Goal: Task Accomplishment & Management: Use online tool/utility

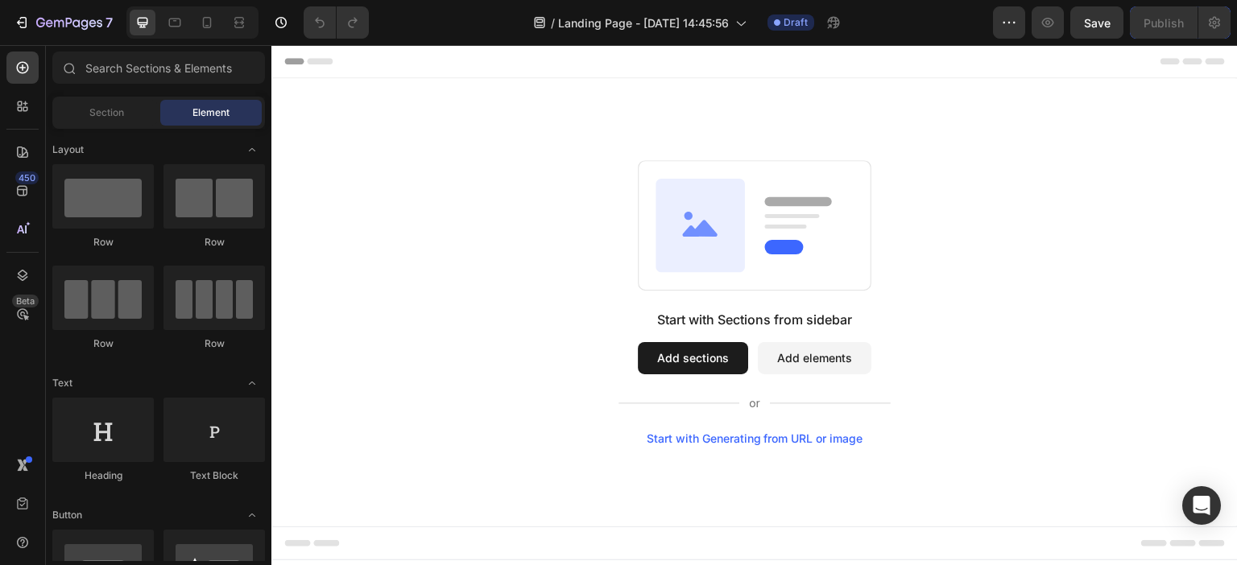
click at [688, 359] on button "Add sections" at bounding box center [693, 358] width 110 height 32
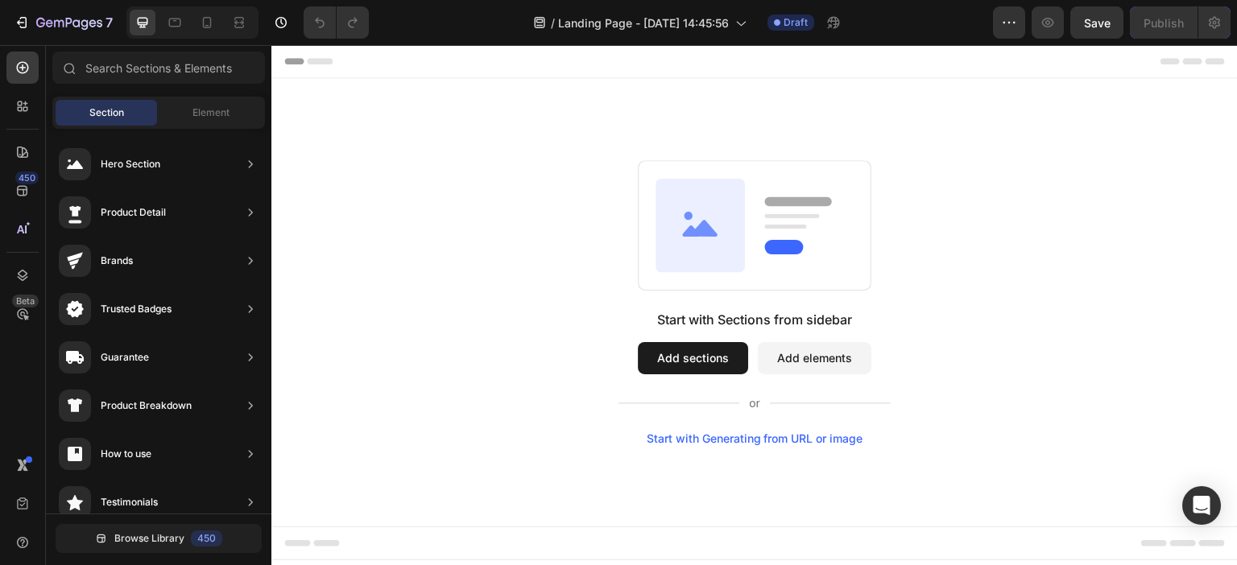
click at [712, 361] on button "Add sections" at bounding box center [693, 358] width 110 height 32
click at [810, 359] on button "Add elements" at bounding box center [815, 358] width 114 height 32
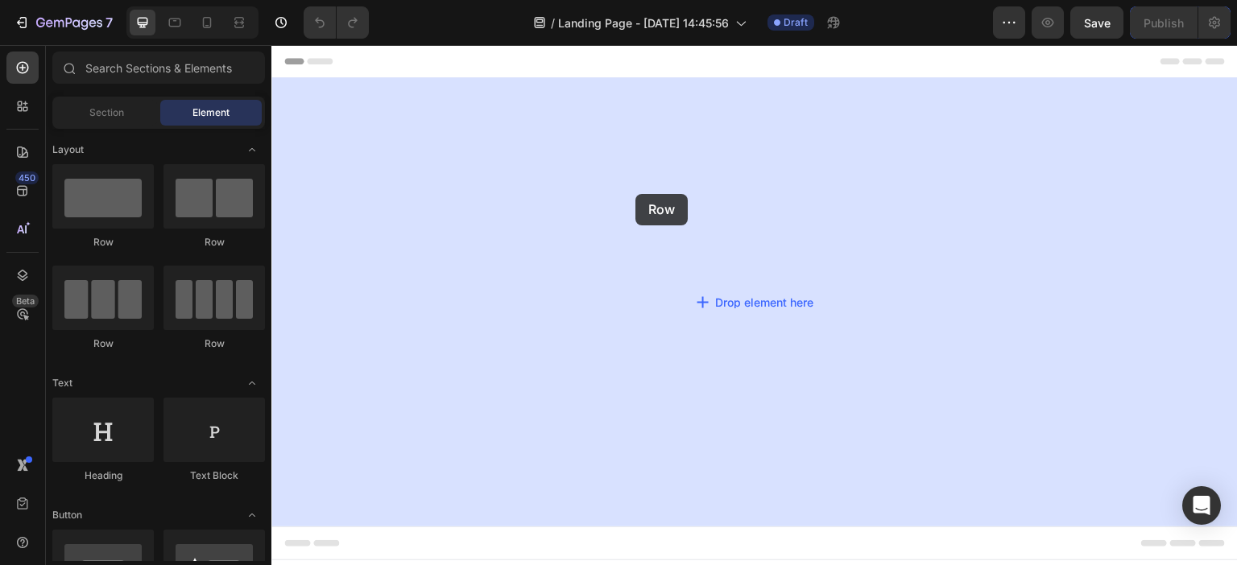
drag, startPoint x: 397, startPoint y: 237, endPoint x: 635, endPoint y: 194, distance: 242.1
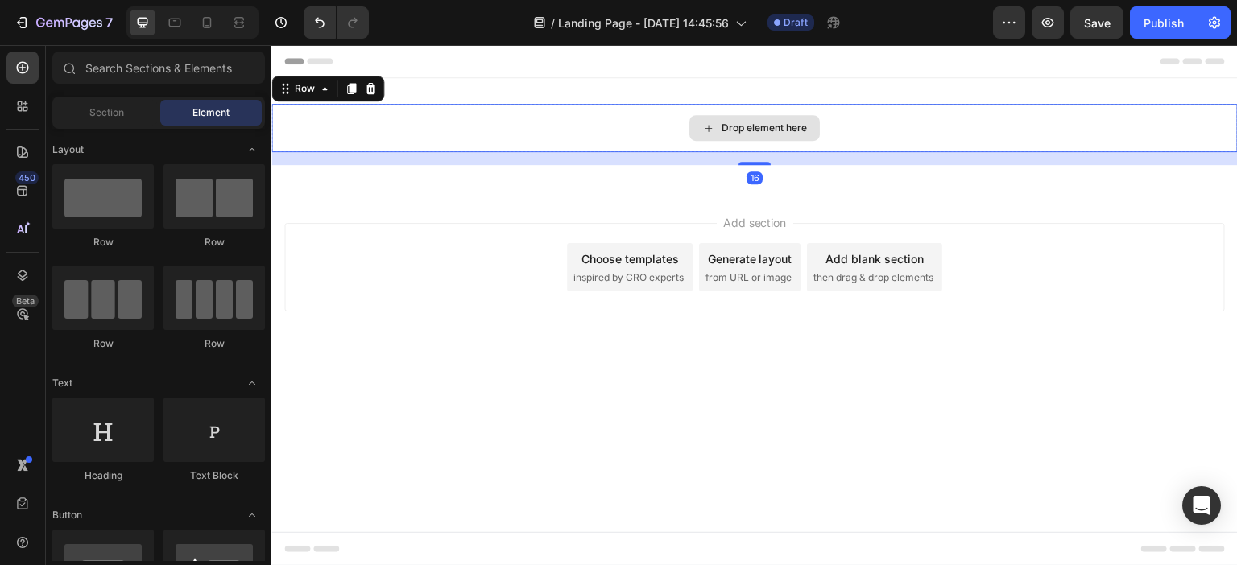
click at [710, 123] on icon at bounding box center [708, 129] width 13 height 14
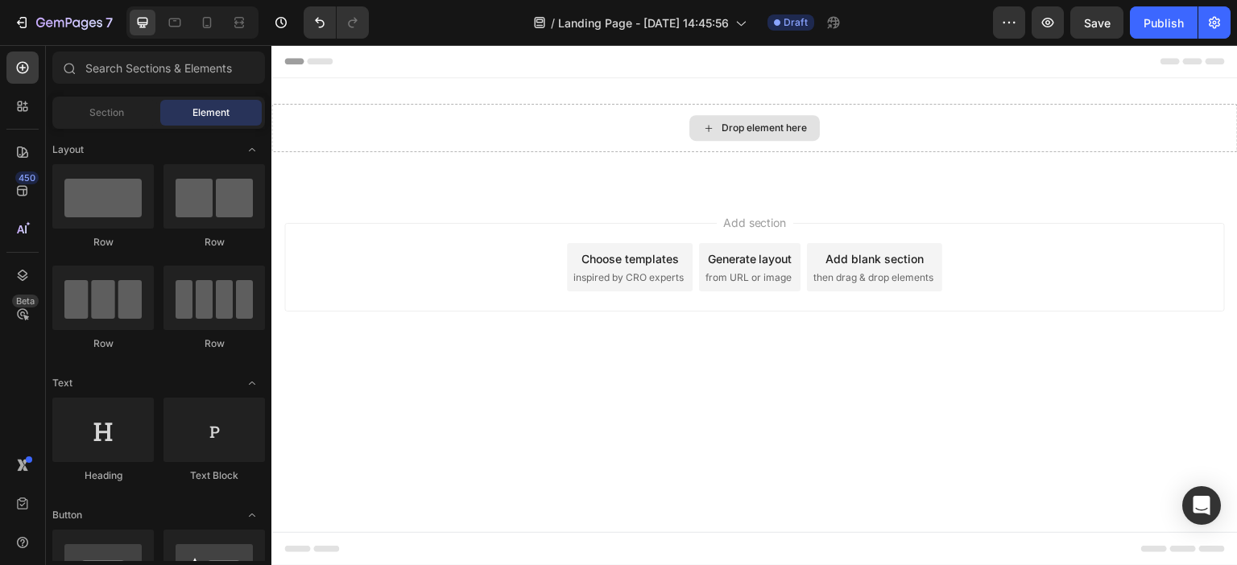
click at [710, 123] on icon at bounding box center [708, 129] width 13 height 14
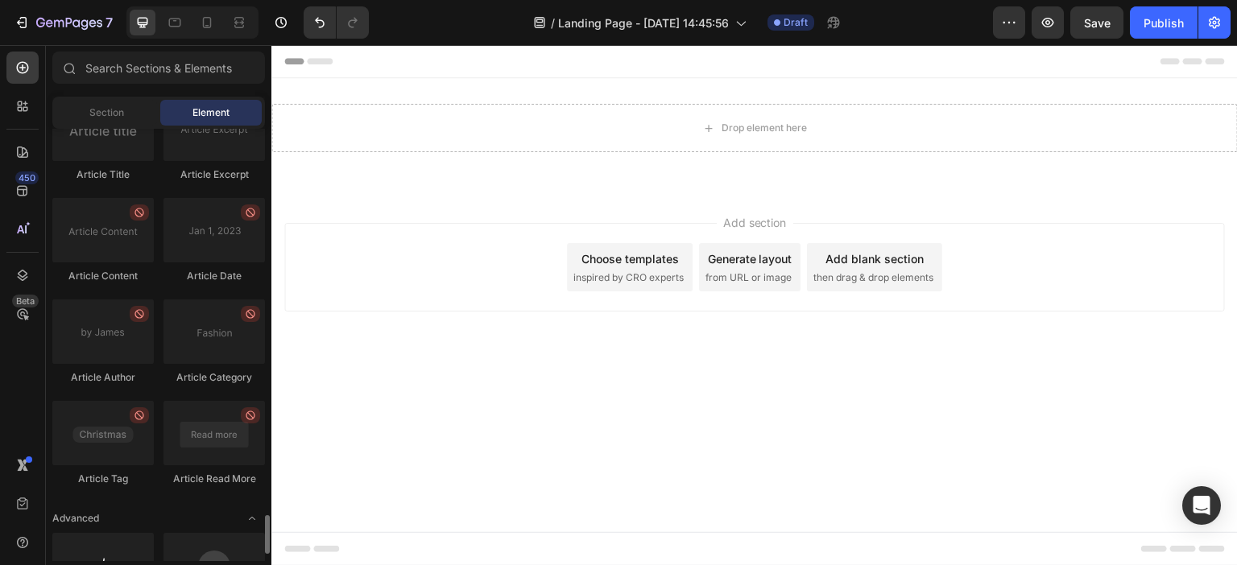
scroll to position [4340, 0]
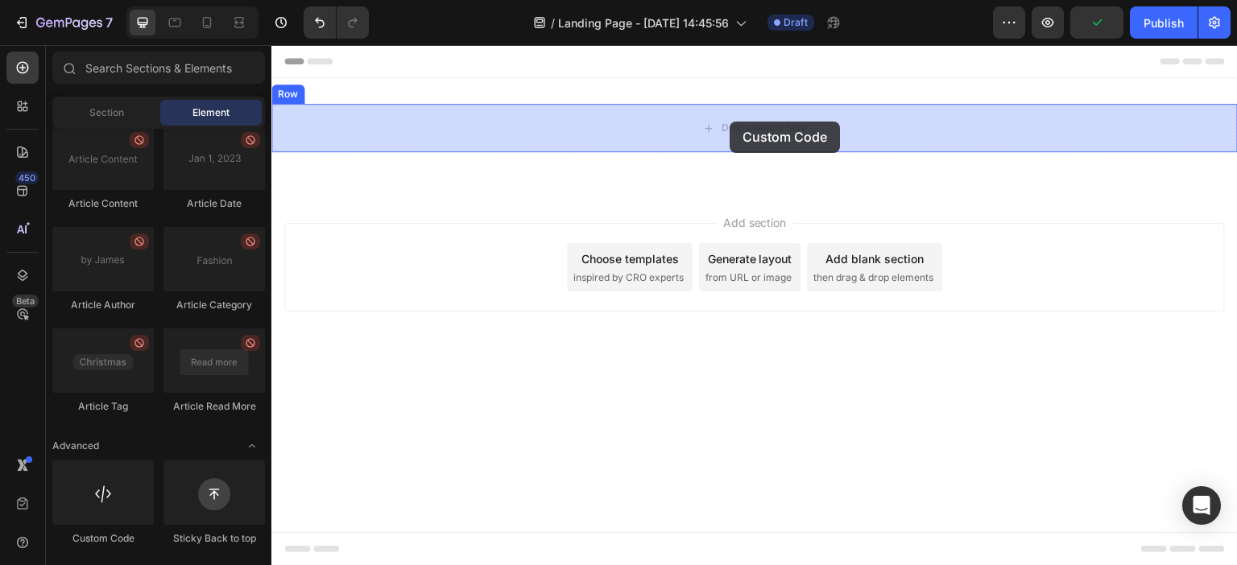
drag, startPoint x: 390, startPoint y: 549, endPoint x: 730, endPoint y: 122, distance: 546.1
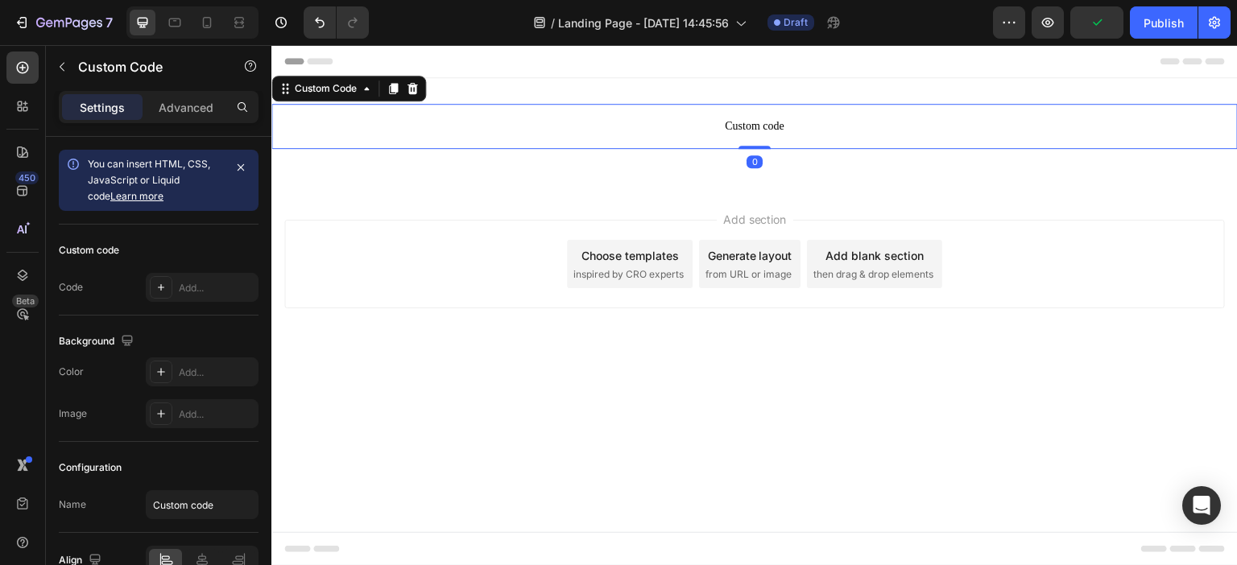
click at [765, 122] on span "Custom code" at bounding box center [754, 126] width 966 height 19
click at [717, 128] on span "Custom code" at bounding box center [754, 126] width 966 height 19
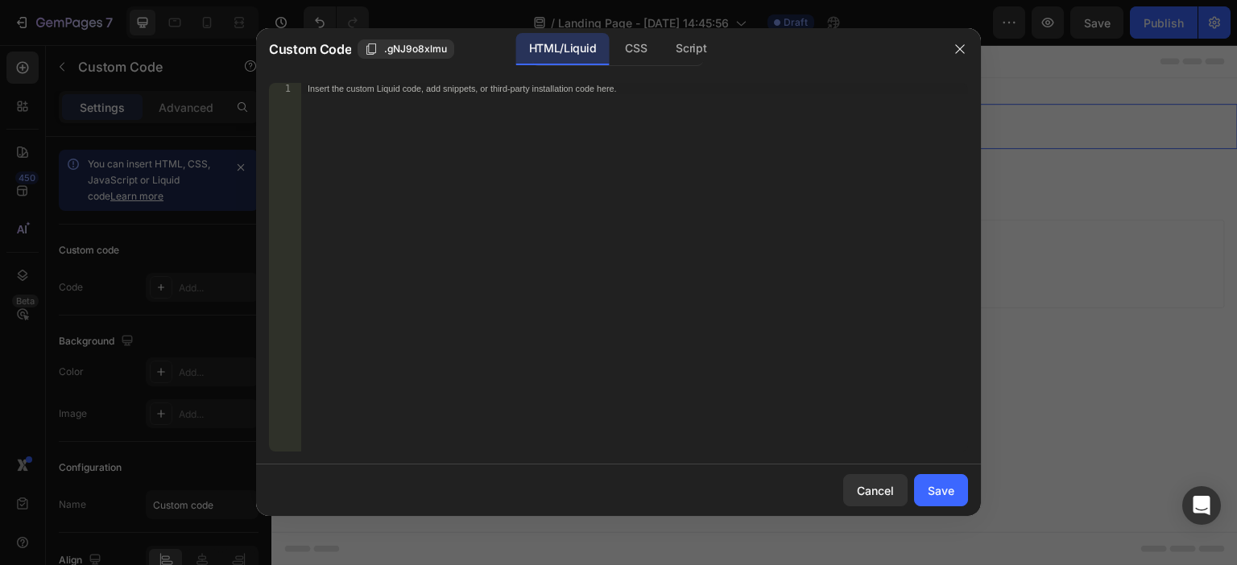
click at [652, 146] on div "Insert the custom Liquid code, add snippets, or third-party installation code h…" at bounding box center [634, 278] width 667 height 391
paste textarea "</script>"
type textarea "</script>"
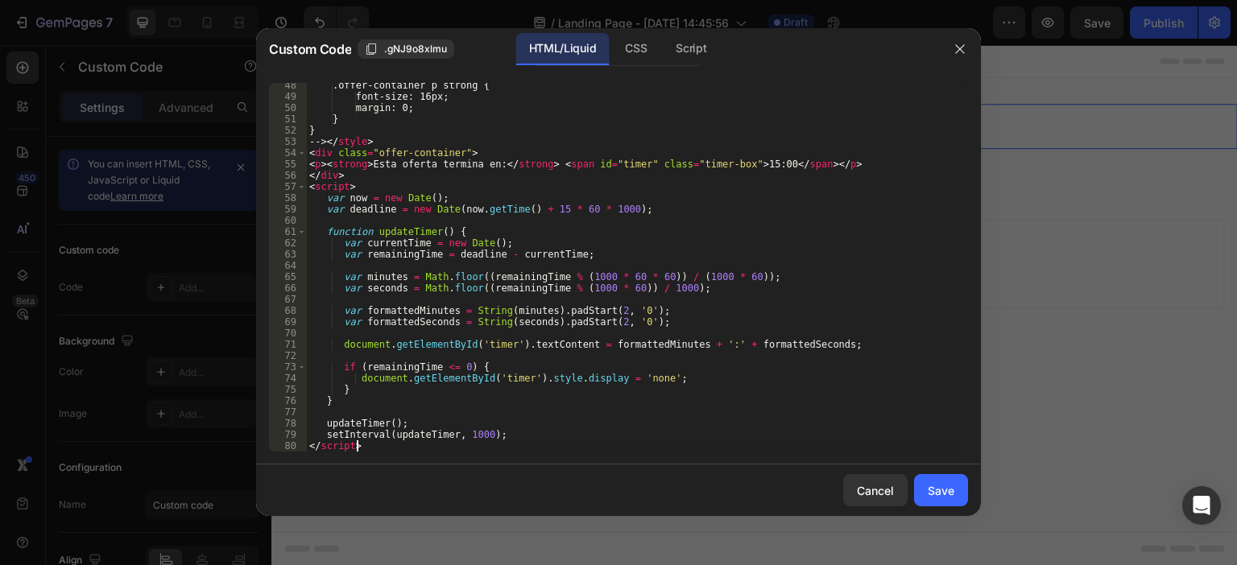
scroll to position [533, 0]
click at [944, 488] on div "Save" at bounding box center [941, 490] width 27 height 17
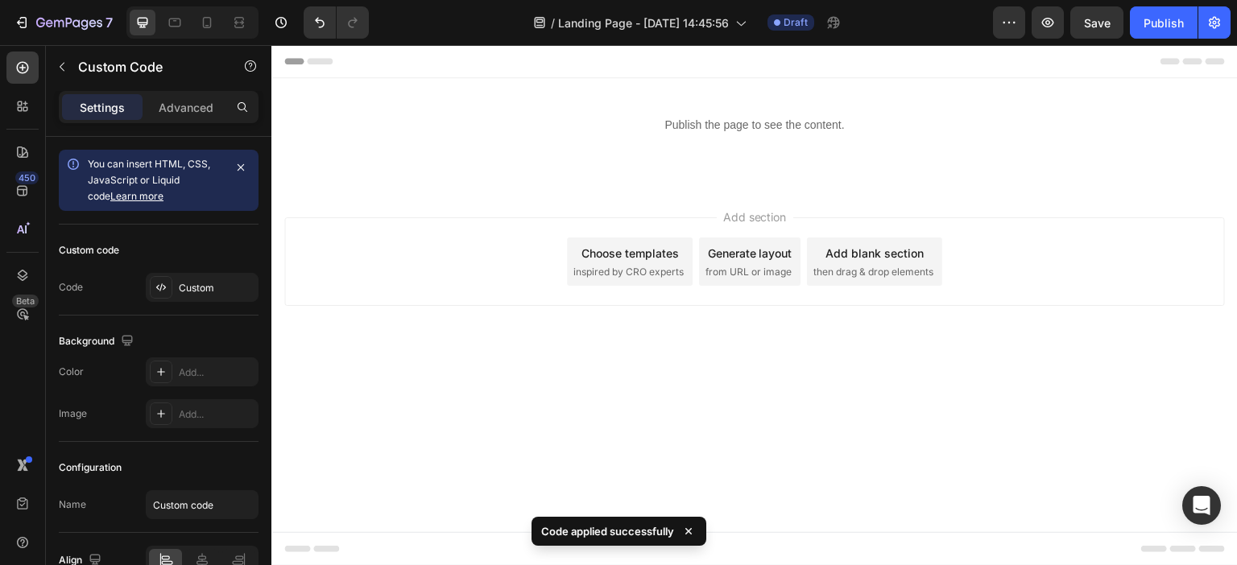
click at [409, 205] on div "Add section Choose templates inspired by CRO experts Generate layout from URL o…" at bounding box center [754, 284] width 966 height 198
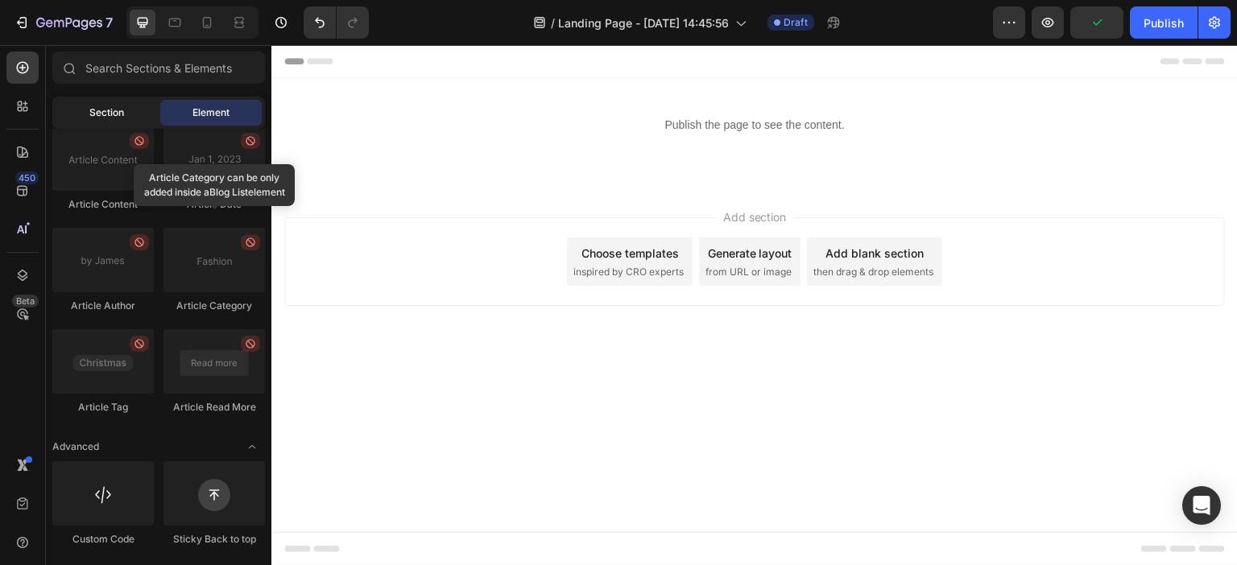
click at [97, 110] on span "Section" at bounding box center [106, 112] width 35 height 14
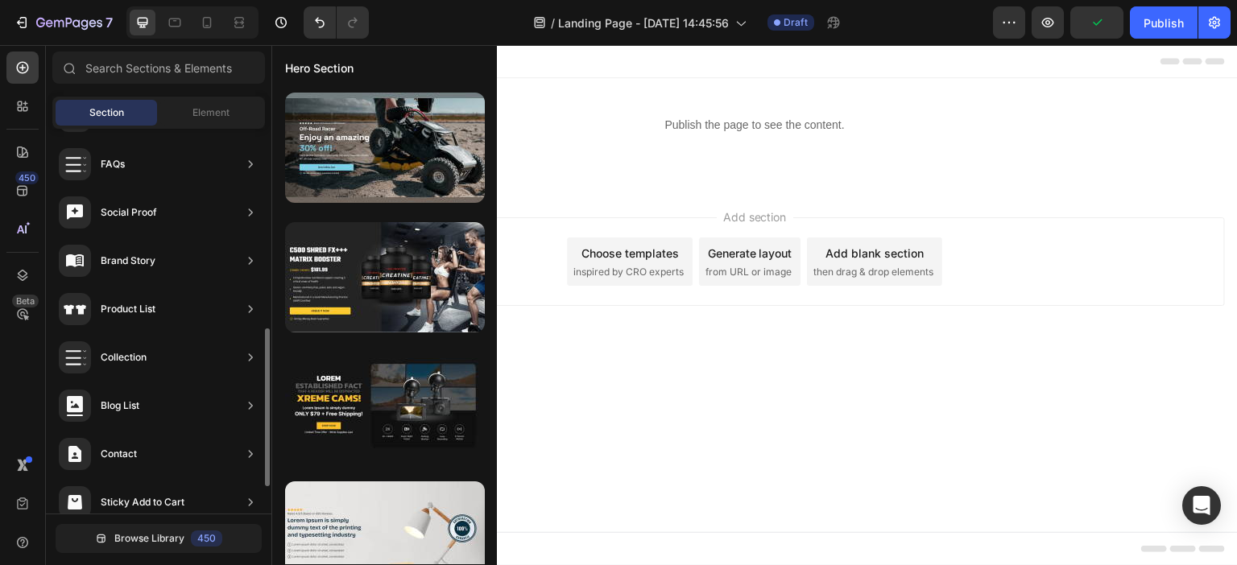
scroll to position [549, 0]
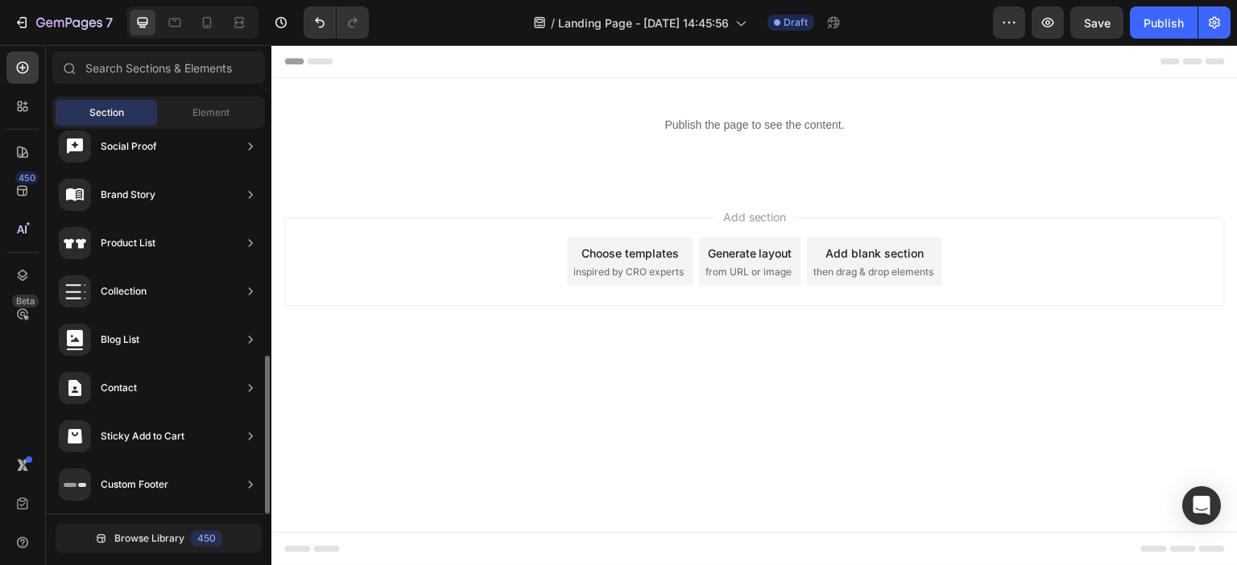
click at [738, 120] on p "Publish the page to see the content." at bounding box center [754, 125] width 966 height 17
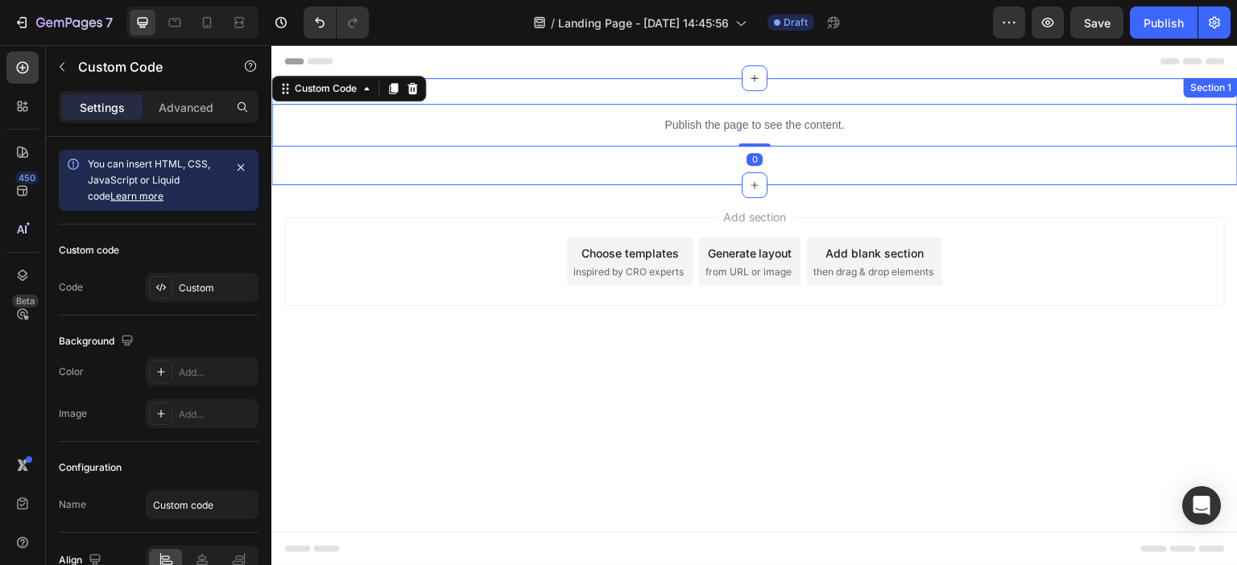
click at [597, 83] on div "Publish the page to see the content. Custom Code 0 Row Section 1" at bounding box center [754, 131] width 966 height 107
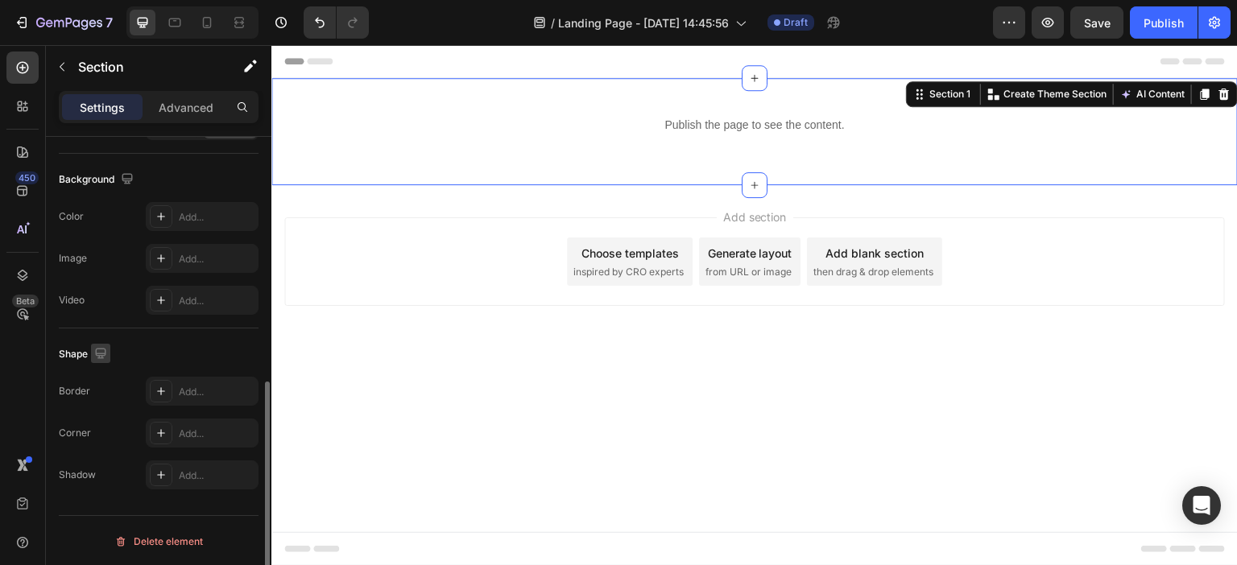
scroll to position [345, 0]
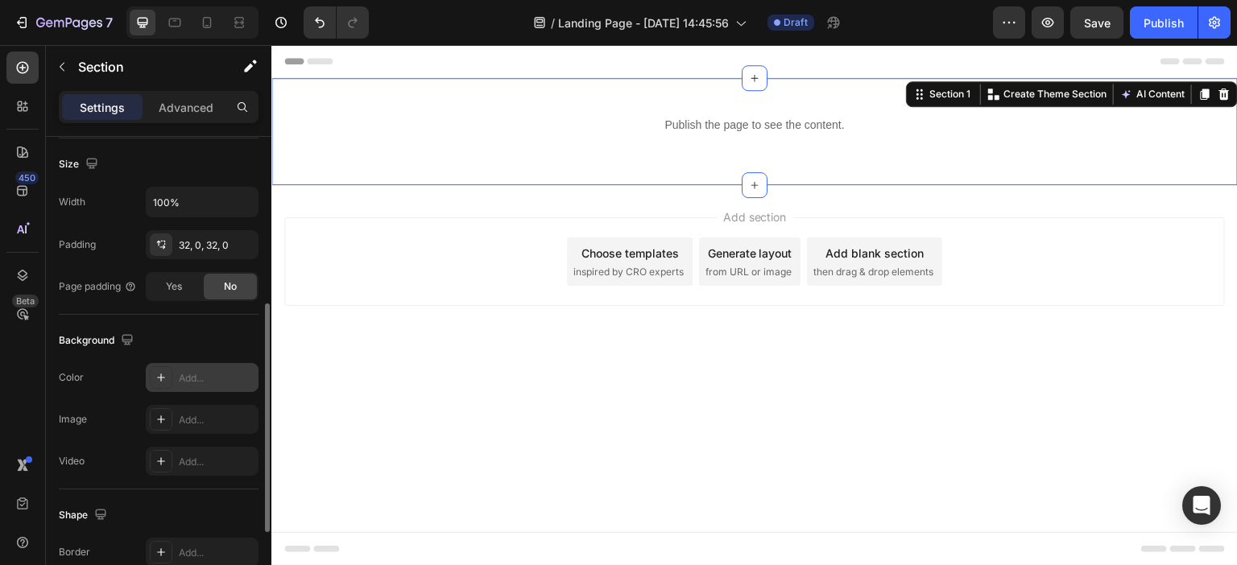
click at [179, 371] on div "Add..." at bounding box center [217, 378] width 76 height 14
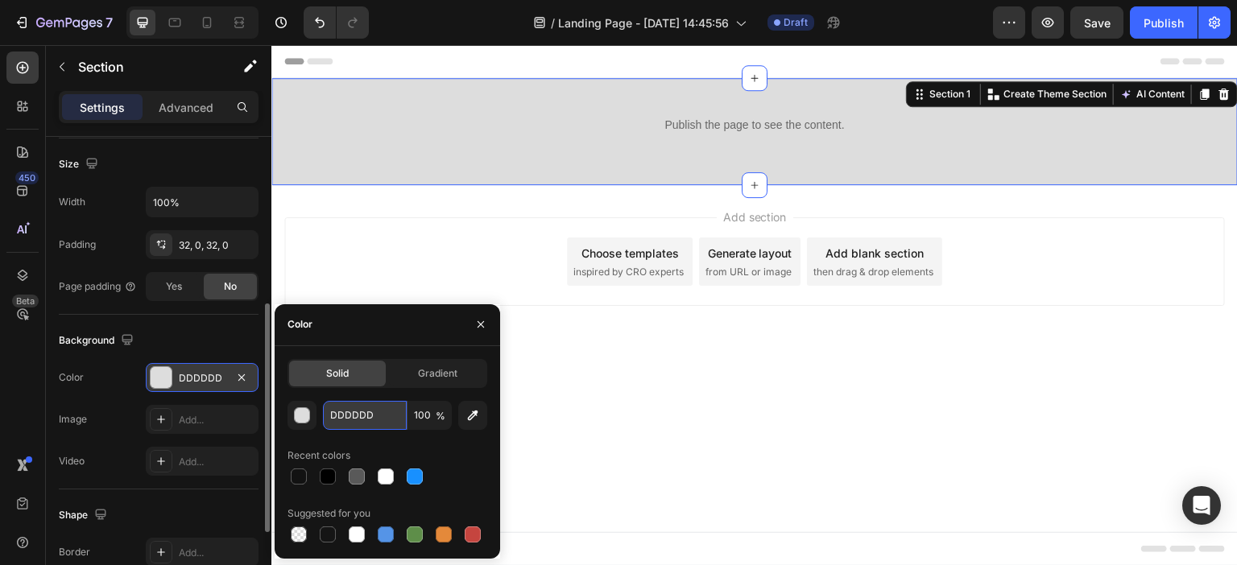
click at [378, 427] on input "DDDDDD" at bounding box center [365, 415] width 84 height 29
click at [378, 420] on input "DDDDDD" at bounding box center [365, 415] width 84 height 29
paste input "000000"
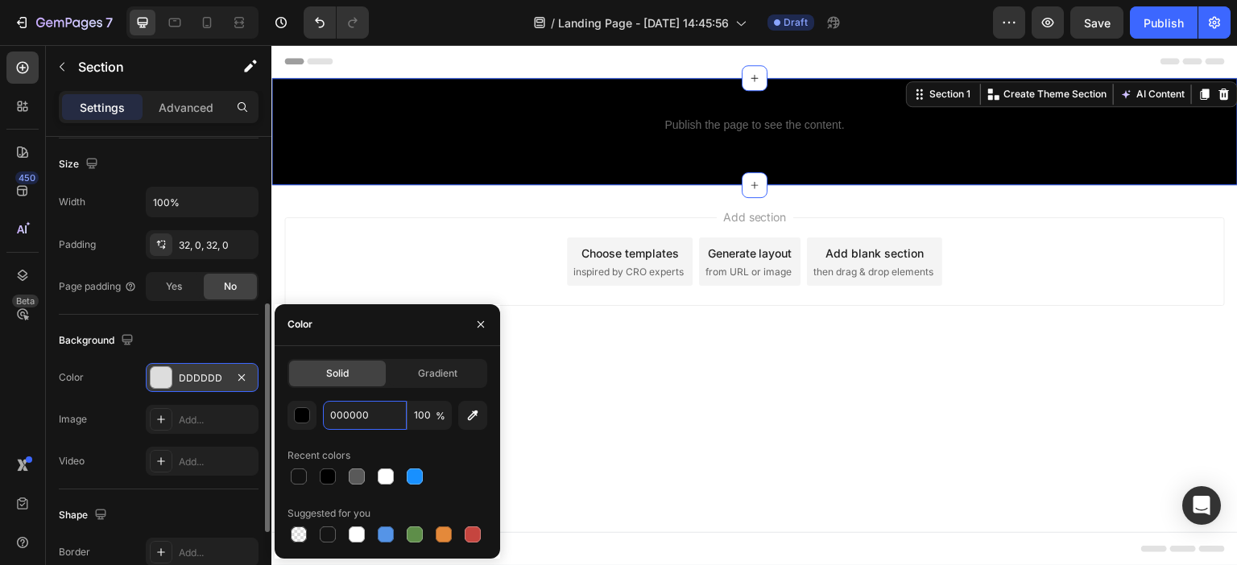
type input "000000"
click at [513, 233] on div "Add section Choose templates inspired by CRO experts Generate layout from URL o…" at bounding box center [754, 261] width 940 height 89
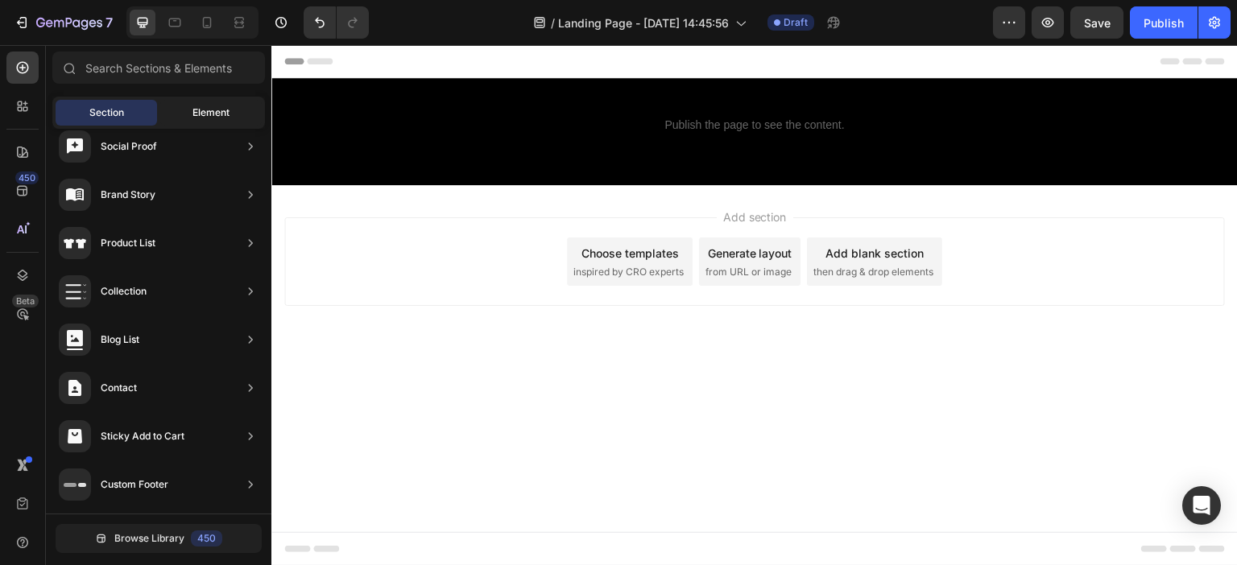
click at [224, 112] on span "Element" at bounding box center [210, 112] width 37 height 14
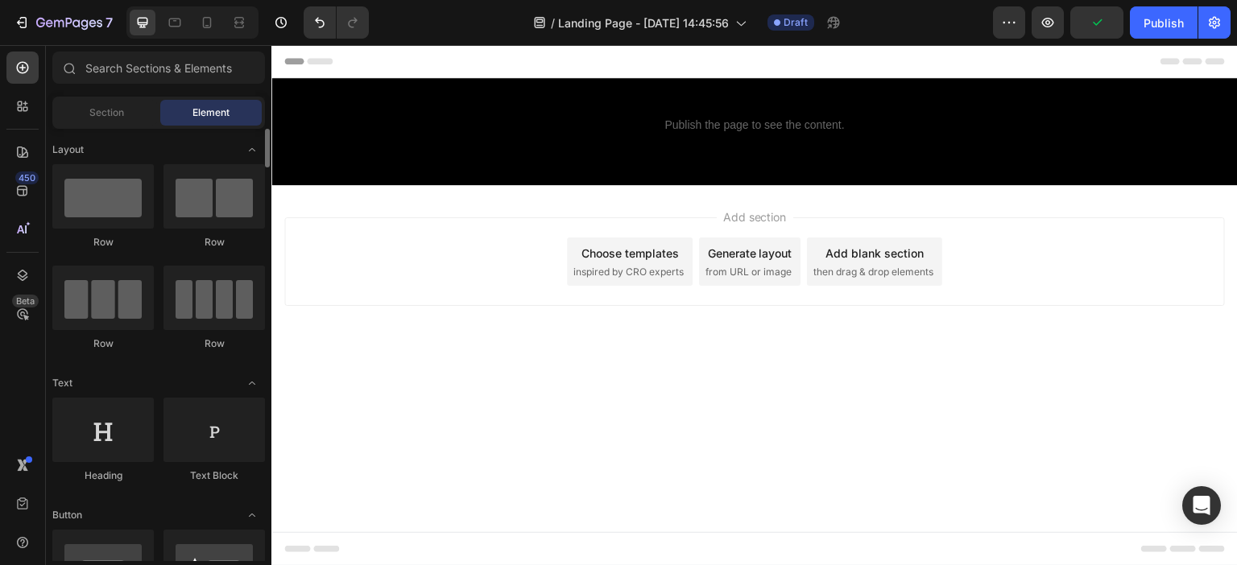
scroll to position [403, 0]
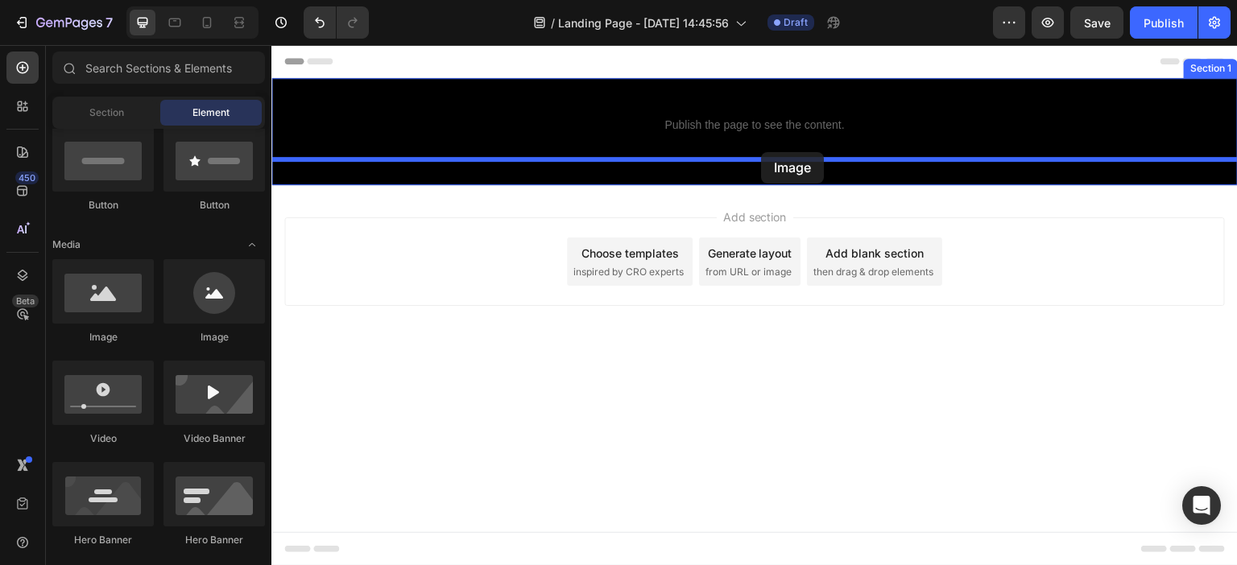
drag, startPoint x: 391, startPoint y: 348, endPoint x: 762, endPoint y: 152, distance: 418.9
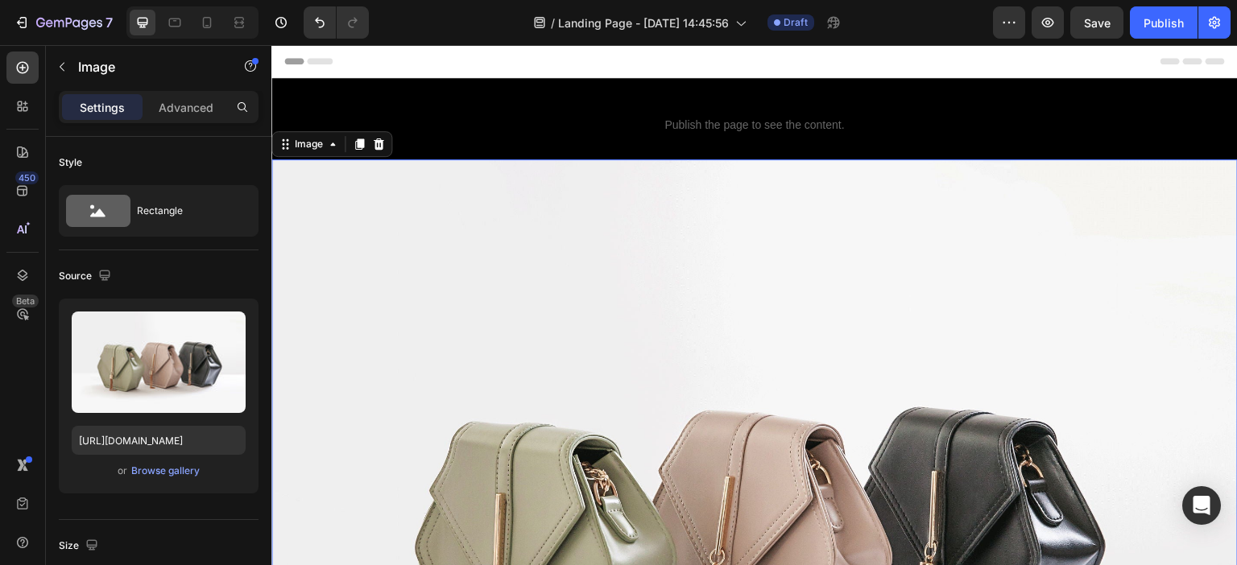
click at [775, 195] on img at bounding box center [754, 521] width 966 height 725
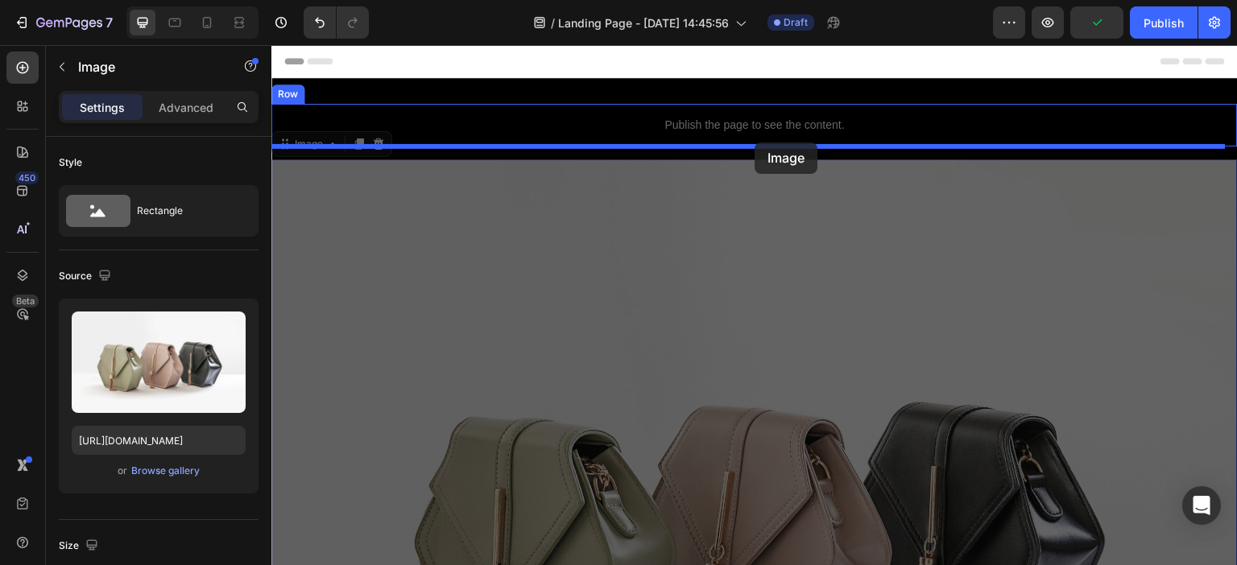
drag, startPoint x: 749, startPoint y: 255, endPoint x: 755, endPoint y: 143, distance: 112.9
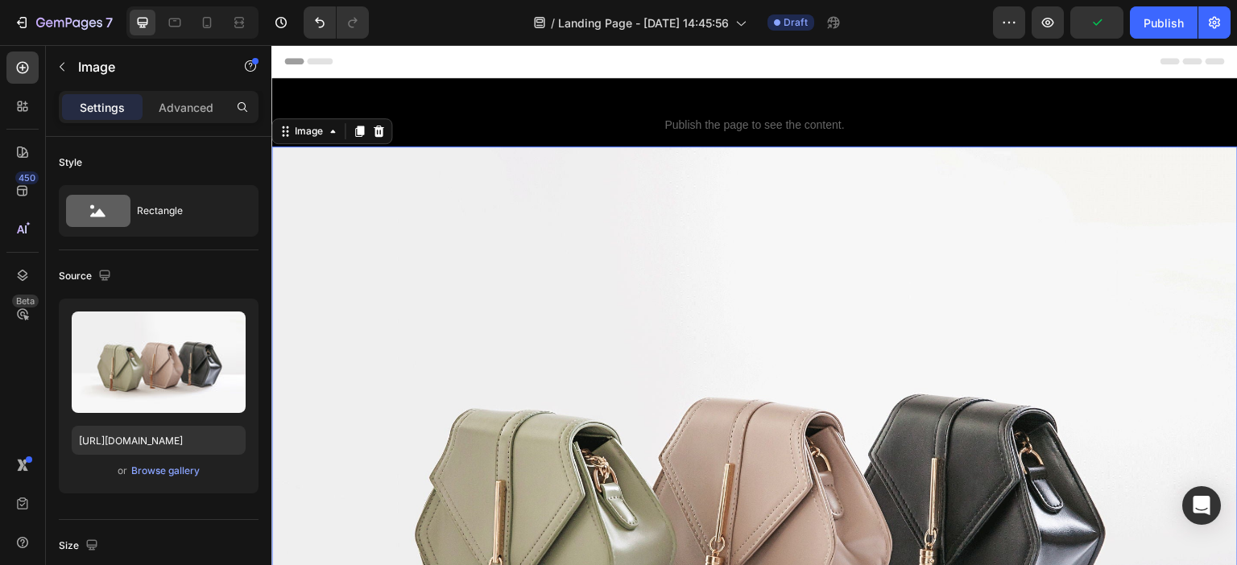
click at [707, 229] on img at bounding box center [754, 509] width 966 height 725
click at [46, 65] on div "Image" at bounding box center [138, 67] width 184 height 42
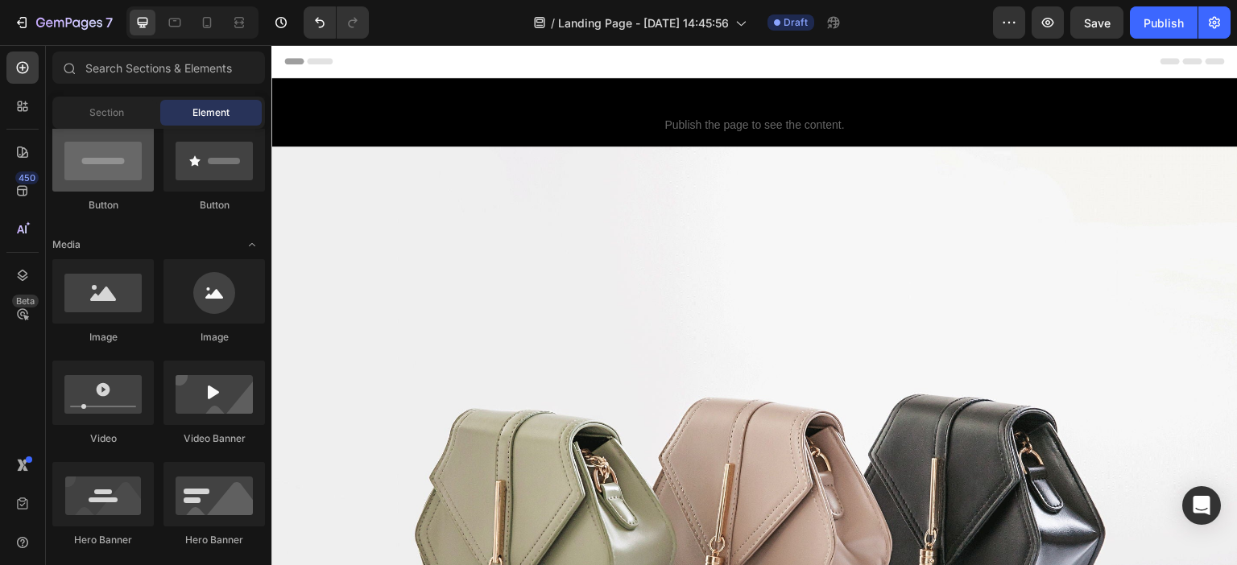
scroll to position [0, 0]
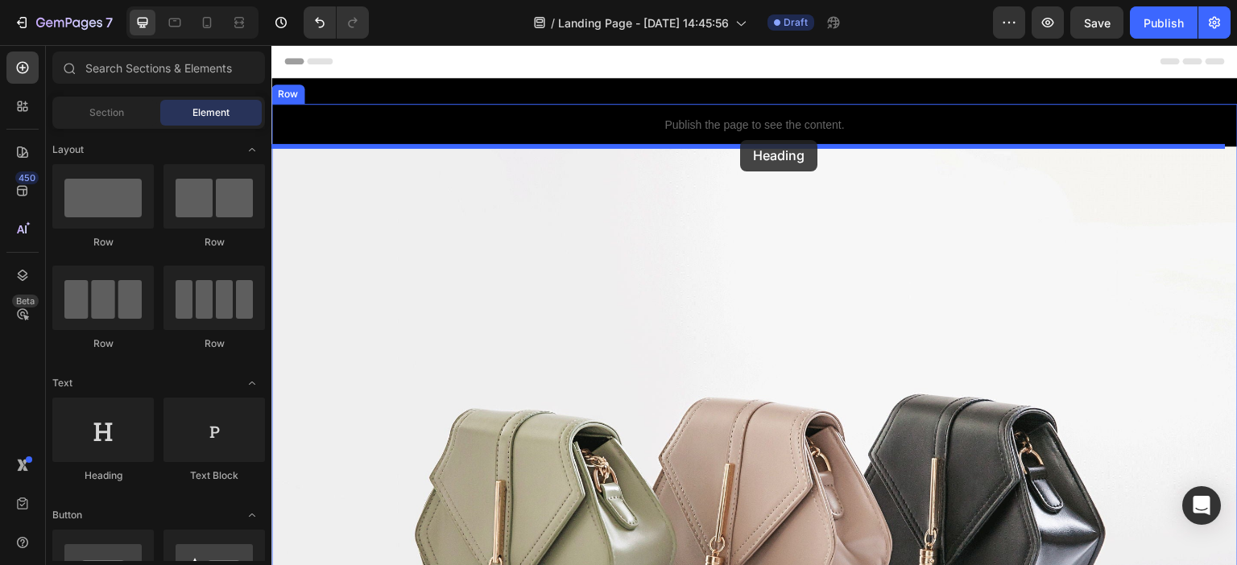
drag, startPoint x: 386, startPoint y: 488, endPoint x: 740, endPoint y: 140, distance: 496.5
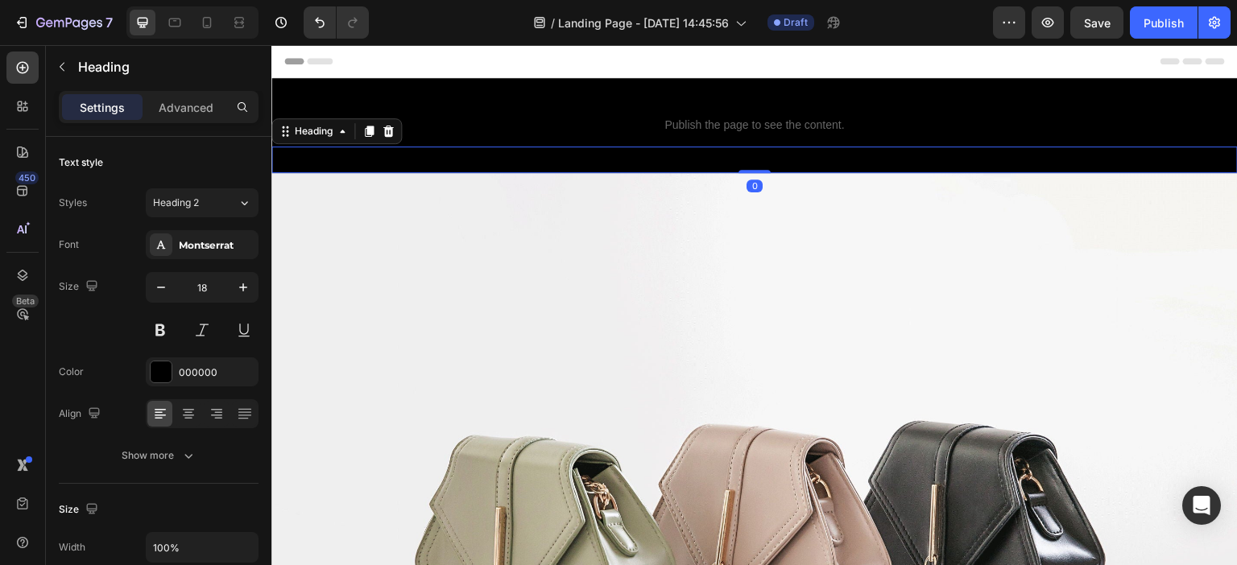
click at [714, 165] on h2 "Your heading text goes here" at bounding box center [754, 160] width 966 height 27
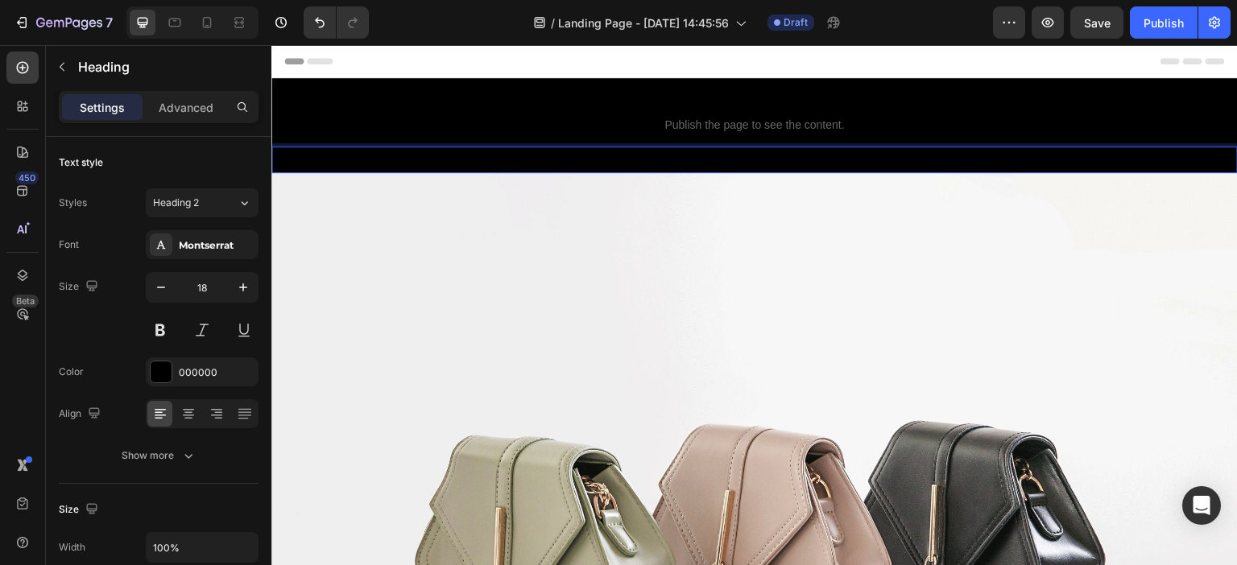
click at [712, 160] on p "Your heading text goes here" at bounding box center [754, 159] width 963 height 23
click at [471, 156] on p "Your heading text goes here" at bounding box center [754, 159] width 963 height 23
click at [454, 160] on p "Your heading text goes here" at bounding box center [754, 159] width 963 height 23
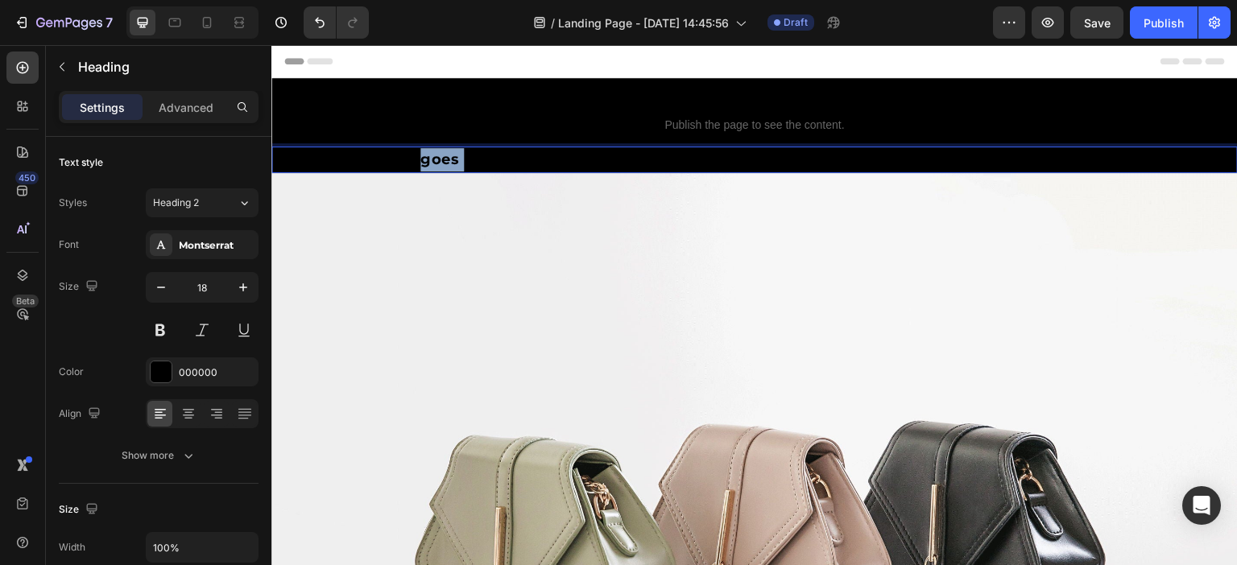
click at [454, 160] on p "Your heading text goes here" at bounding box center [754, 159] width 963 height 23
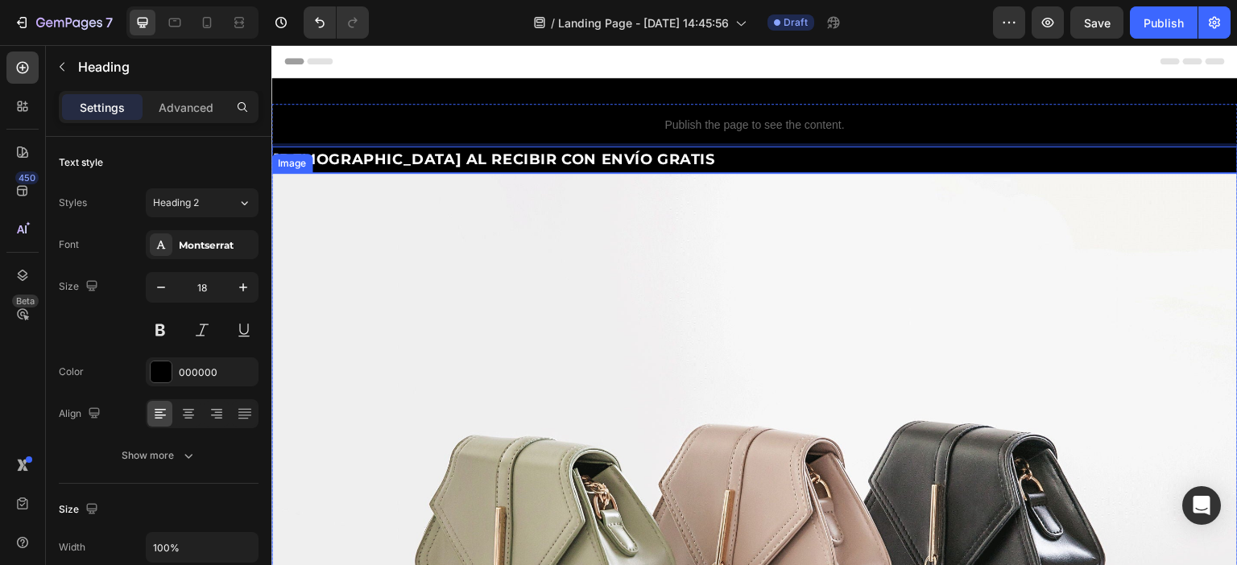
click at [602, 182] on img at bounding box center [754, 535] width 966 height 725
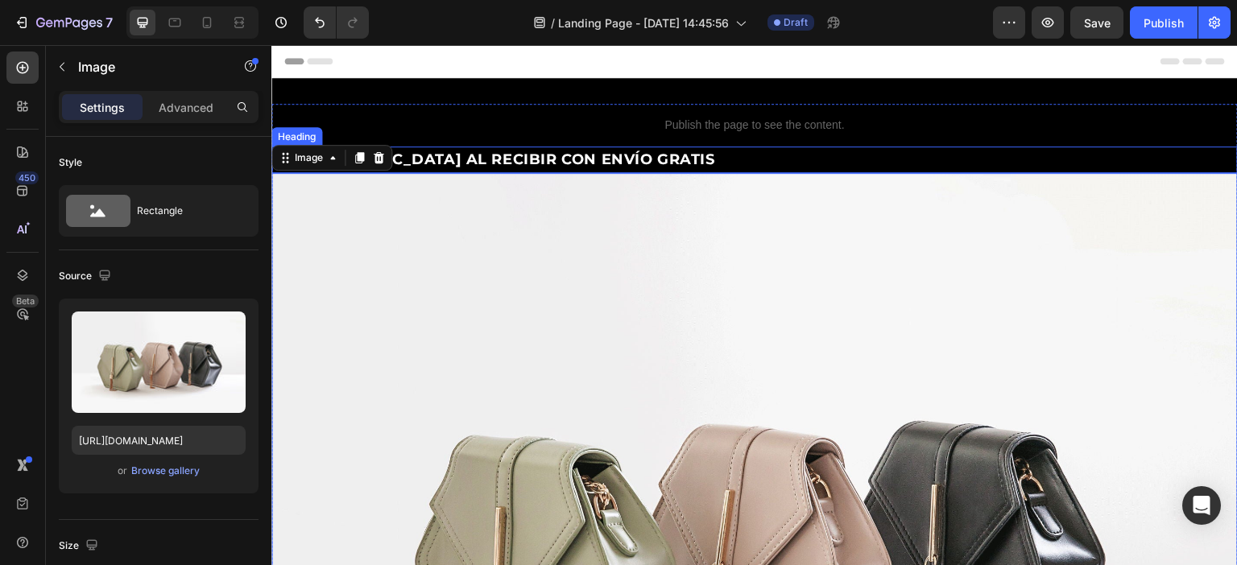
click at [558, 159] on strong "[DEMOGRAPHIC_DATA] AL RECIBIR CON ENVÍO GRATIS" at bounding box center [494, 160] width 442 height 18
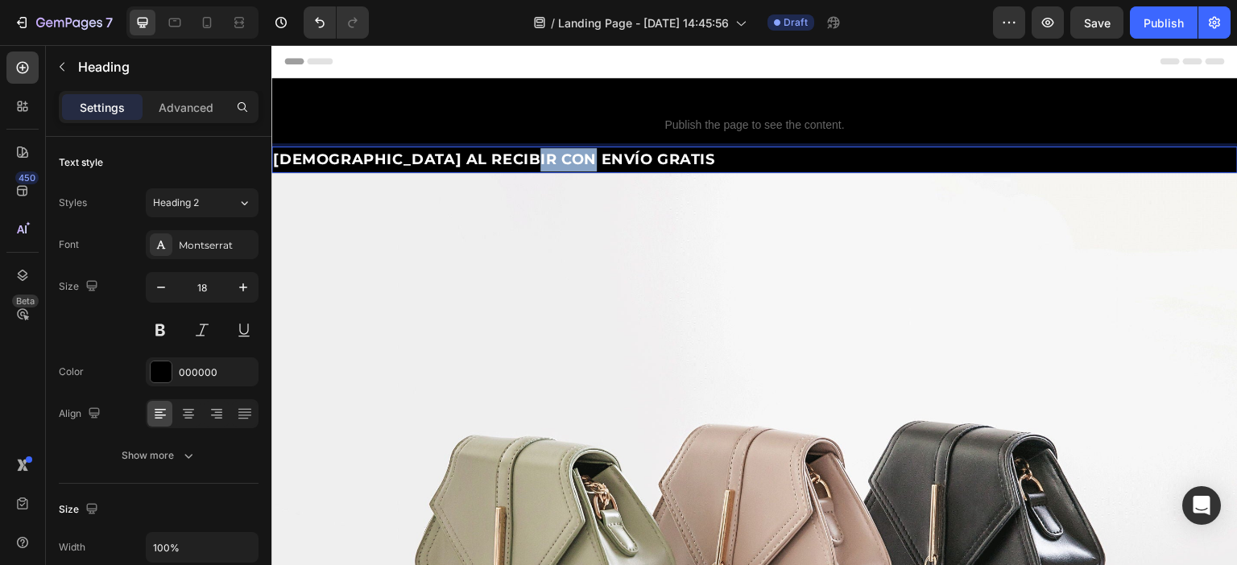
click at [558, 159] on strong "[DEMOGRAPHIC_DATA] AL RECIBIR CON ENVÍO GRATIS" at bounding box center [494, 160] width 442 height 18
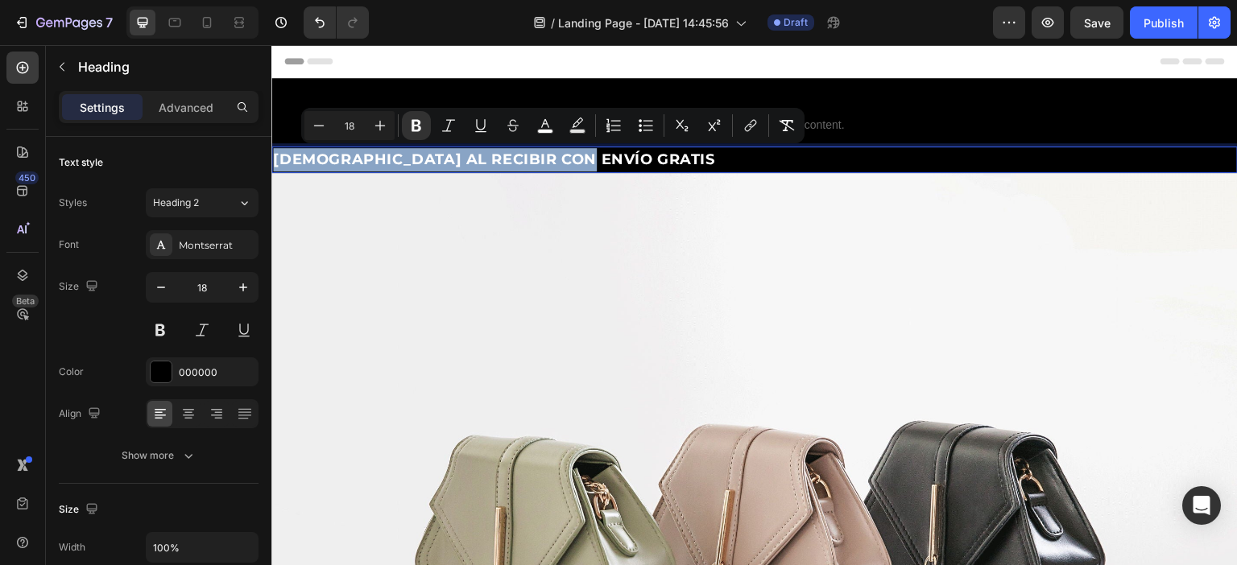
click at [558, 159] on strong "[DEMOGRAPHIC_DATA] AL RECIBIR CON ENVÍO GRATIS" at bounding box center [494, 160] width 442 height 18
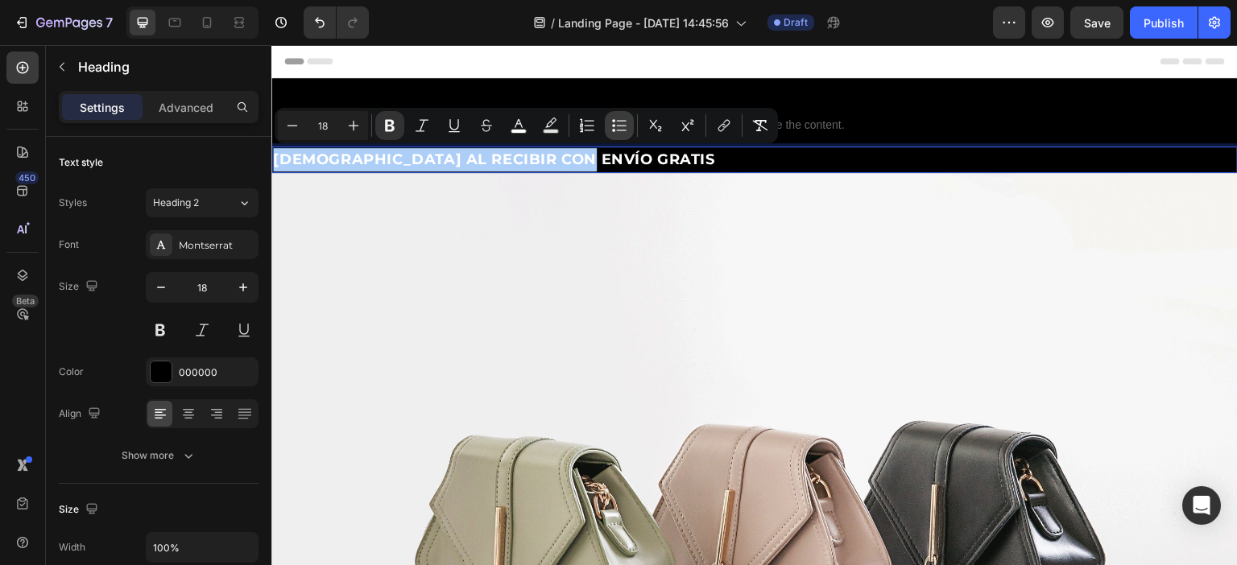
click at [620, 127] on icon "Editor contextual toolbar" at bounding box center [619, 126] width 16 height 16
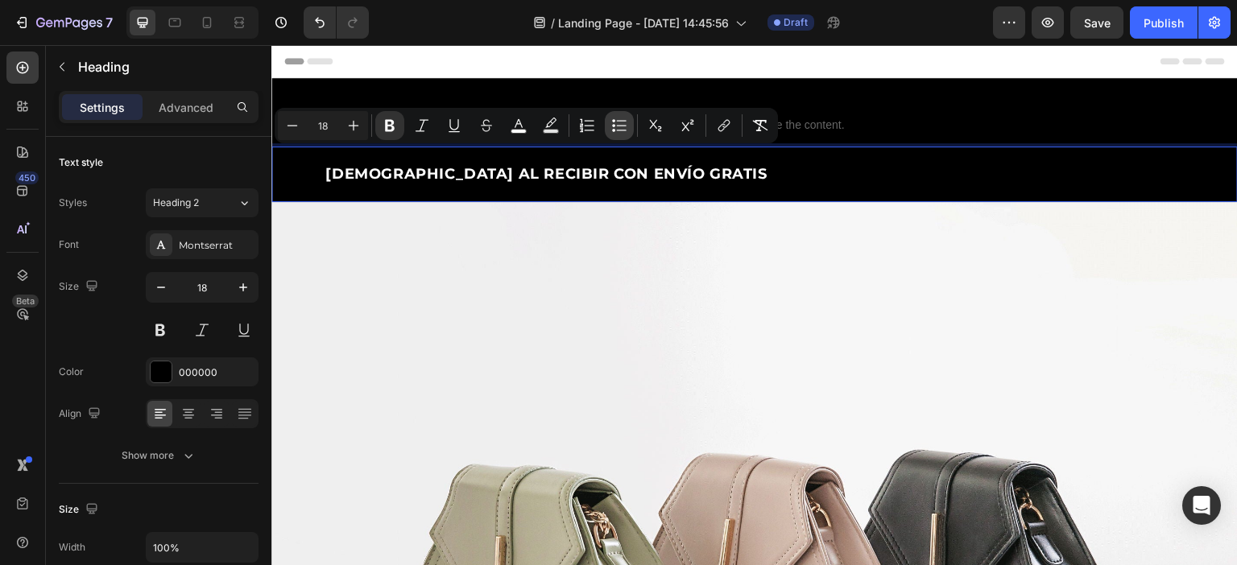
click at [620, 127] on icon "Editor contextual toolbar" at bounding box center [619, 126] width 16 height 16
type input "18"
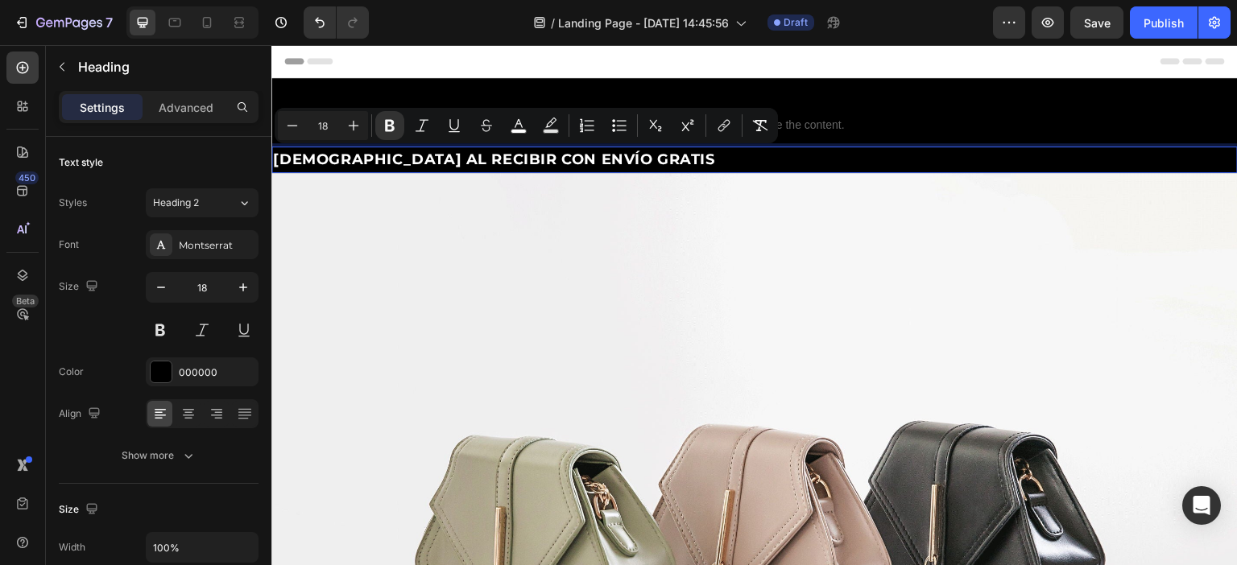
click at [655, 157] on p "[DEMOGRAPHIC_DATA] AL RECIBIR CON ENVÍO GRATIS" at bounding box center [754, 159] width 963 height 23
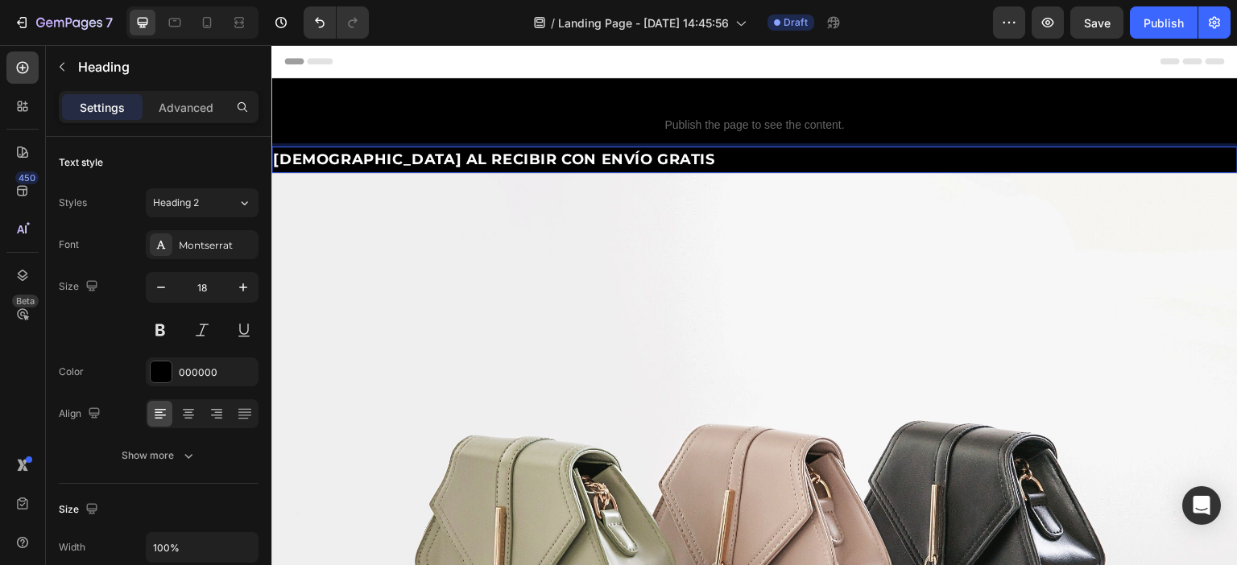
click at [539, 157] on strong "[DEMOGRAPHIC_DATA] AL RECIBIR CON ENVÍO GRATIS" at bounding box center [494, 160] width 442 height 18
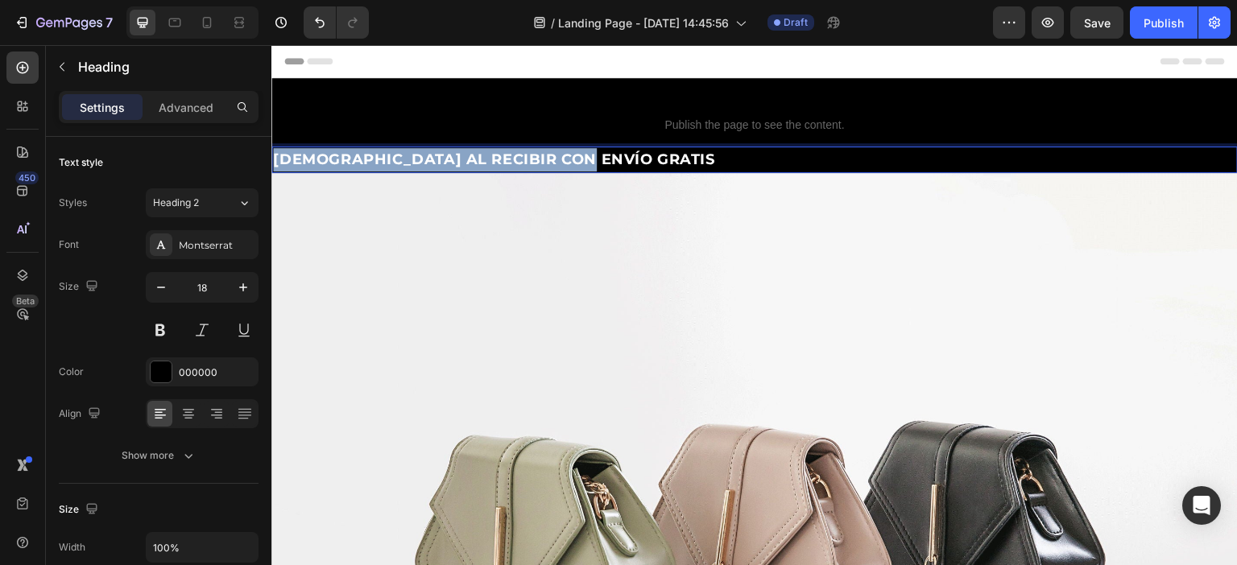
click at [539, 157] on strong "[DEMOGRAPHIC_DATA] AL RECIBIR CON ENVÍO GRATIS" at bounding box center [494, 160] width 442 height 18
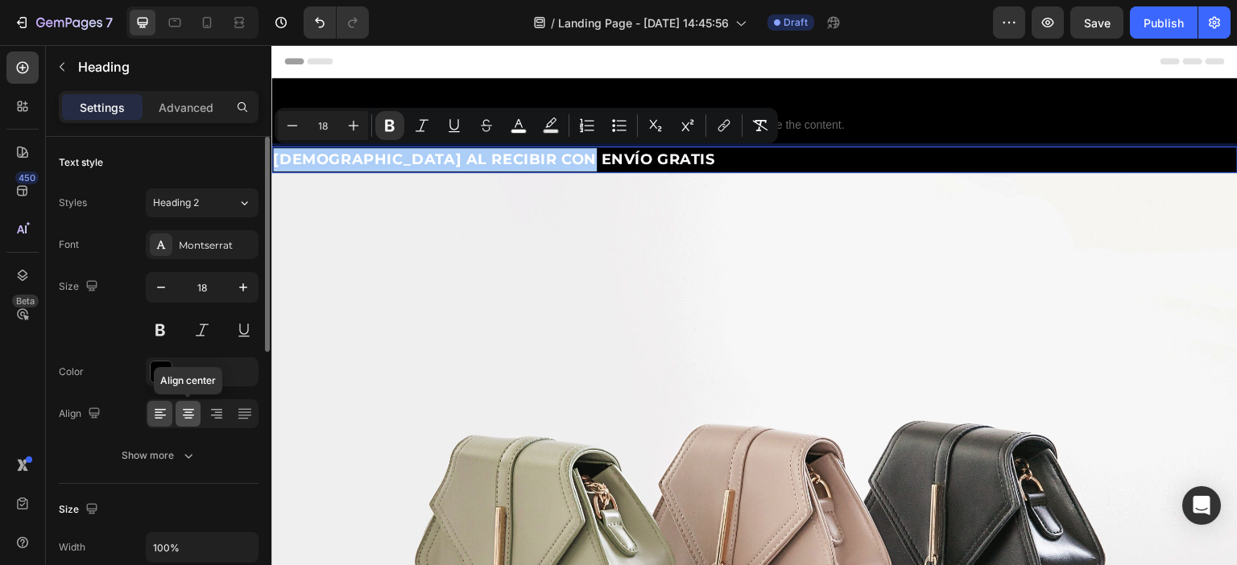
click at [182, 418] on icon at bounding box center [188, 414] width 16 height 16
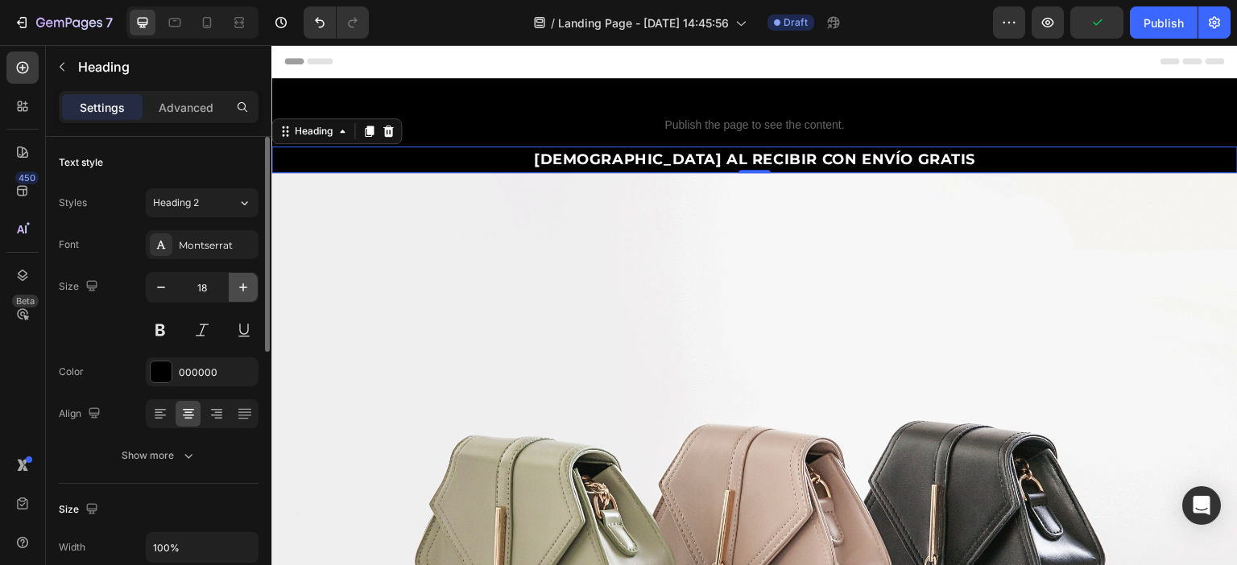
click at [247, 287] on icon "button" at bounding box center [243, 287] width 16 height 16
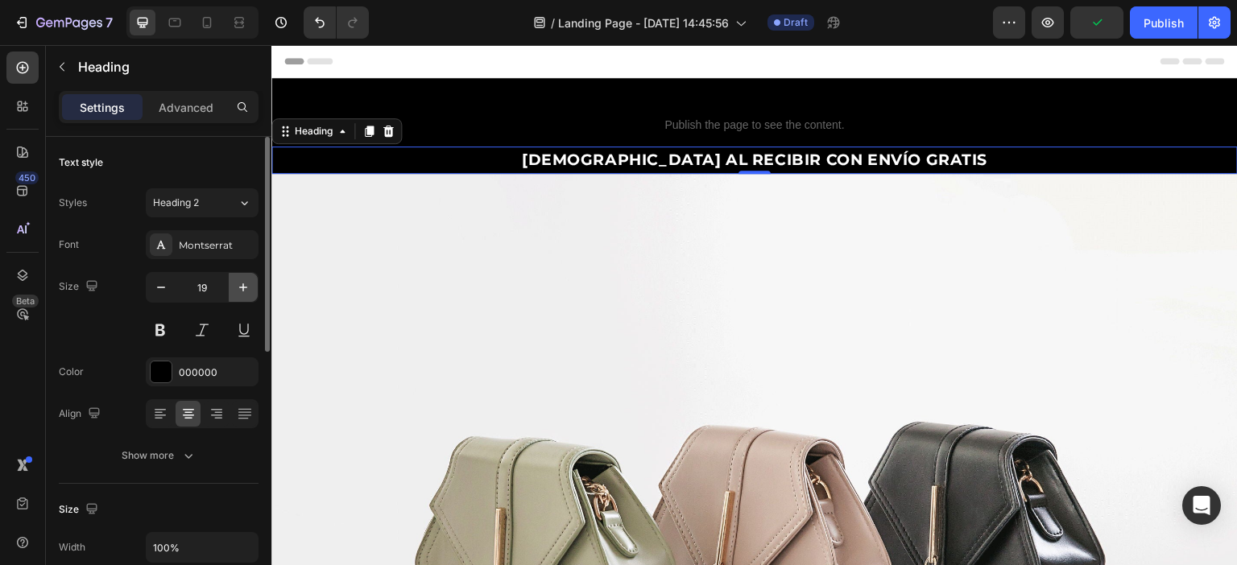
click at [242, 287] on icon "button" at bounding box center [243, 287] width 8 height 8
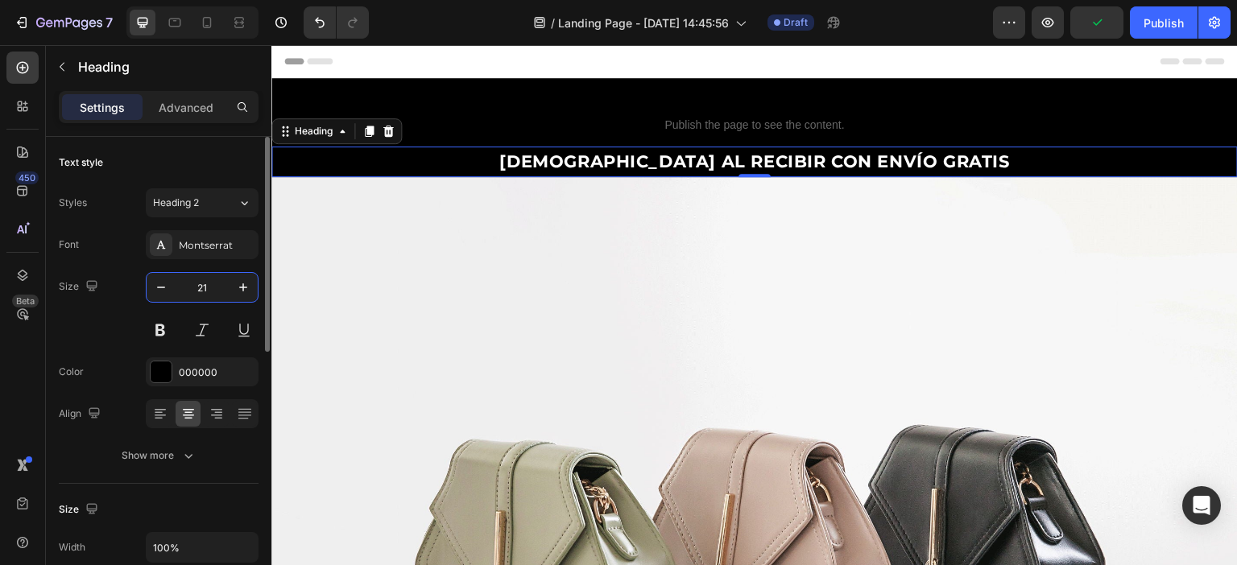
click at [224, 285] on input "21" at bounding box center [202, 287] width 53 height 29
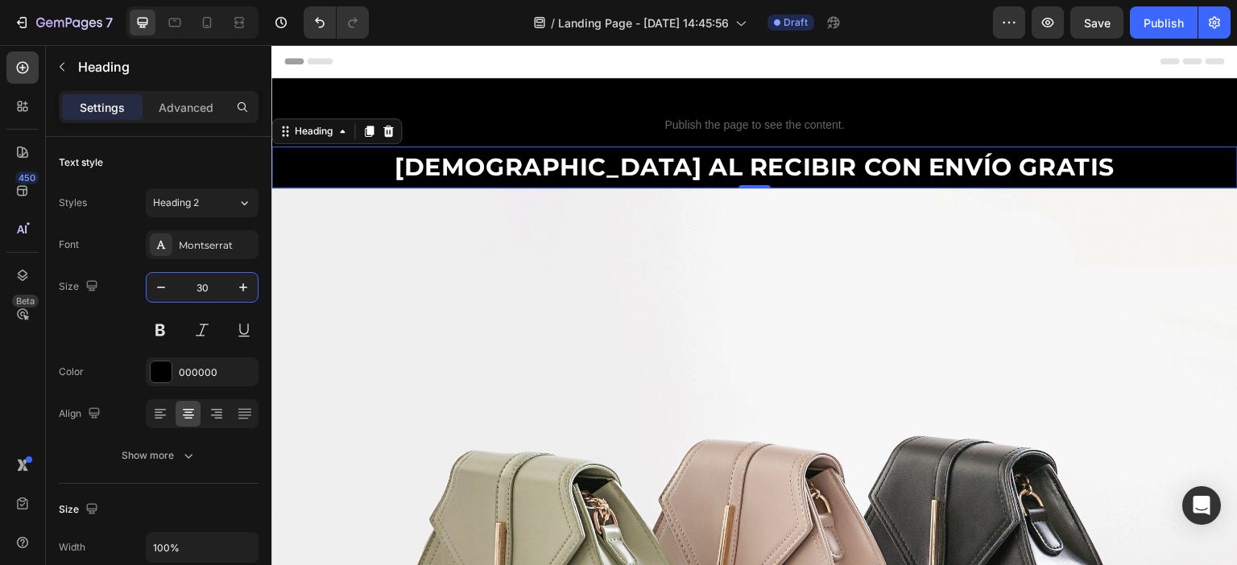
type input "30"
click at [194, 373] on div "000000" at bounding box center [202, 373] width 47 height 14
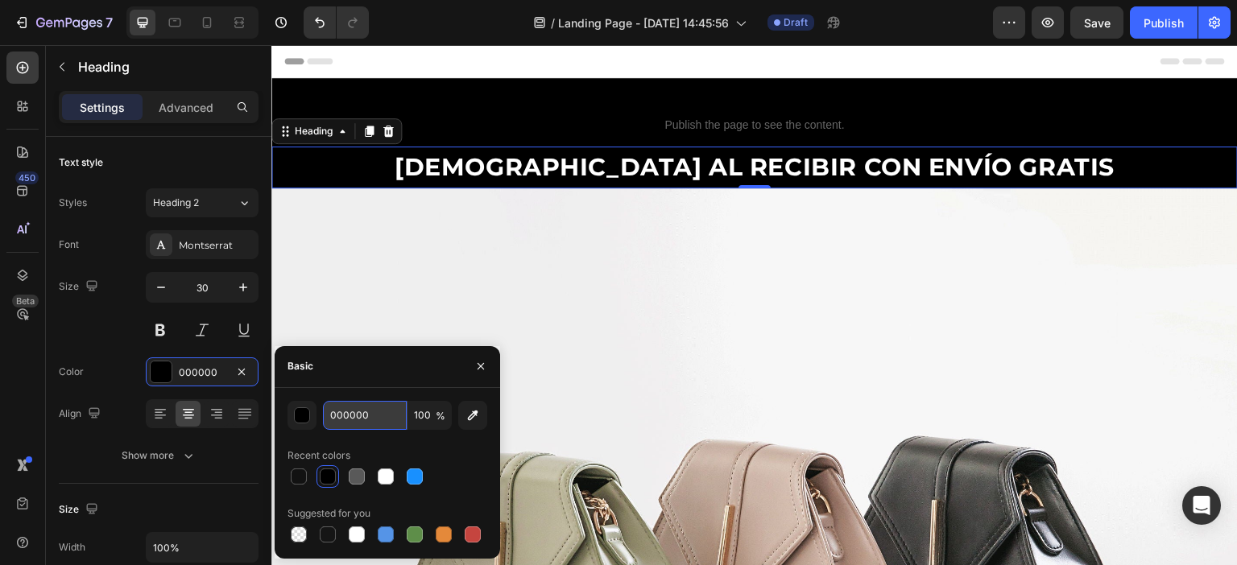
click at [364, 407] on input "000000" at bounding box center [365, 415] width 84 height 29
paste input "F2A8C"
type input "0F2A8C"
click at [439, 197] on img at bounding box center [754, 550] width 966 height 725
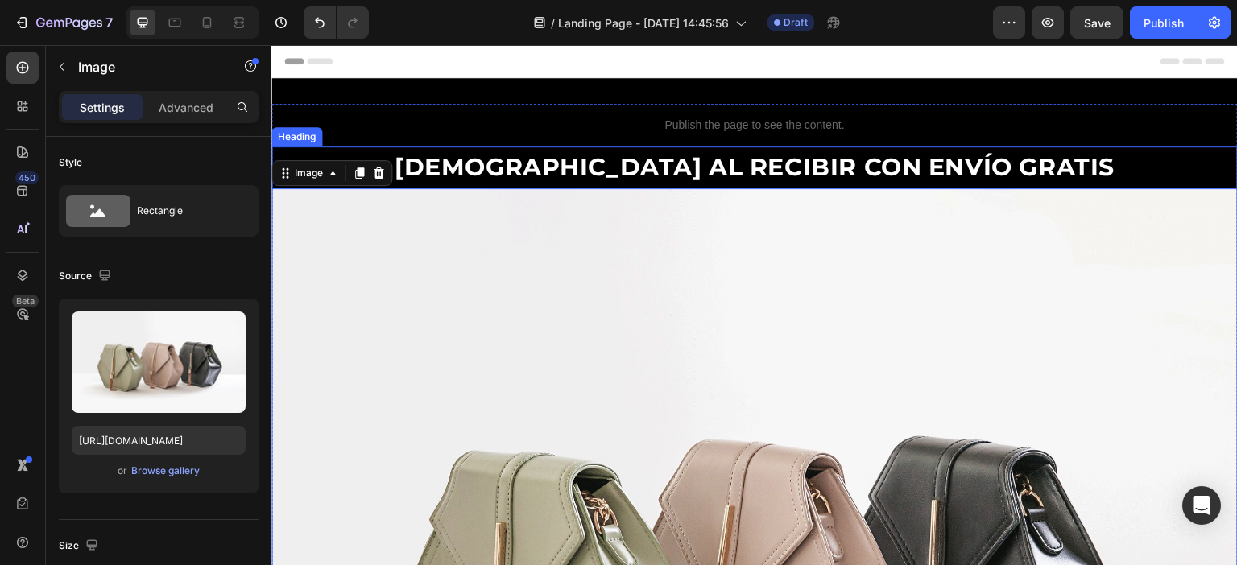
click at [500, 160] on strong "[DEMOGRAPHIC_DATA] AL RECIBIR CON ENVÍO GRATIS" at bounding box center [755, 167] width 721 height 30
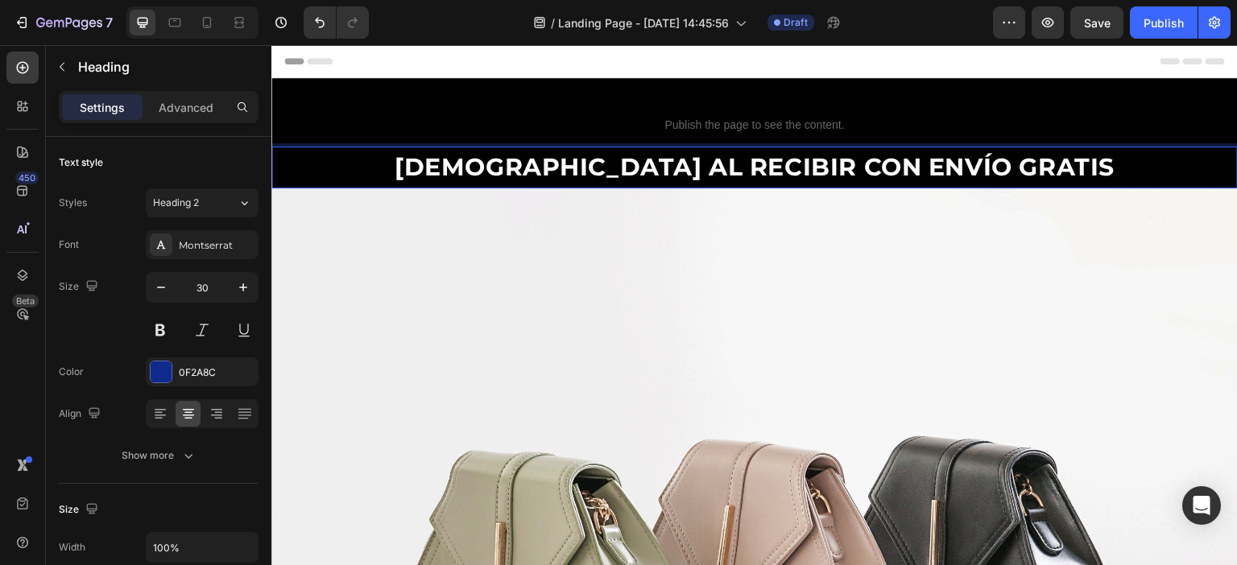
click at [382, 161] on p "[DEMOGRAPHIC_DATA] AL RECIBIR CON ENVÍO GRATIS" at bounding box center [754, 167] width 963 height 39
click at [443, 211] on img at bounding box center [754, 550] width 966 height 725
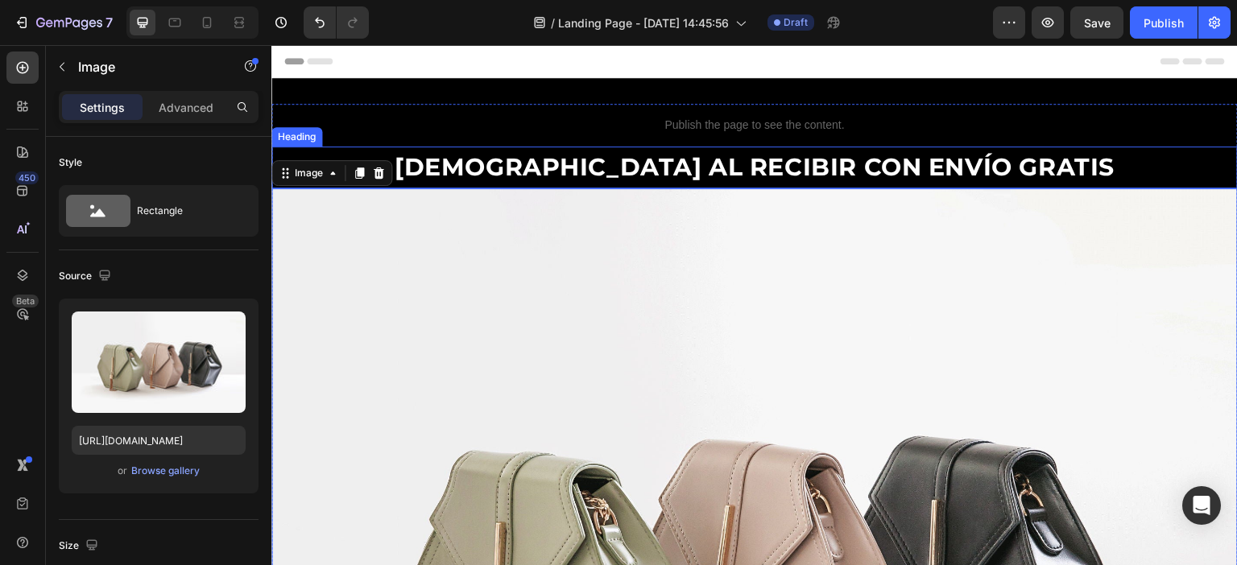
click at [453, 168] on p "⁠⁠⁠⁠⁠⁠⁠ PAGAS AL RECIBIR CON ENVÍO GRATIS" at bounding box center [754, 167] width 963 height 39
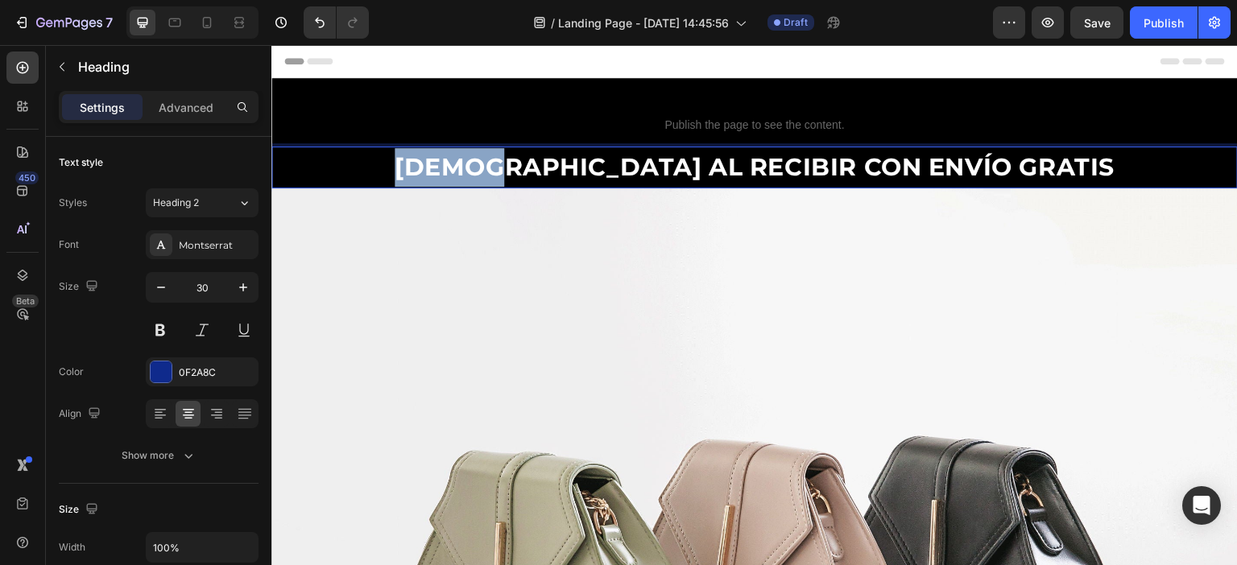
click at [471, 158] on p "[DEMOGRAPHIC_DATA] AL RECIBIR CON ENVÍO GRATIS" at bounding box center [754, 167] width 963 height 39
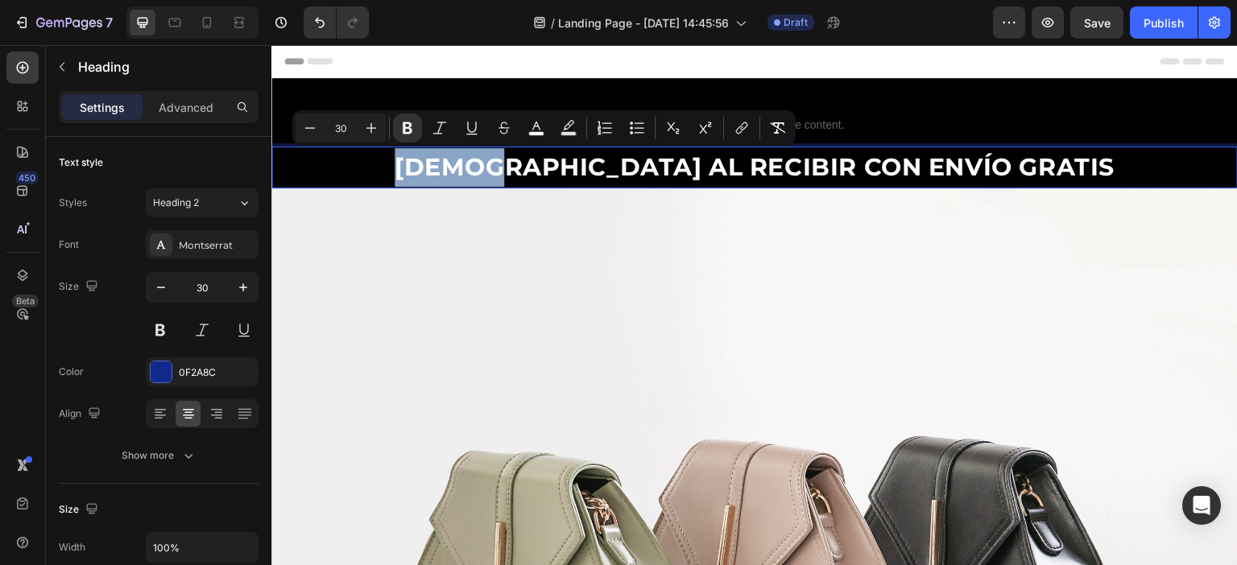
click at [438, 194] on img at bounding box center [754, 550] width 966 height 725
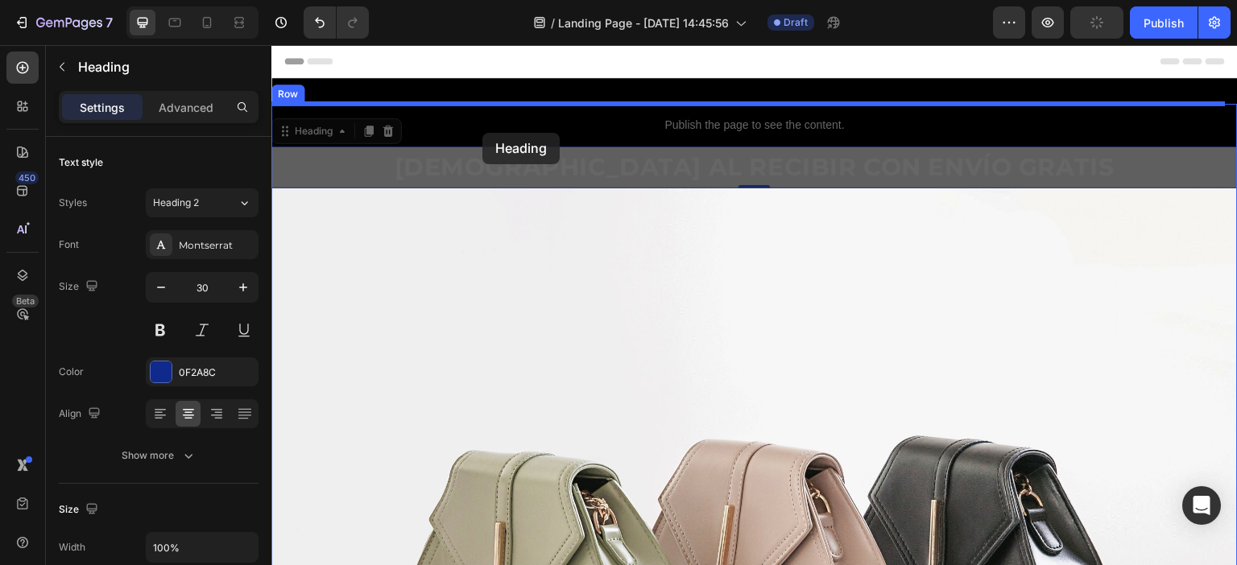
drag, startPoint x: 469, startPoint y: 163, endPoint x: 482, endPoint y: 133, distance: 33.5
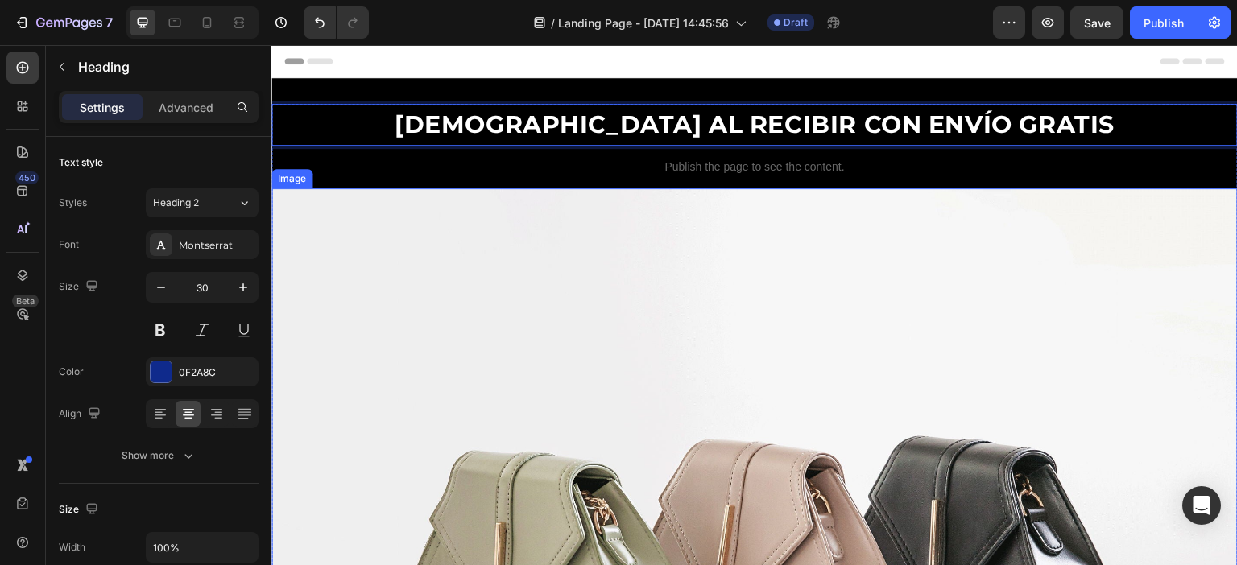
drag, startPoint x: 483, startPoint y: 126, endPoint x: 474, endPoint y: 140, distance: 17.0
click at [474, 114] on p "[DEMOGRAPHIC_DATA] AL RECIBIR CON ENVÍO GRATIS" at bounding box center [754, 124] width 963 height 39
click at [476, 162] on p "Publish the page to see the content." at bounding box center [754, 167] width 966 height 17
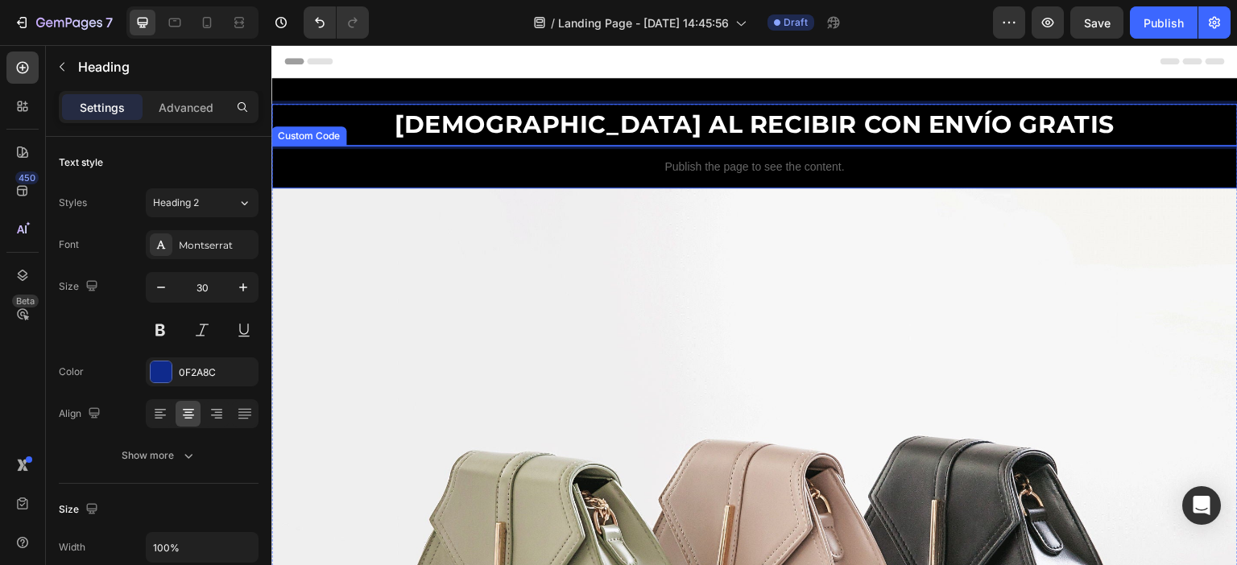
drag, startPoint x: 471, startPoint y: 118, endPoint x: 477, endPoint y: 171, distance: 53.5
click at [477, 167] on p "Publish the page to see the content." at bounding box center [754, 167] width 966 height 17
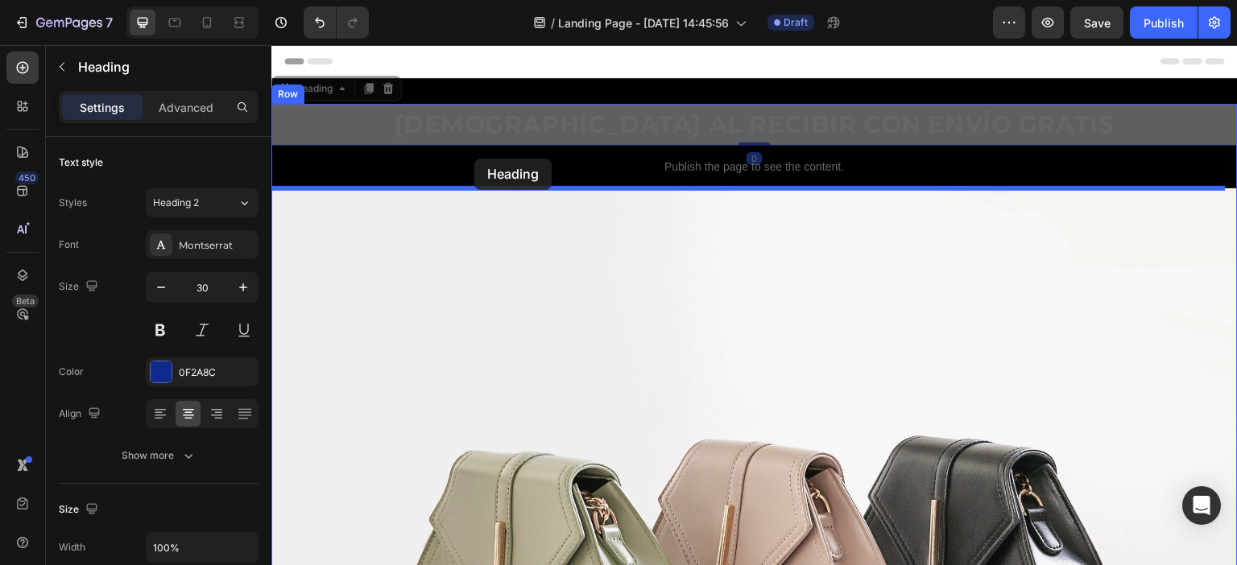
drag, startPoint x: 469, startPoint y: 118, endPoint x: 474, endPoint y: 159, distance: 40.7
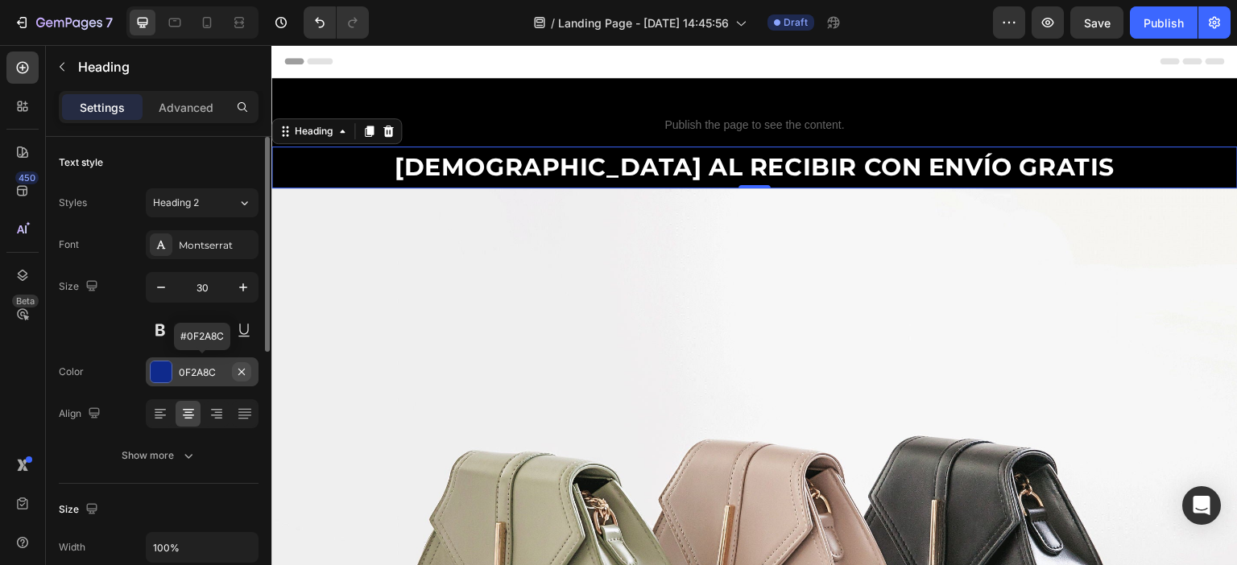
click at [242, 368] on icon "button" at bounding box center [241, 372] width 13 height 13
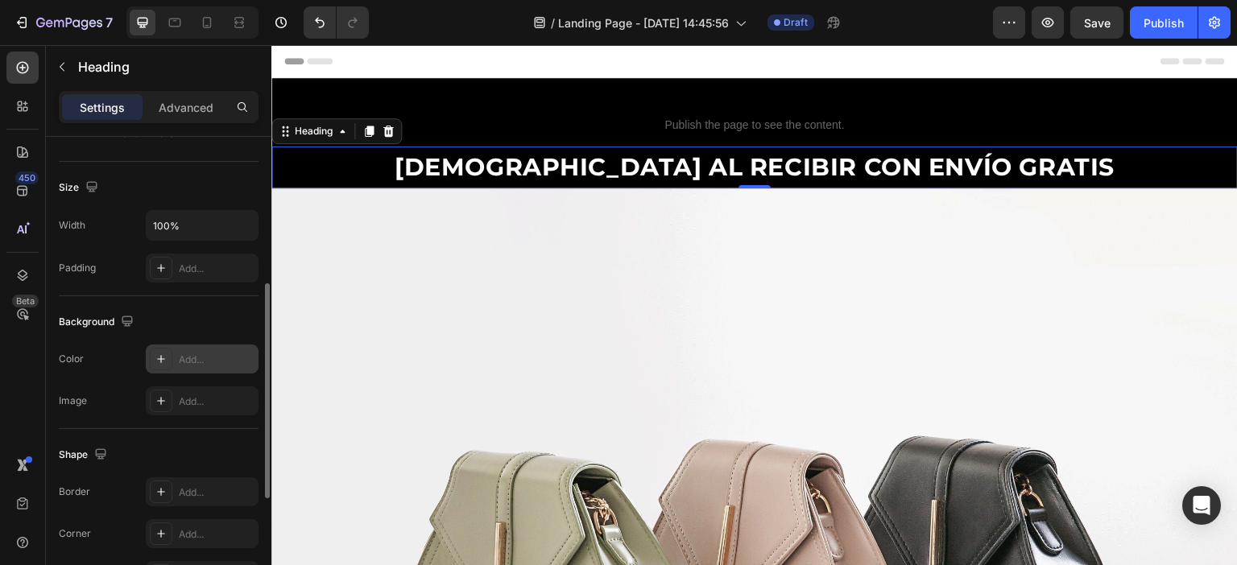
click at [193, 353] on div "Add..." at bounding box center [217, 360] width 76 height 14
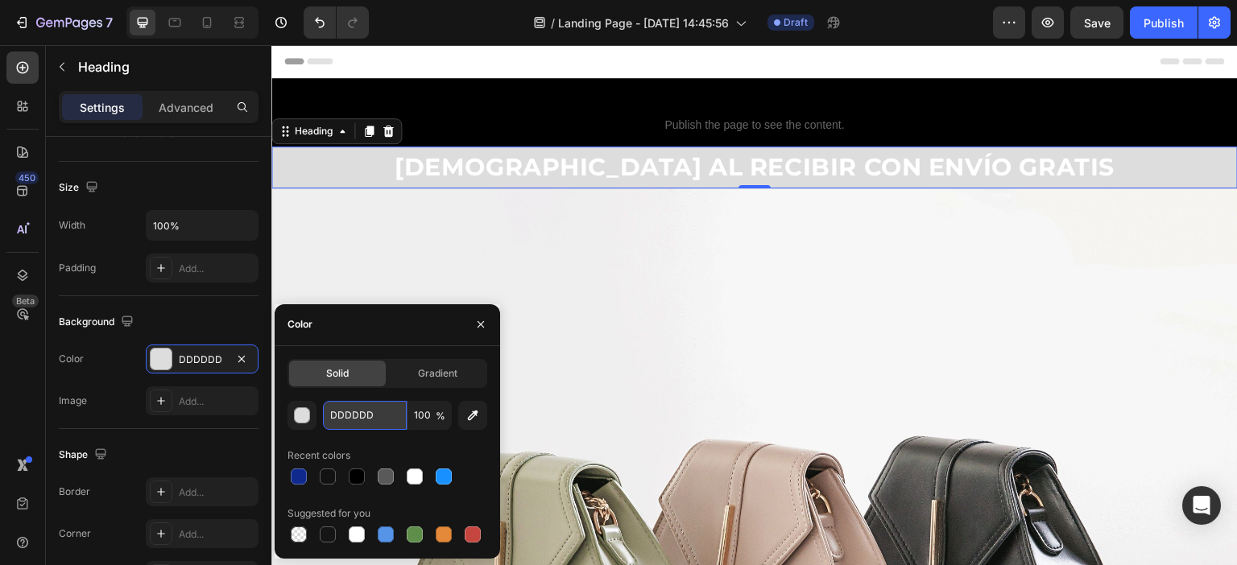
click at [361, 415] on input "DDDDDD" at bounding box center [365, 415] width 84 height 29
paste input "0F2A8C"
type input "0F2A8C"
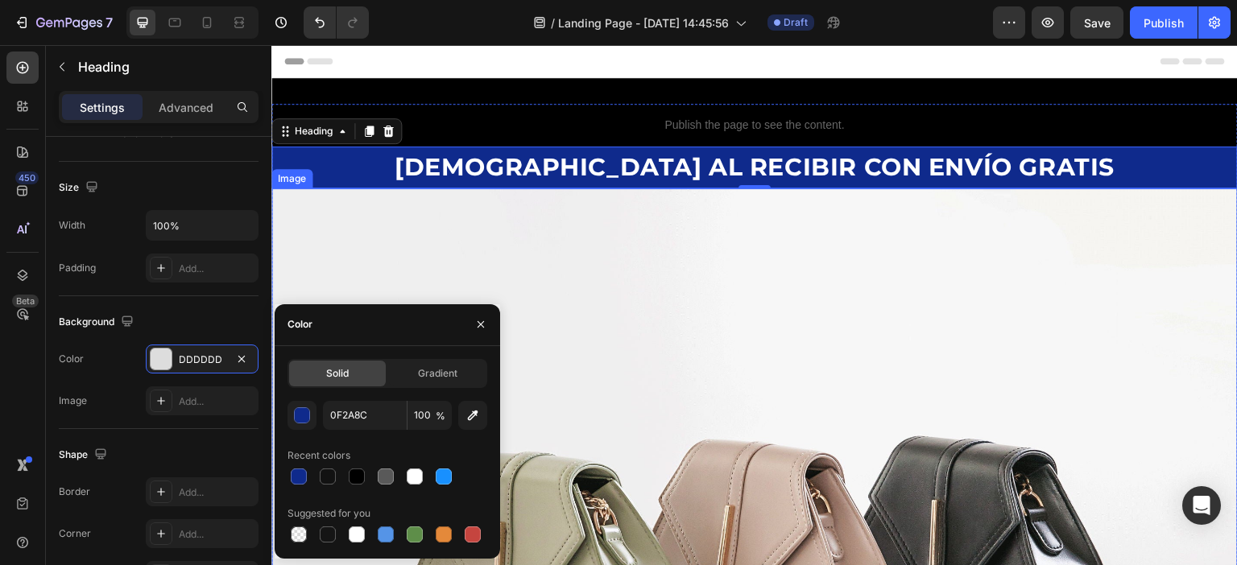
click at [514, 230] on img at bounding box center [754, 550] width 966 height 725
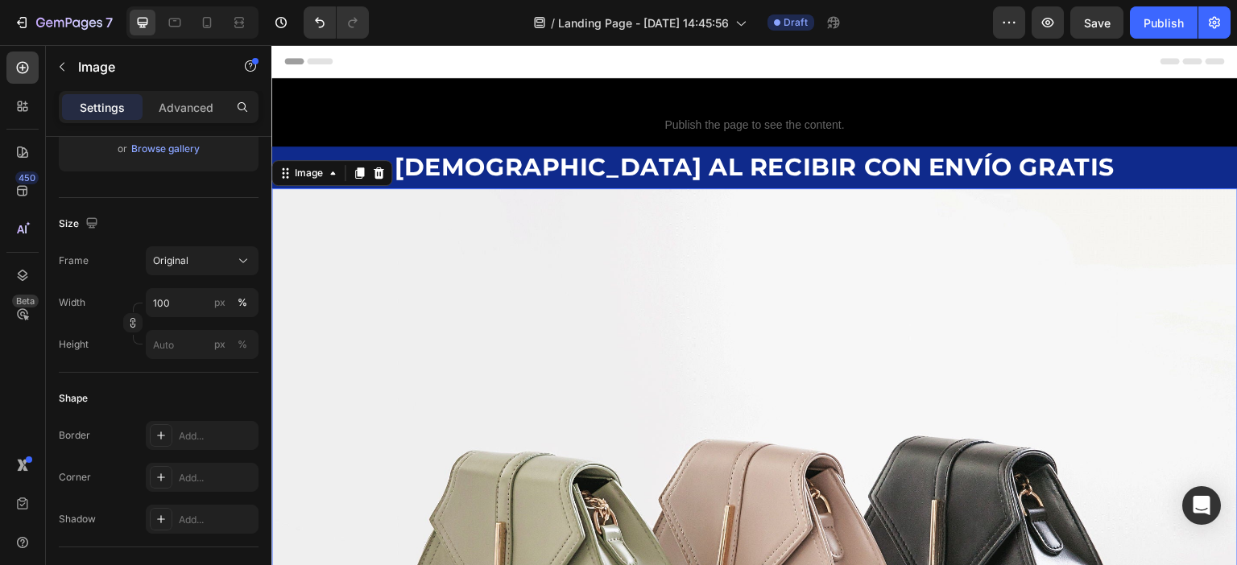
scroll to position [0, 0]
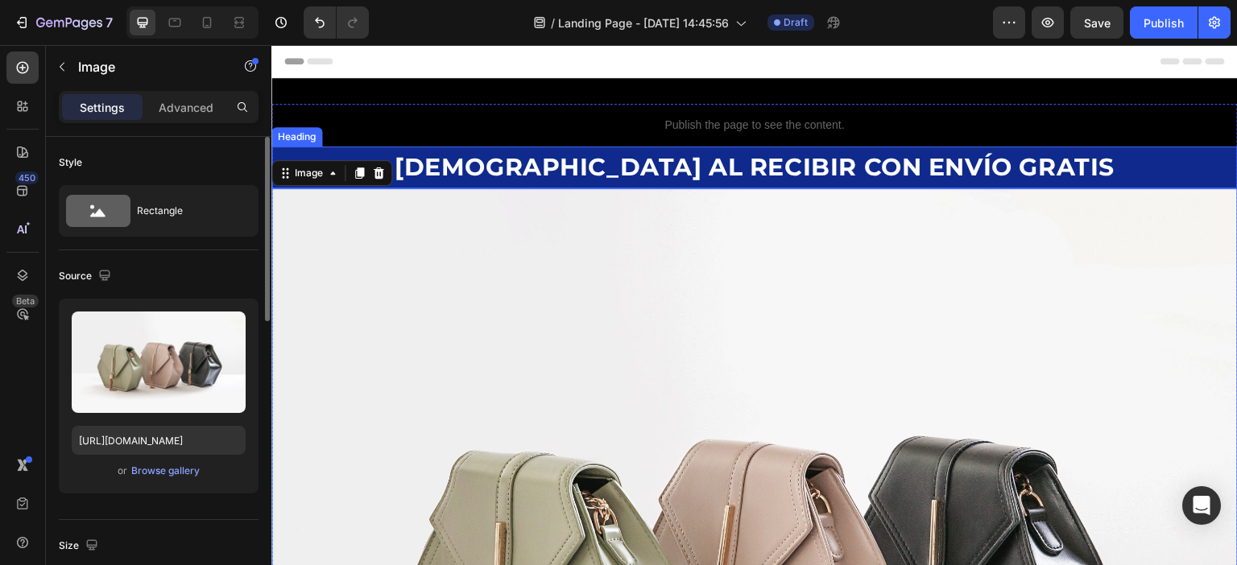
click at [548, 164] on strong "[DEMOGRAPHIC_DATA] AL RECIBIR CON ENVÍO GRATIS" at bounding box center [755, 167] width 721 height 30
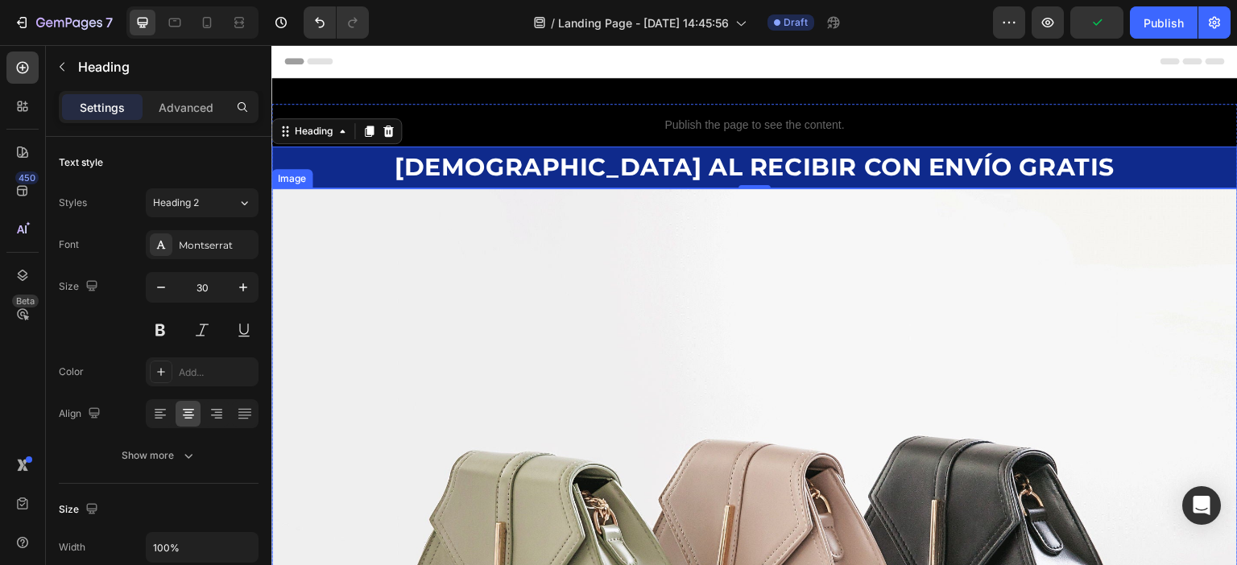
click at [730, 269] on img at bounding box center [754, 550] width 966 height 725
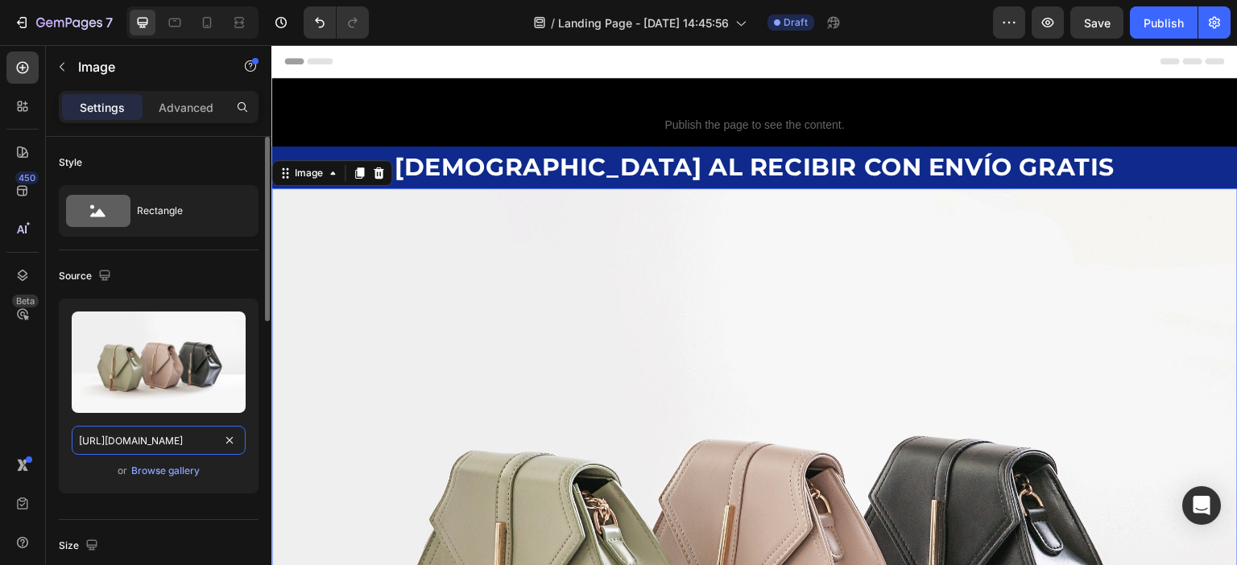
click at [188, 444] on input "https://cdn.shopify.com/s/files/1/2005/9307/files/image_demo.jpg" at bounding box center [159, 440] width 174 height 29
paste input "0683/9907/1454/files/507659690331604074-23226f87-096a-48b3-a8c8-66a1d3a532c8"
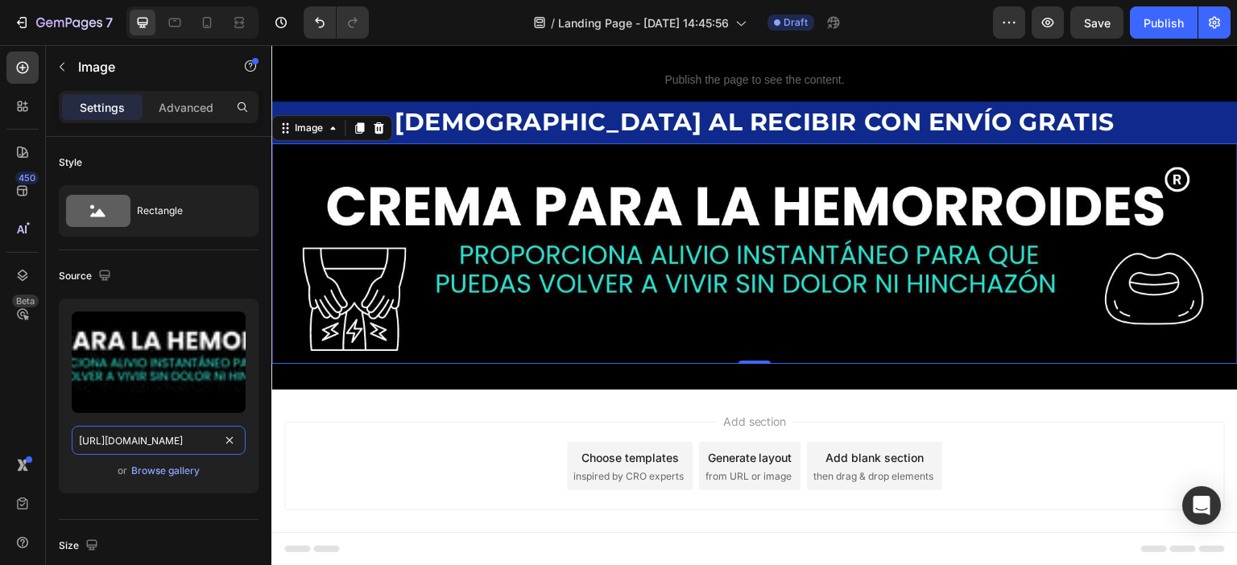
scroll to position [64, 0]
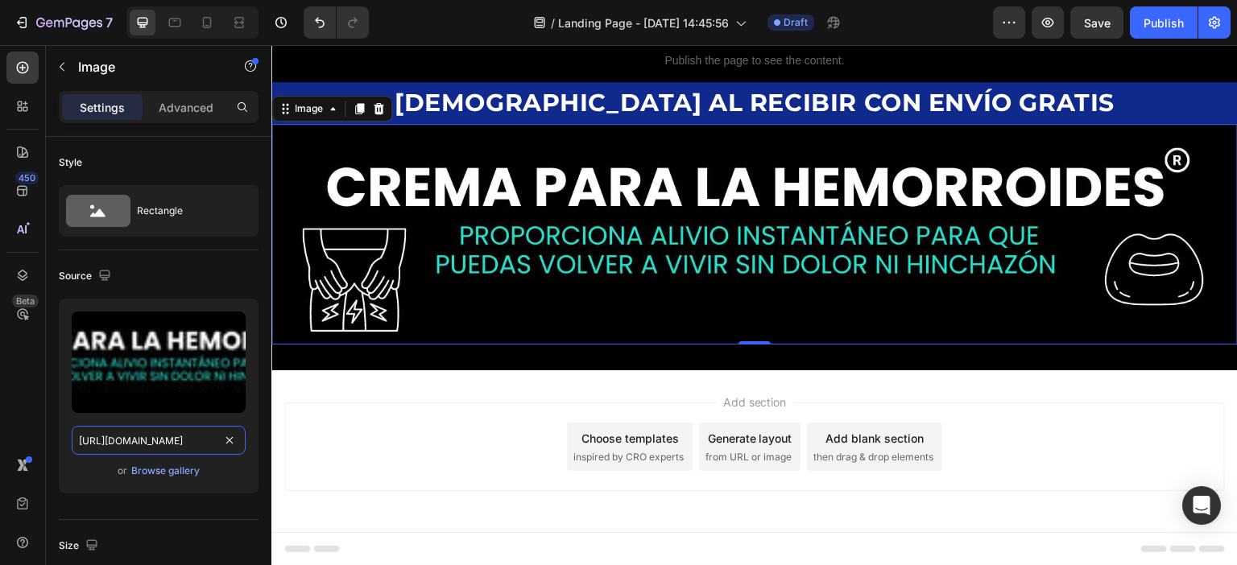
type input "https://cdn.shopify.com/s/files/1/0683/9907/1454/files/507659690331604074-23226…"
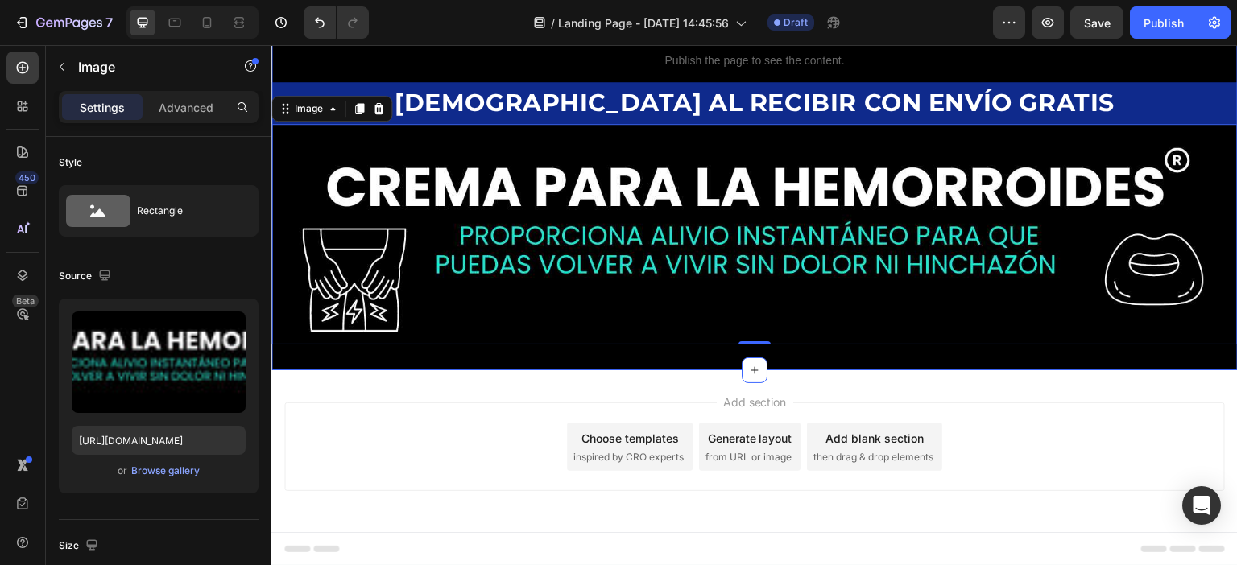
click at [920, 366] on div "Publish the page to see the content. Custom Code ⁠⁠⁠⁠⁠⁠⁠ PAGAS AL RECIBIR CON E…" at bounding box center [754, 192] width 966 height 357
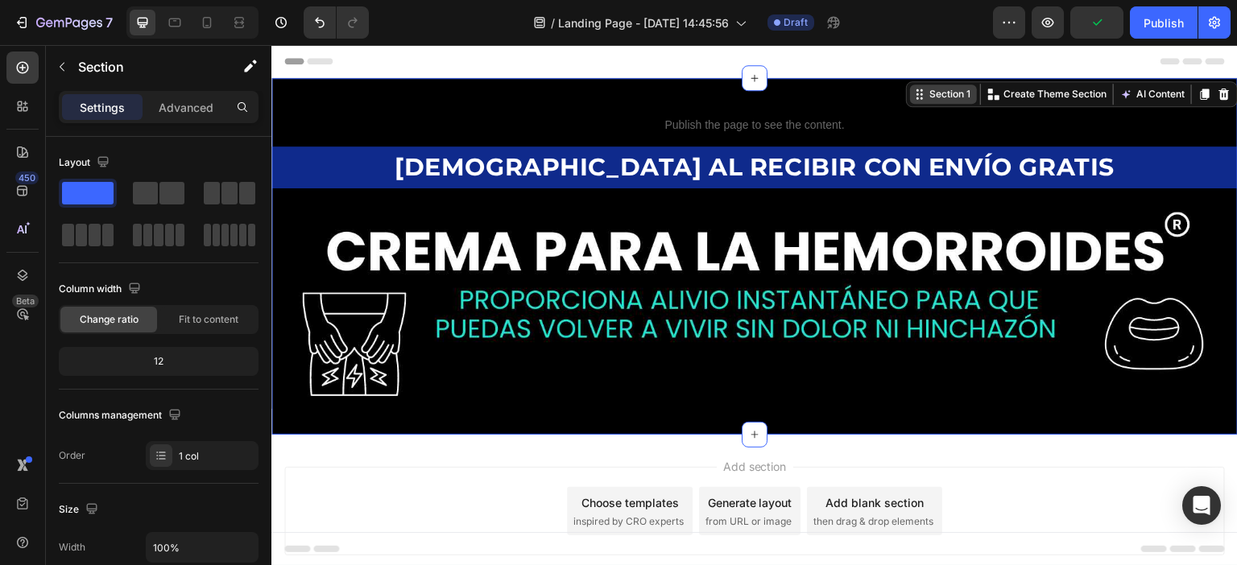
click at [941, 89] on div "Section 1" at bounding box center [950, 94] width 48 height 14
click at [936, 95] on div "Section 1" at bounding box center [950, 94] width 48 height 14
click at [1041, 95] on p "Create Theme Section" at bounding box center [1054, 94] width 103 height 14
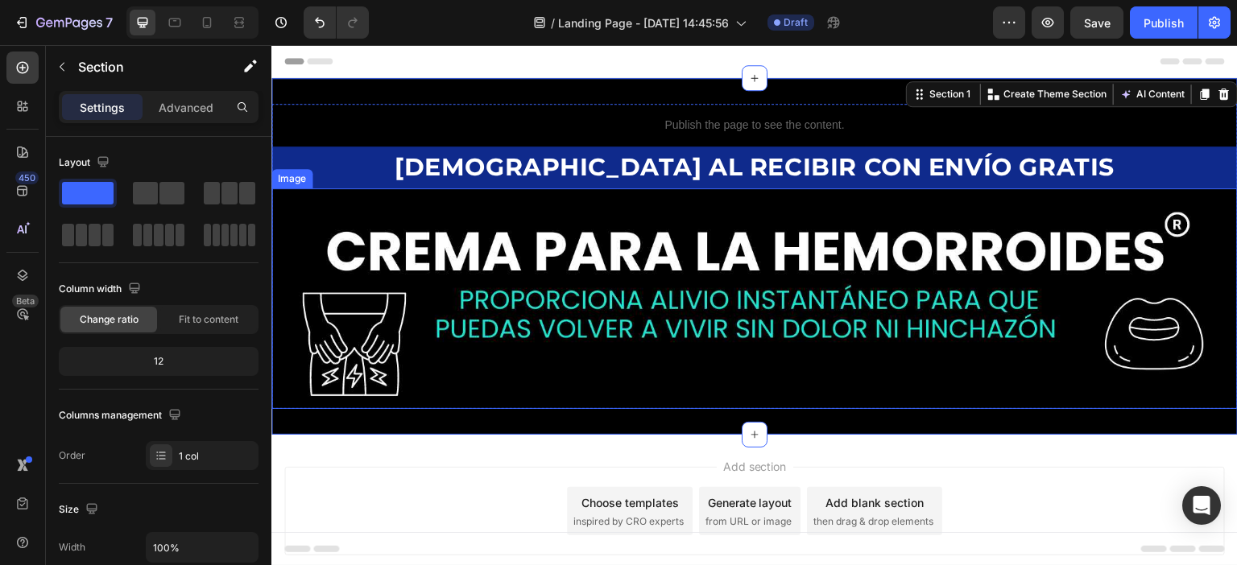
click at [783, 232] on img at bounding box center [754, 298] width 966 height 221
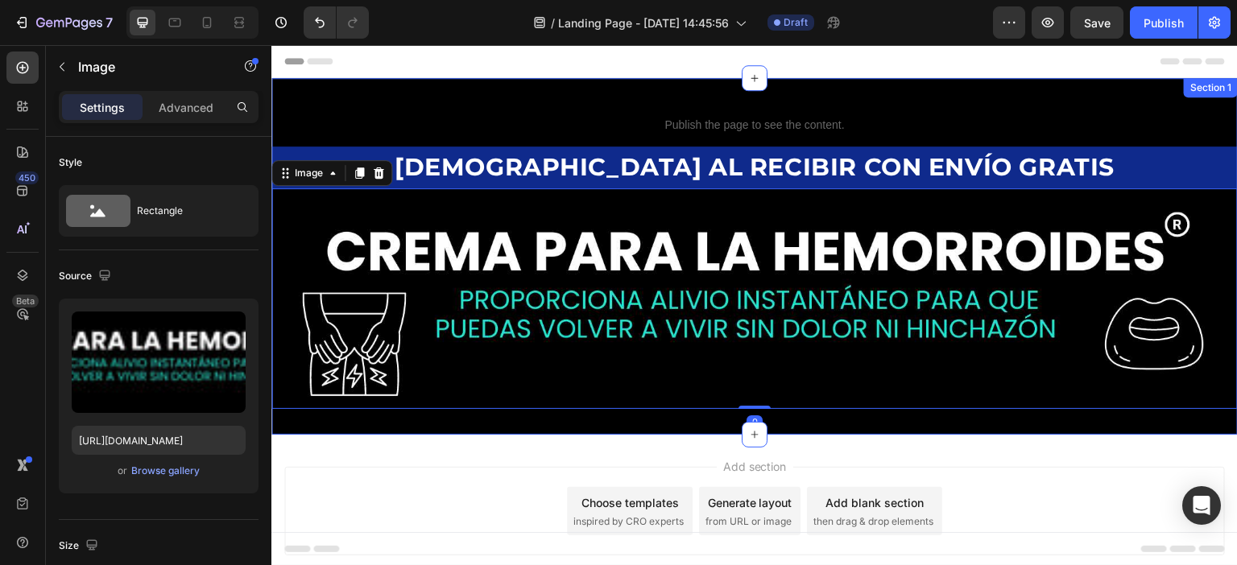
click at [386, 81] on div "Publish the page to see the content. Custom Code ⁠⁠⁠⁠⁠⁠⁠ PAGAS AL RECIBIR CON E…" at bounding box center [754, 256] width 966 height 357
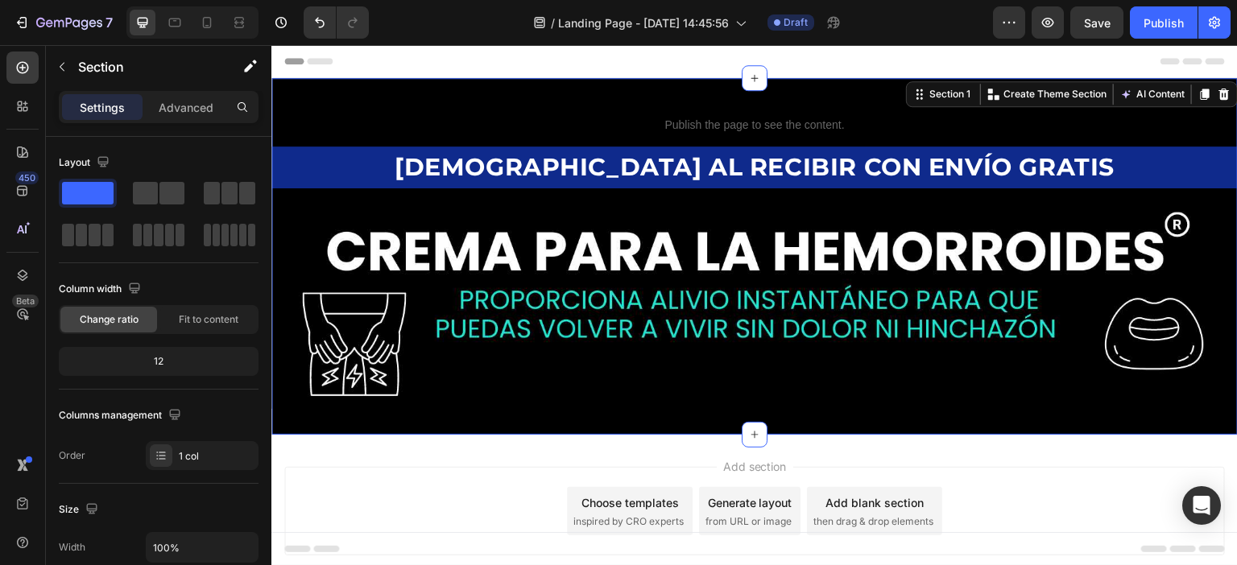
click at [385, 89] on div "Publish the page to see the content. Custom Code ⁠⁠⁠⁠⁠⁠⁠ PAGAS AL RECIBIR CON E…" at bounding box center [754, 256] width 966 height 357
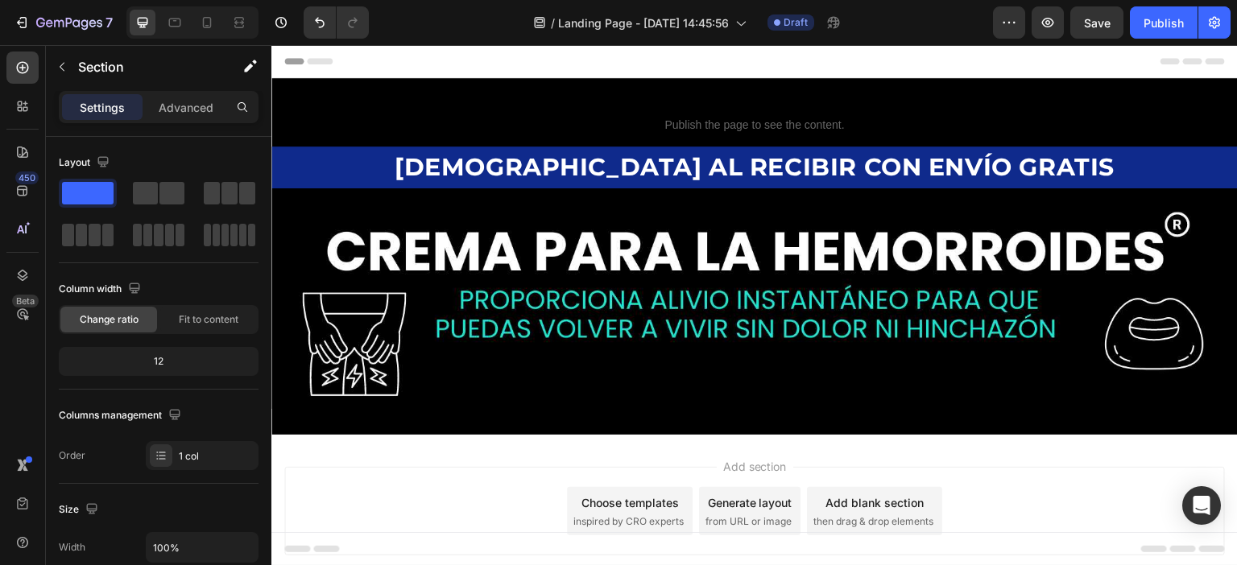
click at [391, 65] on div "Header" at bounding box center [754, 61] width 940 height 32
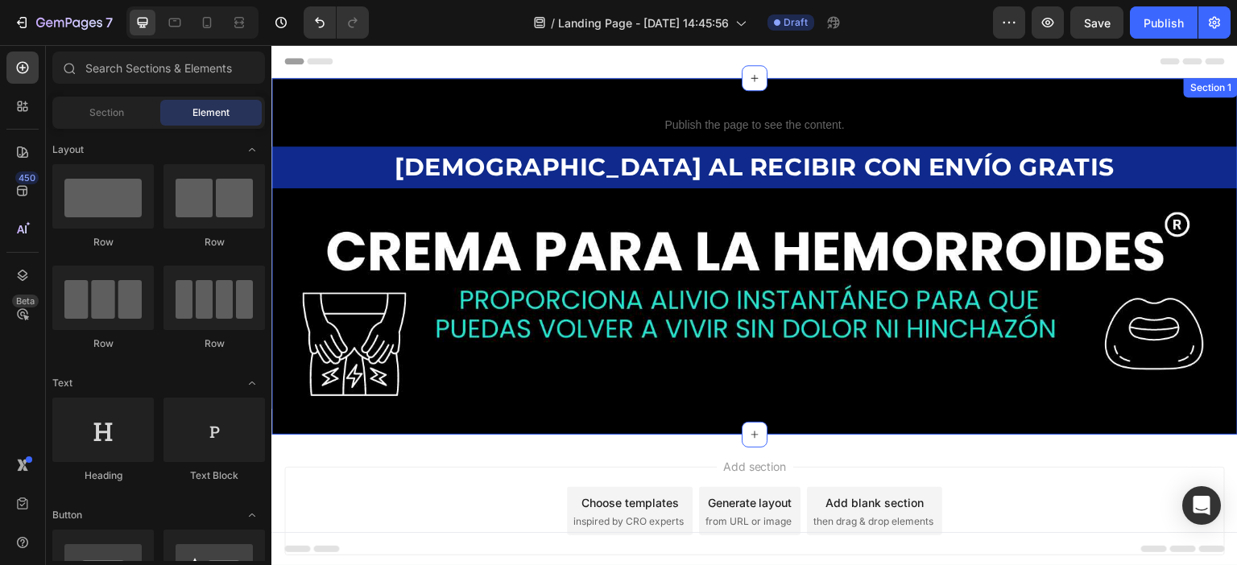
click at [358, 96] on div "Publish the page to see the content. Custom Code ⁠⁠⁠⁠⁠⁠⁠ PAGAS AL RECIBIR CON E…" at bounding box center [754, 256] width 966 height 357
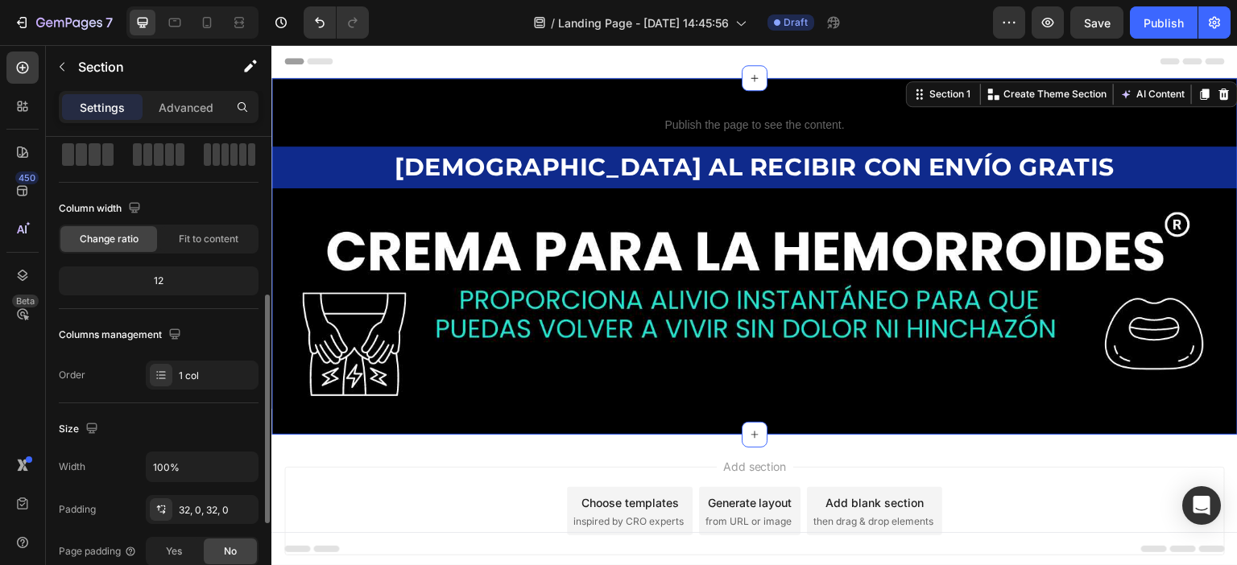
scroll to position [161, 0]
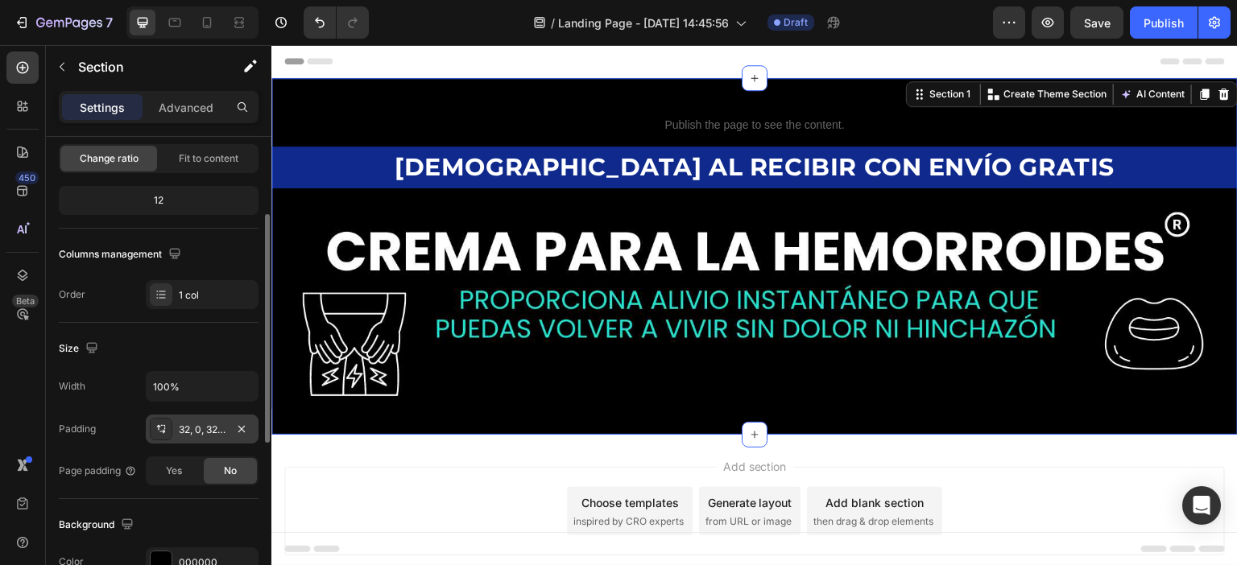
click at [185, 431] on div "32, 0, 32, 0" at bounding box center [202, 430] width 47 height 14
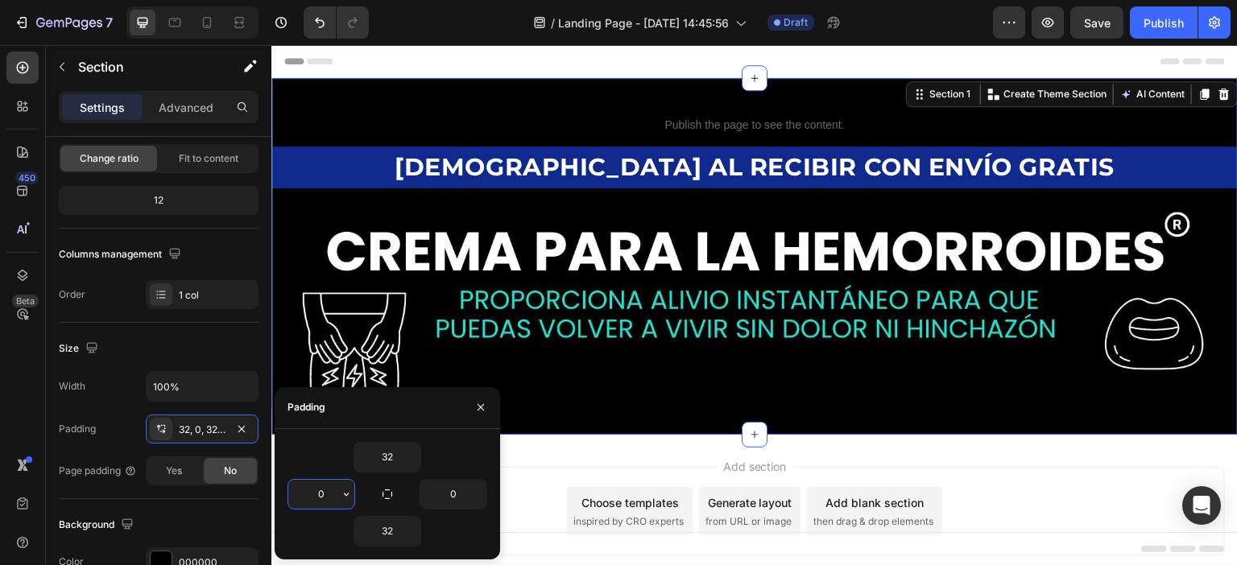
click at [325, 497] on input "0" at bounding box center [321, 494] width 66 height 29
paste input "25"
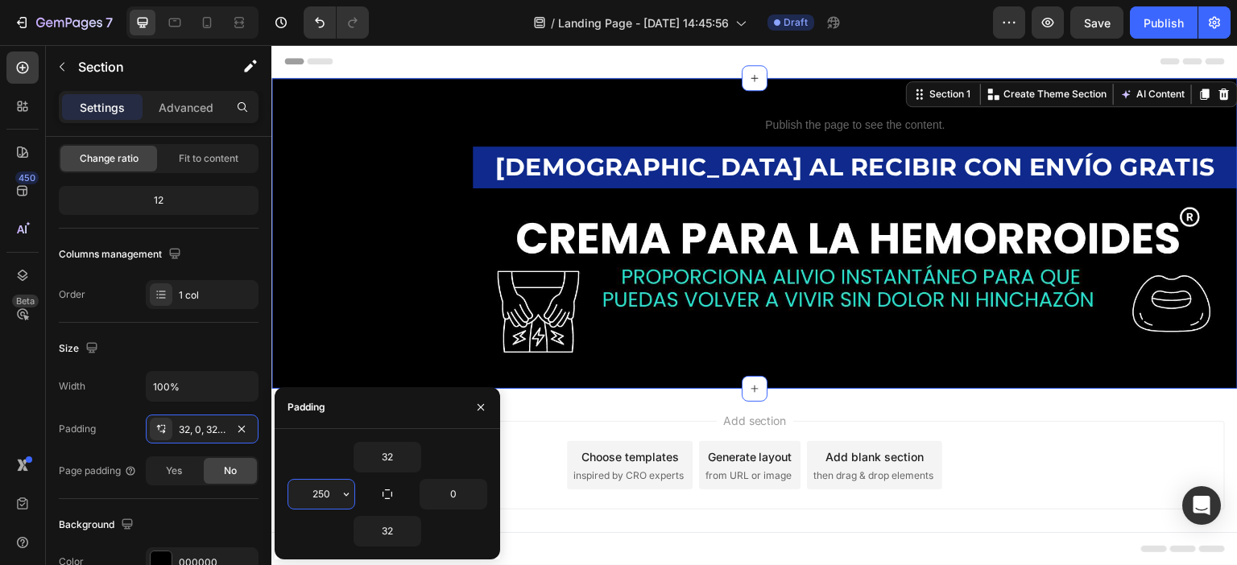
type input "250"
click at [442, 490] on input "0" at bounding box center [453, 494] width 66 height 29
paste input "25"
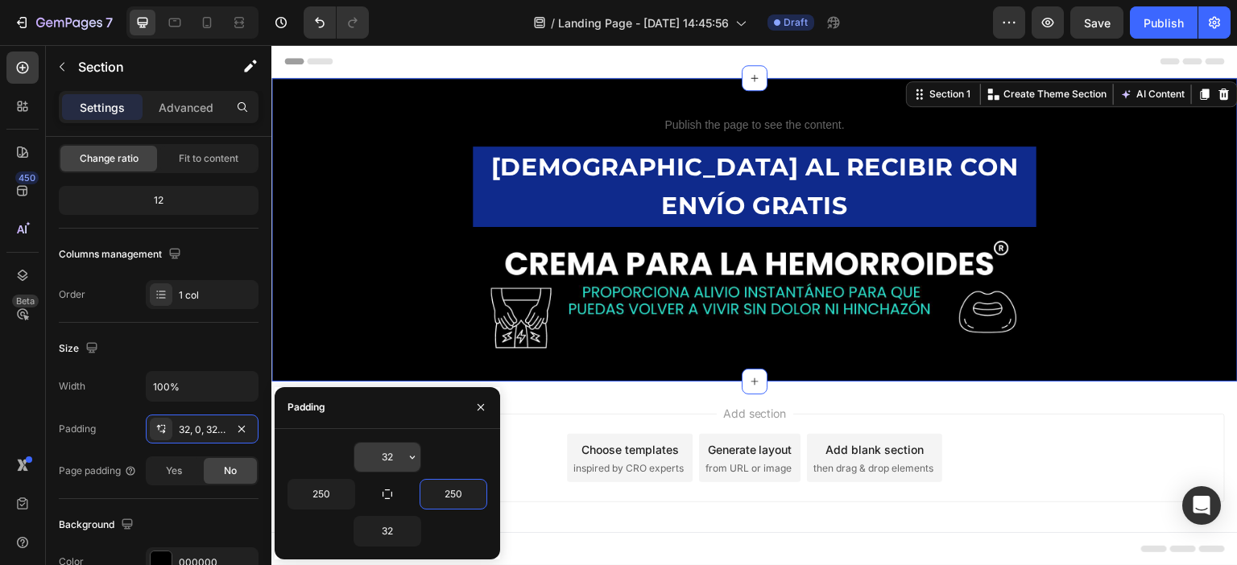
type input "250"
click at [391, 454] on input "32" at bounding box center [387, 457] width 66 height 29
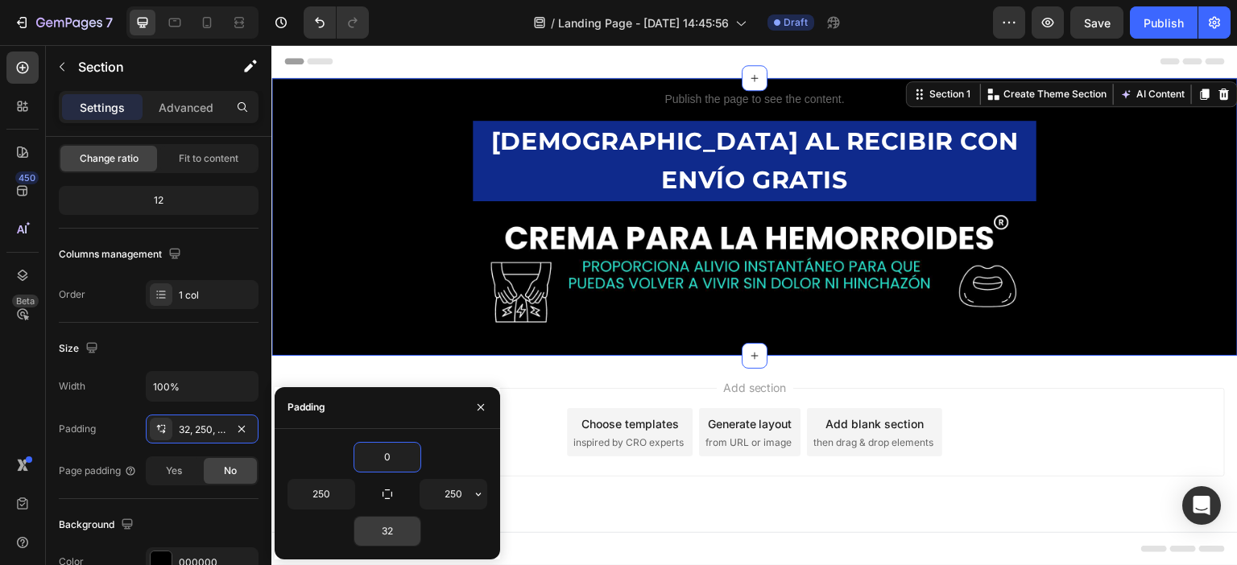
type input "0"
click at [390, 527] on input "32" at bounding box center [387, 531] width 66 height 29
type input "0"
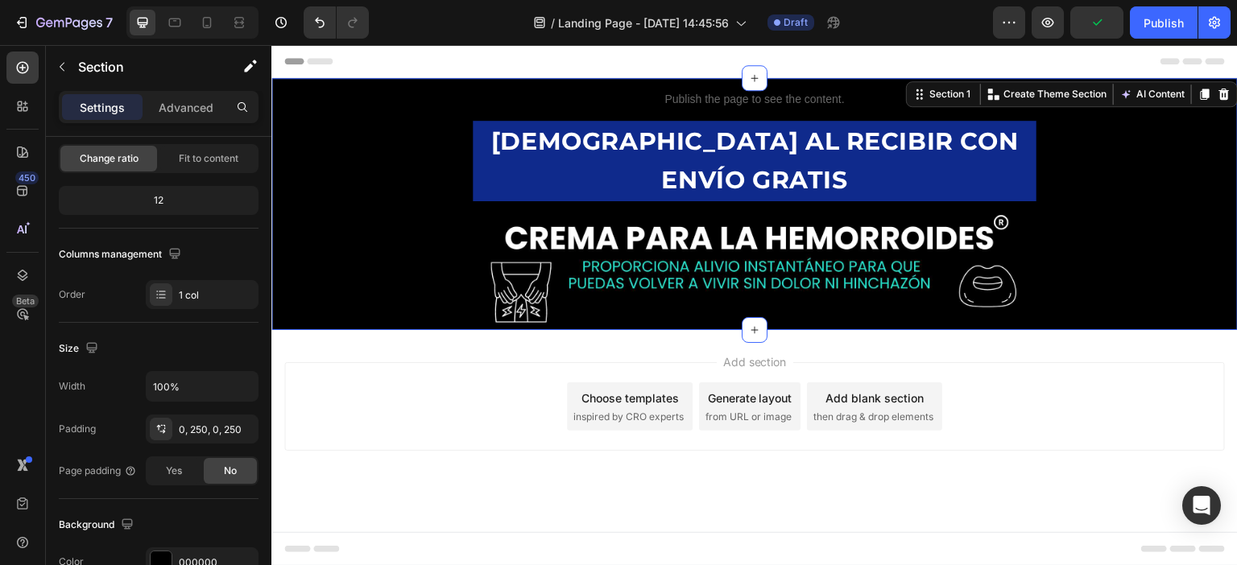
click at [415, 200] on div "Publish the page to see the content. Custom Code ⁠⁠⁠⁠⁠⁠⁠ PAGAS AL RECIBIR CON E…" at bounding box center [754, 204] width 966 height 252
click at [1076, 181] on div "Publish the page to see the content. Custom Code ⁠⁠⁠⁠⁠⁠⁠ PAGAS AL RECIBIR CON E…" at bounding box center [754, 204] width 966 height 252
click at [1176, 362] on div "Add section Choose templates inspired by CRO experts Generate layout from URL o…" at bounding box center [754, 406] width 940 height 89
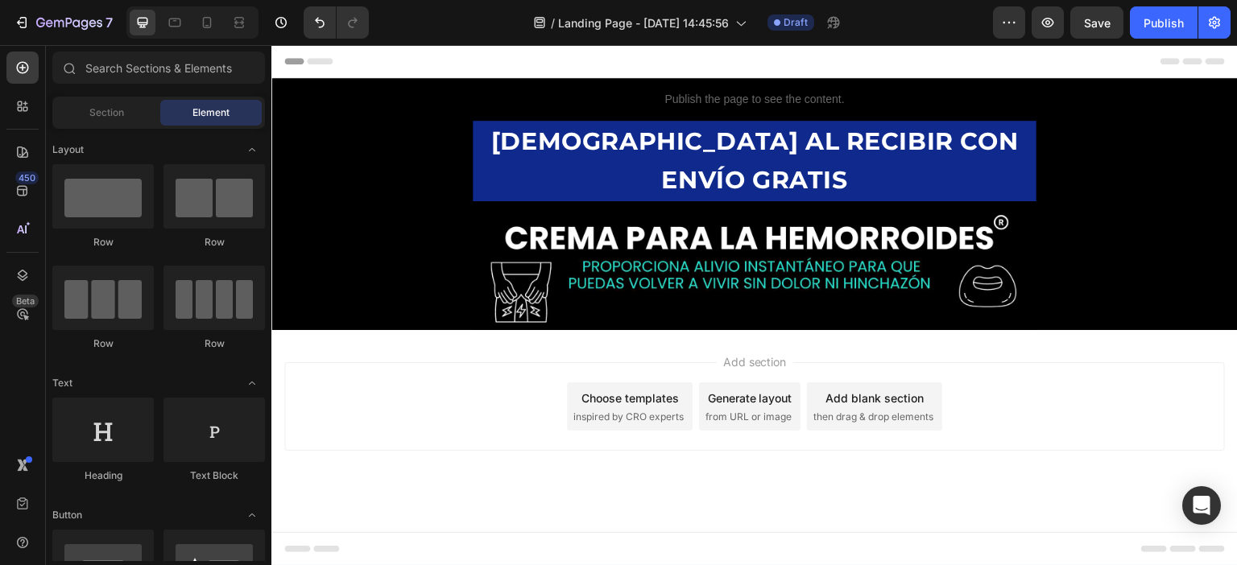
click at [1170, 174] on div "Publish the page to see the content. Custom Code ⁠⁠⁠⁠⁠⁠⁠ PAGAS AL RECIBIR CON E…" at bounding box center [754, 204] width 966 height 252
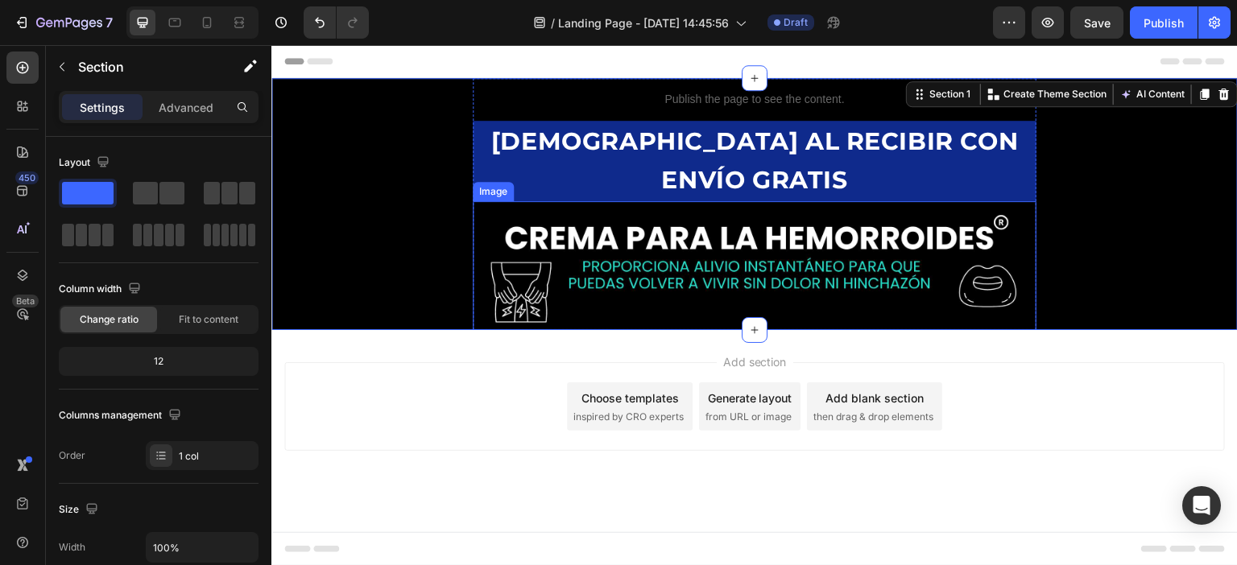
click at [752, 231] on img at bounding box center [755, 265] width 564 height 129
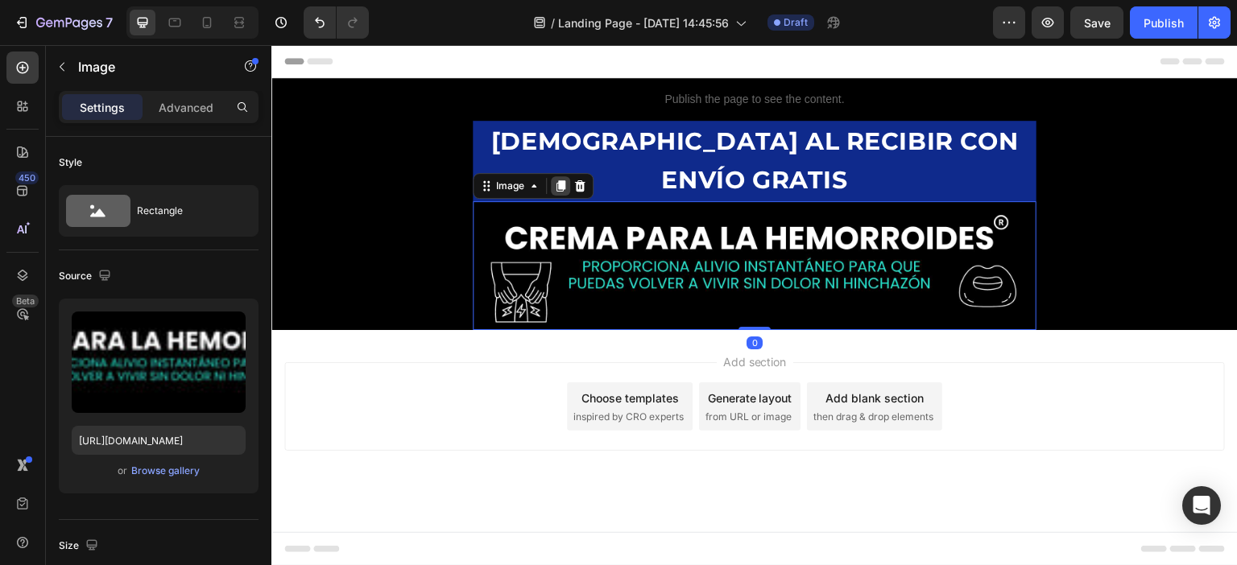
click at [564, 180] on icon at bounding box center [560, 185] width 9 height 11
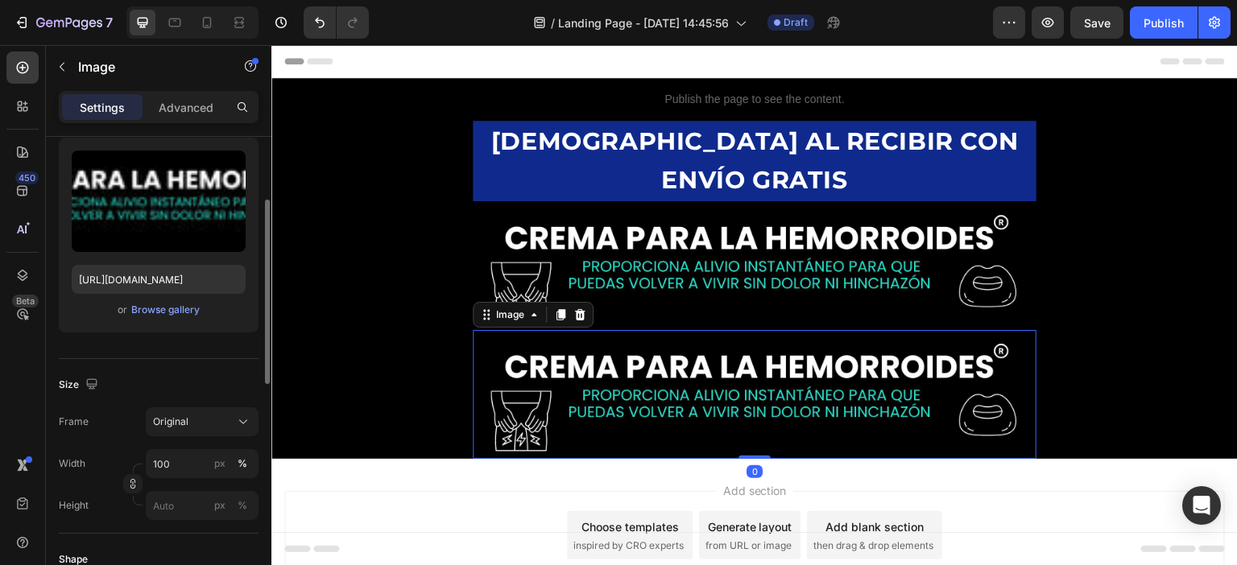
click at [685, 341] on img at bounding box center [755, 394] width 564 height 129
click at [158, 273] on input "https://cdn.shopify.com/s/files/1/0683/9907/1454/files/507659690331604074-23226…" at bounding box center [159, 279] width 174 height 29
paste input "gempages_507659690331604074-b7d59853-5295-4630-98ac-d1d019ebc3e8.webp"
type input "https://cdn.shopify.com/s/files/1/0683/9907/1454/files/gempages_507659690331604…"
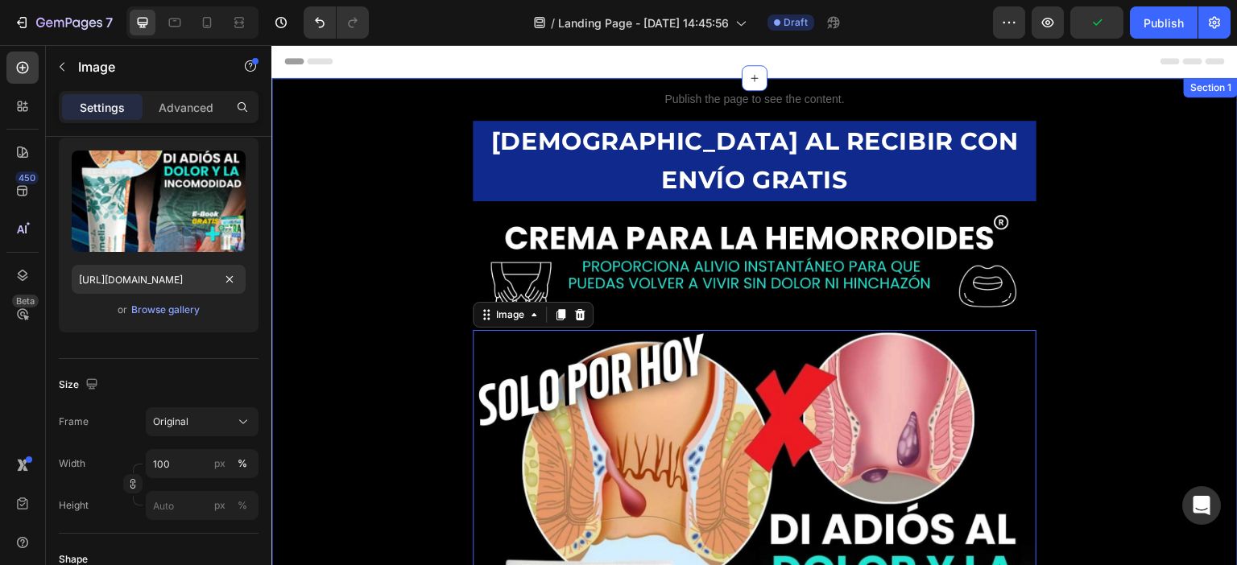
click at [358, 240] on div "Publish the page to see the content. Custom Code ⁠⁠⁠⁠⁠⁠⁠ PAGAS AL RECIBIR CON E…" at bounding box center [754, 543] width 966 height 930
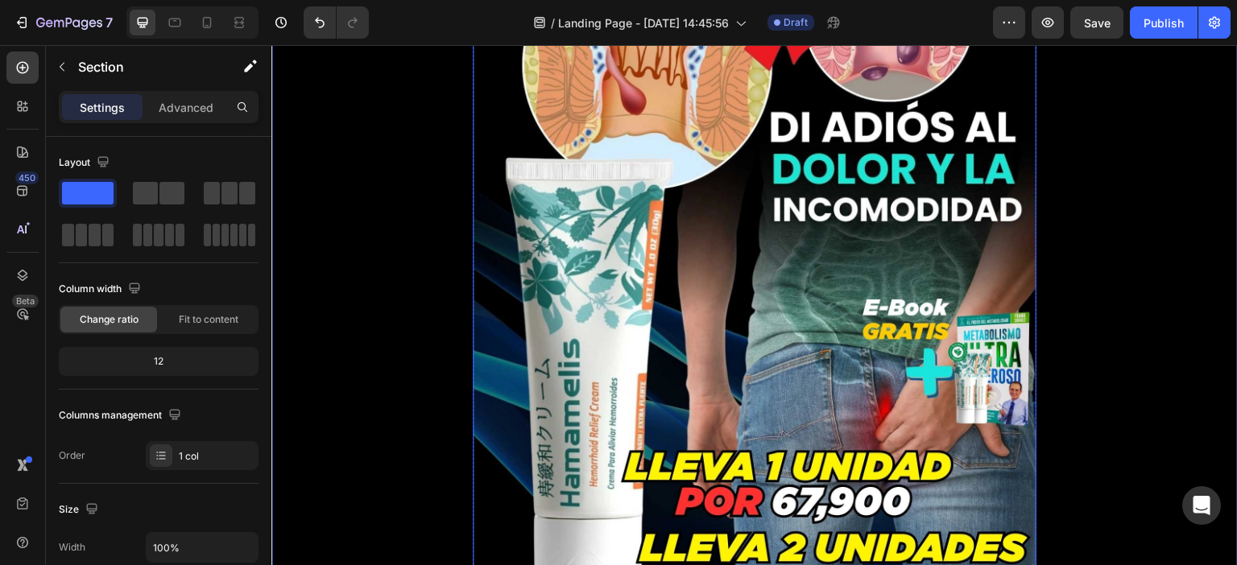
scroll to position [564, 0]
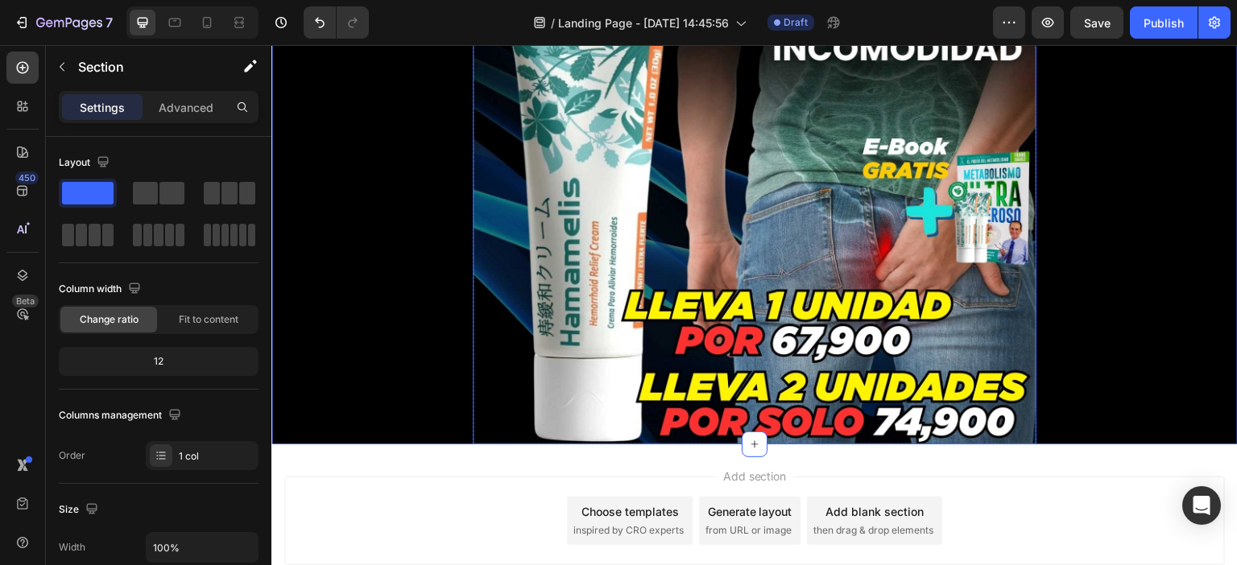
click at [594, 324] on img at bounding box center [755, 105] width 564 height 678
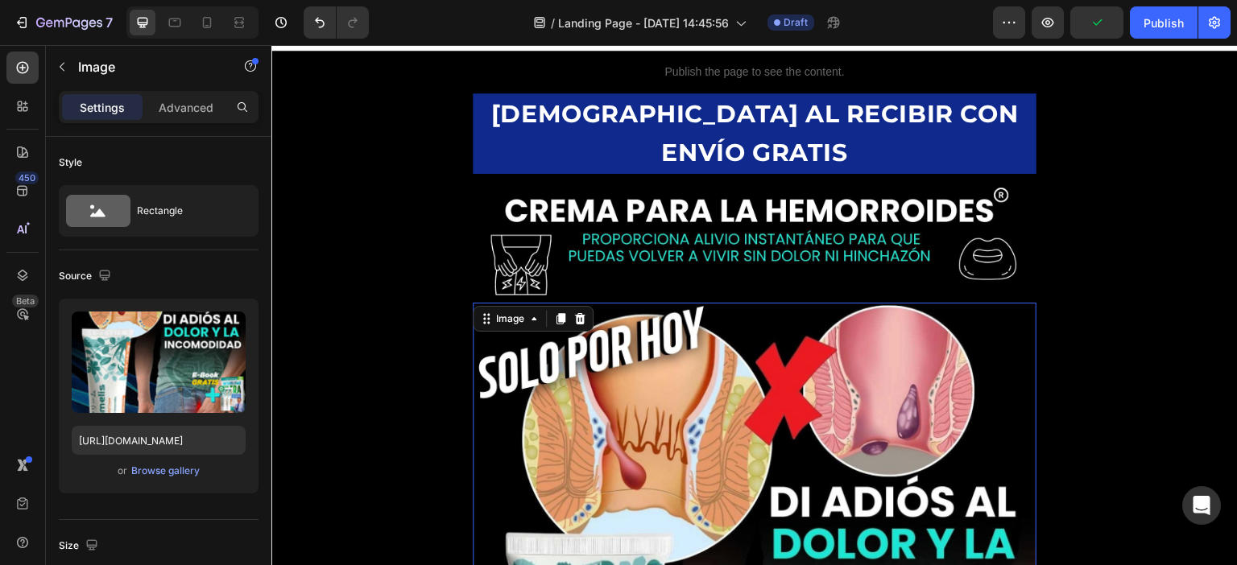
scroll to position [0, 0]
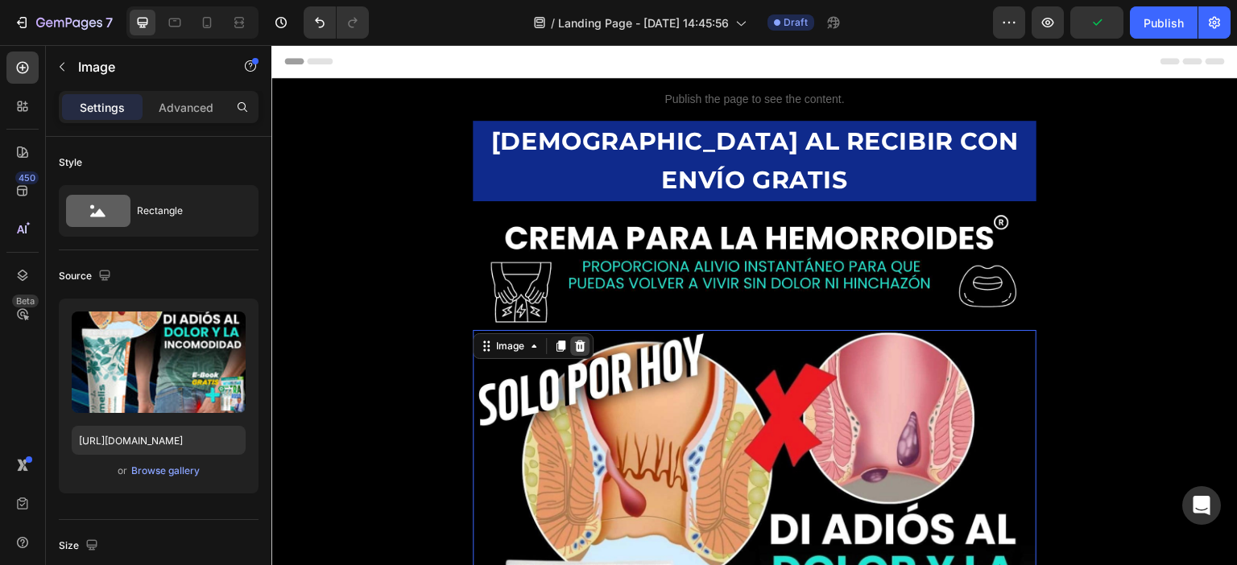
click at [570, 337] on div at bounding box center [579, 346] width 19 height 19
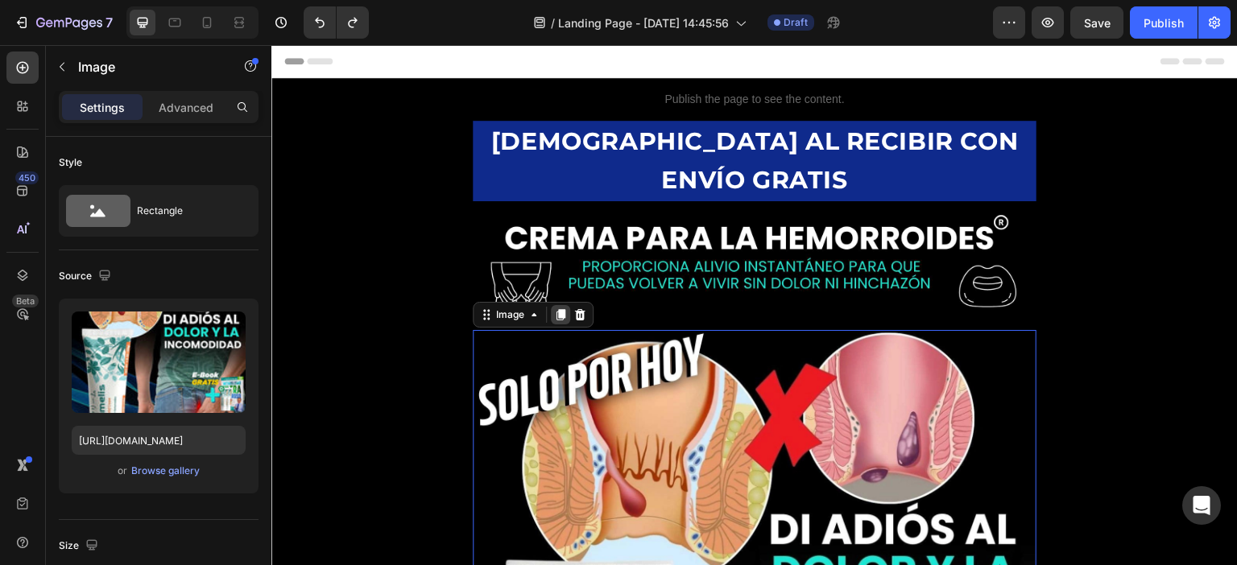
click at [557, 308] on icon at bounding box center [560, 314] width 13 height 13
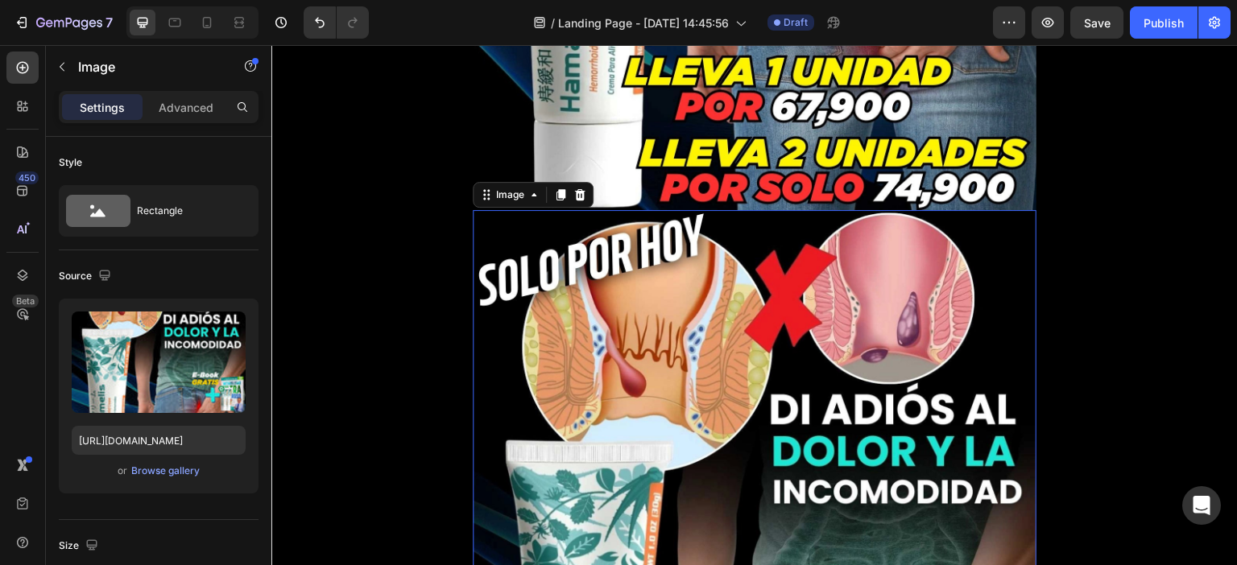
scroll to position [850, 0]
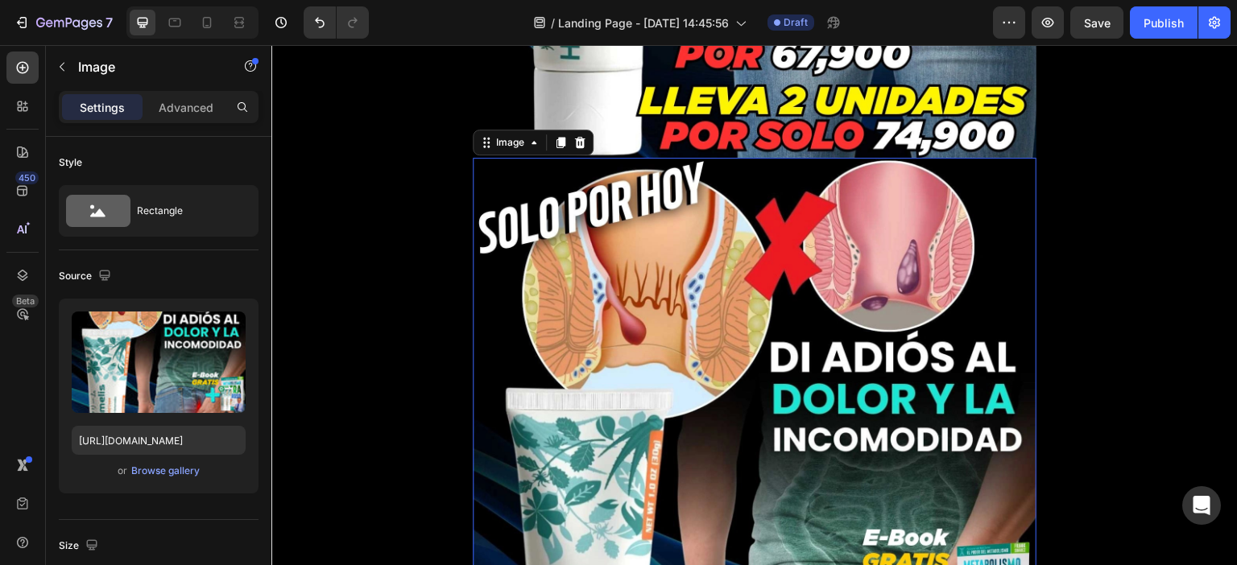
click at [775, 317] on img at bounding box center [755, 497] width 564 height 678
click at [186, 428] on input "https://cdn.shopify.com/s/files/1/0683/9907/1454/files/gempages_507659690331604…" at bounding box center [159, 440] width 174 height 29
paste input "c41c0b4a-7cb1-4476-8afd-c14bd2ddaa7d"
type input "https://cdn.shopify.com/s/files/1/0683/9907/1454/files/gempages_507659690331604…"
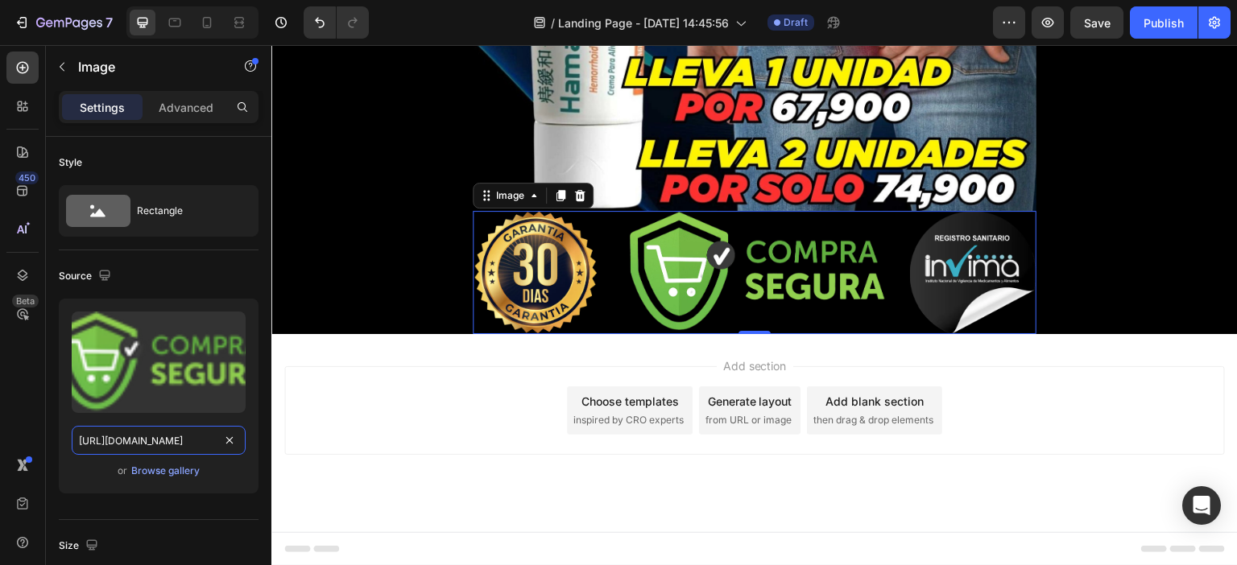
scroll to position [738, 0]
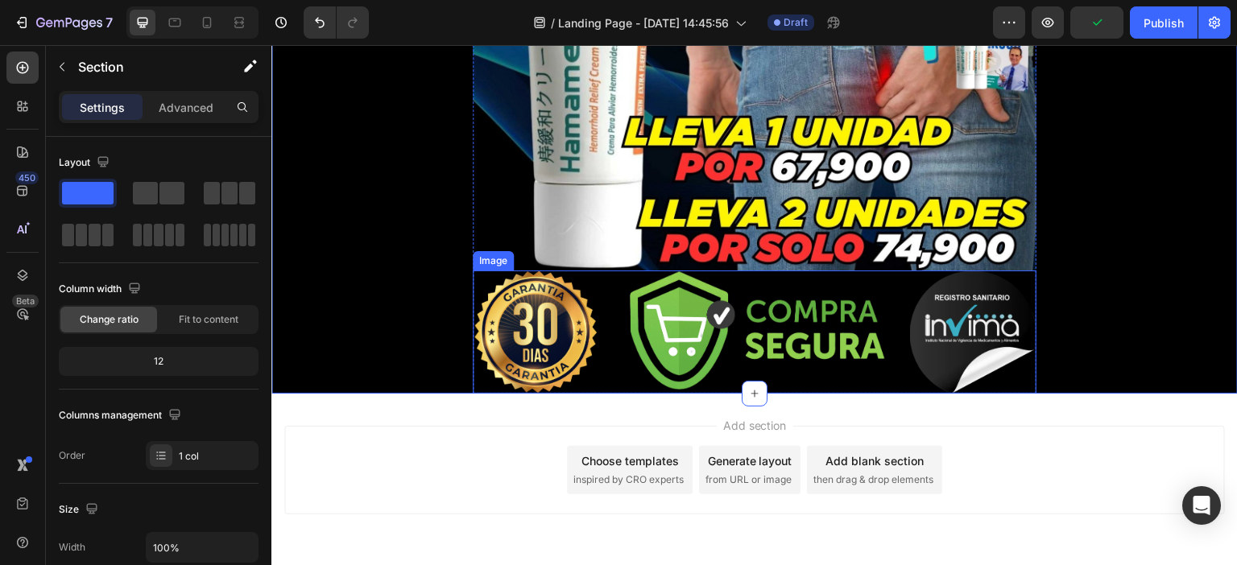
click at [678, 304] on img at bounding box center [755, 332] width 564 height 123
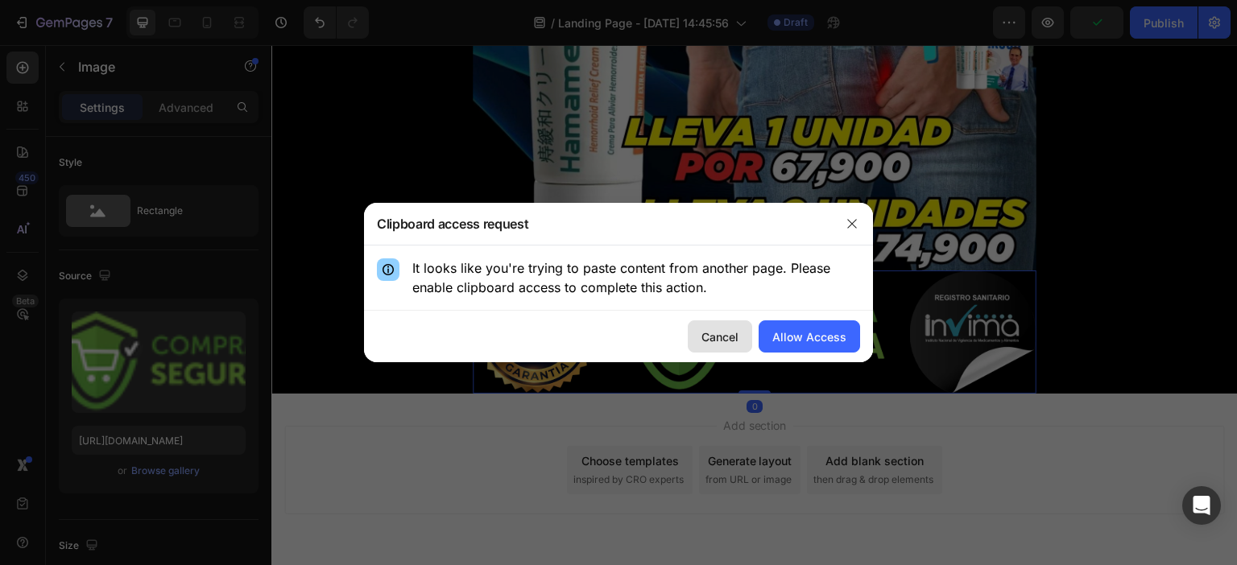
click at [725, 333] on div "Cancel" at bounding box center [719, 337] width 37 height 17
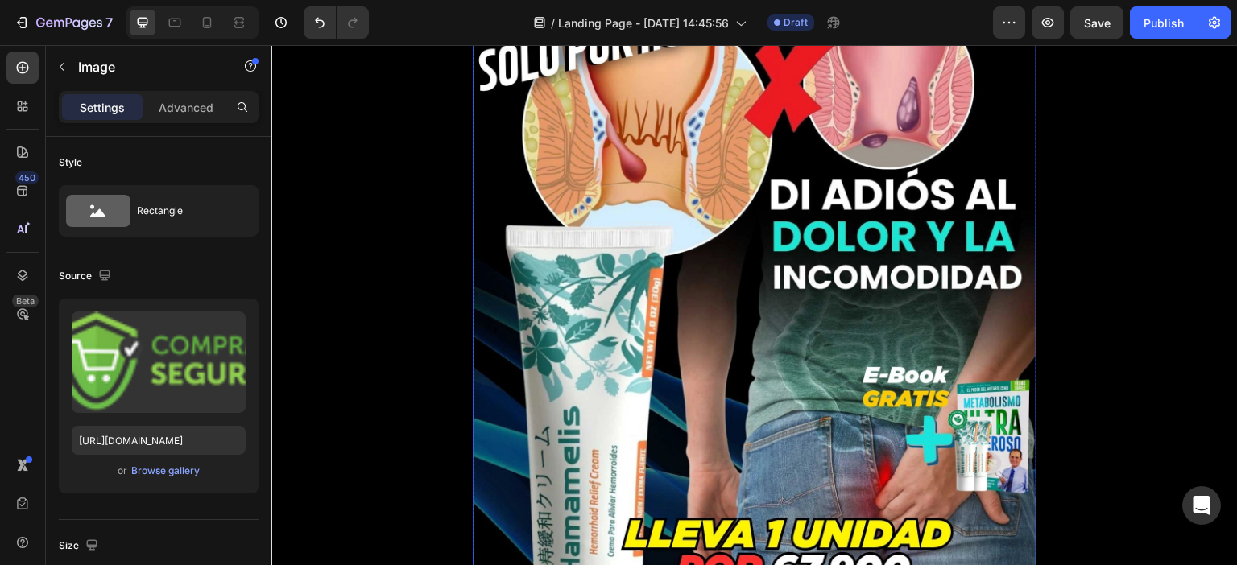
scroll to position [13, 0]
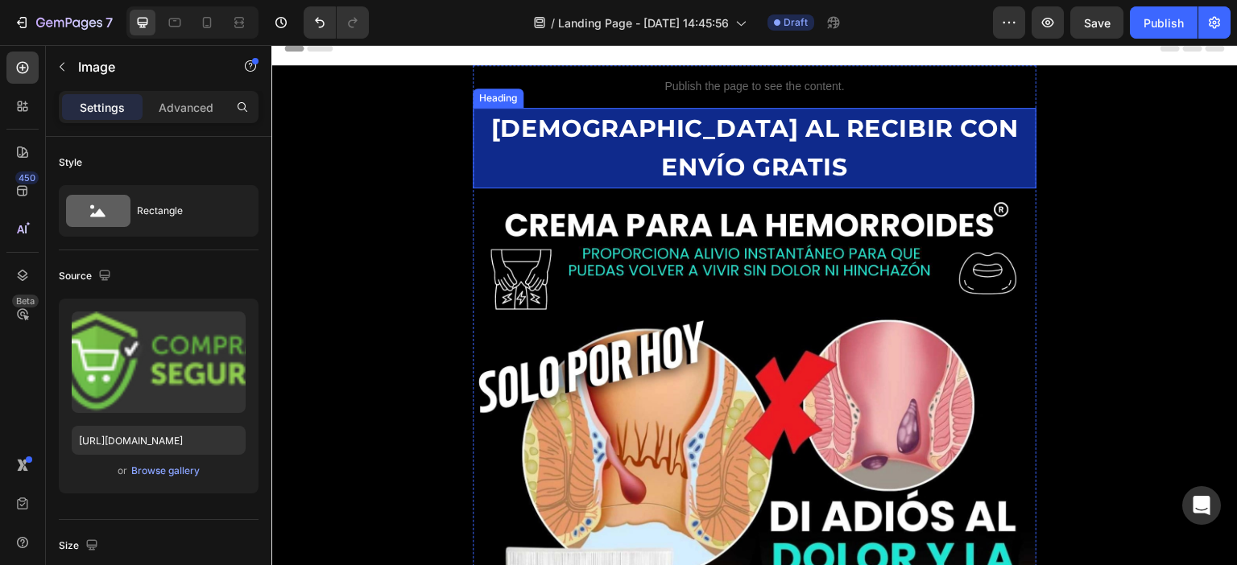
click at [741, 134] on strong "[DEMOGRAPHIC_DATA] AL RECIBIR CON ENVÍO GRATIS" at bounding box center [754, 148] width 527 height 68
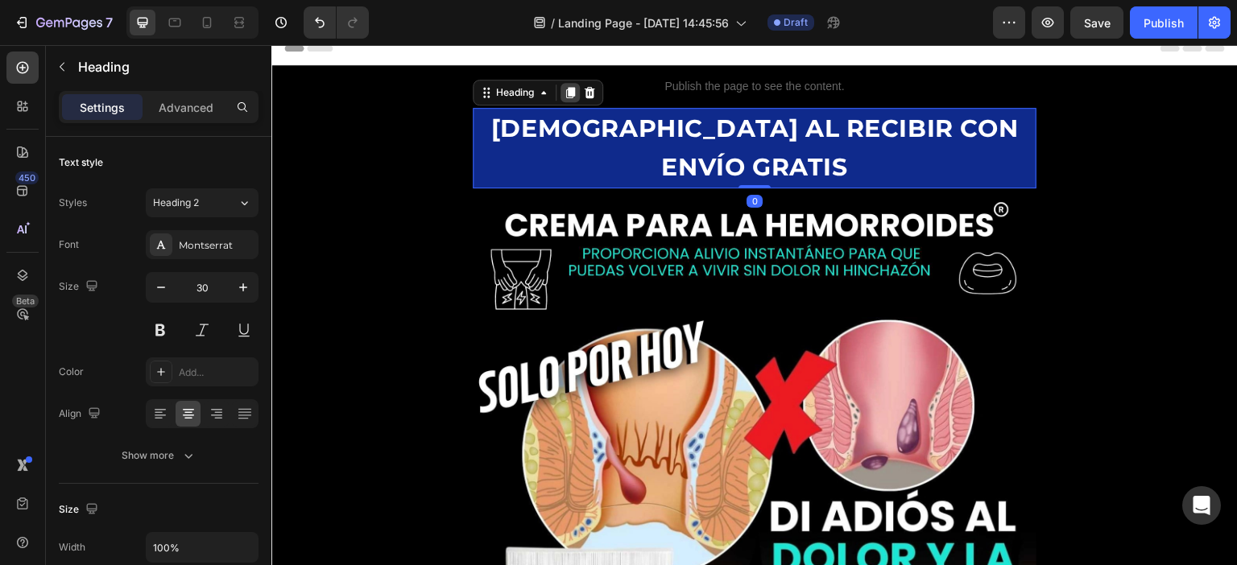
click at [564, 89] on icon at bounding box center [570, 92] width 13 height 13
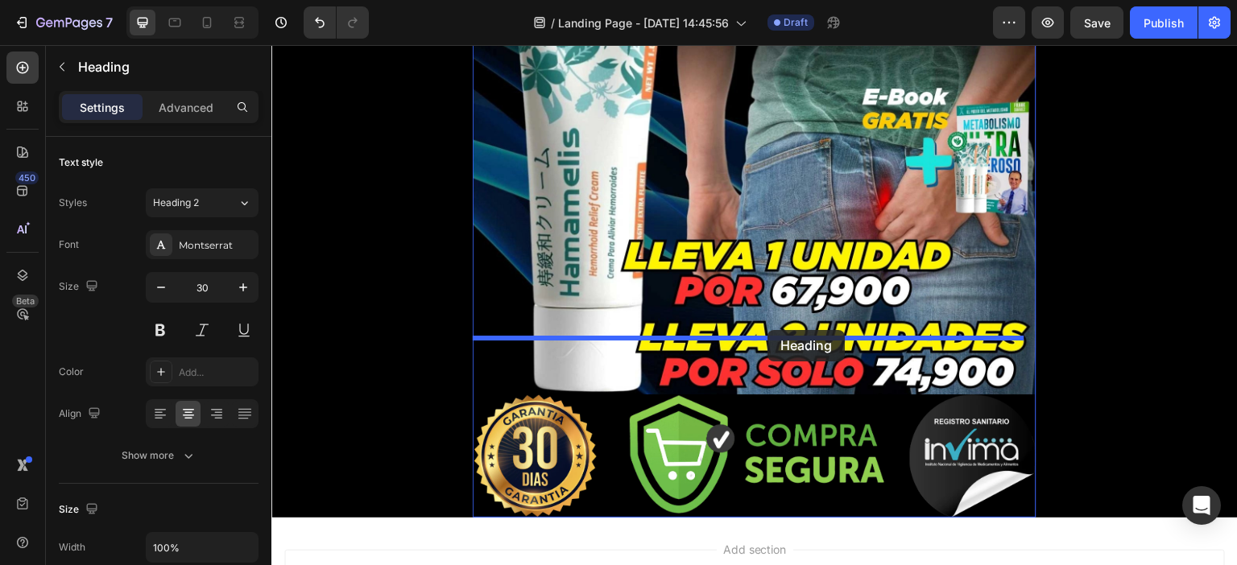
scroll to position [657, 0]
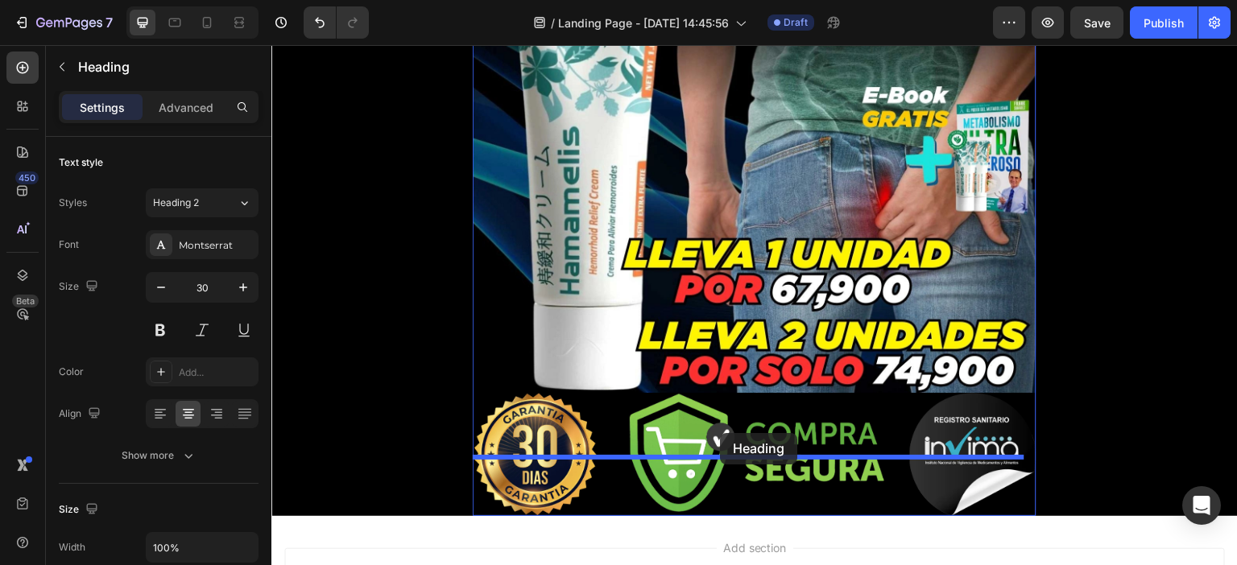
drag, startPoint x: 722, startPoint y: 129, endPoint x: 720, endPoint y: 433, distance: 304.4
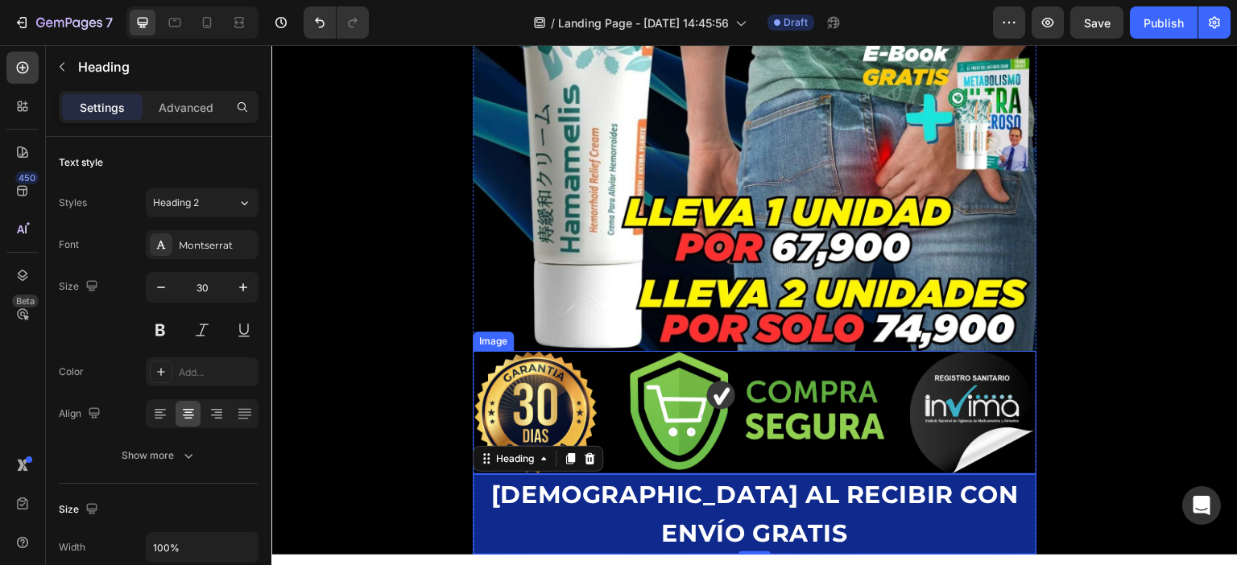
scroll to position [615, 0]
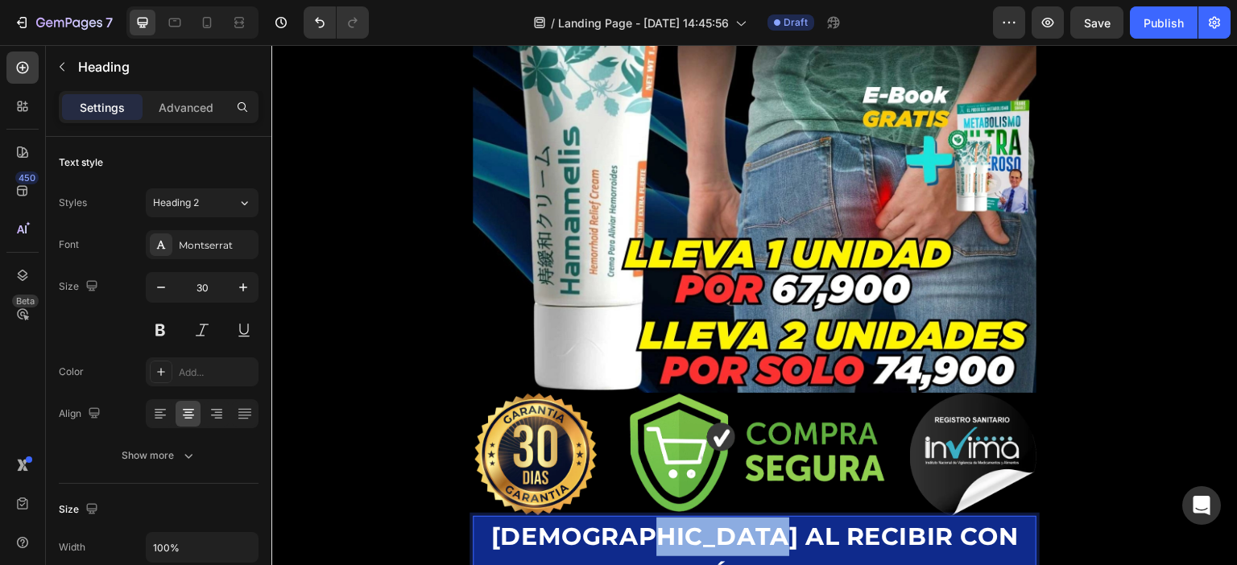
click at [702, 522] on strong "[DEMOGRAPHIC_DATA] AL RECIBIR CON ENVÍO GRATIS" at bounding box center [754, 556] width 527 height 68
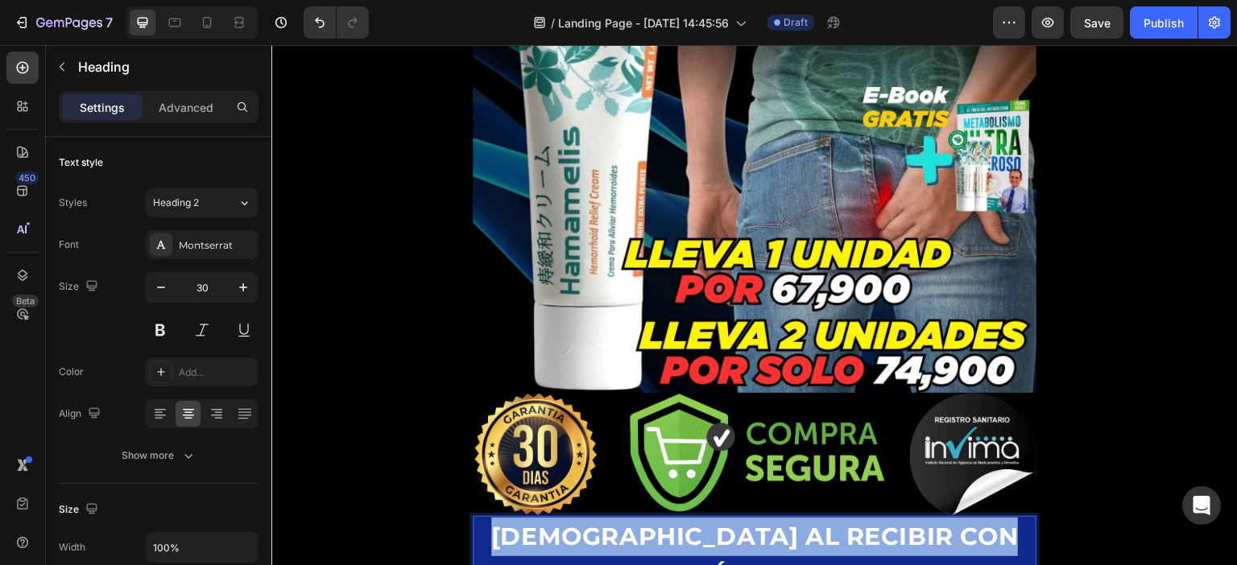
click at [702, 522] on strong "[DEMOGRAPHIC_DATA] AL RECIBIR CON ENVÍO GRATIS" at bounding box center [754, 556] width 527 height 68
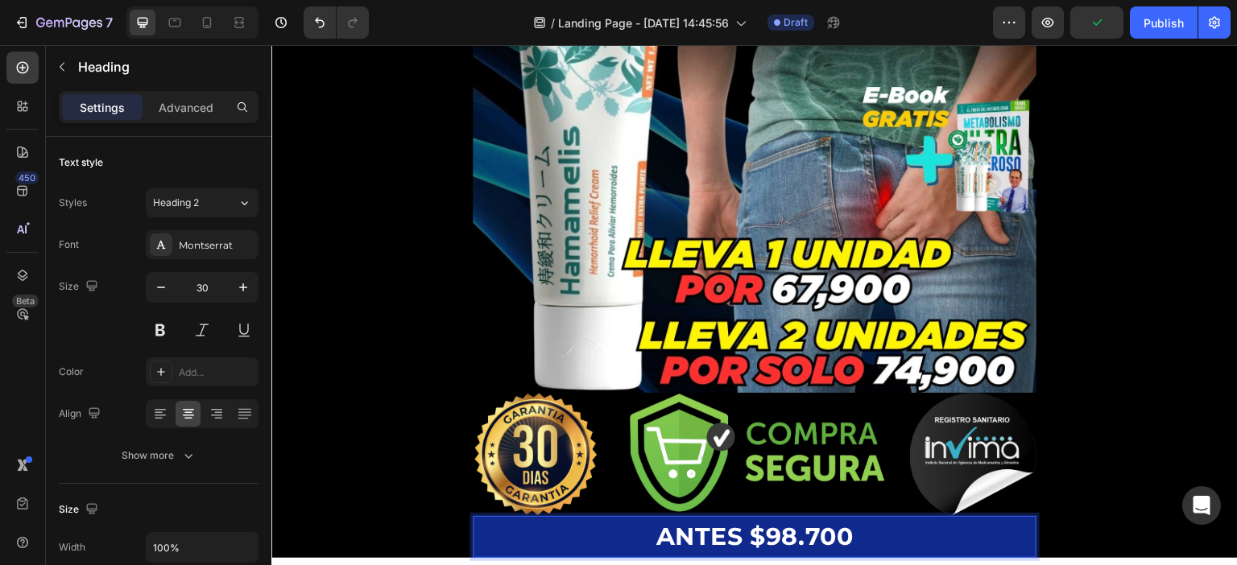
click at [545, 518] on p "ANTES $98.700" at bounding box center [754, 537] width 560 height 39
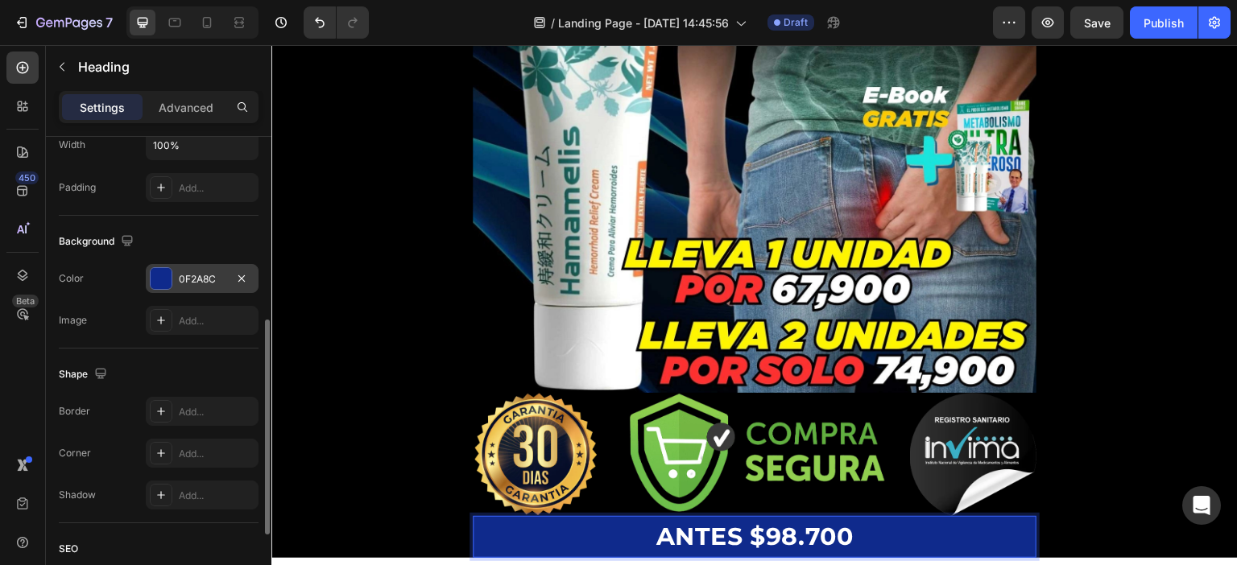
click at [217, 276] on div "0F2A8C" at bounding box center [202, 279] width 47 height 14
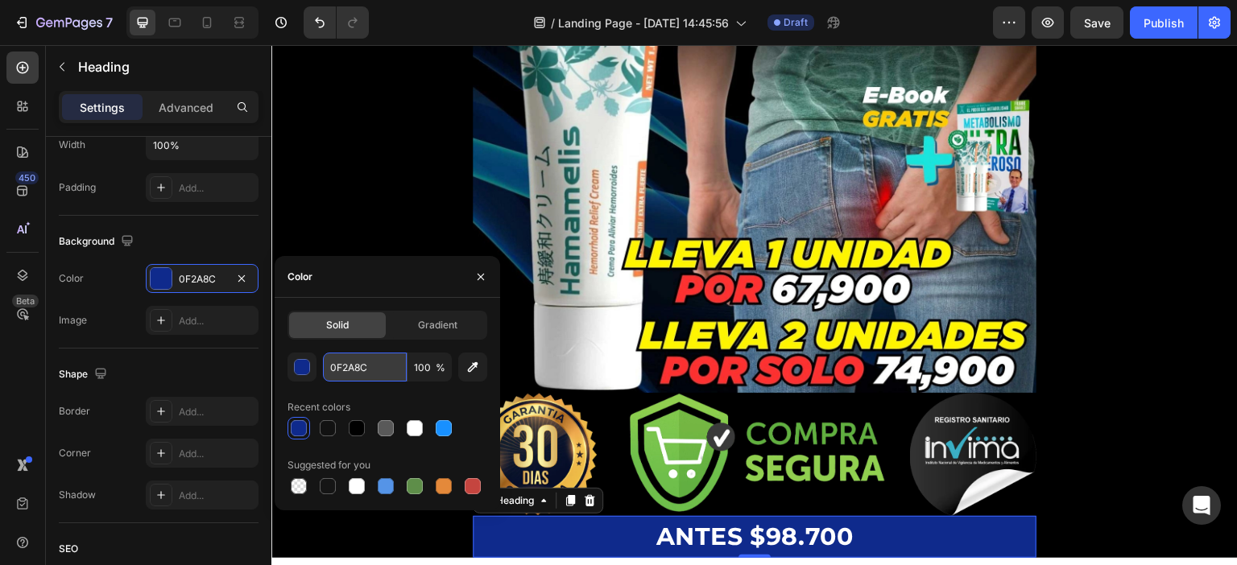
click at [351, 364] on input "0F2A8C" at bounding box center [365, 367] width 84 height 29
paste input "FF0000"
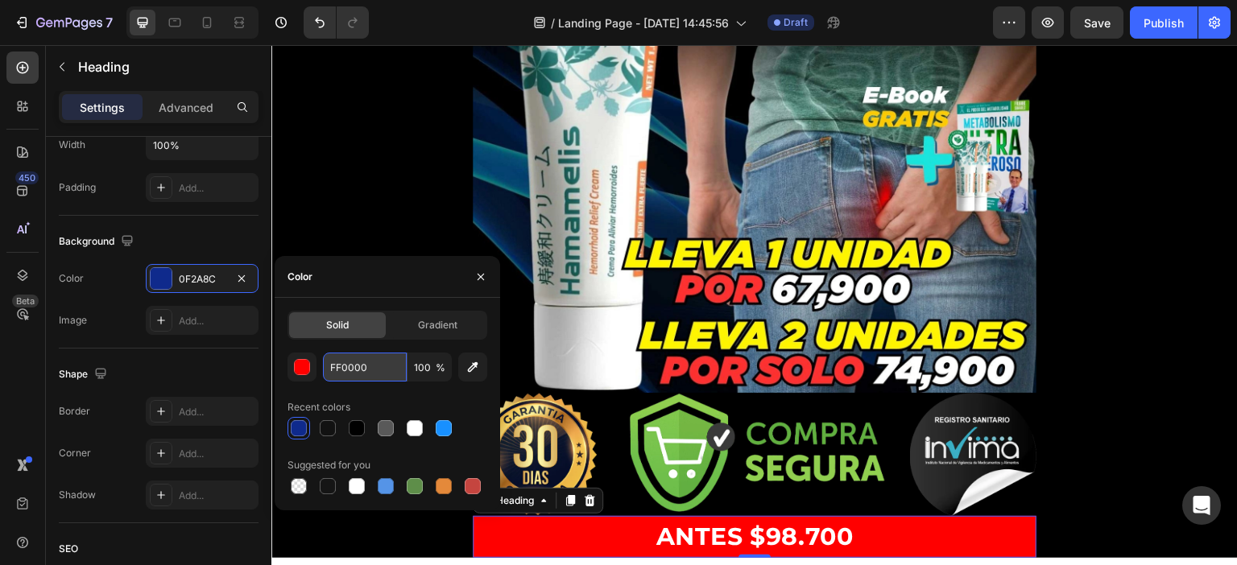
type input "FF0000"
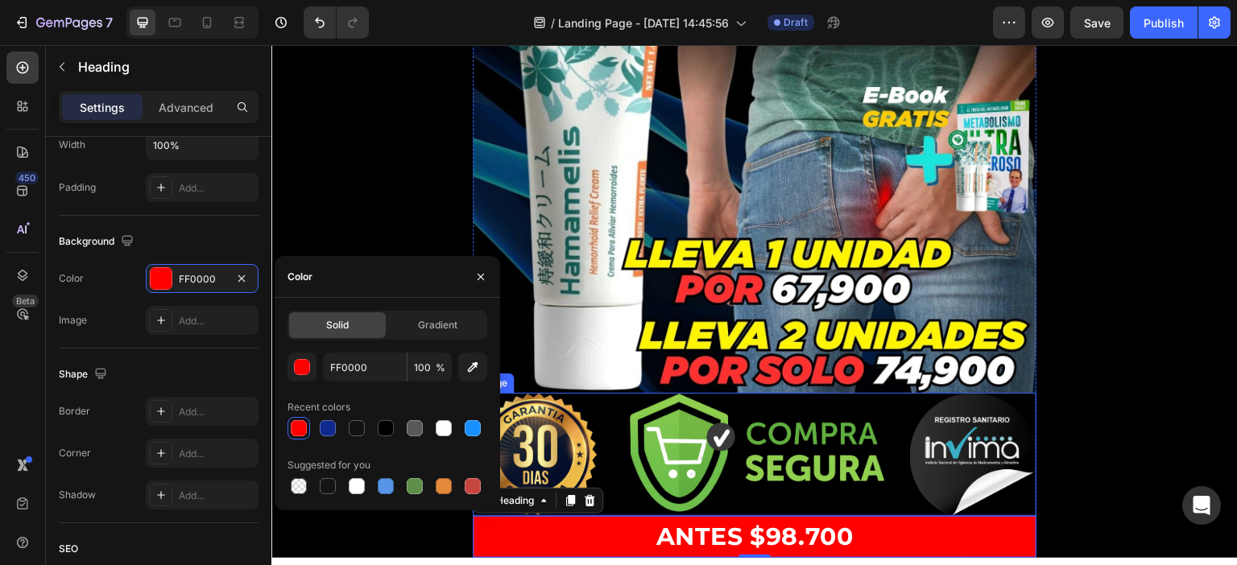
click at [609, 404] on img at bounding box center [755, 454] width 564 height 123
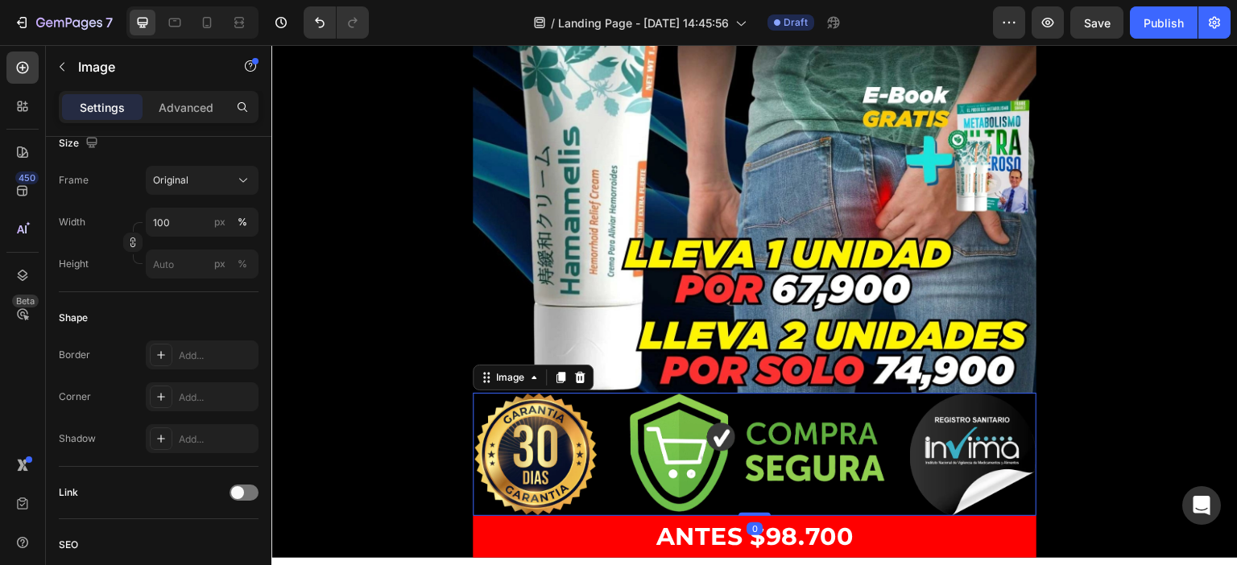
scroll to position [0, 0]
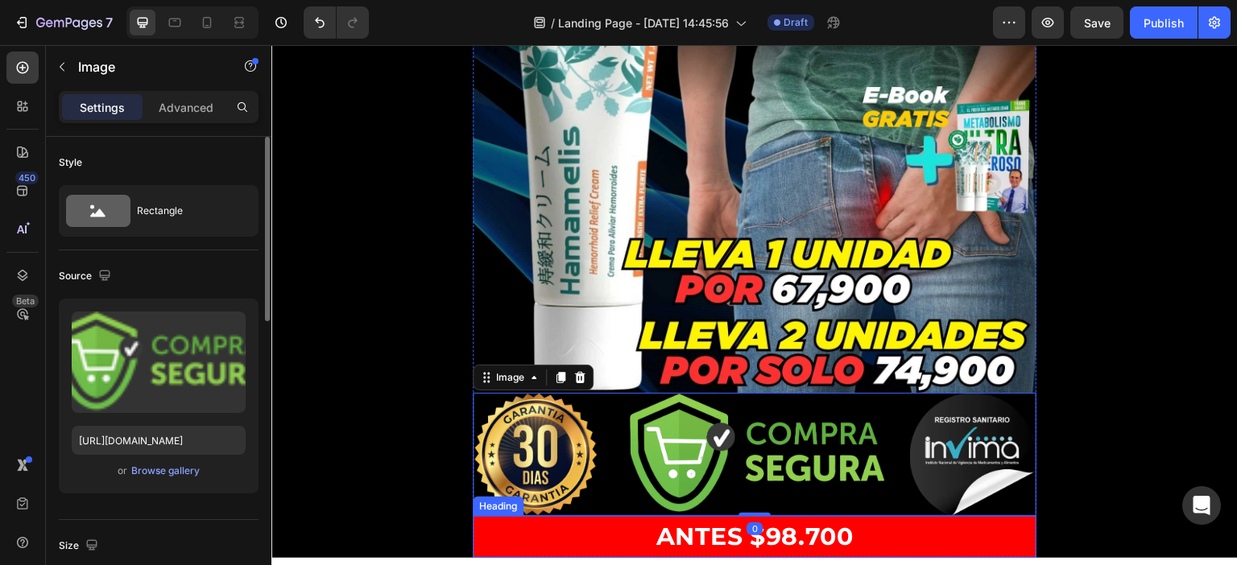
click at [657, 522] on strong "ANTES $98.700" at bounding box center [754, 537] width 197 height 30
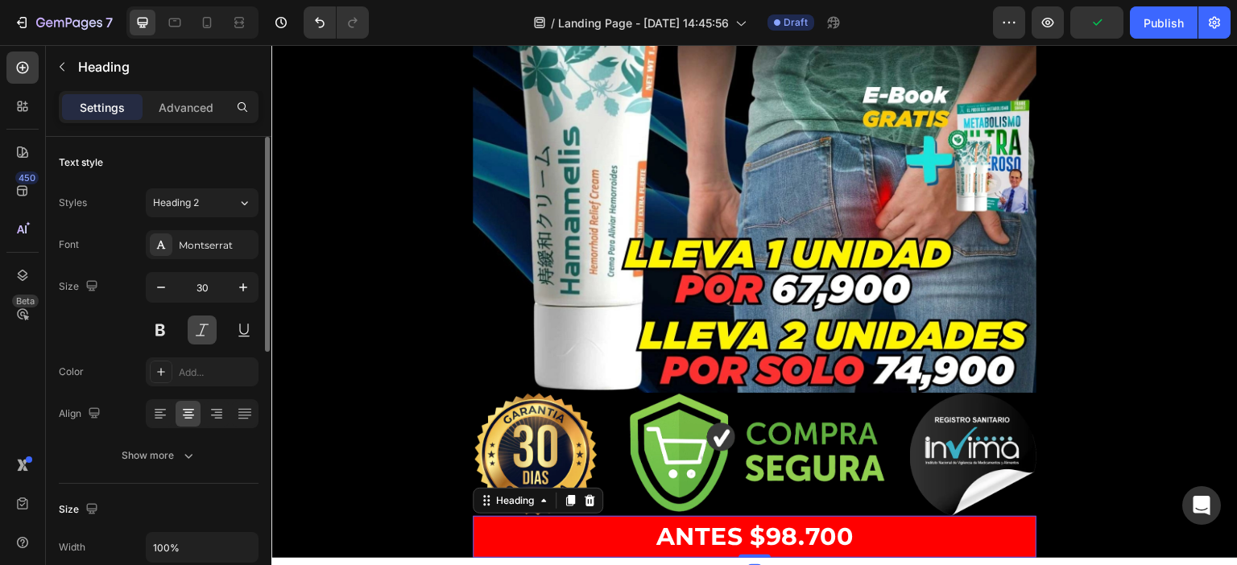
click at [196, 328] on button at bounding box center [202, 330] width 29 height 29
click at [198, 332] on button at bounding box center [202, 330] width 29 height 29
click at [907, 442] on img at bounding box center [755, 454] width 564 height 123
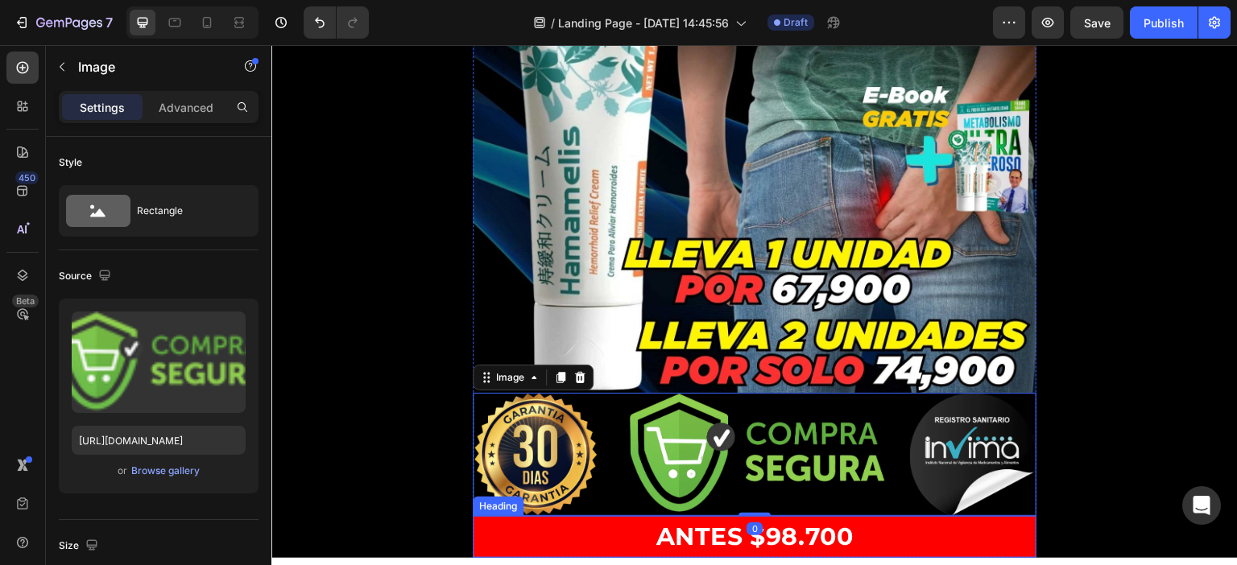
click at [899, 518] on p "⁠⁠⁠⁠⁠⁠⁠ ANTES $98.700" at bounding box center [754, 537] width 560 height 39
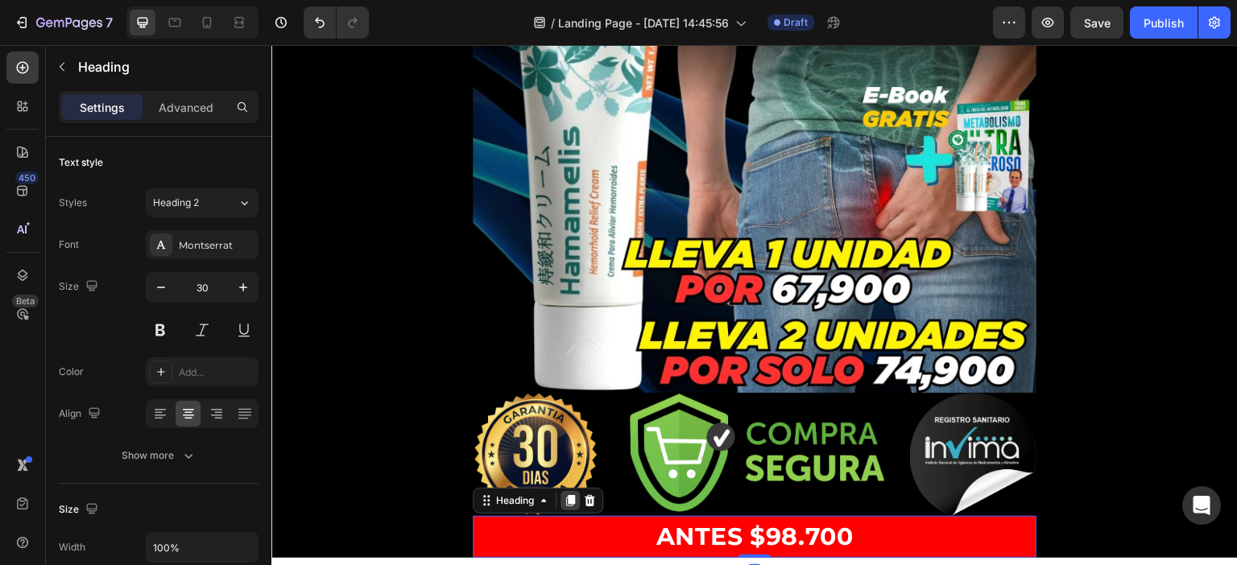
click at [576, 494] on icon at bounding box center [570, 500] width 13 height 13
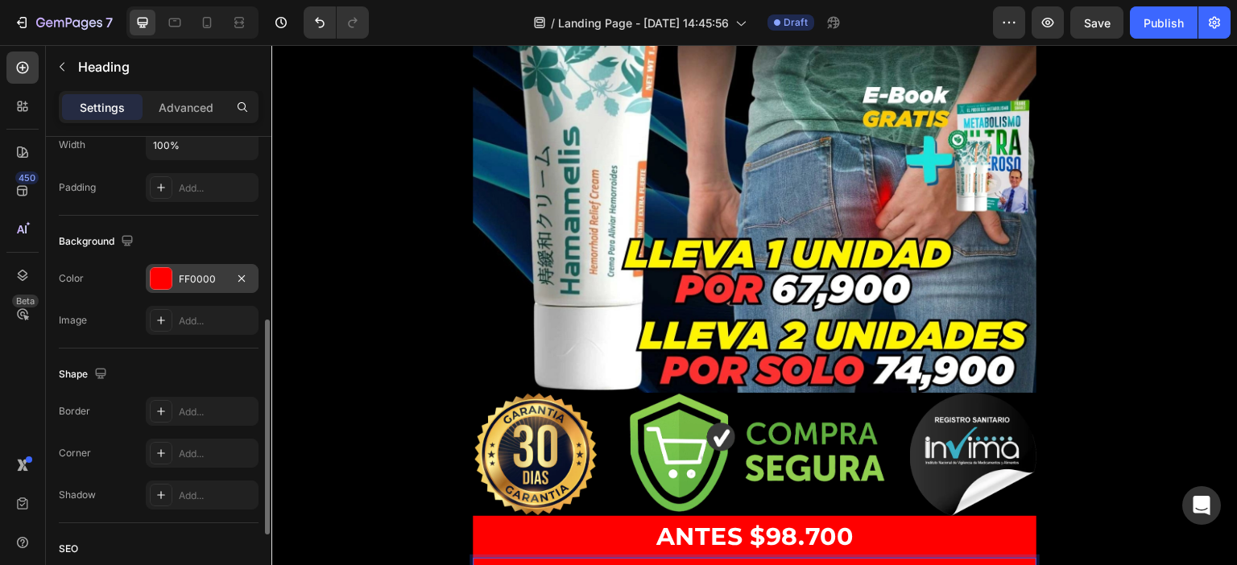
click at [204, 272] on div "FF0000" at bounding box center [202, 279] width 47 height 14
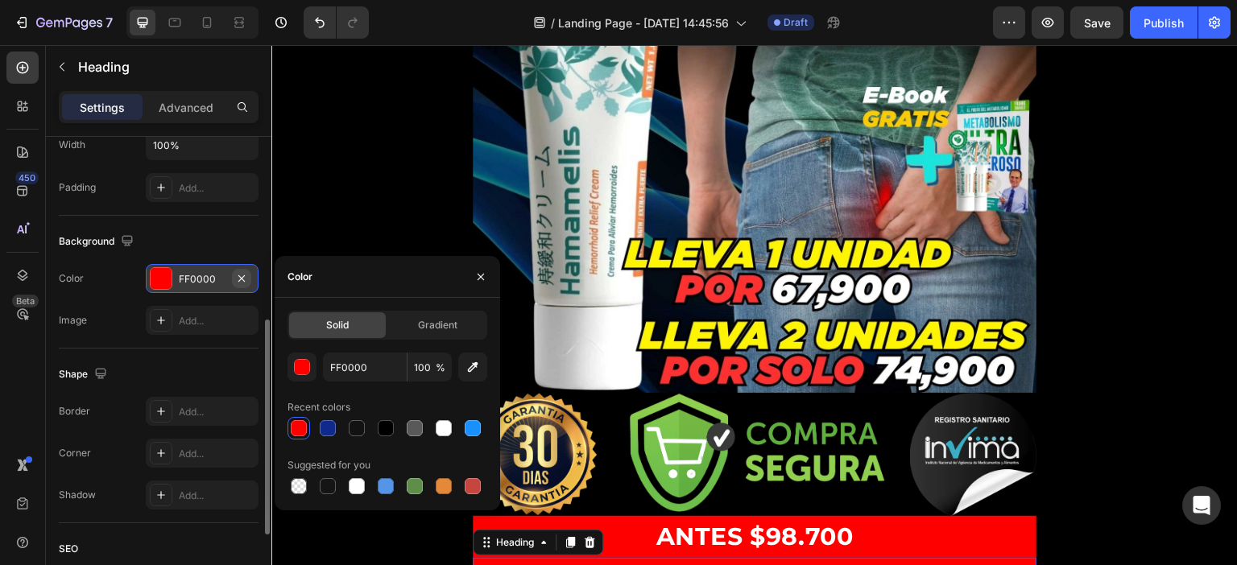
click at [244, 276] on icon "button" at bounding box center [241, 278] width 13 height 13
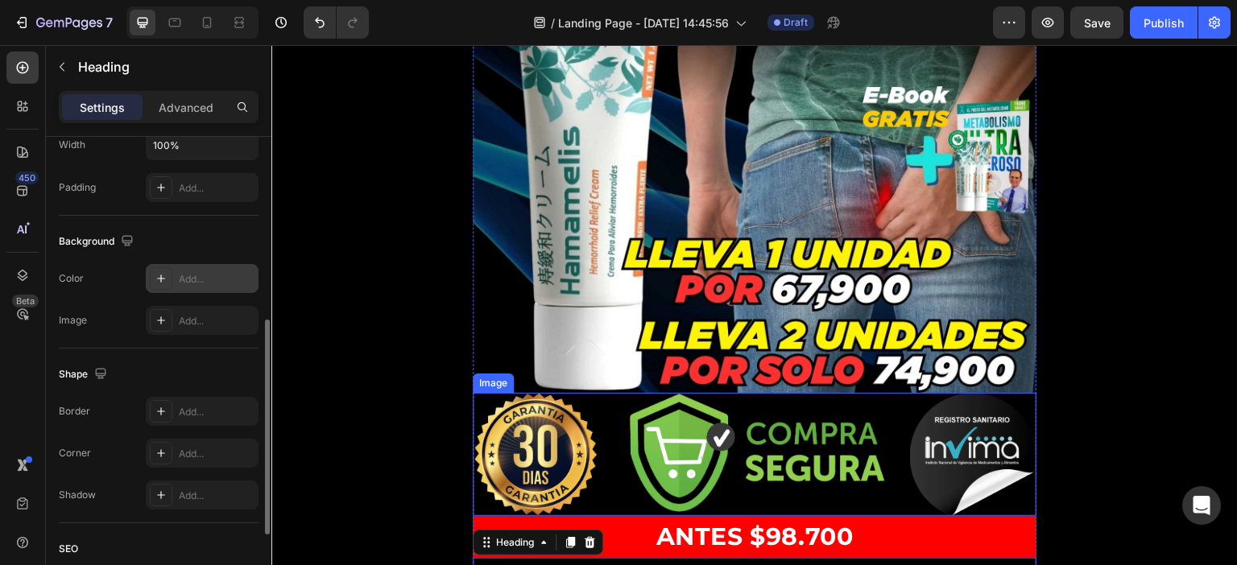
click at [929, 410] on img at bounding box center [755, 454] width 564 height 123
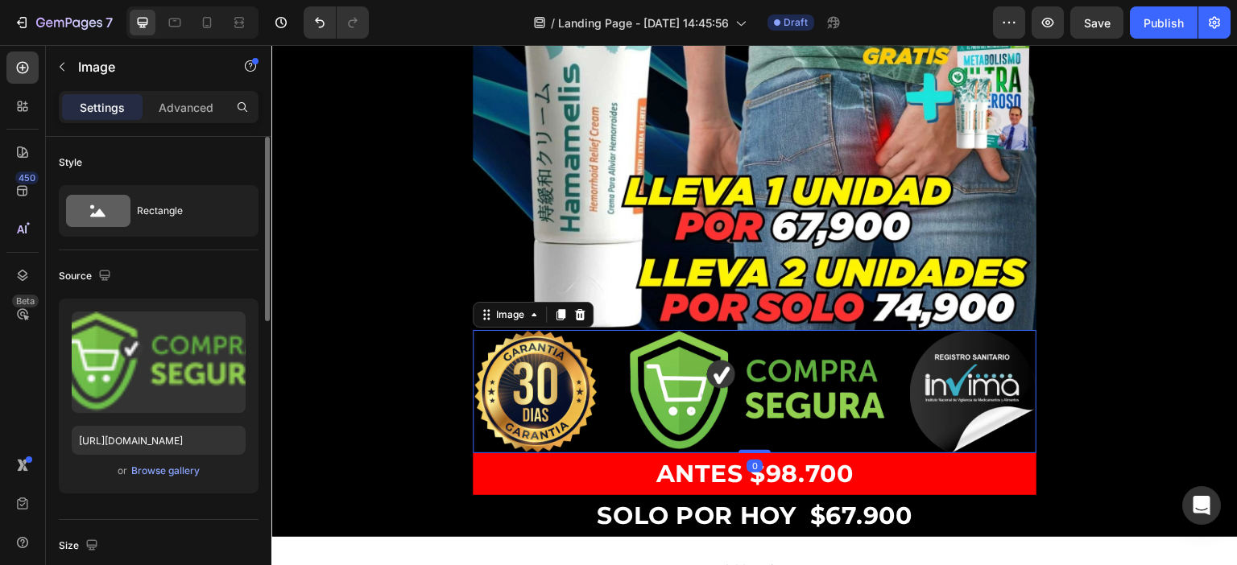
scroll to position [776, 0]
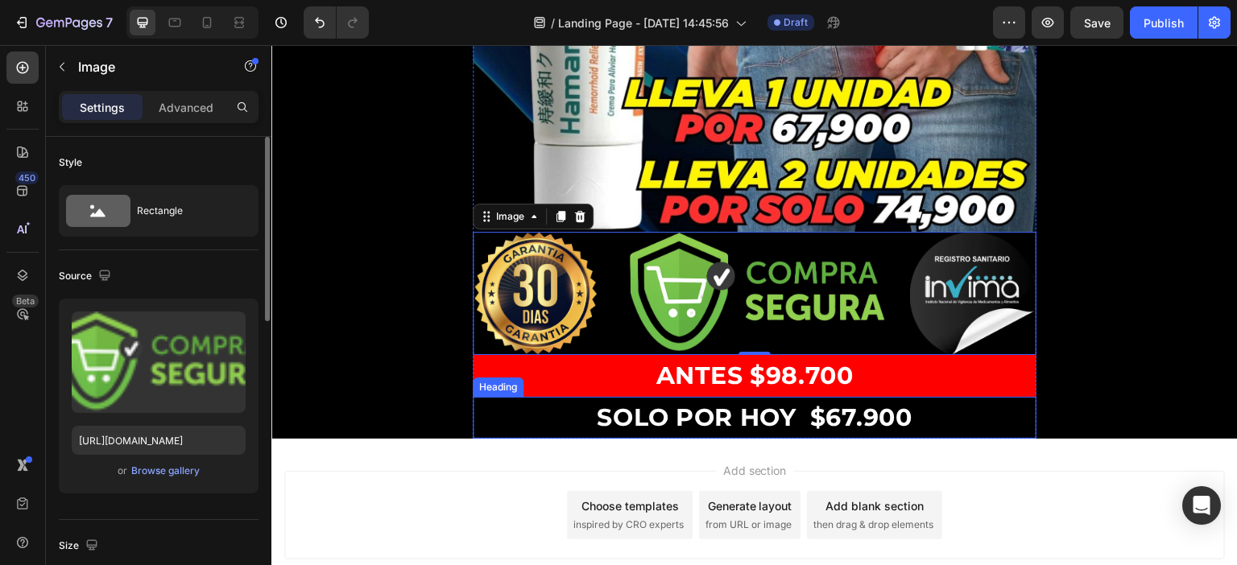
click at [721, 403] on strong "SOLO POR HOY $67" at bounding box center [726, 418] width 259 height 30
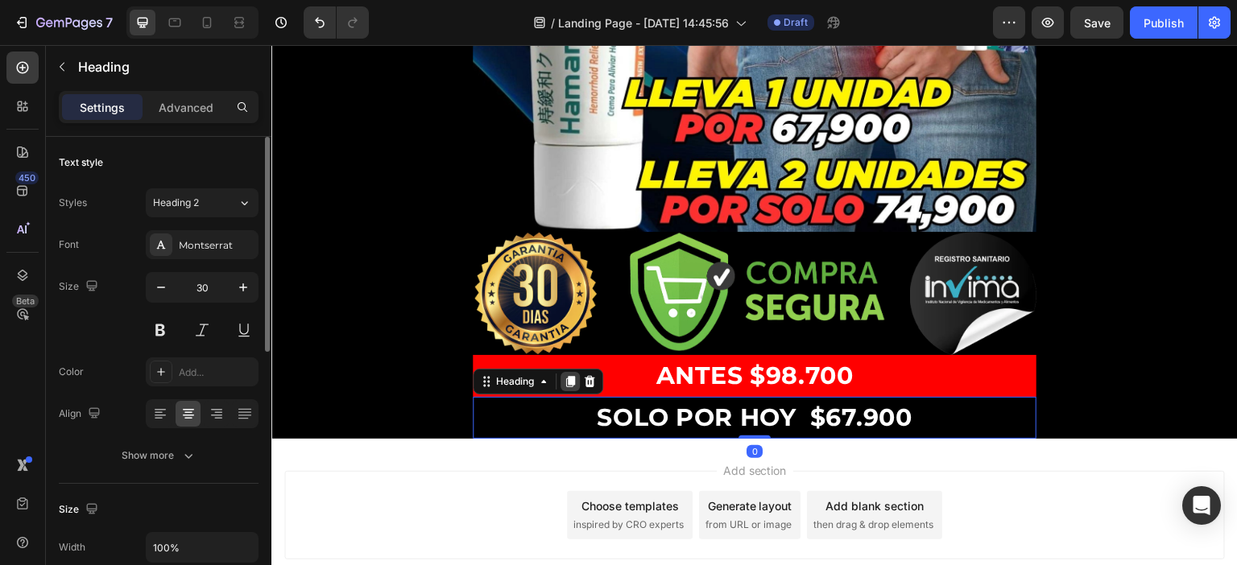
click at [568, 376] on icon at bounding box center [570, 381] width 9 height 11
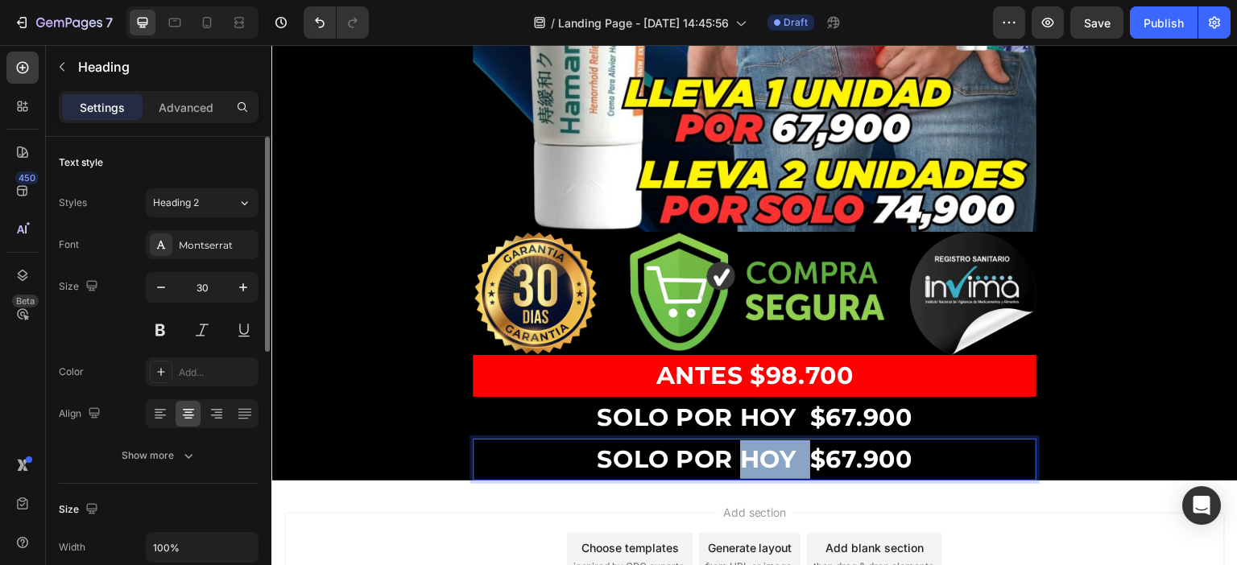
click at [773, 444] on strong "SOLO POR HOY $67" at bounding box center [726, 459] width 259 height 30
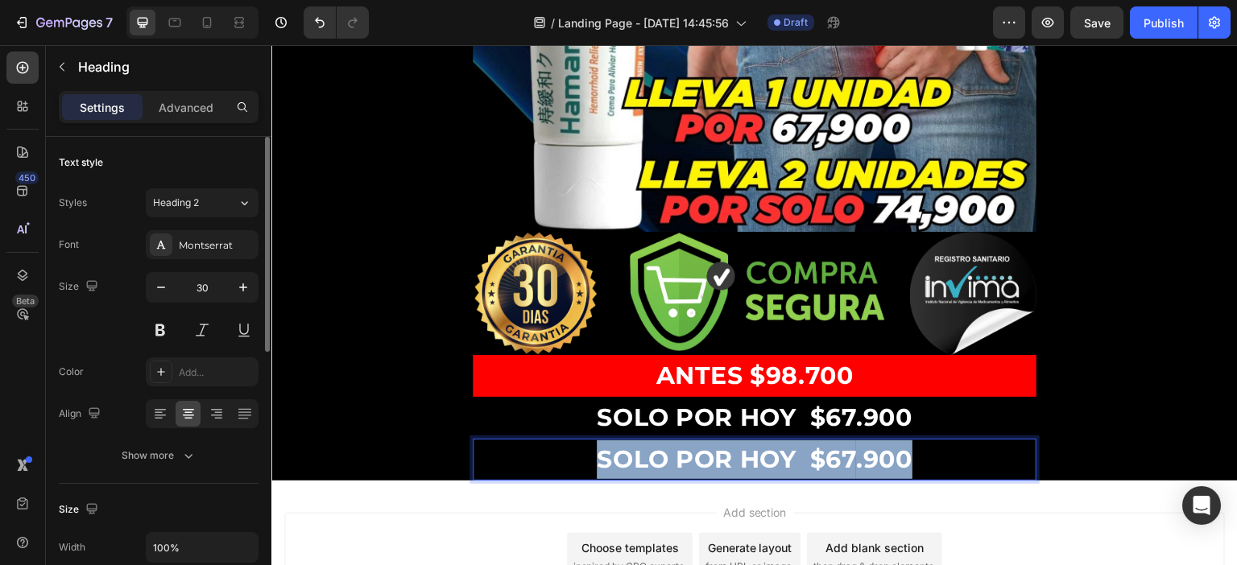
click at [773, 444] on strong "SOLO POR HOY $67" at bounding box center [726, 459] width 259 height 30
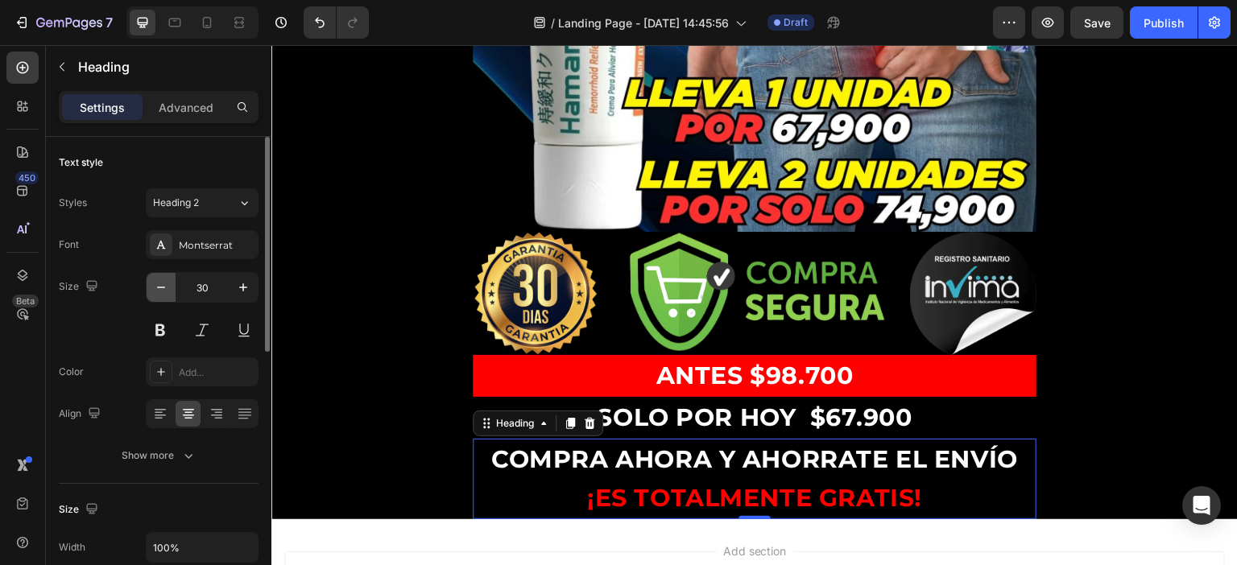
click at [159, 287] on icon "button" at bounding box center [161, 288] width 8 height 2
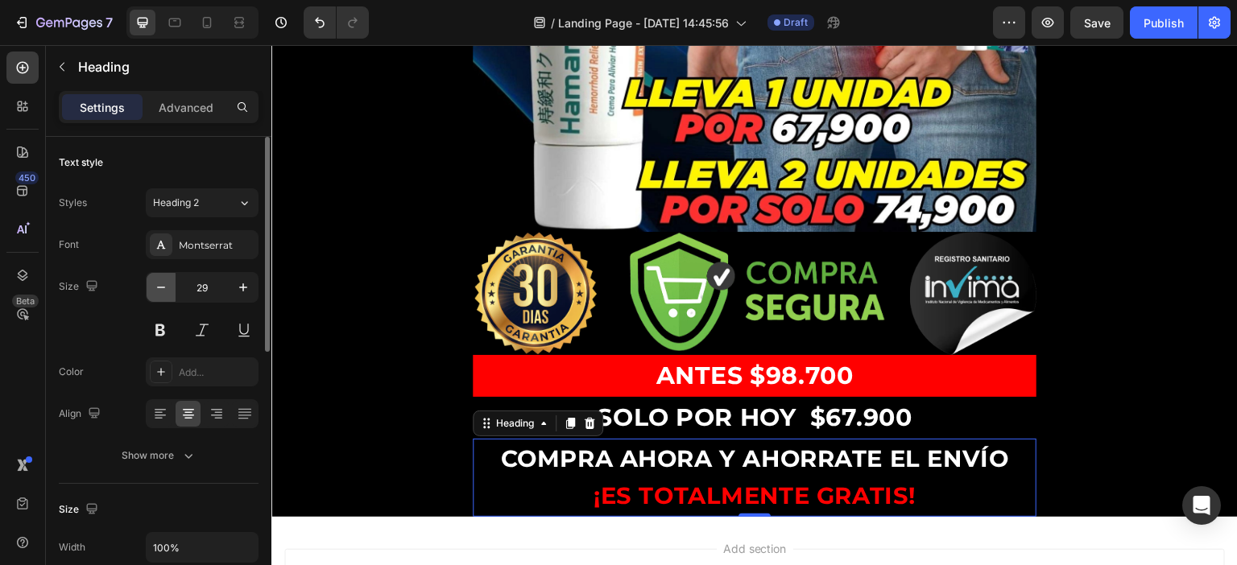
click at [159, 287] on icon "button" at bounding box center [161, 288] width 8 height 2
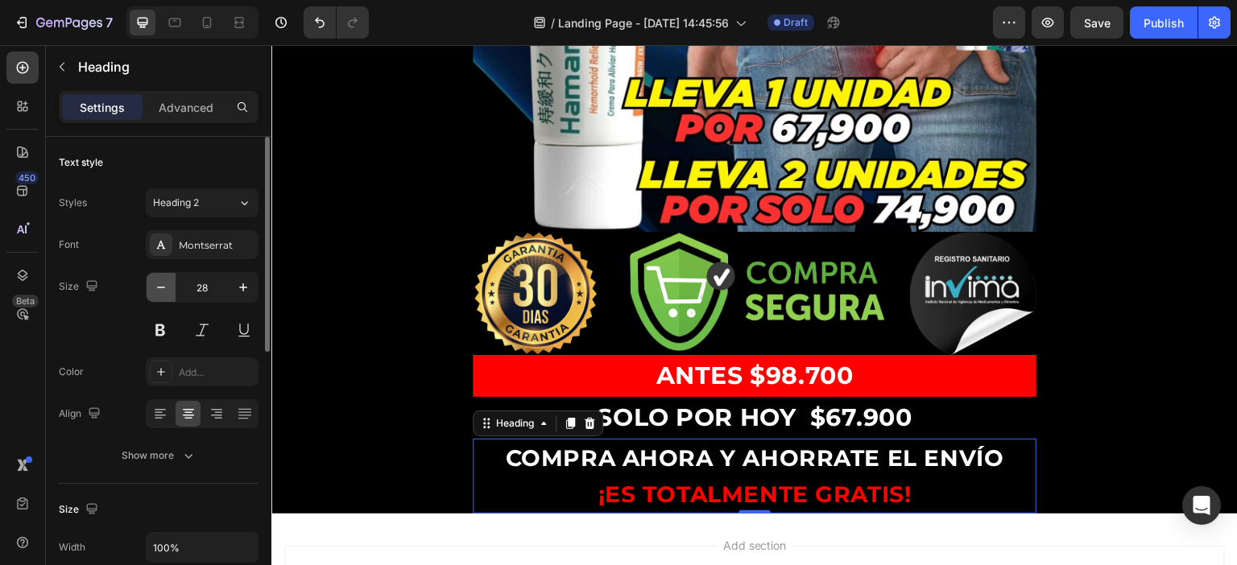
click at [159, 287] on icon "button" at bounding box center [161, 288] width 8 height 2
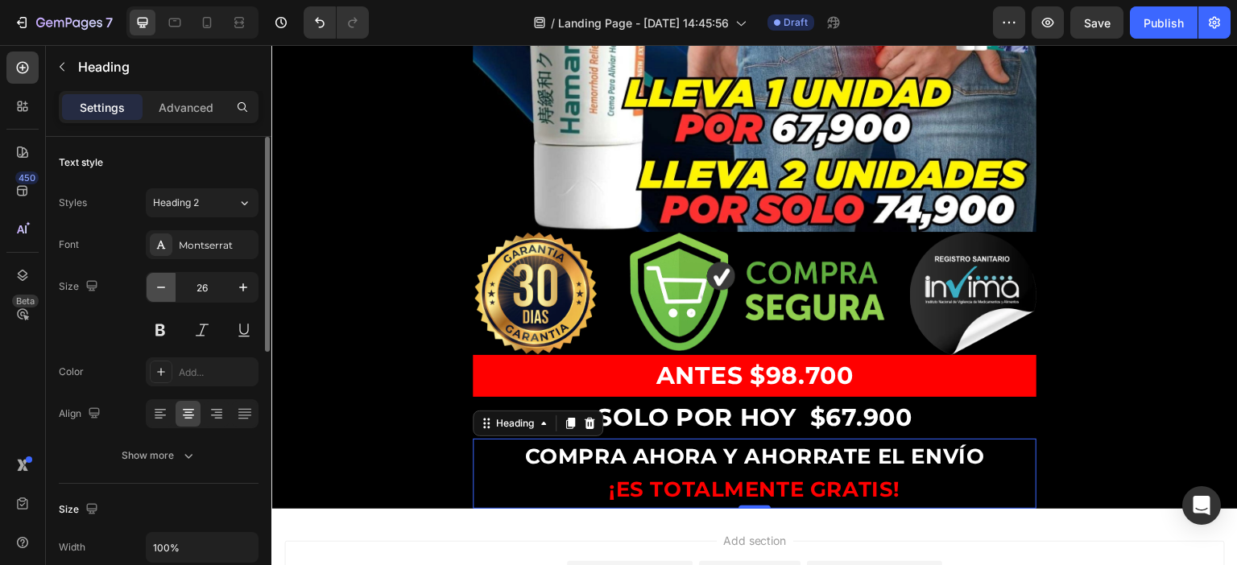
click at [159, 287] on icon "button" at bounding box center [161, 288] width 8 height 2
type input "25"
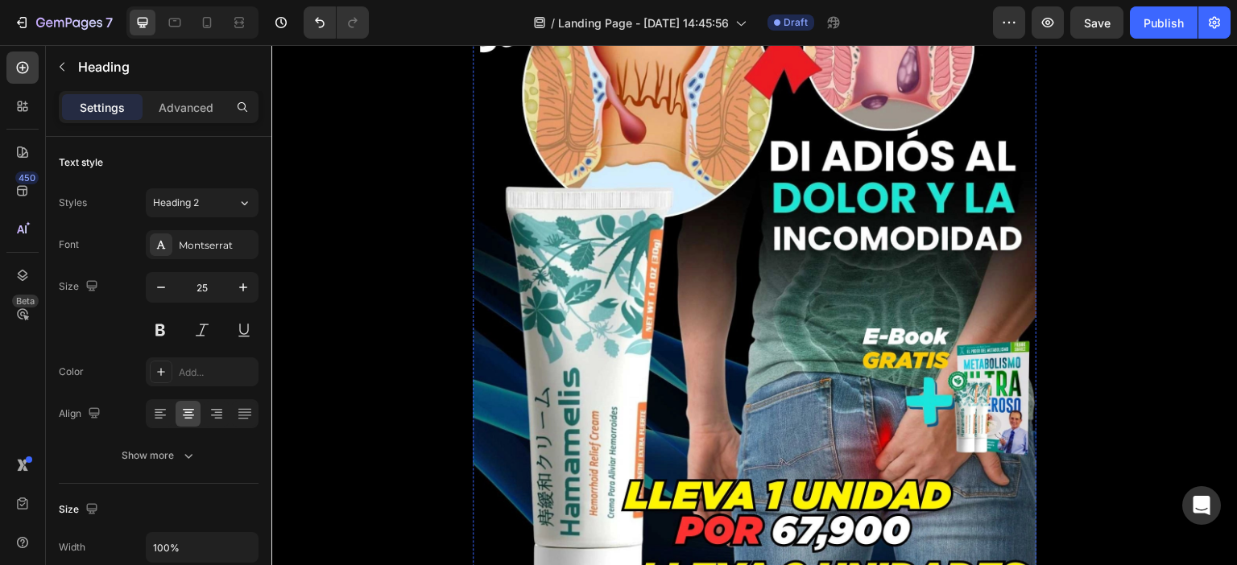
scroll to position [0, 0]
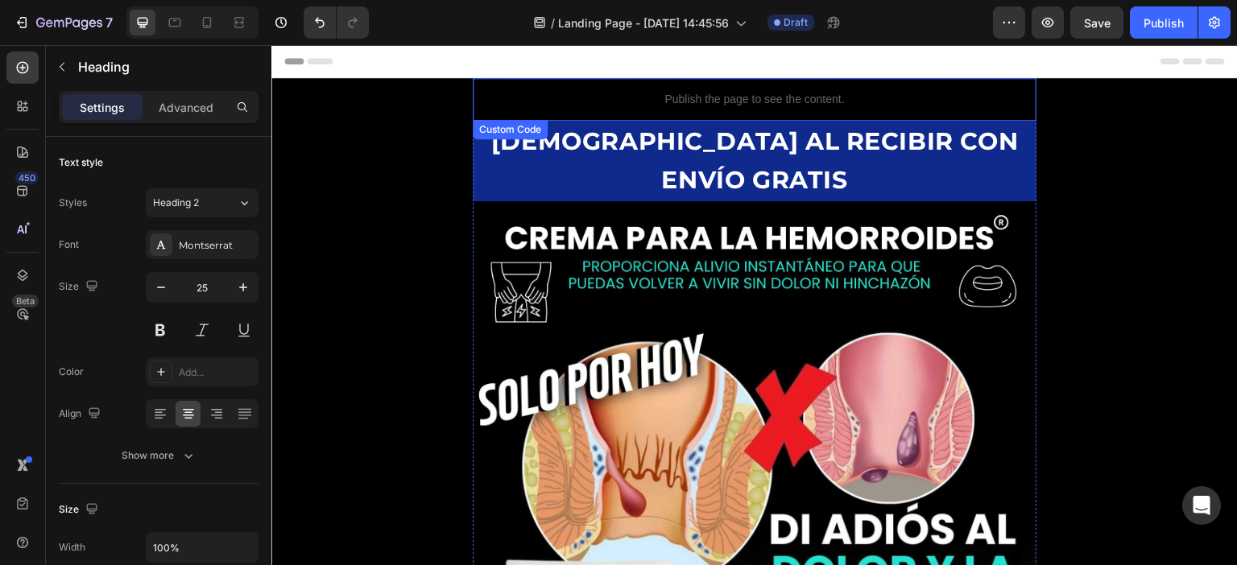
click at [777, 97] on p "Publish the page to see the content." at bounding box center [755, 99] width 564 height 17
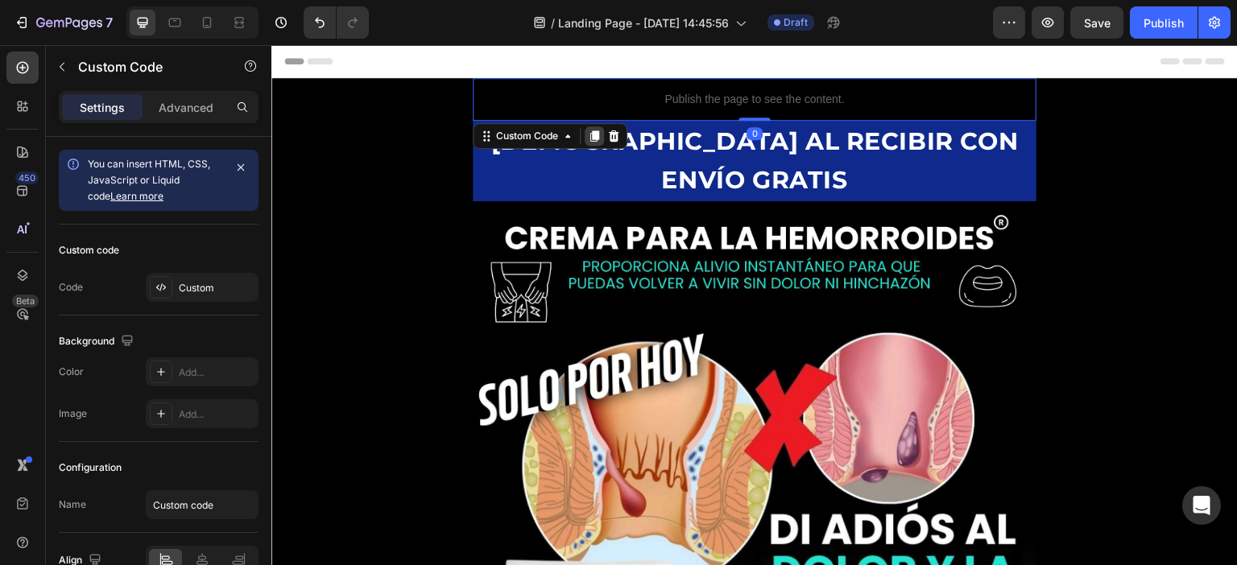
click at [599, 130] on icon at bounding box center [594, 135] width 9 height 11
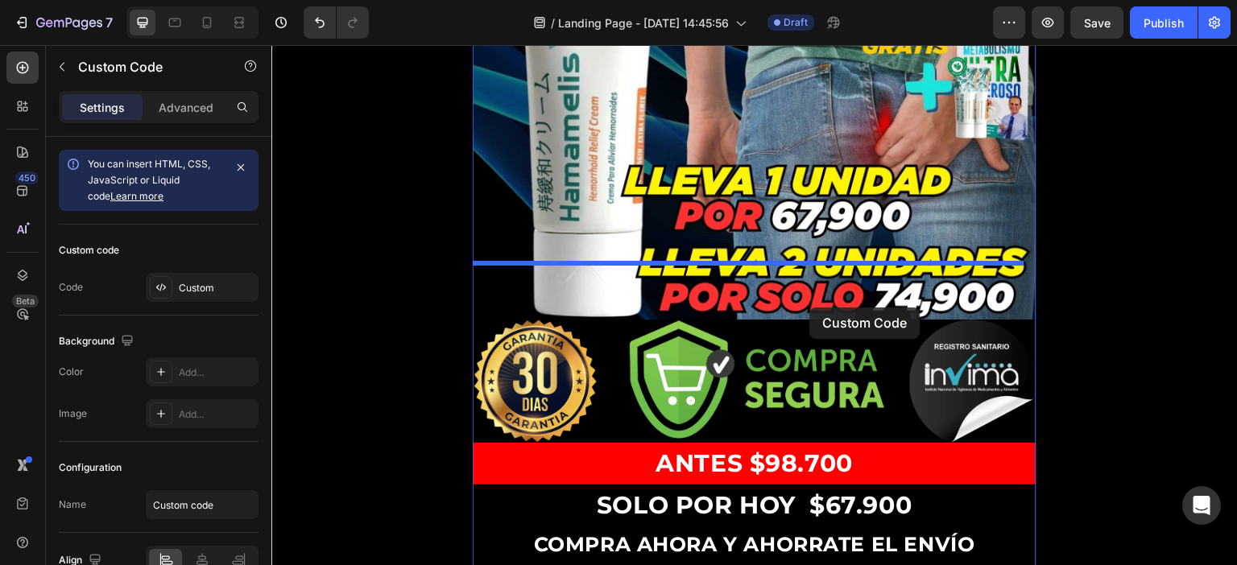
scroll to position [886, 0]
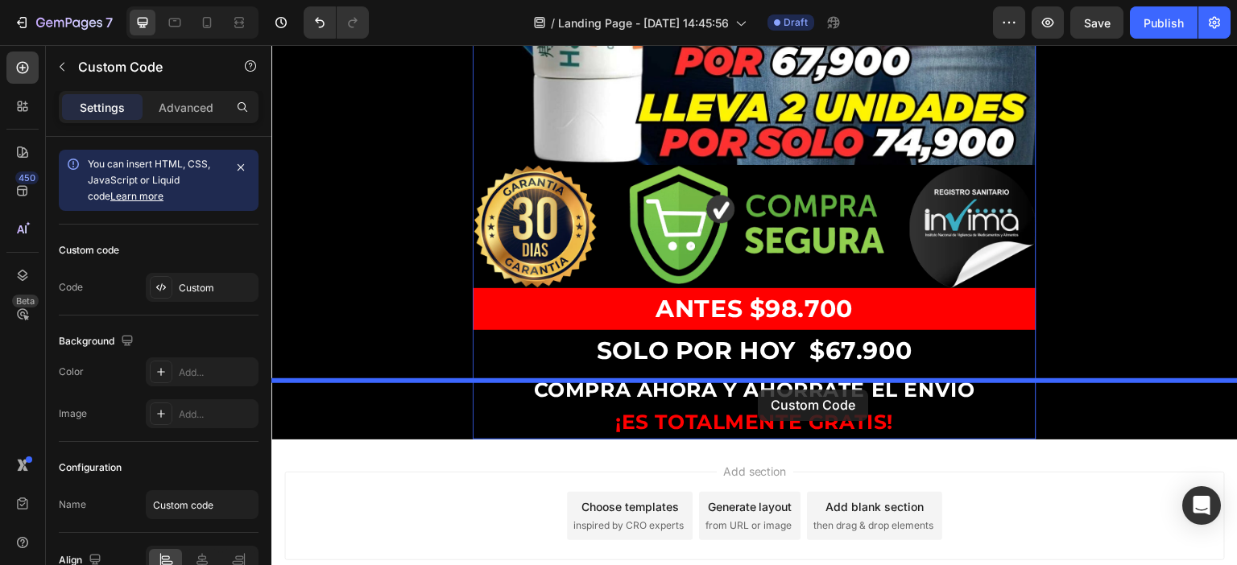
drag, startPoint x: 747, startPoint y: 101, endPoint x: 758, endPoint y: 390, distance: 289.3
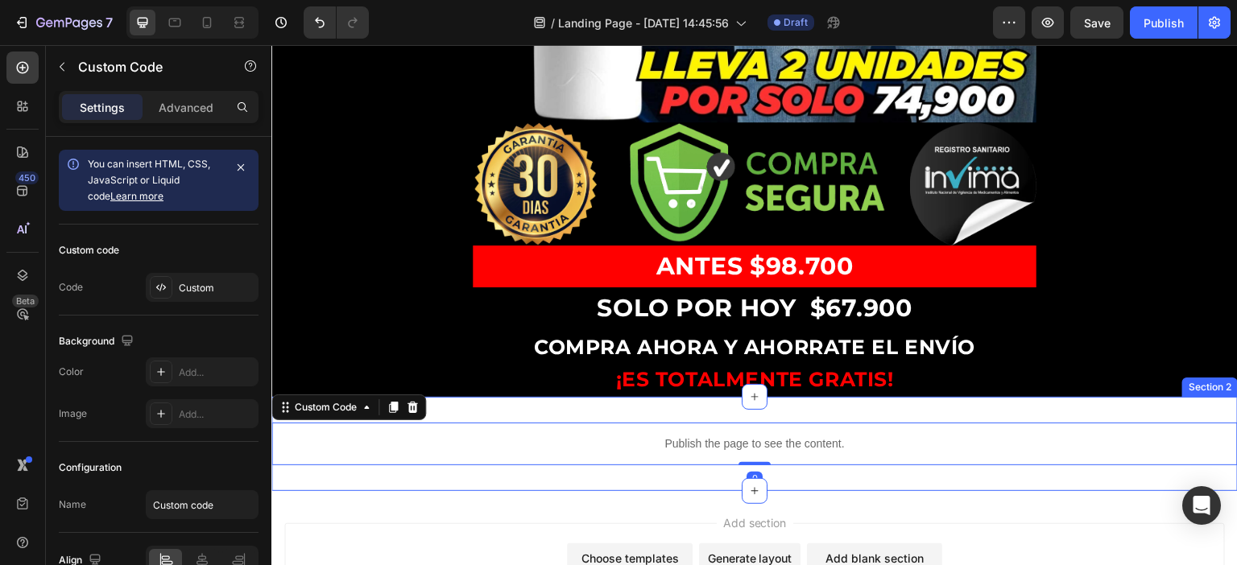
scroll to position [843, 0]
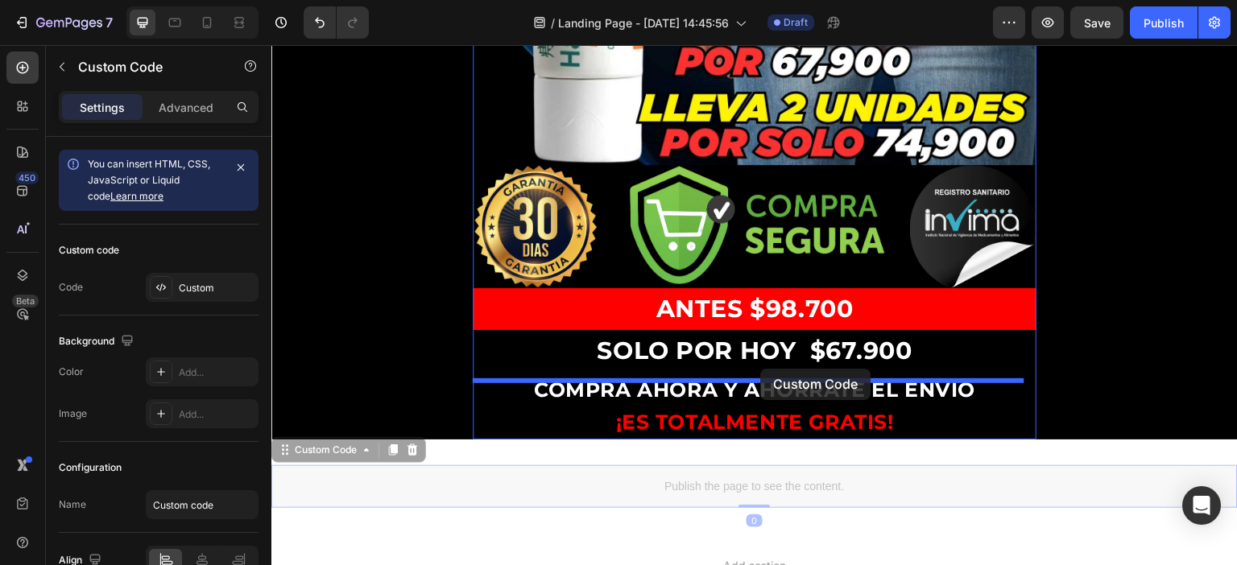
drag, startPoint x: 755, startPoint y: 428, endPoint x: 761, endPoint y: 369, distance: 59.9
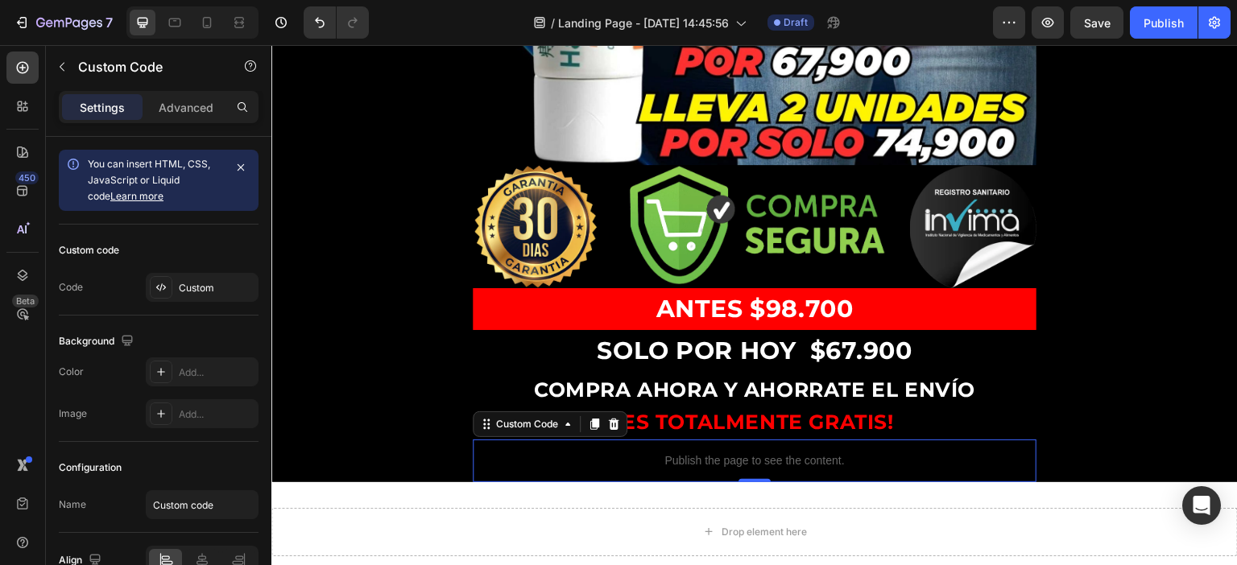
click at [782, 453] on p "Publish the page to see the content." at bounding box center [755, 461] width 564 height 17
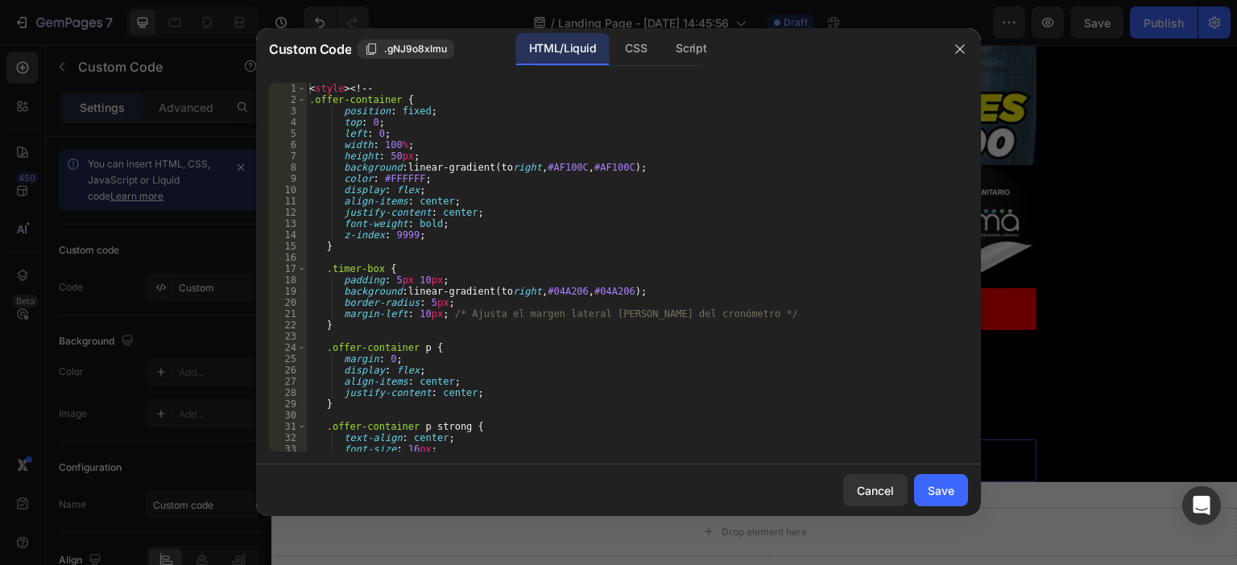
click at [448, 236] on div "< style > <! -- .offer-container { position : fixed ; top : 0 ; left : 0 ; widt…" at bounding box center [631, 278] width 650 height 391
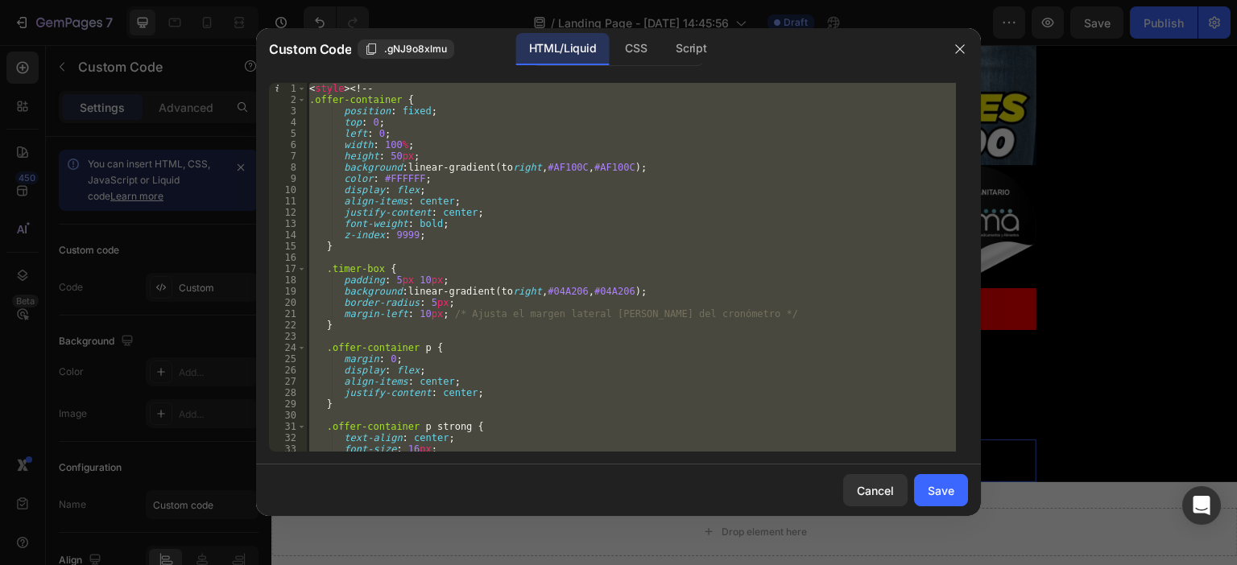
paste textarea "<div class="_rsi-cod-form-is-gempage"></div><div class="_rsi-cod-form-gempages-…"
type textarea "<div class="_rsi-cod-form-is-gempage"></div><div class="_rsi-cod-form-gempages-…"
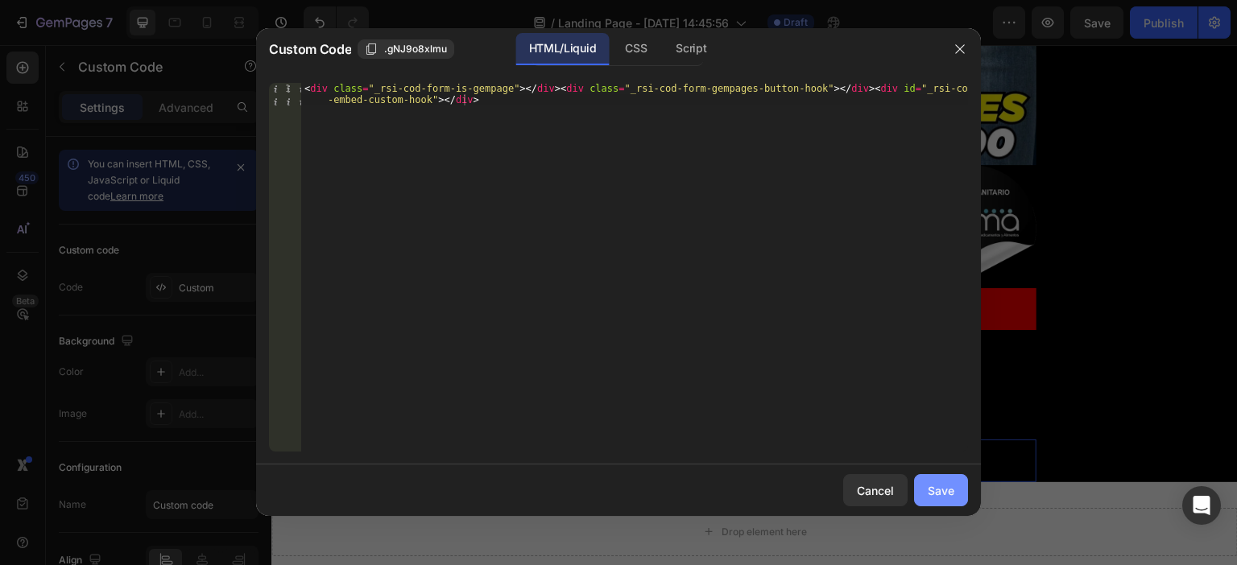
click at [944, 494] on div "Save" at bounding box center [941, 490] width 27 height 17
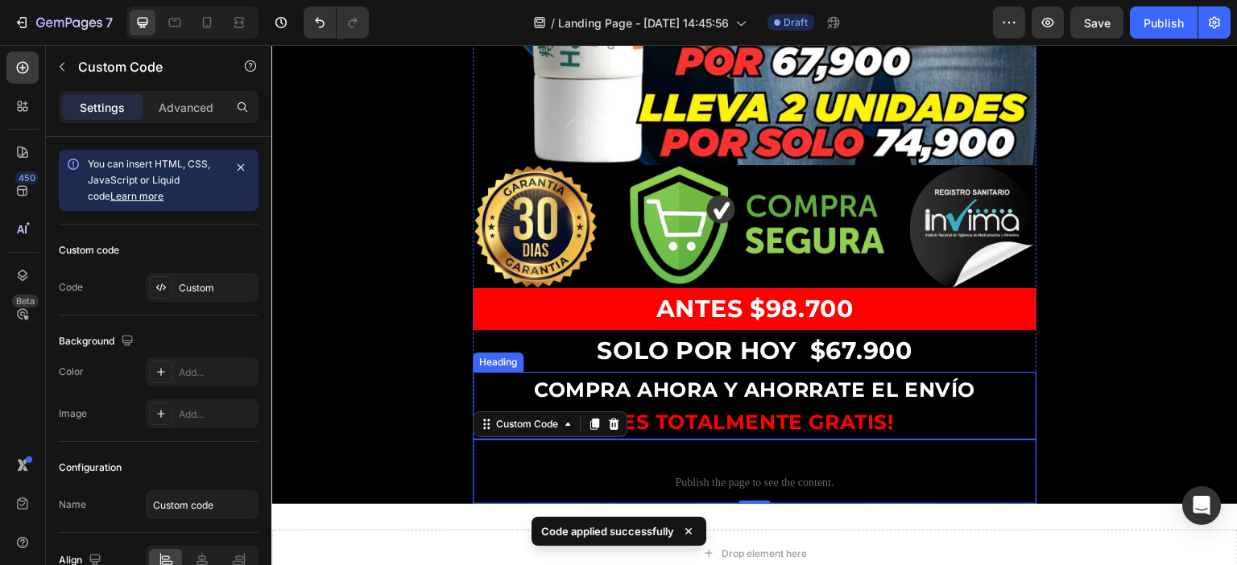
click at [900, 374] on p "⁠⁠⁠⁠⁠⁠⁠ COMPRA AHORA Y AHORRATE EL ENVÍO ¡ES TOTALMENTE GRATIS!" at bounding box center [754, 406] width 560 height 64
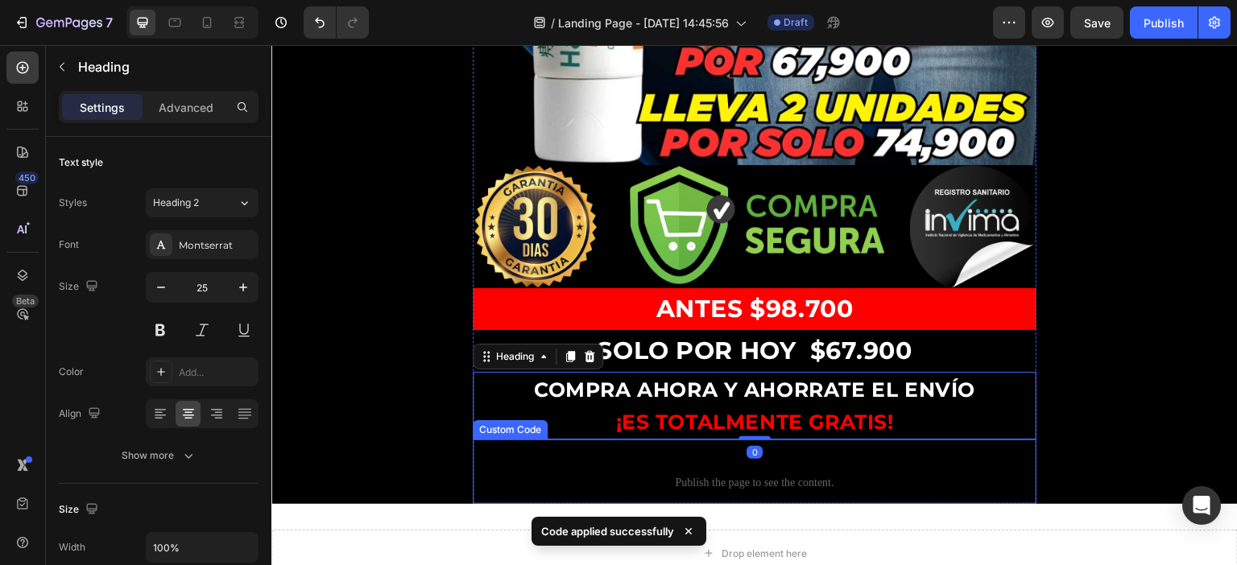
click at [828, 453] on span "Custom code" at bounding box center [755, 462] width 564 height 19
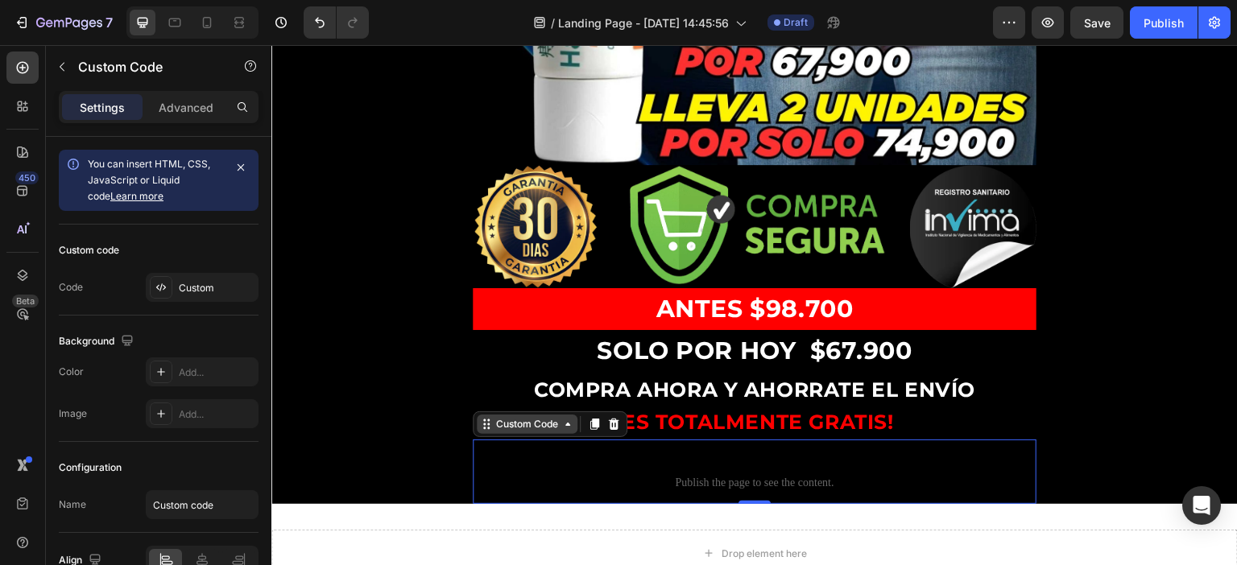
click at [547, 417] on div "Custom Code" at bounding box center [527, 424] width 68 height 14
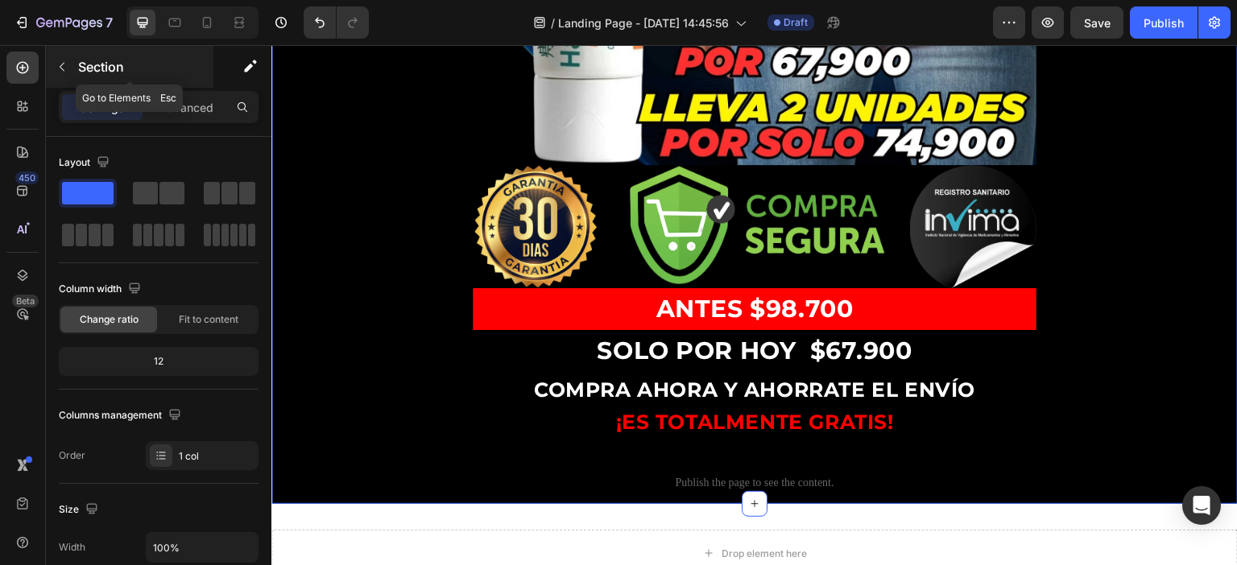
click at [58, 65] on icon "button" at bounding box center [62, 66] width 13 height 13
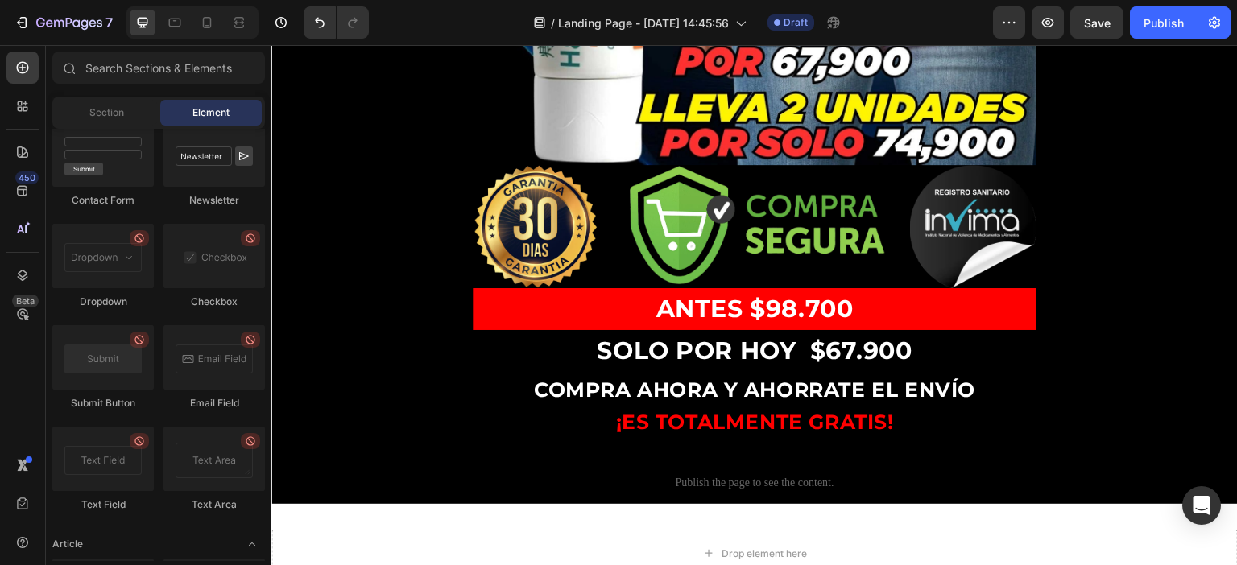
scroll to position [4340, 0]
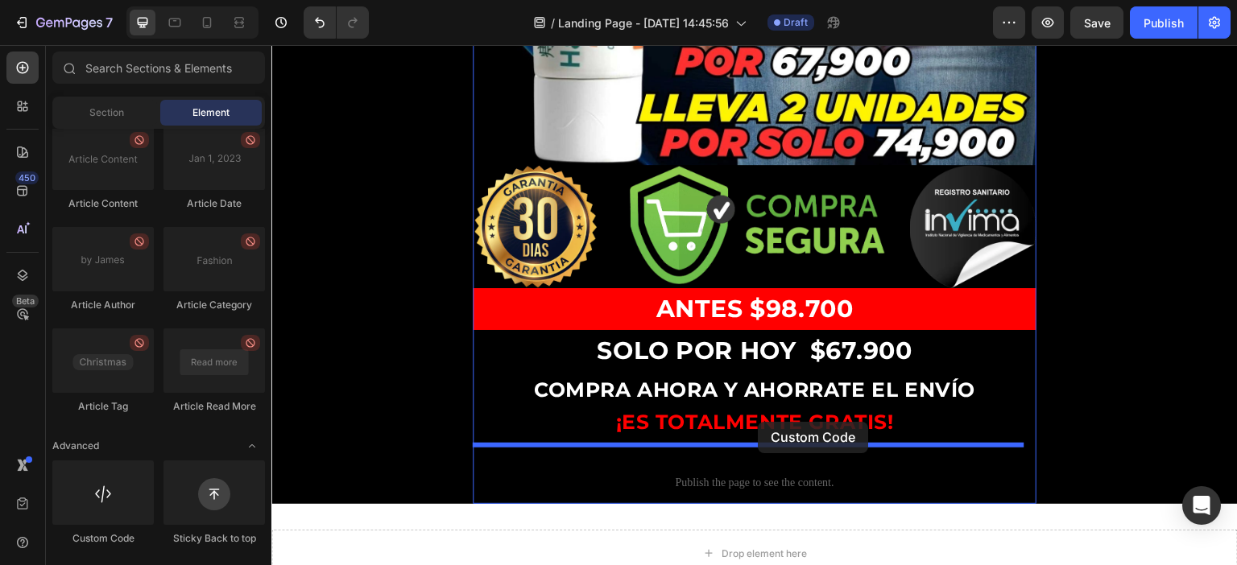
drag, startPoint x: 388, startPoint y: 534, endPoint x: 758, endPoint y: 422, distance: 386.9
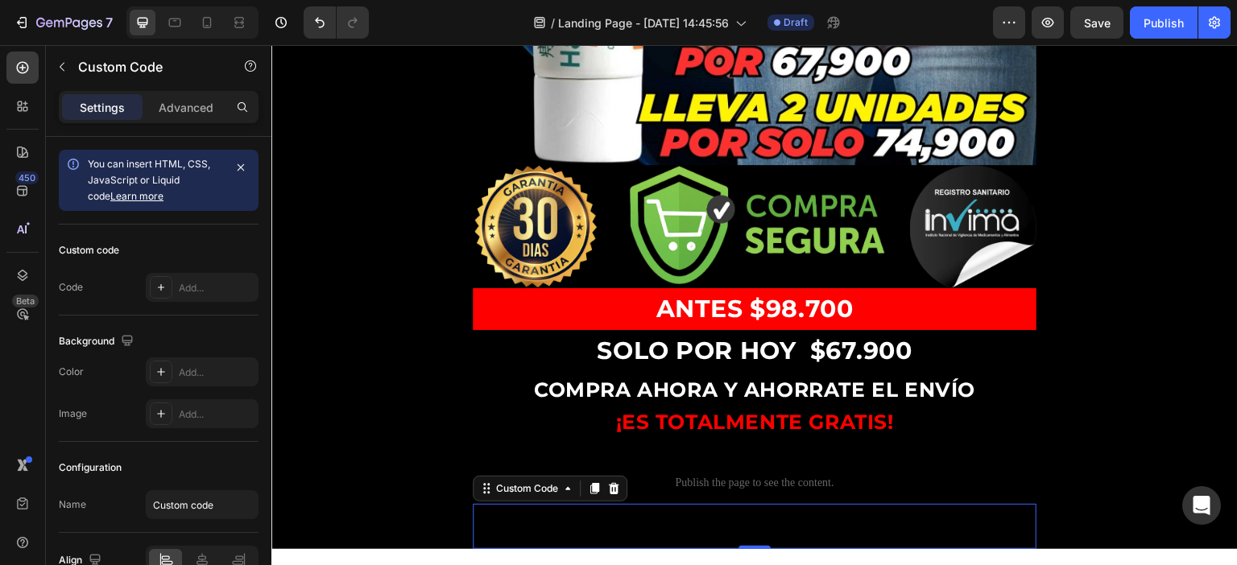
drag, startPoint x: 187, startPoint y: 109, endPoint x: 181, endPoint y: 138, distance: 30.3
click at [187, 109] on p "Advanced" at bounding box center [186, 107] width 55 height 17
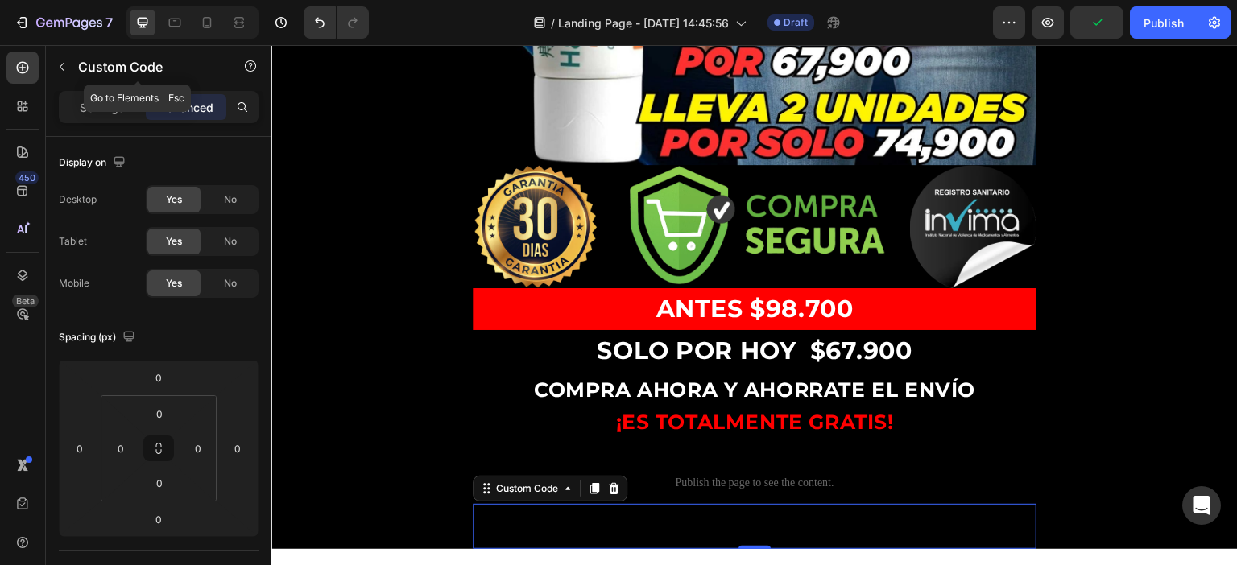
click at [72, 72] on button "button" at bounding box center [62, 67] width 26 height 26
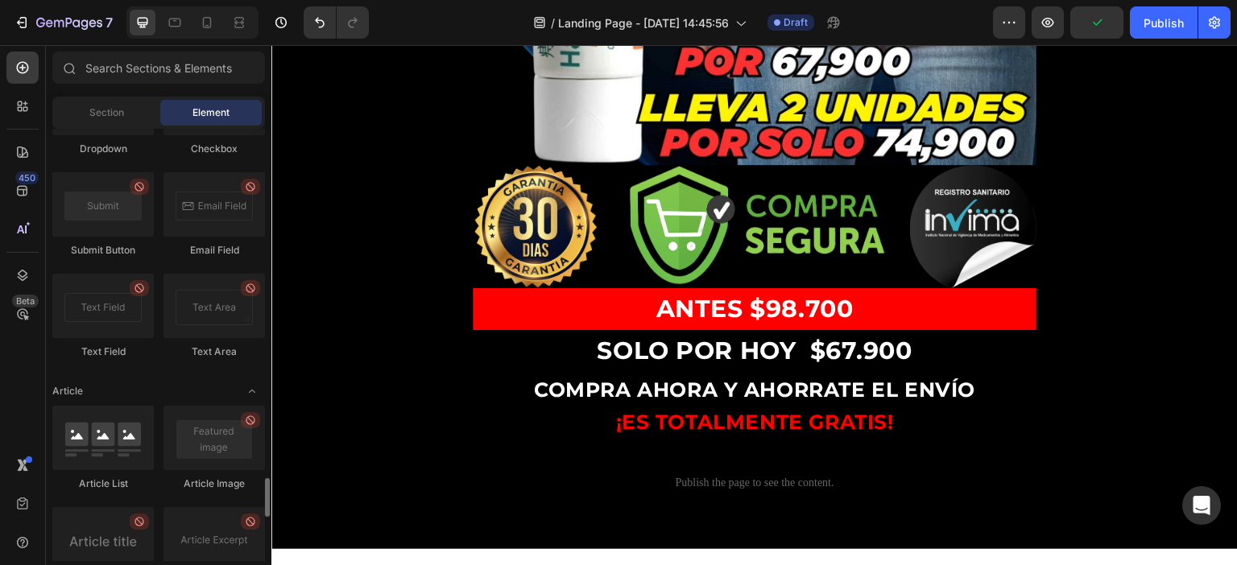
scroll to position [3293, 0]
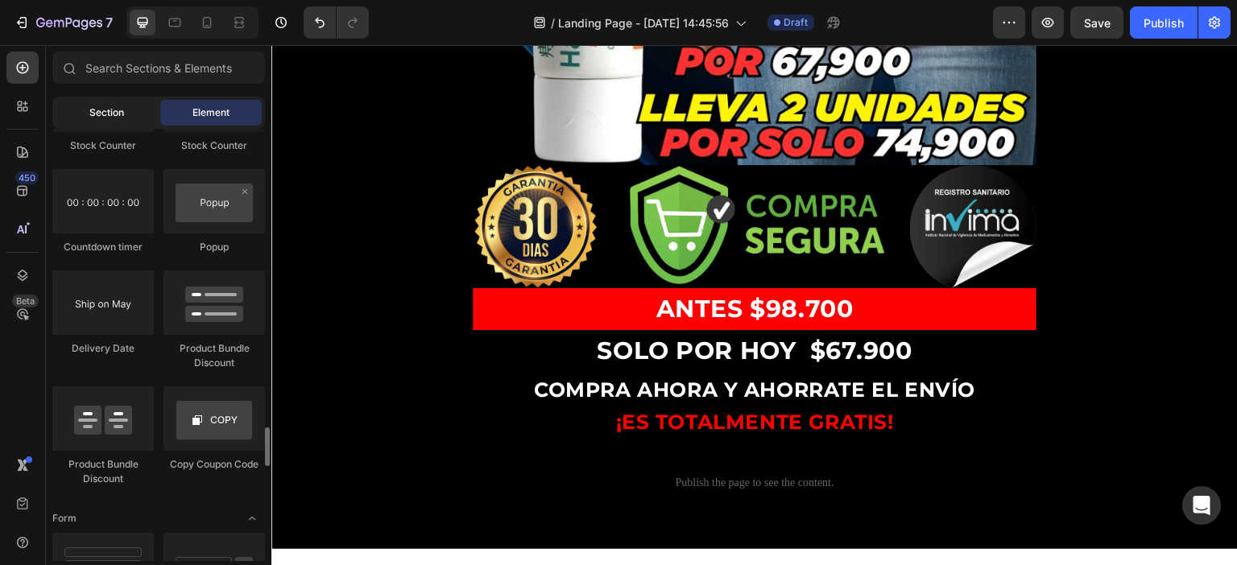
click at [113, 121] on div "Section" at bounding box center [106, 113] width 101 height 26
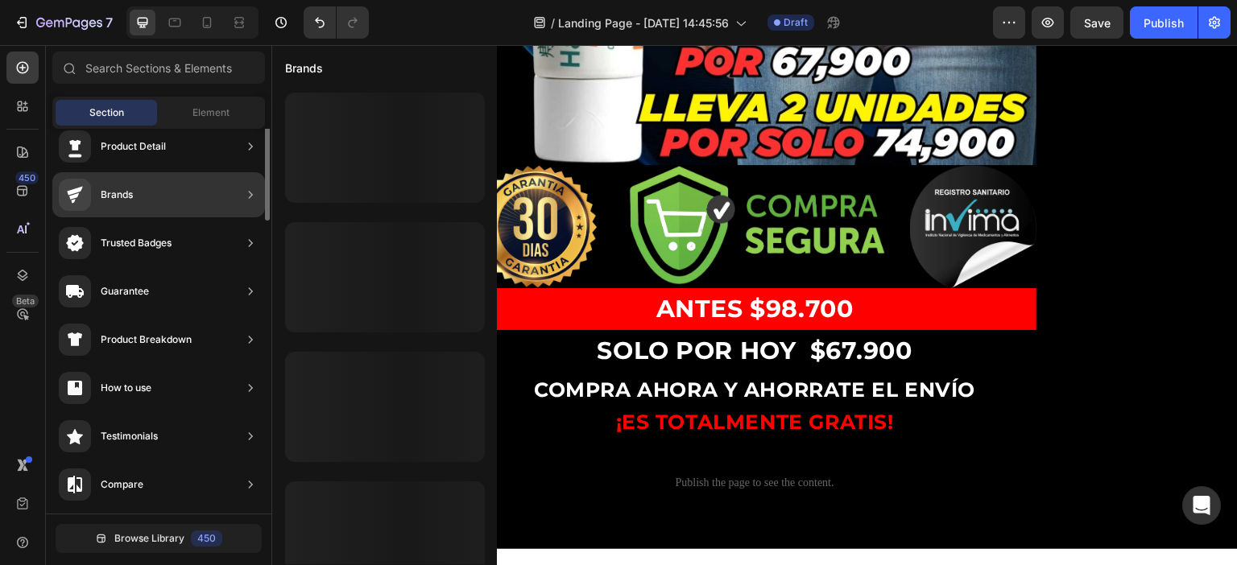
scroll to position [0, 0]
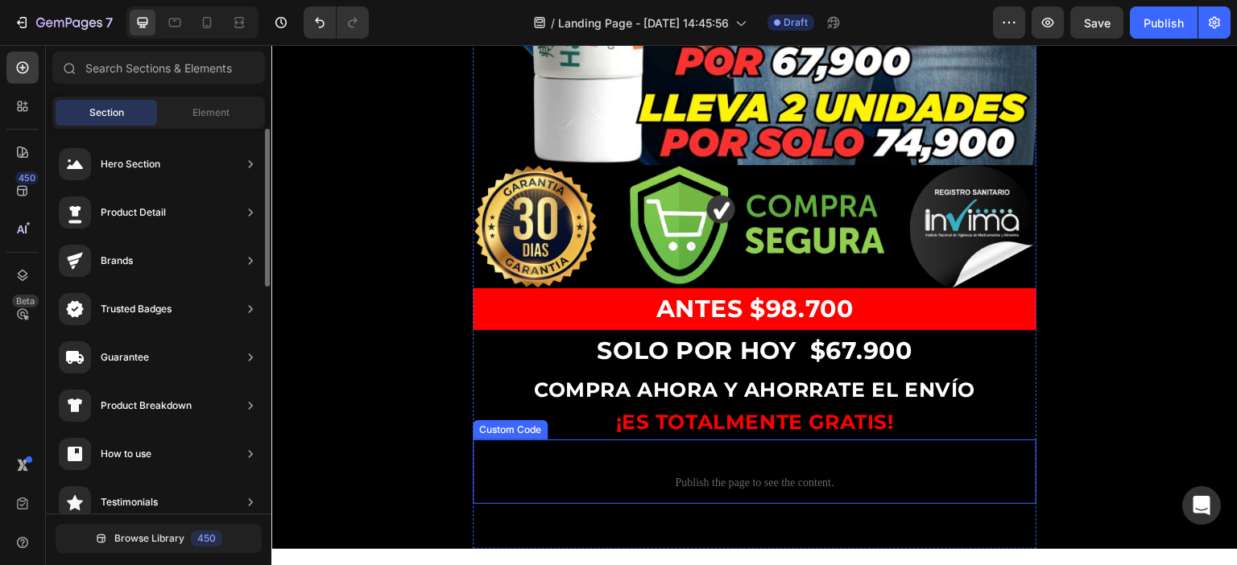
click at [772, 440] on p "Custom code Publish the page to see the content." at bounding box center [755, 472] width 564 height 64
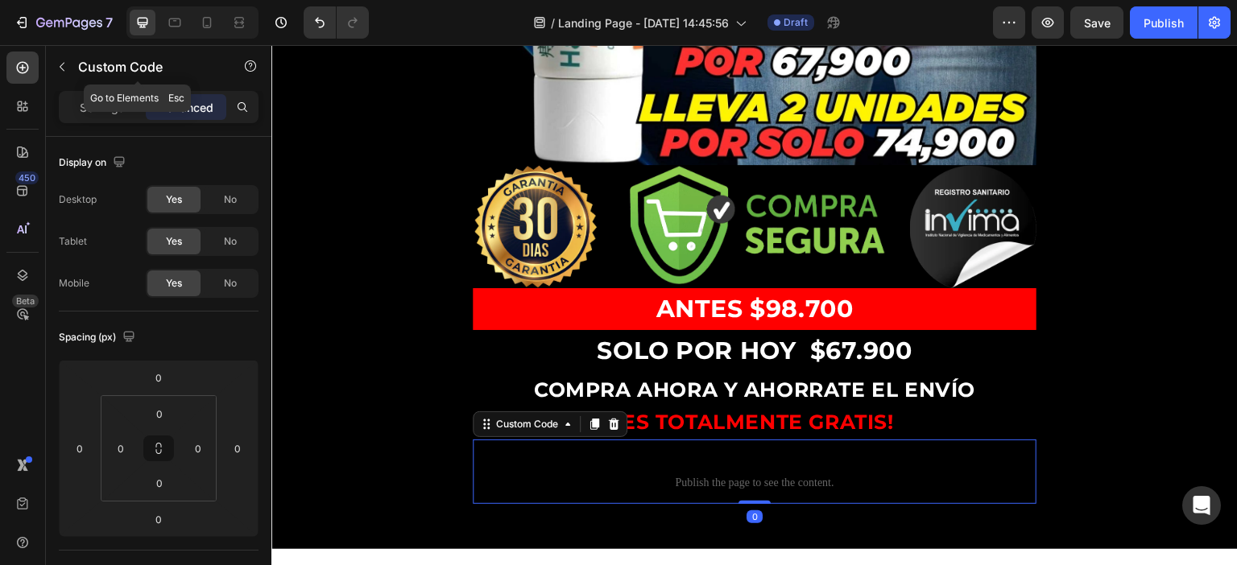
click at [68, 61] on icon "button" at bounding box center [62, 66] width 13 height 13
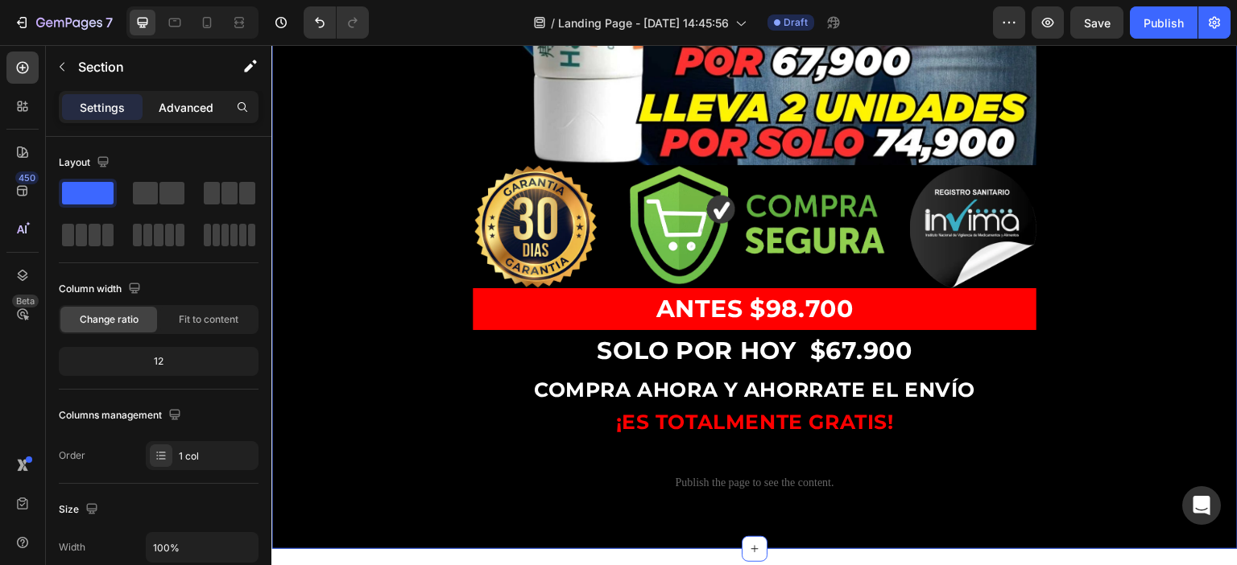
drag, startPoint x: 152, startPoint y: 95, endPoint x: 156, endPoint y: 102, distance: 8.3
click at [153, 95] on div "Advanced" at bounding box center [186, 107] width 81 height 26
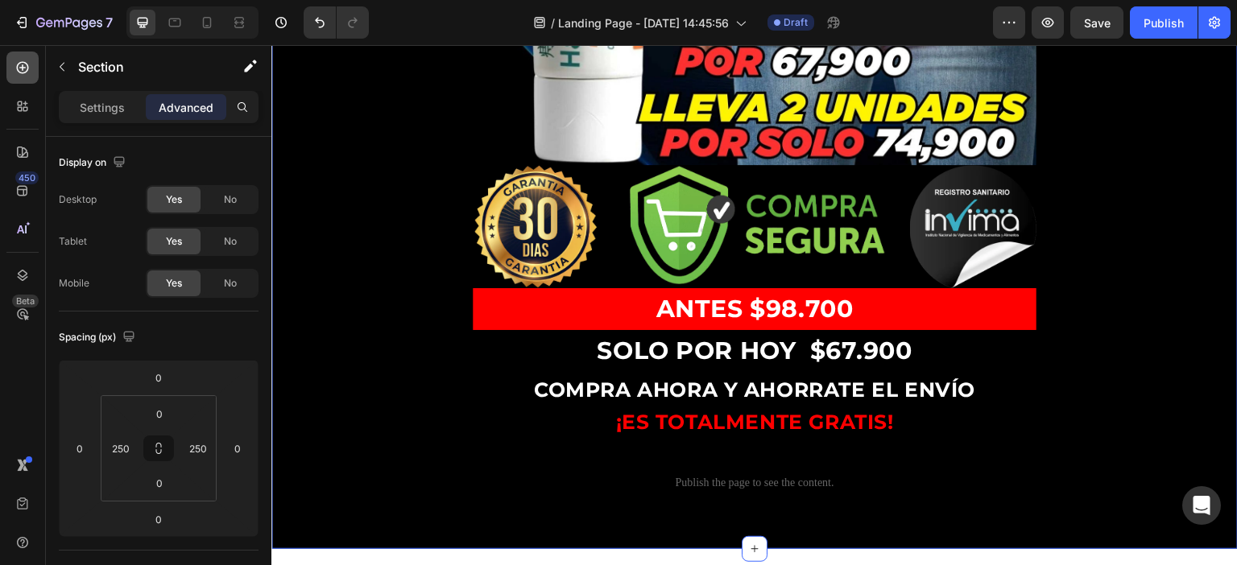
click at [29, 68] on icon at bounding box center [22, 68] width 16 height 16
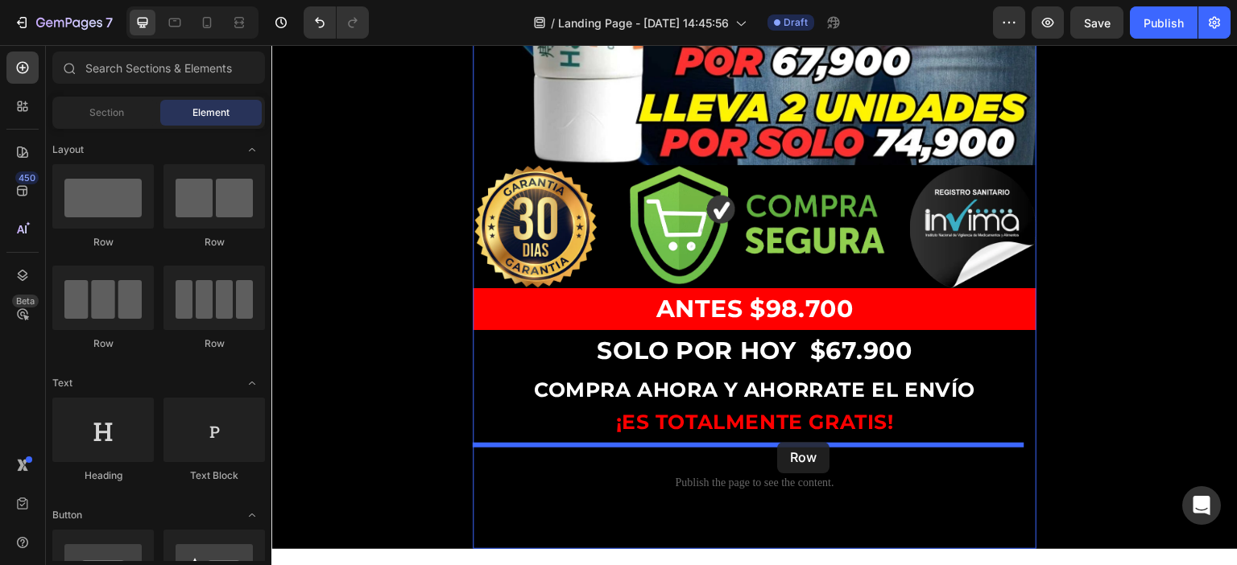
drag, startPoint x: 408, startPoint y: 242, endPoint x: 778, endPoint y: 442, distance: 420.5
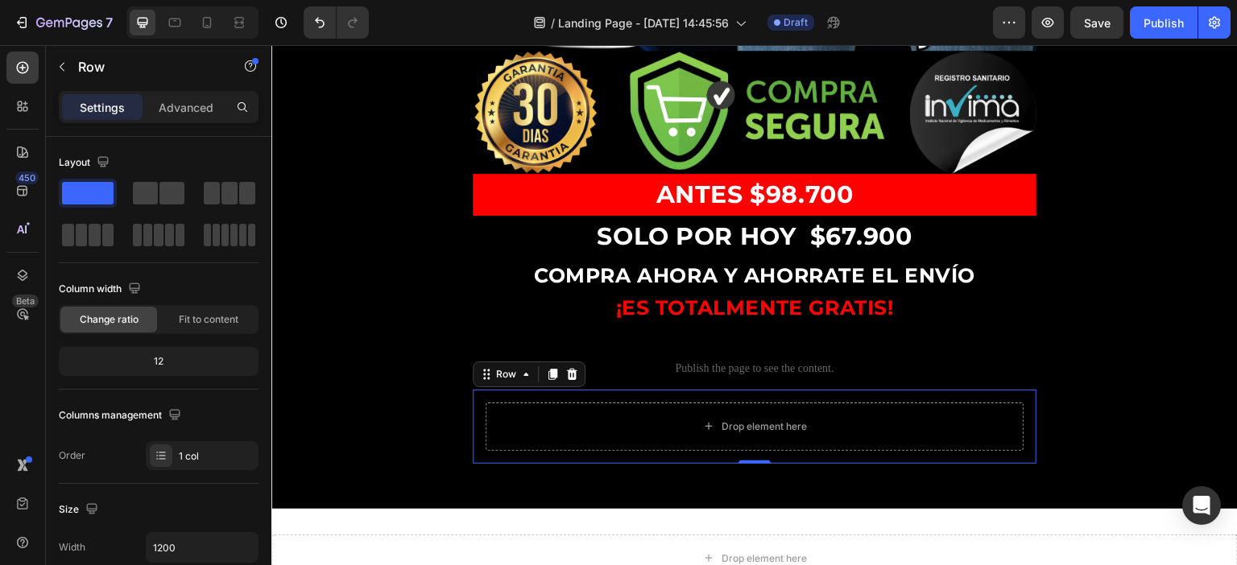
scroll to position [1165, 0]
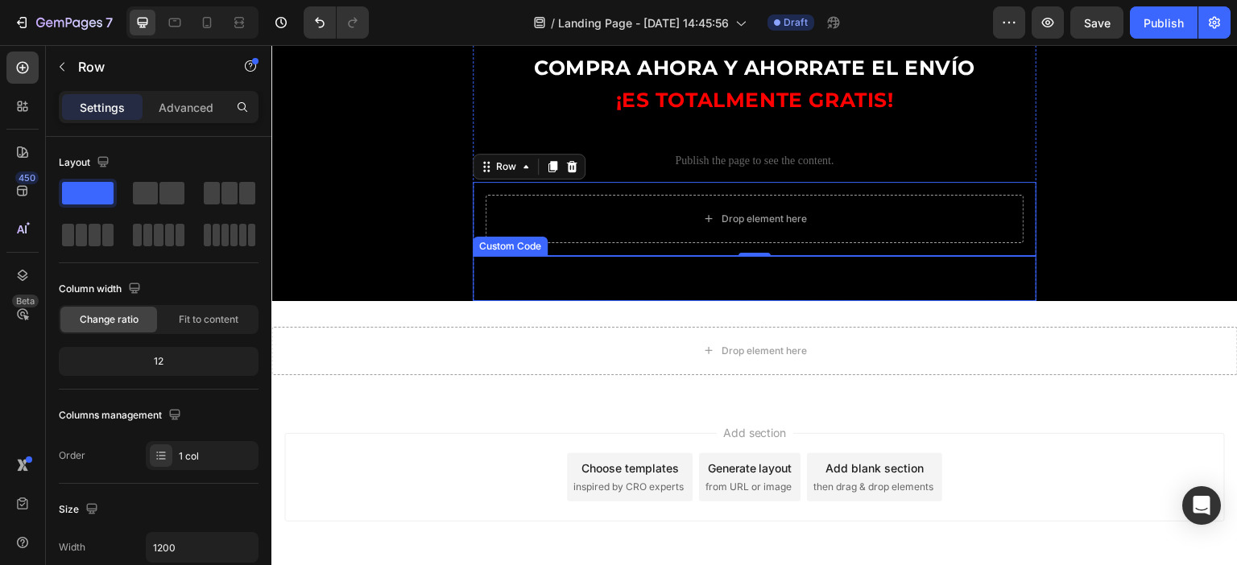
click at [746, 269] on span "Custom code" at bounding box center [755, 278] width 564 height 19
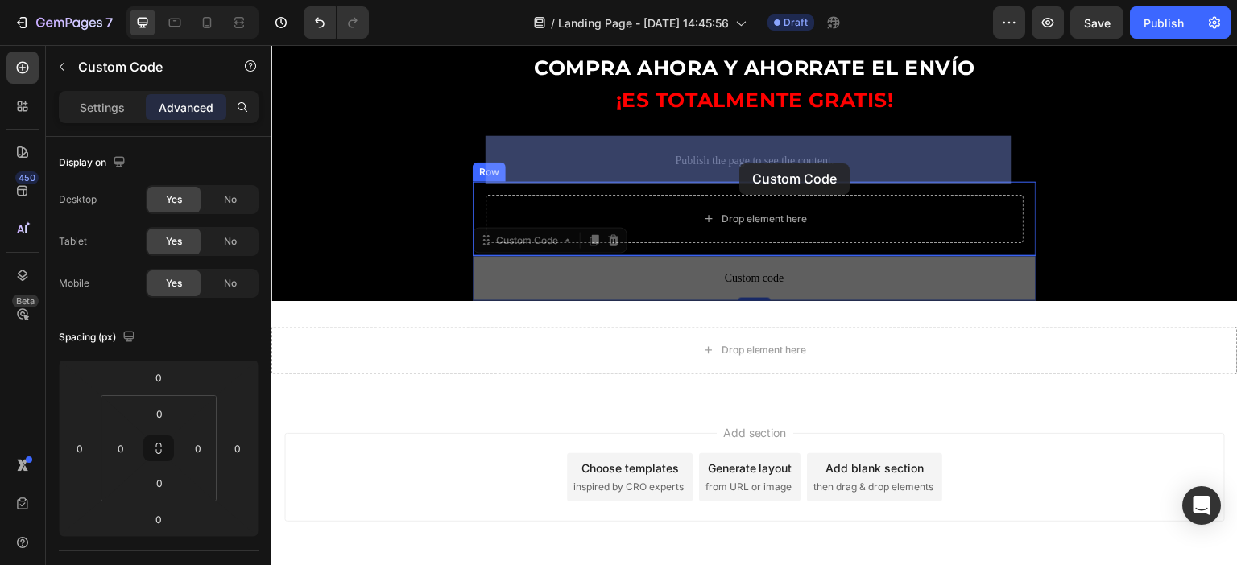
drag, startPoint x: 716, startPoint y: 217, endPoint x: 739, endPoint y: 163, distance: 58.0
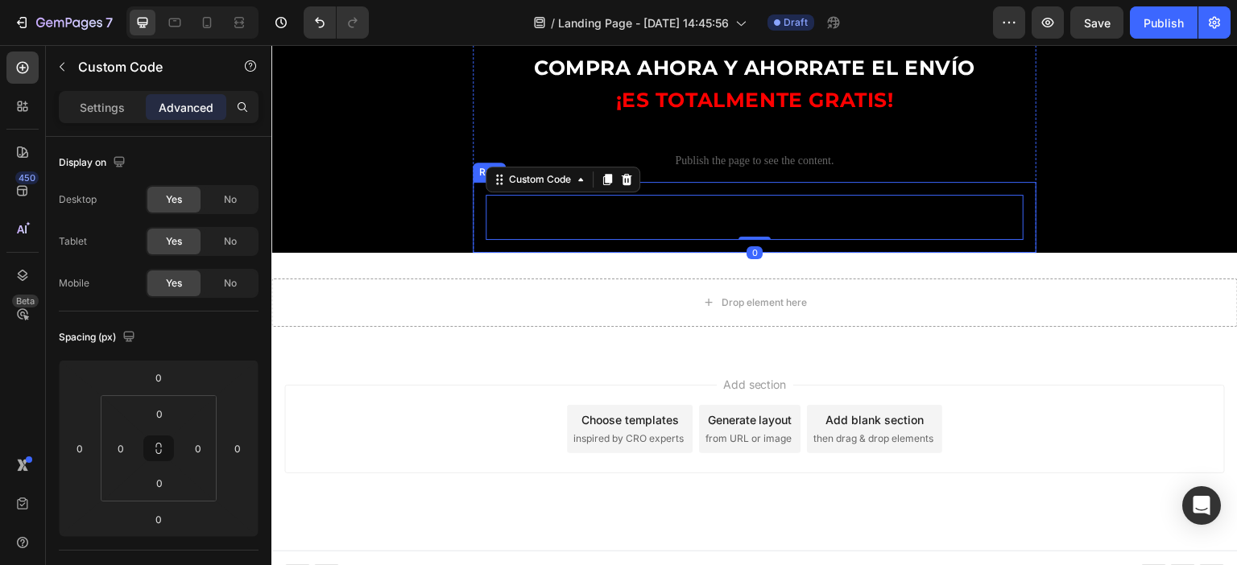
scroll to position [1124, 0]
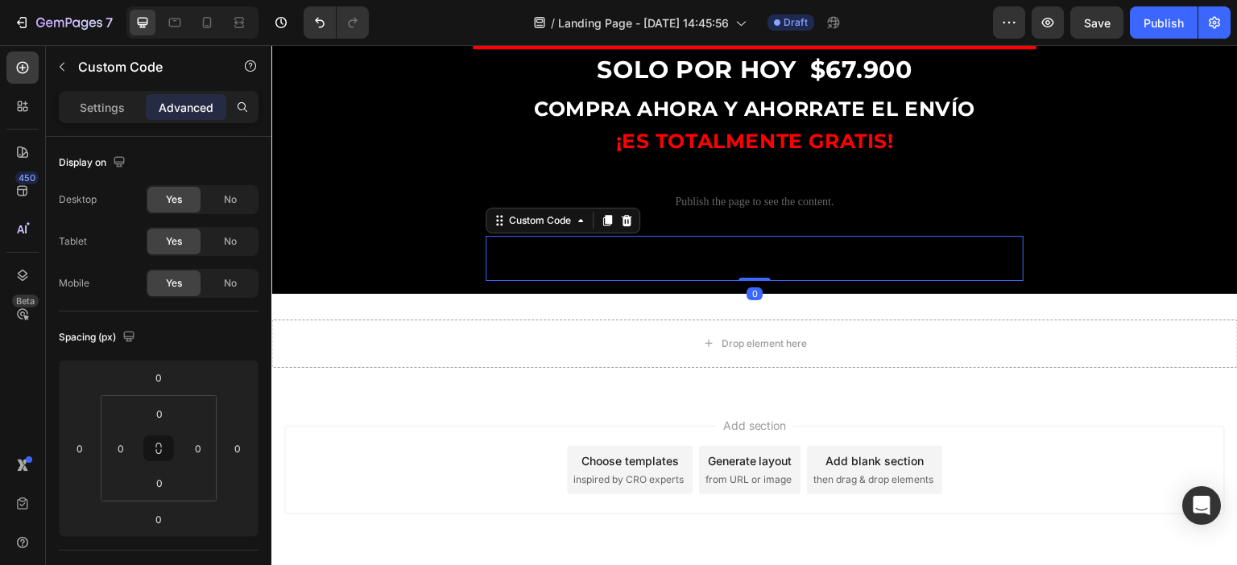
click at [717, 249] on span "Custom code" at bounding box center [755, 258] width 538 height 19
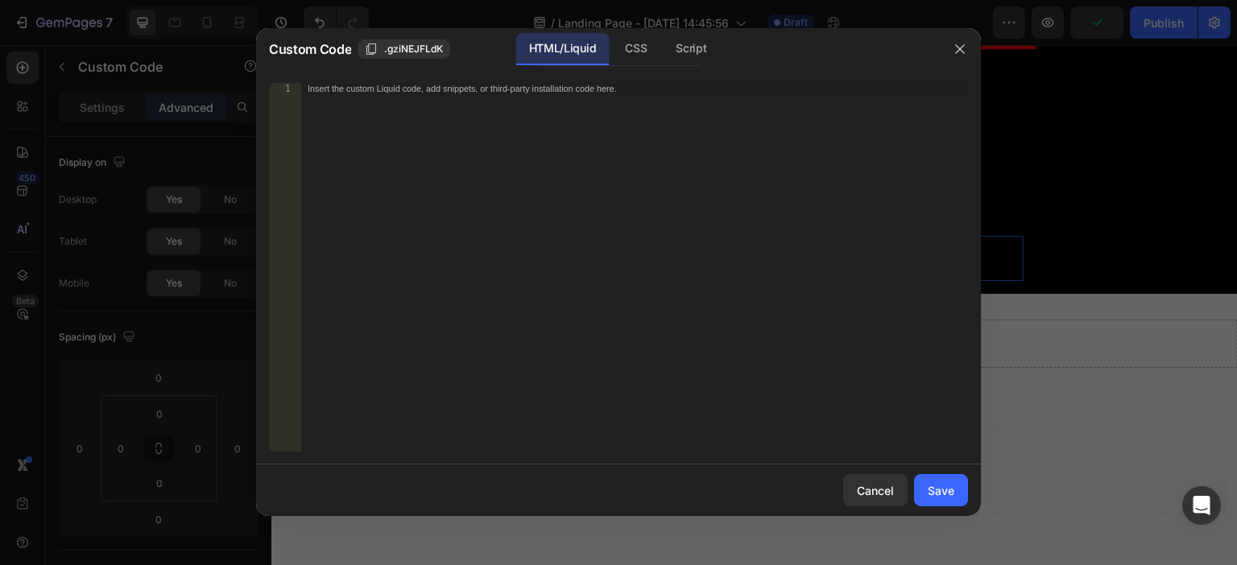
click at [477, 194] on div "Insert the custom Liquid code, add snippets, or third-party installation code h…" at bounding box center [634, 278] width 667 height 391
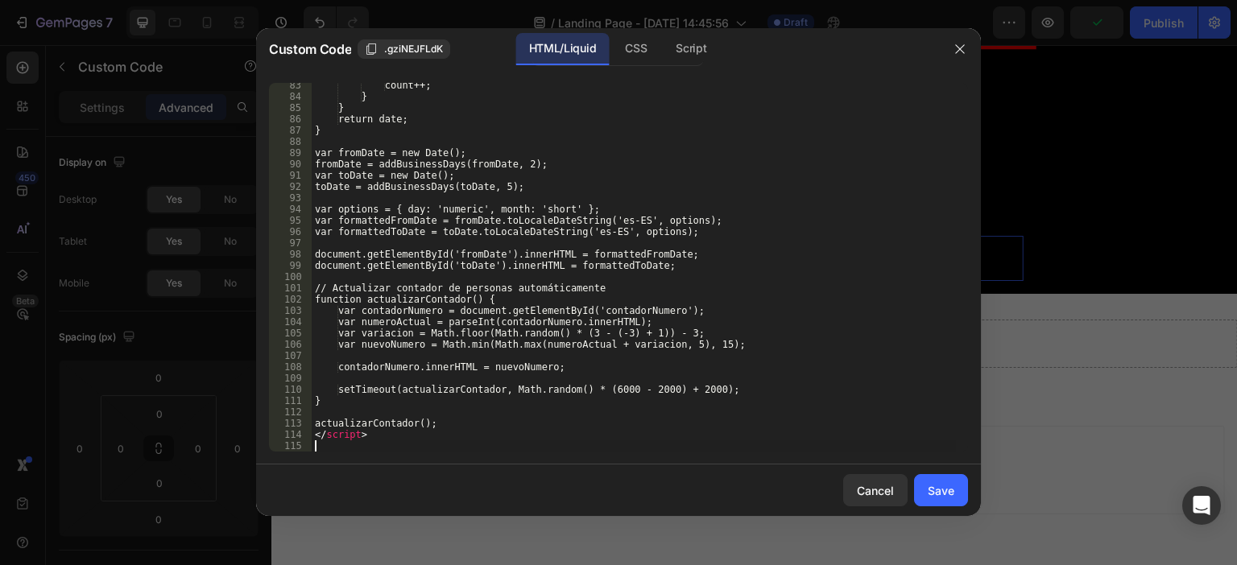
scroll to position [928, 0]
click at [929, 484] on div "Save" at bounding box center [941, 490] width 27 height 17
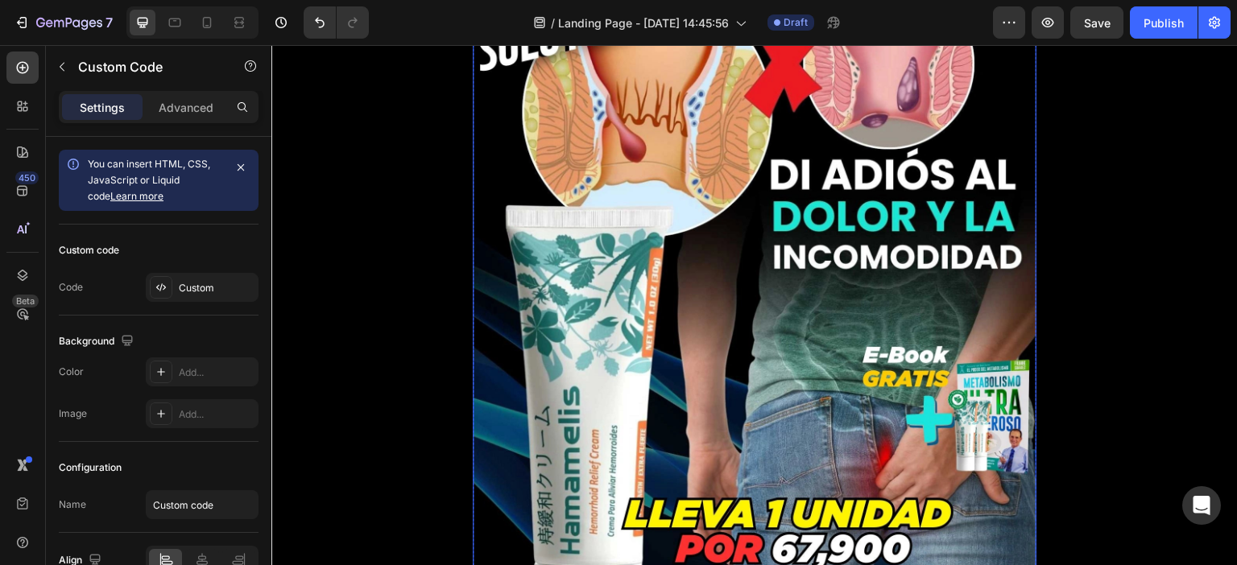
scroll to position [155, 0]
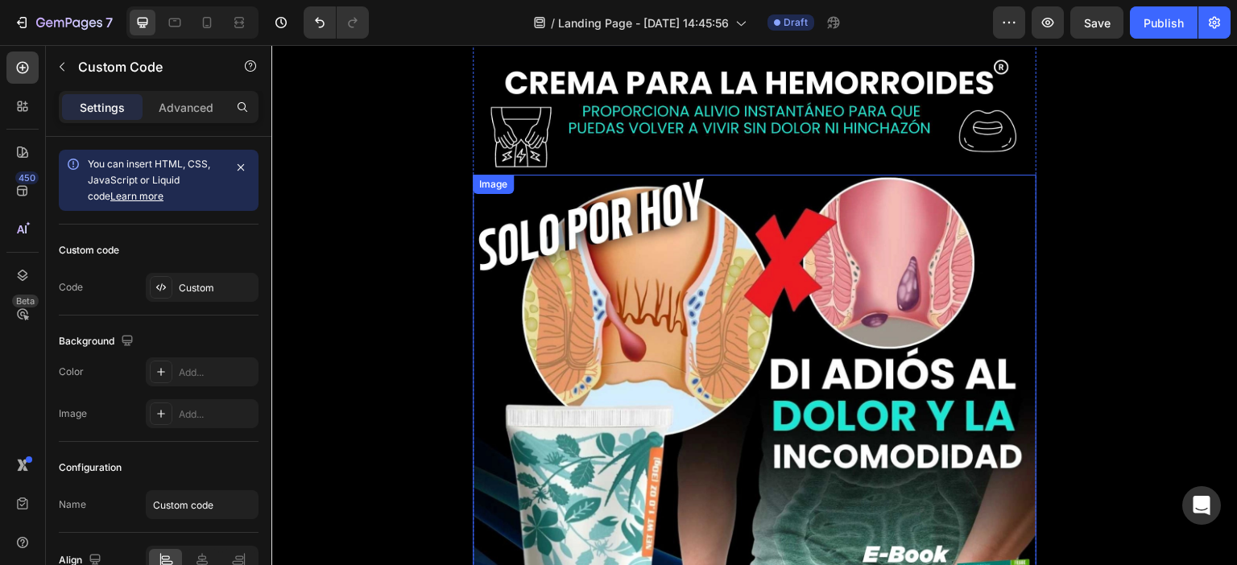
click at [561, 175] on img at bounding box center [755, 514] width 564 height 678
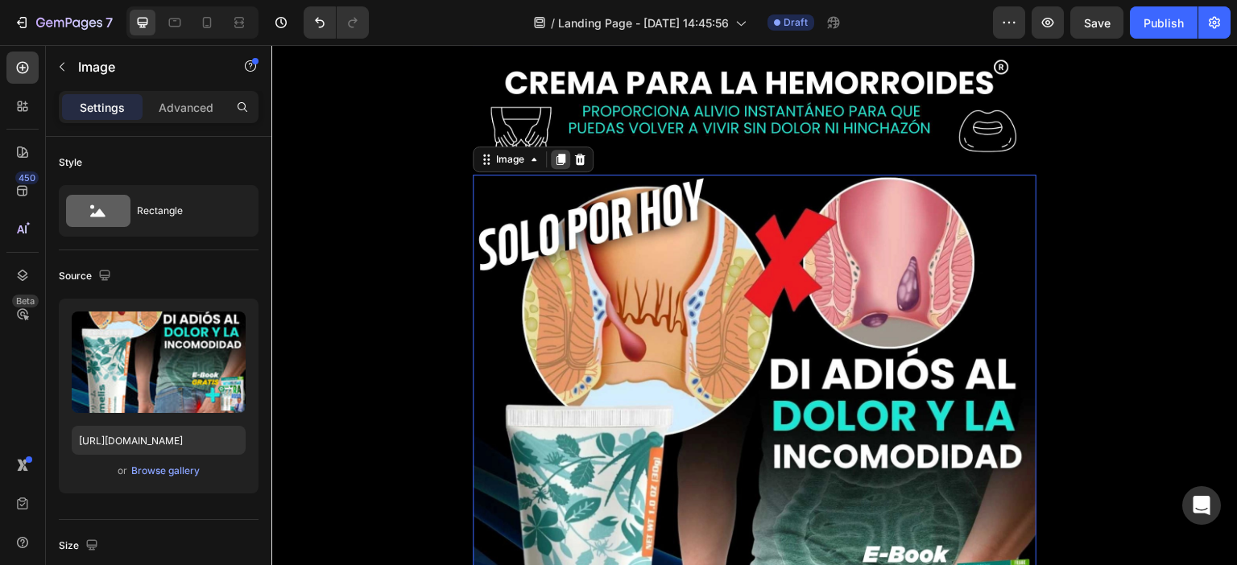
click at [567, 150] on div at bounding box center [560, 159] width 19 height 19
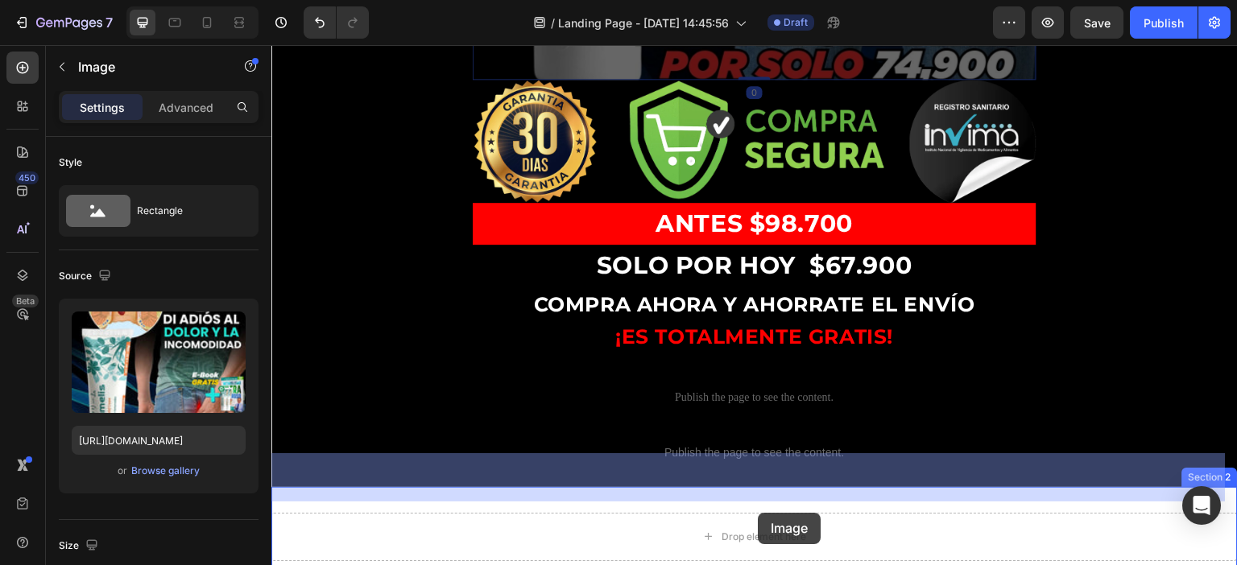
scroll to position [1635, 0]
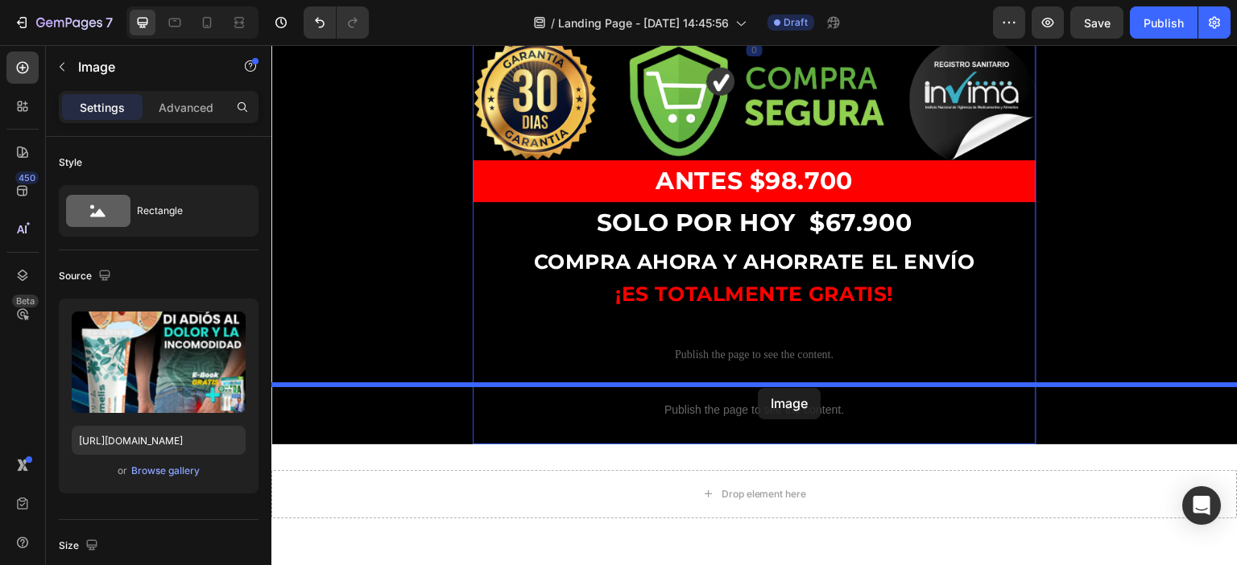
drag, startPoint x: 697, startPoint y: 312, endPoint x: 758, endPoint y: 388, distance: 97.3
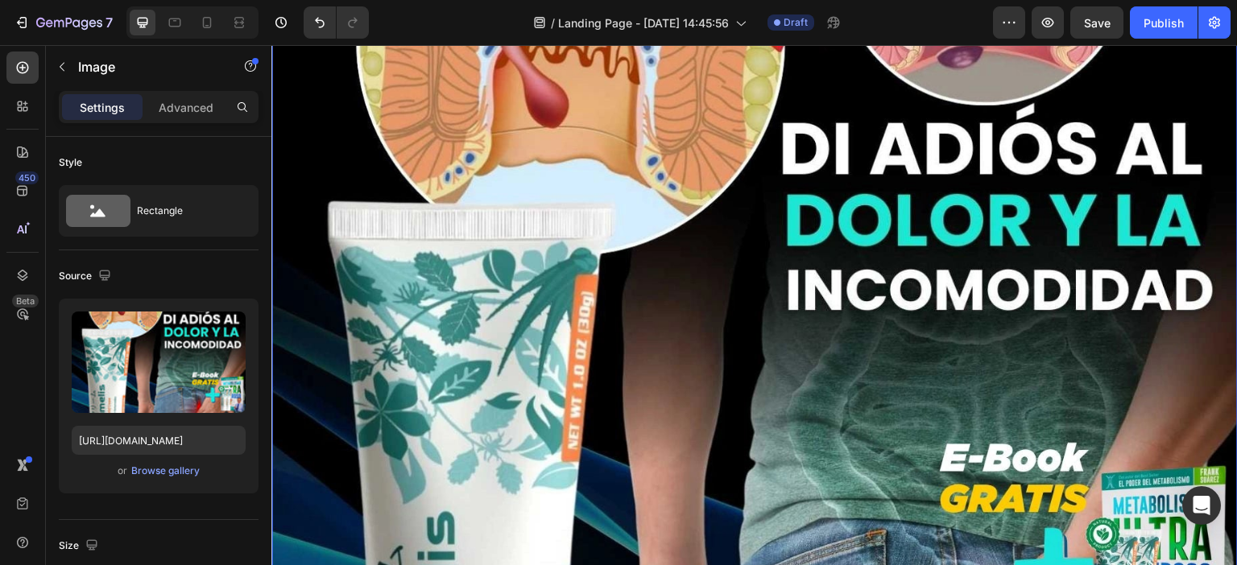
scroll to position [971, 0]
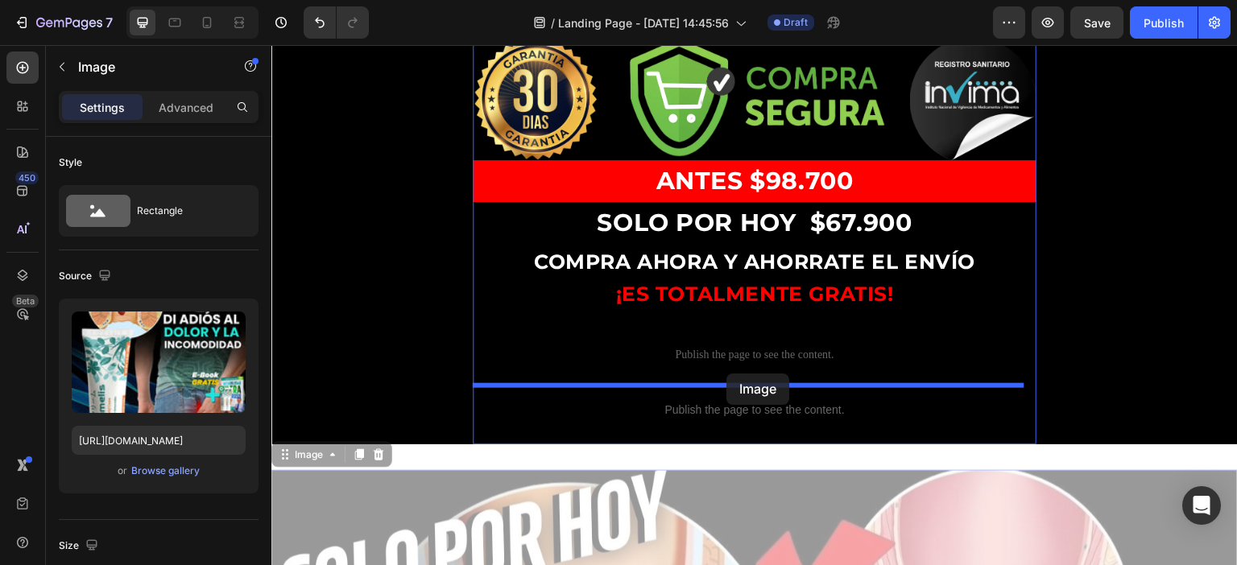
drag, startPoint x: 705, startPoint y: 450, endPoint x: 726, endPoint y: 374, distance: 79.3
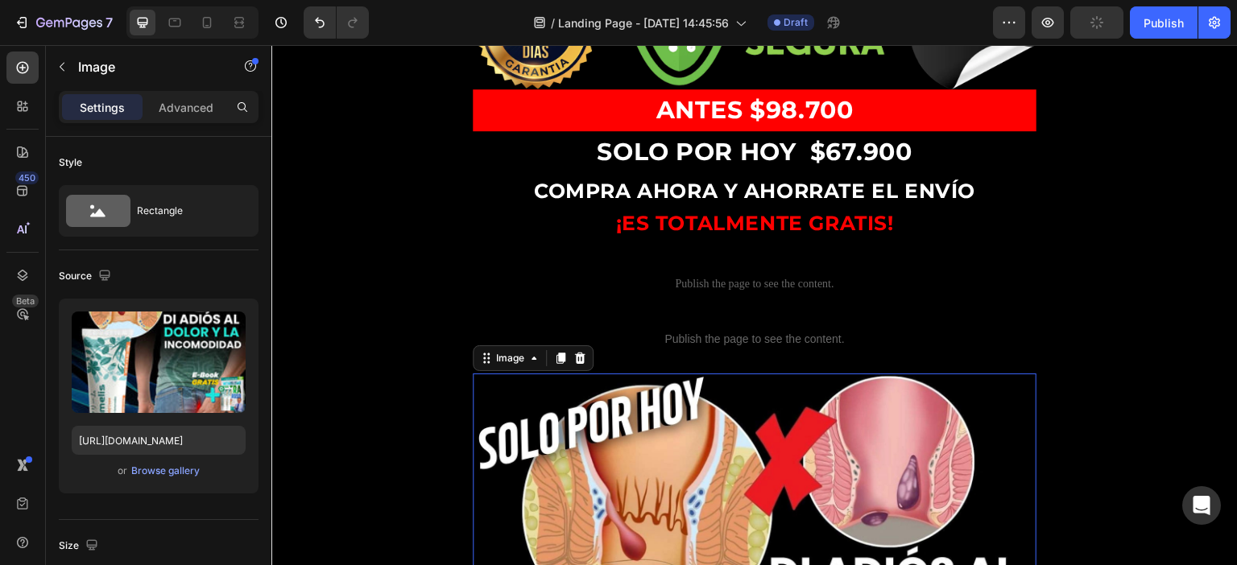
scroll to position [1293, 0]
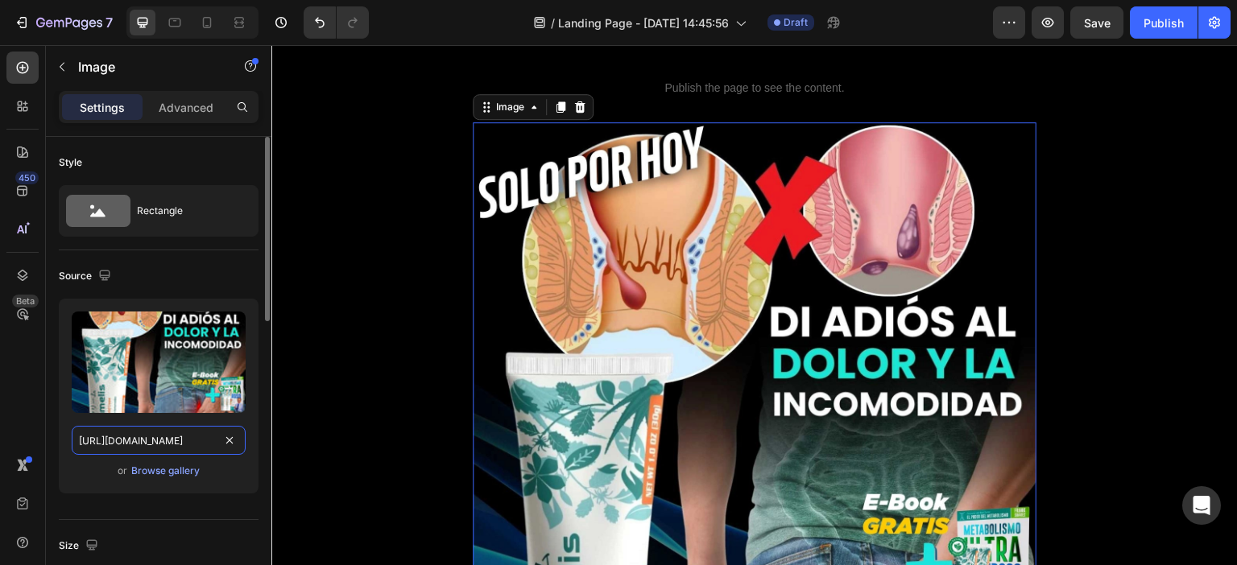
click at [169, 439] on input "https://cdn.shopify.com/s/files/1/0683/9907/1454/files/gempages_507659690331604…" at bounding box center [159, 440] width 174 height 29
paste input "media.giphy.com/media/v1.Y2lkPTc5MGI3NjExM3MzOW13ZndkdXBjbHpsOGl5OXFmd2M2dzE3dD…"
type input "https://media.giphy.com/media/v1.Y2lkPTc5MGI3NjExM3MzOW13ZndkdXBjbHpsOGl5OXFmd2…"
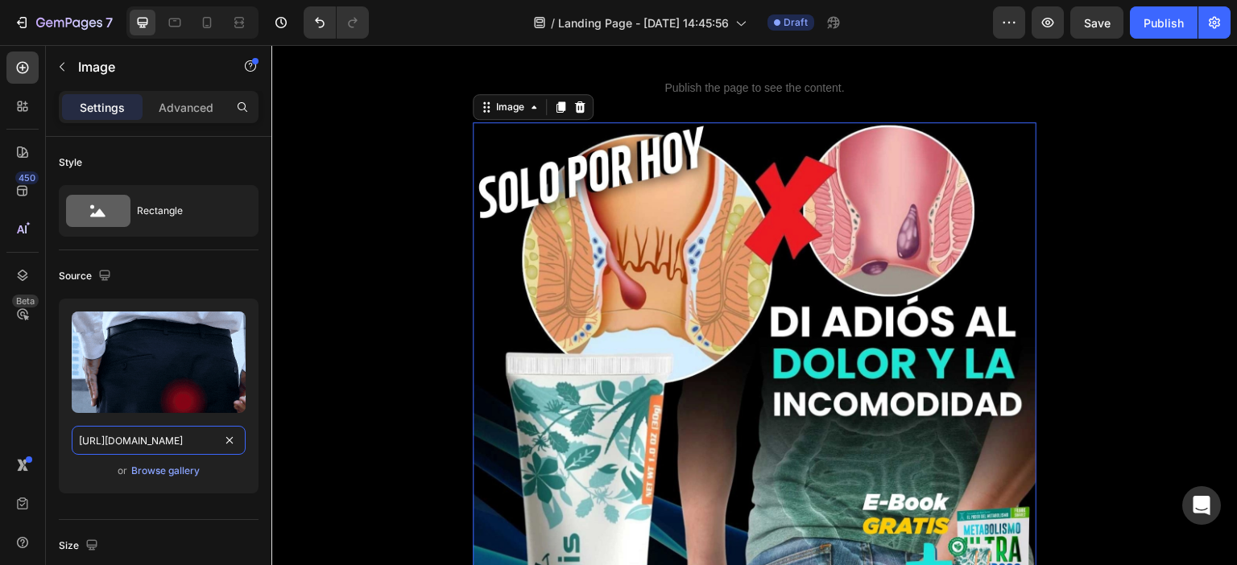
scroll to position [0, 929]
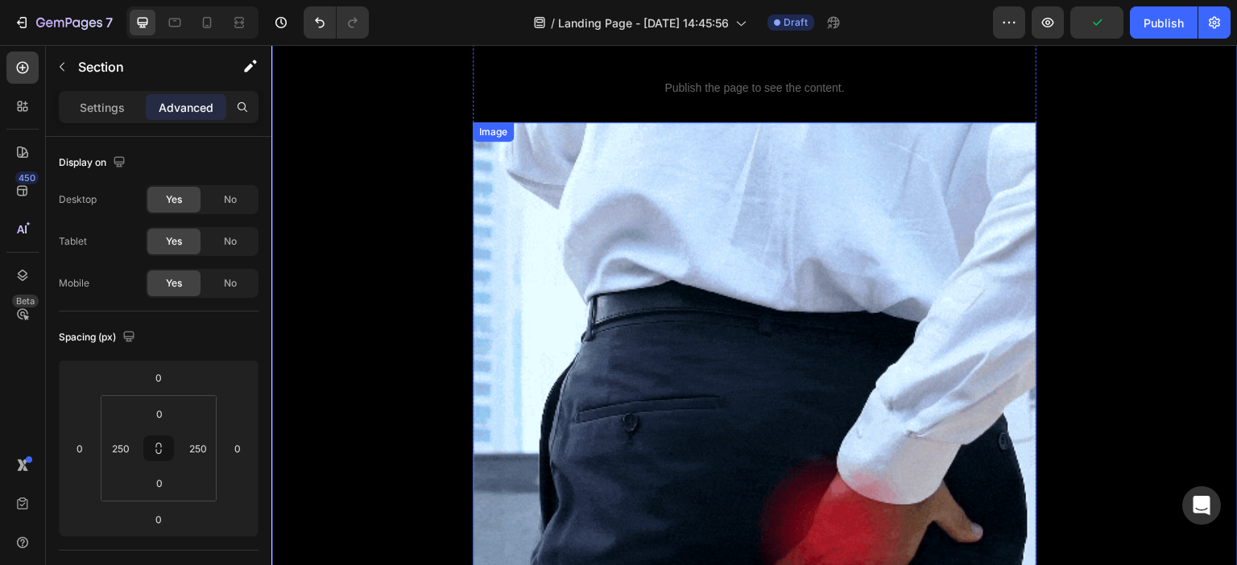
scroll to position [891, 0]
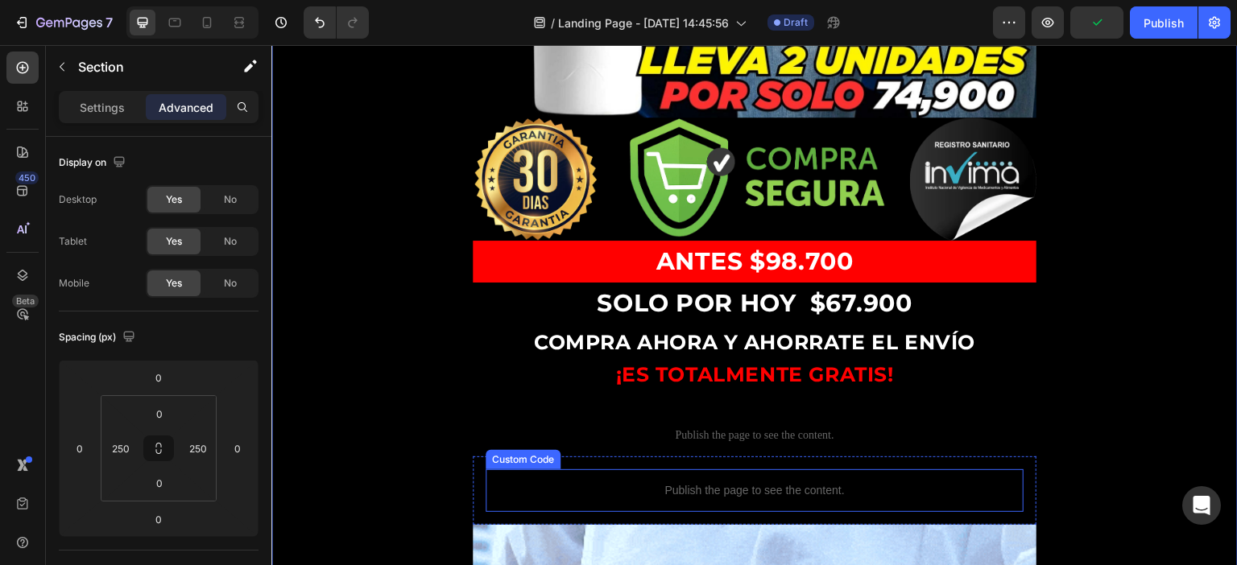
click at [739, 482] on p "Publish the page to see the content." at bounding box center [755, 490] width 538 height 17
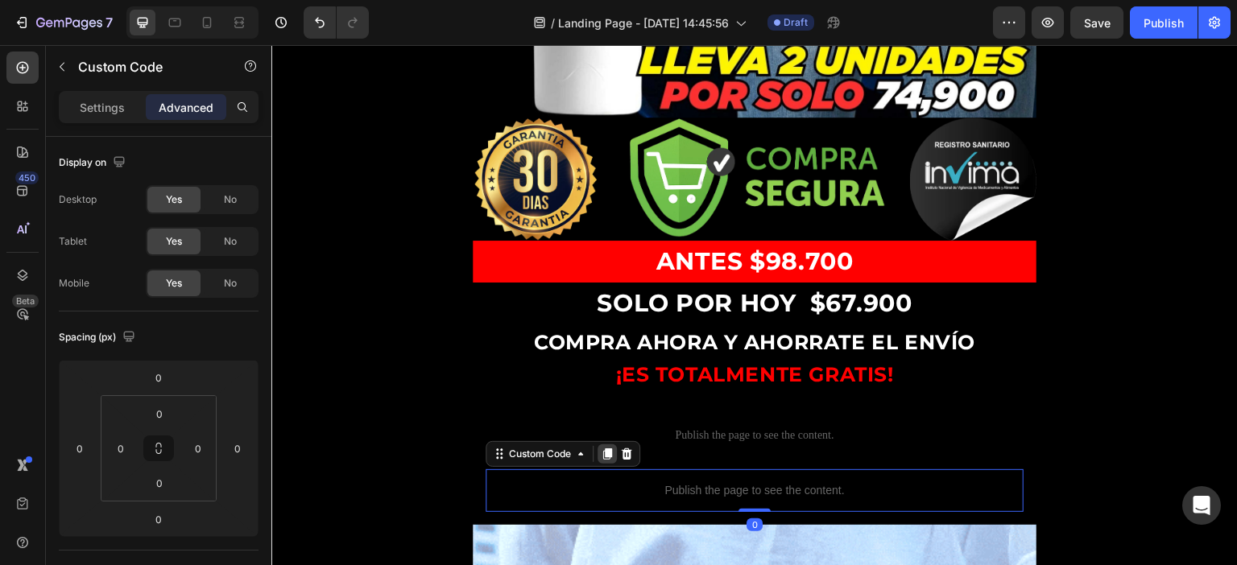
click at [610, 448] on icon at bounding box center [607, 453] width 9 height 11
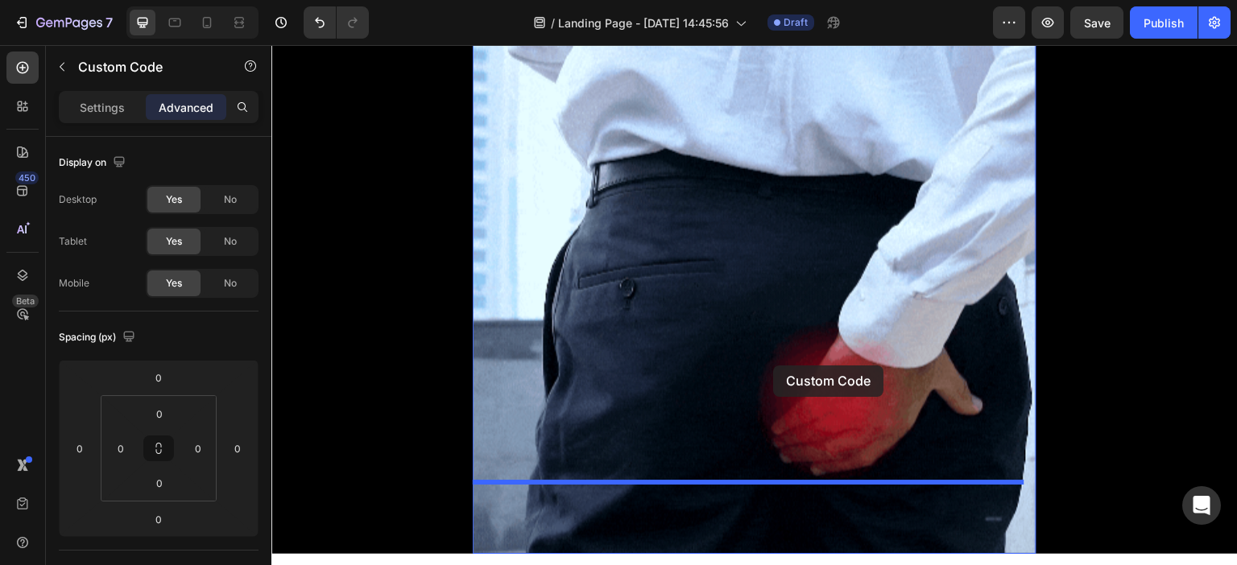
scroll to position [1615, 0]
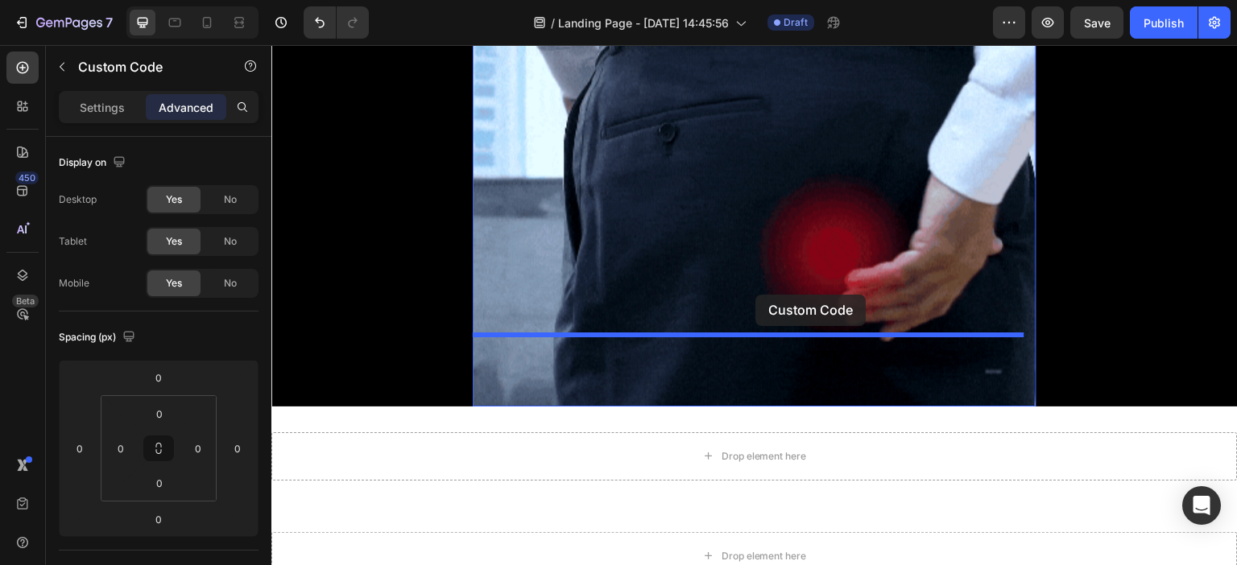
drag, startPoint x: 752, startPoint y: 314, endPoint x: 756, endPoint y: 295, distance: 19.7
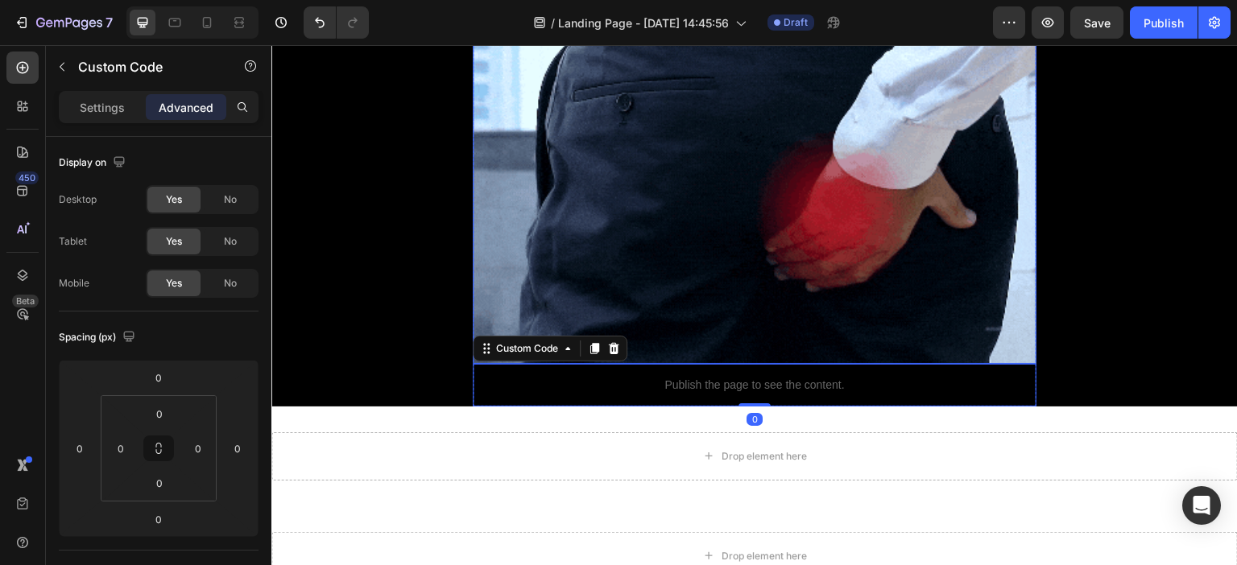
scroll to position [1573, 0]
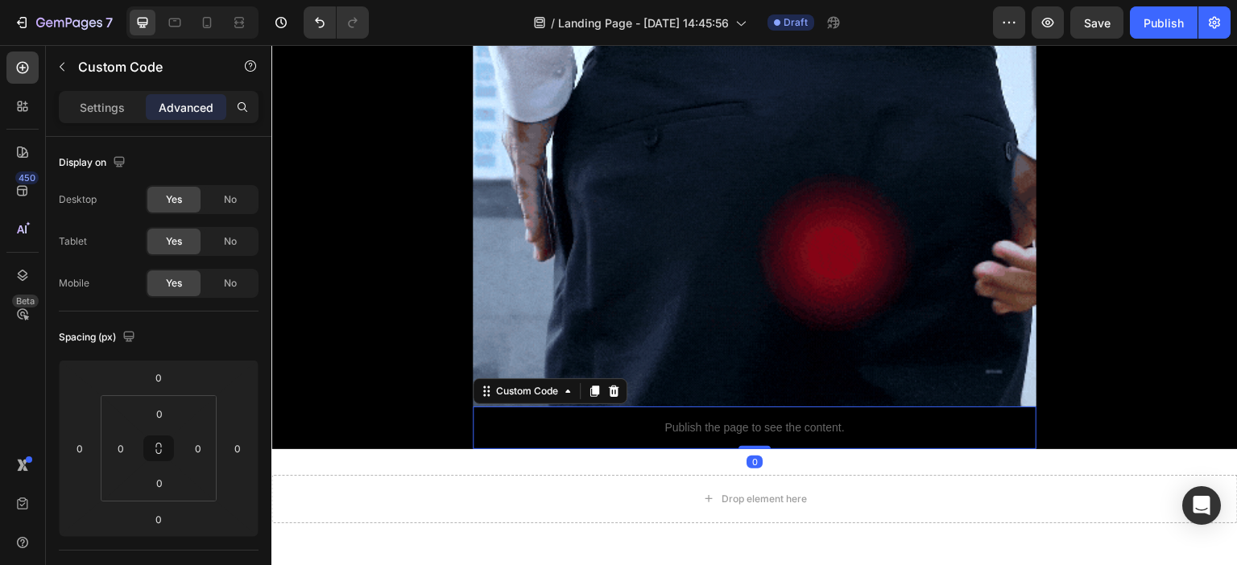
click at [734, 420] on p "Publish the page to see the content." at bounding box center [755, 428] width 564 height 17
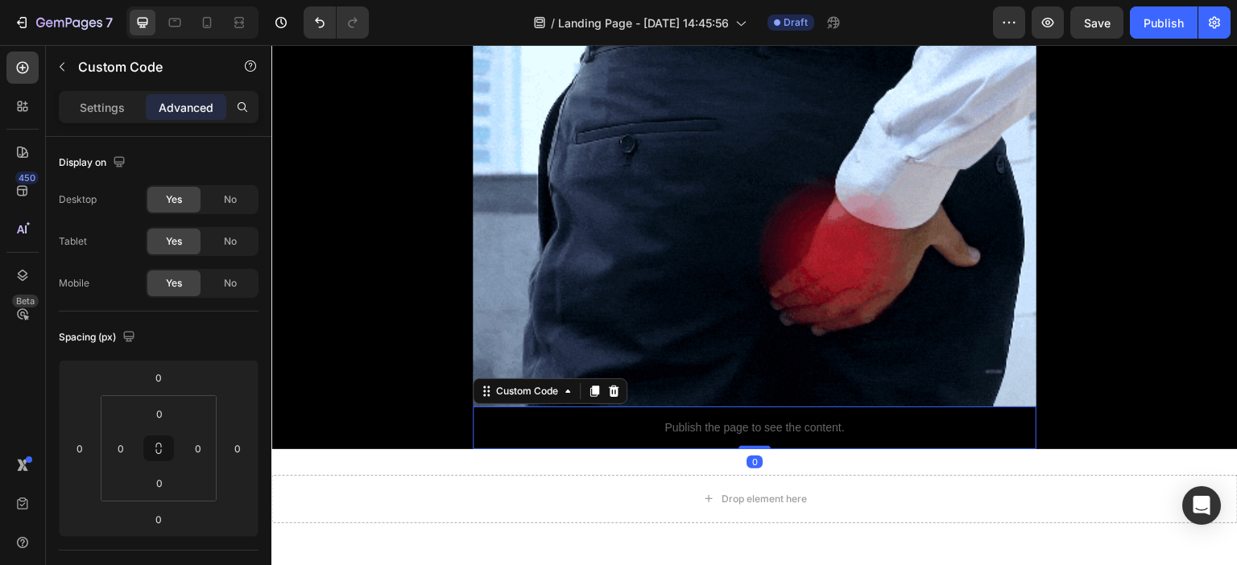
click at [734, 420] on p "Publish the page to see the content." at bounding box center [755, 428] width 564 height 17
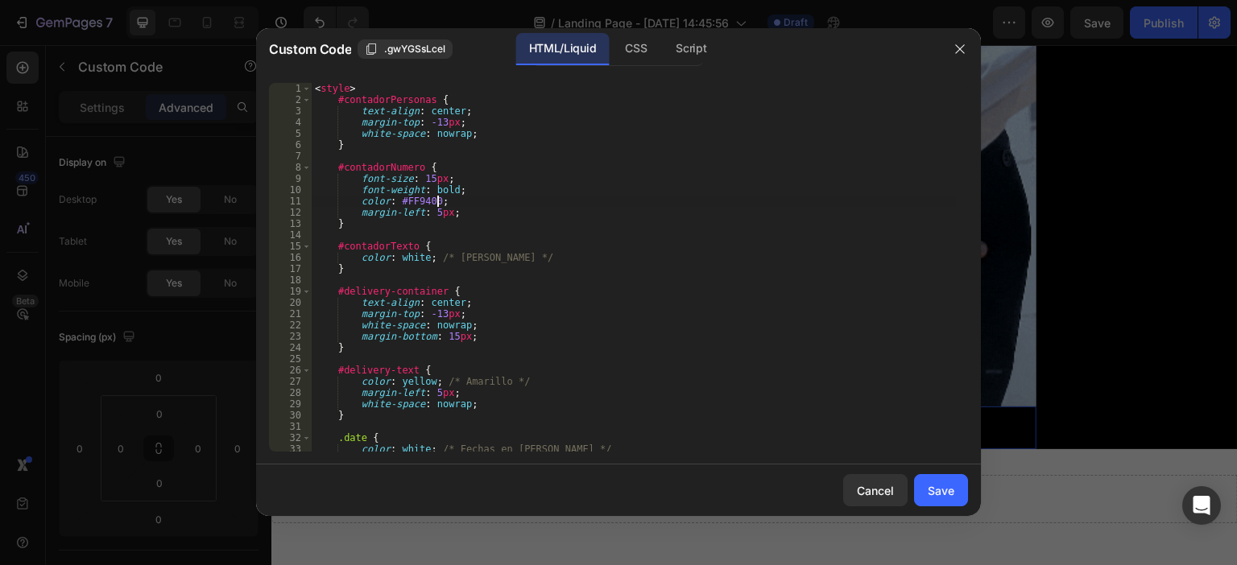
click at [544, 205] on div "< style > #contadorPersonas { text-align : center ; margin-top : -13 px ; white…" at bounding box center [634, 278] width 644 height 391
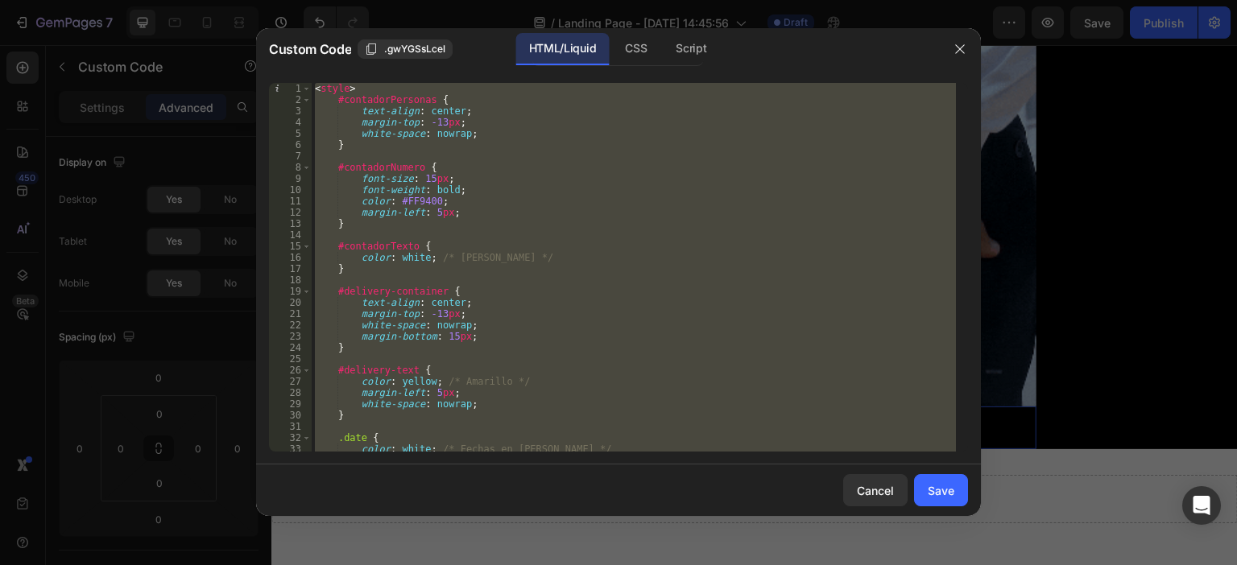
paste textarea "div style="width: 100%;" class="custom-vstar-review-widget" data-mce-style="wid…"
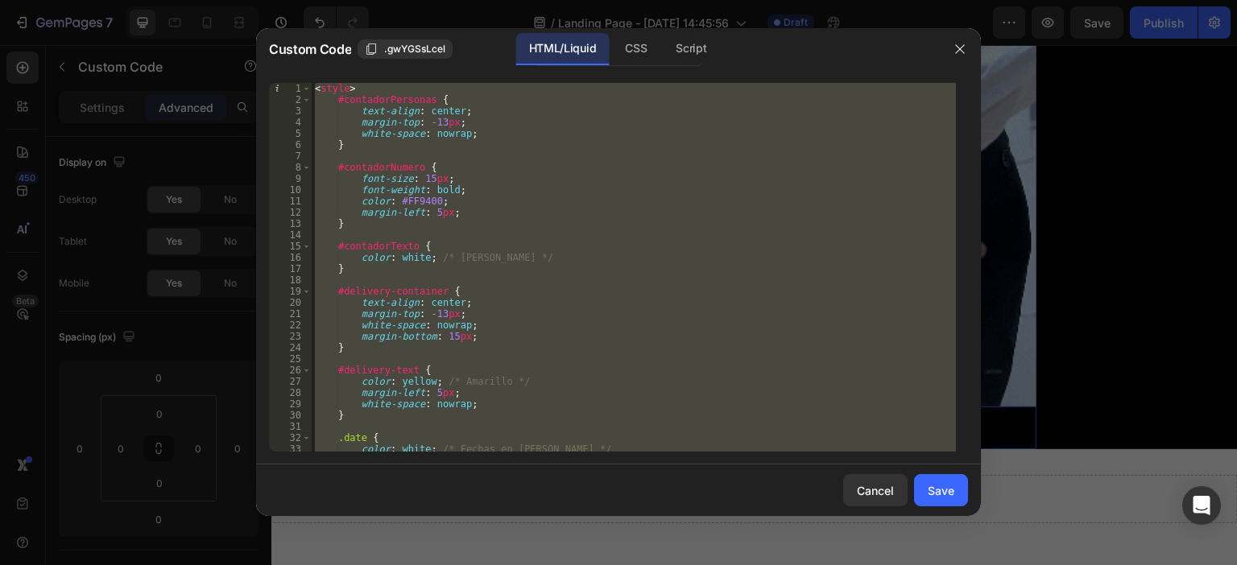
type textarea "<div style="width: 100%;" class="custom-vstar-review-widget" data-mce-style="wi…"
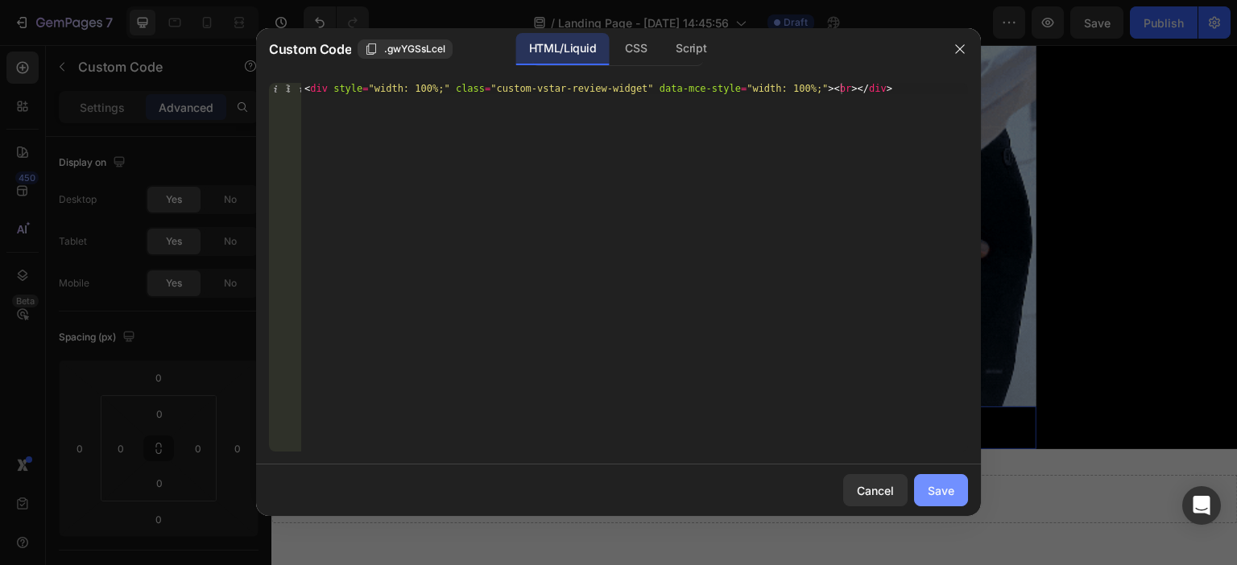
click at [934, 487] on div "Save" at bounding box center [941, 490] width 27 height 17
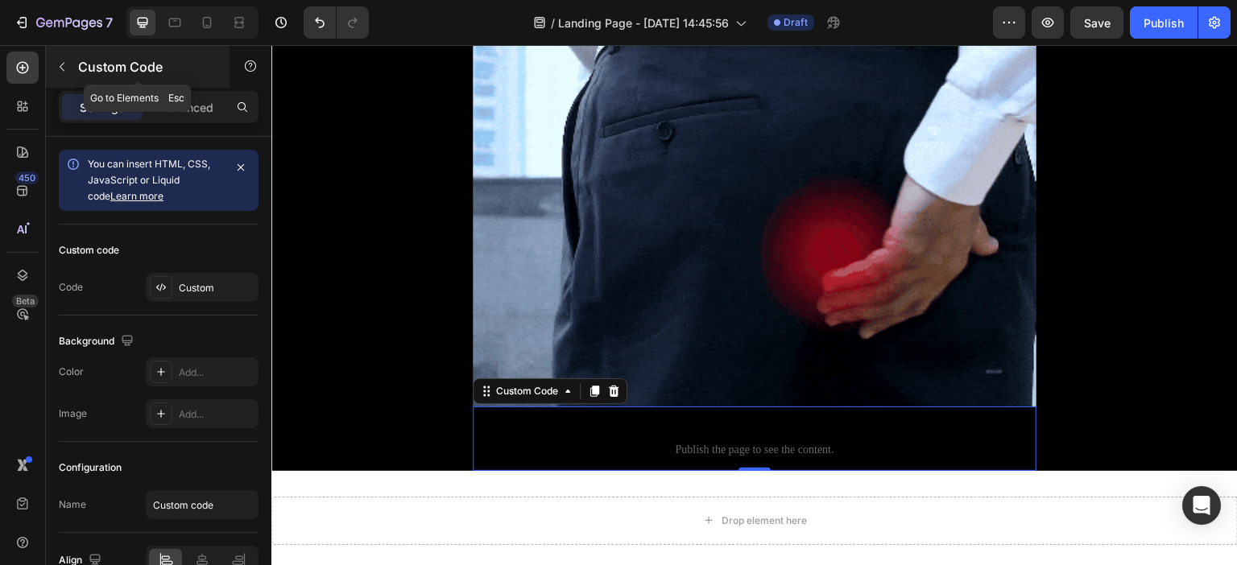
click at [62, 72] on icon "button" at bounding box center [62, 66] width 13 height 13
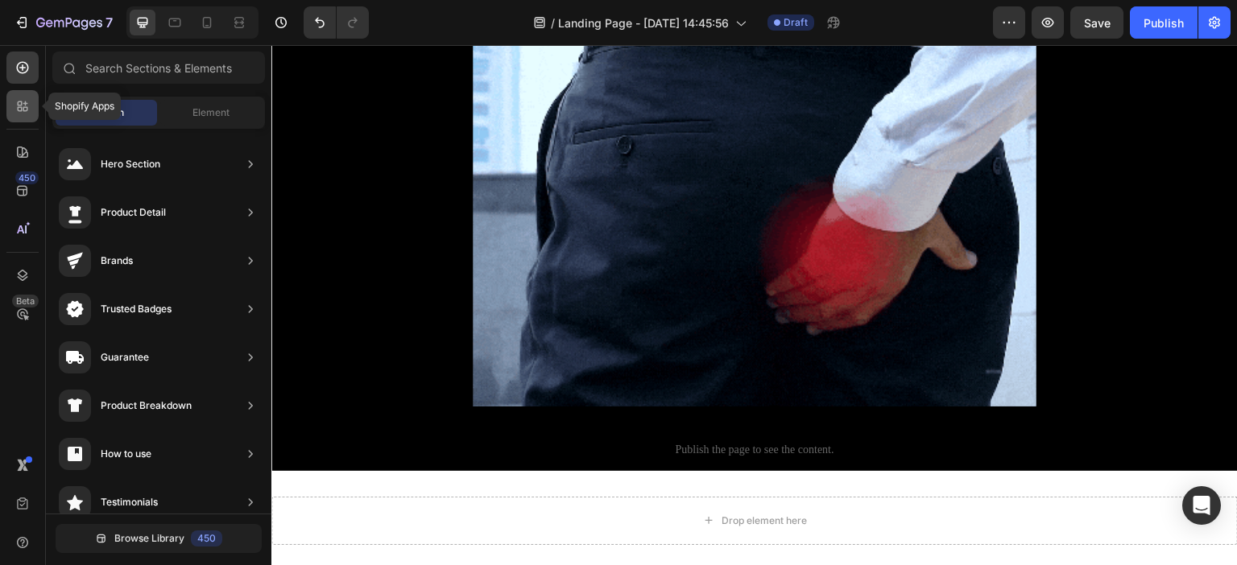
click at [13, 101] on div at bounding box center [22, 106] width 32 height 32
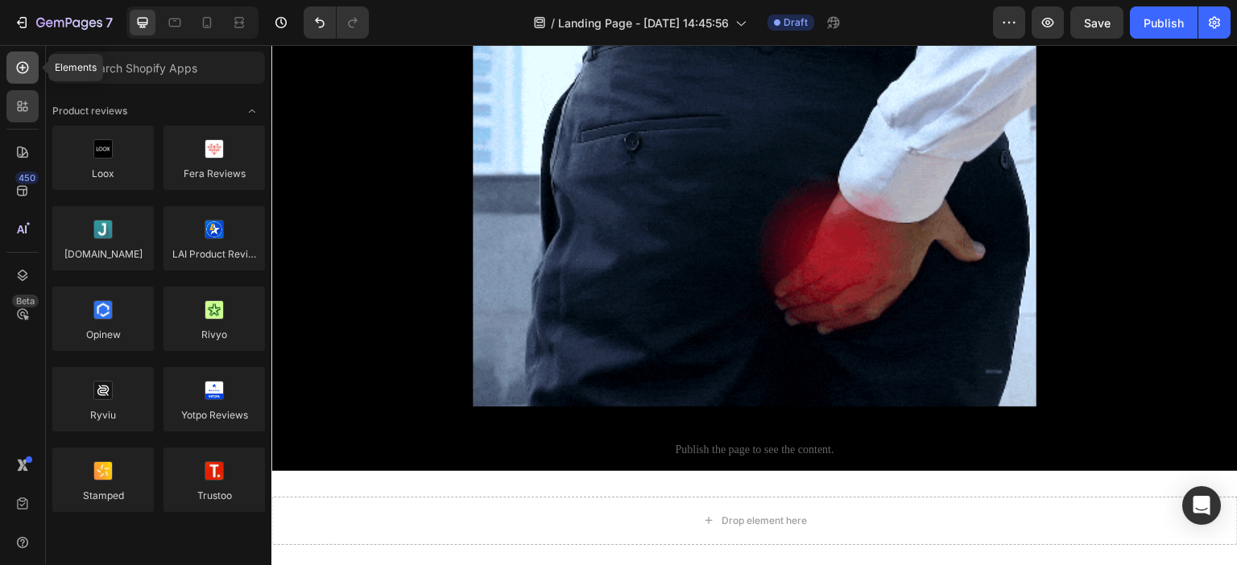
click at [28, 62] on icon at bounding box center [22, 68] width 16 height 16
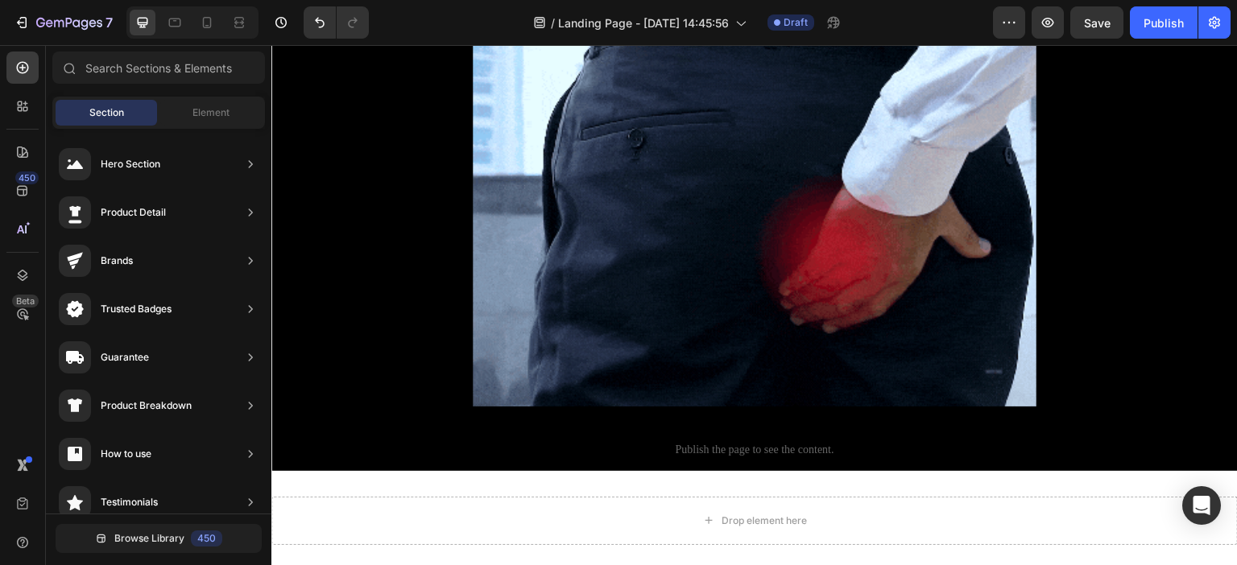
click at [180, 91] on div "Sections(18) Elements(83) Section Element Hero Section Product Detail Brands Tr…" at bounding box center [158, 307] width 225 height 511
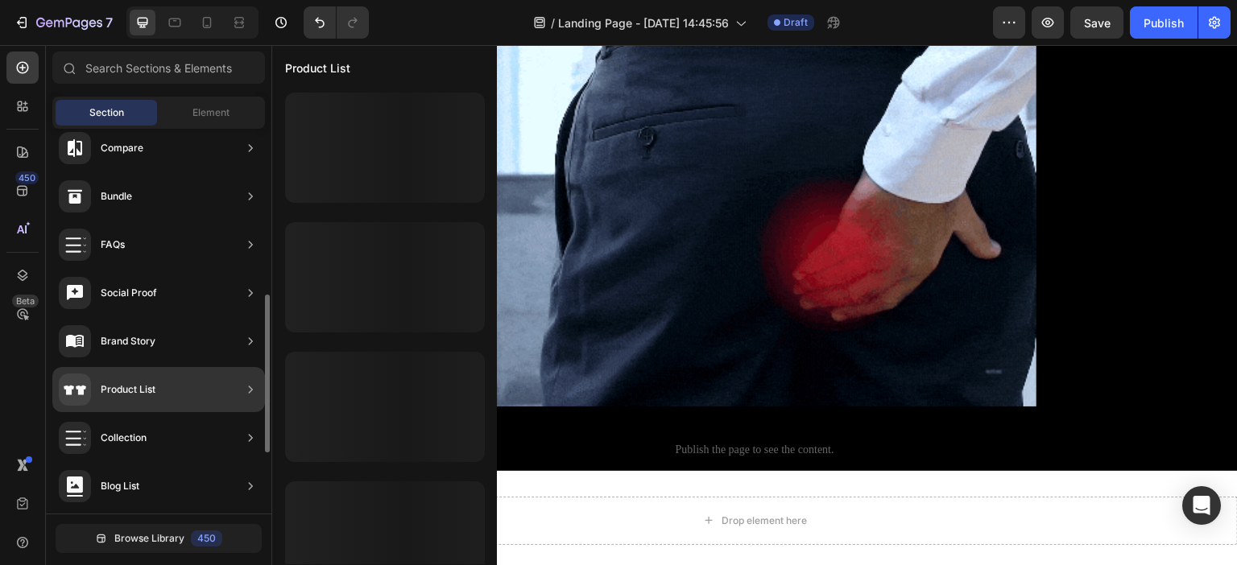
scroll to position [0, 0]
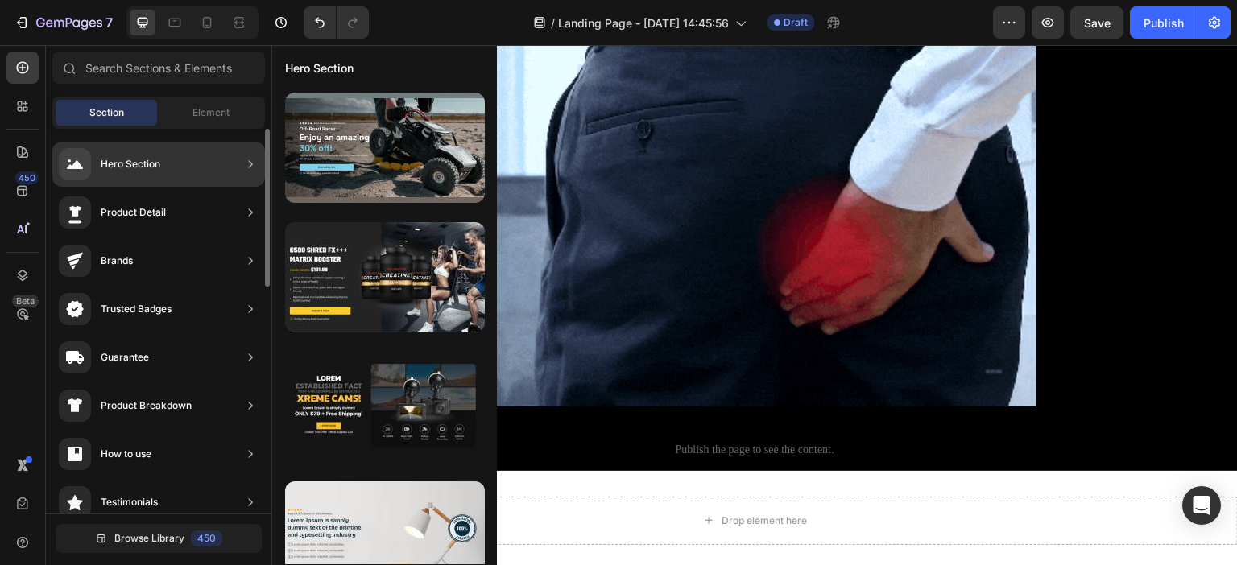
click at [158, 169] on div "Hero Section" at bounding box center [131, 164] width 60 height 16
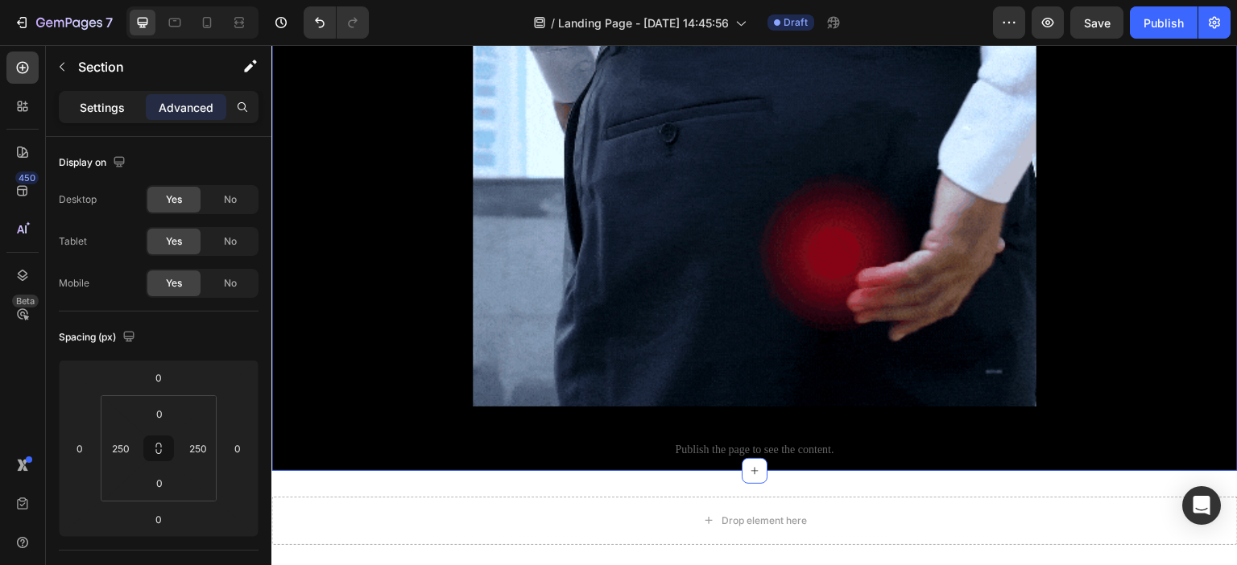
click at [95, 103] on p "Settings" at bounding box center [102, 107] width 45 height 17
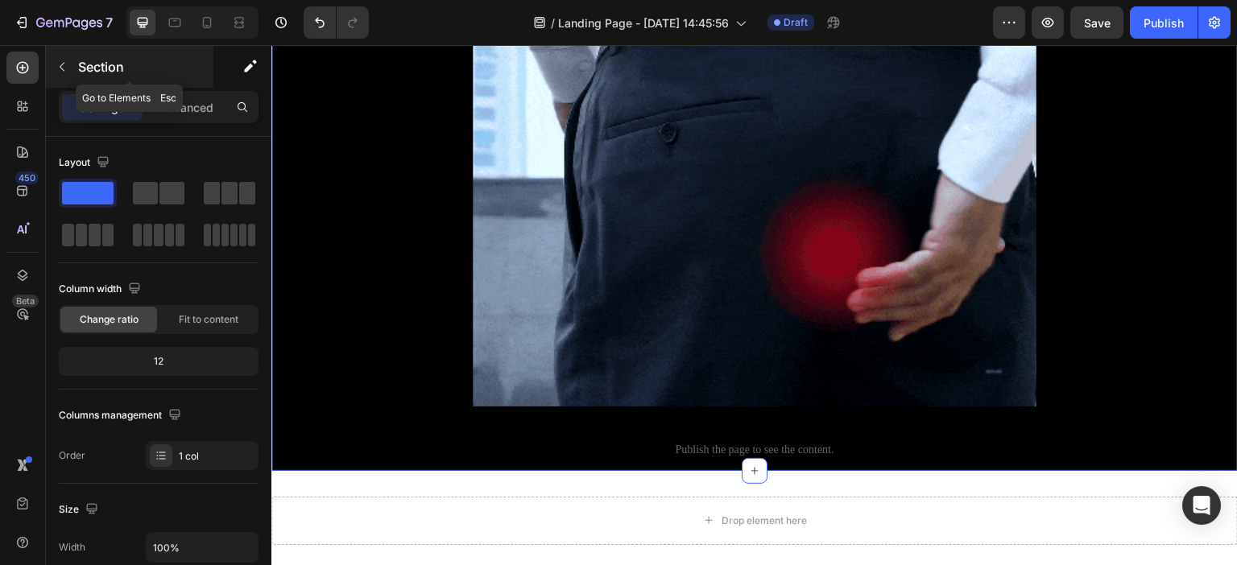
click at [69, 69] on button "button" at bounding box center [62, 67] width 26 height 26
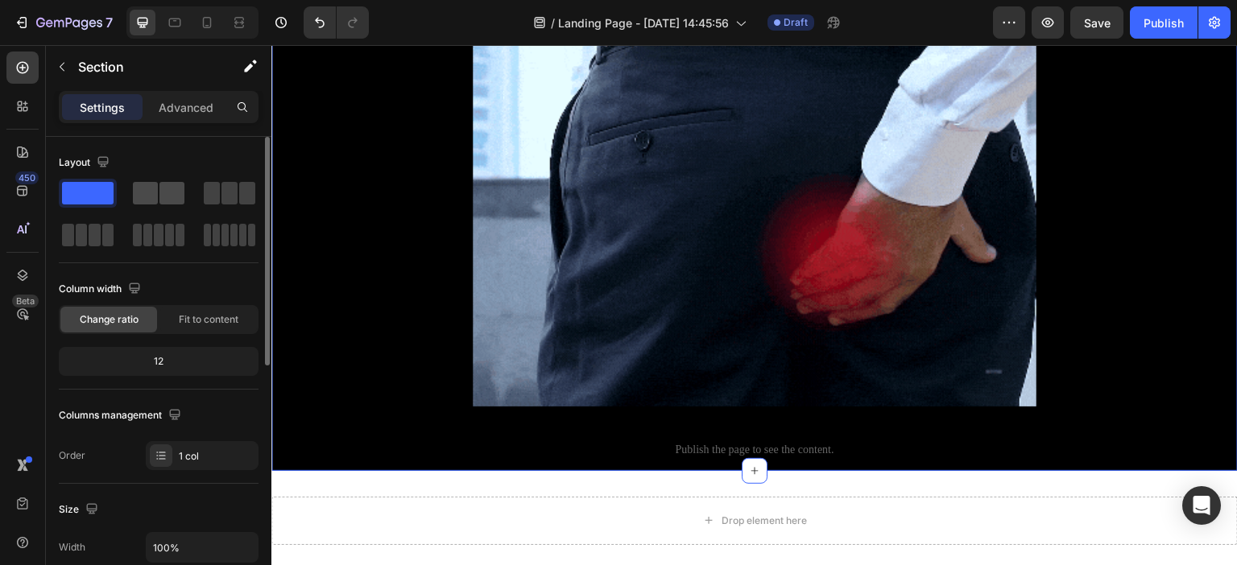
click at [156, 198] on span at bounding box center [145, 193] width 25 height 23
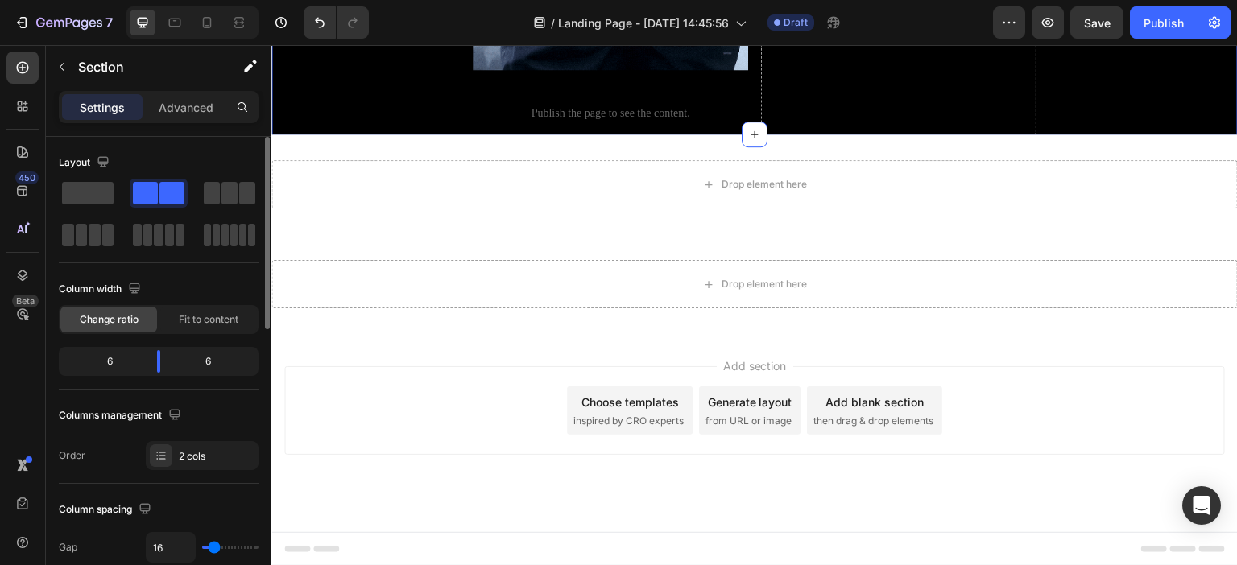
scroll to position [1231, 0]
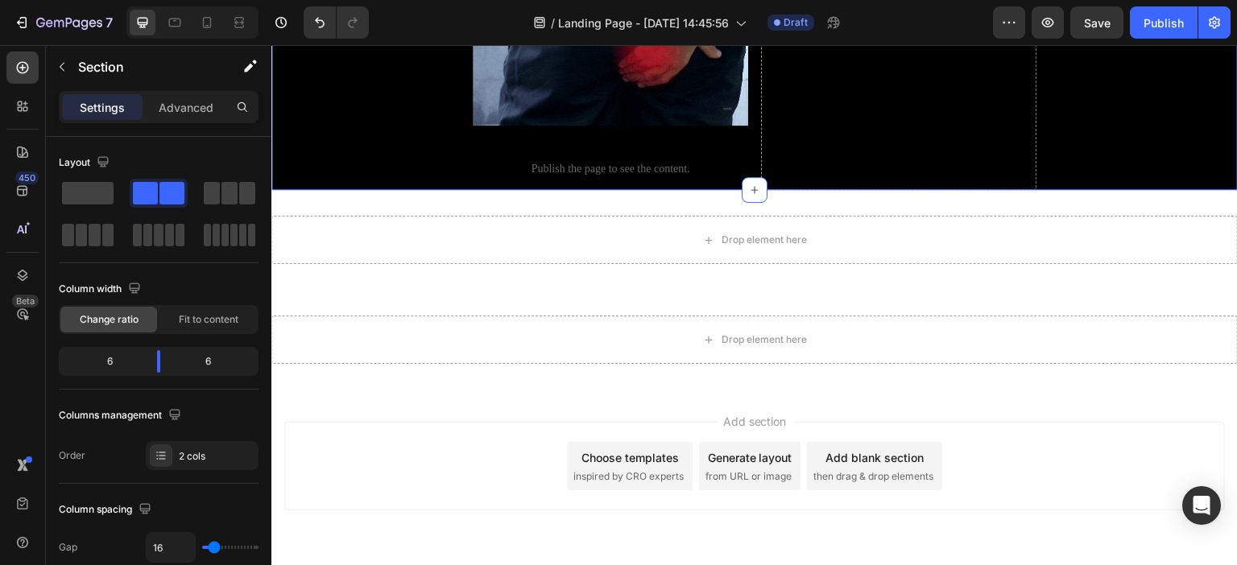
drag, startPoint x: 440, startPoint y: 231, endPoint x: 767, endPoint y: 211, distance: 327.5
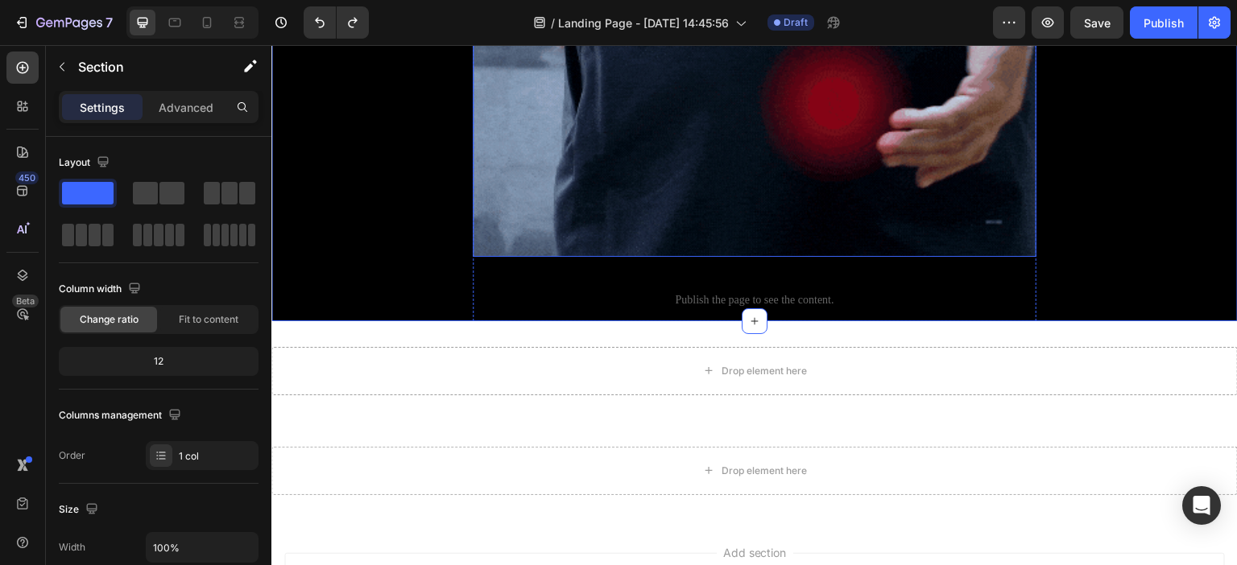
scroll to position [1797, 0]
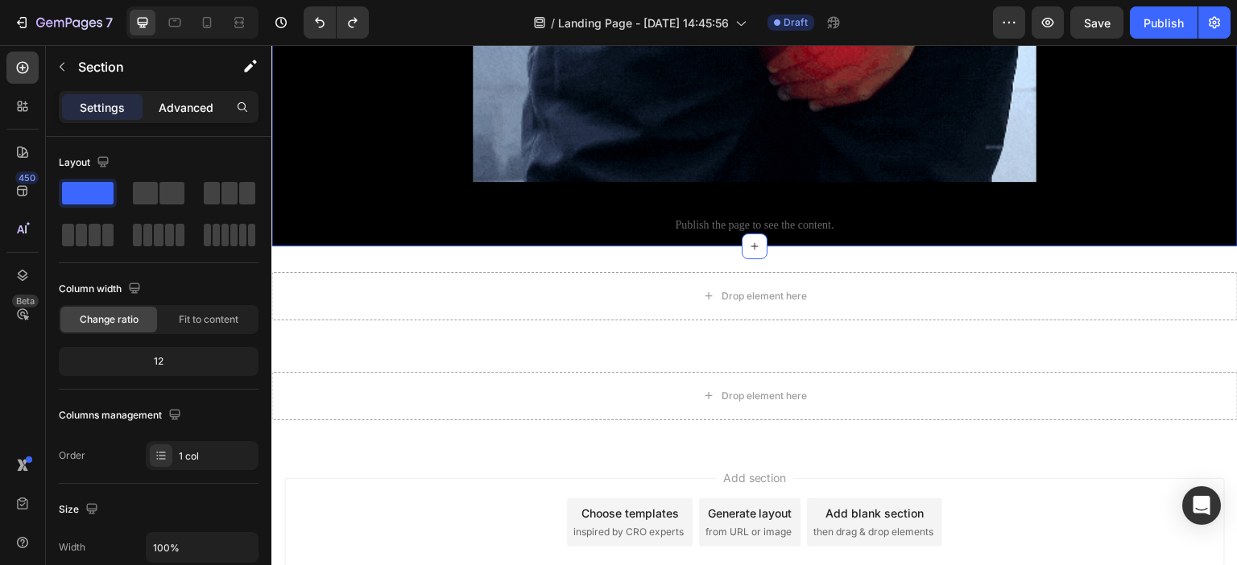
click at [171, 113] on p "Advanced" at bounding box center [186, 107] width 55 height 17
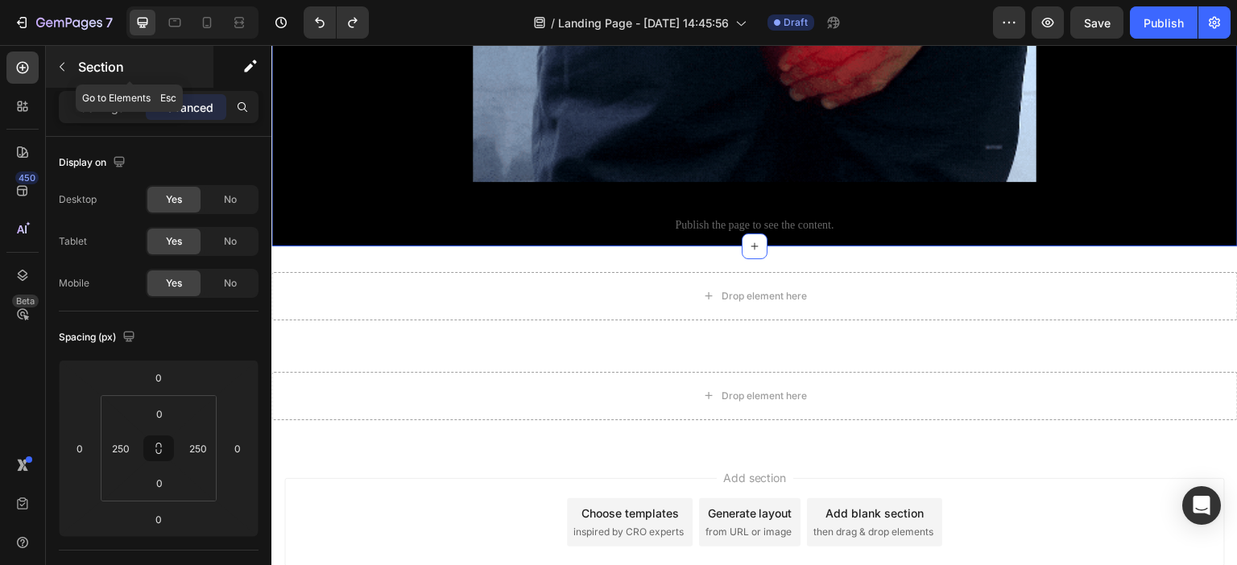
click at [61, 65] on icon "button" at bounding box center [62, 67] width 5 height 9
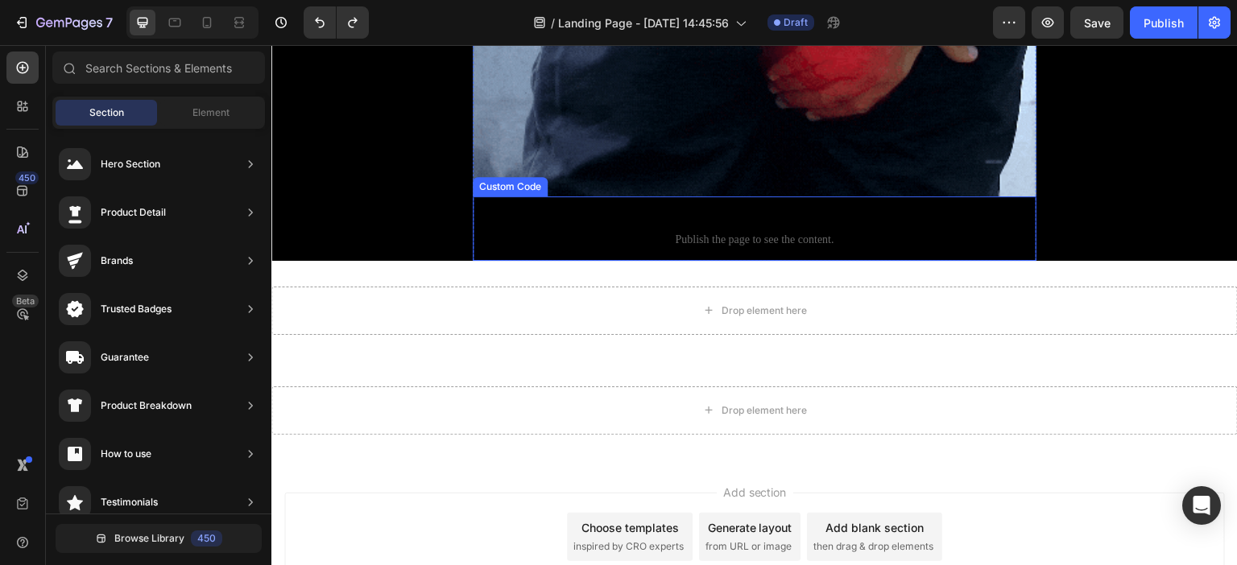
scroll to position [1395, 0]
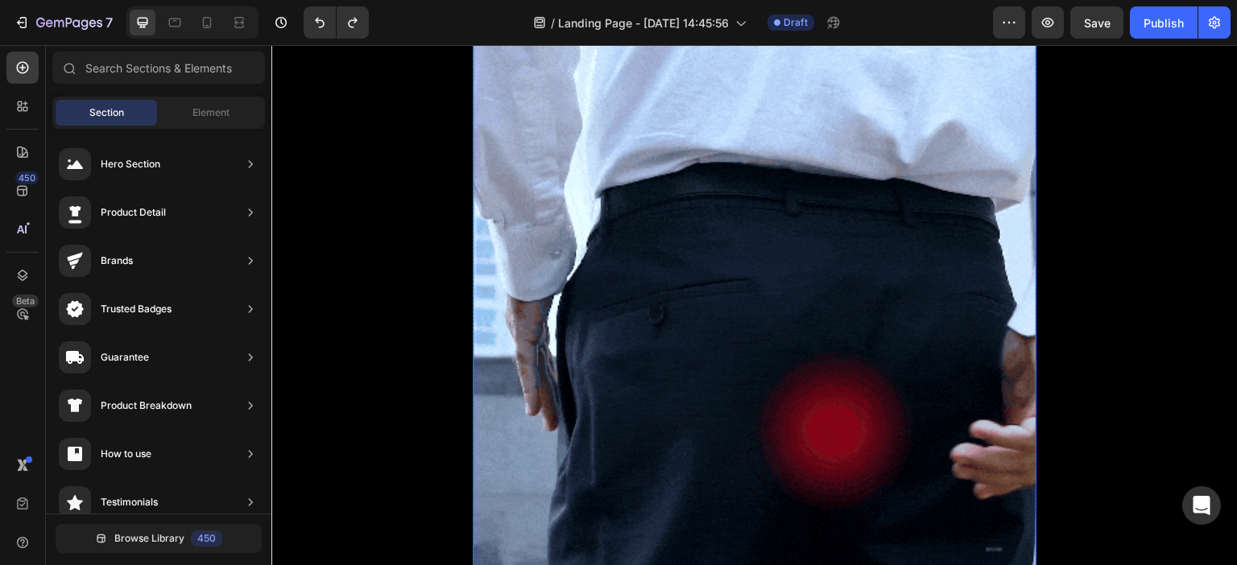
click at [881, 162] on img at bounding box center [755, 303] width 564 height 564
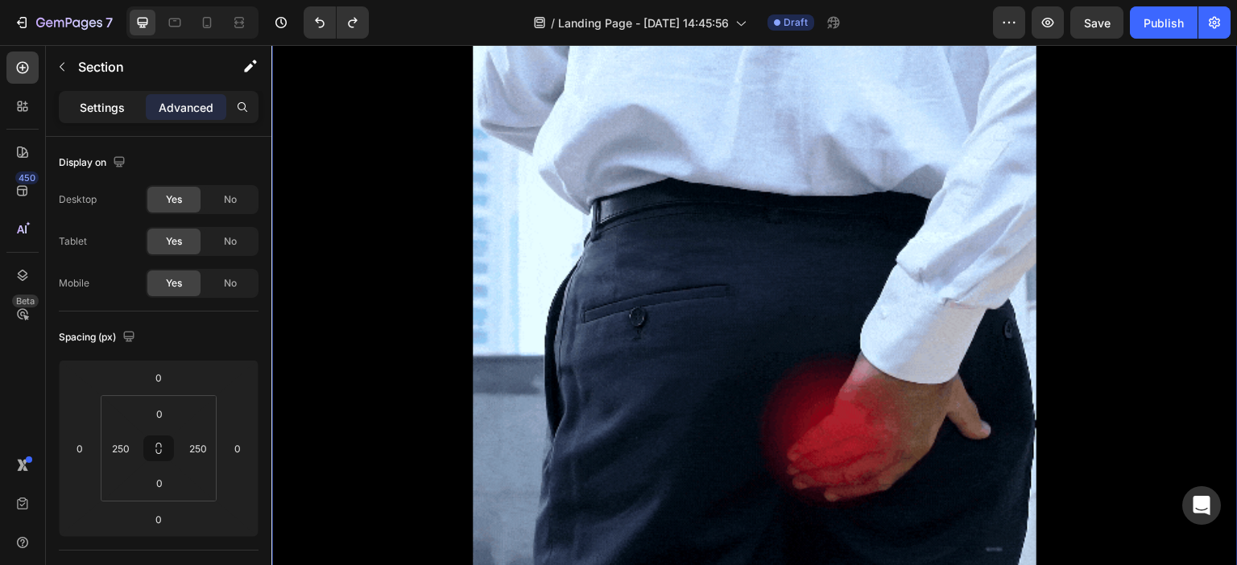
click at [79, 101] on div "Settings" at bounding box center [102, 107] width 81 height 26
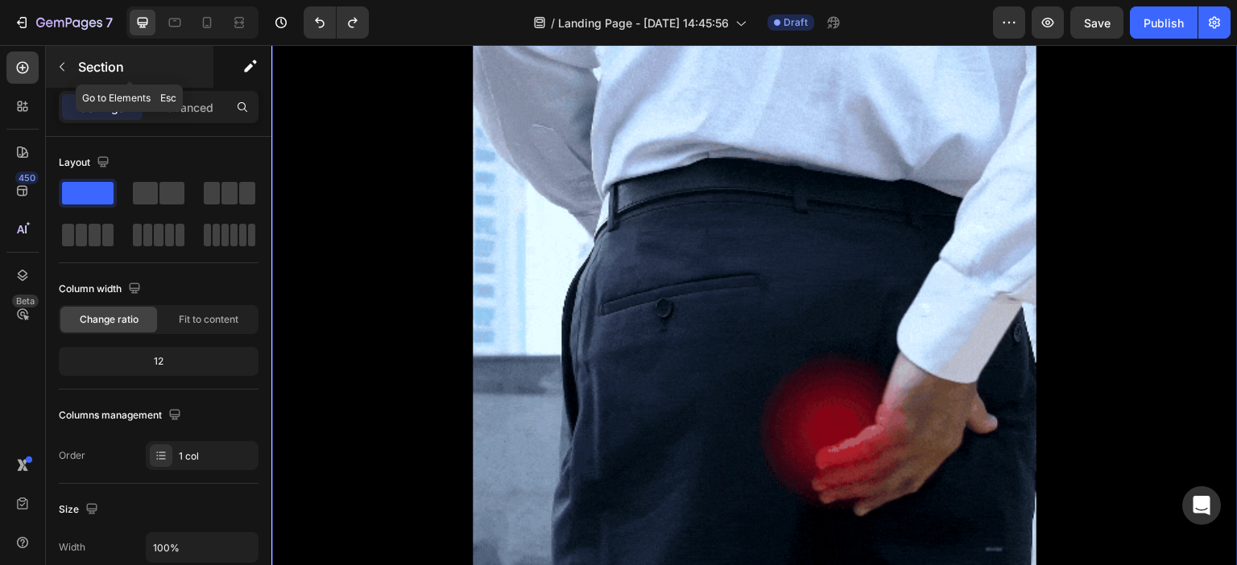
click at [73, 67] on button "button" at bounding box center [62, 67] width 26 height 26
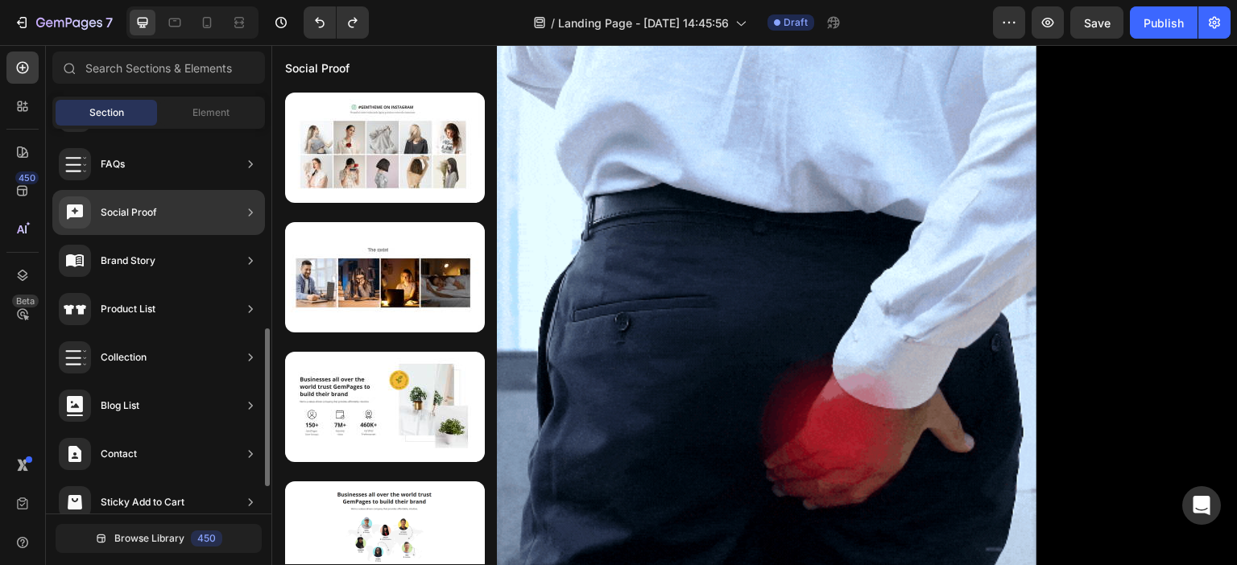
scroll to position [0, 0]
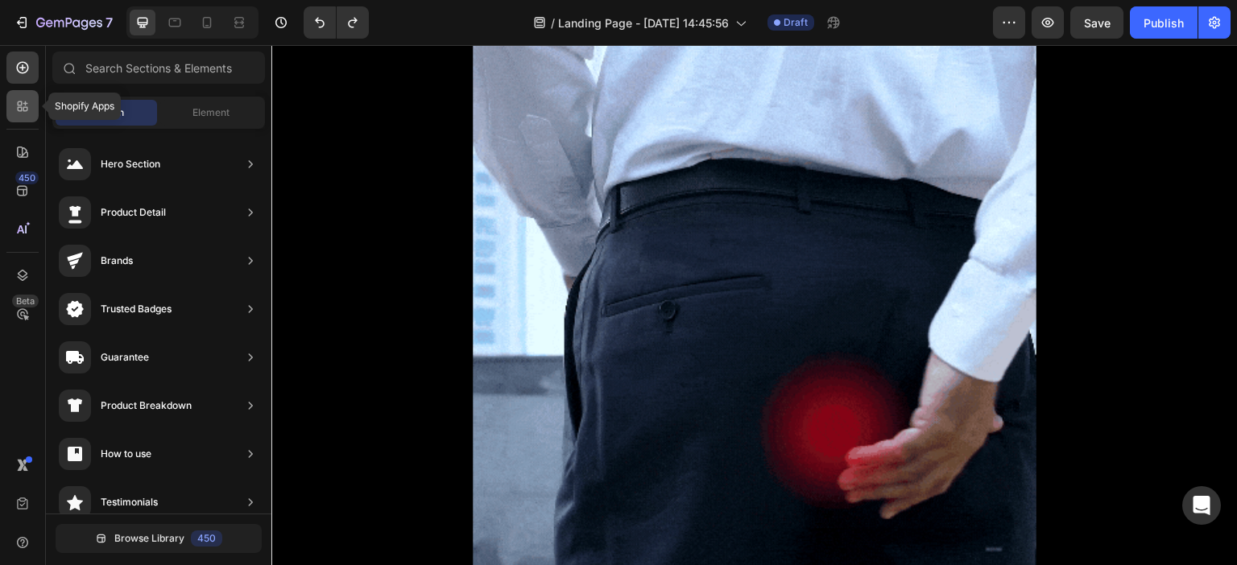
click at [35, 101] on div at bounding box center [22, 106] width 32 height 32
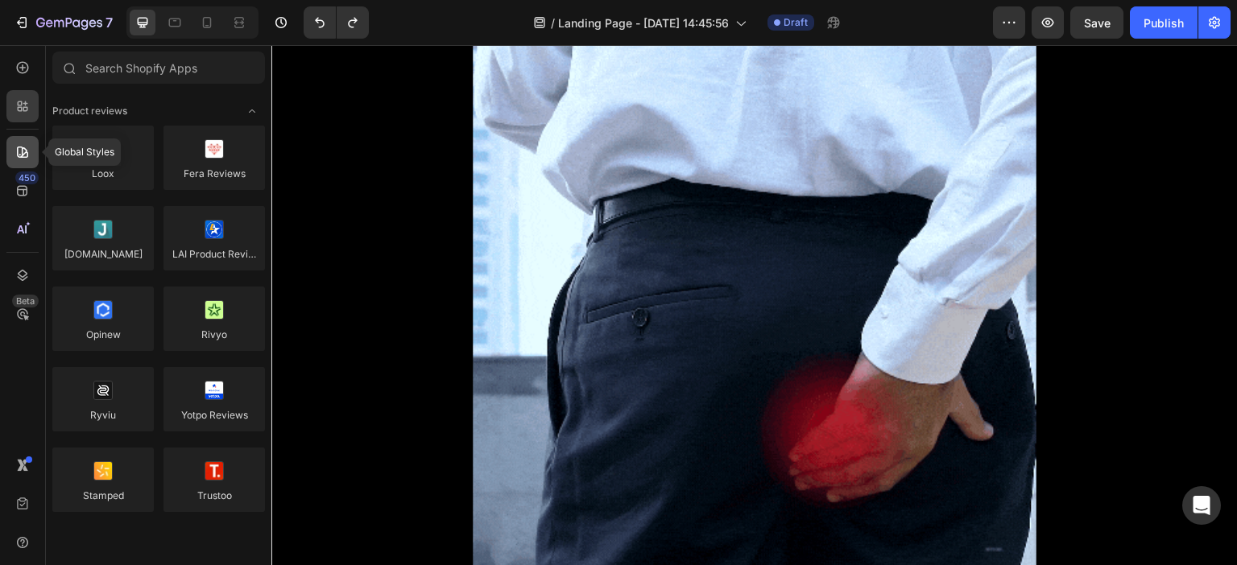
click at [31, 143] on div at bounding box center [22, 152] width 32 height 32
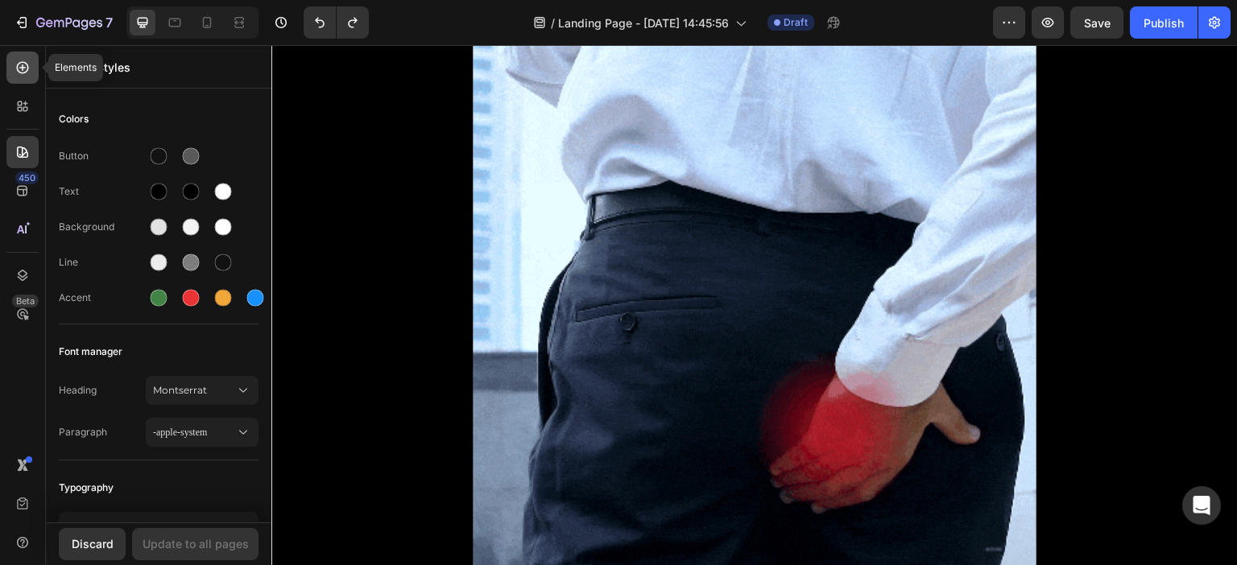
click at [20, 71] on icon at bounding box center [22, 68] width 16 height 16
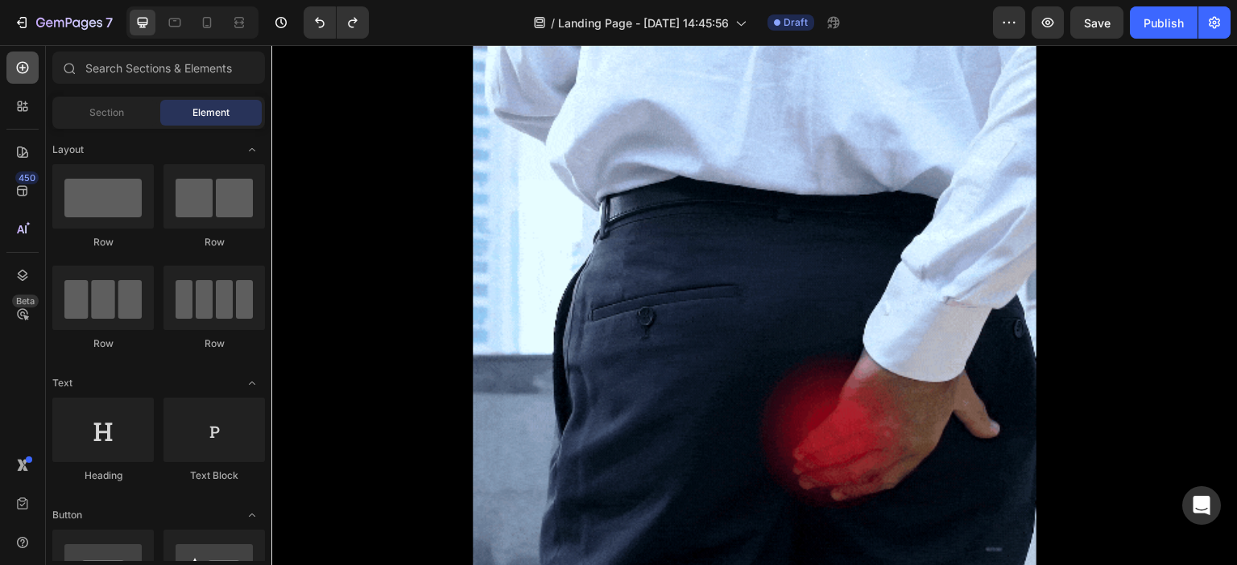
click at [28, 65] on icon at bounding box center [22, 68] width 16 height 16
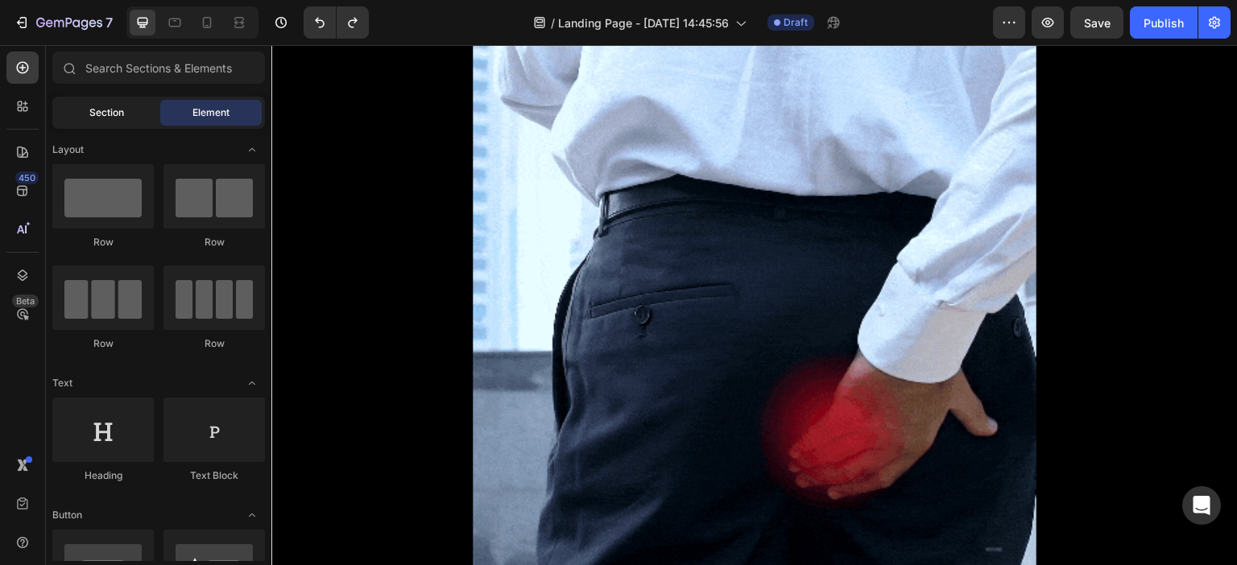
click at [121, 115] on span "Section" at bounding box center [106, 112] width 35 height 14
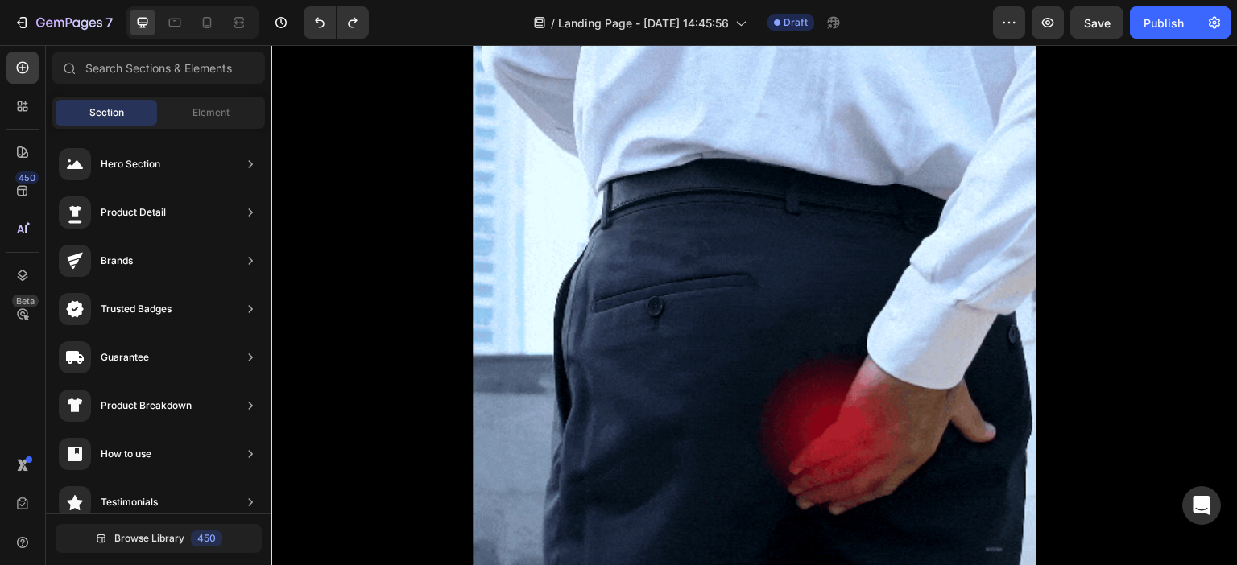
click at [153, 113] on div "Section" at bounding box center [106, 113] width 101 height 26
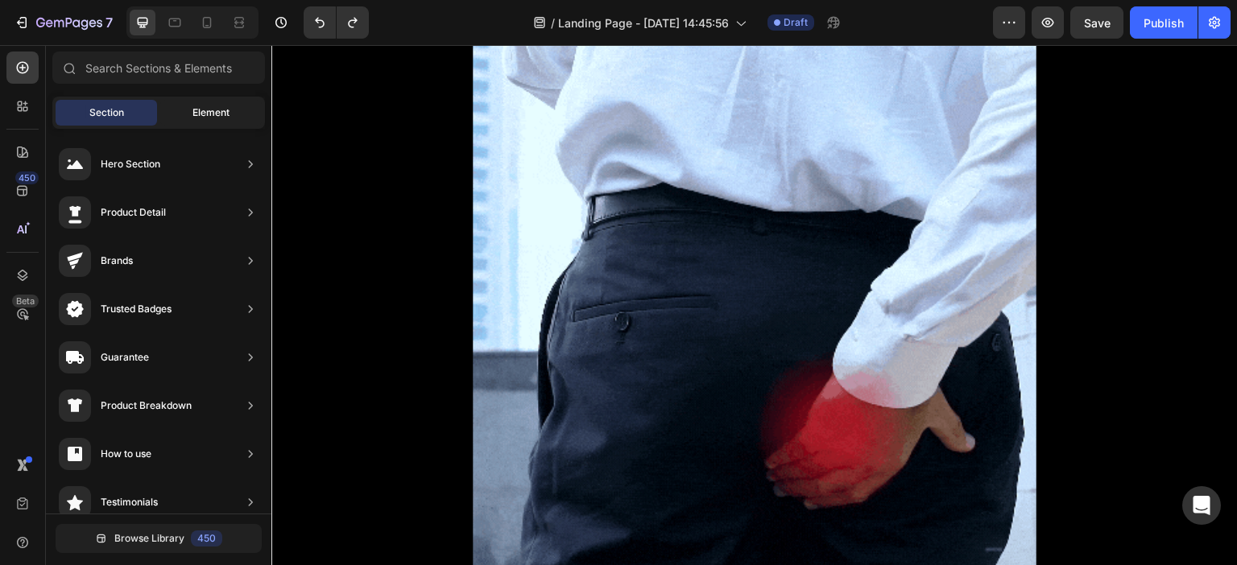
click at [190, 108] on div "Element" at bounding box center [210, 113] width 101 height 26
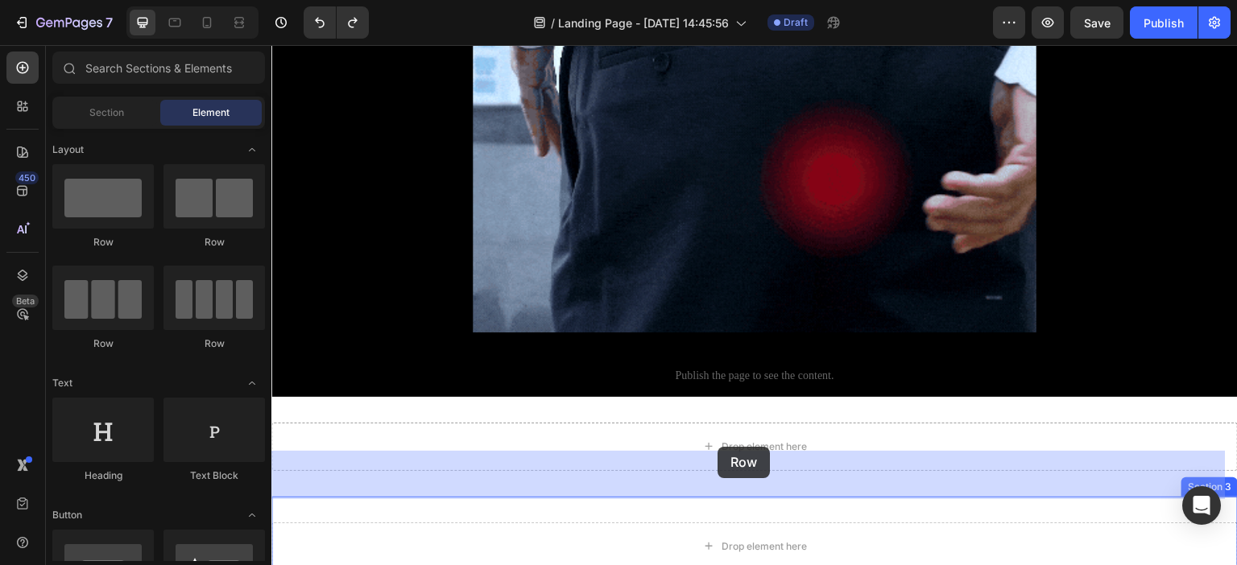
scroll to position [1797, 0]
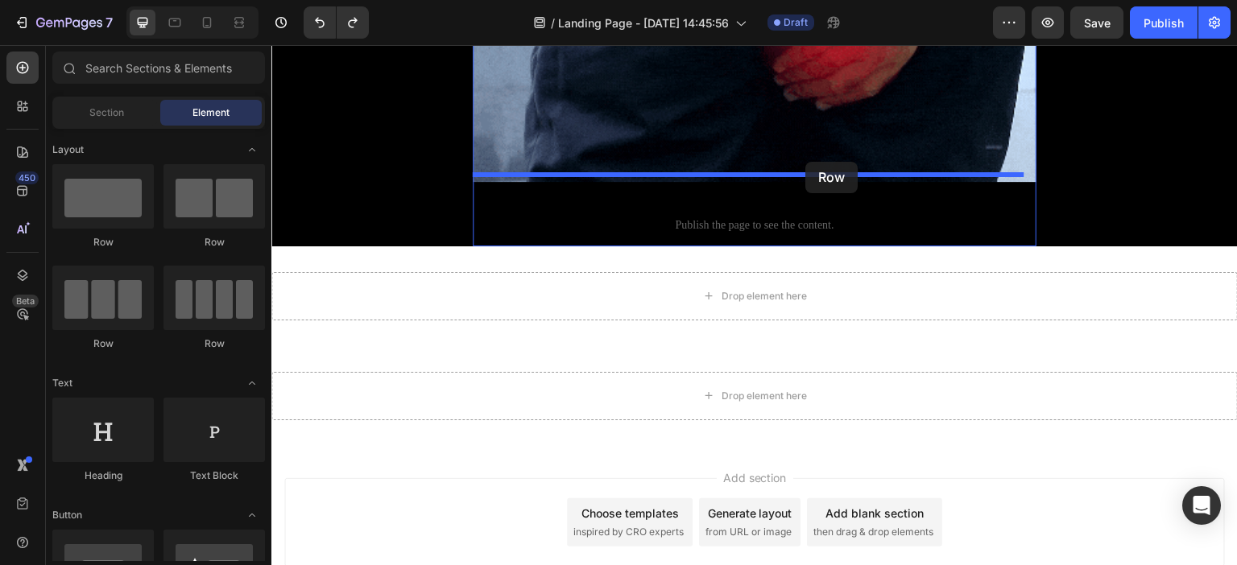
drag, startPoint x: 384, startPoint y: 246, endPoint x: 806, endPoint y: 162, distance: 430.1
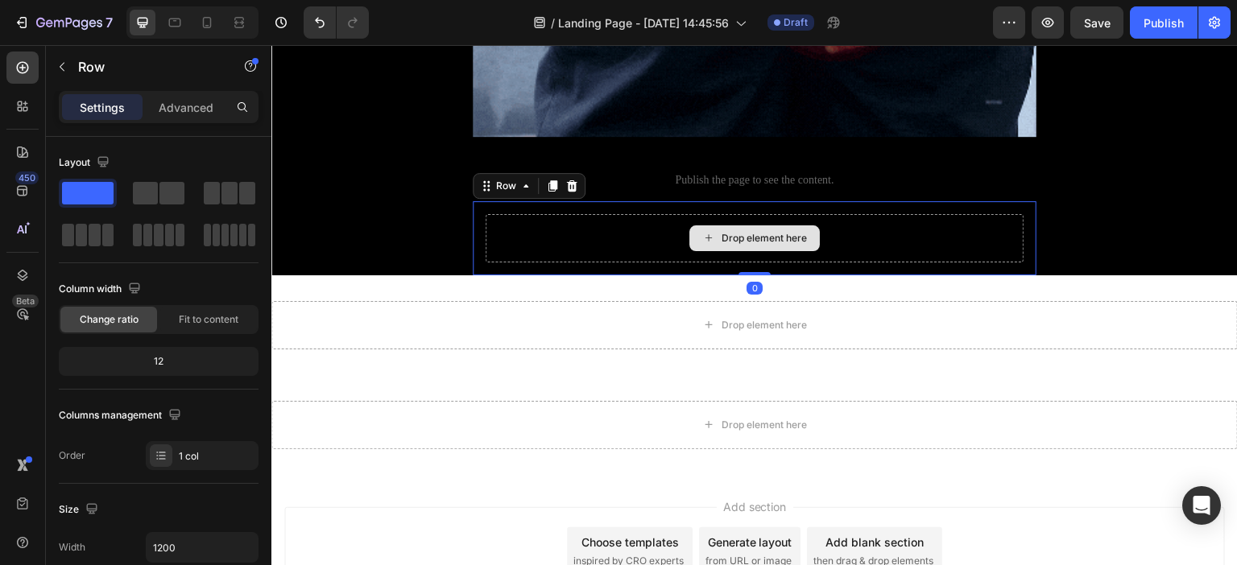
scroll to position [1878, 0]
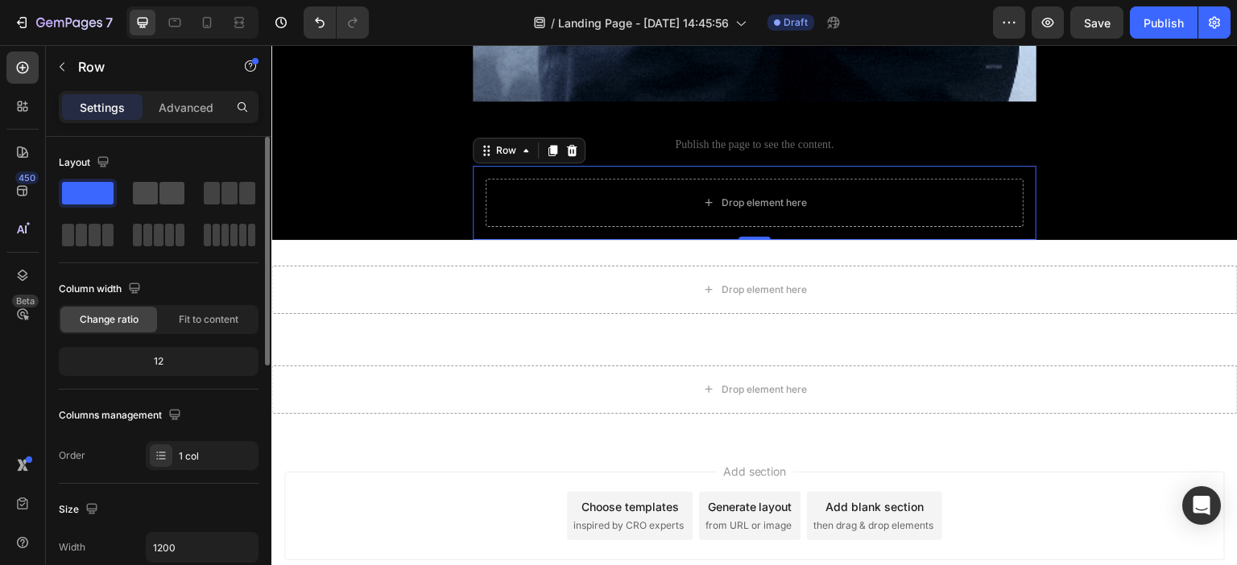
click at [164, 192] on span at bounding box center [171, 193] width 25 height 23
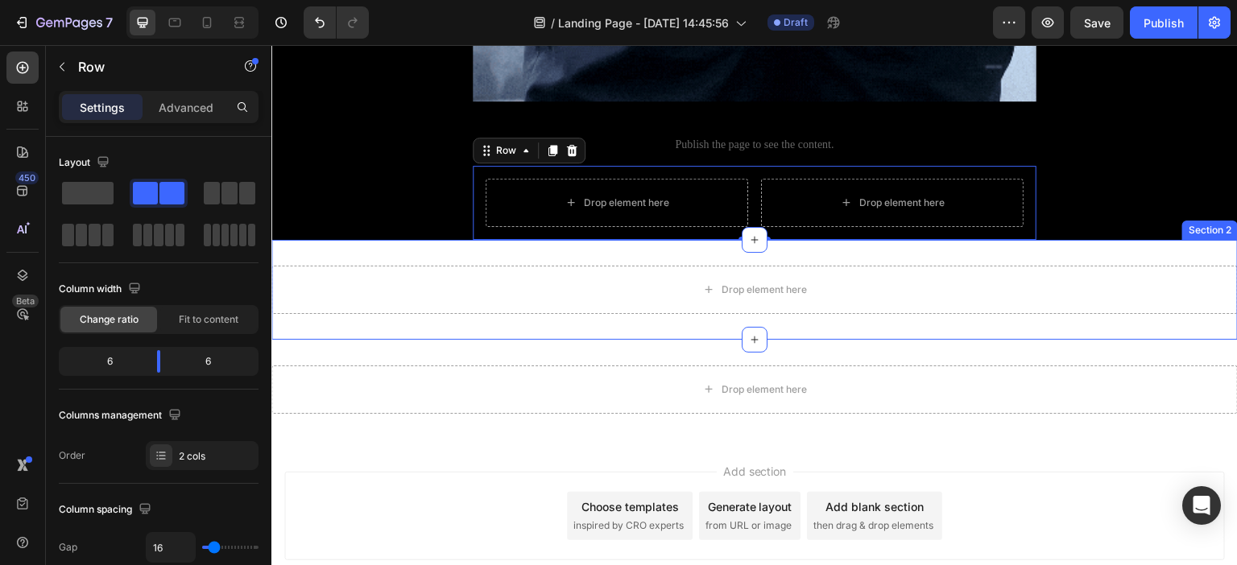
click at [810, 240] on div "Drop element here Section 2" at bounding box center [754, 290] width 966 height 100
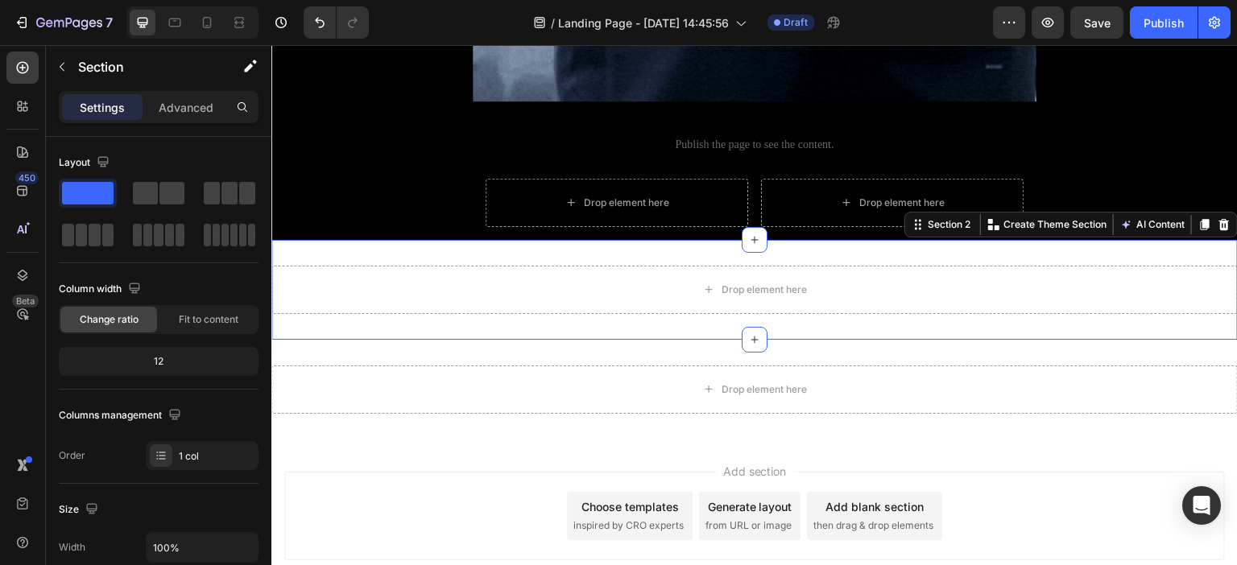
click at [1219, 219] on icon at bounding box center [1224, 224] width 10 height 11
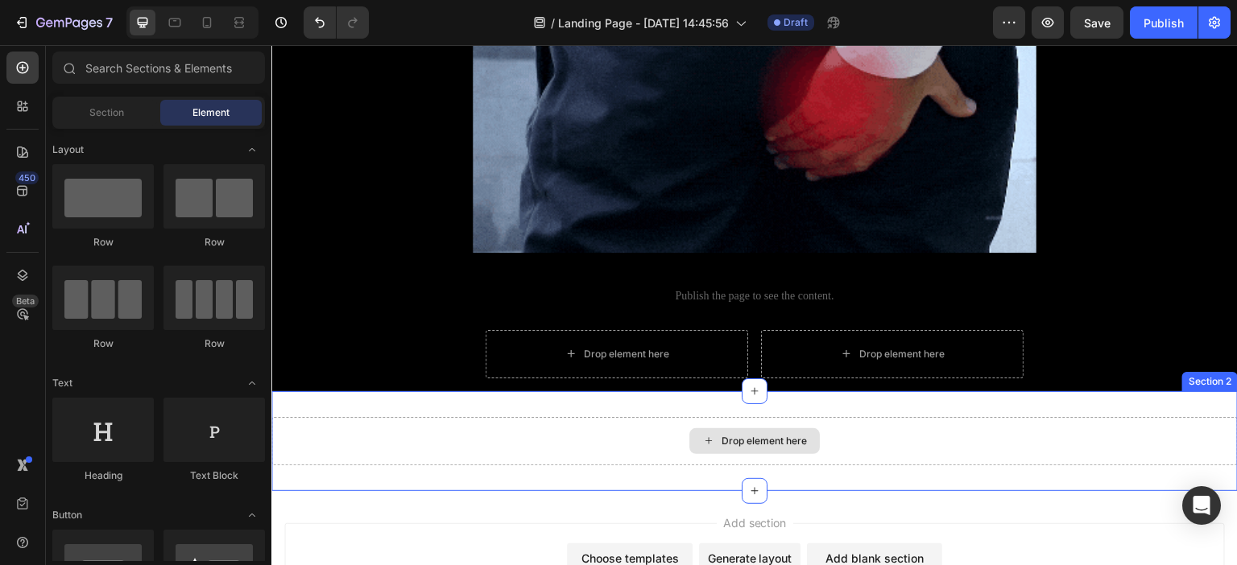
scroll to position [1570, 0]
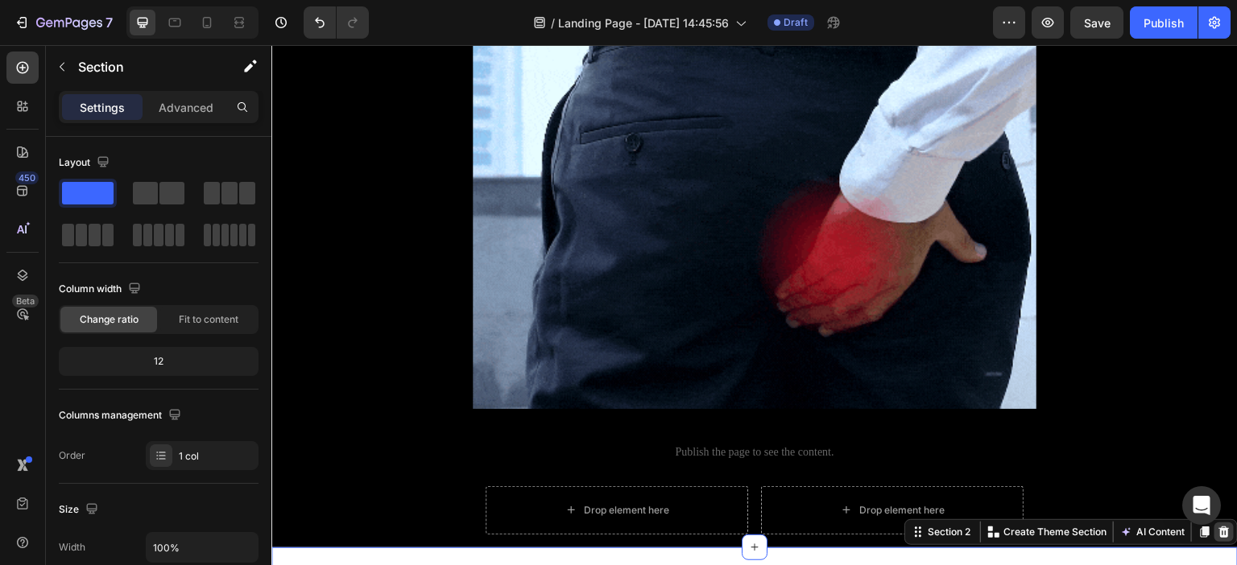
click at [1217, 526] on icon at bounding box center [1223, 532] width 13 height 13
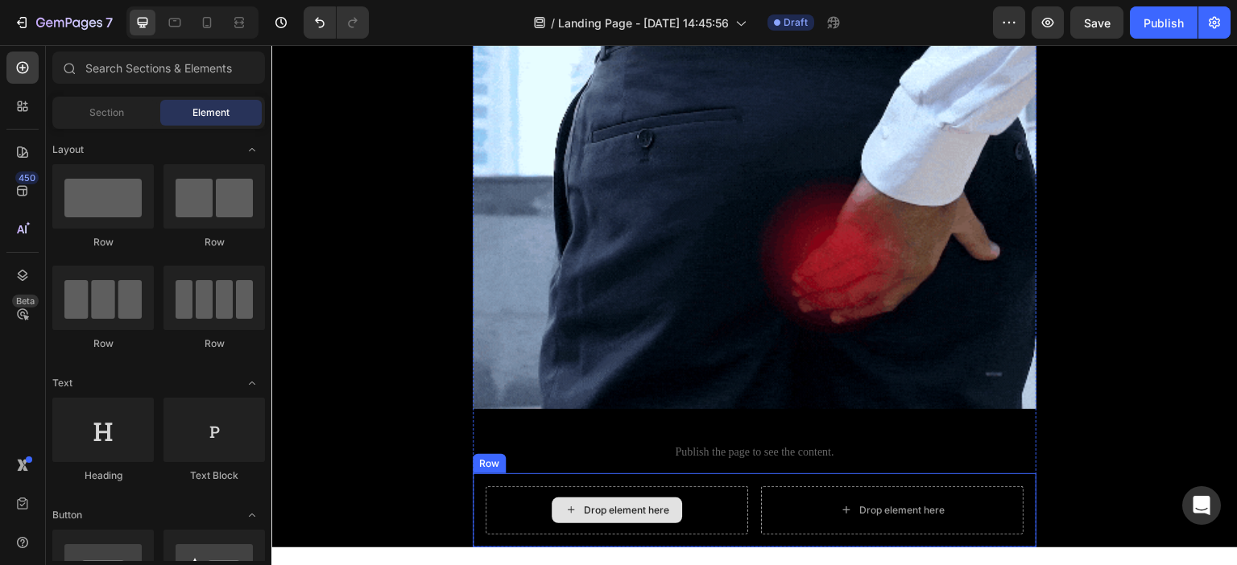
click at [605, 504] on div "Drop element here" at bounding box center [626, 510] width 85 height 13
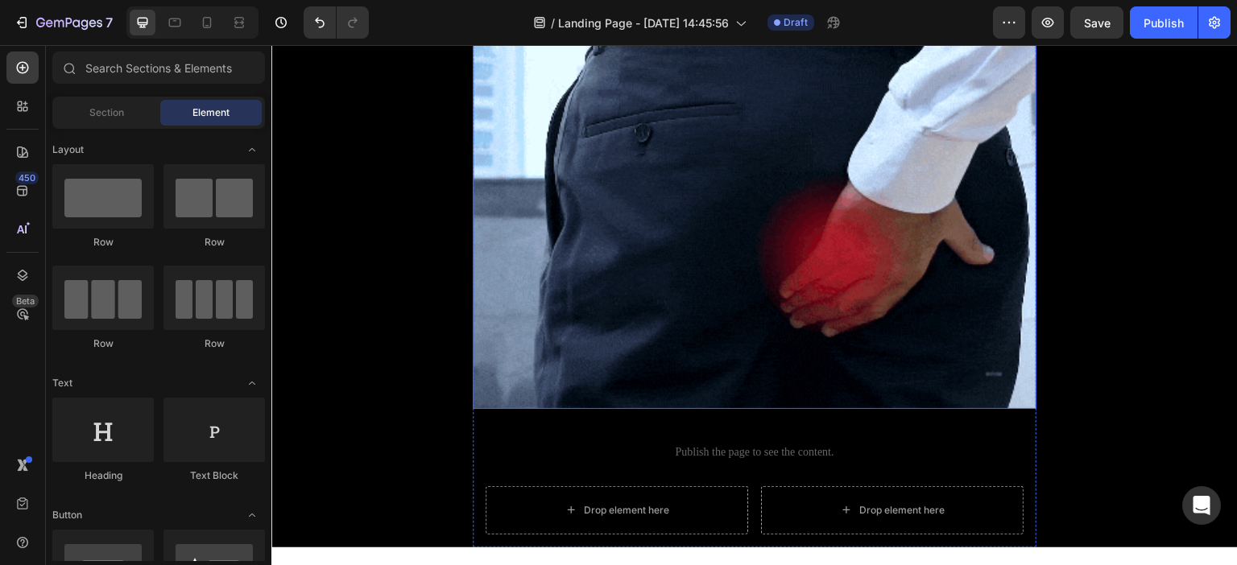
click at [637, 286] on img at bounding box center [755, 127] width 564 height 564
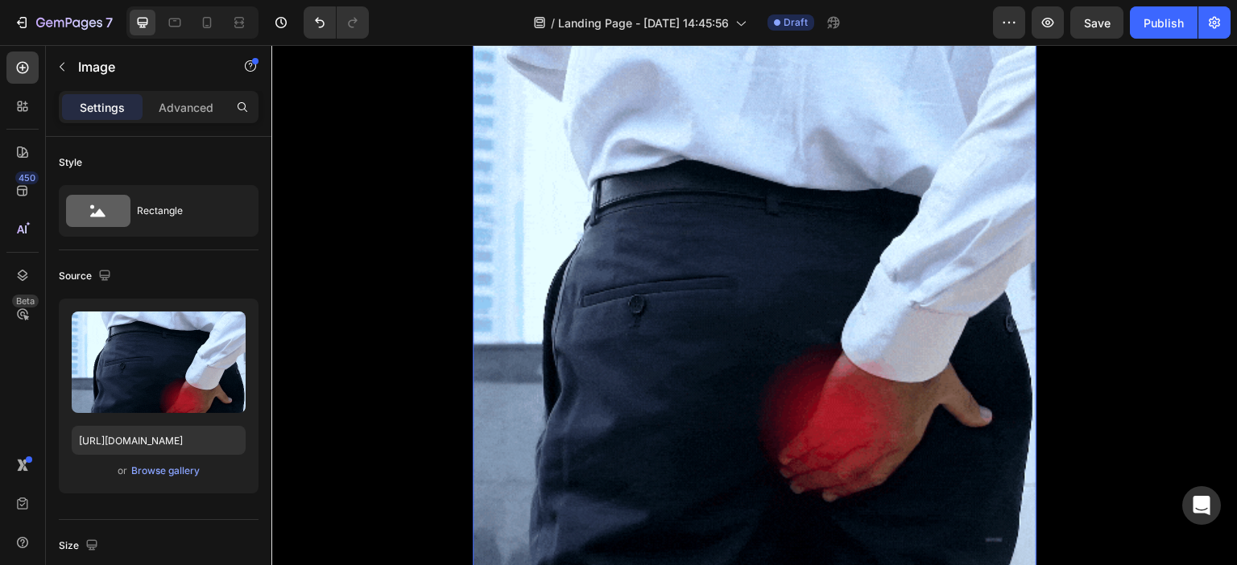
scroll to position [1248, 0]
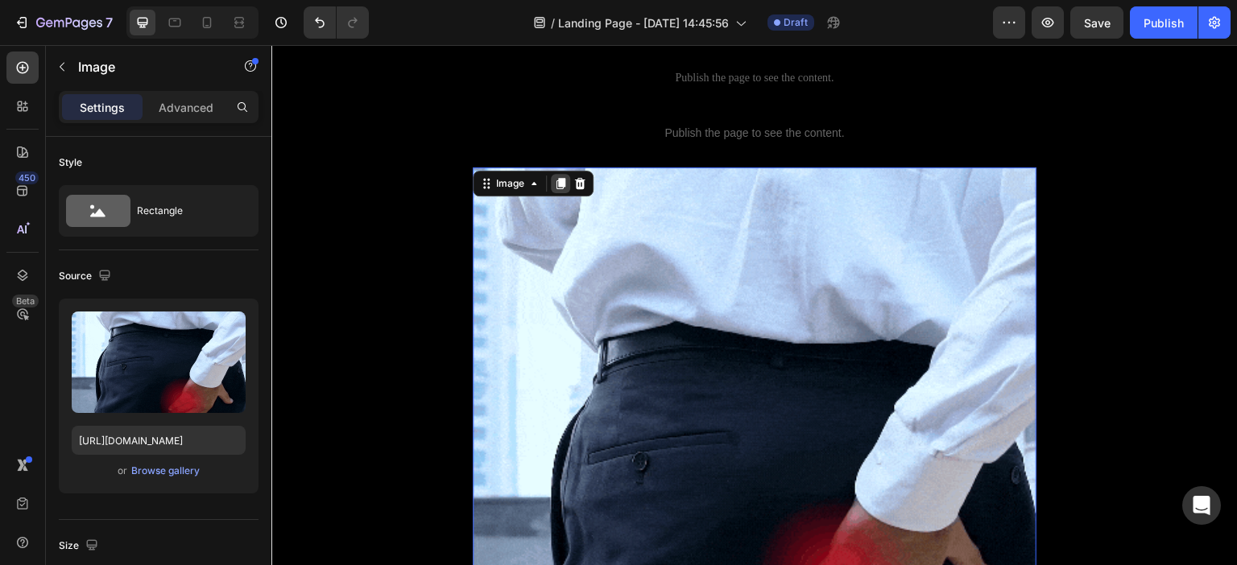
click at [559, 178] on icon at bounding box center [560, 183] width 9 height 11
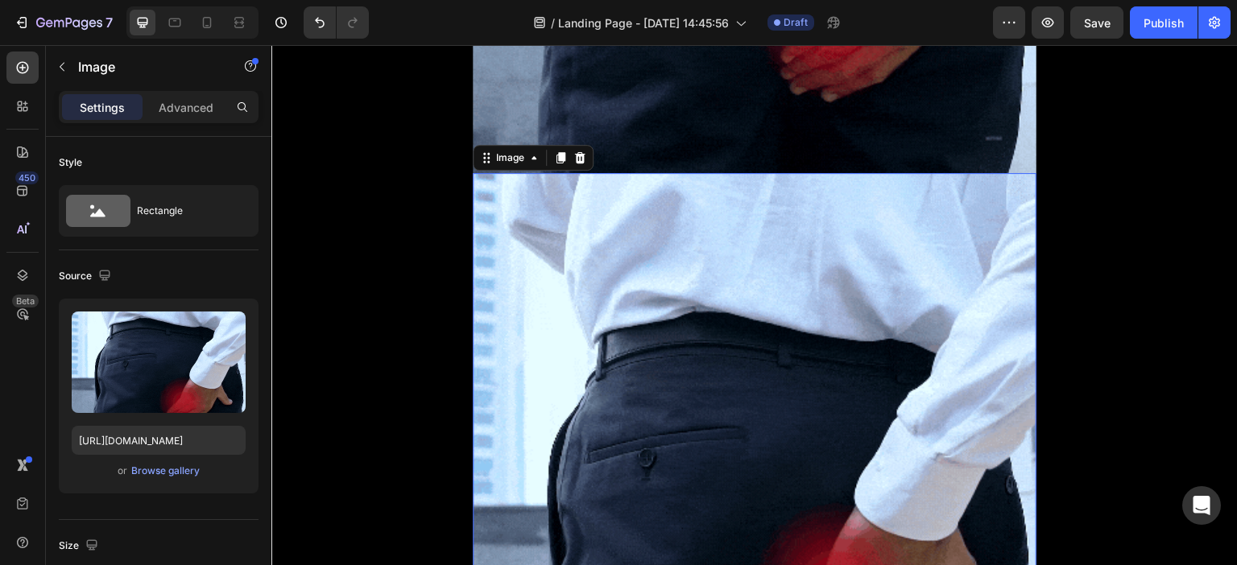
scroll to position [2128, 0]
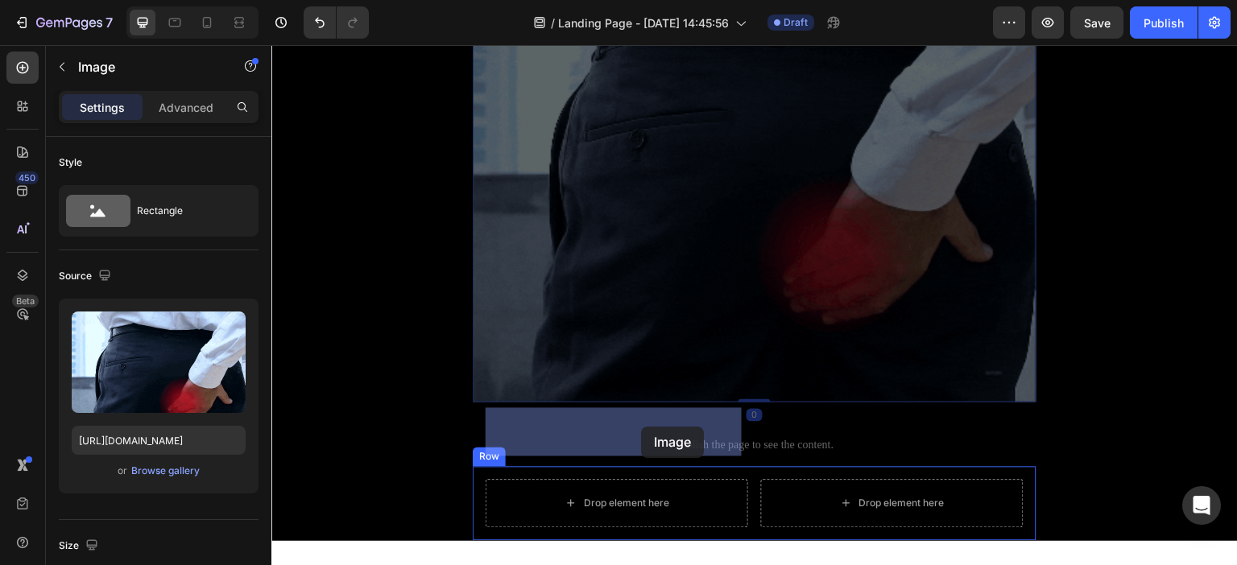
drag, startPoint x: 692, startPoint y: 209, endPoint x: 641, endPoint y: 427, distance: 224.0
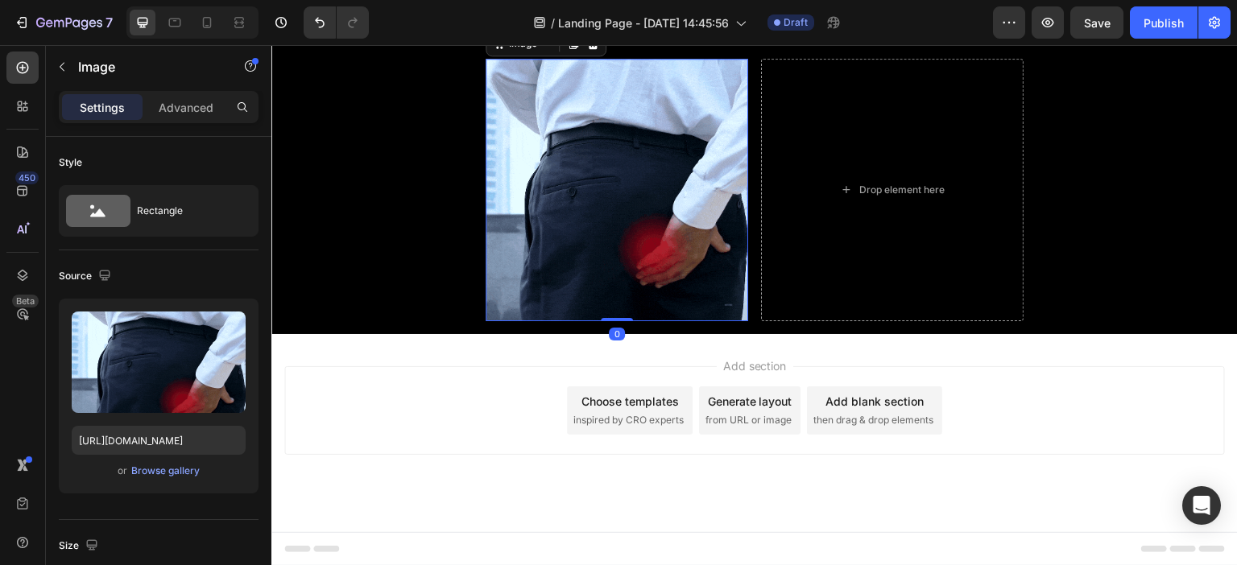
scroll to position [1577, 0]
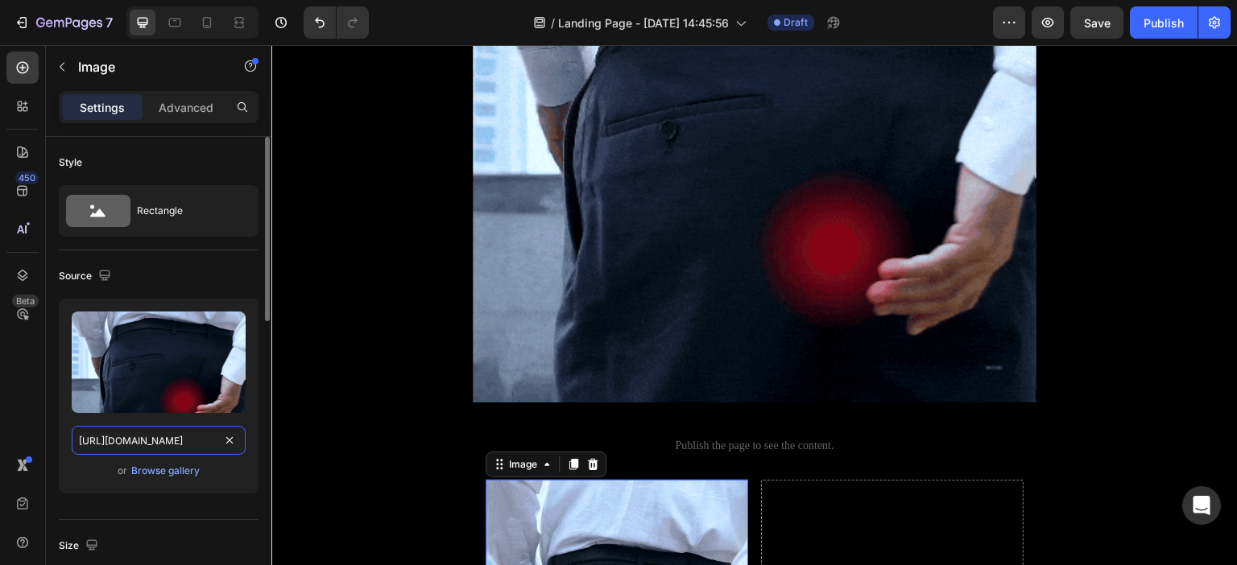
click at [166, 429] on input "[URL][DOMAIN_NAME]" at bounding box center [159, 440] width 174 height 29
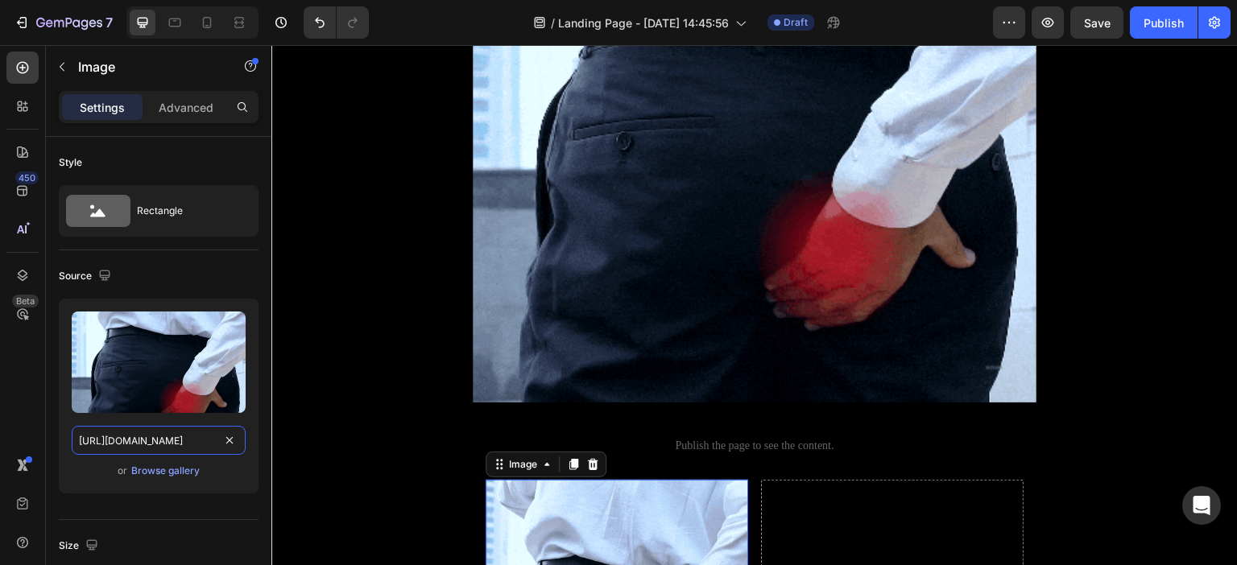
paste input "OWdtOXR6aWNqeGU5dXg2YjVuaXR2NDVvendvNGg0Z2RxbHE5MTV4ciZlcD12MV9pbnRlcm5hbF9naWZ…"
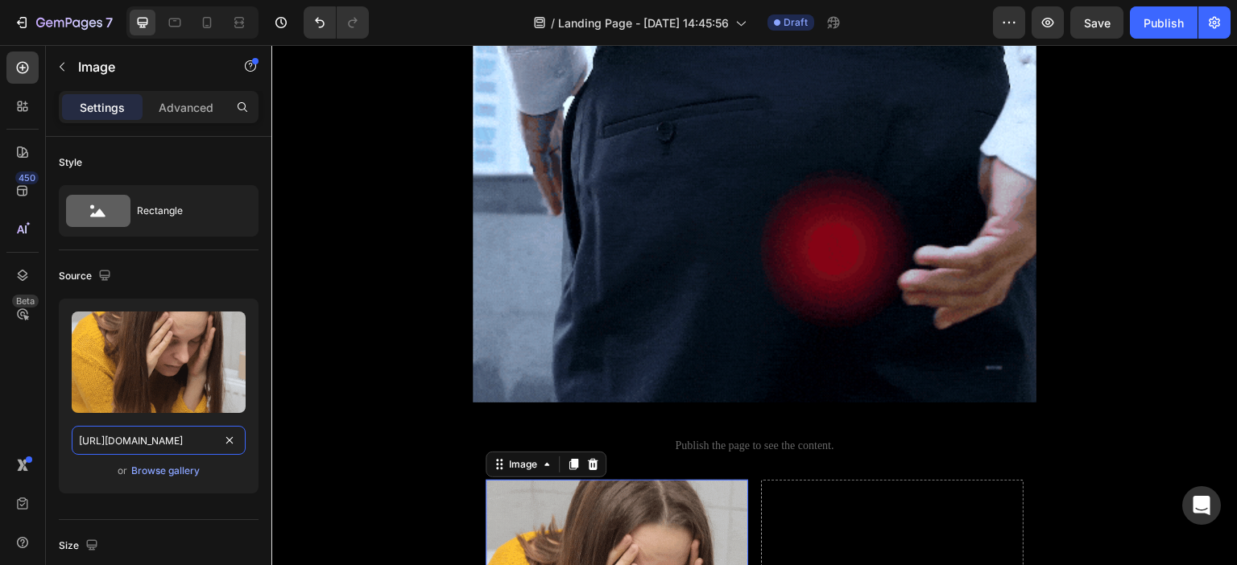
scroll to position [0, 913]
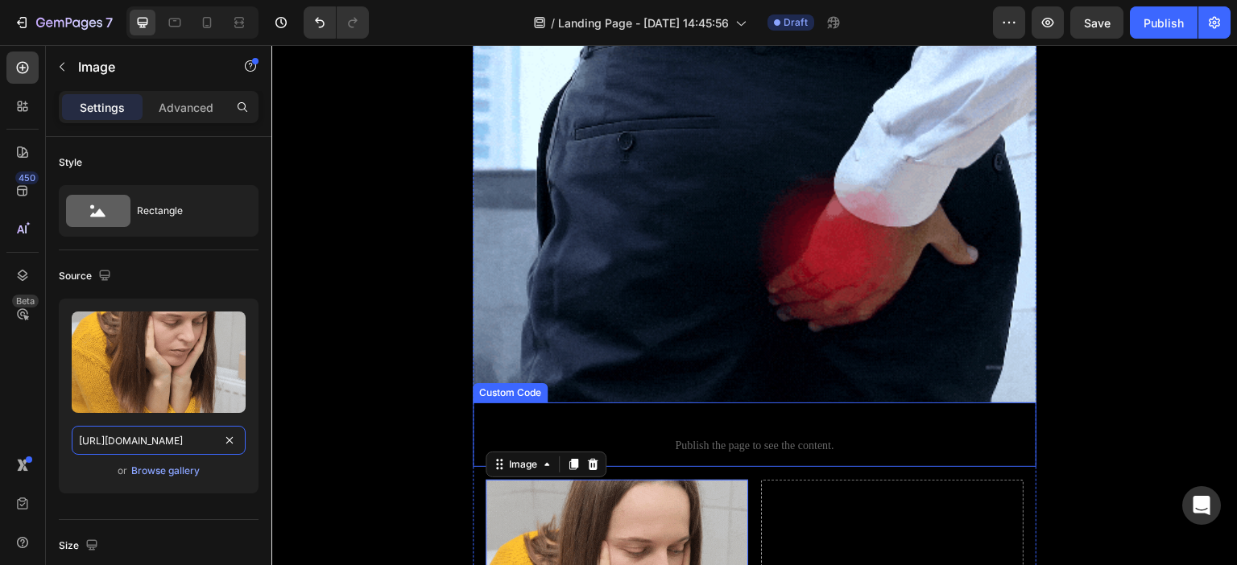
type input "https://media.giphy.com/media/v1.Y2lkPTc5MGI3NjExOWdtOXR6aWNqeGU5dXg2YjVuaXR2ND…"
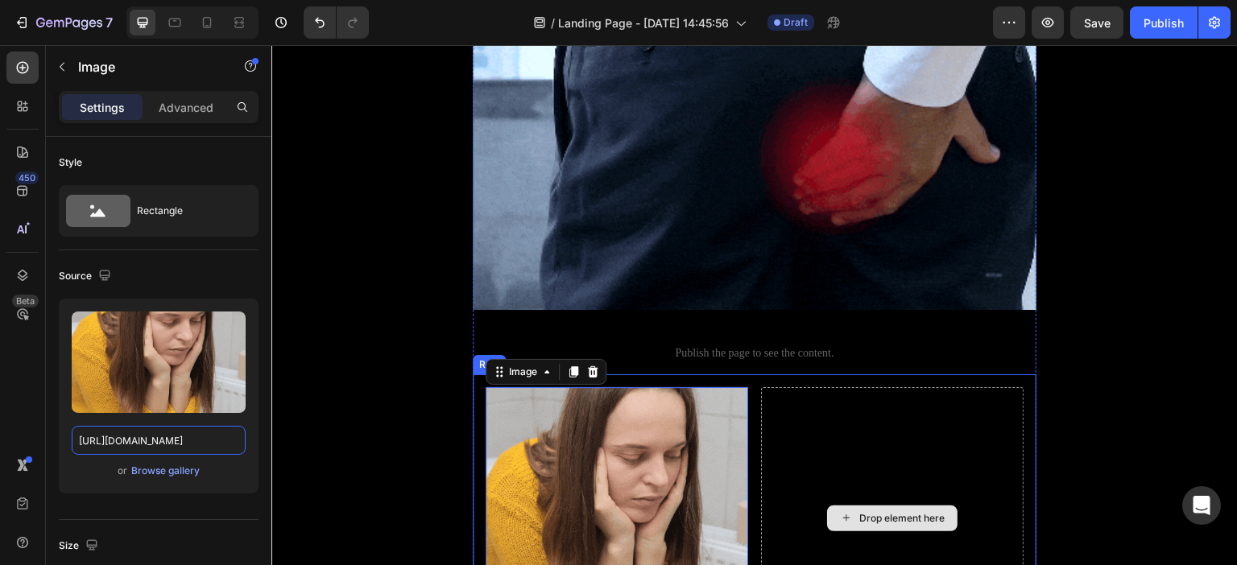
scroll to position [1738, 0]
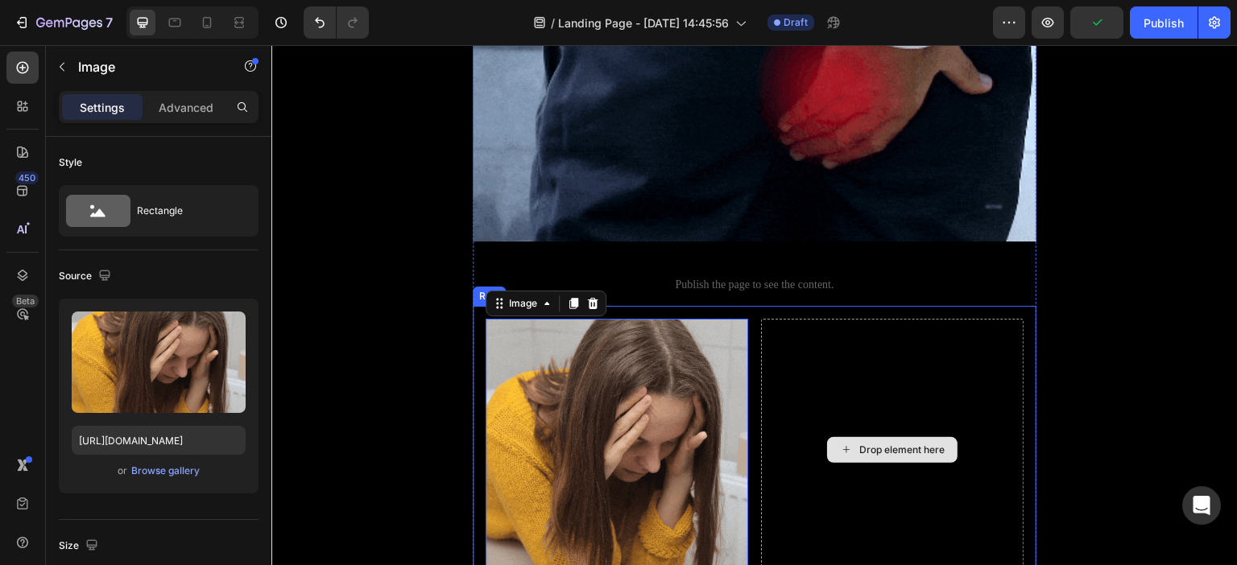
click at [874, 319] on div "Drop element here" at bounding box center [892, 450] width 262 height 262
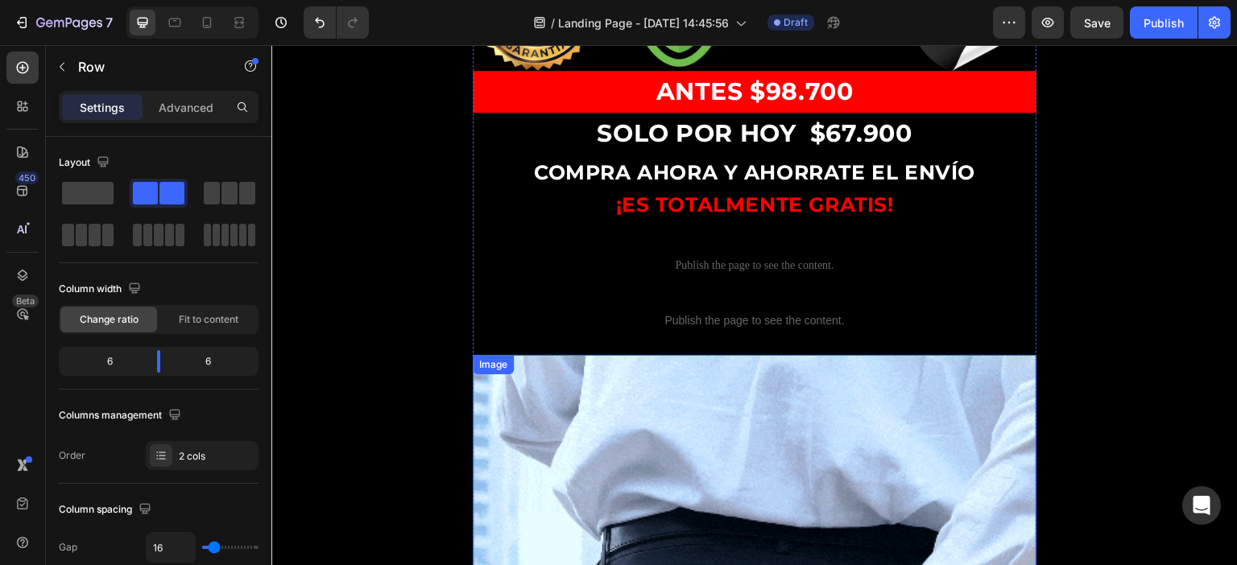
scroll to position [852, 0]
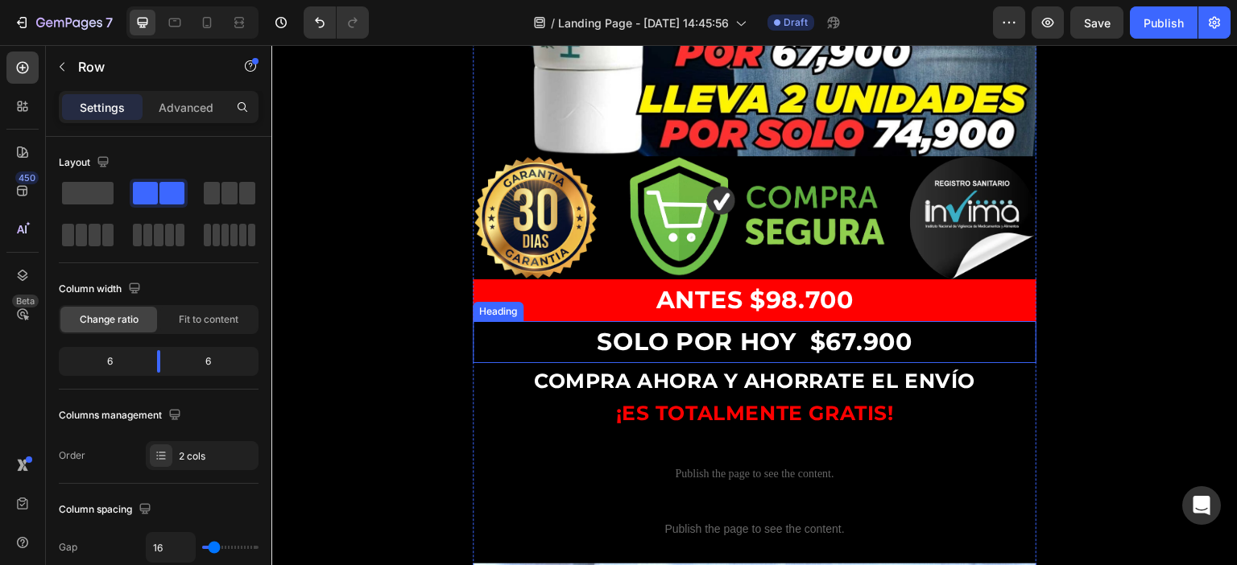
click at [785, 323] on p "⁠⁠⁠⁠⁠⁠⁠ SOLO POR HOY $67 .900" at bounding box center [754, 342] width 560 height 39
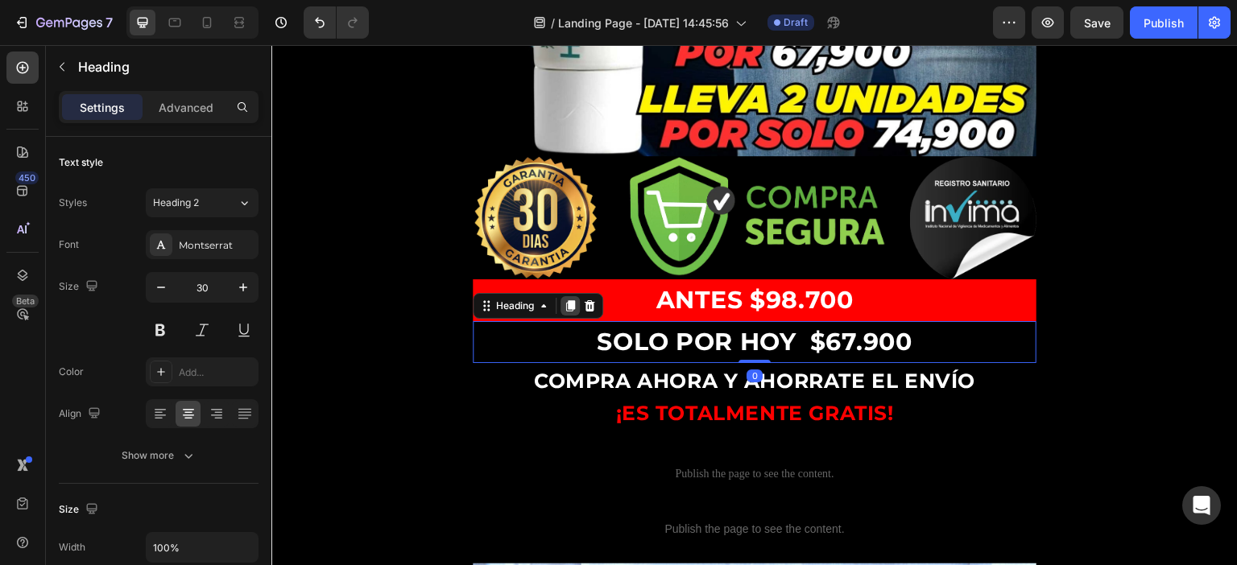
click at [577, 296] on div at bounding box center [569, 305] width 19 height 19
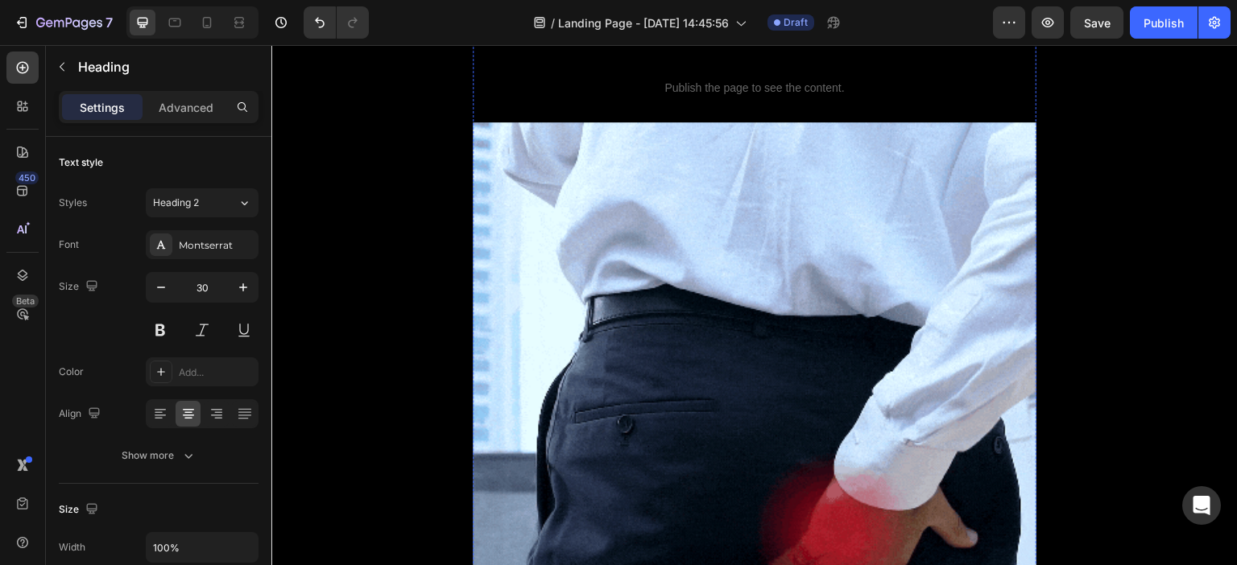
drag, startPoint x: 725, startPoint y: 315, endPoint x: 807, endPoint y: 353, distance: 90.4
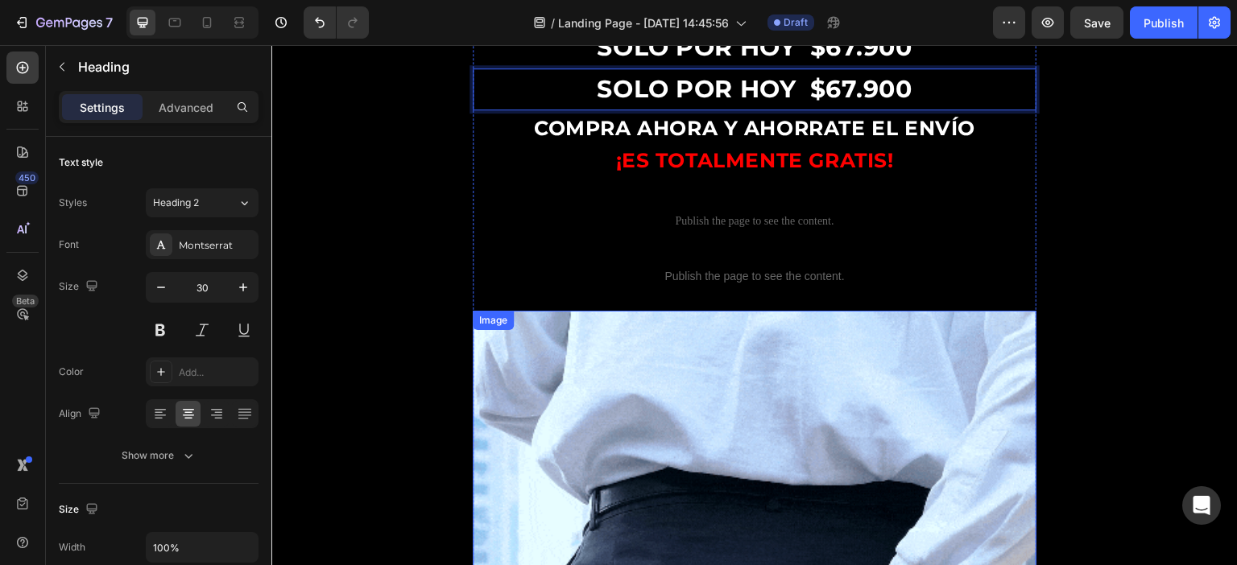
scroll to position [932, 0]
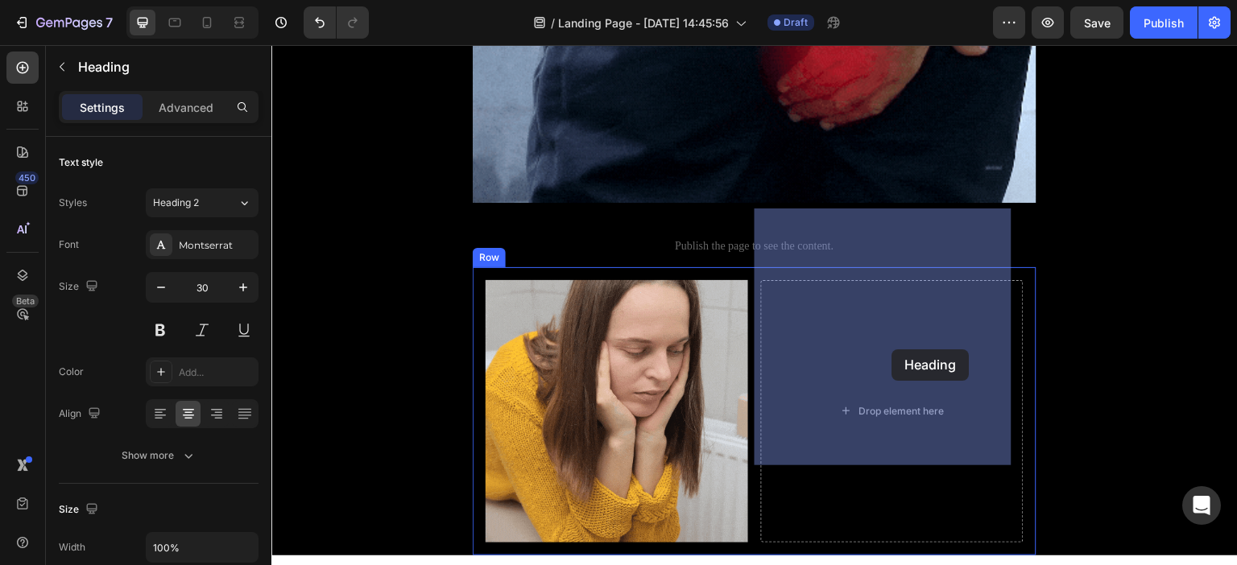
drag, startPoint x: 920, startPoint y: 197, endPoint x: 892, endPoint y: 349, distance: 154.8
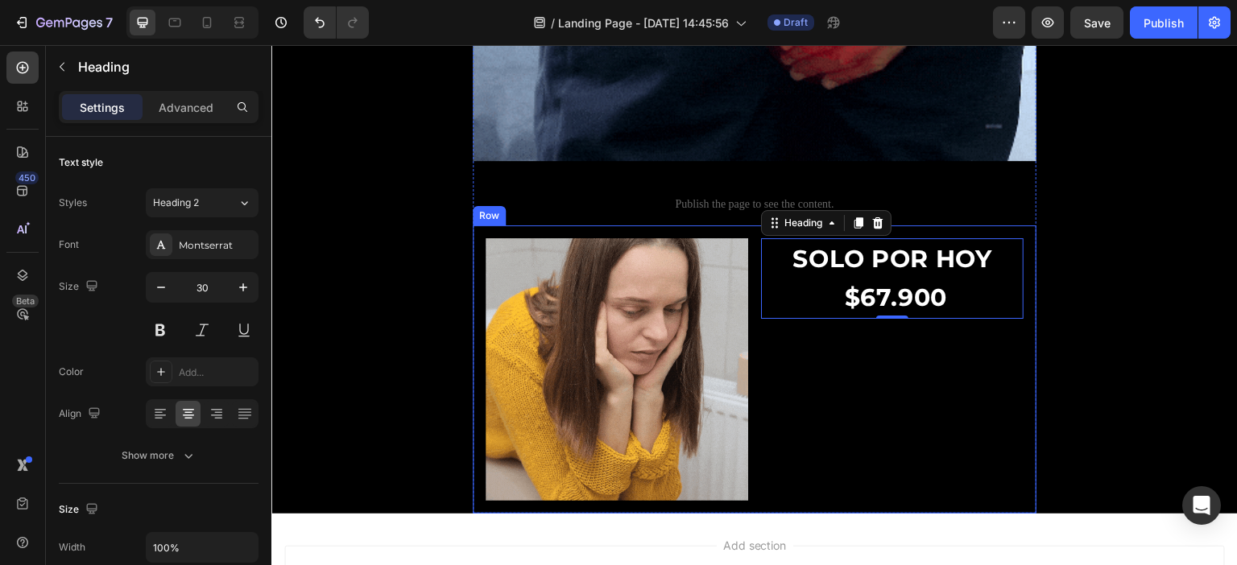
scroll to position [1776, 0]
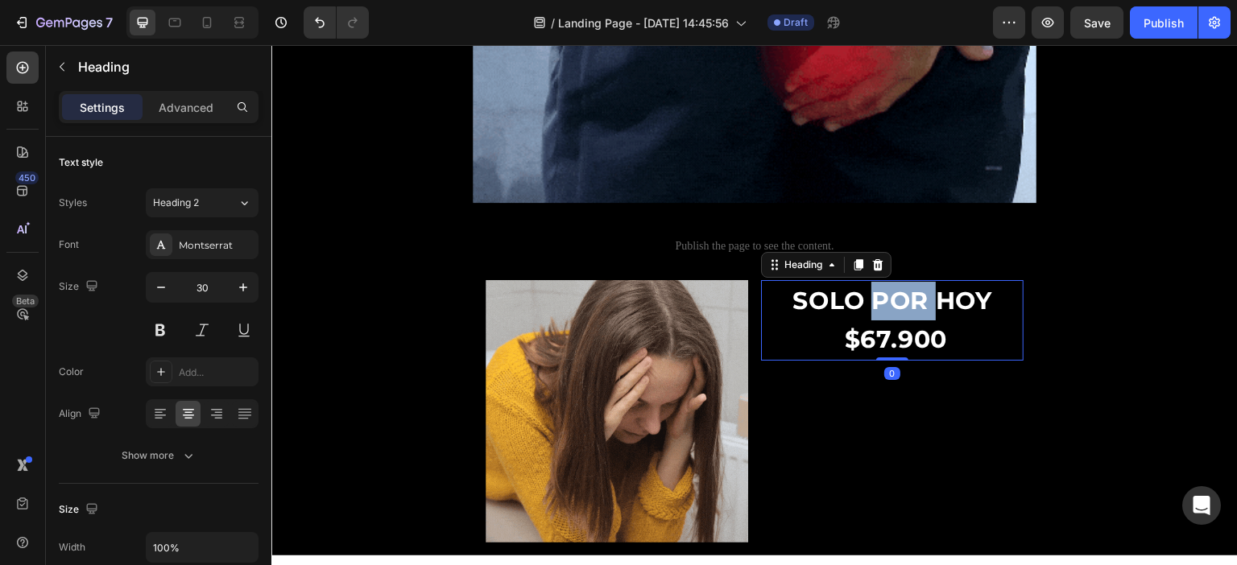
click at [878, 286] on strong "SOLO POR HOY $67" at bounding box center [891, 320] width 199 height 68
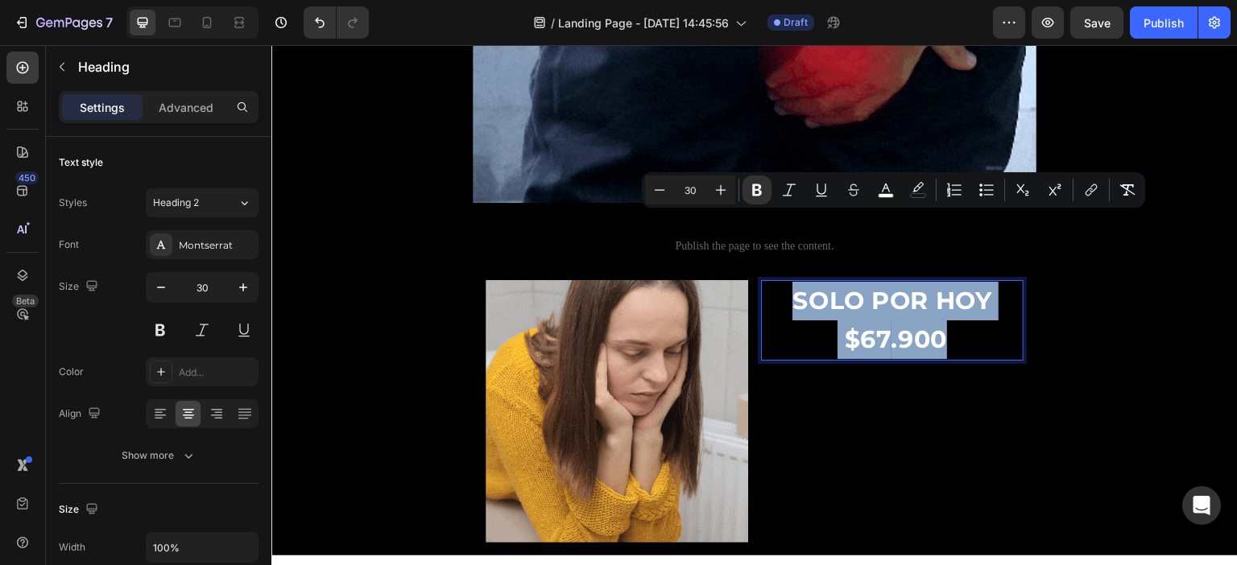
click at [878, 286] on strong "SOLO POR HOY $67" at bounding box center [891, 320] width 199 height 68
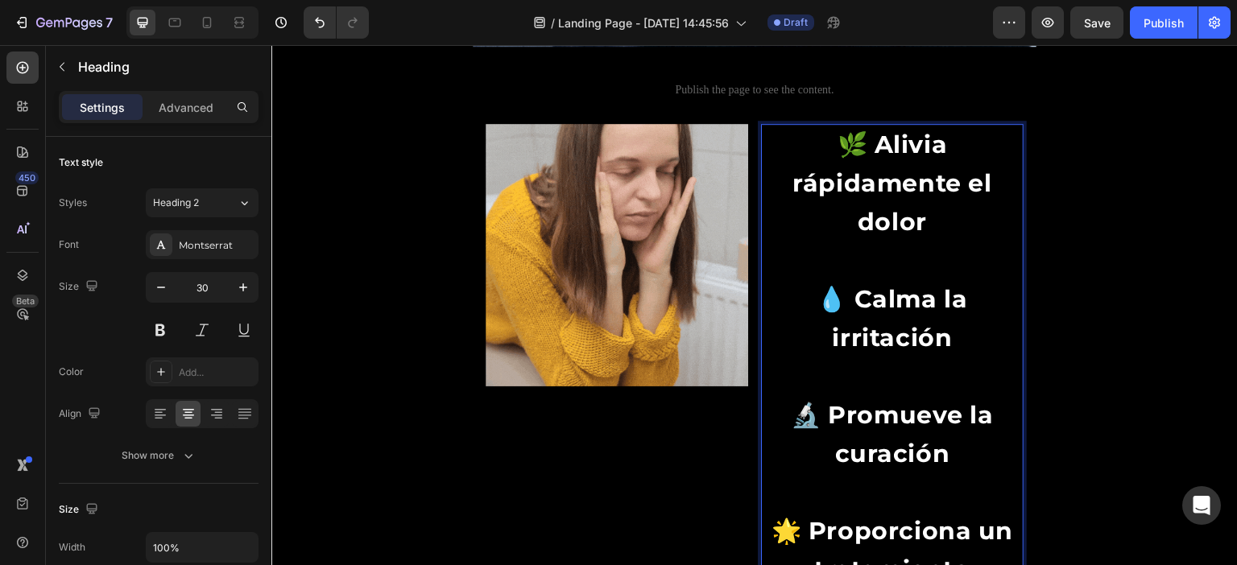
scroll to position [2089, 0]
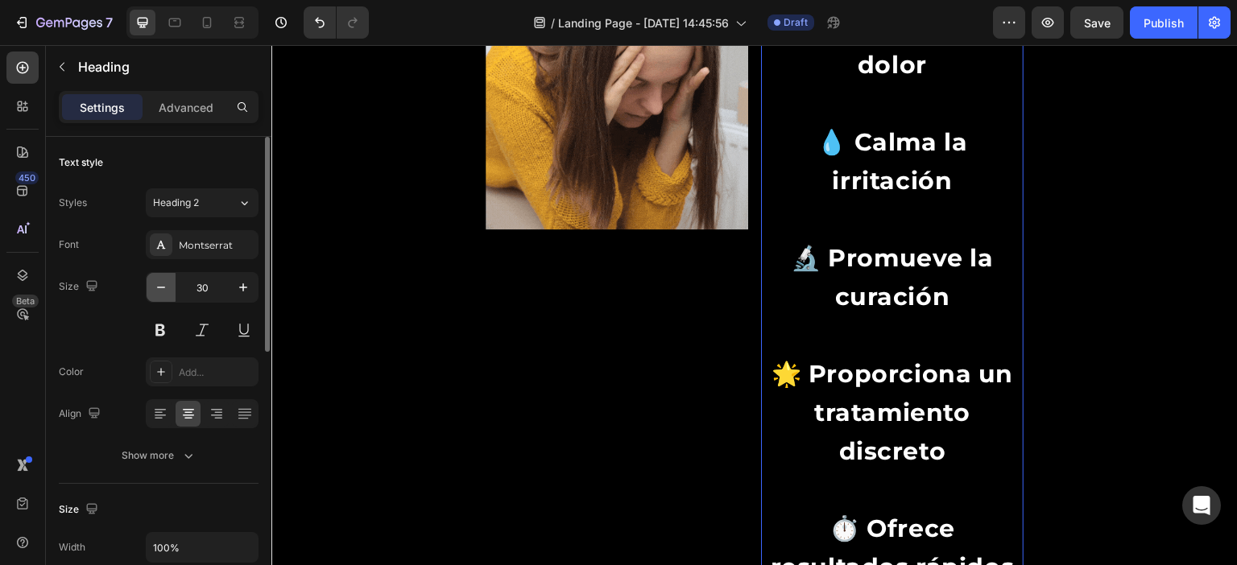
click at [164, 285] on icon "button" at bounding box center [161, 287] width 16 height 16
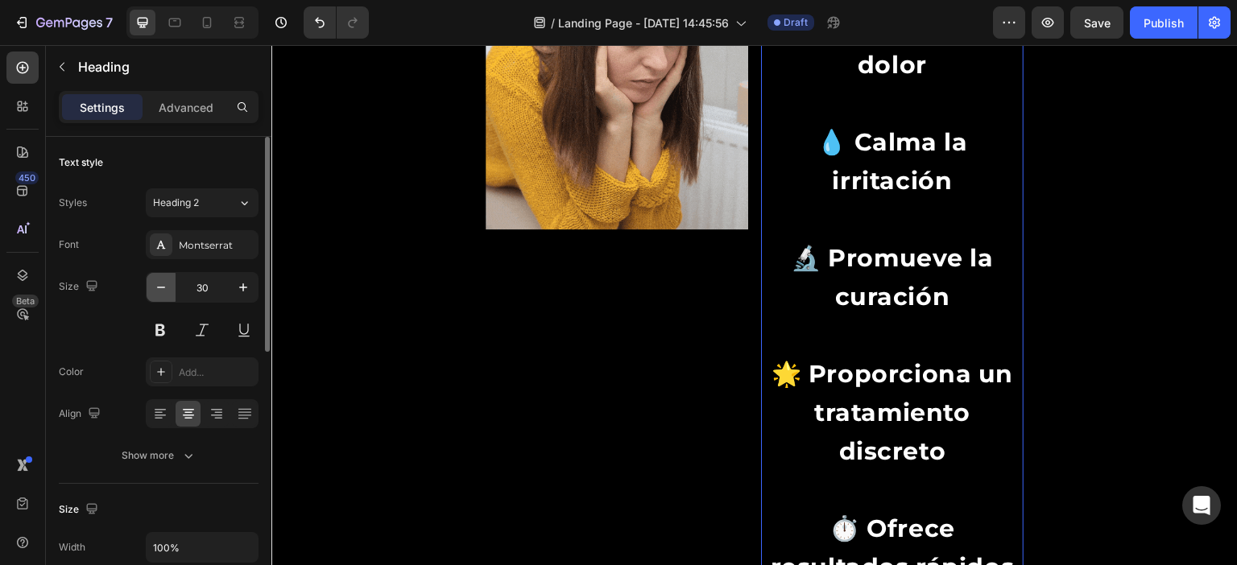
click at [164, 285] on icon "button" at bounding box center [161, 287] width 16 height 16
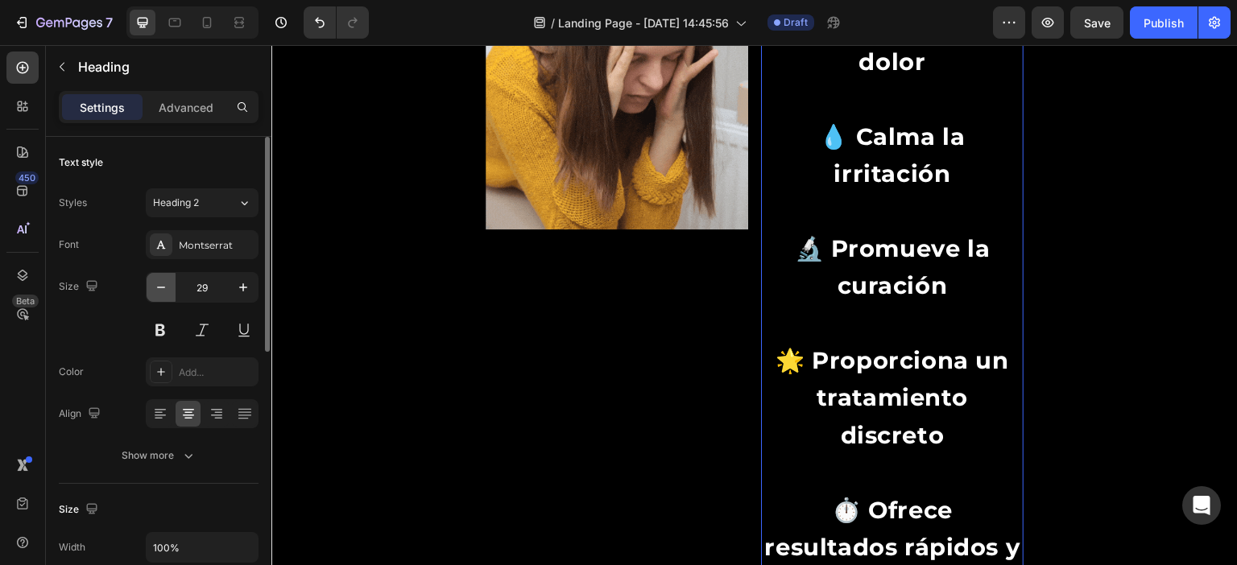
click at [164, 285] on icon "button" at bounding box center [161, 287] width 16 height 16
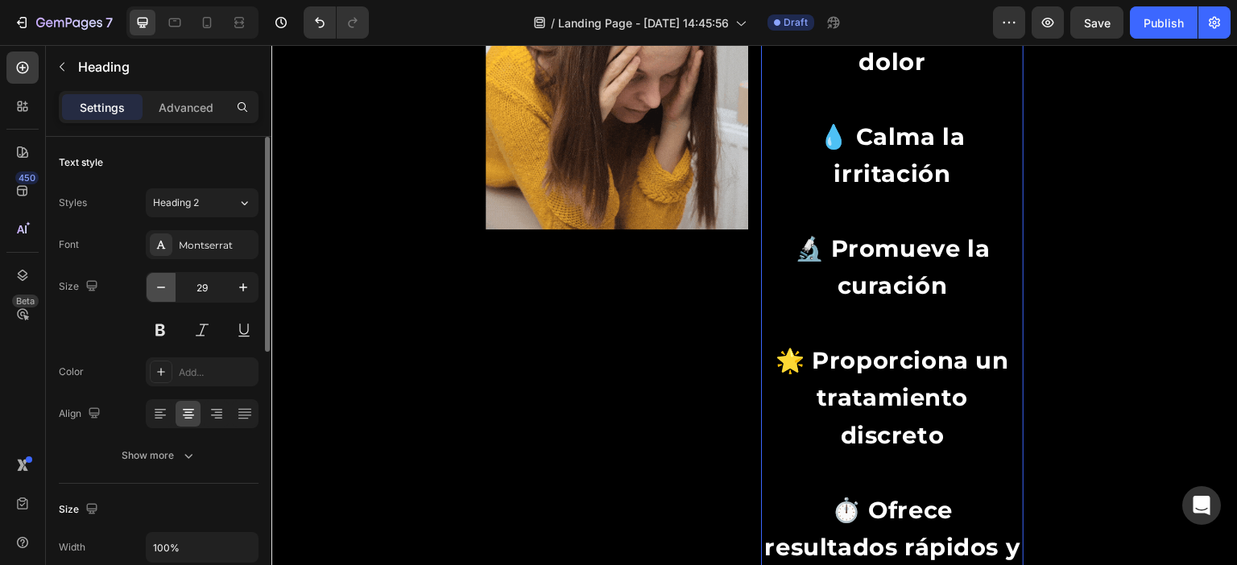
click at [164, 285] on icon "button" at bounding box center [161, 287] width 16 height 16
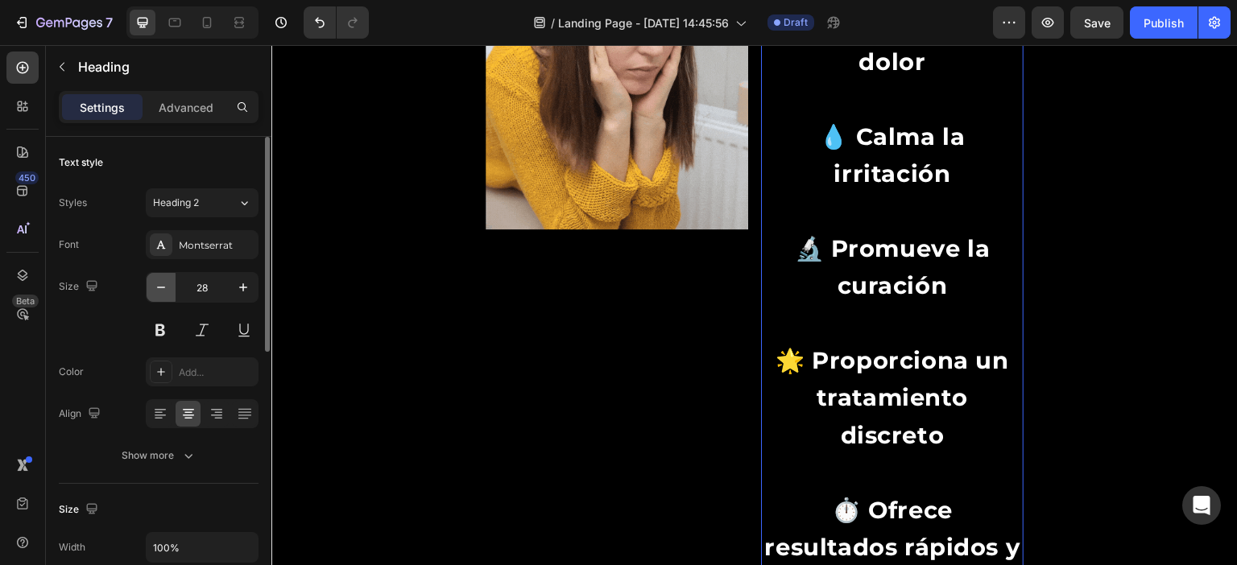
click at [164, 285] on icon "button" at bounding box center [161, 287] width 16 height 16
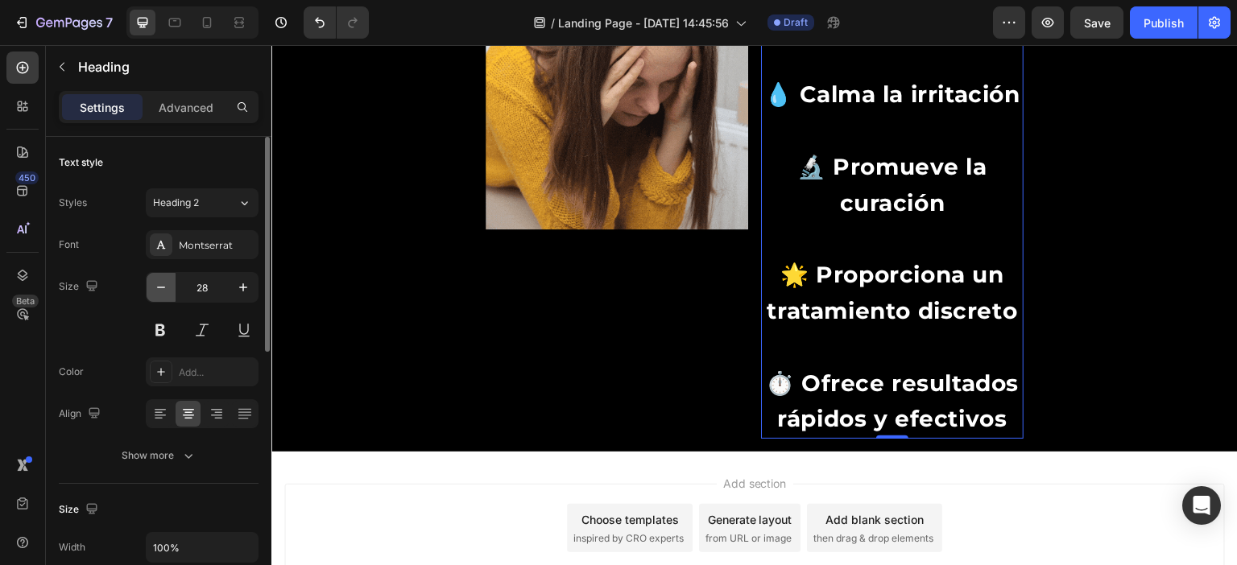
click at [164, 285] on icon "button" at bounding box center [161, 287] width 16 height 16
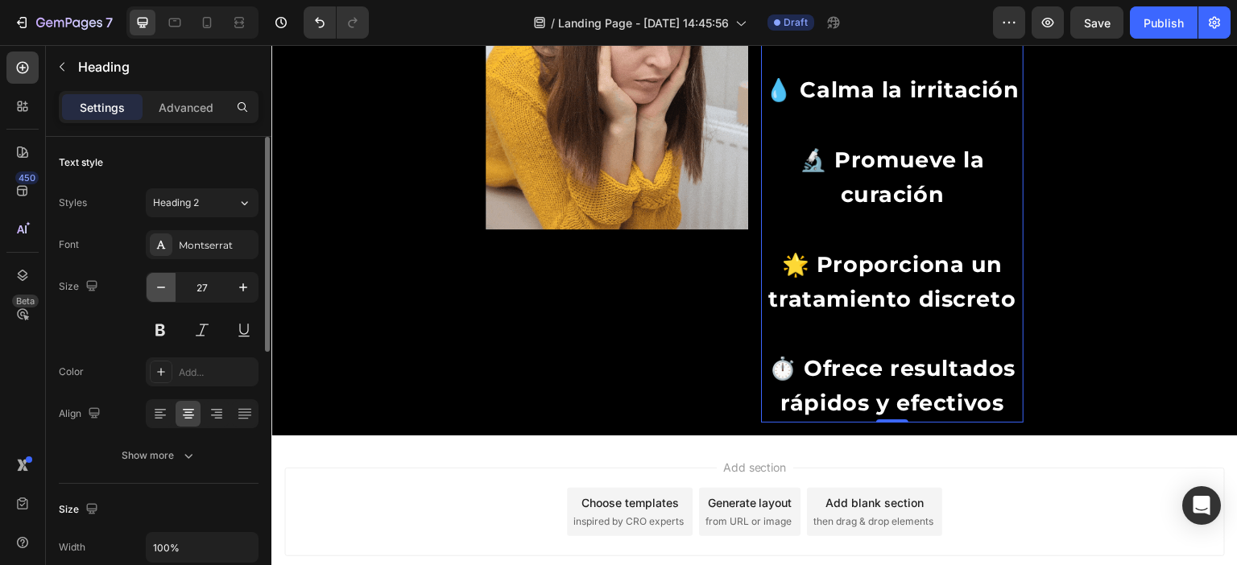
click at [164, 285] on icon "button" at bounding box center [161, 287] width 16 height 16
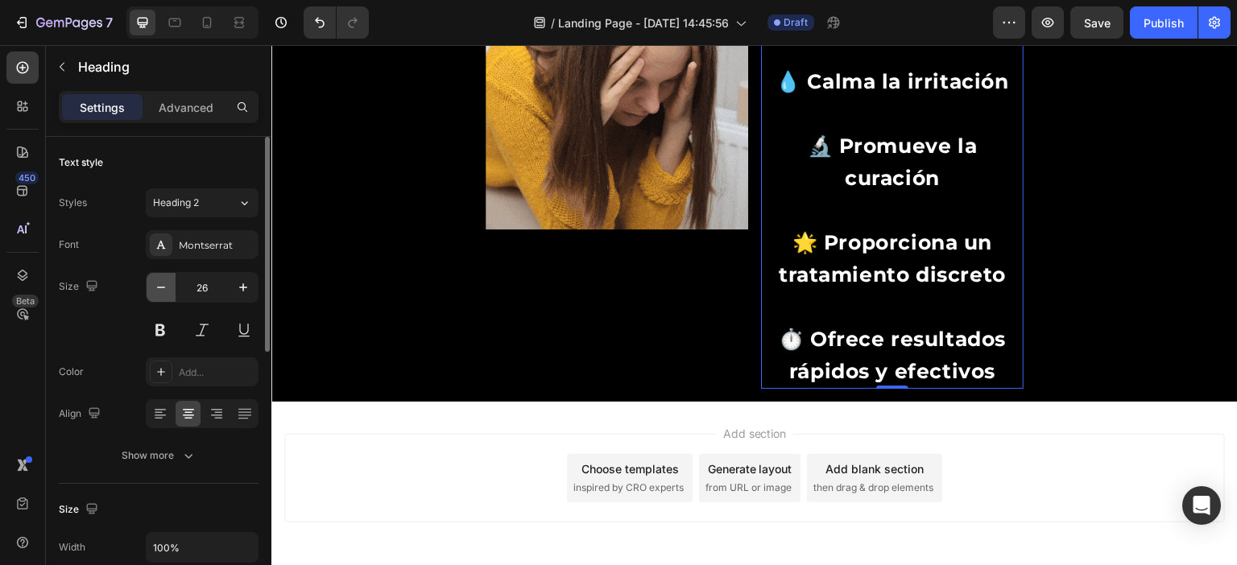
type input "25"
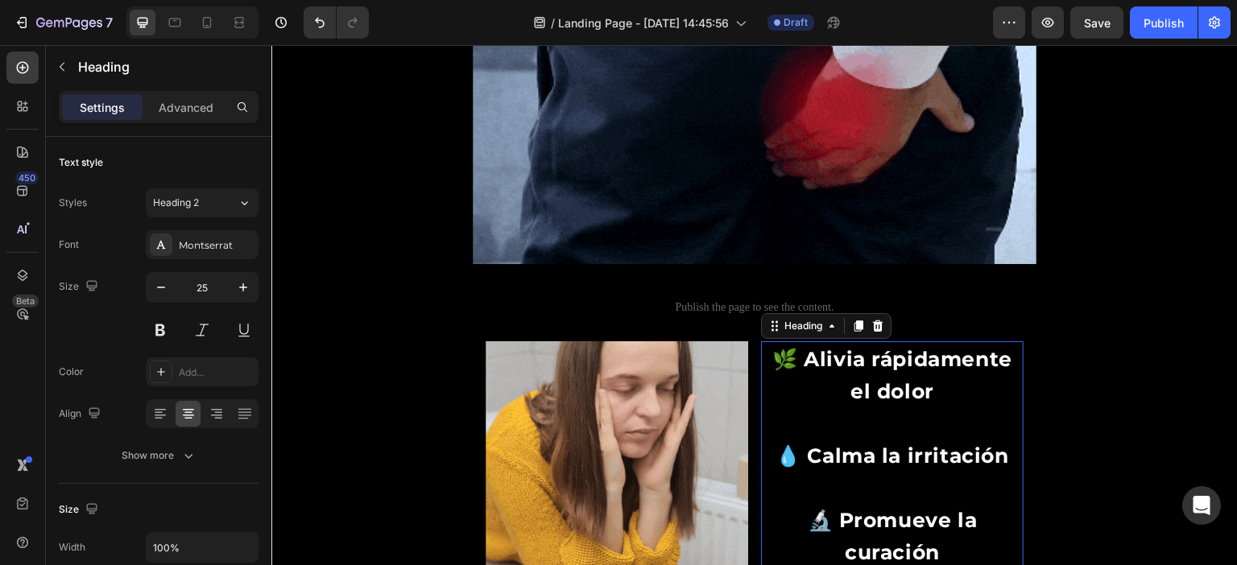
scroll to position [1602, 0]
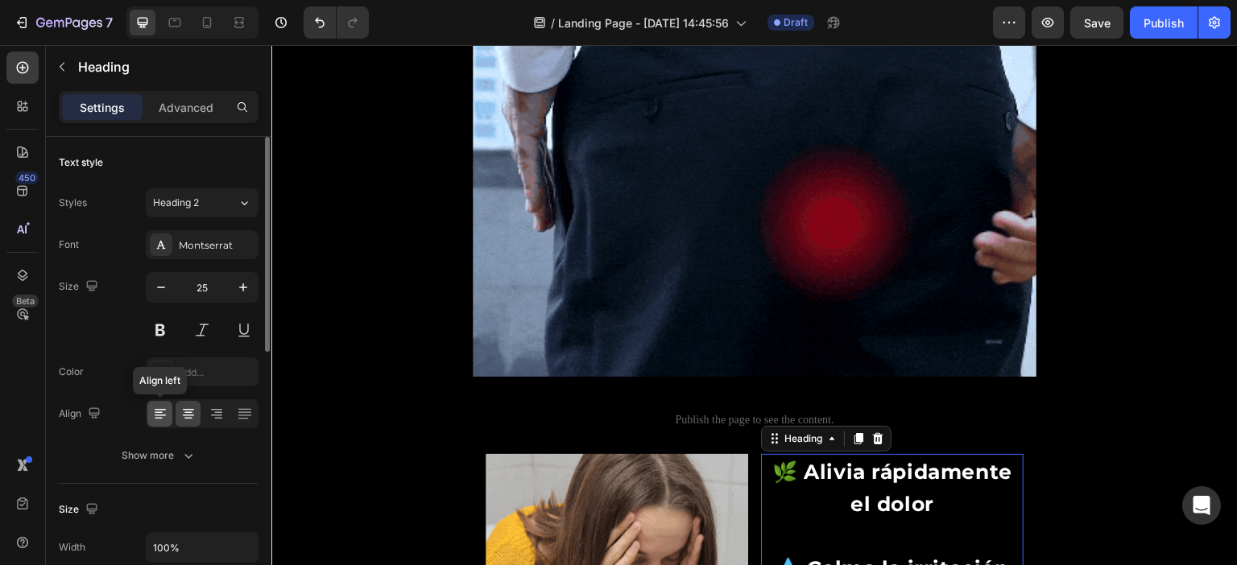
click at [160, 412] on icon at bounding box center [159, 413] width 8 height 2
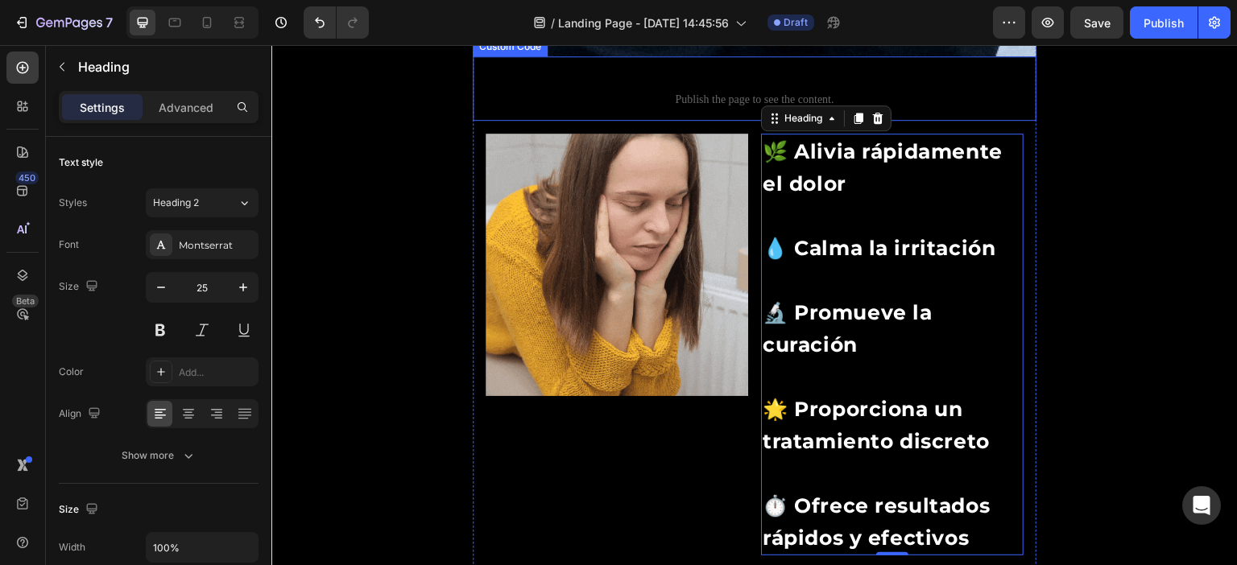
scroll to position [1924, 0]
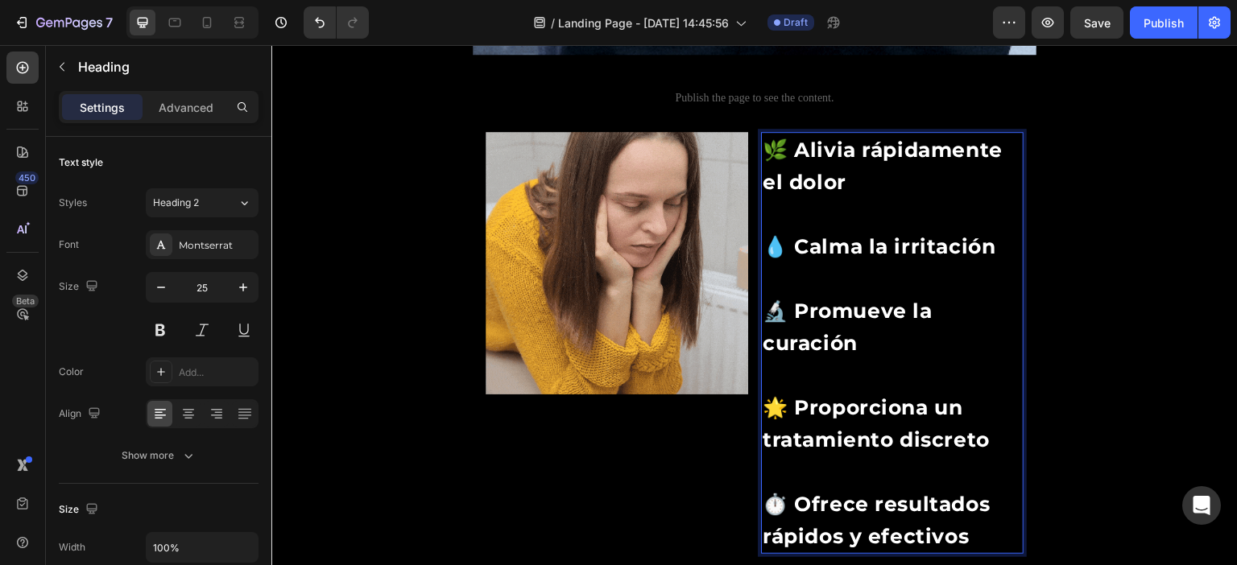
click at [849, 212] on p "🌿 Alivia rápidamente el dolor 💧 Calma la irritación 🔬 Promueve la curación 🌟 Pr…" at bounding box center [892, 343] width 259 height 419
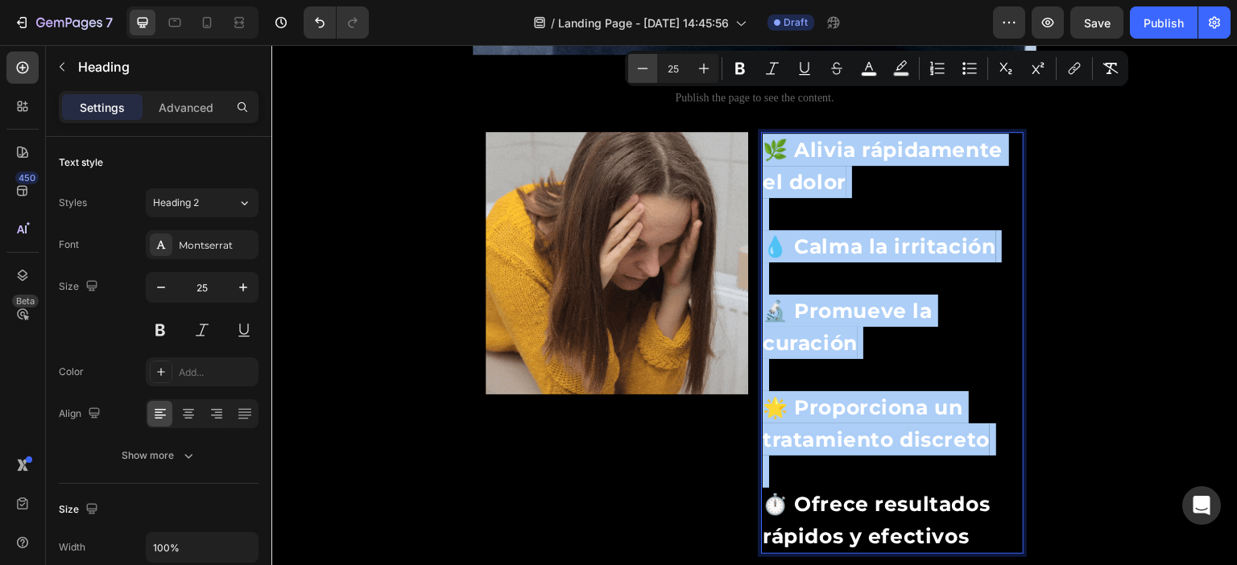
click at [651, 73] on button "Minus" at bounding box center [642, 68] width 29 height 29
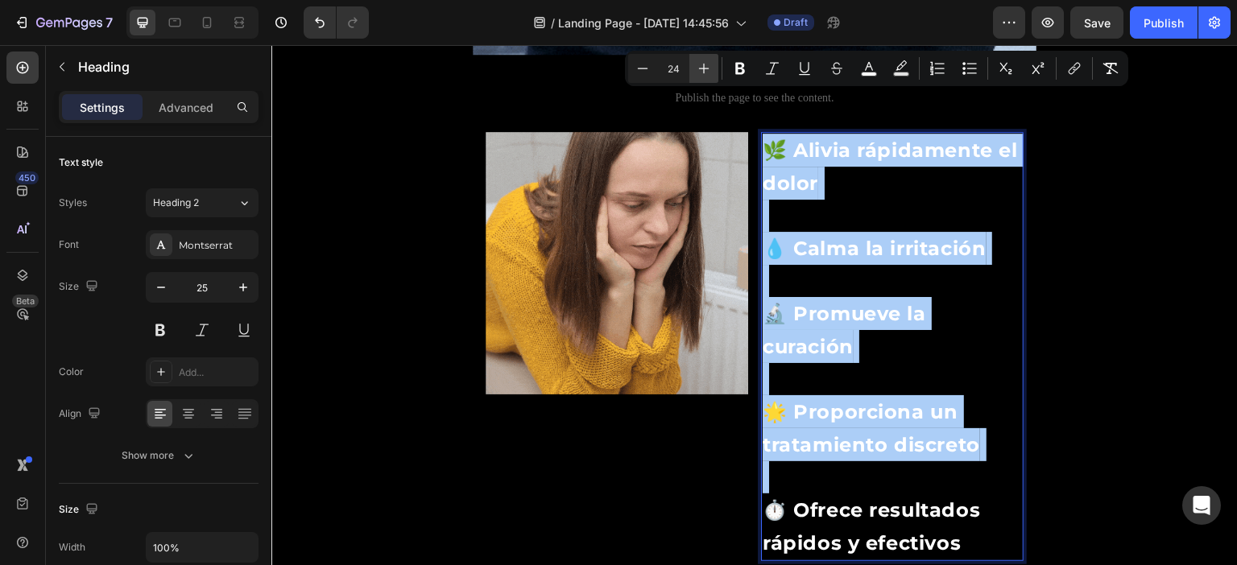
click at [713, 66] on button "Plus" at bounding box center [703, 68] width 29 height 29
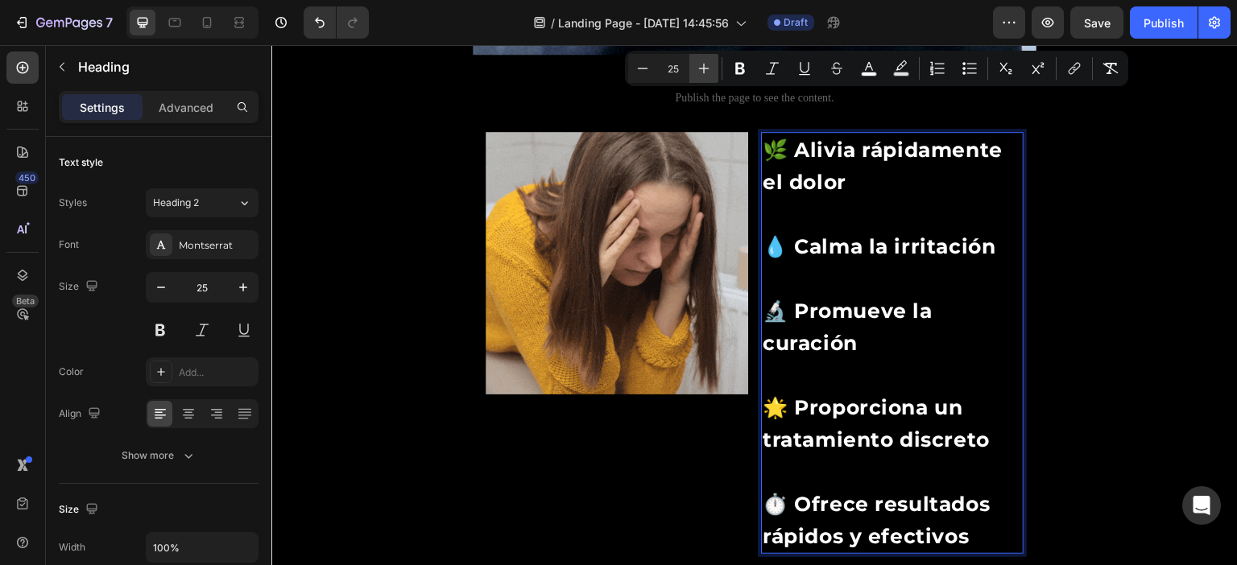
click at [712, 67] on button "Plus" at bounding box center [703, 68] width 29 height 29
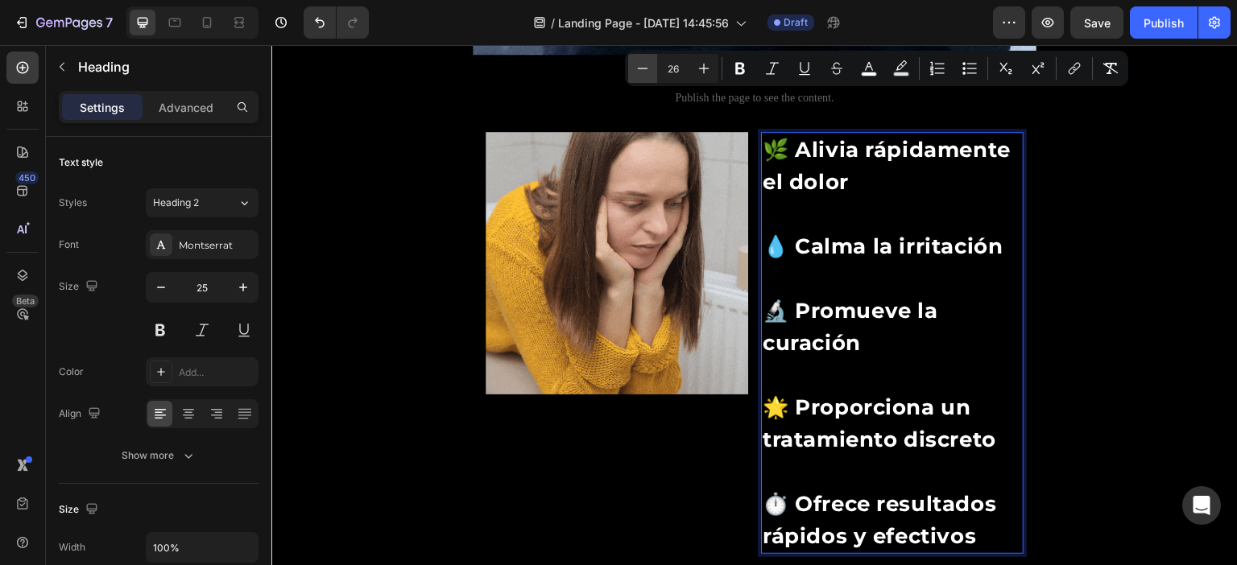
click at [643, 65] on icon "Editor contextual toolbar" at bounding box center [642, 68] width 16 height 16
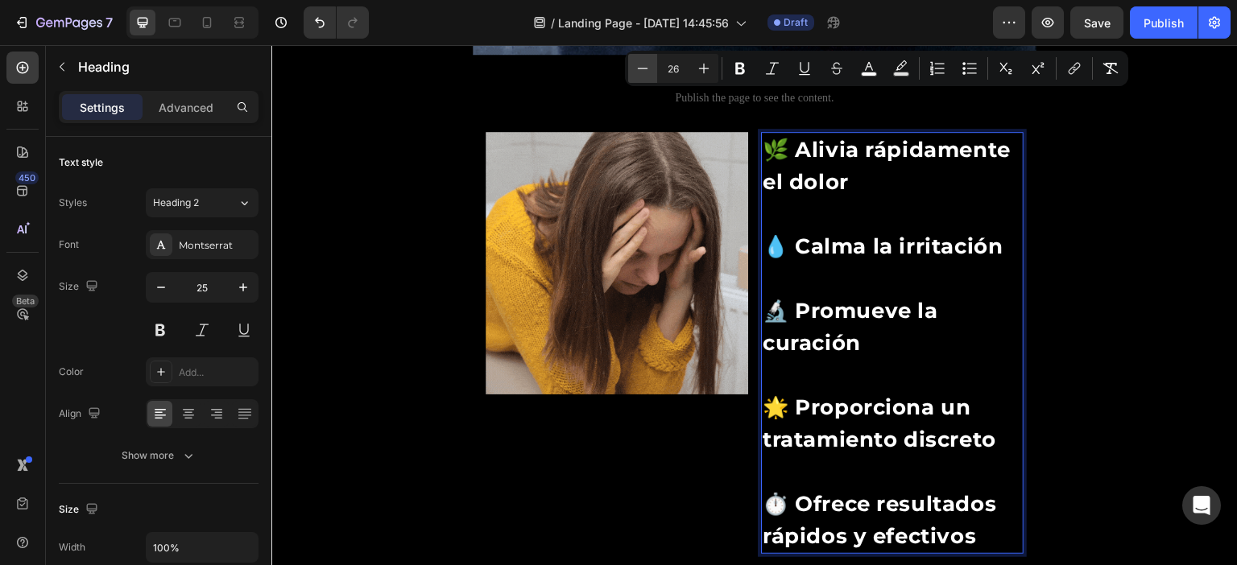
type input "25"
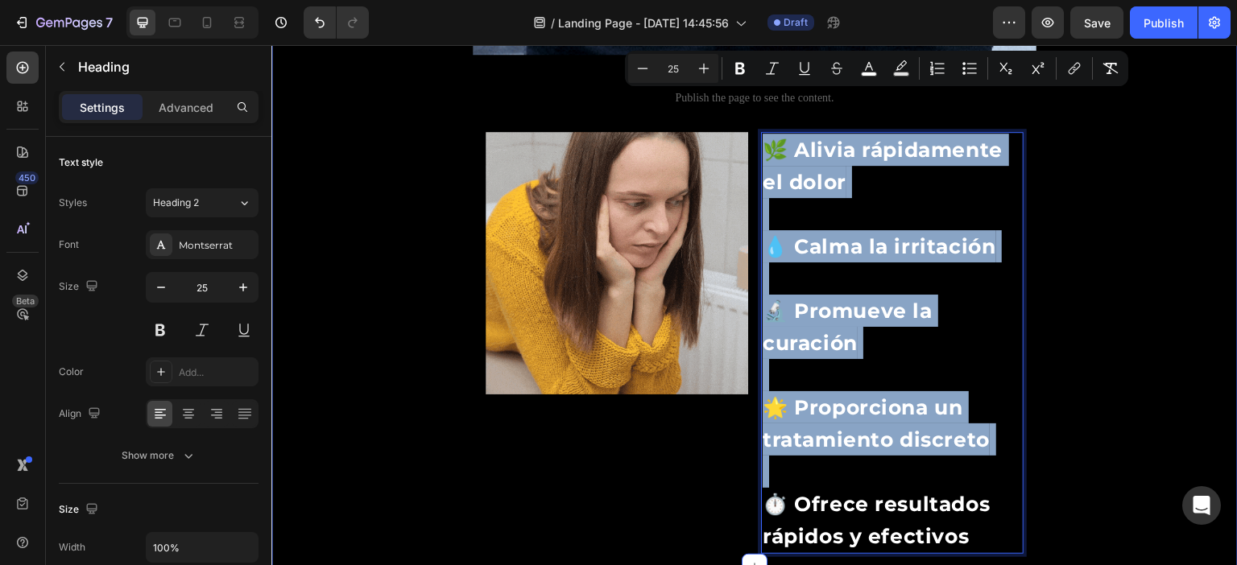
drag, startPoint x: 1073, startPoint y: 261, endPoint x: 1060, endPoint y: 265, distance: 13.5
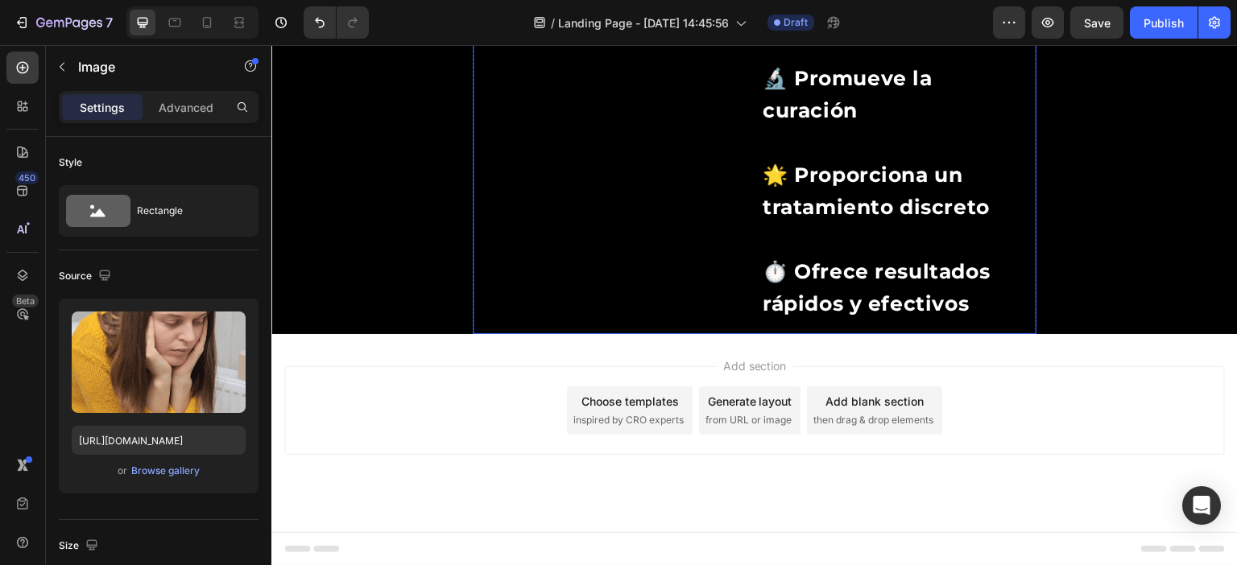
click at [577, 321] on div "Image 0" at bounding box center [617, 110] width 262 height 422
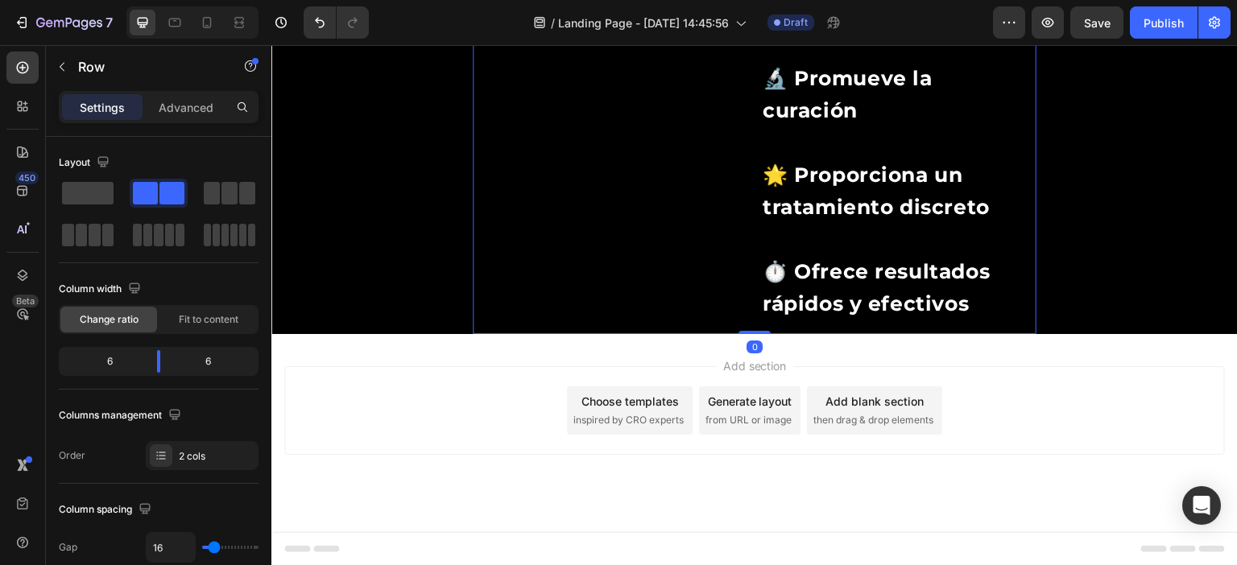
scroll to position [2085, 0]
type input "20"
type input "22"
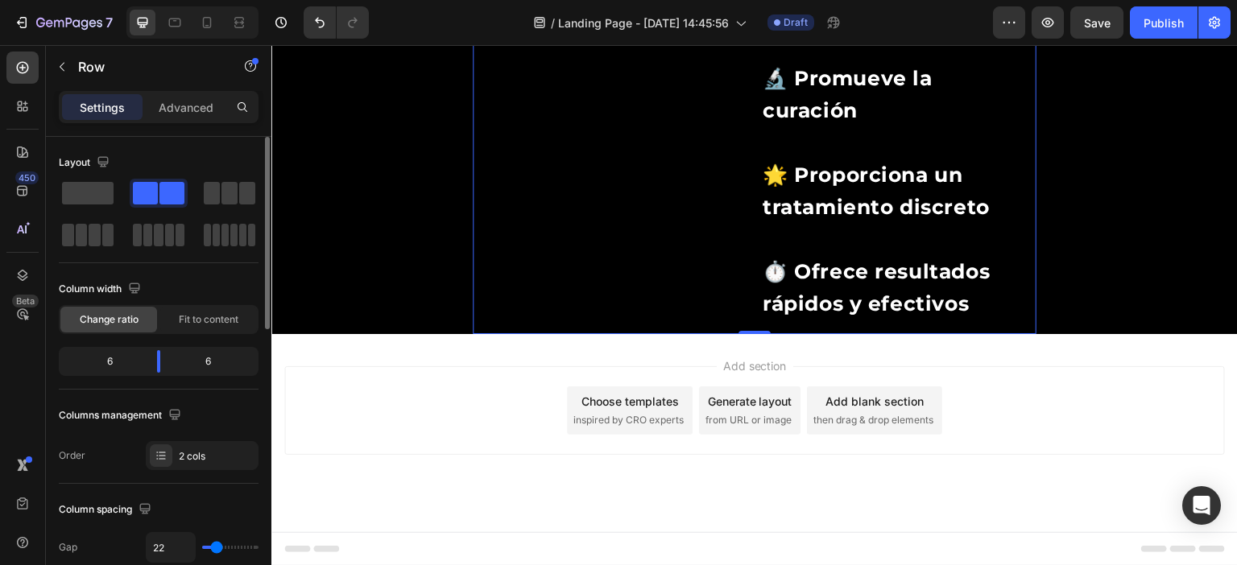
type input "24"
type input "25"
type input "29"
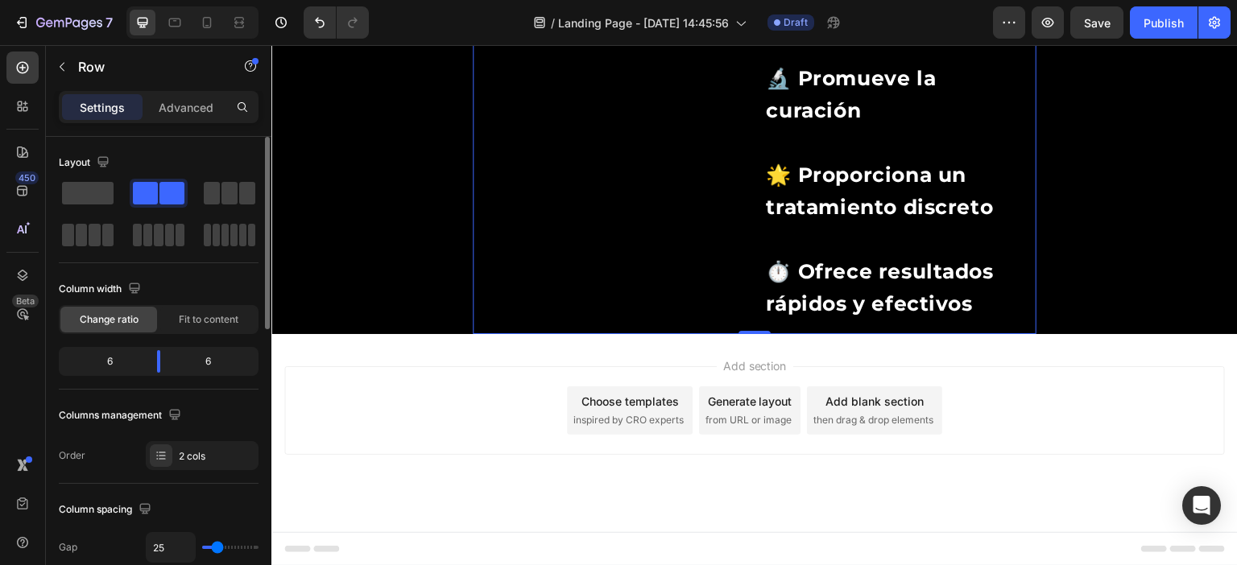
type input "29"
type input "32"
click at [220, 546] on input "range" at bounding box center [230, 547] width 56 height 3
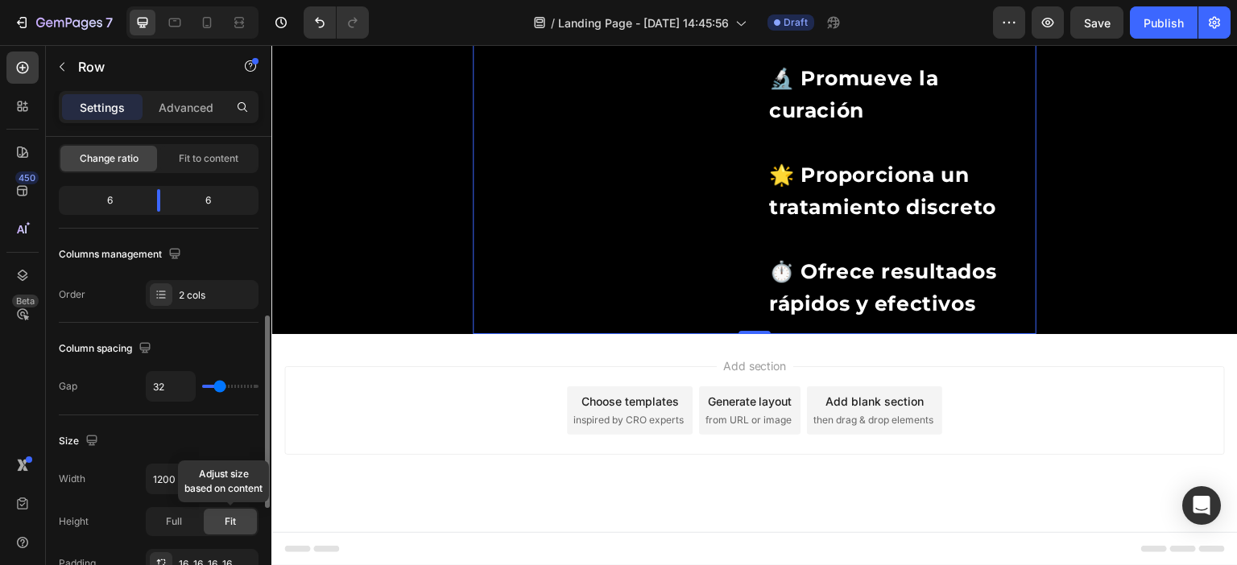
scroll to position [242, 0]
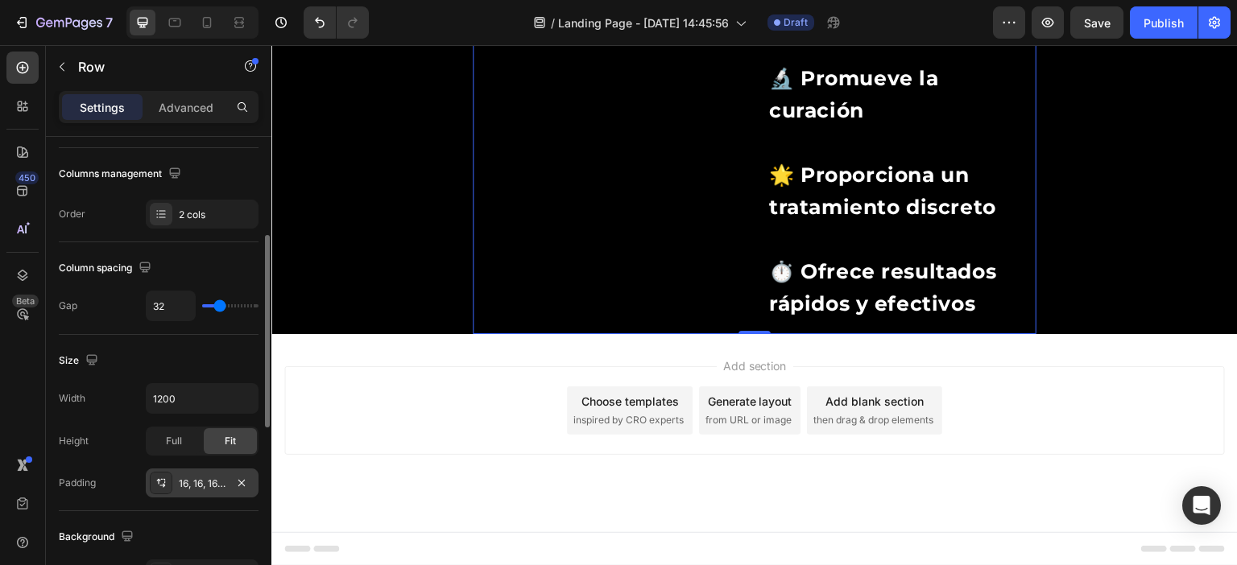
click at [200, 486] on div "16, 16, 16, 16" at bounding box center [202, 484] width 47 height 14
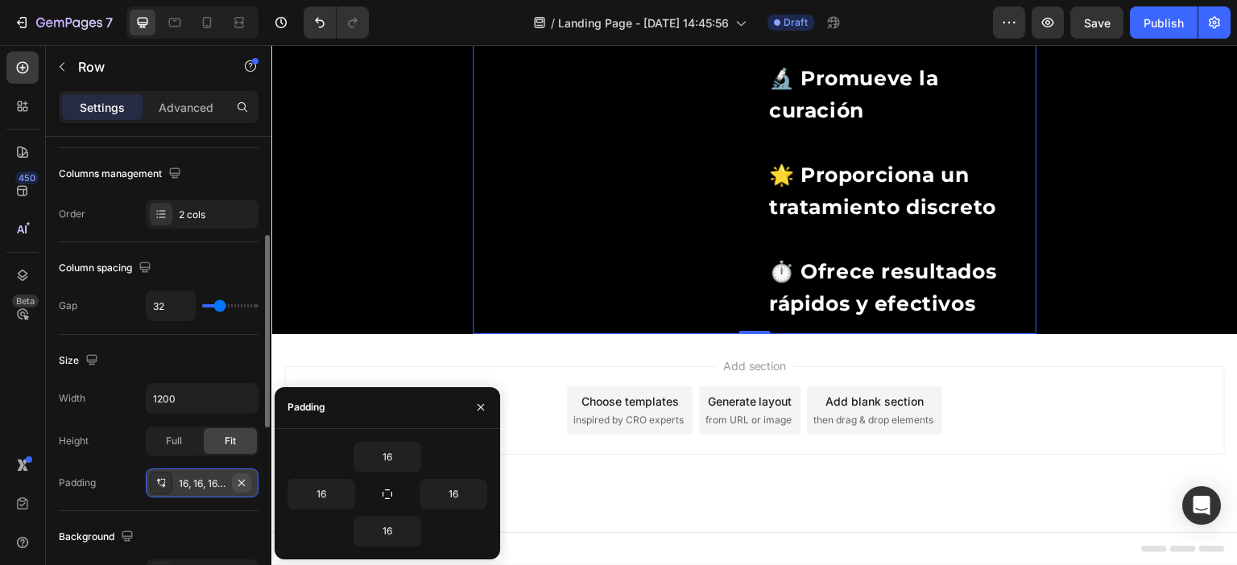
click at [246, 481] on icon "button" at bounding box center [241, 483] width 13 height 13
type input "0"
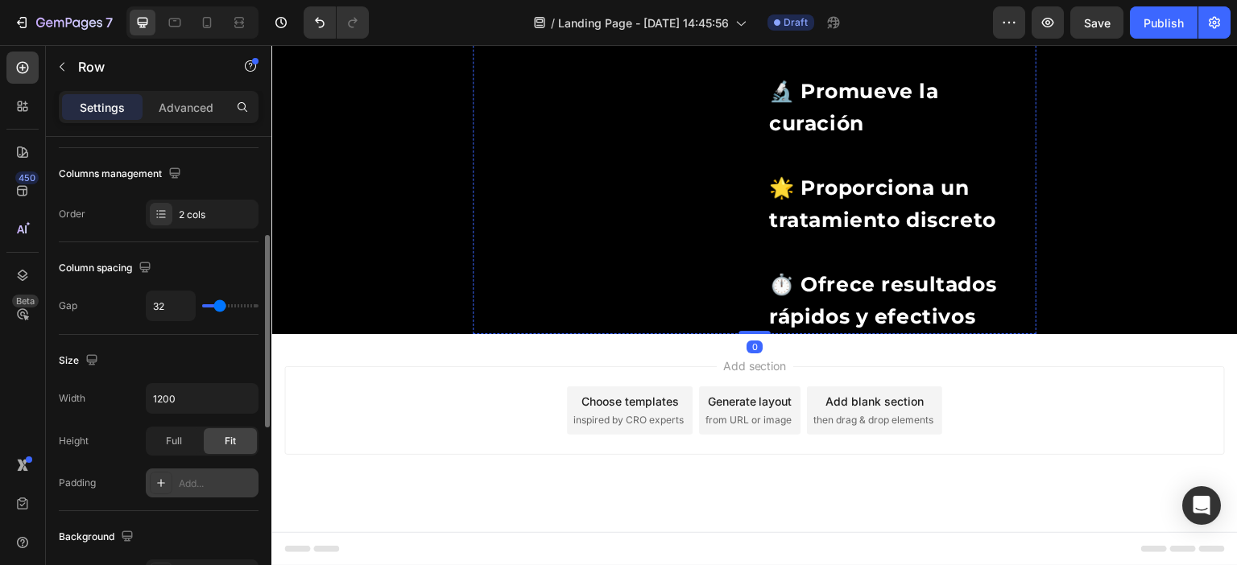
scroll to position [1738, 0]
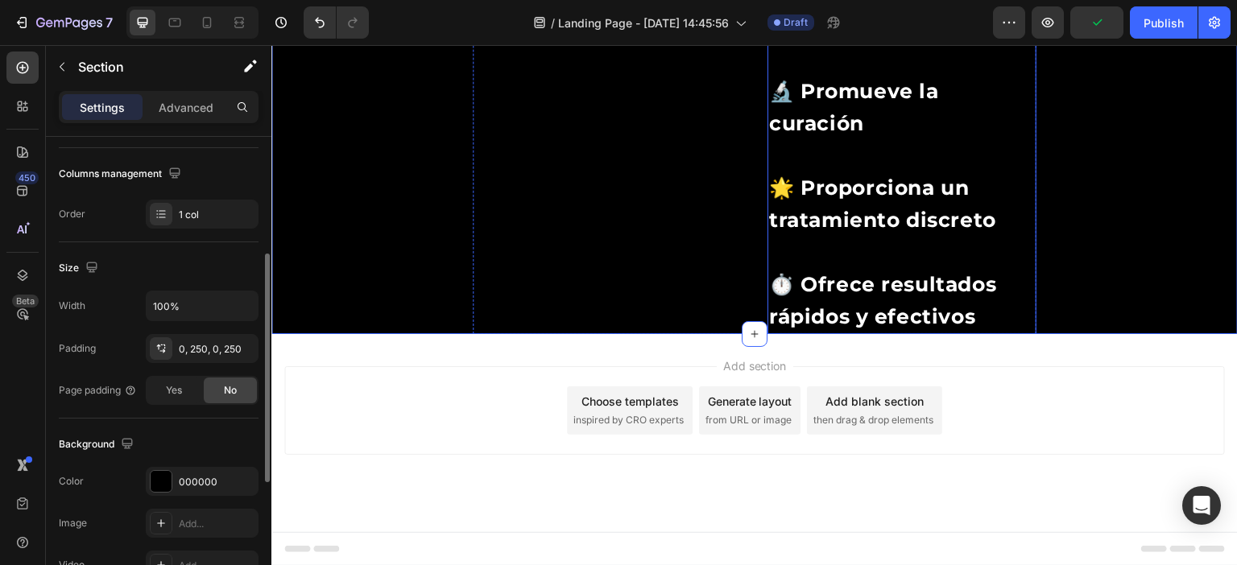
scroll to position [0, 0]
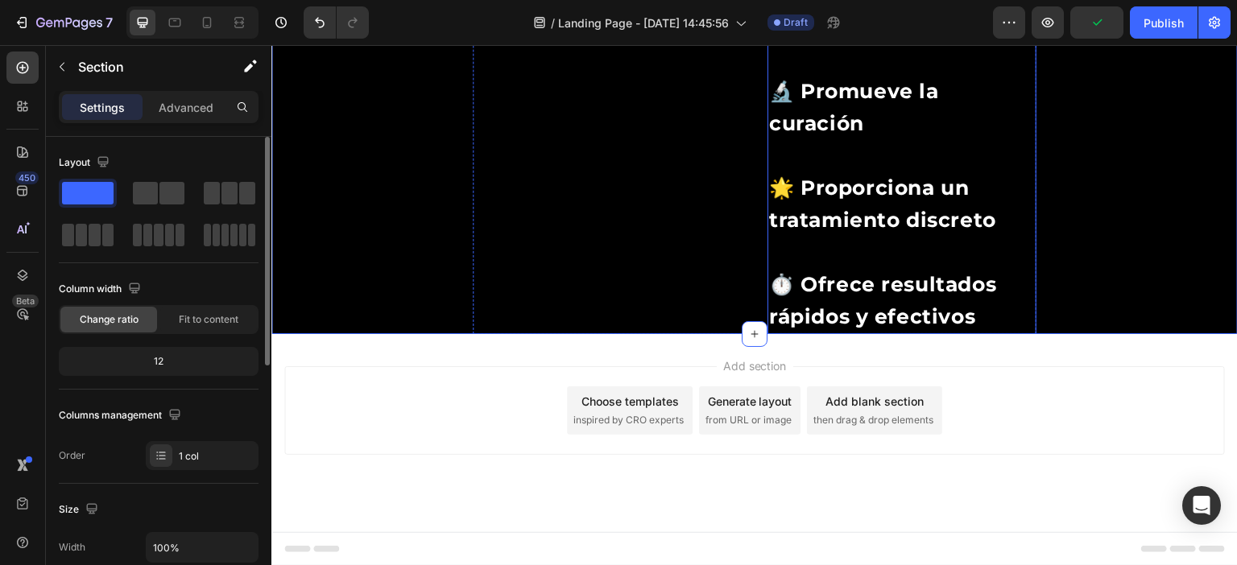
click at [895, 39] on span "💧 Calma la irritación" at bounding box center [886, 26] width 234 height 24
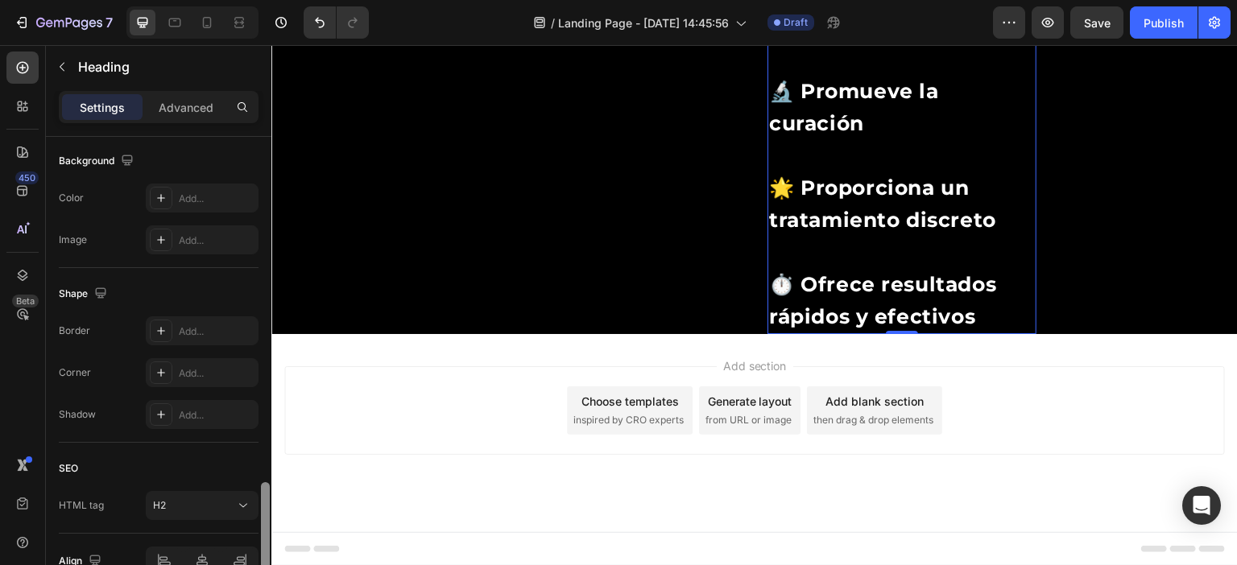
scroll to position [569, 0]
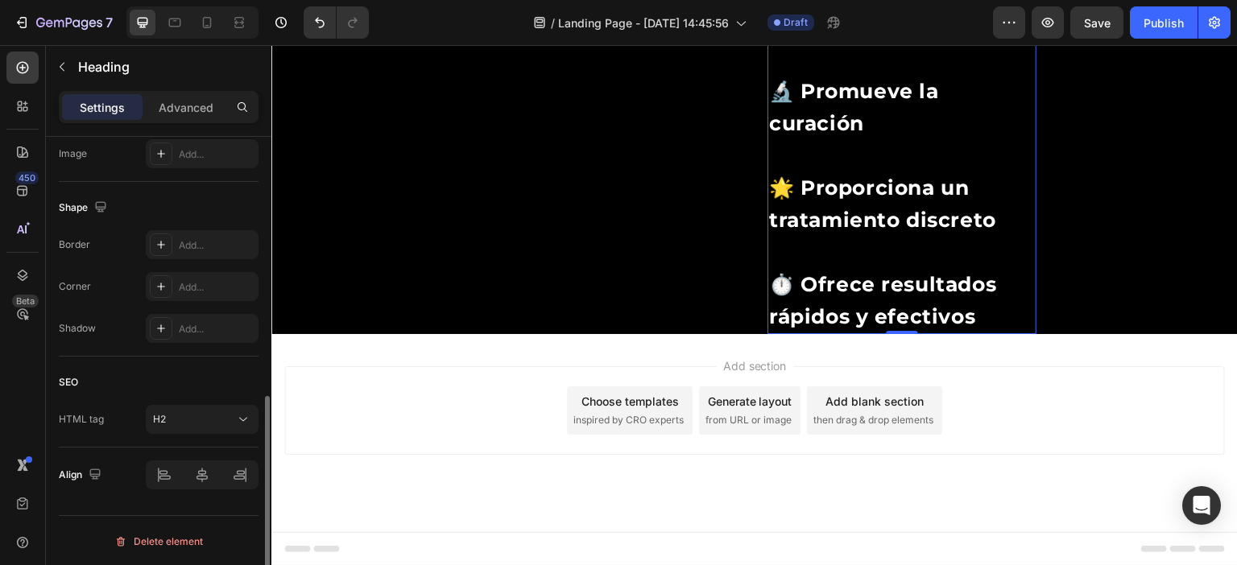
click at [767, 334] on h2 "⁠⁠⁠⁠⁠⁠⁠ 🌿 Alivia rápidamente el dolor 💧 Calma la irritación 🔬 Promueve la curac…" at bounding box center [901, 123] width 269 height 422
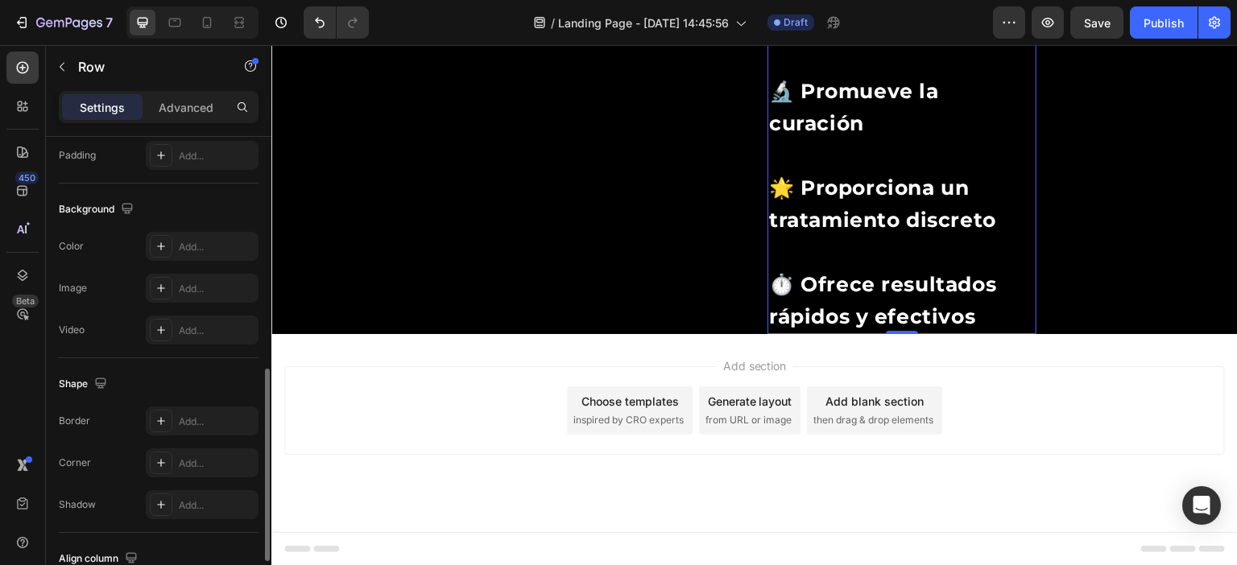
click at [710, 334] on div "Image" at bounding box center [607, 123] width 269 height 422
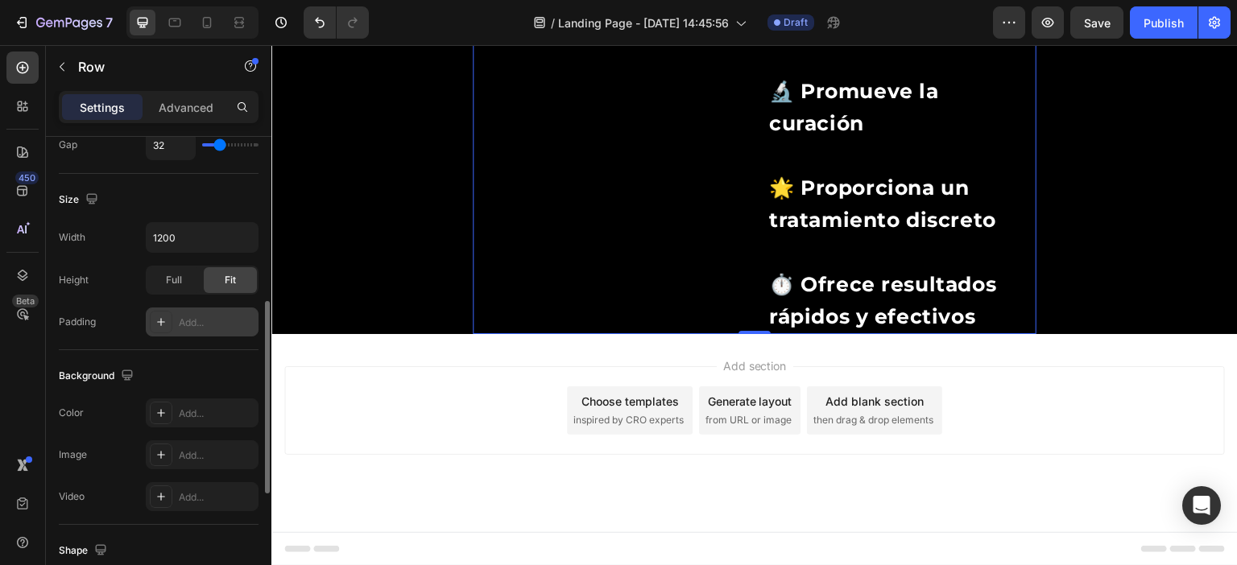
scroll to position [564, 0]
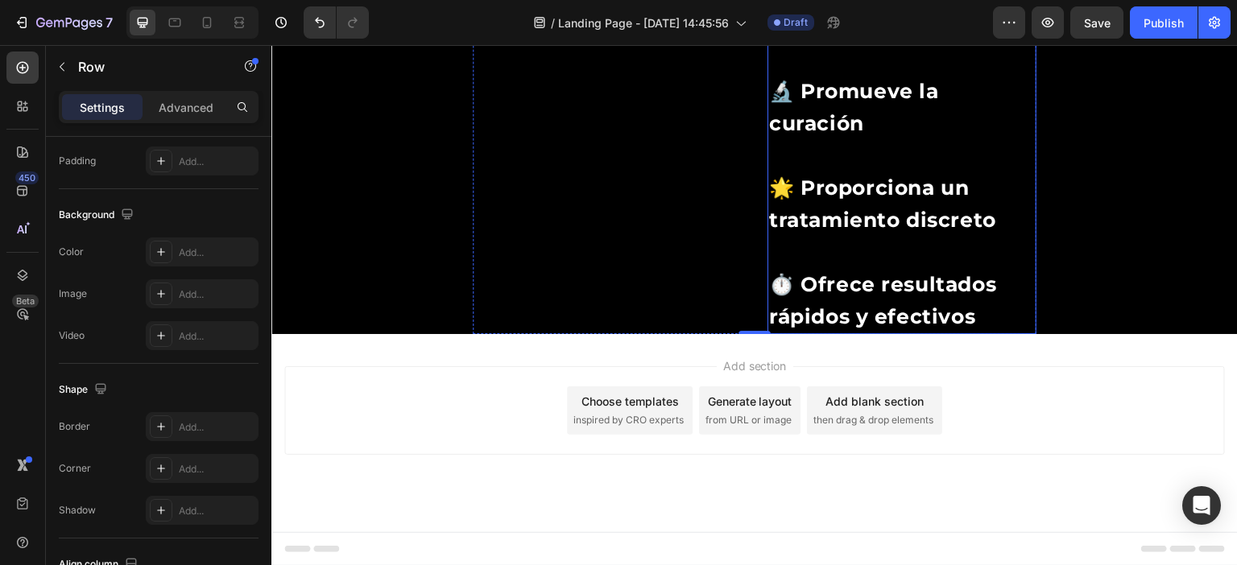
click at [897, 200] on p "⁠⁠⁠⁠⁠⁠⁠ 🌿 Alivia rápidamente el dolor 💧 Calma la irritación 🔬 Promueve la curac…" at bounding box center [902, 123] width 266 height 419
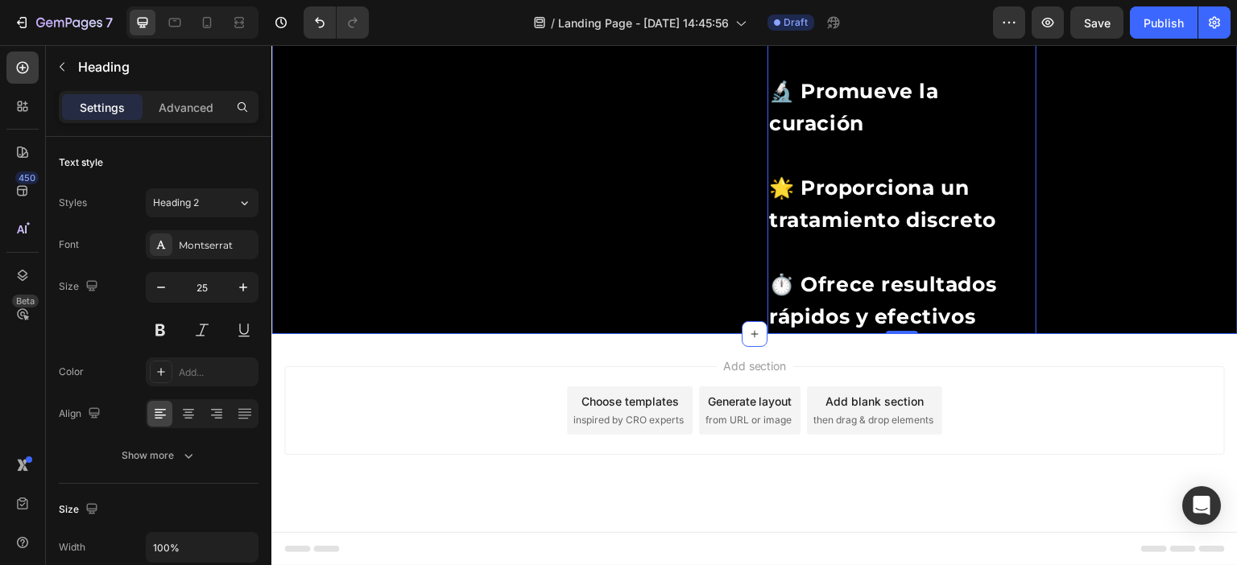
scroll to position [1899, 0]
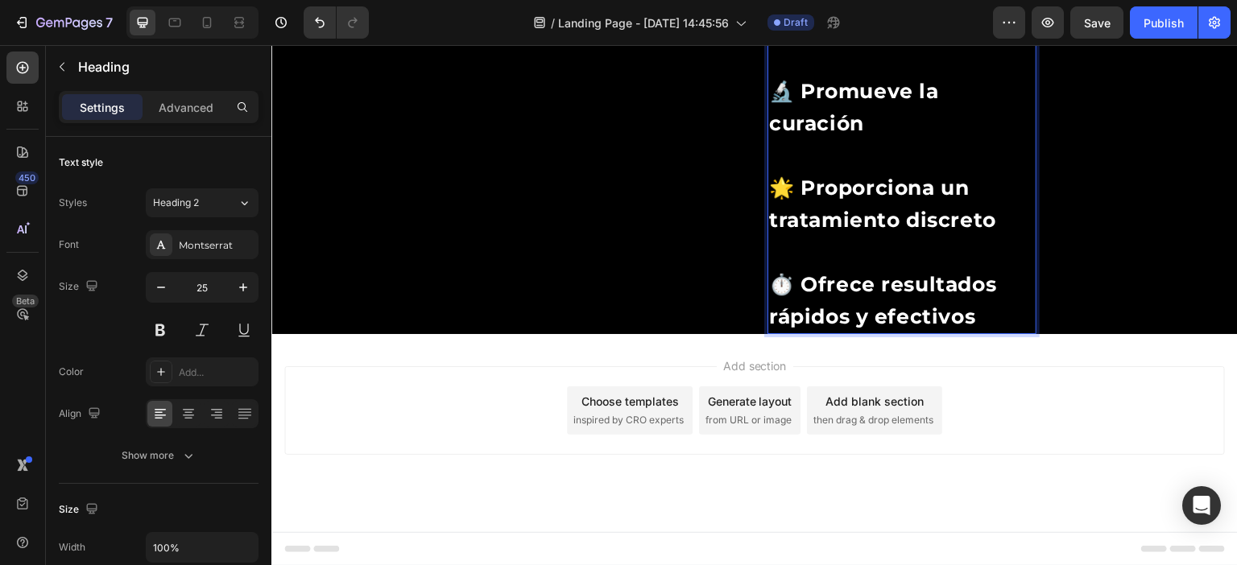
click at [923, 135] on span "🔬 Promueve la curación" at bounding box center [854, 107] width 170 height 56
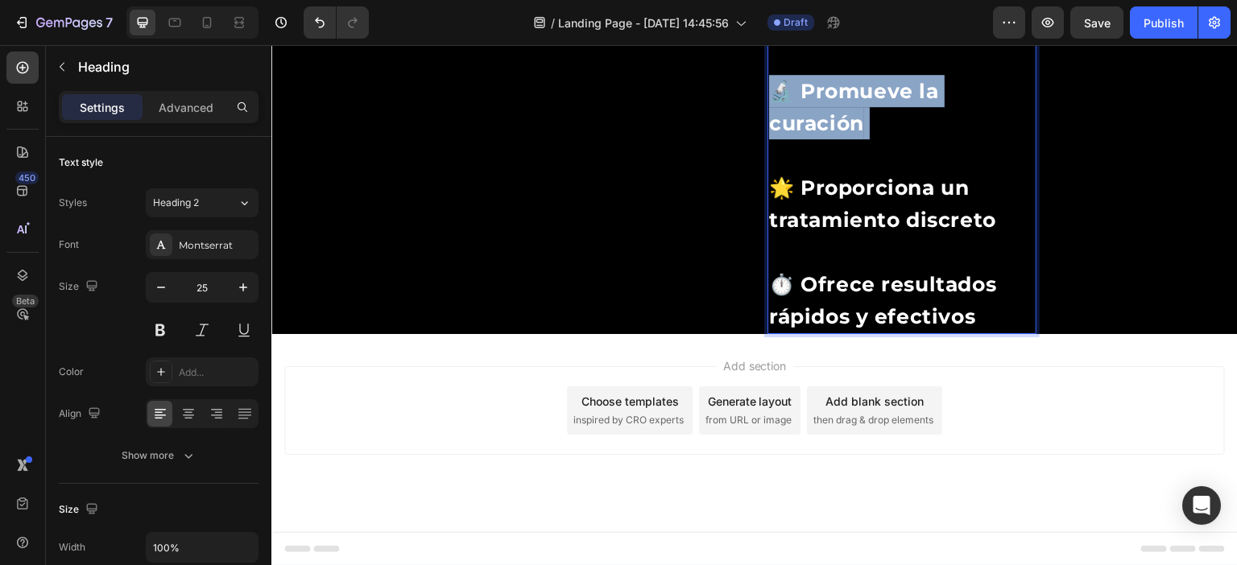
click at [923, 135] on span "🔬 Promueve la curación" at bounding box center [854, 107] width 170 height 56
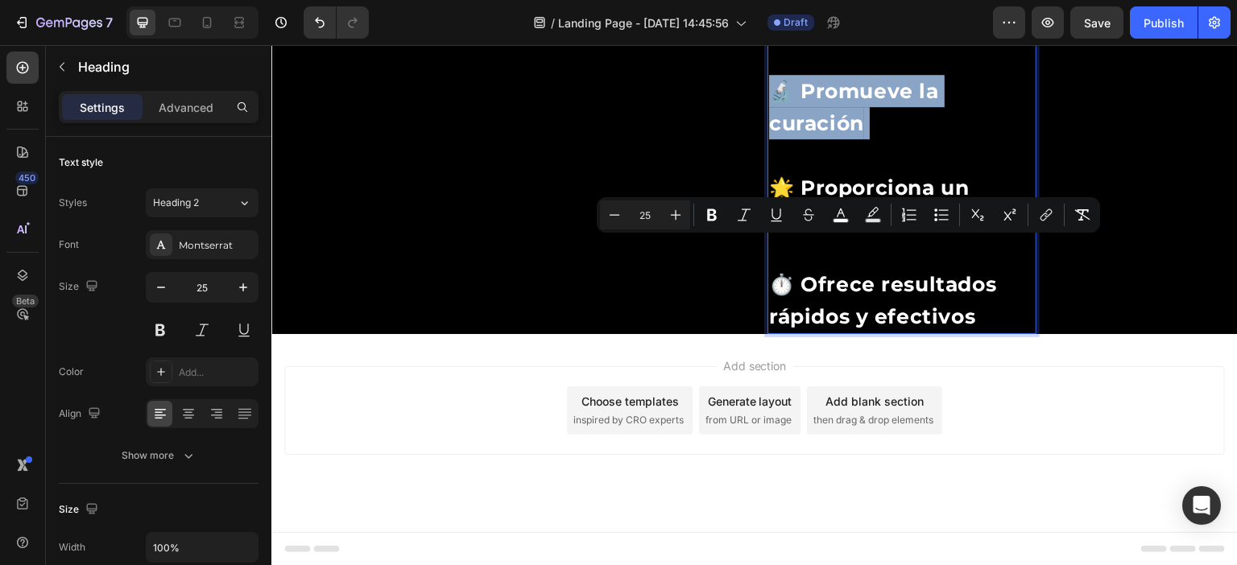
click at [949, 274] on p "🌿 Alivia rápidamente el dolor 💧 Calma la irritación 🔬 Promueve la curación 🌟 Pr…" at bounding box center [902, 123] width 266 height 419
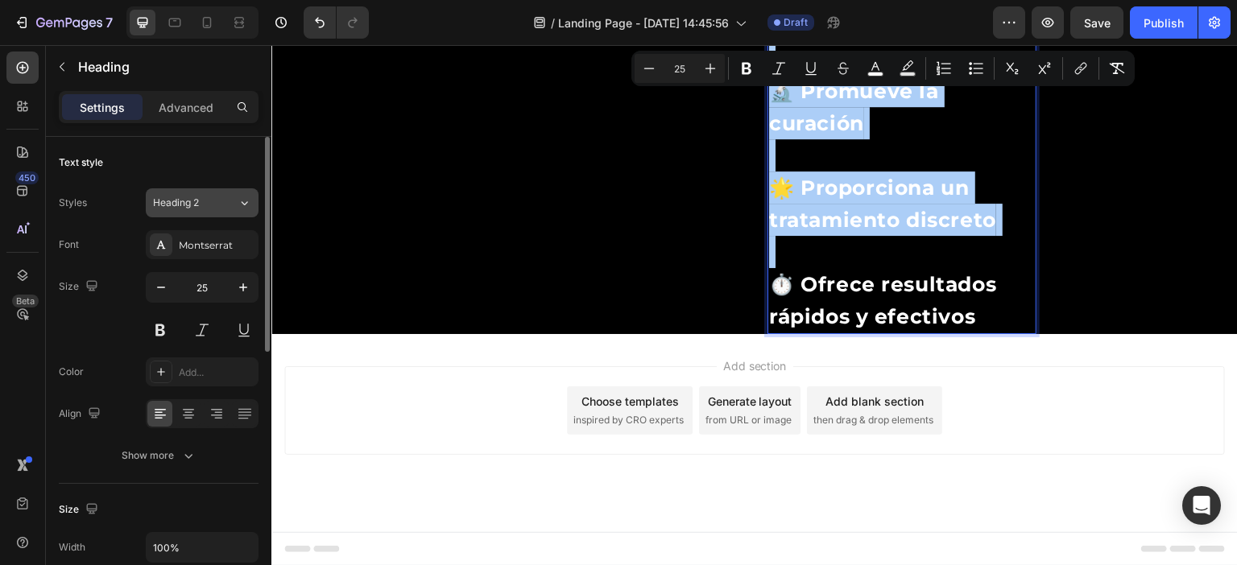
click at [221, 204] on div "Heading 2" at bounding box center [195, 203] width 85 height 14
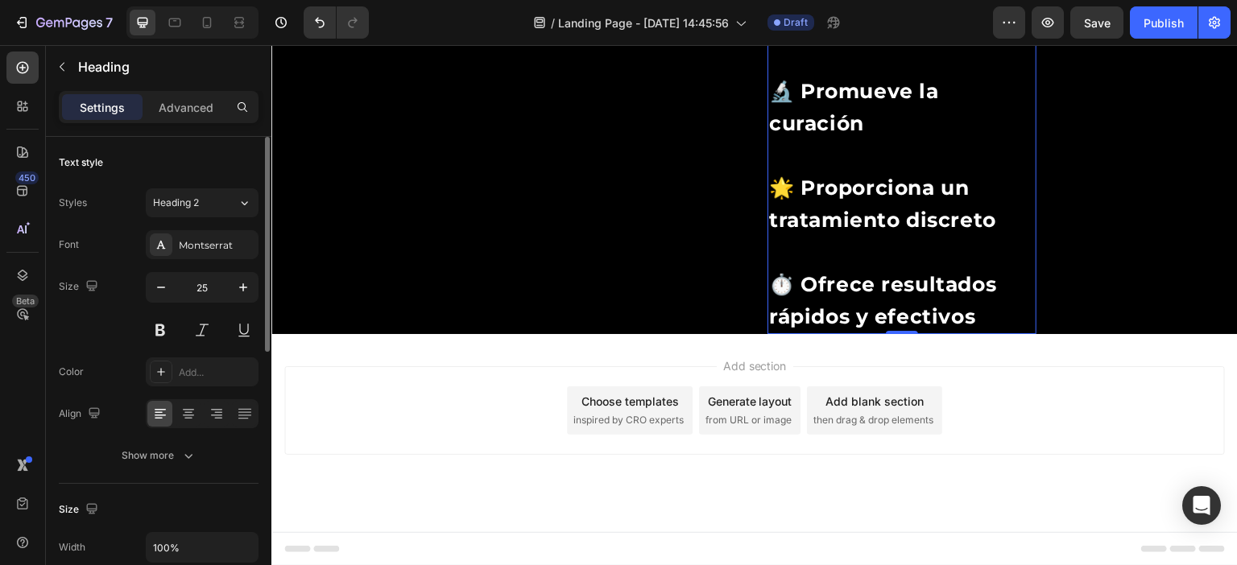
click at [212, 167] on div "Text style" at bounding box center [159, 163] width 200 height 26
click at [229, 200] on div "Heading 2" at bounding box center [195, 203] width 85 height 14
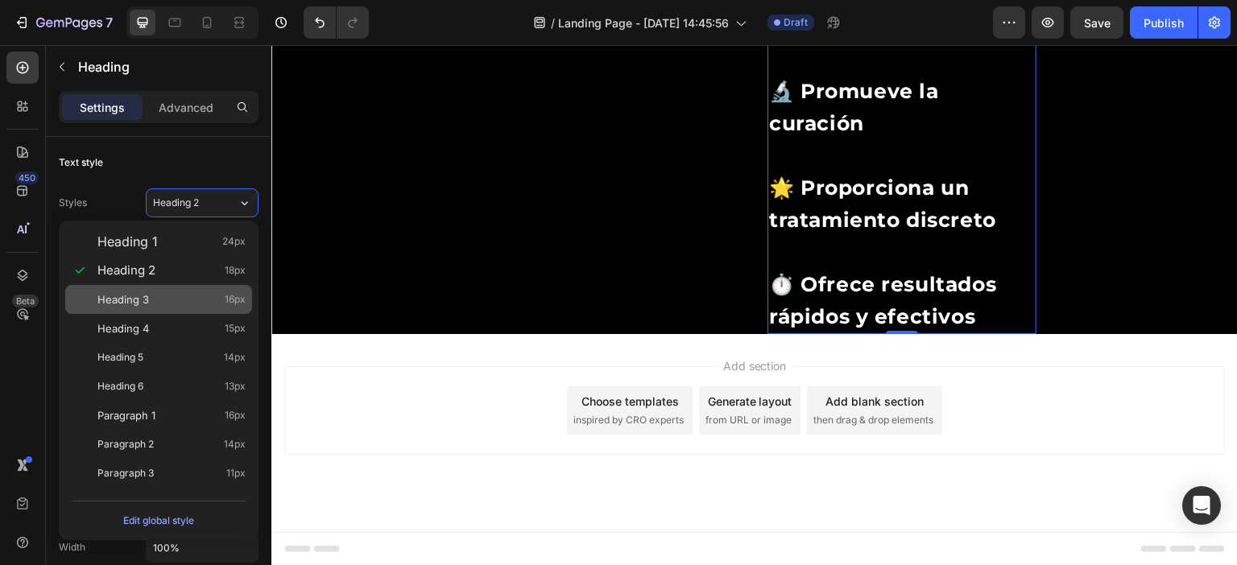
click at [172, 293] on div "Heading 3 16px" at bounding box center [171, 299] width 148 height 16
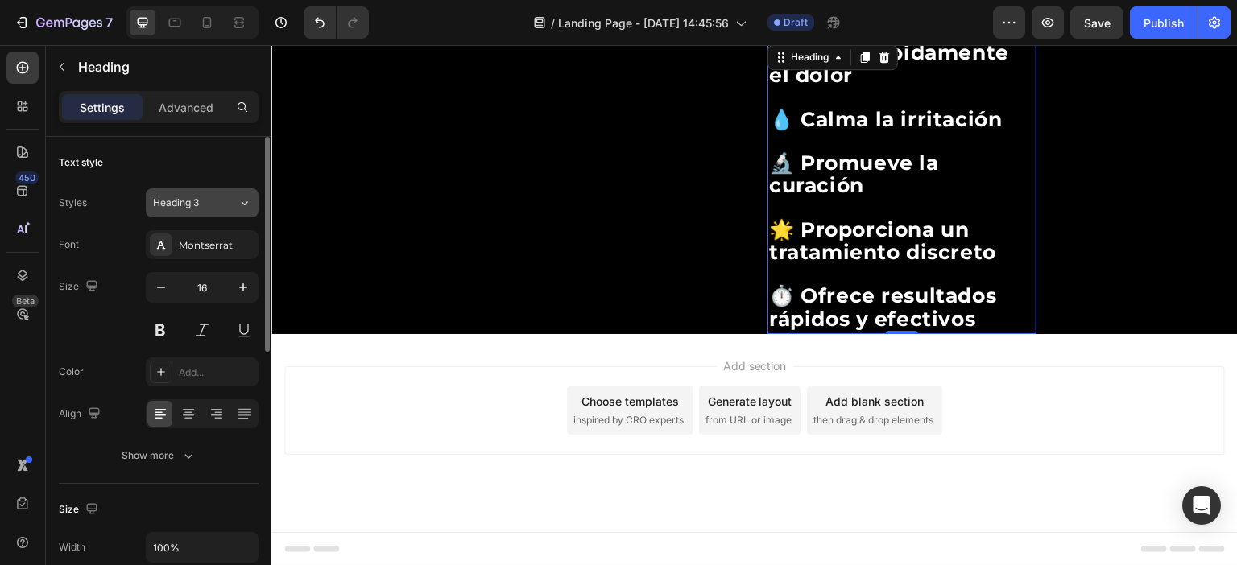
click at [217, 209] on div "Heading 3" at bounding box center [185, 203] width 65 height 14
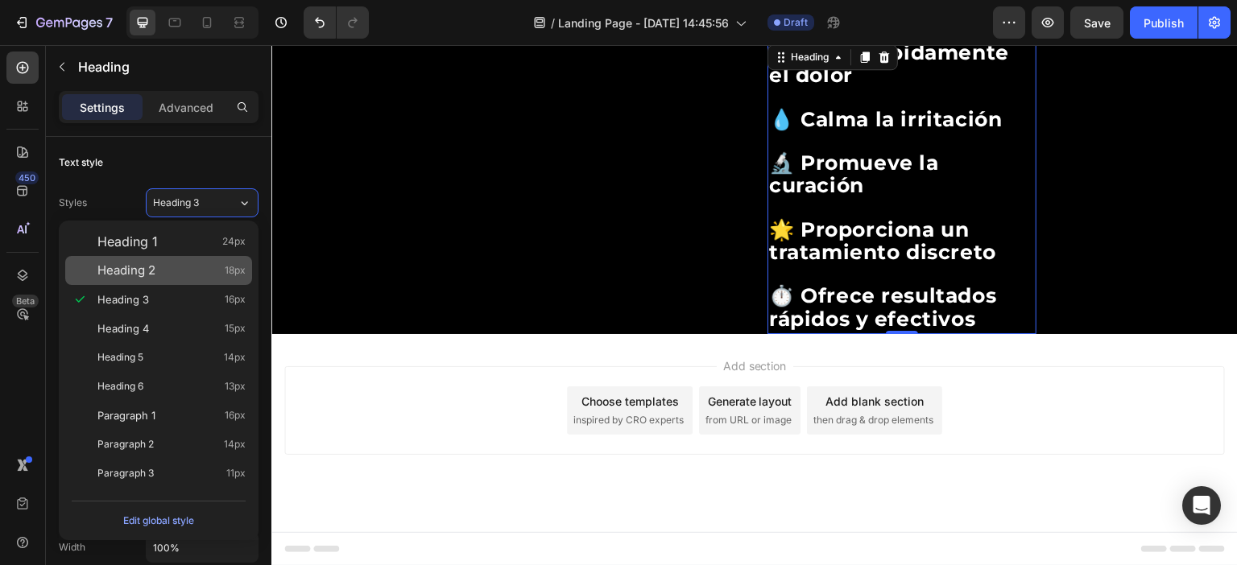
click at [185, 271] on div "Heading 2 18px" at bounding box center [171, 270] width 148 height 16
type input "18"
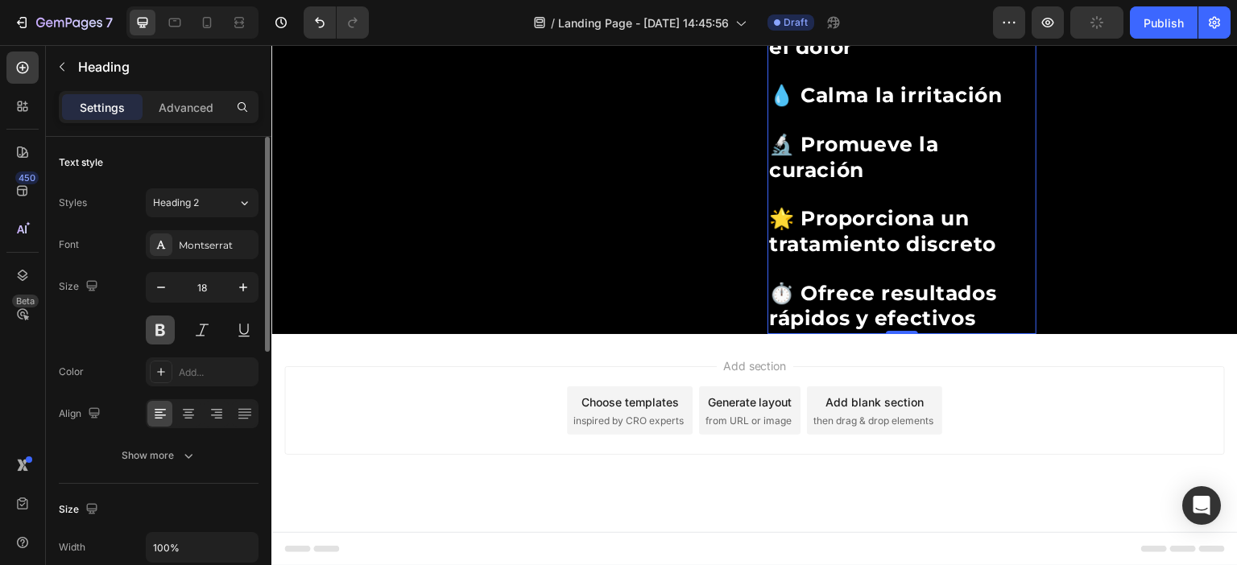
click at [154, 333] on button at bounding box center [160, 330] width 29 height 29
click at [155, 332] on button at bounding box center [160, 330] width 29 height 29
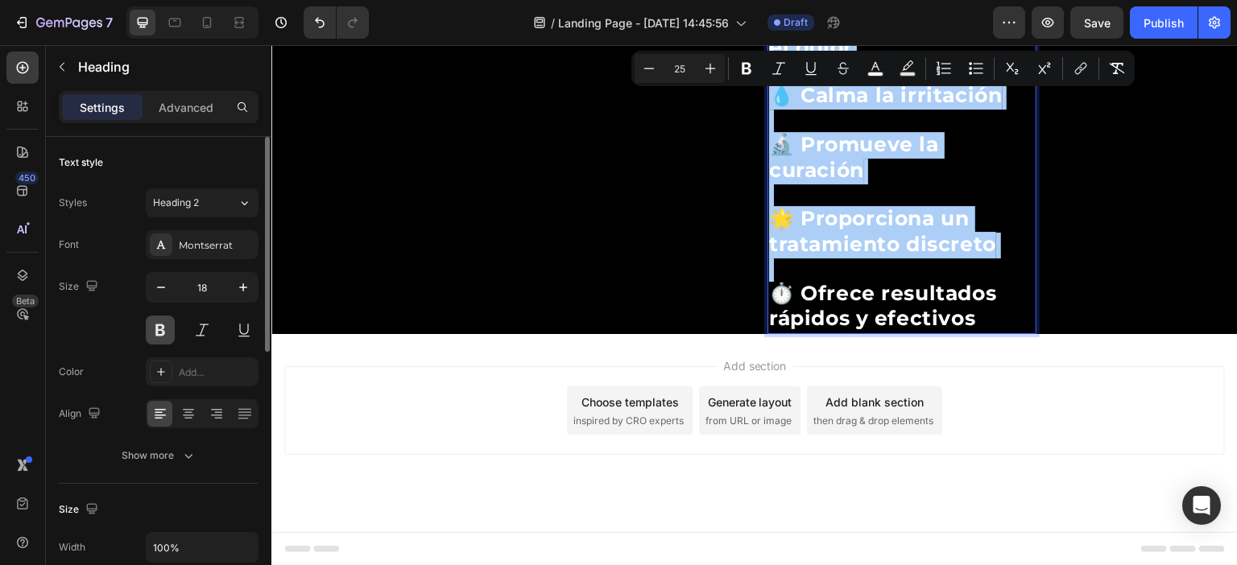
click at [158, 329] on button at bounding box center [160, 330] width 29 height 29
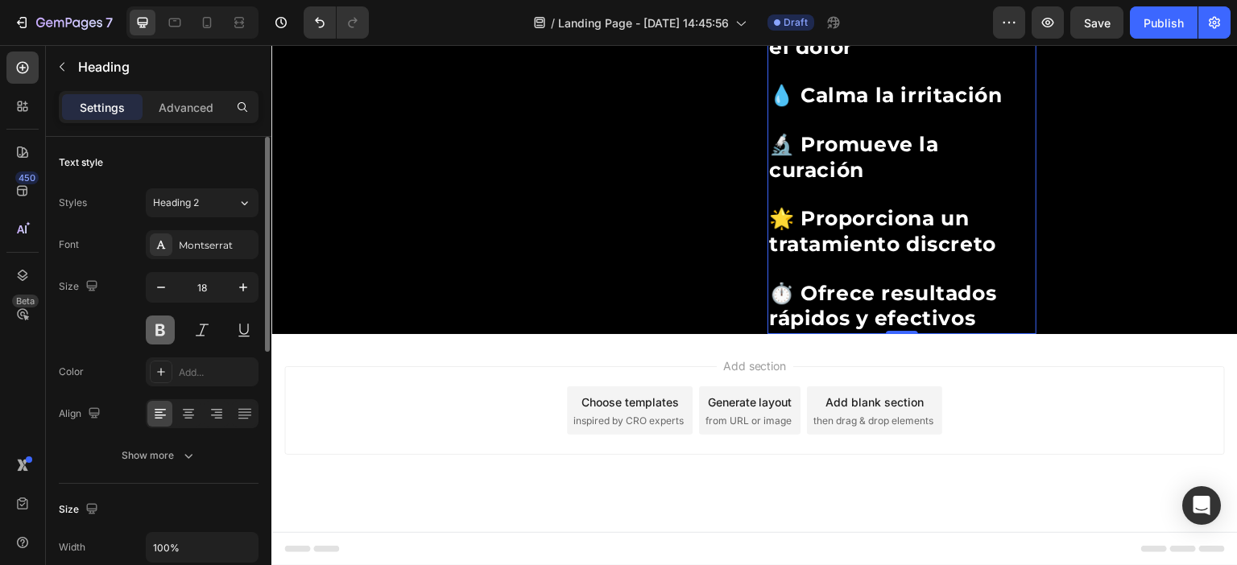
click at [158, 329] on button at bounding box center [160, 330] width 29 height 29
click at [242, 284] on icon "button" at bounding box center [243, 287] width 16 height 16
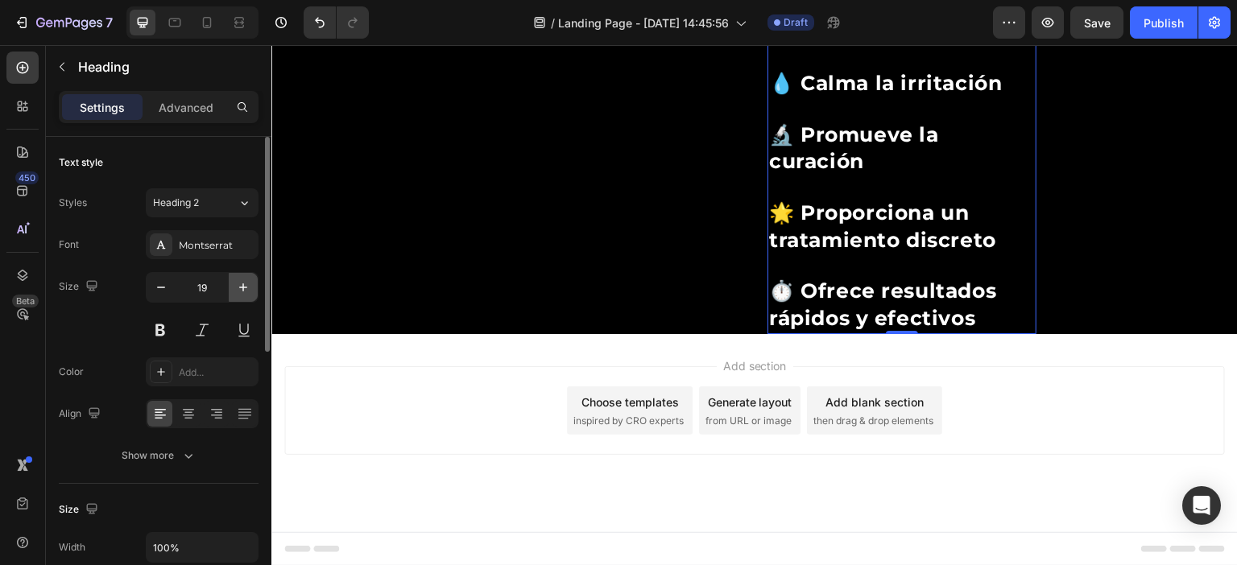
click at [242, 284] on icon "button" at bounding box center [243, 287] width 16 height 16
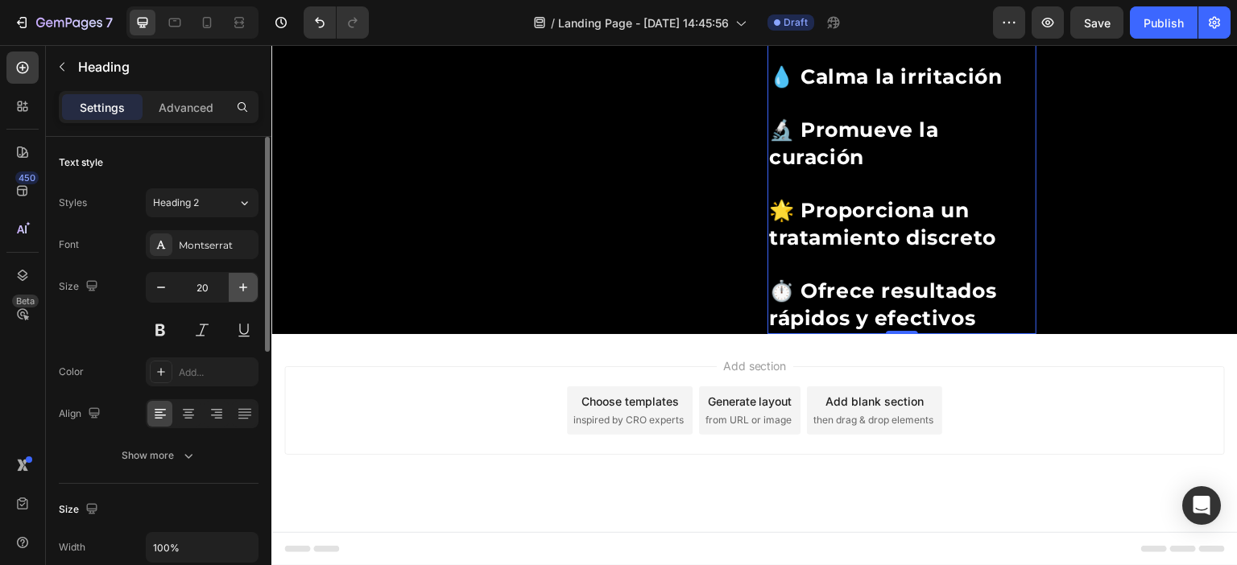
click at [242, 284] on icon "button" at bounding box center [243, 287] width 16 height 16
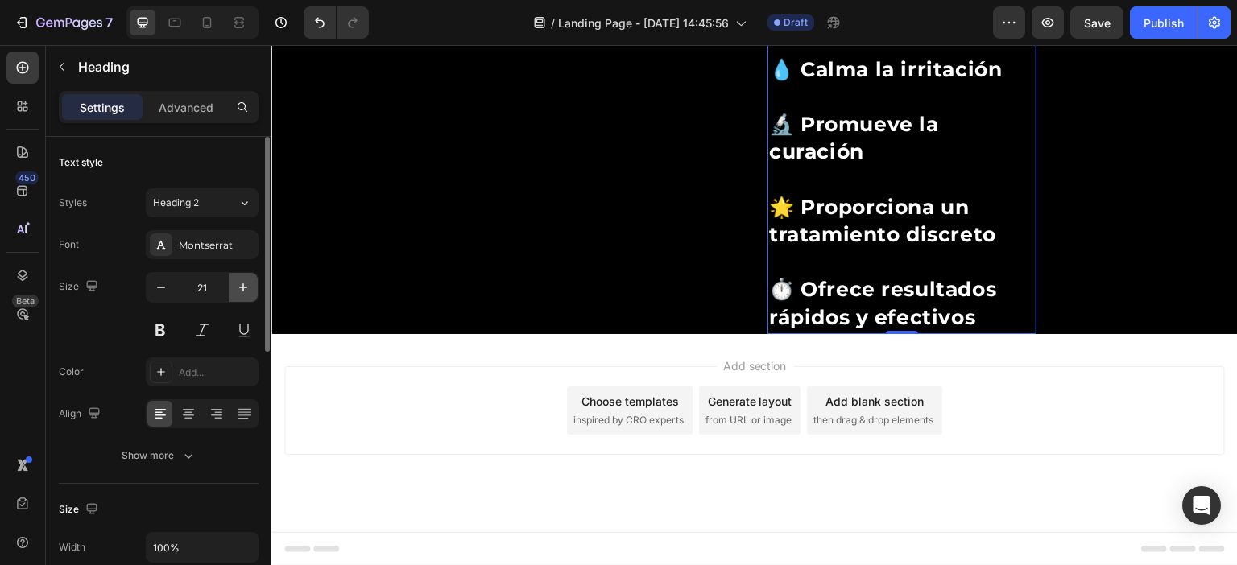
click at [242, 284] on icon "button" at bounding box center [243, 287] width 16 height 16
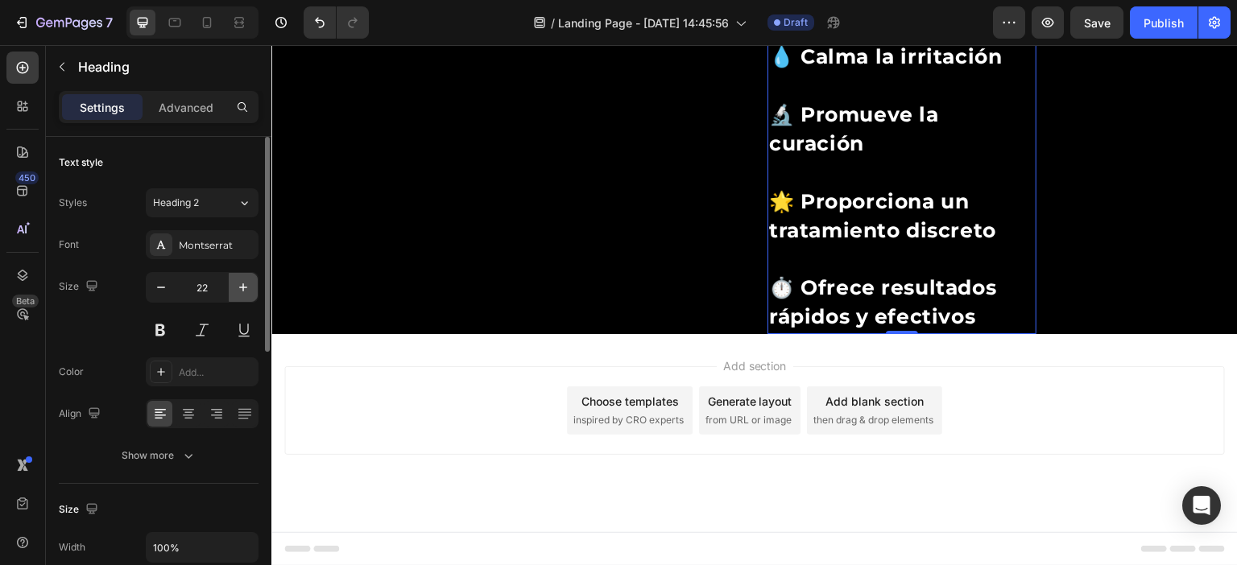
click at [242, 284] on icon "button" at bounding box center [243, 287] width 16 height 16
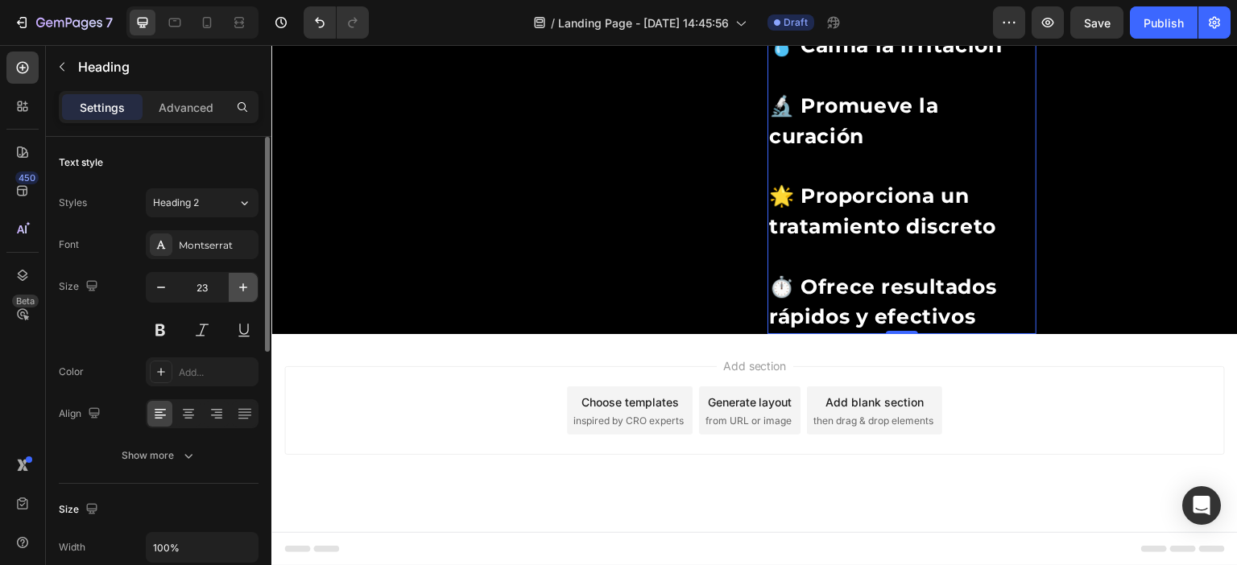
type input "24"
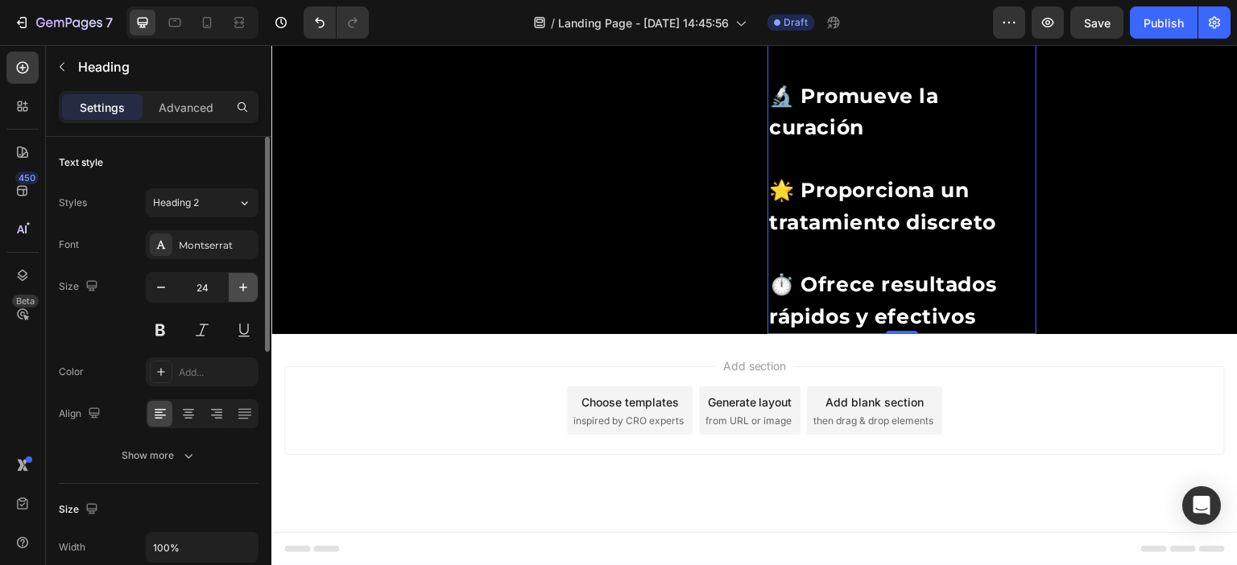
click at [242, 284] on icon "button" at bounding box center [243, 287] width 16 height 16
type input "25"
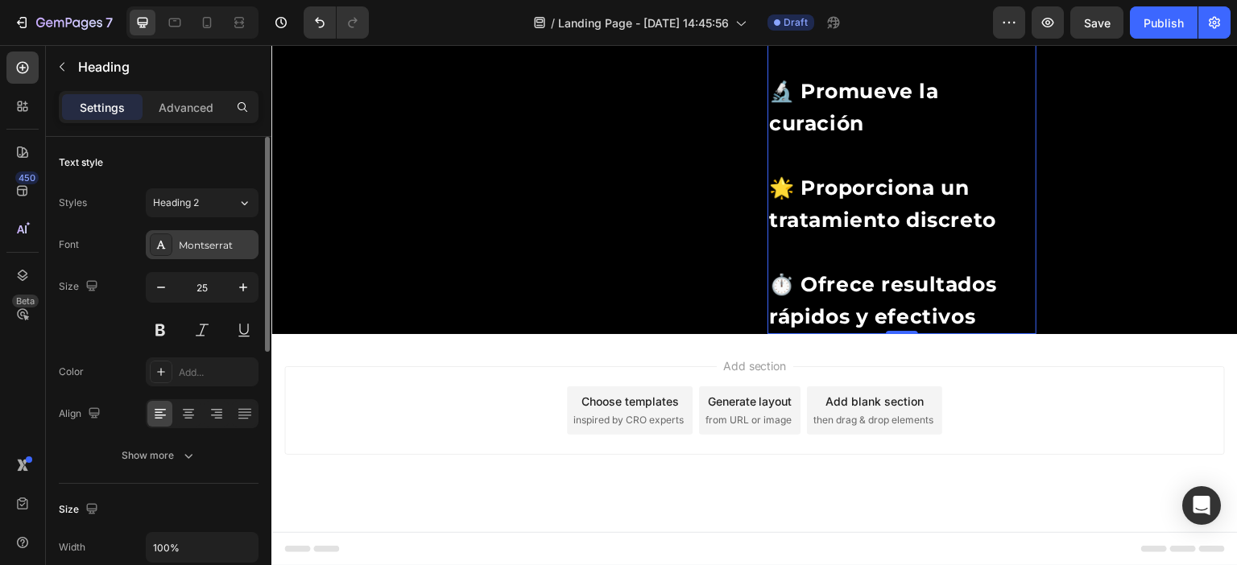
click at [215, 242] on div "Montserrat" at bounding box center [217, 245] width 76 height 14
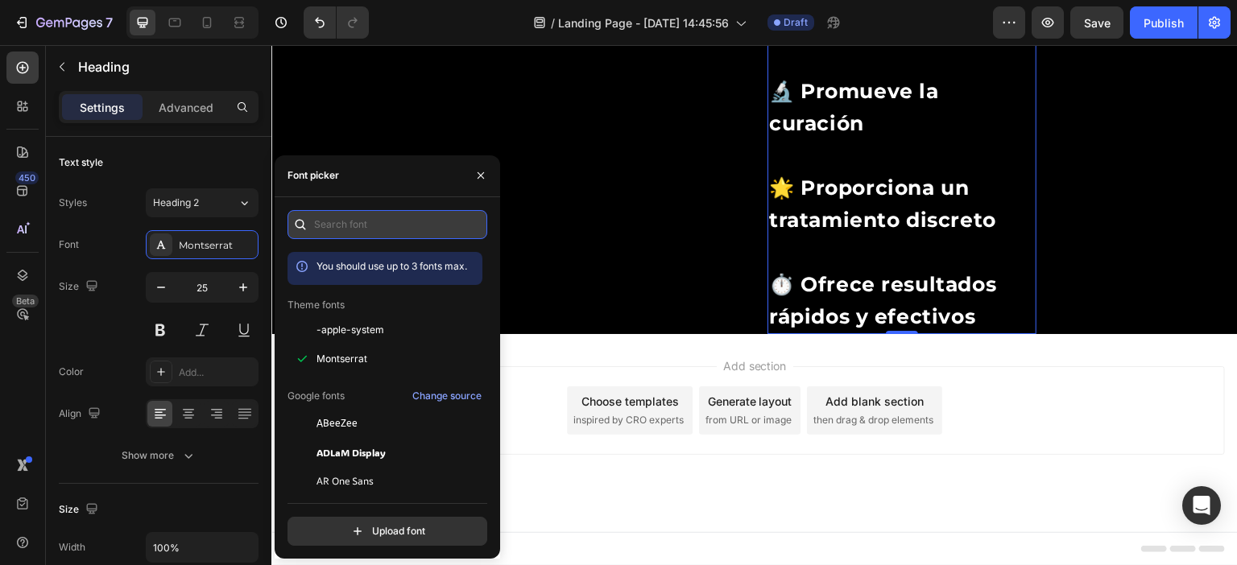
click at [364, 228] on input "text" at bounding box center [387, 224] width 200 height 29
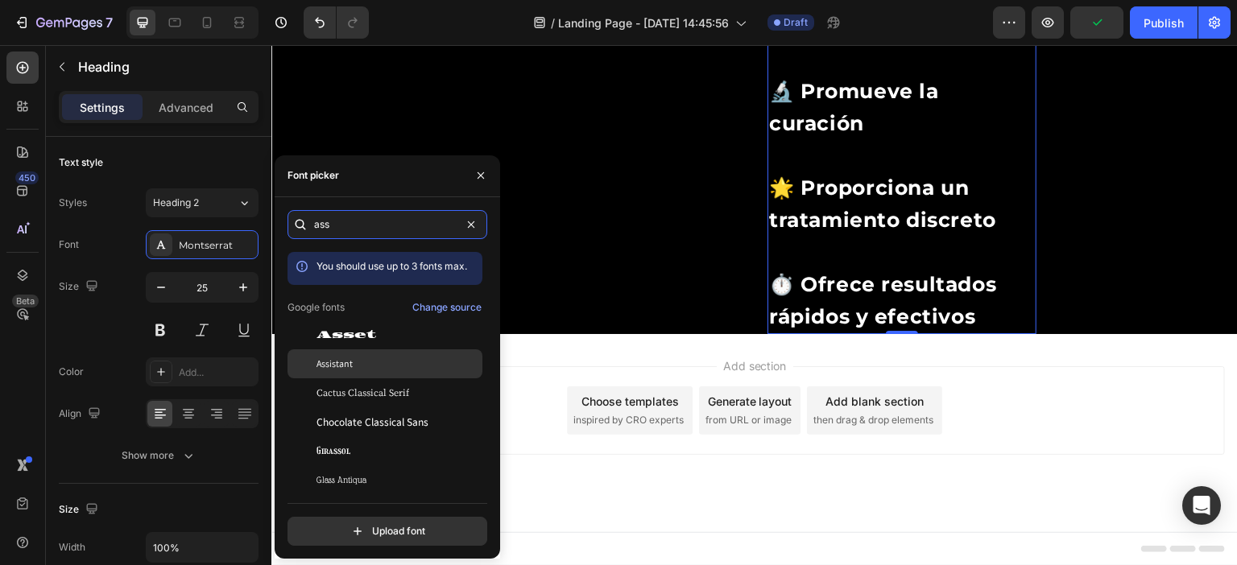
type input "ass"
click at [370, 363] on div "Assistant" at bounding box center [397, 364] width 163 height 14
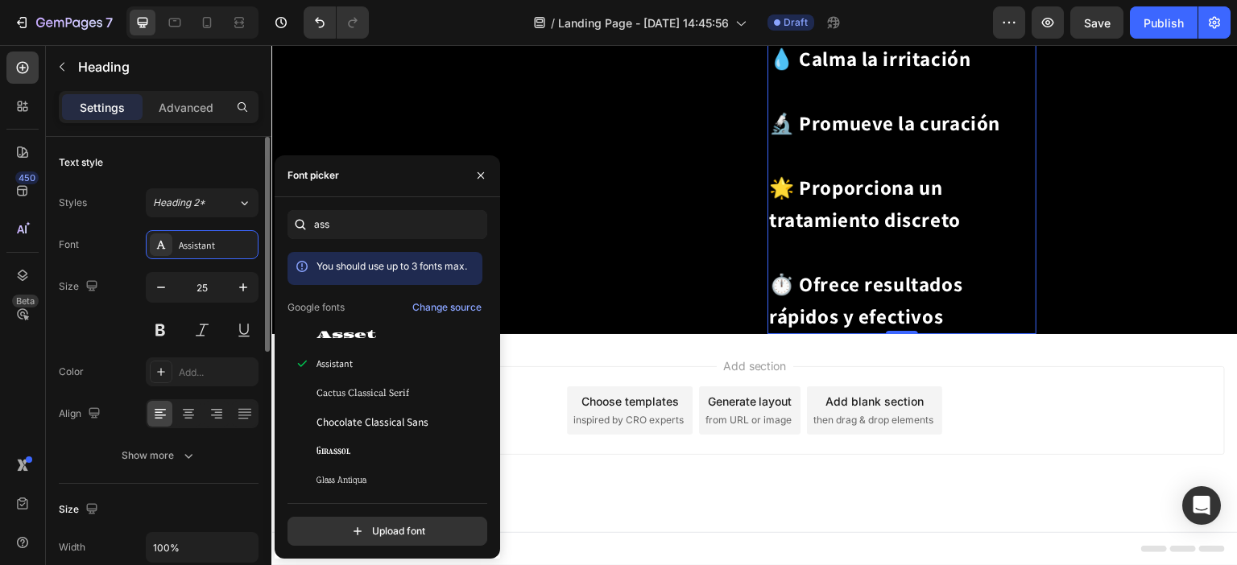
click at [234, 170] on div "Text style" at bounding box center [159, 163] width 200 height 26
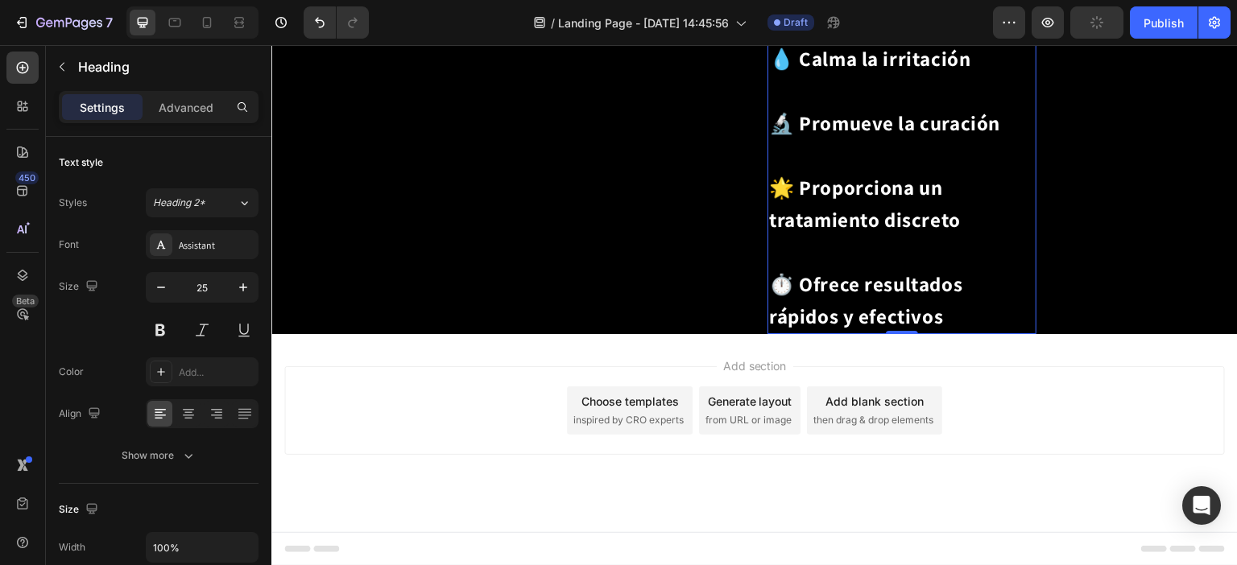
scroll to position [1657, 0]
click at [787, 333] on p "🌿 Alivia rápidamente el dolor ⁠⁠⁠⁠⁠⁠⁠ 💧 Calma la irritación 🔬 Promueve la curac…" at bounding box center [902, 139] width 266 height 386
click at [826, 333] on p "🌿 Alivia rápidamente el dolor ⁠⁠⁠⁠⁠⁠⁠ 💧 Calma la irritación 🔬 Promueve la curac…" at bounding box center [902, 139] width 266 height 386
click at [821, 333] on p "🌿 Alivia rápidamente el dolor ⁠⁠⁠⁠⁠⁠⁠ 💧 Calma la irritación 🔬 Promueve la curac…" at bounding box center [902, 139] width 266 height 386
click at [821, 333] on p "🌿 Alivia rápidamente el dolor 💧 Calma la irritación 🔬 Promueve la curación 🌟 Pr…" at bounding box center [902, 139] width 266 height 386
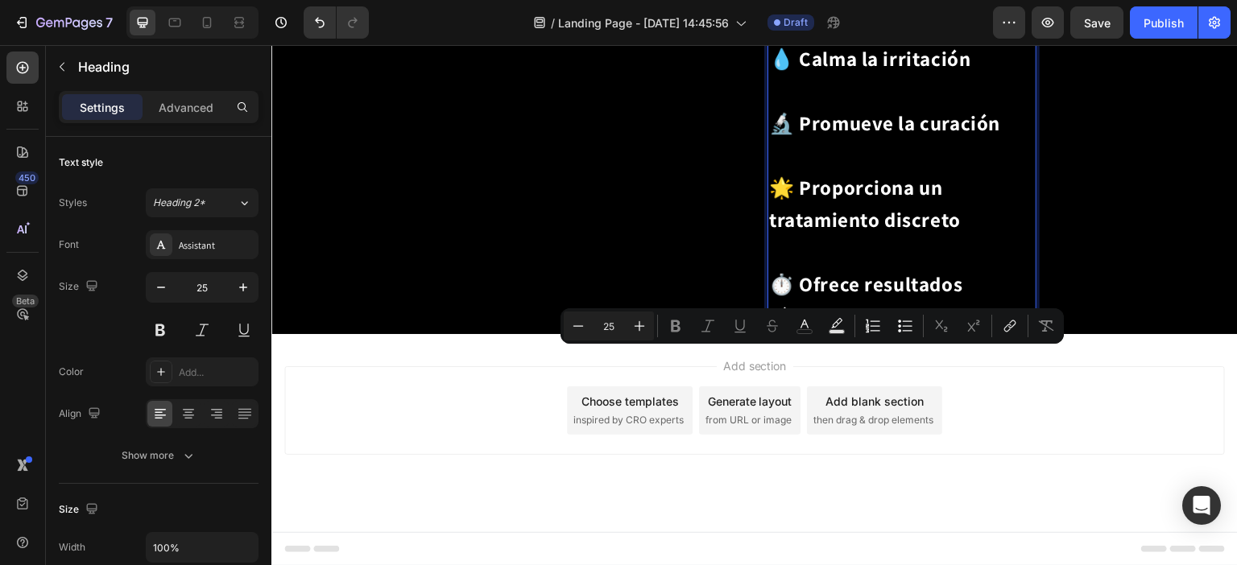
click at [845, 333] on p "🌿 Alivia rápidamente el dolor 💧 Calma la irritación 🔬 Promueve la curación 🌟 Pr…" at bounding box center [902, 139] width 266 height 386
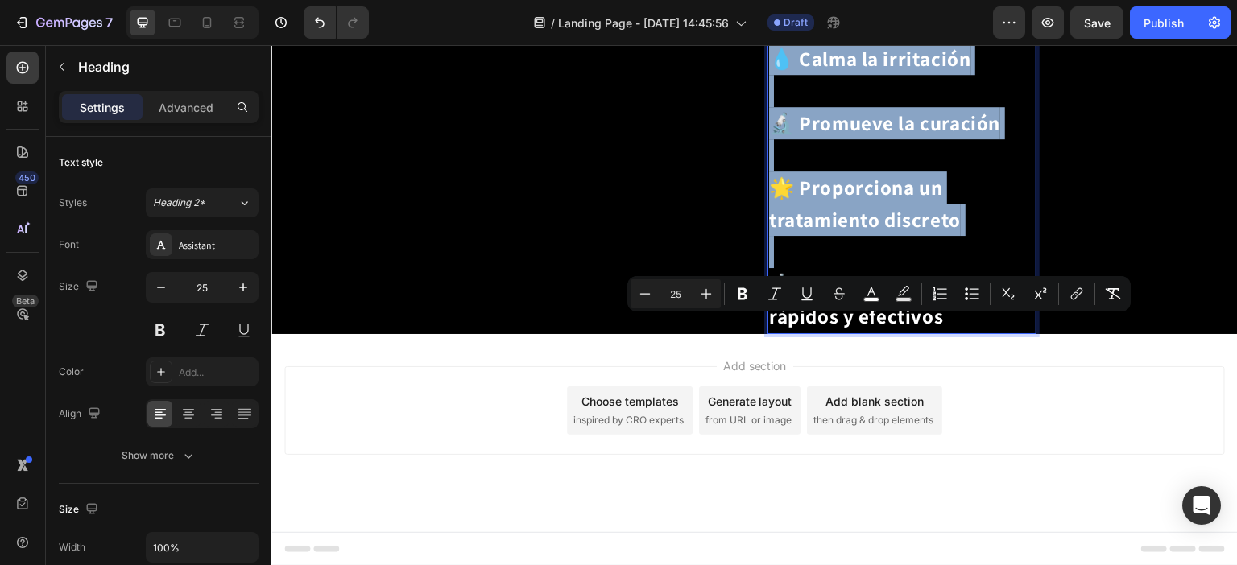
click at [990, 333] on p "🌿 Alivia rápidamente el dolor 💧 Calma la irritación 🔬 Promueve la curación 🌟 Pr…" at bounding box center [902, 139] width 266 height 386
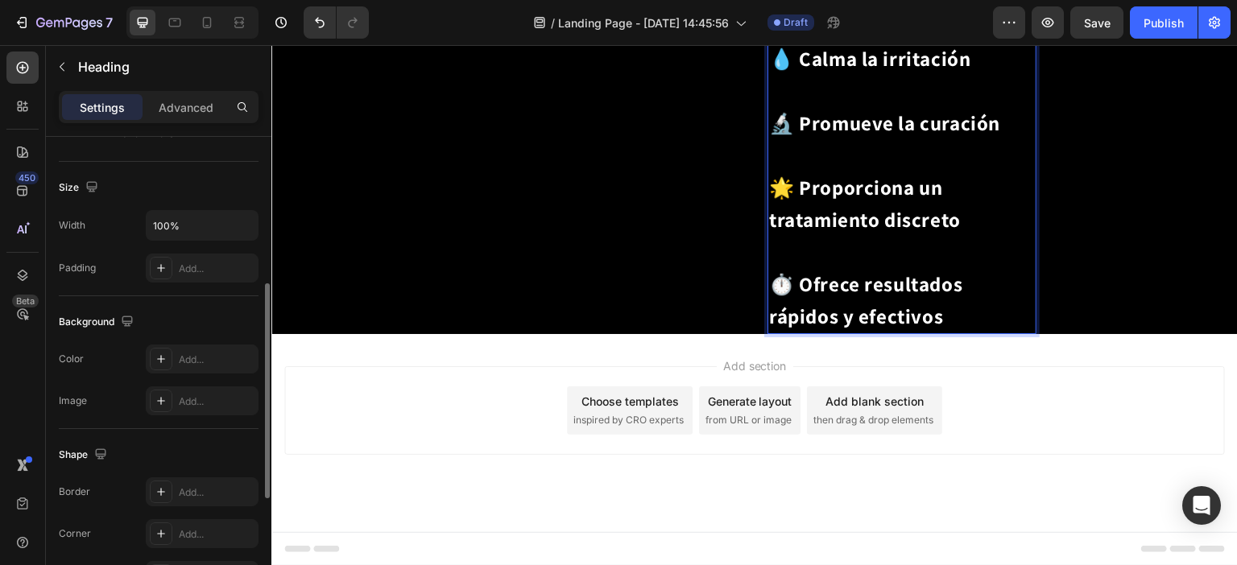
scroll to position [1818, 0]
click at [717, 334] on div "Image" at bounding box center [607, 139] width 269 height 390
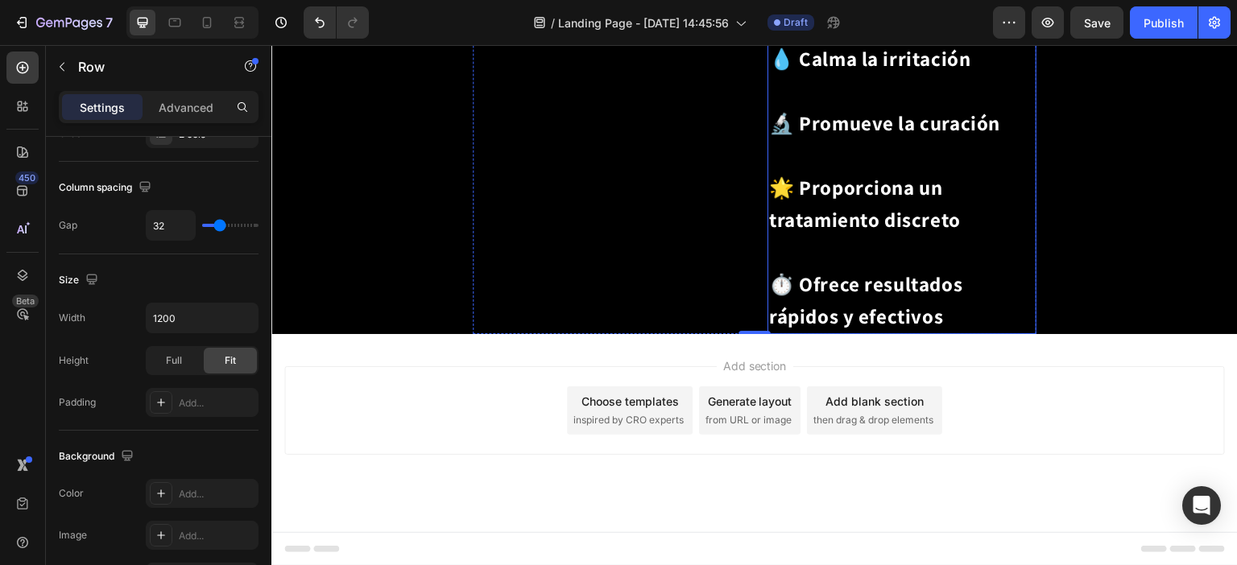
scroll to position [0, 0]
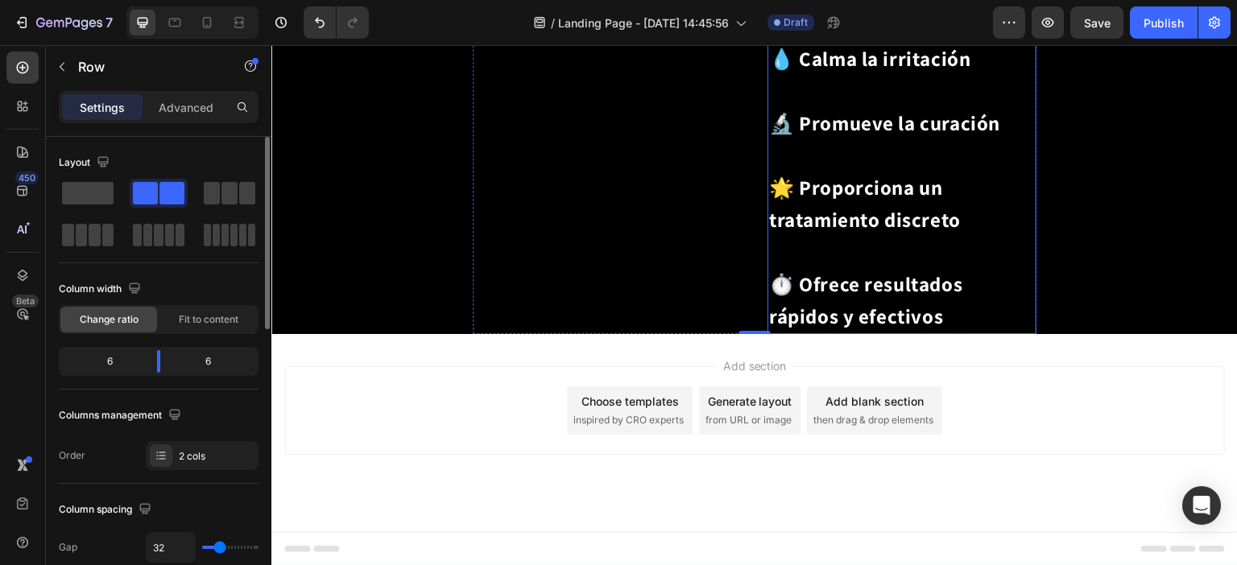
click at [953, 229] on p "⁠⁠⁠⁠⁠⁠⁠ 🌿 Alivia rápidamente el dolor 💧 Calma la irritación 🔬 Promueve la curac…" at bounding box center [902, 139] width 266 height 386
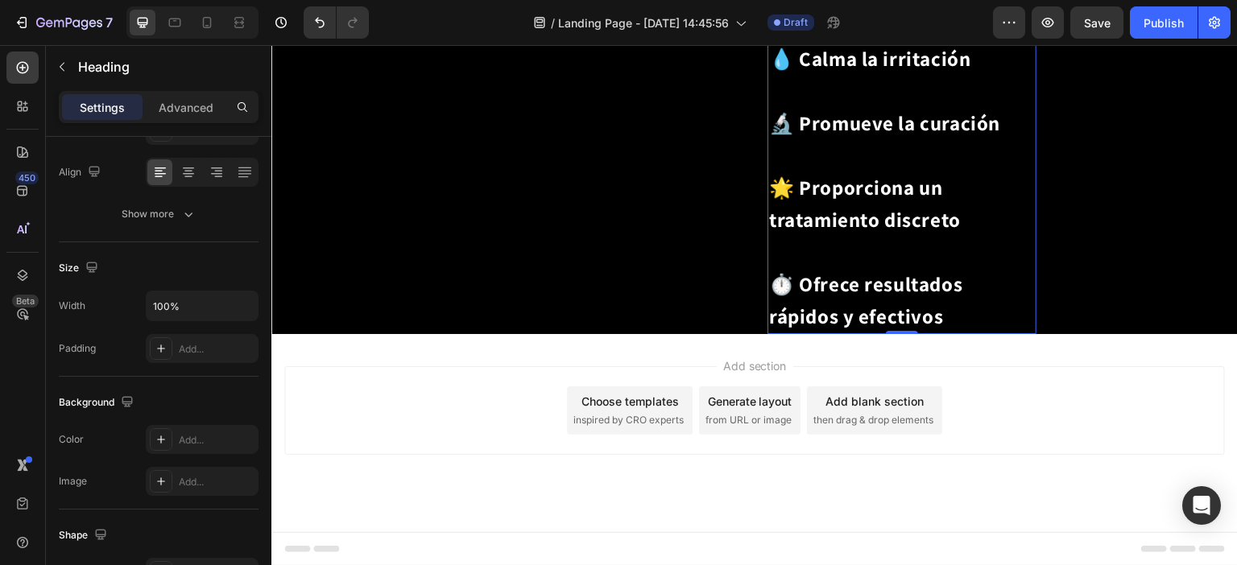
scroll to position [2027, 0]
click at [676, 262] on div "Image" at bounding box center [607, 139] width 269 height 390
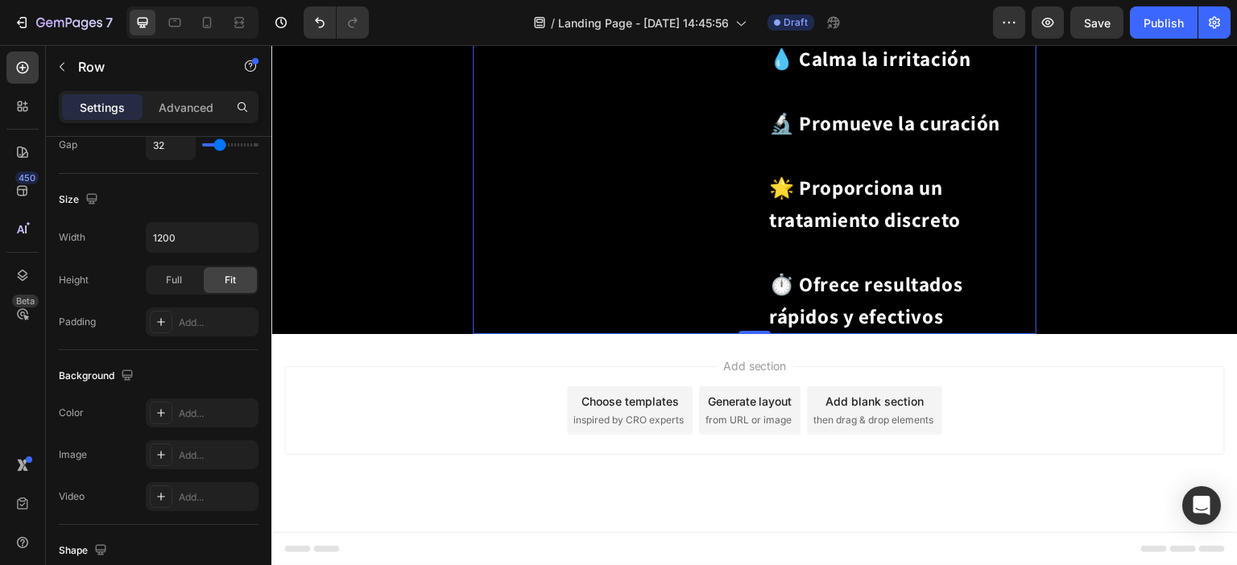
scroll to position [1866, 0]
click at [697, 334] on div "Image" at bounding box center [607, 139] width 269 height 390
click at [961, 191] on p "⁠⁠⁠⁠⁠⁠⁠ 🌿 Alivia rápidamente el dolor 💧 Calma la irritación 🔬 Promueve la curac…" at bounding box center [902, 139] width 266 height 386
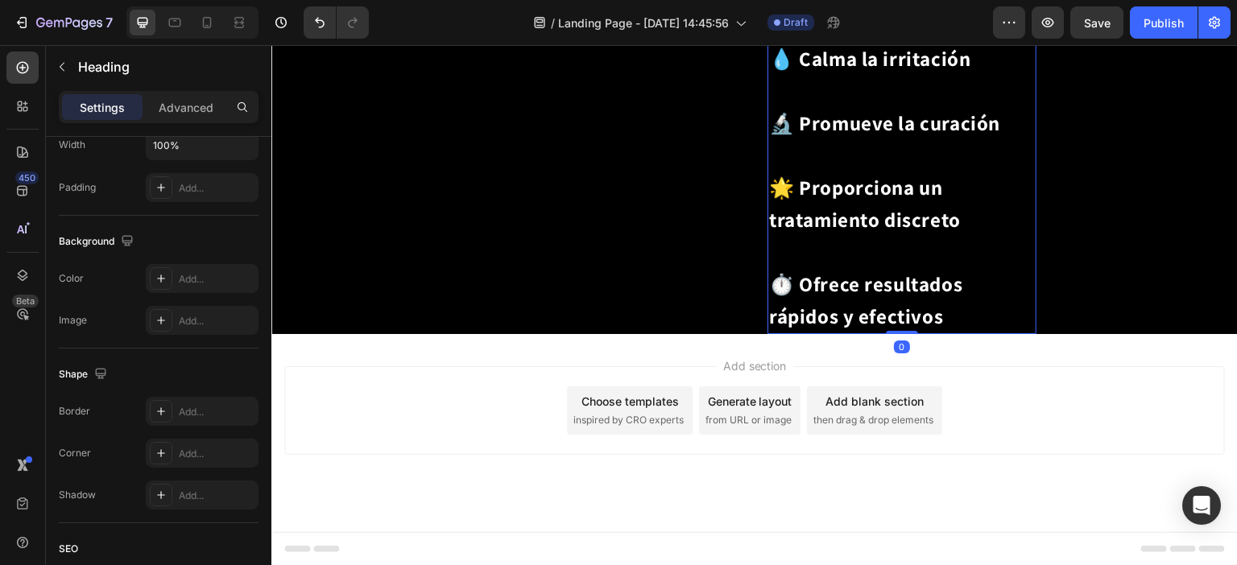
scroll to position [0, 0]
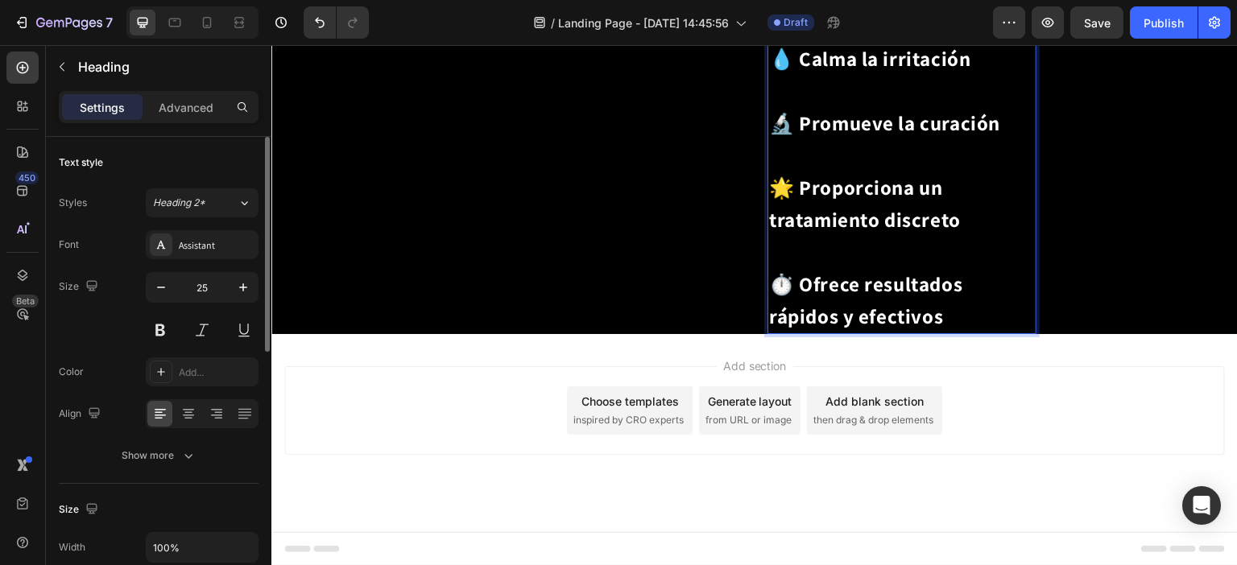
click at [961, 191] on p "🌿 Alivia rápidamente el dolor ⁠⁠⁠⁠⁠⁠⁠ 💧 Calma la irritación 🔬 Promueve la curac…" at bounding box center [902, 139] width 266 height 386
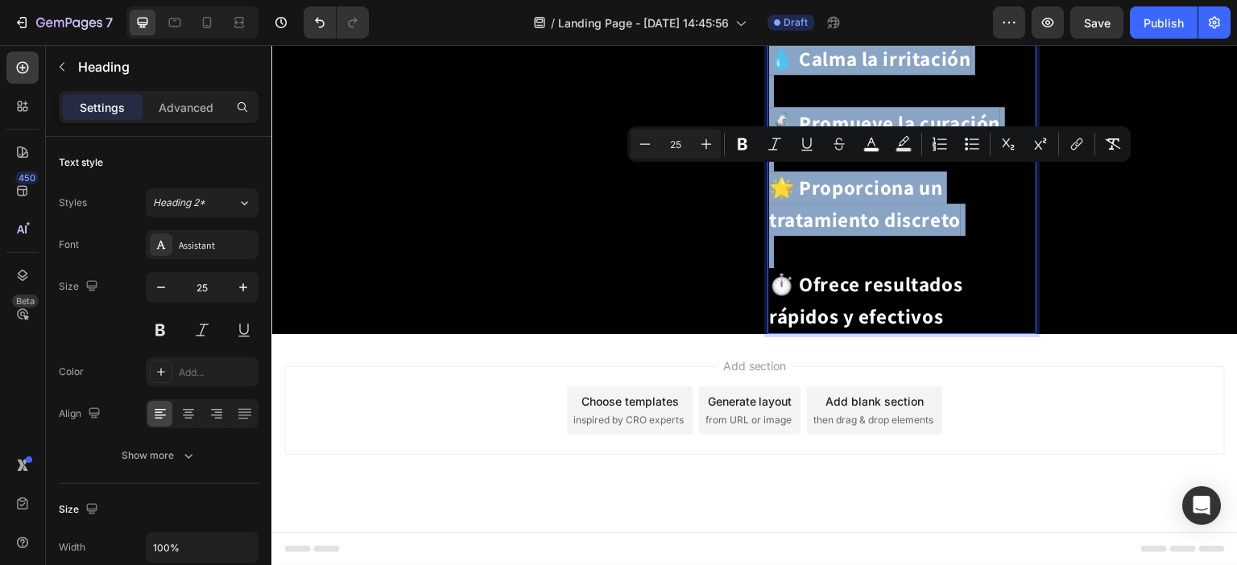
scroll to position [1705, 0]
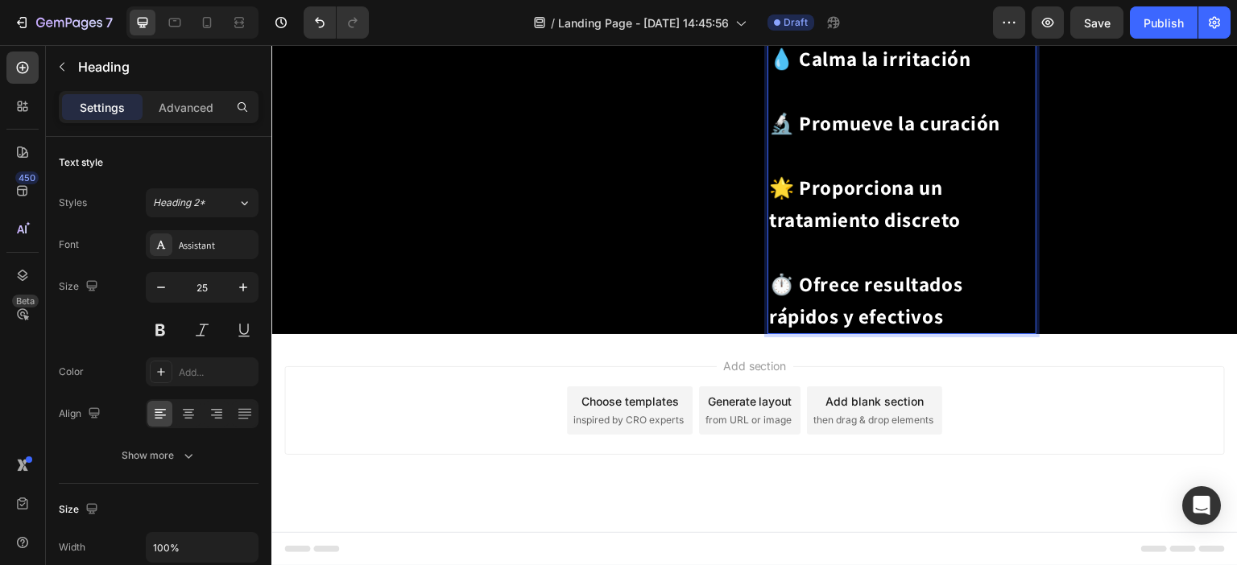
scroll to position [1808, 0]
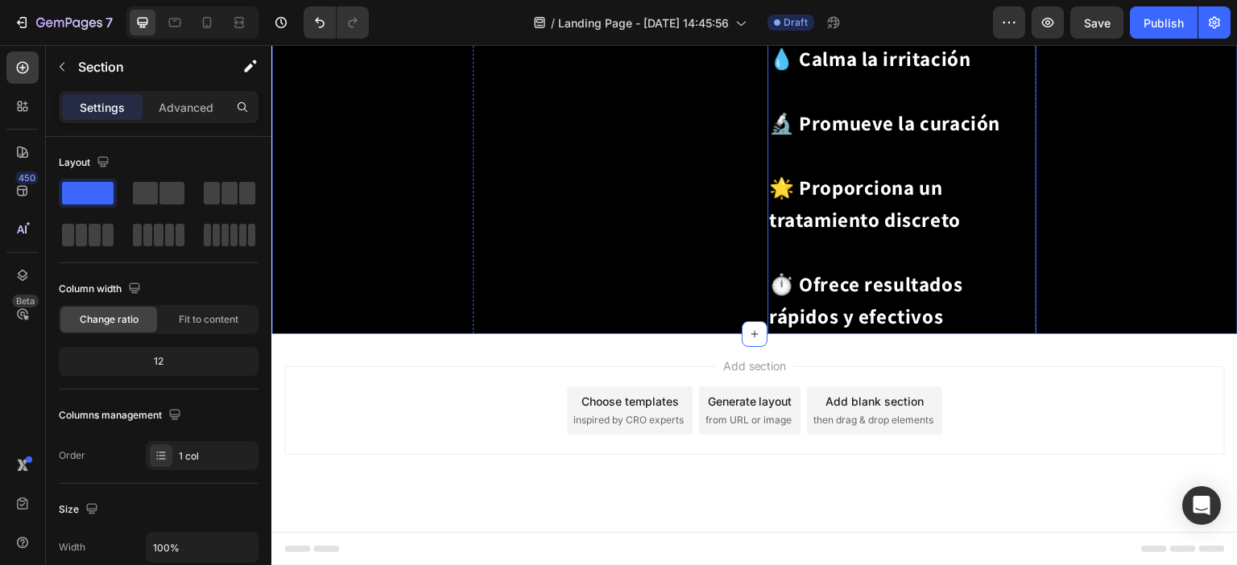
click at [983, 269] on p "⁠⁠⁠⁠⁠⁠⁠ 🌿 Alivia rápidamente el dolor 💧 Calma la irritación 🔬 Promueve la curac…" at bounding box center [902, 139] width 266 height 386
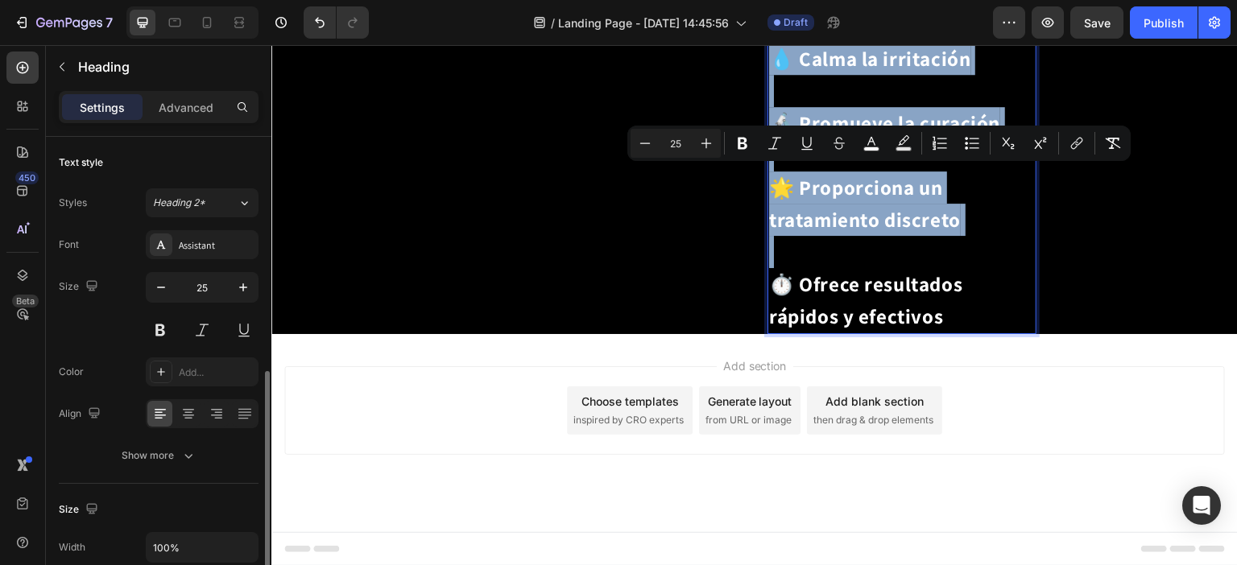
scroll to position [322, 0]
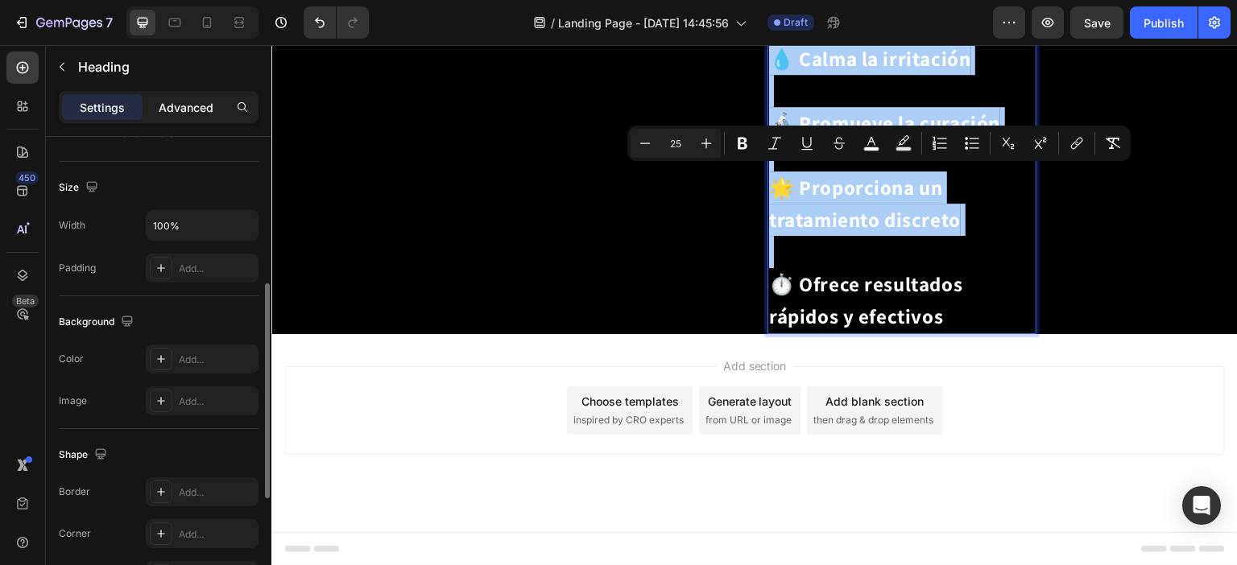
click at [171, 101] on p "Advanced" at bounding box center [186, 107] width 55 height 17
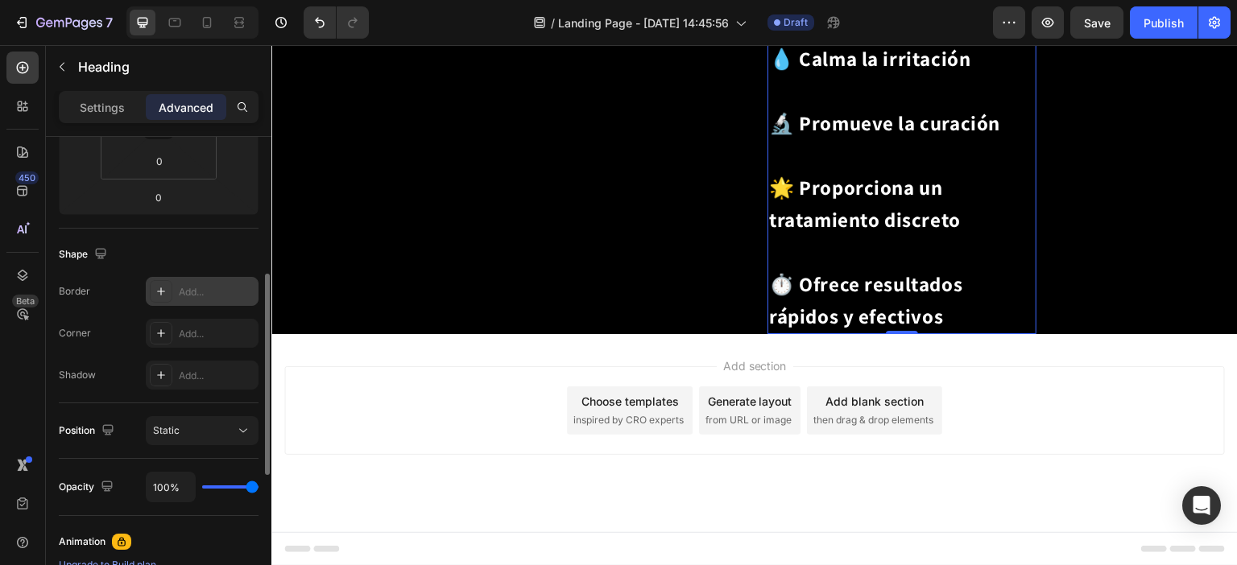
scroll to position [0, 0]
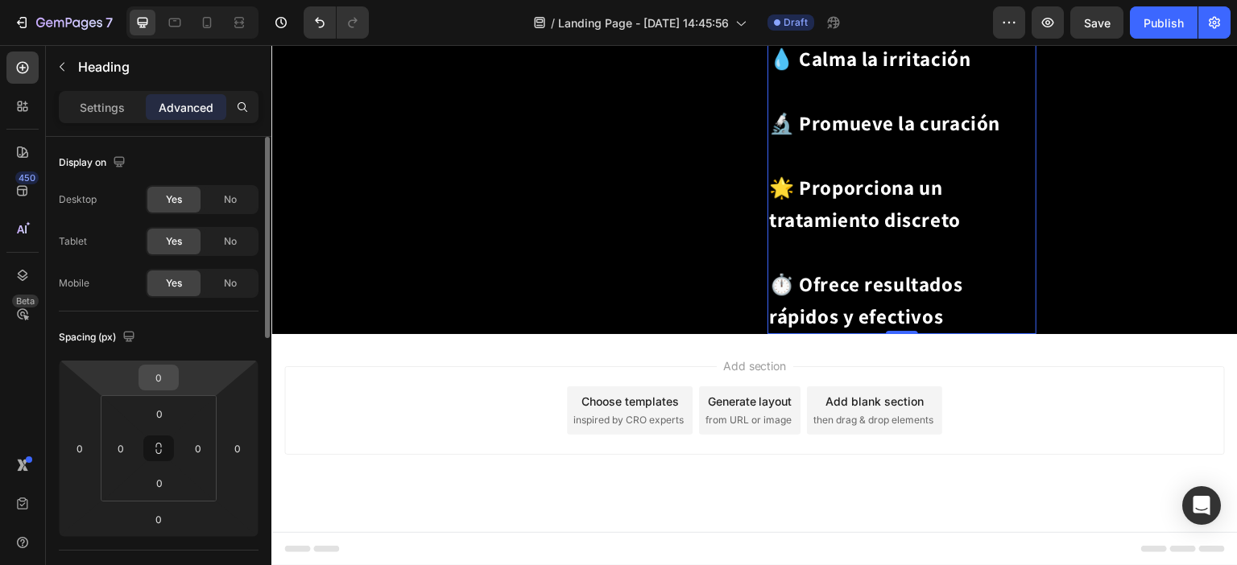
click at [171, 374] on input "0" at bounding box center [159, 378] width 32 height 24
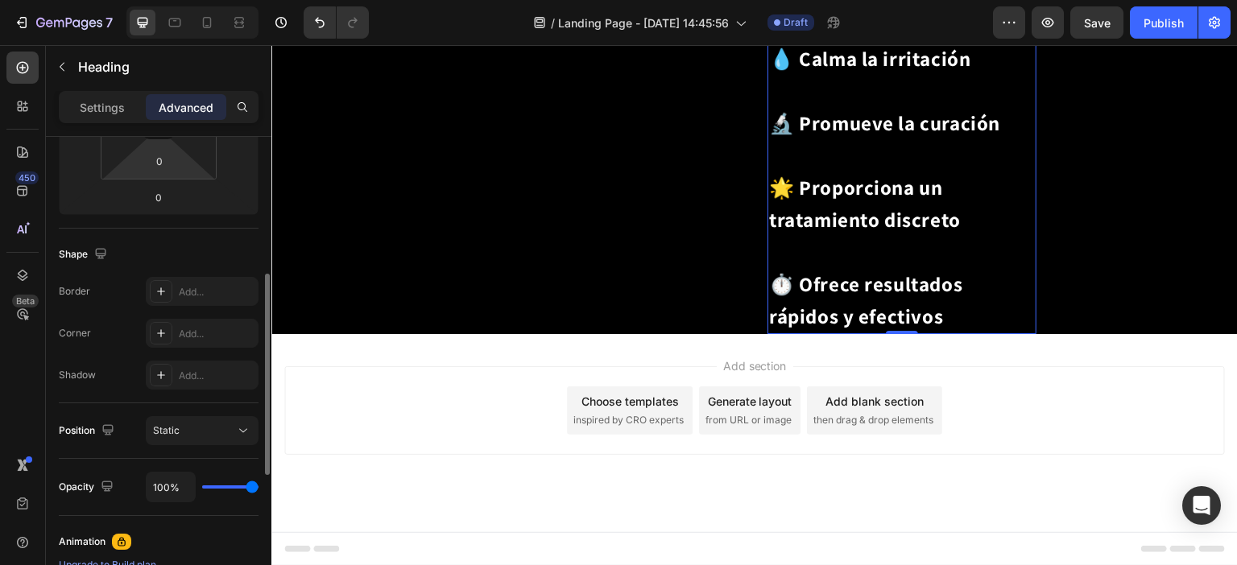
type input "60"
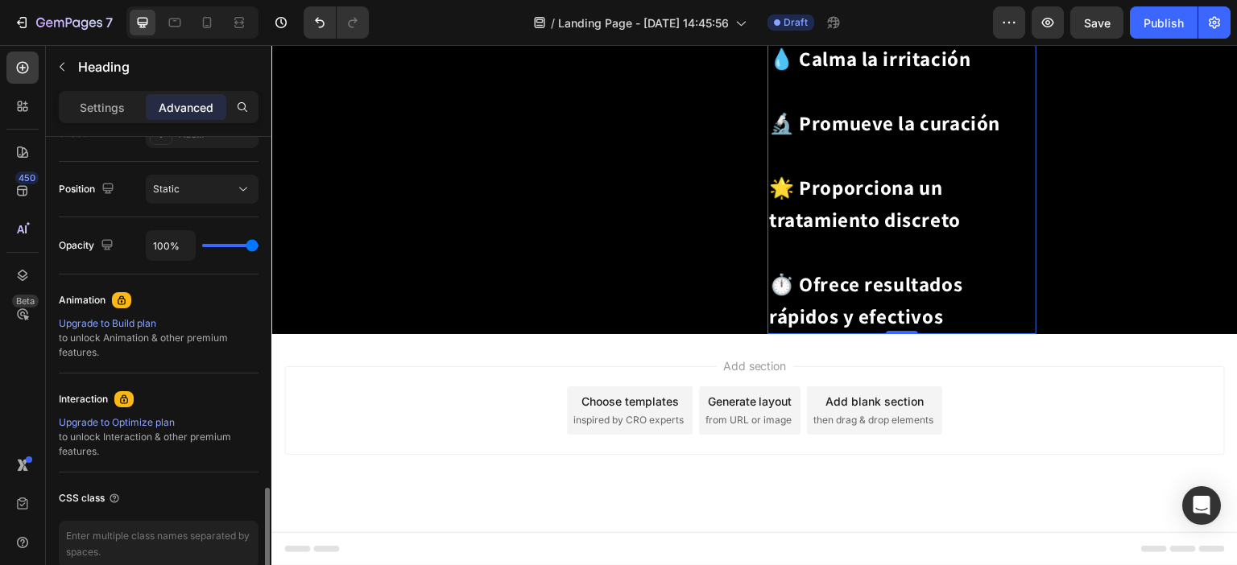
scroll to position [642, 0]
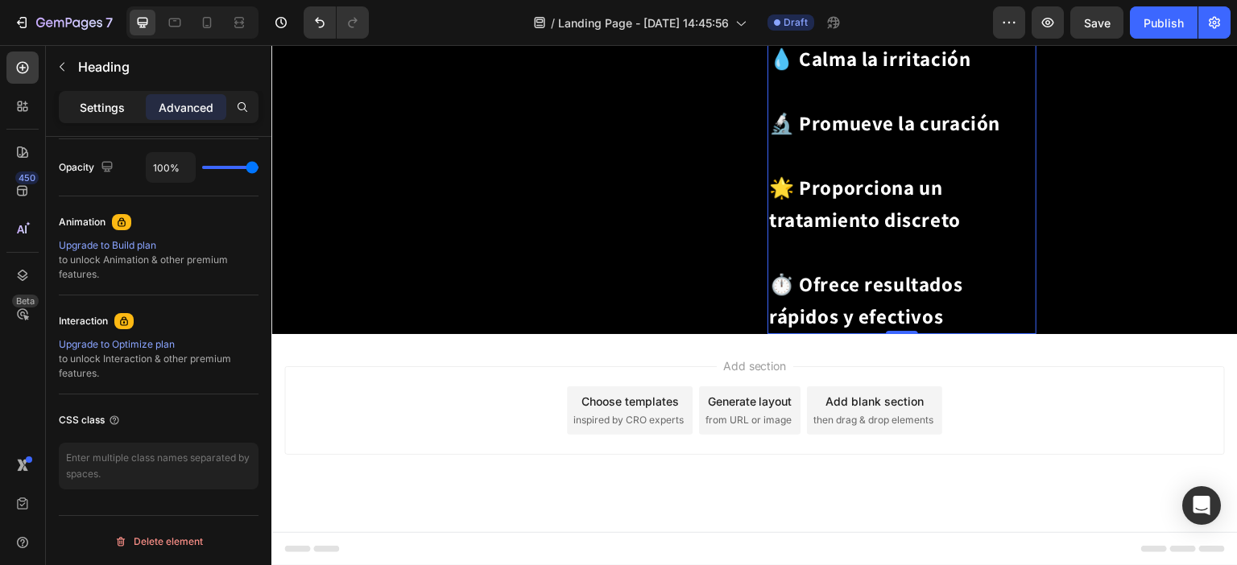
click at [112, 114] on p "Settings" at bounding box center [102, 107] width 45 height 17
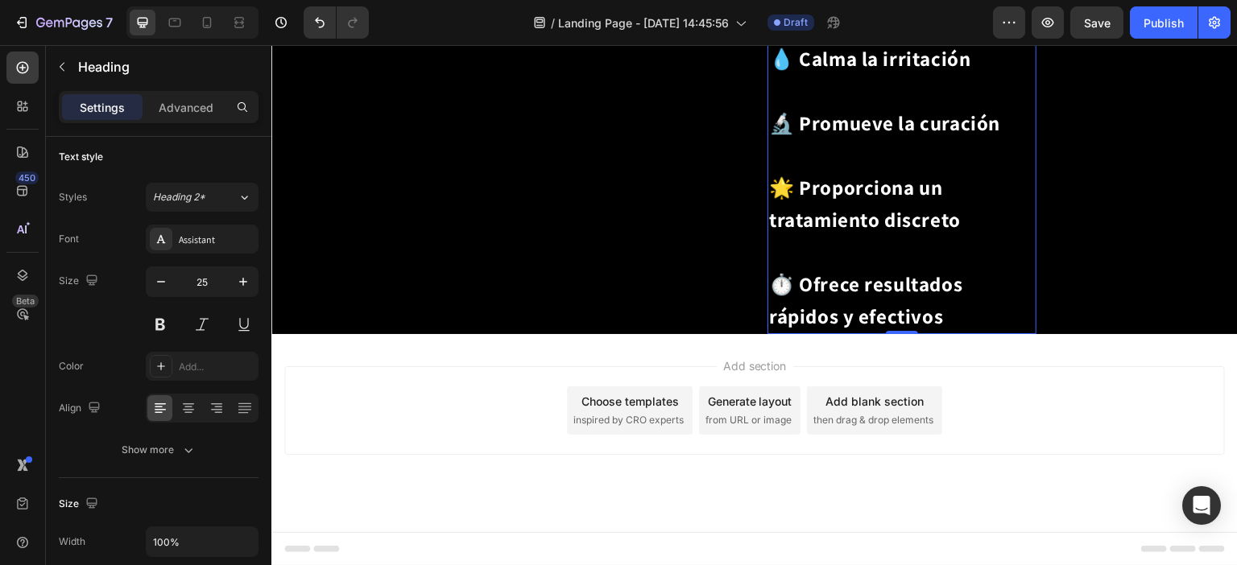
scroll to position [1969, 0]
click at [986, 333] on p "🌿 Alivia rápidamente el dolor 💧 Calma la irritación 🔬 Promueve la curación 🌟 Pr…" at bounding box center [902, 139] width 266 height 386
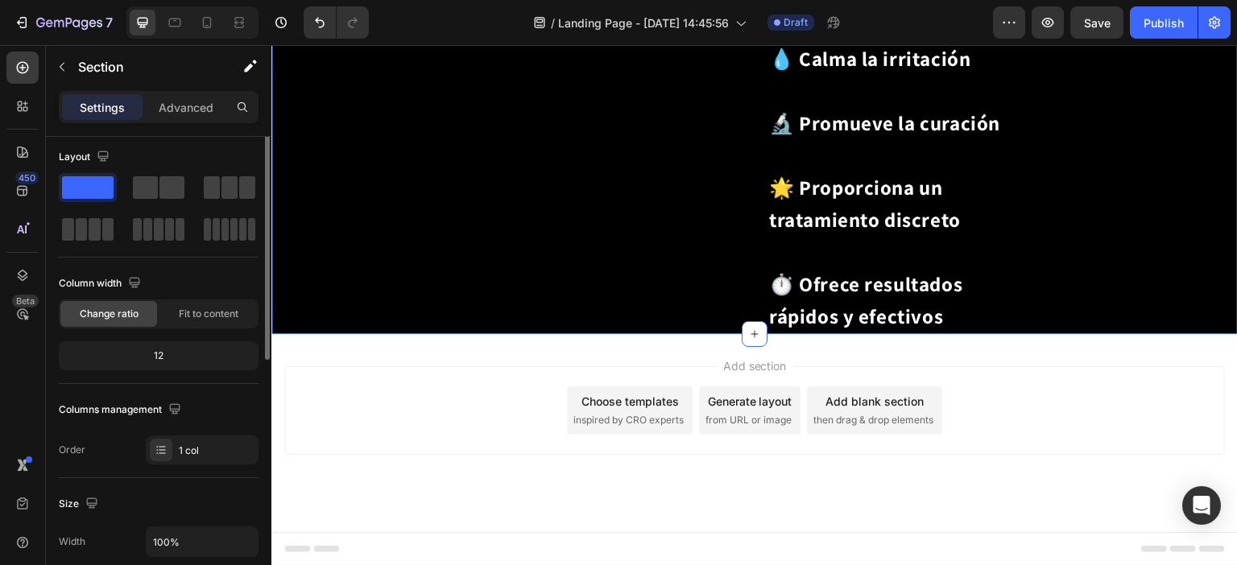
scroll to position [0, 0]
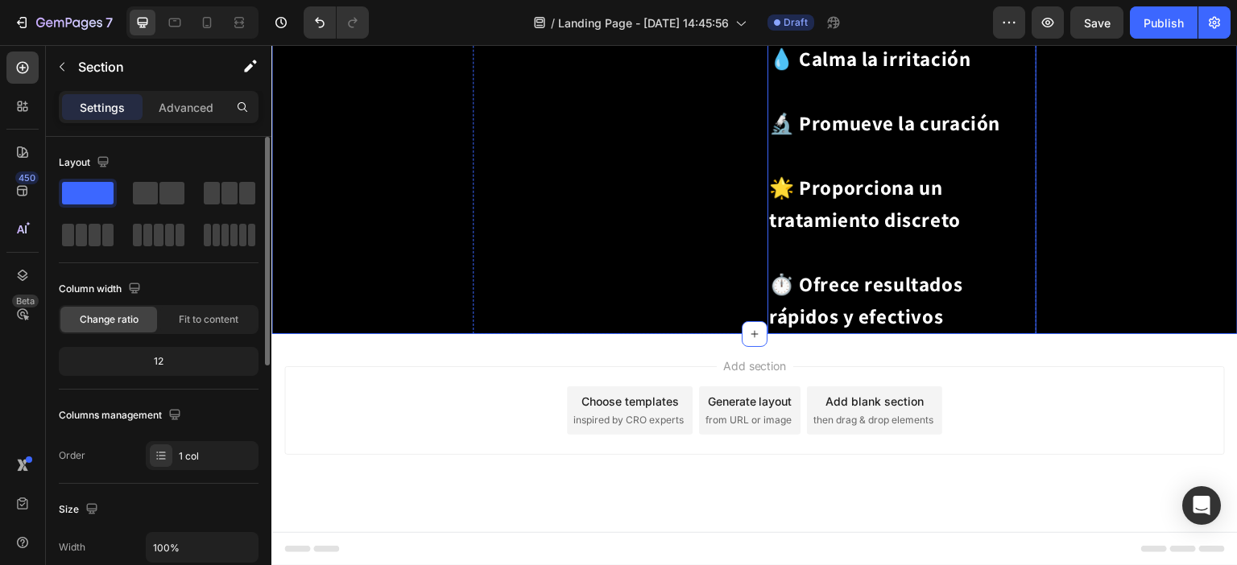
click at [994, 333] on p "⁠⁠⁠⁠⁠⁠⁠ 🌿 Alivia rápidamente el dolor 💧 Calma la irritación 🔬 Promueve la curac…" at bounding box center [902, 139] width 266 height 386
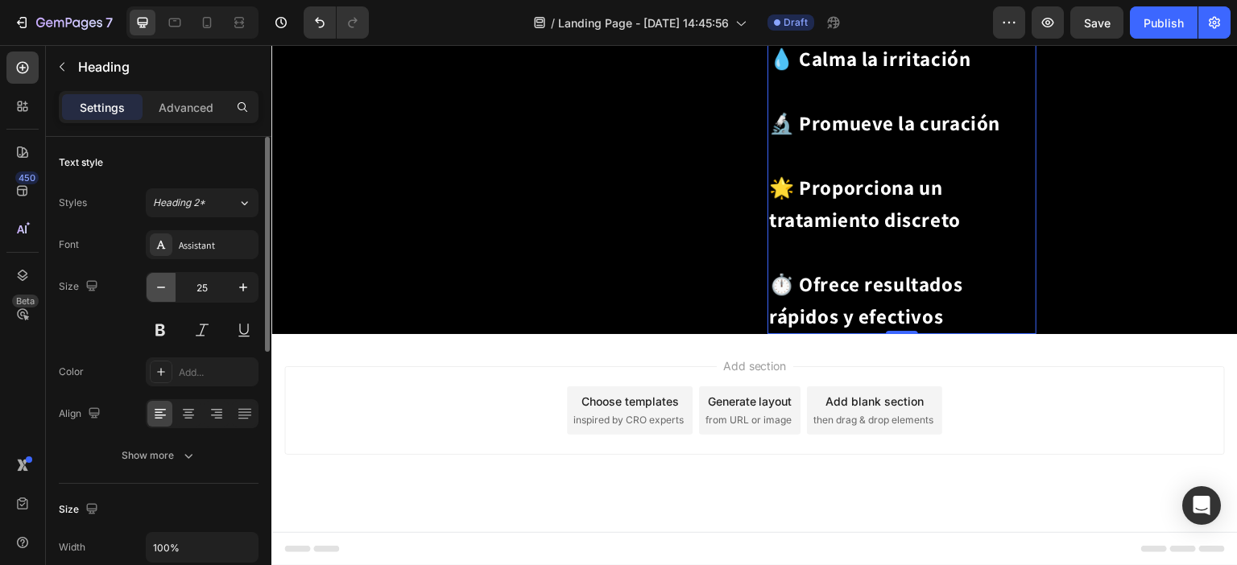
click at [154, 292] on icon "button" at bounding box center [161, 287] width 16 height 16
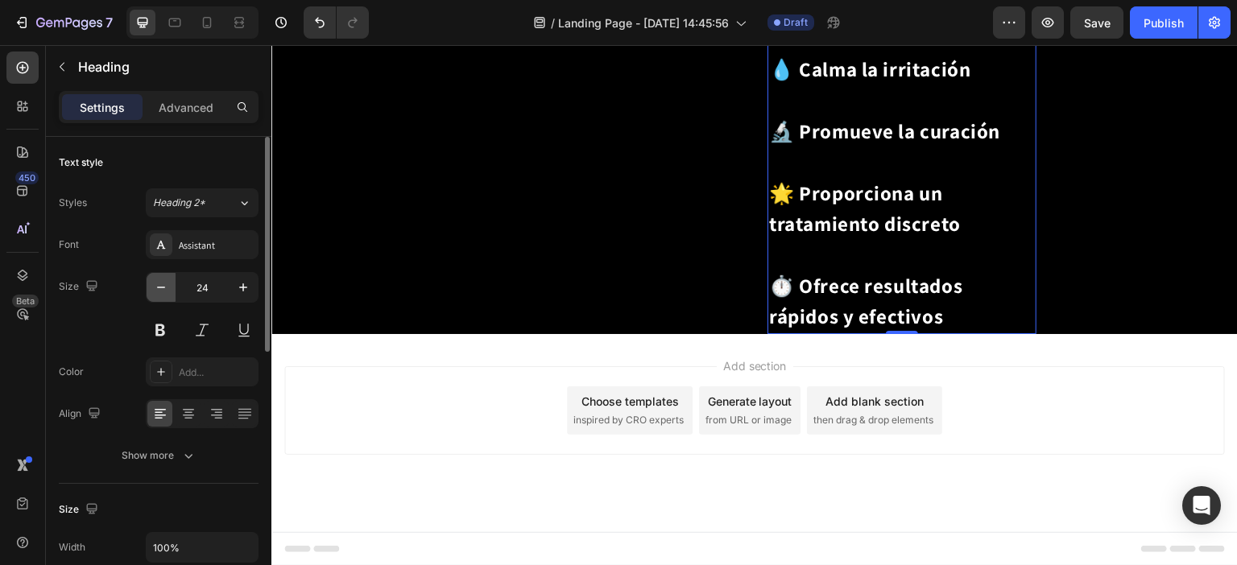
click at [154, 292] on icon "button" at bounding box center [161, 287] width 16 height 16
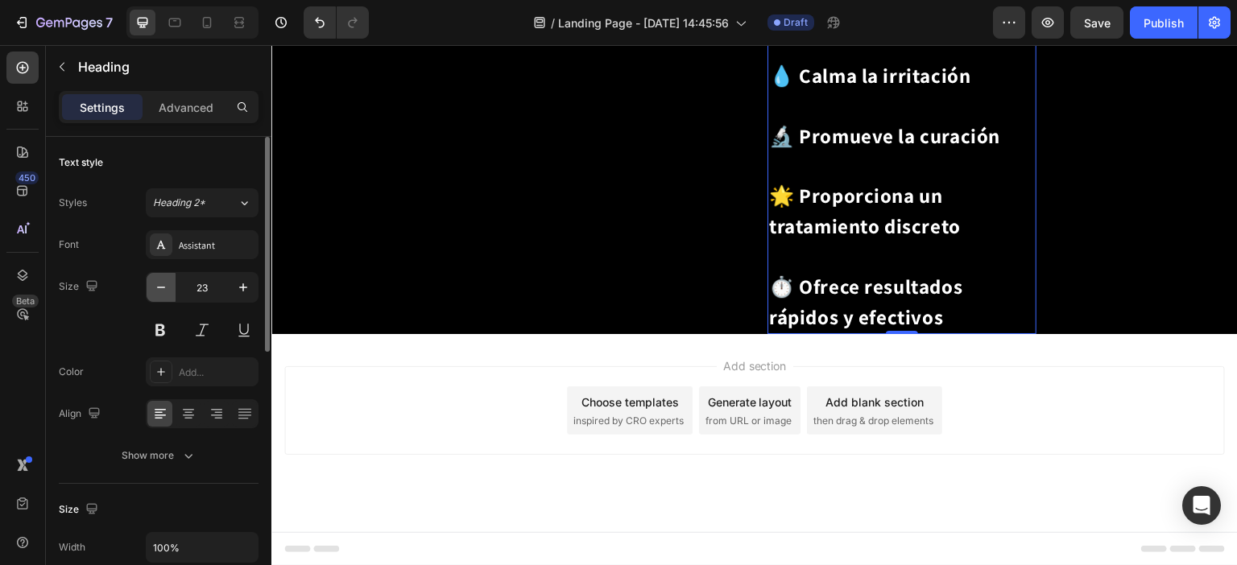
click at [154, 292] on icon "button" at bounding box center [161, 287] width 16 height 16
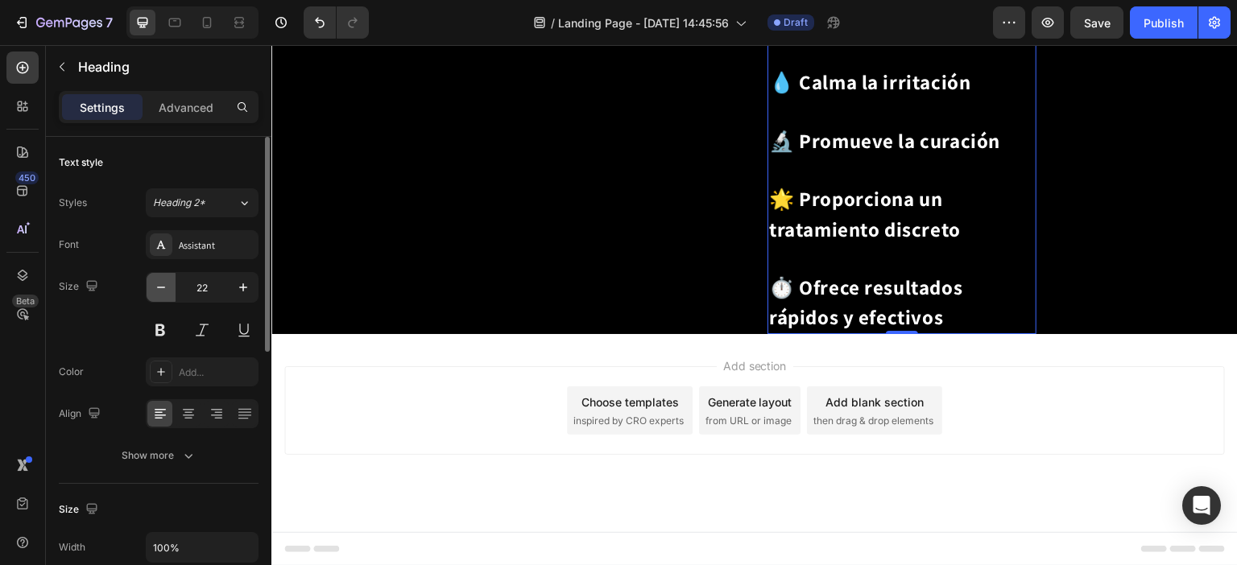
click at [154, 292] on icon "button" at bounding box center [161, 287] width 16 height 16
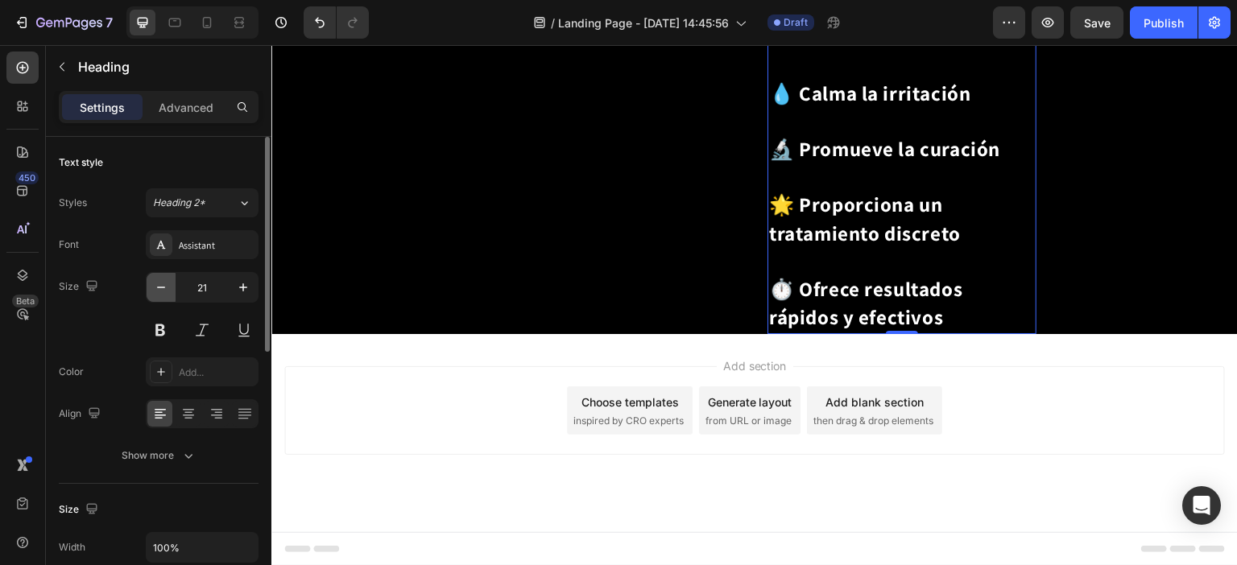
click at [154, 292] on icon "button" at bounding box center [161, 287] width 16 height 16
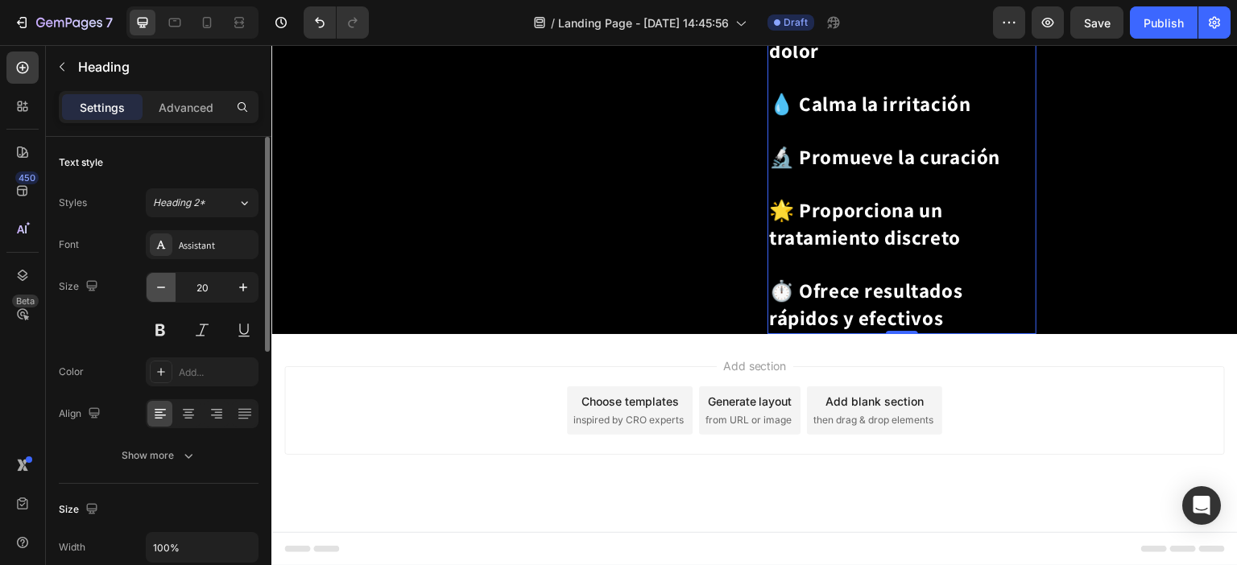
click at [154, 292] on icon "button" at bounding box center [161, 287] width 16 height 16
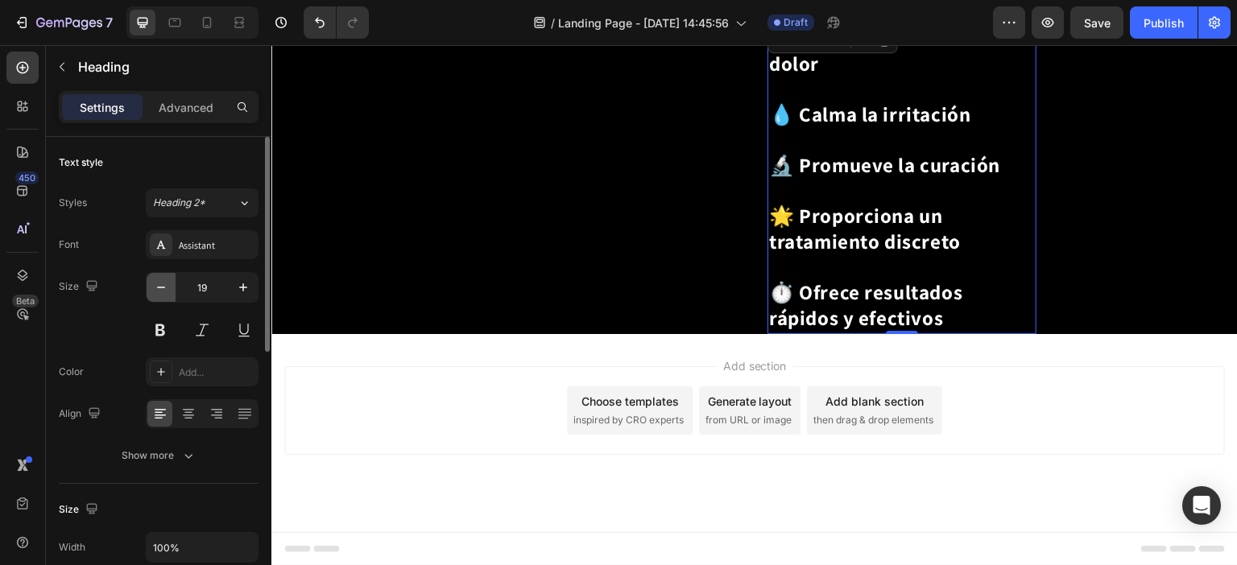
click at [154, 292] on icon "button" at bounding box center [161, 287] width 16 height 16
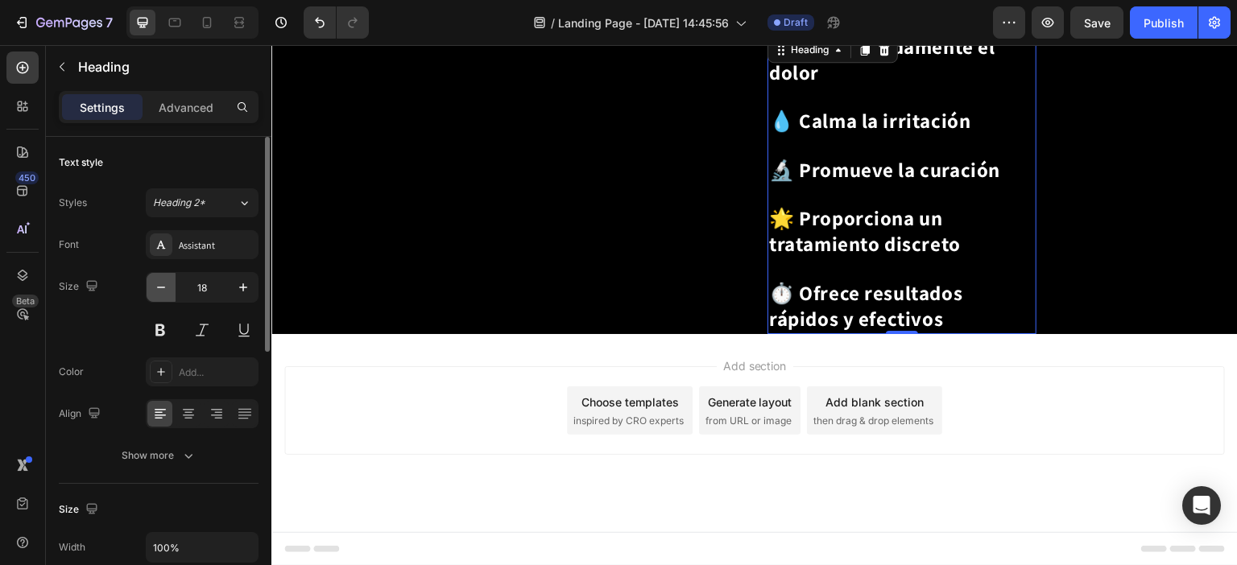
click at [154, 292] on icon "button" at bounding box center [161, 287] width 16 height 16
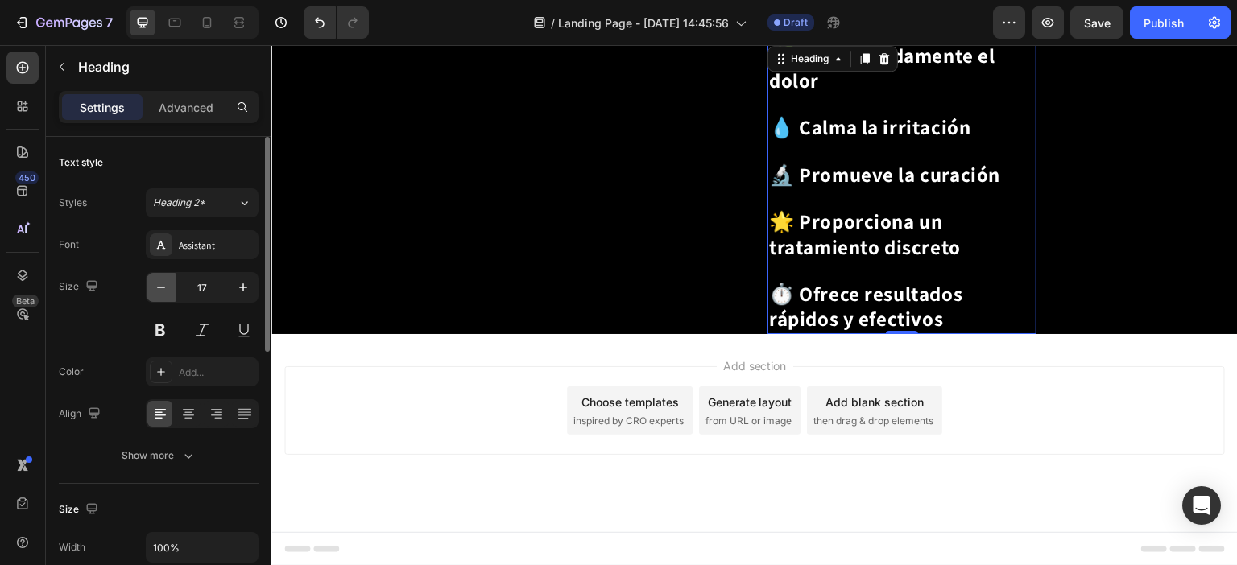
click at [154, 292] on icon "button" at bounding box center [161, 287] width 16 height 16
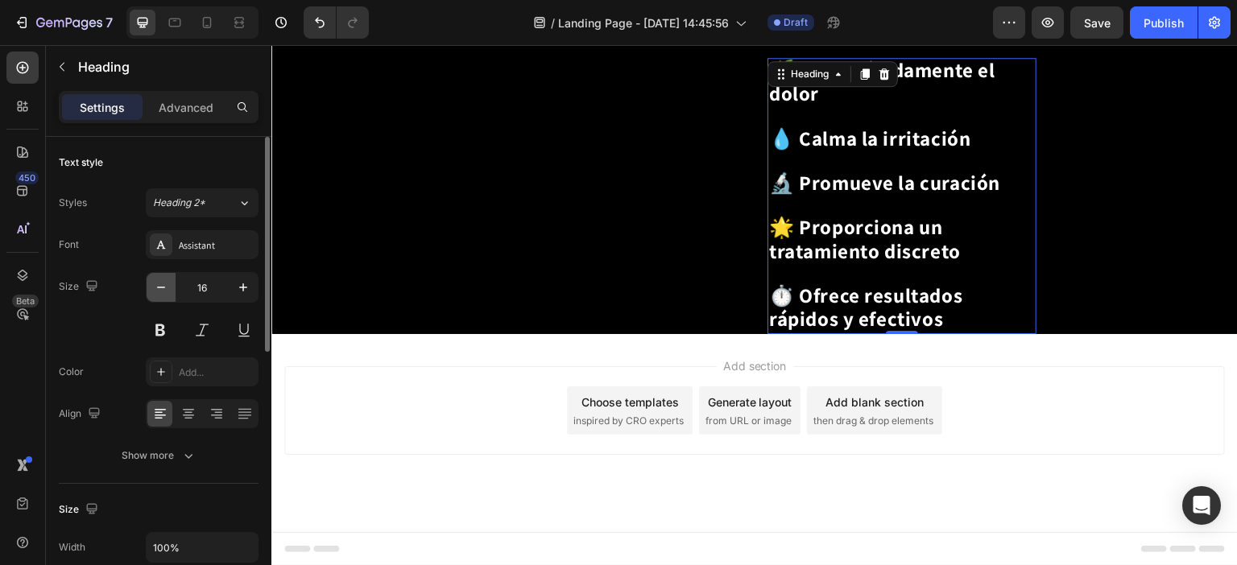
click at [154, 292] on icon "button" at bounding box center [161, 287] width 16 height 16
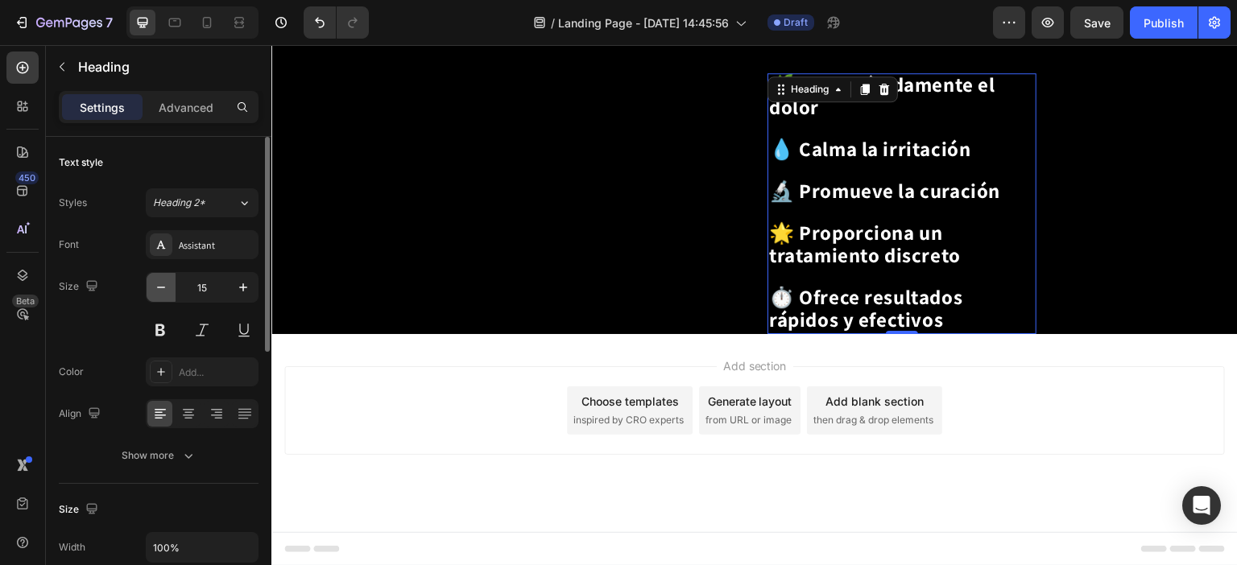
click at [154, 292] on icon "button" at bounding box center [161, 287] width 16 height 16
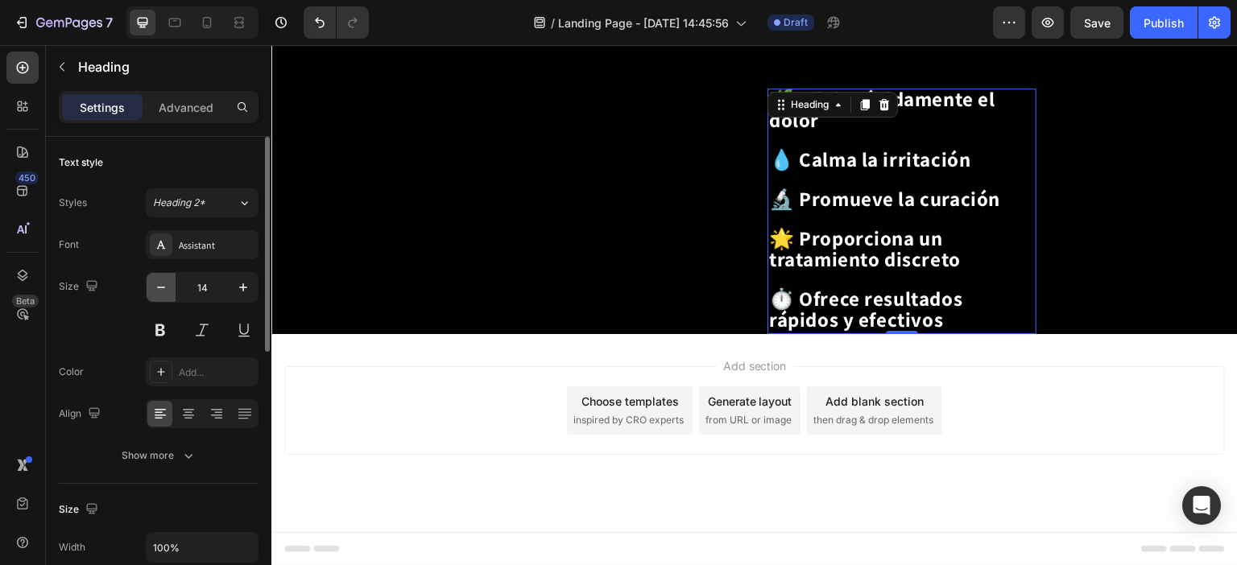
scroll to position [1932, 0]
click at [154, 292] on icon "button" at bounding box center [161, 287] width 16 height 16
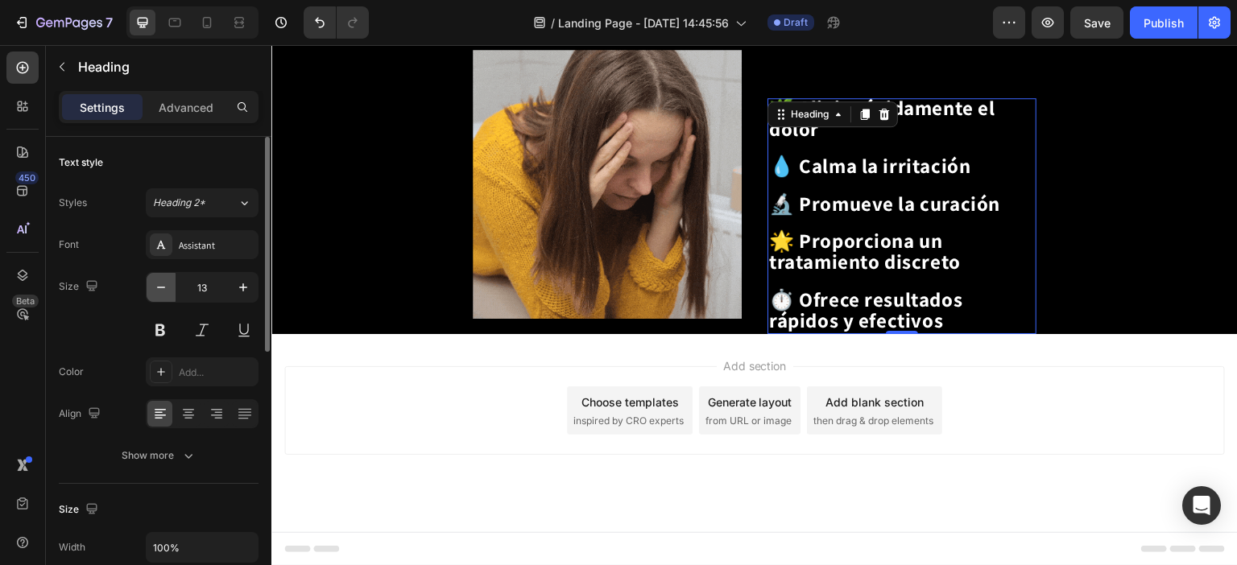
click at [154, 292] on icon "button" at bounding box center [161, 287] width 16 height 16
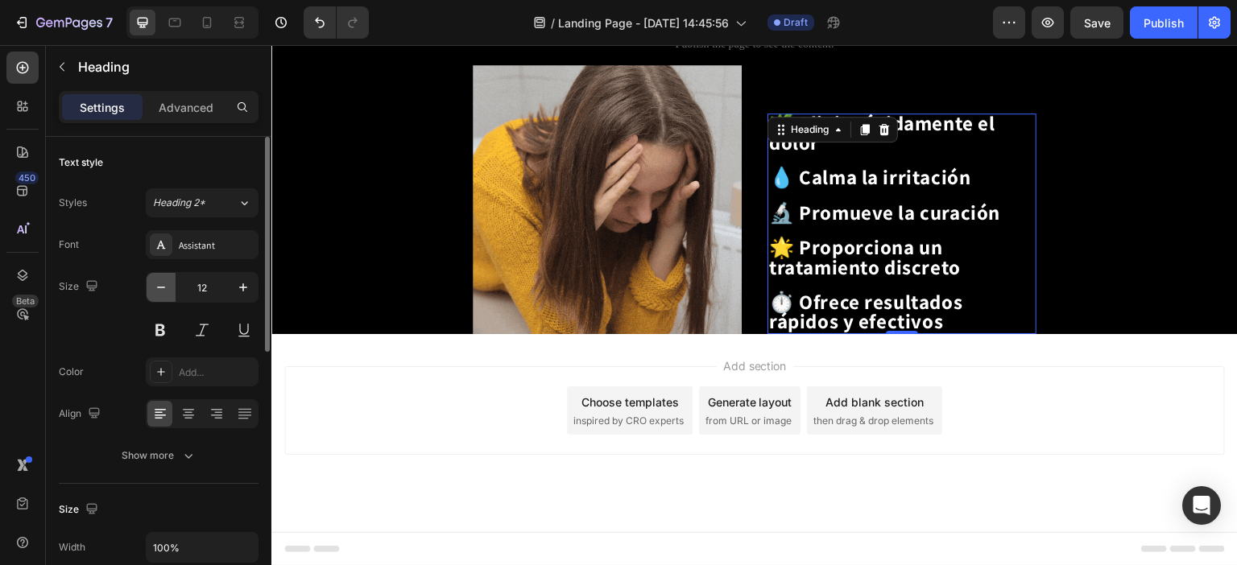
scroll to position [1906, 0]
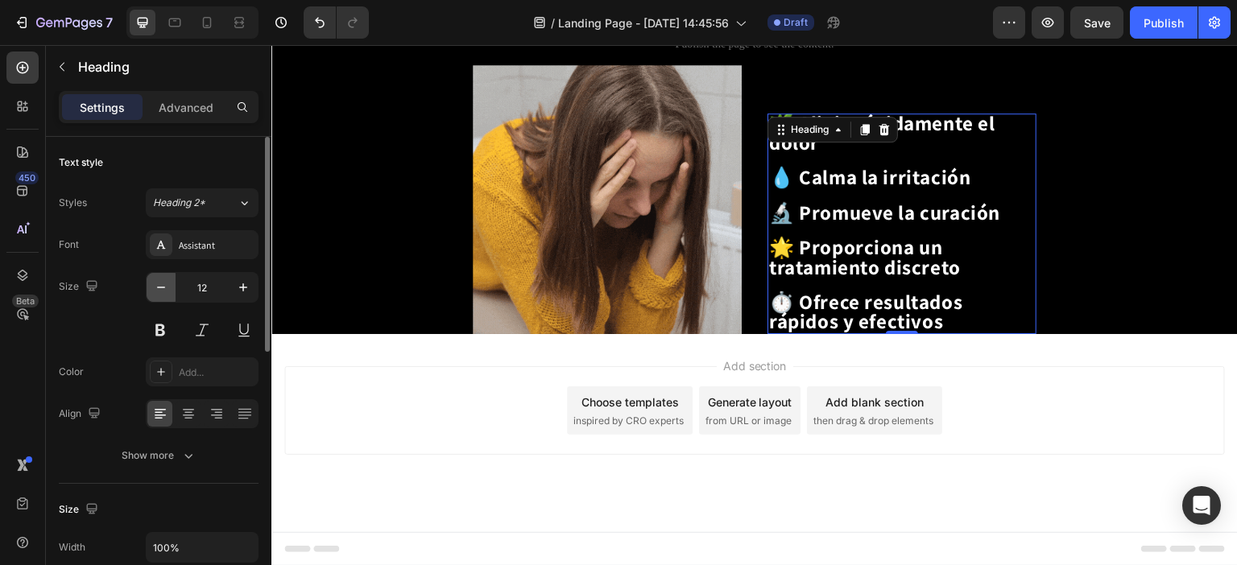
click at [154, 292] on icon "button" at bounding box center [161, 287] width 16 height 16
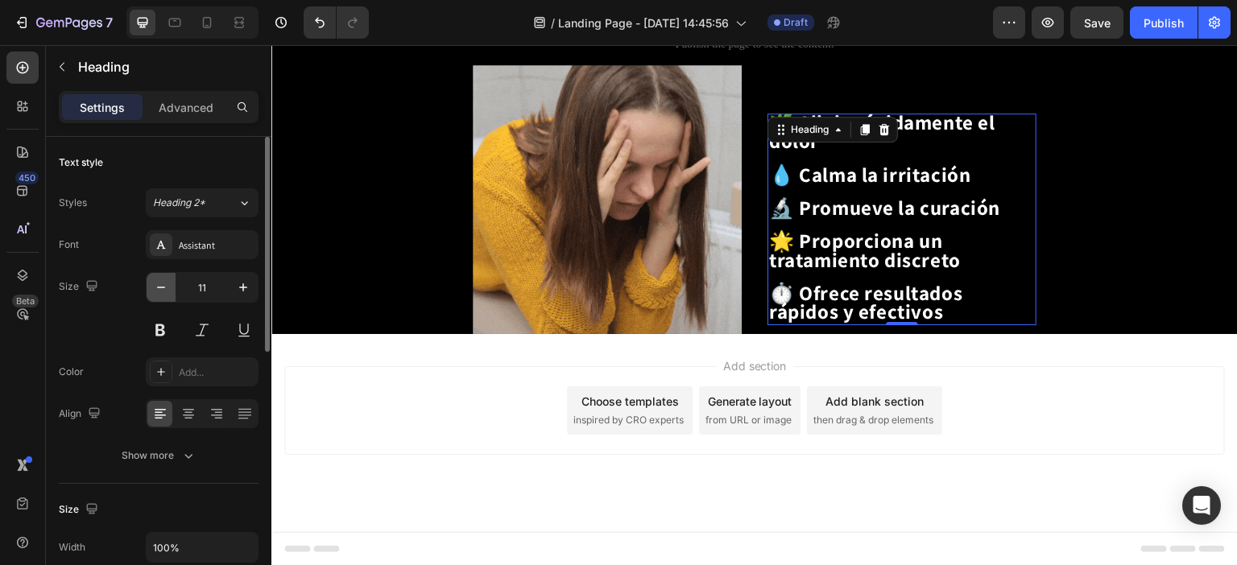
scroll to position [1900, 0]
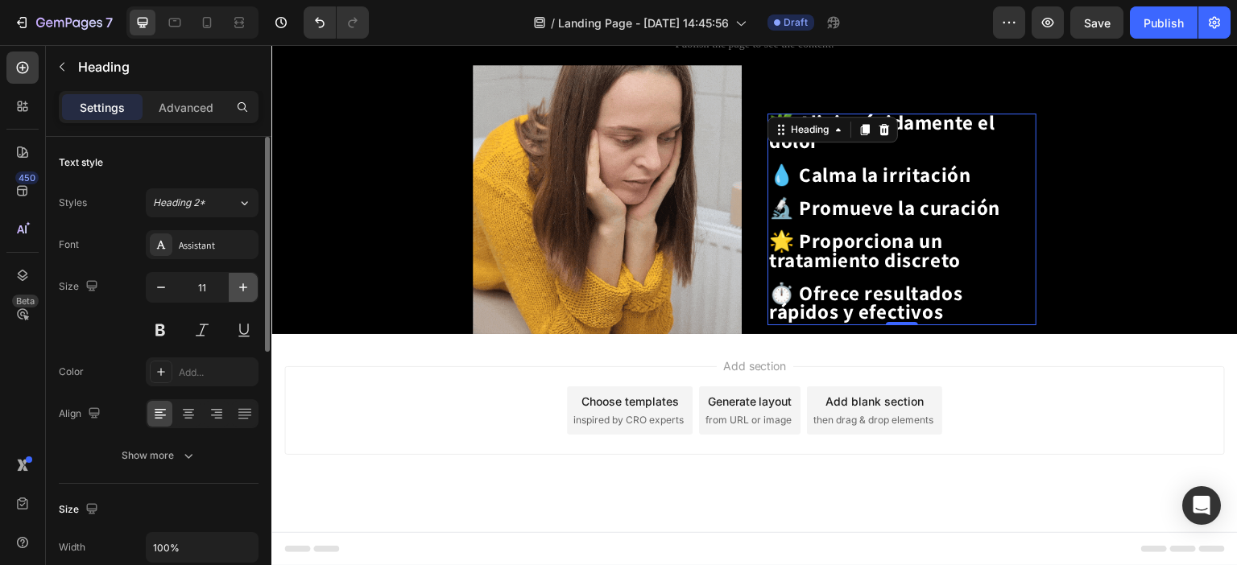
click at [238, 285] on icon "button" at bounding box center [243, 287] width 16 height 16
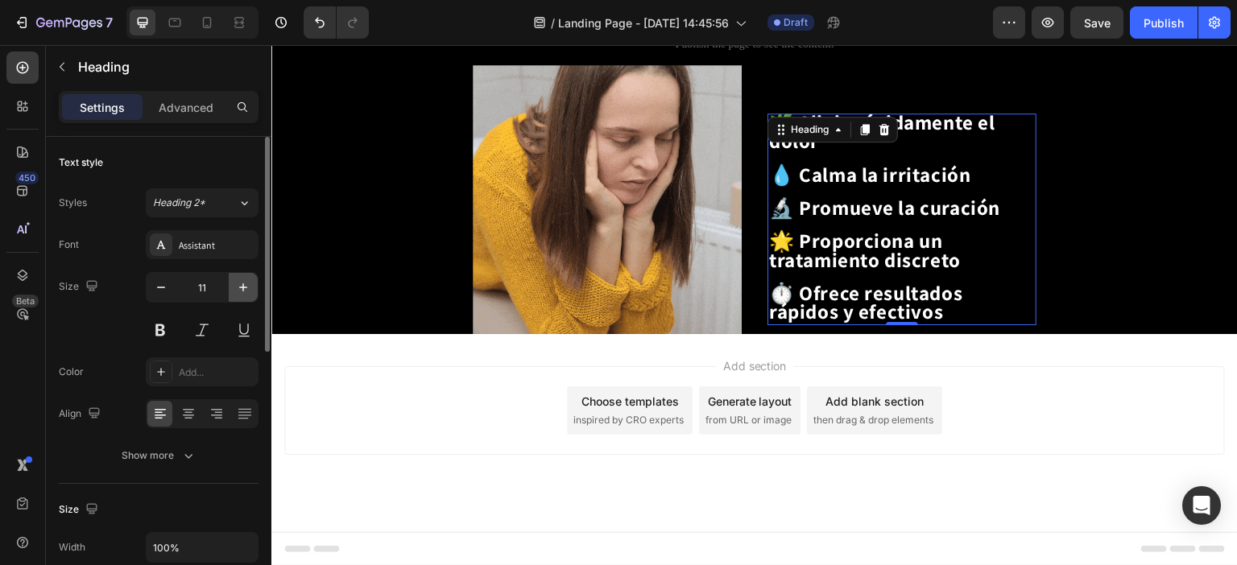
click at [238, 285] on icon "button" at bounding box center [243, 287] width 16 height 16
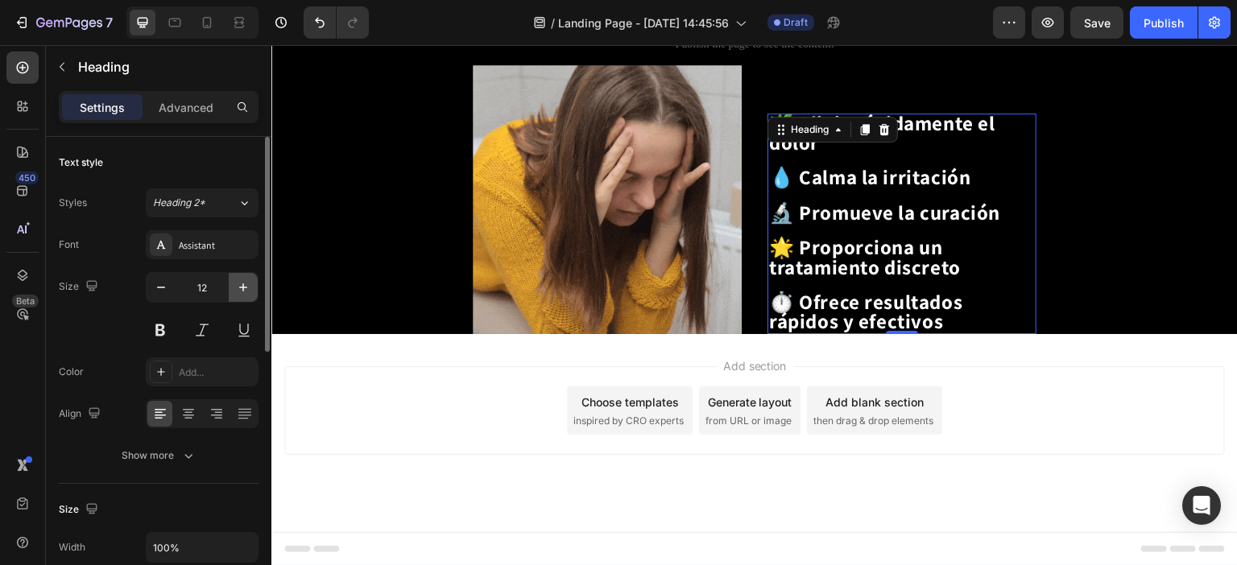
click at [238, 285] on icon "button" at bounding box center [243, 287] width 16 height 16
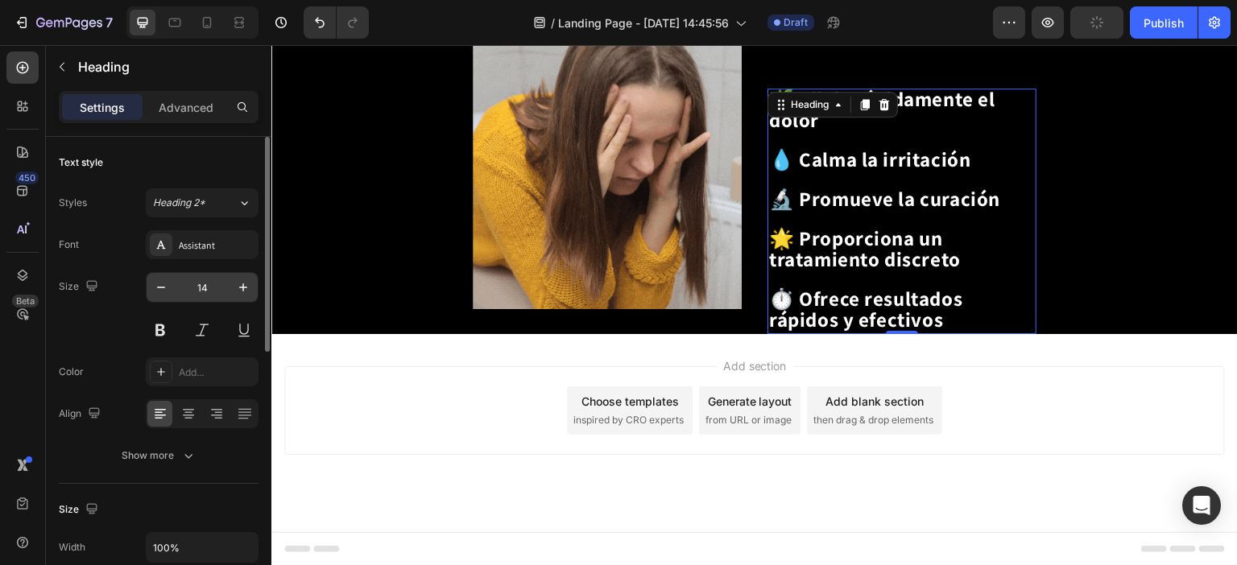
scroll to position [1932, 0]
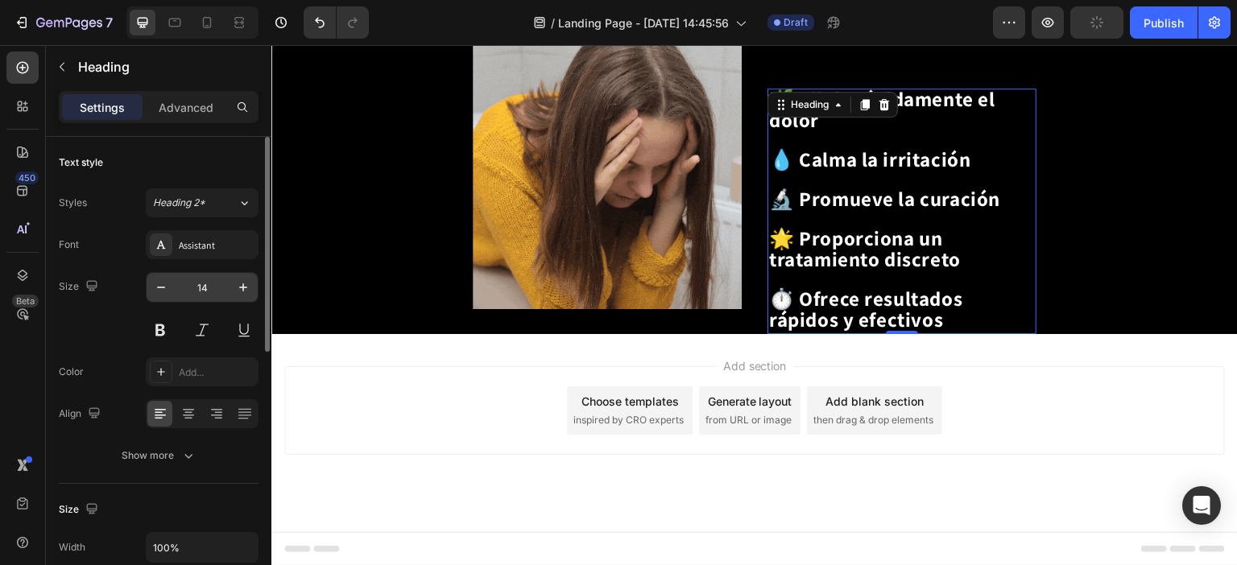
click at [209, 284] on input "14" at bounding box center [202, 287] width 53 height 29
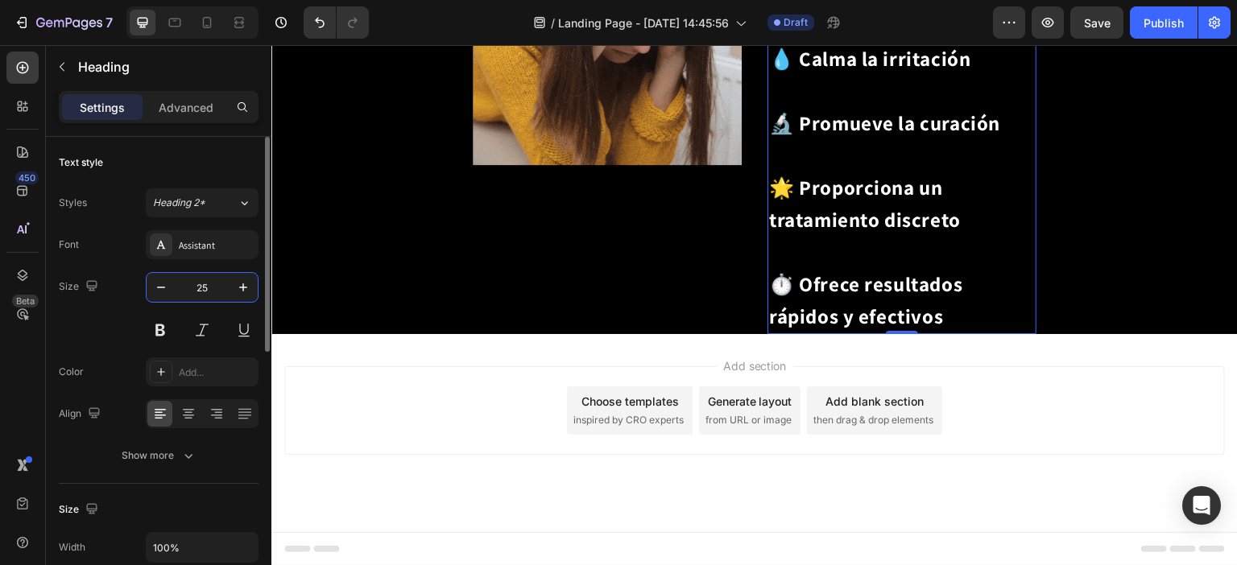
scroll to position [1969, 0]
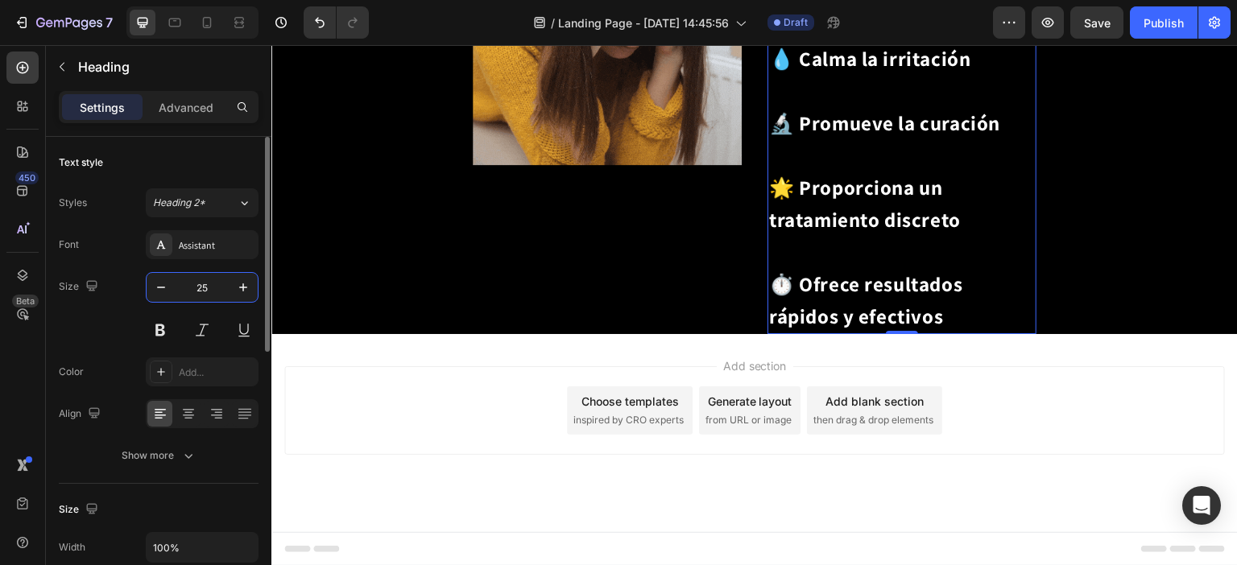
type input "25"
click at [834, 137] on p "🌿 Alivia rápidamente el dolor 💧 Calma la irritación 🔬 Promueve la curación 🌟 Pr…" at bounding box center [902, 139] width 266 height 386
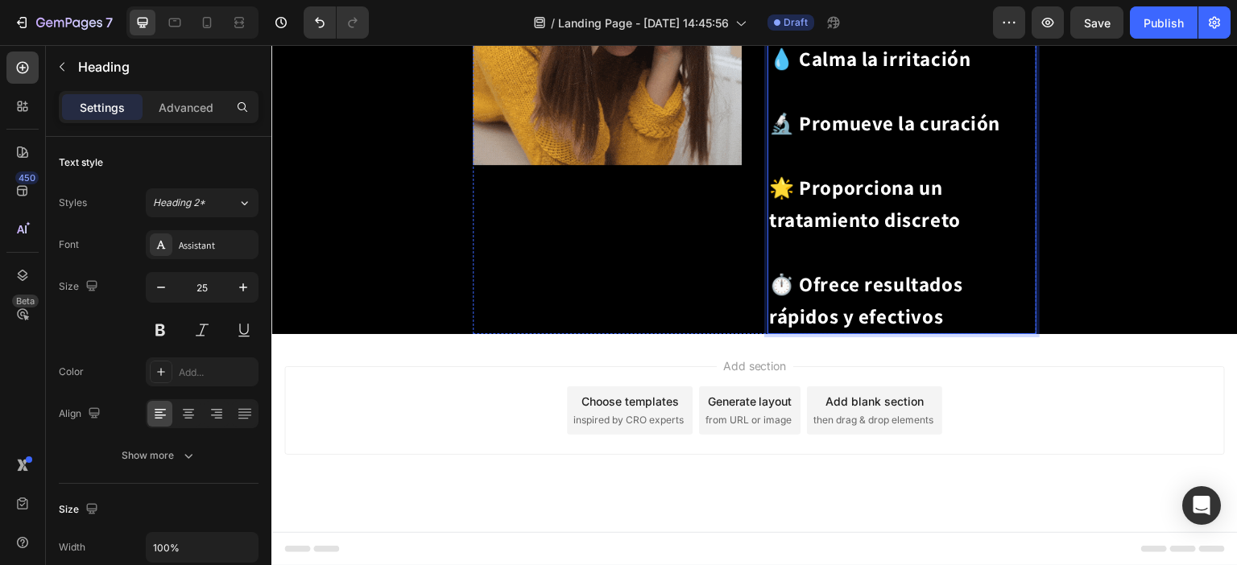
scroll to position [1808, 0]
click at [836, 270] on p "🌿 Alivia rápidamente el dolor ⁠⁠⁠⁠⁠⁠⁠ 💧 Calma la irritación 🔬 Promueve la curac…" at bounding box center [902, 139] width 266 height 386
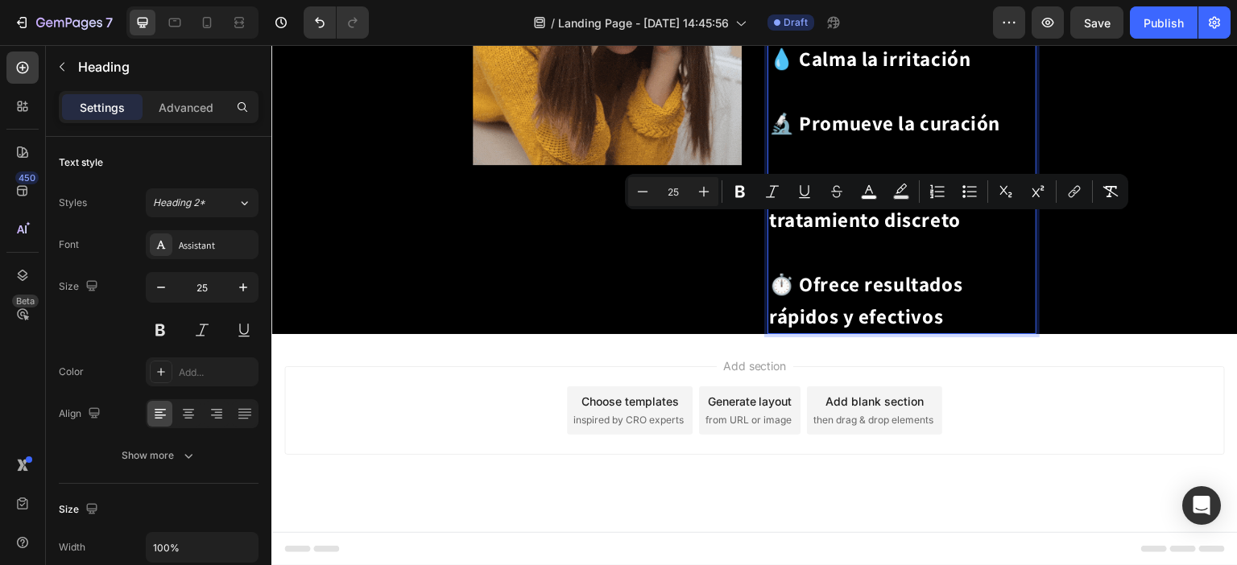
drag, startPoint x: 829, startPoint y: 261, endPoint x: 766, endPoint y: 231, distance: 70.2
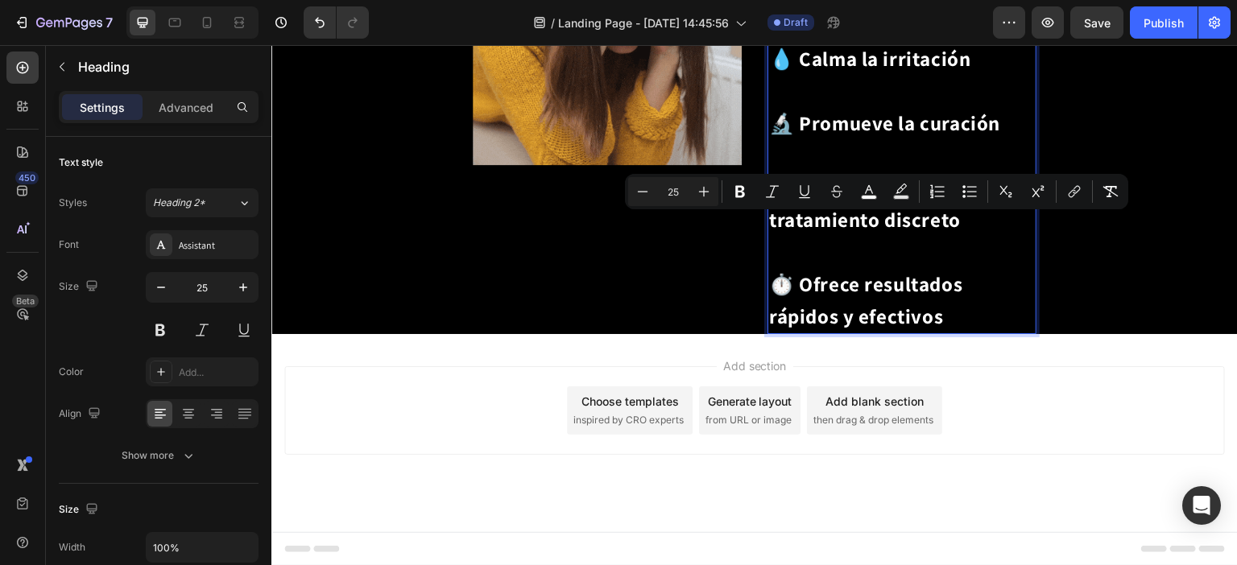
click at [769, 231] on p "🌿 Alivia rápidamente el dolor 💧 Calma la irritación 🔬 Promueve la curación 🌟 Pr…" at bounding box center [902, 139] width 266 height 386
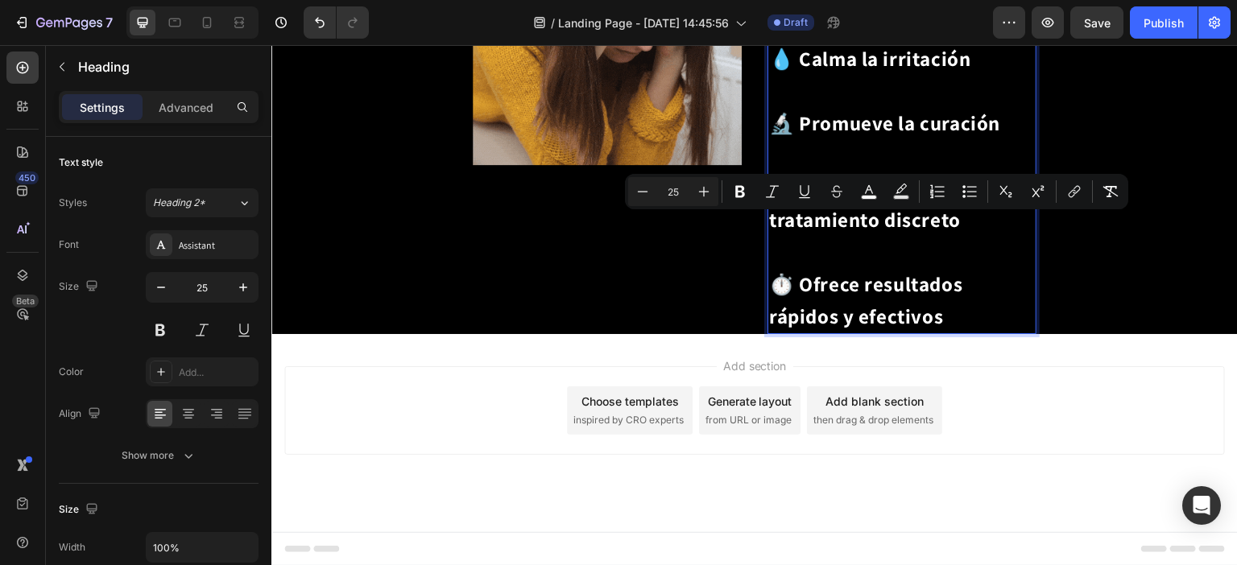
copy span "🌿 Alivia rápidamente el dolor"
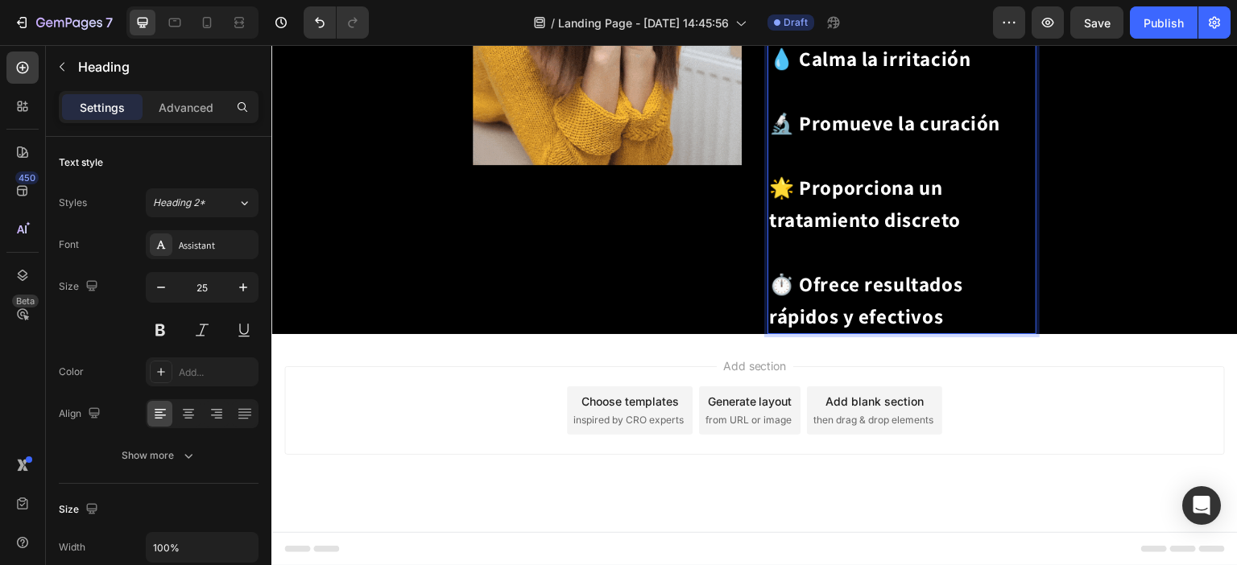
click at [836, 289] on p "🌿 Alivia rápidamente el dolor 💧 Calma la irritación 🔬 Promueve la curación 🌟 Pr…" at bounding box center [902, 139] width 266 height 386
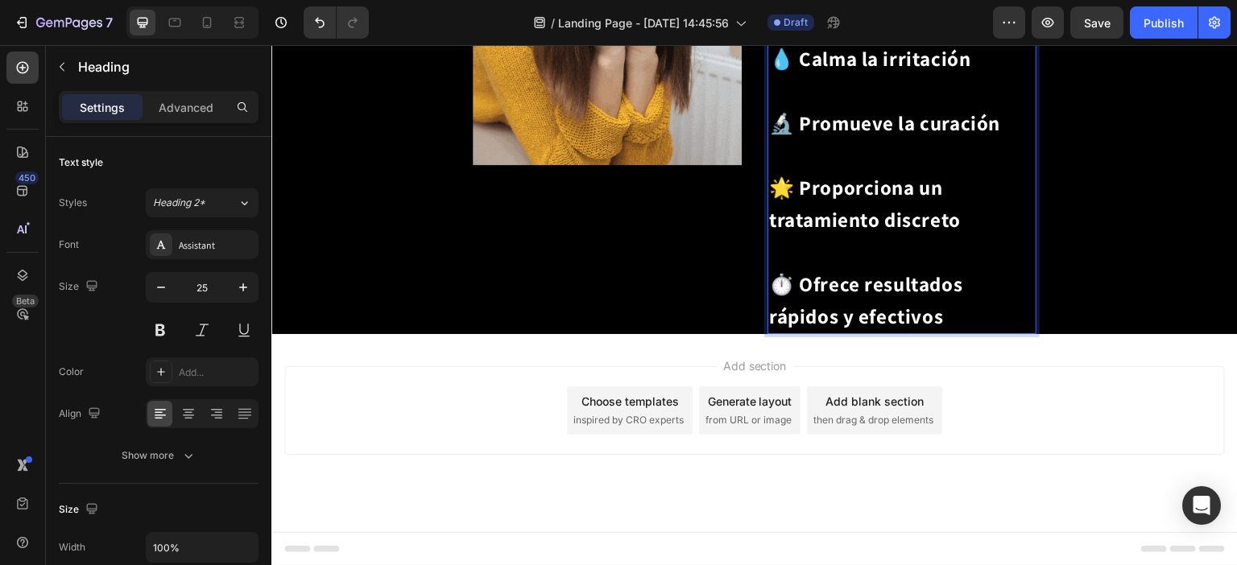
click at [837, 275] on p "🌿 Alivia rápidamente el dolor ⁠⁠⁠⁠⁠⁠⁠ 💧 Calma la irritación 🔬 Promueve la curac…" at bounding box center [902, 139] width 266 height 386
click at [860, 284] on p "🌿 Alivia rápidamente el dolor 💧 Calma la irritación 🔬 Promueve la curación 🌟 Pr…" at bounding box center [902, 139] width 266 height 386
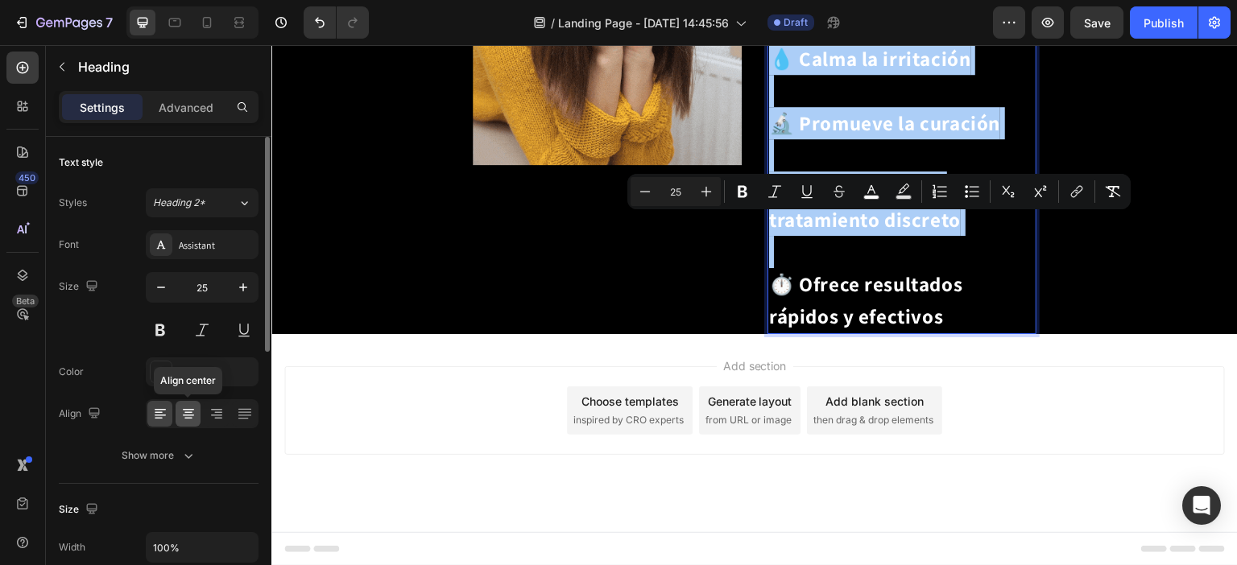
click at [179, 420] on div at bounding box center [188, 414] width 25 height 26
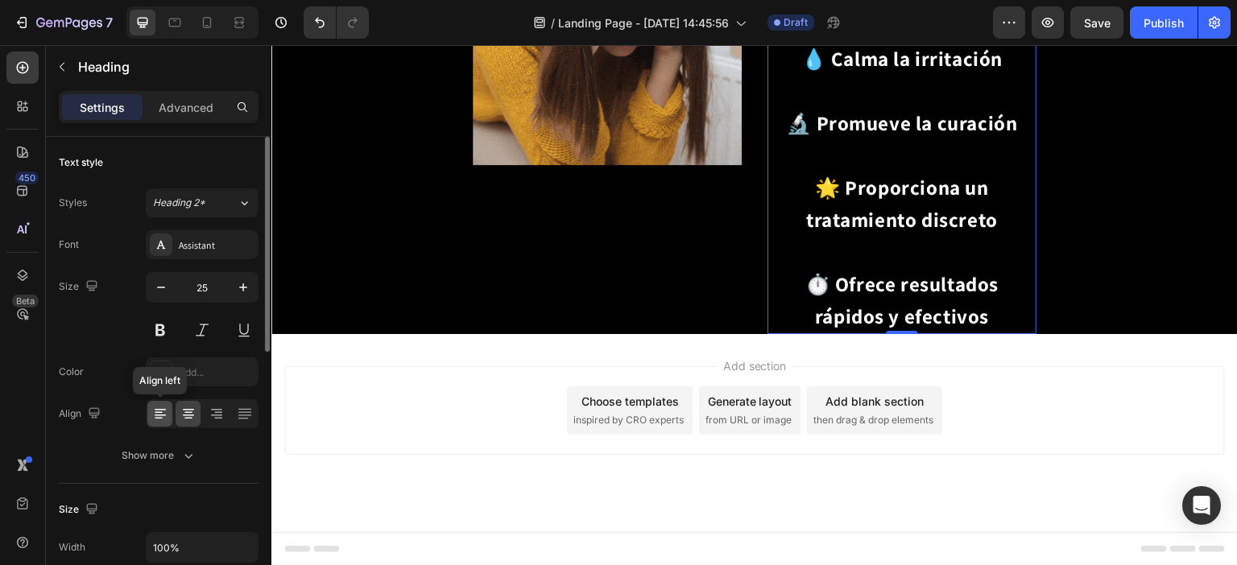
click at [167, 406] on icon at bounding box center [160, 414] width 16 height 16
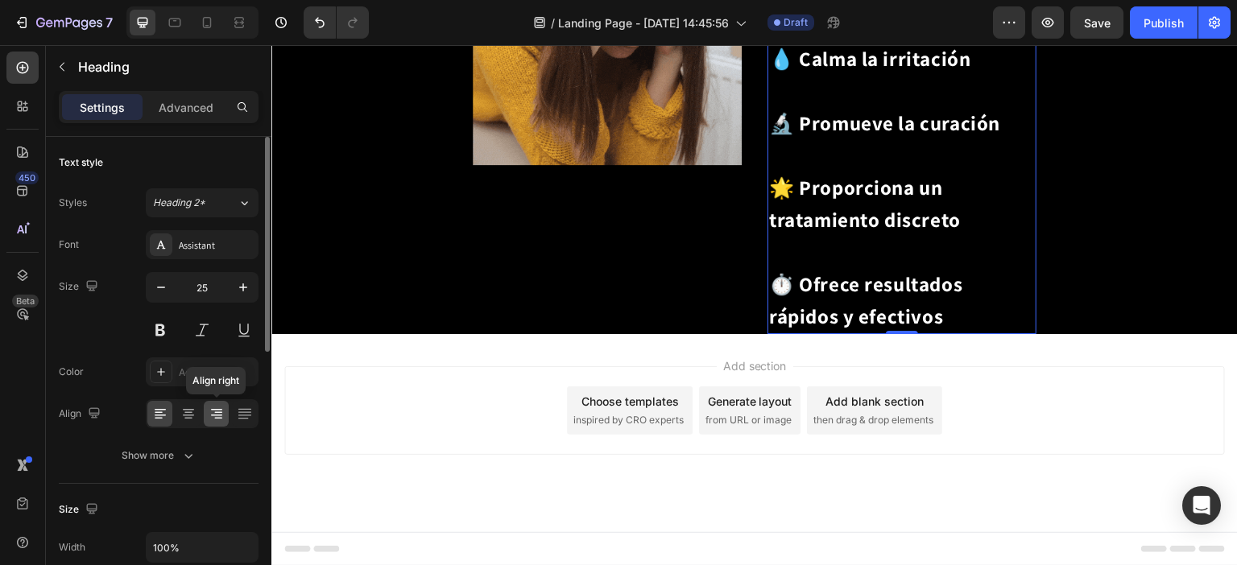
click at [221, 412] on icon at bounding box center [218, 413] width 8 height 2
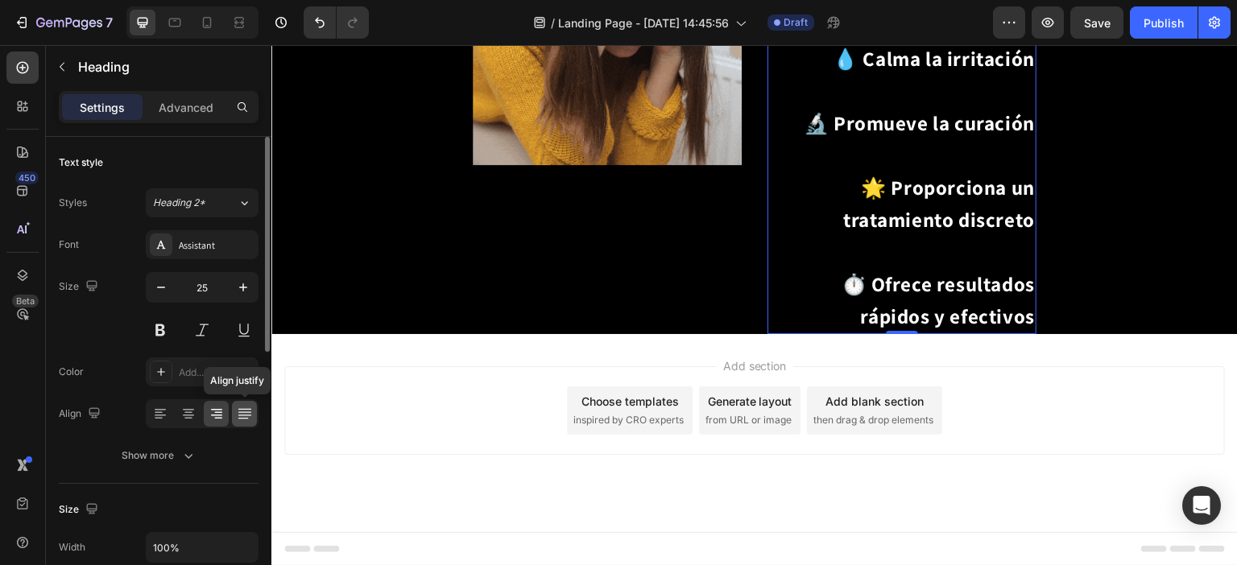
click at [249, 410] on icon at bounding box center [245, 414] width 16 height 16
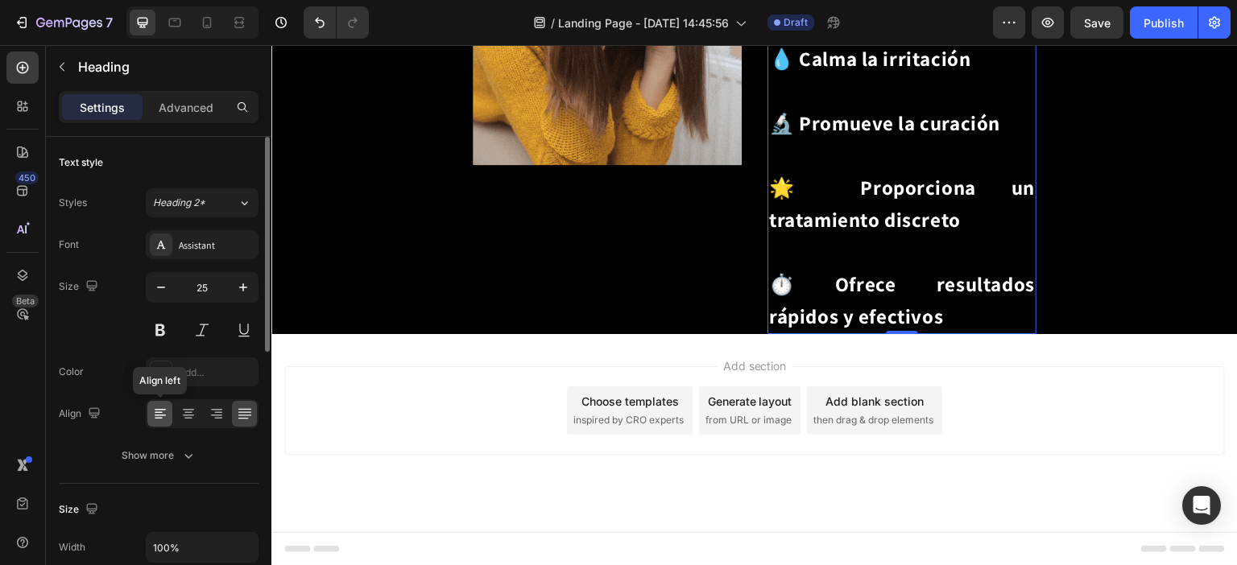
click at [164, 413] on icon at bounding box center [160, 414] width 16 height 16
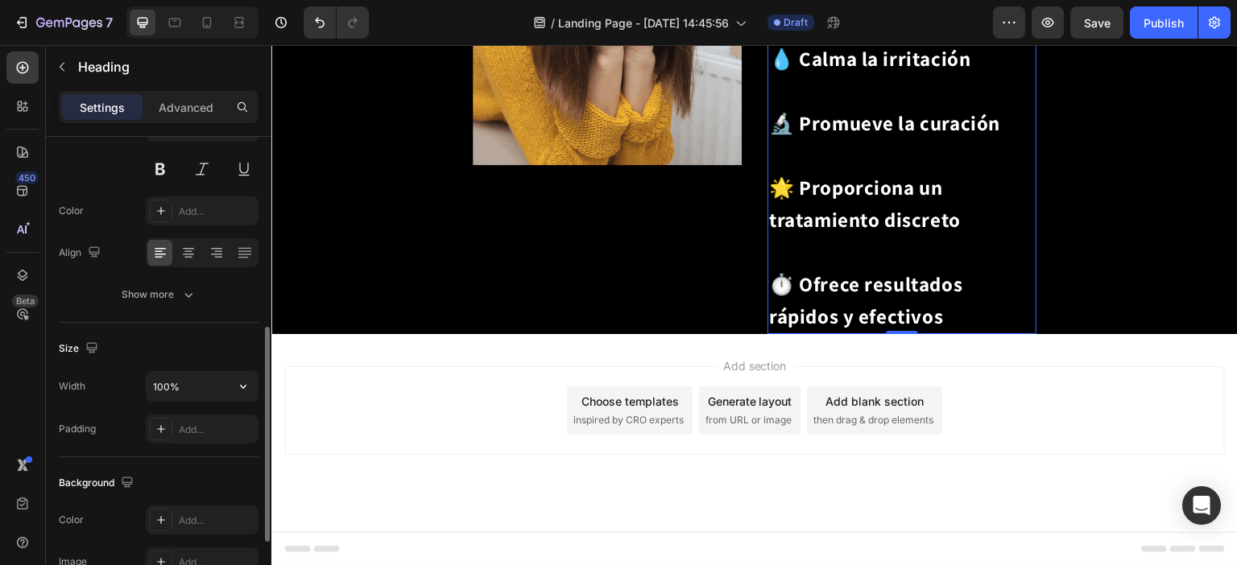
scroll to position [242, 0]
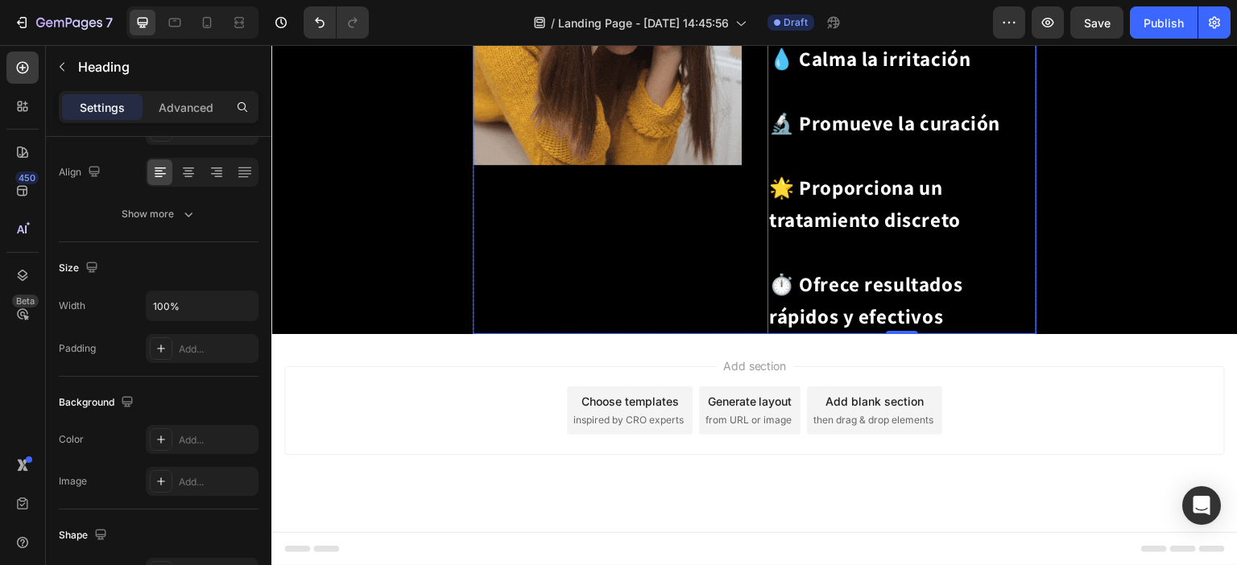
click at [694, 334] on div "Image" at bounding box center [607, 115] width 269 height 438
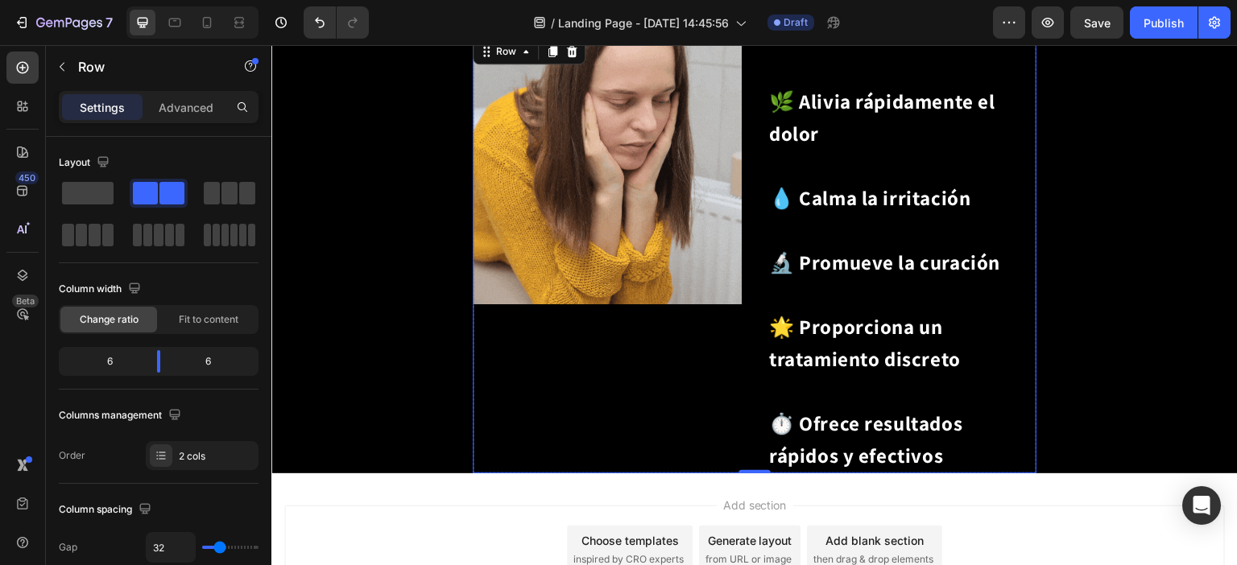
scroll to position [1002, 0]
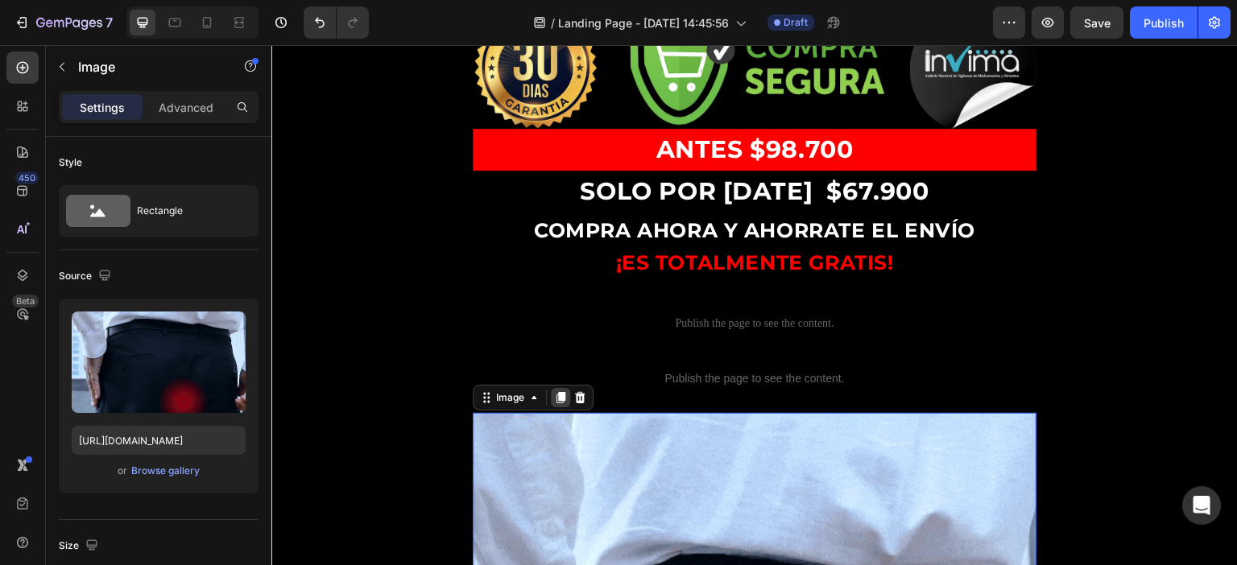
click at [564, 391] on icon at bounding box center [560, 397] width 13 height 13
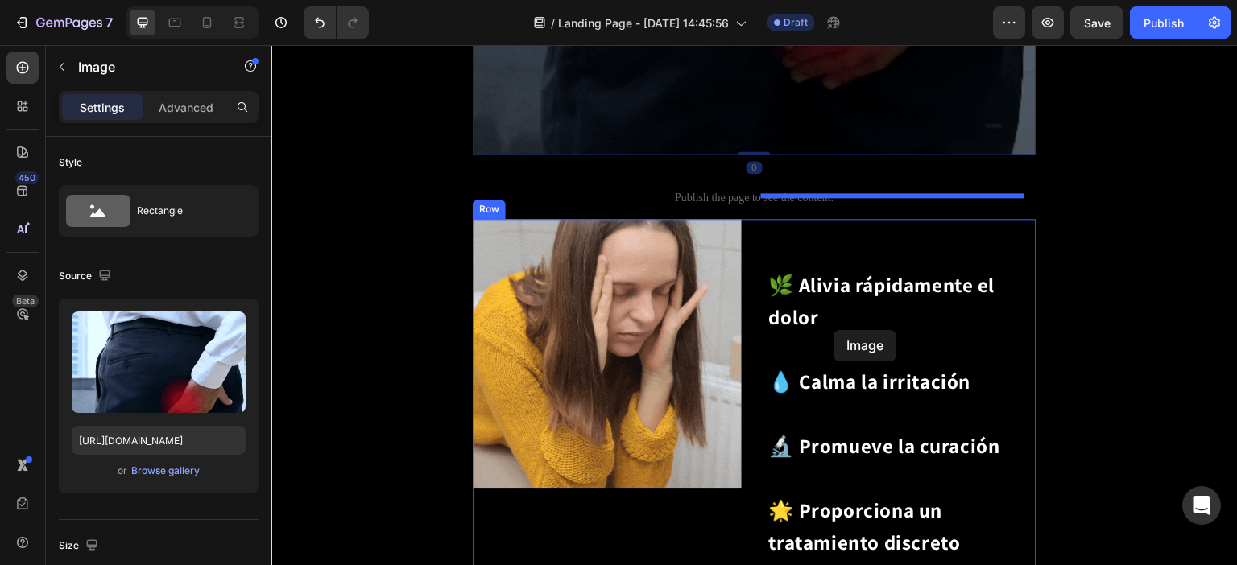
scroll to position [2519, 0]
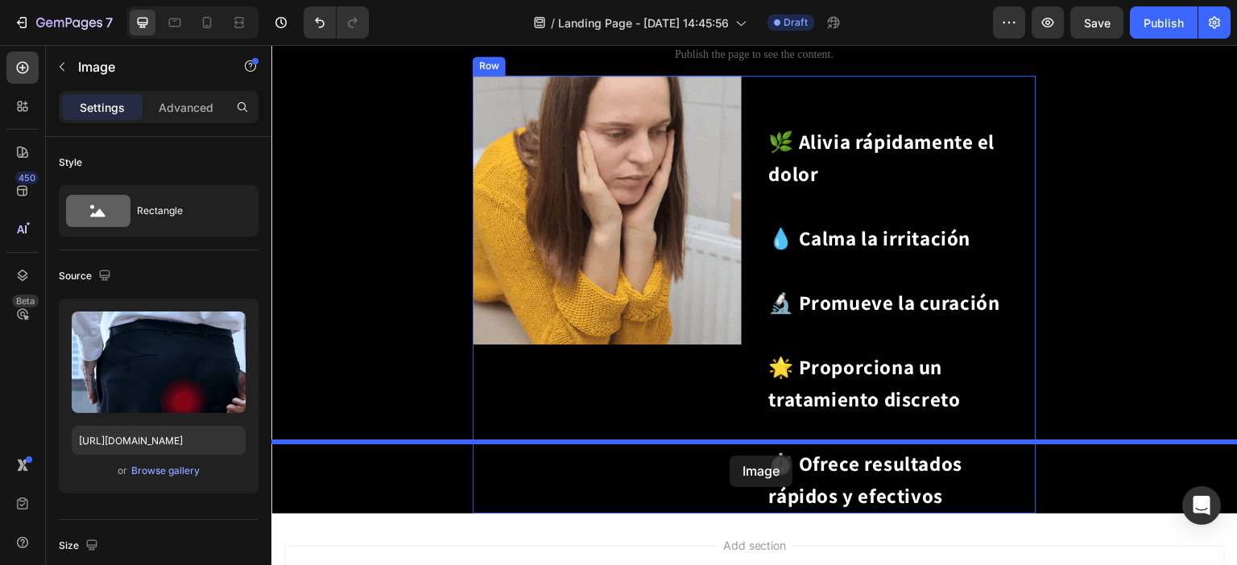
drag, startPoint x: 779, startPoint y: 253, endPoint x: 730, endPoint y: 456, distance: 209.0
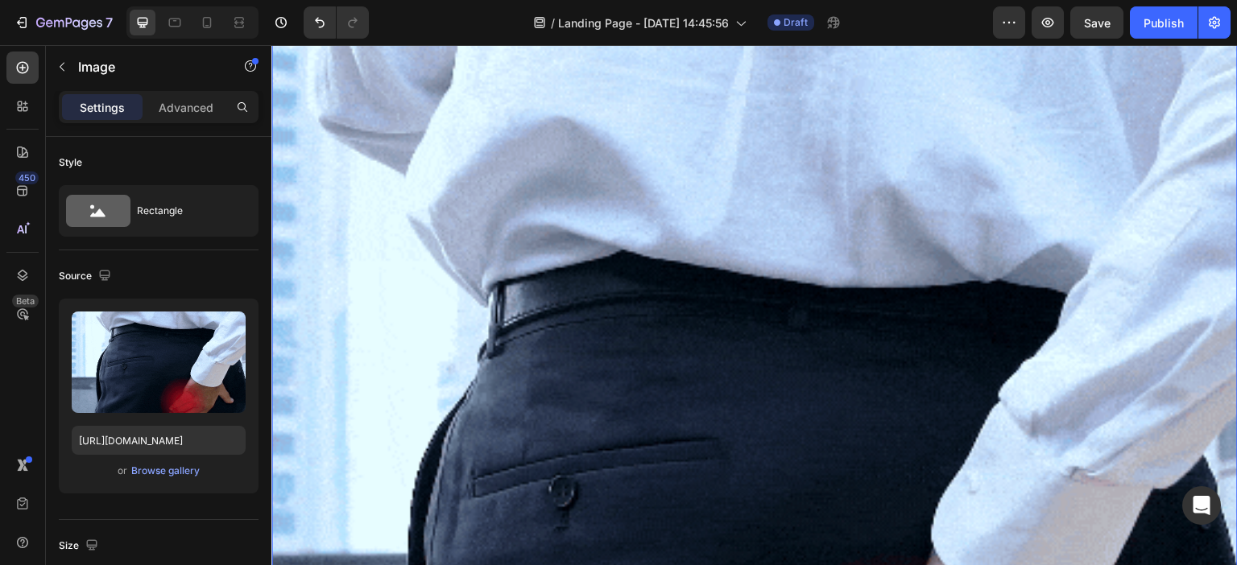
scroll to position [1968, 0]
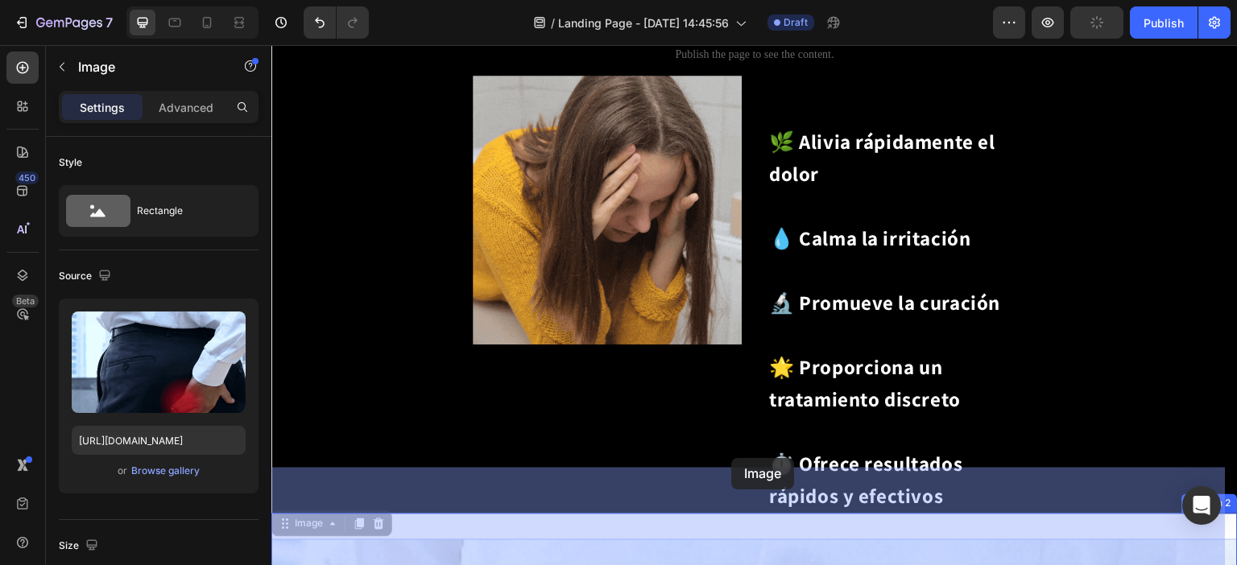
drag, startPoint x: 713, startPoint y: 493, endPoint x: 731, endPoint y: 458, distance: 38.9
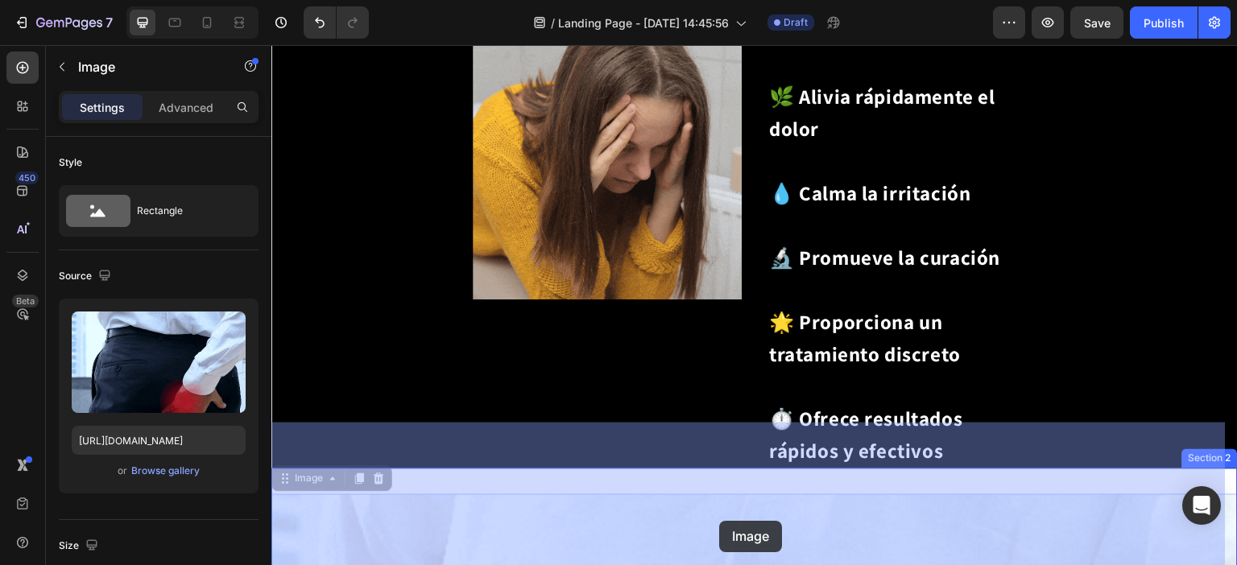
scroll to position [2090, 0]
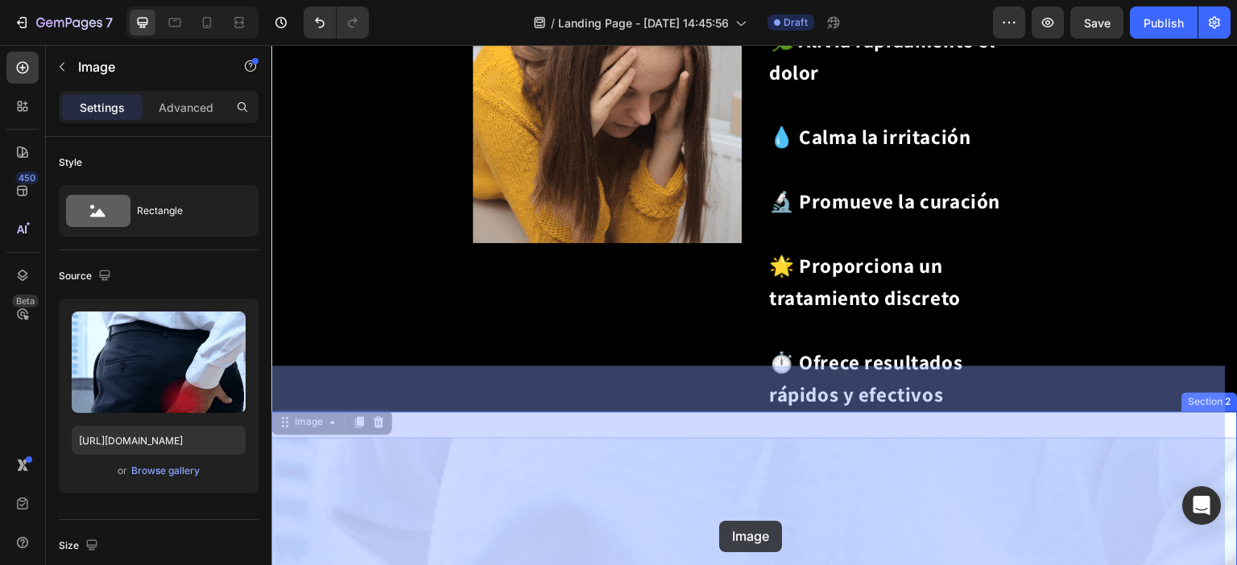
drag, startPoint x: 566, startPoint y: 471, endPoint x: 718, endPoint y: 523, distance: 160.9
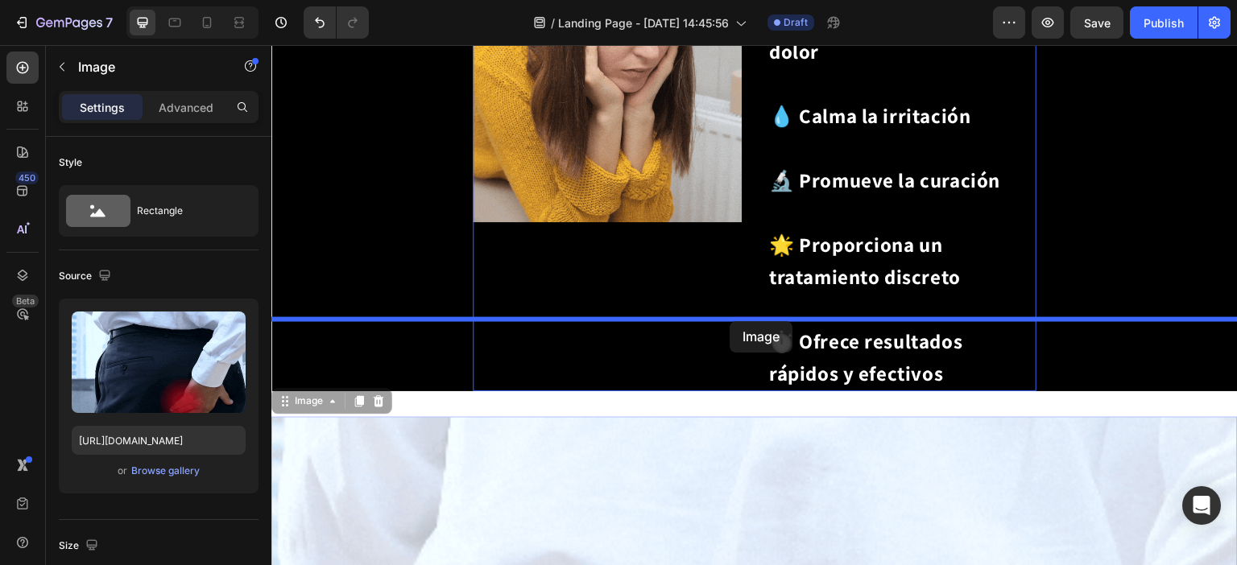
drag, startPoint x: 717, startPoint y: 411, endPoint x: 730, endPoint y: 321, distance: 91.0
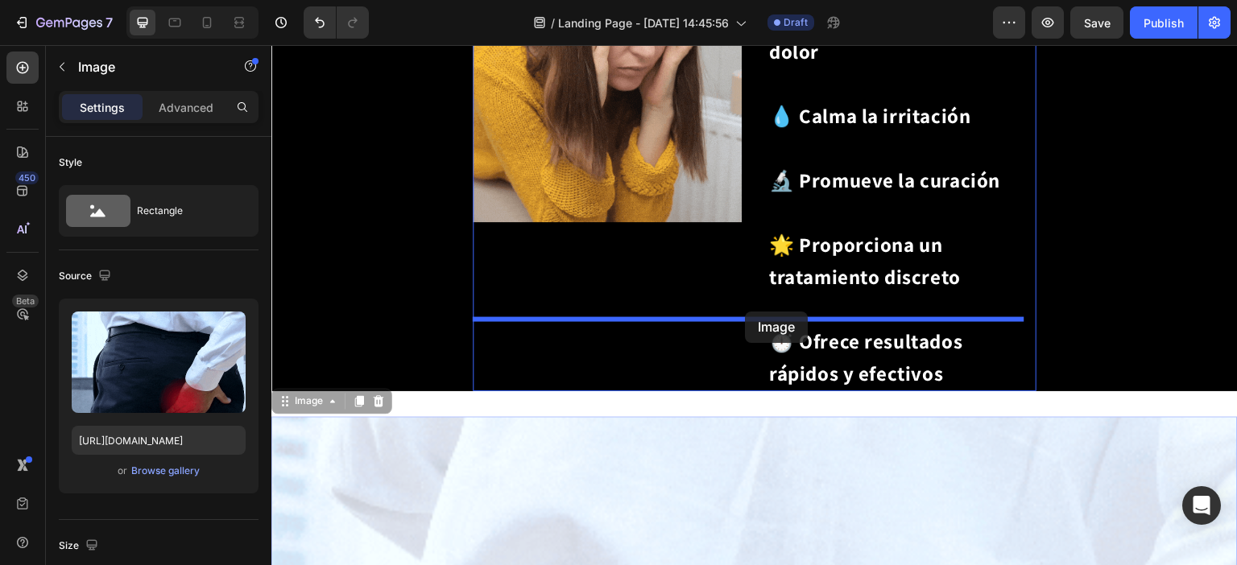
drag, startPoint x: 768, startPoint y: 374, endPoint x: 745, endPoint y: 312, distance: 67.0
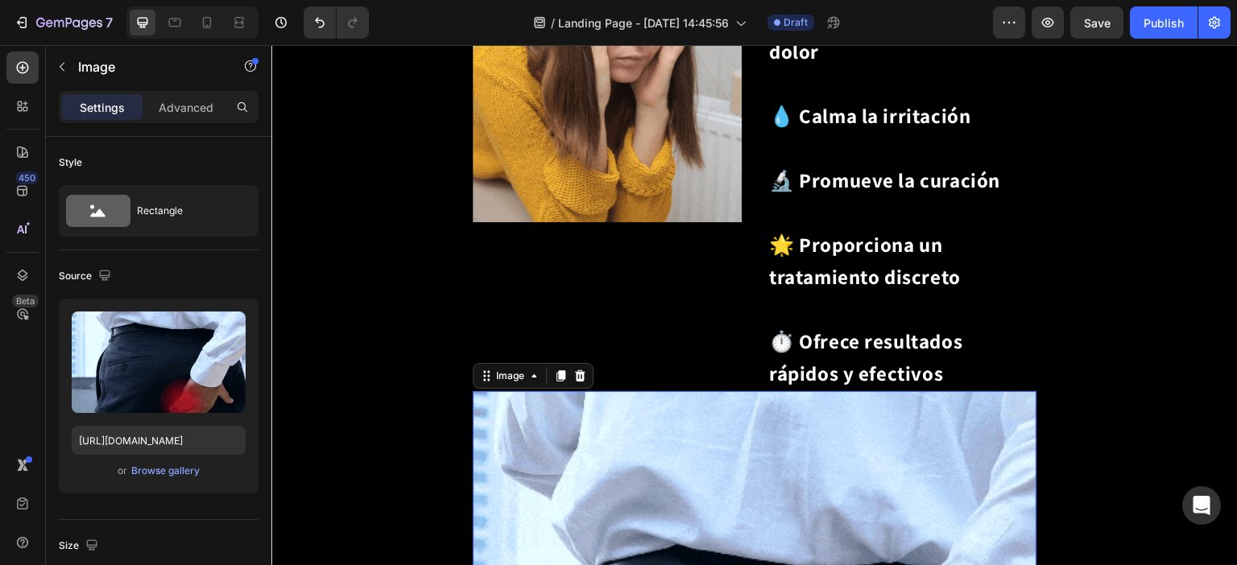
scroll to position [2171, 0]
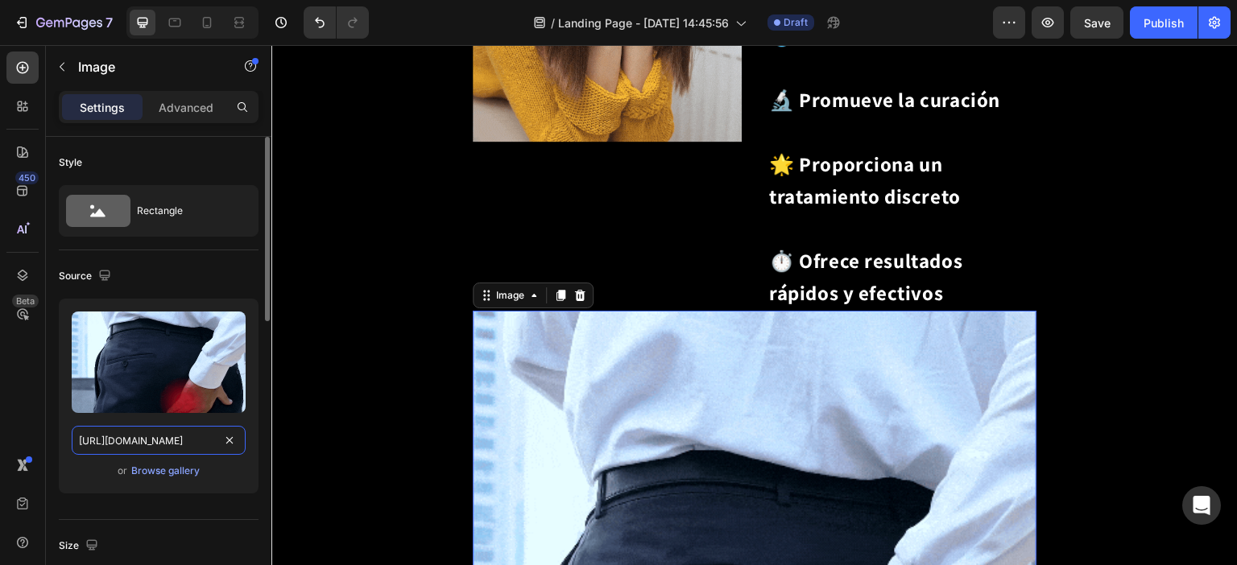
click at [151, 448] on input "[URL][DOMAIN_NAME]" at bounding box center [159, 440] width 174 height 29
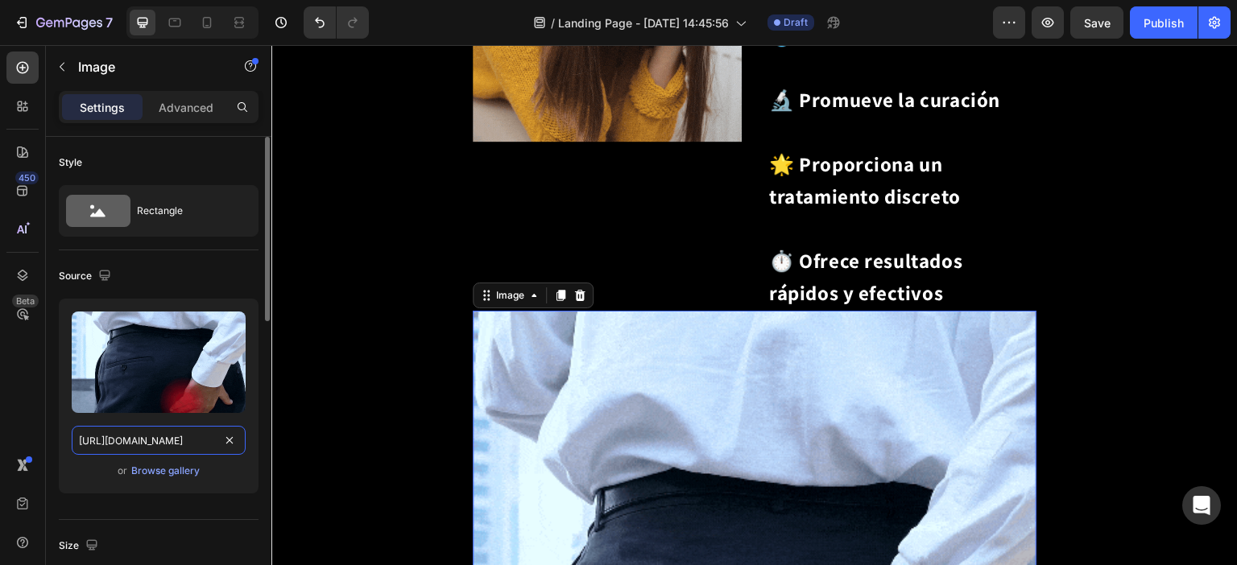
click at [151, 448] on input "[URL][DOMAIN_NAME]" at bounding box center [159, 440] width 174 height 29
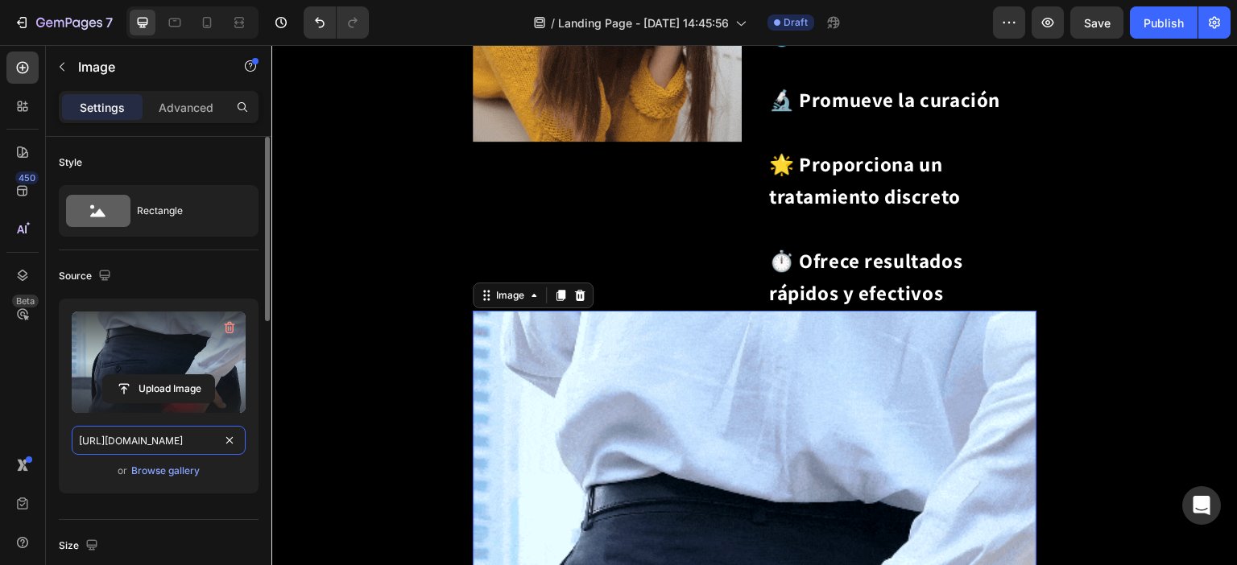
paste input "cdn.shopify.com/s/files/1/0683/9907/1454/files/507659690331604074-c8130e35-a451…"
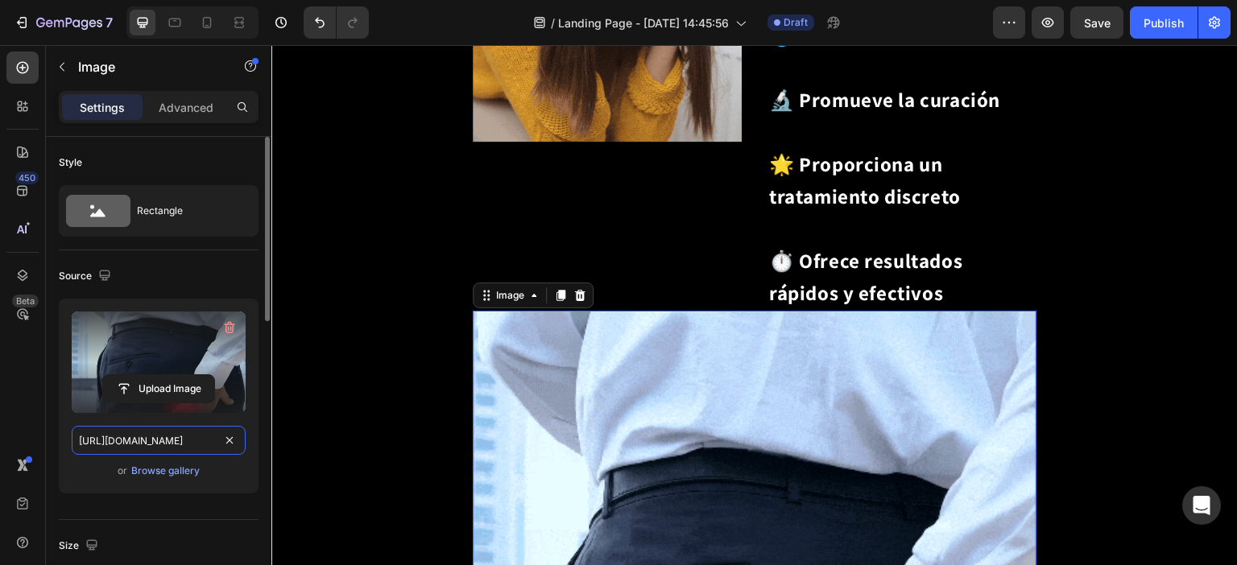
type input "[URL][DOMAIN_NAME]"
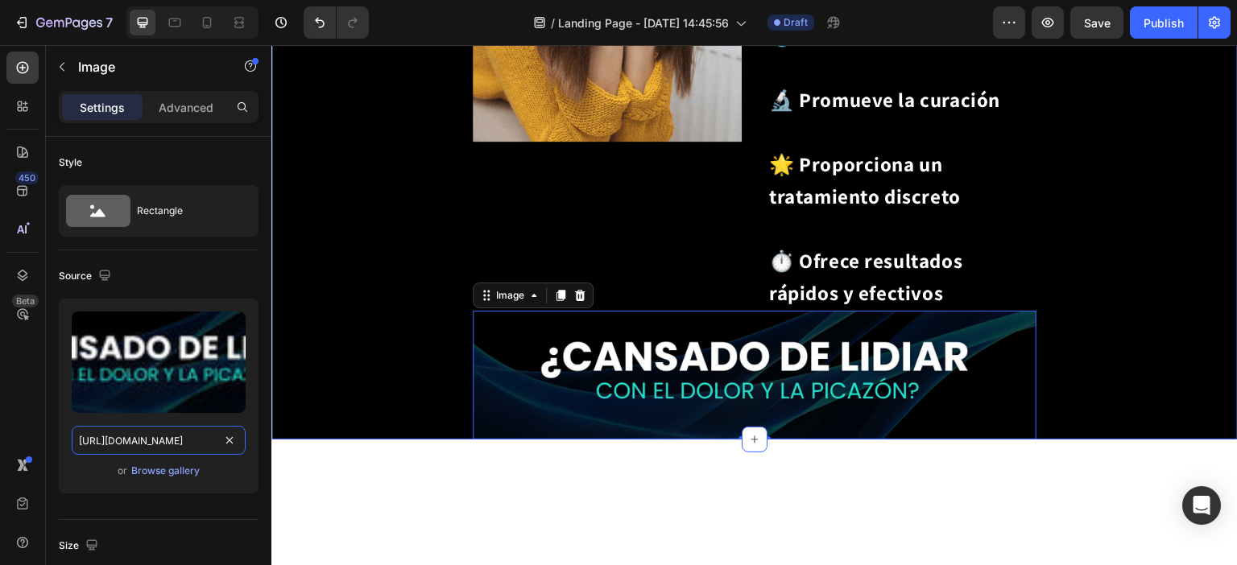
scroll to position [0, 443]
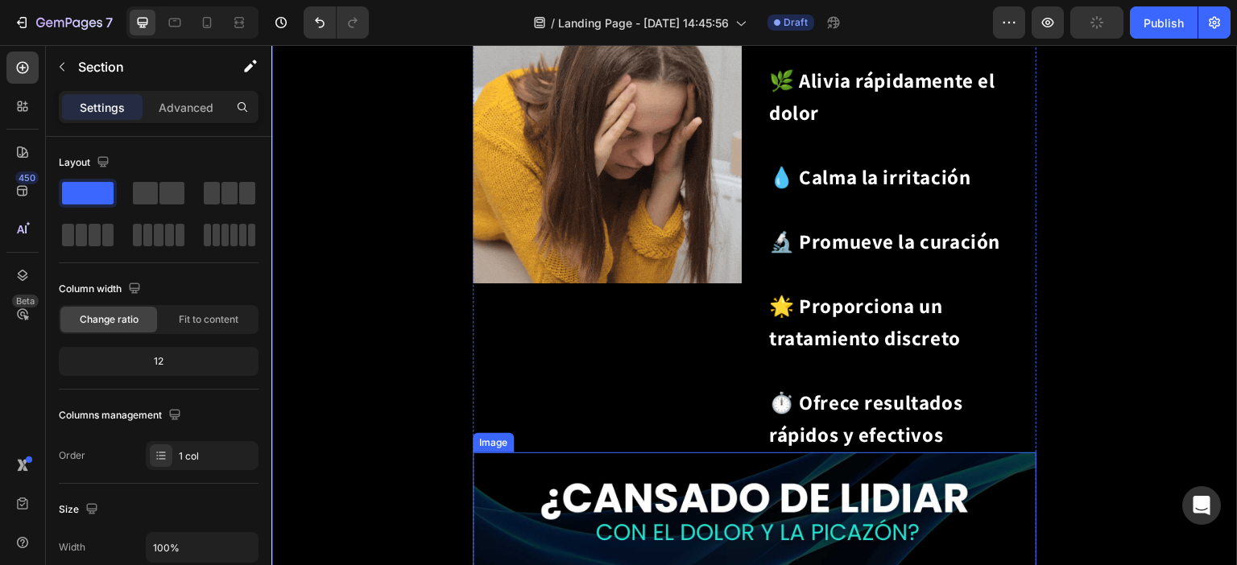
scroll to position [2171, 0]
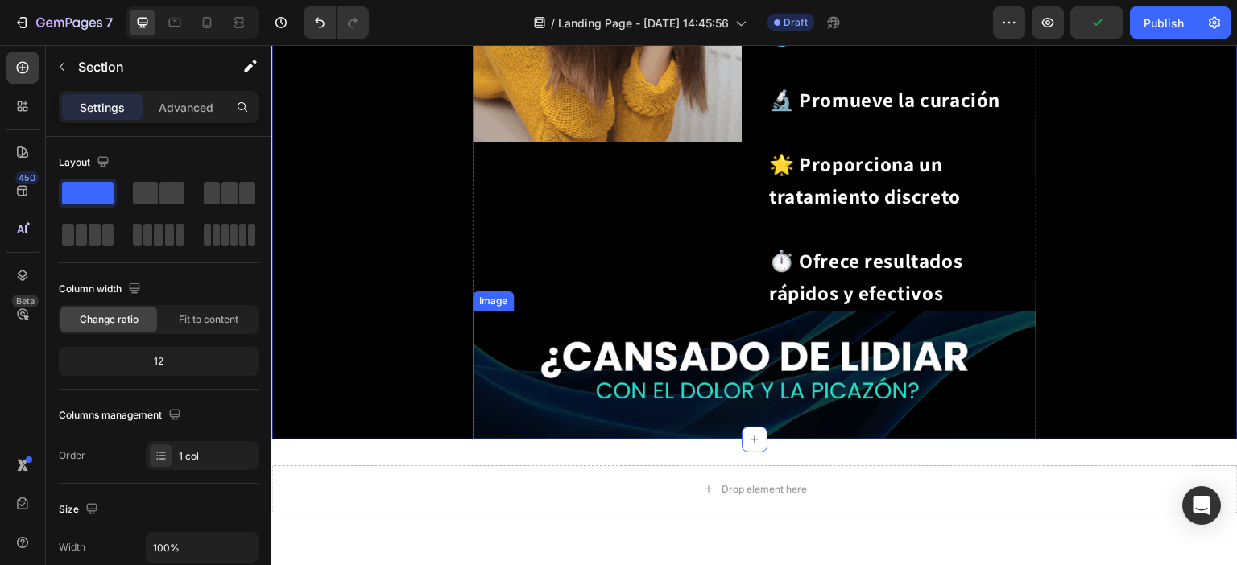
click at [694, 311] on img at bounding box center [755, 375] width 564 height 129
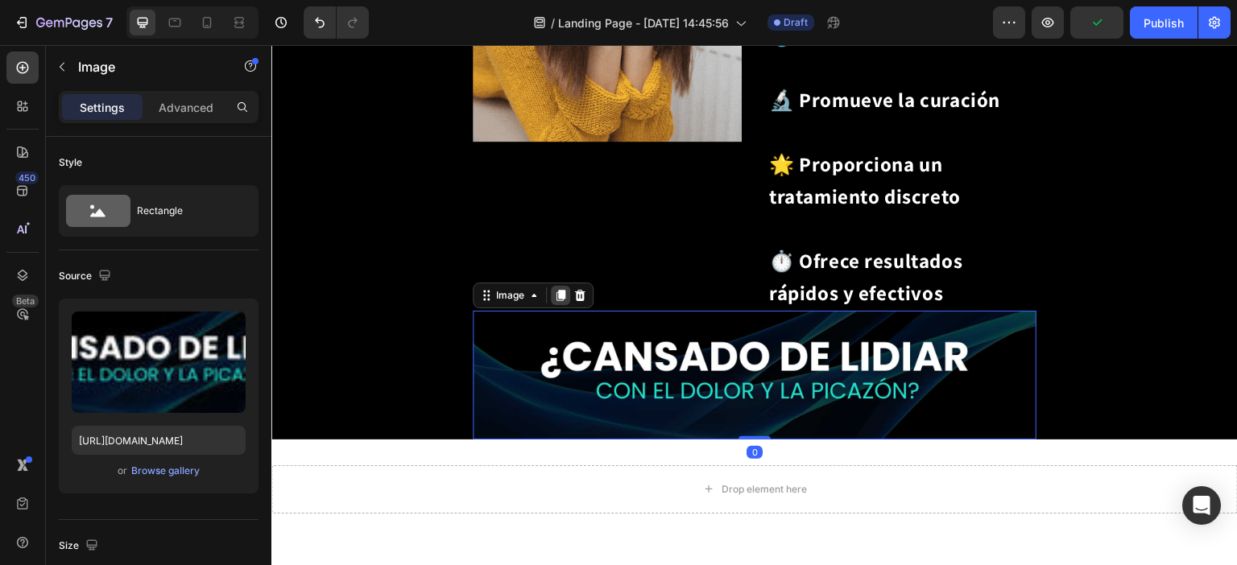
click at [560, 290] on icon at bounding box center [560, 295] width 9 height 11
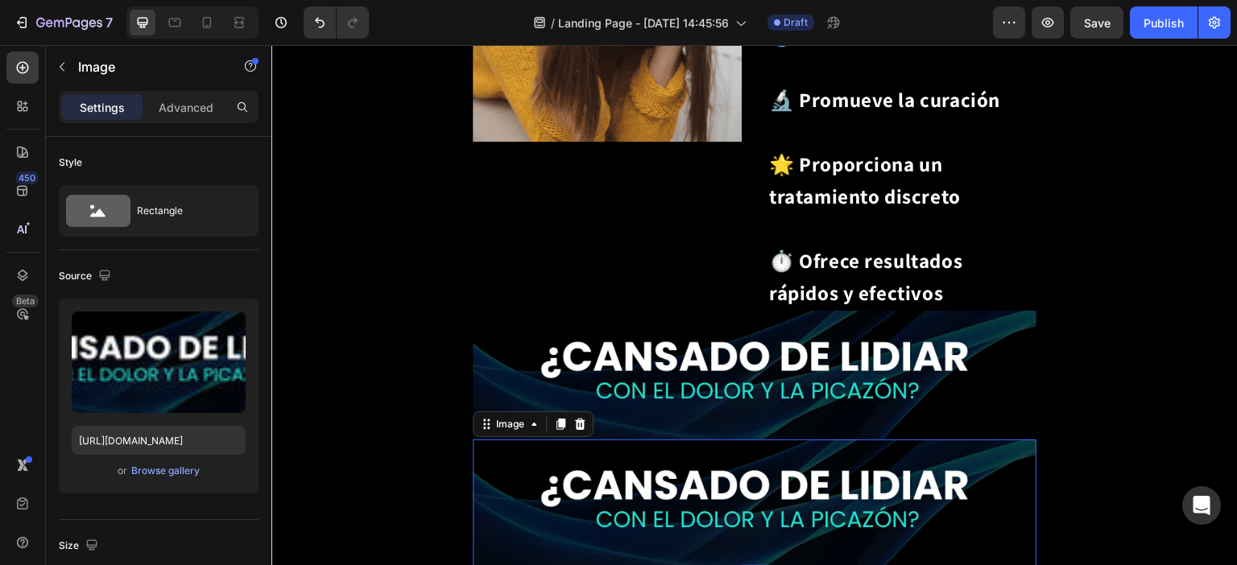
click at [643, 440] on img at bounding box center [755, 504] width 564 height 129
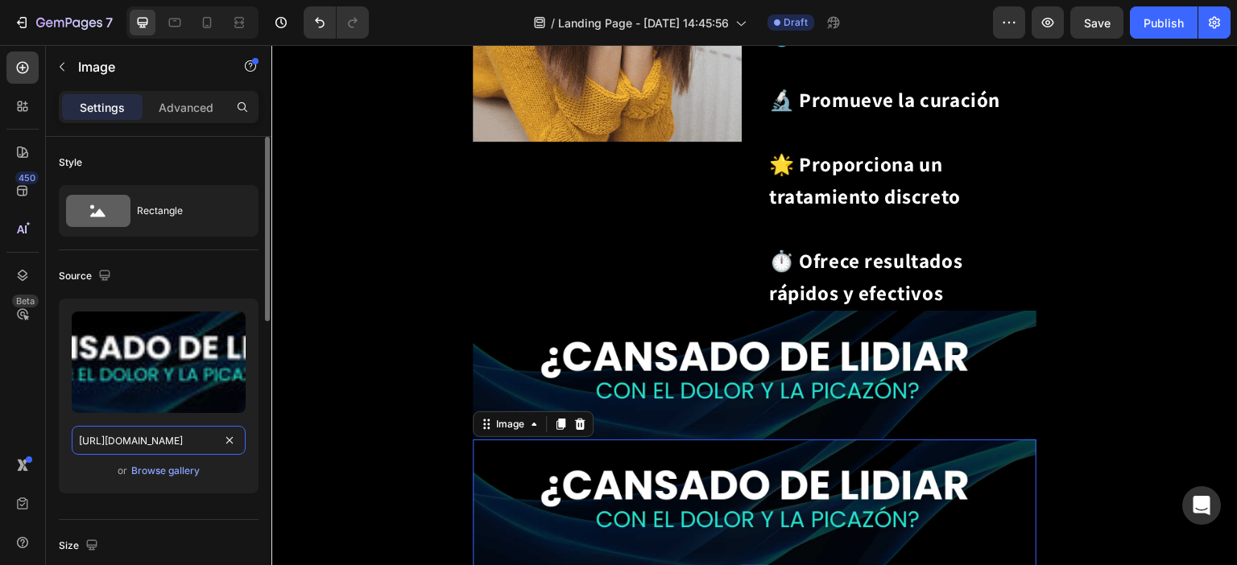
click at [135, 438] on input "[URL][DOMAIN_NAME]" at bounding box center [159, 440] width 174 height 29
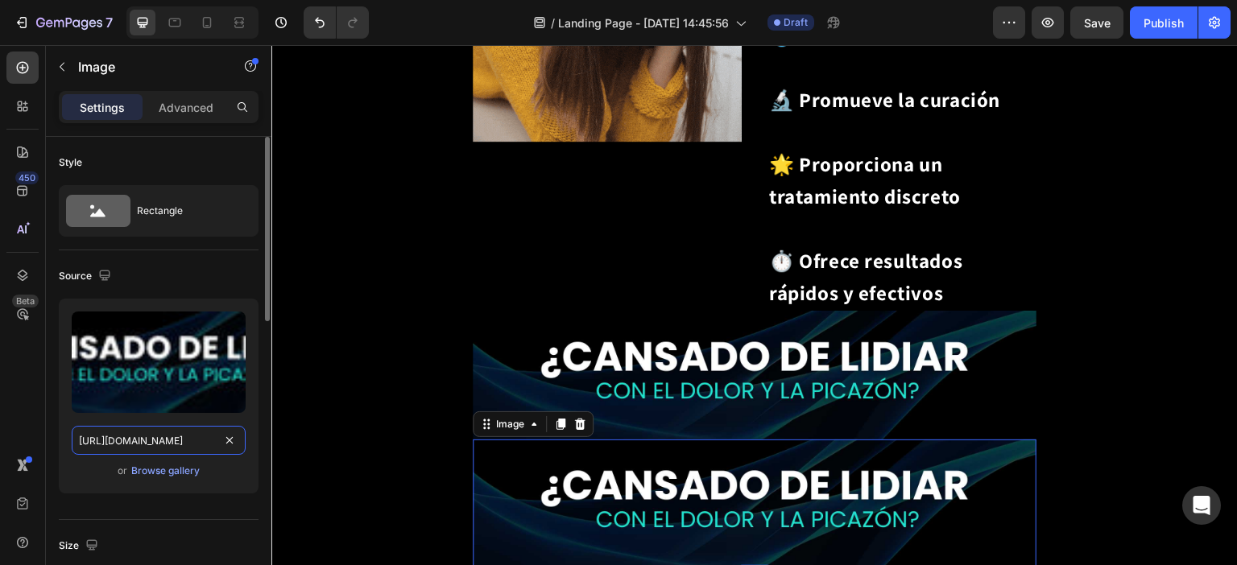
paste input "gempages_507659690331604074-ae5e219e-18b4-46a3-a0b5-37290718c38"
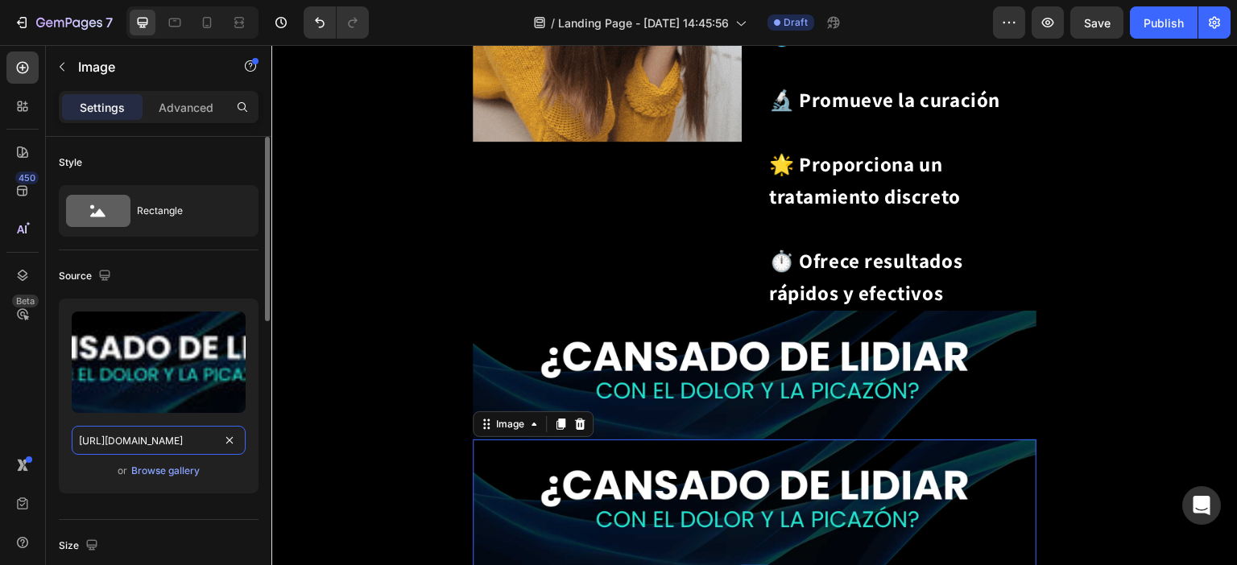
type input "[URL][DOMAIN_NAME]"
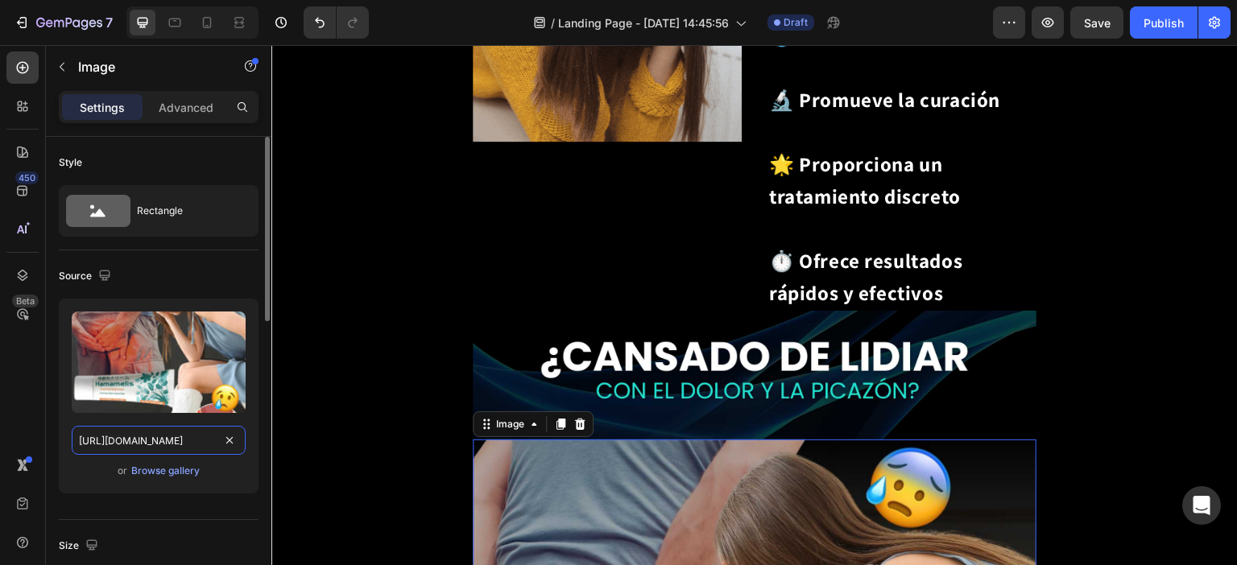
scroll to position [0, 494]
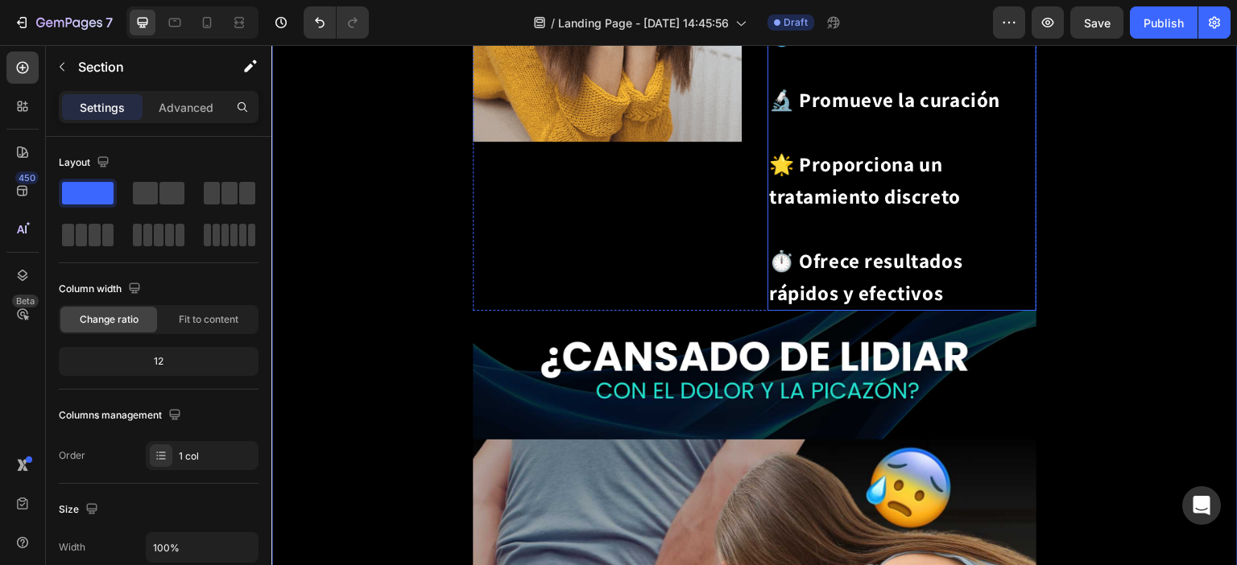
click at [868, 202] on p "⁠⁠⁠⁠⁠⁠⁠ 🌿 Alivia rápidamente el dolor 💧 Calma la irritación 🔬 Promueve la curac…" at bounding box center [902, 116] width 266 height 386
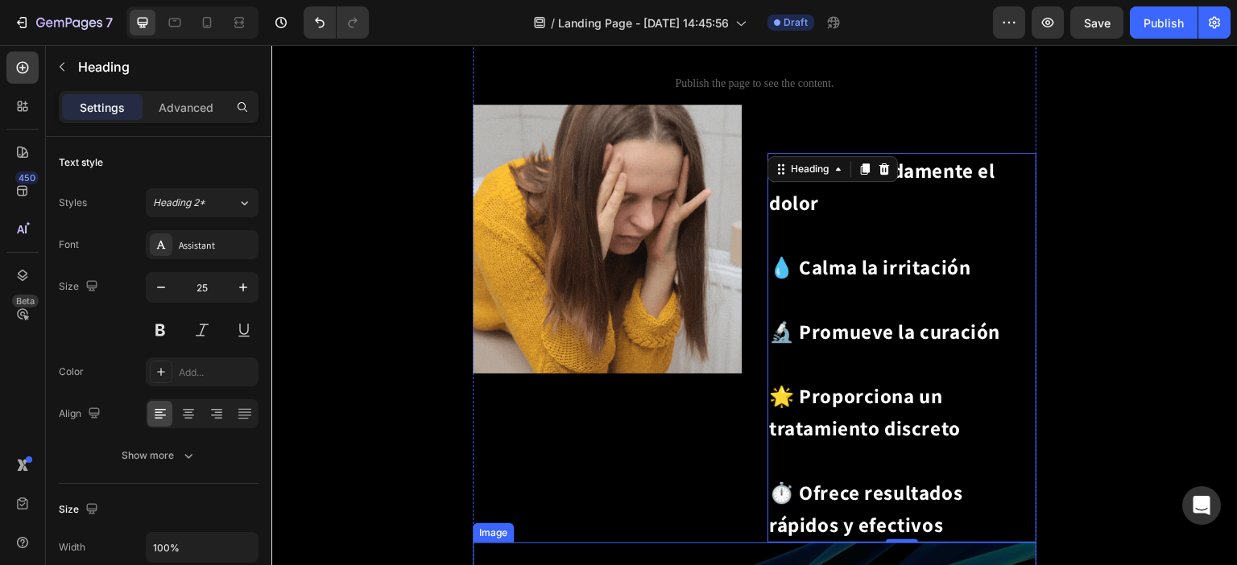
scroll to position [1768, 0]
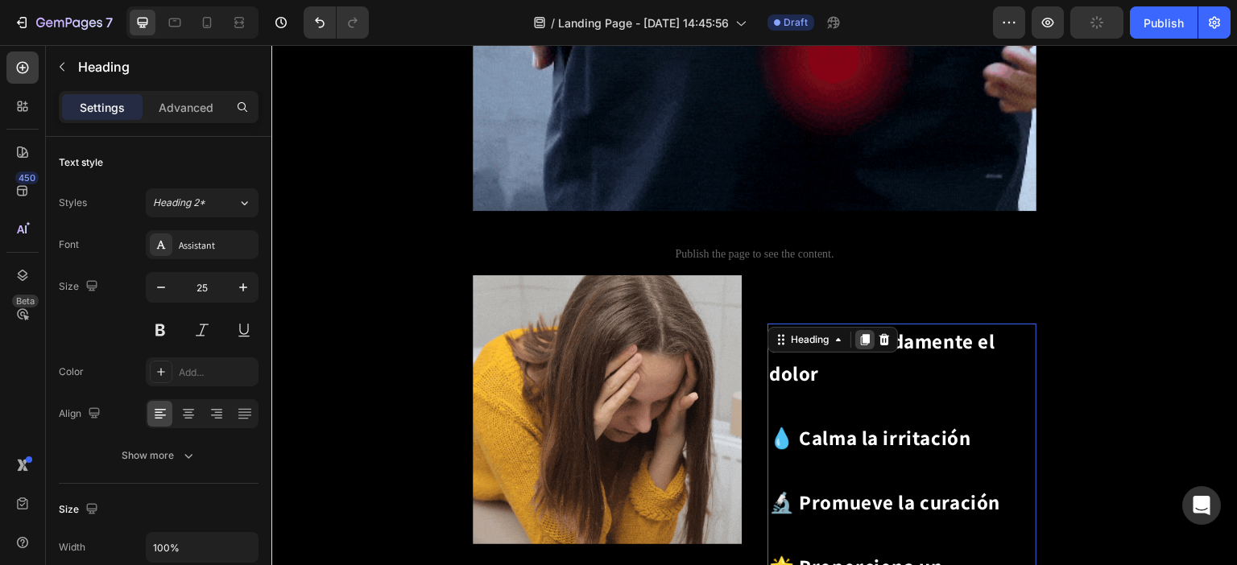
click at [858, 333] on icon at bounding box center [864, 339] width 13 height 13
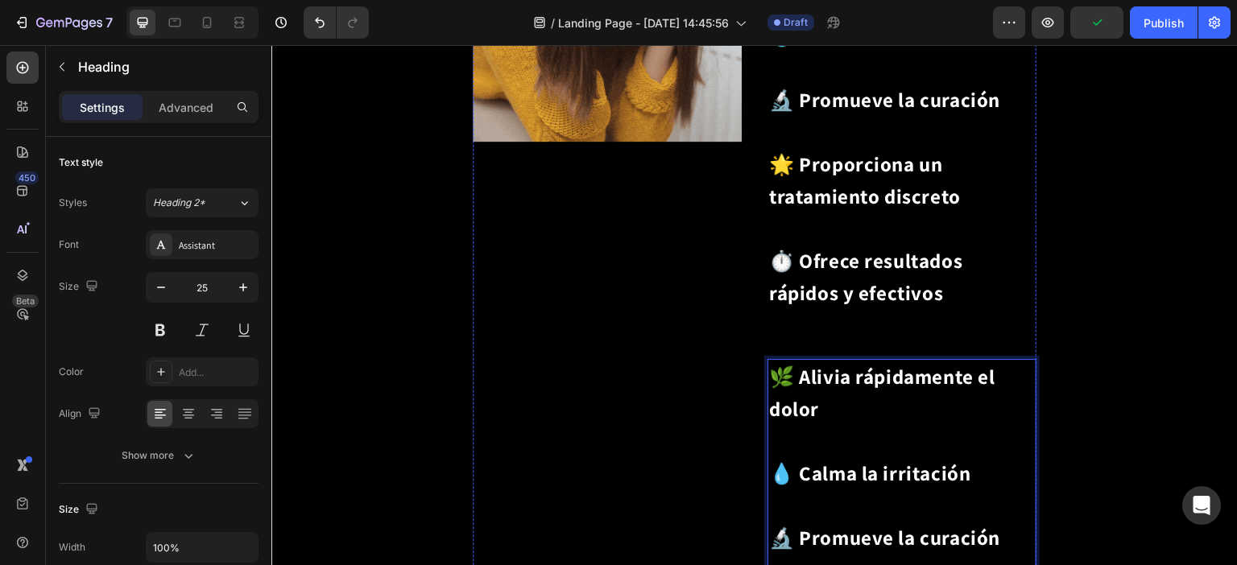
drag, startPoint x: 888, startPoint y: 216, endPoint x: 1006, endPoint y: 283, distance: 135.9
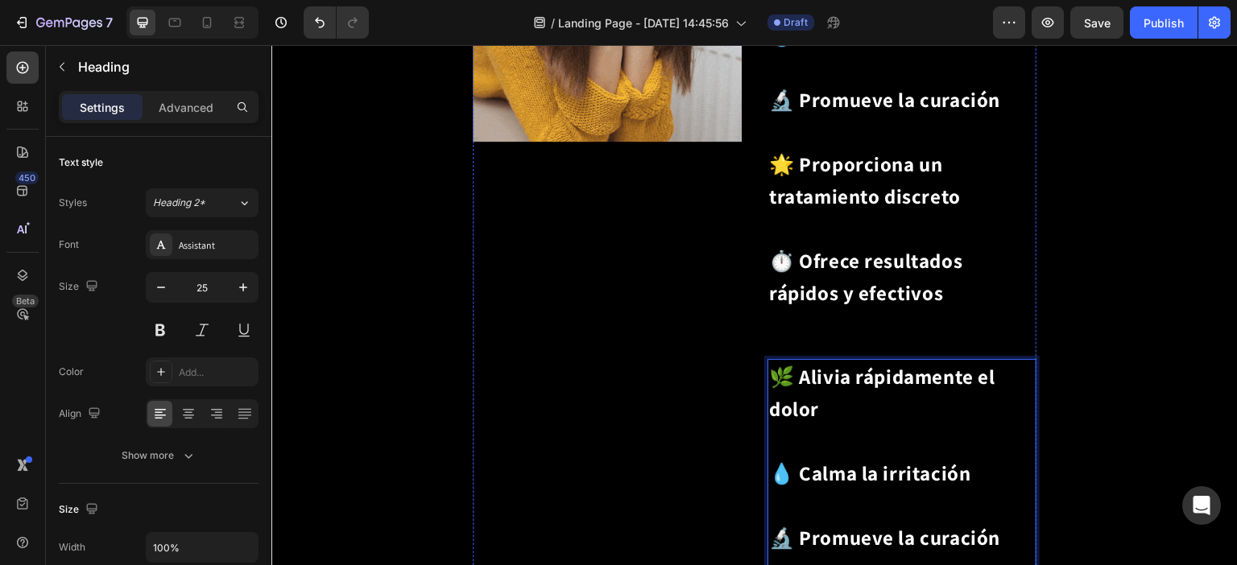
scroll to position [2575, 0]
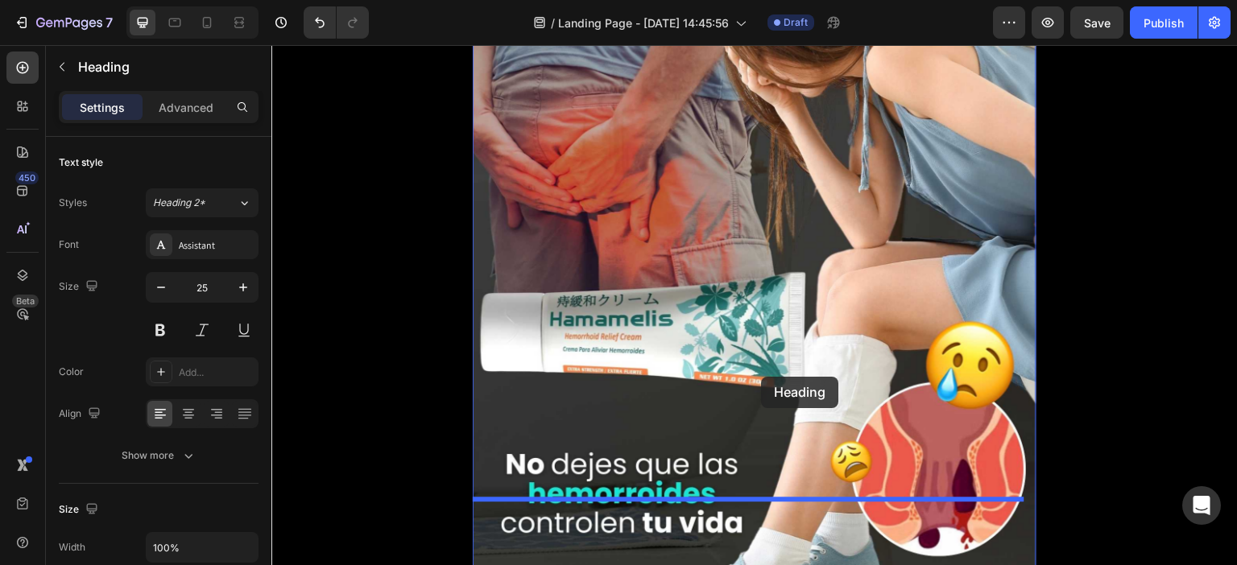
scroll to position [3380, 0]
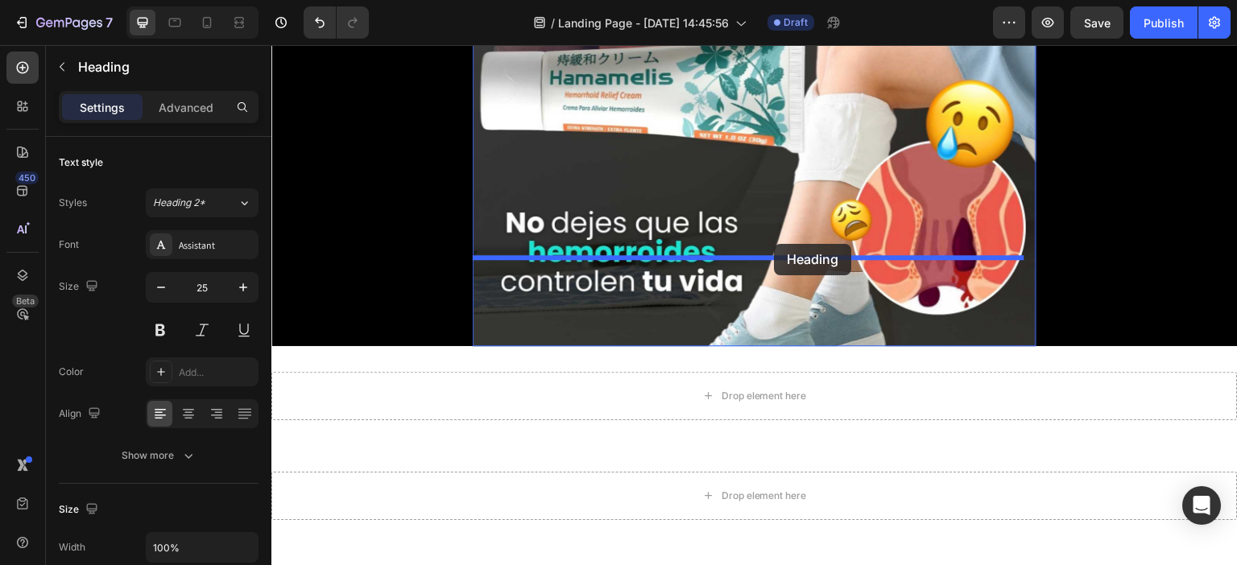
drag, startPoint x: 959, startPoint y: 190, endPoint x: 775, endPoint y: 244, distance: 192.1
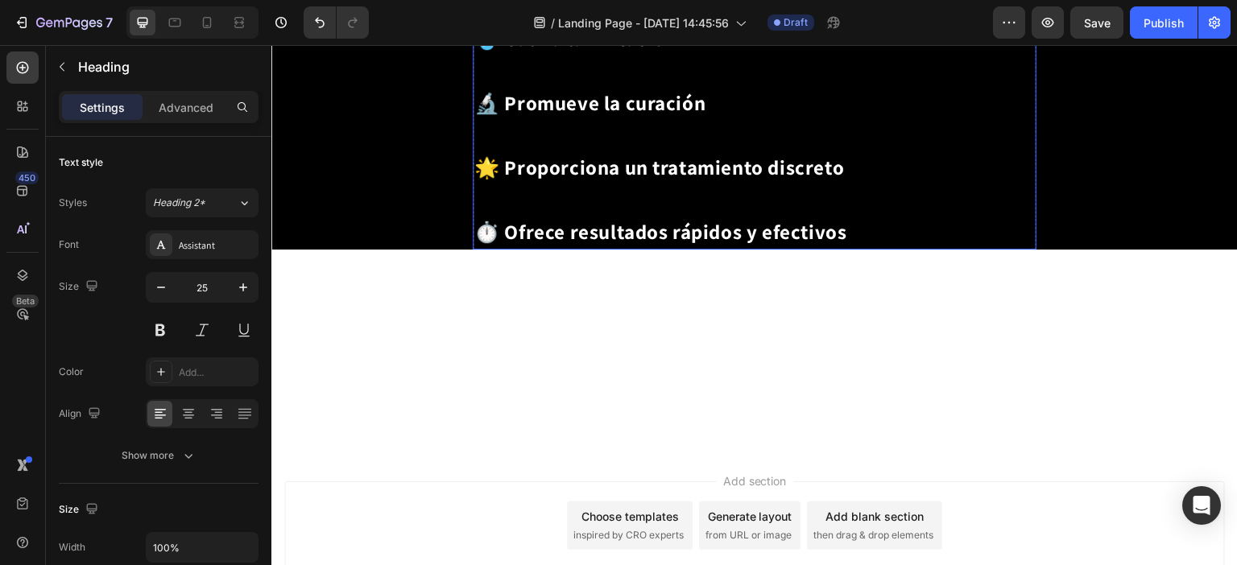
scroll to position [2942, 0]
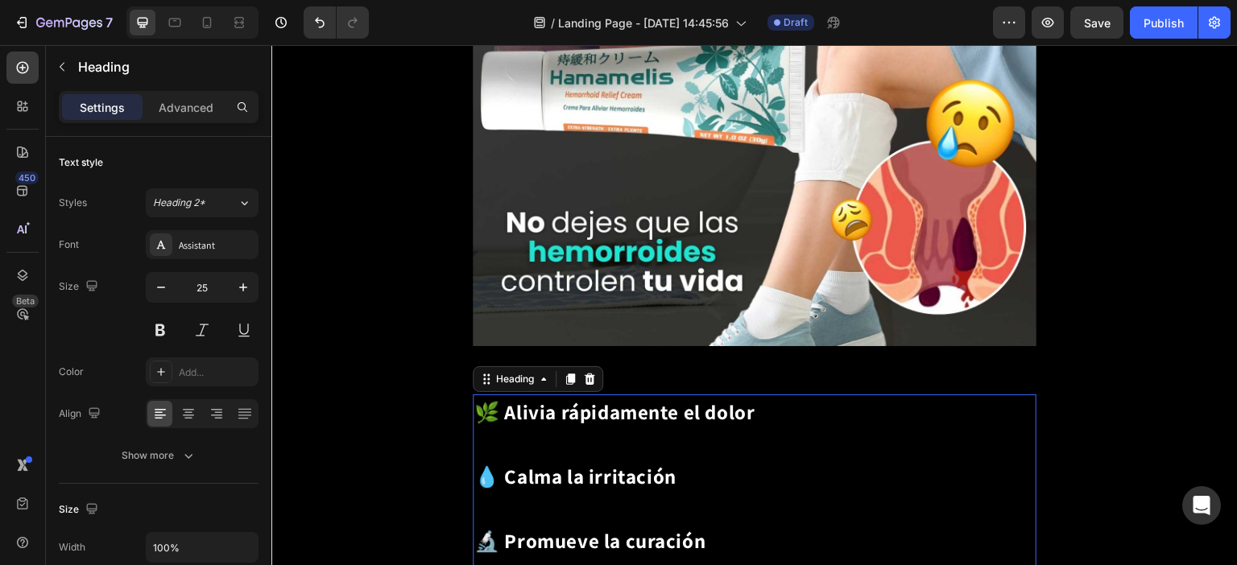
click at [606, 395] on h2 "🌿 Alivia rápidamente el dolor 💧 Calma la irritación 🔬 Promueve la curación 🌟 Pr…" at bounding box center [755, 541] width 564 height 293
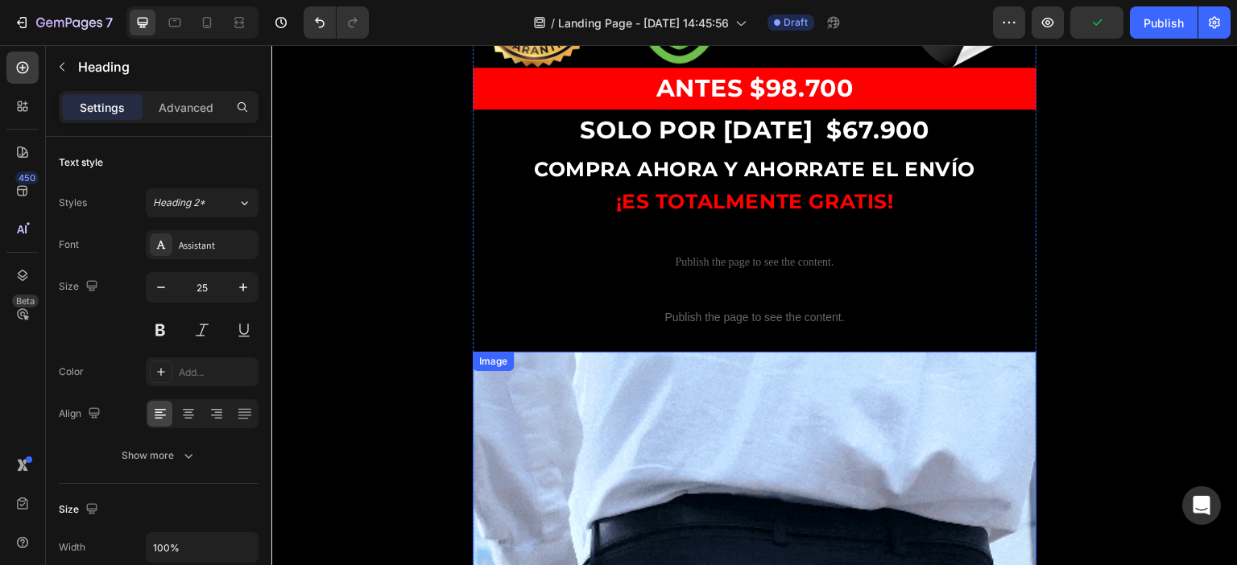
scroll to position [929, 0]
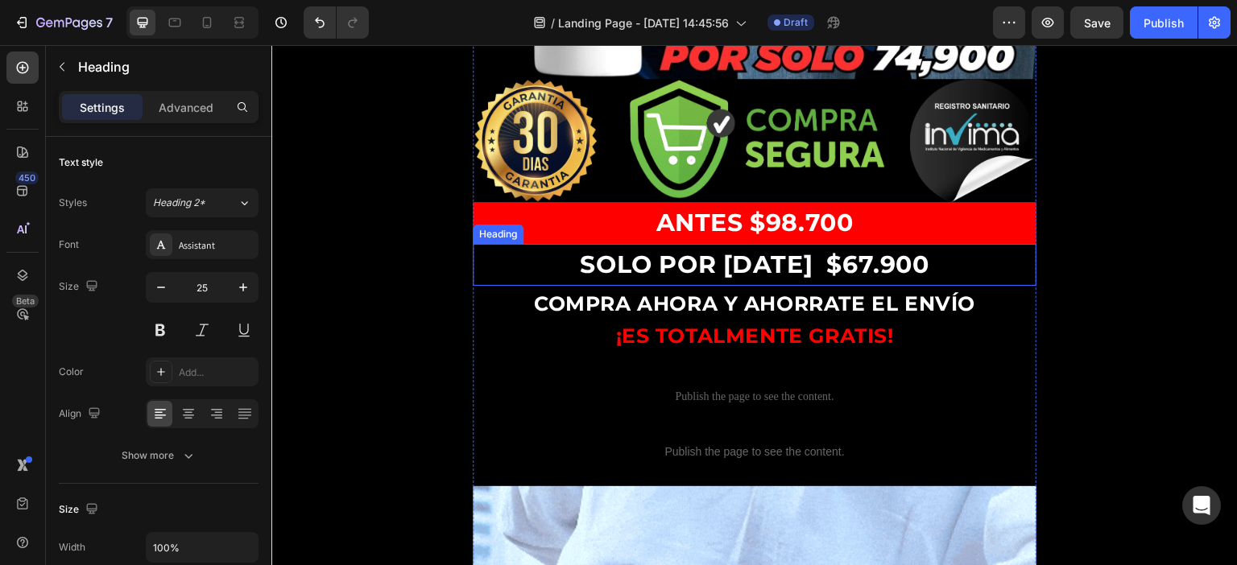
click at [739, 250] on strong "SOLO POR HOY $67" at bounding box center [726, 265] width 293 height 30
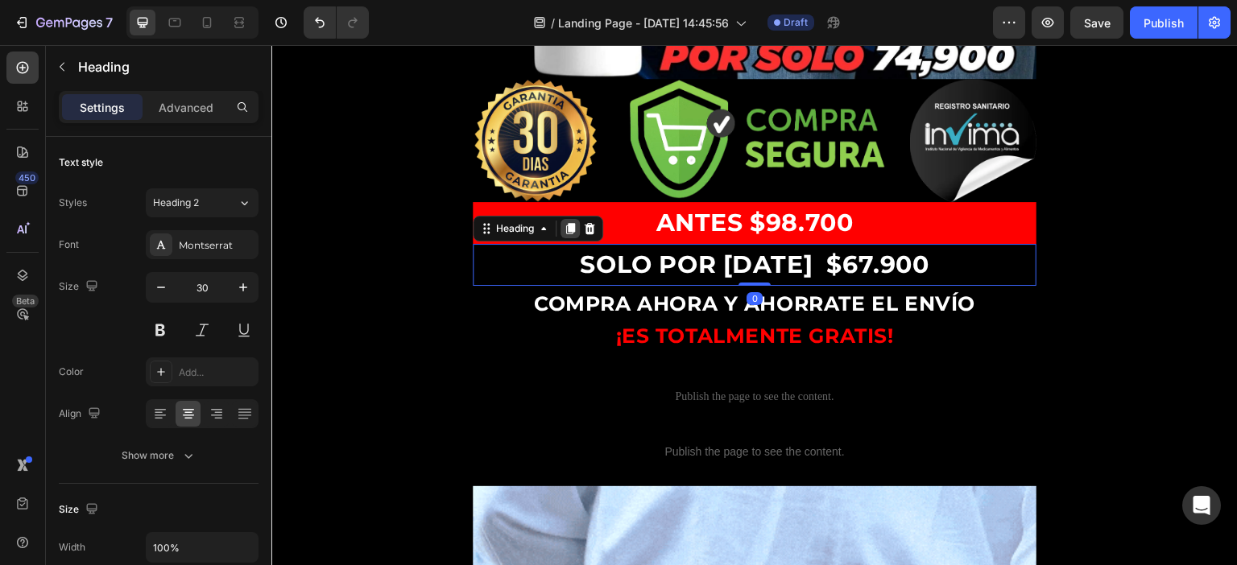
click at [565, 222] on icon at bounding box center [570, 228] width 13 height 13
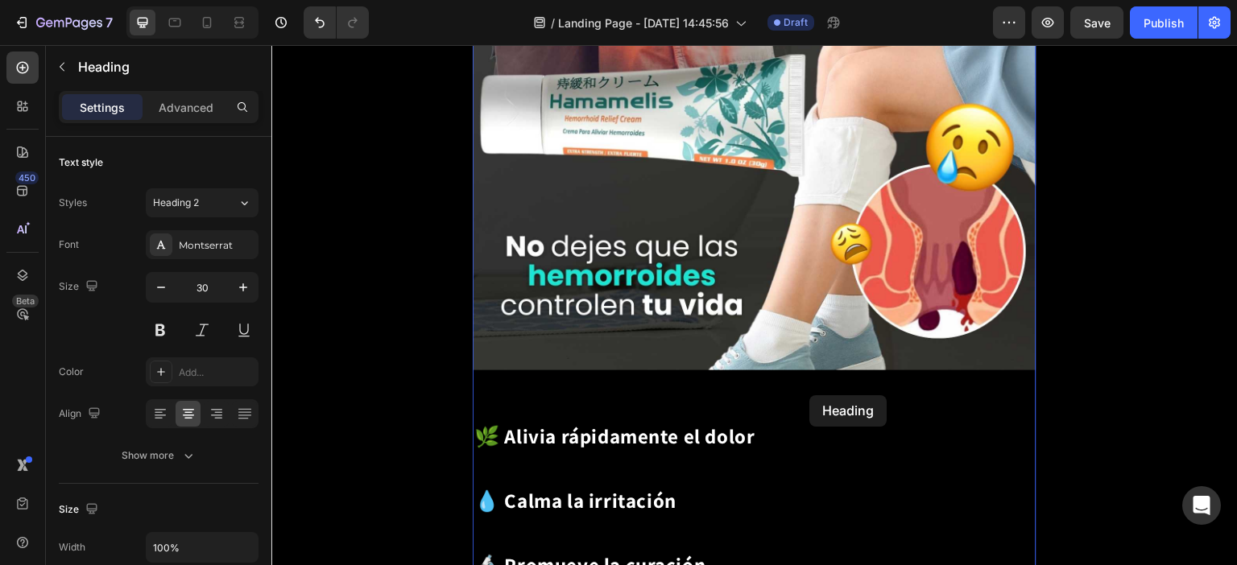
scroll to position [3103, 0]
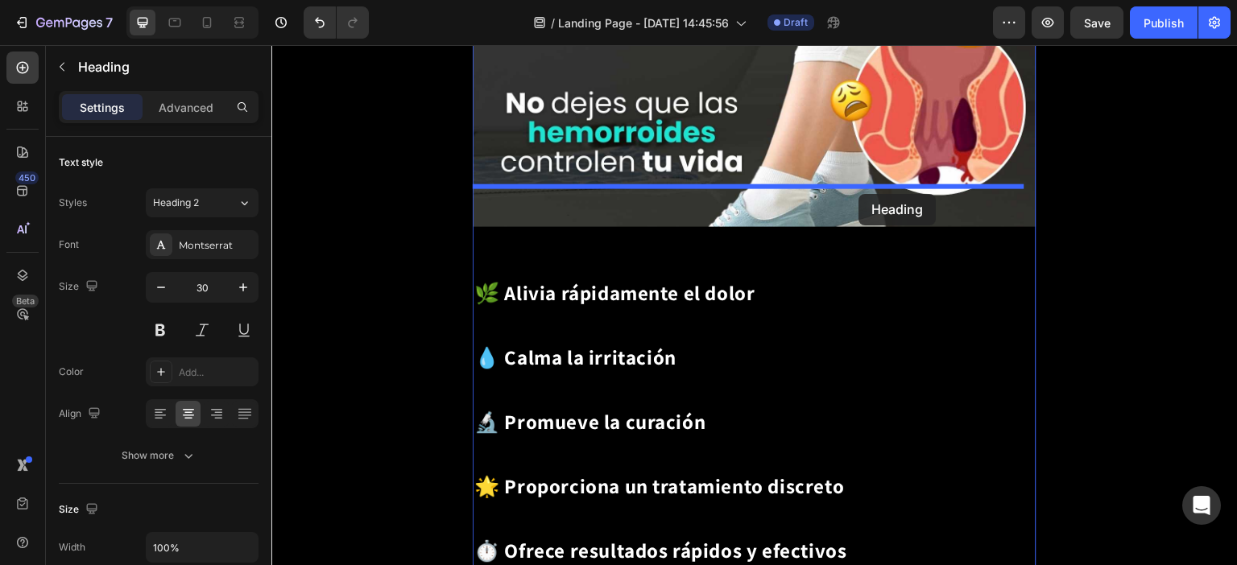
drag, startPoint x: 957, startPoint y: 245, endPoint x: 859, endPoint y: 192, distance: 111.3
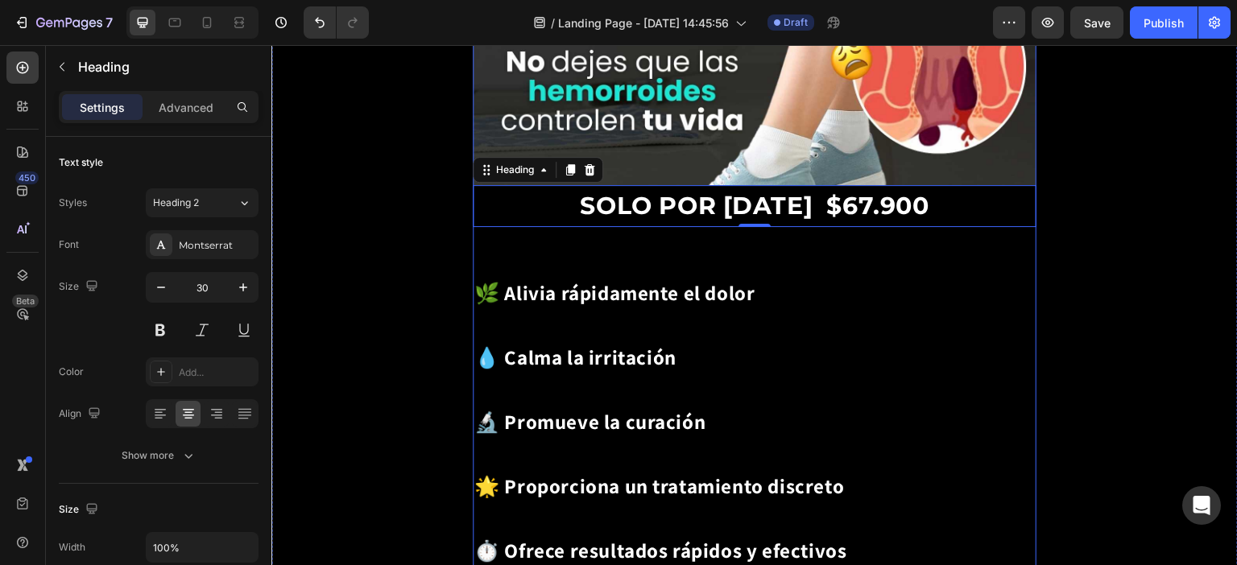
scroll to position [3061, 0]
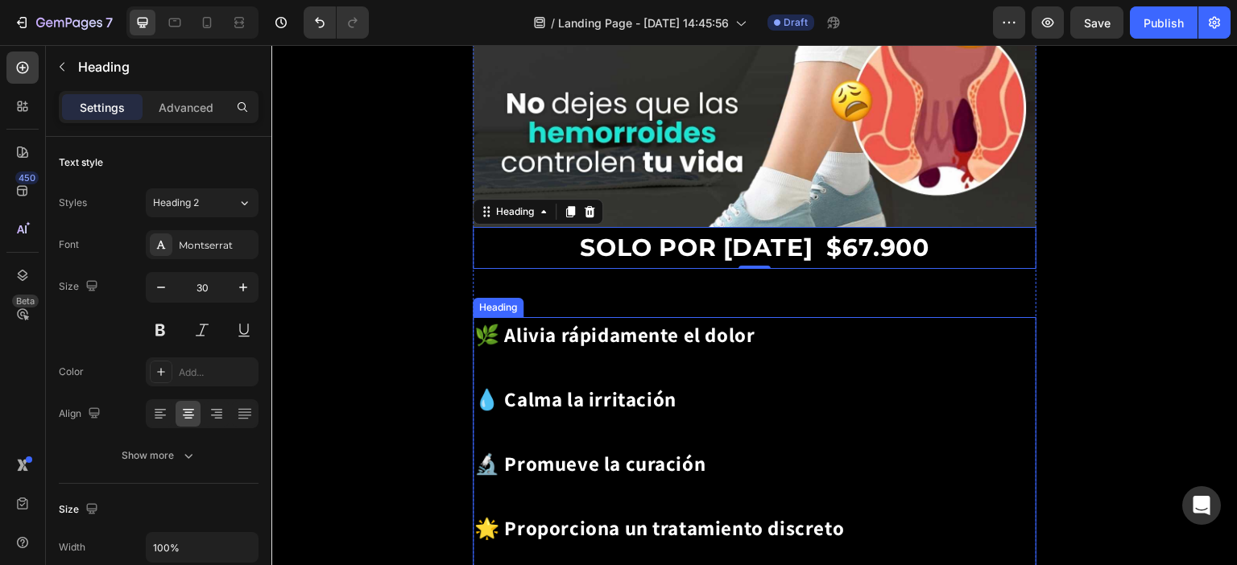
click at [831, 333] on p "⁠⁠⁠⁠⁠⁠⁠ 🌿 Alivia rápidamente el dolor 💧 Calma la irritación 🔬 Promueve la curac…" at bounding box center [754, 464] width 560 height 290
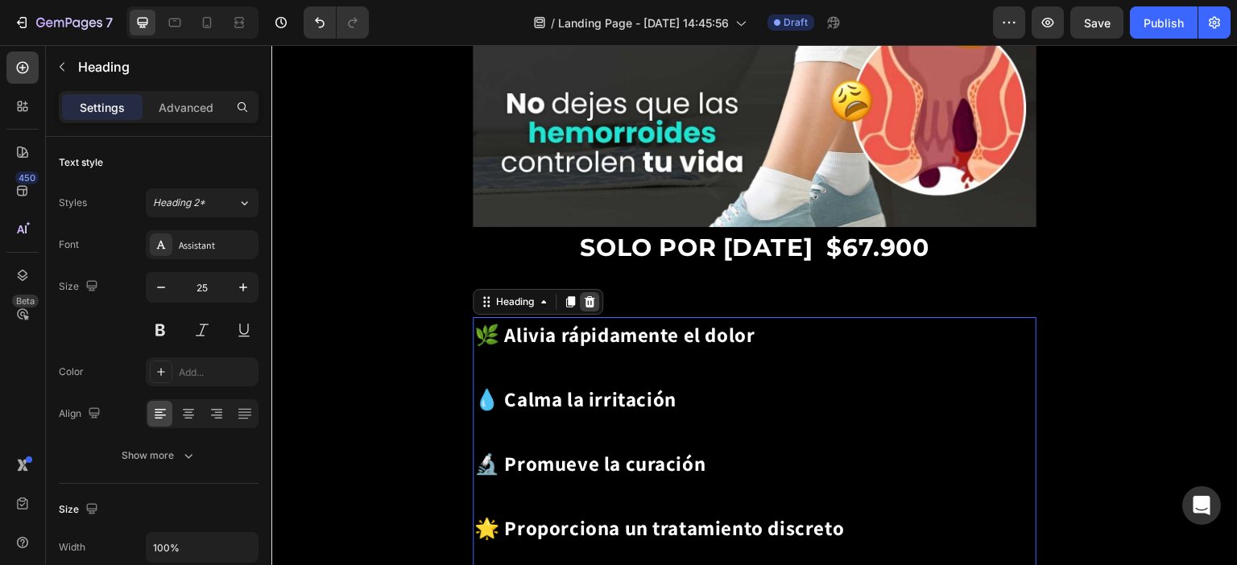
click at [595, 296] on icon at bounding box center [589, 302] width 13 height 13
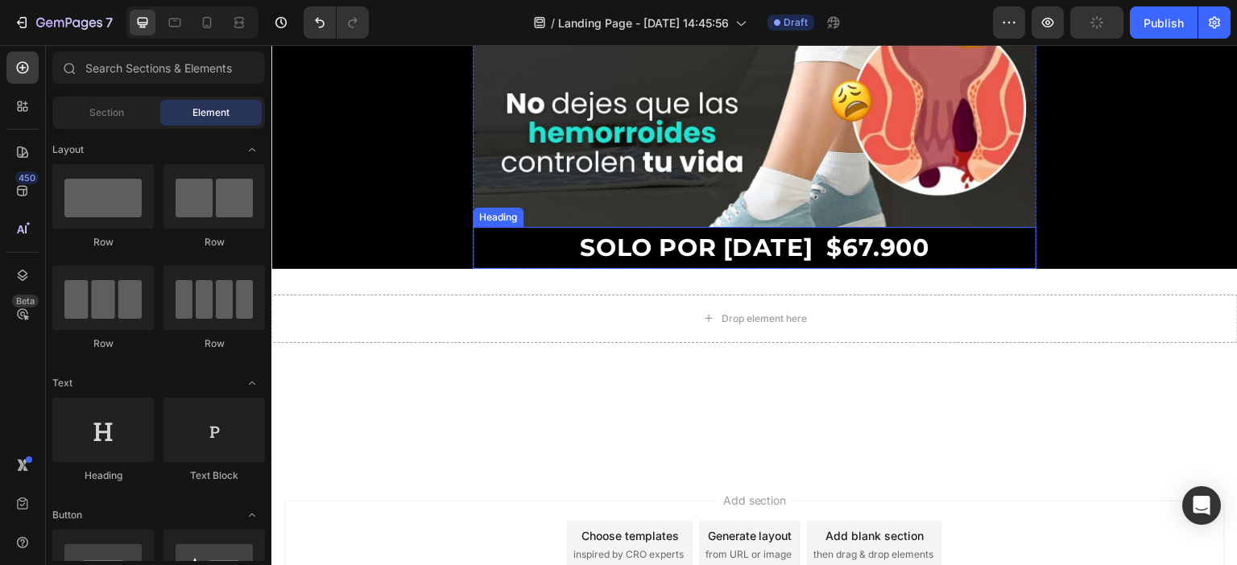
click at [600, 233] on strong "SOLO POR HOY $67" at bounding box center [726, 248] width 293 height 30
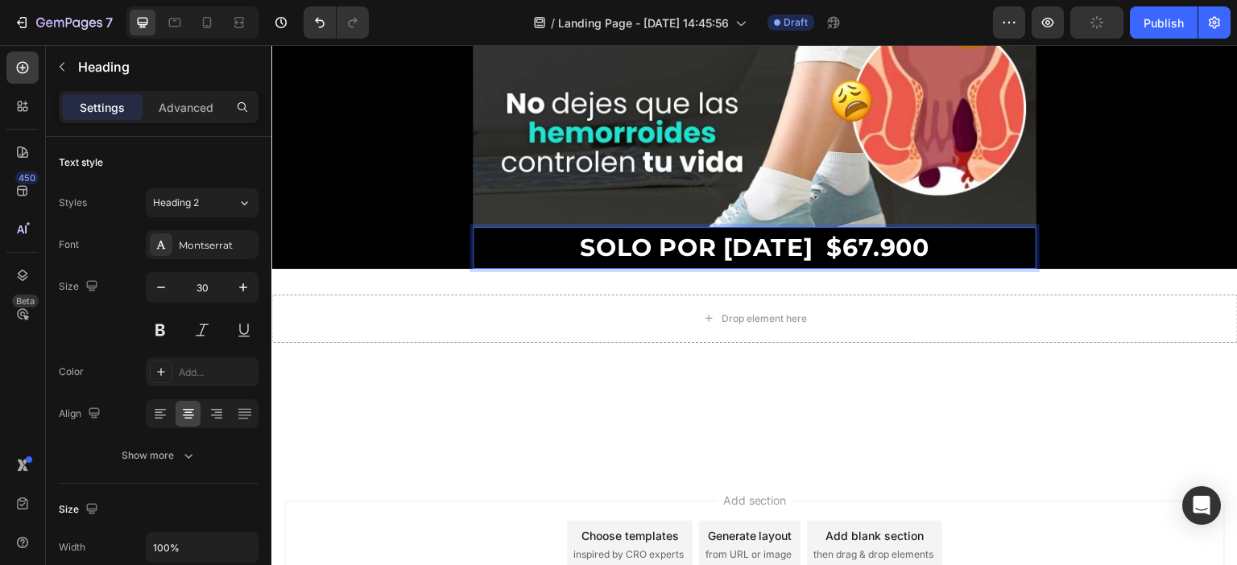
click at [619, 233] on strong "SOLO POR HOY $67" at bounding box center [726, 248] width 293 height 30
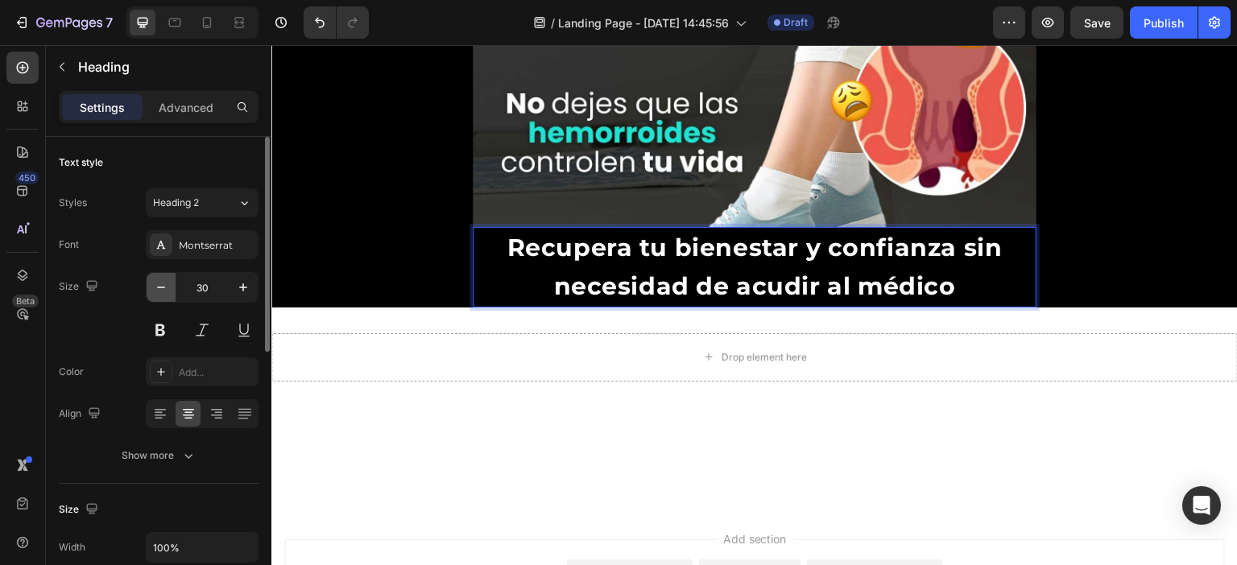
click at [163, 285] on icon "button" at bounding box center [161, 287] width 16 height 16
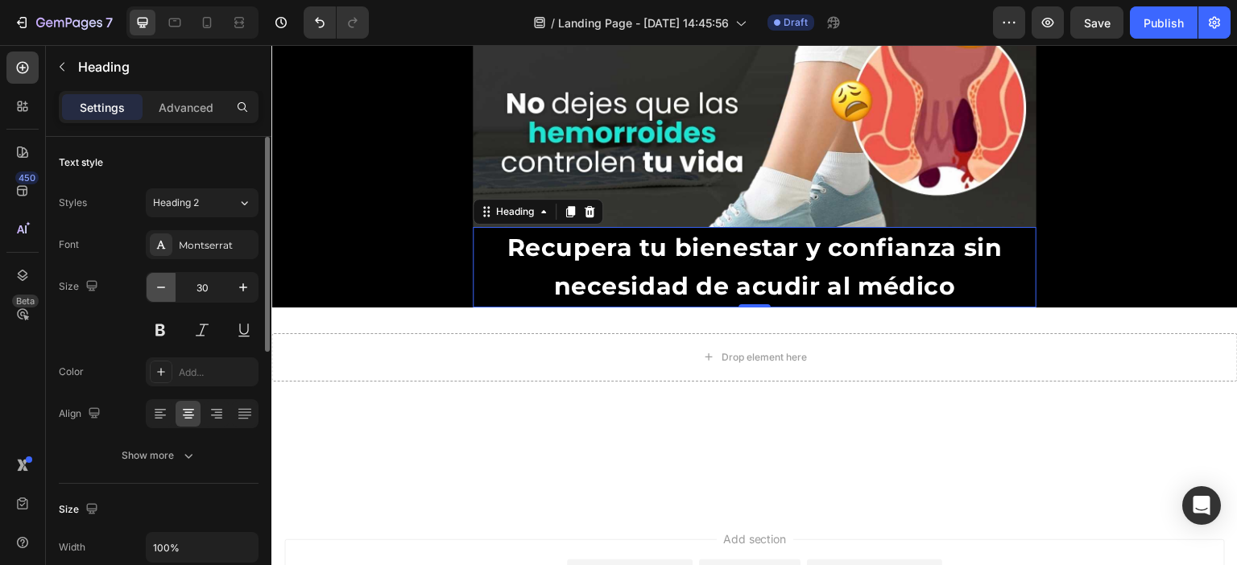
click at [163, 285] on icon "button" at bounding box center [161, 287] width 16 height 16
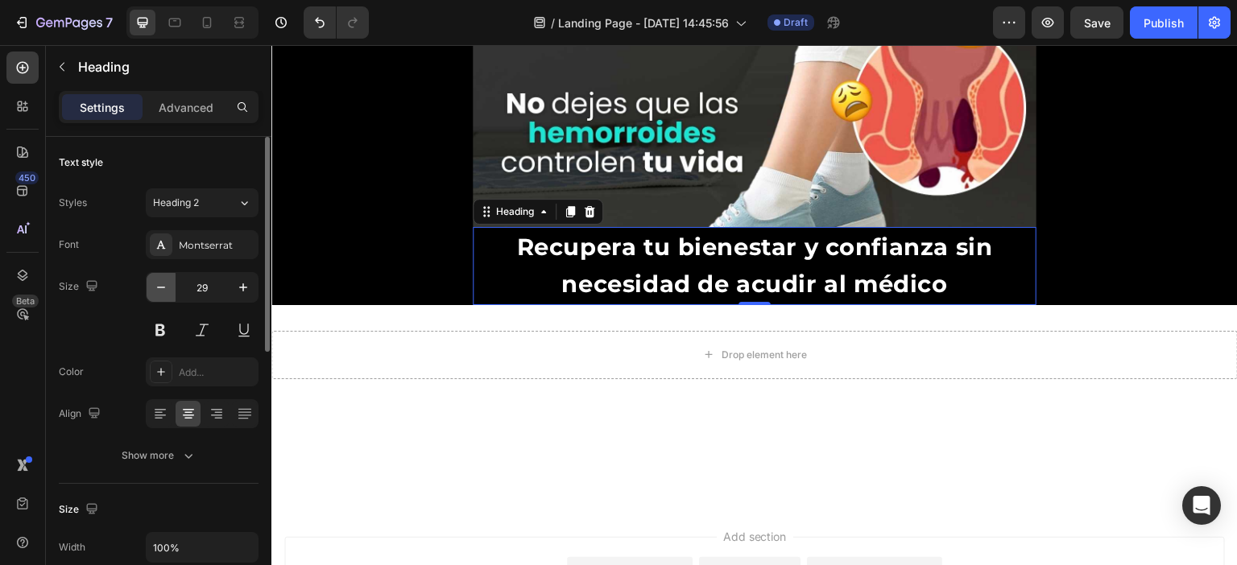
click at [163, 285] on icon "button" at bounding box center [161, 287] width 16 height 16
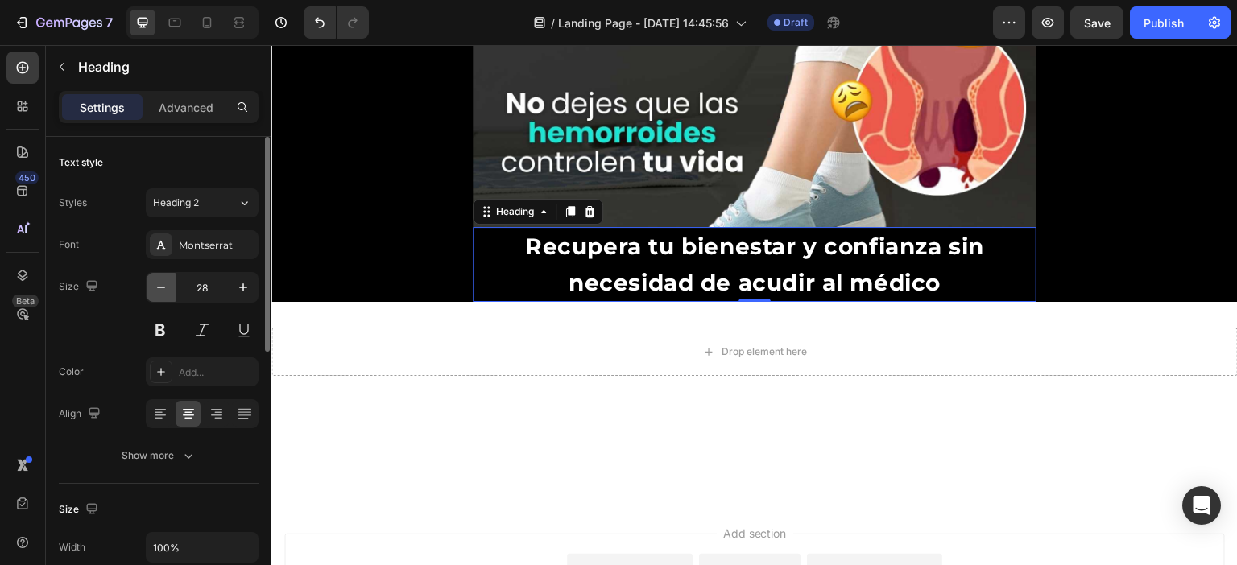
click at [163, 285] on icon "button" at bounding box center [161, 287] width 16 height 16
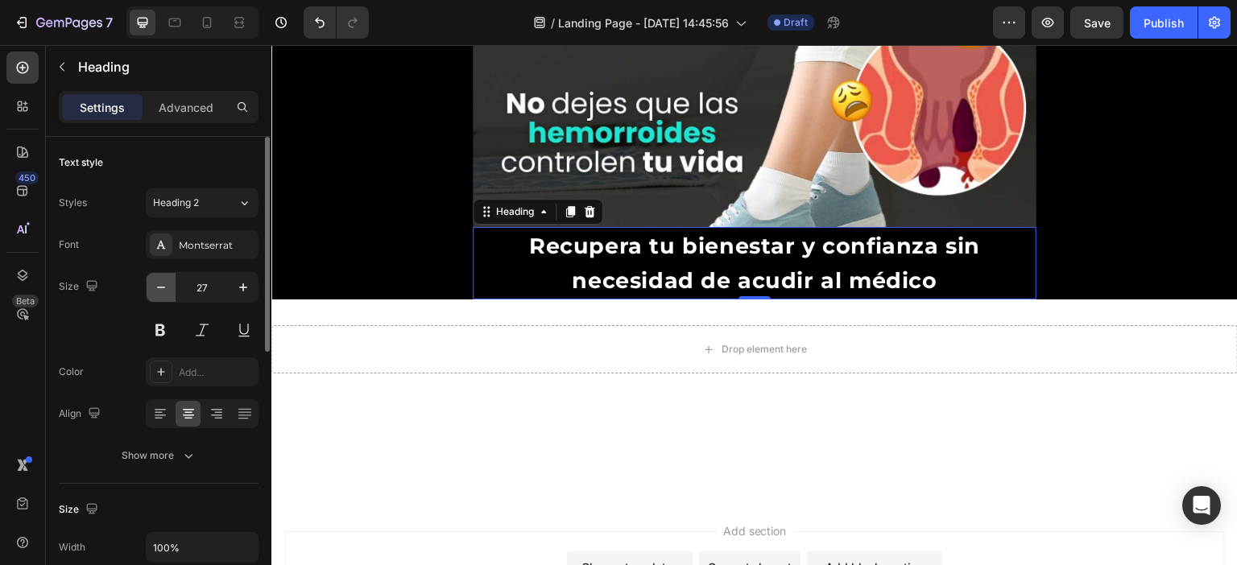
click at [163, 285] on icon "button" at bounding box center [161, 287] width 16 height 16
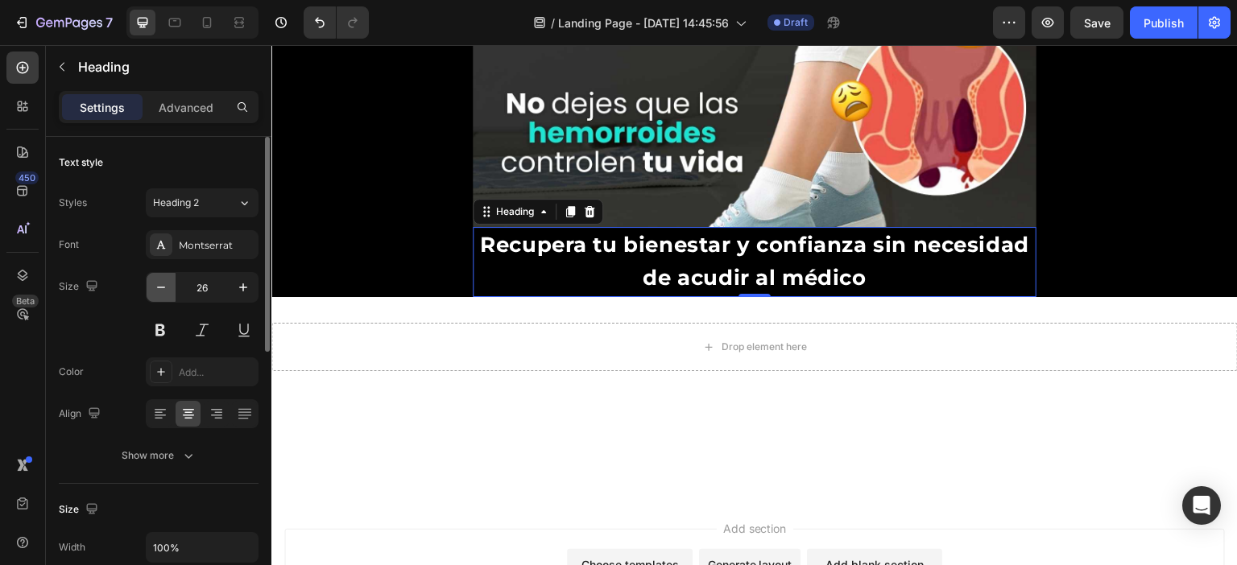
click at [163, 285] on icon "button" at bounding box center [161, 287] width 16 height 16
type input "25"
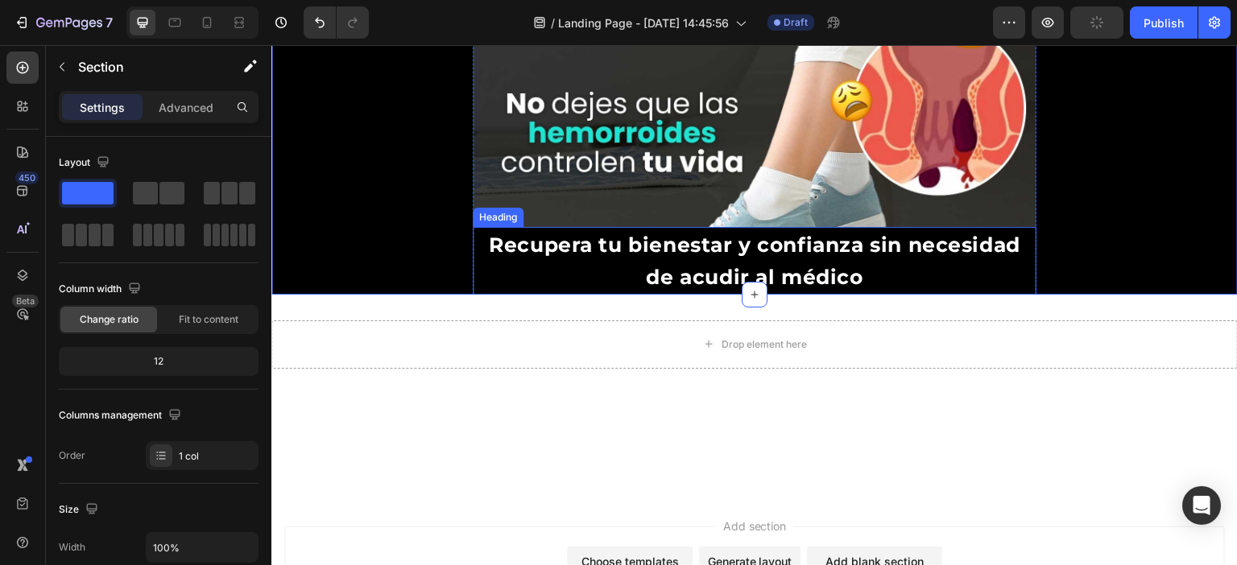
click at [597, 229] on p "⁠⁠⁠⁠⁠⁠⁠ Recupera tu bienestar y confianza sin necesidad de acudir al médico" at bounding box center [754, 261] width 560 height 64
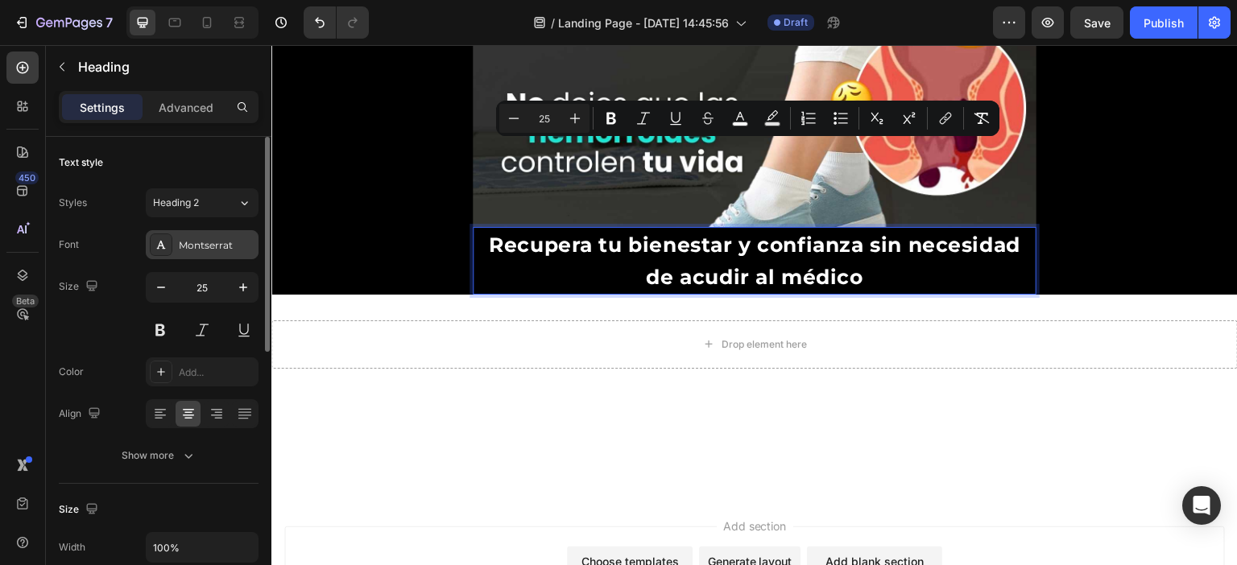
click at [196, 246] on div "Montserrat" at bounding box center [217, 245] width 76 height 14
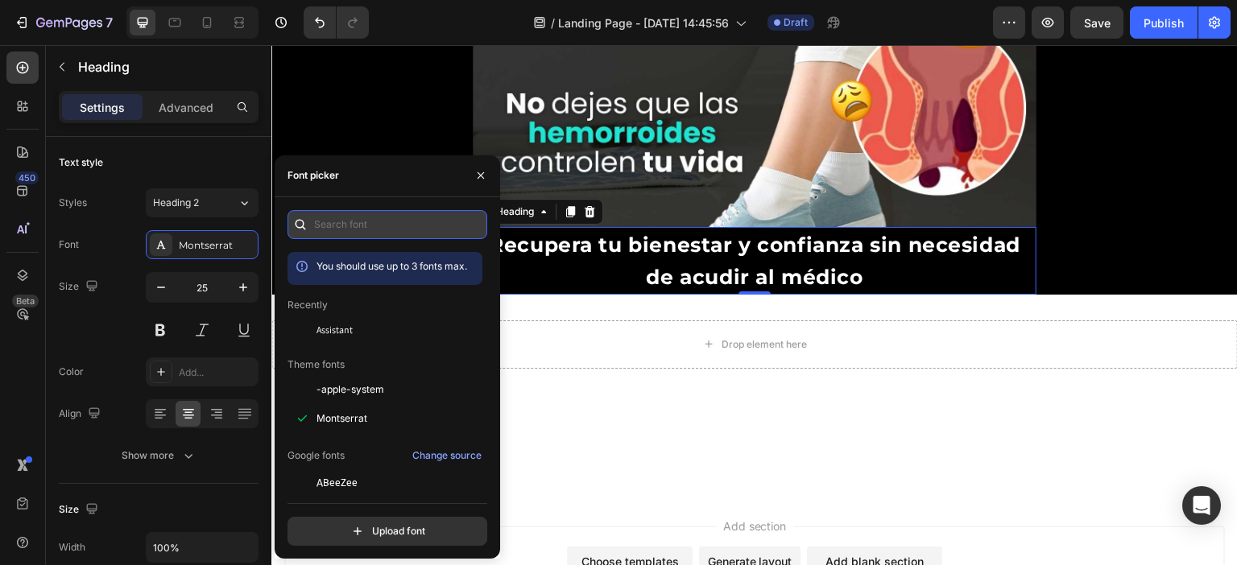
click at [362, 220] on input "text" at bounding box center [387, 224] width 200 height 29
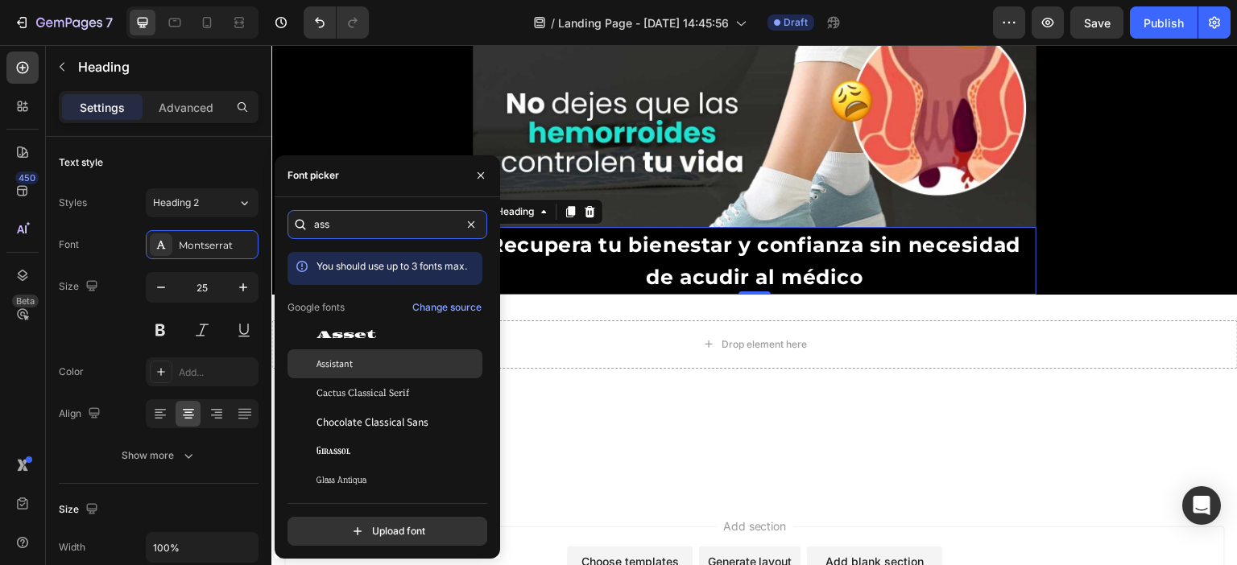
type input "ass"
click at [355, 367] on div "Assistant" at bounding box center [397, 364] width 163 height 14
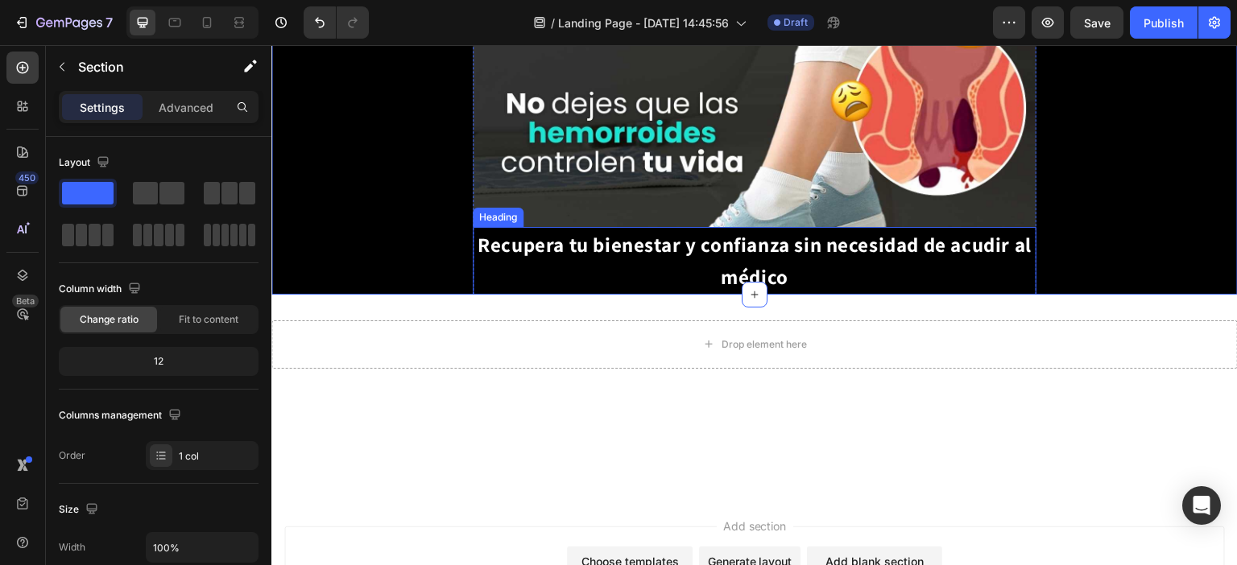
click at [800, 229] on p "⁠⁠⁠⁠⁠⁠⁠ Recupera tu bienestar y confianza sin necesidad de acudir al médico" at bounding box center [754, 261] width 560 height 64
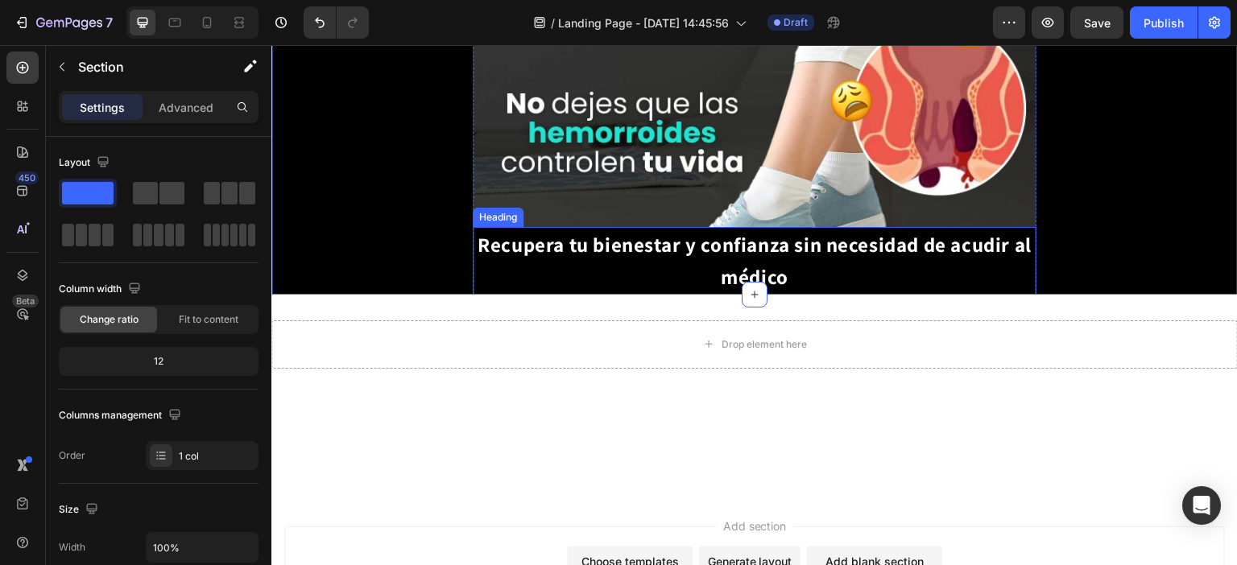
click at [614, 231] on span "Recupera tu bienestar y confianza sin necesidad de acudir al médico" at bounding box center [754, 260] width 554 height 59
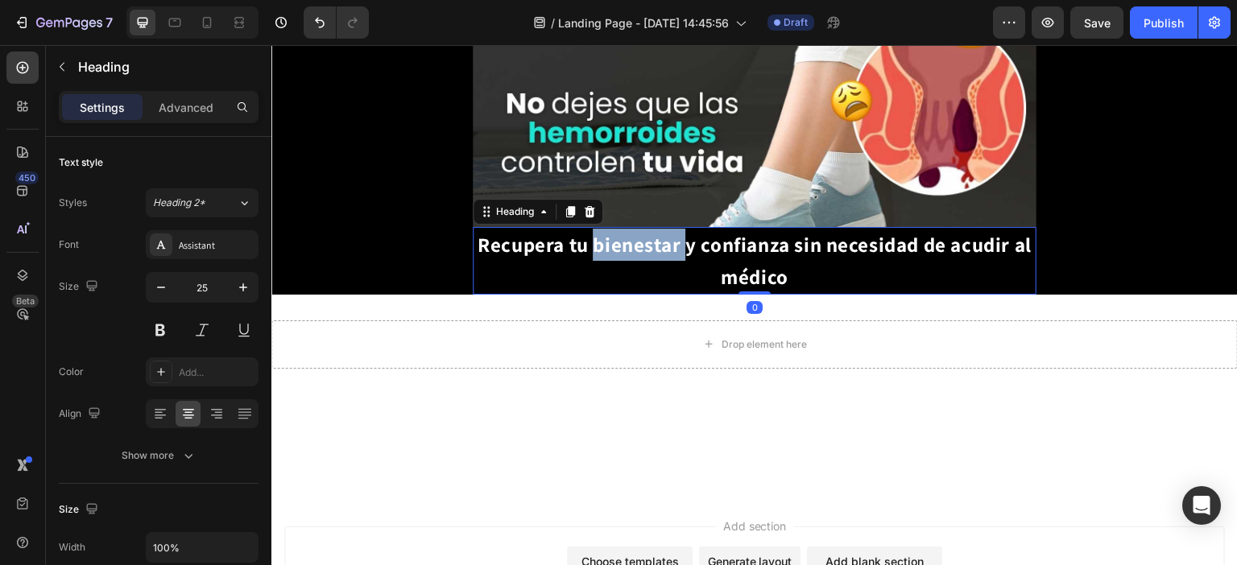
click at [622, 231] on span "Recupera tu bienestar y confianza sin necesidad de acudir al médico" at bounding box center [754, 260] width 554 height 59
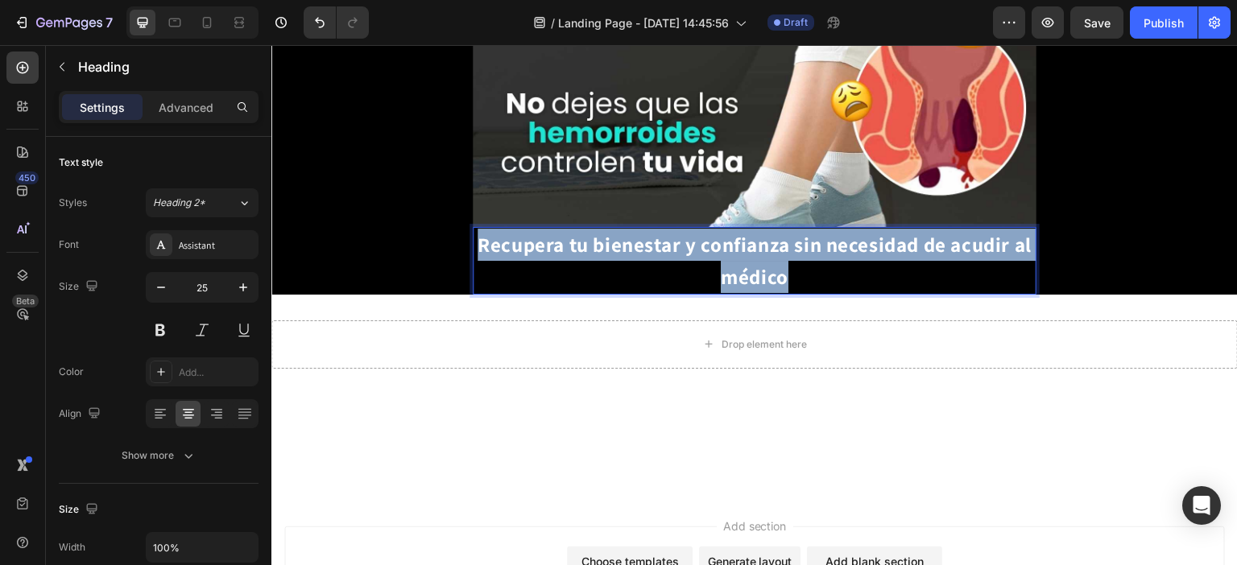
click at [622, 231] on span "Recupera tu bienestar y confianza sin necesidad de acudir al médico" at bounding box center [754, 260] width 554 height 59
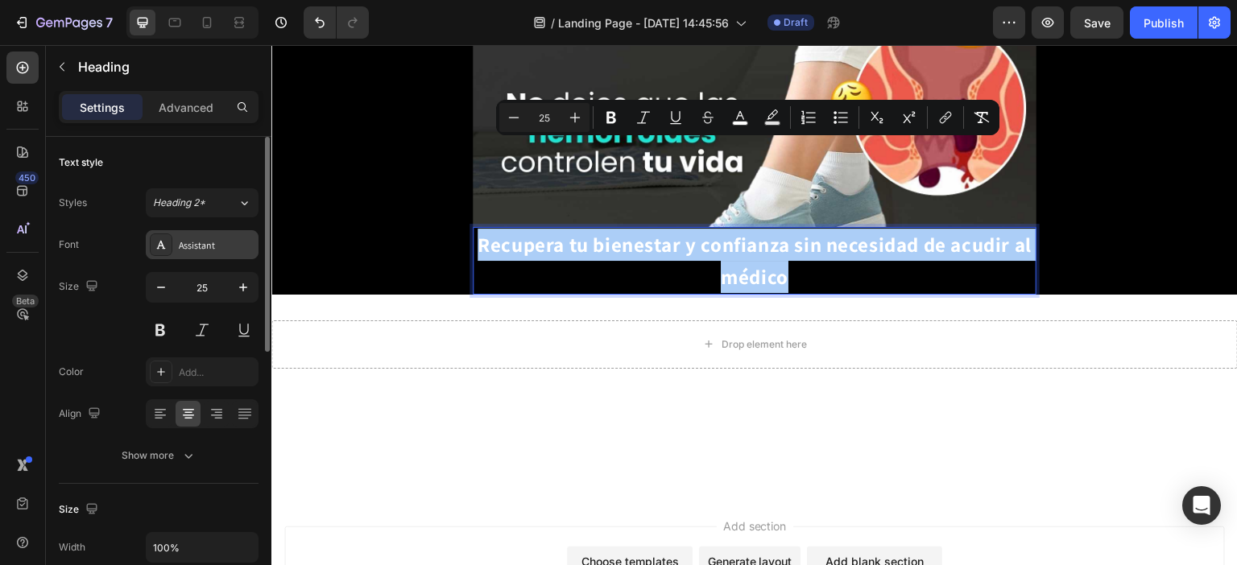
click at [211, 248] on div "Assistant" at bounding box center [217, 245] width 76 height 14
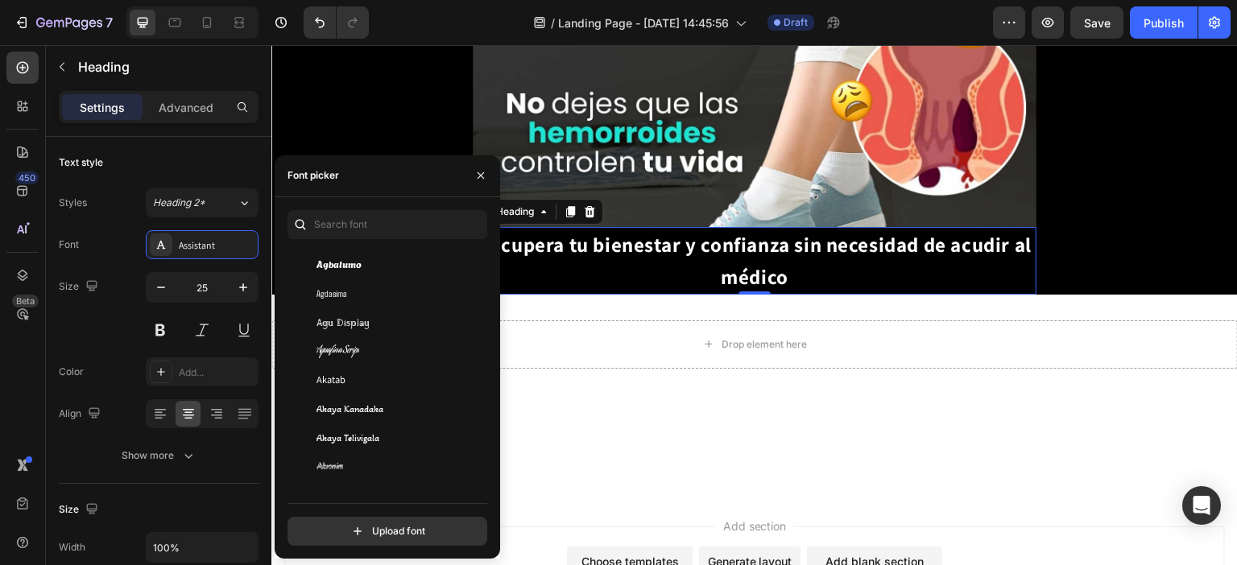
scroll to position [564, 0]
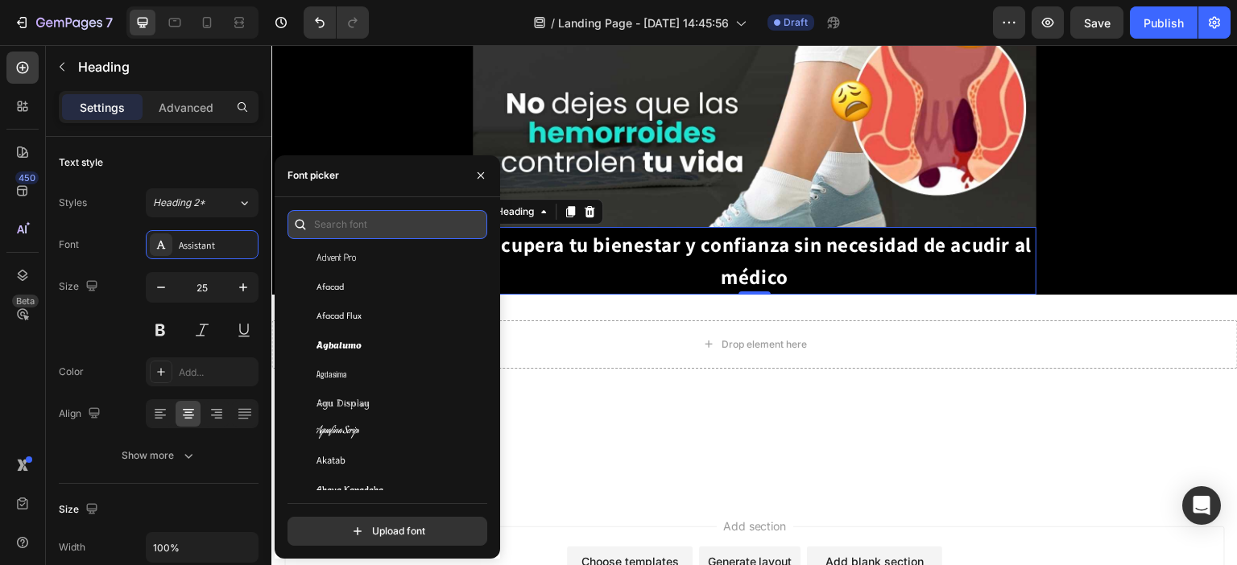
click at [384, 227] on input "text" at bounding box center [387, 224] width 200 height 29
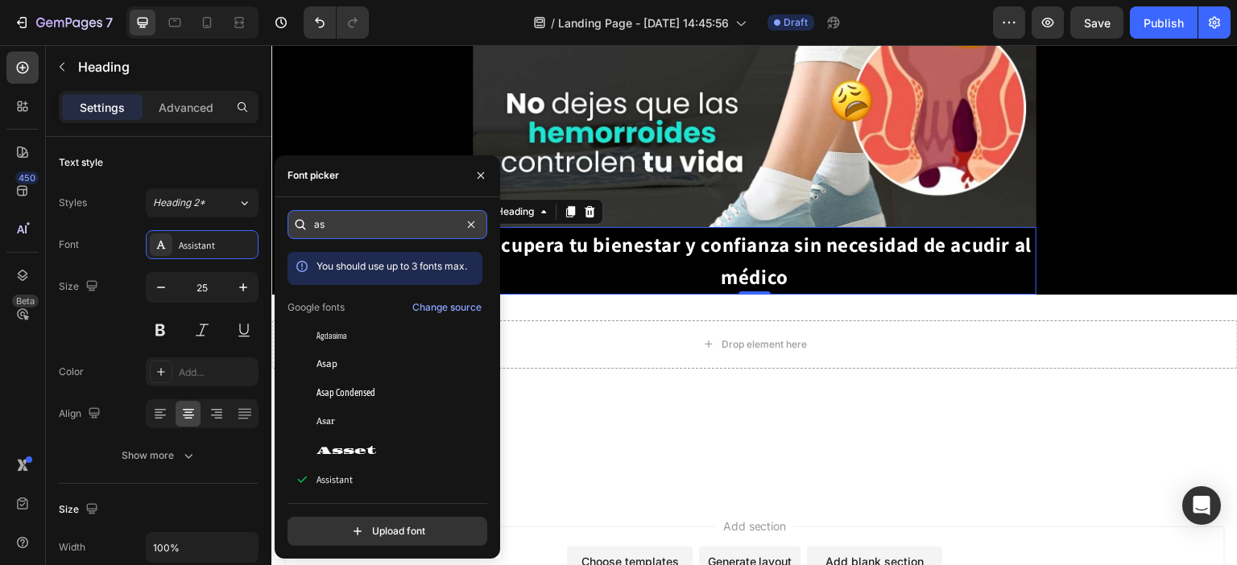
type input "ass"
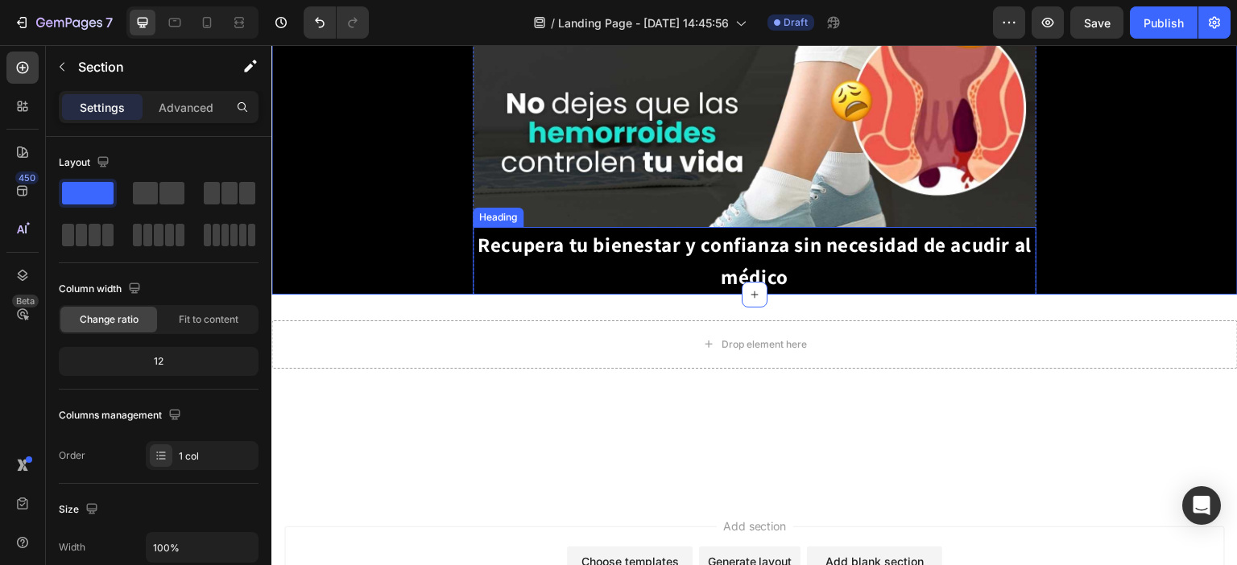
click at [538, 229] on p "⁠⁠⁠⁠⁠⁠⁠ Recupera tu bienestar y confianza sin necesidad de acudir al médico" at bounding box center [754, 261] width 560 height 64
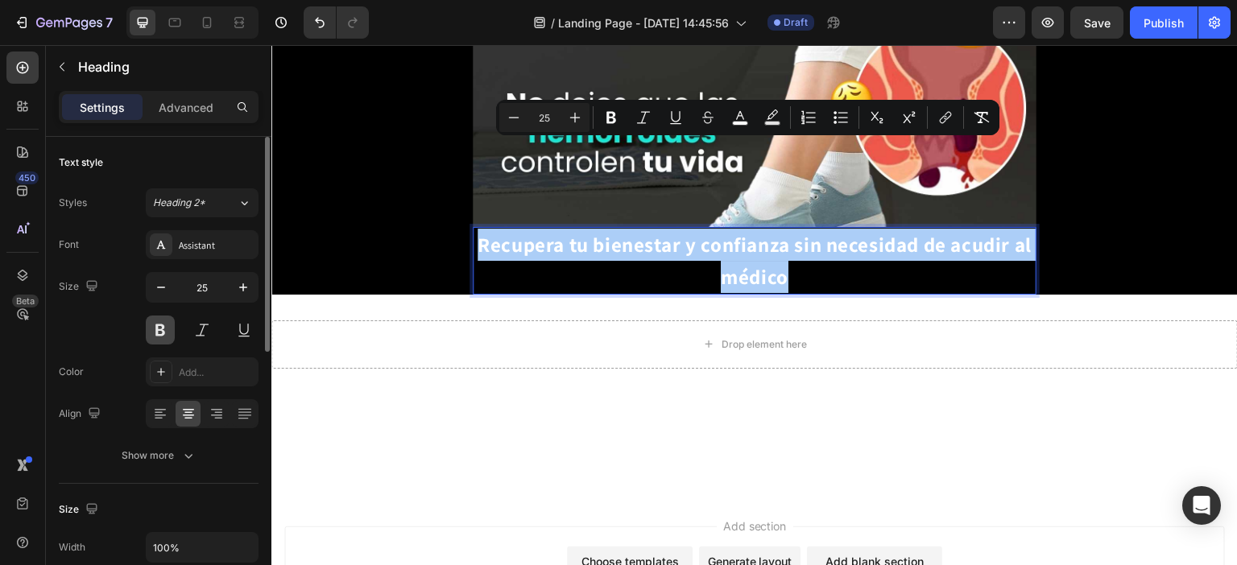
click at [163, 324] on button at bounding box center [160, 330] width 29 height 29
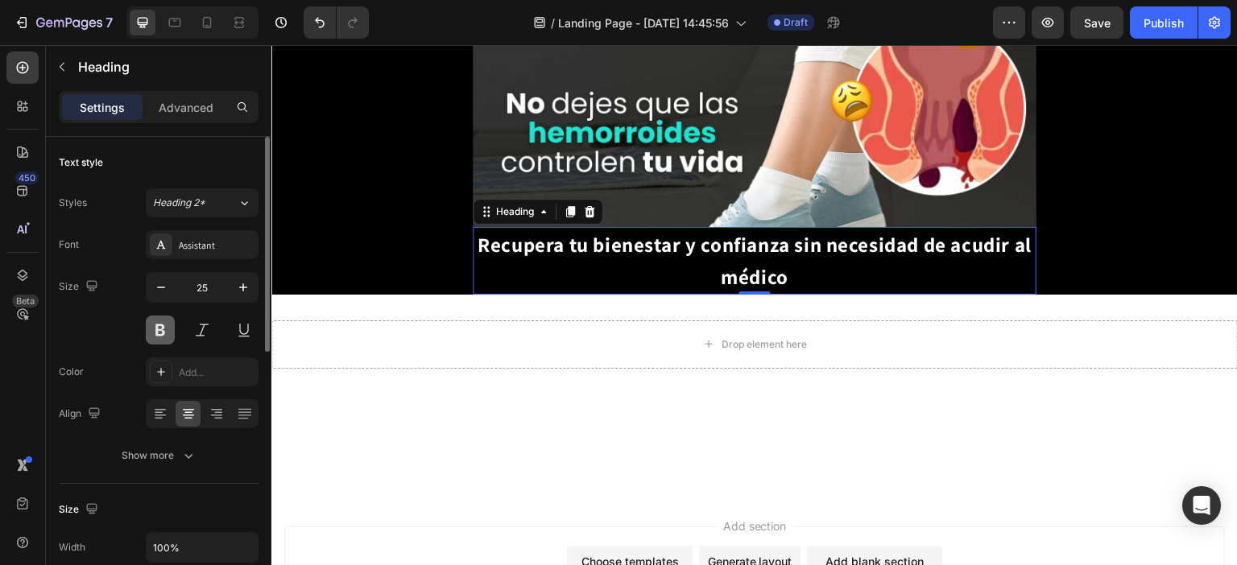
click at [160, 329] on button at bounding box center [160, 330] width 29 height 29
click at [683, 231] on span "Recupera tu bienestar y confianza sin necesidad de acudir al médico" at bounding box center [754, 260] width 554 height 59
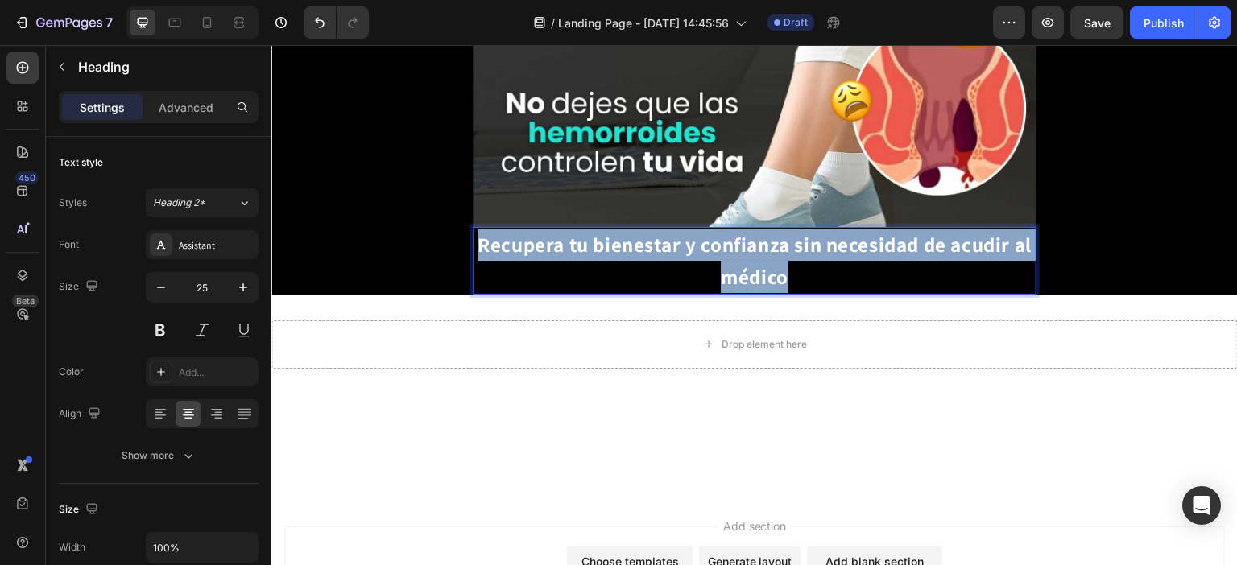
click at [683, 231] on span "Recupera tu bienestar y confianza sin necesidad de acudir al médico" at bounding box center [754, 260] width 554 height 59
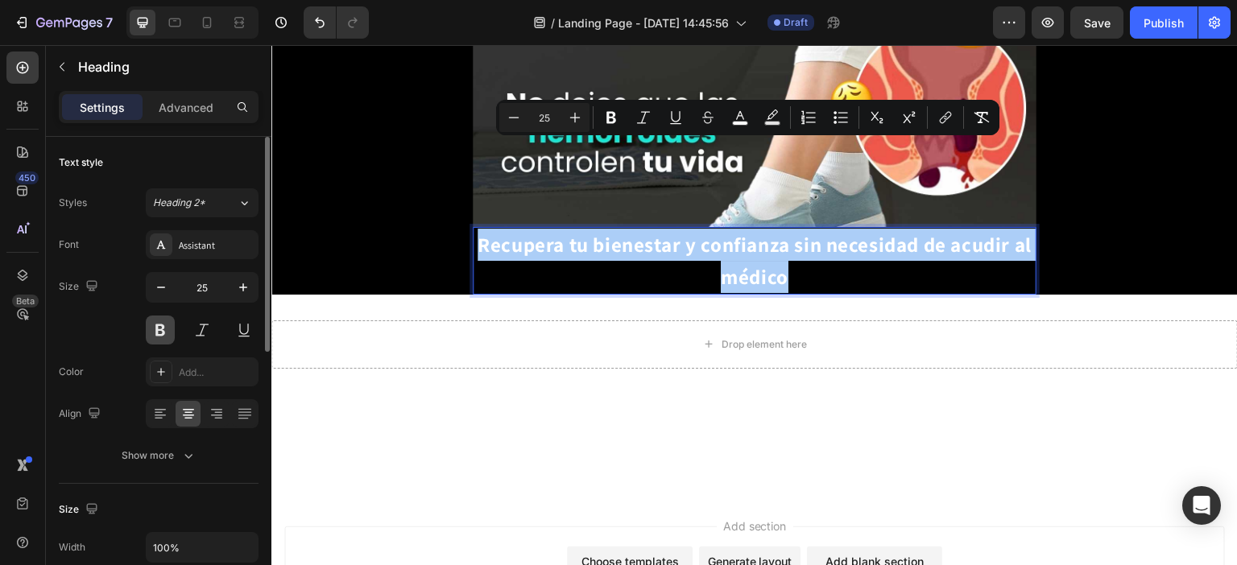
click at [163, 332] on button at bounding box center [160, 330] width 29 height 29
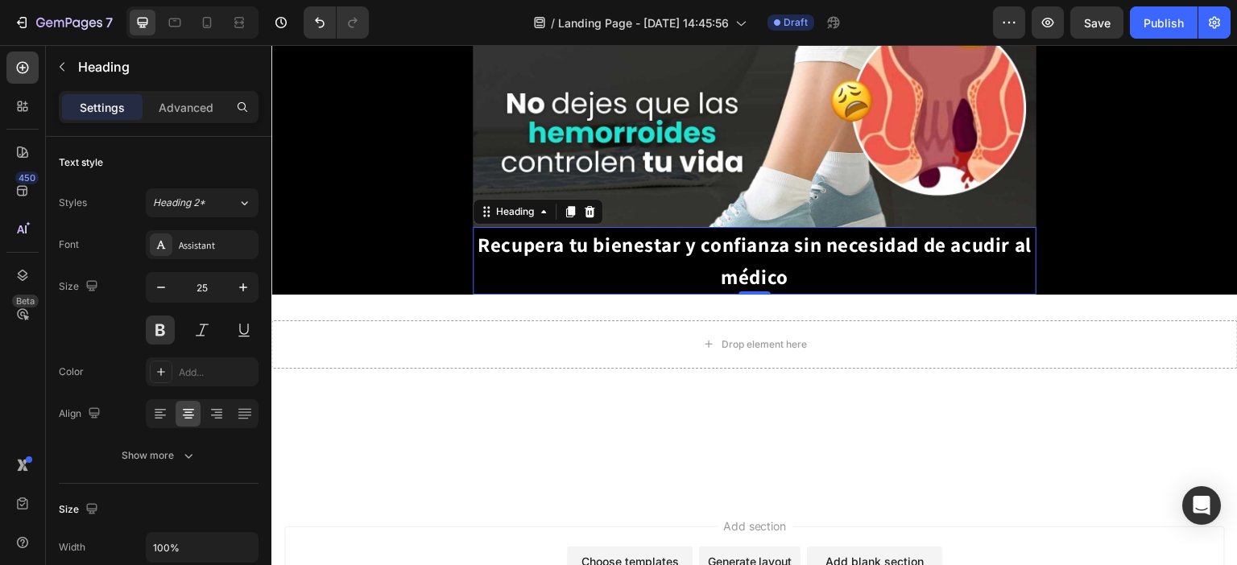
click at [730, 231] on span "Recupera tu bienestar y confianza sin necesidad de acudir al médico" at bounding box center [754, 260] width 554 height 59
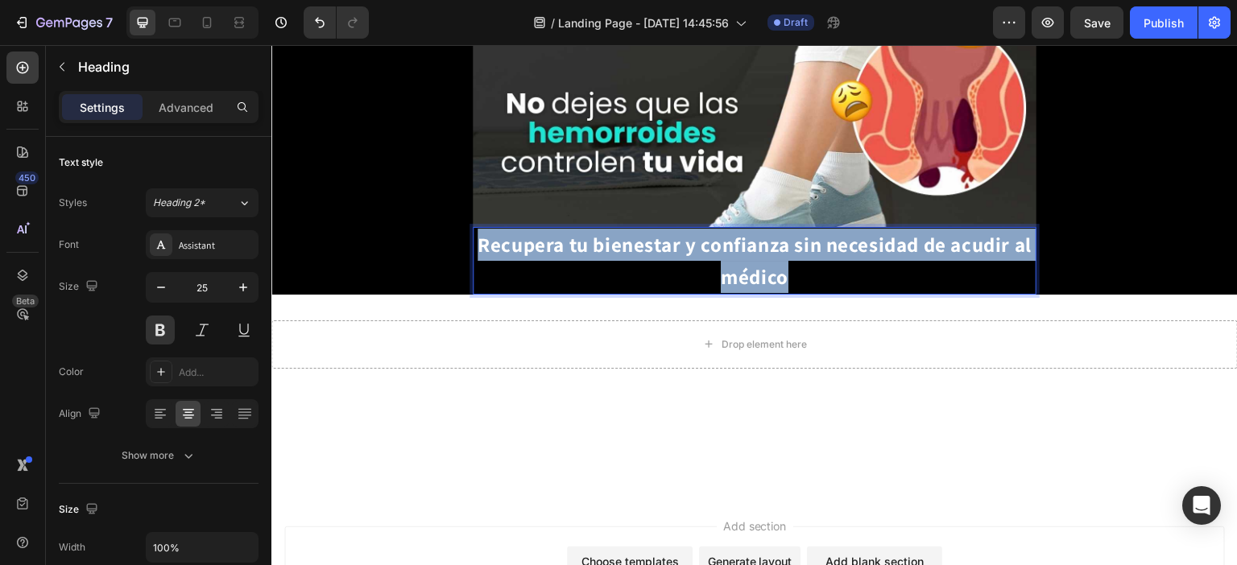
click at [730, 231] on span "Recupera tu bienestar y confianza sin necesidad de acudir al médico" at bounding box center [754, 260] width 554 height 59
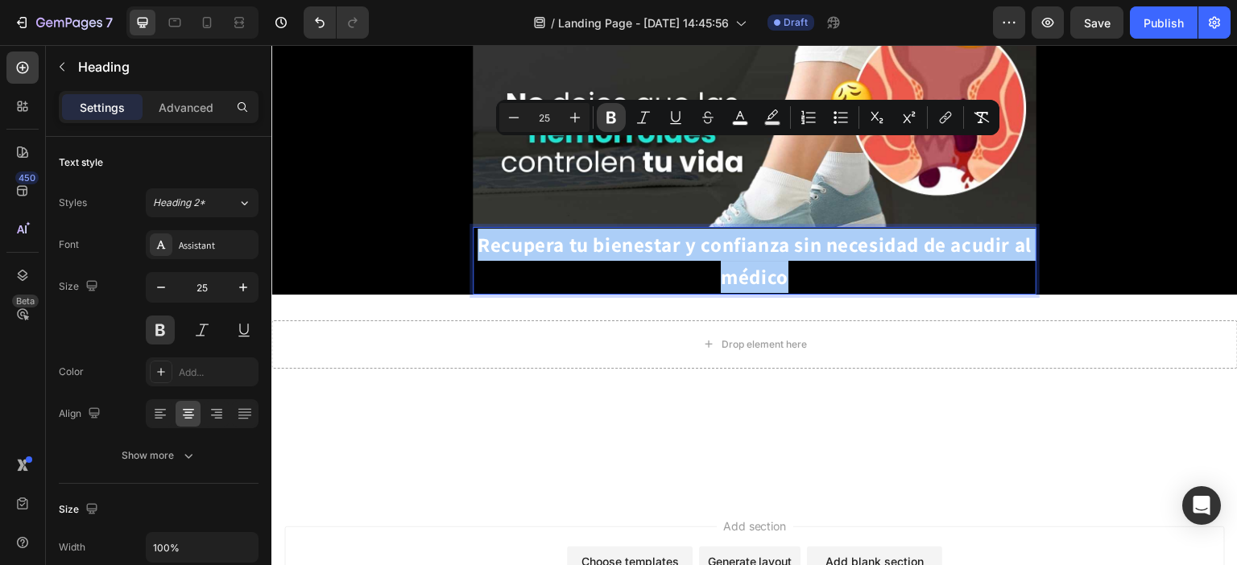
click at [609, 120] on icon "Editor contextual toolbar" at bounding box center [611, 118] width 16 height 16
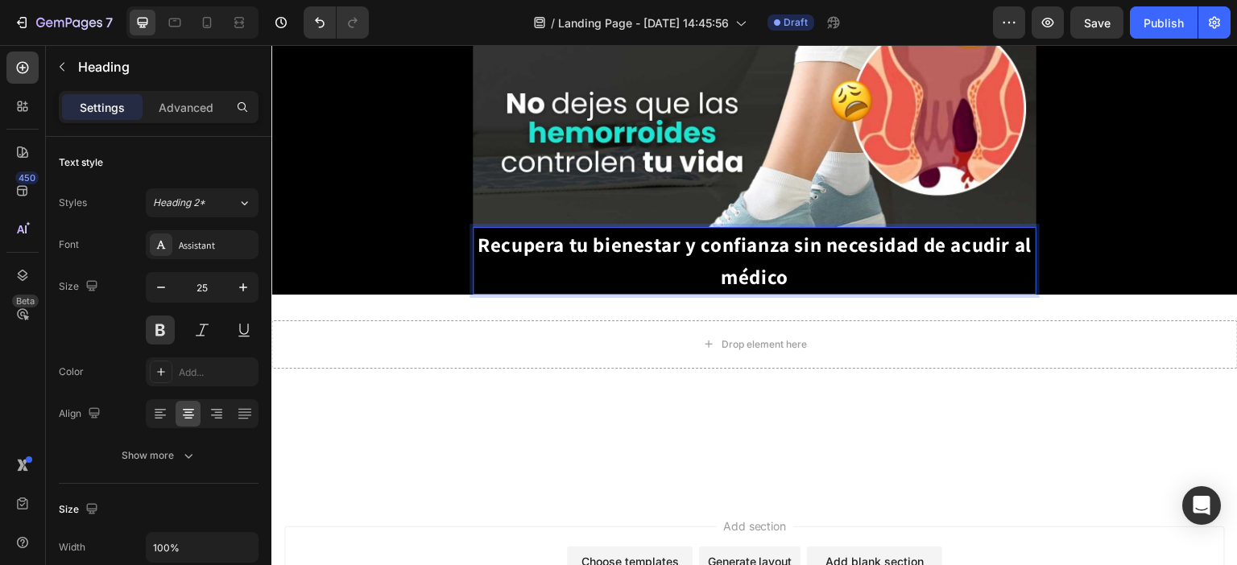
click at [653, 231] on strong "Recupera tu bienestar y confianza sin necesidad de acudir al médico" at bounding box center [754, 260] width 554 height 59
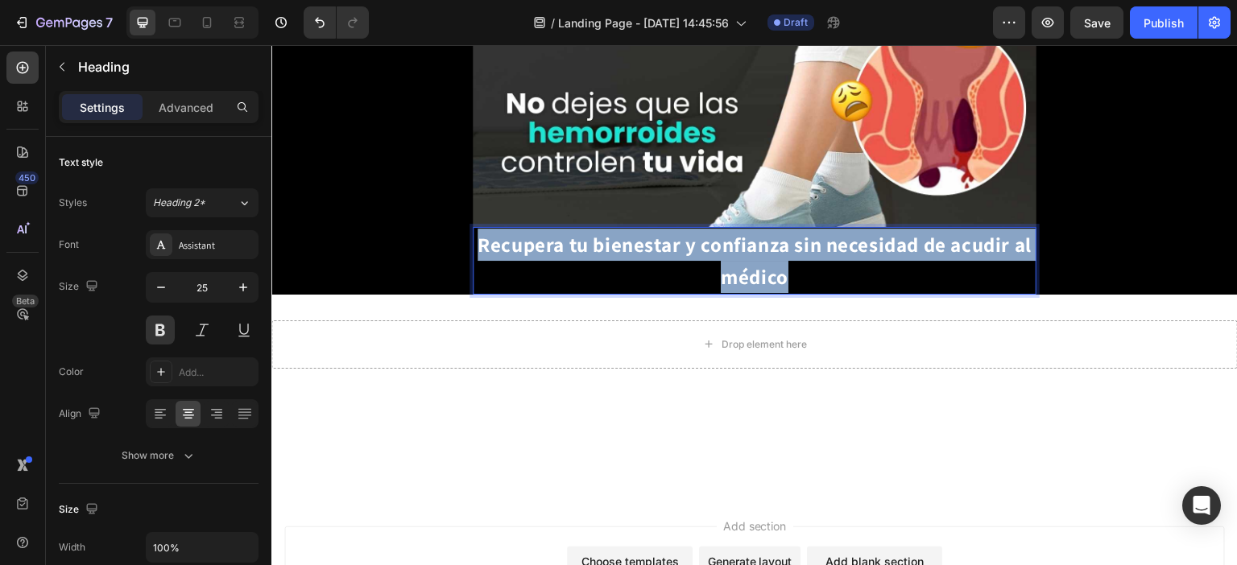
click at [653, 231] on strong "Recupera tu bienestar y confianza sin necesidad de acudir al médico" at bounding box center [754, 260] width 554 height 59
click at [647, 231] on strong "Recupera tu bienestar y confianza sin necesidad de acudir al médico" at bounding box center [754, 260] width 554 height 59
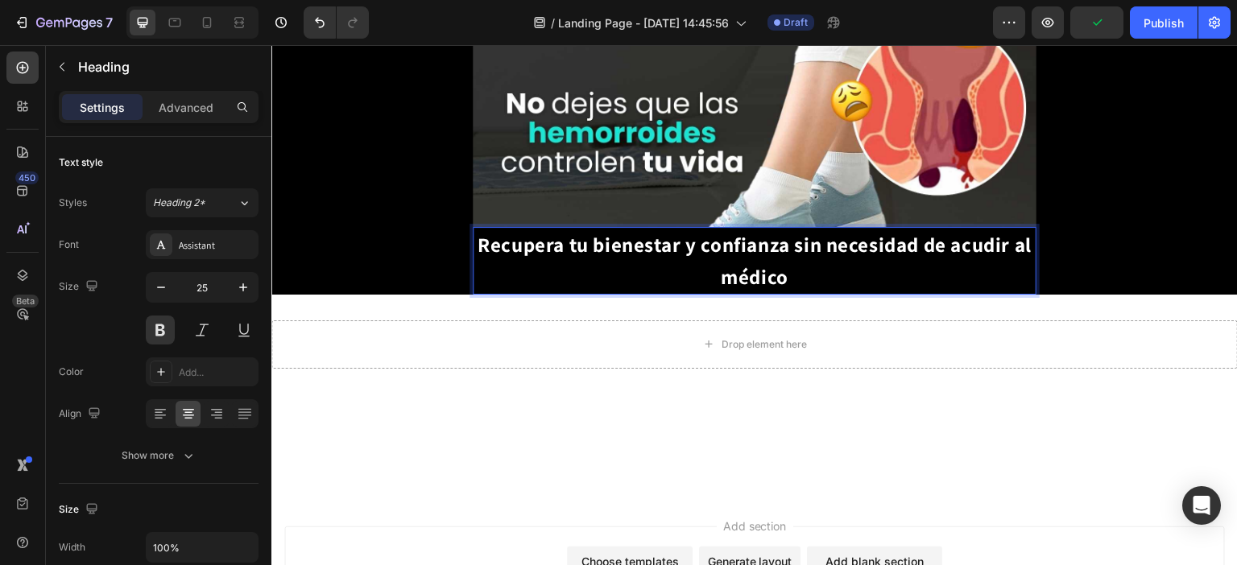
click at [664, 231] on strong "Recupera tu bienestar y confianza sin necesidad de acudir al médico" at bounding box center [754, 260] width 554 height 59
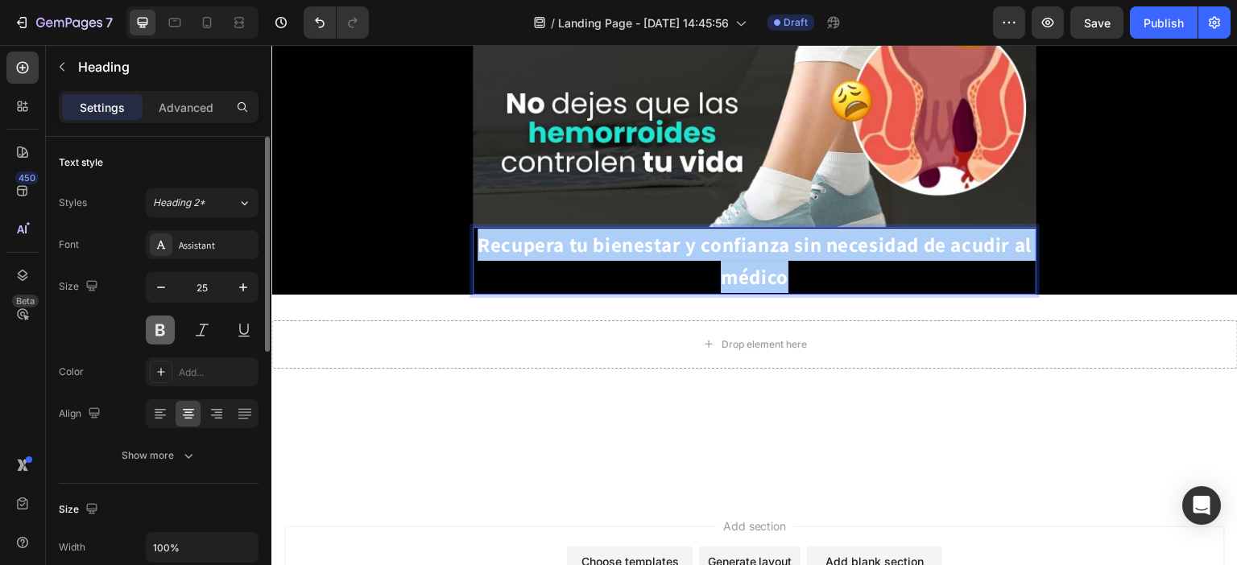
click at [168, 329] on button at bounding box center [160, 330] width 29 height 29
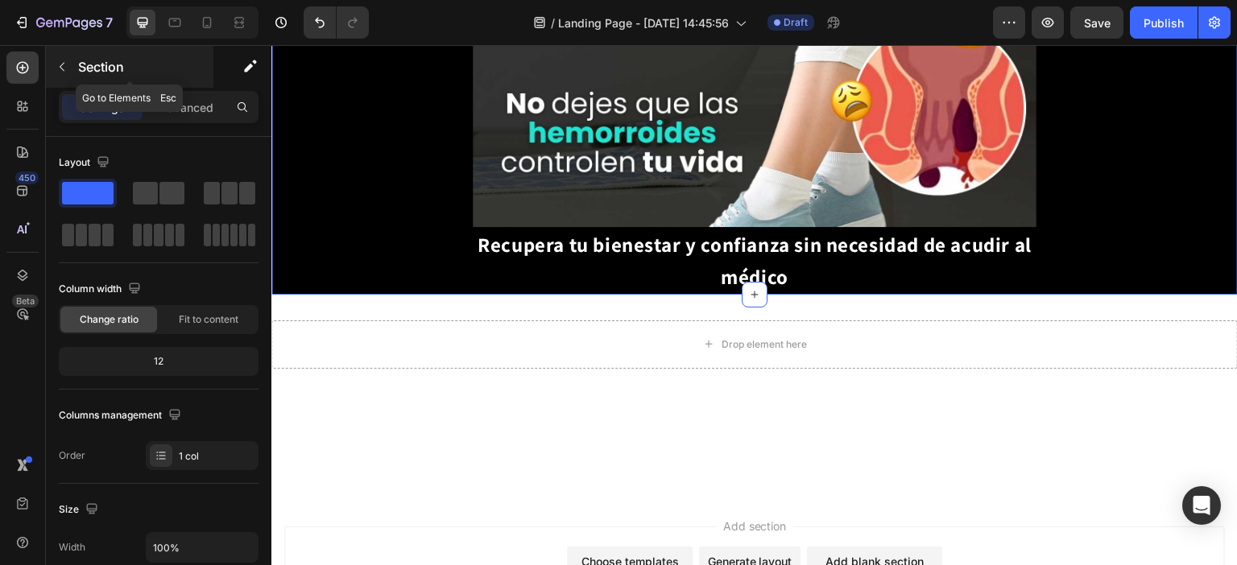
click at [56, 64] on icon "button" at bounding box center [62, 66] width 13 height 13
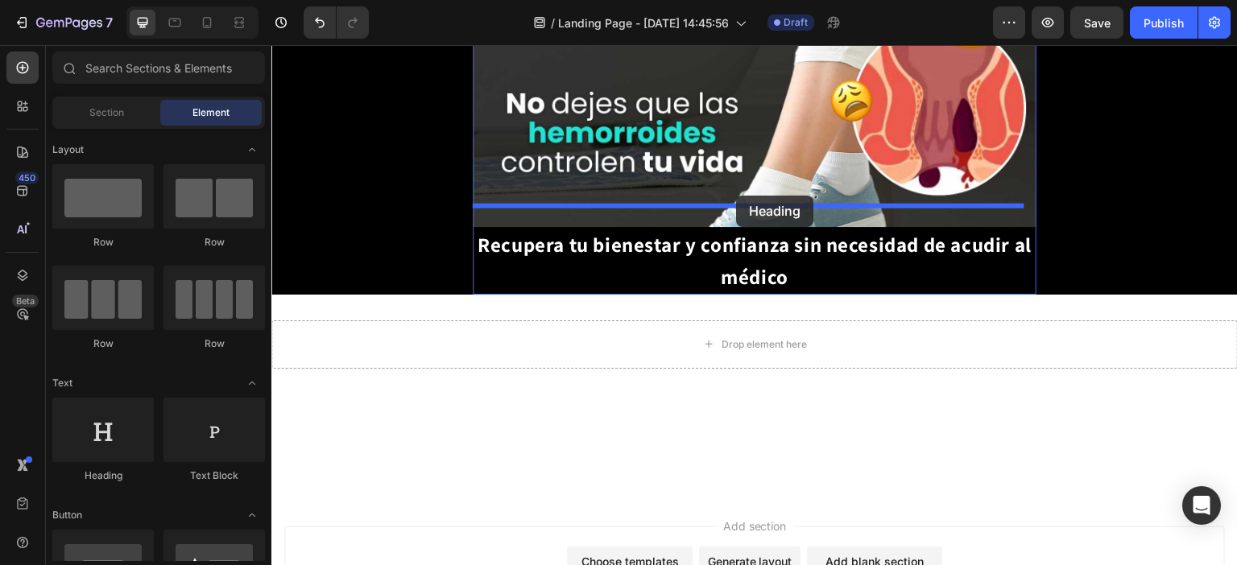
drag, startPoint x: 393, startPoint y: 487, endPoint x: 736, endPoint y: 196, distance: 450.1
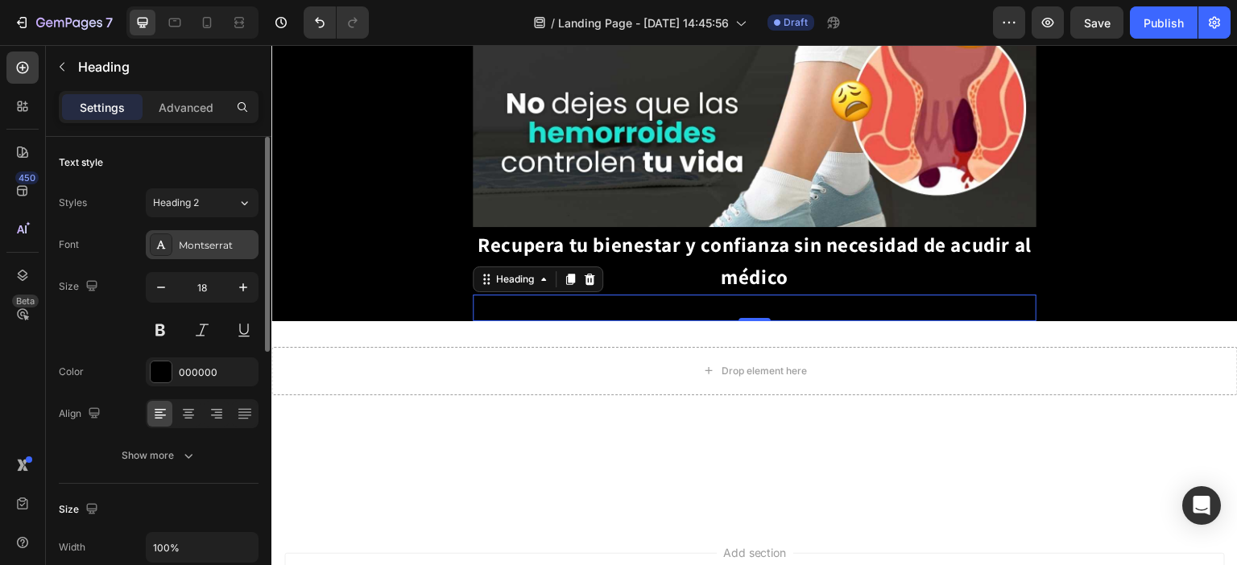
click at [224, 242] on div "Montserrat" at bounding box center [217, 245] width 76 height 14
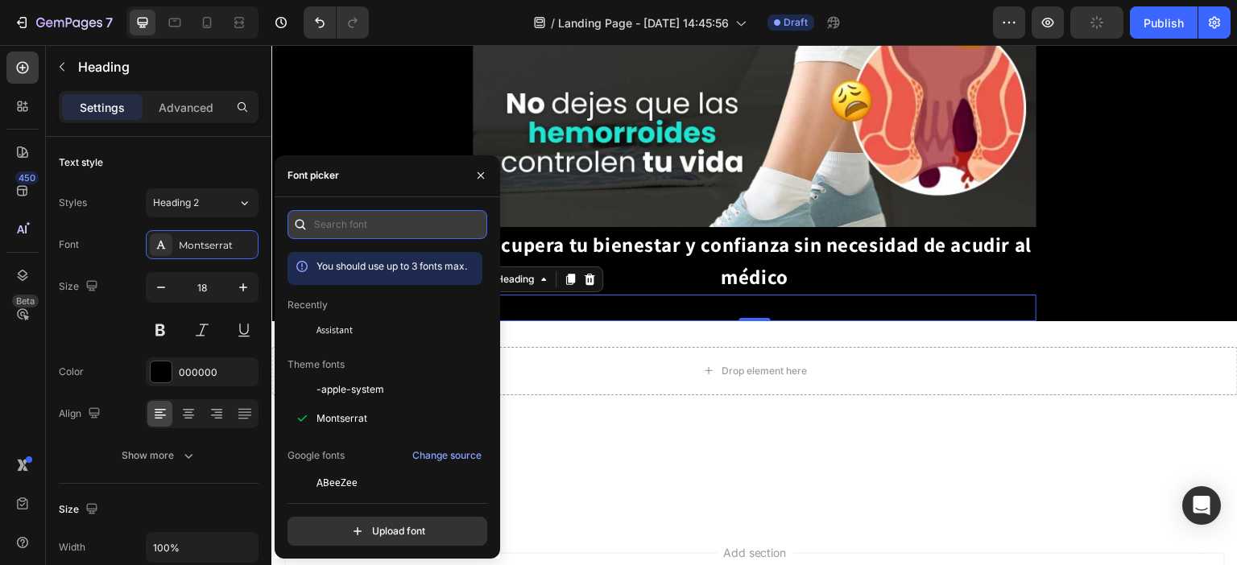
click at [370, 220] on input "text" at bounding box center [387, 224] width 200 height 29
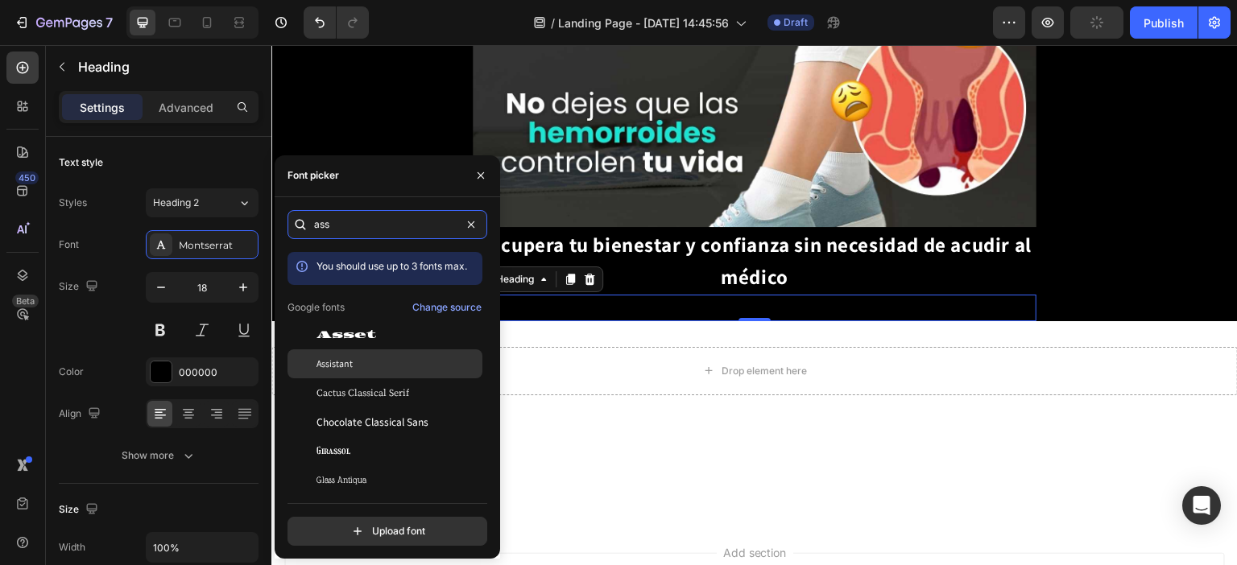
type input "ass"
click at [324, 365] on span "Assistant" at bounding box center [334, 364] width 36 height 14
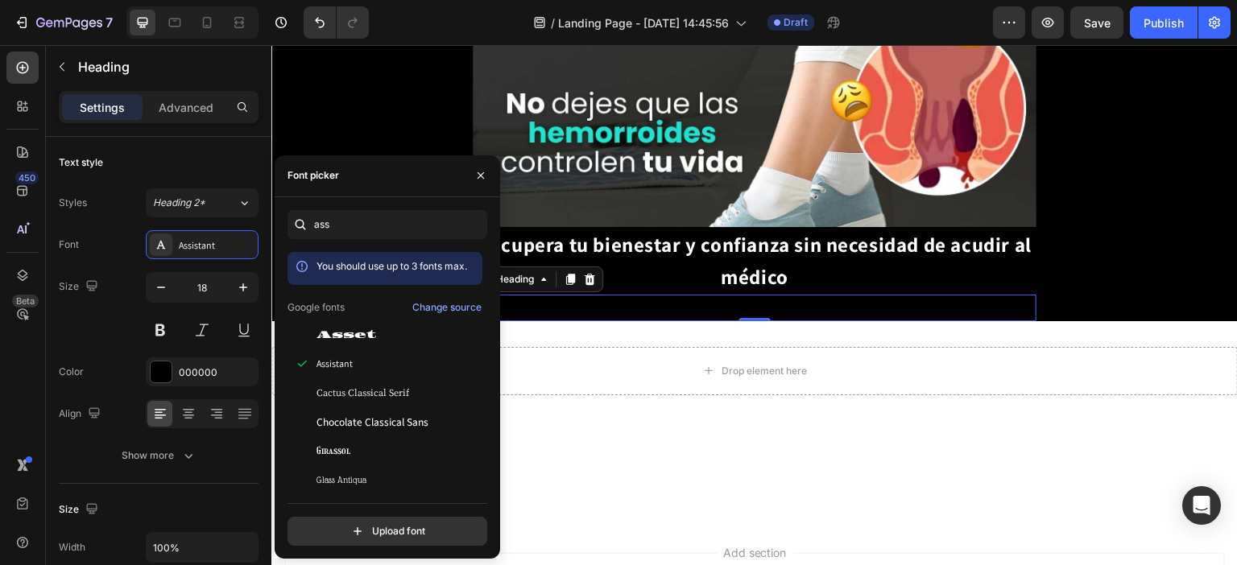
click at [614, 295] on h2 "Your heading text goes here" at bounding box center [755, 308] width 564 height 27
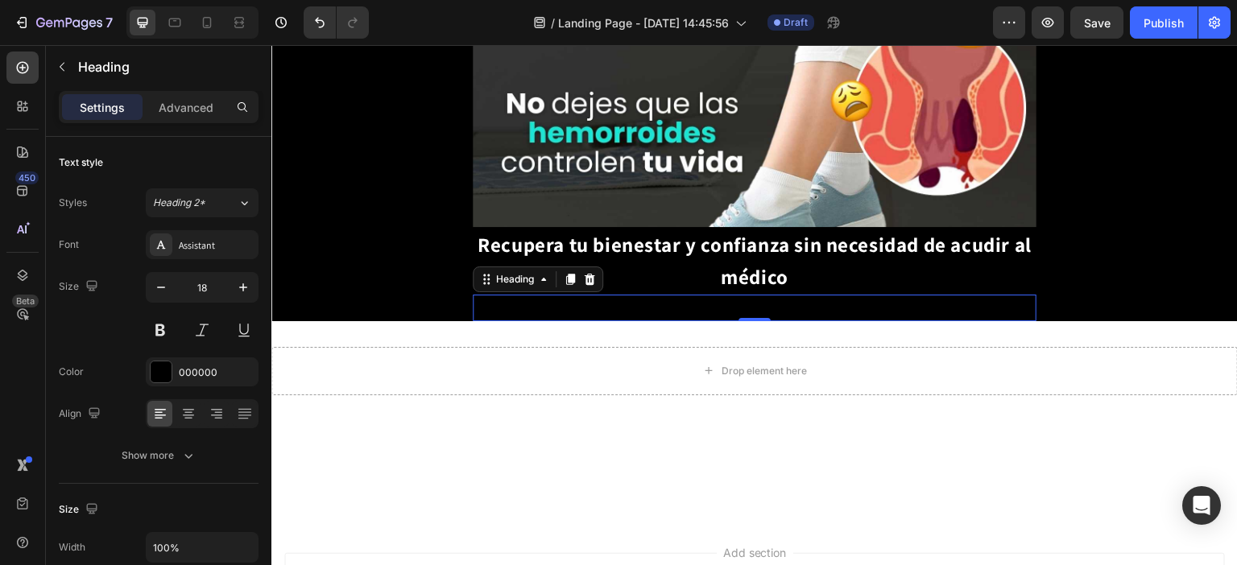
click at [619, 296] on p "Your heading text goes here" at bounding box center [754, 307] width 560 height 23
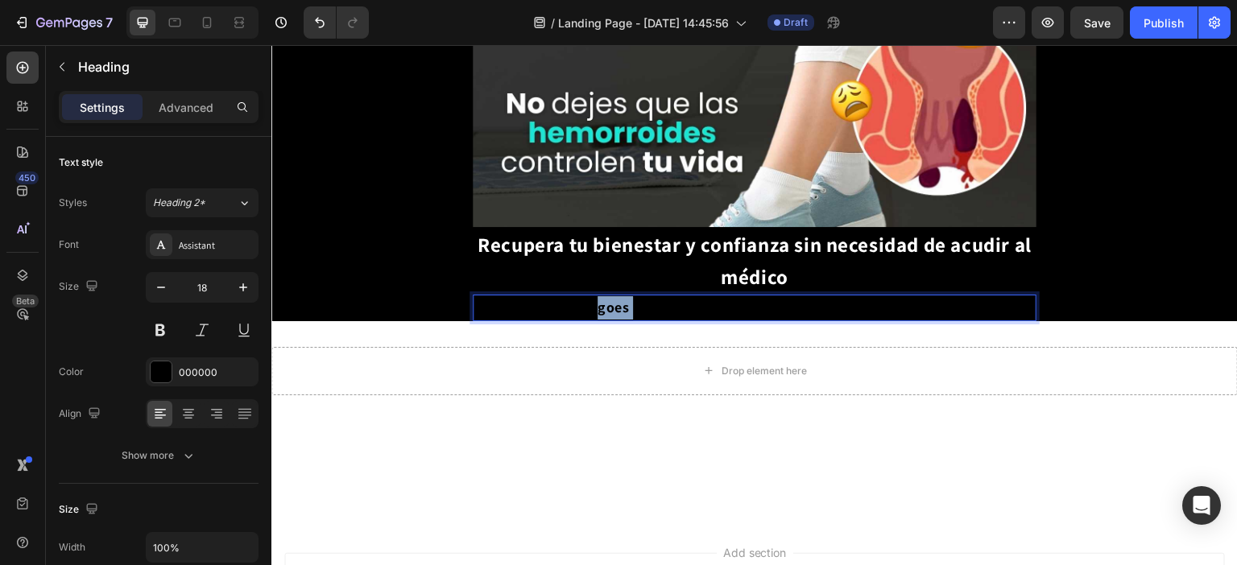
click at [642, 296] on p "Your heading text goes here" at bounding box center [754, 307] width 560 height 23
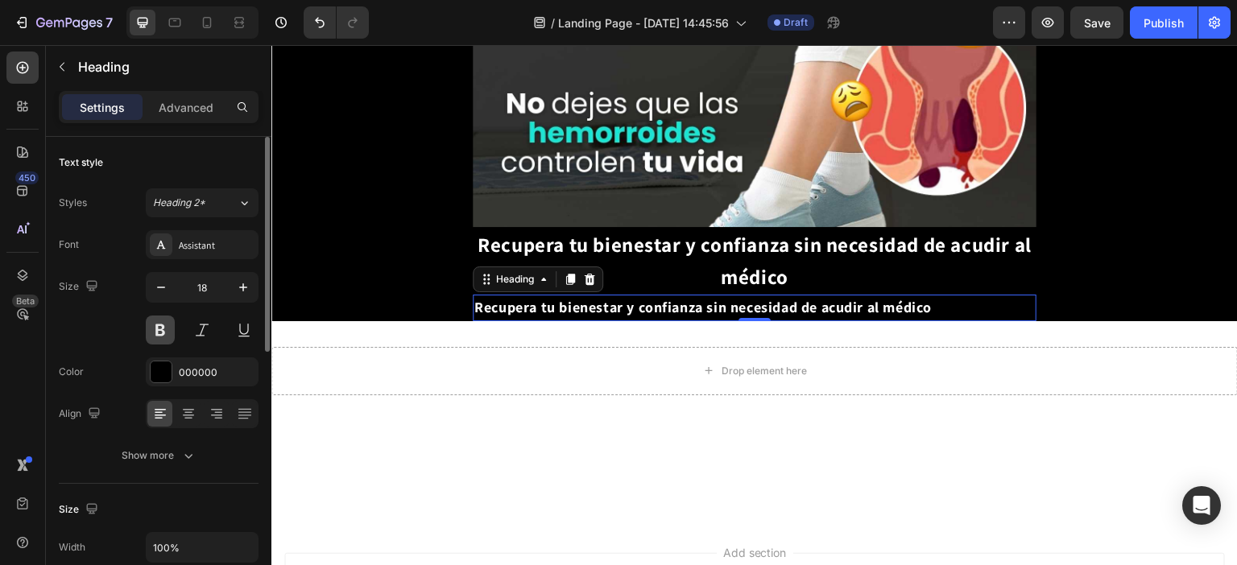
click at [155, 330] on button at bounding box center [160, 330] width 29 height 29
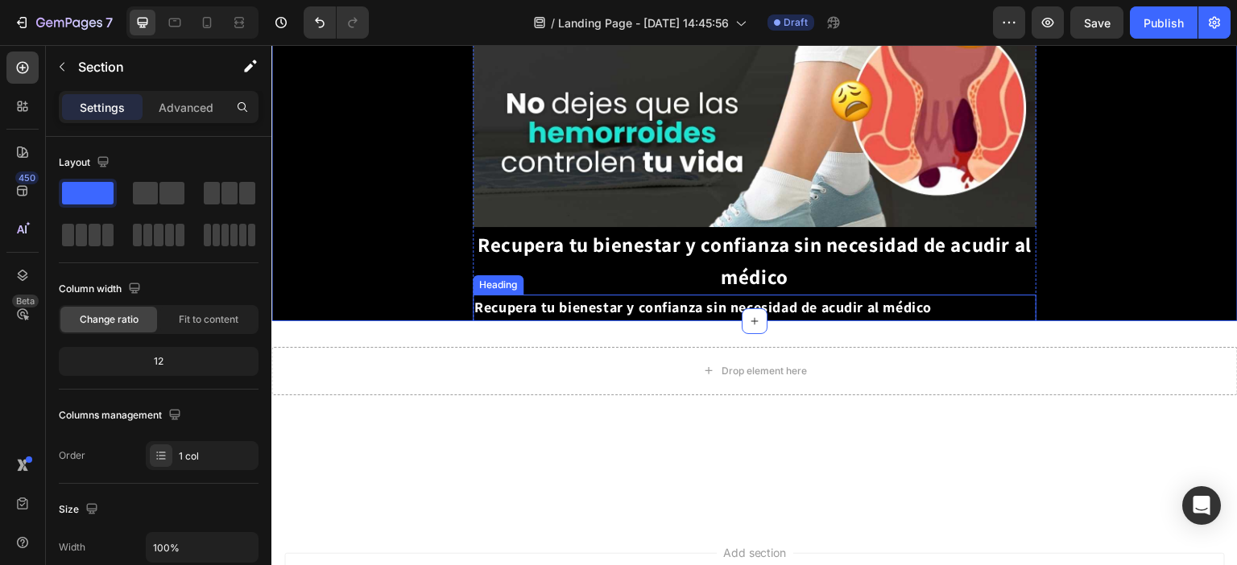
click at [516, 298] on span "Recupera tu bienestar y confianza sin necesidad de acudir al médico" at bounding box center [702, 307] width 457 height 19
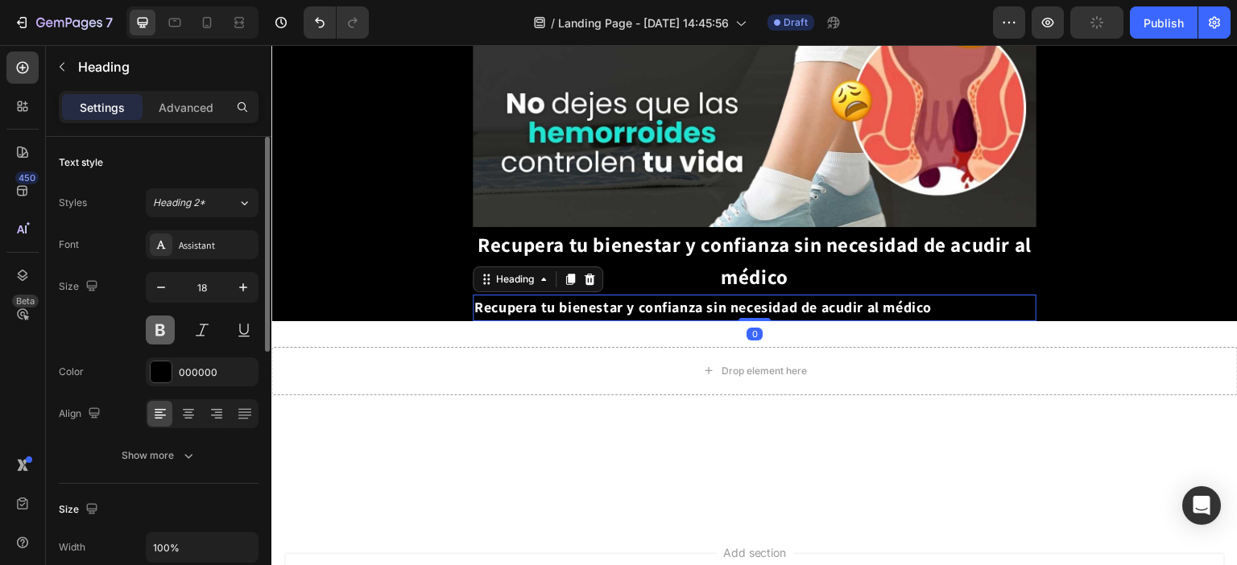
click at [158, 329] on button at bounding box center [160, 330] width 29 height 29
click at [196, 332] on button at bounding box center [202, 330] width 29 height 29
click at [235, 322] on button at bounding box center [243, 330] width 29 height 29
click at [238, 321] on button at bounding box center [243, 330] width 29 height 29
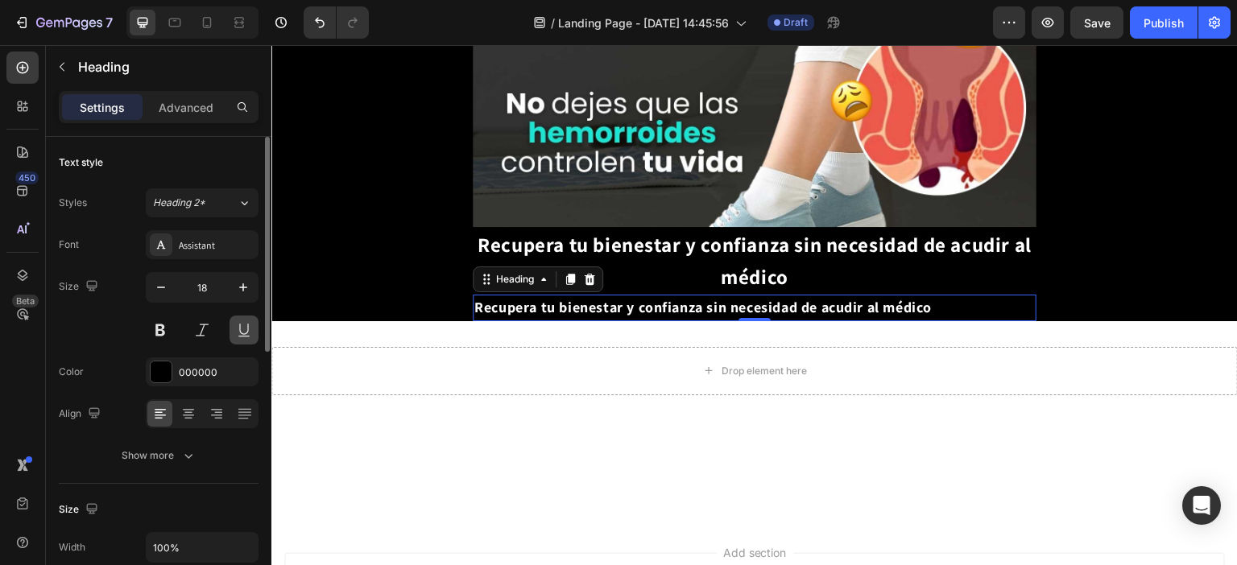
click at [247, 333] on button at bounding box center [243, 330] width 29 height 29
click at [236, 326] on button at bounding box center [243, 330] width 29 height 29
click at [156, 333] on button at bounding box center [160, 330] width 29 height 29
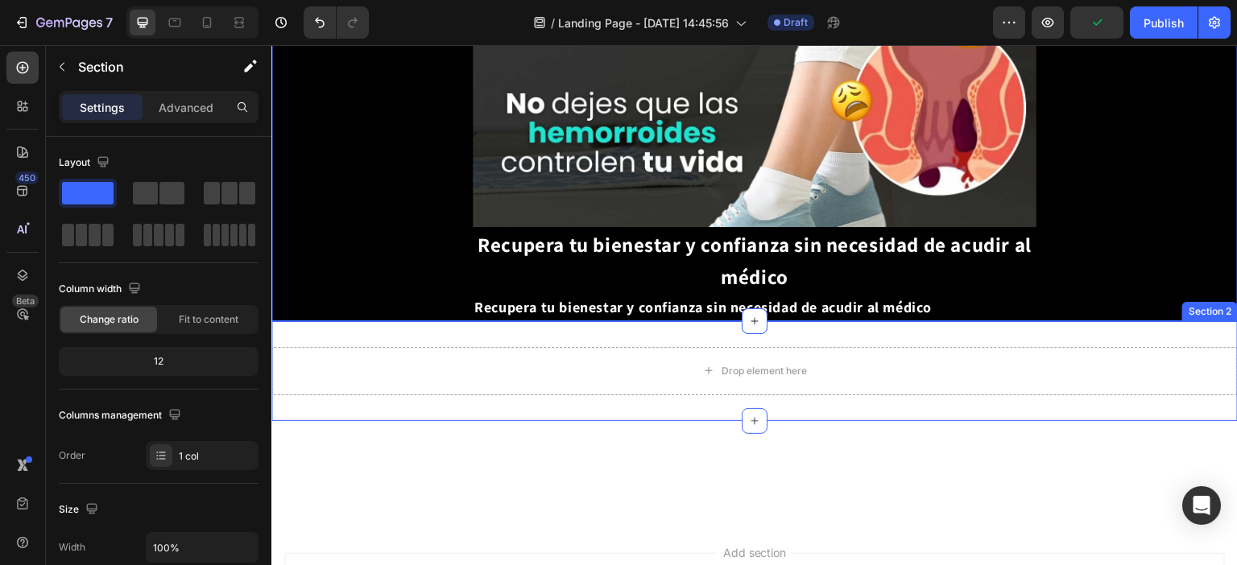
click at [958, 296] on p "⁠⁠⁠⁠⁠⁠⁠ Recupera tu bienestar y confianza sin necesidad de acudir al médico" at bounding box center [754, 307] width 560 height 23
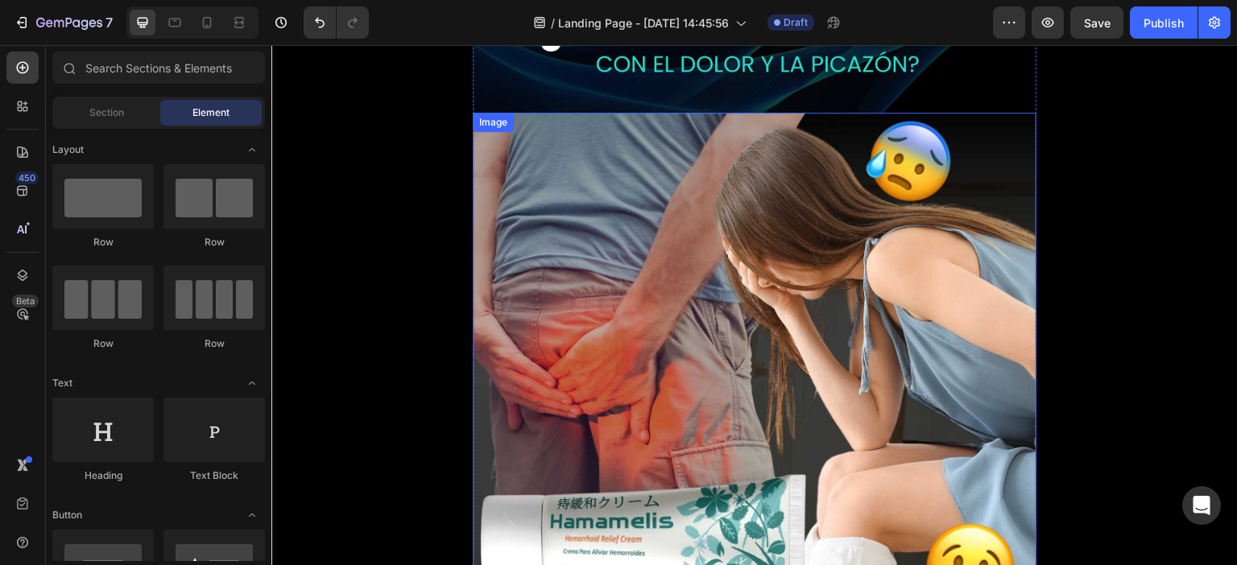
scroll to position [2256, 0]
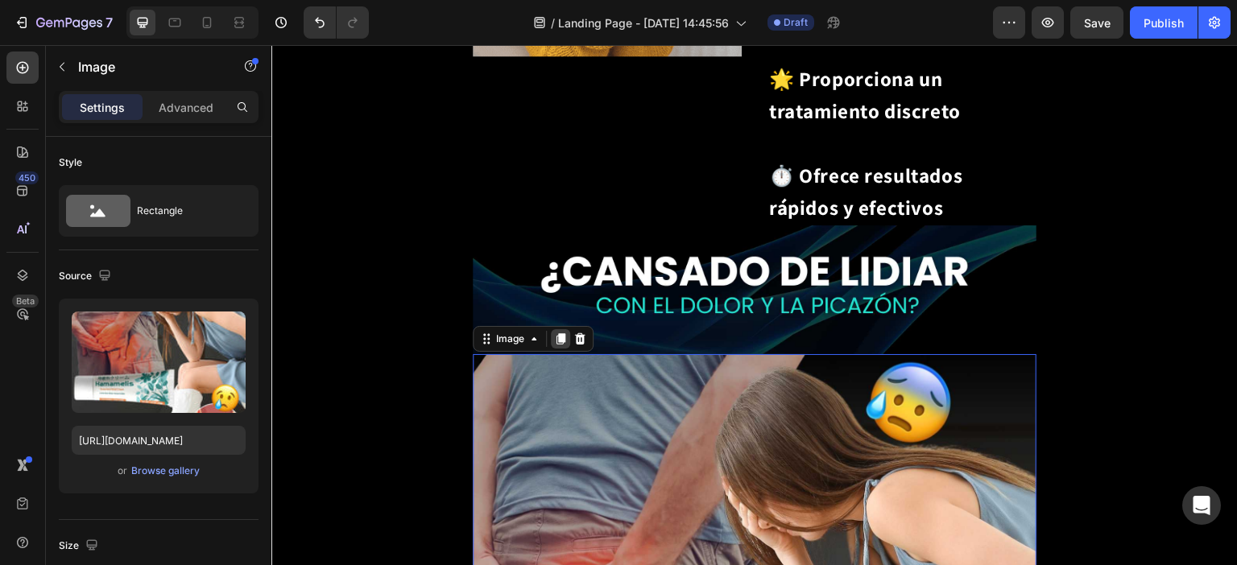
click at [558, 333] on icon at bounding box center [560, 338] width 9 height 11
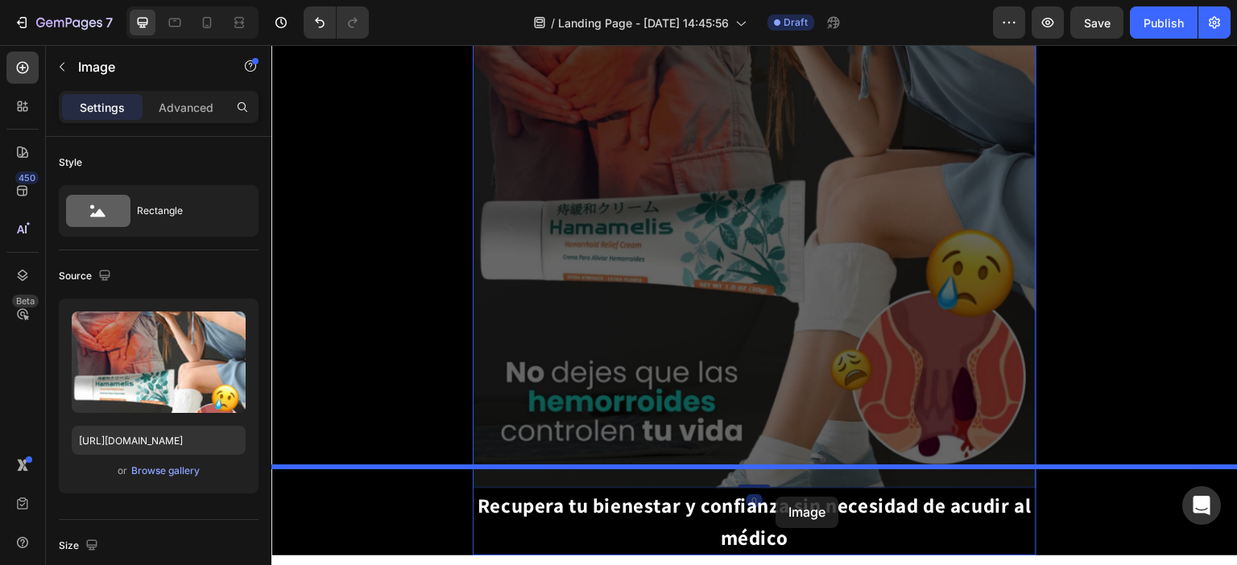
scroll to position [3492, 0]
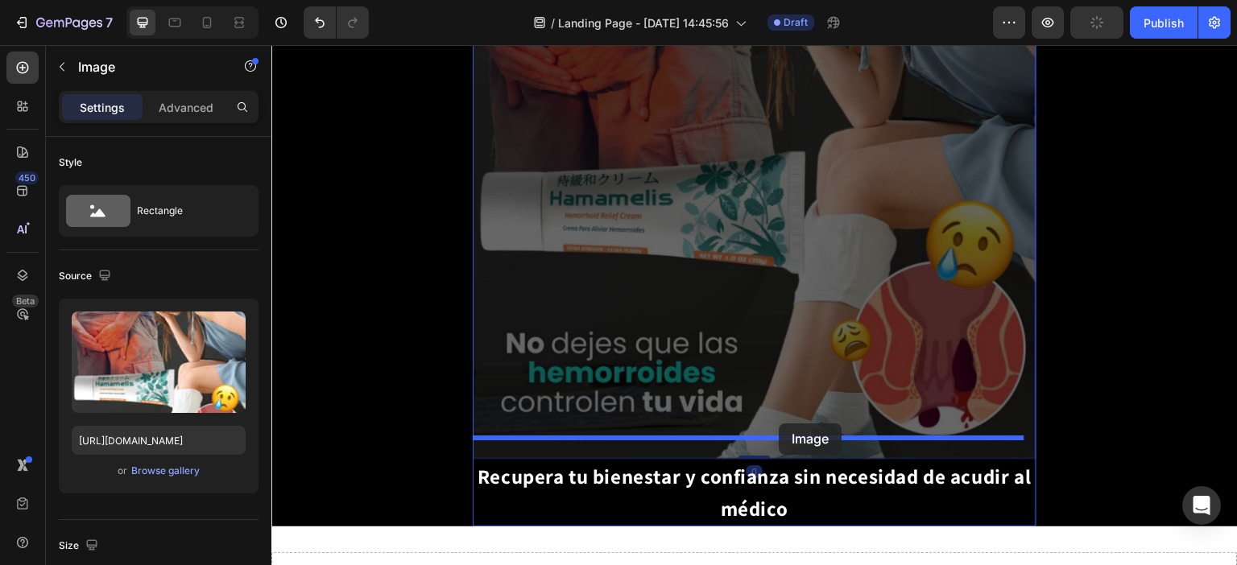
drag, startPoint x: 744, startPoint y: 162, endPoint x: 779, endPoint y: 424, distance: 264.1
click at [779, 463] on strong "Recupera tu bienestar y confianza sin necesidad de acudir al médico" at bounding box center [754, 492] width 554 height 59
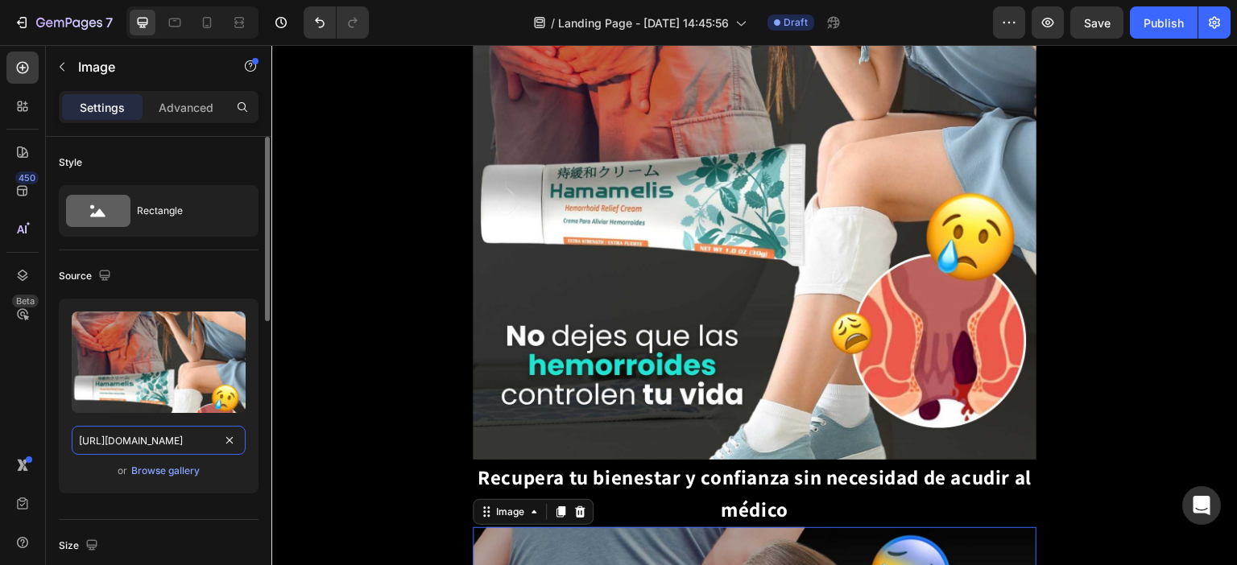
click at [188, 439] on input "[URL][DOMAIN_NAME]" at bounding box center [159, 440] width 174 height 29
paste input "d17d9e43-f806-40c3-bc2e-5b6f7e4e312f"
type input "https://cdn.shopify.com/s/files/1/0683/9907/1454/files/gempages_507659690331604…"
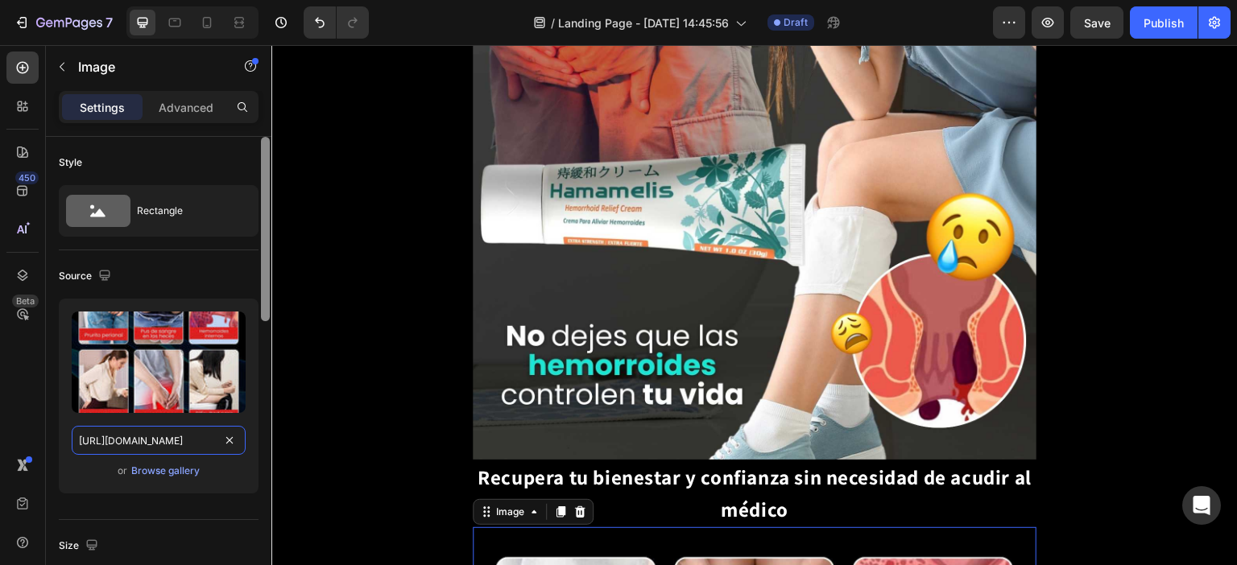
scroll to position [0, 490]
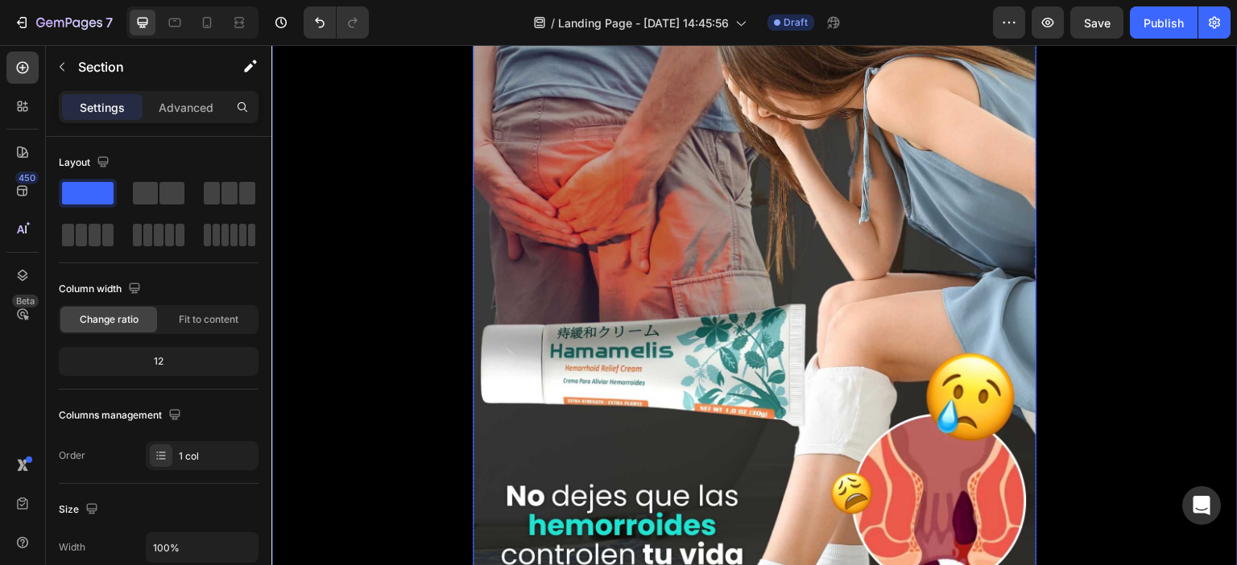
scroll to position [3071, 0]
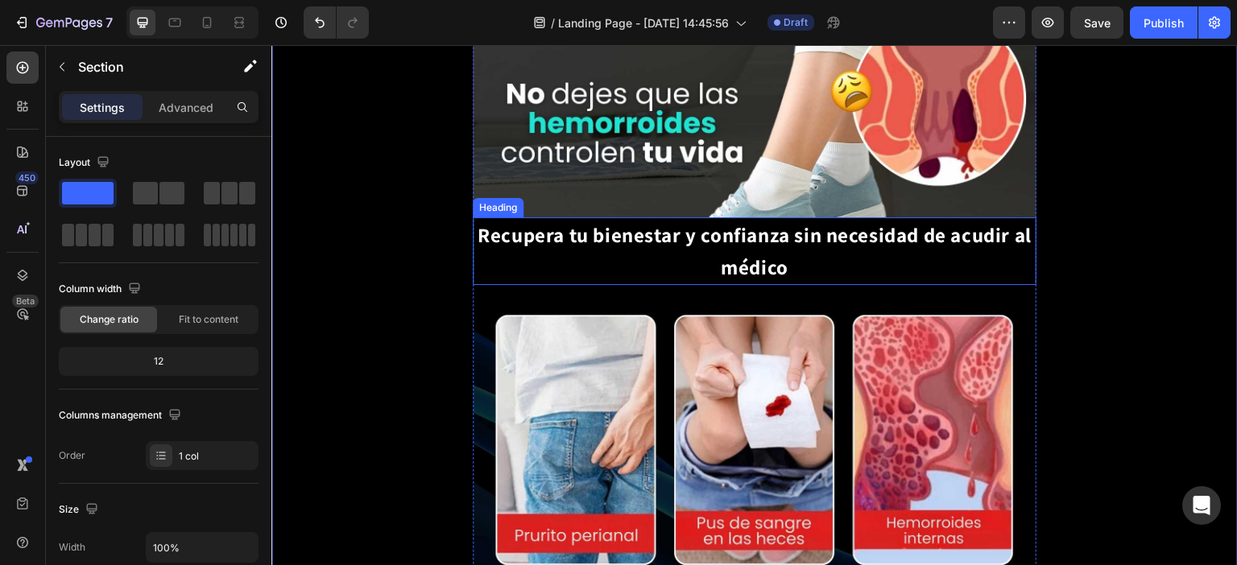
click at [725, 221] on strong "Recupera tu bienestar y confianza sin necesidad de acudir al médico" at bounding box center [754, 250] width 554 height 59
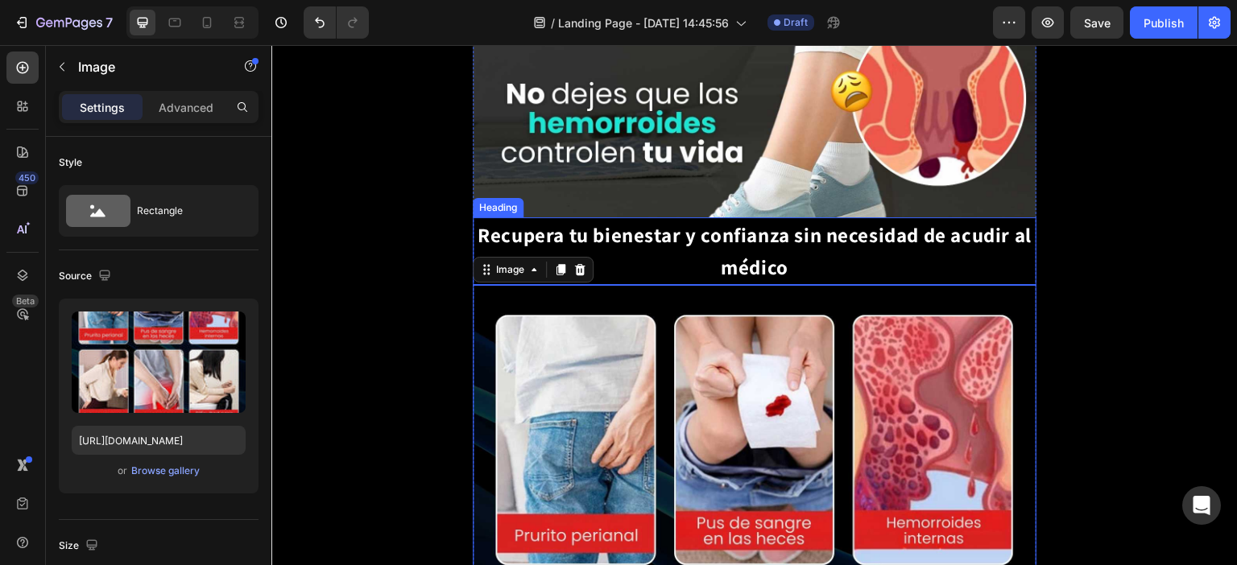
click at [712, 219] on p "⁠⁠⁠⁠⁠⁠⁠ Recupera tu bienestar y confianza sin necesidad de acudir al médico" at bounding box center [754, 251] width 560 height 64
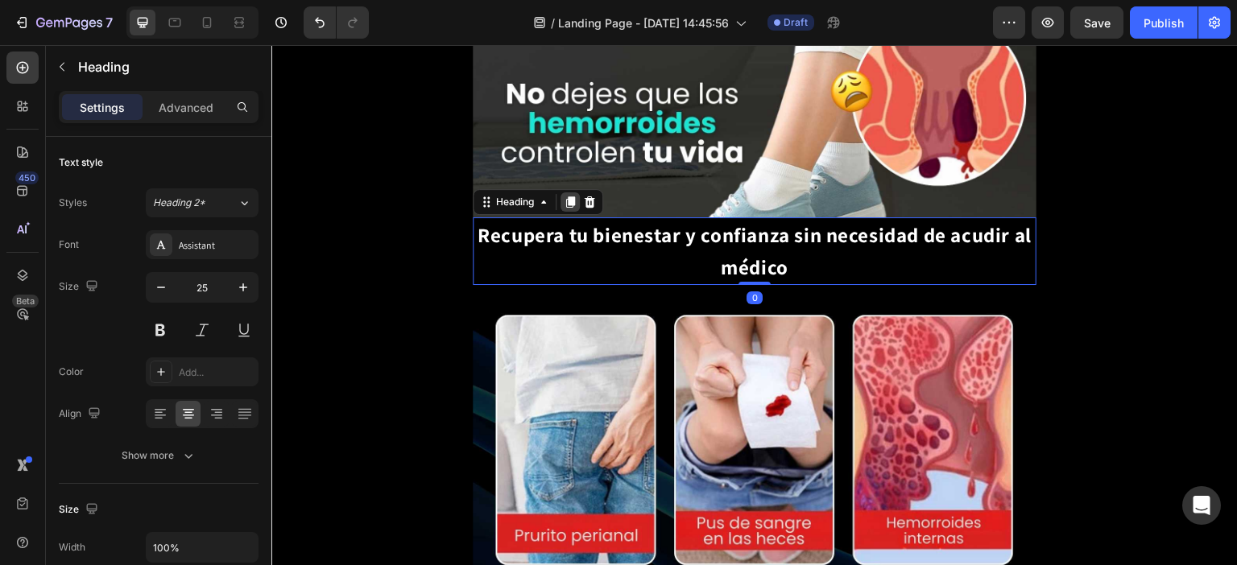
click at [577, 196] on icon at bounding box center [570, 202] width 13 height 13
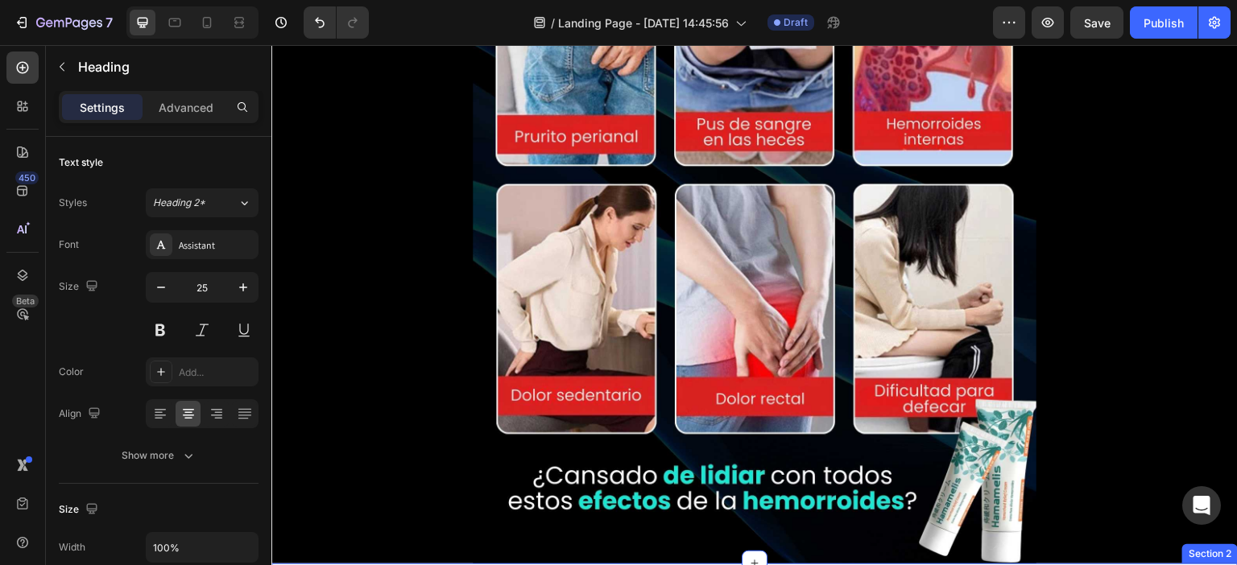
scroll to position [3635, 0]
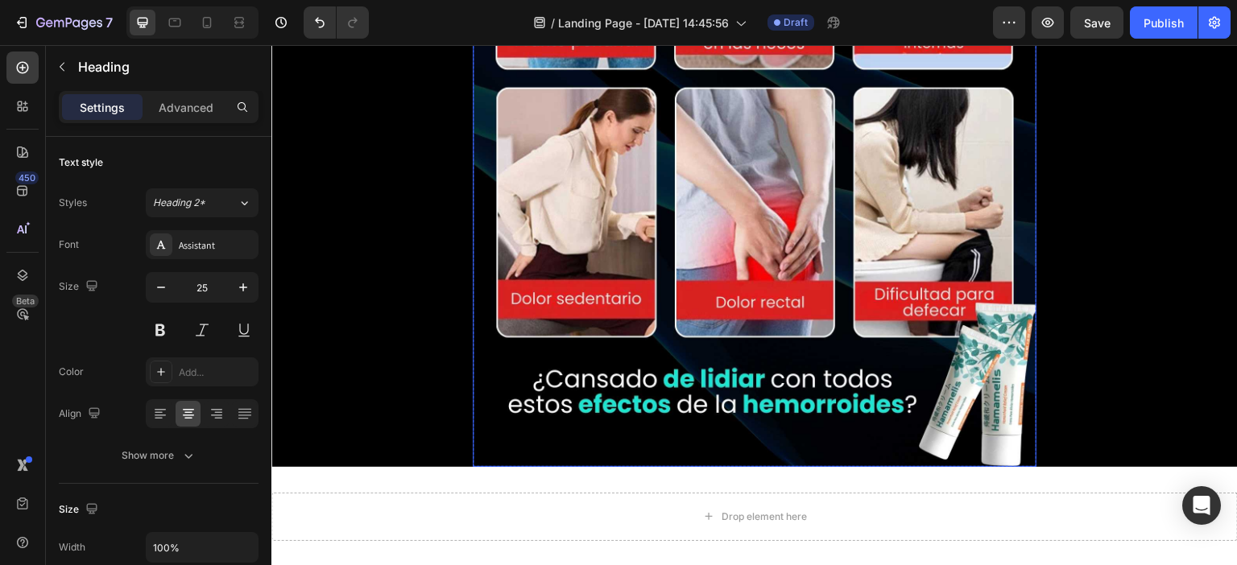
drag, startPoint x: 888, startPoint y: 223, endPoint x: 844, endPoint y: 348, distance: 132.4
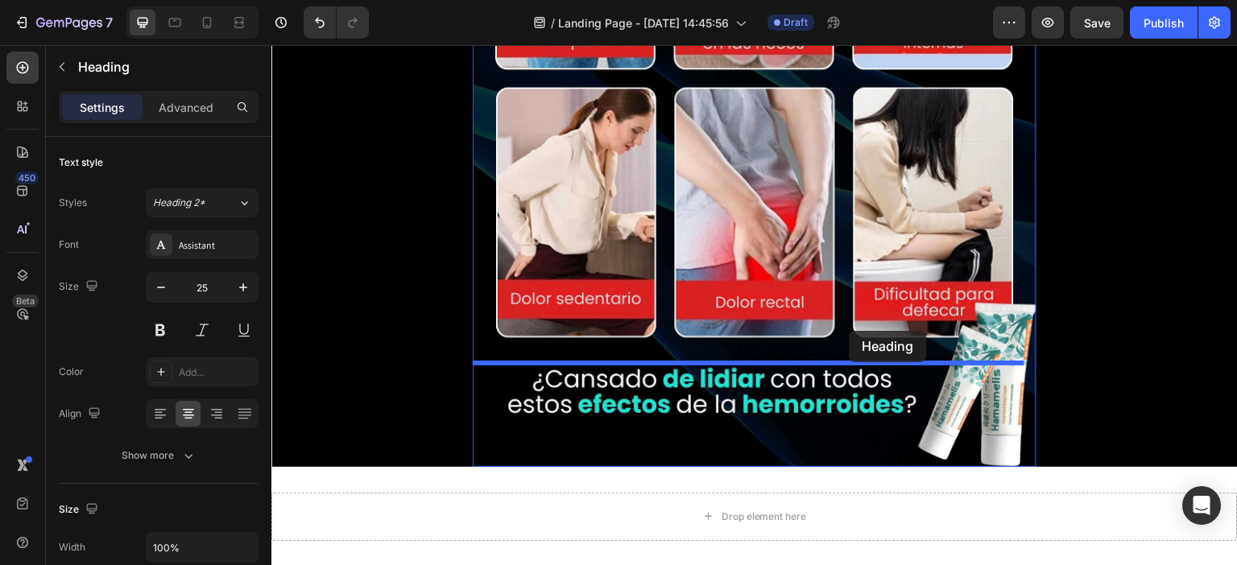
drag, startPoint x: 903, startPoint y: 80, endPoint x: 849, endPoint y: 331, distance: 256.9
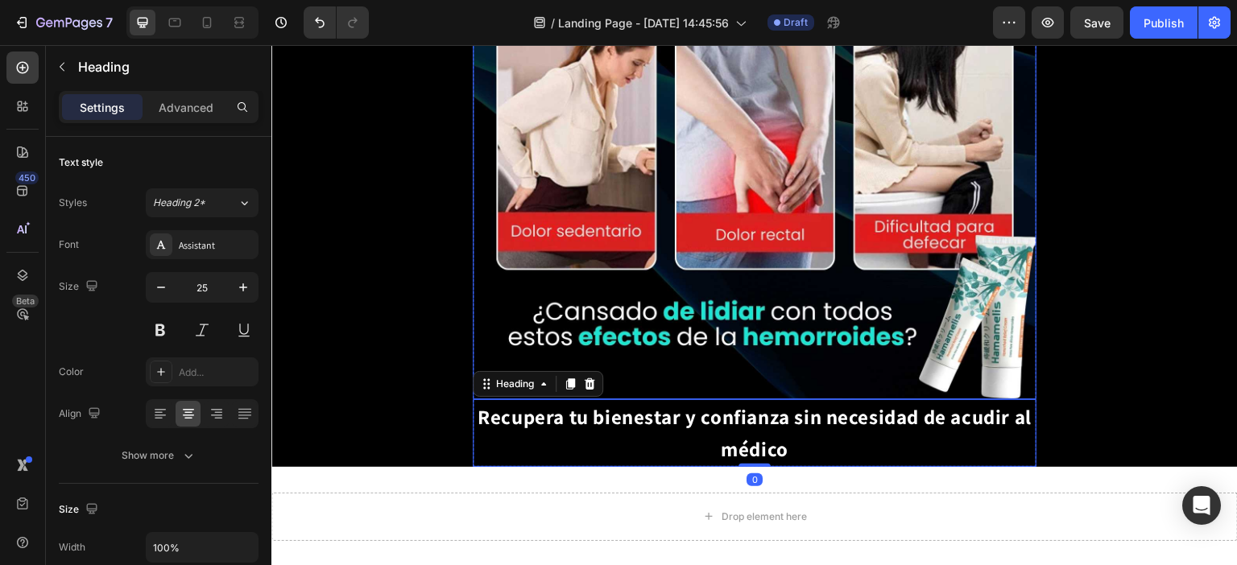
scroll to position [3567, 0]
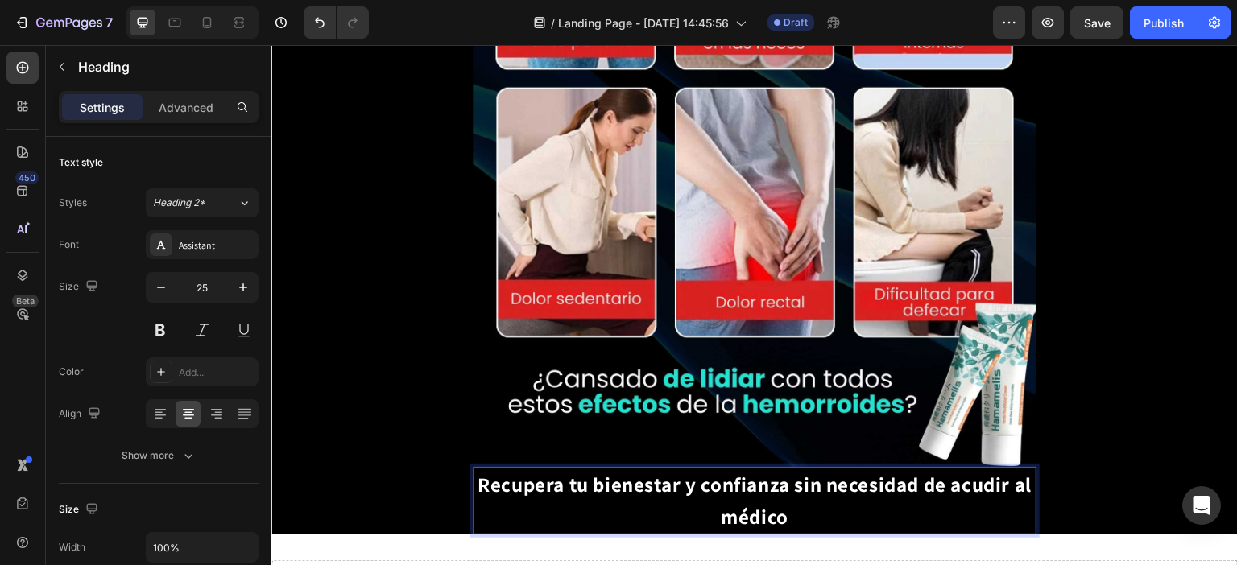
click at [643, 471] on strong "Recupera tu bienestar y confianza sin necesidad de acudir al médico" at bounding box center [754, 500] width 554 height 59
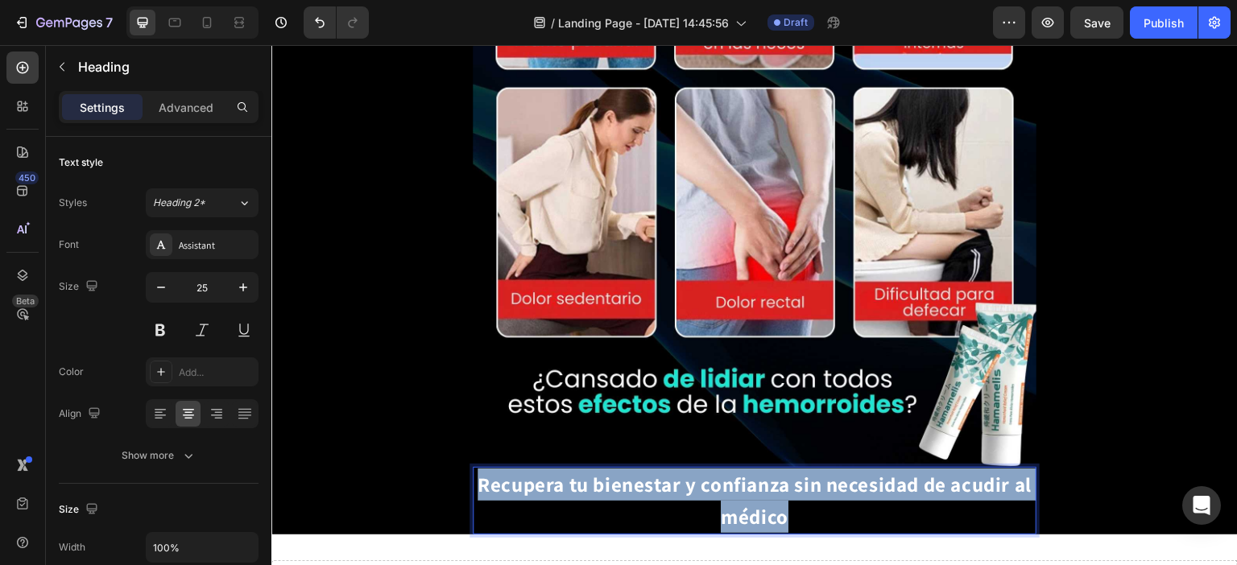
click at [643, 471] on strong "Recupera tu bienestar y confianza sin necesidad de acudir al médico" at bounding box center [754, 500] width 554 height 59
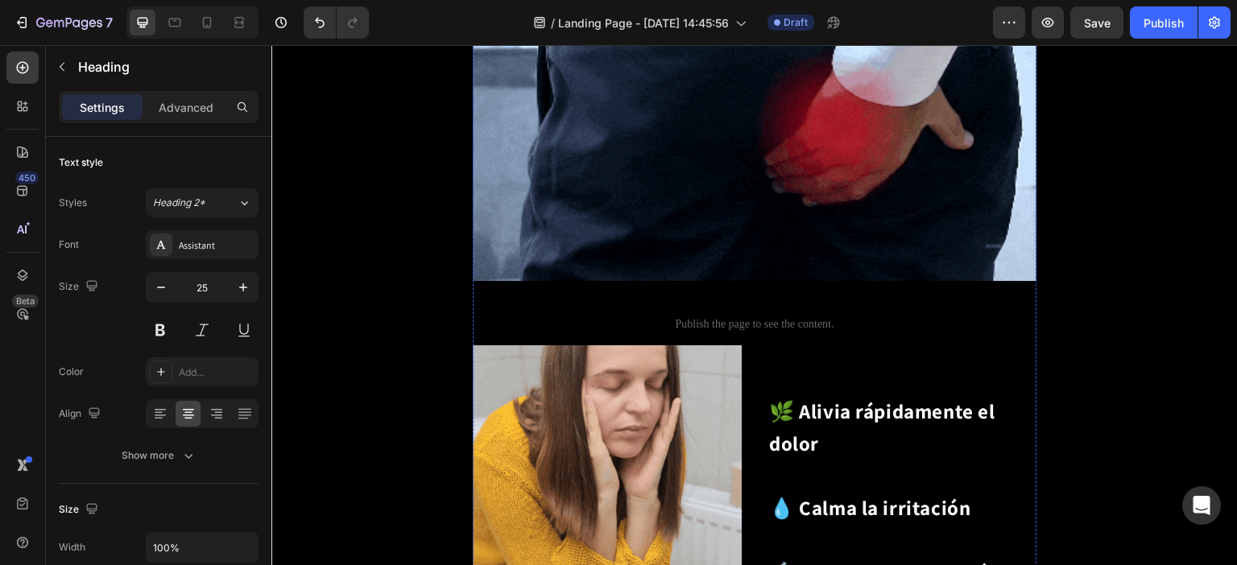
scroll to position [1554, 0]
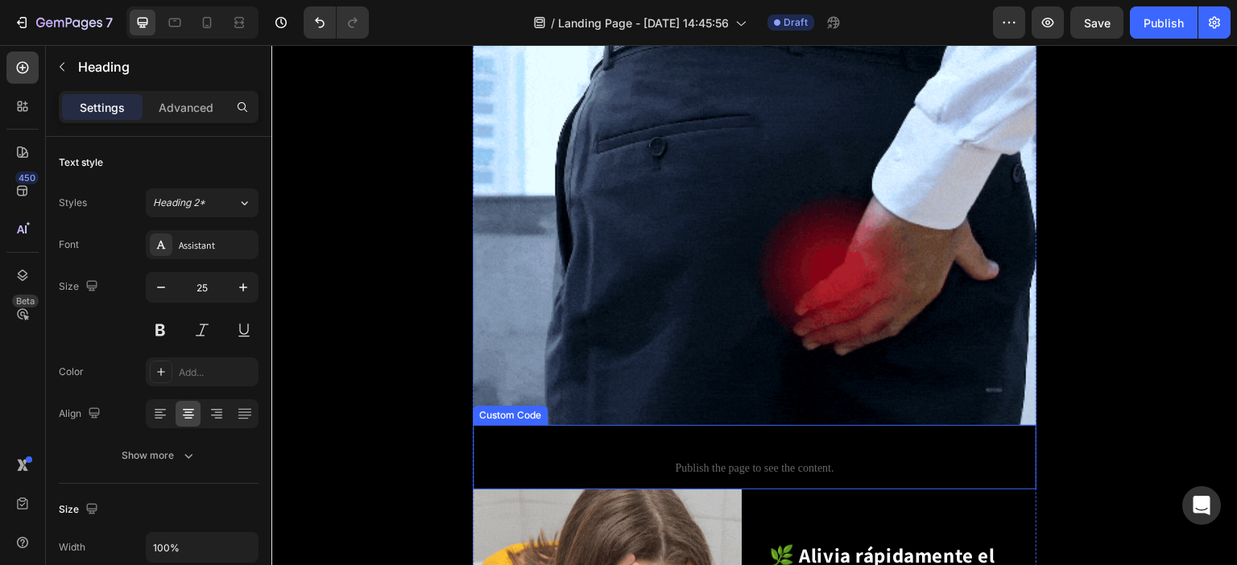
click at [780, 438] on span "Custom code" at bounding box center [755, 447] width 564 height 19
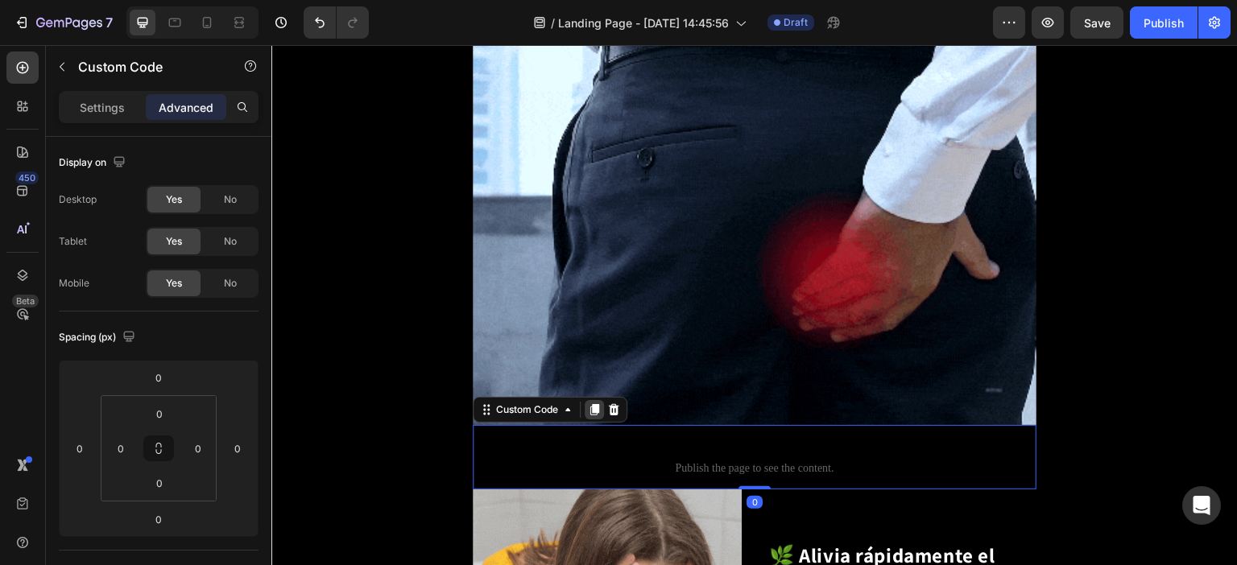
click at [600, 403] on icon at bounding box center [594, 409] width 13 height 13
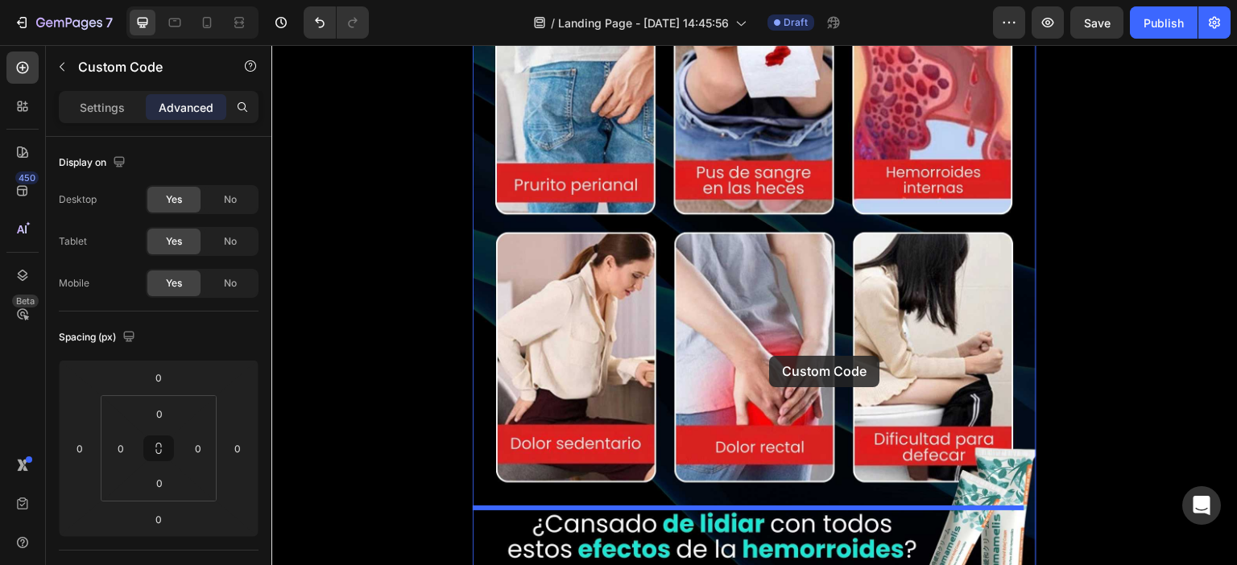
scroll to position [3809, 0]
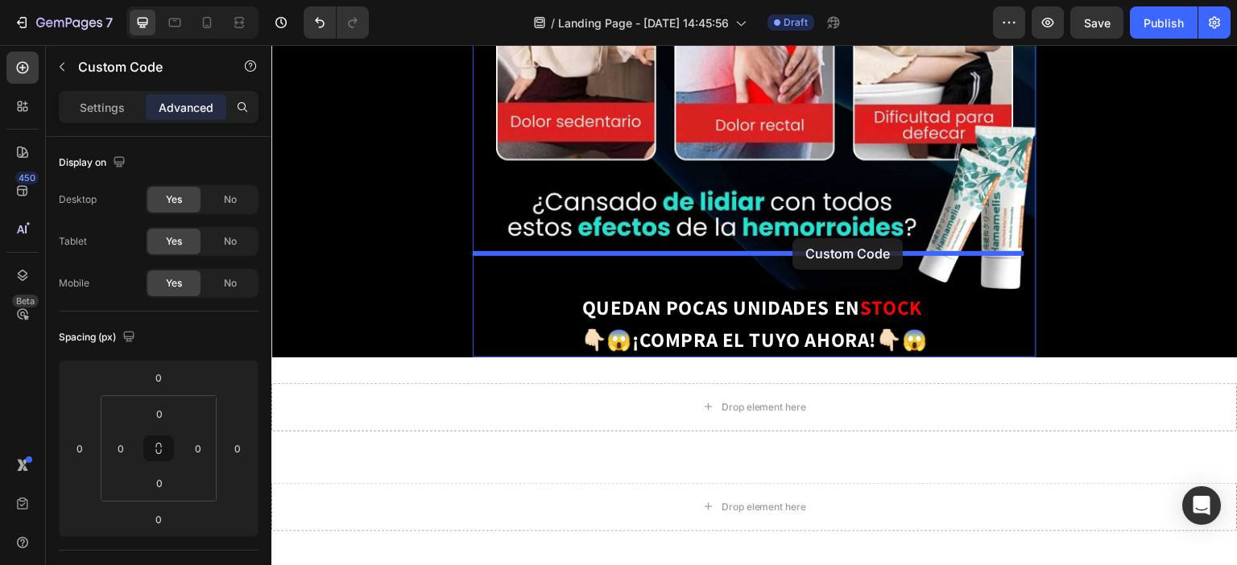
drag, startPoint x: 901, startPoint y: 386, endPoint x: 793, endPoint y: 238, distance: 182.6
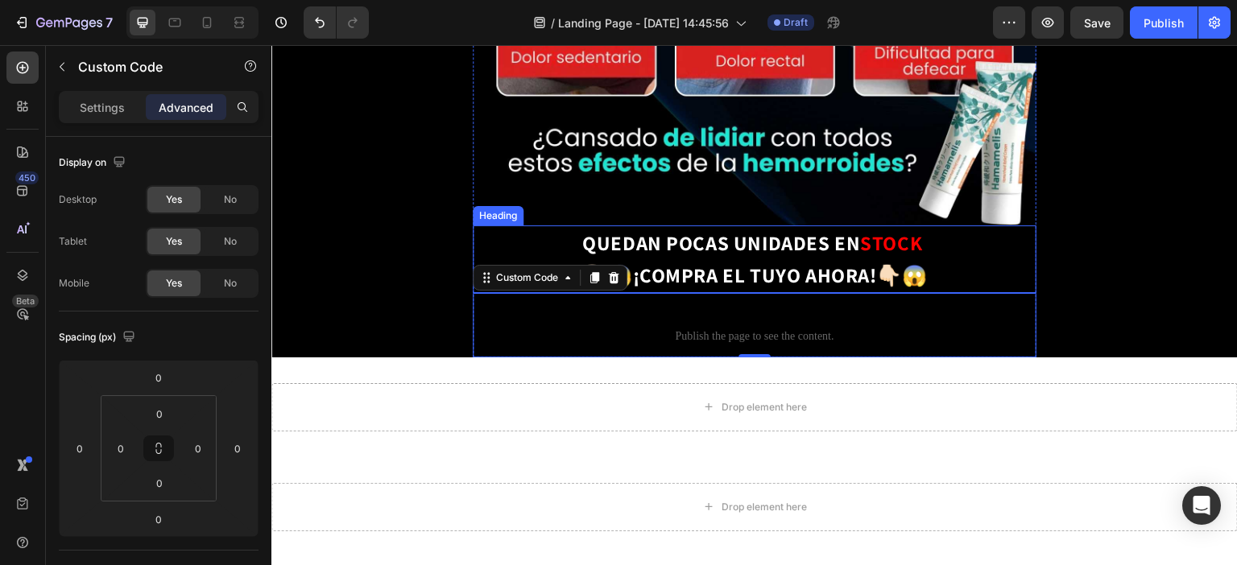
scroll to position [3744, 0]
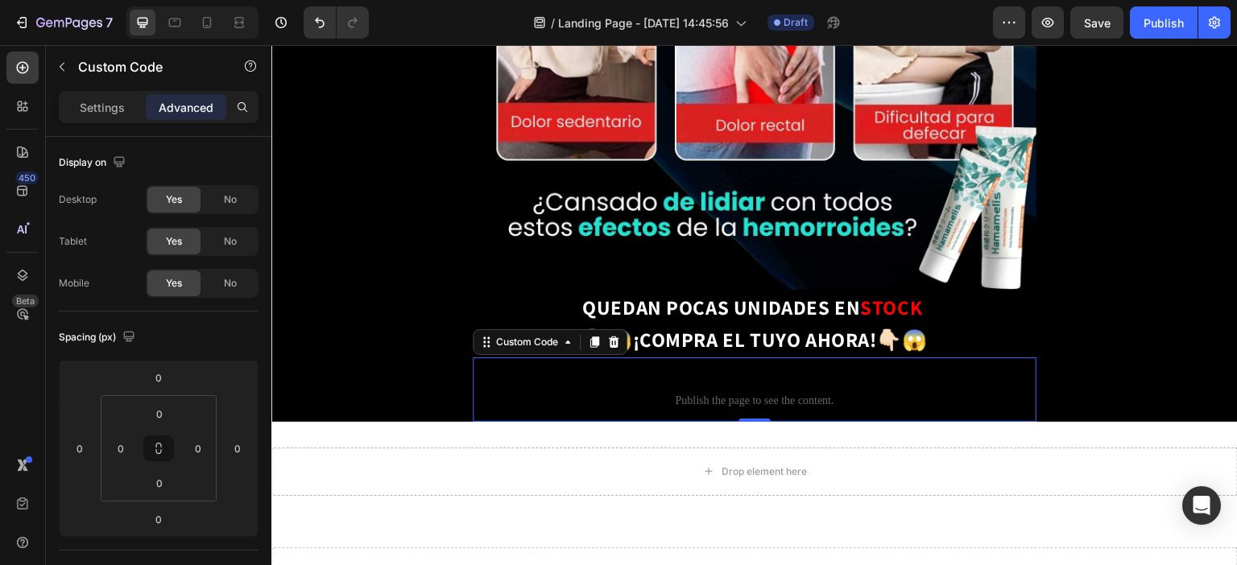
click at [764, 370] on span "Custom code" at bounding box center [755, 379] width 564 height 19
click at [752, 370] on span "Custom code" at bounding box center [755, 379] width 564 height 19
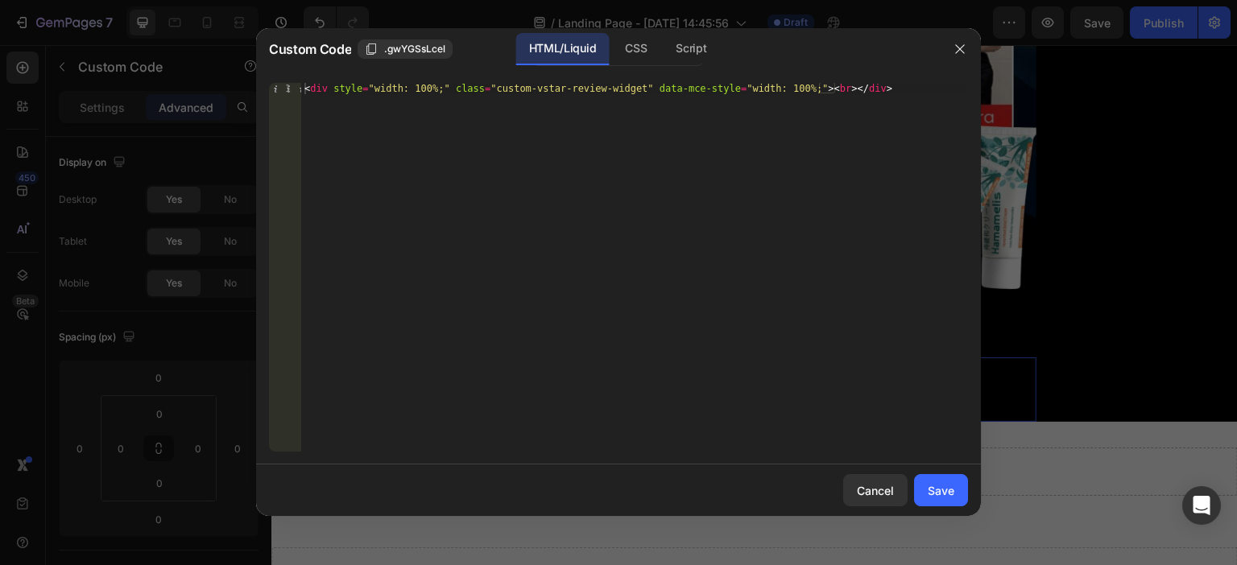
type textarea "<div style="width: 100%;" class="custom-vstar-review-widget" data-mce-style="wi…"
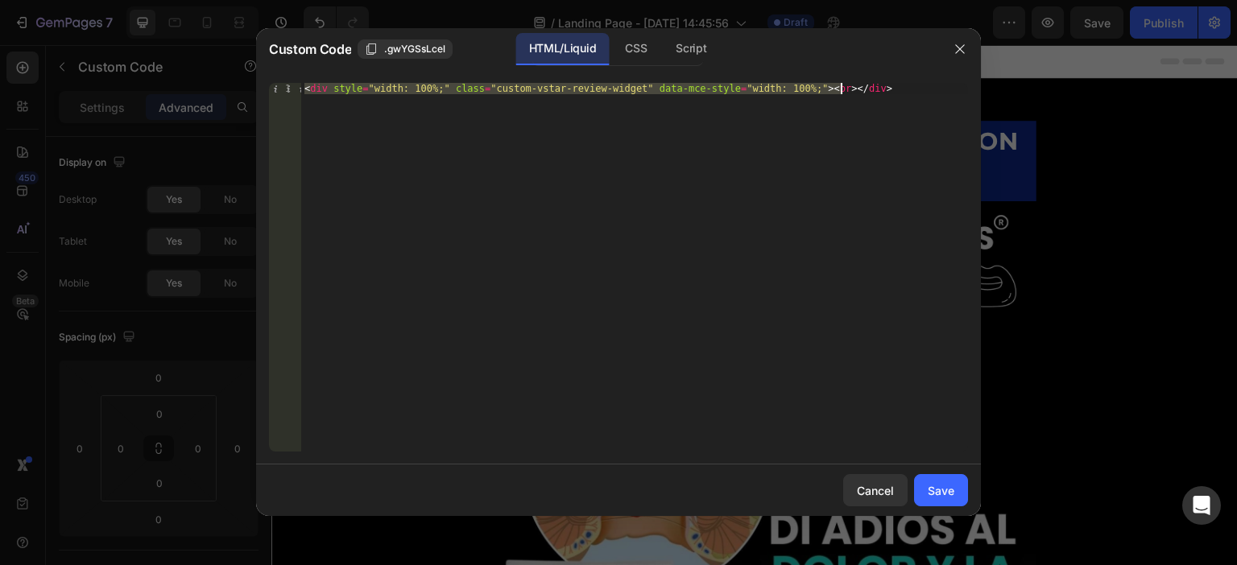
scroll to position [3744, 0]
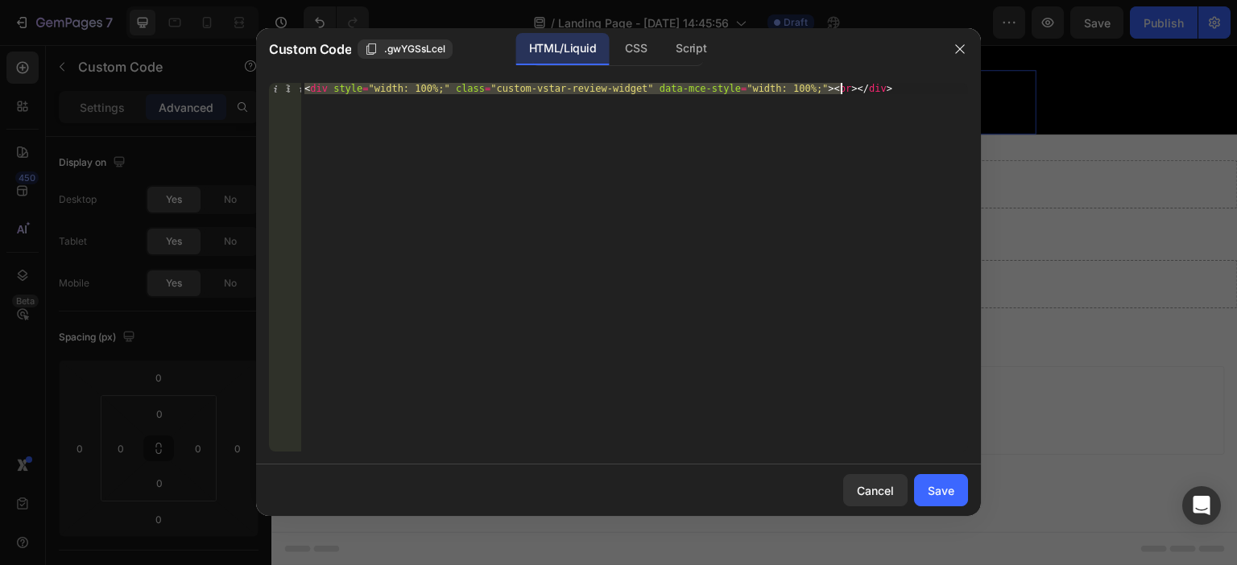
type textarea "<div class="_rsi-cod-form-is-gempage"></div><div class="_rsi-cod-form-gempages-…"
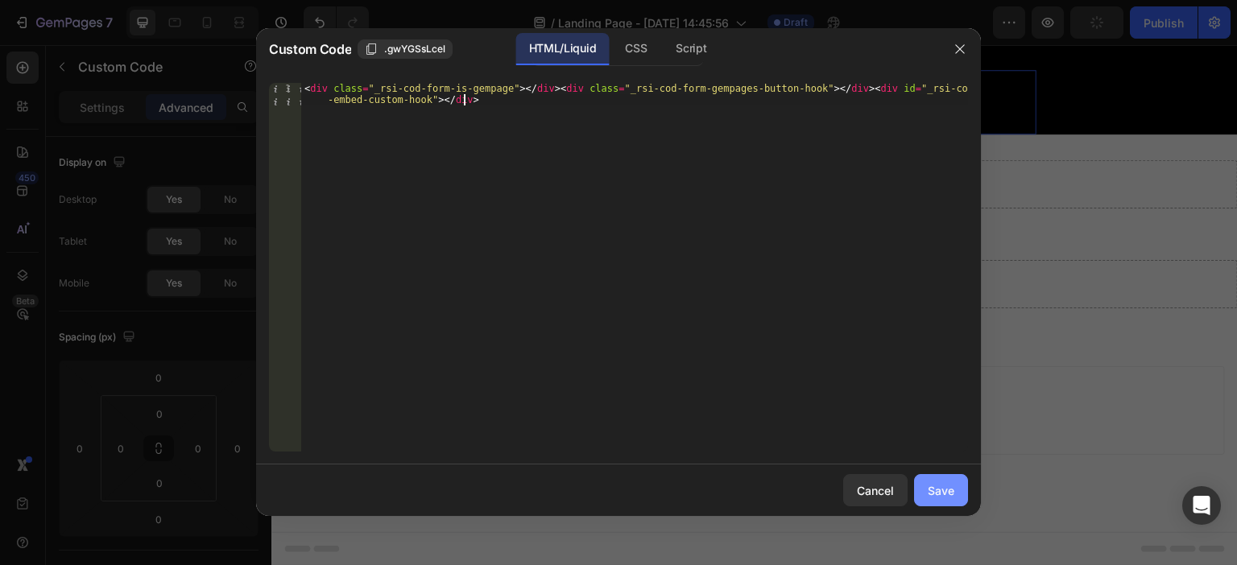
click at [940, 498] on button "Save" at bounding box center [941, 490] width 54 height 32
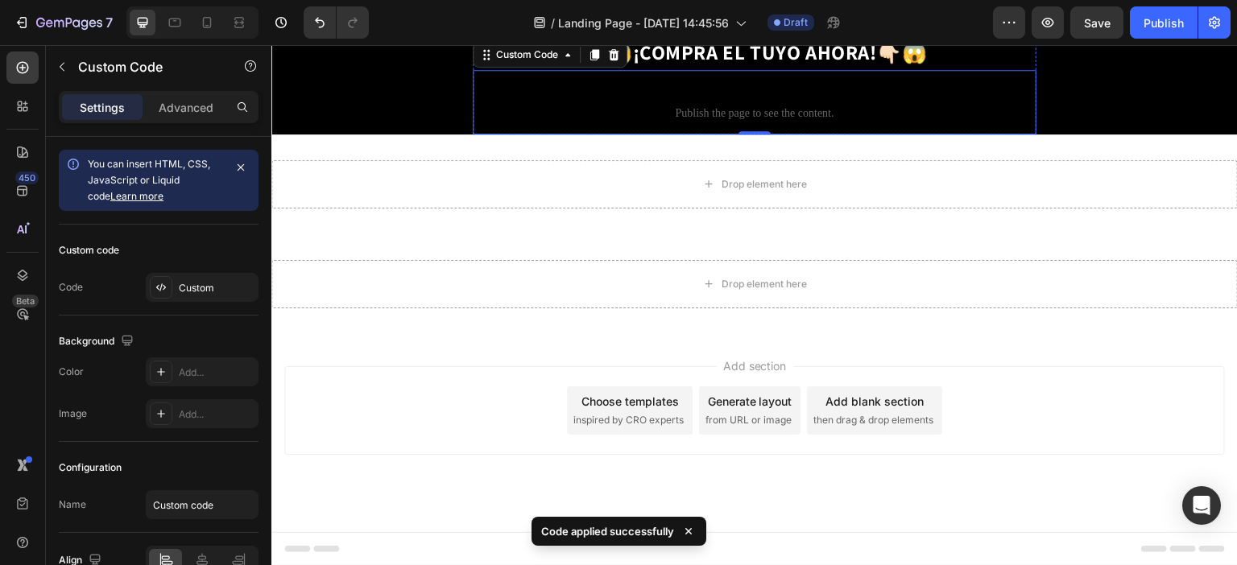
click at [787, 2] on img at bounding box center [755, 2] width 564 height 0
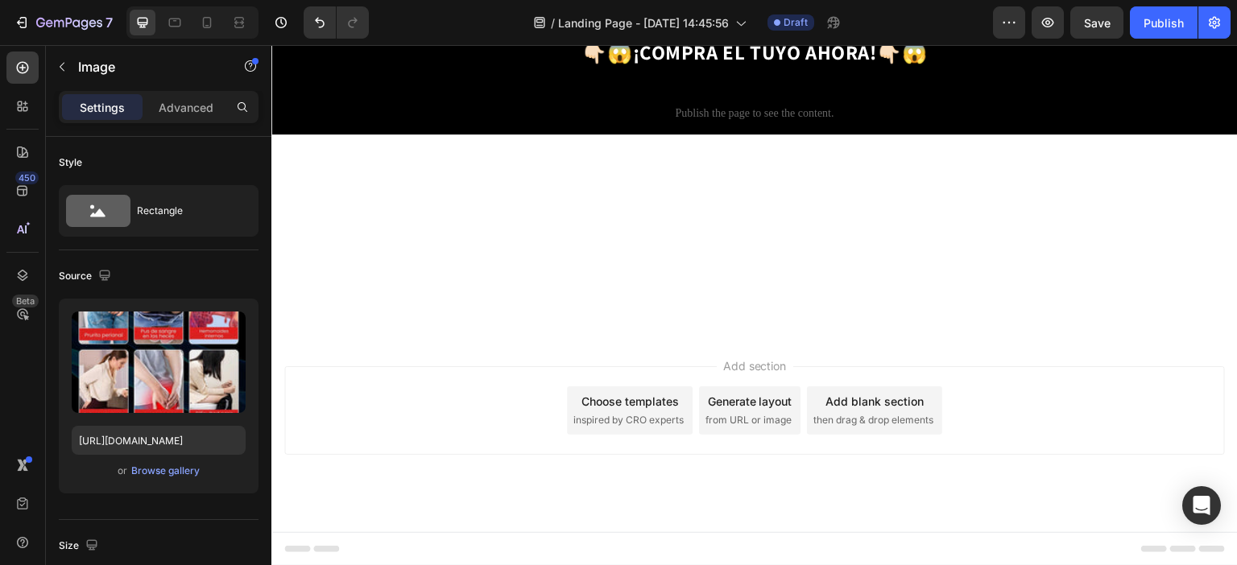
scroll to position [3019, 0]
click at [563, 24] on icon at bounding box center [560, 18] width 9 height 11
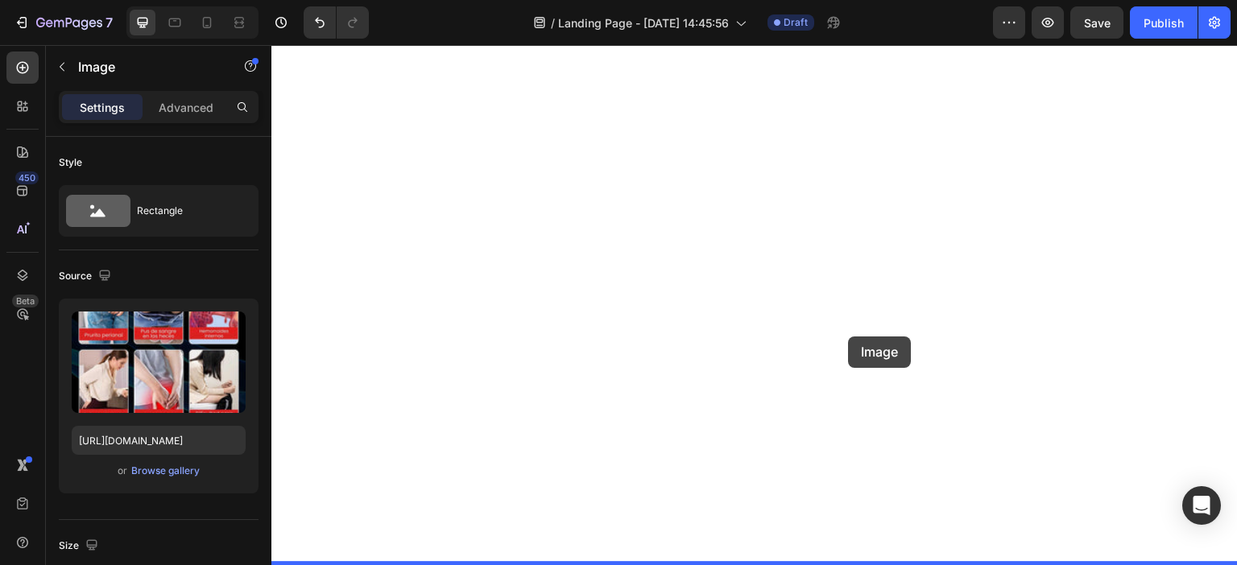
scroll to position [4392, 0]
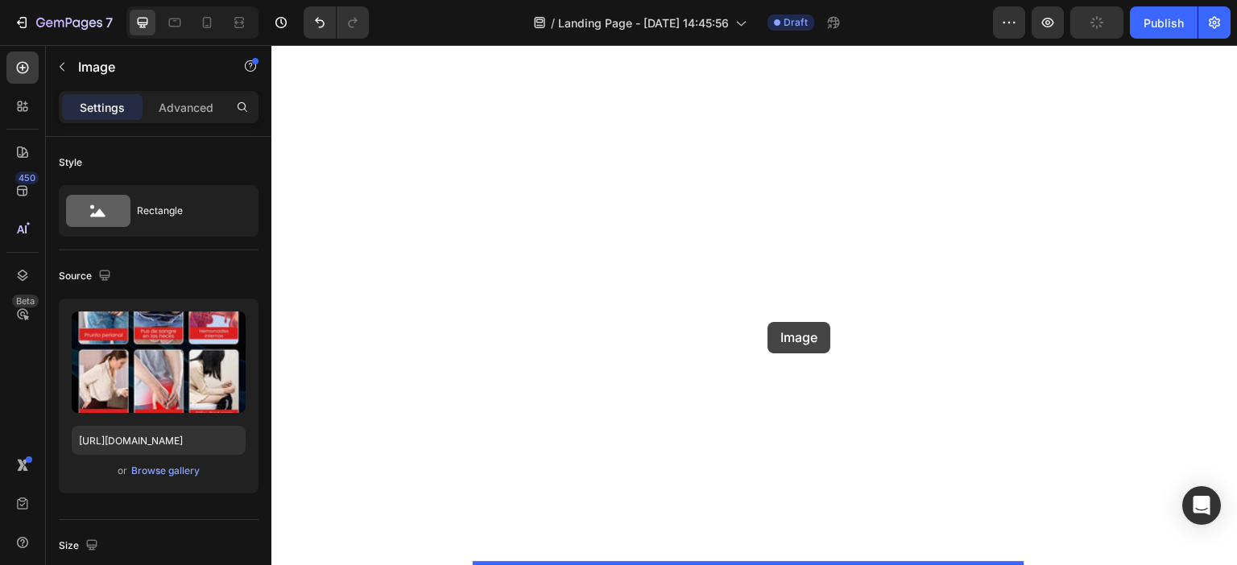
drag, startPoint x: 784, startPoint y: 260, endPoint x: 768, endPoint y: 322, distance: 64.1
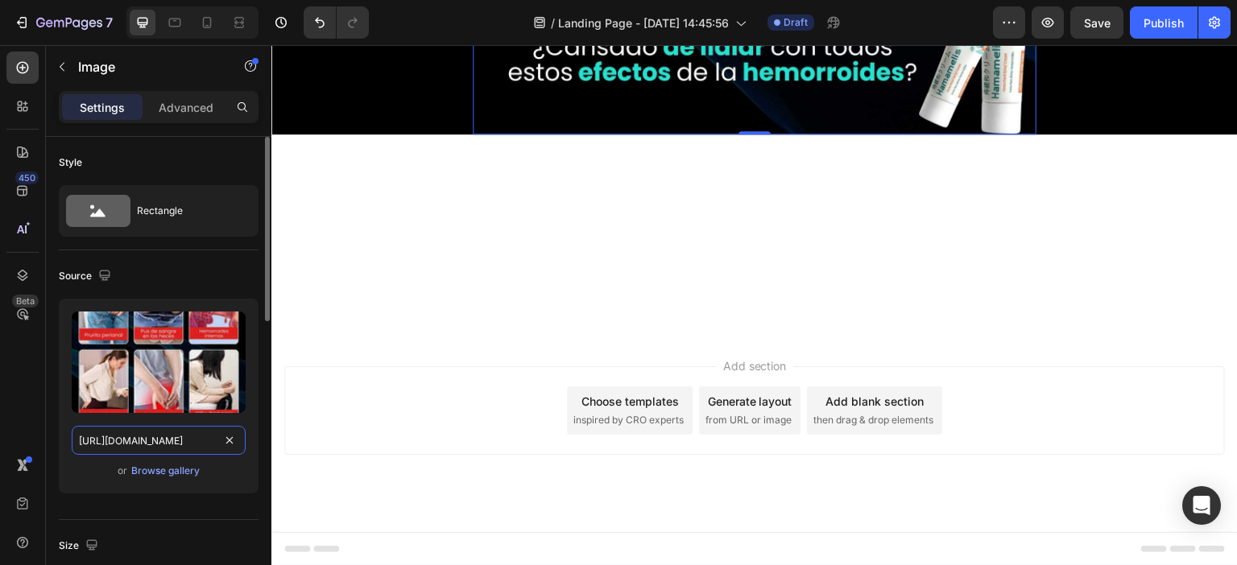
click at [167, 443] on input "[URL][DOMAIN_NAME]" at bounding box center [159, 440] width 174 height 29
paste input "507659690331604074-3c64c8fc-3049-49fc-bc17-2556bb11b298"
type input "https://cdn.shopify.com/s/files/1/0683/9907/1454/files/507659690331604074-3c64c…"
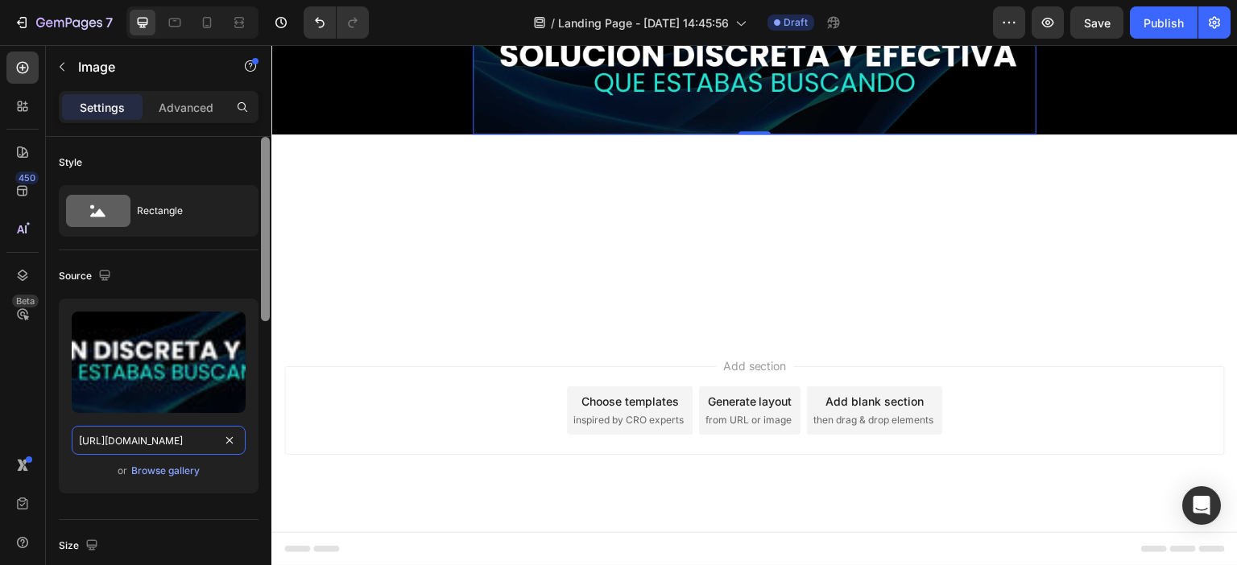
scroll to position [0, 438]
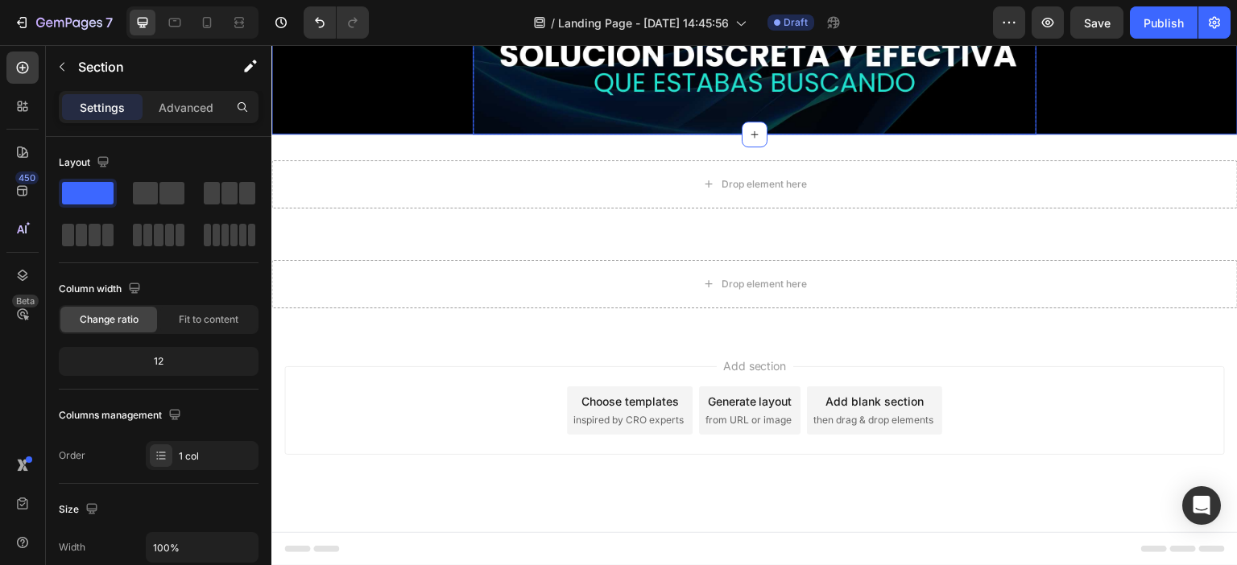
scroll to position [3730, 0]
click at [655, 134] on img at bounding box center [755, 70] width 564 height 129
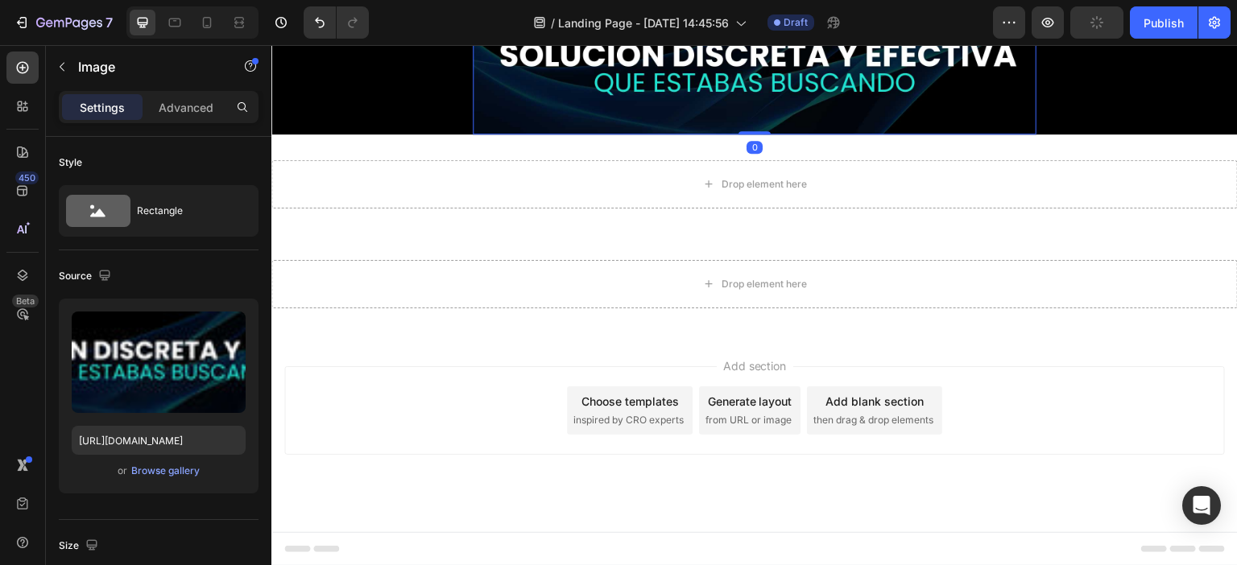
click at [647, 134] on img at bounding box center [755, 70] width 564 height 129
click at [198, 440] on input "https://cdn.shopify.com/s/files/1/0683/9907/1454/files/507659690331604074-3c64c…" at bounding box center [159, 440] width 174 height 29
paste input "gempages_507659690331604074-f46d3de4-1ee5-4294-9eea-5f7465291a5d"
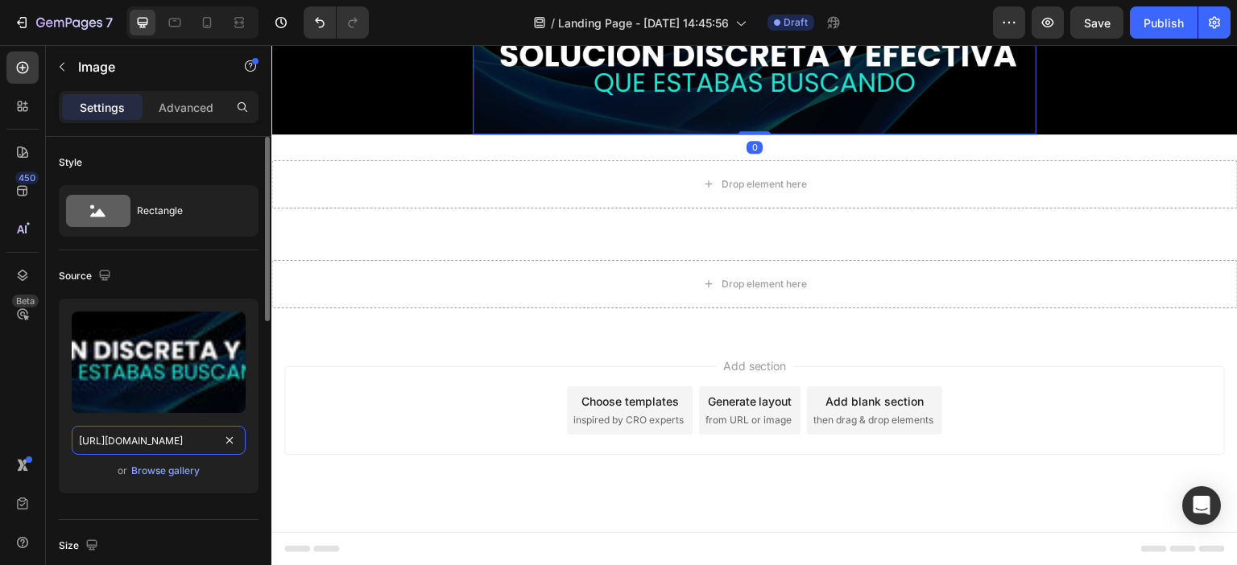
type input "https://cdn.shopify.com/s/files/1/0683/9907/1454/files/gempages_507659690331604…"
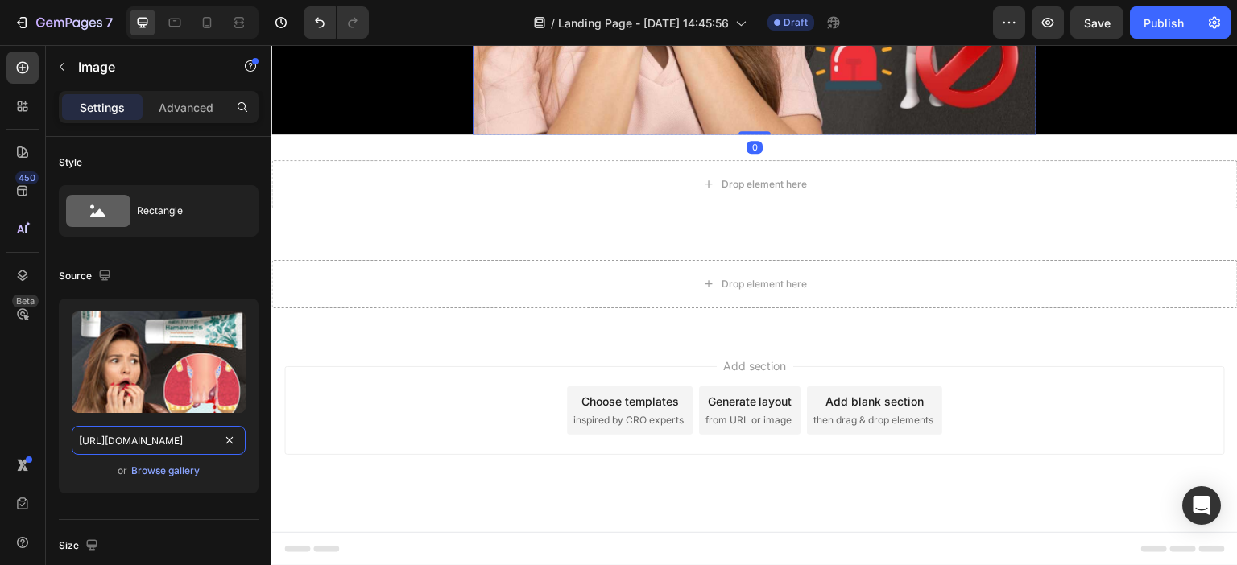
scroll to position [0, 493]
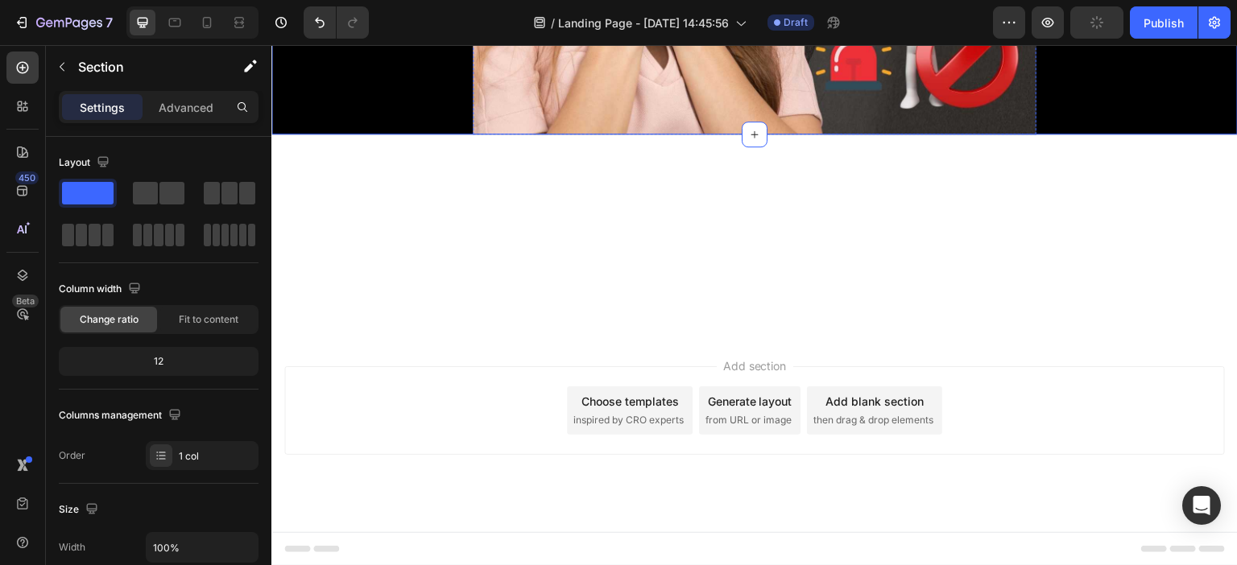
scroll to position [3649, 0]
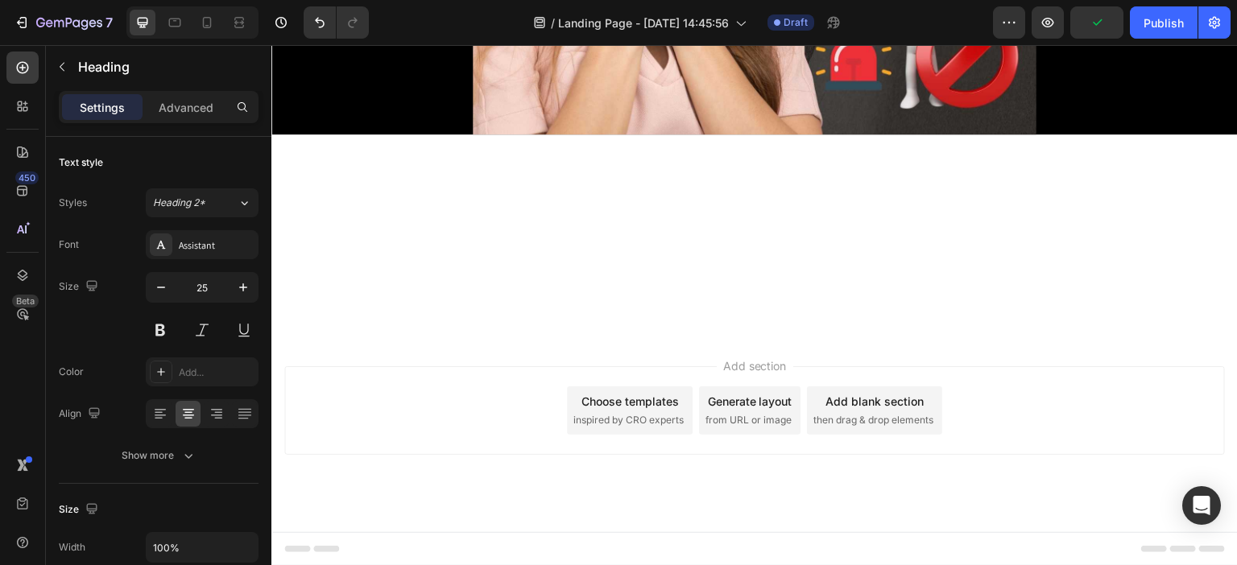
drag, startPoint x: 806, startPoint y: 376, endPoint x: 872, endPoint y: 422, distance: 80.4
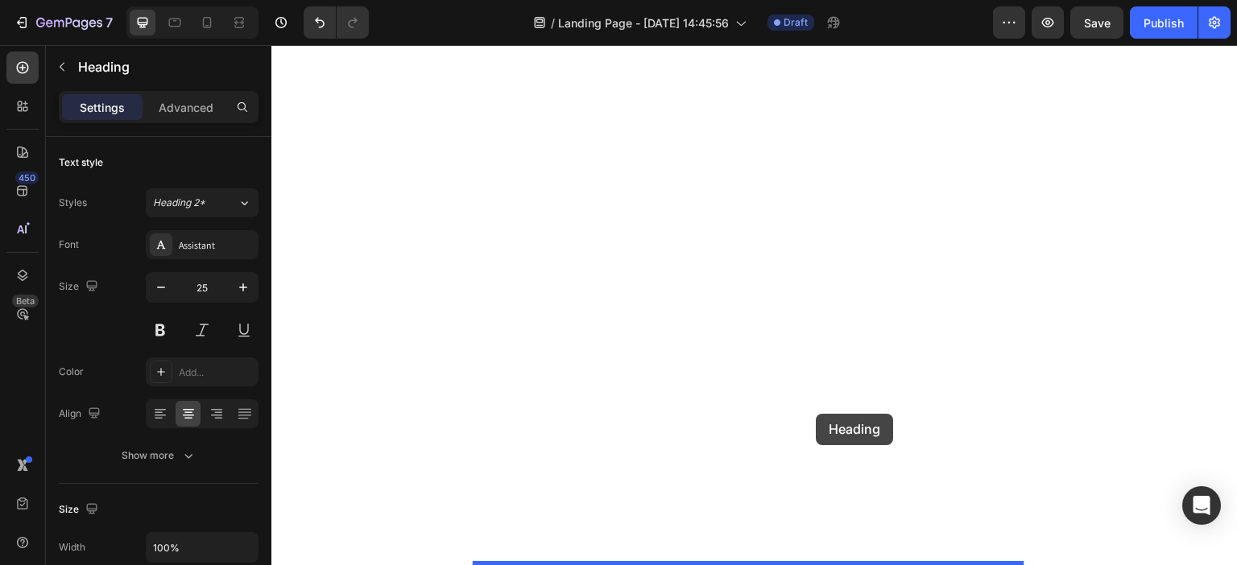
scroll to position [4776, 0]
drag, startPoint x: 924, startPoint y: 324, endPoint x: 824, endPoint y: 131, distance: 217.2
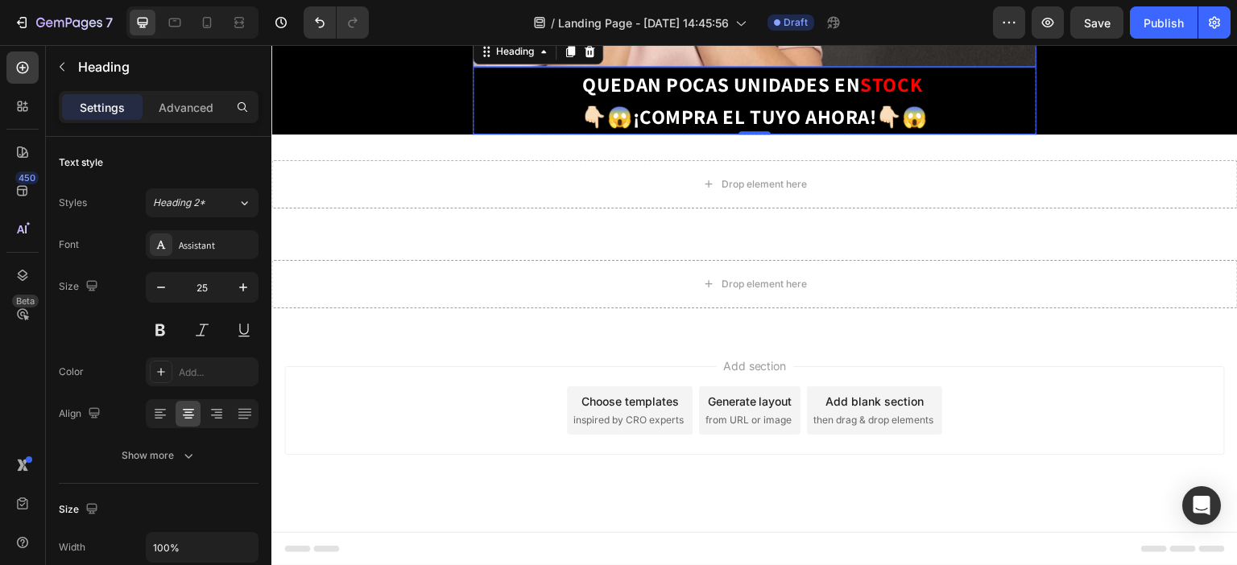
scroll to position [4709, 0]
click at [783, 130] on strong "👇🏻😱¡COMPRA EL TUYO AHORA!👇🏻😱" at bounding box center [754, 116] width 346 height 27
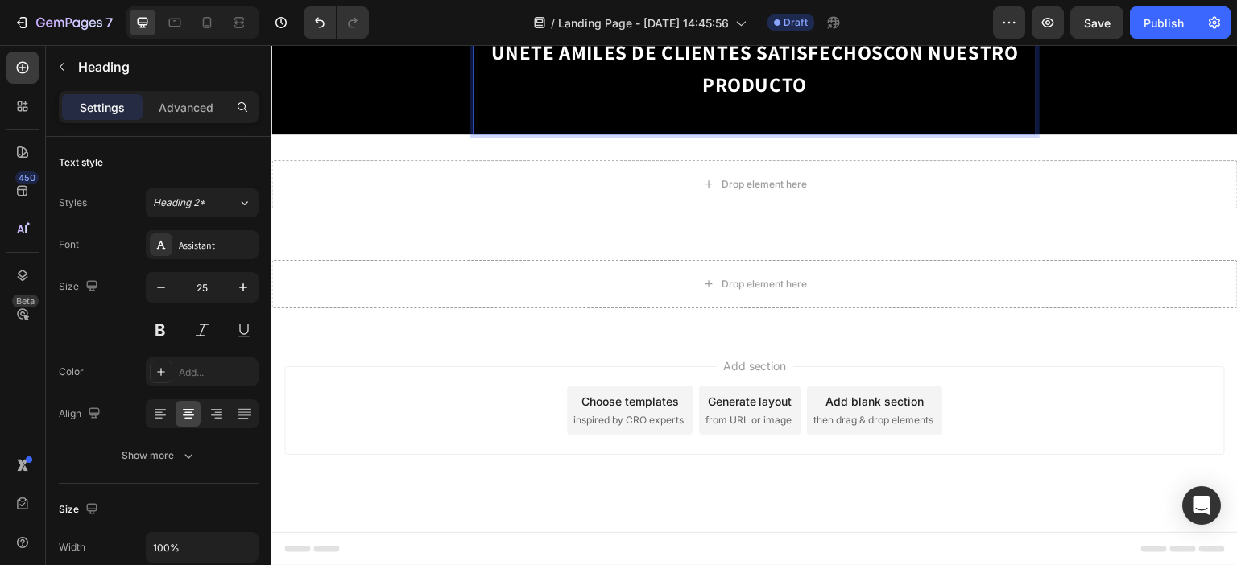
click at [811, 133] on p "ÚNETE A MILES DE CLIENTES SATISFECHOS CON NUESTRO PRODUCTO ⭐⭐⭐⭐⭐" at bounding box center [754, 84] width 560 height 97
click at [799, 133] on p "ÚNETE A MILES DE CLIENTES SATISFECHOS CON NUESTRO PRODUCTO ⭐⭐⭐⭐⭐" at bounding box center [754, 84] width 560 height 97
click at [820, 133] on p "ÚNETE A MILES DE CLIENTES SATISFECHOS CON NUESTRO PRODUCTO ⭐⭐⭐⭐" at bounding box center [754, 84] width 560 height 97
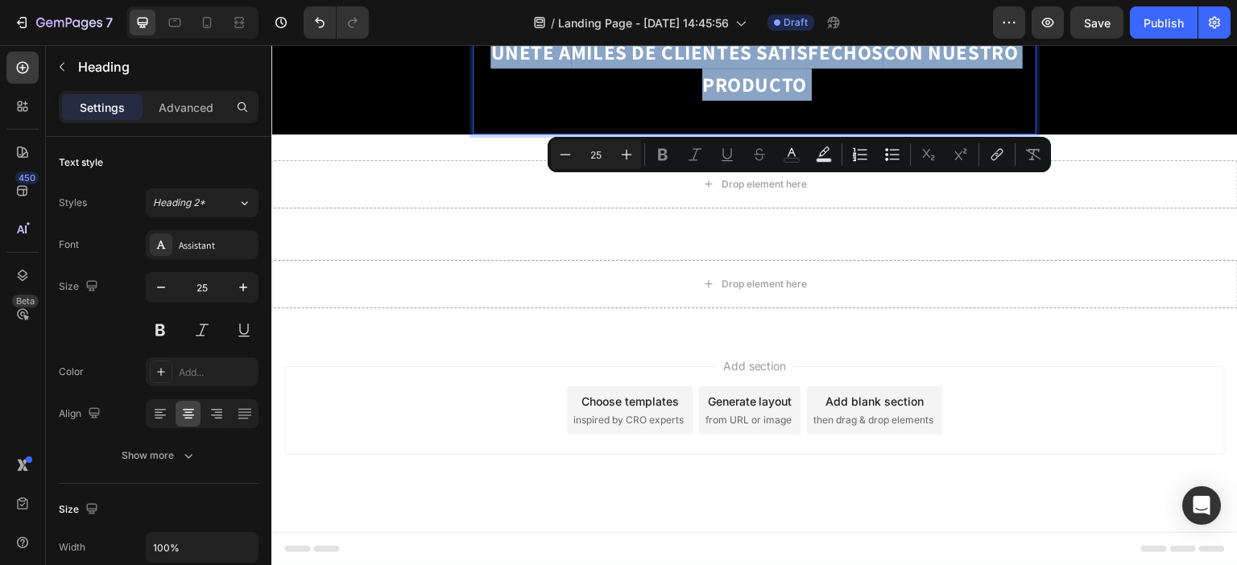
click at [815, 133] on p "ÚNETE A MILES DE CLIENTES SATISFECHOS CON NUESTRO PRODUCTO ⭐⭐⭐⭐" at bounding box center [754, 84] width 560 height 97
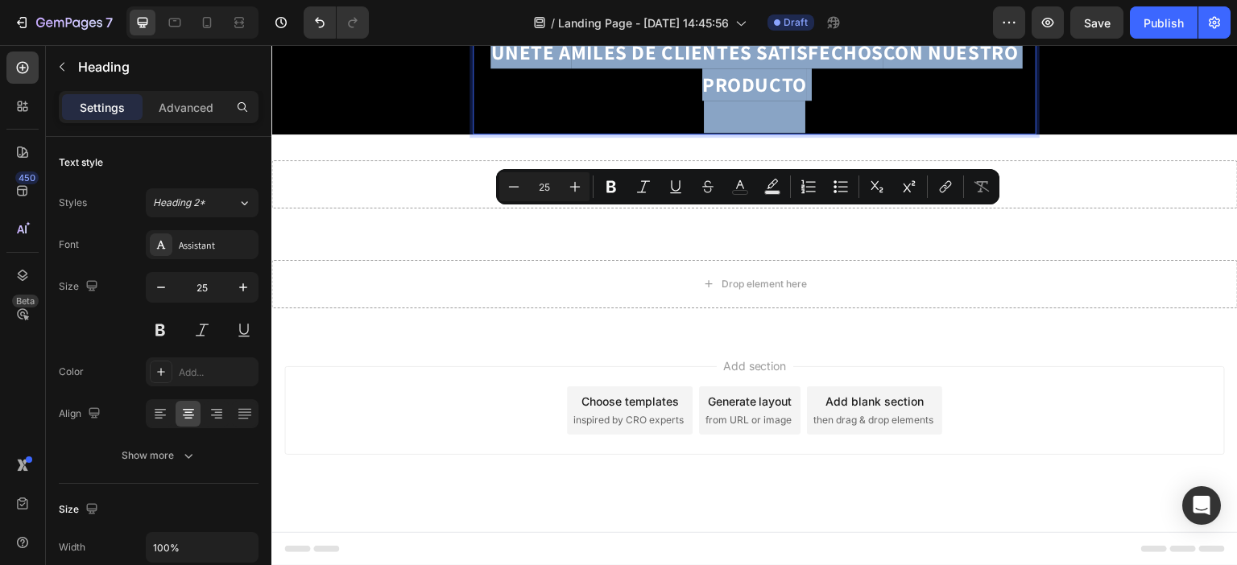
drag, startPoint x: 812, startPoint y: 188, endPoint x: 849, endPoint y: 229, distance: 54.2
click at [849, 133] on p "ÚNETE A MILES DE CLIENTES SATISFECHOS CON NUESTRO PRODUCTO ⭐⭐⭐⭐" at bounding box center [754, 84] width 560 height 97
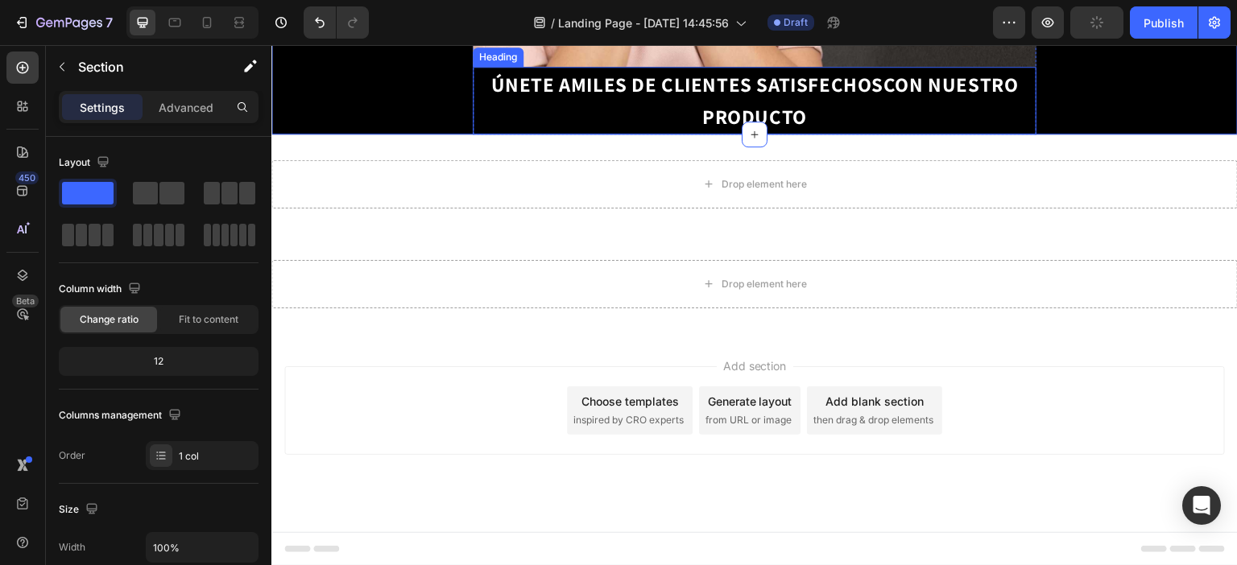
click at [800, 133] on p "⁠⁠⁠⁠⁠⁠⁠ ÚNETE A MILES DE CLIENTES SATISFECHOS CON NUESTRO PRODUCTO" at bounding box center [754, 100] width 560 height 64
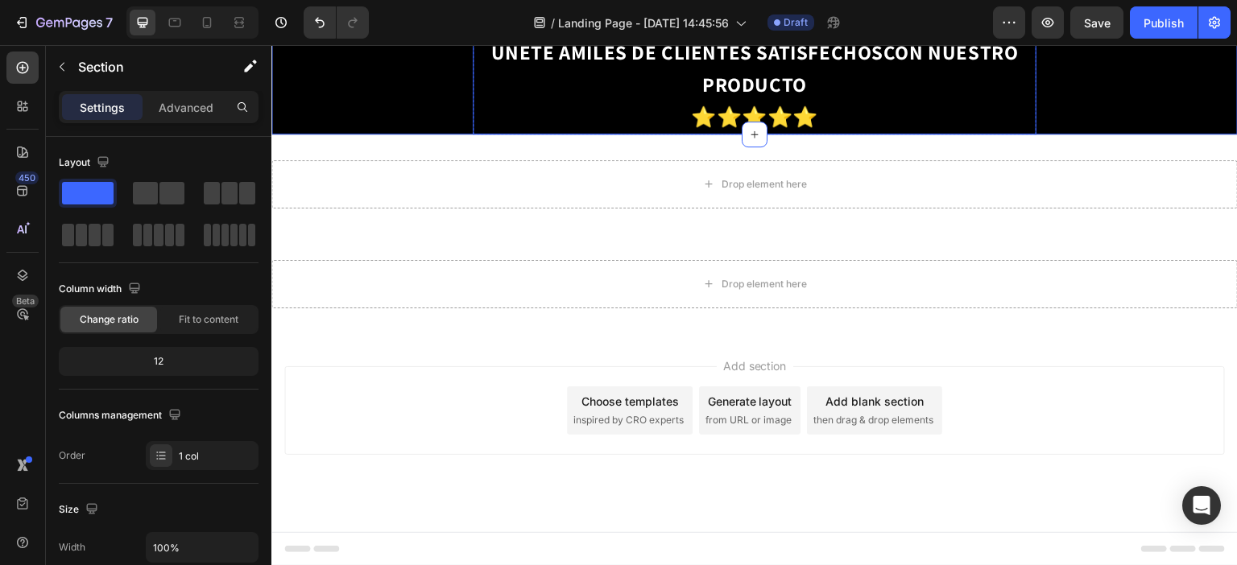
click at [918, 133] on p "⁠⁠⁠⁠⁠⁠⁠ ÚNETE A MILES DE CLIENTES SATISFECHOS CON NUESTRO PRODUCTO ⭐⭐⭐⭐⭐" at bounding box center [754, 84] width 560 height 97
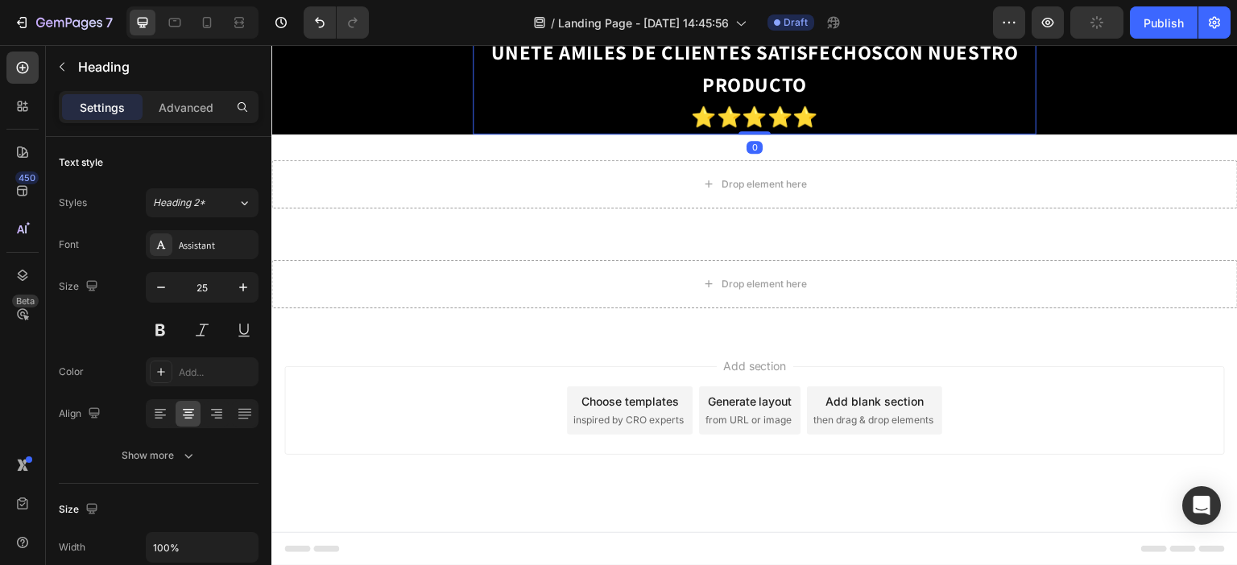
click at [566, 26] on icon at bounding box center [570, 19] width 13 height 13
click at [777, 134] on h2 "ÚNETE A MILES DE CLIENTES SATISFECHOS CON NUESTRO PRODUCTO ⭐⭐⭐⭐⭐" at bounding box center [755, 85] width 564 height 100
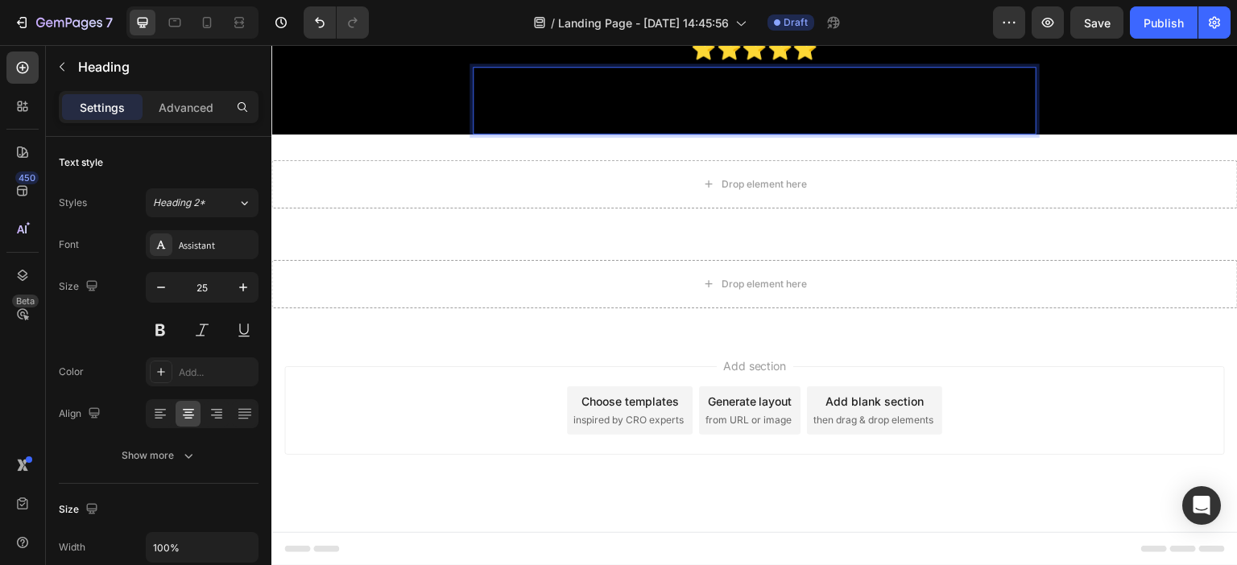
click at [984, 133] on p "Carolina Medina ⭐⭐⭐⭐⭐" at bounding box center [754, 100] width 560 height 64
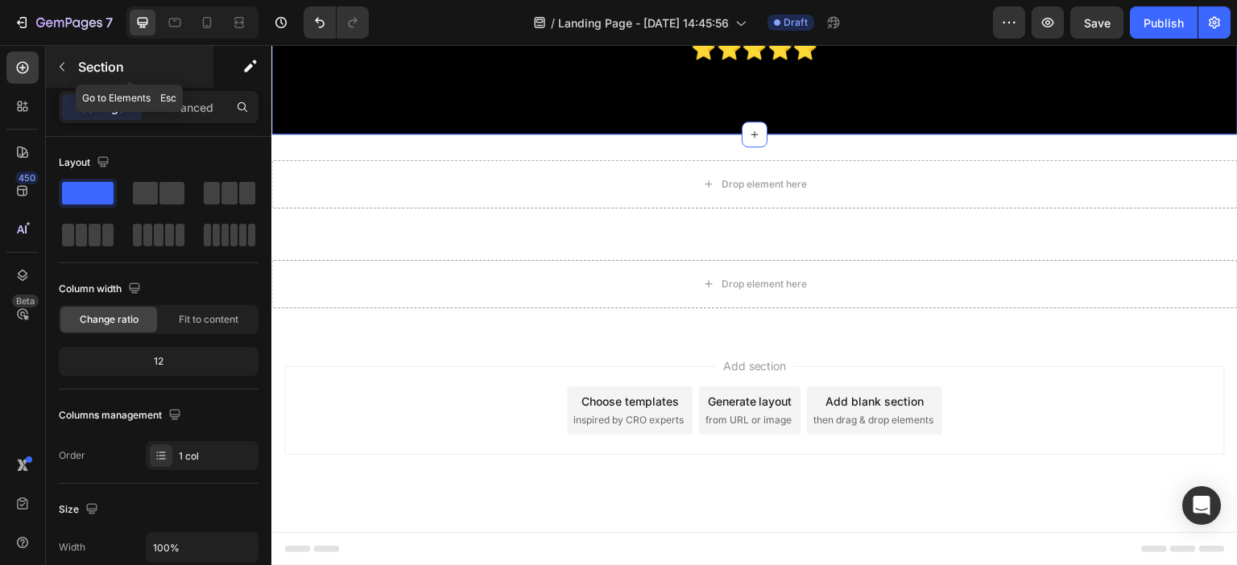
click at [74, 83] on div "Section" at bounding box center [129, 67] width 167 height 42
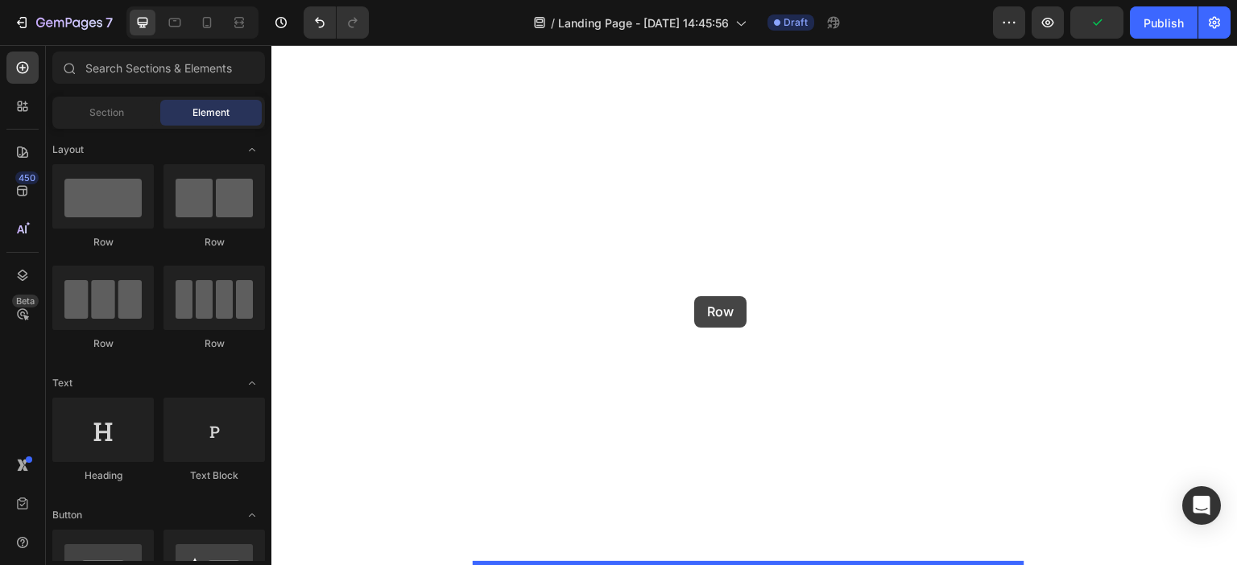
drag, startPoint x: 382, startPoint y: 263, endPoint x: 694, endPoint y: 296, distance: 314.2
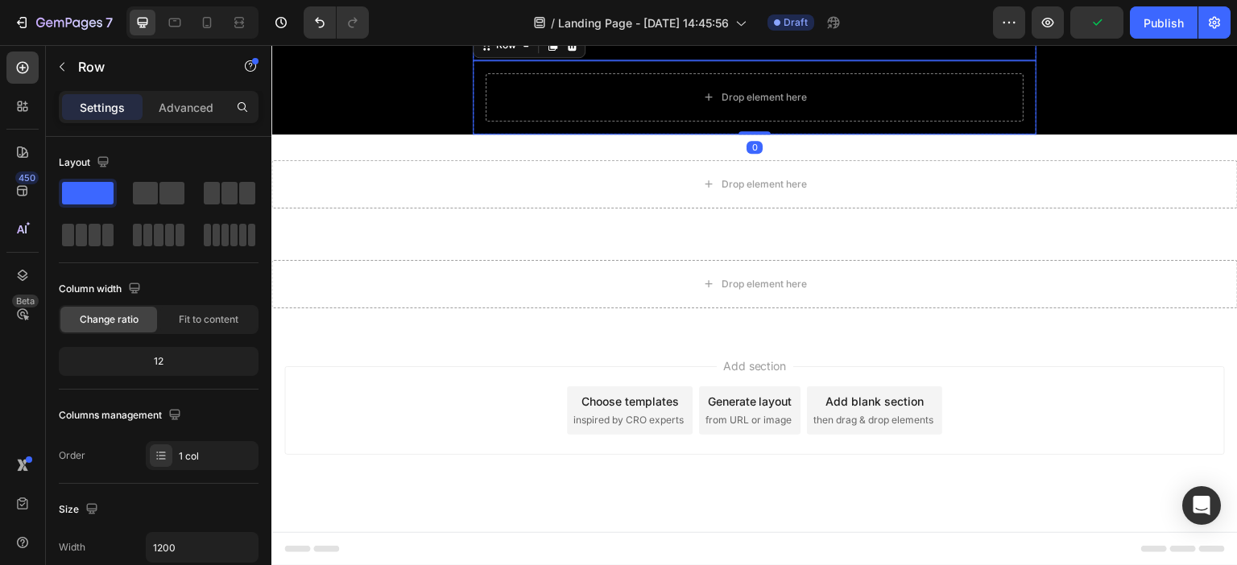
click at [632, 59] on p "⁠⁠⁠⁠⁠⁠⁠ Carolina Medina ⭐⭐⭐⭐⭐" at bounding box center [754, 26] width 560 height 64
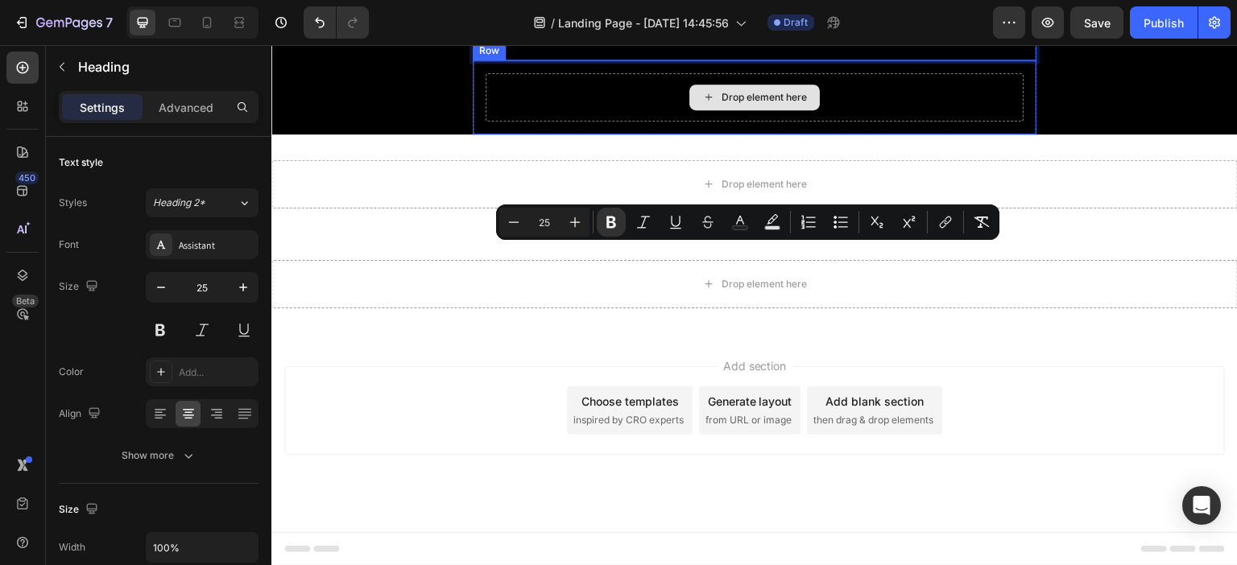
drag, startPoint x: 663, startPoint y: 271, endPoint x: 660, endPoint y: 345, distance: 74.1
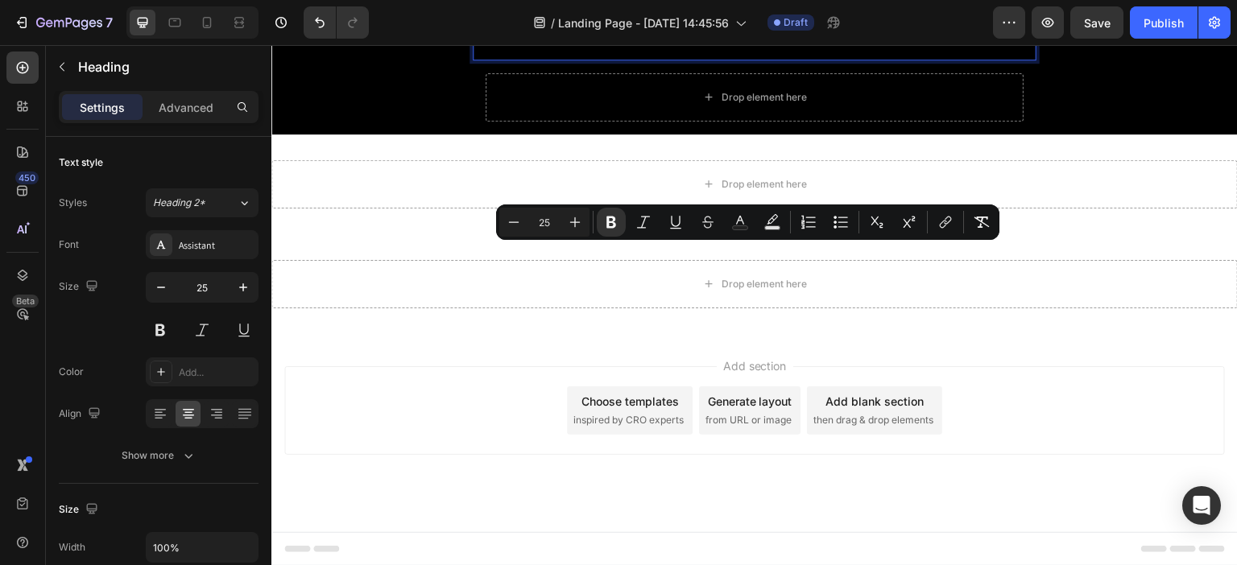
click at [598, 59] on p "Carolina Medina ⭐⭐⭐⭐⭐" at bounding box center [754, 26] width 560 height 64
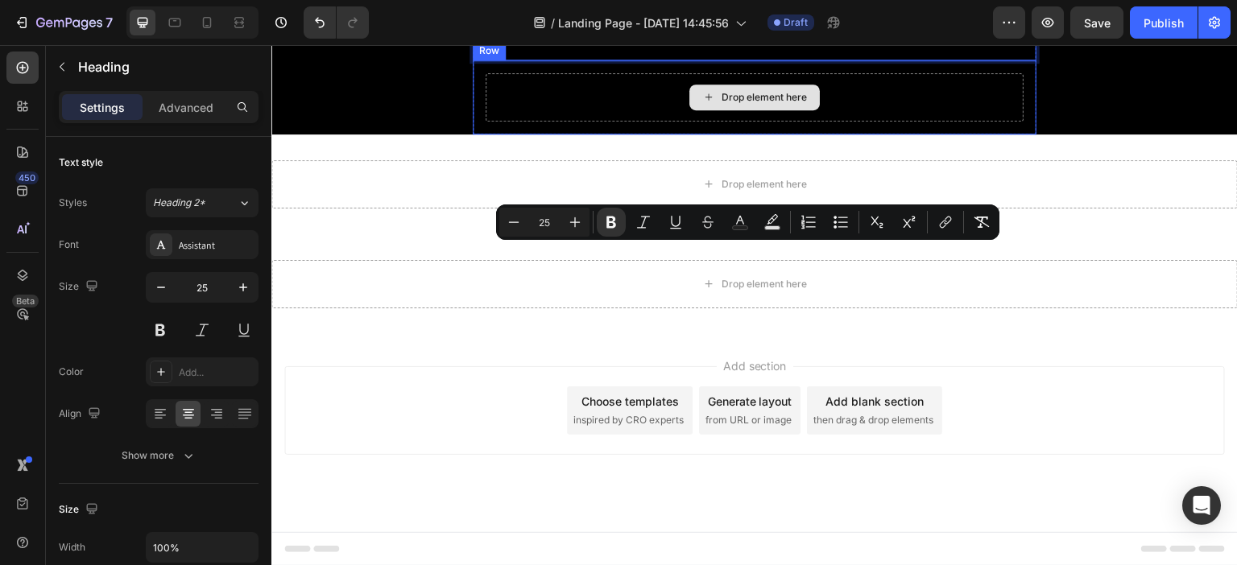
drag, startPoint x: 585, startPoint y: 275, endPoint x: 593, endPoint y: 333, distance: 58.4
click at [593, 122] on div "Drop element here" at bounding box center [755, 97] width 538 height 48
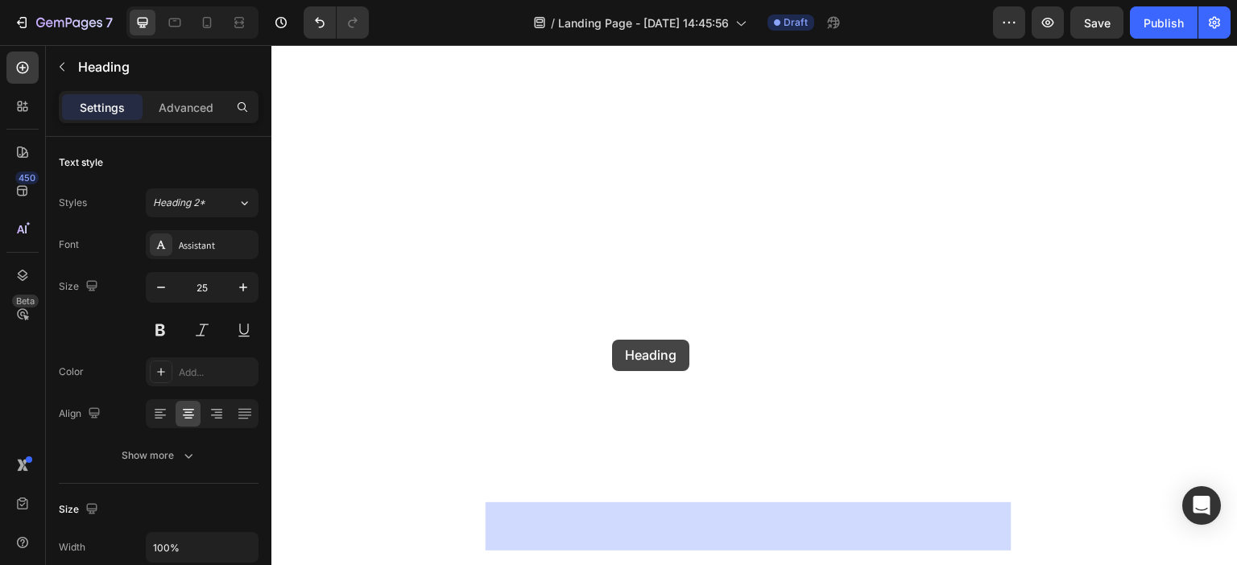
drag, startPoint x: 597, startPoint y: 264, endPoint x: 612, endPoint y: 339, distance: 76.3
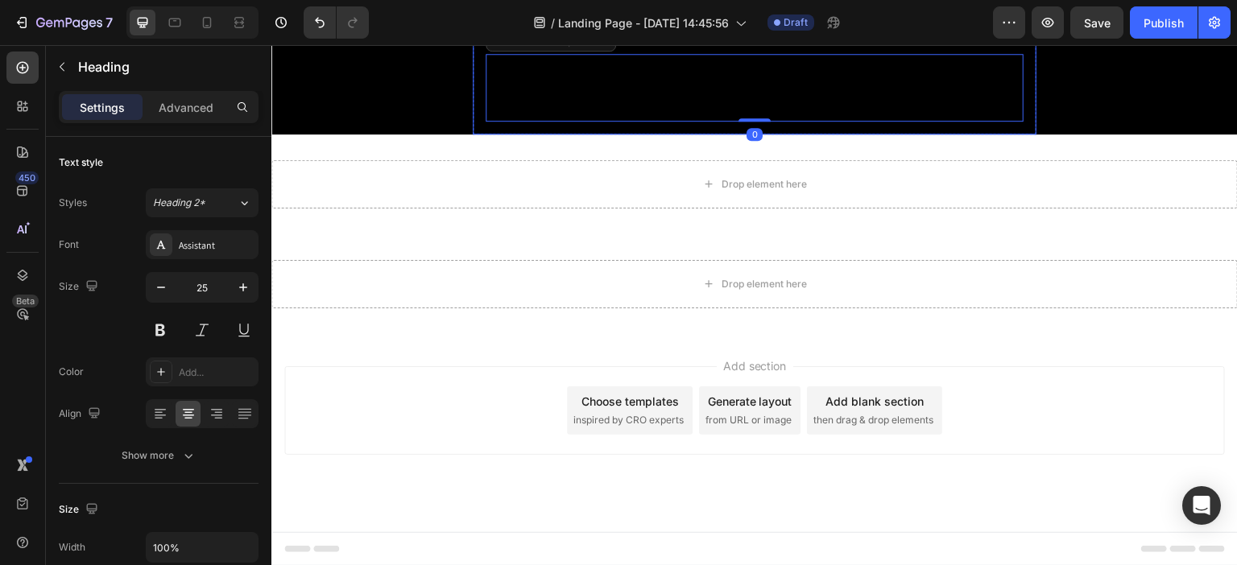
click at [481, 134] on div "Carolina Medina ⭐⭐⭐⭐⭐ Heading 0 Row" at bounding box center [755, 87] width 564 height 93
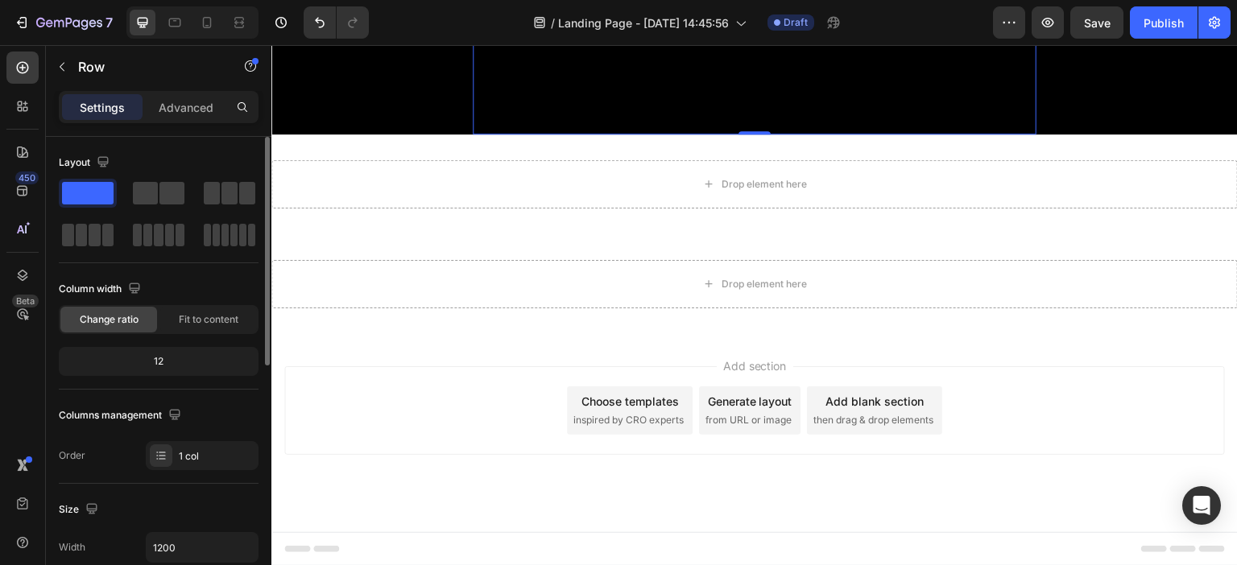
scroll to position [242, 0]
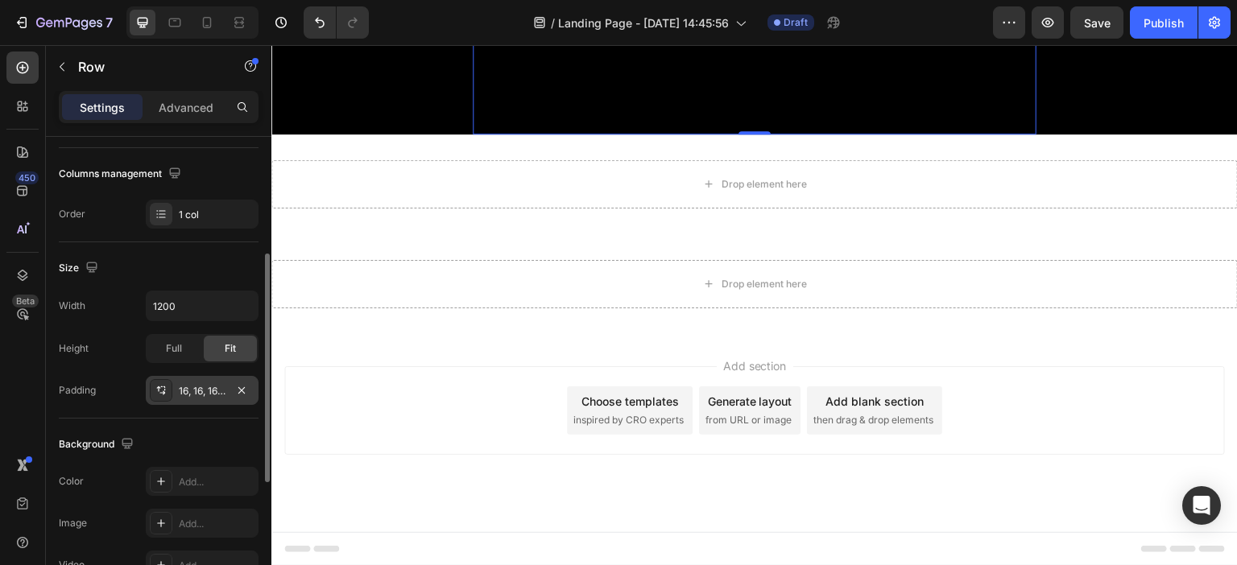
click at [184, 387] on div "16, 16, 16, 16" at bounding box center [202, 391] width 47 height 14
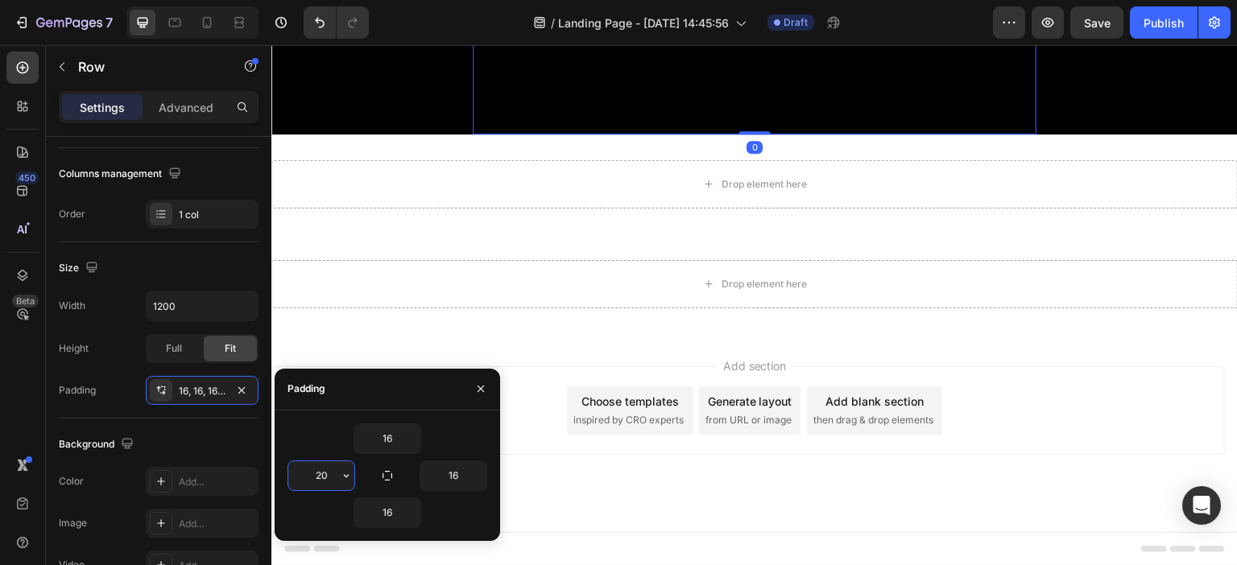
type input "20"
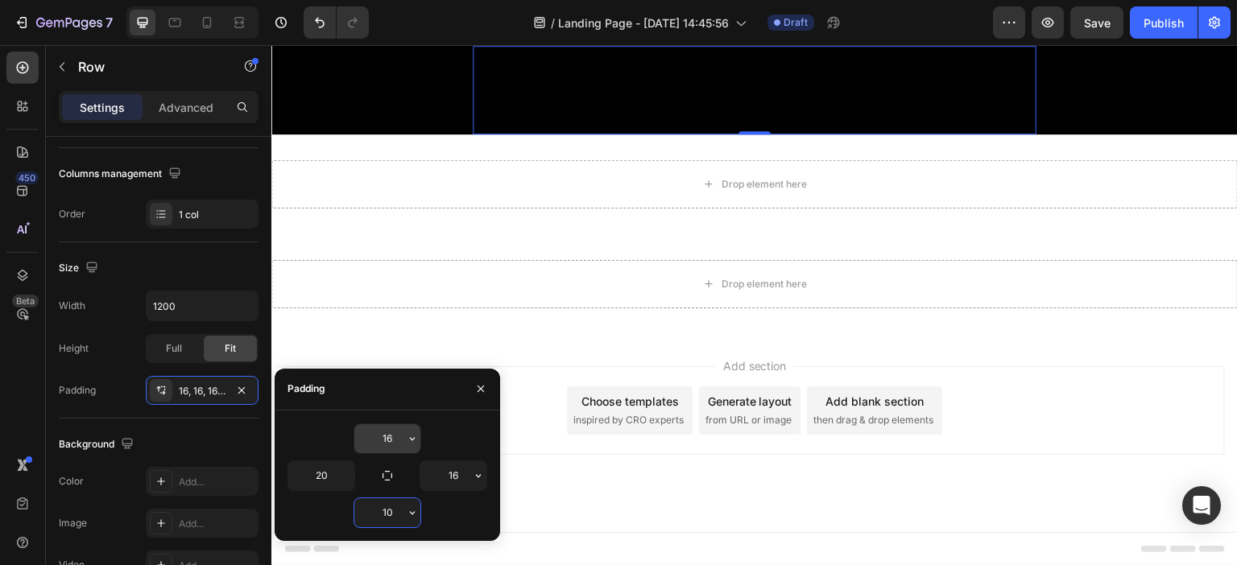
type input "10"
click at [450, 476] on input "16" at bounding box center [453, 475] width 66 height 29
type input "20"
click at [177, 275] on div "Size" at bounding box center [159, 268] width 200 height 26
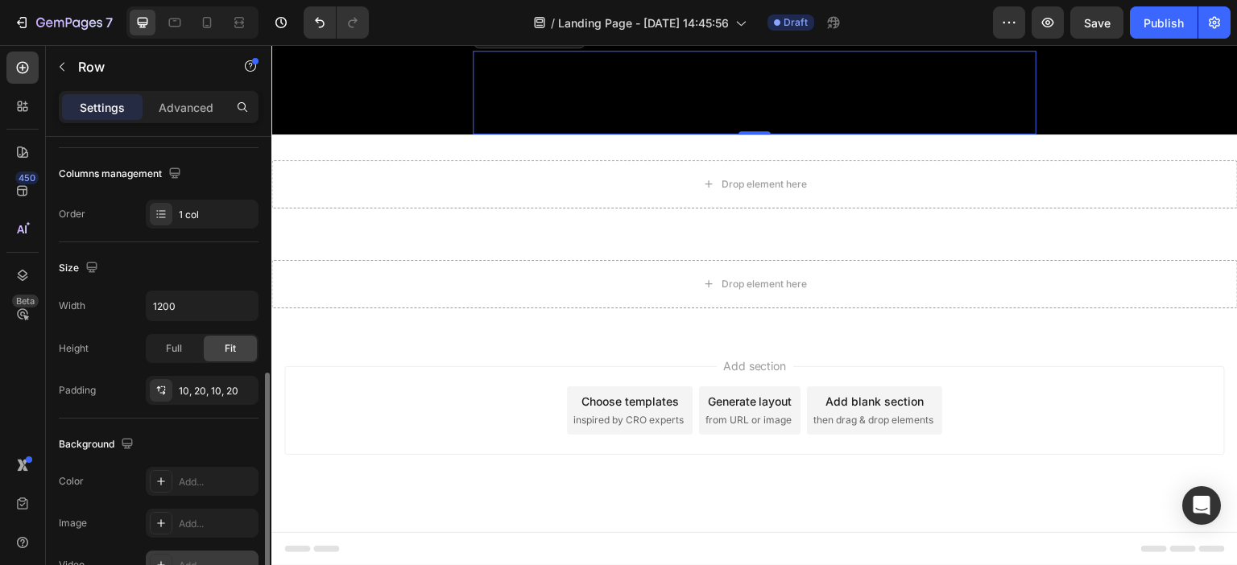
scroll to position [506, 0]
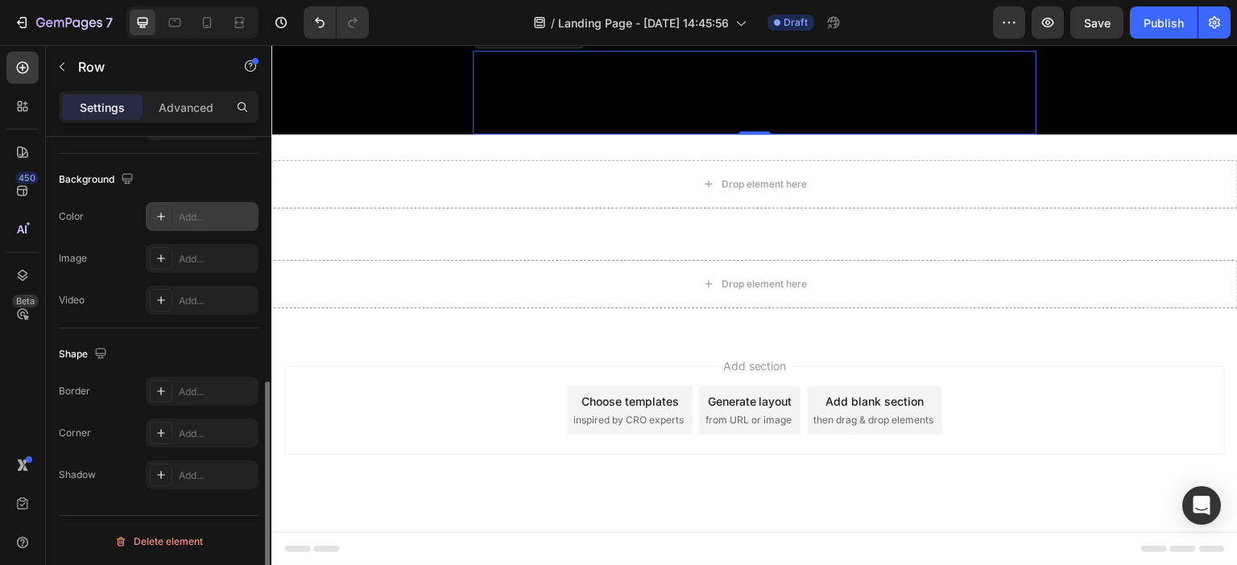
click at [187, 210] on div "Add..." at bounding box center [217, 217] width 76 height 14
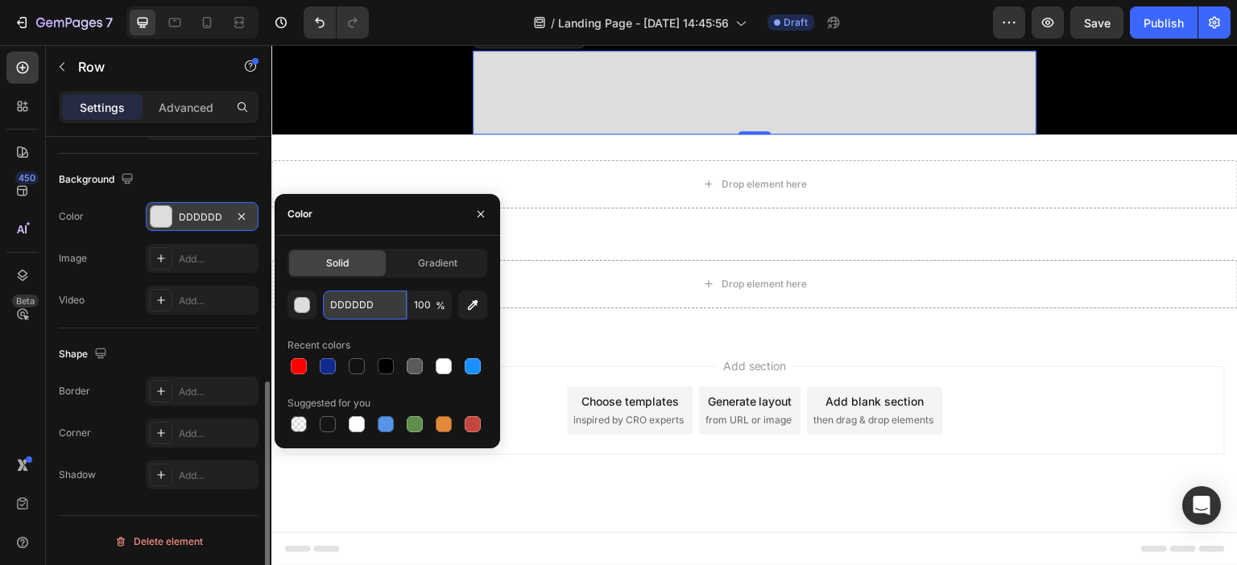
click at [361, 296] on input "DDDDDD" at bounding box center [365, 305] width 84 height 29
click at [360, 300] on input "DDDDDD" at bounding box center [365, 305] width 84 height 29
paste input "BBBBBB"
type input "BBBBBB"
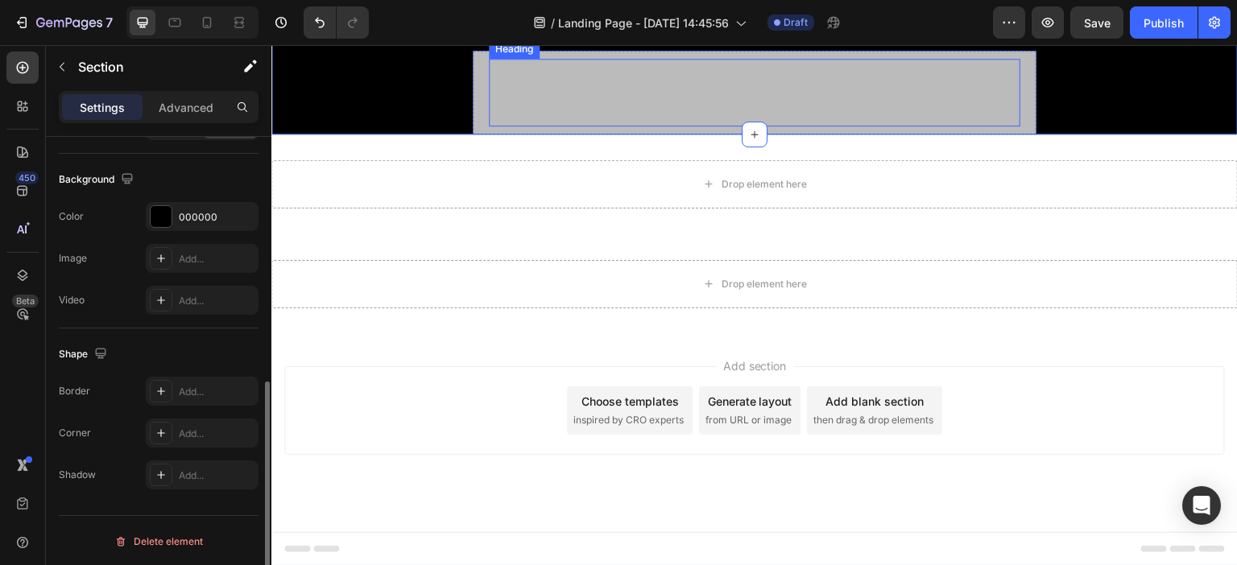
click at [800, 126] on h2 "Carolina Medina ⭐⭐⭐⭐⭐" at bounding box center [754, 93] width 531 height 68
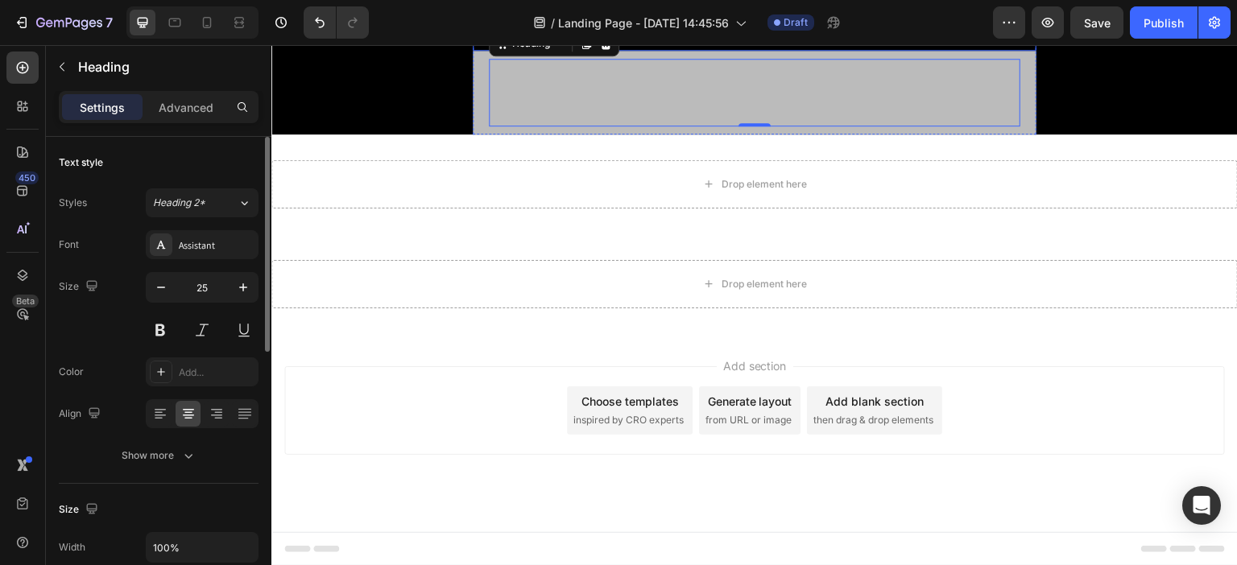
click at [761, 126] on h2 "Carolina Medina ⭐⭐⭐⭐⭐" at bounding box center [754, 93] width 531 height 68
click at [750, 126] on h2 "Carolina Medina ⭐⭐⭐⭐⭐" at bounding box center [754, 93] width 531 height 68
click at [720, 125] on p "Carolina Medina ⭐⭐⭐⭐⭐" at bounding box center [754, 92] width 528 height 64
click at [721, 89] on strong "Carolina Medina" at bounding box center [754, 76] width 155 height 27
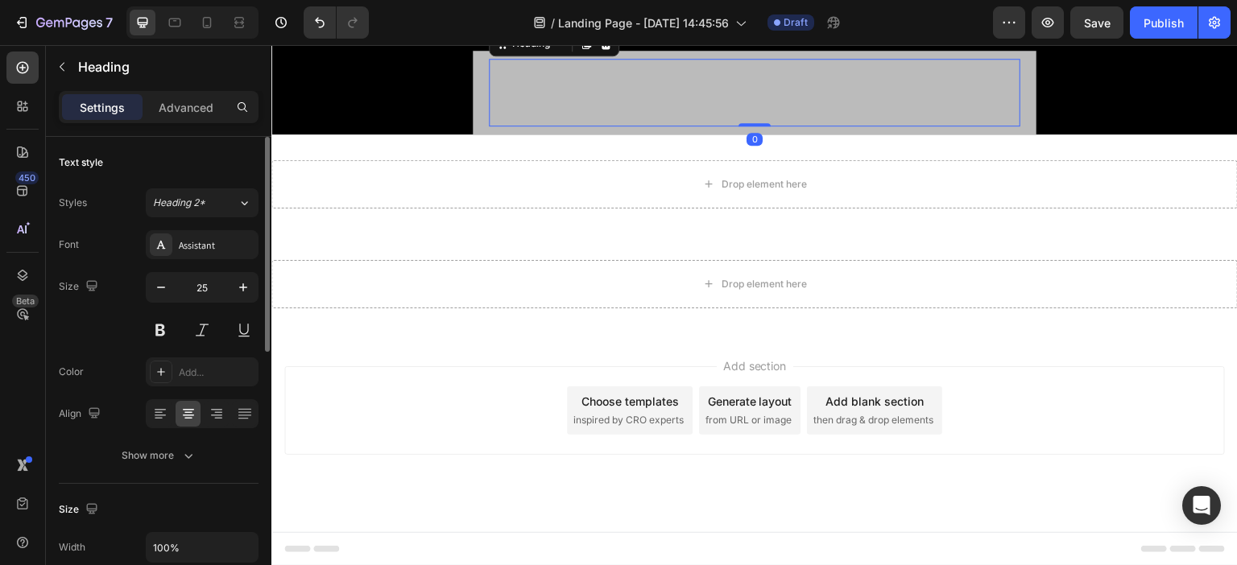
click at [721, 89] on strong "Carolina Medina" at bounding box center [754, 76] width 155 height 27
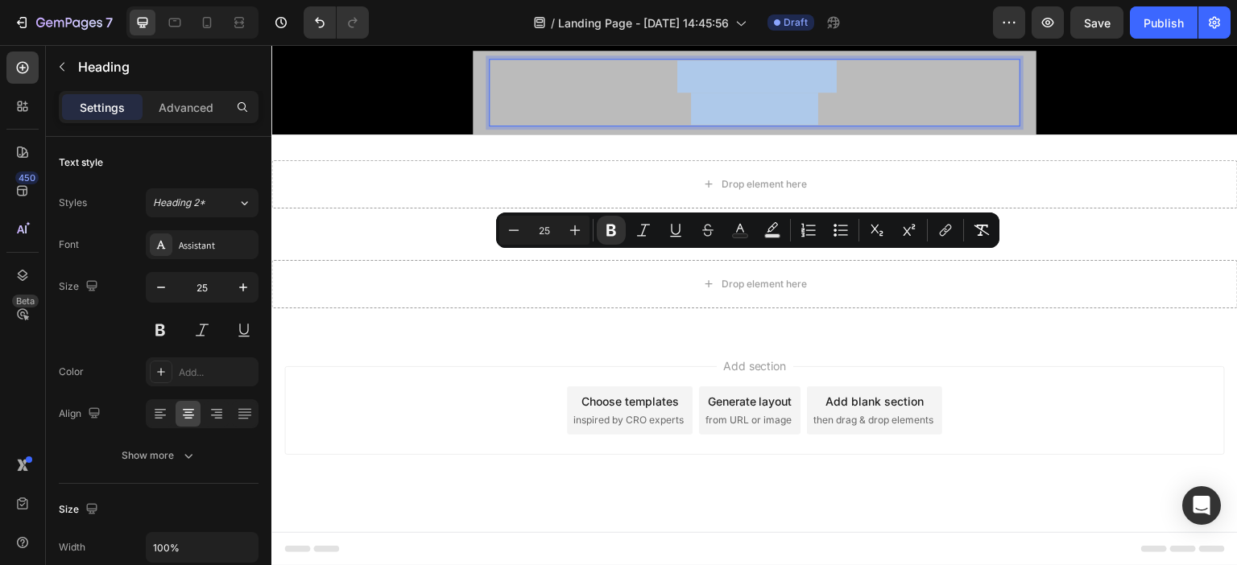
click at [560, 125] on p "Carolina Medina ⭐⭐⭐⭐⭐" at bounding box center [754, 92] width 528 height 64
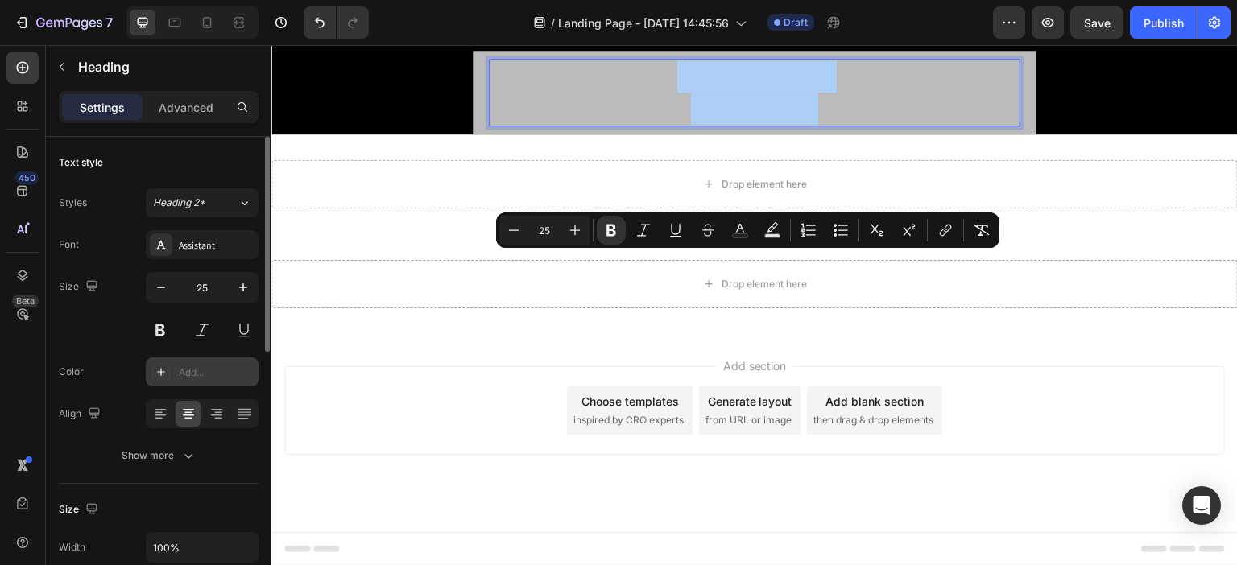
click at [185, 371] on div "Add..." at bounding box center [217, 373] width 76 height 14
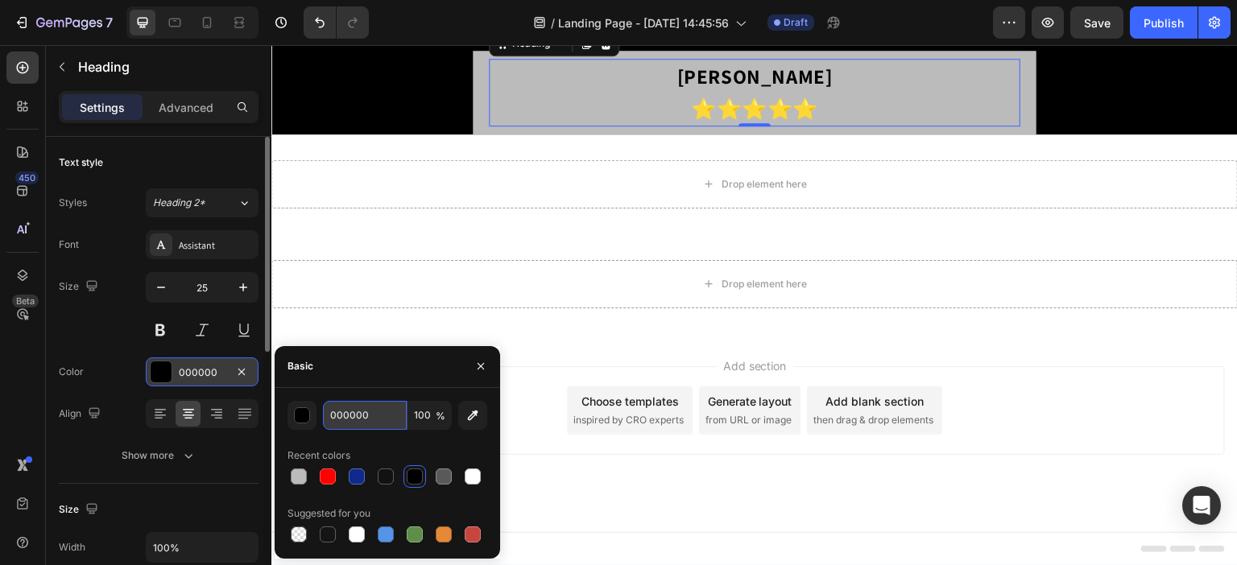
click at [365, 407] on input "000000" at bounding box center [365, 415] width 84 height 29
paste input "121212"
type input "121212"
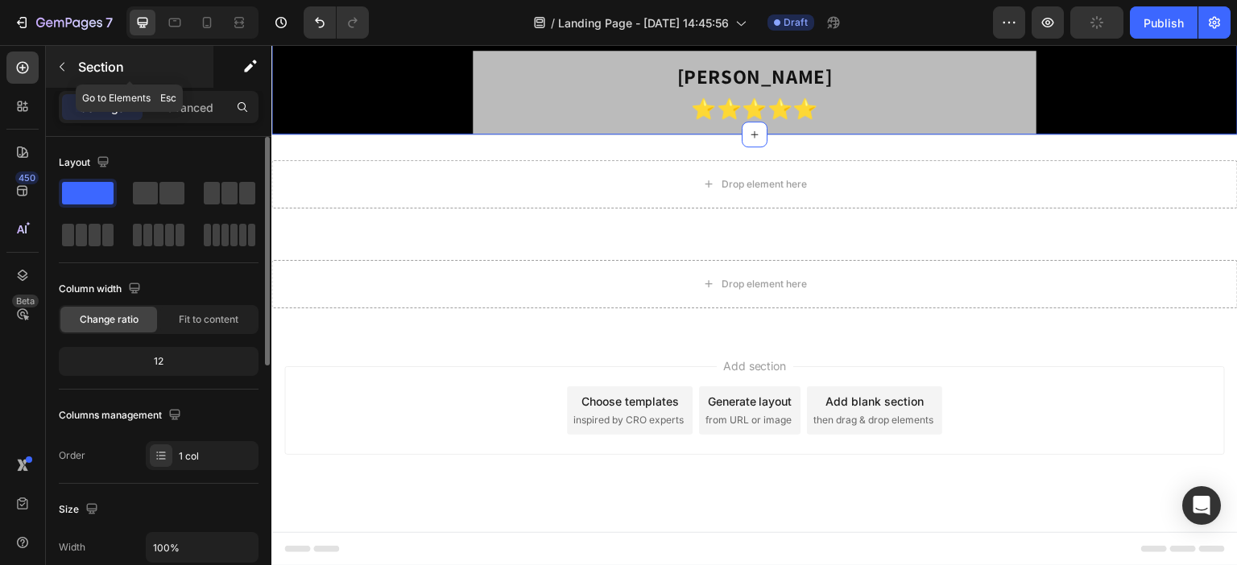
click at [68, 75] on button "button" at bounding box center [62, 67] width 26 height 26
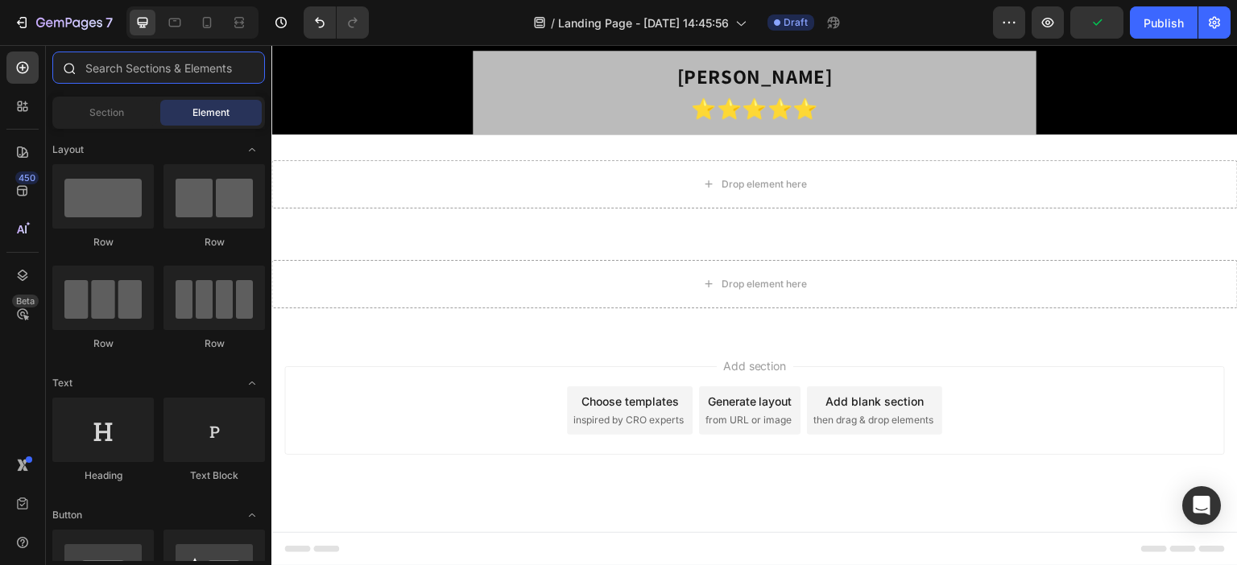
click at [166, 80] on input "text" at bounding box center [158, 68] width 213 height 32
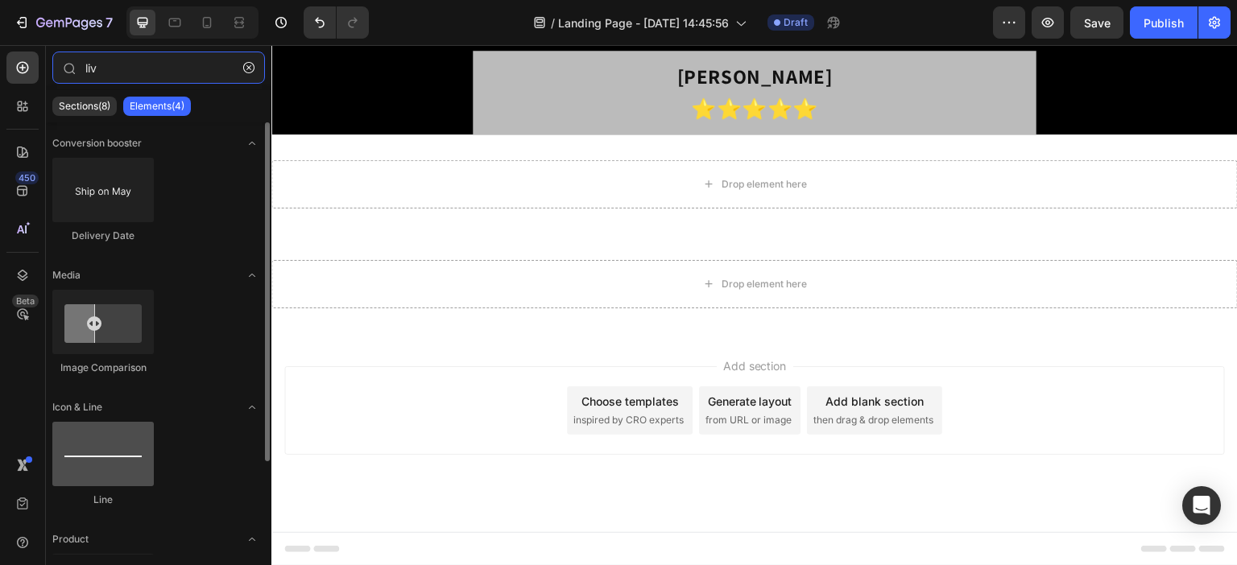
type input "liv"
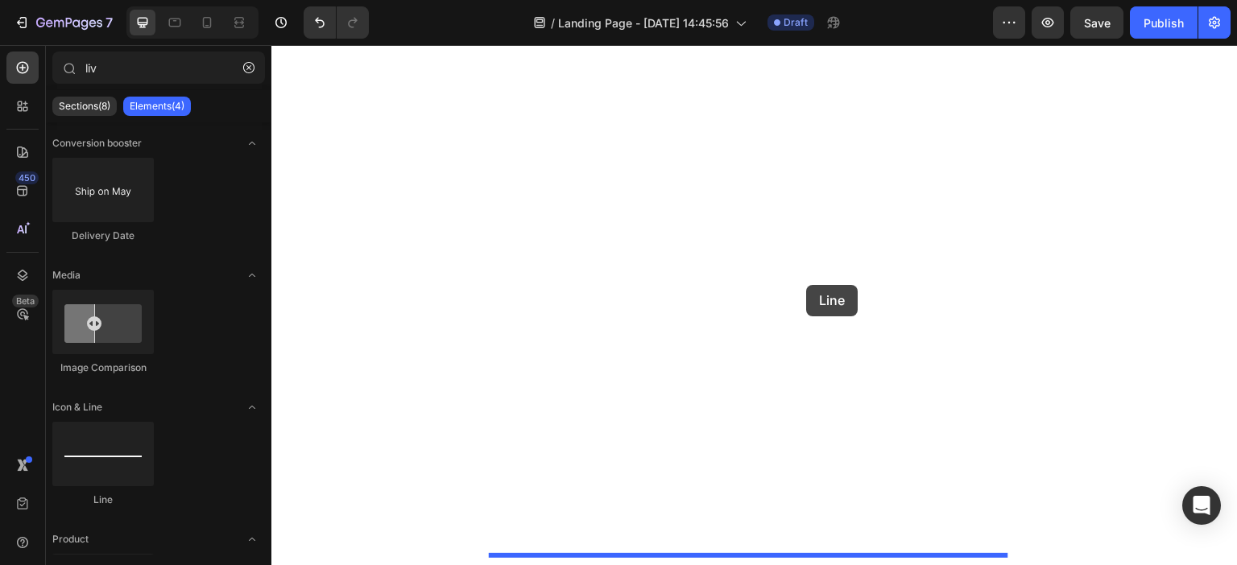
drag, startPoint x: 395, startPoint y: 499, endPoint x: 807, endPoint y: 285, distance: 463.9
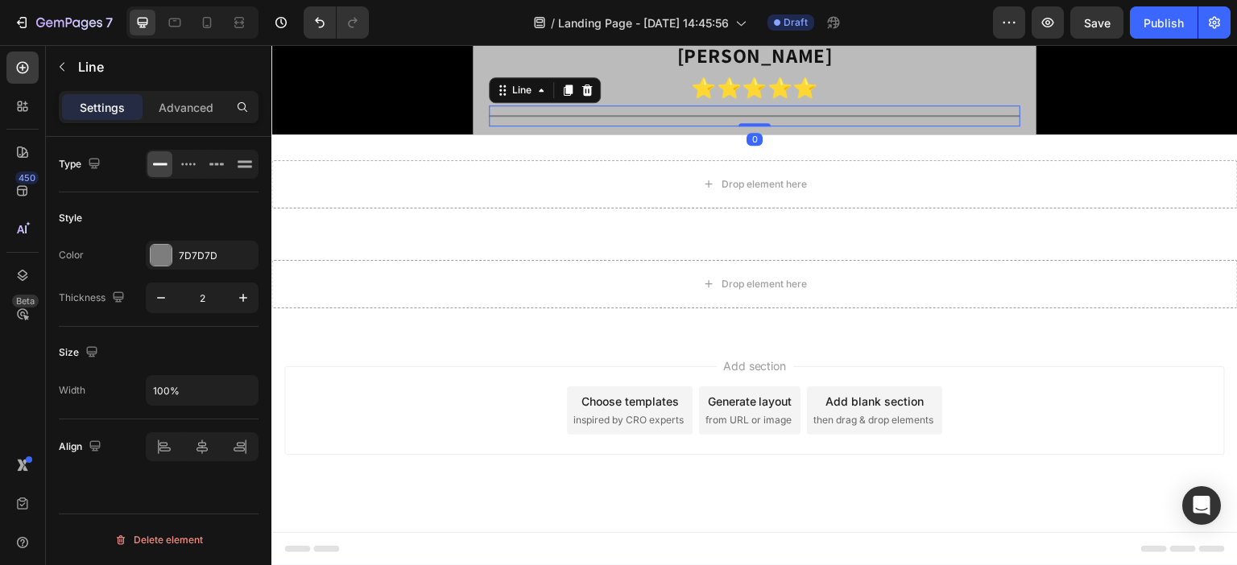
scroll to position [4870, 0]
click at [474, 134] on div "⁠⁠⁠⁠⁠⁠⁠ Carolina Medina ⭐⭐⭐⭐⭐ Heading Title Line 0 Row" at bounding box center [755, 82] width 564 height 105
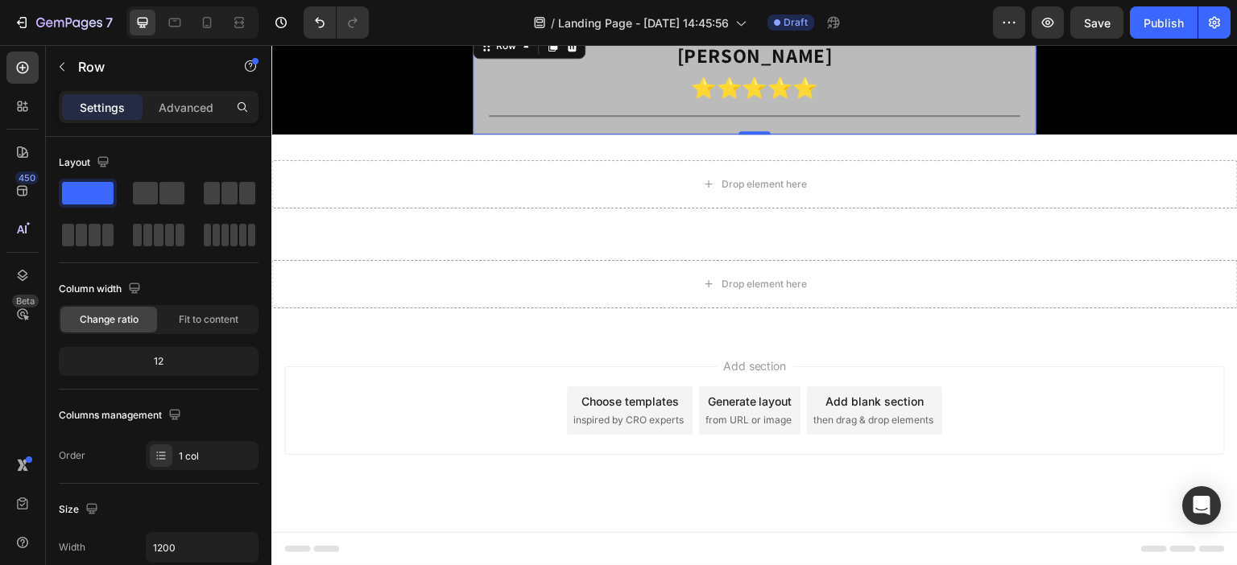
click at [723, 68] on strong "Carolina Medina" at bounding box center [754, 55] width 155 height 27
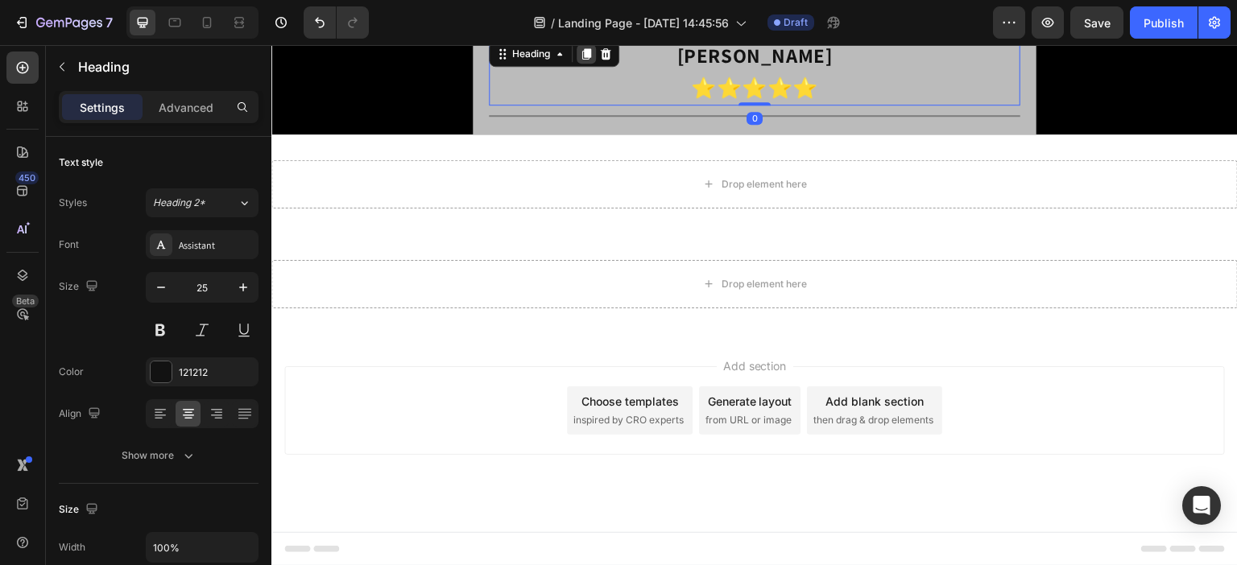
click at [589, 60] on icon at bounding box center [586, 53] width 9 height 11
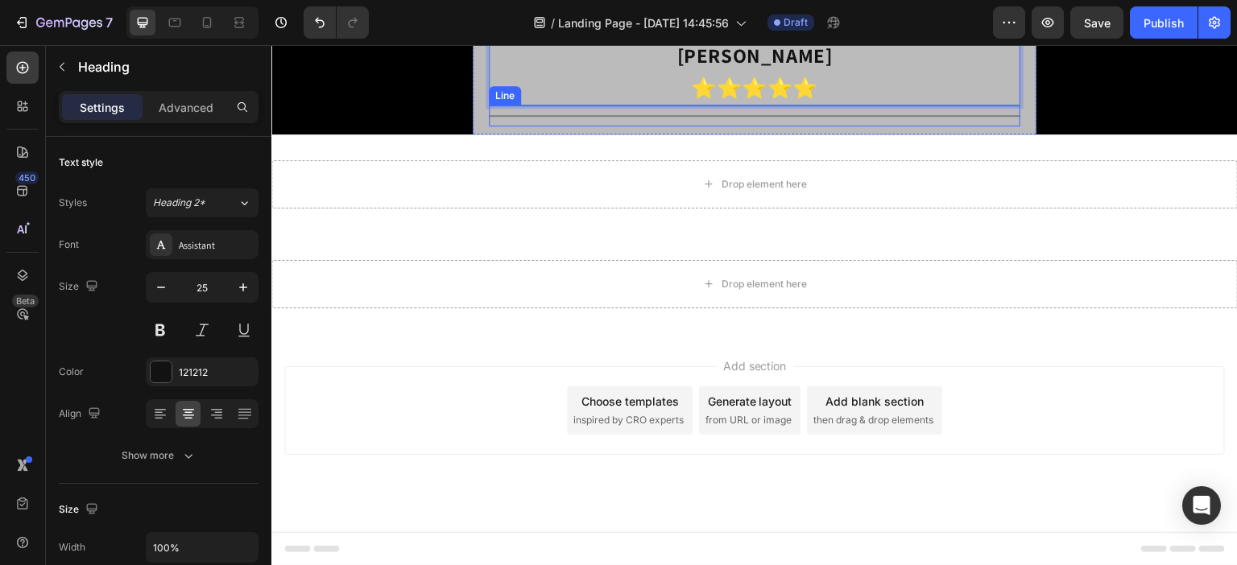
drag, startPoint x: 764, startPoint y: 182, endPoint x: 764, endPoint y: 238, distance: 56.4
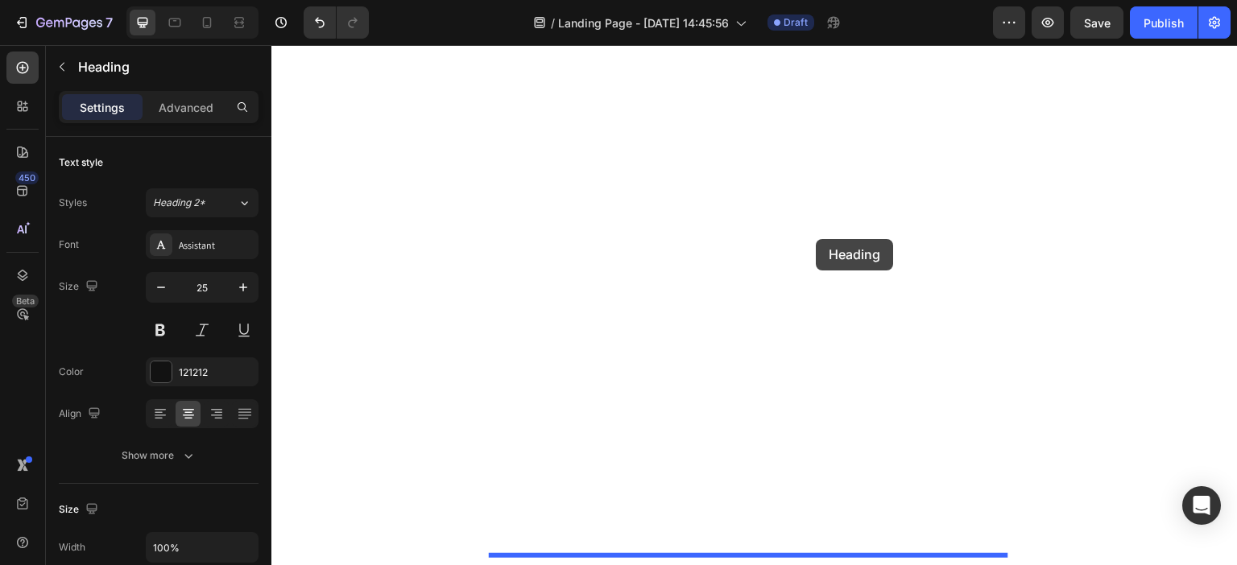
drag, startPoint x: 812, startPoint y: 130, endPoint x: 816, endPoint y: 239, distance: 108.8
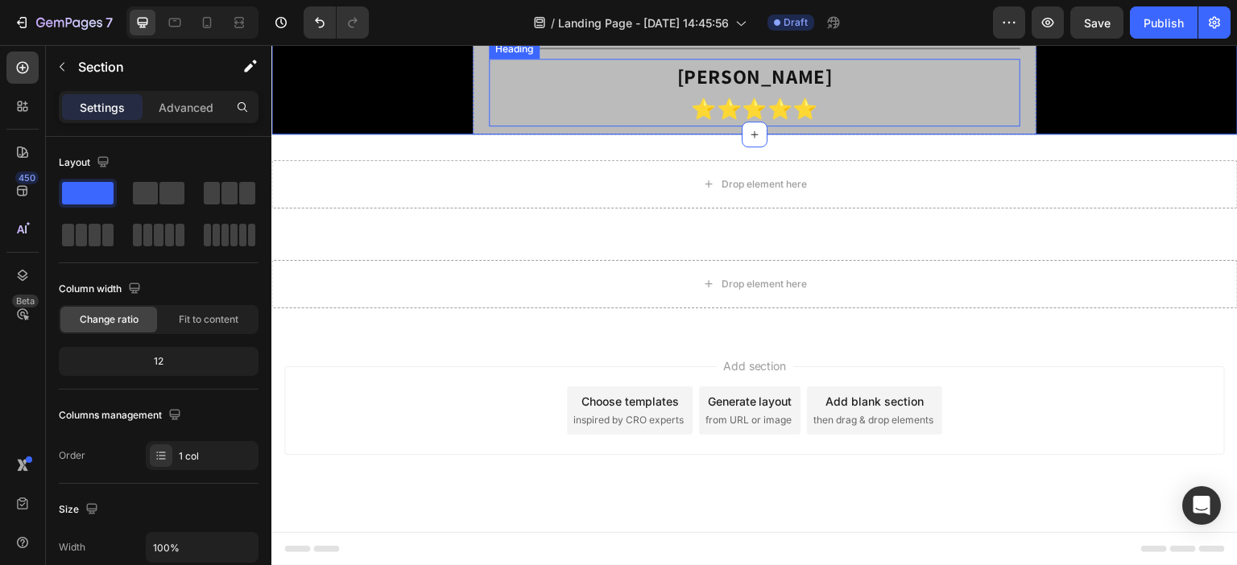
click at [800, 125] on p "⁠⁠⁠⁠⁠⁠⁠ Carolina Medina ⭐⭐⭐⭐⭐" at bounding box center [754, 92] width 528 height 64
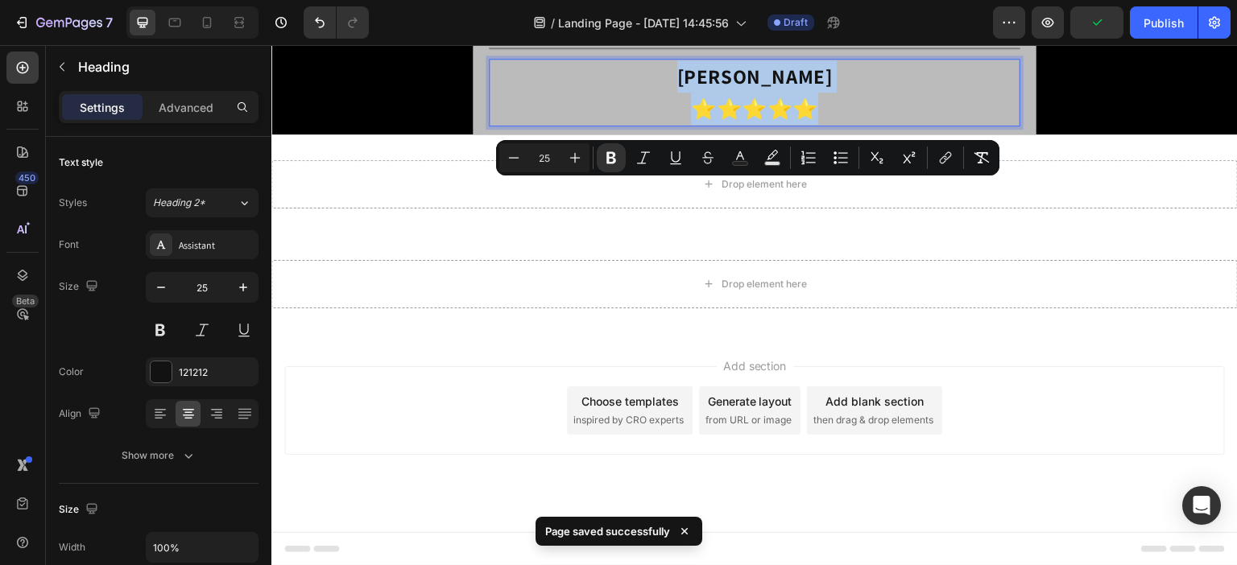
click at [816, 89] on strong "Carolina Medina" at bounding box center [754, 76] width 155 height 27
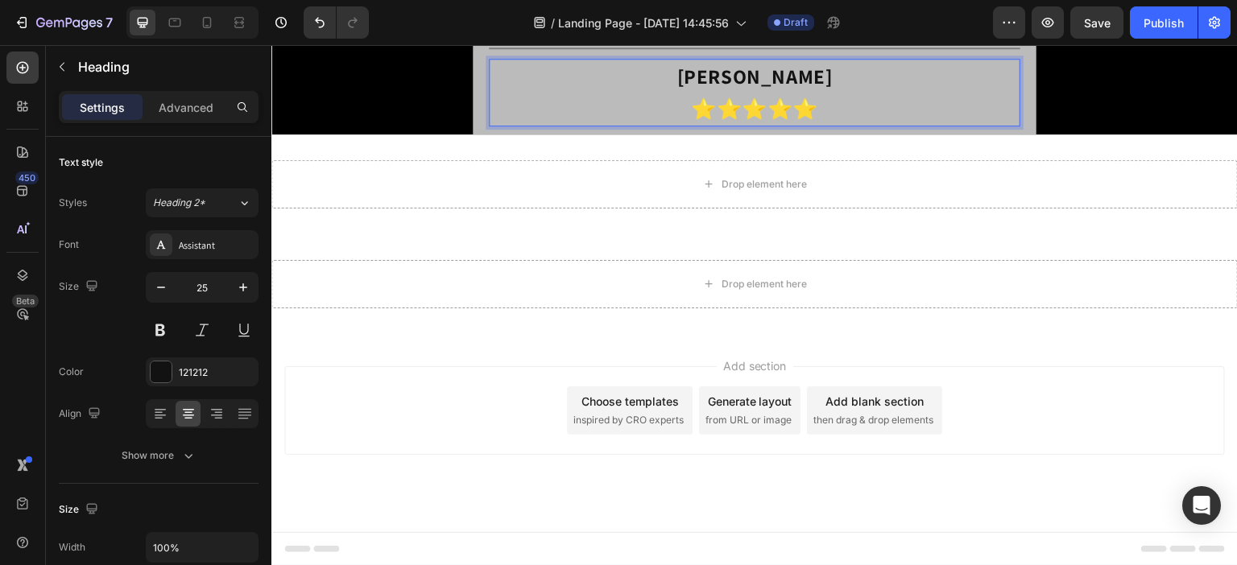
click at [781, 89] on strong "Carolina Medina" at bounding box center [754, 76] width 155 height 27
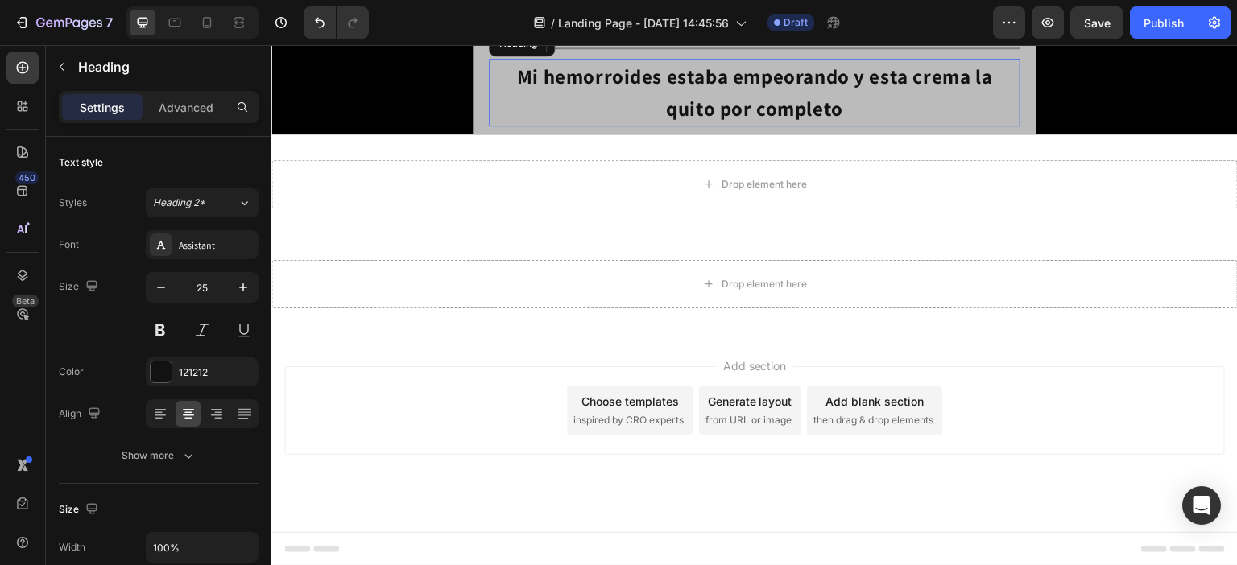
click at [862, 125] on p "⁠⁠⁠⁠⁠⁠⁠ Mi hemorroides estaba empeorando y esta crema la quito por completo" at bounding box center [754, 92] width 528 height 64
click at [164, 285] on icon "button" at bounding box center [161, 287] width 16 height 16
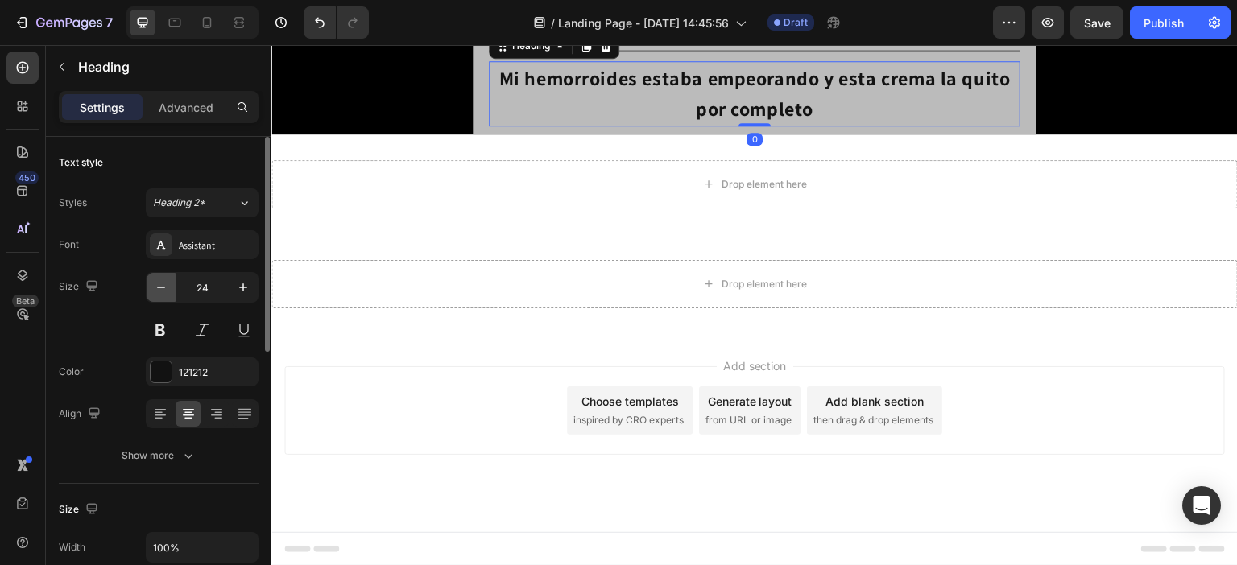
click at [164, 285] on icon "button" at bounding box center [161, 287] width 16 height 16
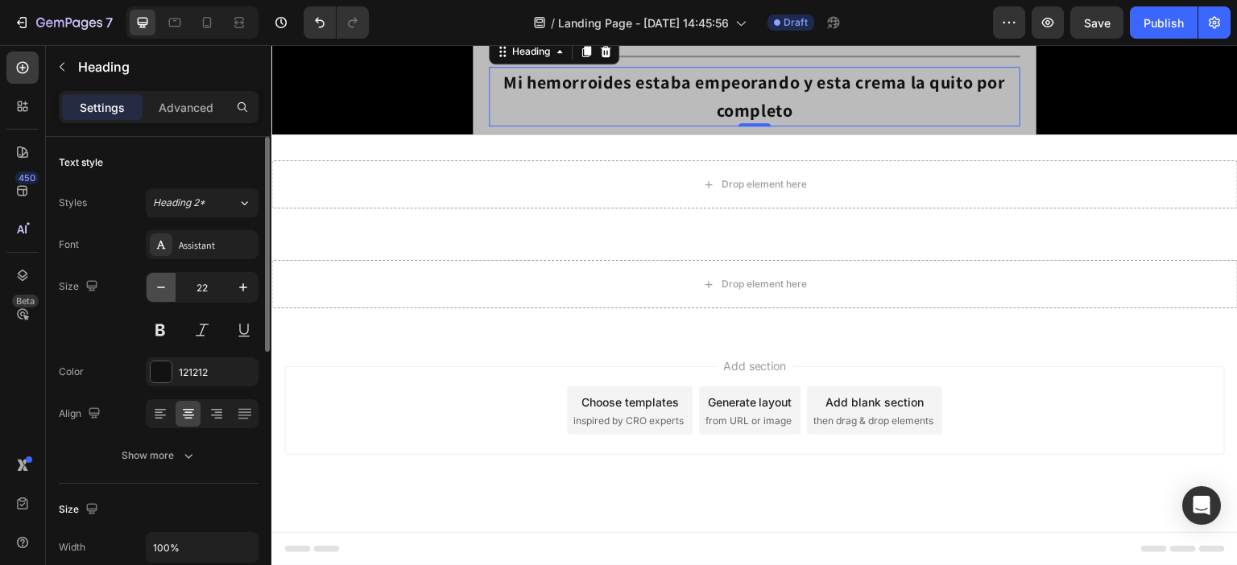
click at [164, 285] on icon "button" at bounding box center [161, 287] width 16 height 16
type input "20"
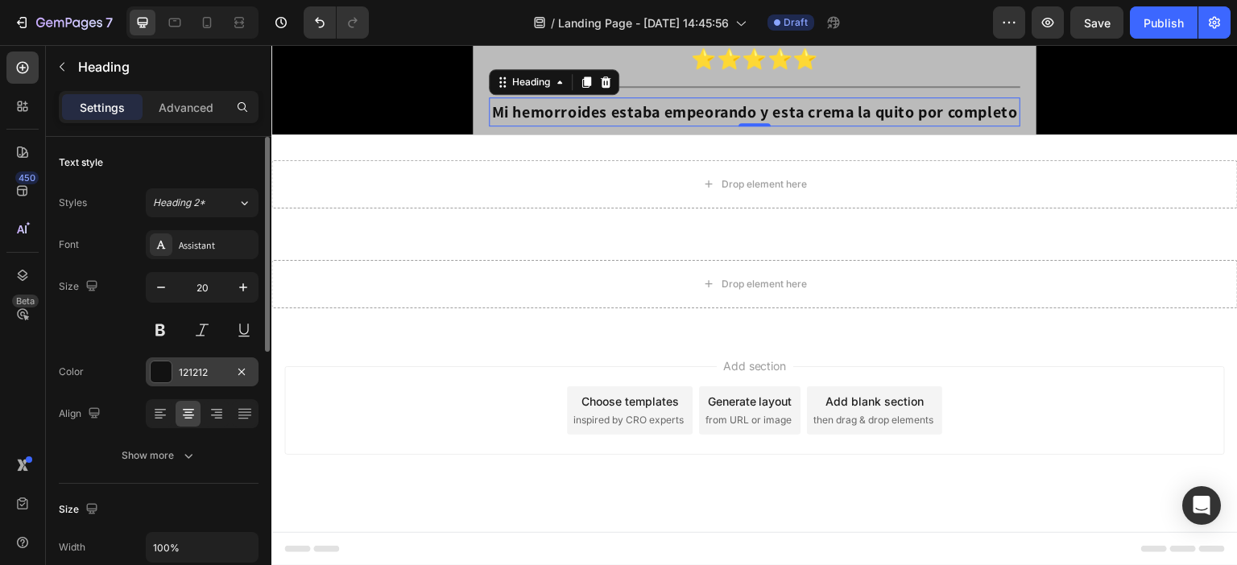
click at [209, 366] on div "121212" at bounding box center [202, 373] width 47 height 14
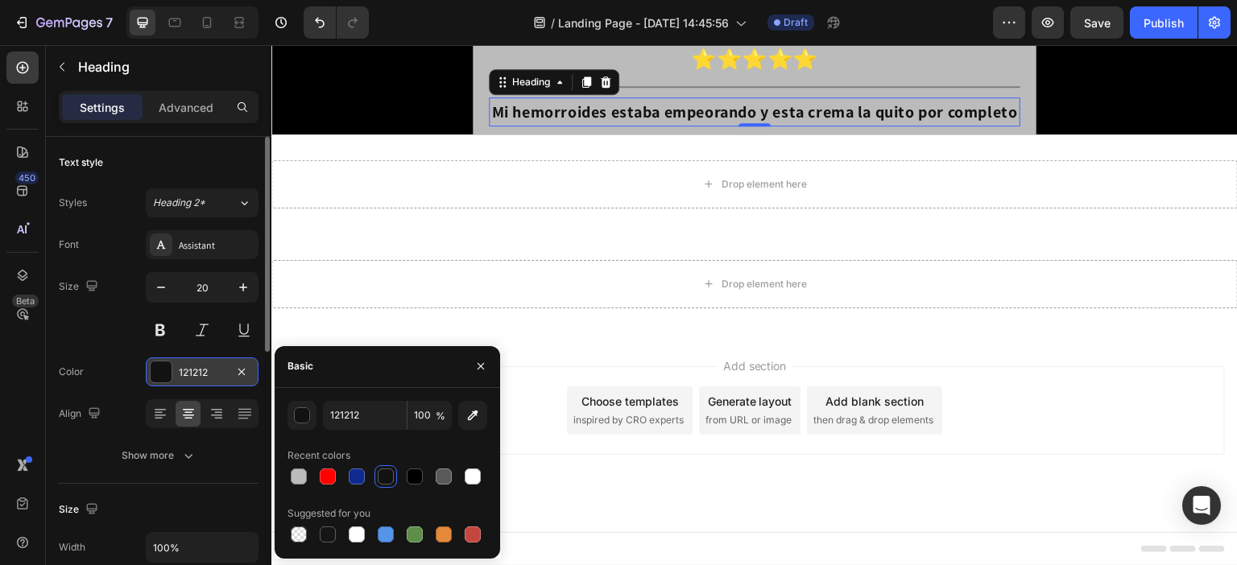
click at [209, 366] on div "121212" at bounding box center [202, 373] width 47 height 14
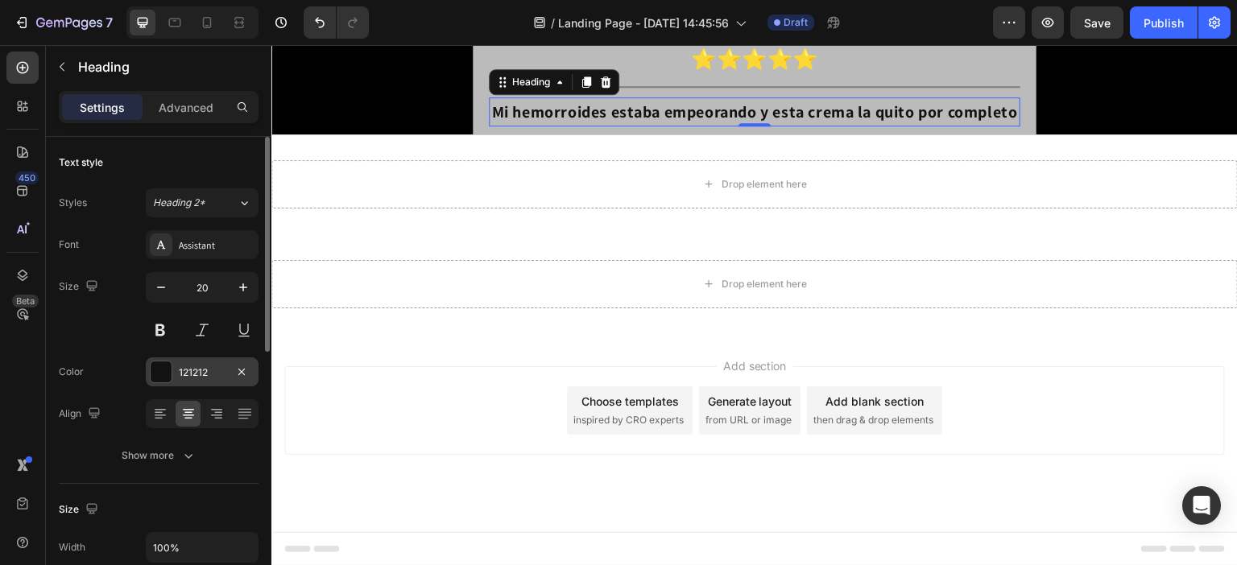
click at [209, 370] on div "121212" at bounding box center [202, 373] width 47 height 14
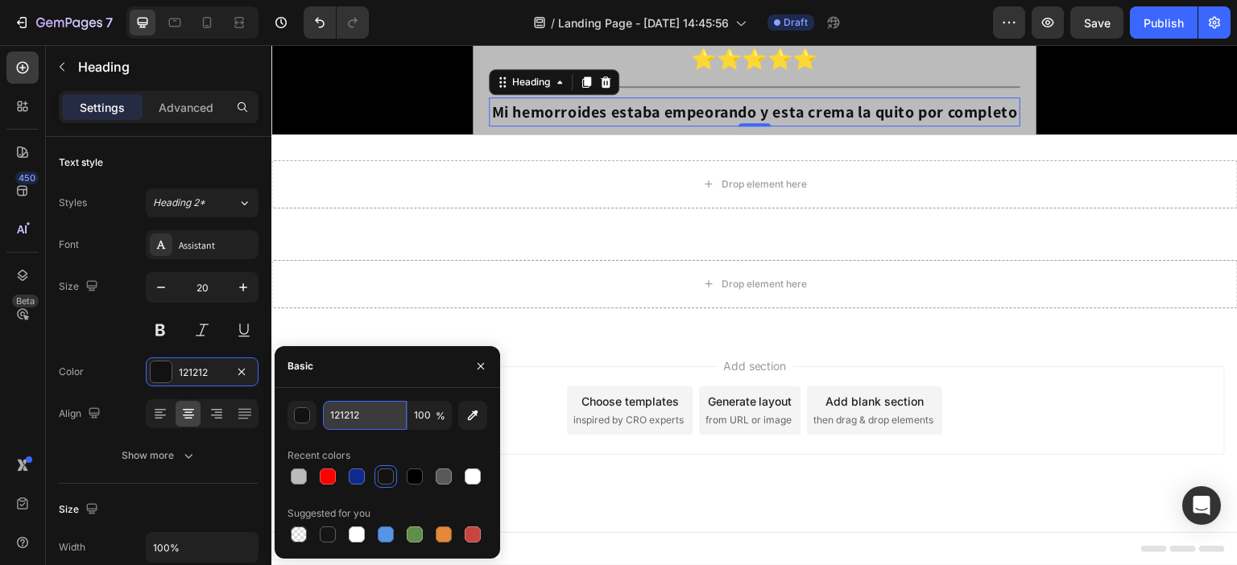
click at [361, 407] on input "121212" at bounding box center [365, 415] width 84 height 29
paste input "4D4D4D"
type input "4D4D4D"
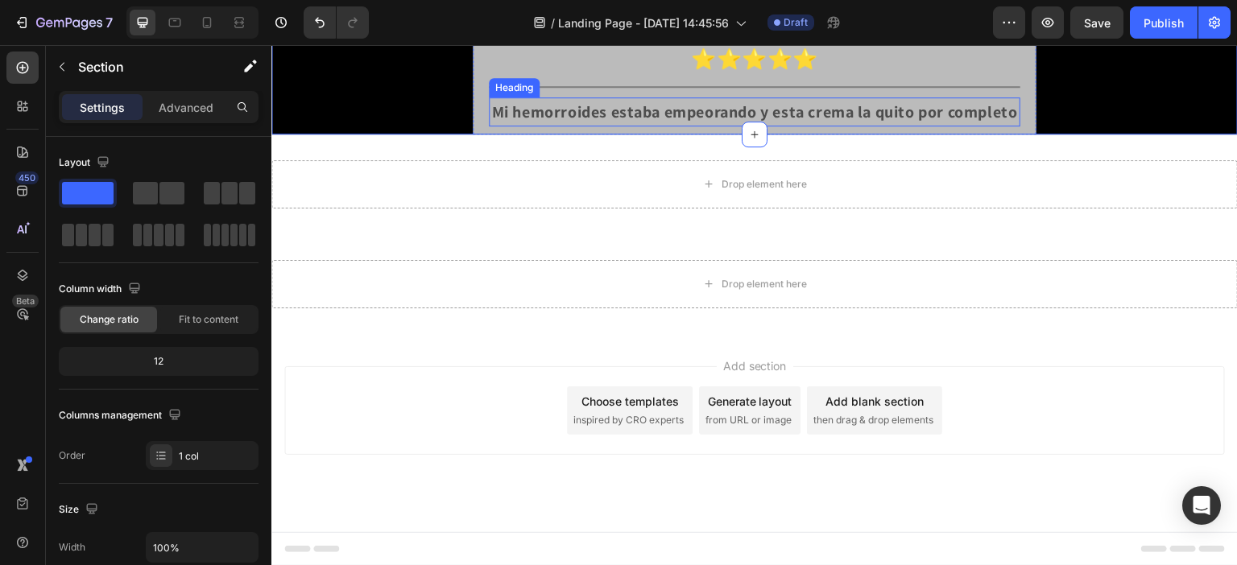
click at [538, 122] on strong "Mi hemorroides estaba empeorando y esta crema la quito por completo" at bounding box center [754, 111] width 526 height 21
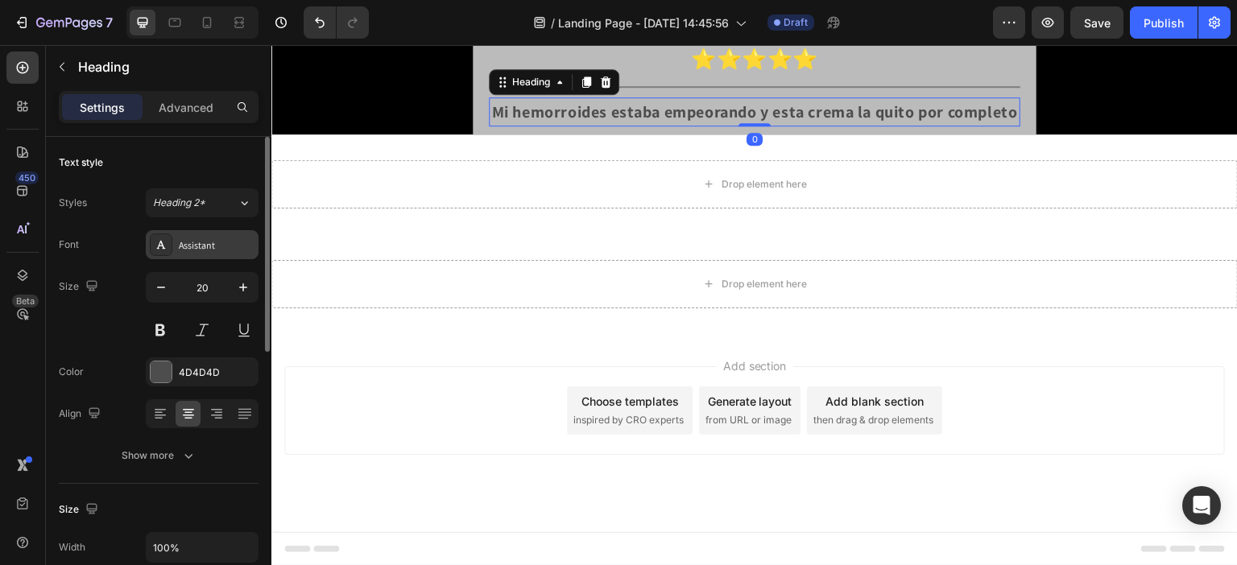
click at [163, 238] on icon at bounding box center [161, 244] width 13 height 13
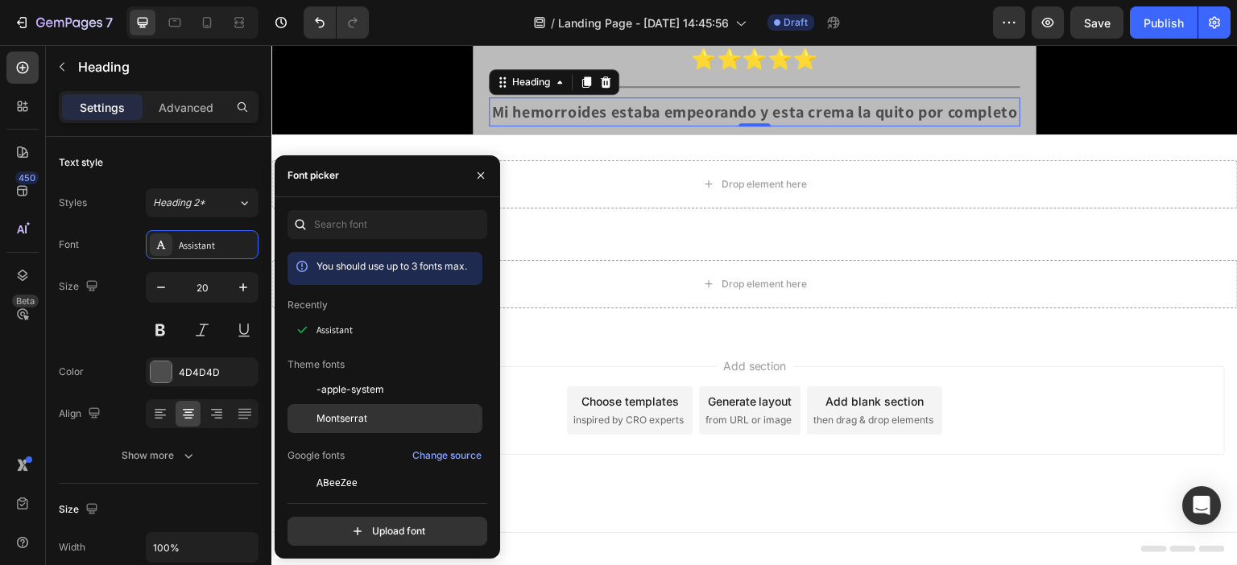
click at [399, 416] on div "Montserrat" at bounding box center [397, 418] width 163 height 14
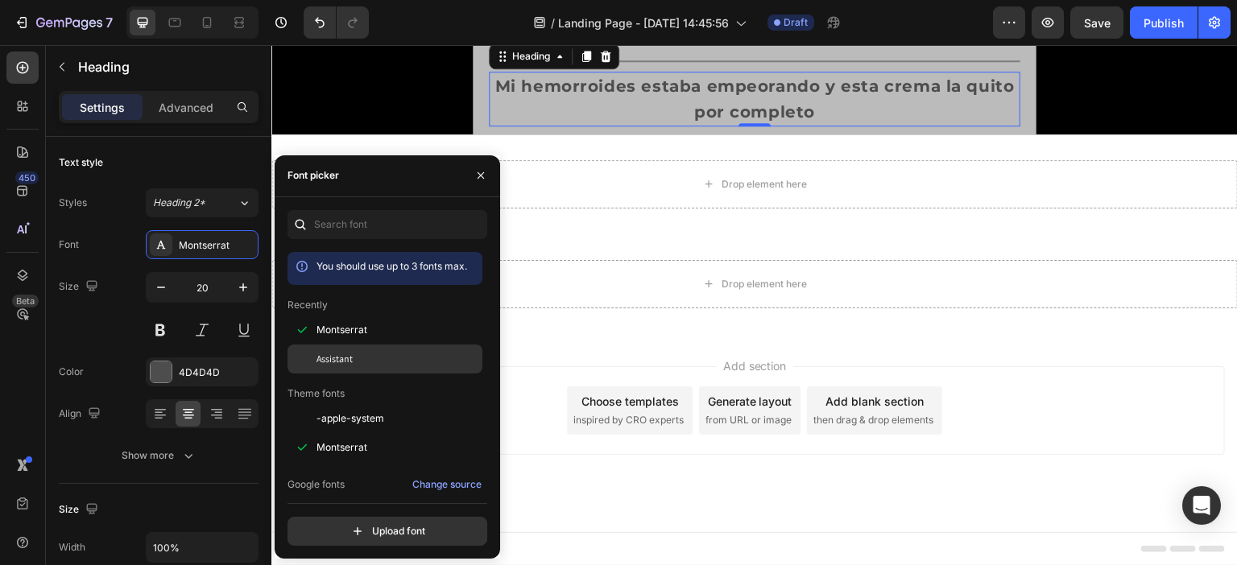
click at [346, 366] on span "Assistant" at bounding box center [334, 359] width 36 height 14
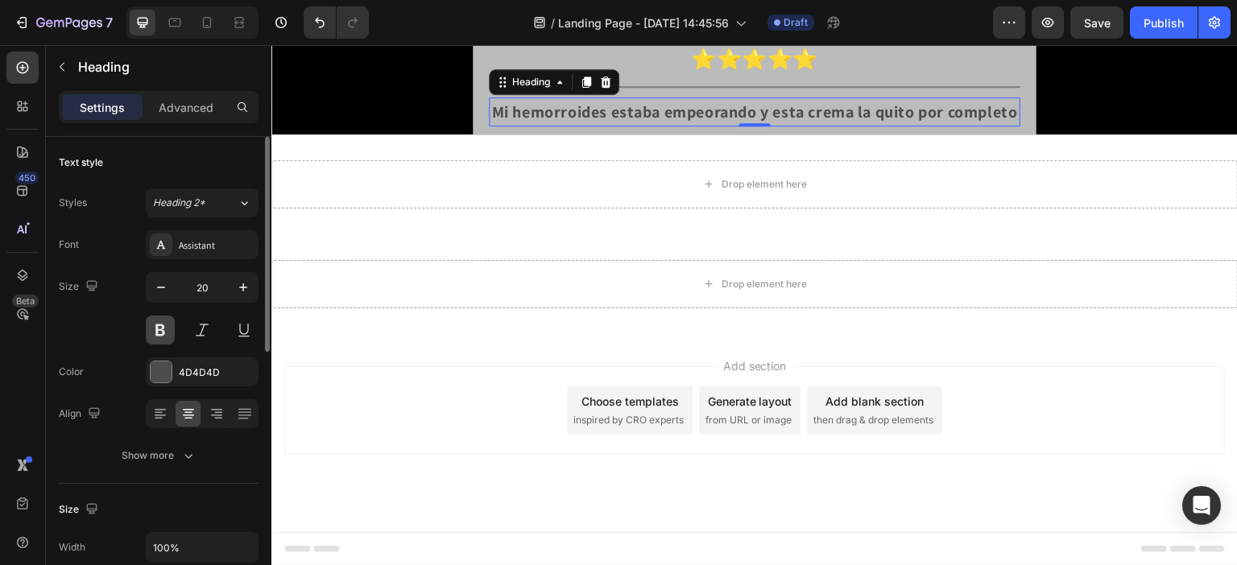
click at [165, 325] on button at bounding box center [160, 330] width 29 height 29
click at [818, 39] on strong "Carolina Medina" at bounding box center [754, 26] width 155 height 27
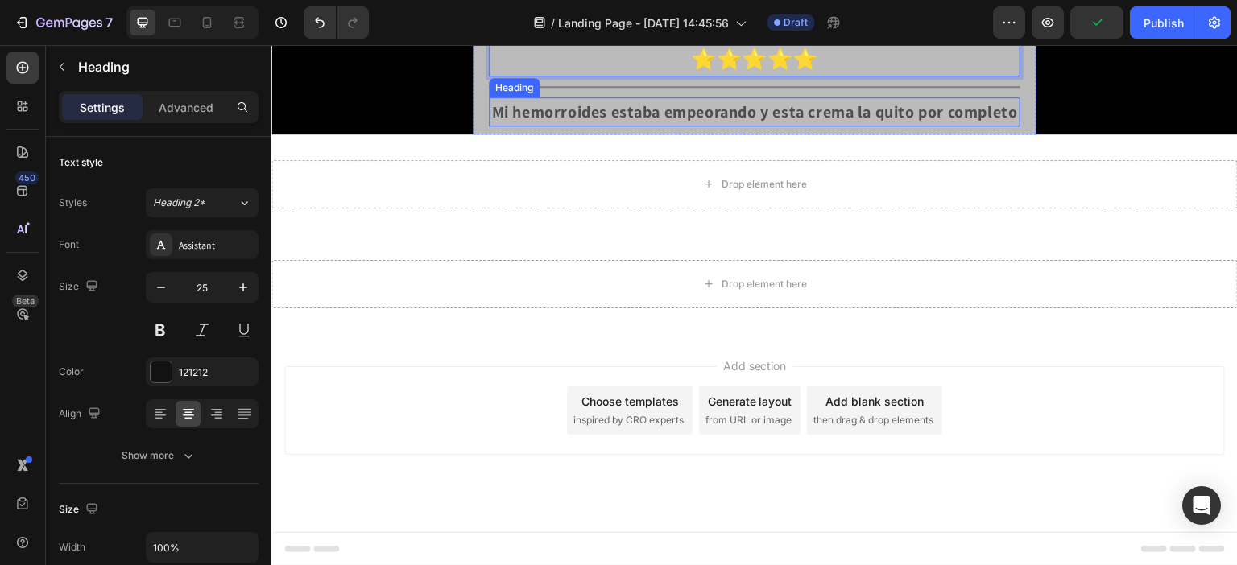
click at [647, 122] on strong "Mi hemorroides estaba empeorando y esta crema la quito por completo" at bounding box center [754, 111] width 526 height 21
click at [584, 31] on icon at bounding box center [586, 24] width 9 height 11
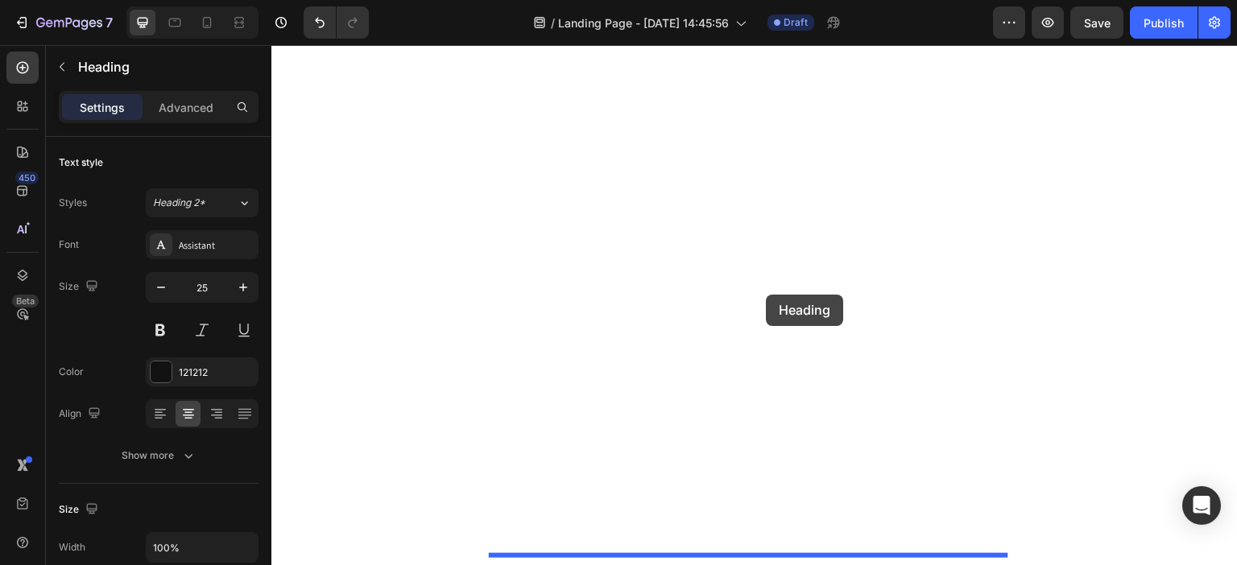
drag, startPoint x: 849, startPoint y: 119, endPoint x: 767, endPoint y: 295, distance: 193.8
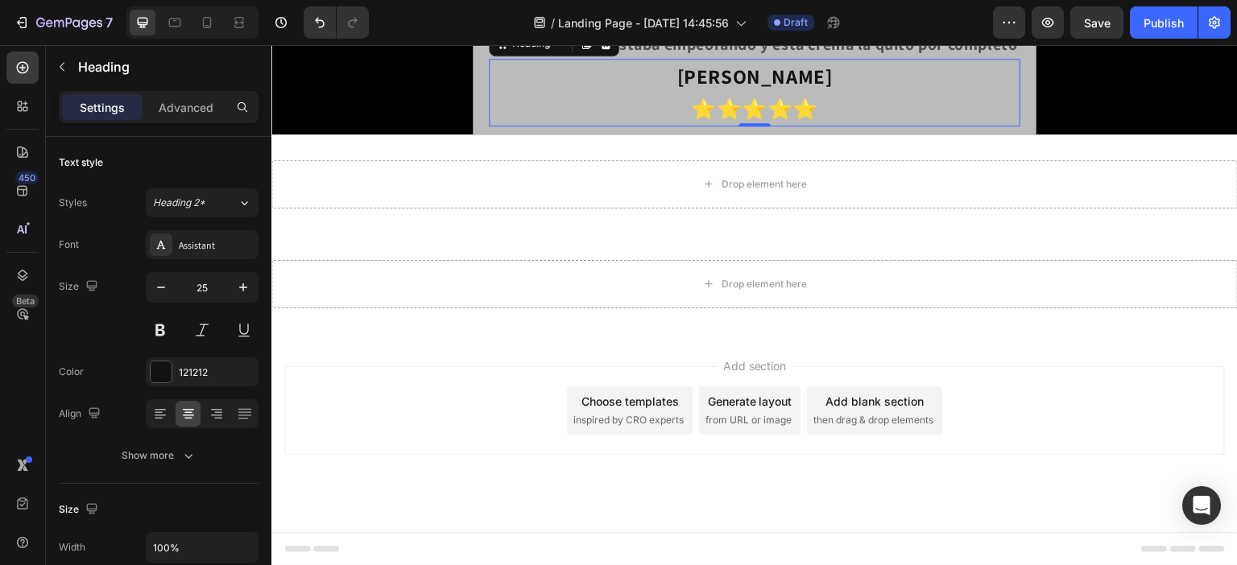
click at [717, 89] on strong "Carolina Medina" at bounding box center [754, 76] width 155 height 27
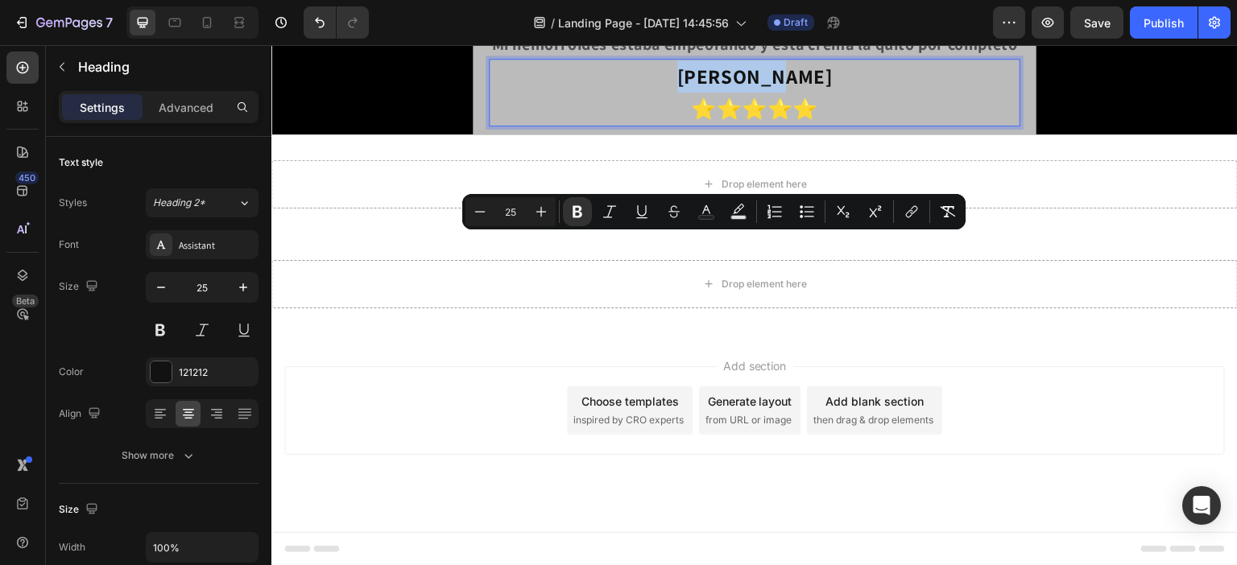
click at [743, 89] on strong "Carolina Medina" at bounding box center [754, 76] width 155 height 27
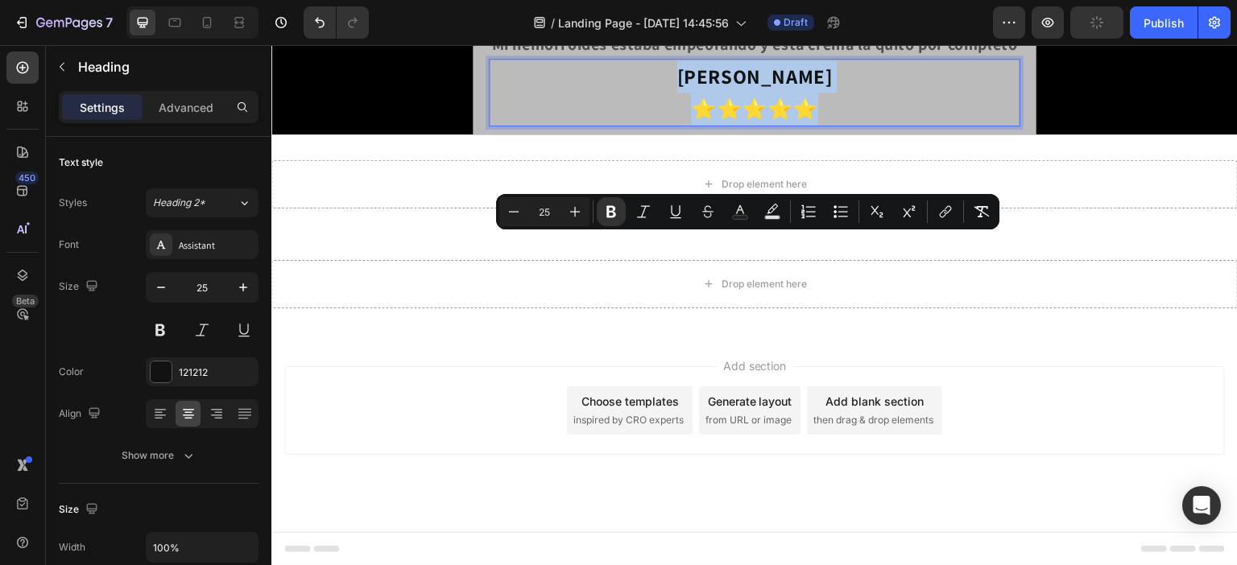
click at [774, 89] on strong "Carolina Medina" at bounding box center [754, 76] width 155 height 27
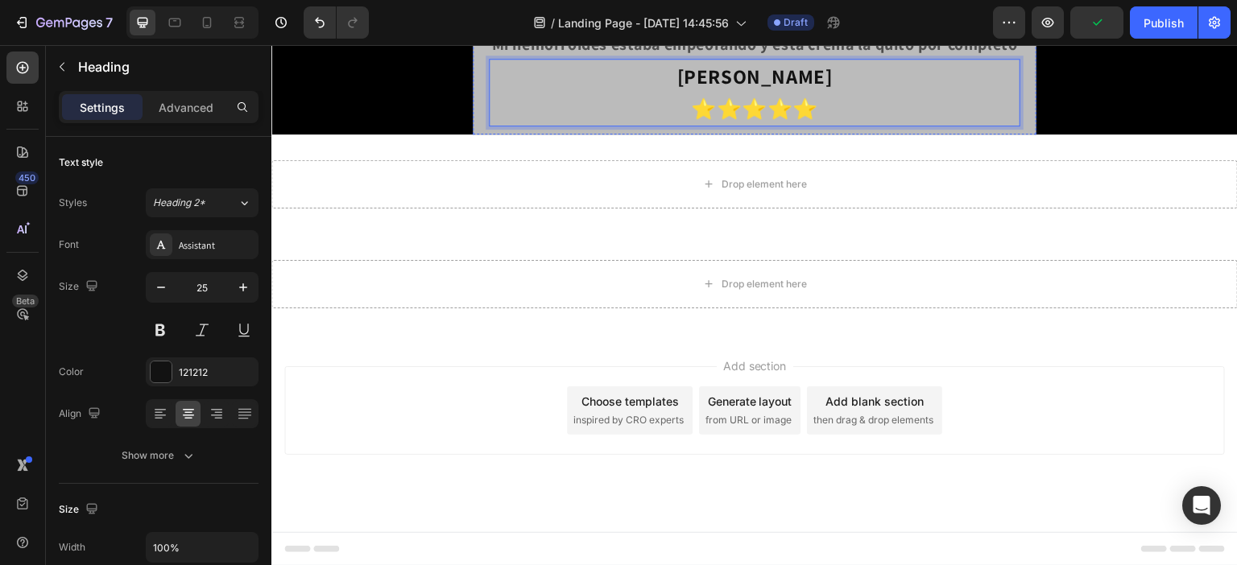
click at [812, 30] on div "Title Line" at bounding box center [754, 19] width 531 height 21
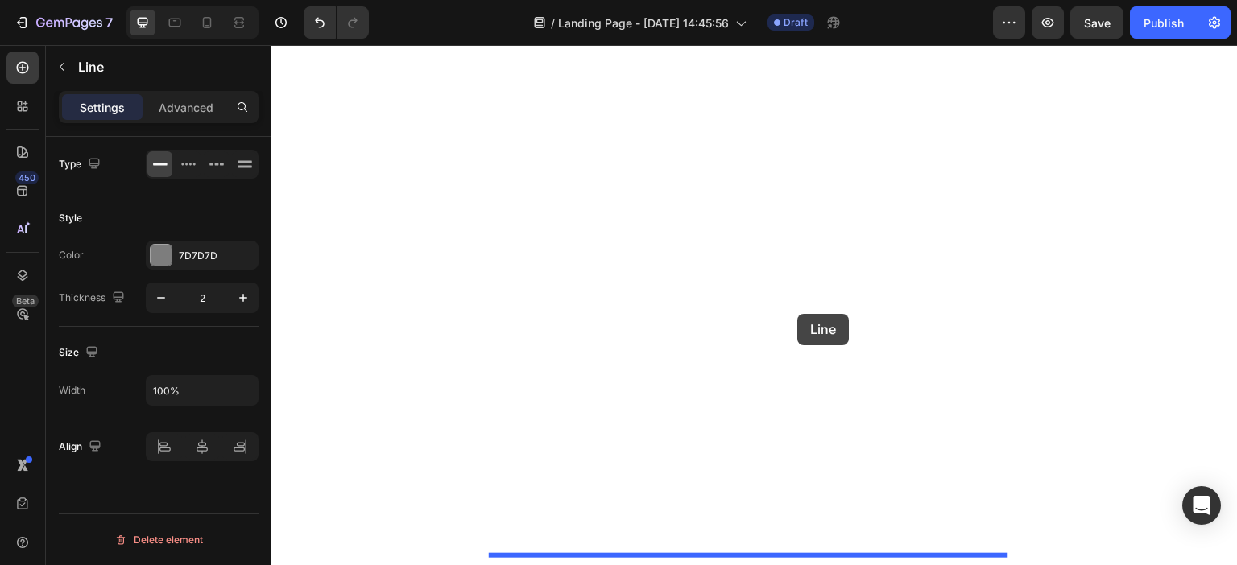
drag, startPoint x: 822, startPoint y: 180, endPoint x: 798, endPoint y: 314, distance: 136.6
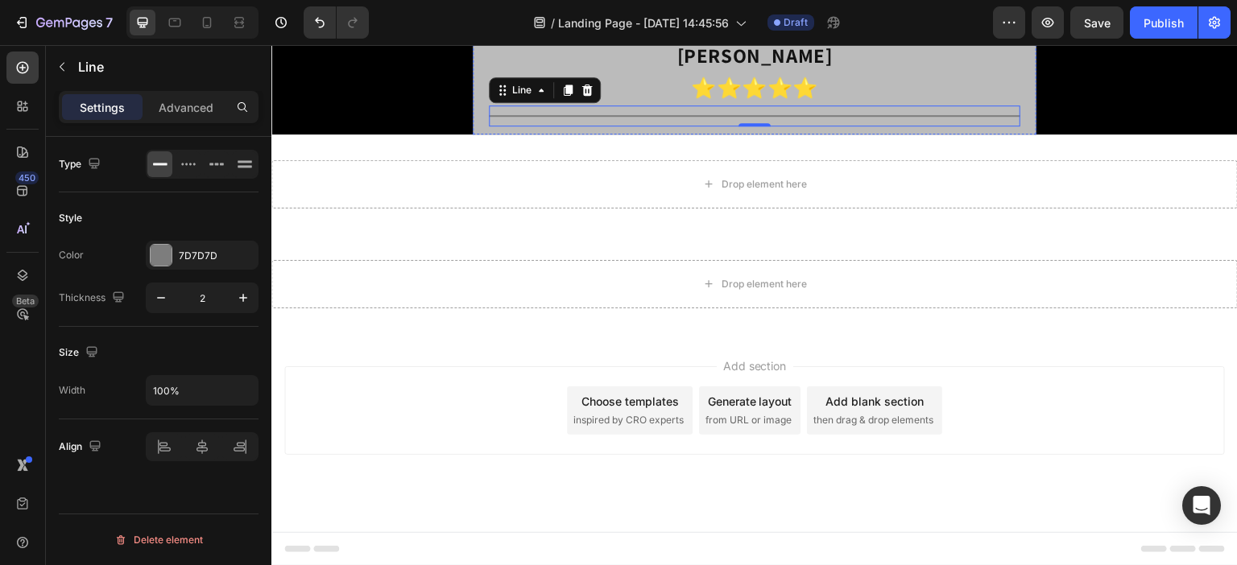
click at [784, 34] on strong "Mi hemorroides estaba empeorando y esta crema la quito por completo" at bounding box center [754, 23] width 526 height 21
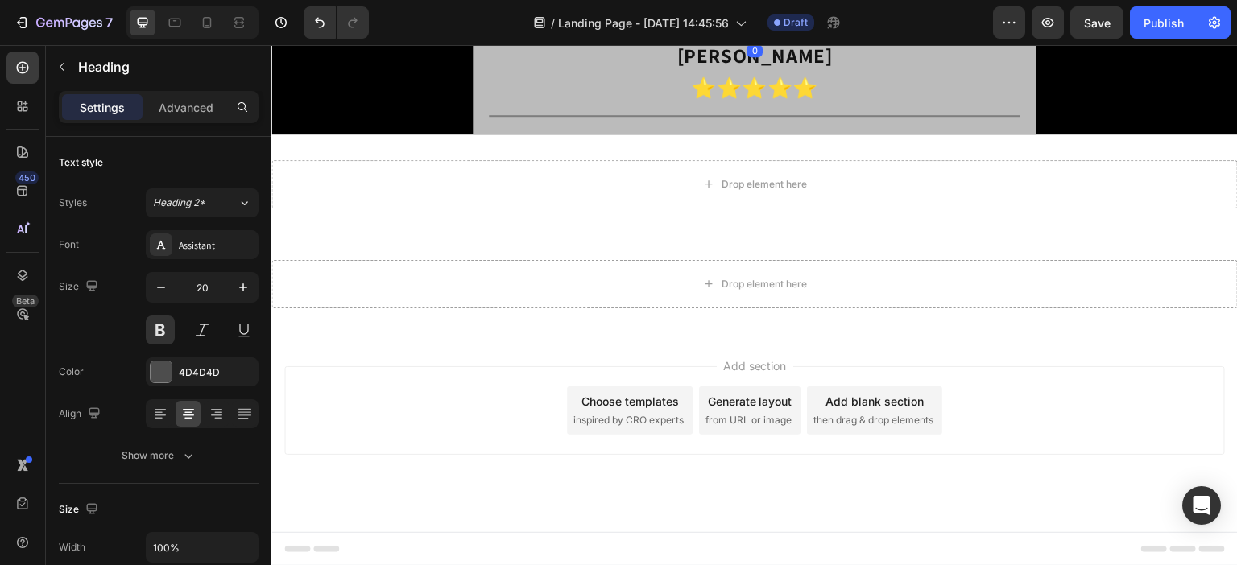
drag, startPoint x: 783, startPoint y: 249, endPoint x: 792, endPoint y: 372, distance: 123.5
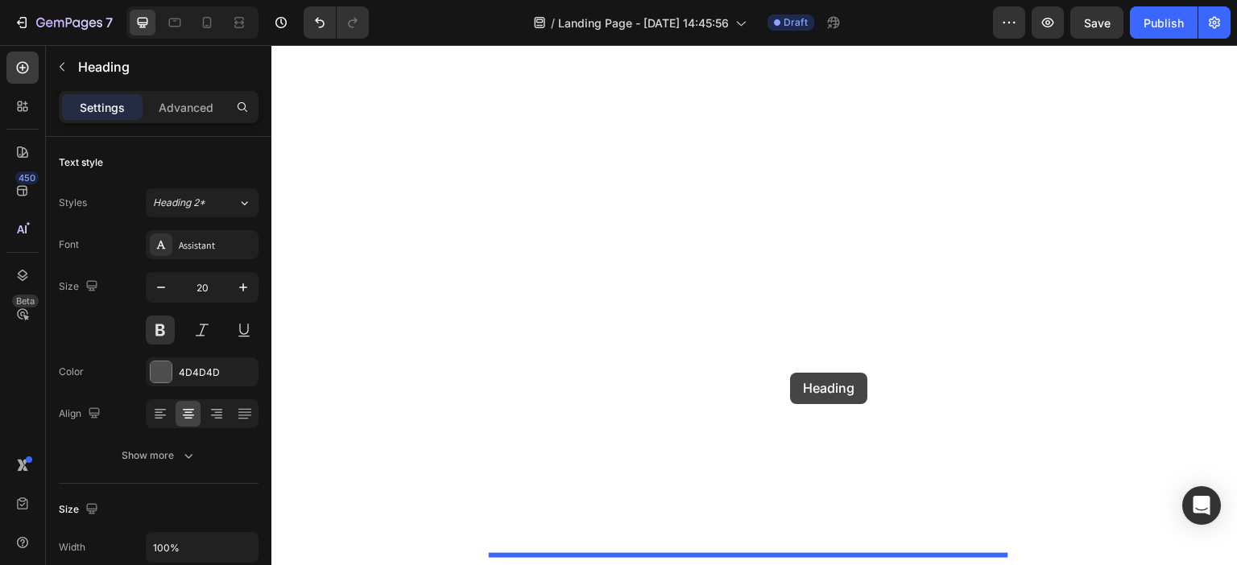
drag, startPoint x: 821, startPoint y: 192, endPoint x: 791, endPoint y: 373, distance: 182.9
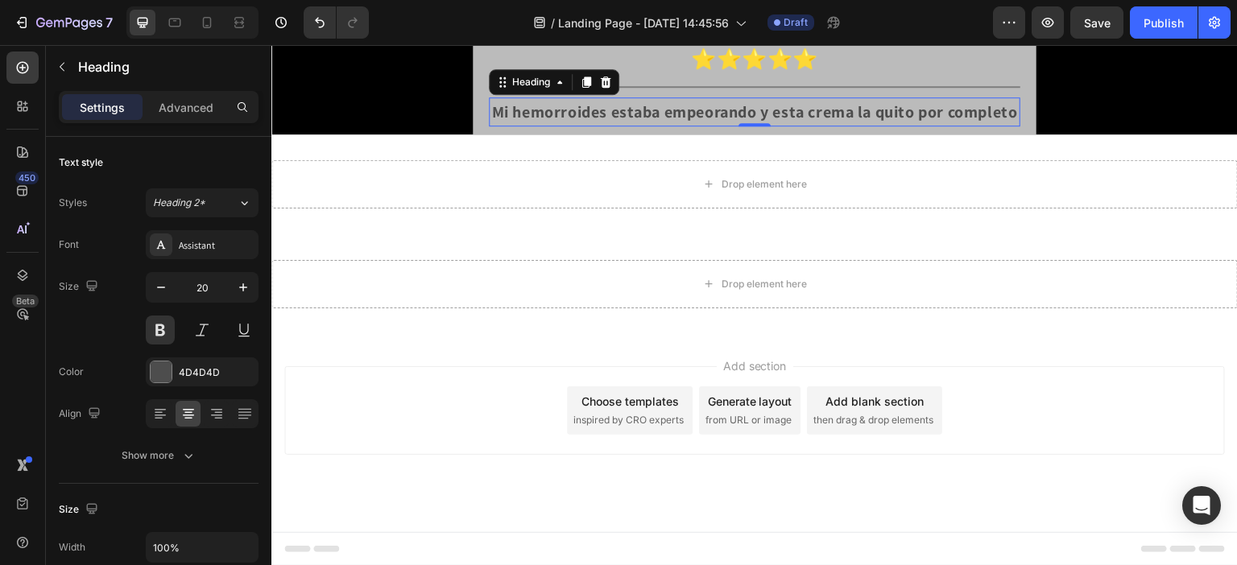
click at [746, 122] on strong "Mi hemorroides estaba empeorando y esta crema la quito por completo" at bounding box center [754, 111] width 526 height 21
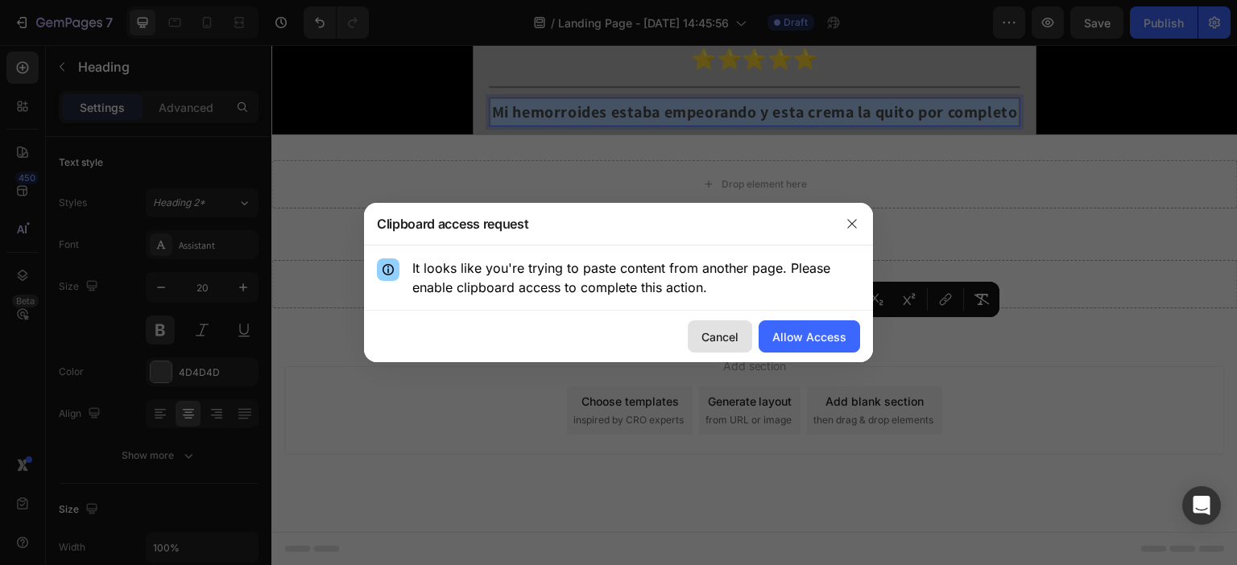
click at [732, 341] on div "Cancel" at bounding box center [719, 337] width 37 height 17
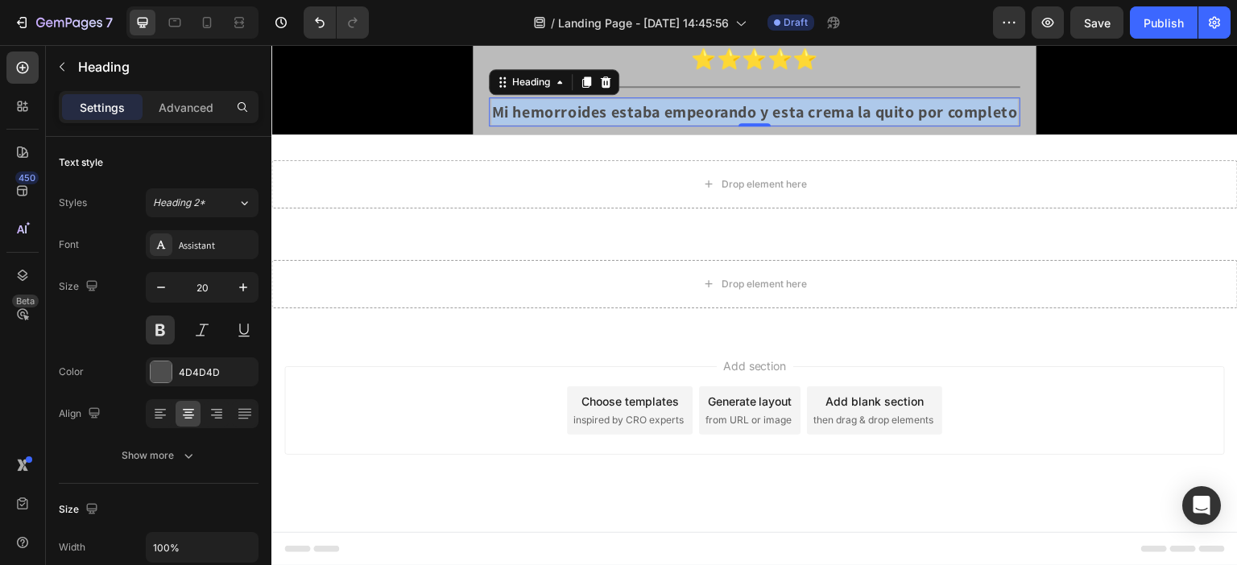
click at [742, 122] on strong "Mi hemorroides estaba empeorando y esta crema la quito por completo" at bounding box center [754, 111] width 526 height 21
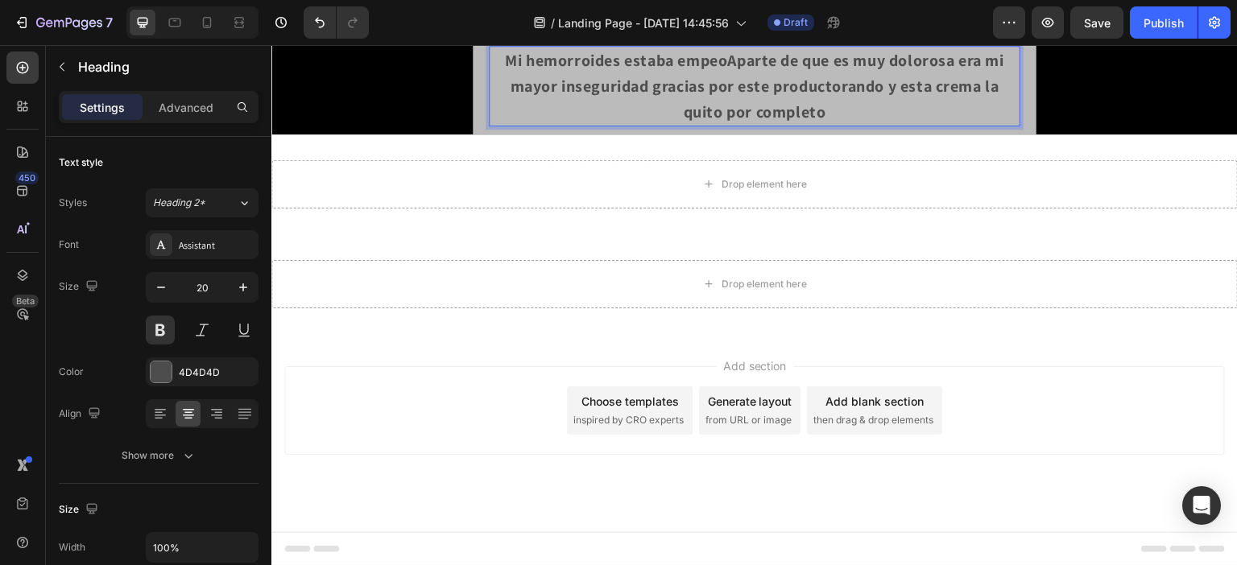
click at [742, 122] on strong "Mi hemorroides estaba empeoAparte de que es muy dolorosa era mi mayor insegurid…" at bounding box center [754, 86] width 499 height 72
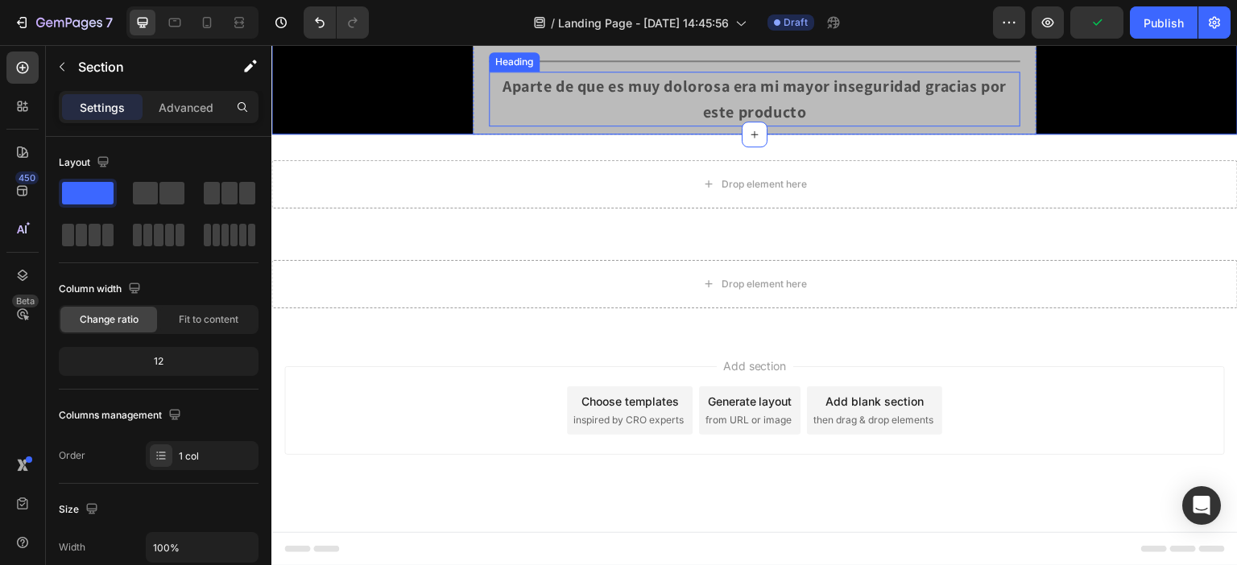
click at [778, 122] on strong "Aparte de que es muy dolorosa era mi mayor inseguridad gracias por este producto" at bounding box center [754, 99] width 505 height 47
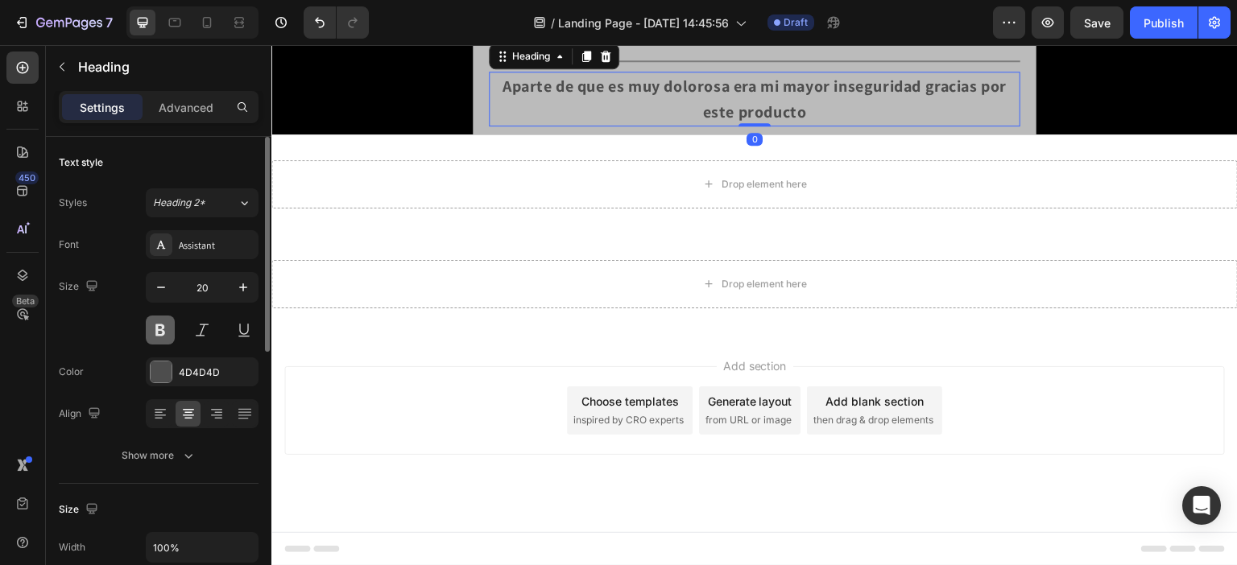
click at [167, 335] on button at bounding box center [160, 330] width 29 height 29
click at [161, 336] on button at bounding box center [160, 330] width 29 height 29
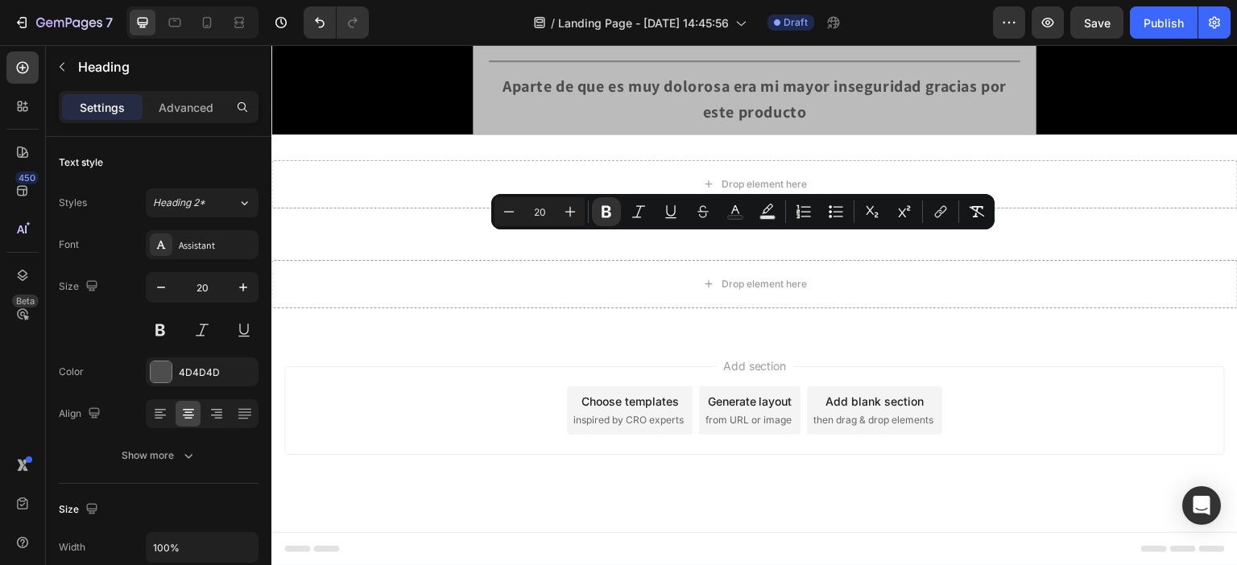
click at [614, 210] on icon "Editor contextual toolbar" at bounding box center [611, 212] width 10 height 12
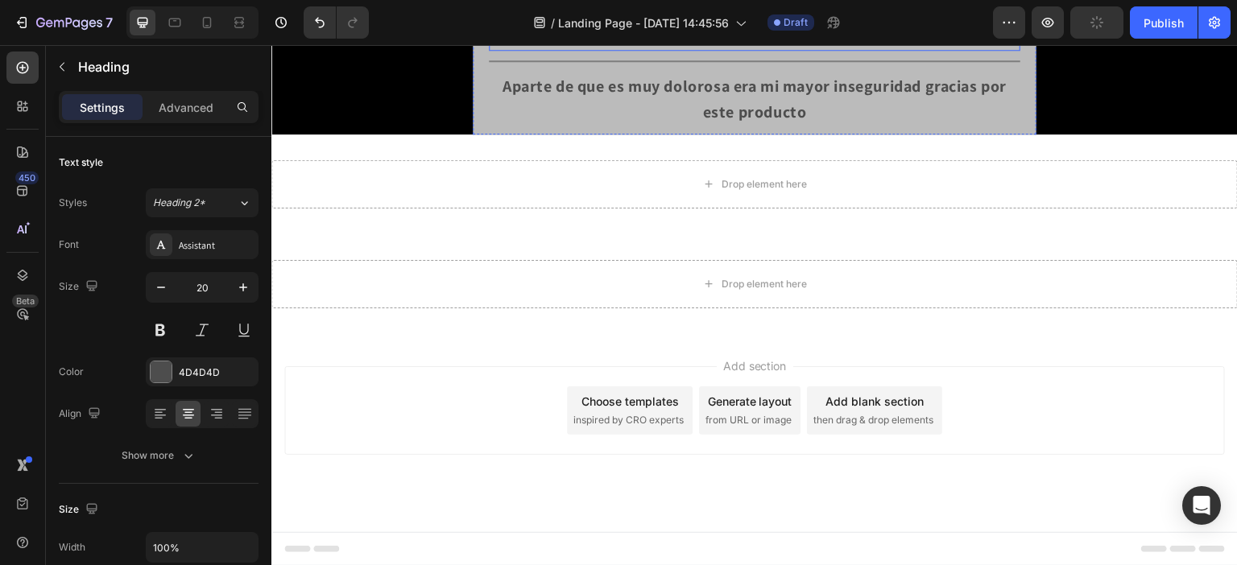
click at [511, 49] on p "⁠⁠⁠⁠⁠⁠⁠ Pedro Gutierrez ⭐⭐⭐⭐⭐" at bounding box center [754, 17] width 528 height 64
click at [154, 330] on button at bounding box center [160, 330] width 29 height 29
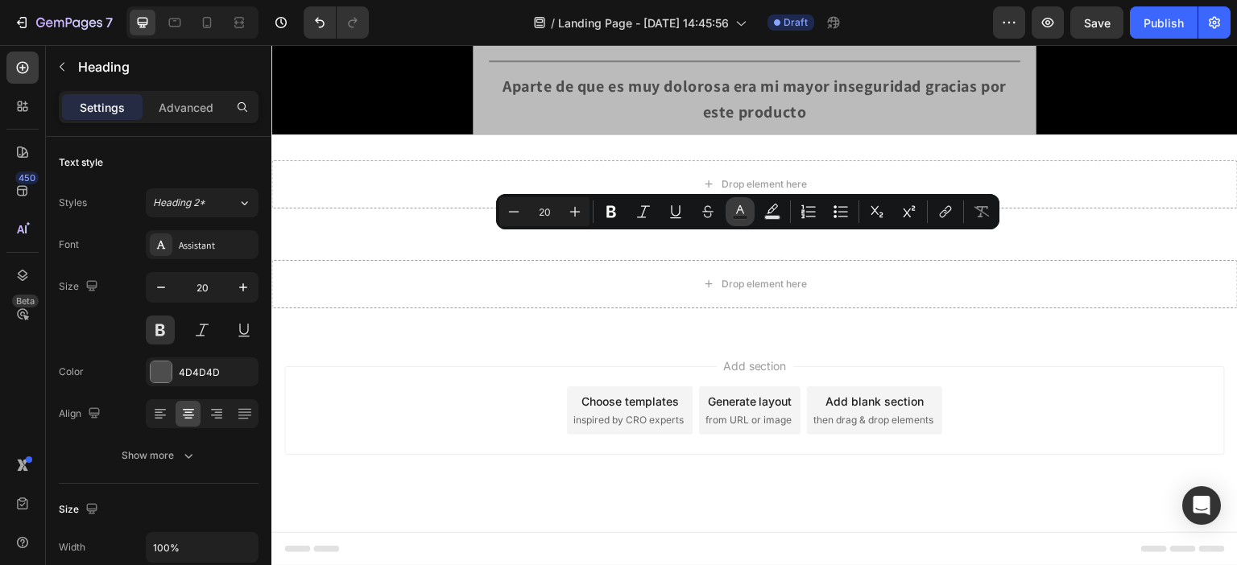
click at [740, 210] on icon "Editor contextual toolbar" at bounding box center [740, 209] width 8 height 9
type input "4D4D4D"
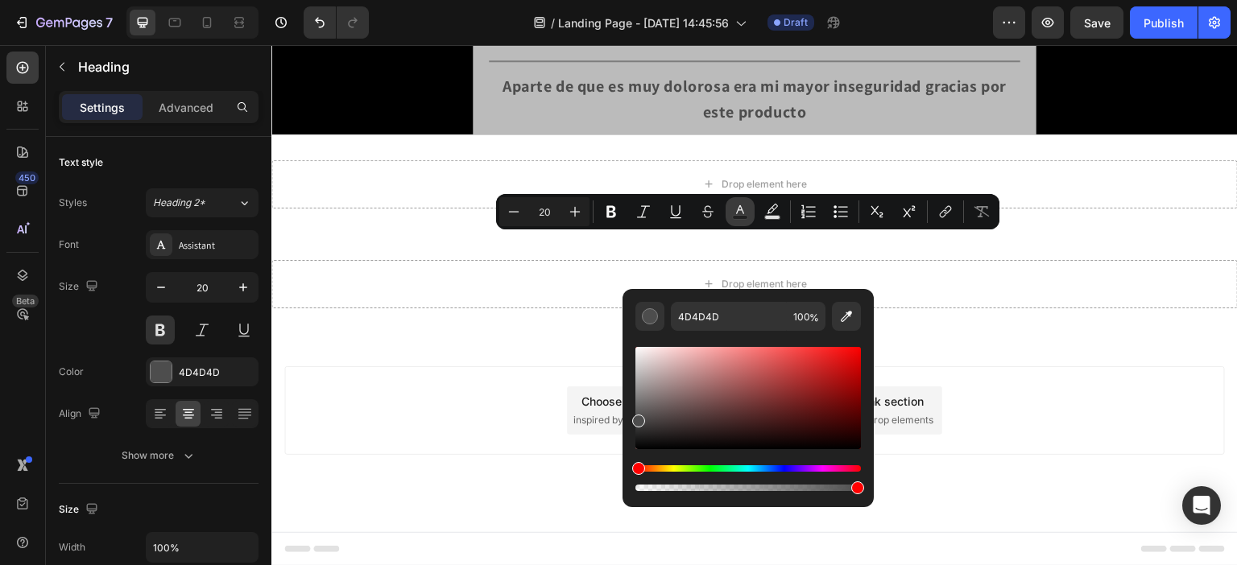
click at [740, 210] on icon "Editor contextual toolbar" at bounding box center [740, 209] width 8 height 9
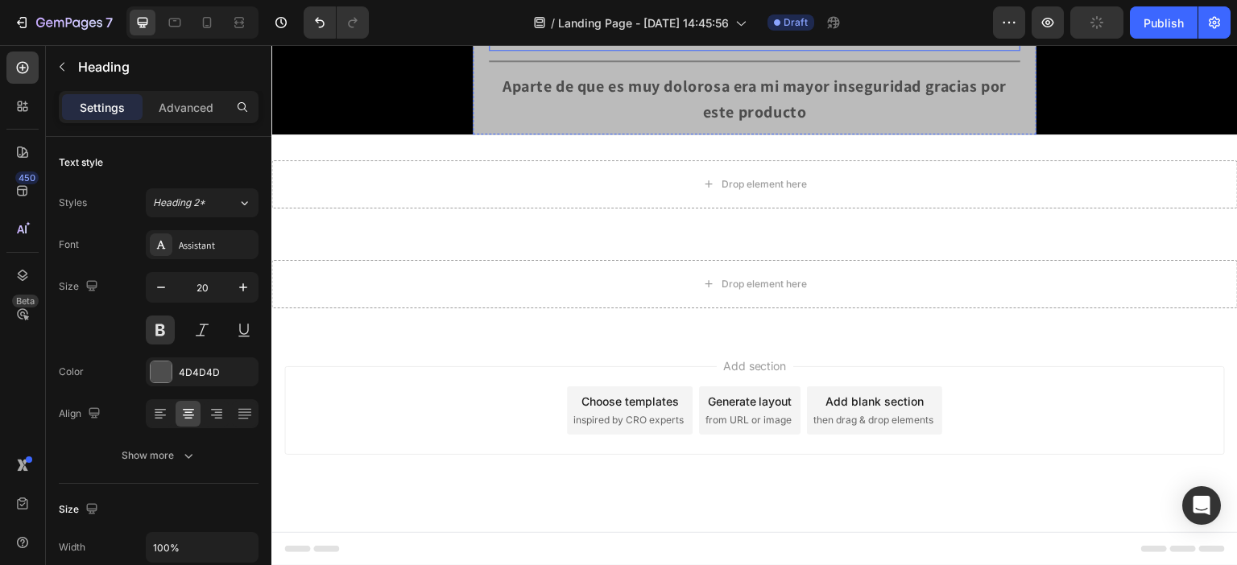
click at [594, 49] on p "⁠⁠⁠⁠⁠⁠⁠ Pedro Gutierrez ⭐⭐⭐⭐⭐" at bounding box center [754, 17] width 528 height 64
click at [722, 14] on strong "Pedro Gutierrez" at bounding box center [754, 0] width 155 height 27
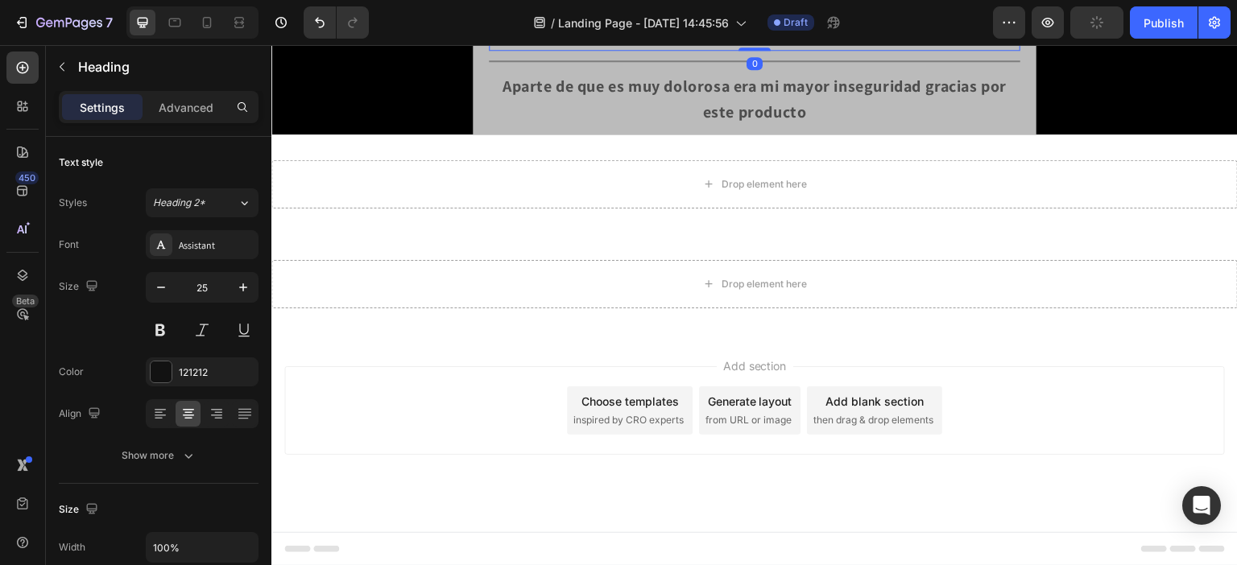
click at [722, 14] on strong "Pedro Gutierrez" at bounding box center [754, 0] width 155 height 27
click at [713, 14] on strong "Pedro Gutierrez" at bounding box center [754, 0] width 155 height 27
click at [710, 14] on strong "Pedro Gutierrez" at bounding box center [754, 0] width 155 height 27
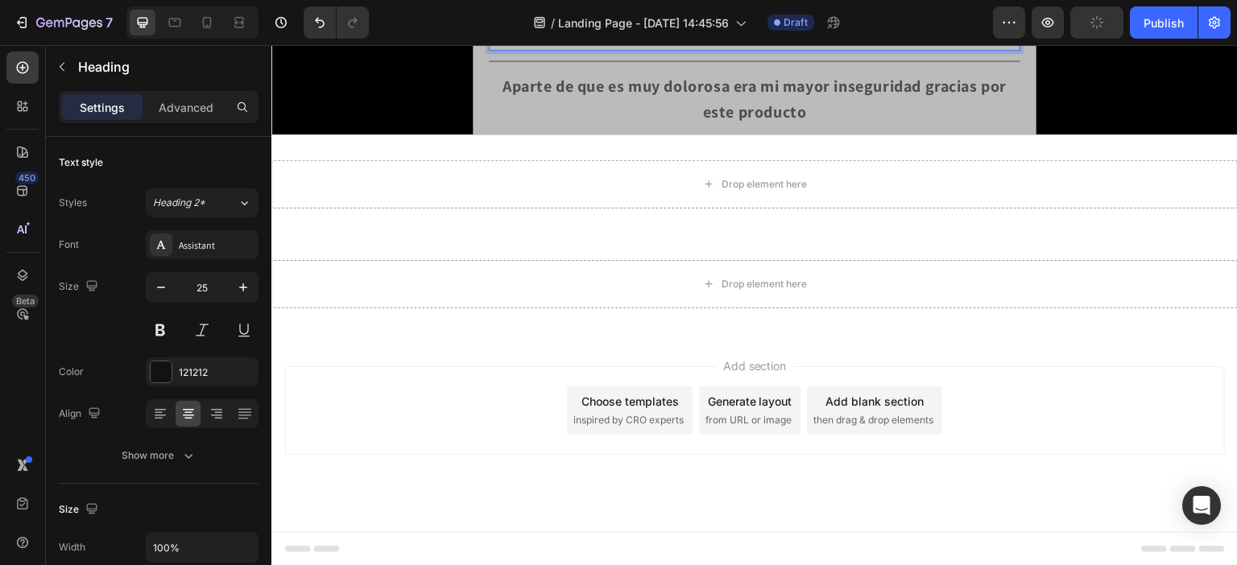
click at [710, 14] on strong "Pedro Gutierrez" at bounding box center [754, 0] width 155 height 27
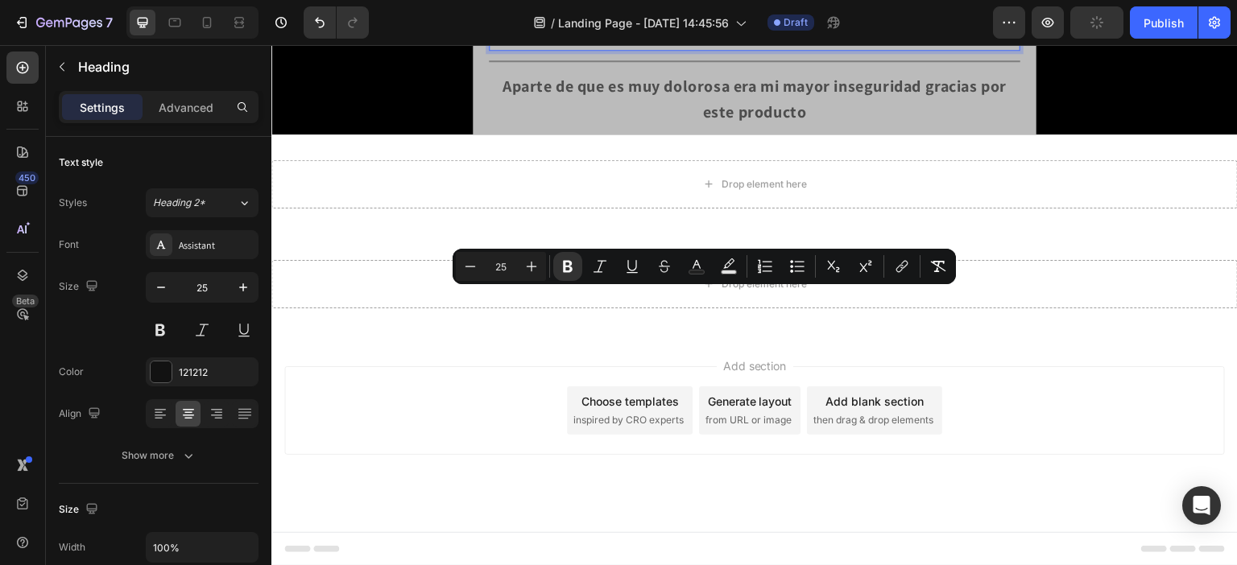
click at [586, 49] on p "Pedro Gutierrez ⭐⭐⭐⭐⭐" at bounding box center [754, 17] width 528 height 64
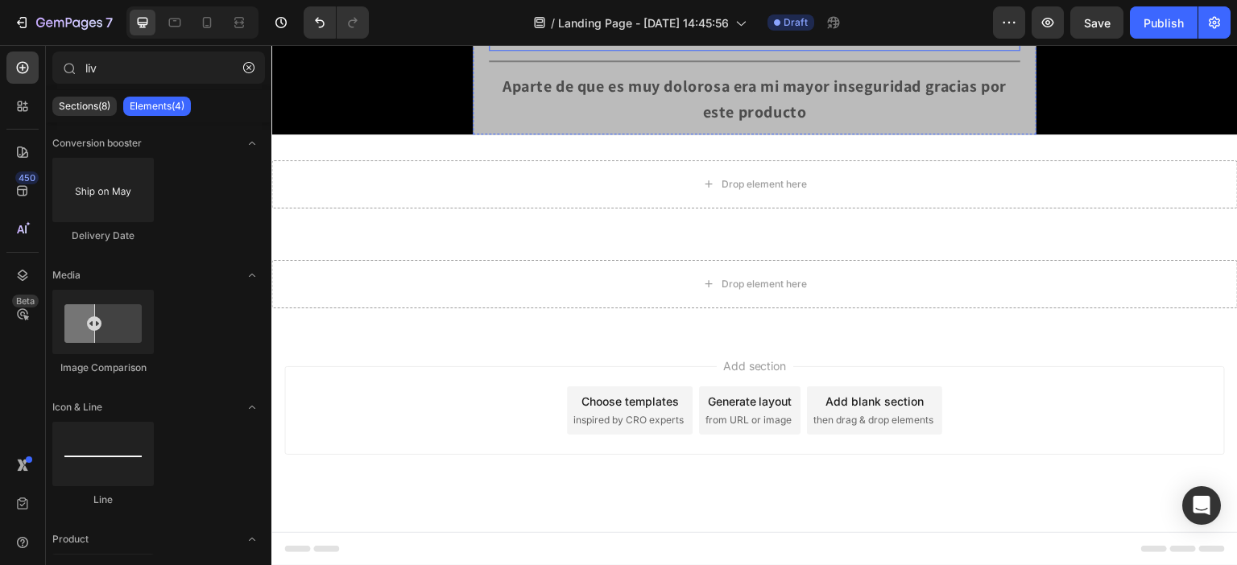
click at [804, 14] on strong "Pedro Gutierrez" at bounding box center [754, 0] width 155 height 27
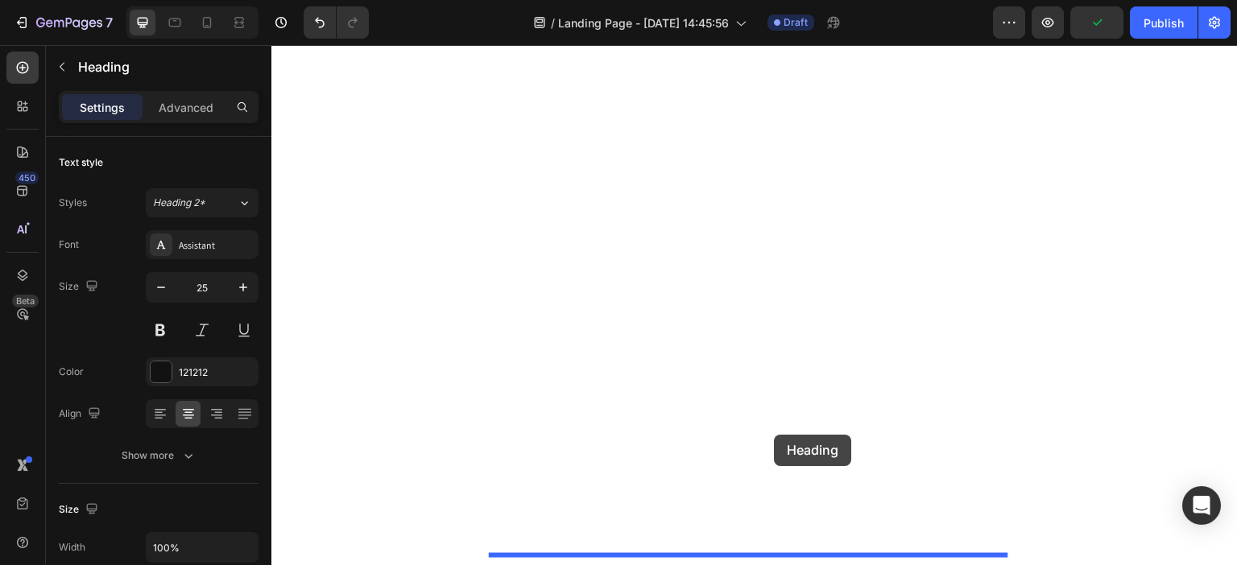
drag, startPoint x: 856, startPoint y: 254, endPoint x: 775, endPoint y: 435, distance: 197.8
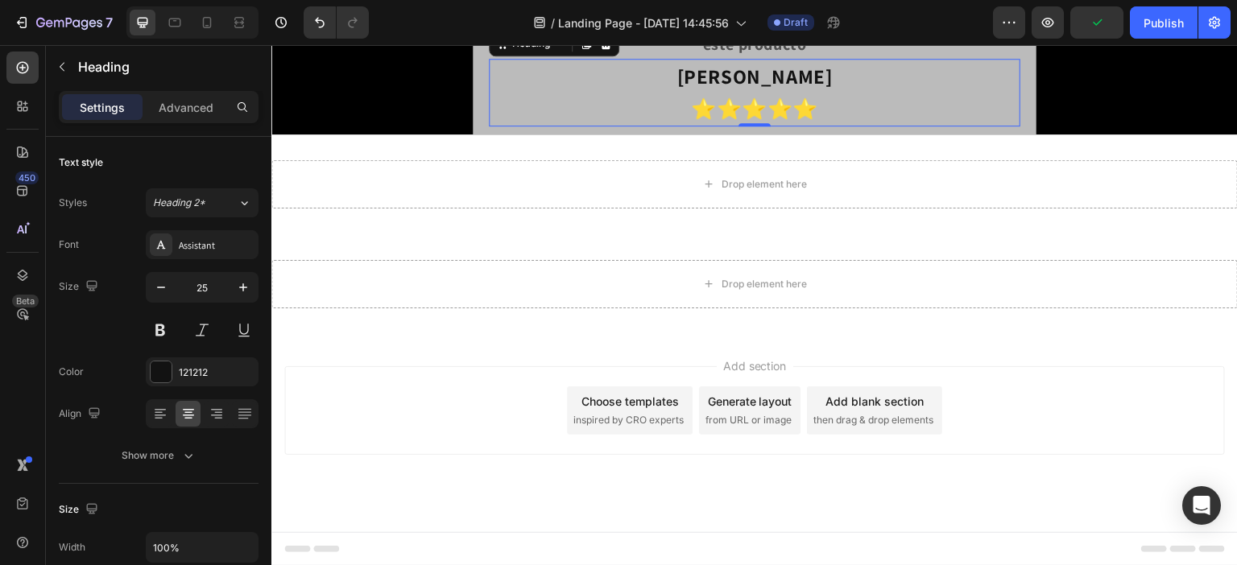
click at [775, 89] on strong "Pedro Gutierrez" at bounding box center [754, 76] width 155 height 27
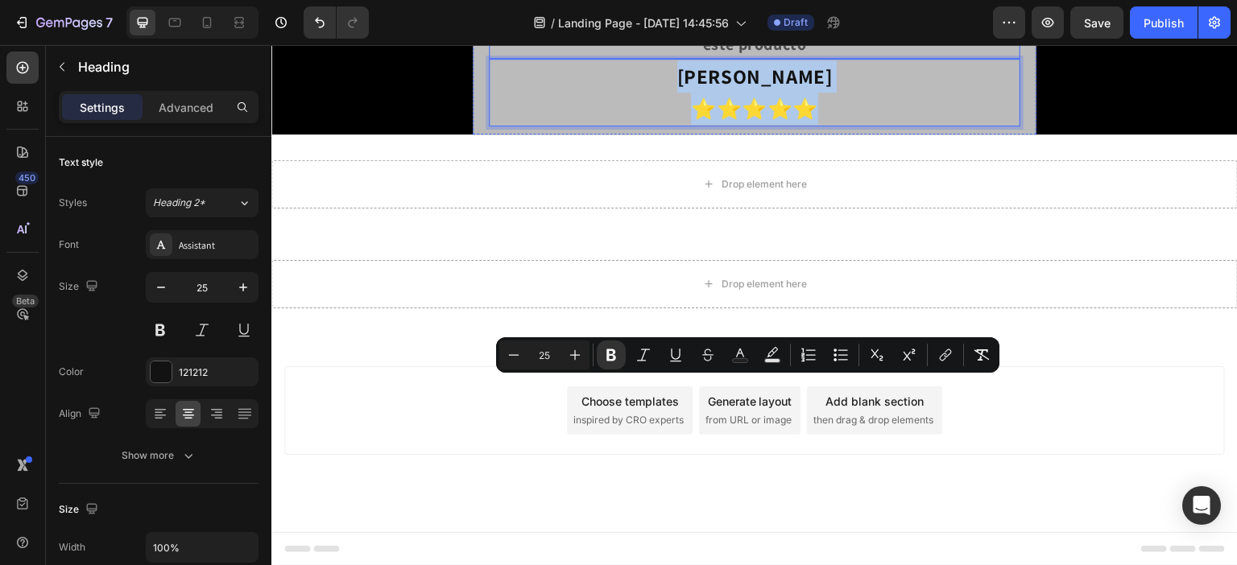
click at [723, 59] on h2 "⁠⁠⁠⁠⁠⁠⁠ Aparte de que es muy dolorosa era mi mayor inseguridad gracias por este…" at bounding box center [754, 31] width 531 height 55
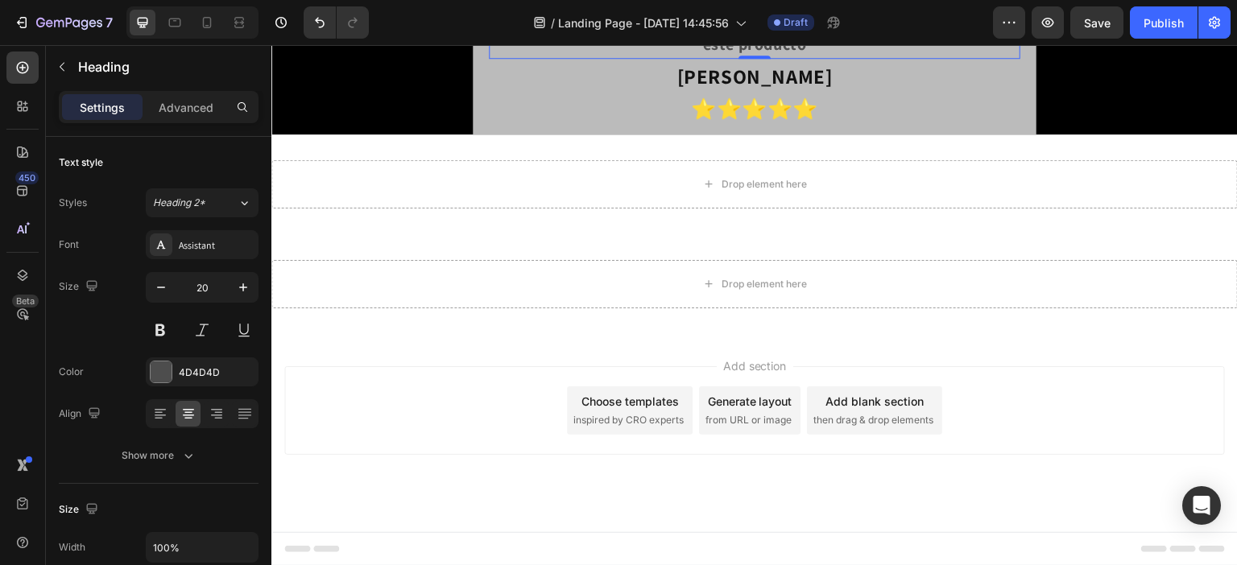
click at [738, 89] on strong "Pedro Gutierrez" at bounding box center [754, 76] width 155 height 27
click at [745, 89] on strong "Pedro Gutierrez" at bounding box center [754, 76] width 155 height 27
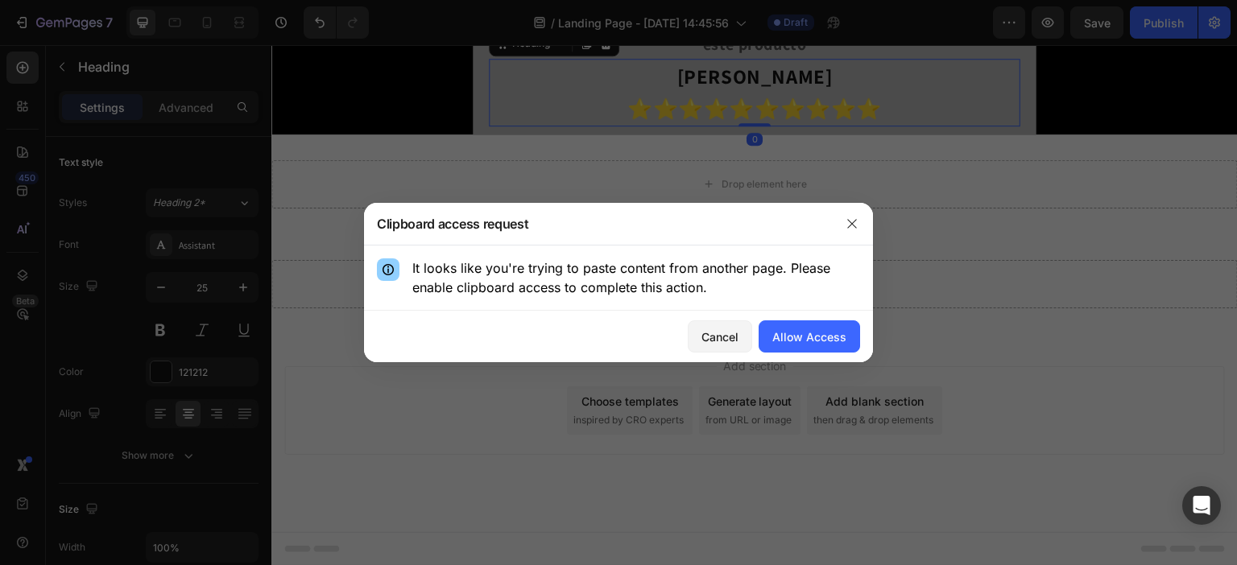
click at [730, 341] on div "Cancel" at bounding box center [719, 337] width 37 height 17
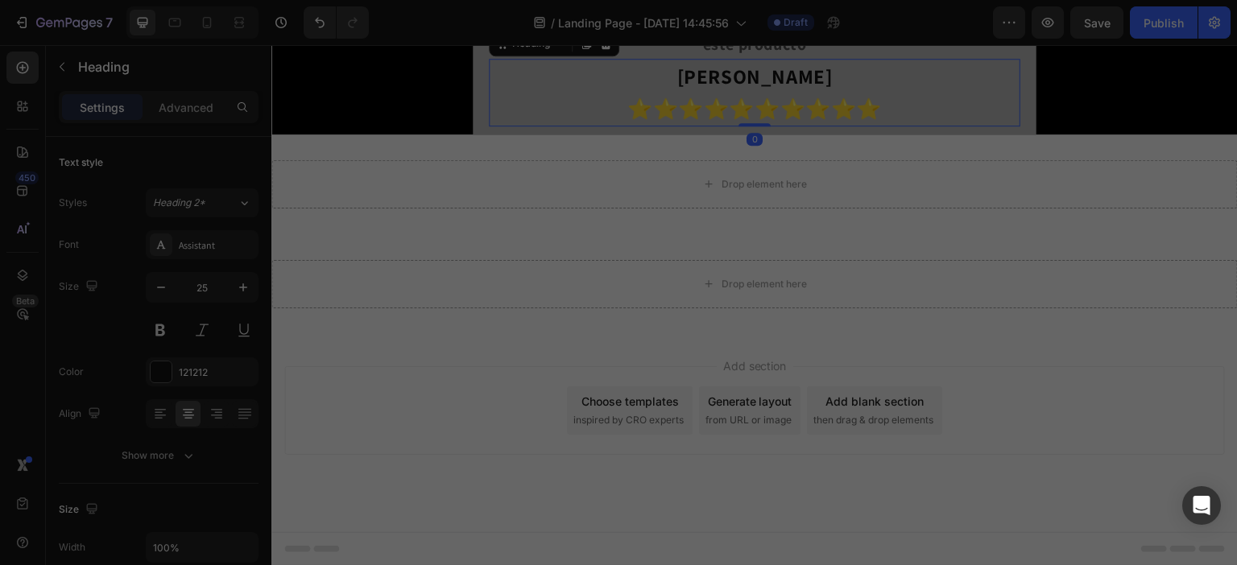
click at [757, 409] on div at bounding box center [618, 282] width 1237 height 565
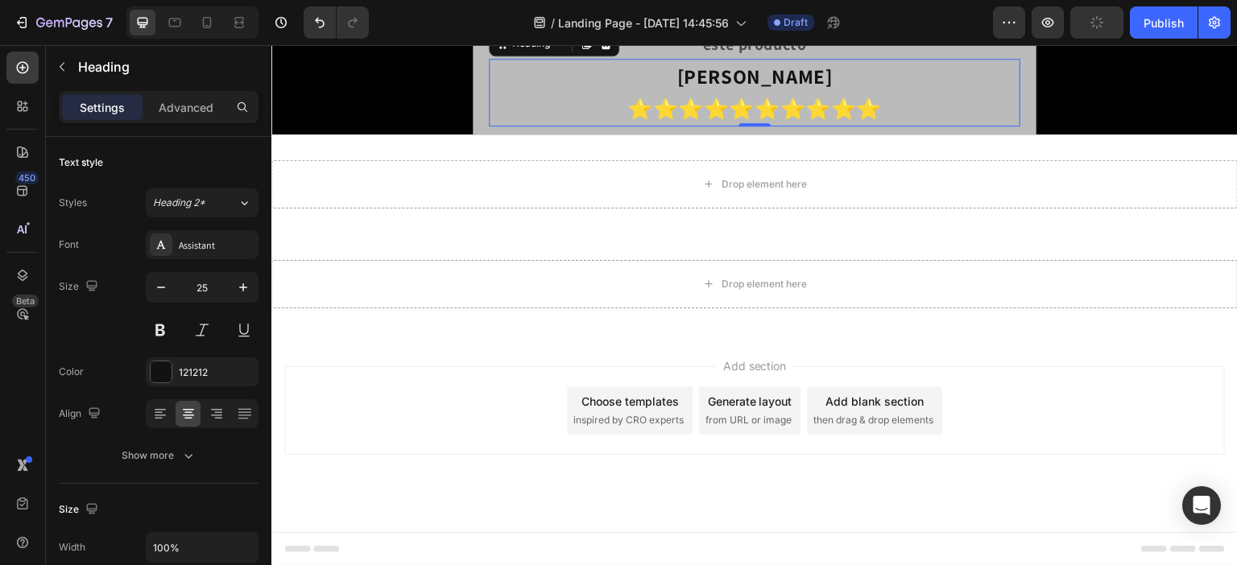
click at [778, 89] on strong "Laura Tovar" at bounding box center [754, 76] width 155 height 27
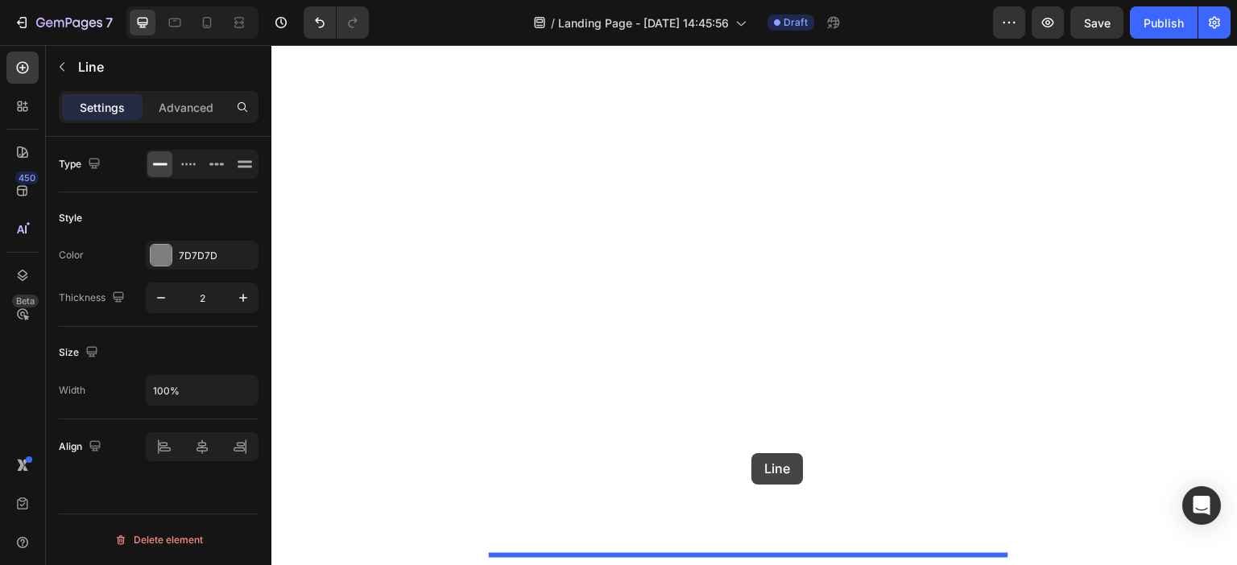
drag, startPoint x: 750, startPoint y: 306, endPoint x: 751, endPoint y: 453, distance: 147.4
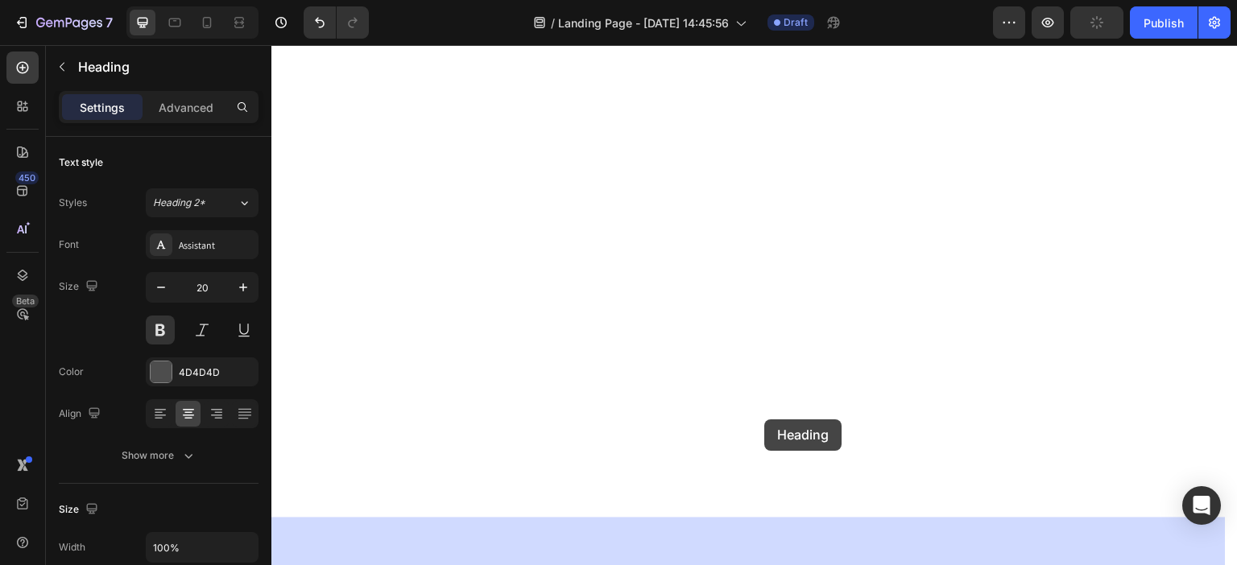
scroll to position [4986, 0]
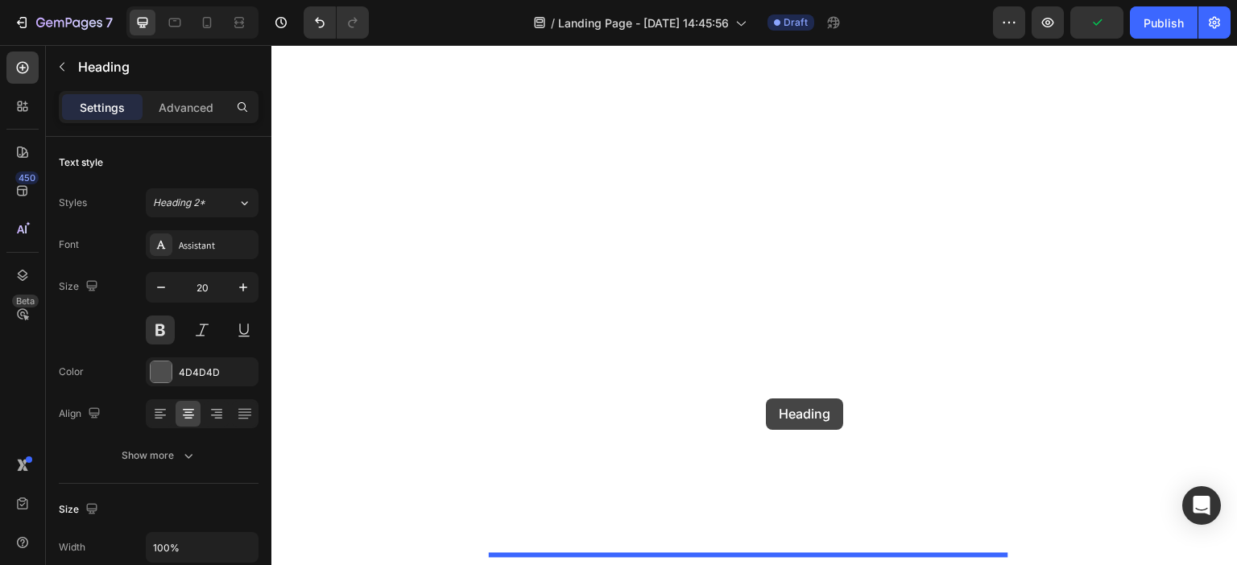
drag, startPoint x: 775, startPoint y: 204, endPoint x: 767, endPoint y: 399, distance: 195.0
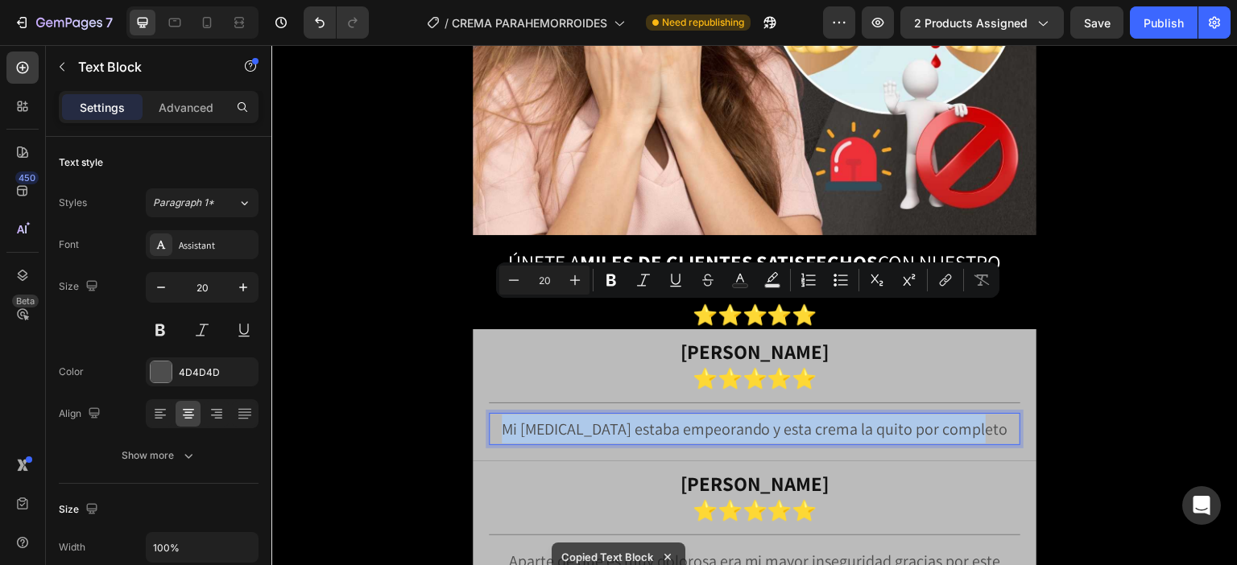
scroll to position [4751, 0]
click at [701, 415] on p "Mi hemorroides estaba empeorando y esta crema la quito por completo" at bounding box center [754, 429] width 528 height 29
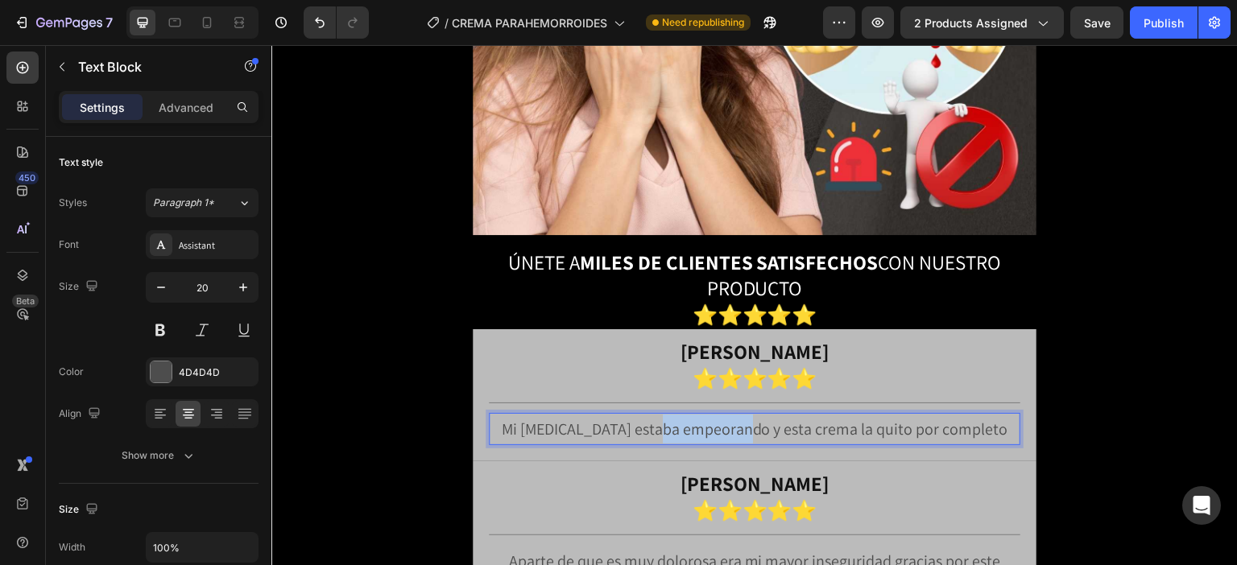
click at [701, 415] on p "Mi hemorroides estaba empeorando y esta crema la quito por completo" at bounding box center [754, 429] width 528 height 29
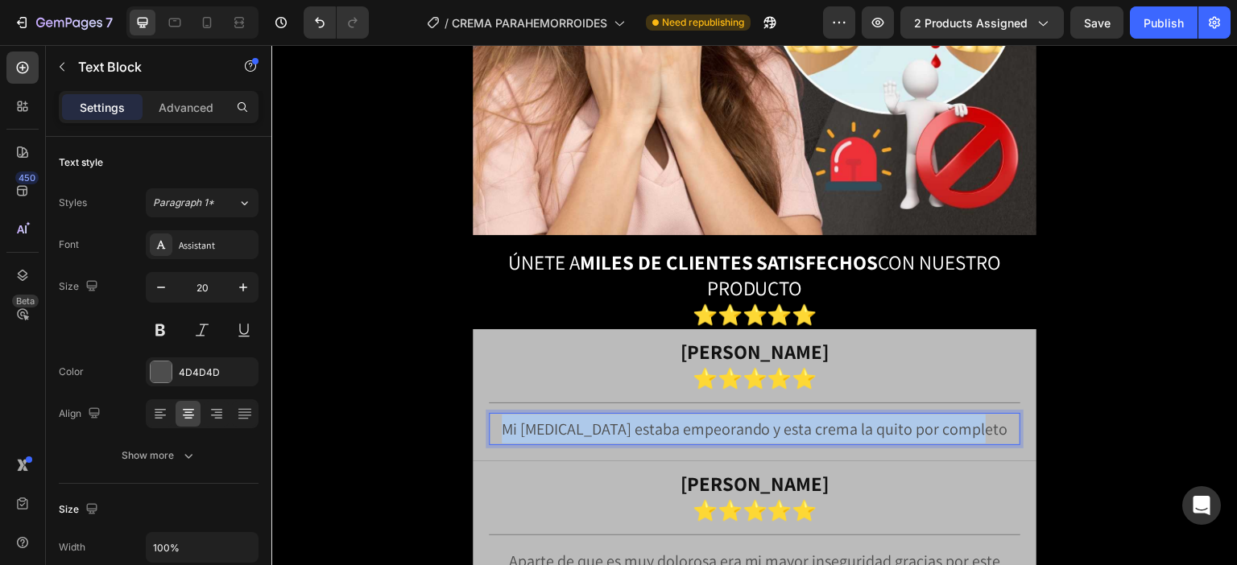
click at [701, 415] on p "Mi hemorroides estaba empeorando y esta crema la quito por completo" at bounding box center [754, 429] width 528 height 29
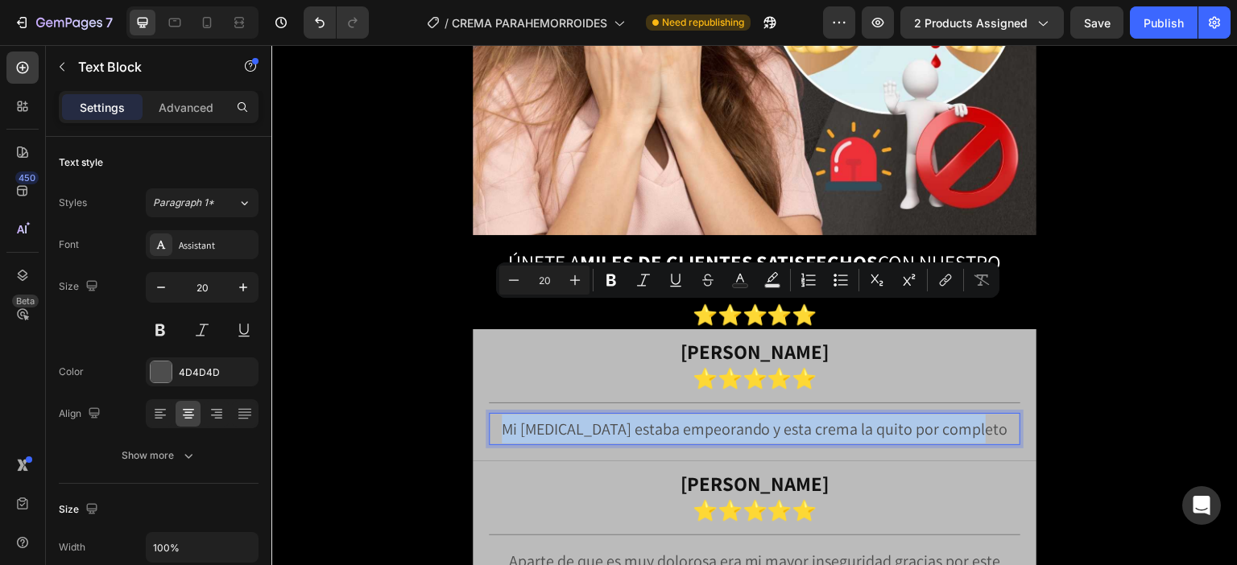
copy p "Mi hemorroides estaba empeorando y esta crema la quito por completo"
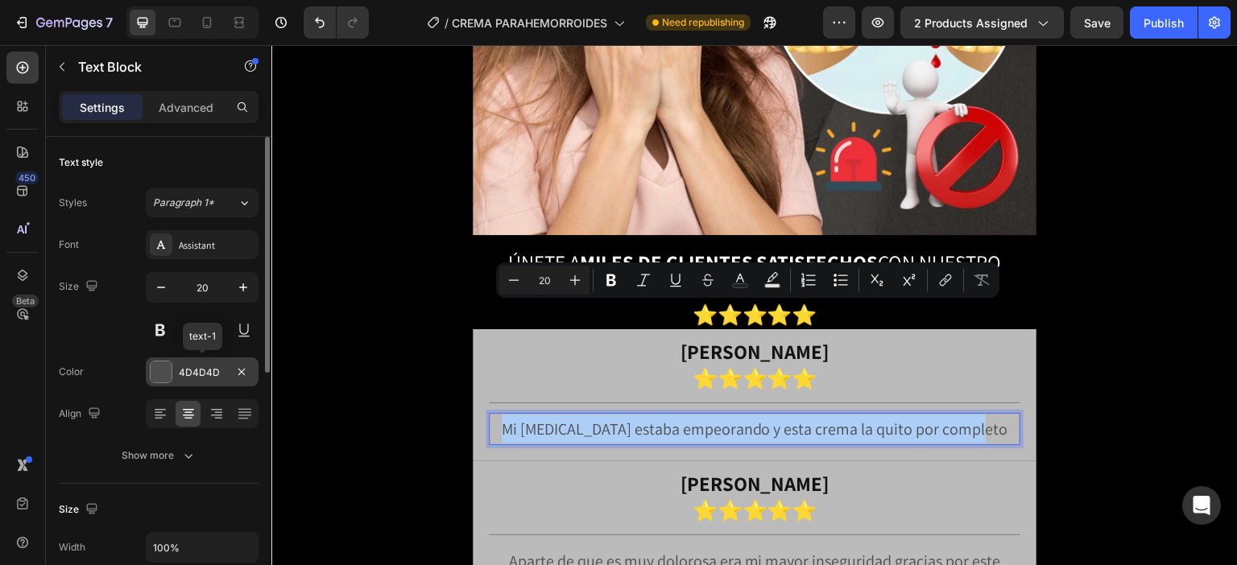
click at [221, 370] on div "4D4D4D" at bounding box center [202, 373] width 47 height 14
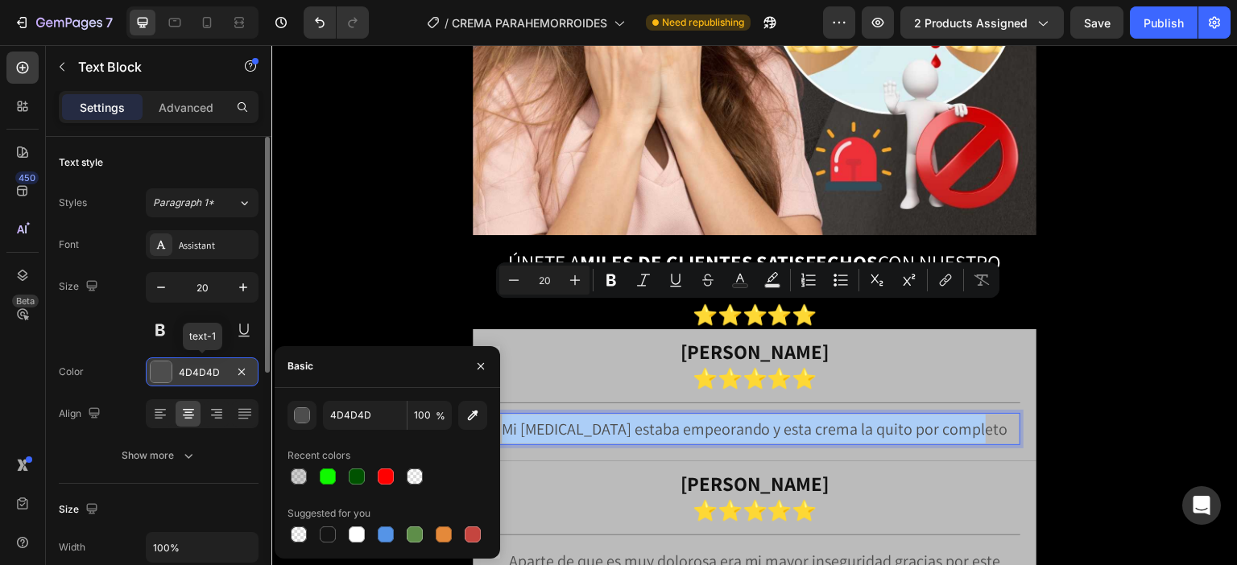
click at [221, 370] on div "4D4D4D" at bounding box center [202, 373] width 47 height 14
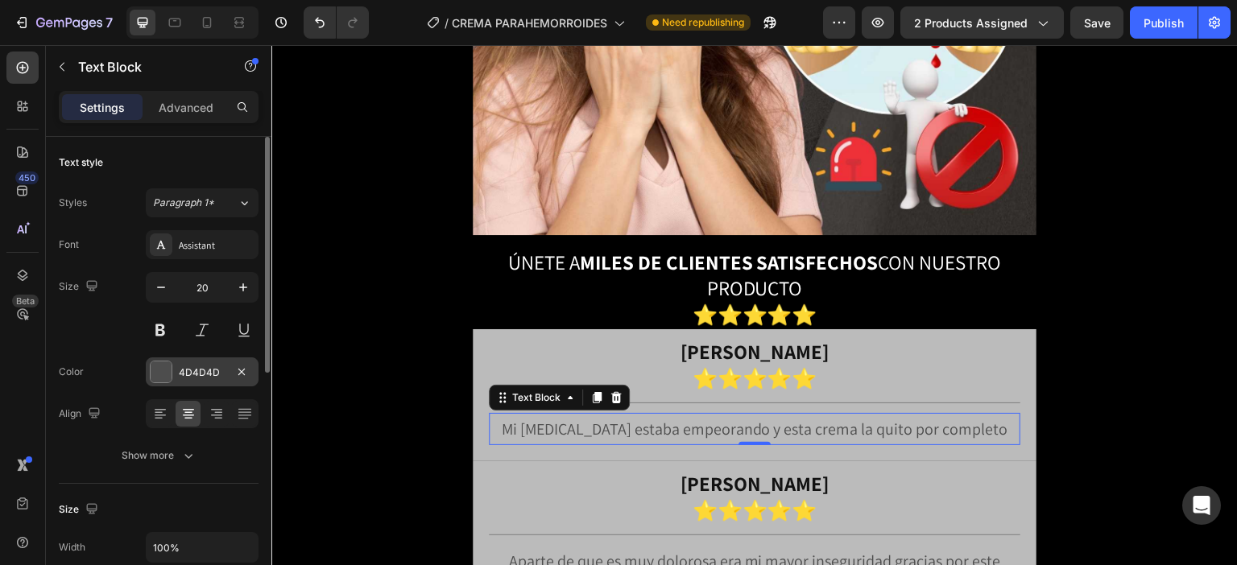
click at [206, 367] on div "4D4D4D" at bounding box center [202, 373] width 47 height 14
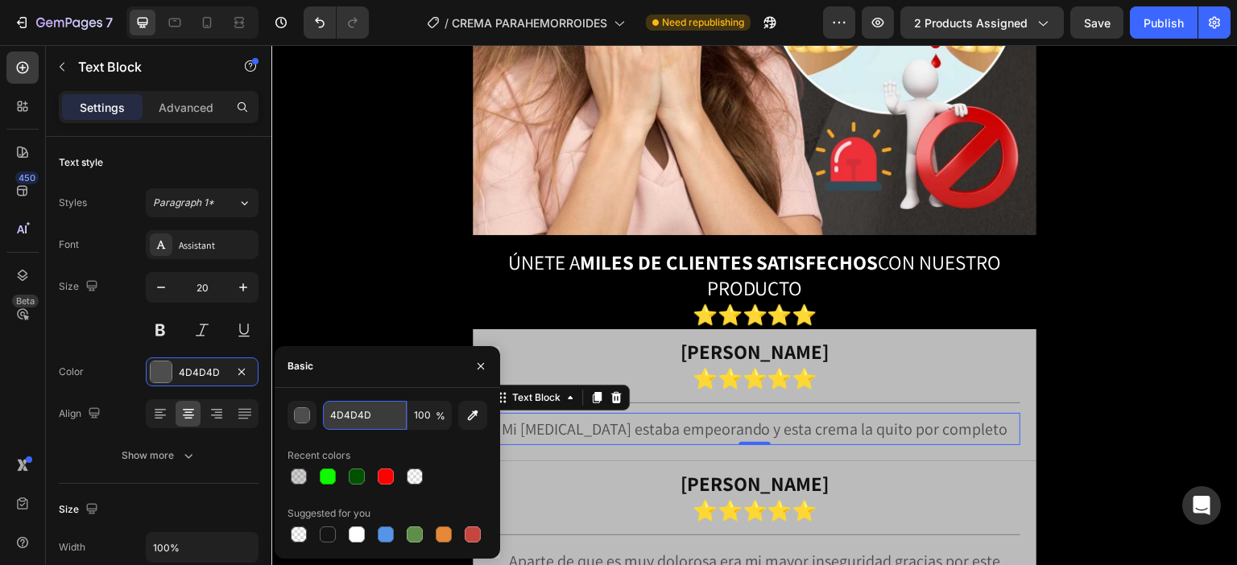
click at [377, 404] on input "4D4D4D" at bounding box center [365, 415] width 84 height 29
click at [681, 470] on strong "Pedro Gutierrez" at bounding box center [754, 483] width 149 height 27
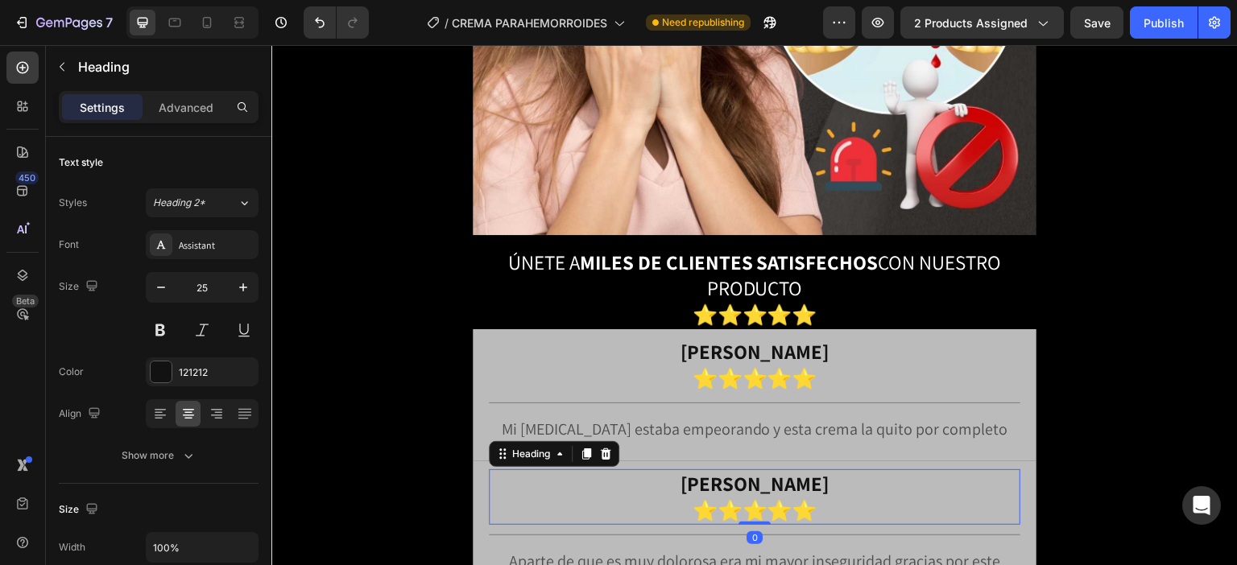
click at [665, 469] on h2 "Pedro Gutierrez ⭐⭐⭐⭐⭐" at bounding box center [754, 497] width 531 height 56
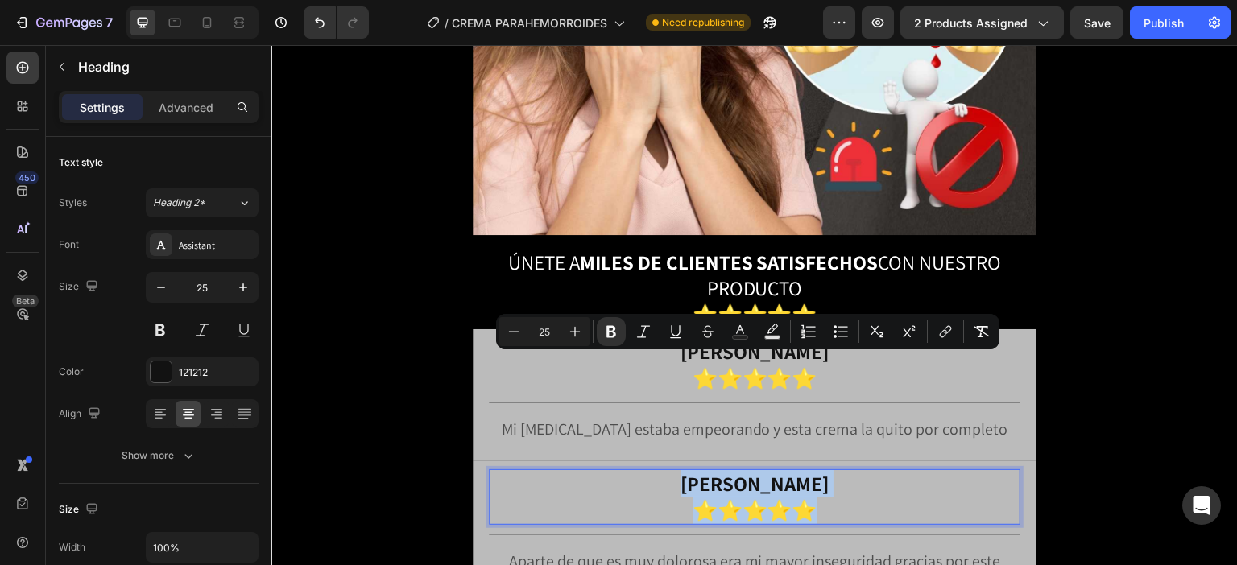
click at [733, 470] on strong "Pedro Gutierrez" at bounding box center [754, 483] width 149 height 27
copy p "Pedro Gutierrez ⭐⭐⭐⭐⭐"
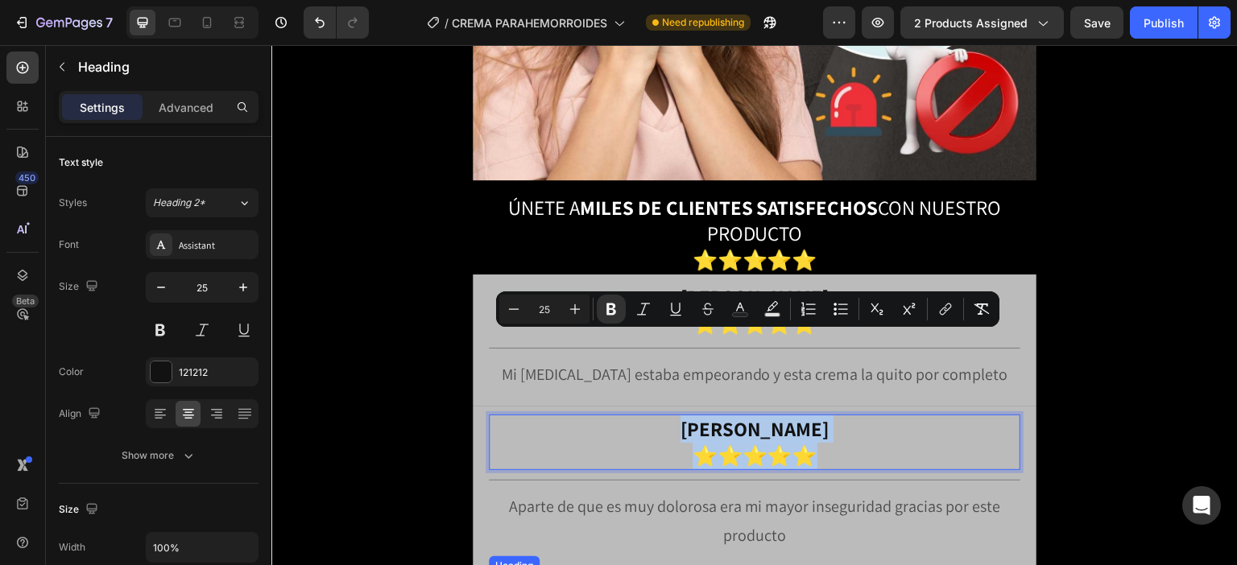
scroll to position [4912, 0]
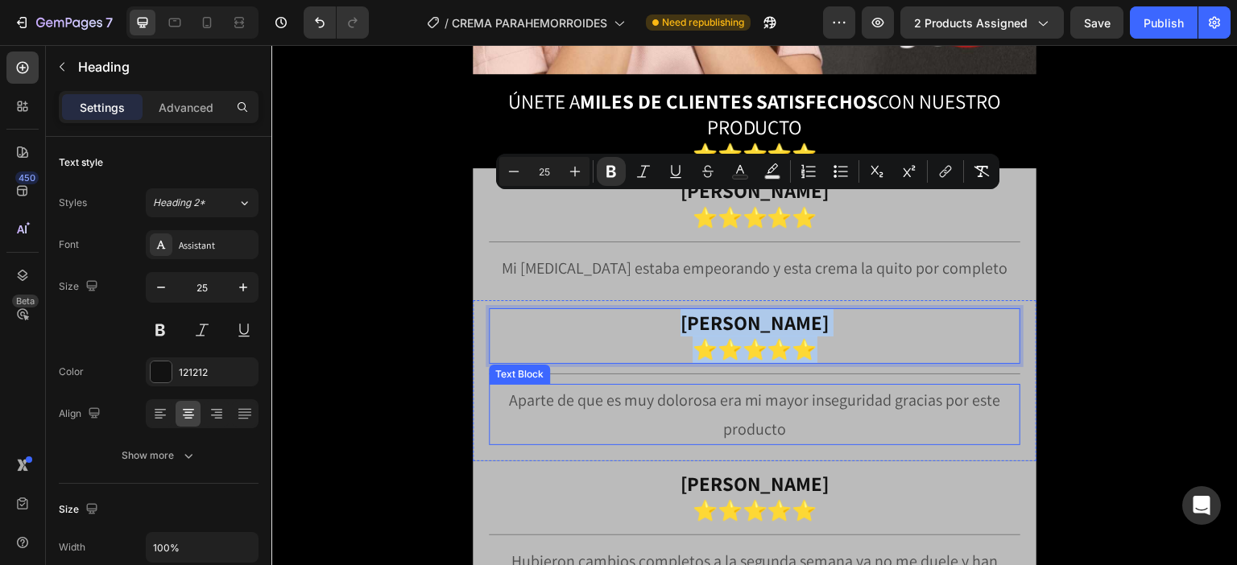
click at [679, 386] on p "Aparte de que es muy dolorosa era mi mayor inseguridad gracias por este producto" at bounding box center [754, 415] width 528 height 58
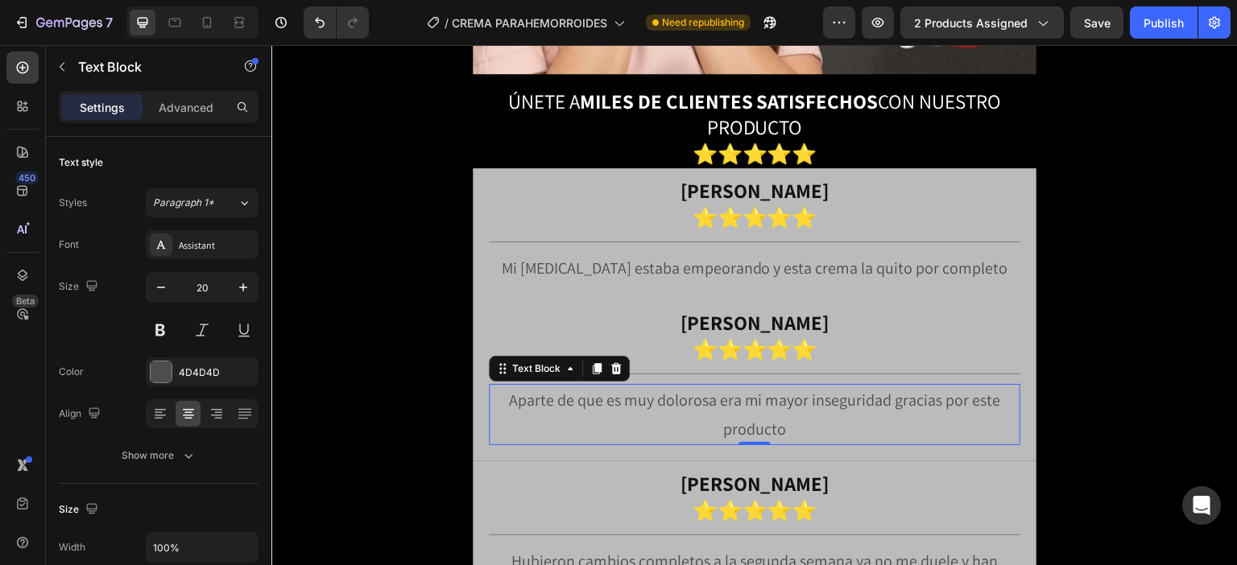
copy p "Pedro Gutierrez ⭐⭐⭐⭐⭐"
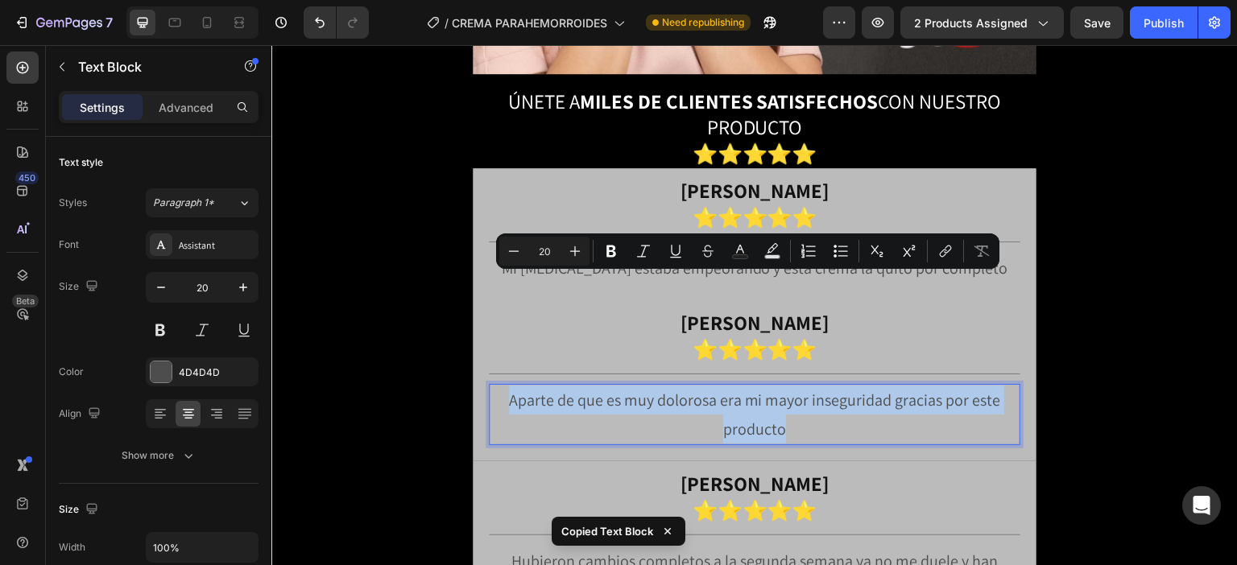
copy p "Aparte de que es muy dolorosa era mi mayor inseguridad gracias por este producto"
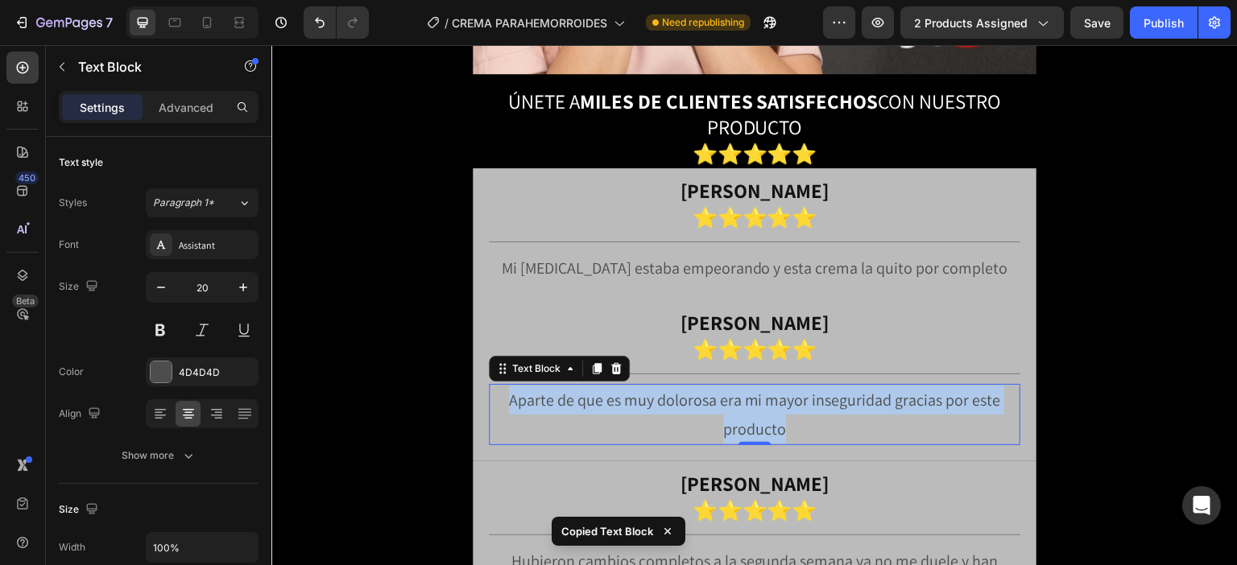
click at [746, 470] on strong "Laura Tovar" at bounding box center [754, 483] width 149 height 27
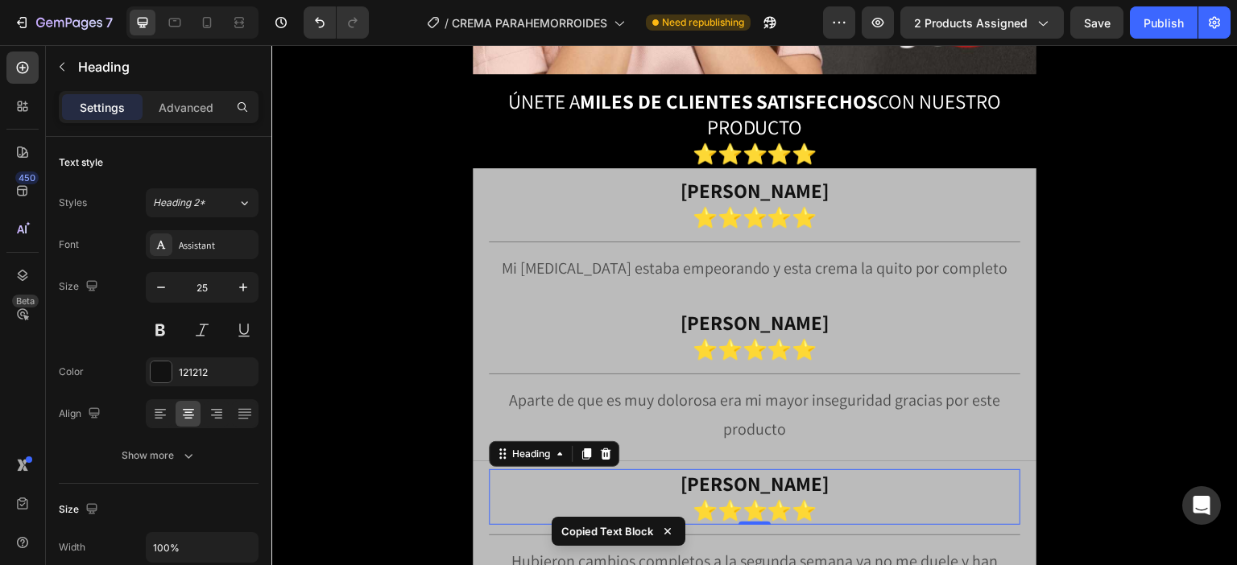
click at [761, 470] on strong "Laura Tovar" at bounding box center [754, 483] width 149 height 27
copy p "Aparte de que es muy dolorosa era mi mayor inseguridad gracias por este producto"
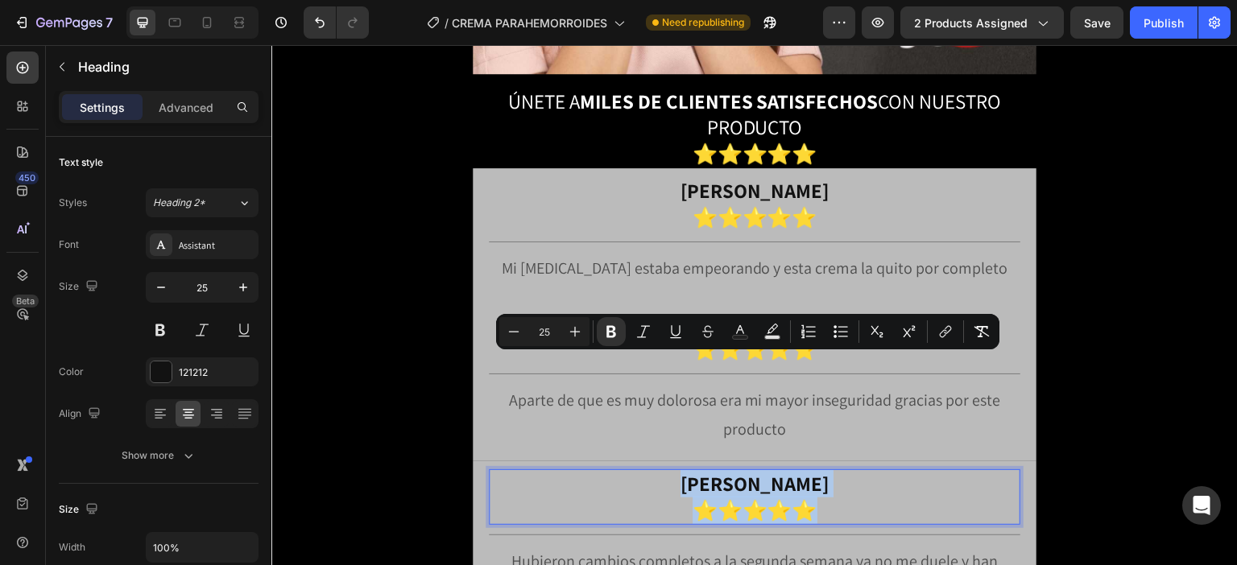
copy p "Laura Tovar ⭐⭐⭐⭐⭐"
click at [706, 547] on p "Hubieron cambios completos a la segunda semana ya no me duele y han desaparecid…" at bounding box center [754, 576] width 528 height 58
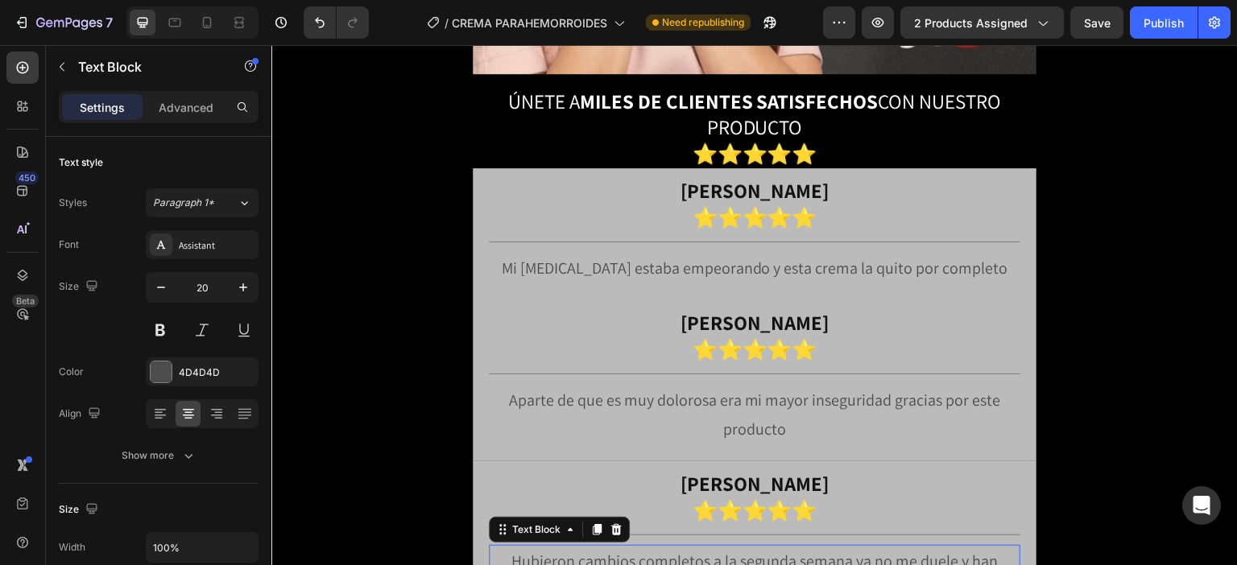
click at [710, 547] on p "Hubieron cambios completos a la segunda semana ya no me duele y han desaparecid…" at bounding box center [754, 576] width 528 height 58
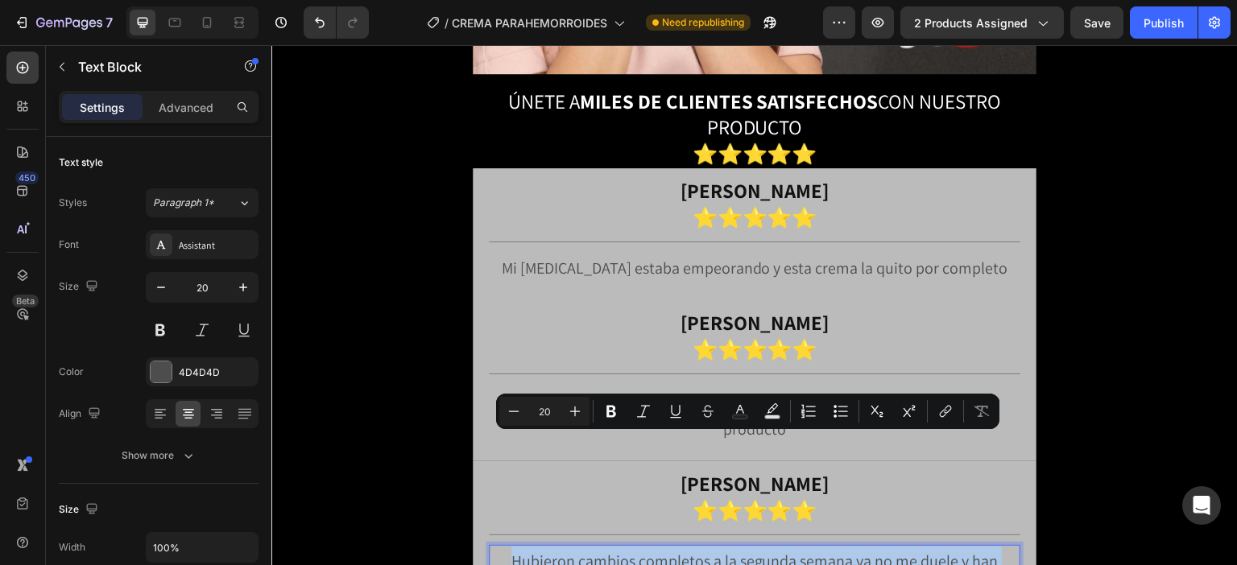
copy p "Hubieron cambios completos a la segunda semana ya no me duele y han desaparecid…"
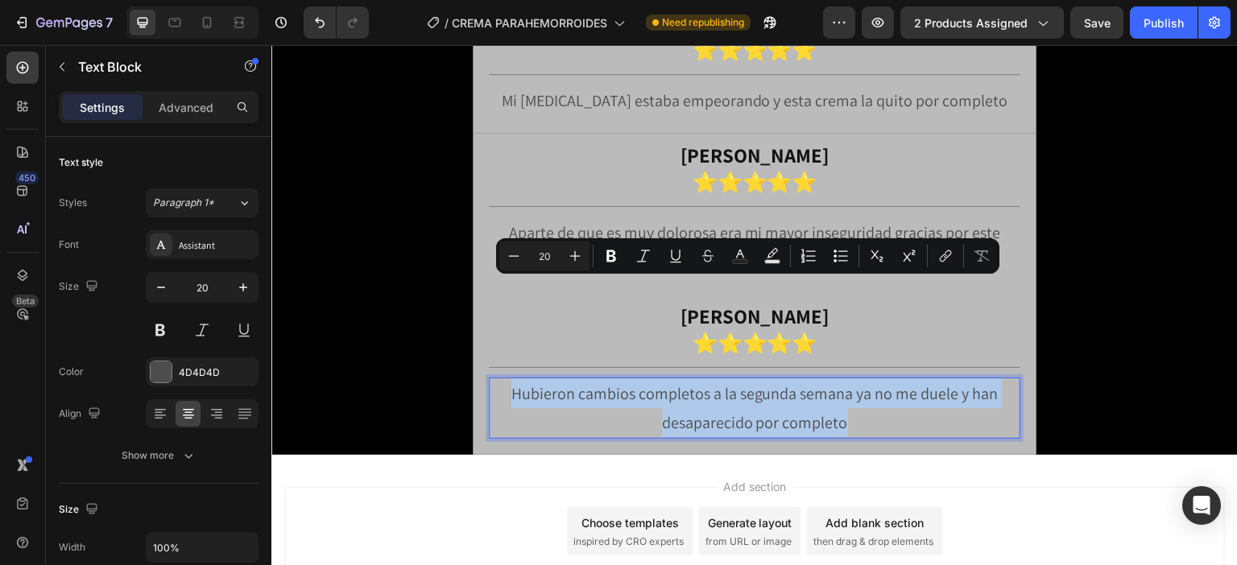
scroll to position [5086, 0]
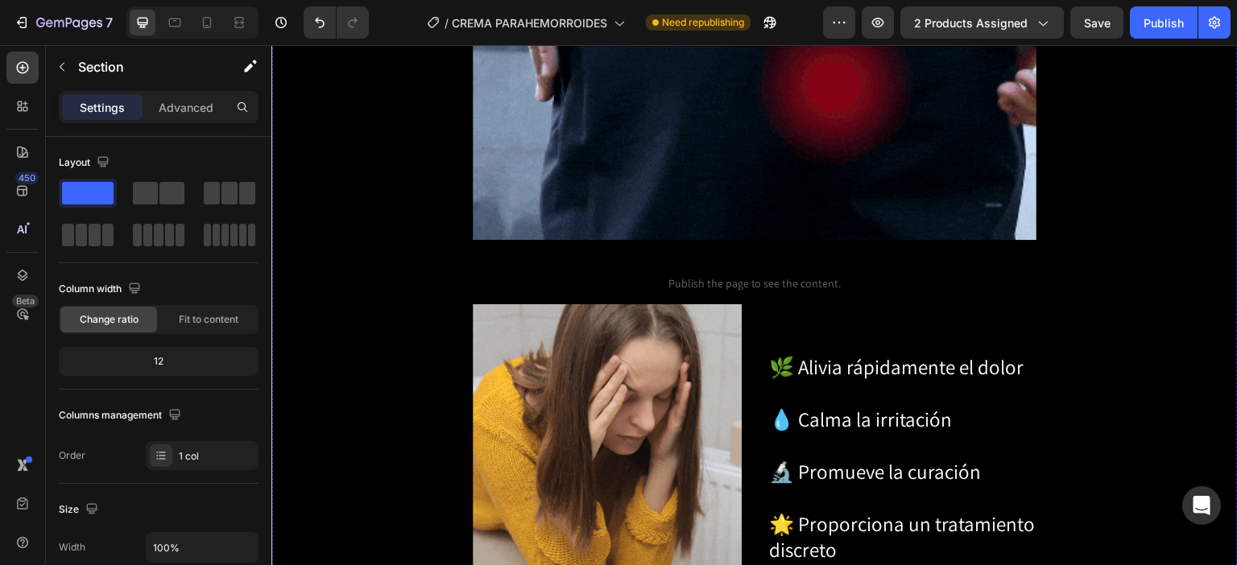
scroll to position [1784, 0]
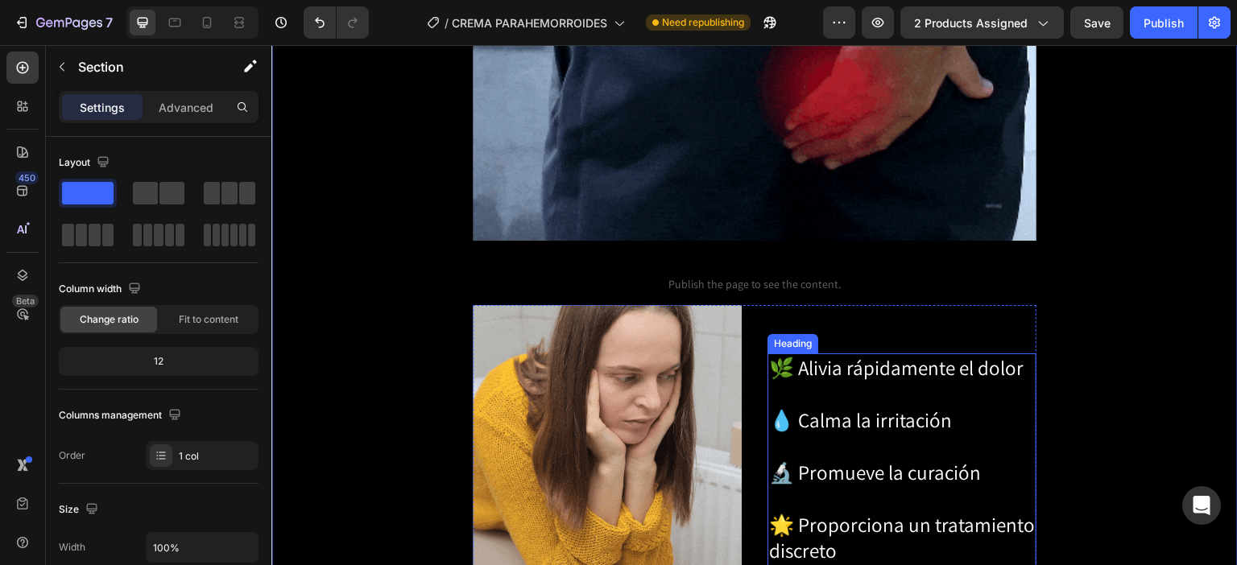
click at [829, 355] on p "⁠⁠⁠⁠⁠⁠⁠ 🌿 Alivia rápidamente el dolor 💧 Calma la irritación 🔬 Promueve la curac…" at bounding box center [902, 499] width 266 height 288
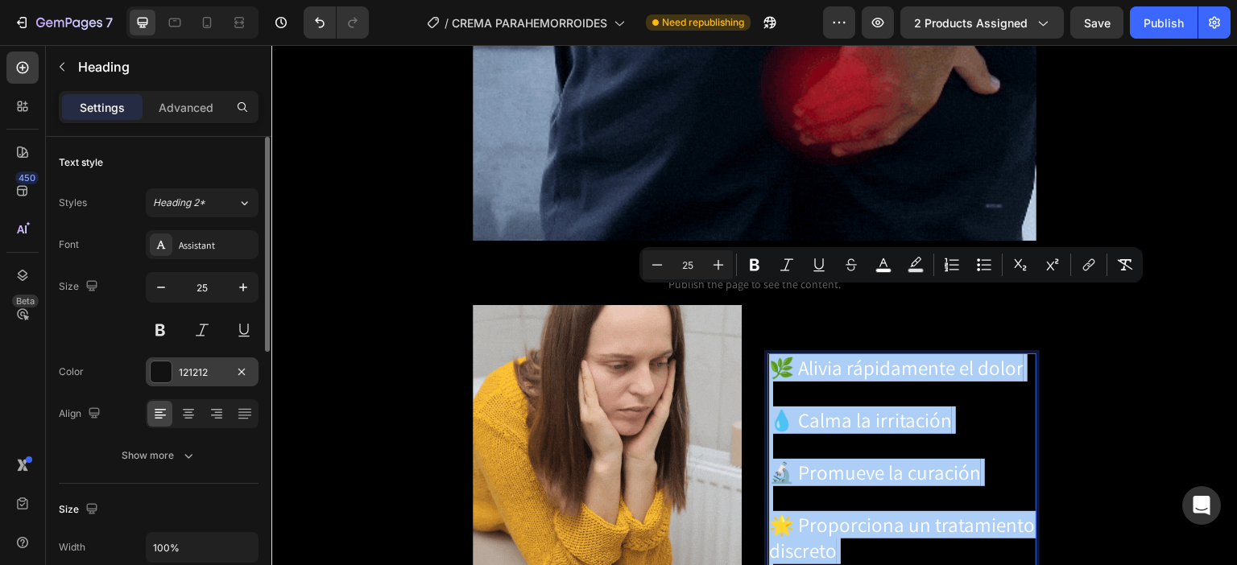
click at [184, 374] on div "121212" at bounding box center [202, 373] width 47 height 14
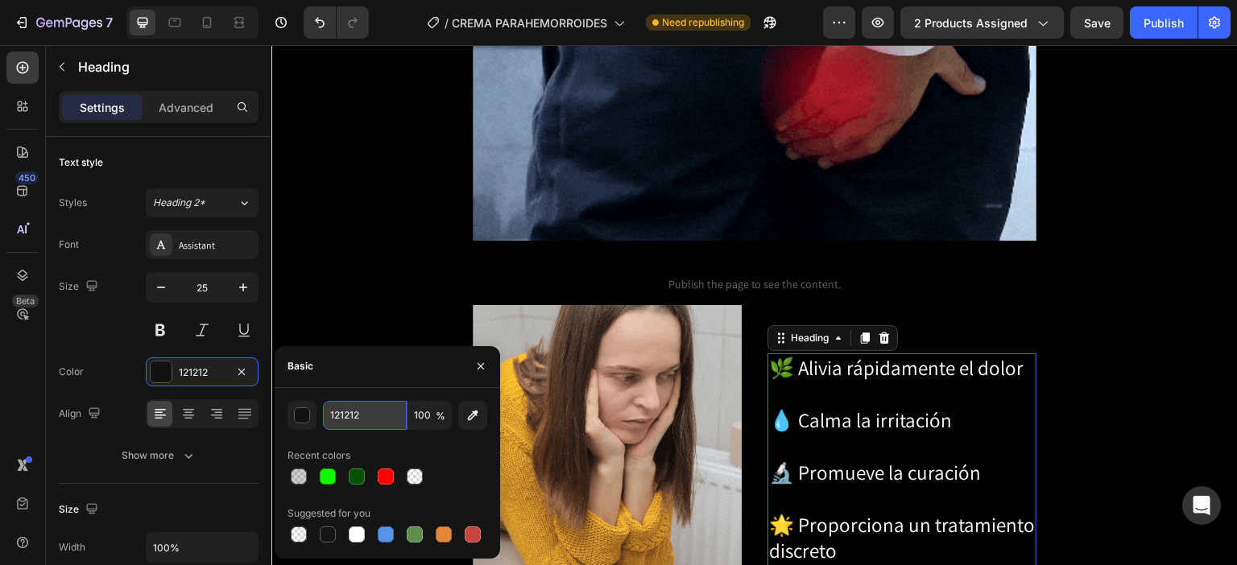
click at [372, 411] on input "121212" at bounding box center [365, 415] width 84 height 29
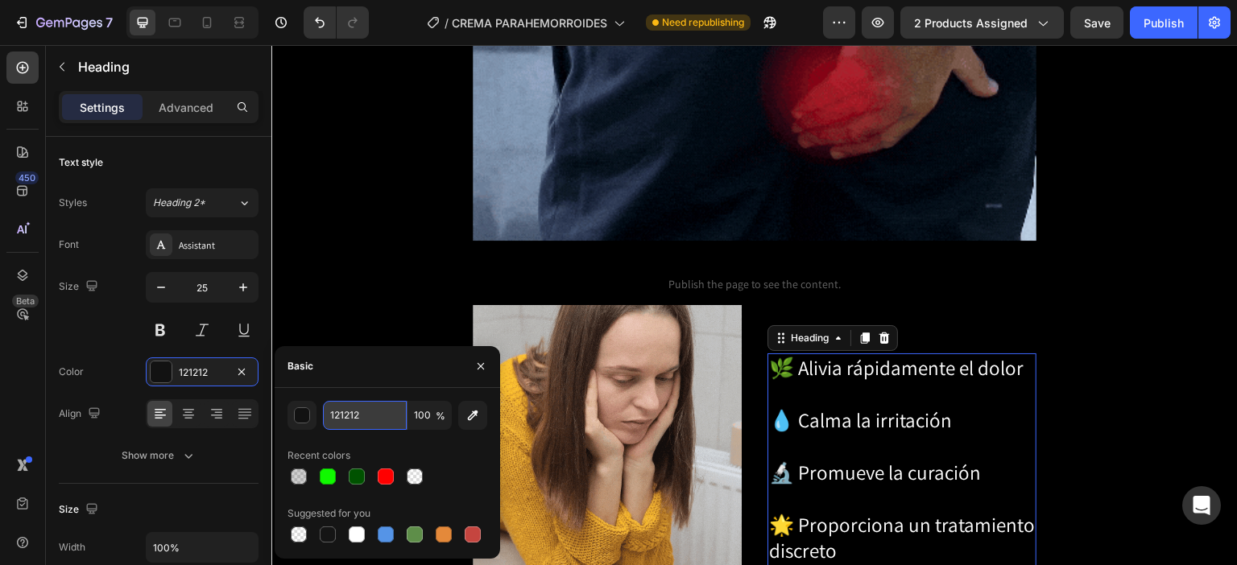
click at [372, 411] on input "121212" at bounding box center [365, 415] width 84 height 29
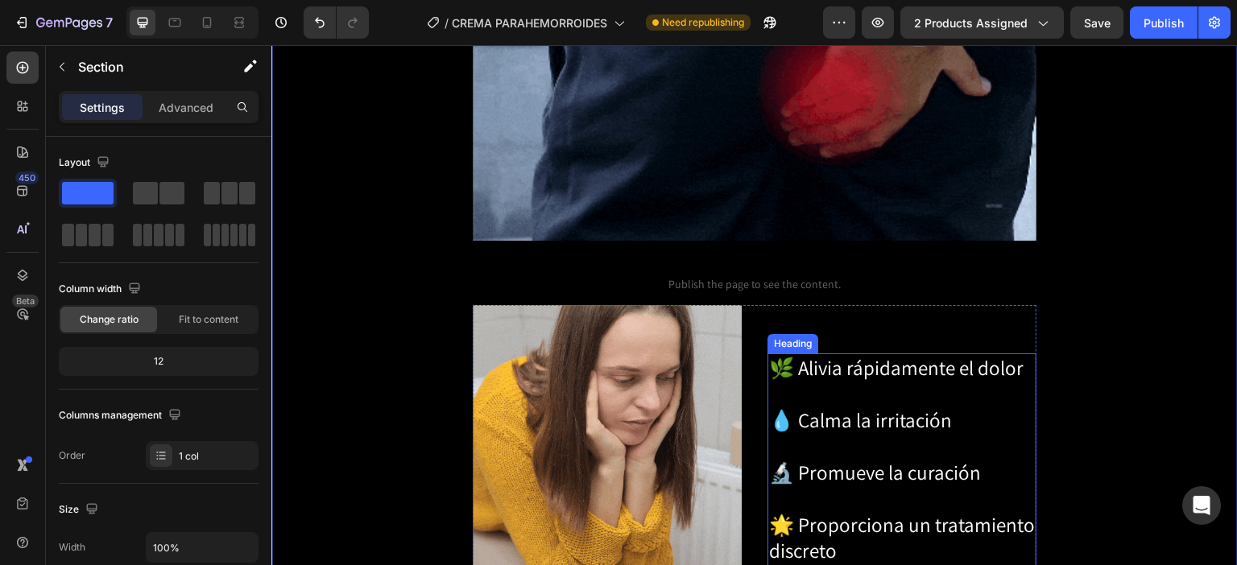
click at [881, 407] on span "💧 Calma la irritación" at bounding box center [860, 420] width 183 height 27
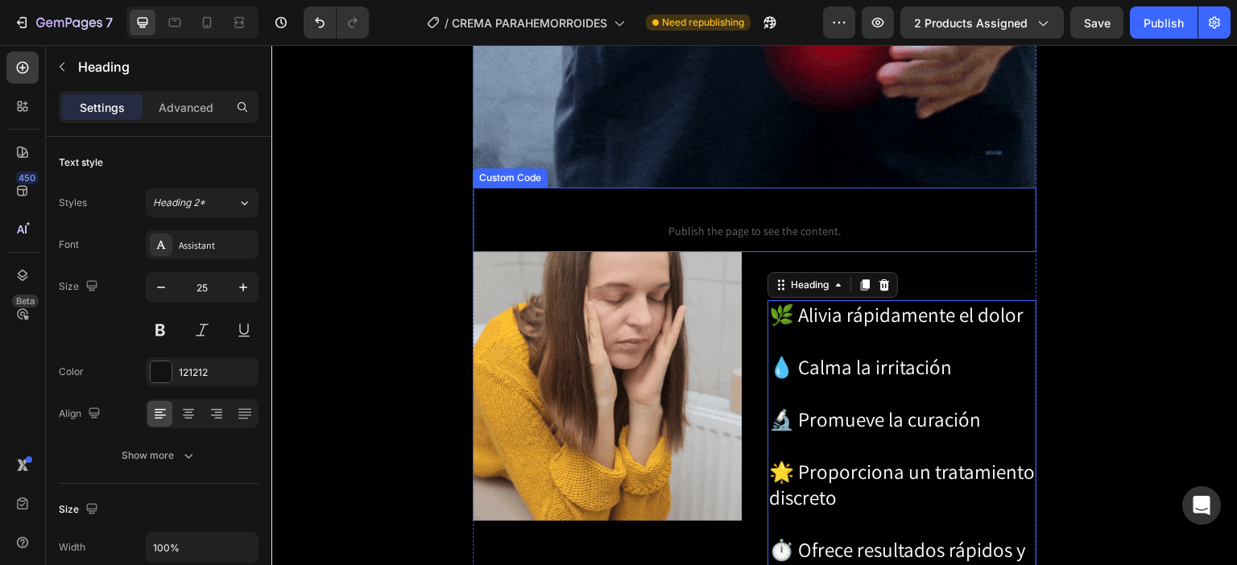
scroll to position [1865, 0]
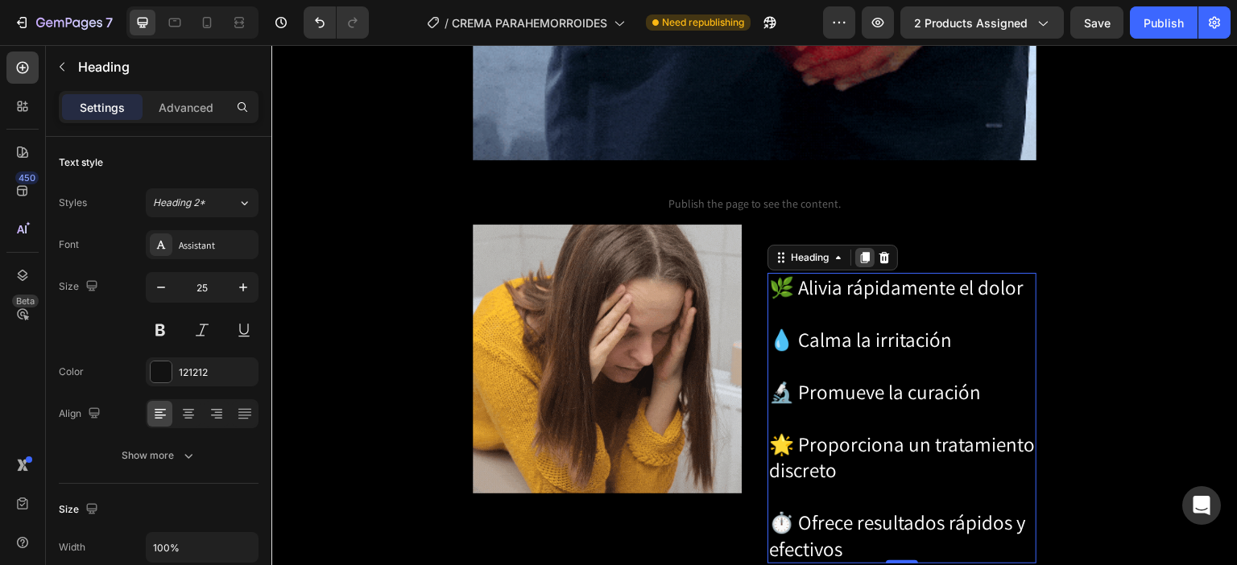
click at [855, 248] on div at bounding box center [864, 257] width 19 height 19
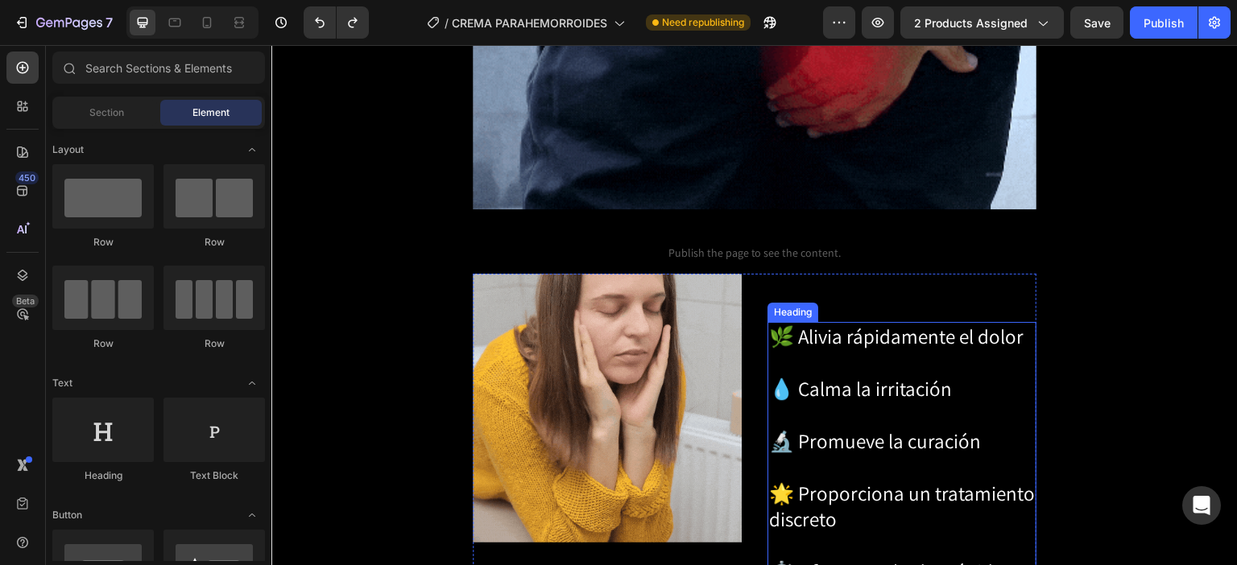
scroll to position [1668, 0]
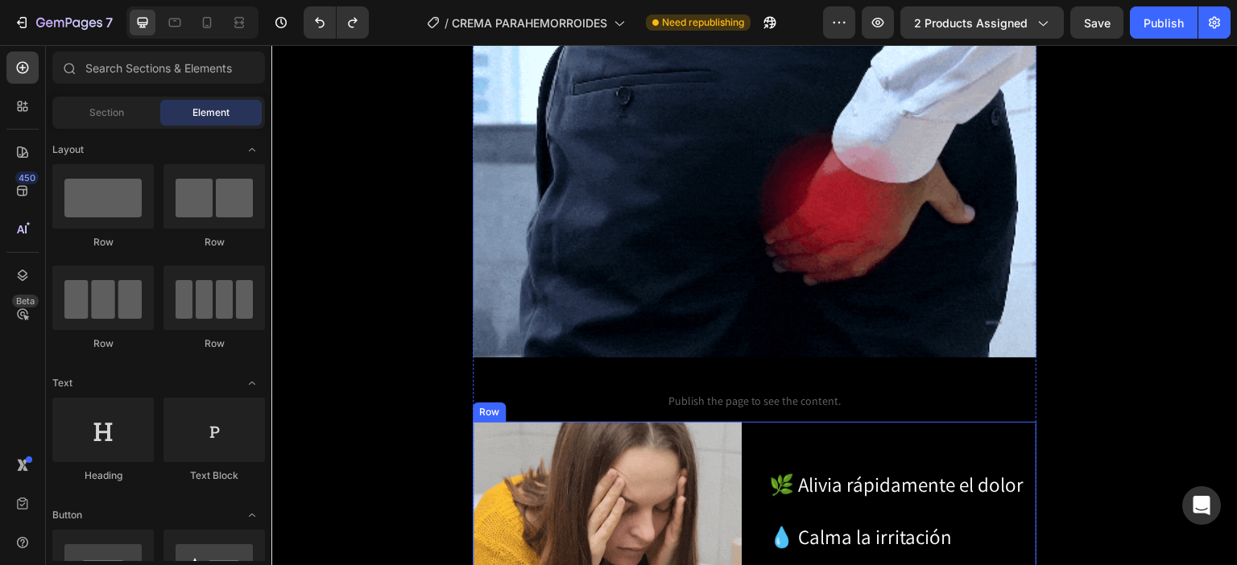
click at [921, 471] on span "🌿 Alivia rápidamente el dolor" at bounding box center [896, 484] width 254 height 27
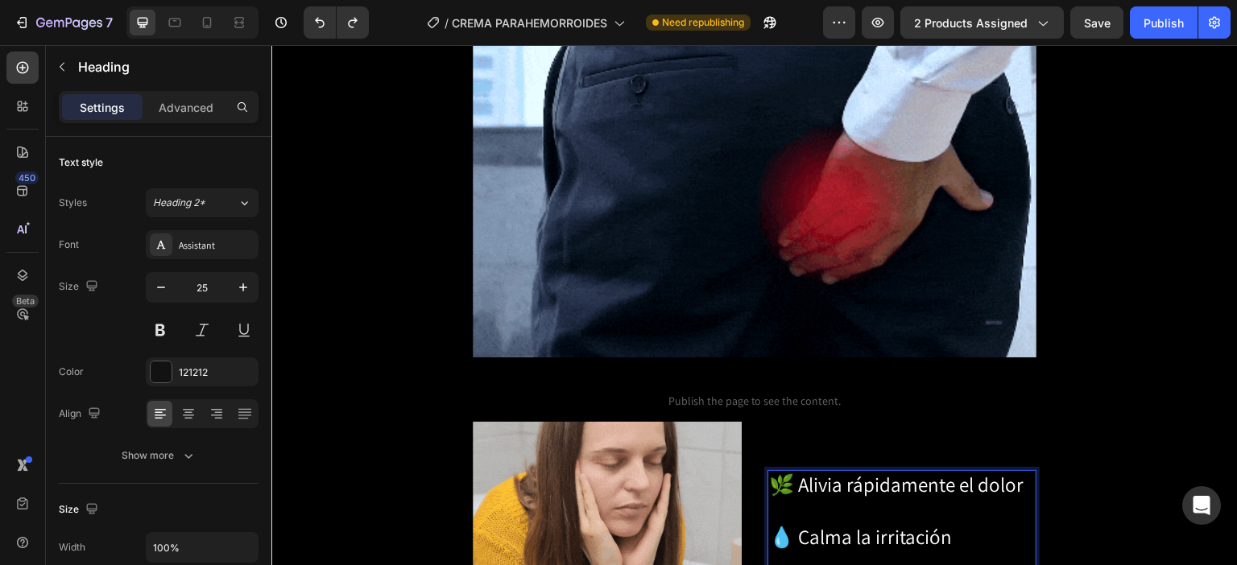
click at [927, 471] on span "🌿 Alivia rápidamente el dolor" at bounding box center [896, 484] width 254 height 27
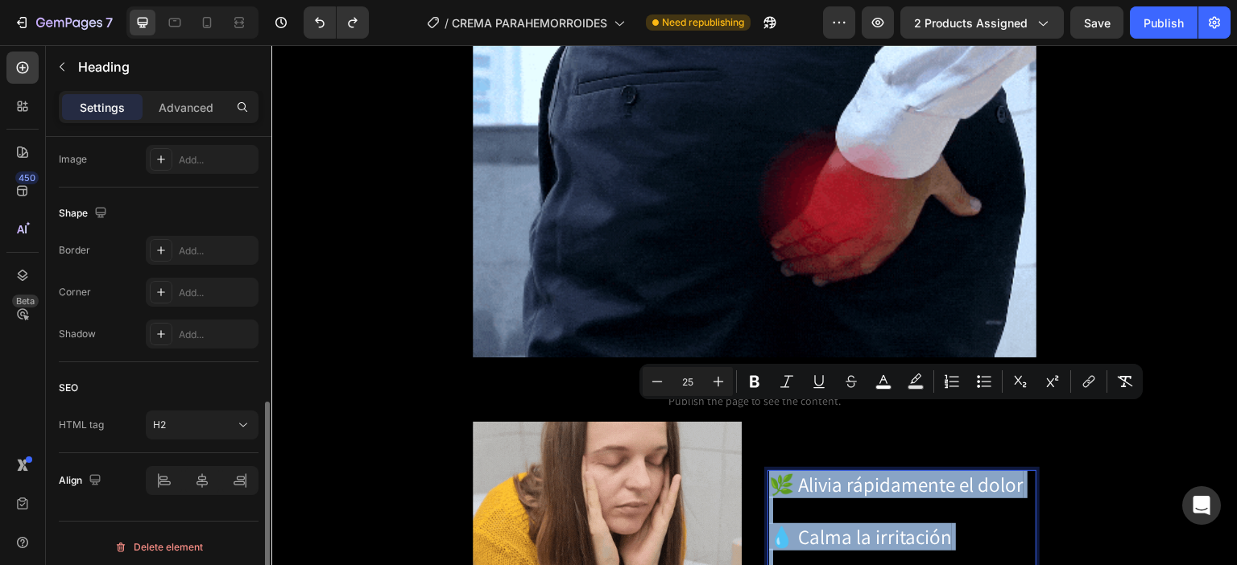
scroll to position [569, 0]
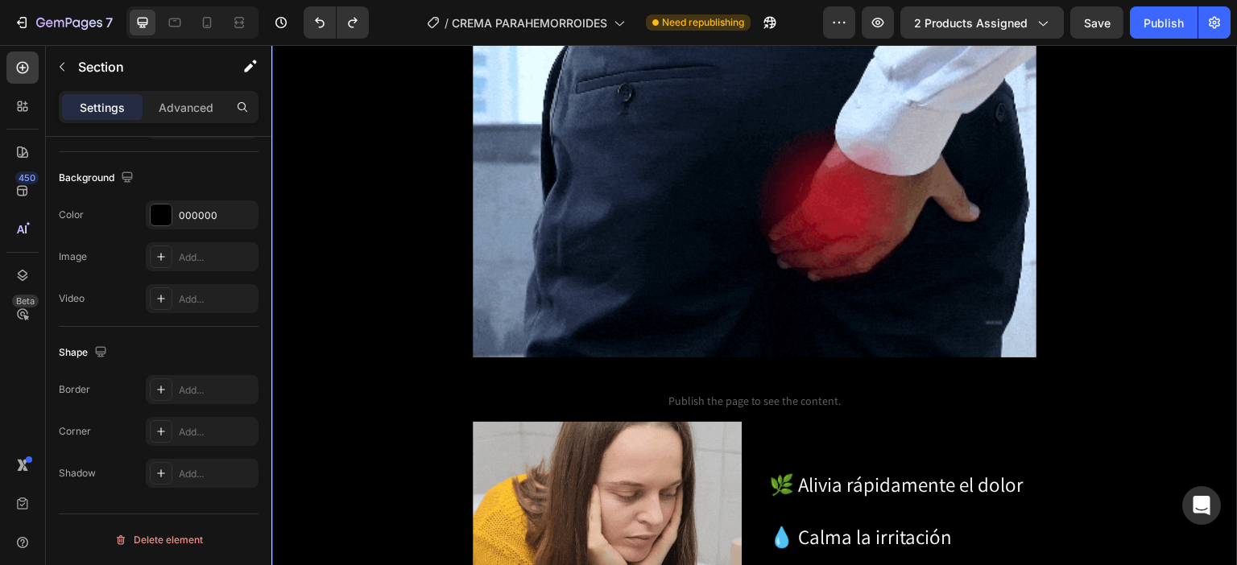
scroll to position [0, 0]
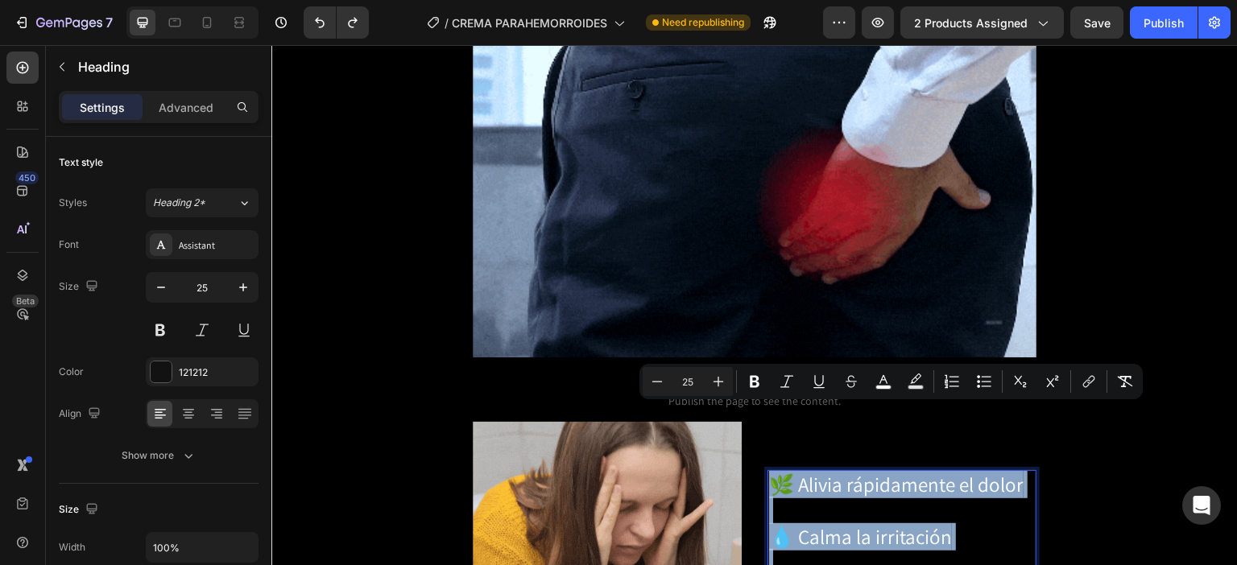
click at [885, 471] on span "🌿 Alivia rápidamente el dolor" at bounding box center [896, 484] width 254 height 27
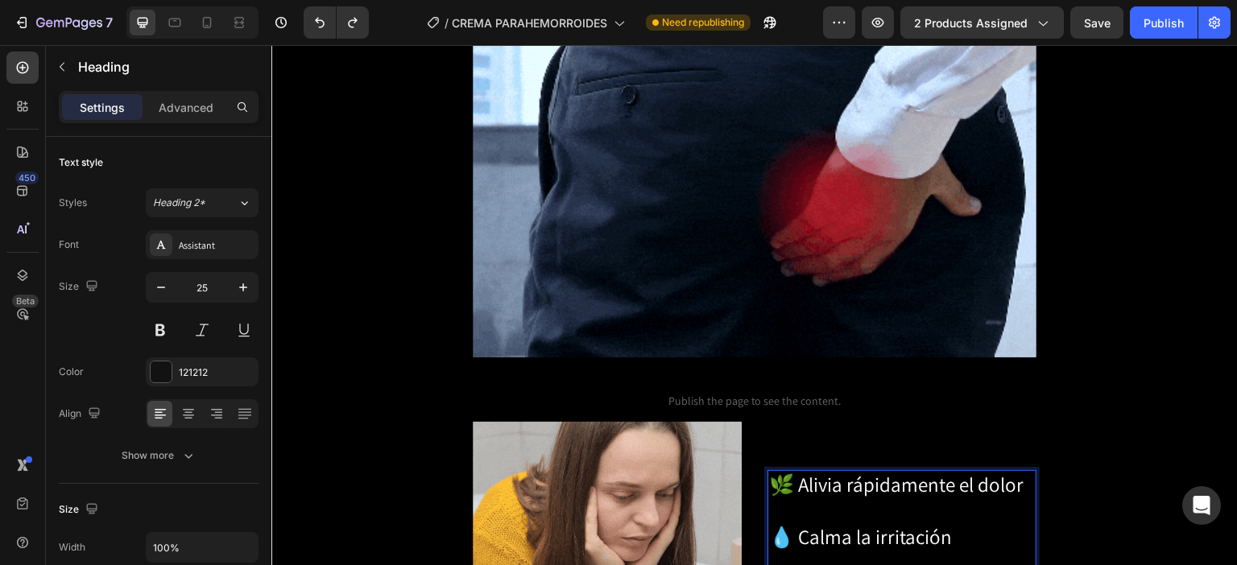
click at [874, 471] on span "🌿 Alivia rápidamente el dolor" at bounding box center [896, 484] width 254 height 27
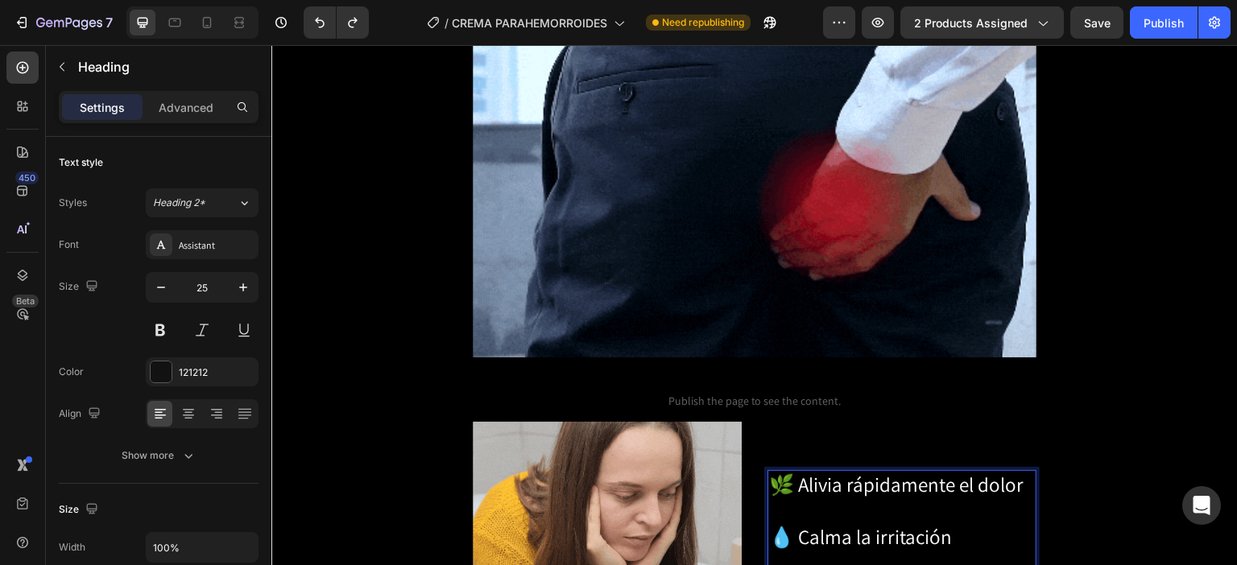
click at [875, 471] on span "🌿 Alivia rápidamente el dolor" at bounding box center [896, 484] width 254 height 27
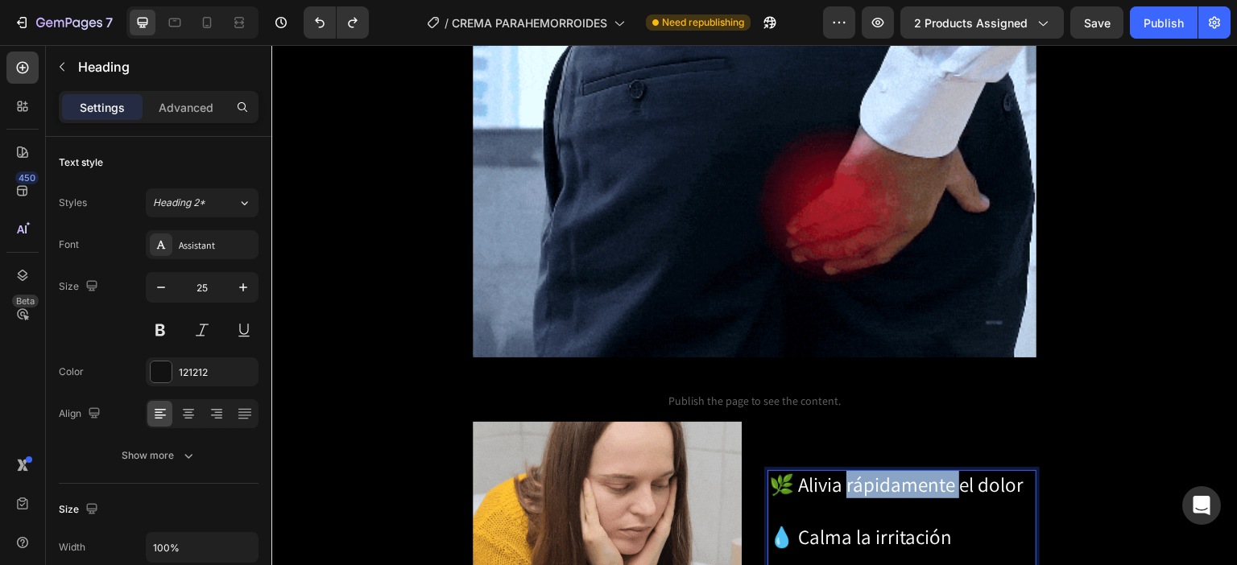
click at [875, 471] on span "🌿 Alivia rápidamente el dolor" at bounding box center [896, 484] width 254 height 27
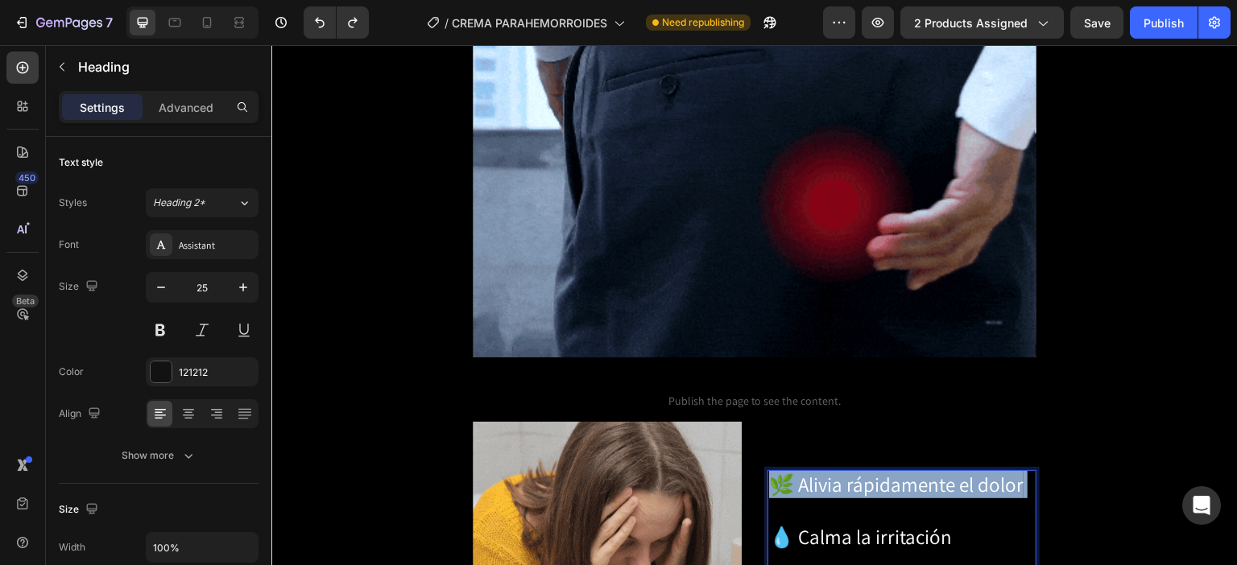
click at [875, 471] on span "🌿 Alivia rápidamente el dolor" at bounding box center [896, 484] width 254 height 27
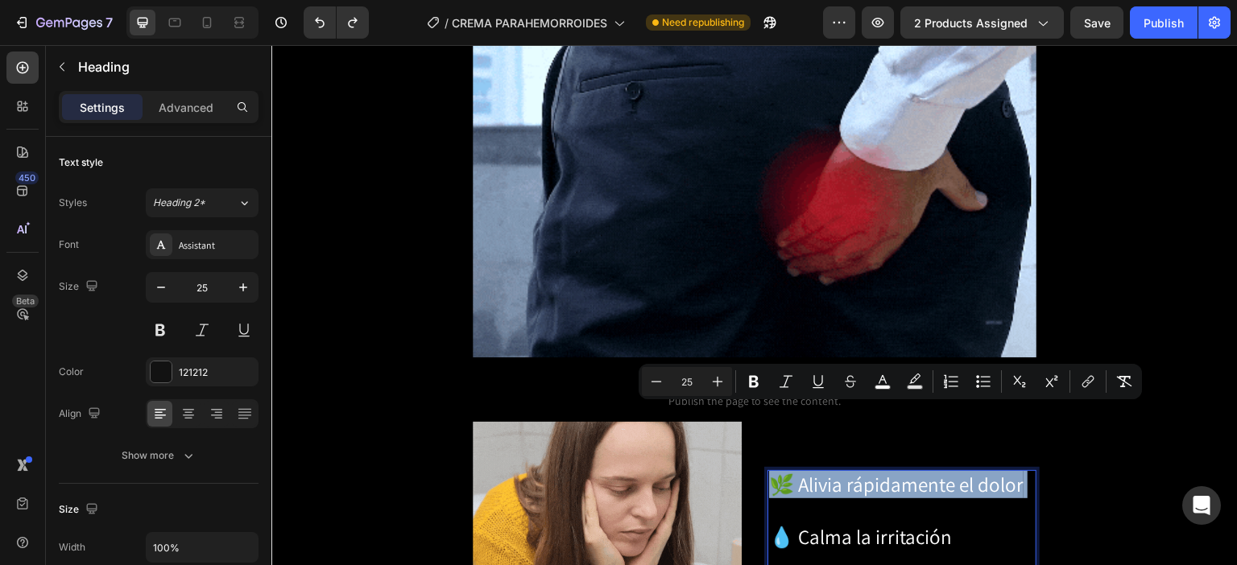
copy span "🌿 Alivia rápidamente el dolor"
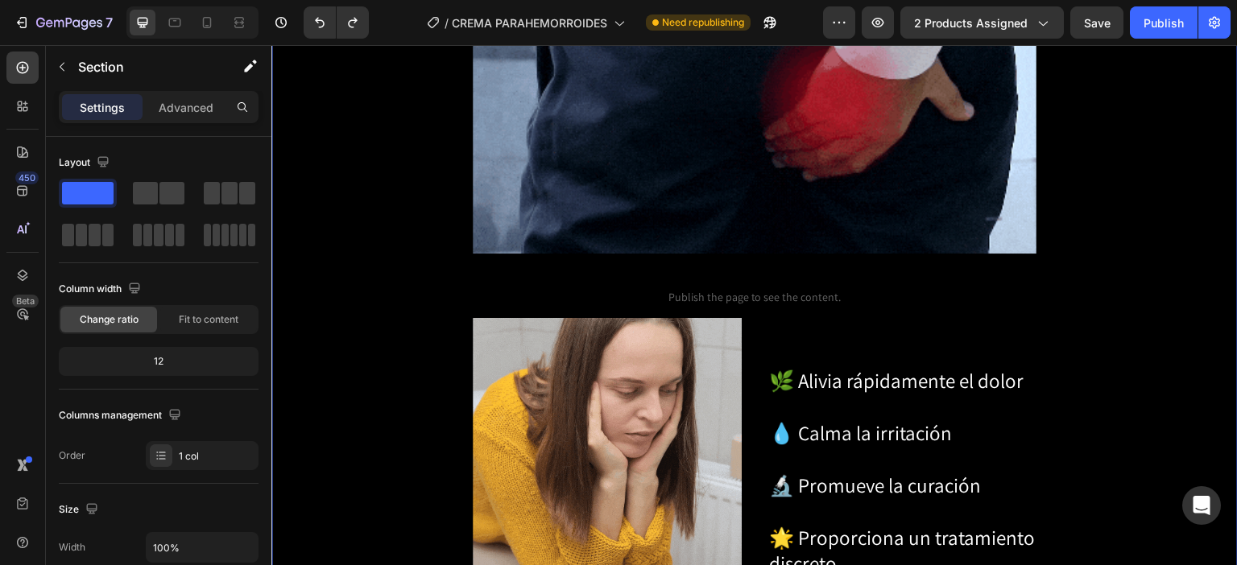
scroll to position [1829, 0]
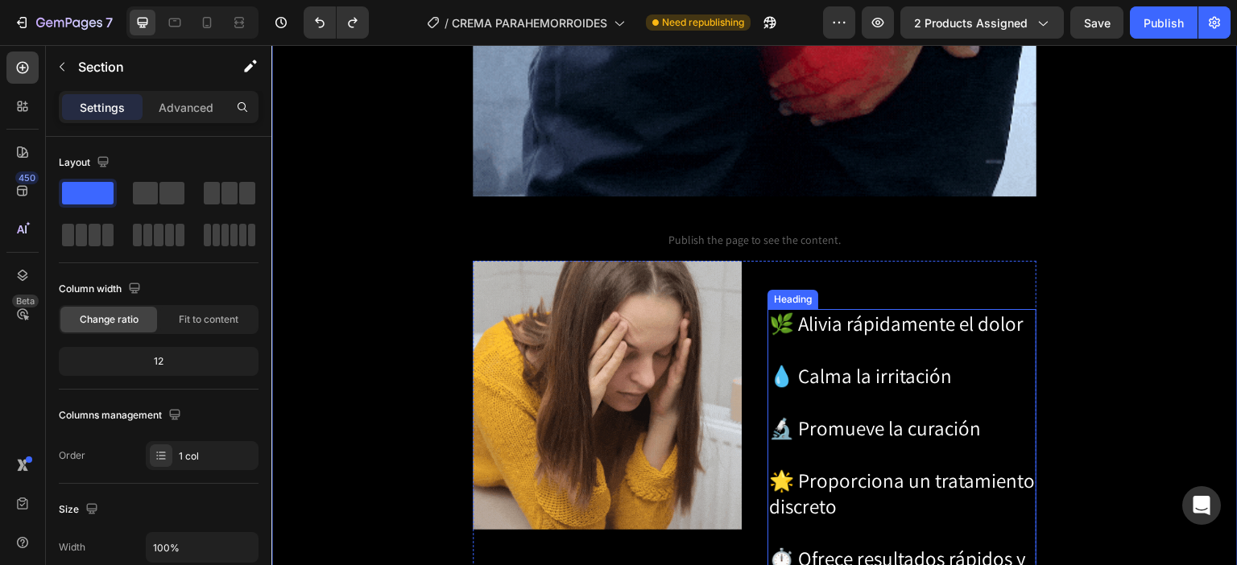
click at [949, 310] on span "🌿 Alivia rápidamente el dolor" at bounding box center [896, 323] width 254 height 27
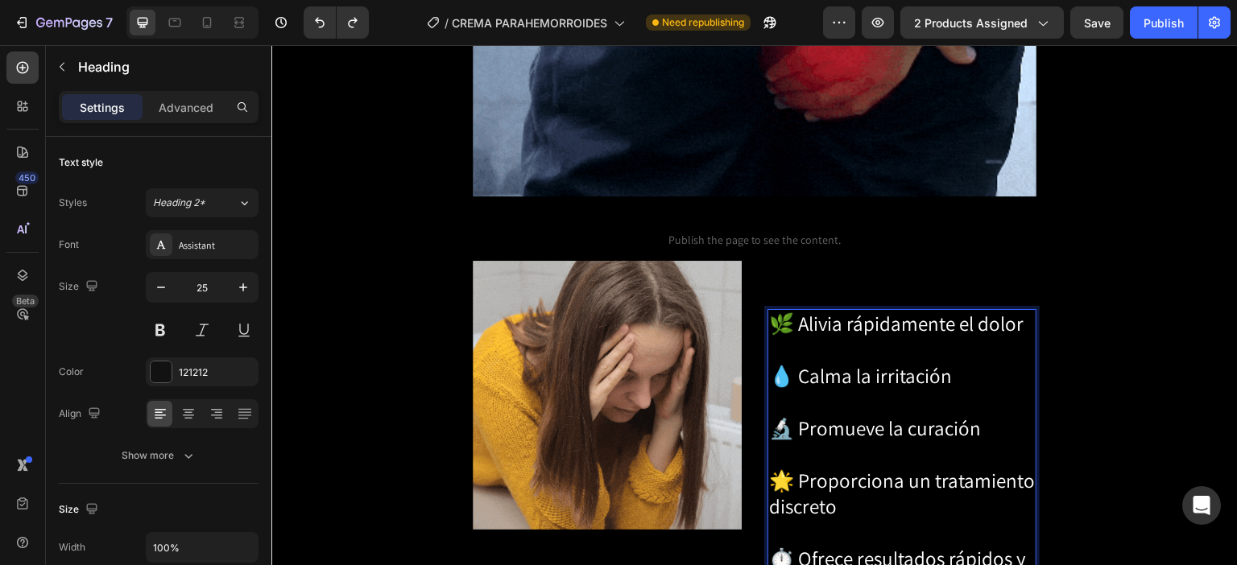
click at [949, 310] on span "🌿 Alivia rápidamente el dolor" at bounding box center [896, 323] width 254 height 27
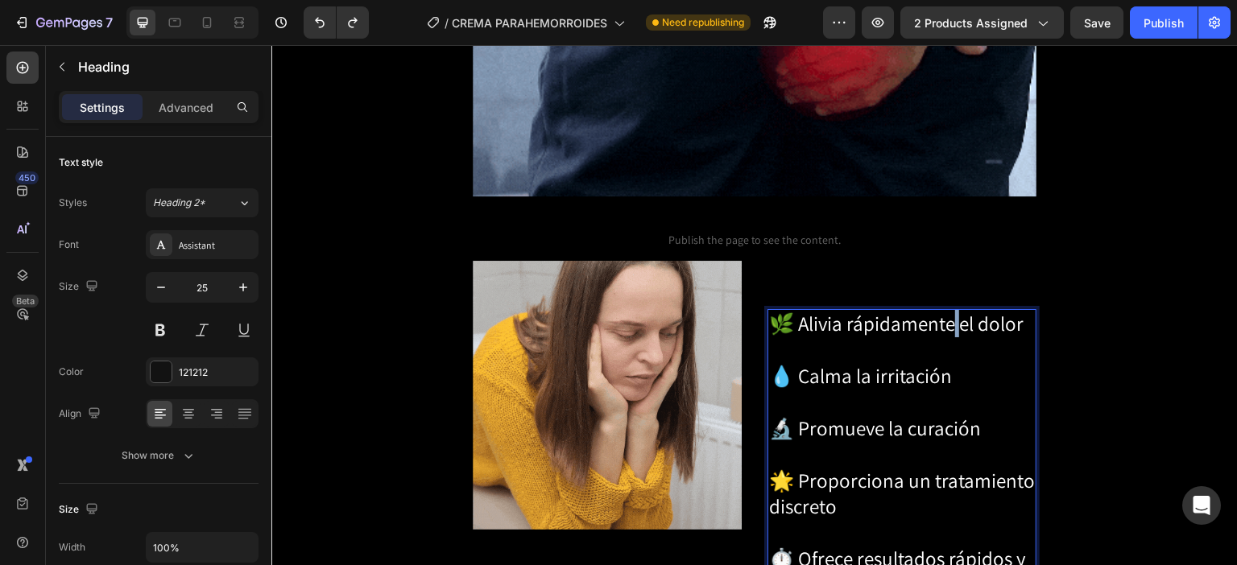
click at [949, 310] on span "🌿 Alivia rápidamente el dolor" at bounding box center [896, 323] width 254 height 27
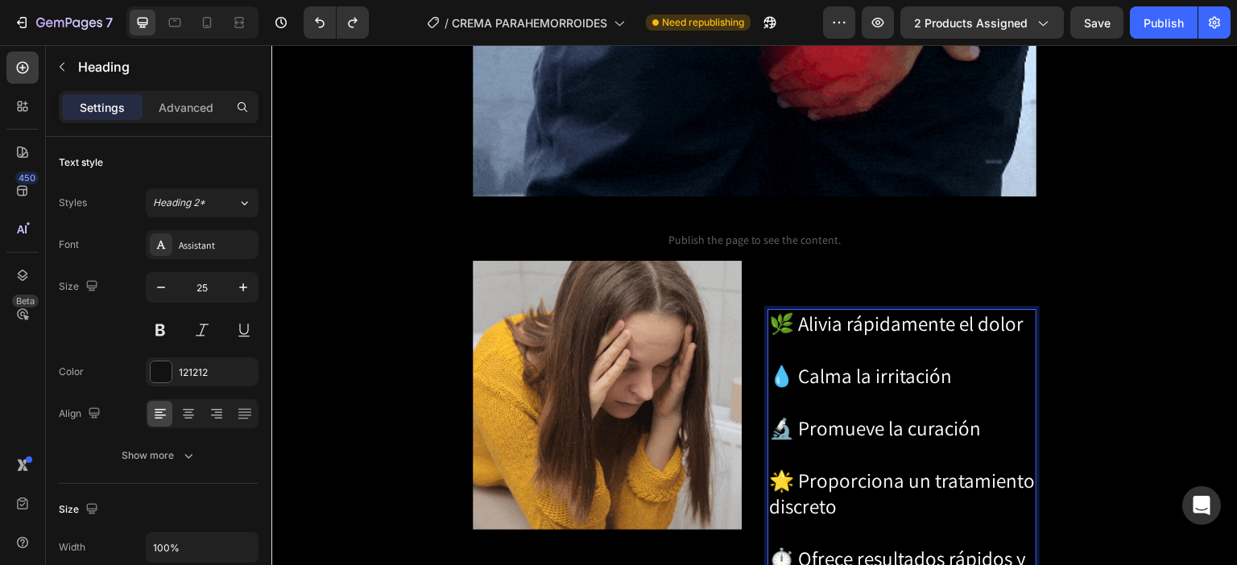
click at [939, 311] on p "🌿 Alivia rápidamente el dolor 💧 Calma la irritación 🔬 Promueve la curación 🌟 Pr…" at bounding box center [902, 455] width 266 height 288
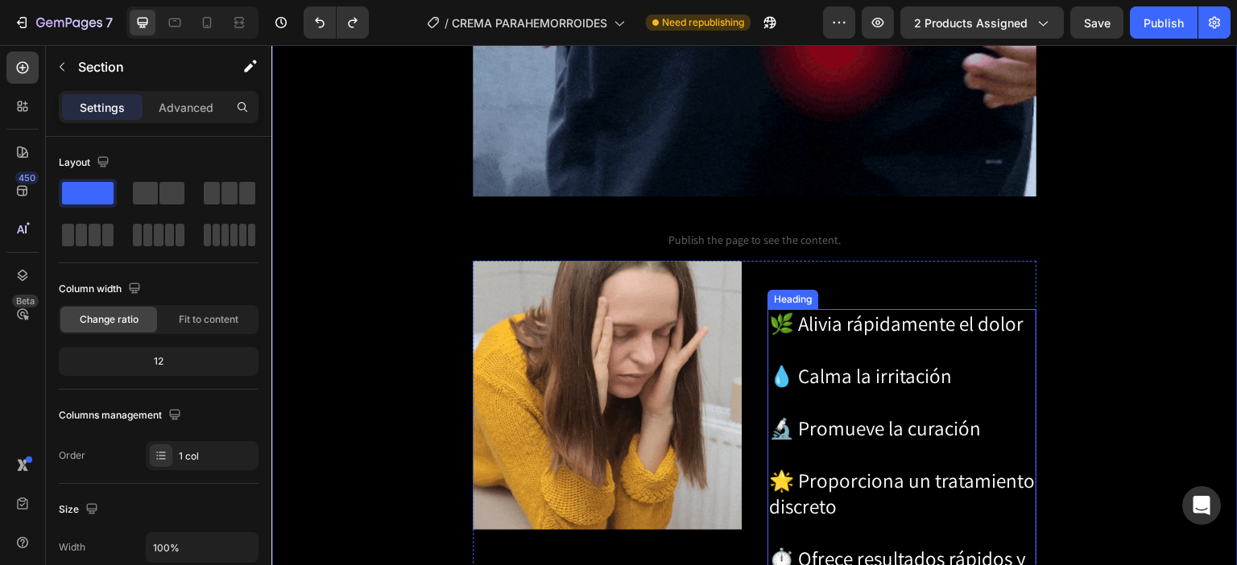
click at [919, 362] on span "💧 Calma la irritación" at bounding box center [860, 375] width 183 height 27
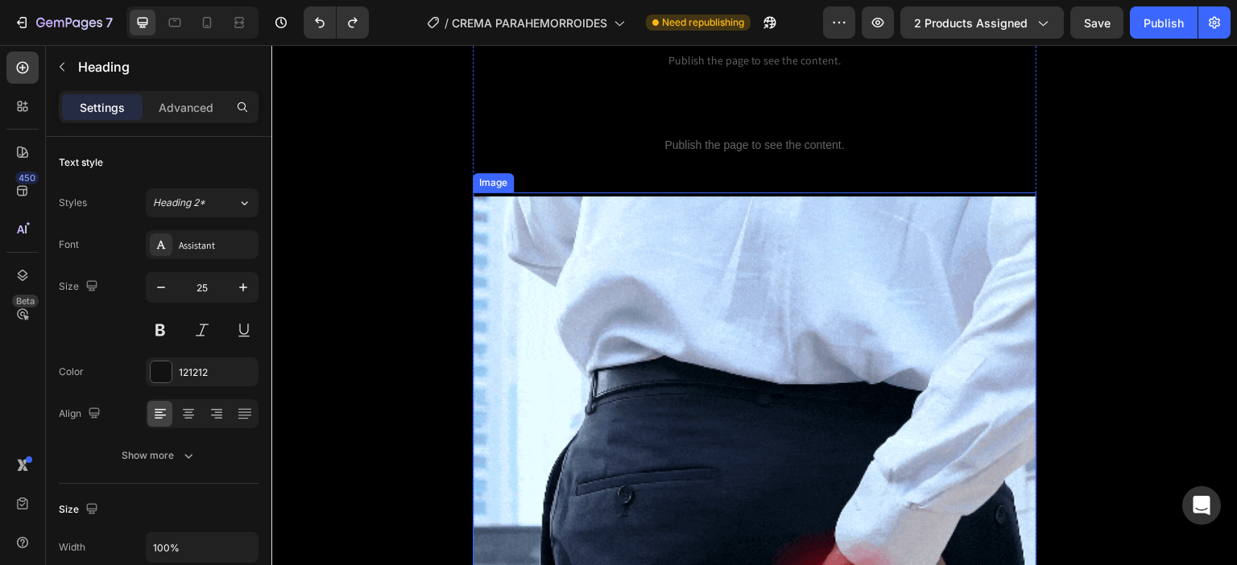
scroll to position [782, 0]
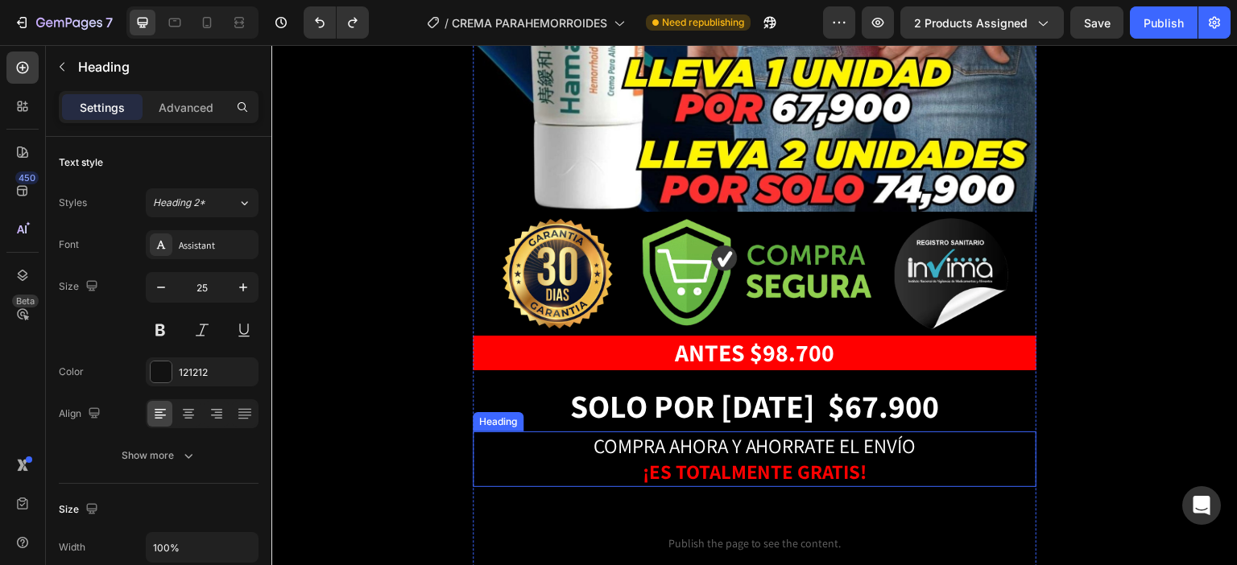
click at [794, 432] on span "COMPRA AHORA Y AHORRATE EL ENVÍO" at bounding box center [754, 445] width 323 height 27
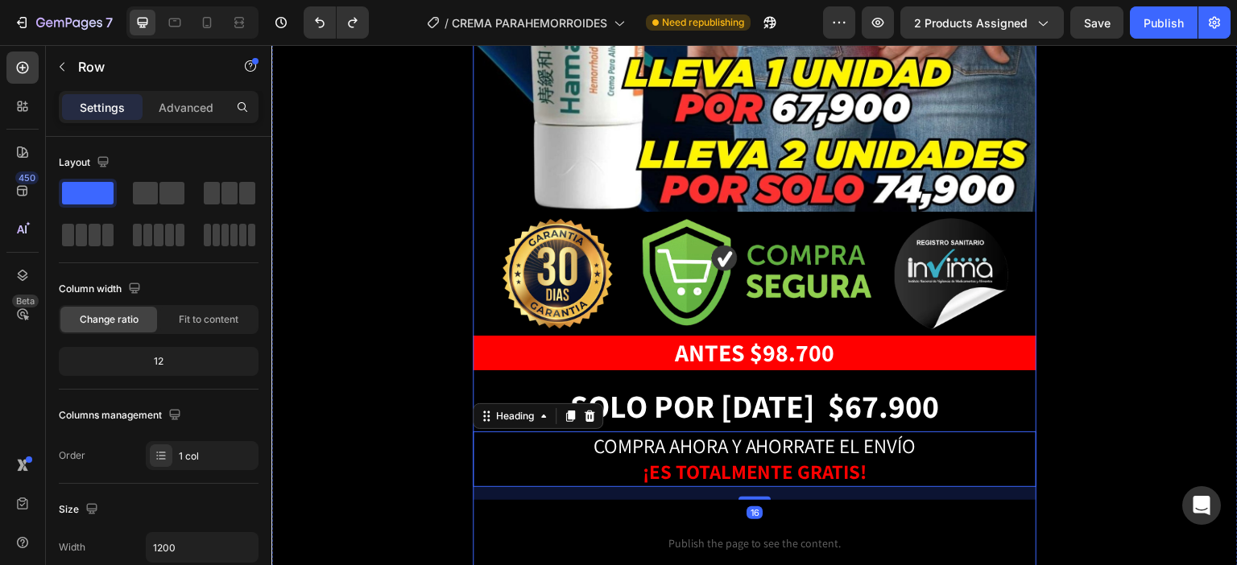
click at [796, 377] on div "Publish the page to see the content. Custom Code ⁠⁠⁠⁠⁠⁠⁠ PAGAS AL RECIBIR CON E…" at bounding box center [755, 471] width 564 height 2350
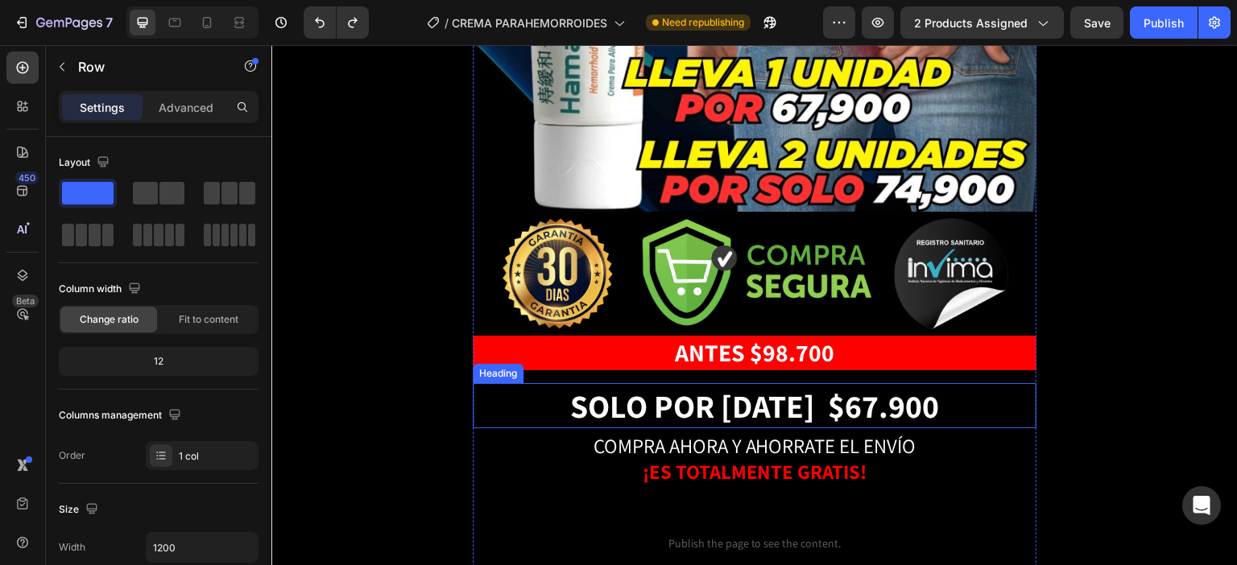
click at [790, 385] on strong "SOLO POR [DATE] $67" at bounding box center [724, 406] width 308 height 42
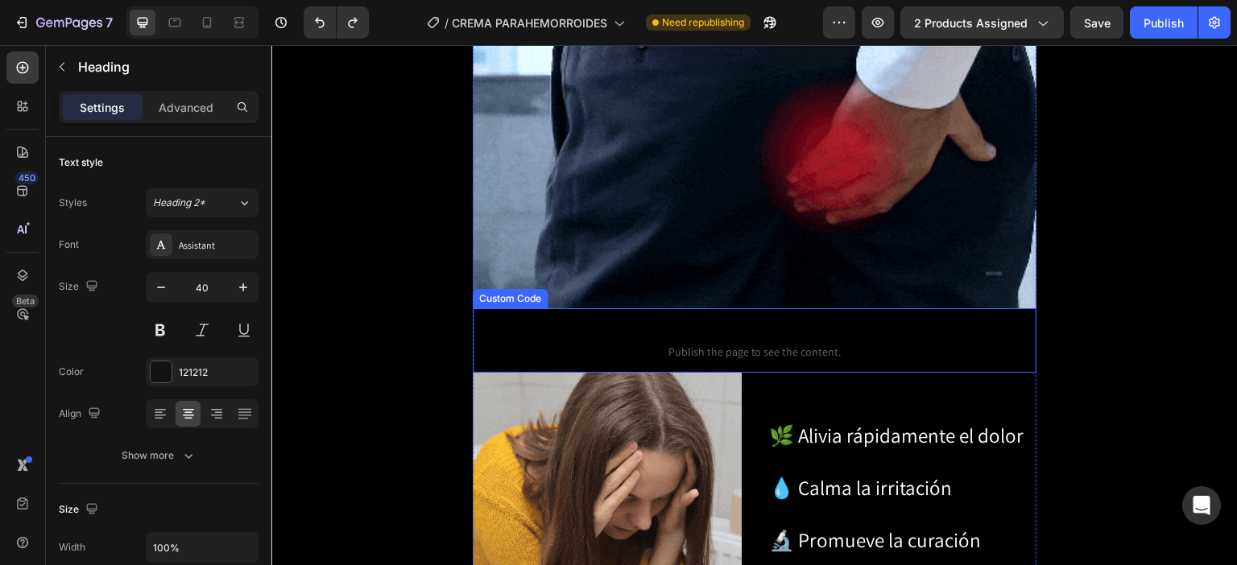
scroll to position [1748, 0]
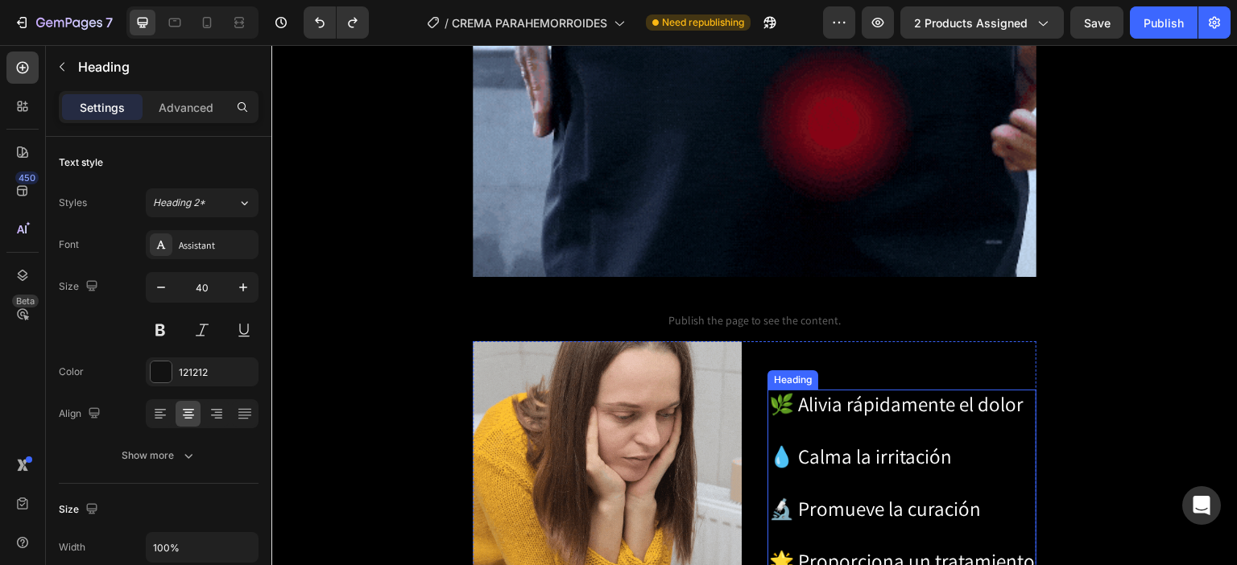
click at [861, 391] on span "🌿 Alivia rápidamente el dolor" at bounding box center [896, 404] width 254 height 27
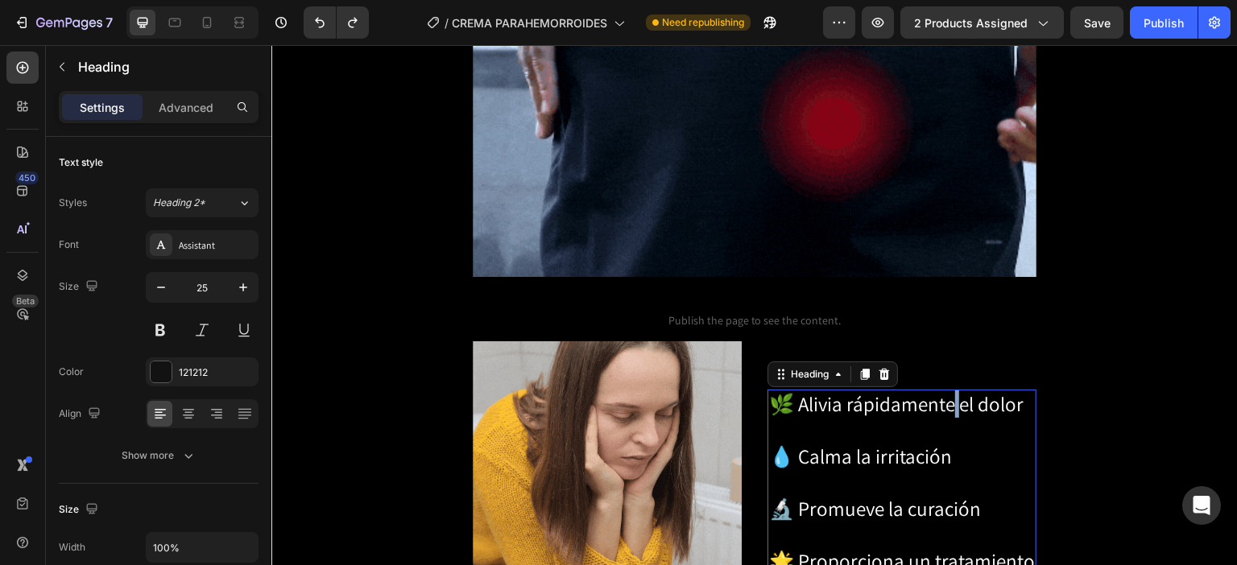
click at [947, 391] on span "🌿 Alivia rápidamente el dolor" at bounding box center [896, 404] width 254 height 27
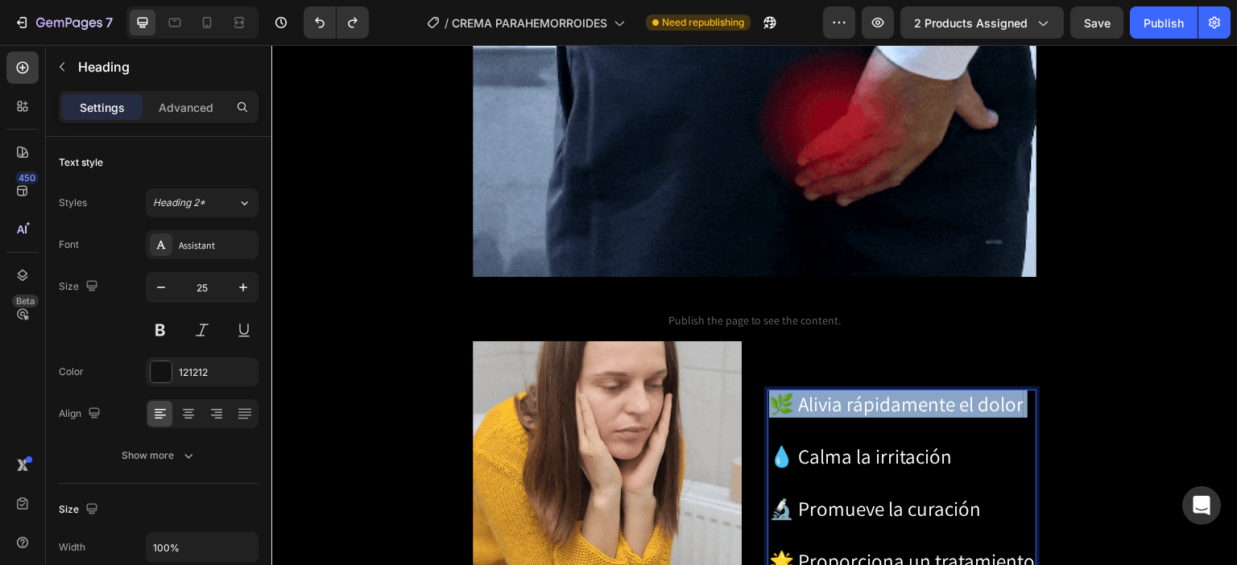
click at [947, 391] on span "🌿 Alivia rápidamente el dolor" at bounding box center [896, 404] width 254 height 27
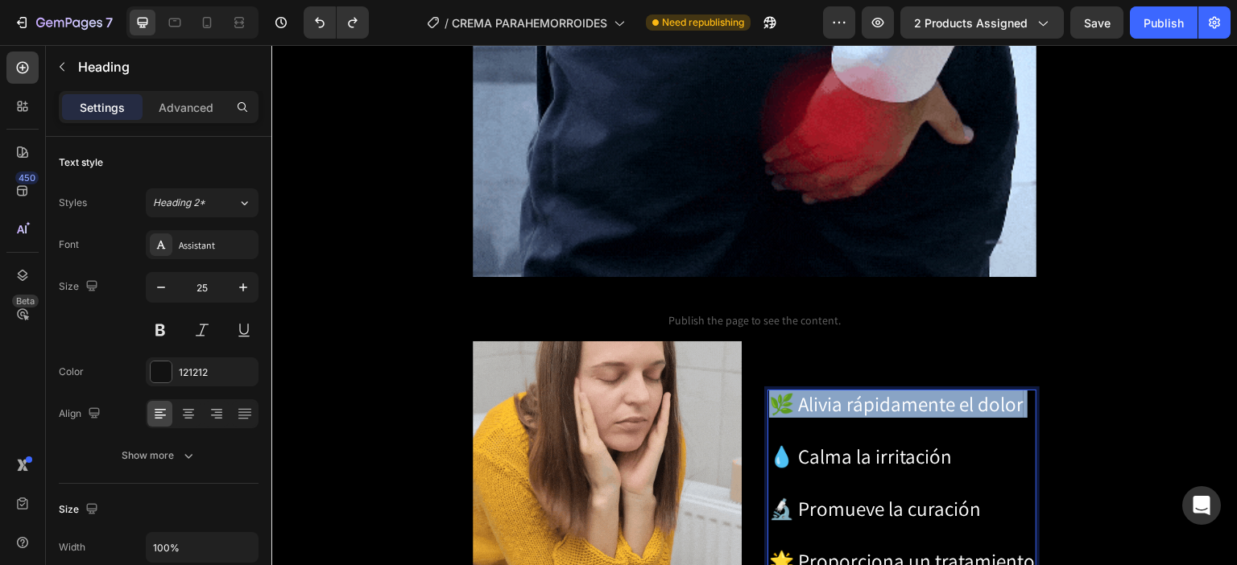
click at [947, 391] on span "🌿 Alivia rápidamente el dolor" at bounding box center [896, 404] width 254 height 27
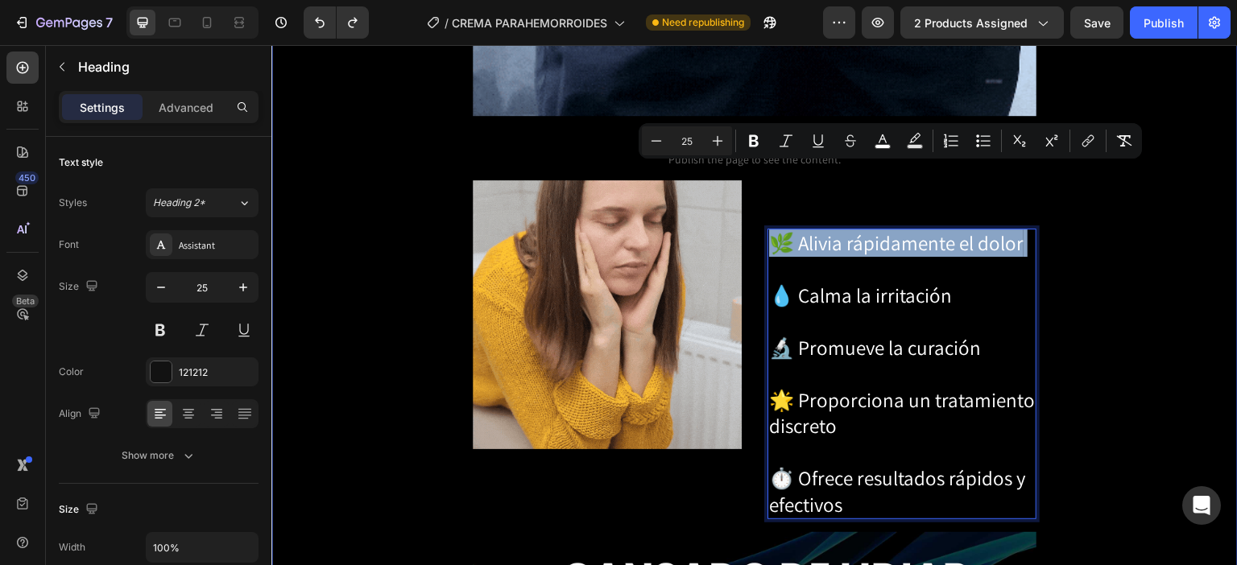
scroll to position [1990, 0]
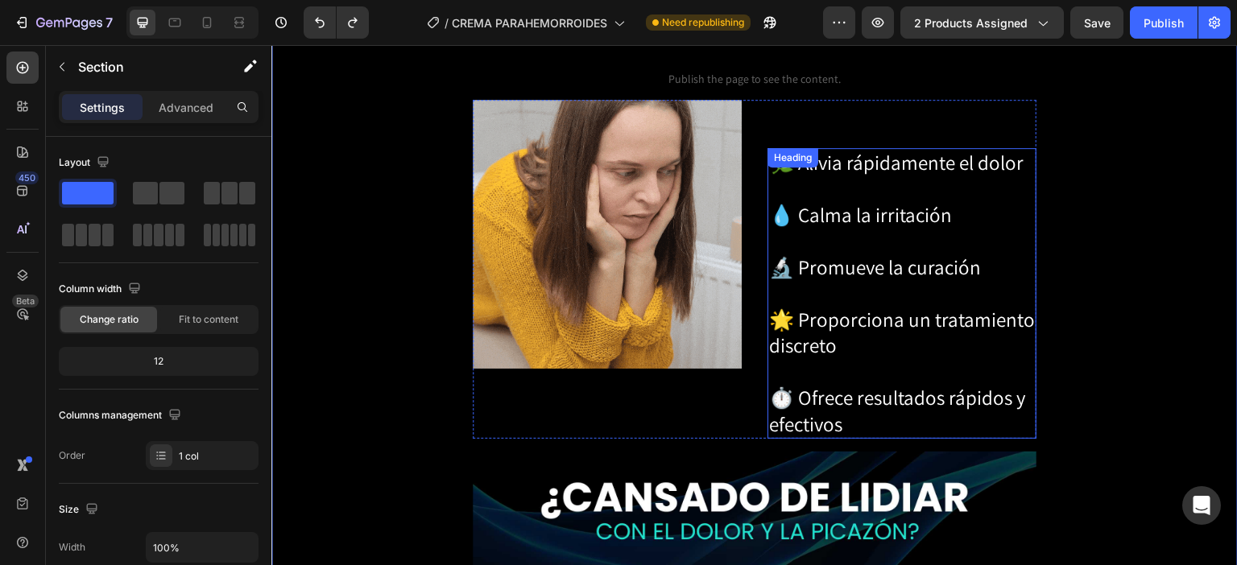
click at [960, 239] on p "⁠⁠⁠⁠⁠⁠⁠ 🌿 Alivia rápidamente el dolor 💧 Calma la irritación 🔬 Promueve la curac…" at bounding box center [902, 294] width 266 height 288
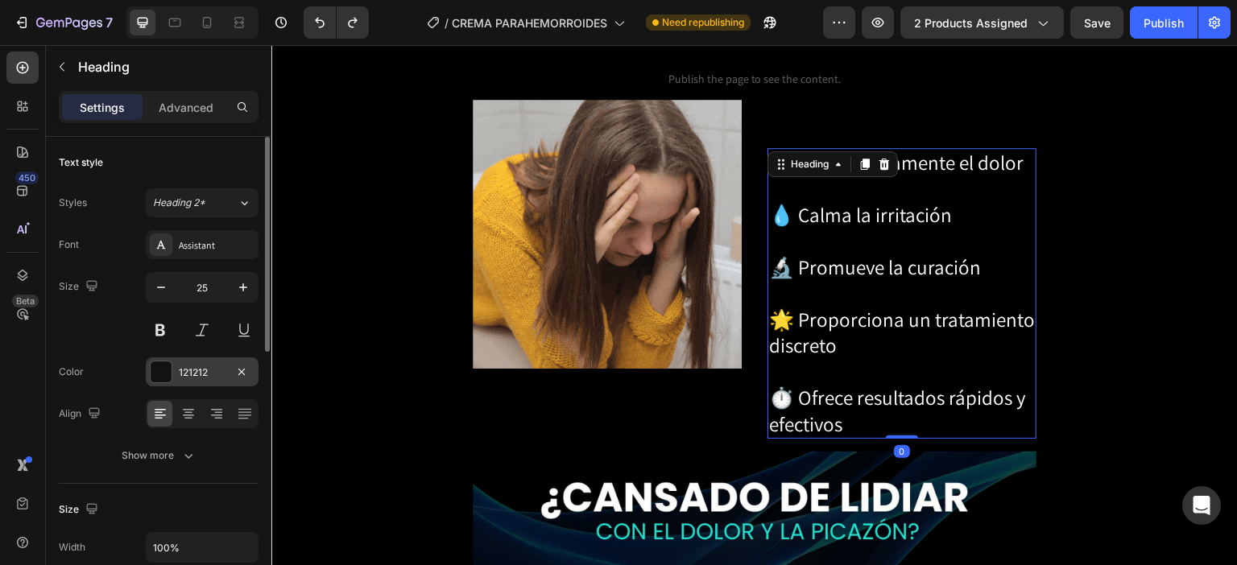
scroll to position [81, 0]
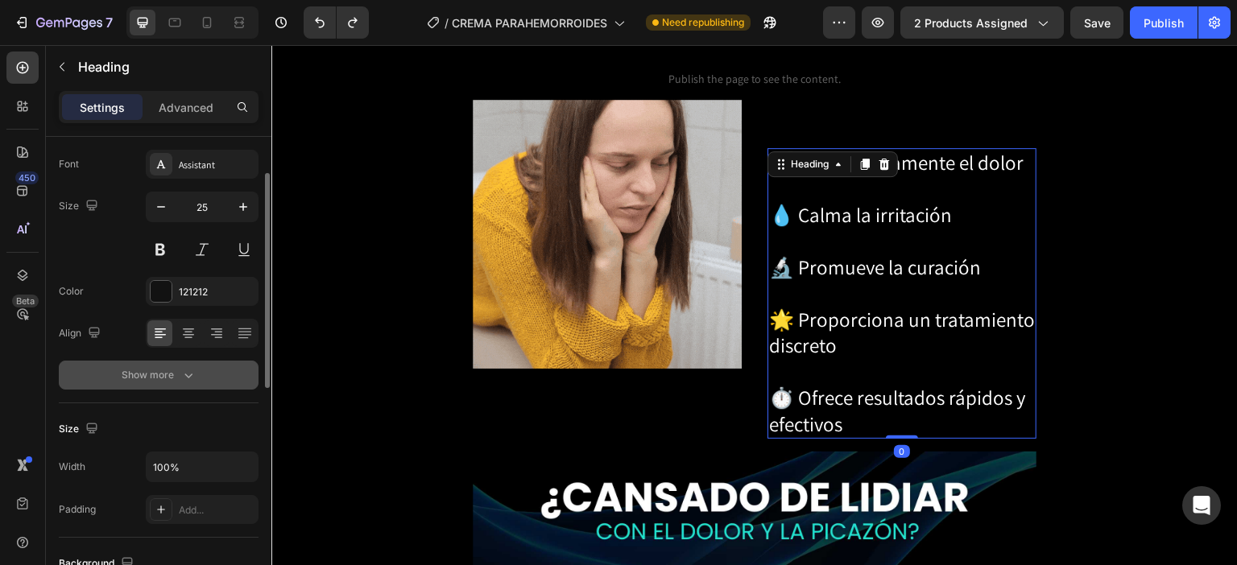
click at [178, 368] on div "Show more" at bounding box center [159, 375] width 75 height 16
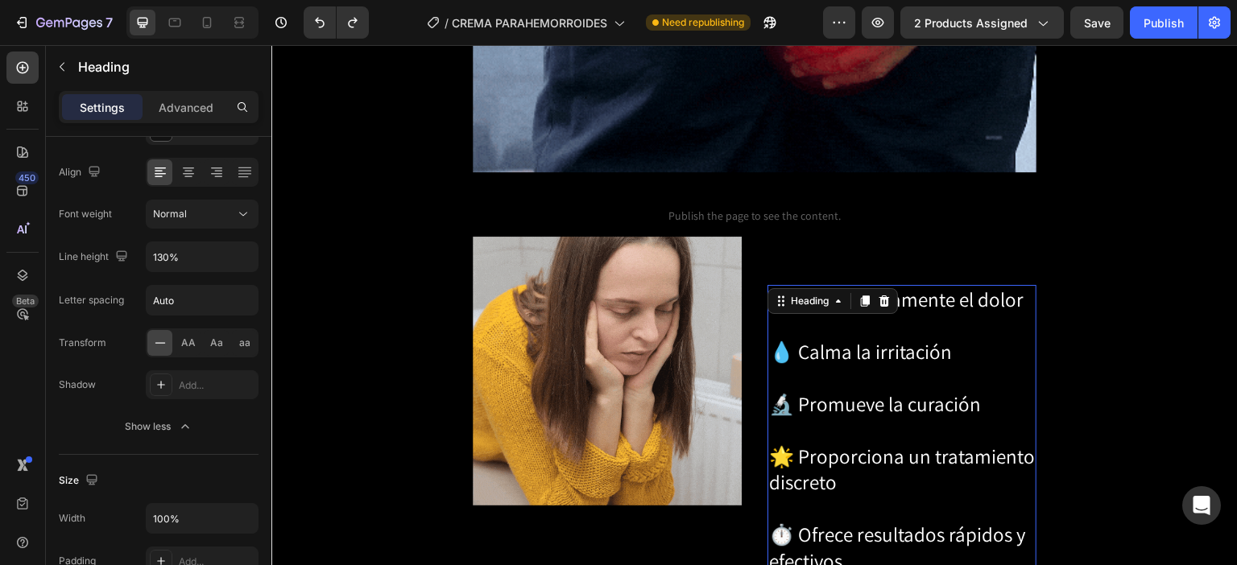
scroll to position [1829, 0]
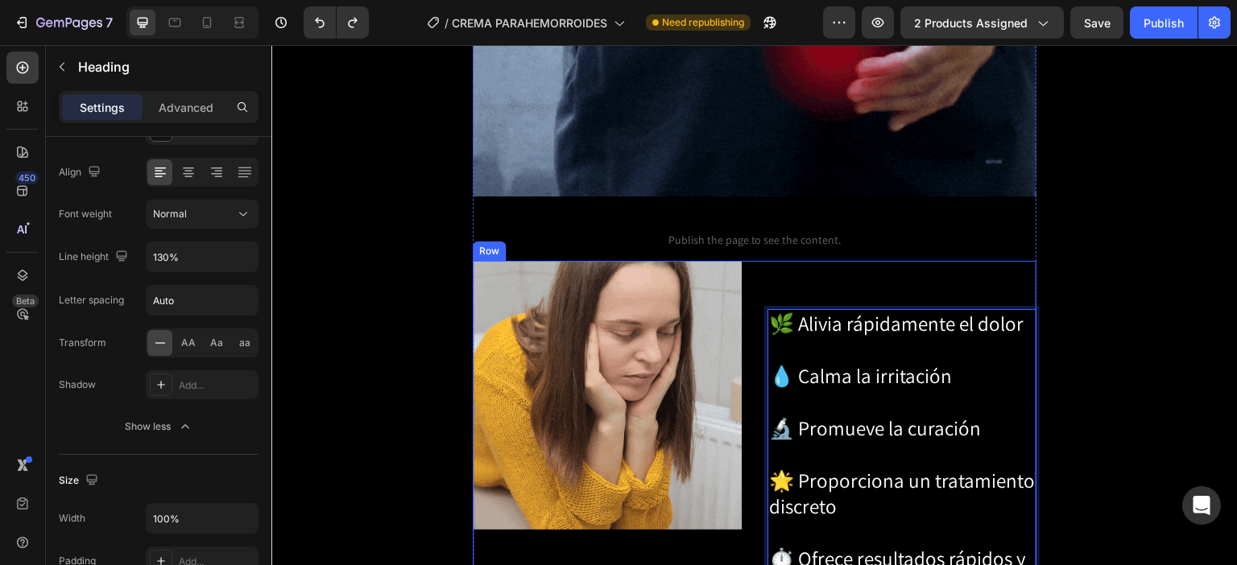
click at [854, 261] on div "🌿 Alivia rápidamente el dolor ⁠⁠⁠⁠⁠⁠⁠ 💧 Calma la irritación 🔬 Promueve la curac…" at bounding box center [901, 431] width 269 height 340
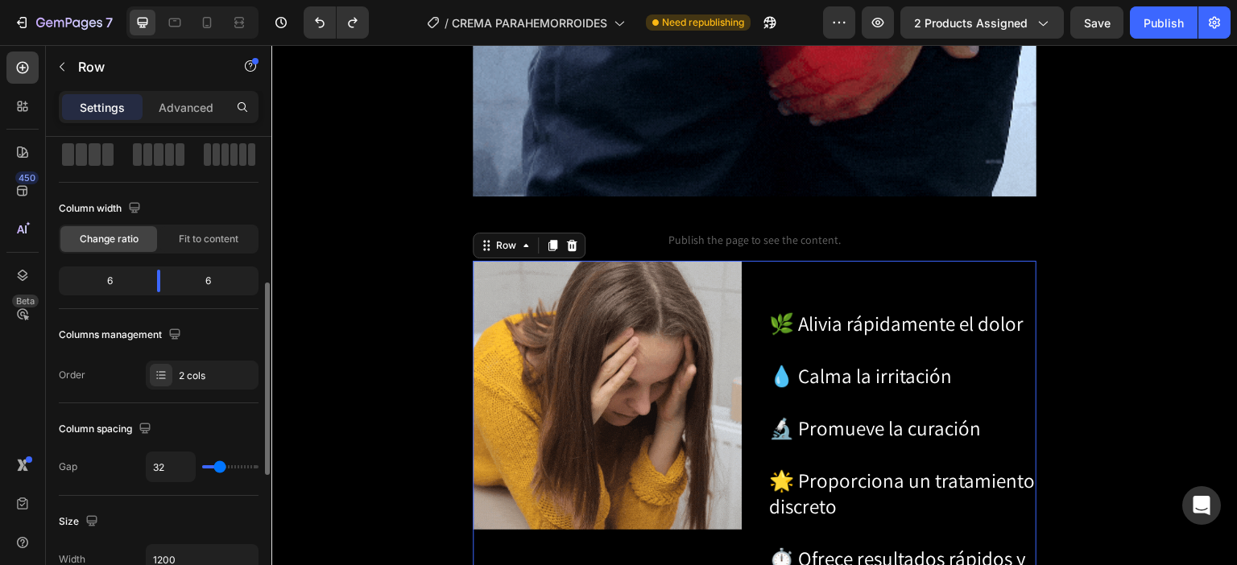
scroll to position [161, 0]
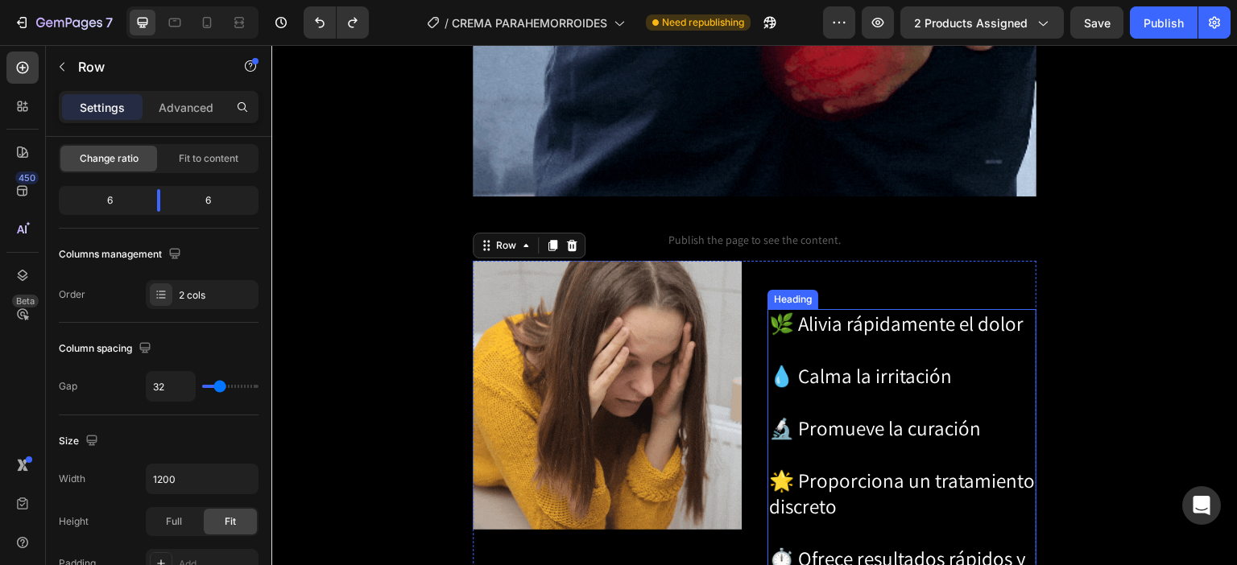
click at [887, 310] on span "🌿 Alivia rápidamente el dolor" at bounding box center [896, 323] width 254 height 27
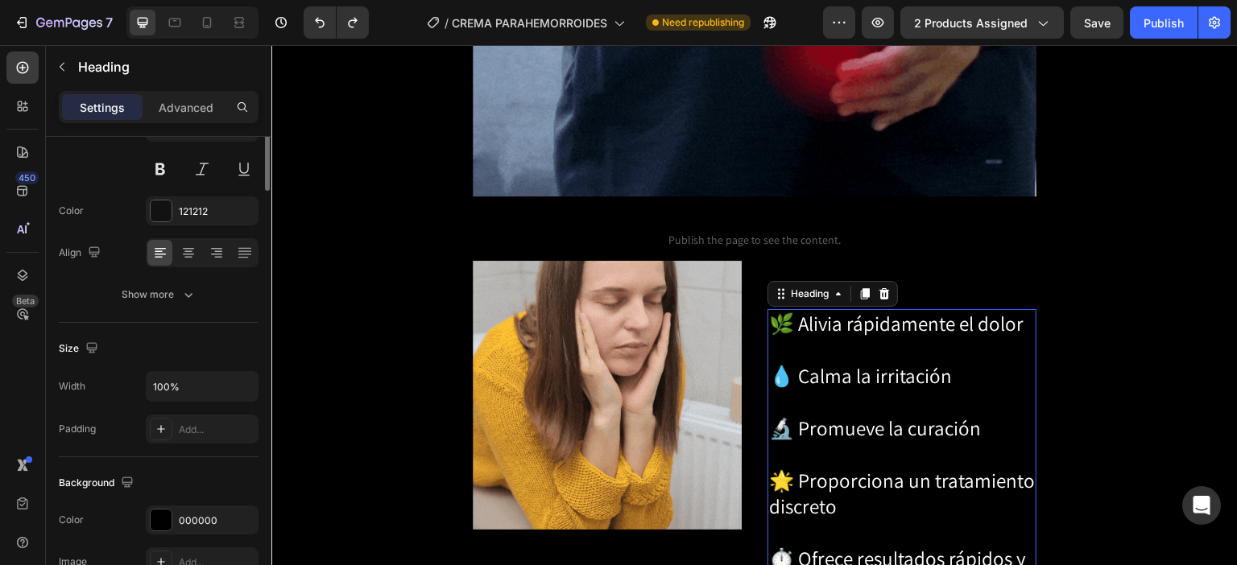
scroll to position [0, 0]
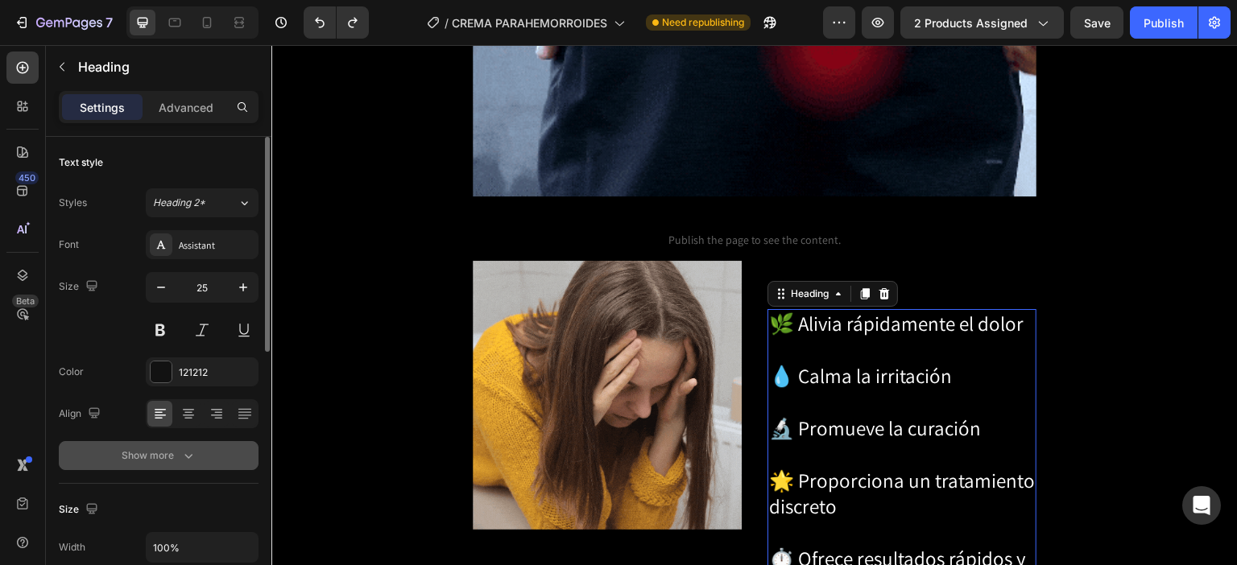
click at [184, 454] on icon "button" at bounding box center [188, 456] width 16 height 16
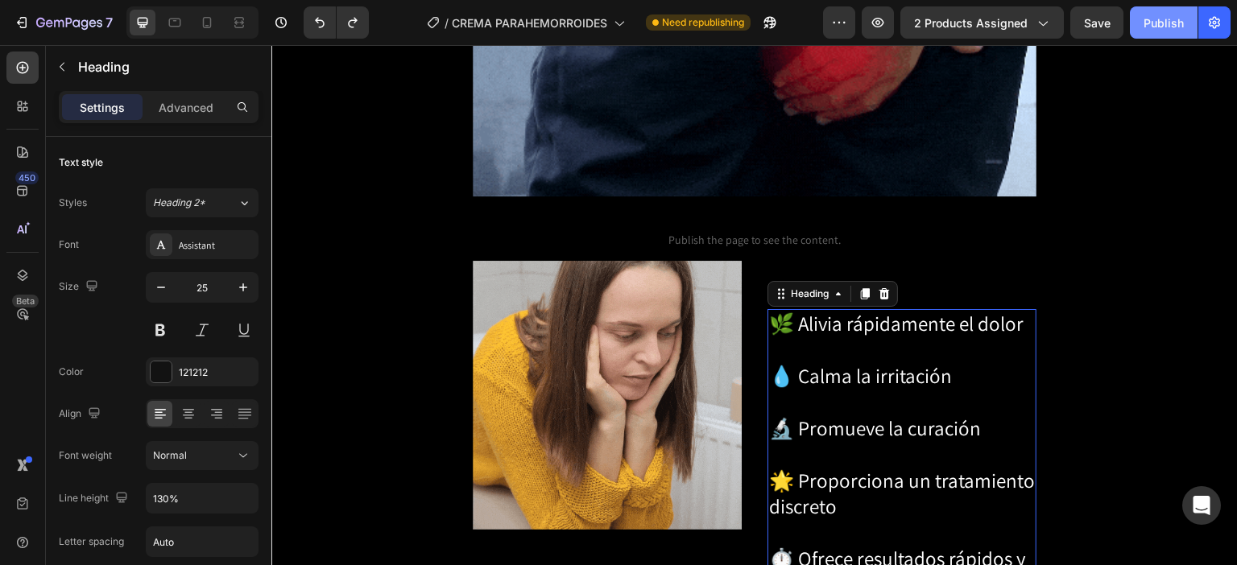
click at [1163, 32] on button "Publish" at bounding box center [1164, 22] width 68 height 32
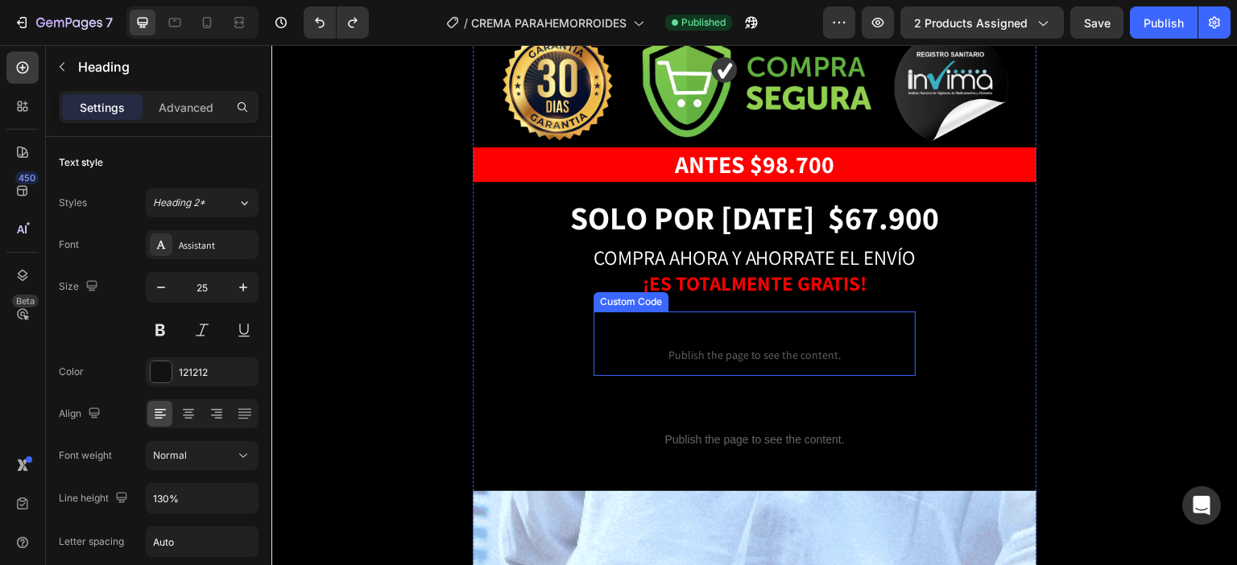
scroll to position [943, 0]
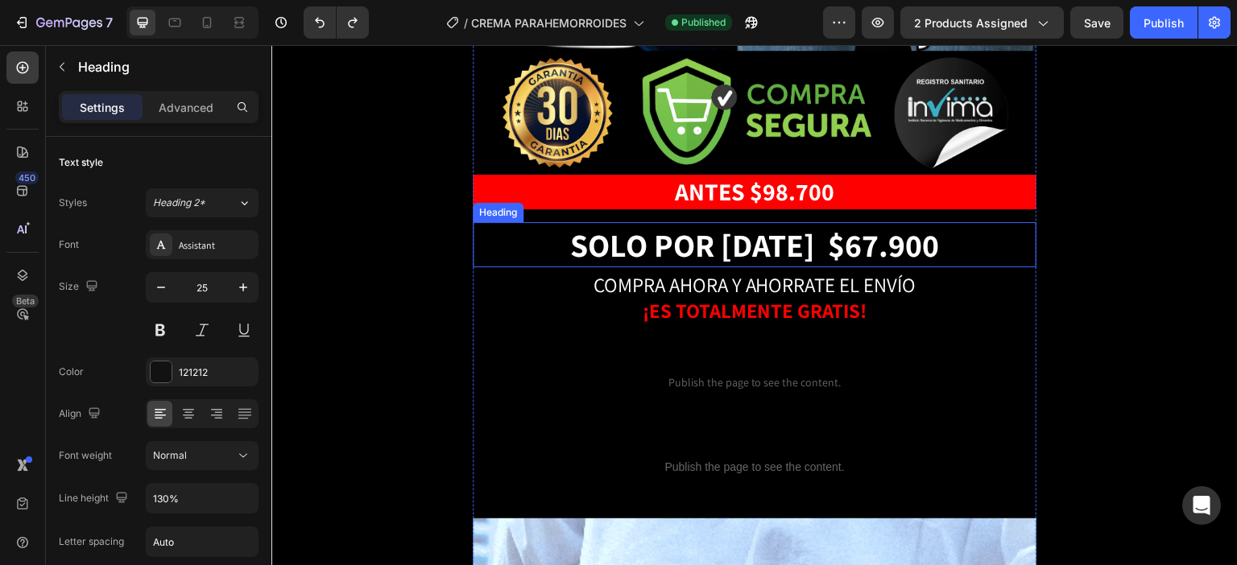
click at [752, 224] on strong "SOLO POR HOY $67" at bounding box center [724, 245] width 308 height 42
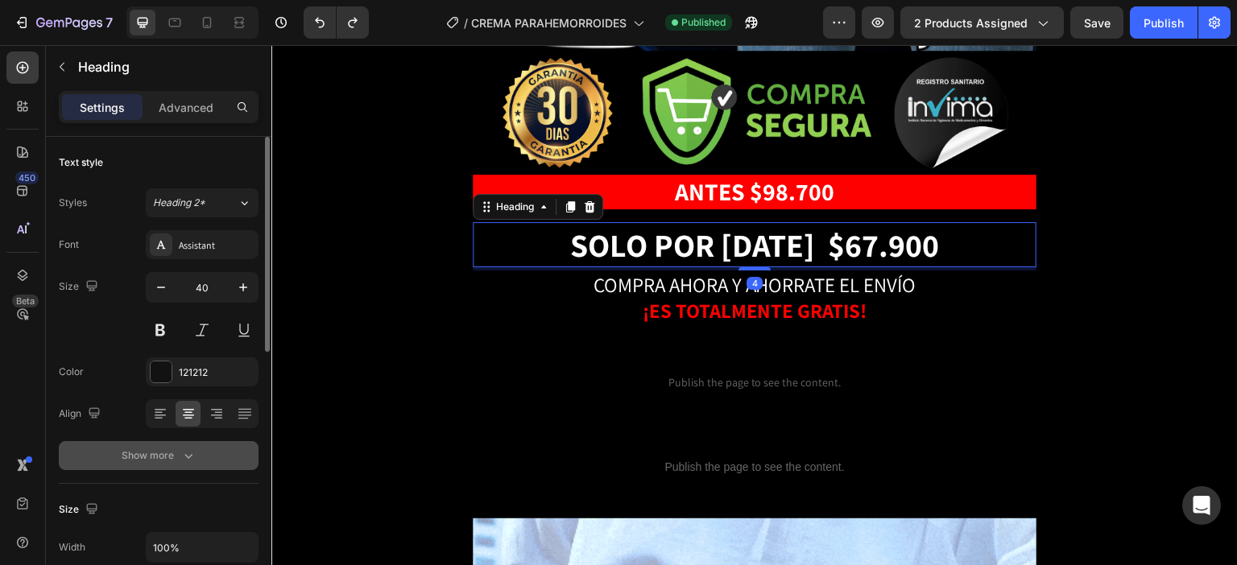
click at [155, 460] on div "Show more" at bounding box center [159, 456] width 75 height 16
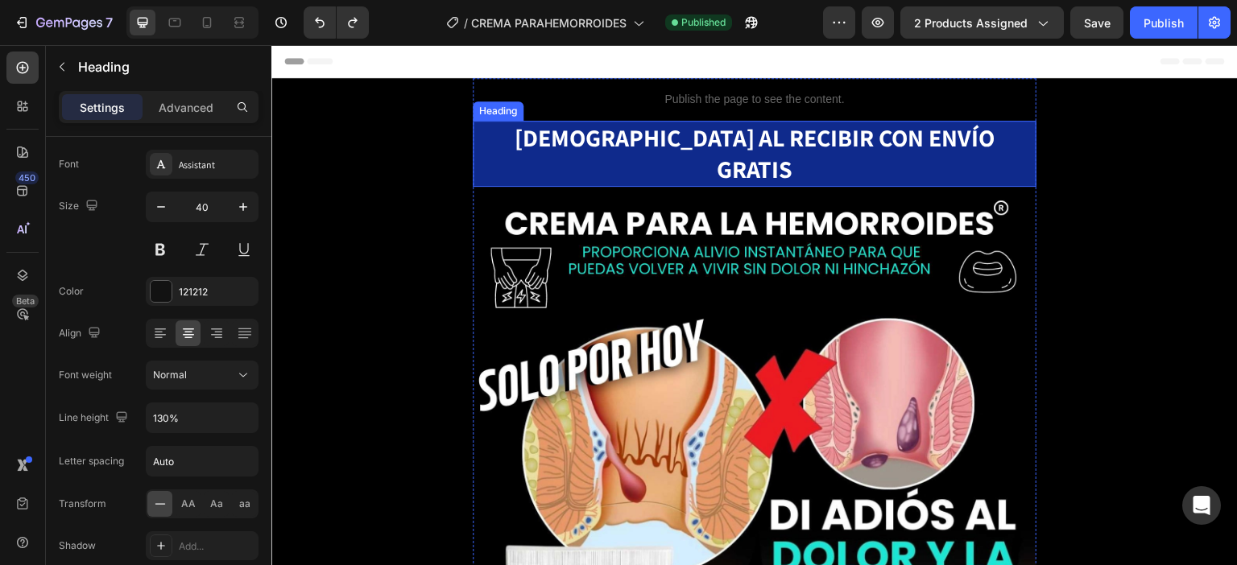
scroll to position [0, 0]
click at [816, 133] on strong "[DEMOGRAPHIC_DATA] AL RECIBIR CON ENVÍO GRATIS" at bounding box center [755, 154] width 481 height 64
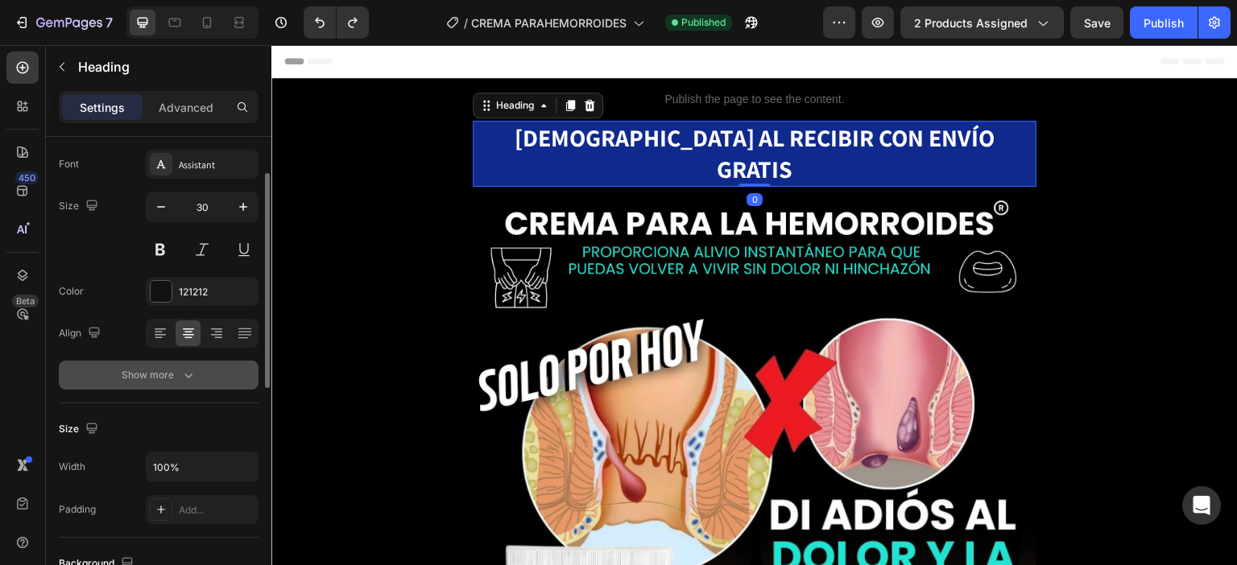
click at [155, 374] on div "Show more" at bounding box center [159, 375] width 75 height 16
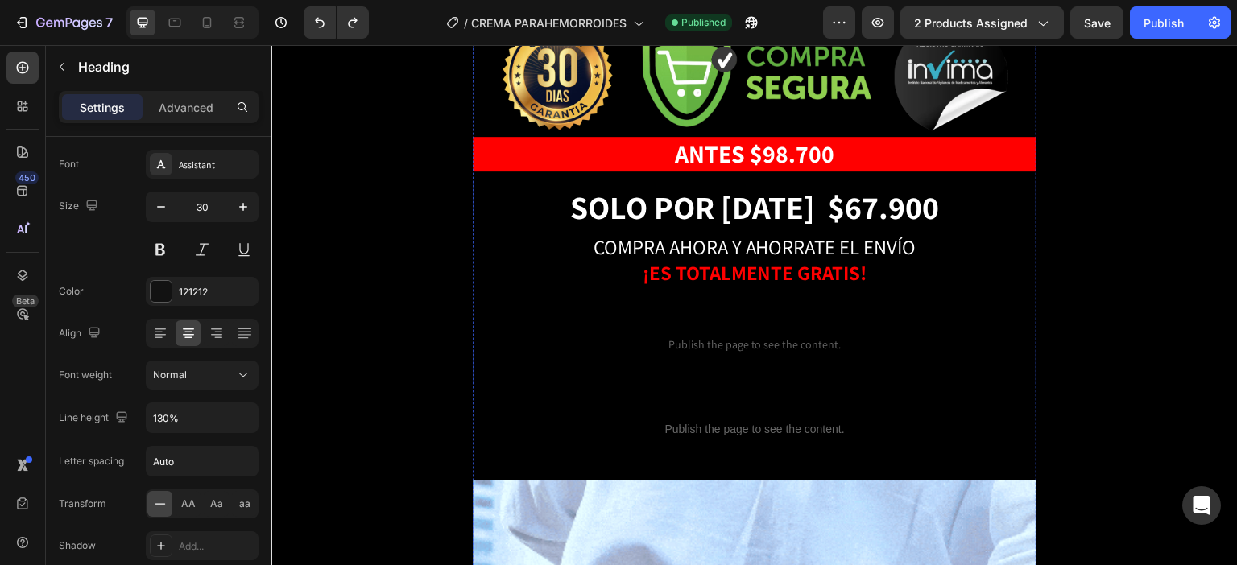
scroll to position [1127, 0]
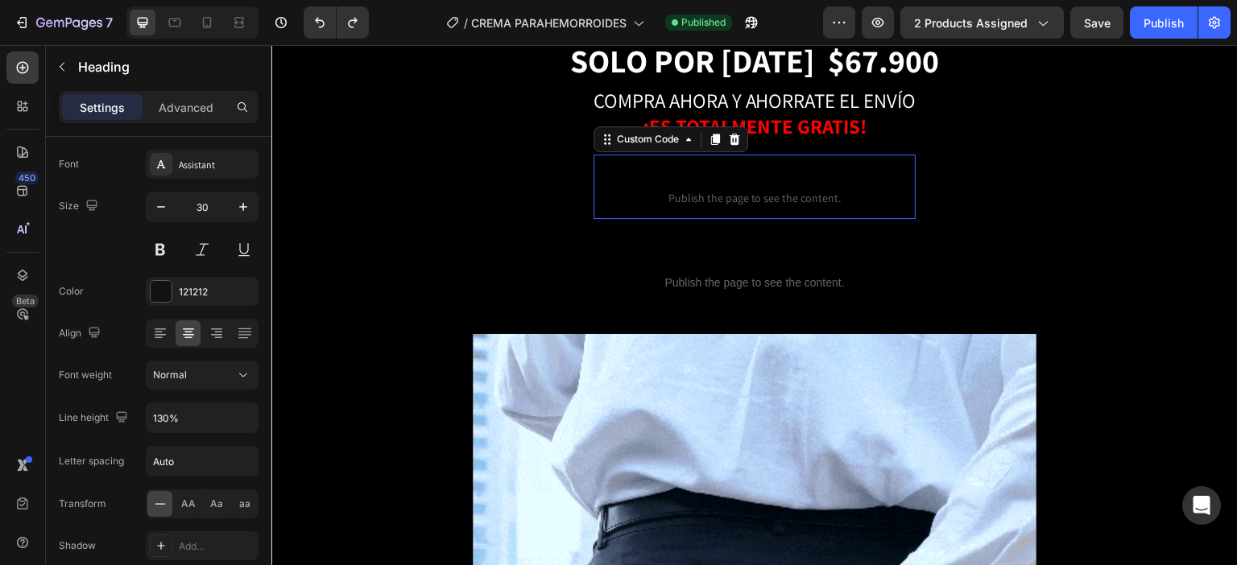
click at [788, 190] on span "Publish the page to see the content." at bounding box center [754, 198] width 322 height 16
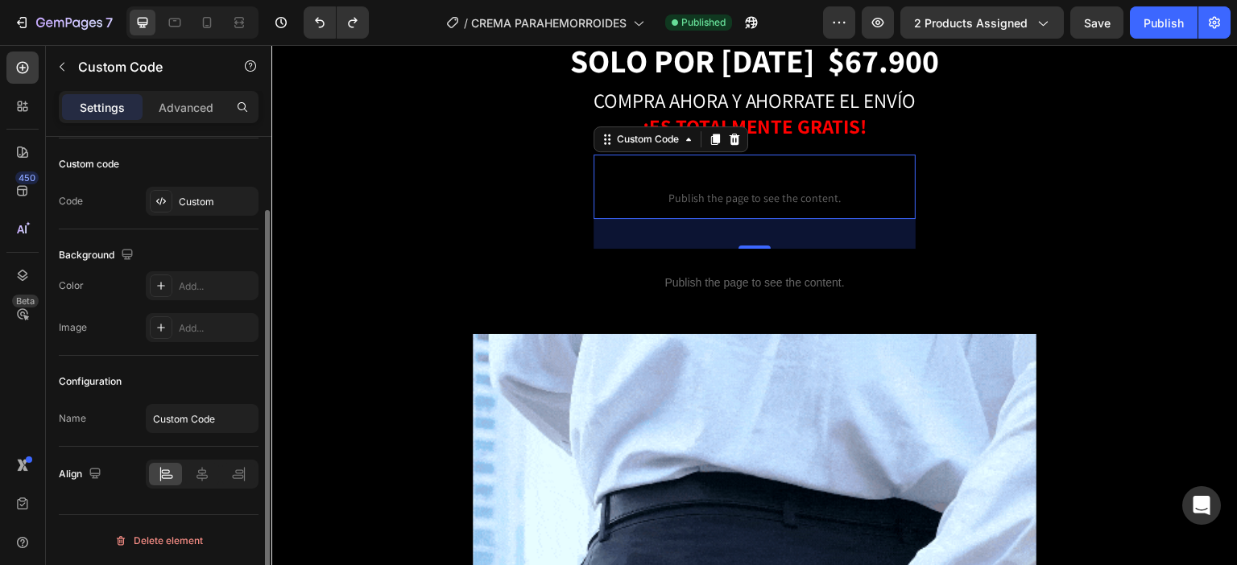
scroll to position [0, 0]
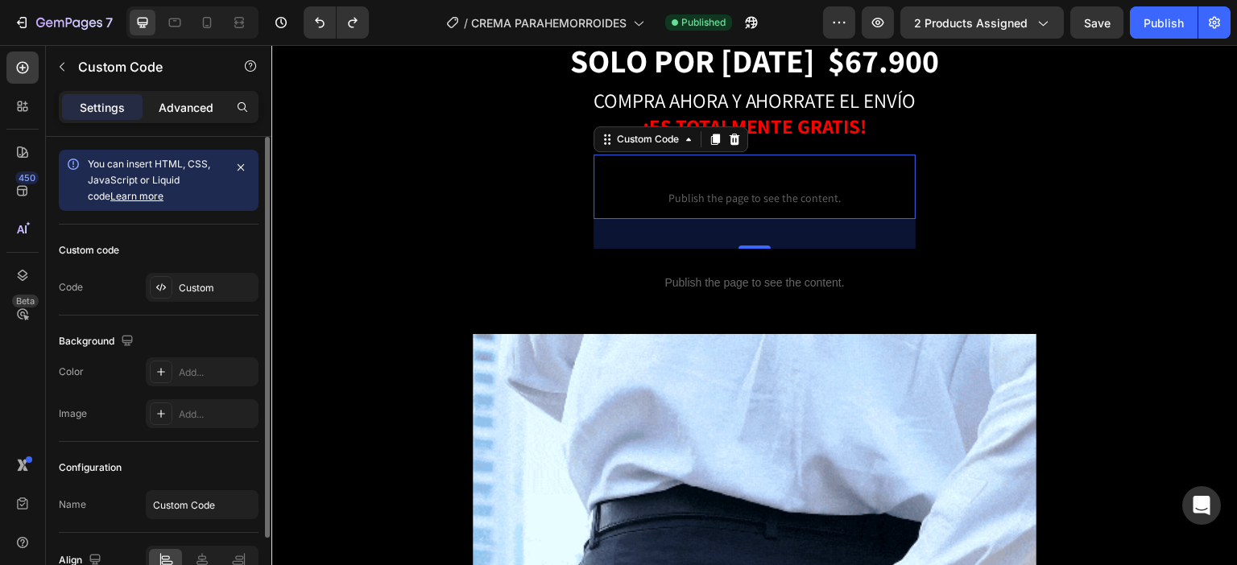
click at [185, 117] on div "Advanced" at bounding box center [186, 107] width 81 height 26
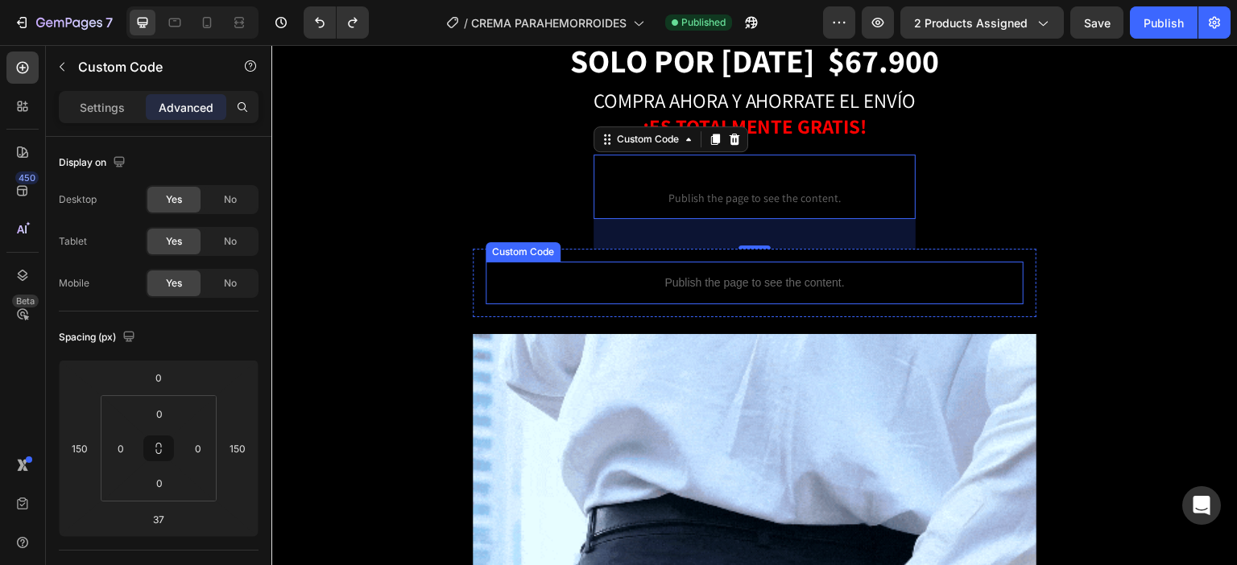
click at [816, 275] on p "Publish the page to see the content." at bounding box center [755, 283] width 538 height 17
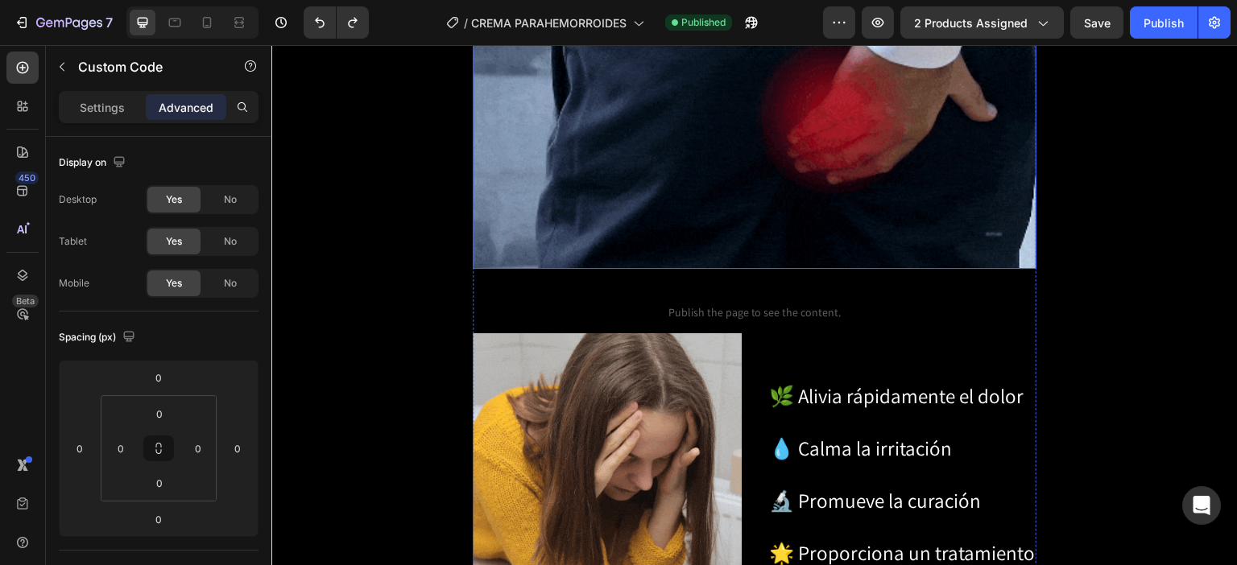
scroll to position [1852, 0]
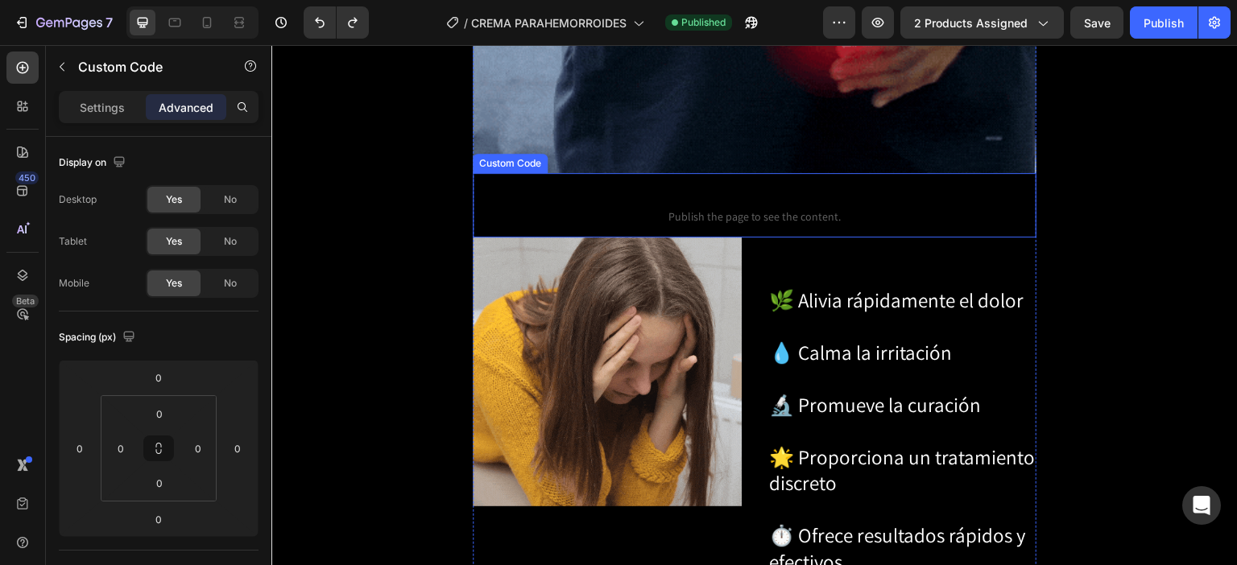
click at [799, 209] on span "Publish the page to see the content." at bounding box center [755, 217] width 564 height 16
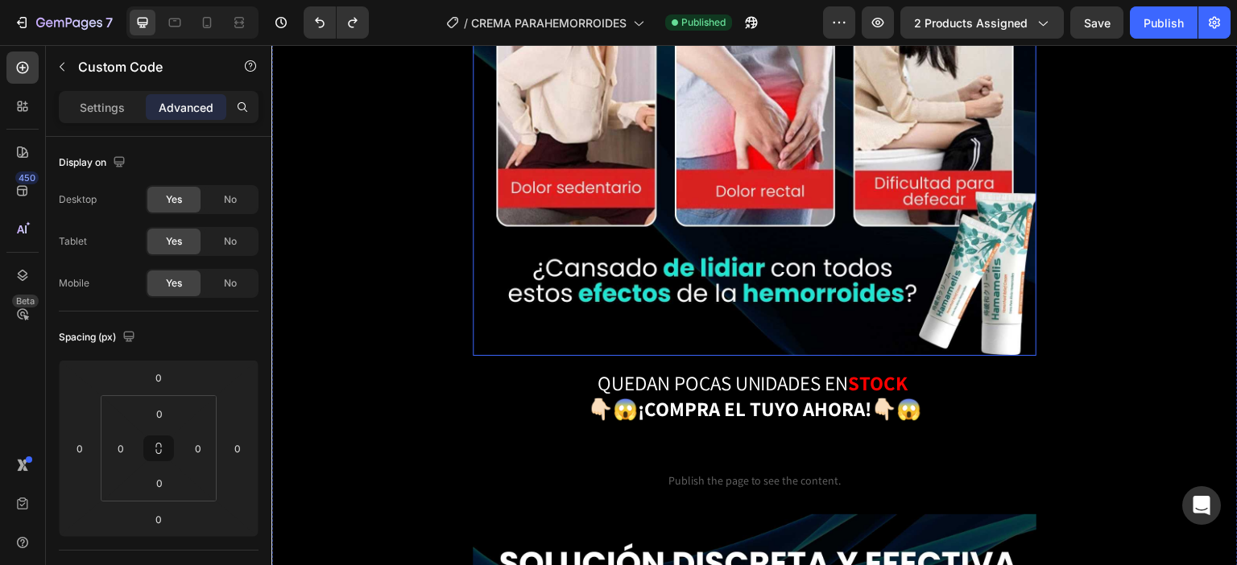
scroll to position [3784, 0]
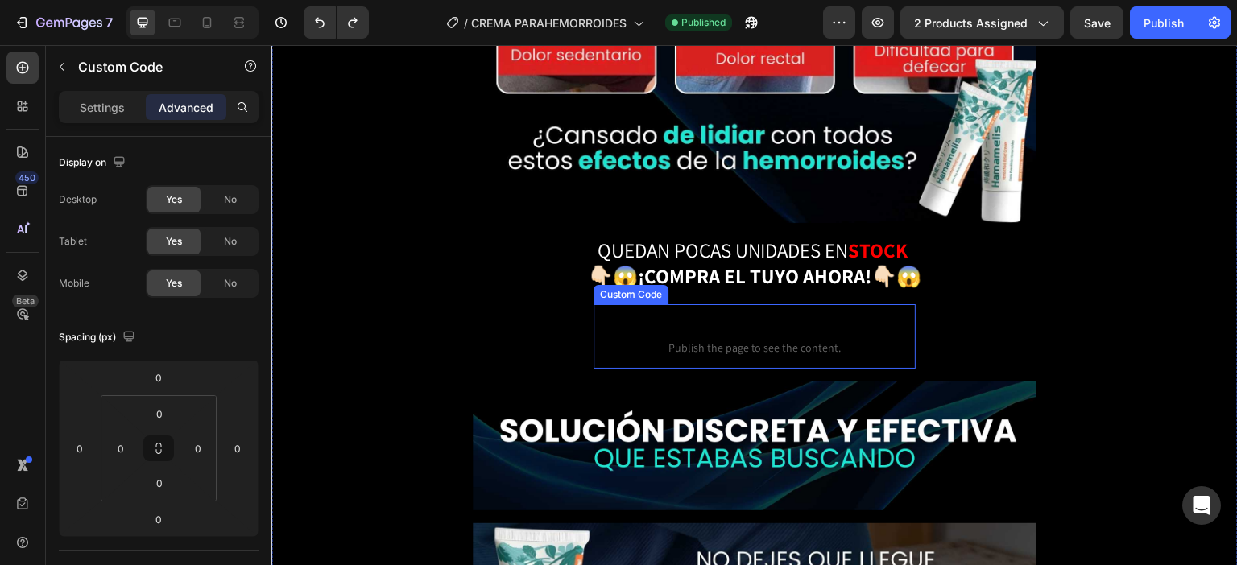
click at [750, 340] on span "Publish the page to see the content." at bounding box center [754, 348] width 322 height 16
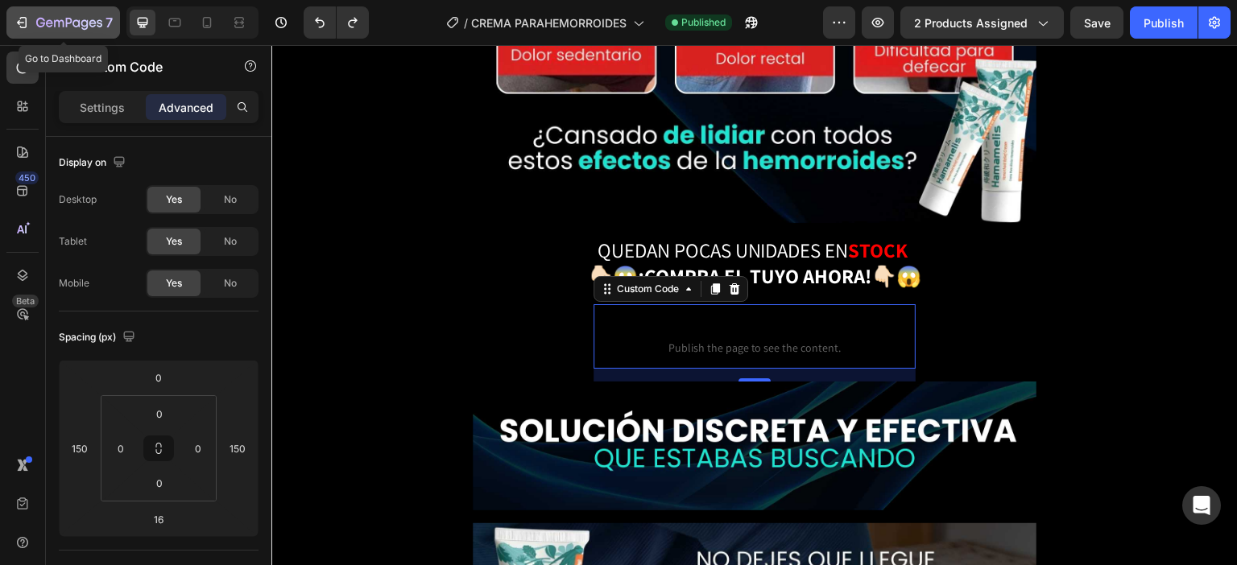
click at [40, 17] on icon "button" at bounding box center [69, 24] width 66 height 14
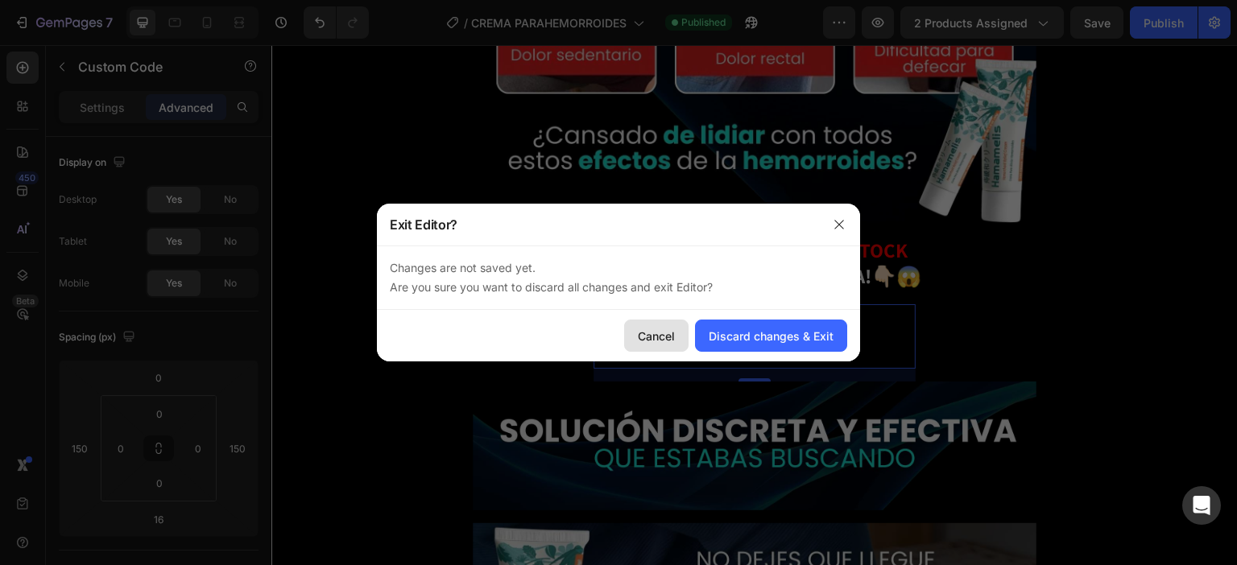
click at [670, 330] on div "Cancel" at bounding box center [656, 336] width 37 height 17
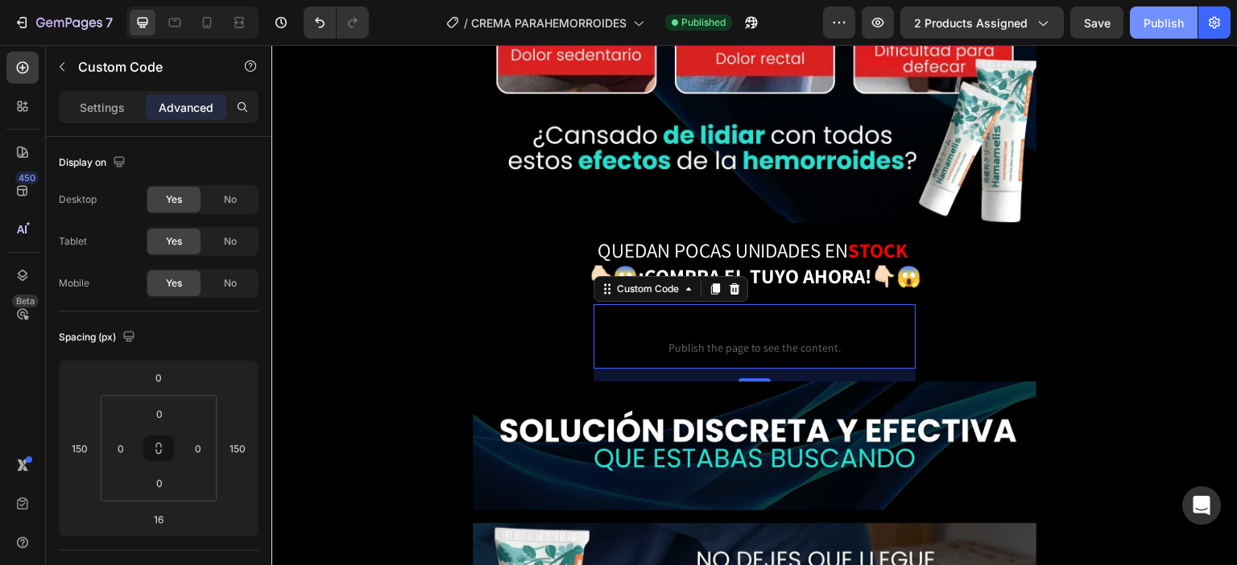
click at [1167, 20] on div "Publish" at bounding box center [1163, 22] width 40 height 17
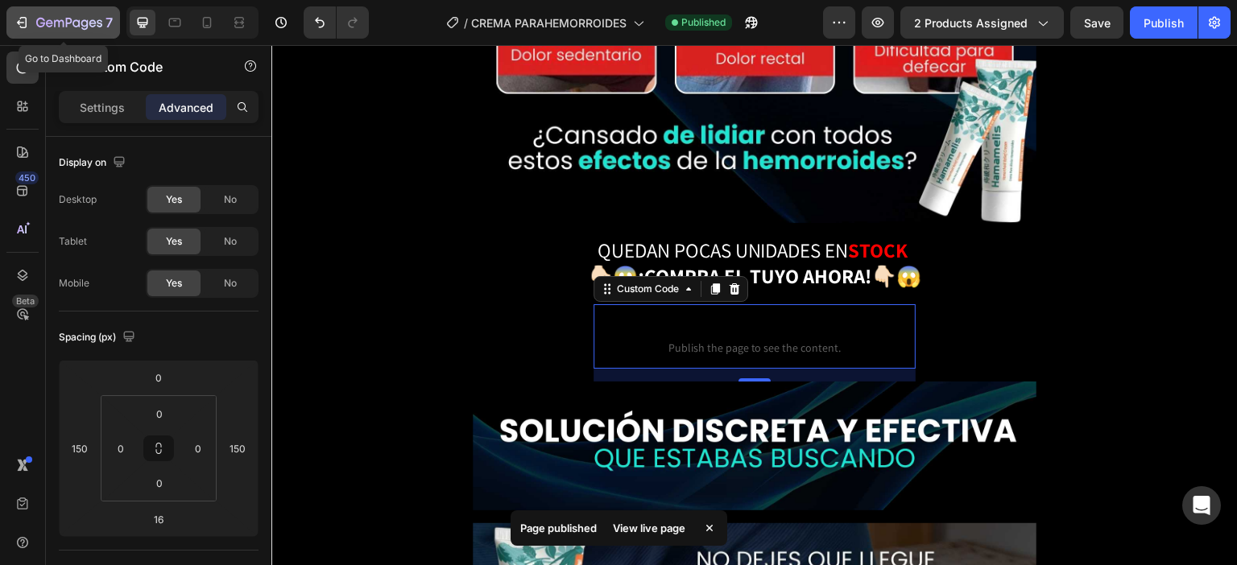
click at [28, 28] on icon "button" at bounding box center [22, 22] width 16 height 16
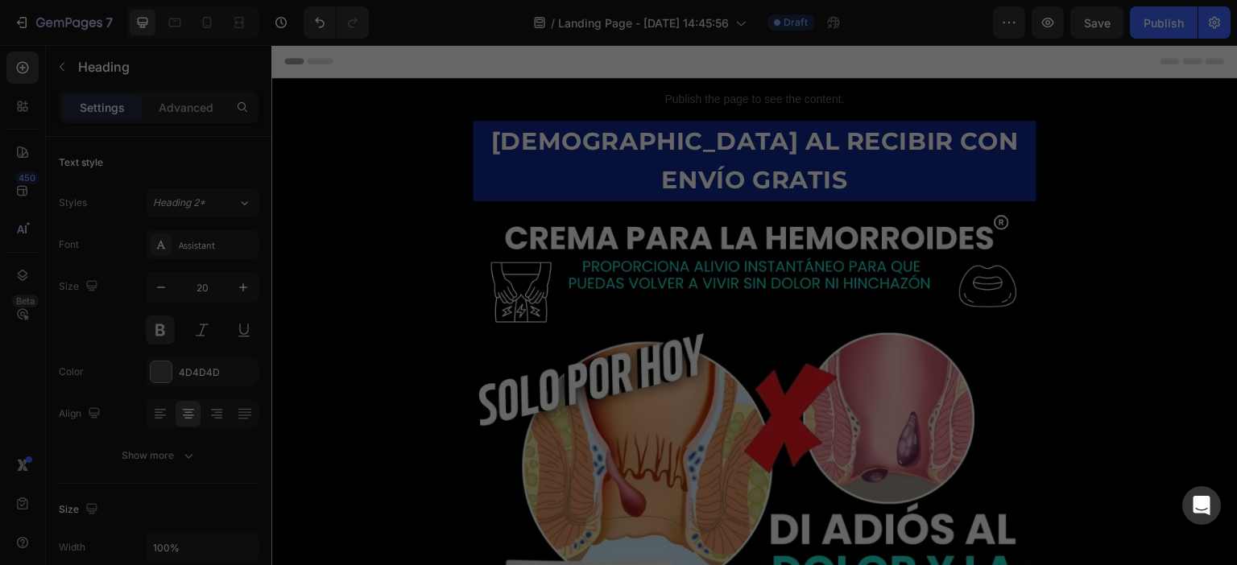
scroll to position [4986, 0]
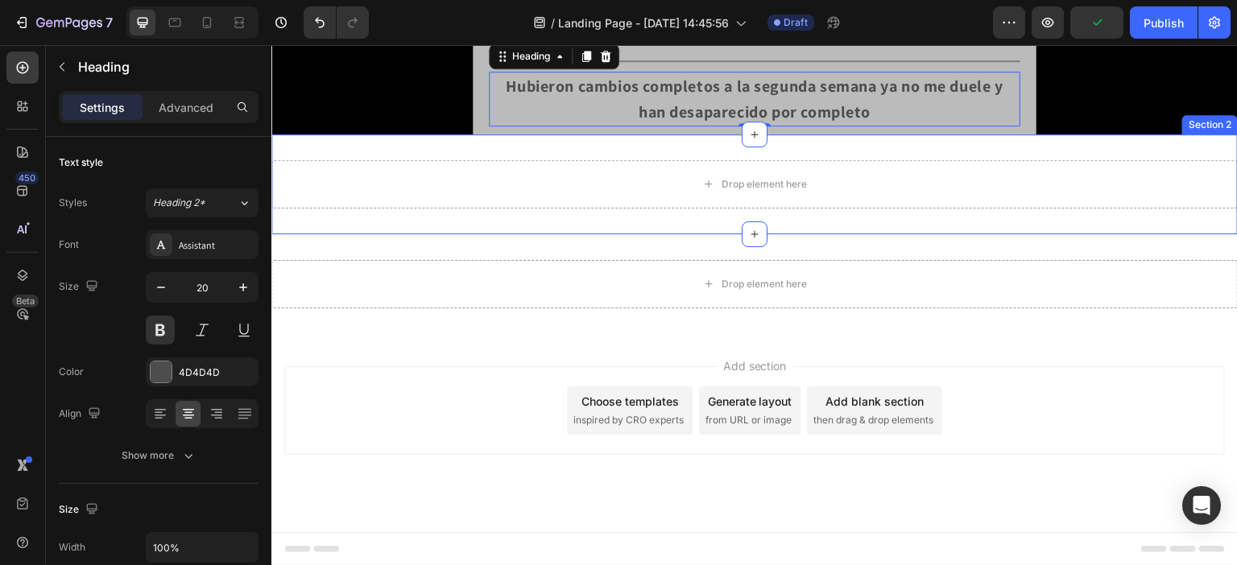
click at [967, 234] on div "Drop element here Section 2" at bounding box center [754, 184] width 966 height 100
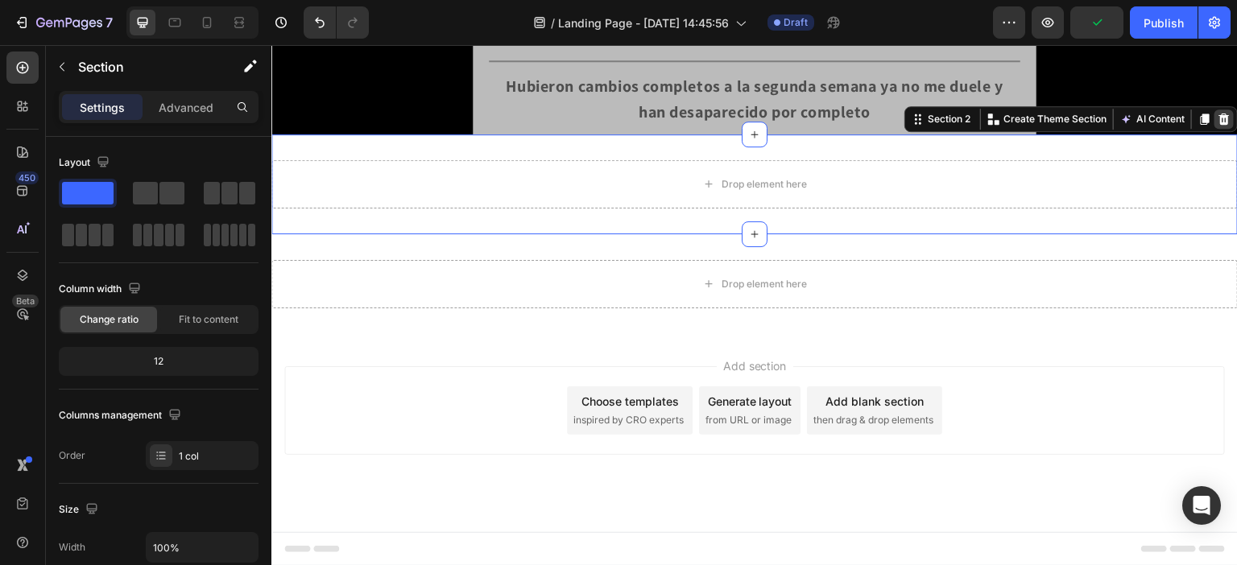
click at [1219, 125] on icon at bounding box center [1224, 119] width 10 height 11
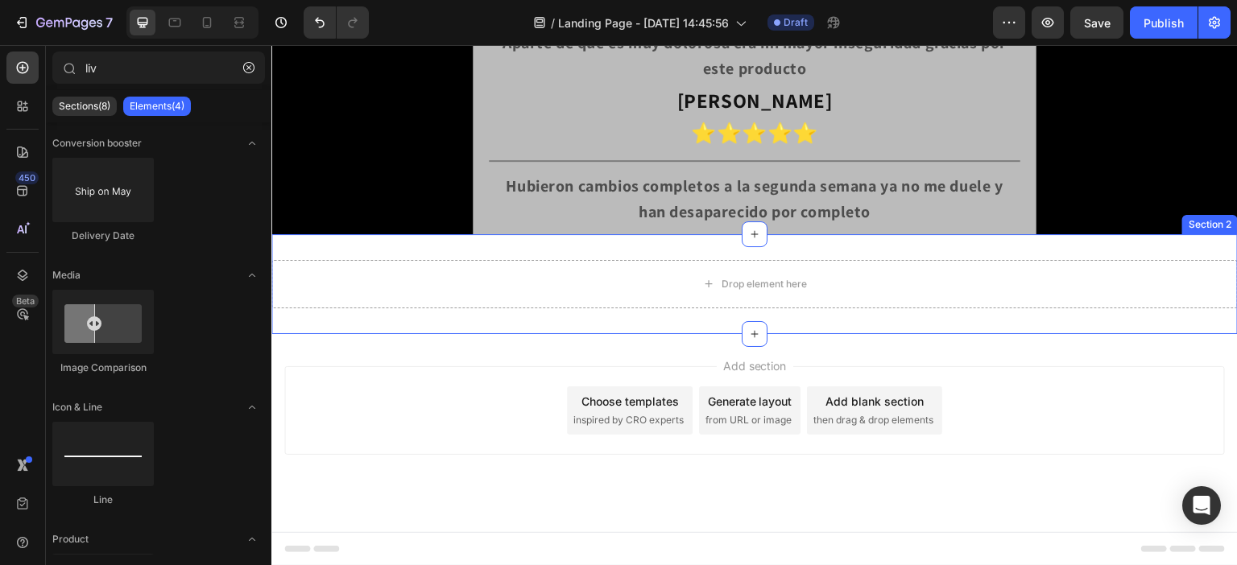
click at [1155, 334] on div "Drop element here Section 2" at bounding box center [754, 284] width 966 height 100
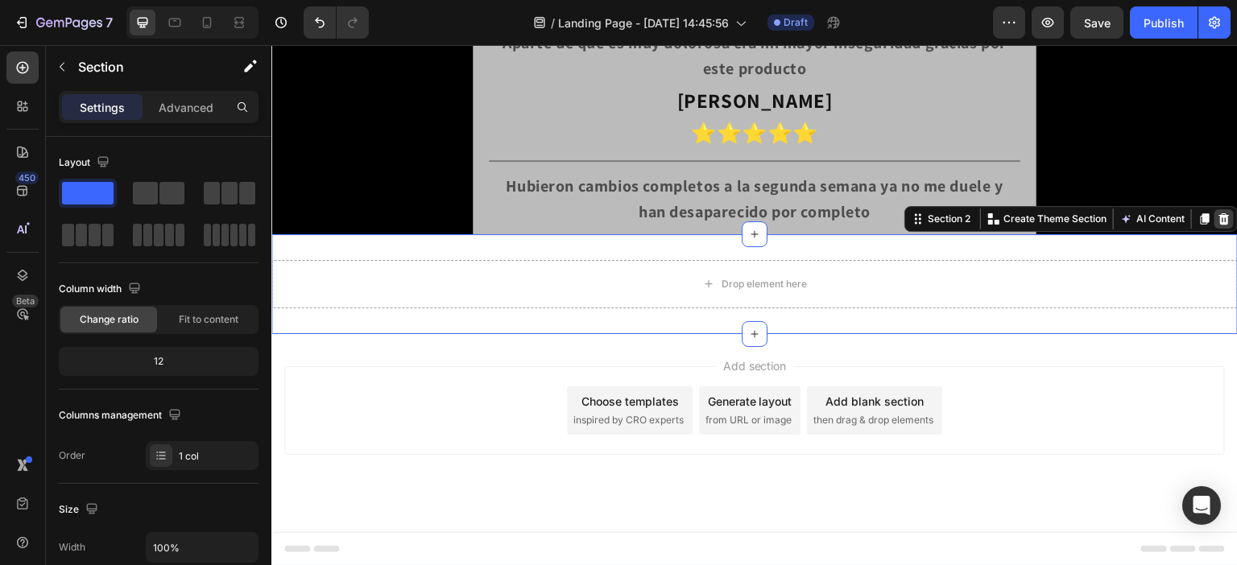
click at [1219, 225] on icon at bounding box center [1224, 218] width 10 height 11
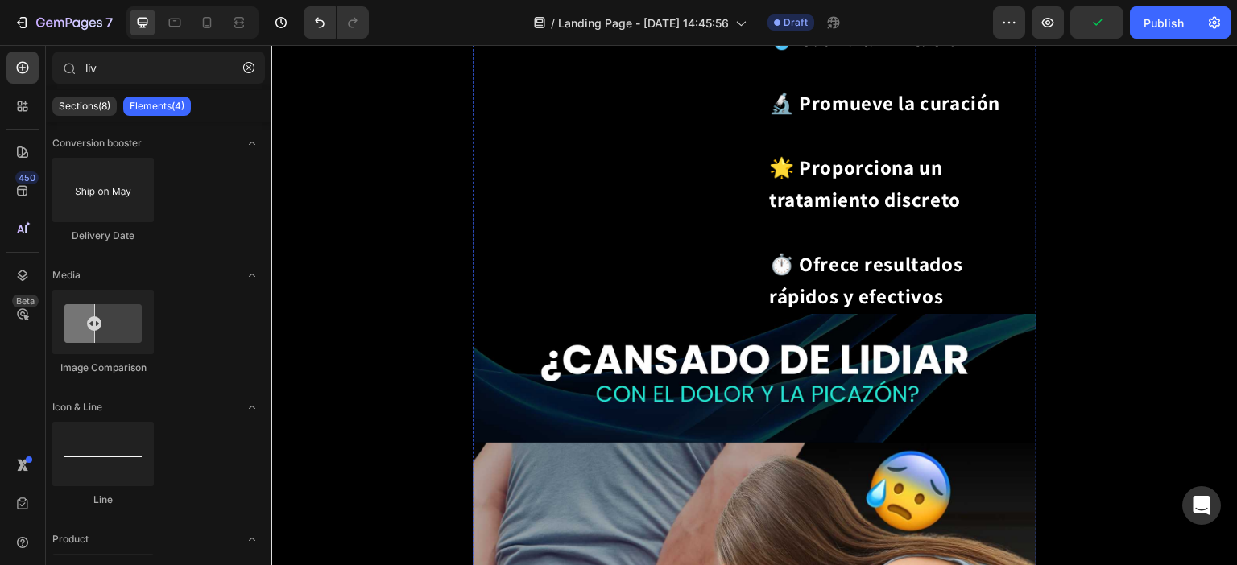
scroll to position [1765, 0]
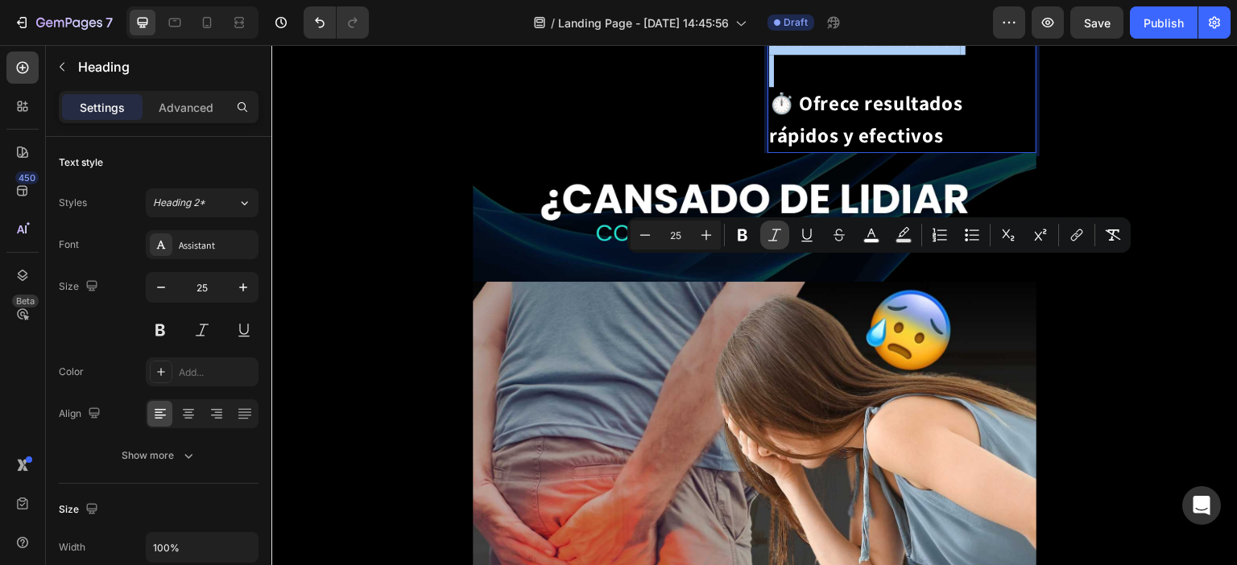
click at [779, 221] on button "Italic" at bounding box center [774, 235] width 29 height 29
click at [779, 227] on icon "Editor contextual toolbar" at bounding box center [775, 235] width 16 height 16
click at [1008, 239] on icon "Editor contextual toolbar" at bounding box center [1008, 235] width 16 height 16
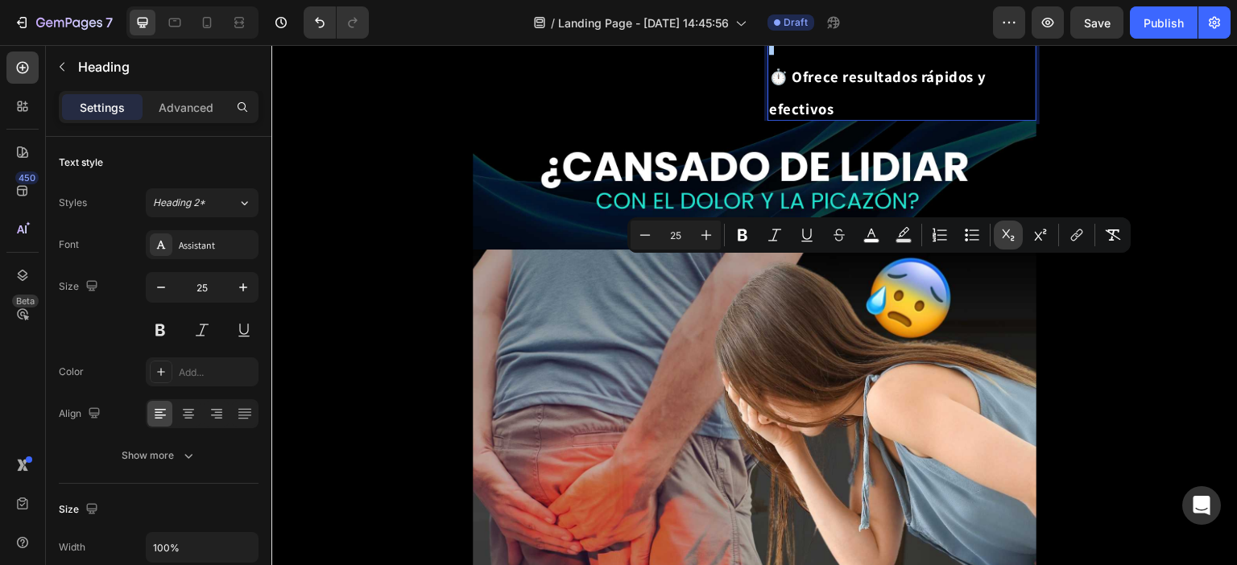
click at [1008, 239] on icon "Editor contextual toolbar" at bounding box center [1008, 235] width 16 height 16
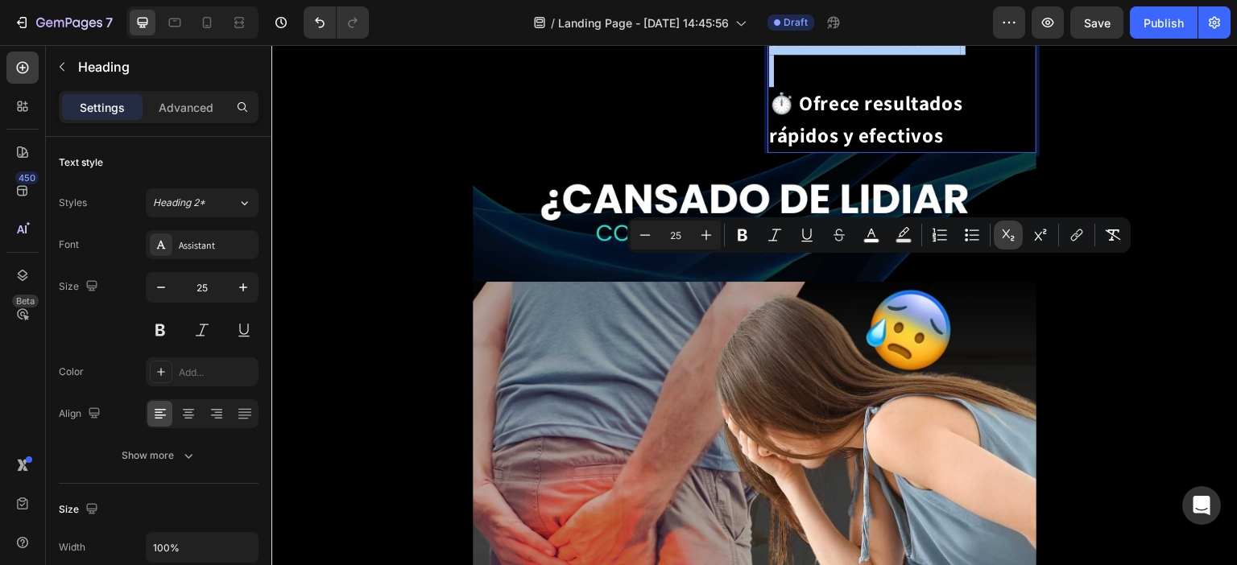
click at [1008, 239] on icon "Editor contextual toolbar" at bounding box center [1008, 235] width 16 height 16
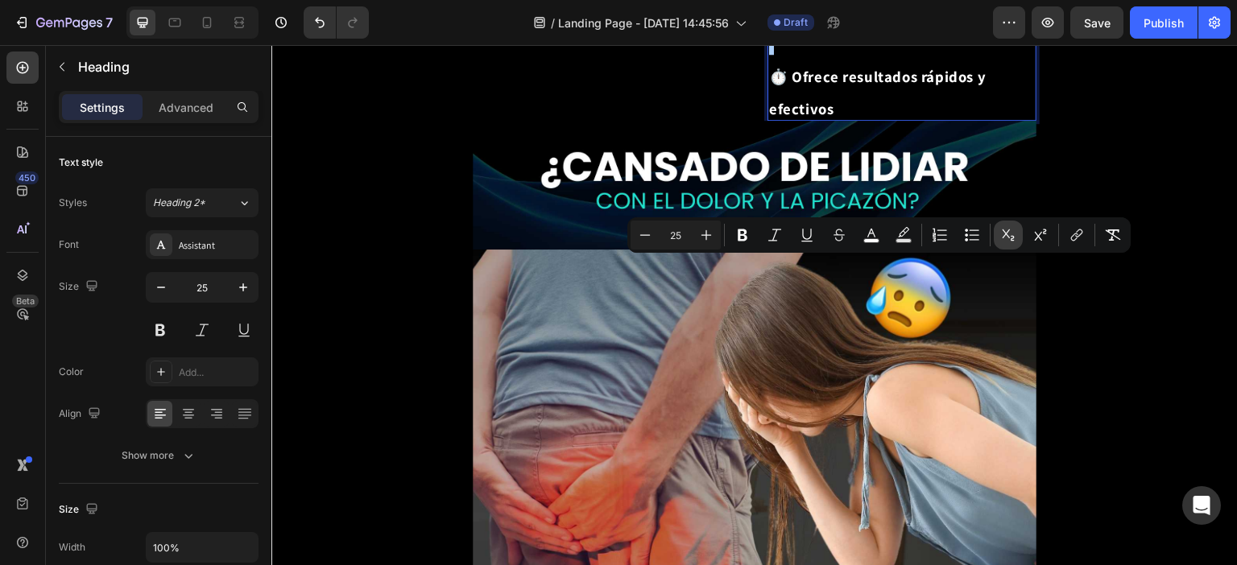
click at [1008, 239] on icon "Editor contextual toolbar" at bounding box center [1008, 235] width 16 height 16
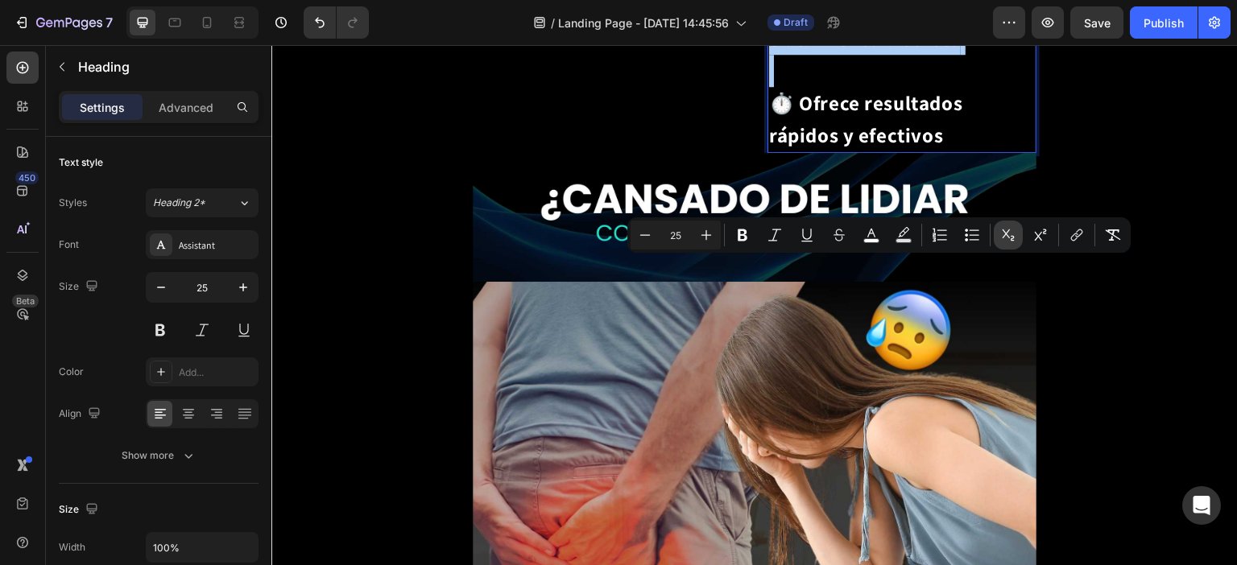
click at [1008, 239] on icon "Editor contextual toolbar" at bounding box center [1008, 235] width 16 height 16
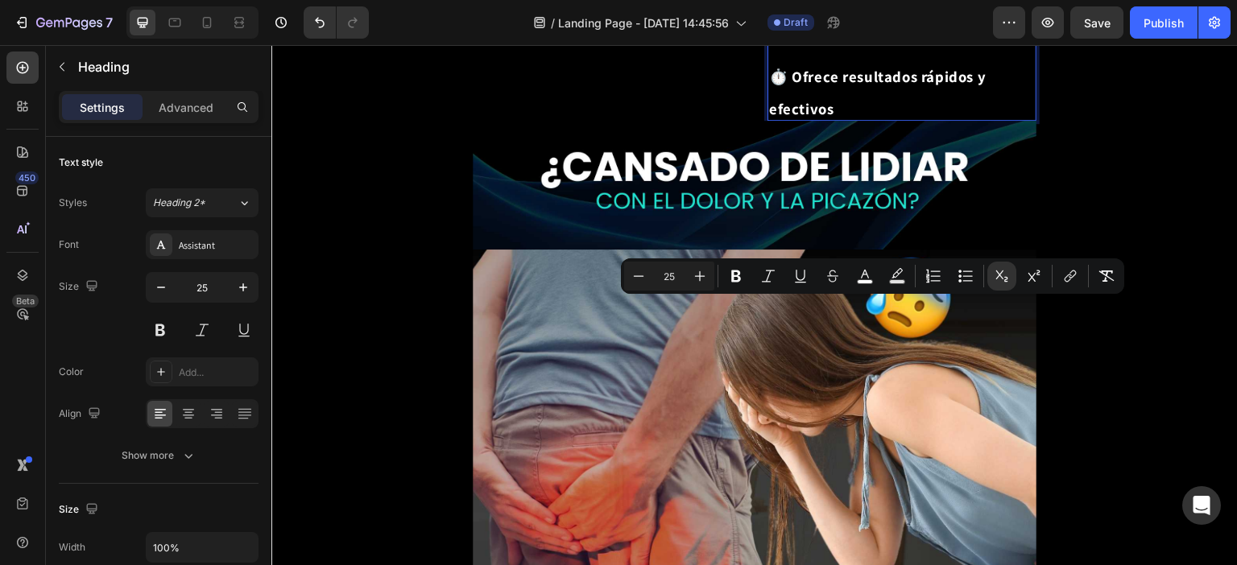
scroll to position [1684, 0]
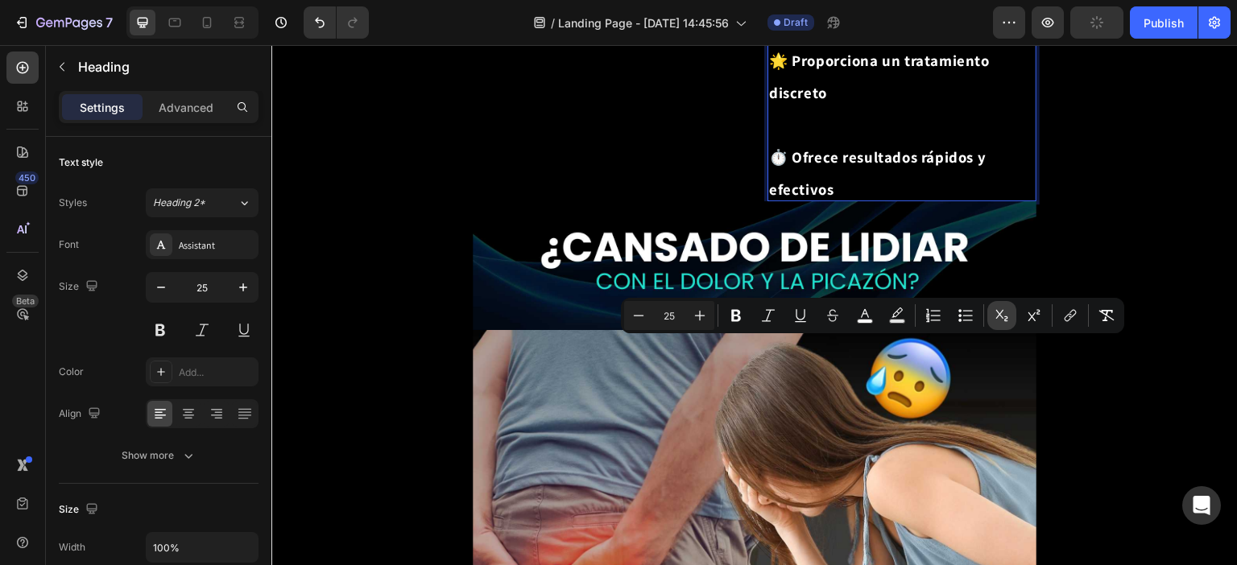
click at [998, 312] on icon "Editor contextual toolbar" at bounding box center [1002, 315] width 12 height 11
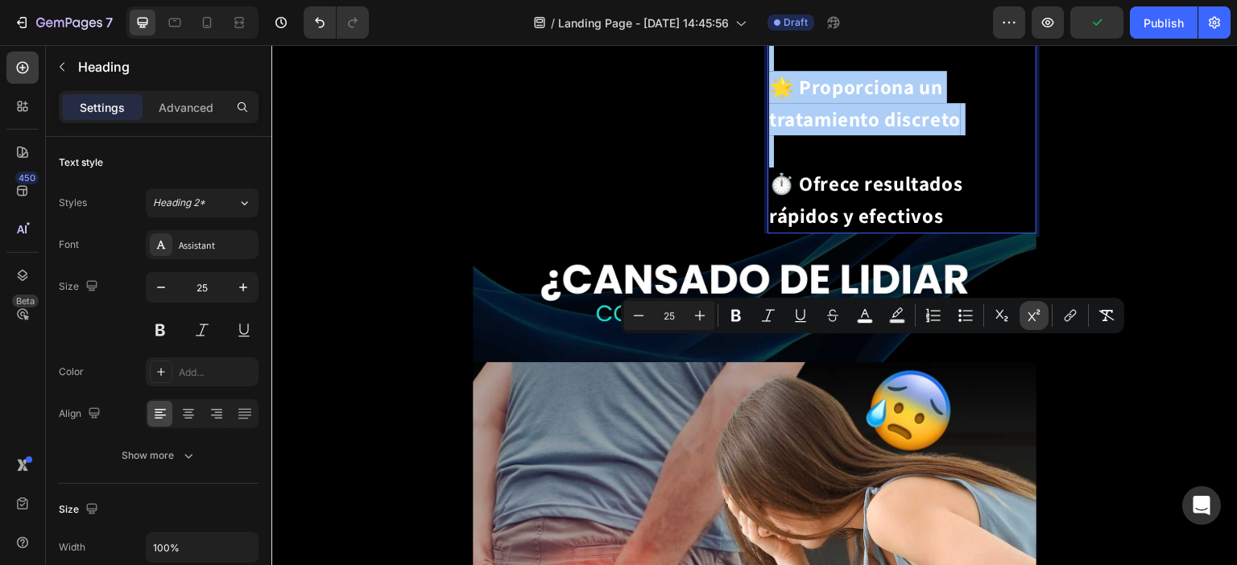
click at [1027, 315] on icon "Editor contextual toolbar" at bounding box center [1034, 316] width 16 height 16
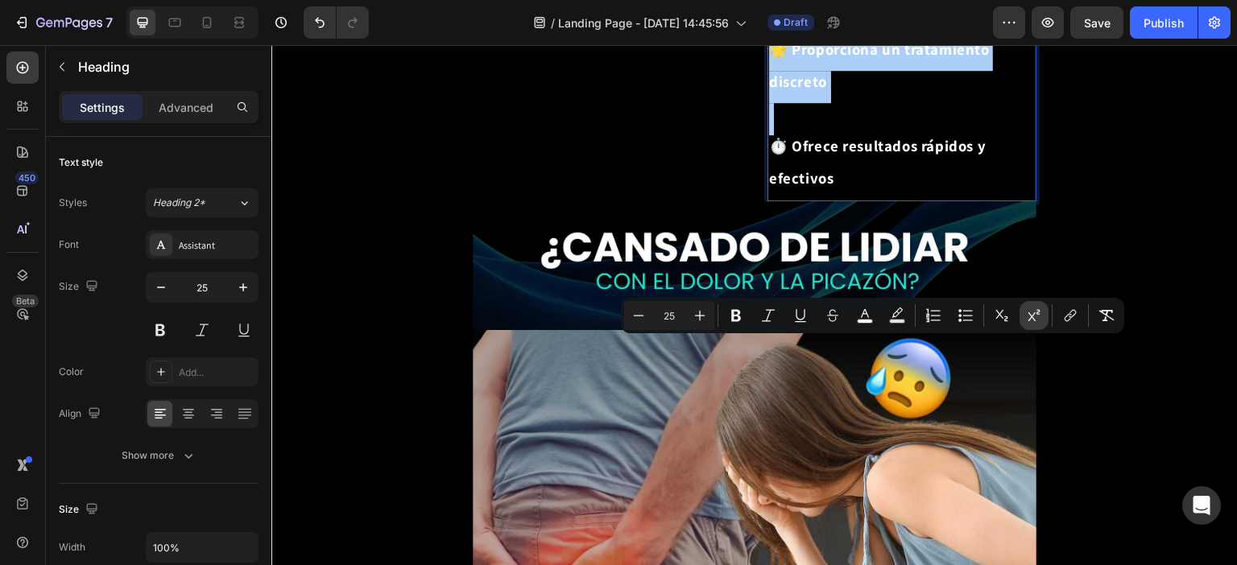
click at [1027, 315] on icon "Editor contextual toolbar" at bounding box center [1034, 316] width 16 height 16
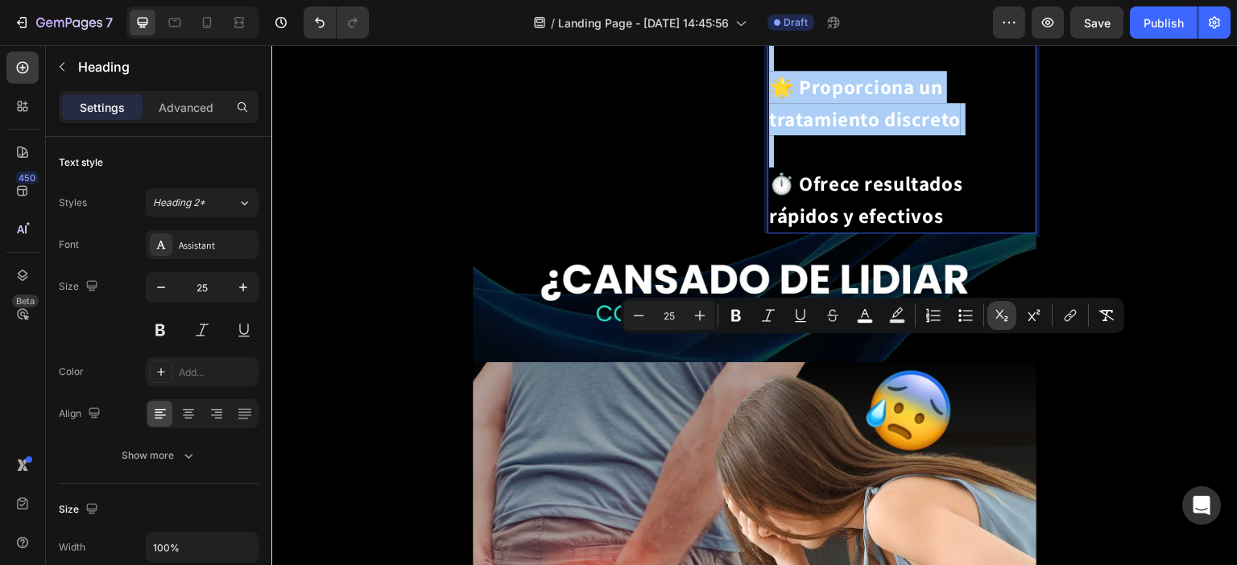
click at [1006, 316] on icon "Editor contextual toolbar" at bounding box center [1002, 316] width 16 height 16
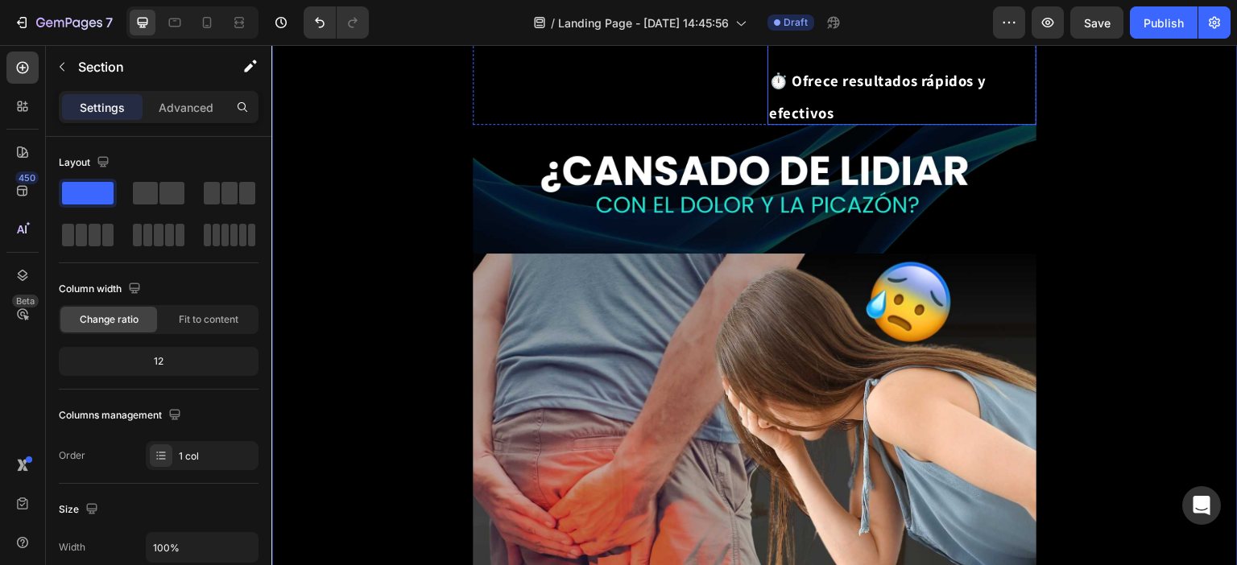
scroll to position [1845, 0]
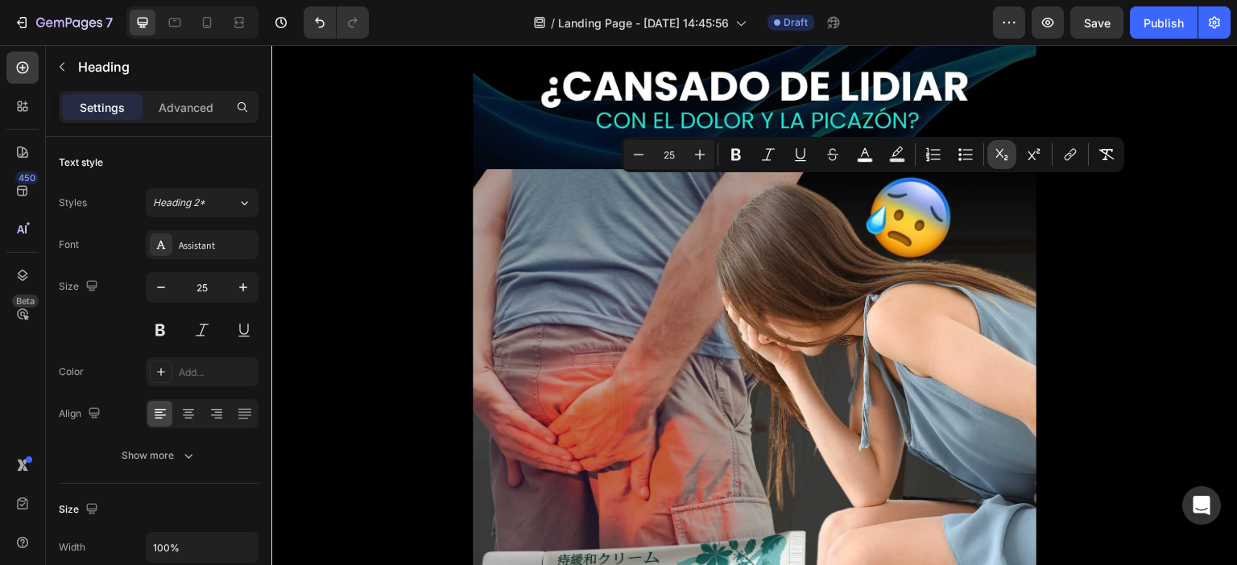
click at [998, 151] on icon "Editor contextual toolbar" at bounding box center [1002, 154] width 12 height 11
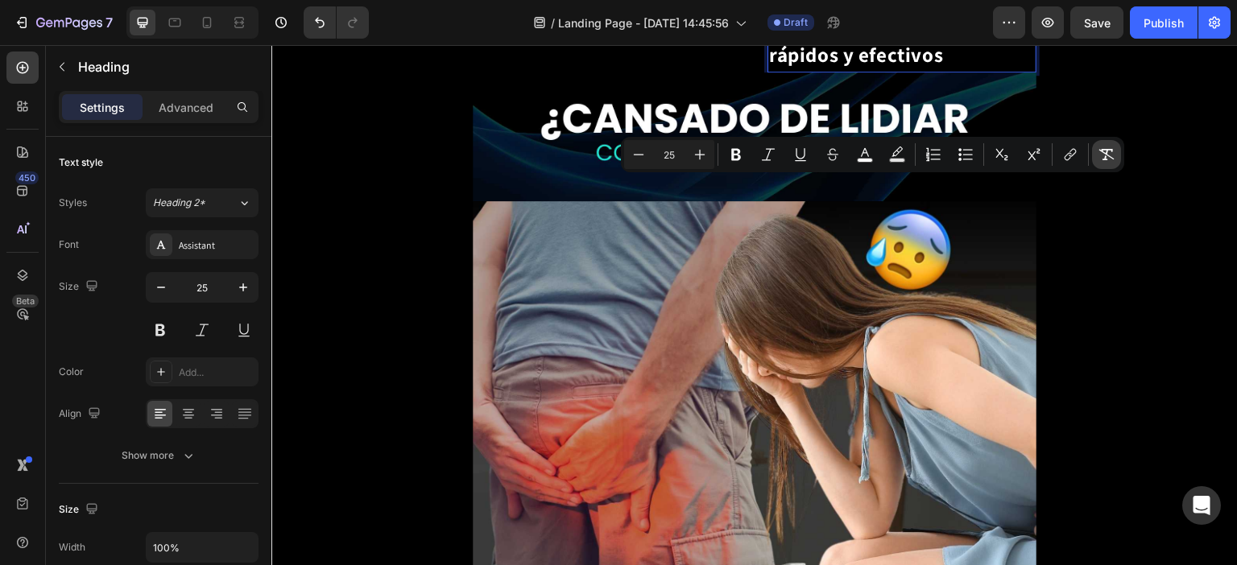
click at [1112, 150] on icon "Editor contextual toolbar" at bounding box center [1106, 154] width 15 height 11
click at [1106, 155] on icon "Editor contextual toolbar" at bounding box center [1106, 155] width 16 height 16
click at [1108, 153] on icon "Editor contextual toolbar" at bounding box center [1106, 155] width 16 height 16
click at [993, 158] on button "Subscript" at bounding box center [1001, 154] width 29 height 29
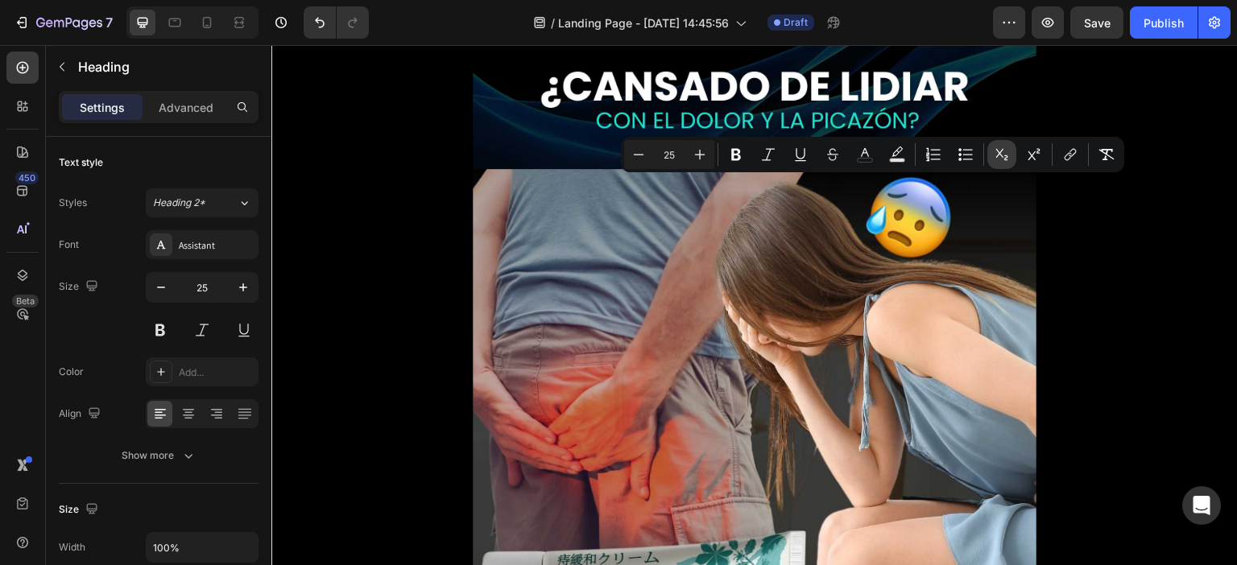
click at [1001, 154] on icon "Editor contextual toolbar" at bounding box center [1002, 155] width 16 height 16
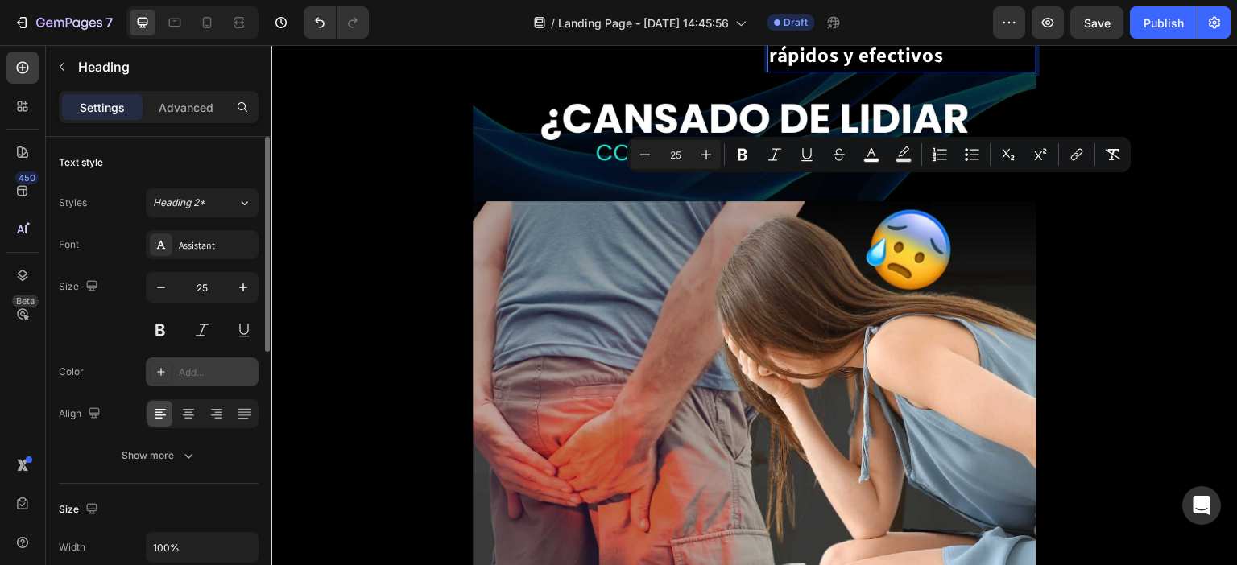
click at [187, 366] on div "Add..." at bounding box center [217, 373] width 76 height 14
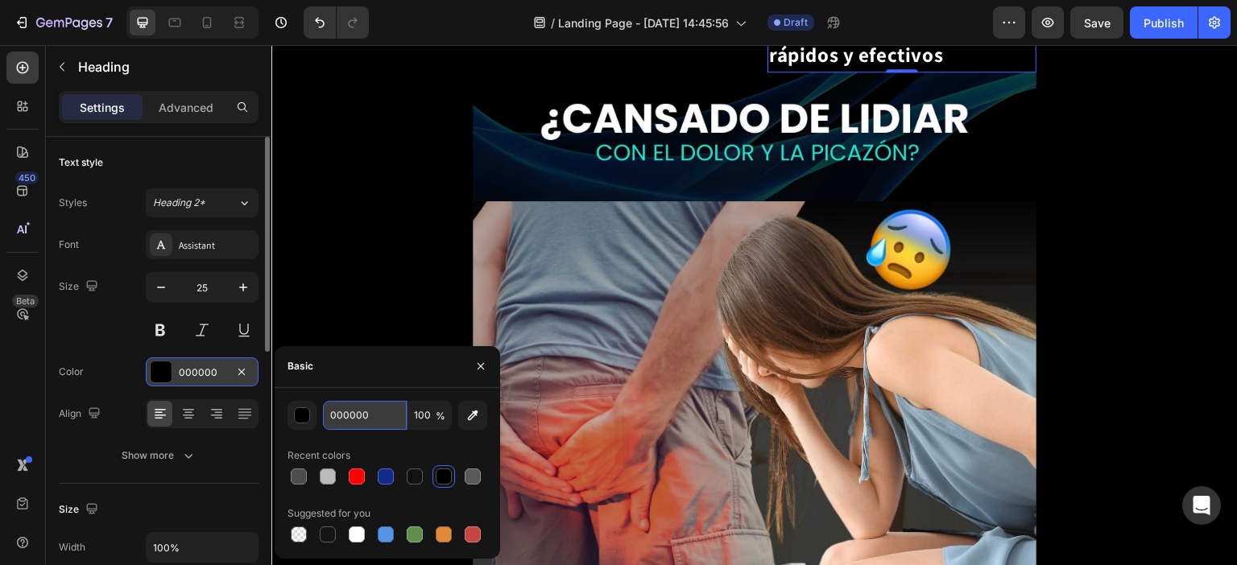
click at [358, 416] on input "000000" at bounding box center [365, 415] width 84 height 29
paste input "121212"
type input "121212"
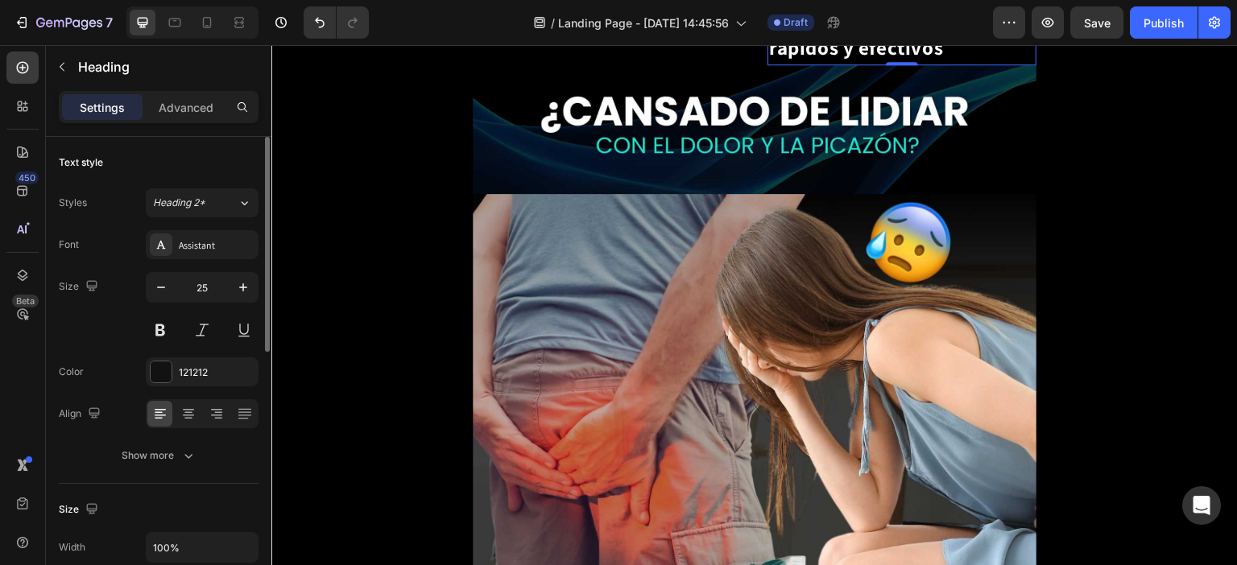
scroll to position [1926, 0]
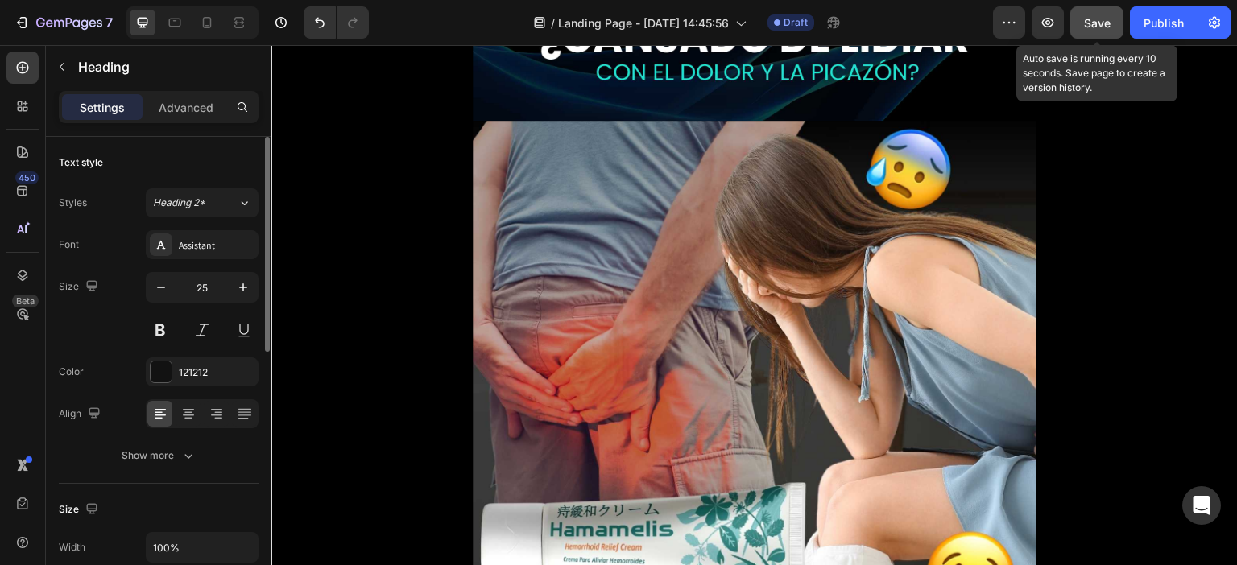
click at [1092, 21] on span "Save" at bounding box center [1097, 23] width 27 height 14
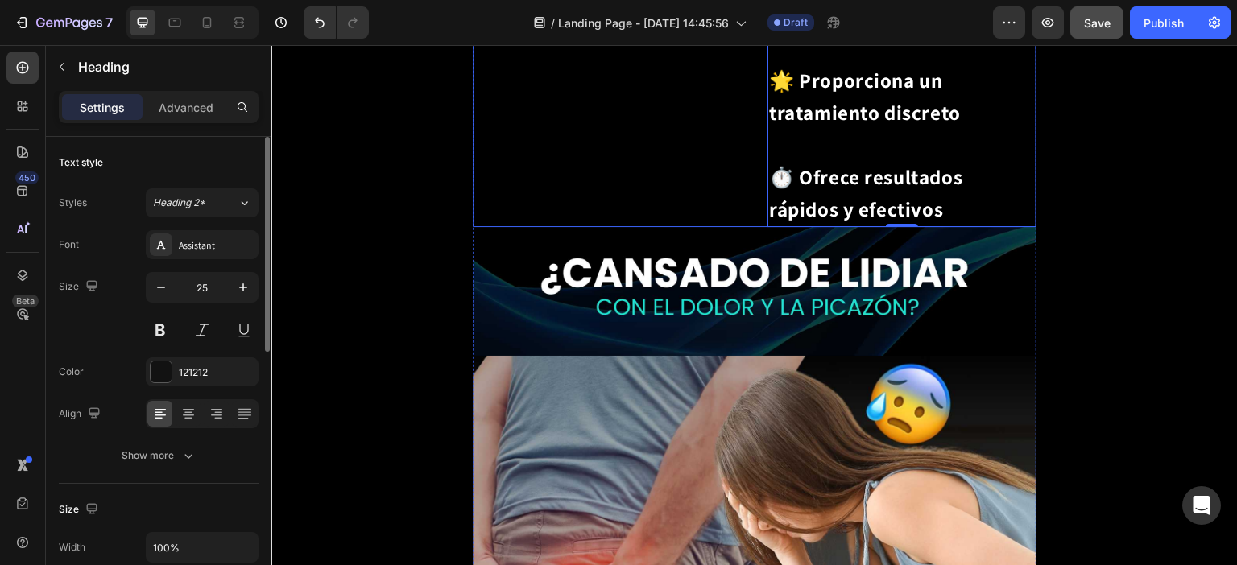
scroll to position [2013, 0]
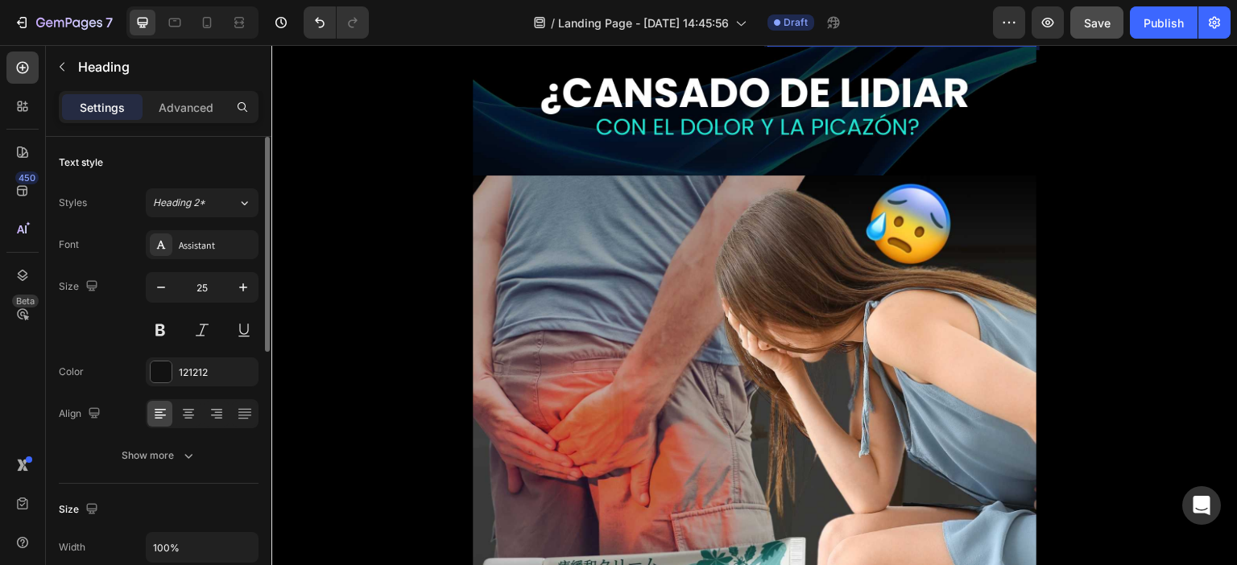
scroll to position [1691, 0]
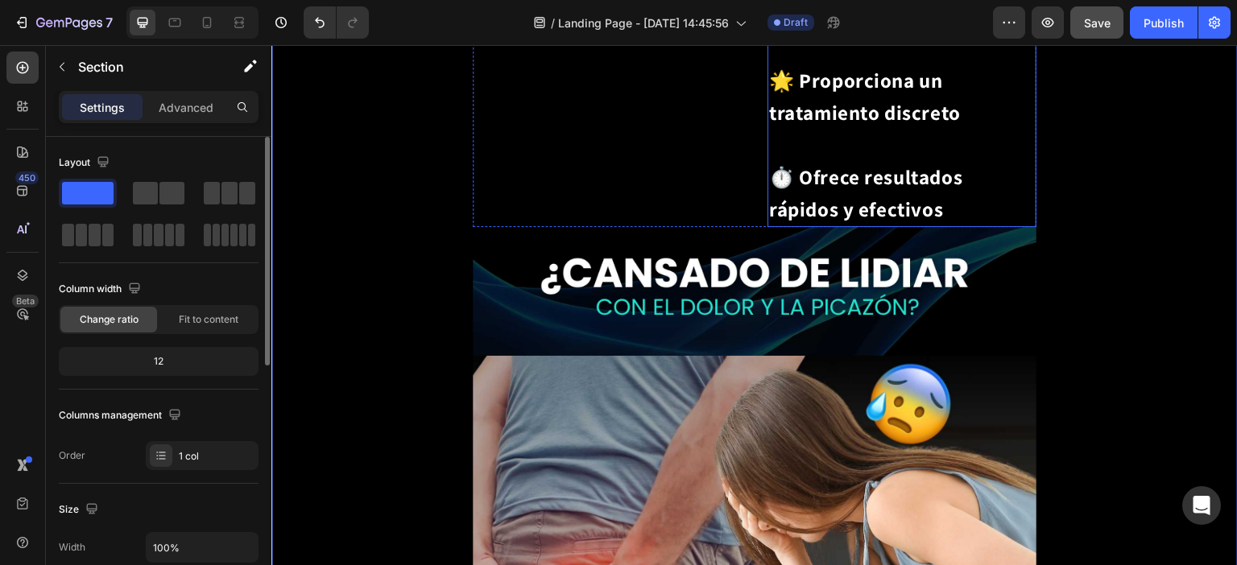
click at [921, 225] on p "⁠⁠⁠⁠⁠⁠⁠ 🌿 Alivia rápidamente el dolor 💧 Calma la irritación 🔬 Promueve la curac…" at bounding box center [902, 32] width 266 height 386
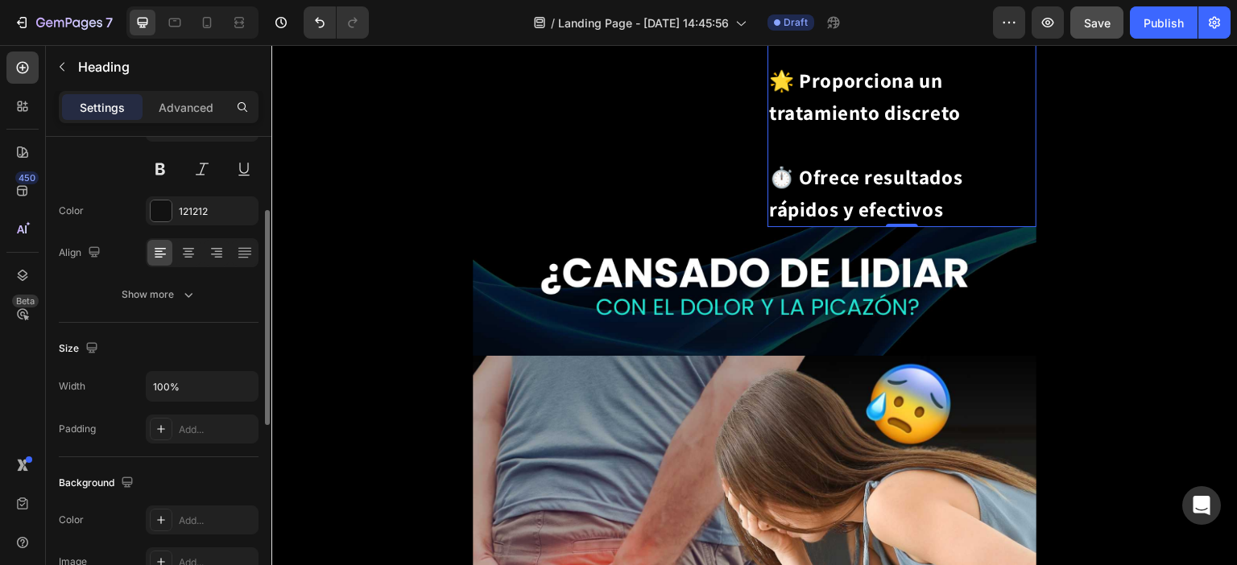
scroll to position [242, 0]
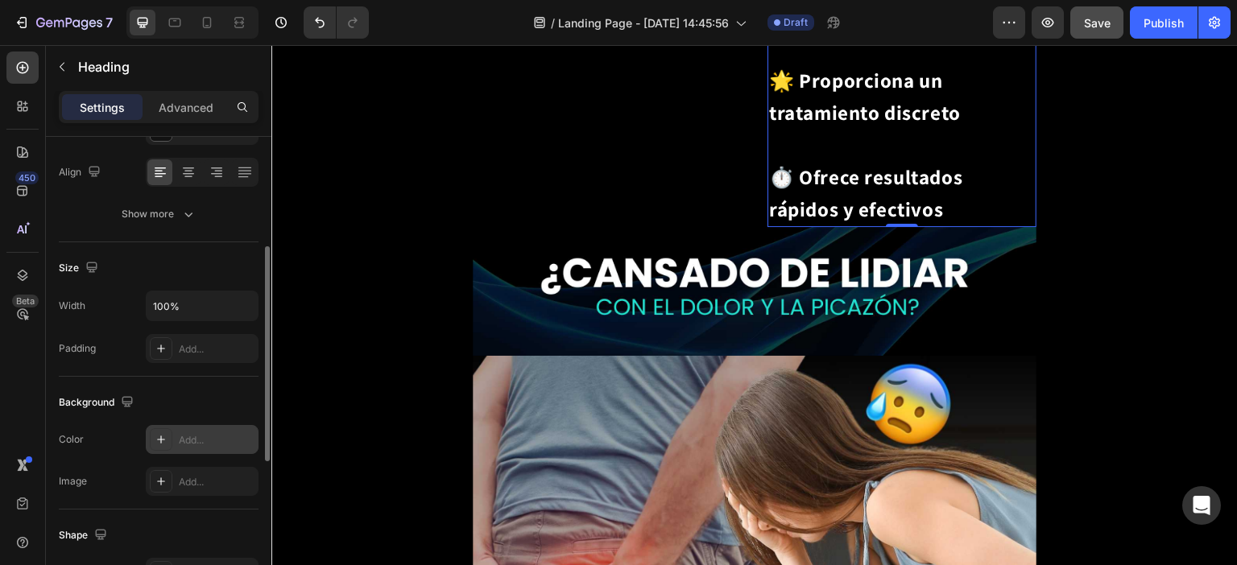
click at [177, 436] on div "Add..." at bounding box center [202, 439] width 113 height 29
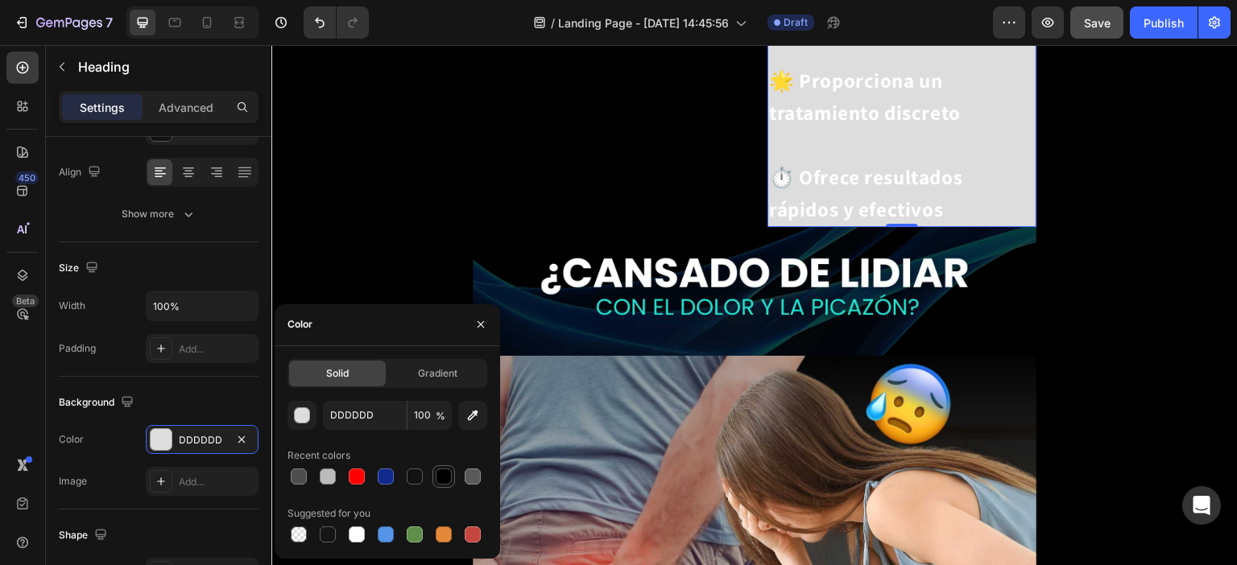
click at [446, 477] on div at bounding box center [444, 477] width 16 height 16
type input "000000"
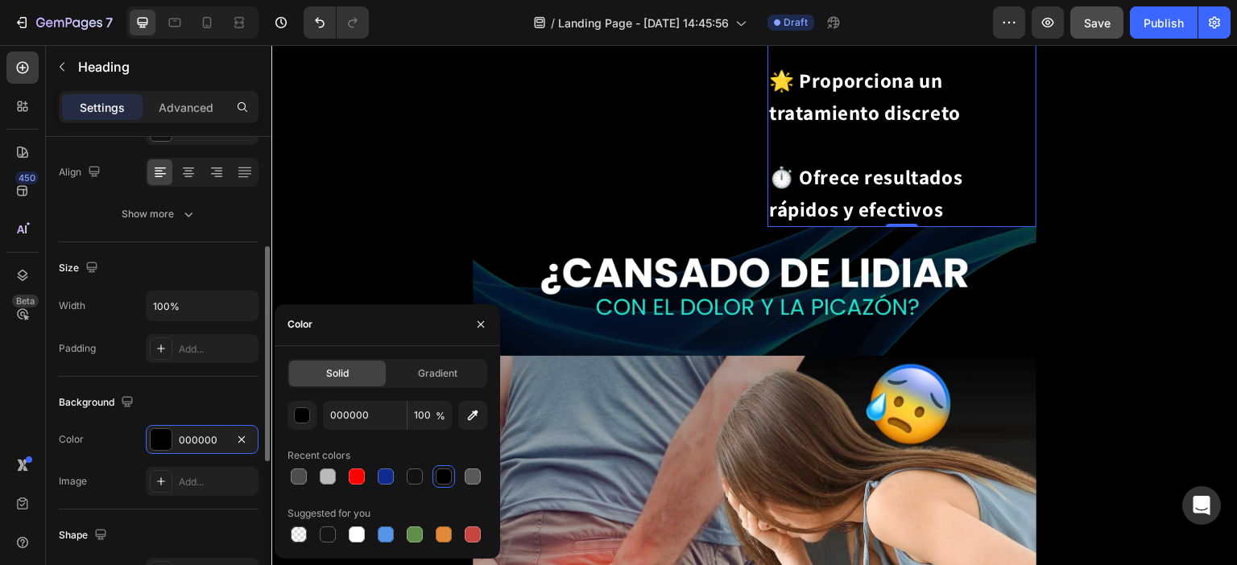
click at [176, 377] on div "Background The changes might be hidden by the video. Color 000000 Image Add..." at bounding box center [159, 443] width 200 height 133
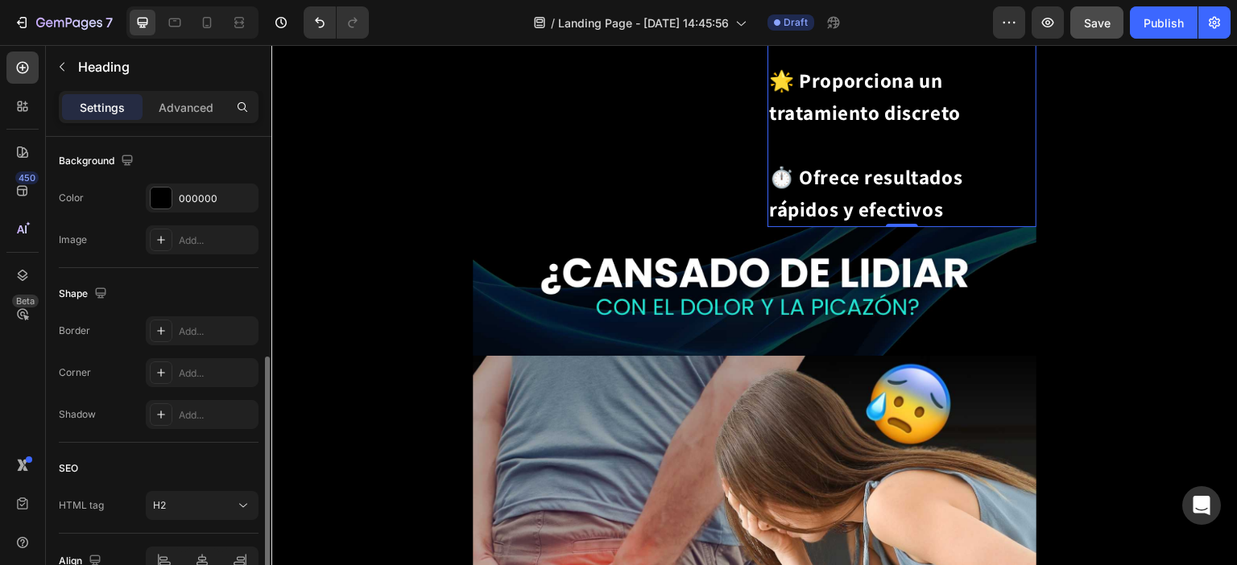
scroll to position [569, 0]
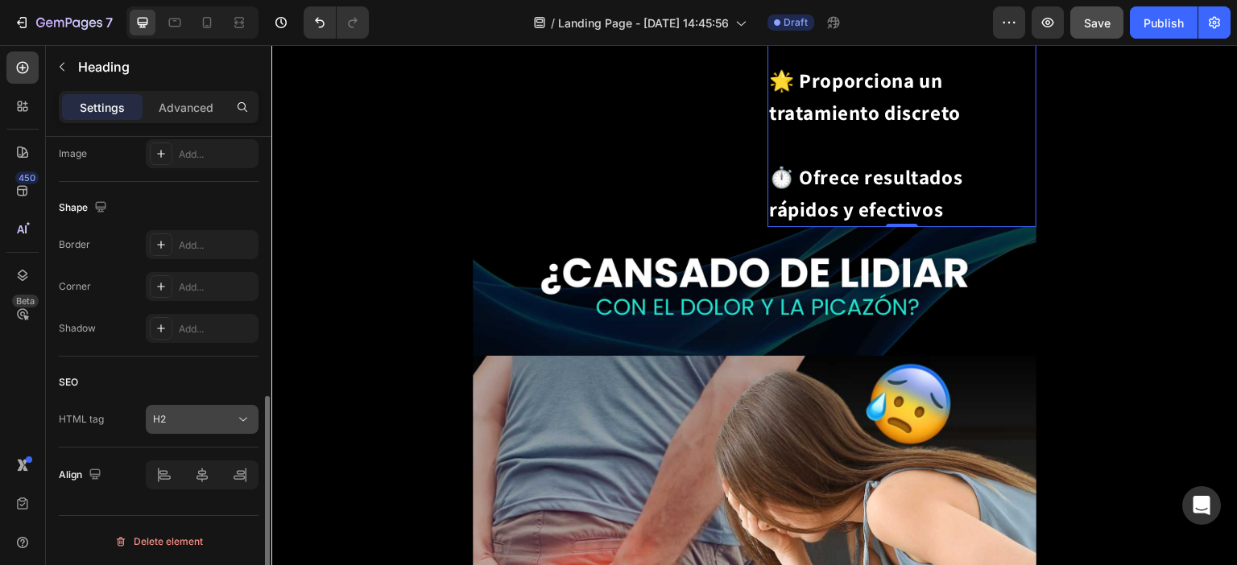
click at [217, 420] on div "H2" at bounding box center [194, 419] width 82 height 14
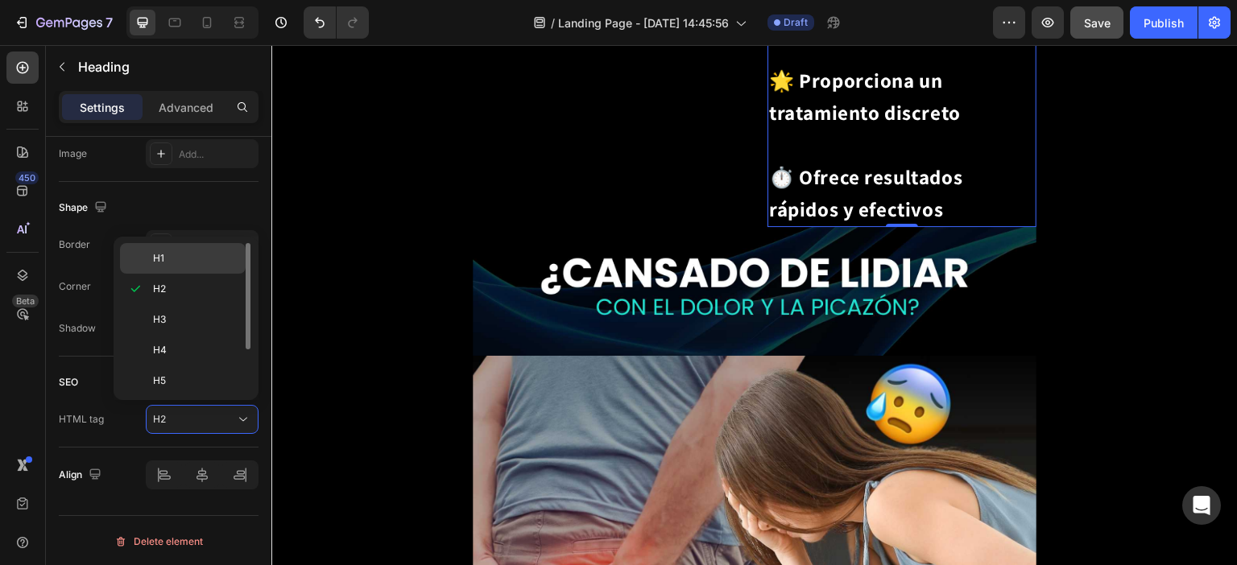
click at [173, 262] on p "H1" at bounding box center [195, 258] width 85 height 14
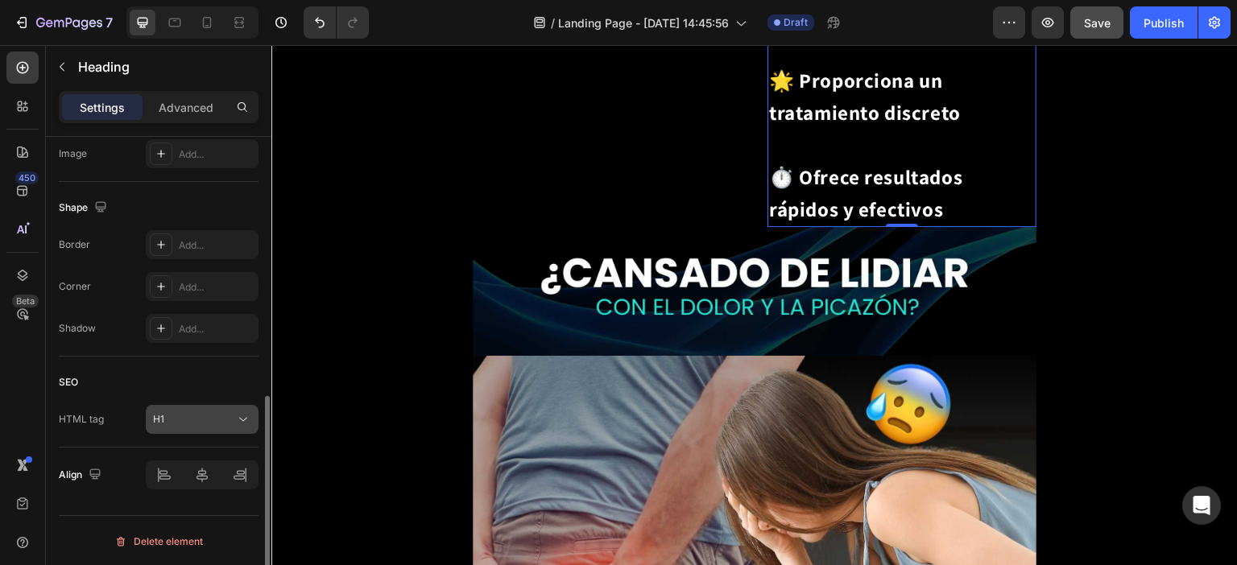
click at [213, 405] on button "H1" at bounding box center [202, 419] width 113 height 29
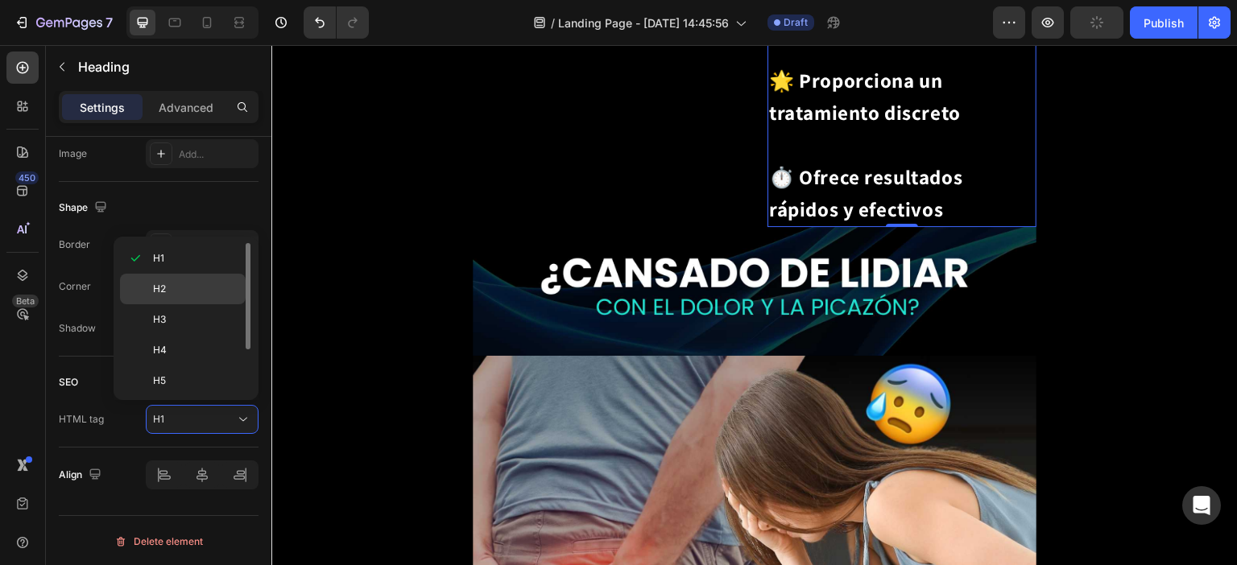
click at [176, 290] on p "H2" at bounding box center [195, 289] width 85 height 14
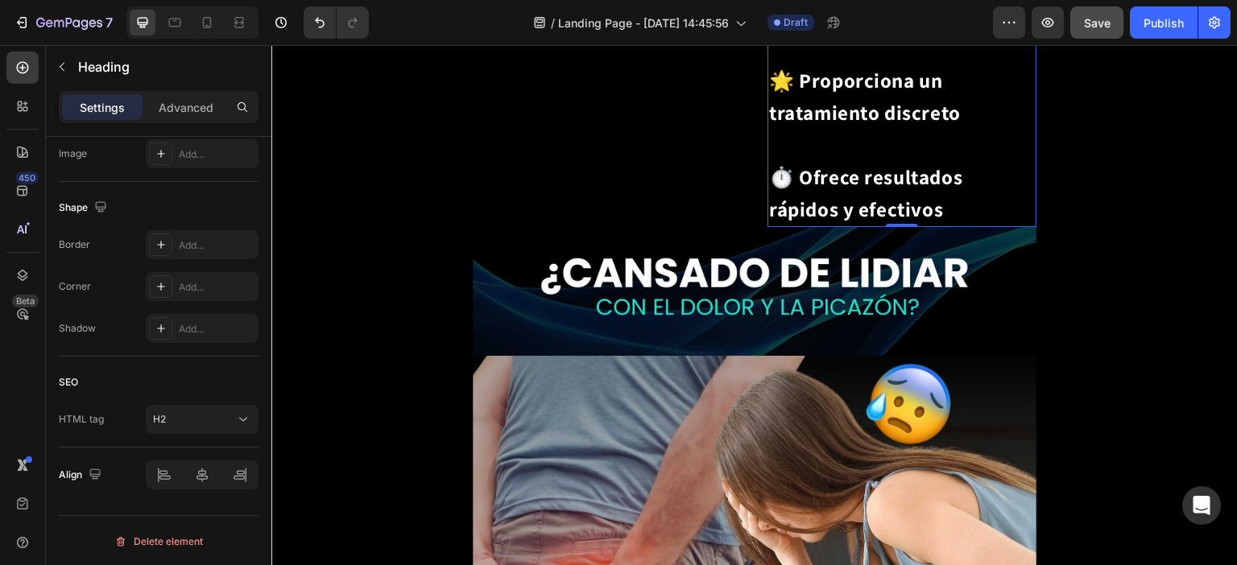
click at [911, 227] on h2 "🌿 Alivia rápidamente el dolor 💧 Calma la irritación 🔬 Promueve la curación 🌟 Pr…" at bounding box center [901, 32] width 269 height 390
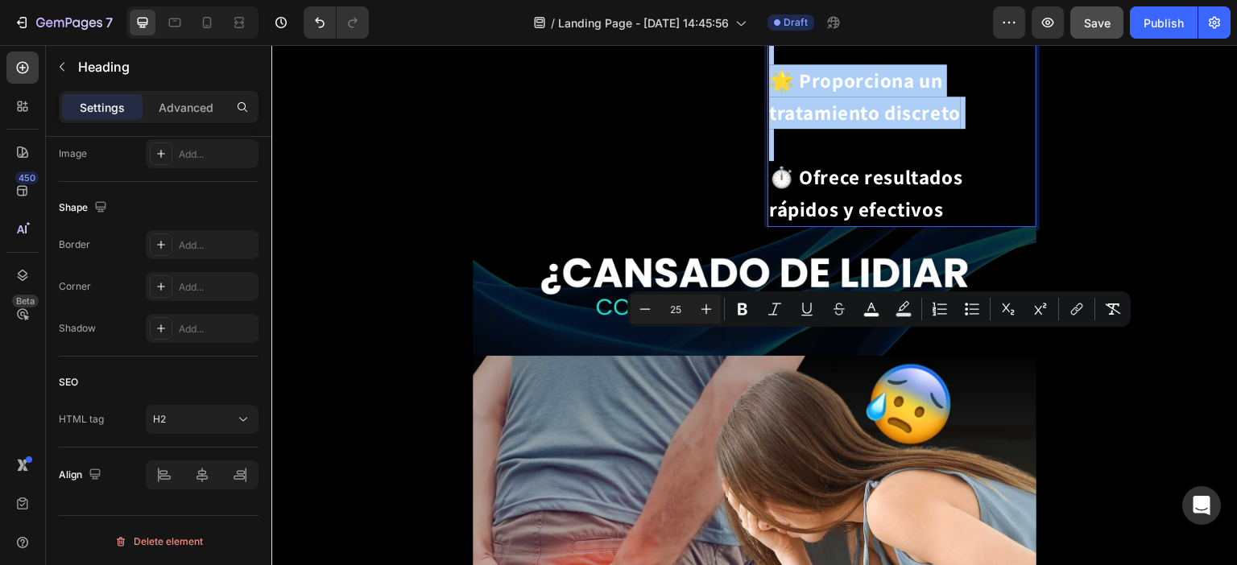
click at [662, 313] on input "25" at bounding box center [675, 309] width 32 height 19
click at [643, 316] on icon "Editor contextual toolbar" at bounding box center [645, 309] width 16 height 16
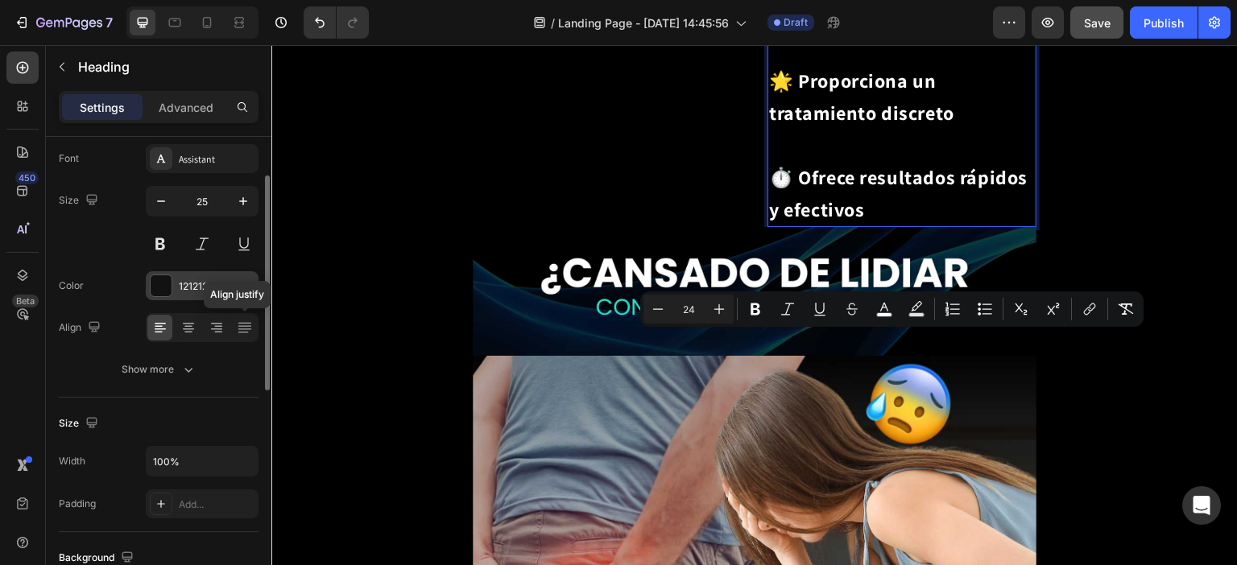
scroll to position [0, 0]
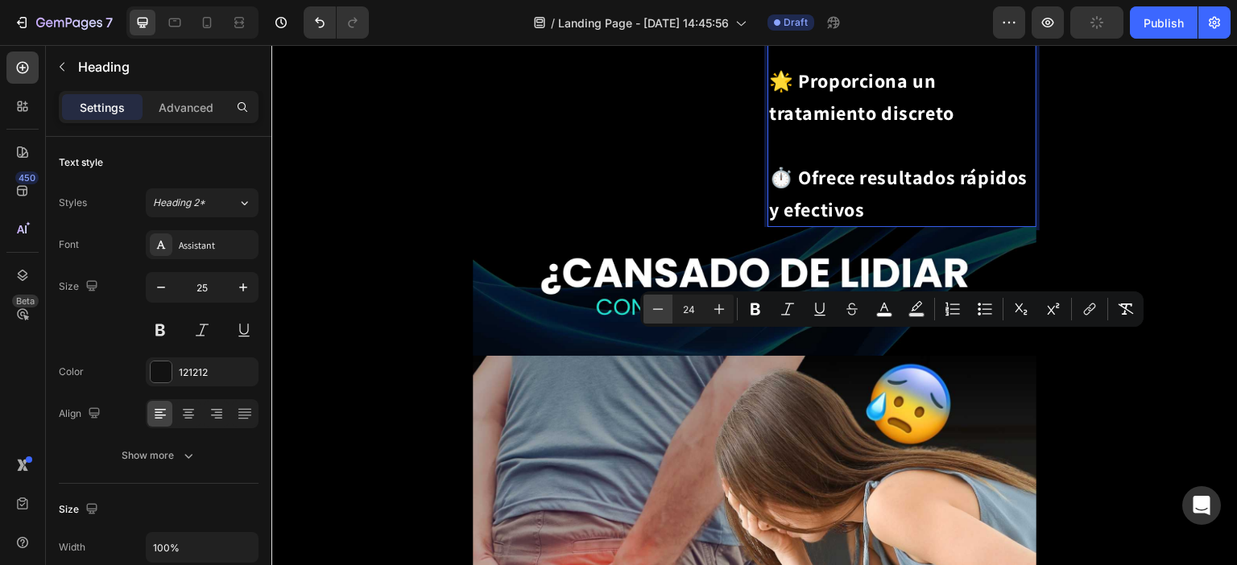
click at [655, 307] on icon "Editor contextual toolbar" at bounding box center [658, 309] width 16 height 16
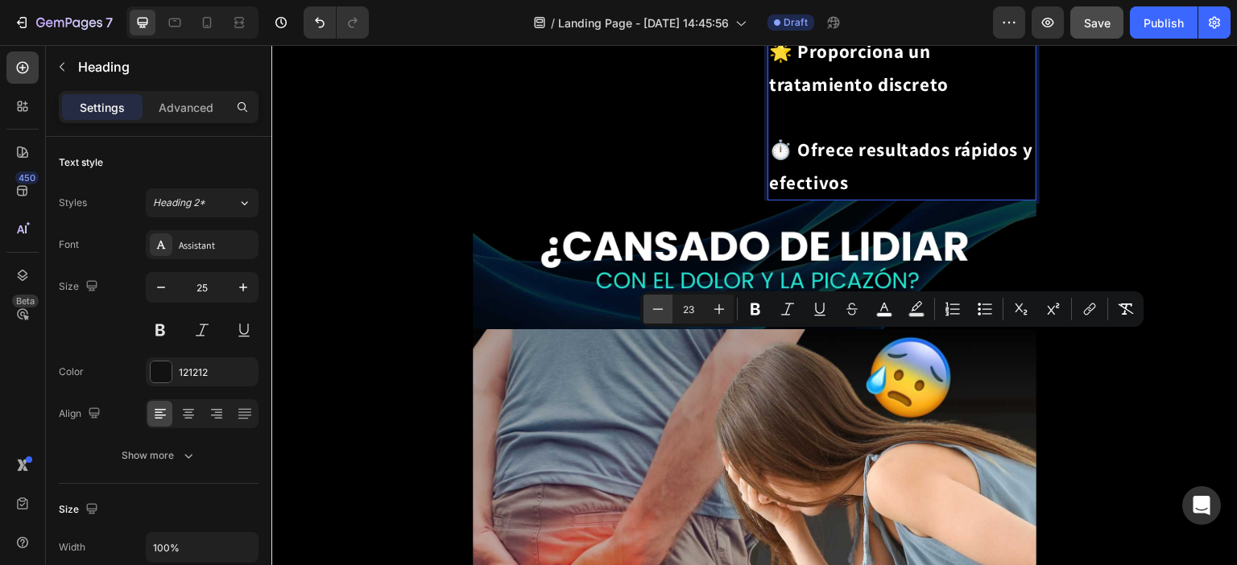
click at [655, 307] on icon "Editor contextual toolbar" at bounding box center [658, 309] width 16 height 16
type input "22"
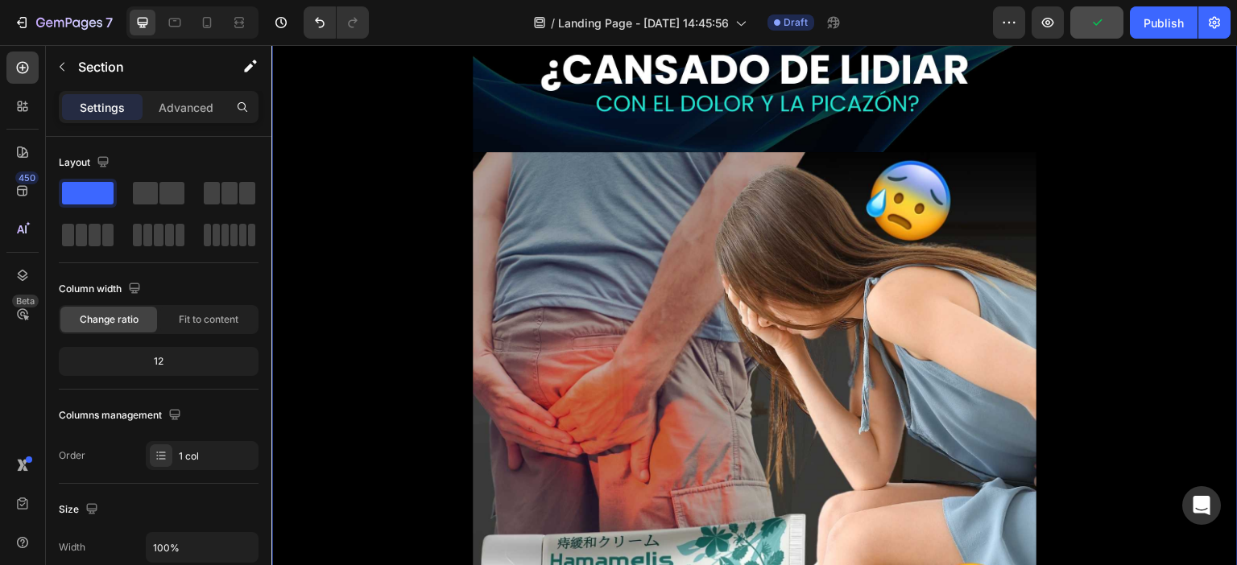
scroll to position [1771, 0]
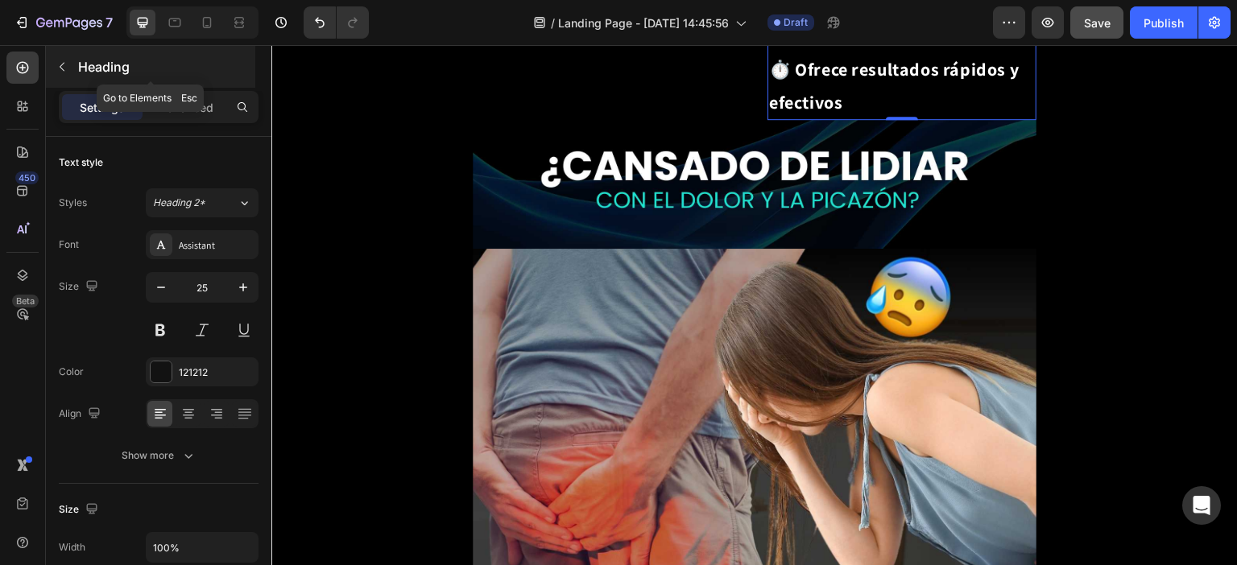
click at [72, 66] on button "button" at bounding box center [62, 67] width 26 height 26
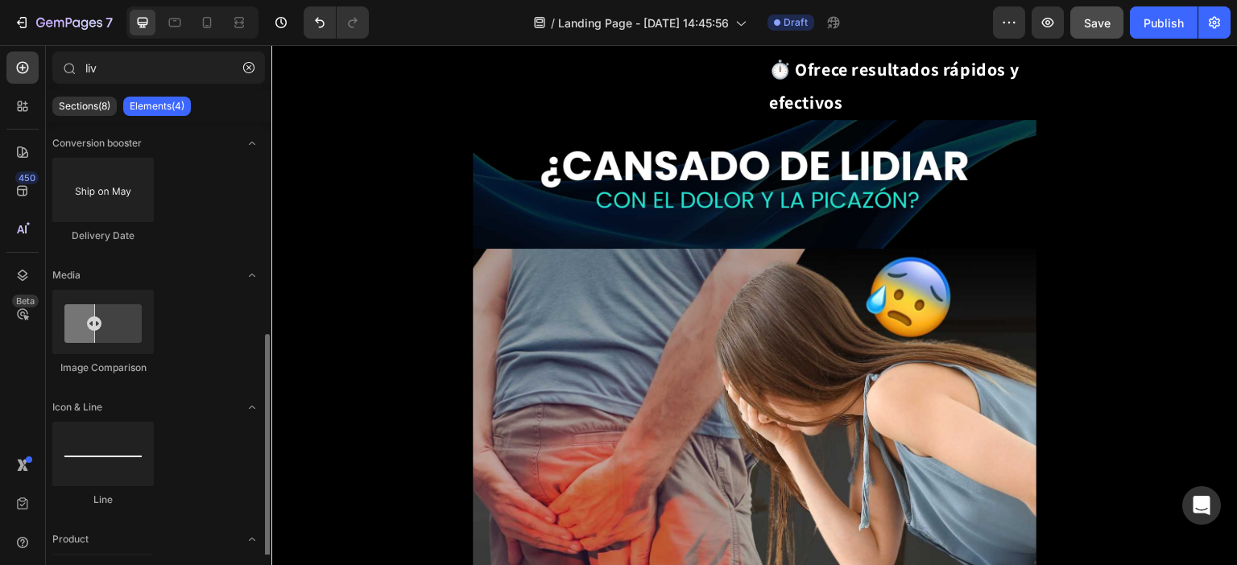
scroll to position [118, 0]
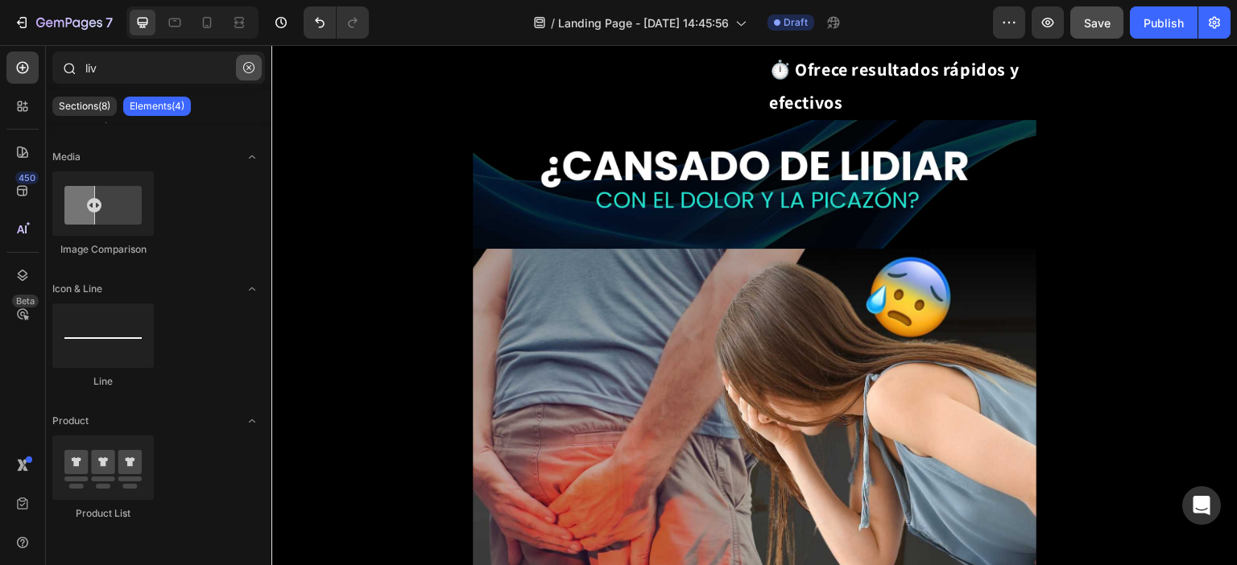
click at [261, 70] on button "button" at bounding box center [249, 68] width 26 height 26
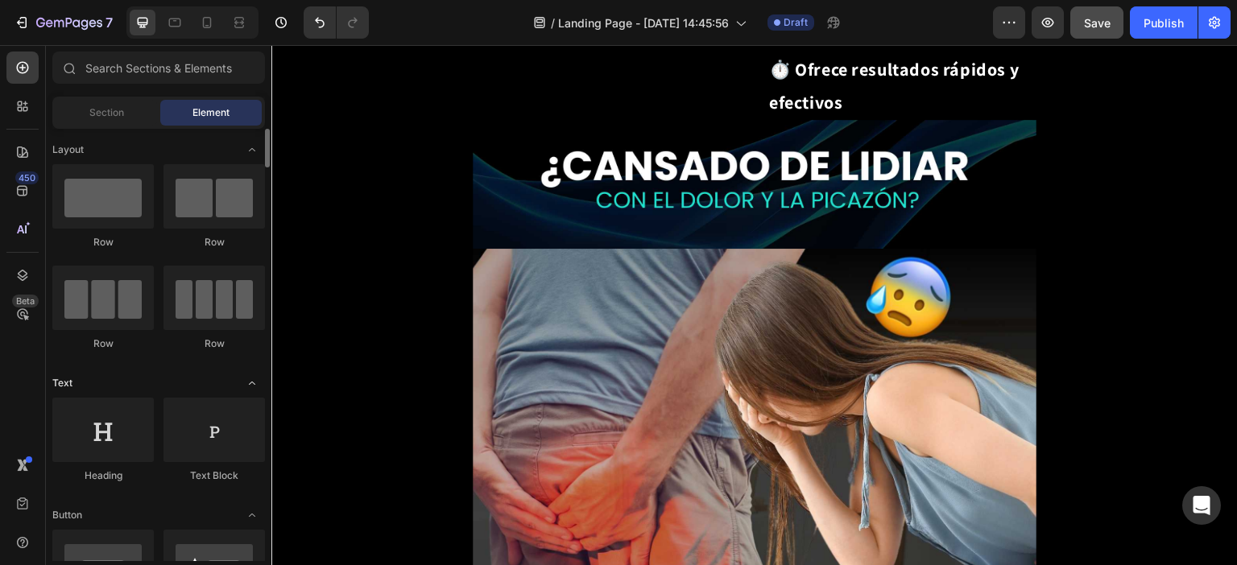
scroll to position [81, 0]
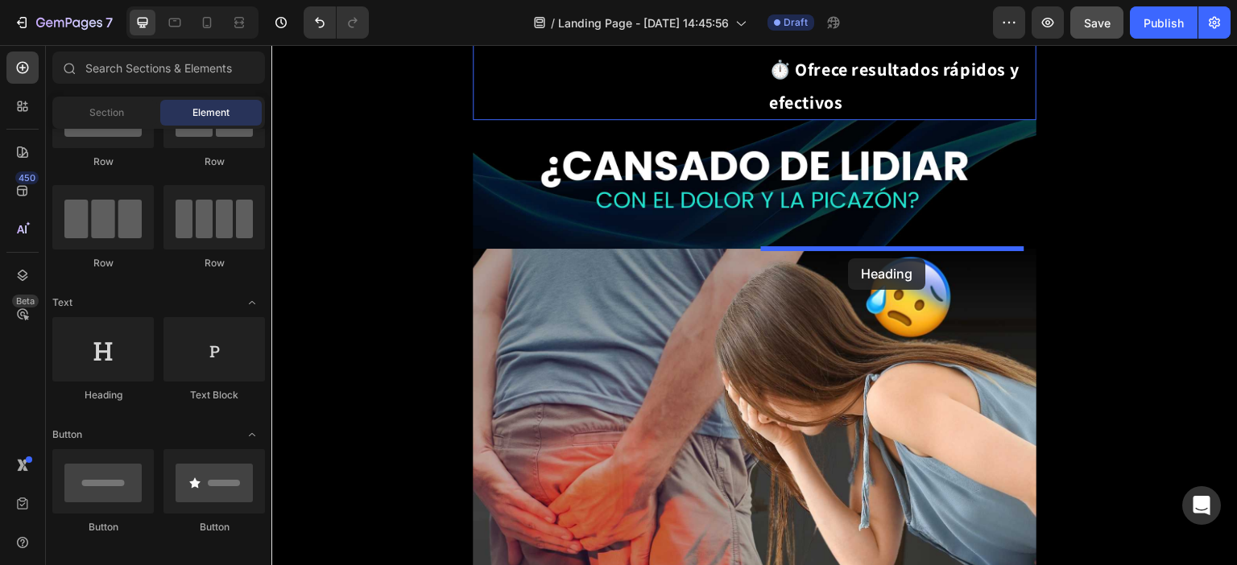
drag, startPoint x: 390, startPoint y: 395, endPoint x: 849, endPoint y: 258, distance: 478.7
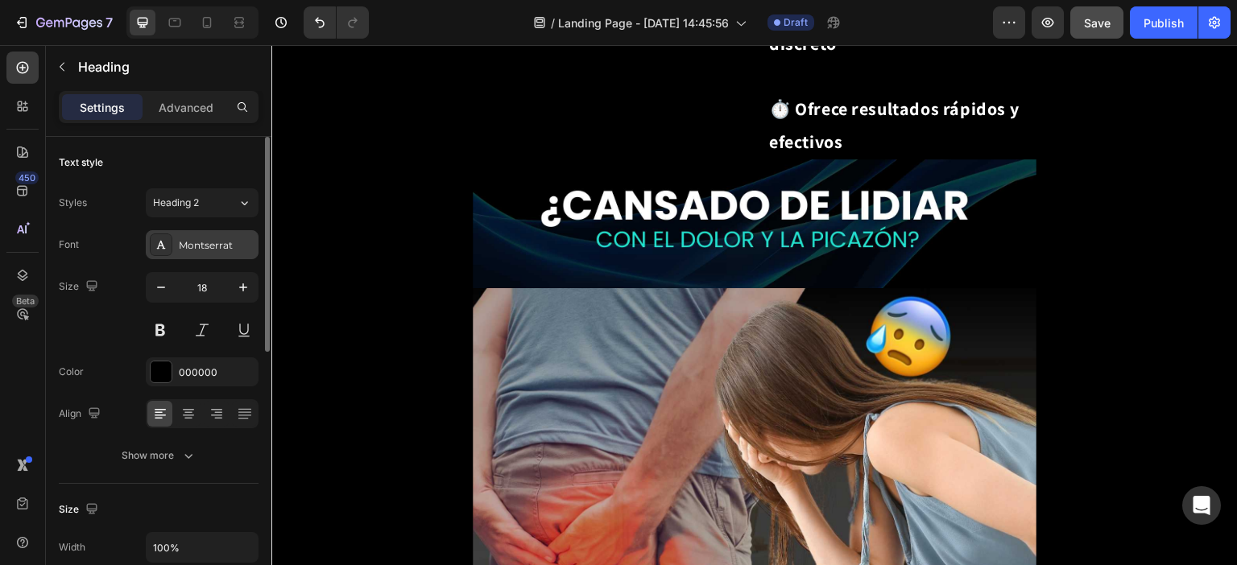
click at [195, 233] on div "Montserrat" at bounding box center [202, 244] width 113 height 29
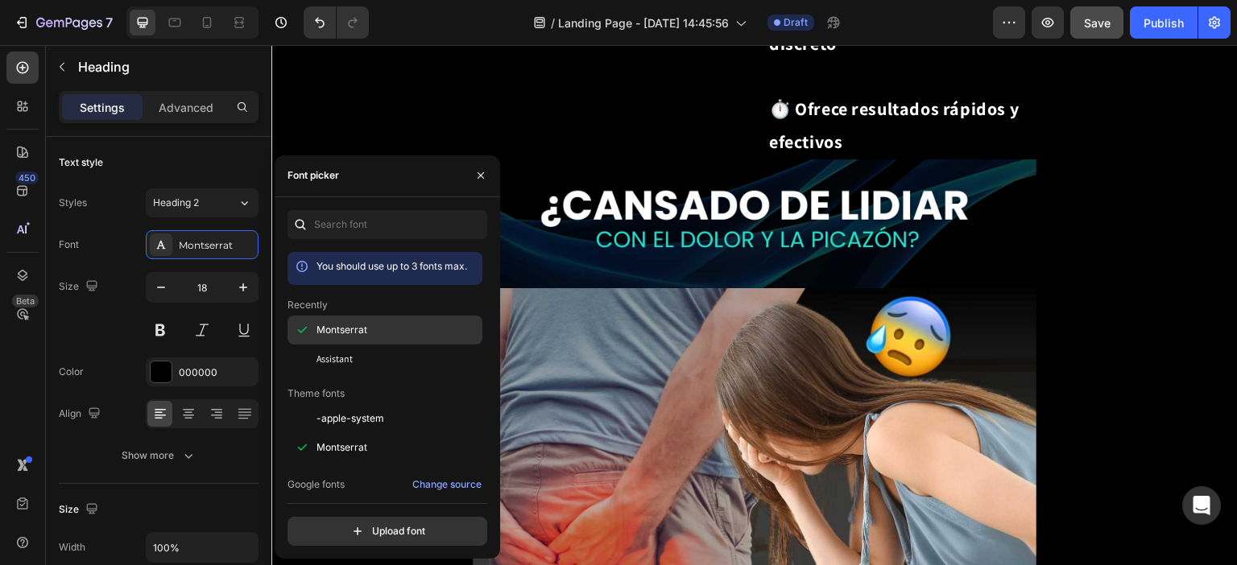
click at [347, 329] on span "Montserrat" at bounding box center [341, 330] width 51 height 14
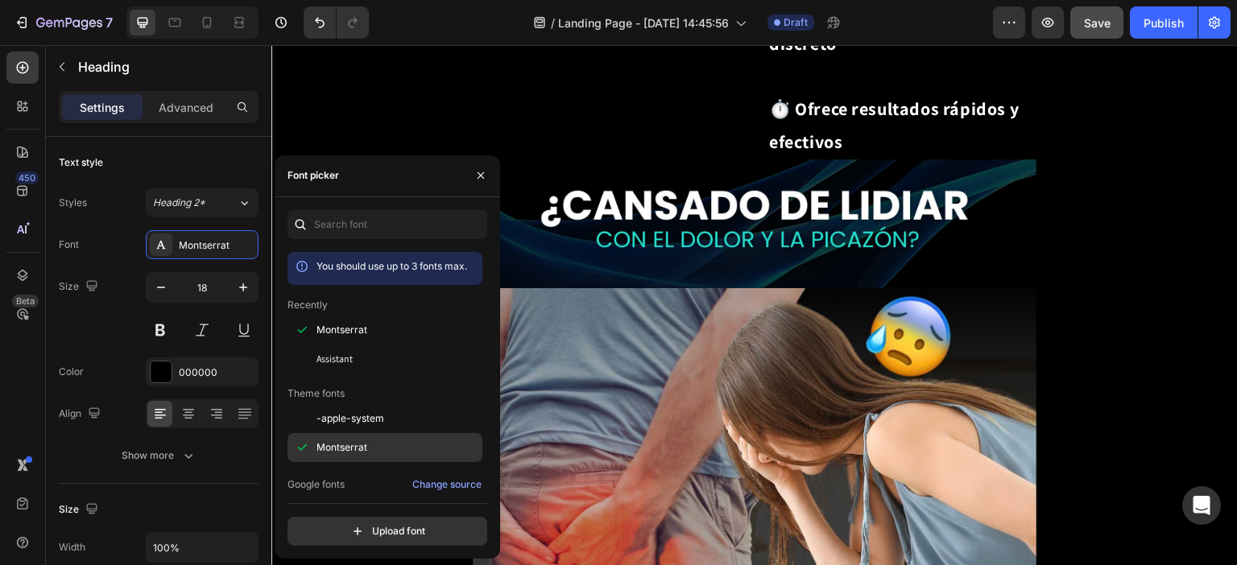
click at [327, 448] on span "Montserrat" at bounding box center [341, 447] width 51 height 14
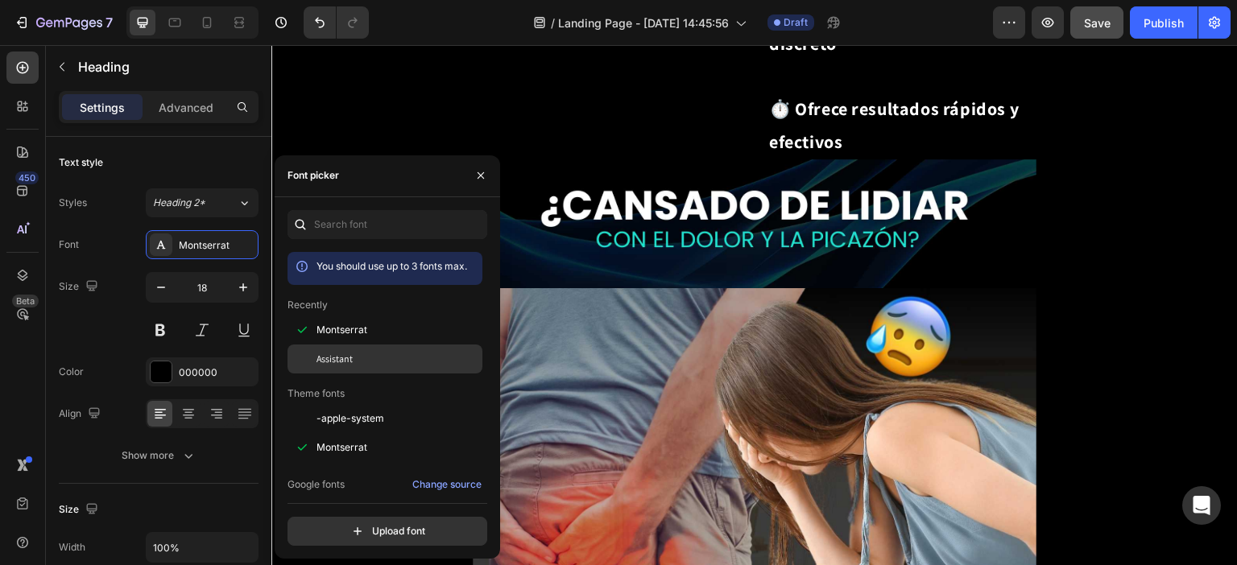
click at [333, 352] on span "Assistant" at bounding box center [334, 359] width 36 height 14
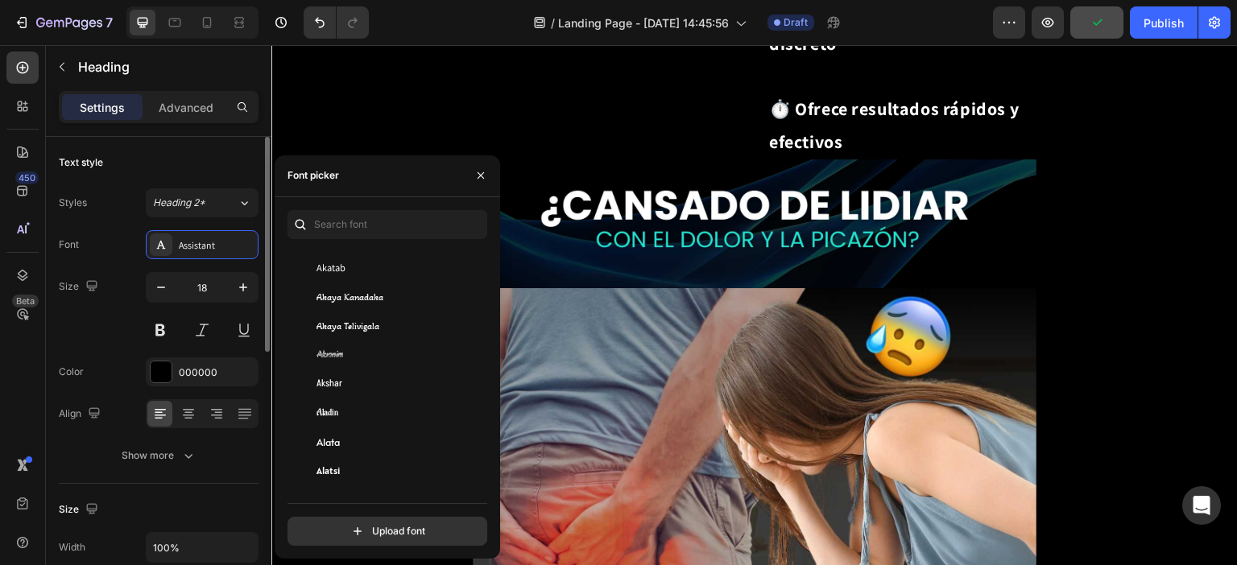
scroll to position [805, 0]
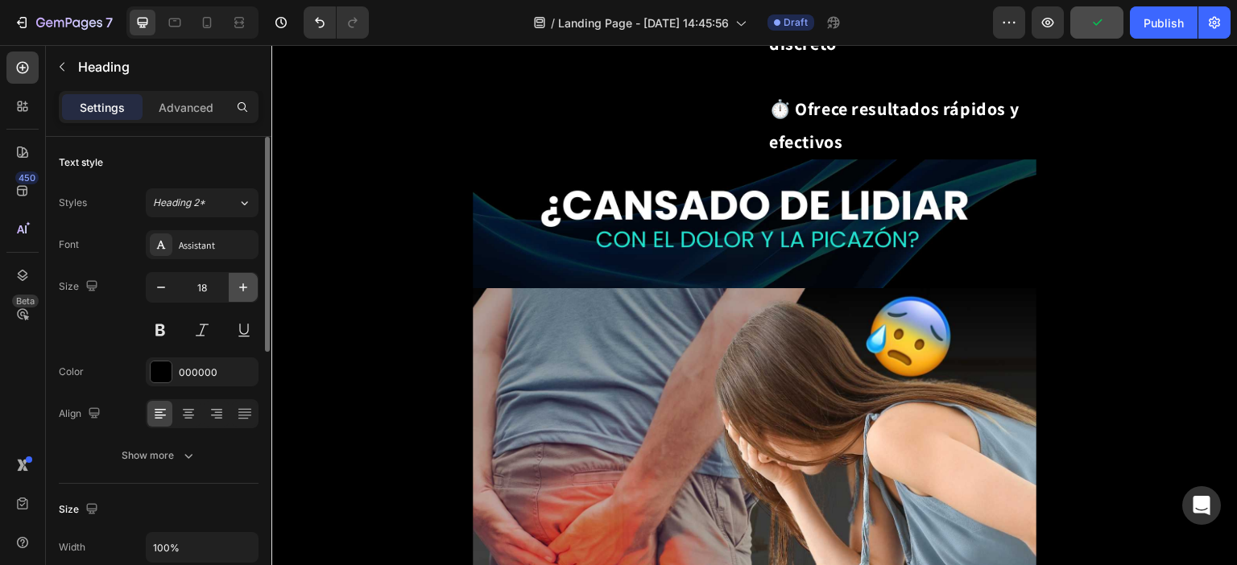
click at [238, 279] on icon "button" at bounding box center [243, 287] width 16 height 16
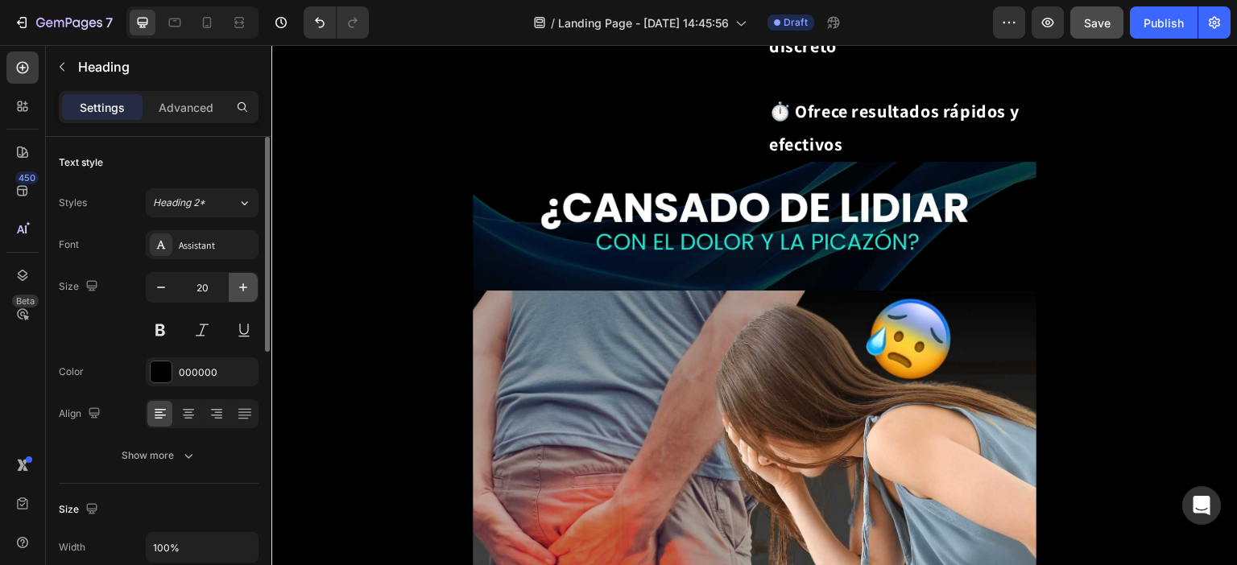
click at [238, 279] on icon "button" at bounding box center [243, 287] width 16 height 16
type input "21"
click at [166, 331] on button at bounding box center [160, 330] width 29 height 29
click at [205, 333] on button at bounding box center [202, 330] width 29 height 29
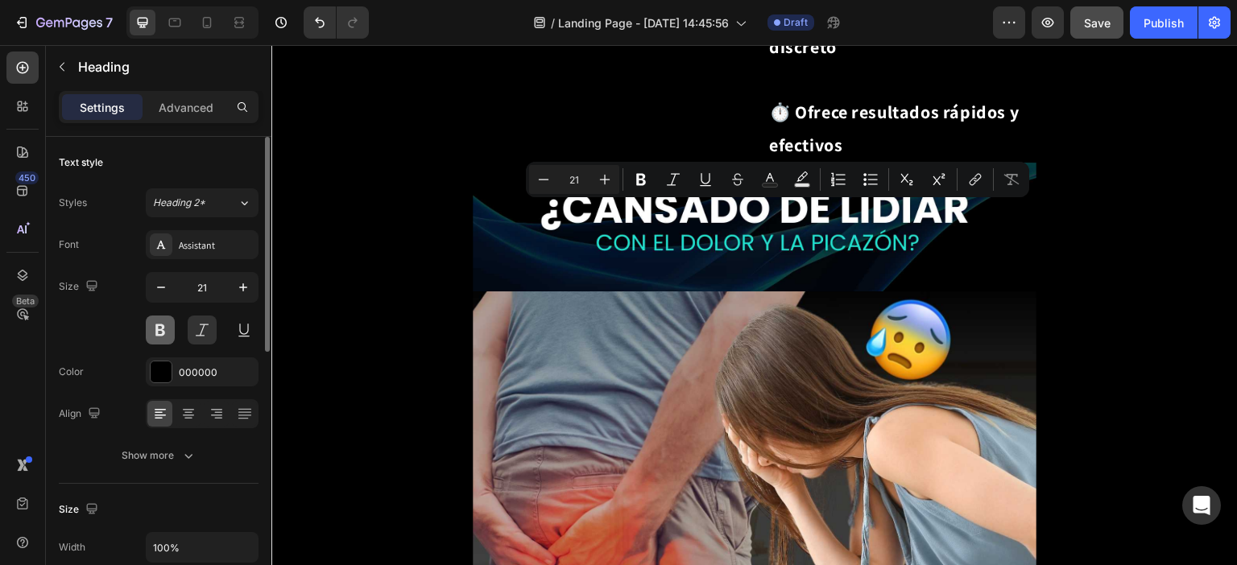
click at [159, 322] on button at bounding box center [160, 330] width 29 height 29
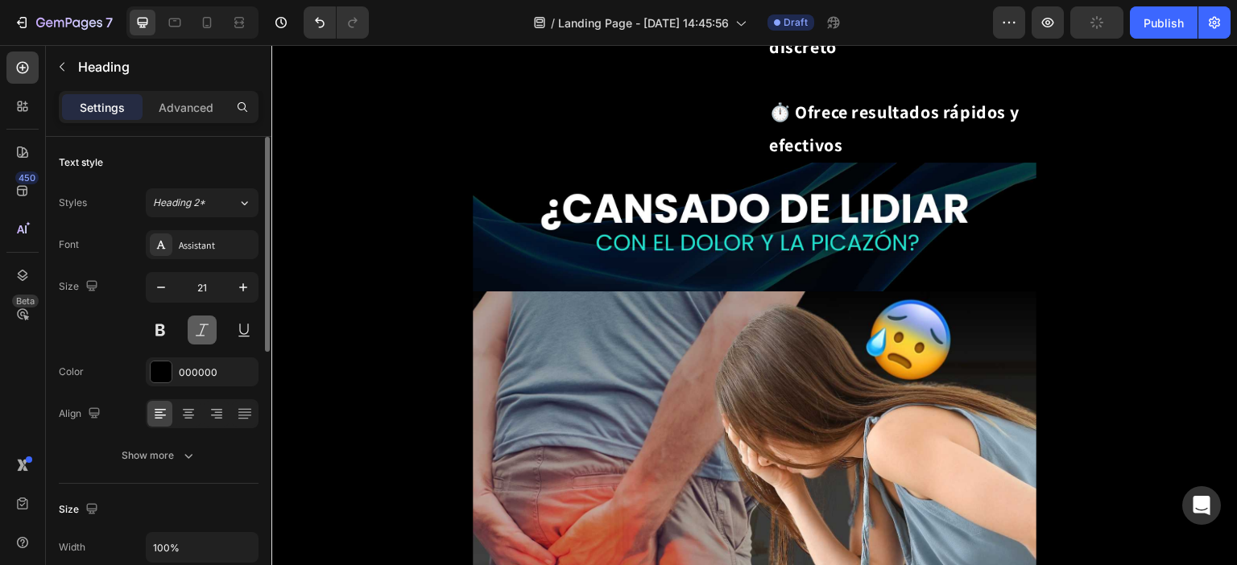
click at [193, 333] on button at bounding box center [202, 330] width 29 height 29
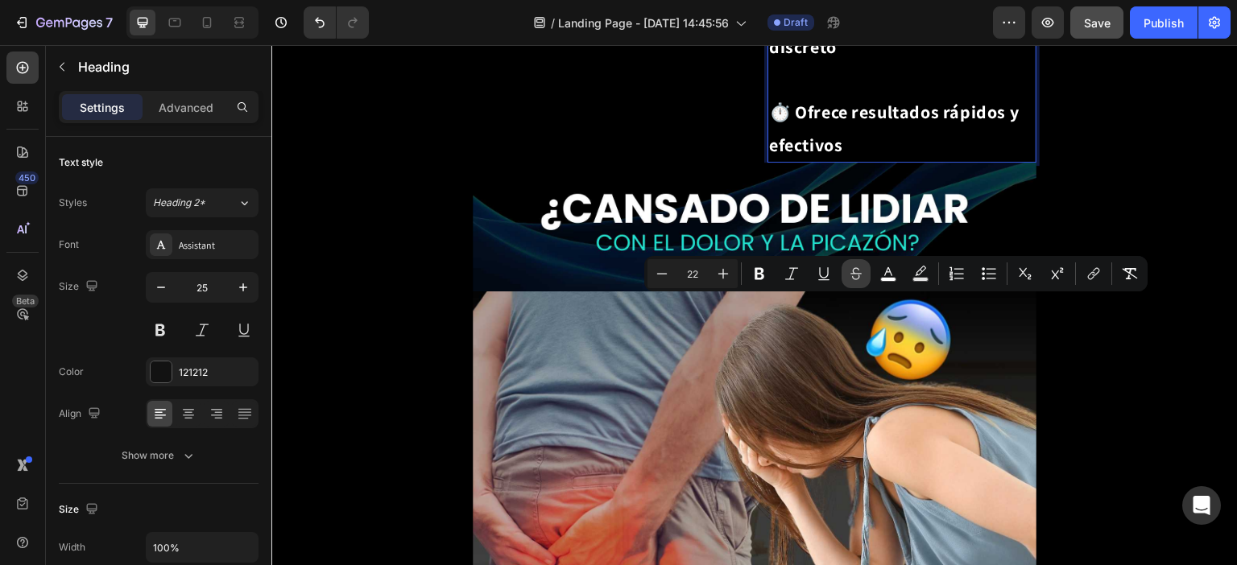
copy span "ápidamente e"
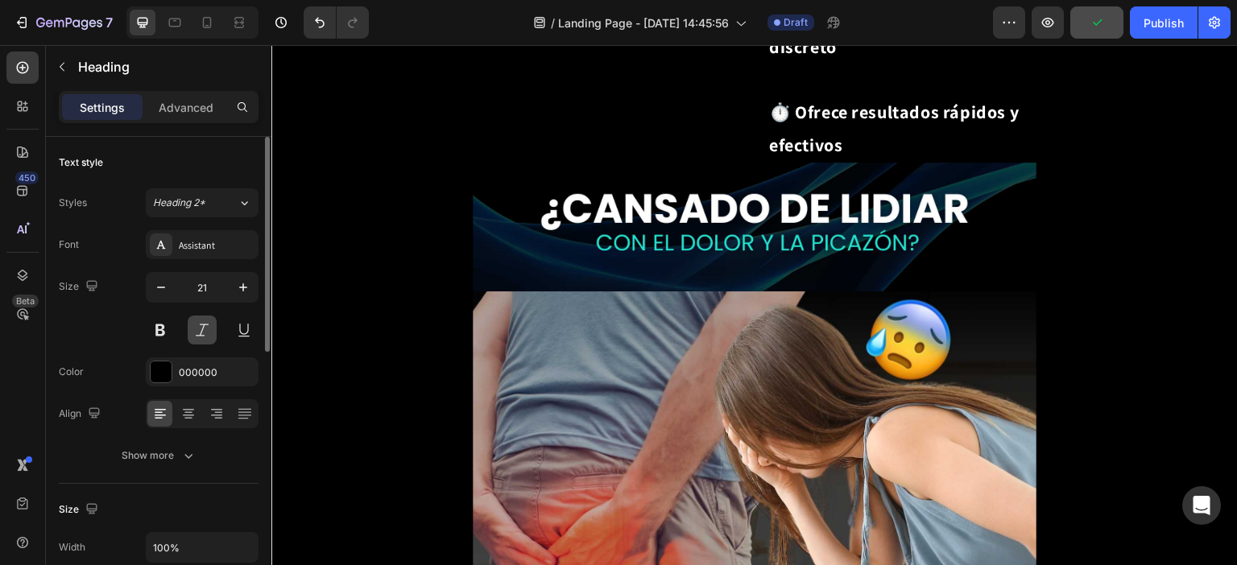
click at [215, 333] on button at bounding box center [202, 330] width 29 height 29
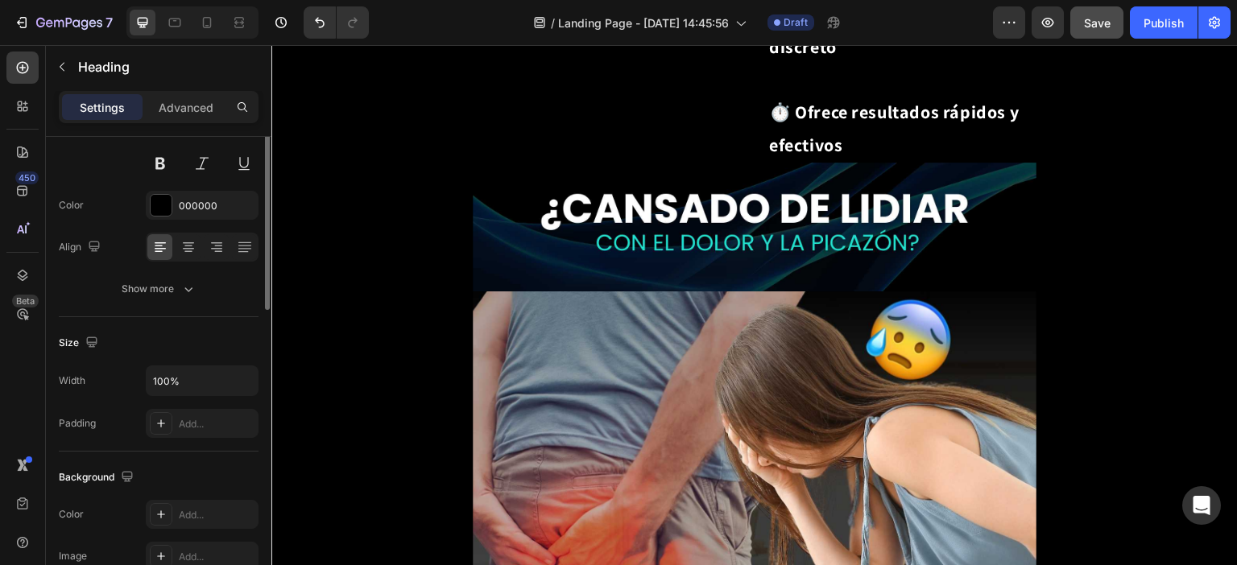
scroll to position [86, 0]
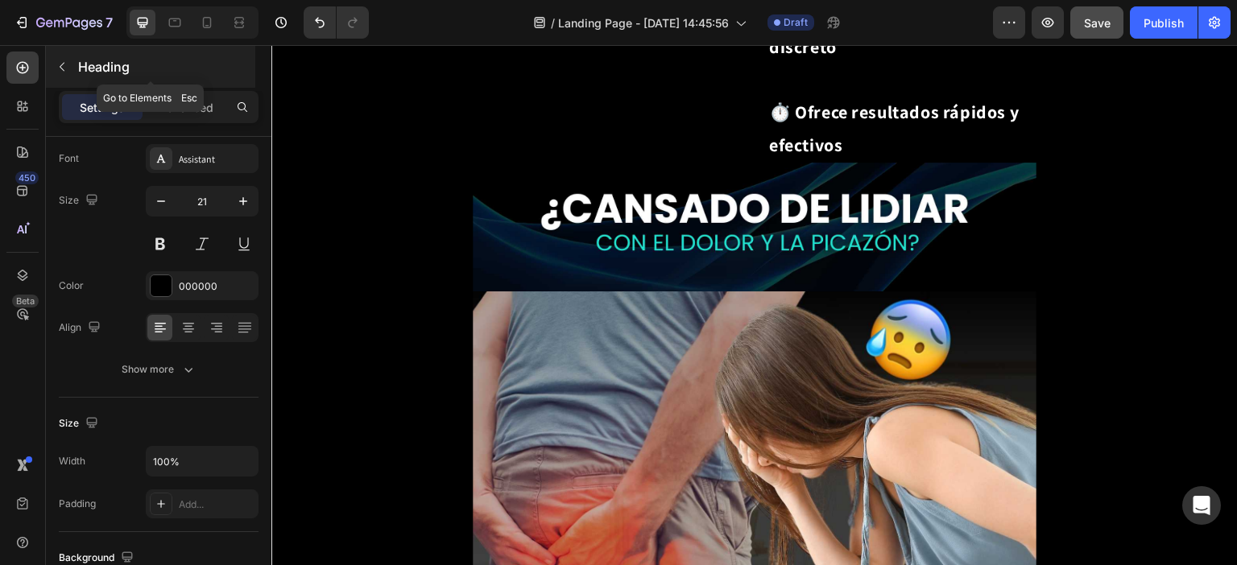
click at [67, 64] on icon "button" at bounding box center [62, 66] width 13 height 13
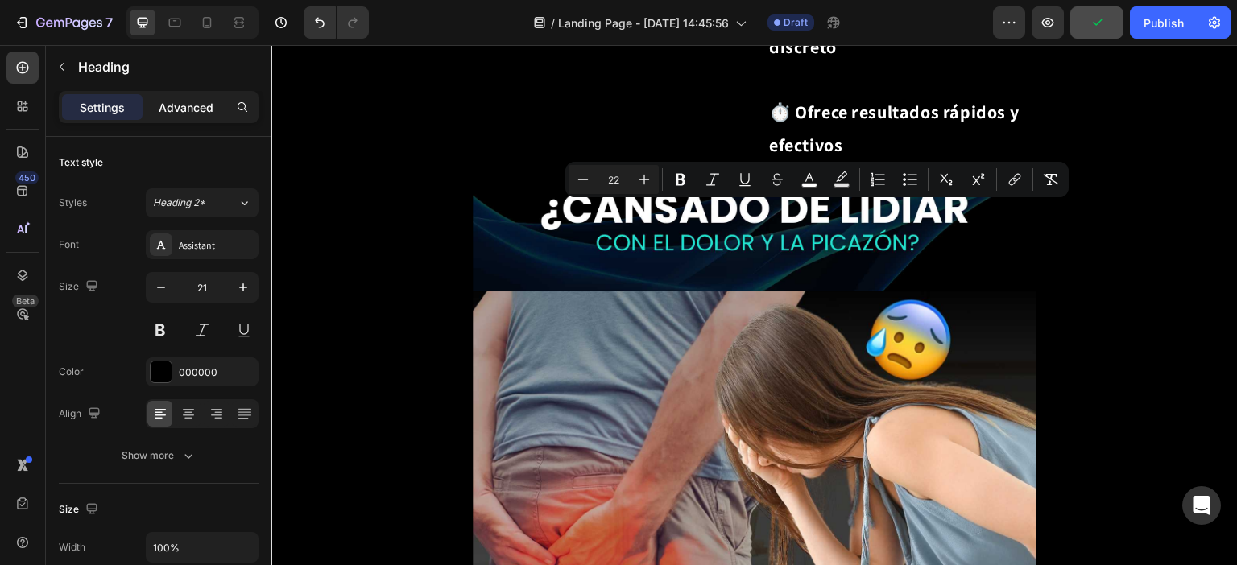
click at [177, 114] on p "Advanced" at bounding box center [186, 107] width 55 height 17
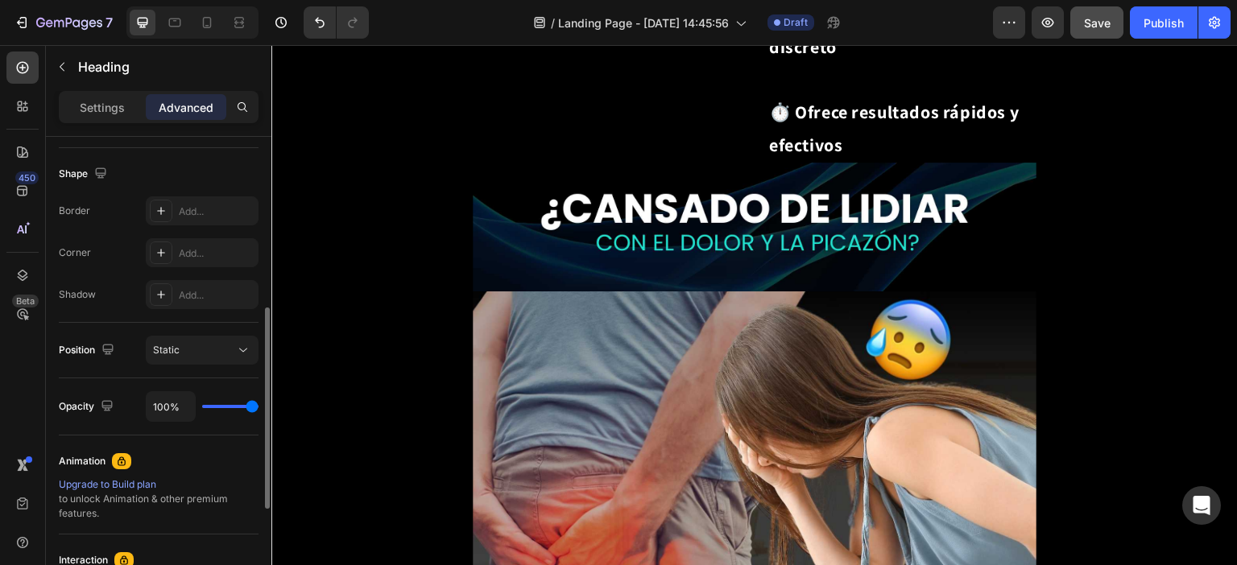
scroll to position [483, 0]
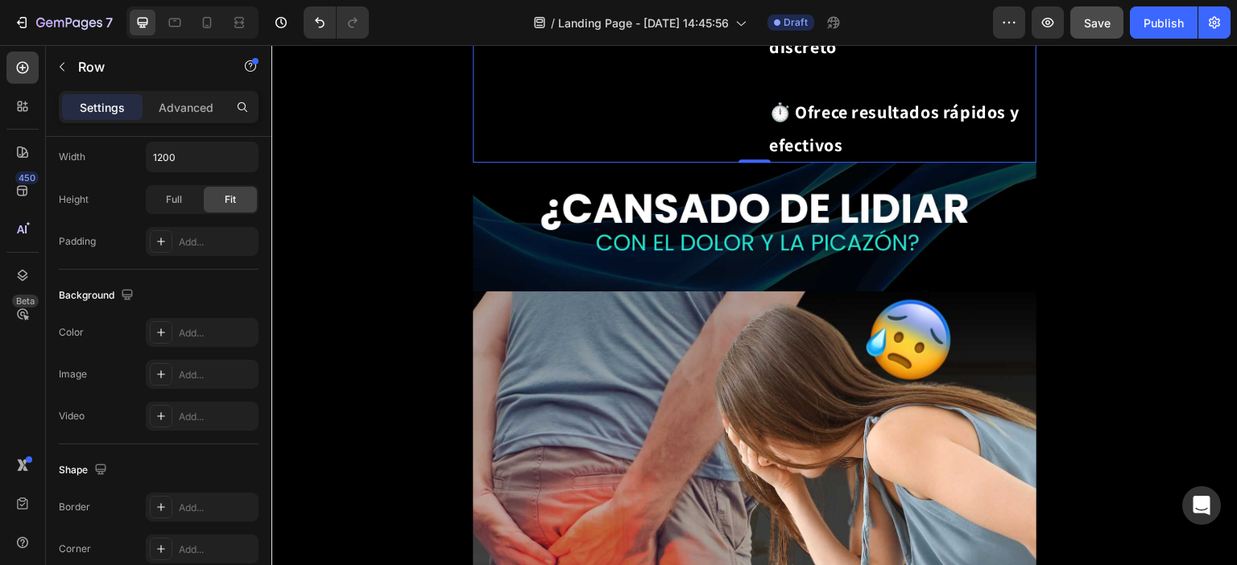
scroll to position [0, 0]
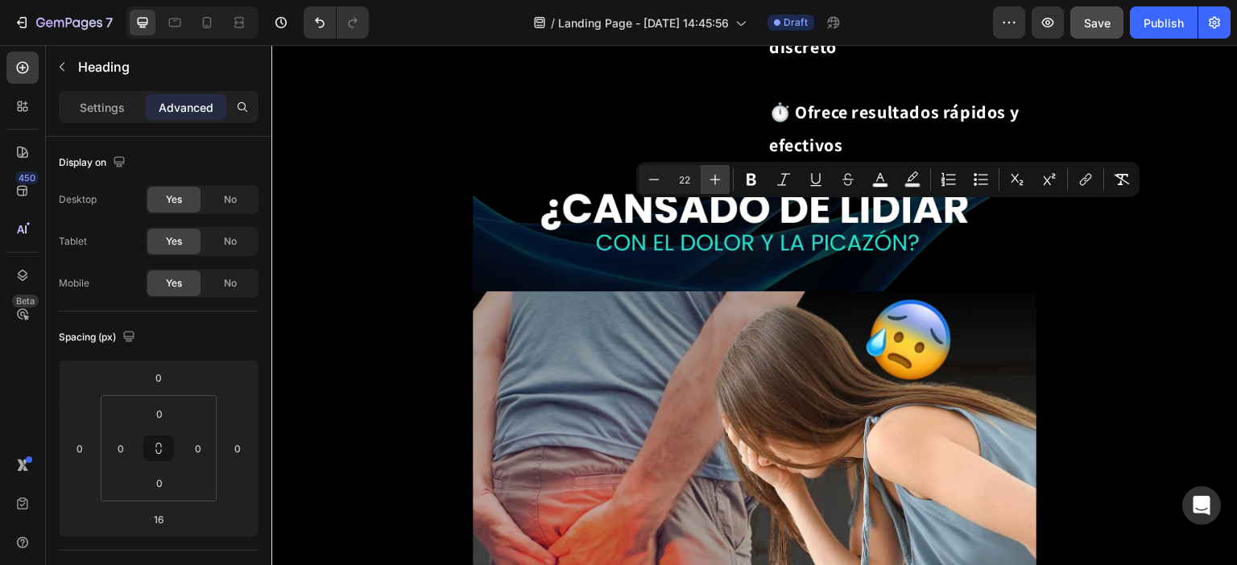
click at [707, 184] on icon "Editor contextual toolbar" at bounding box center [715, 180] width 16 height 16
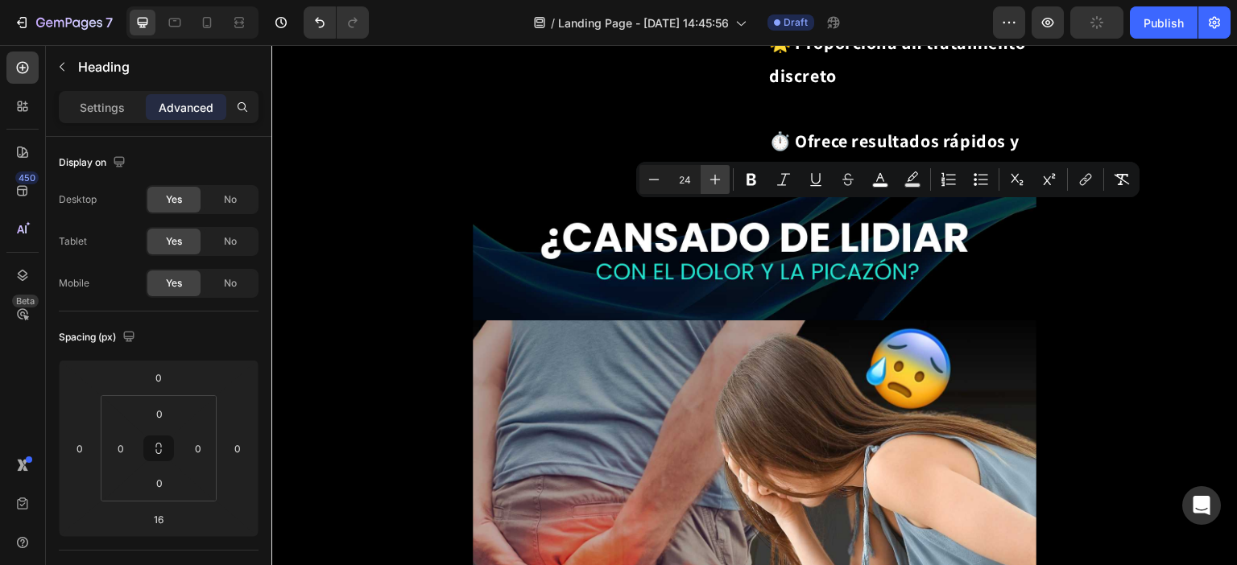
click at [707, 184] on icon "Editor contextual toolbar" at bounding box center [715, 180] width 16 height 16
type input "25"
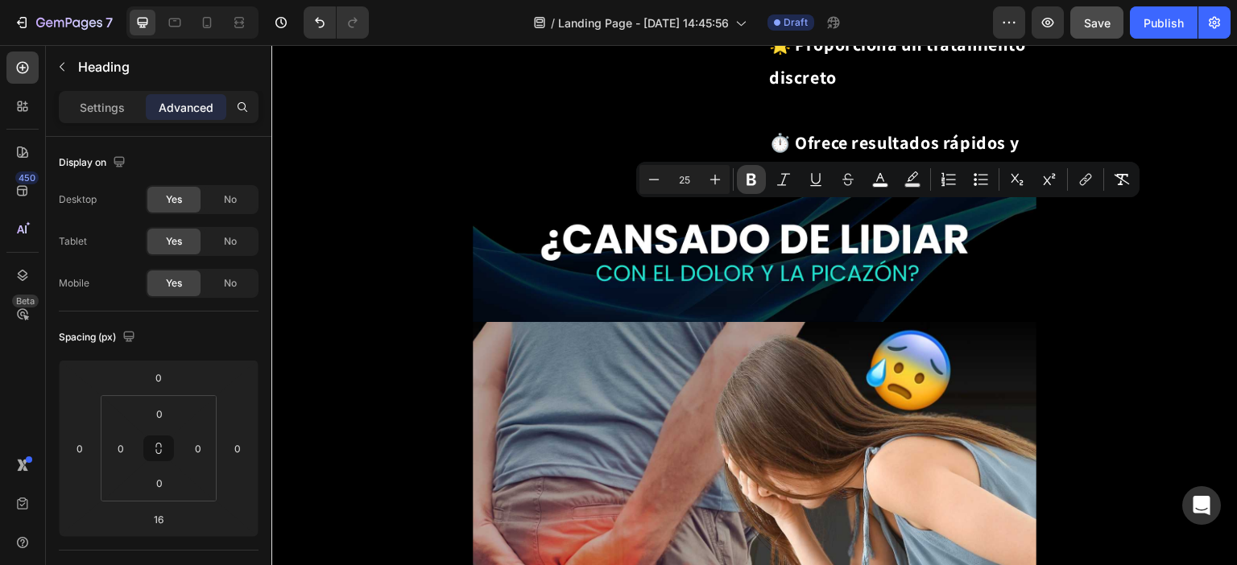
click at [750, 189] on button "Bold" at bounding box center [751, 179] width 29 height 29
click at [96, 120] on div "Settings Advanced" at bounding box center [159, 107] width 200 height 32
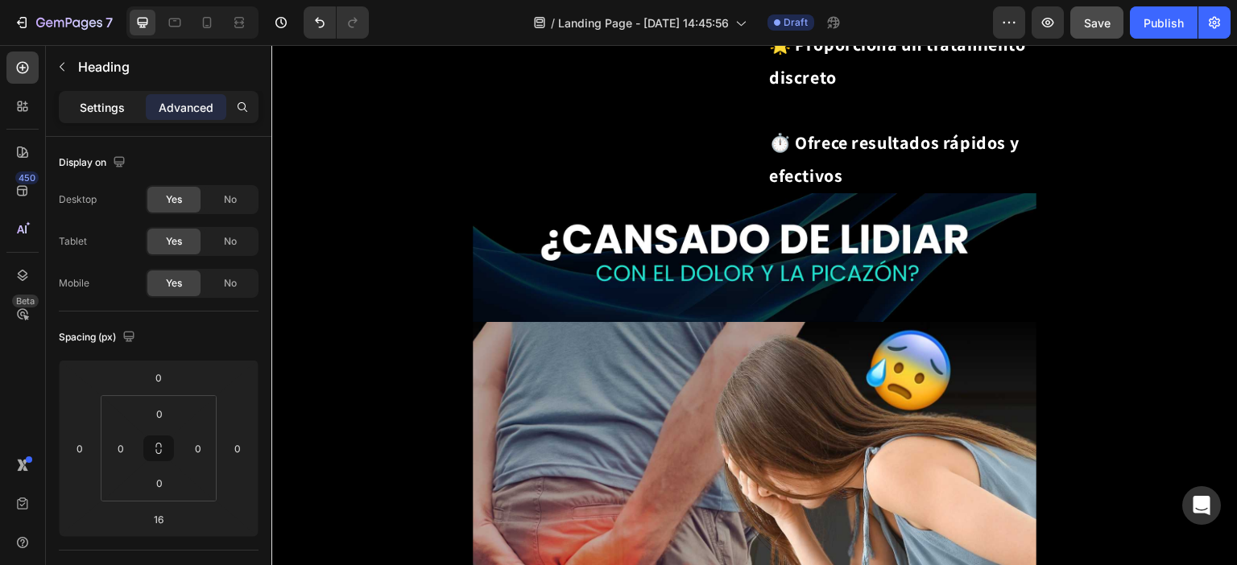
click at [97, 111] on p "Settings" at bounding box center [102, 107] width 45 height 17
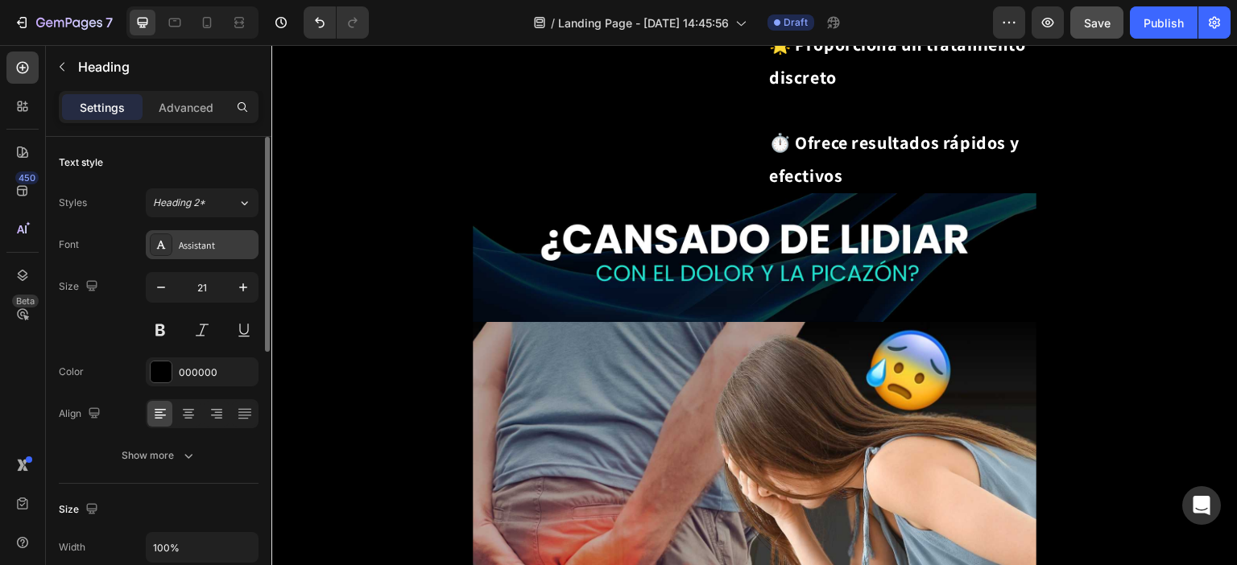
click at [221, 242] on div "Assistant" at bounding box center [217, 245] width 76 height 14
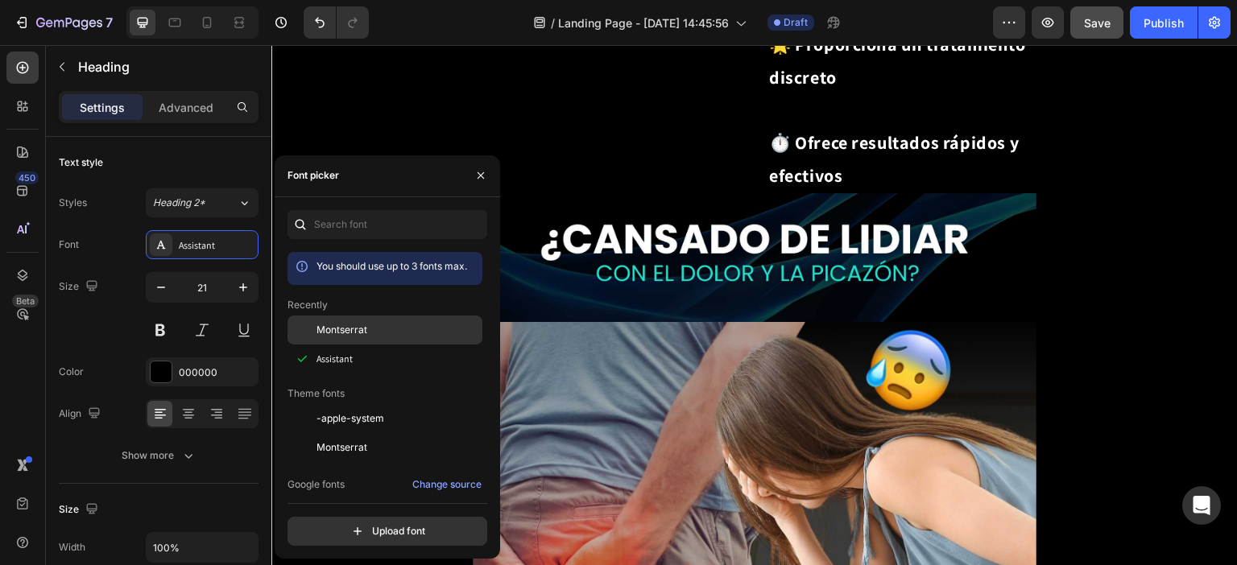
click at [372, 325] on div "Montserrat" at bounding box center [397, 330] width 163 height 14
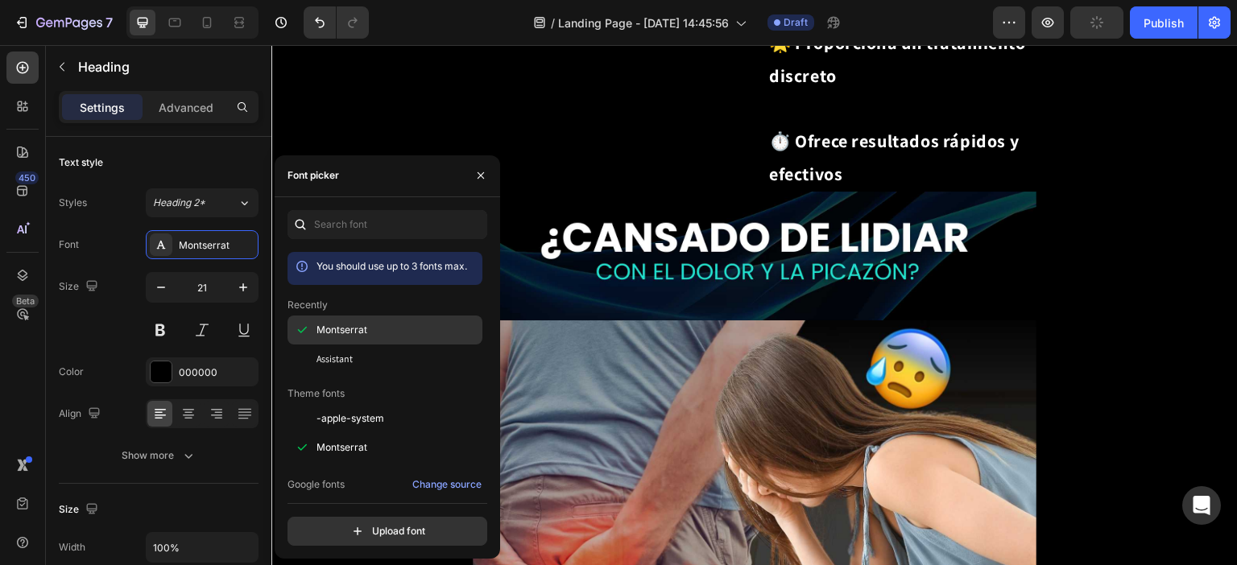
click at [372, 325] on div "Montserrat" at bounding box center [397, 330] width 163 height 14
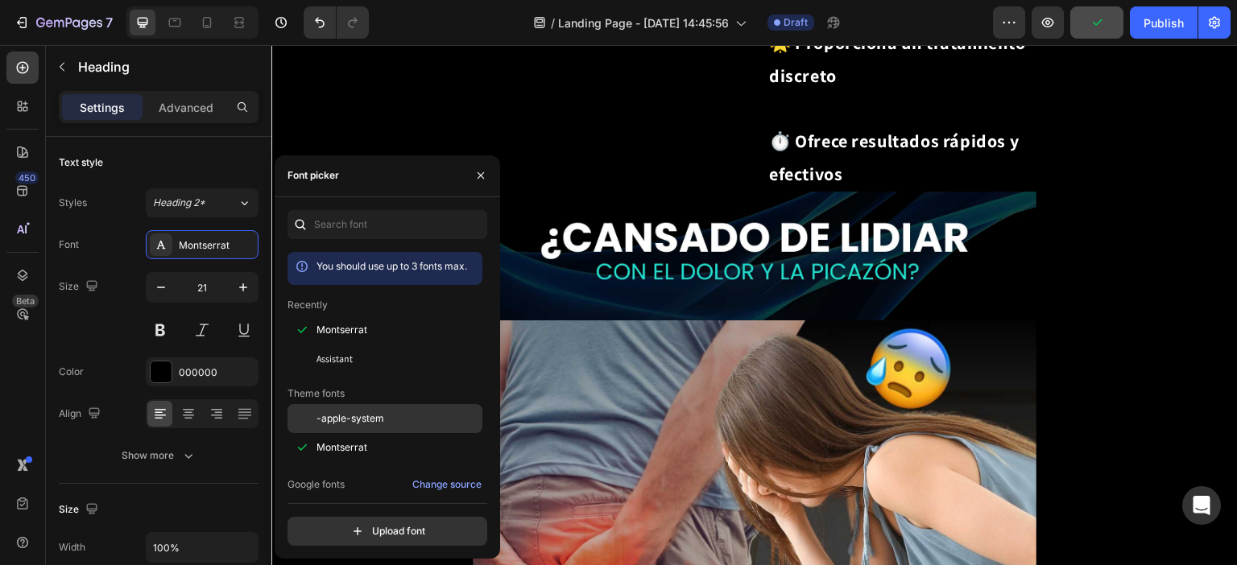
click at [359, 419] on span "-apple-system" at bounding box center [350, 418] width 68 height 14
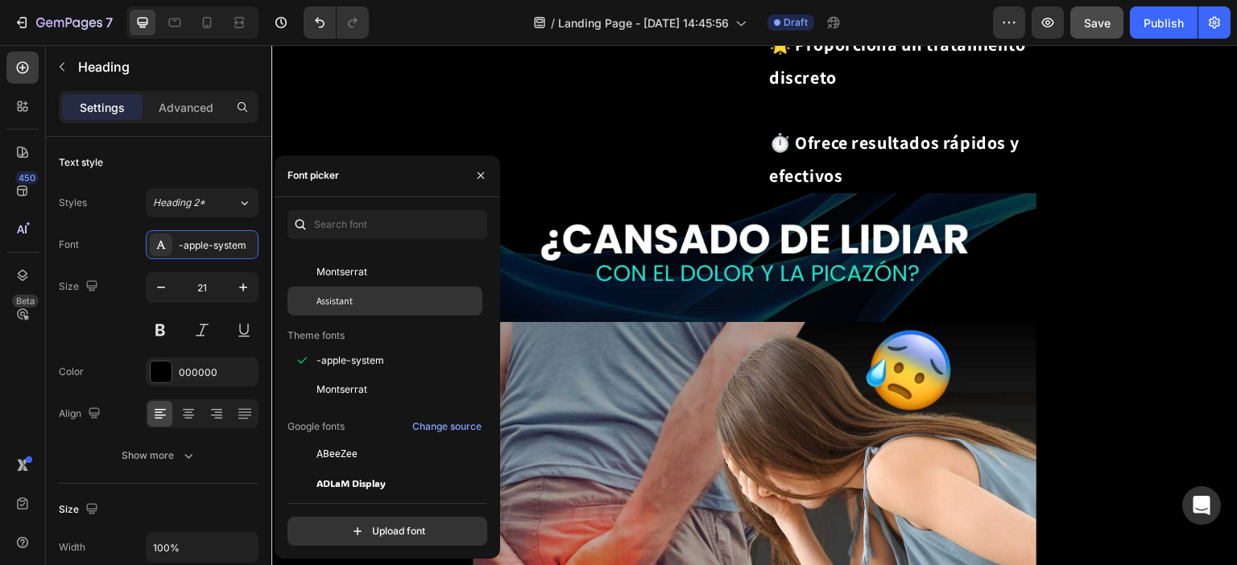
scroll to position [161, 0]
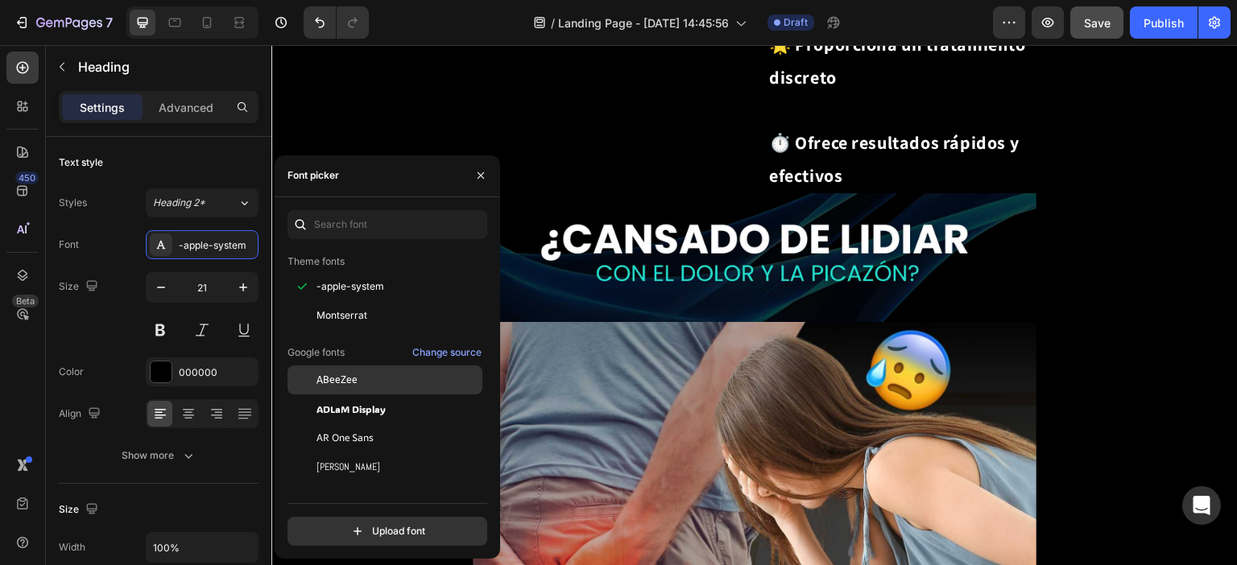
click at [350, 387] on div "ABeeZee" at bounding box center [384, 380] width 195 height 29
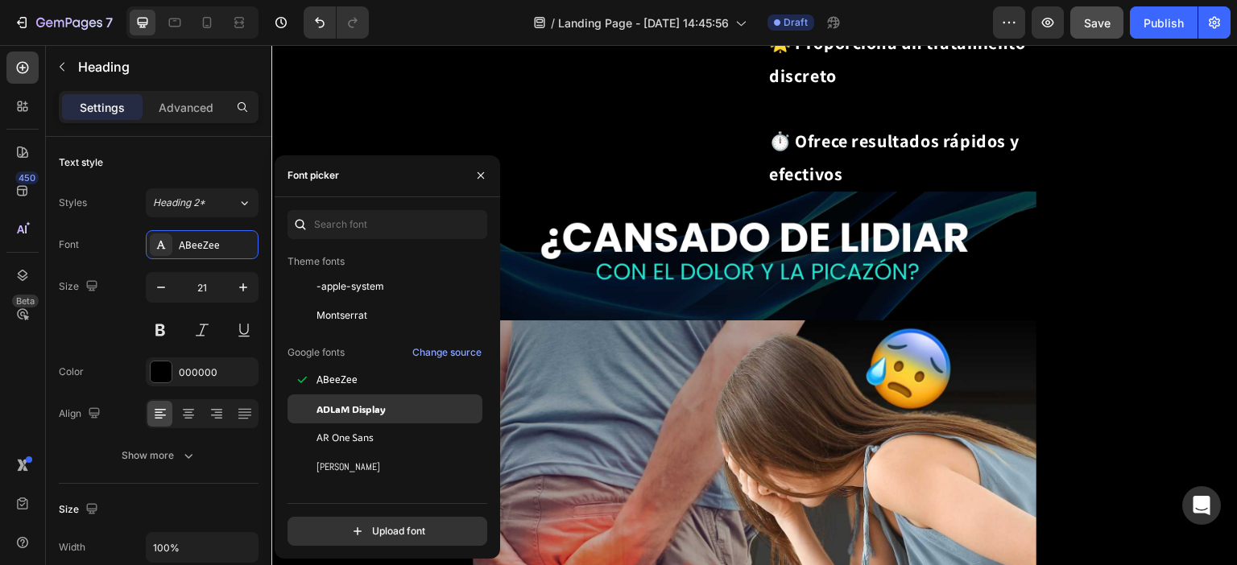
click at [349, 412] on span "ADLaM Display" at bounding box center [350, 409] width 69 height 14
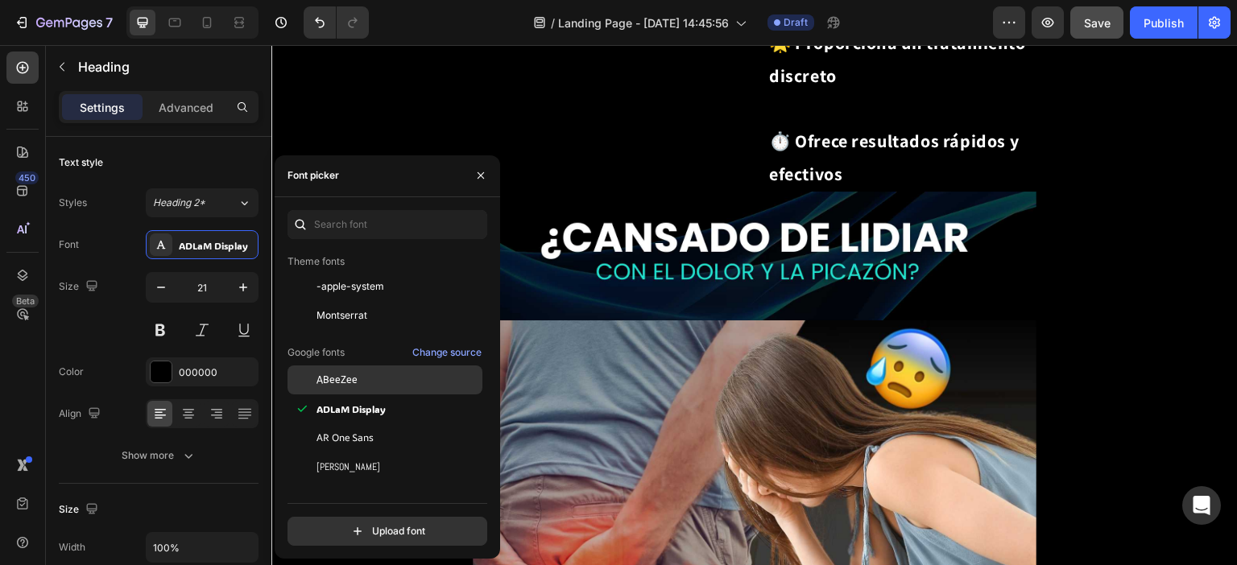
click at [345, 386] on span "ABeeZee" at bounding box center [336, 380] width 41 height 14
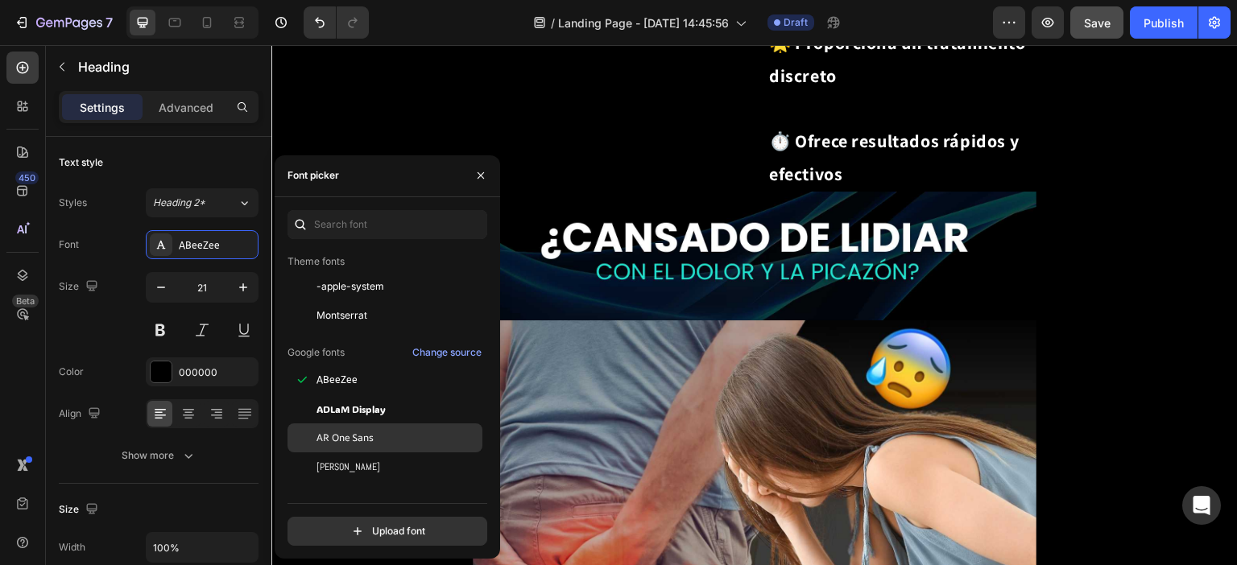
click at [342, 427] on div "AR One Sans" at bounding box center [384, 438] width 195 height 29
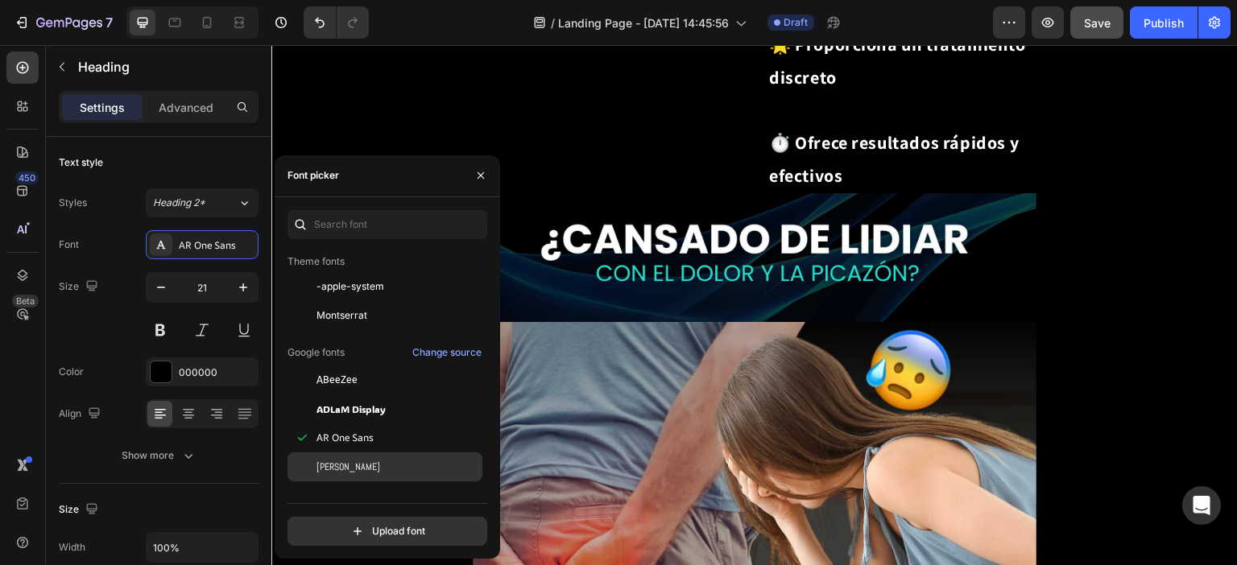
click at [341, 463] on div "Abel" at bounding box center [397, 467] width 163 height 14
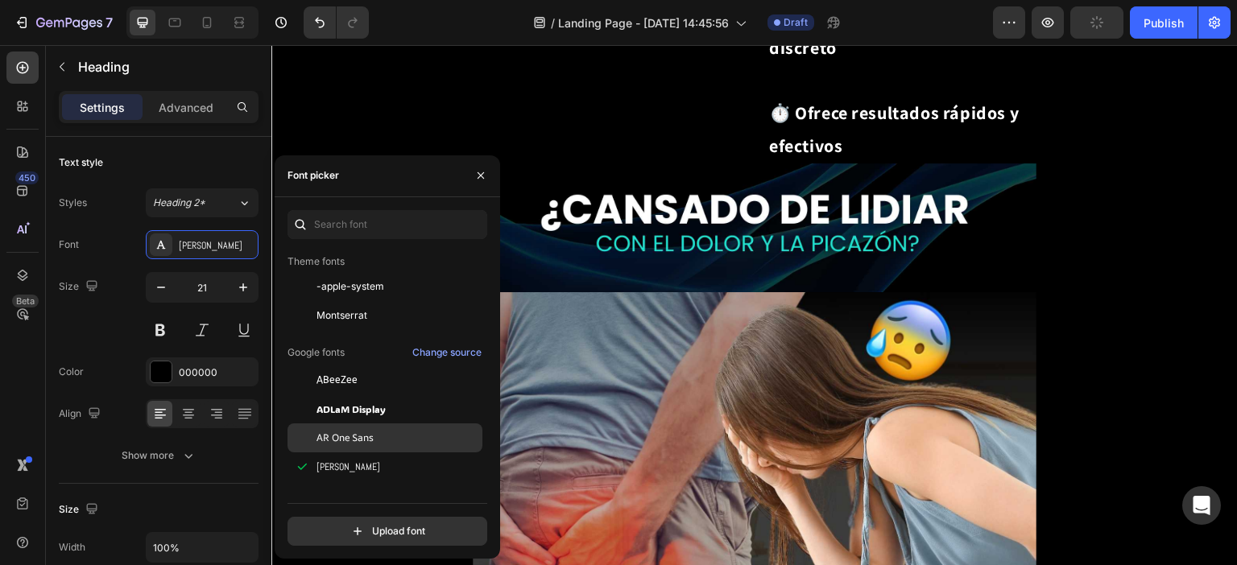
click at [343, 437] on span "AR One Sans" at bounding box center [344, 438] width 57 height 14
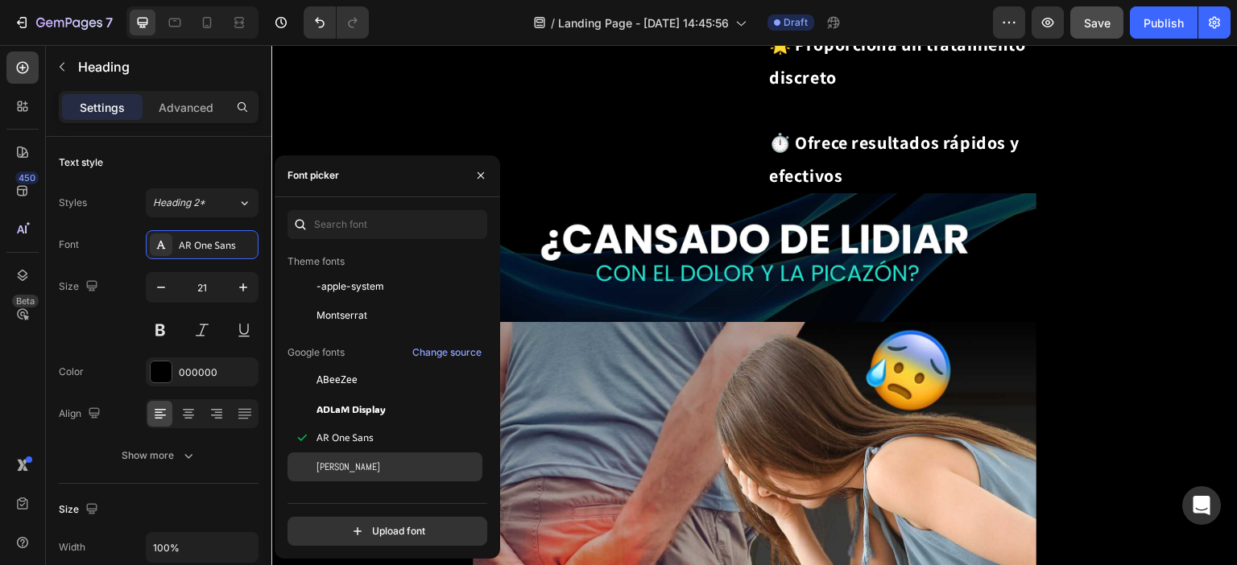
click at [339, 464] on div "Abel" at bounding box center [397, 467] width 163 height 14
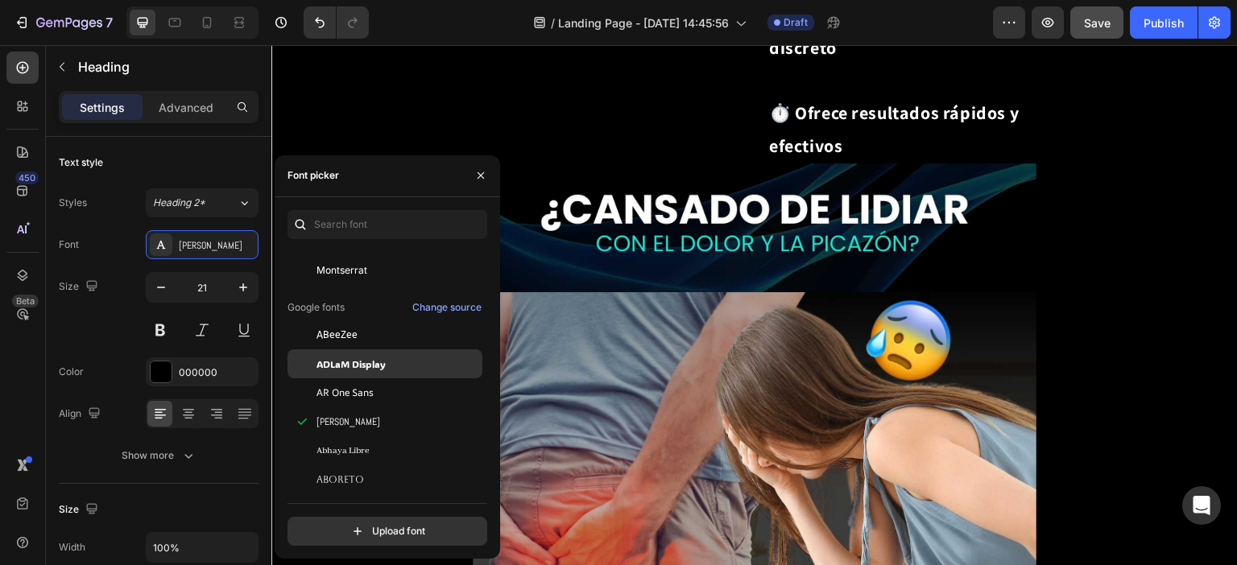
scroll to position [242, 0]
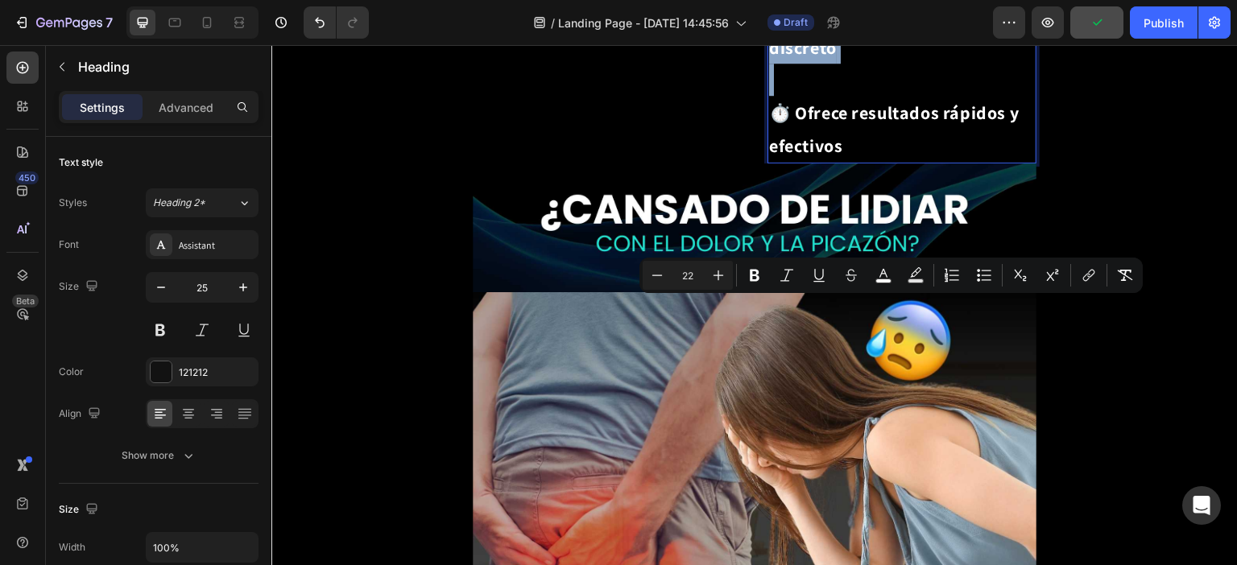
copy p "🌿 Alivia rápidamente el dolor 💧 Calma la irritación 🔬 Promueve la curación 🌟 Pr…"
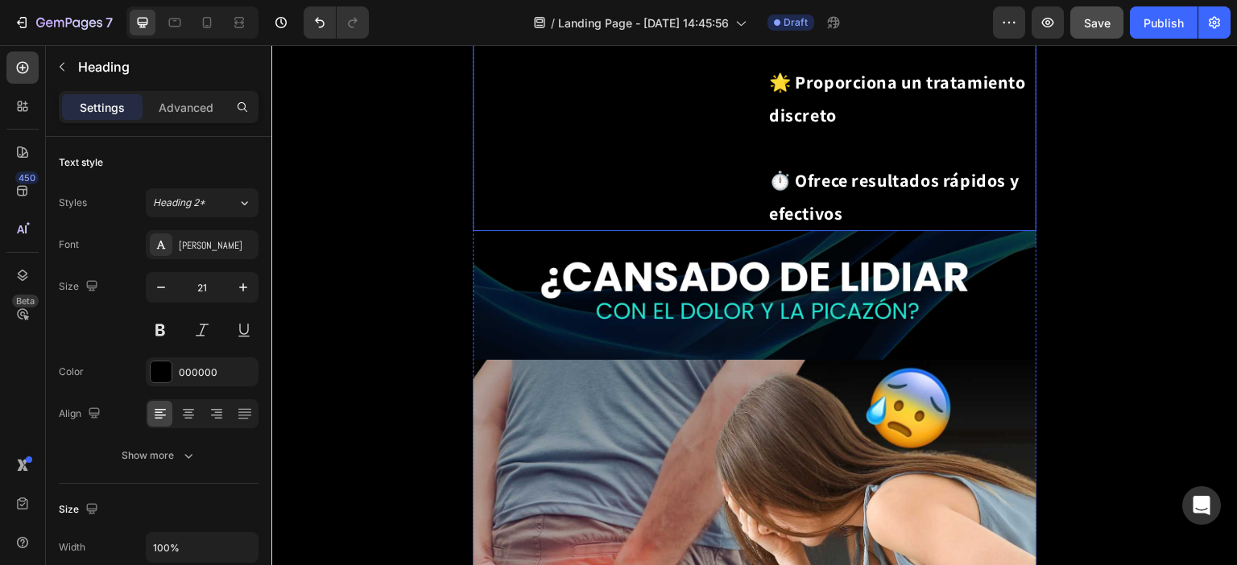
scroll to position [2013, 0]
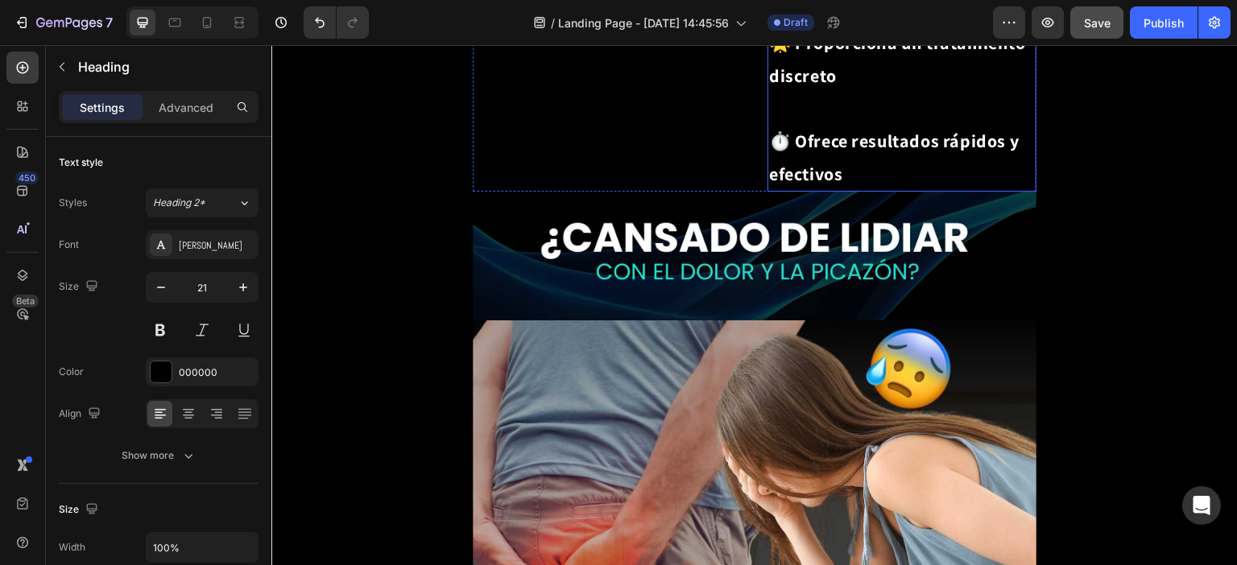
click at [920, 190] on p "⁠⁠⁠⁠⁠⁠⁠ 🌿 Alivia rápidamente el dolor 💧 Calma la irritación 🔬 Promueve la curac…" at bounding box center [902, 10] width 266 height 360
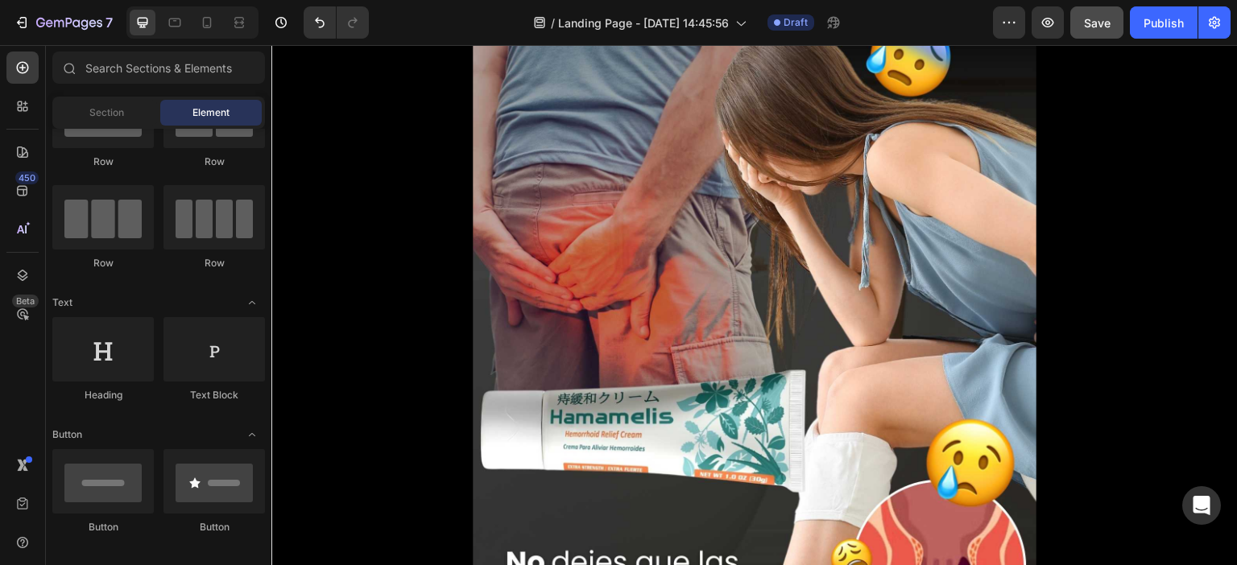
scroll to position [1771, 0]
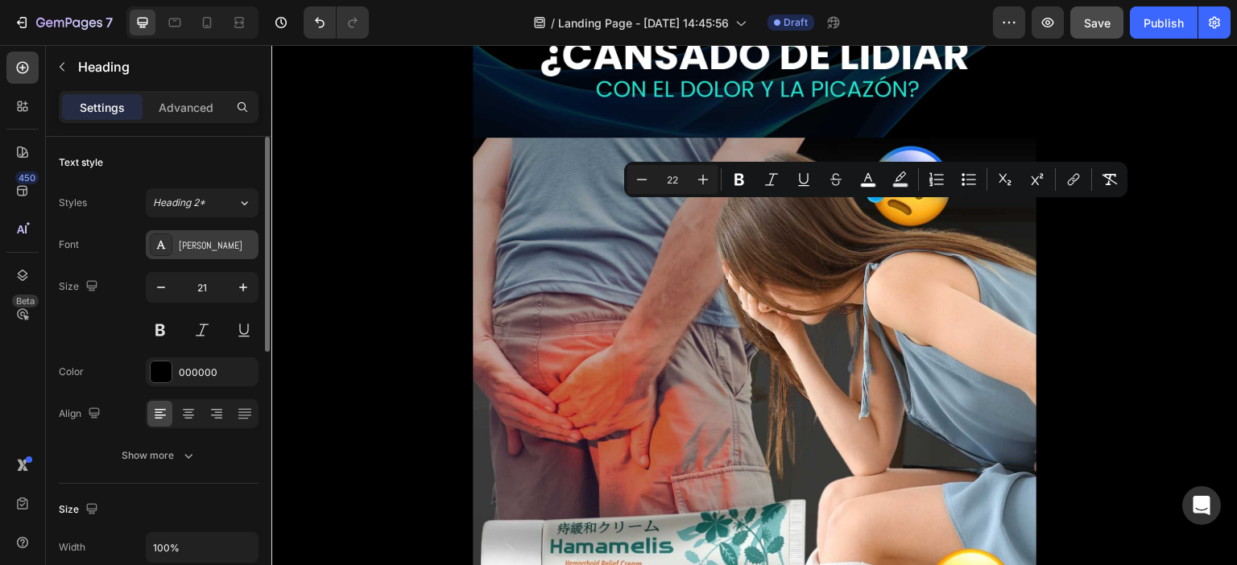
click at [151, 242] on div at bounding box center [161, 245] width 23 height 23
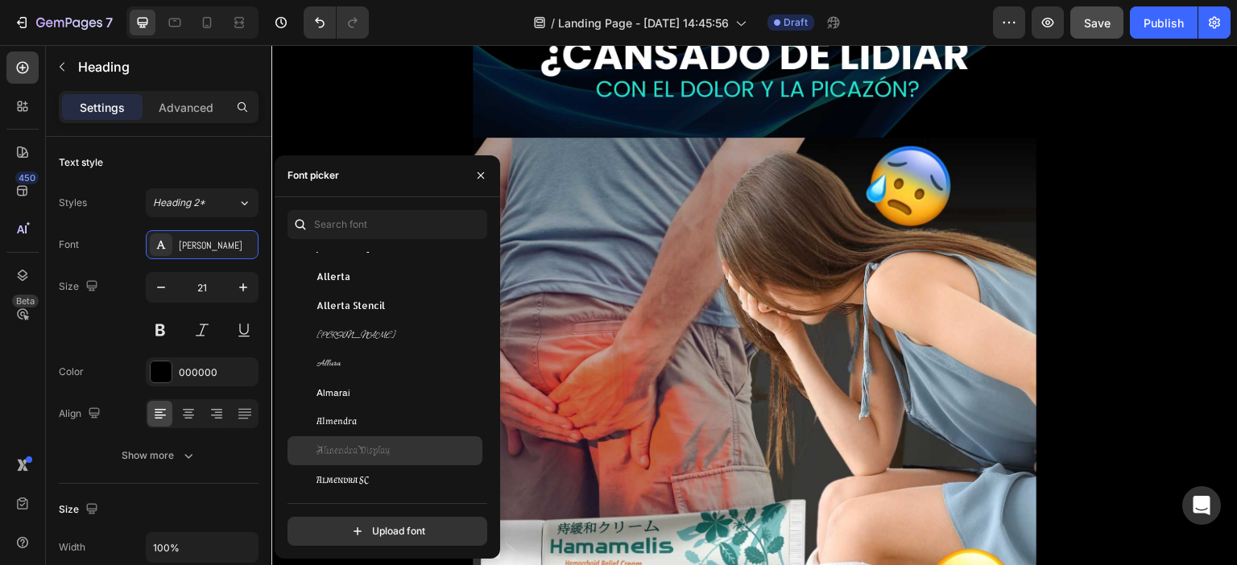
scroll to position [1610, 0]
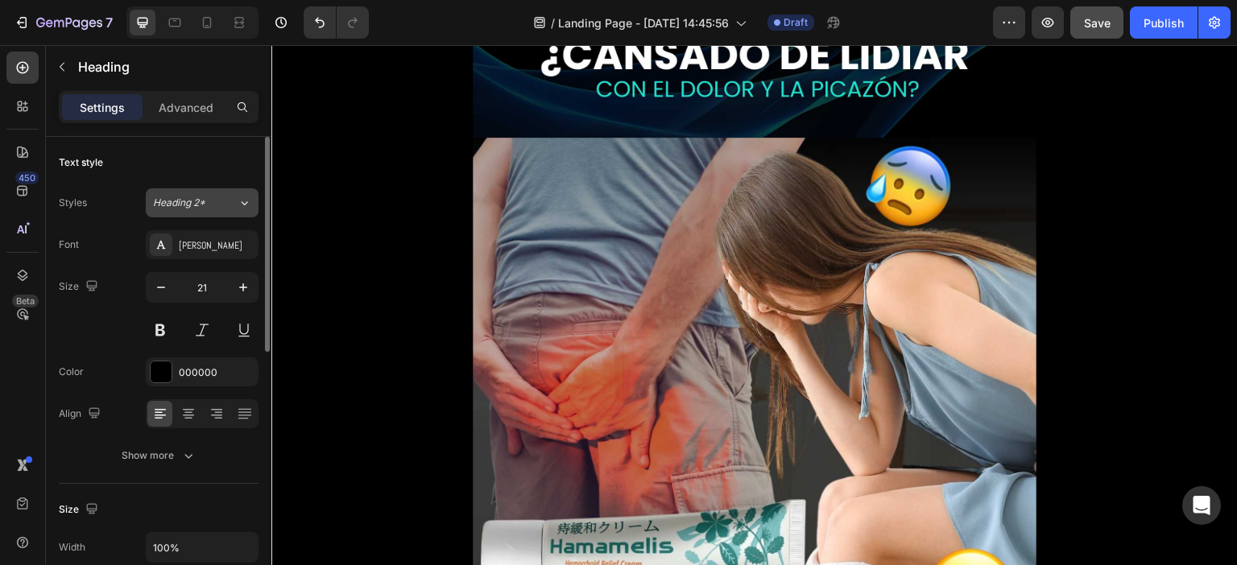
click at [234, 204] on div "Heading 2*" at bounding box center [195, 203] width 85 height 14
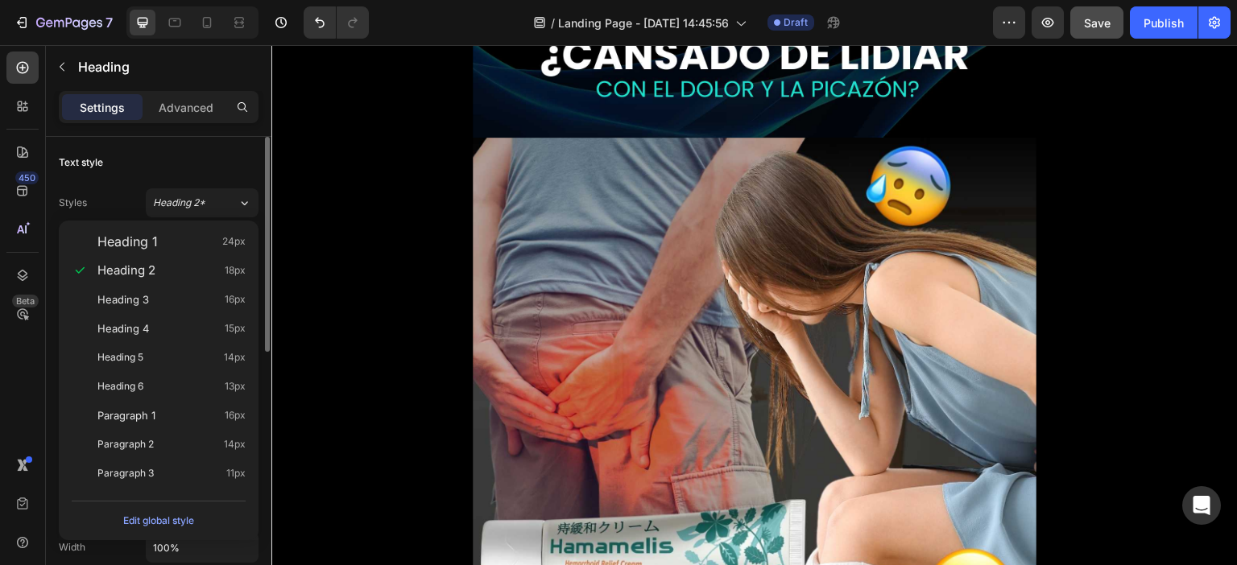
click at [213, 169] on div "Text style" at bounding box center [159, 163] width 200 height 26
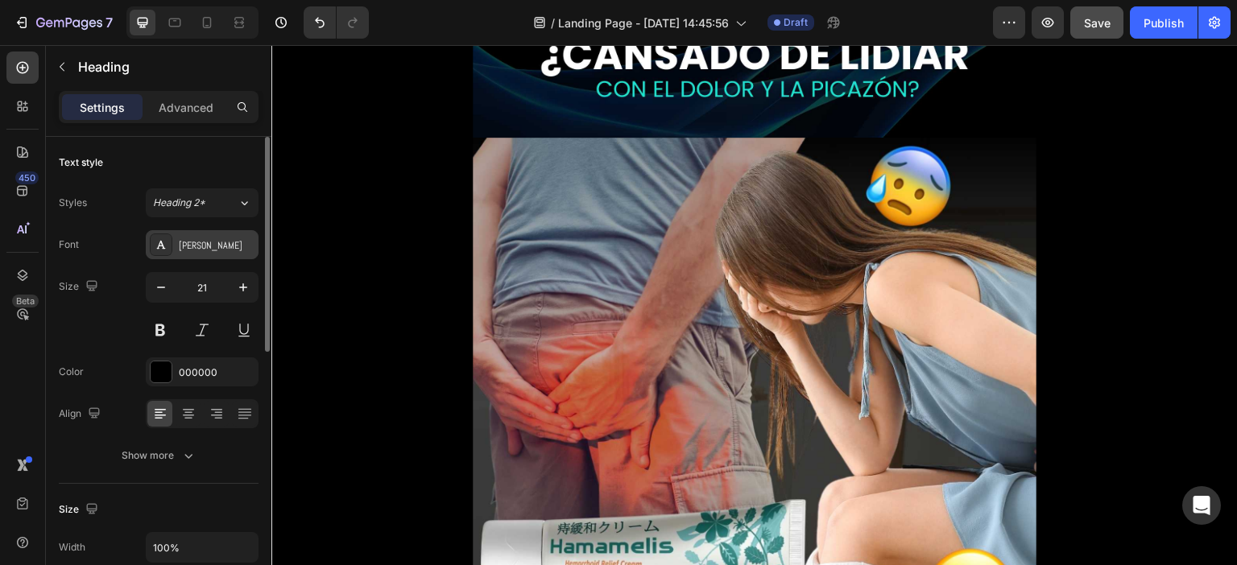
click at [225, 245] on div "Abel" at bounding box center [217, 245] width 76 height 14
drag, startPoint x: 133, startPoint y: 230, endPoint x: 156, endPoint y: 238, distance: 24.7
click at [132, 230] on div "Font Abel" at bounding box center [159, 244] width 200 height 29
click at [180, 242] on div "Abel" at bounding box center [217, 245] width 76 height 14
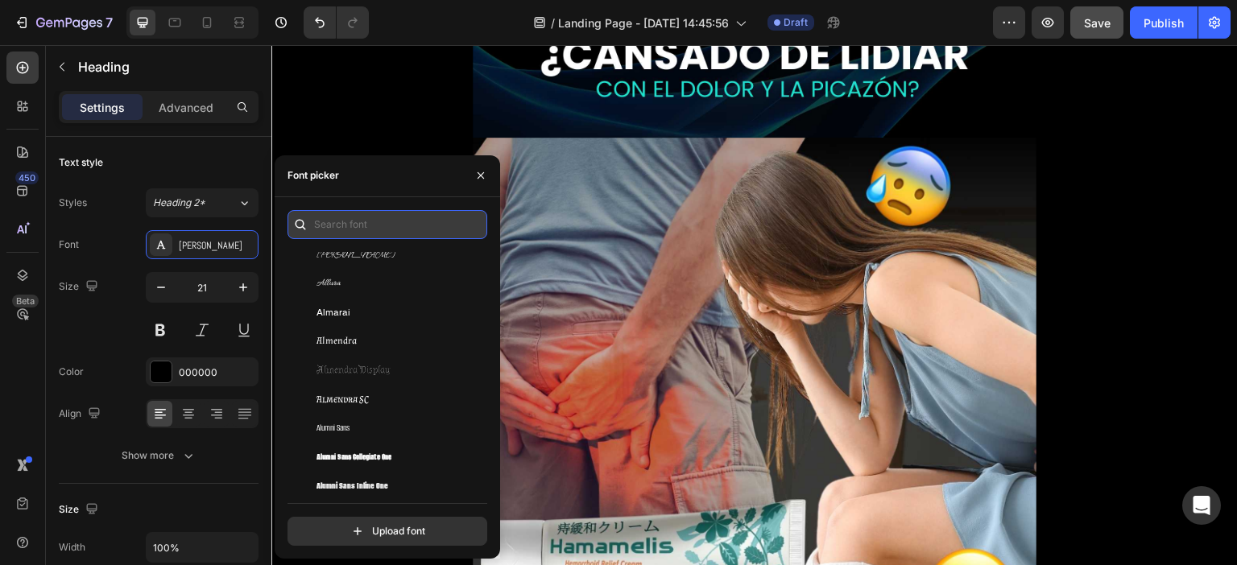
click at [360, 228] on input "text" at bounding box center [387, 224] width 200 height 29
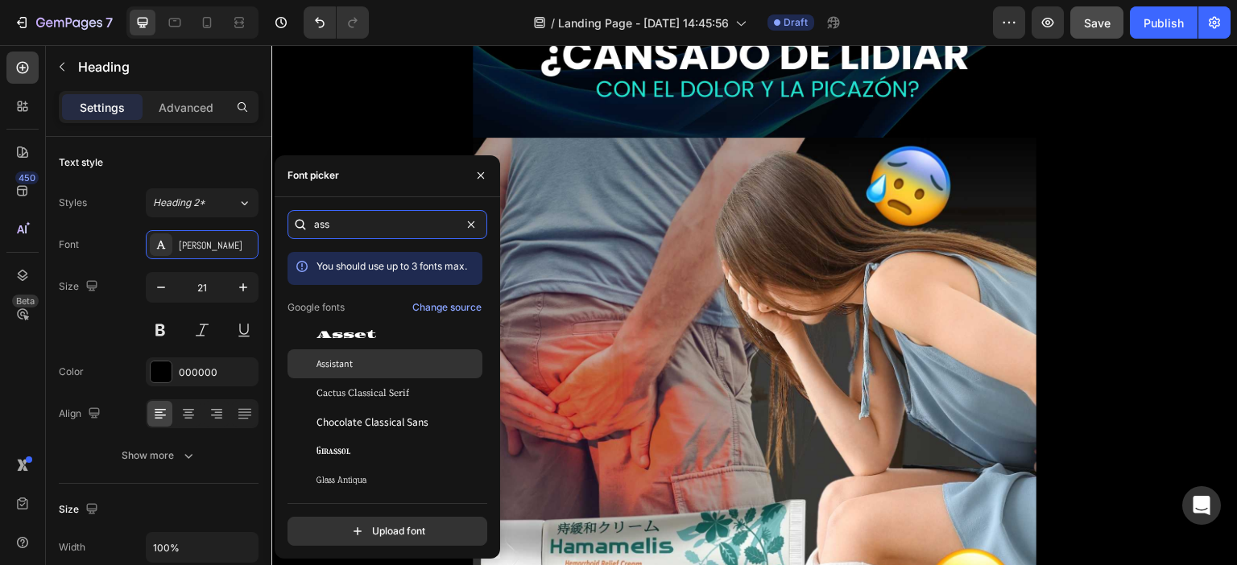
type input "ass"
click at [362, 366] on div "Assistant" at bounding box center [397, 364] width 163 height 14
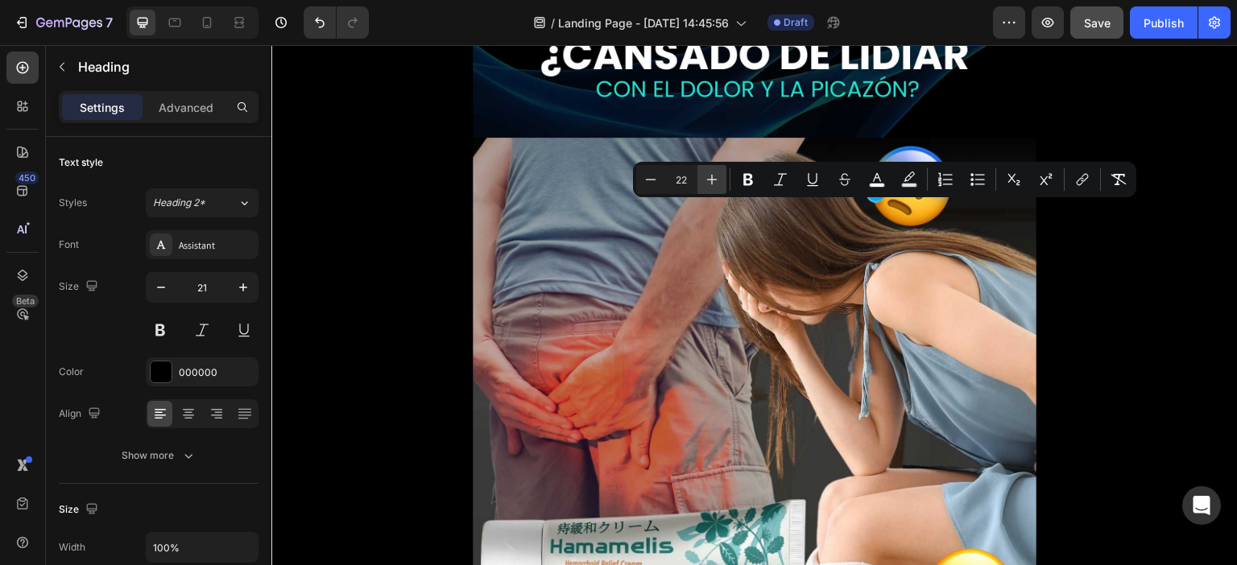
click at [722, 178] on button "Plus" at bounding box center [711, 179] width 29 height 29
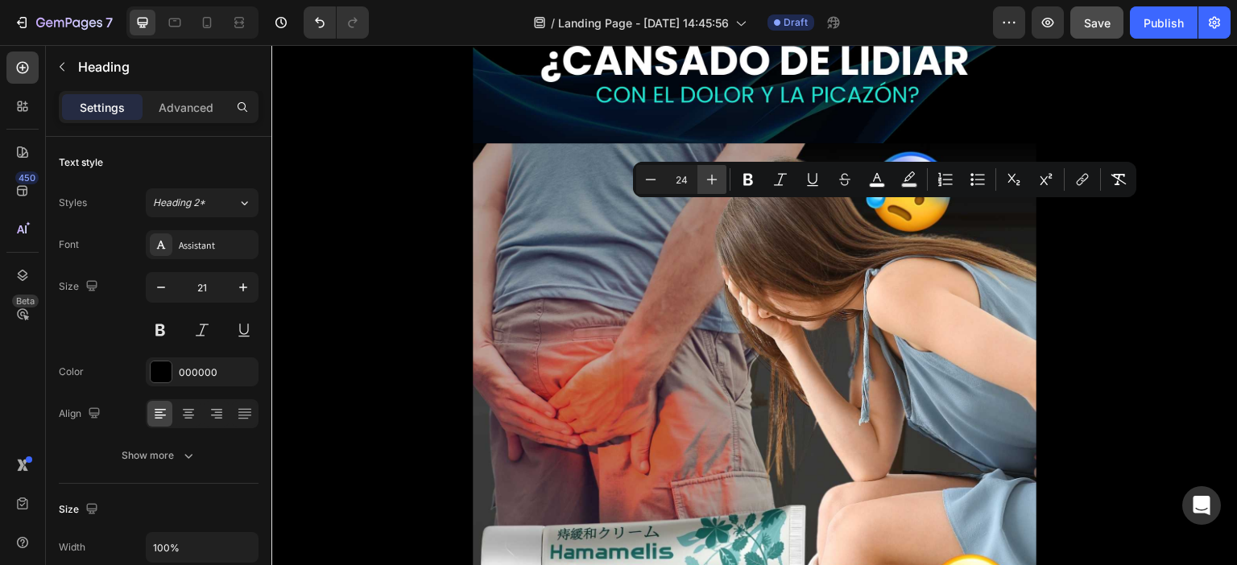
click at [722, 178] on button "Plus" at bounding box center [711, 179] width 29 height 29
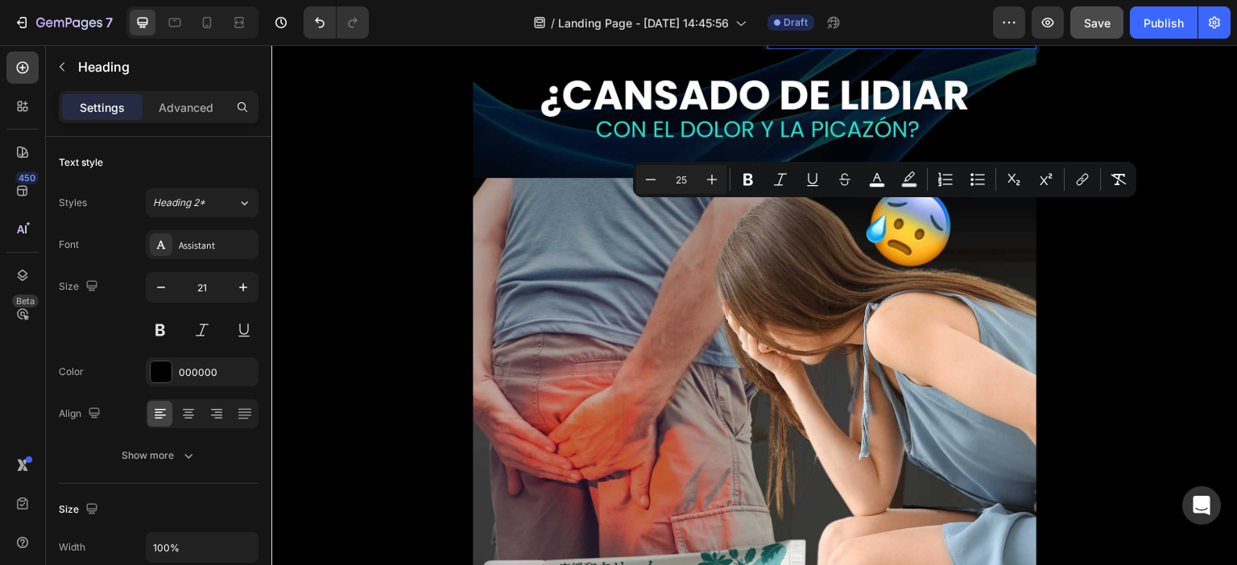
type input "21"
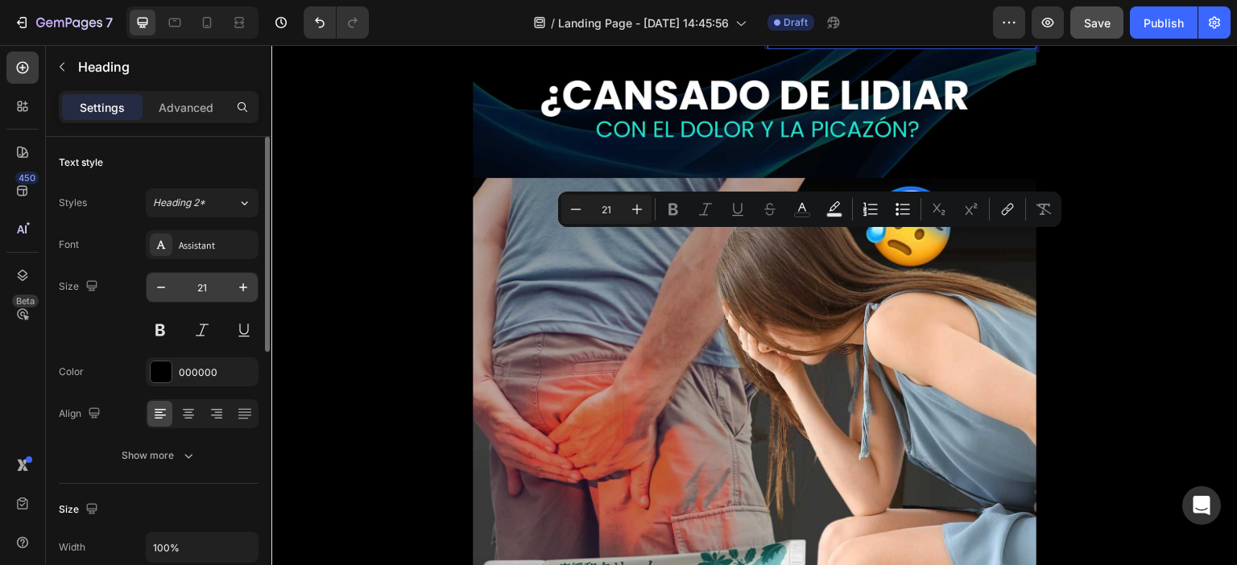
click at [213, 286] on input "21" at bounding box center [202, 287] width 53 height 29
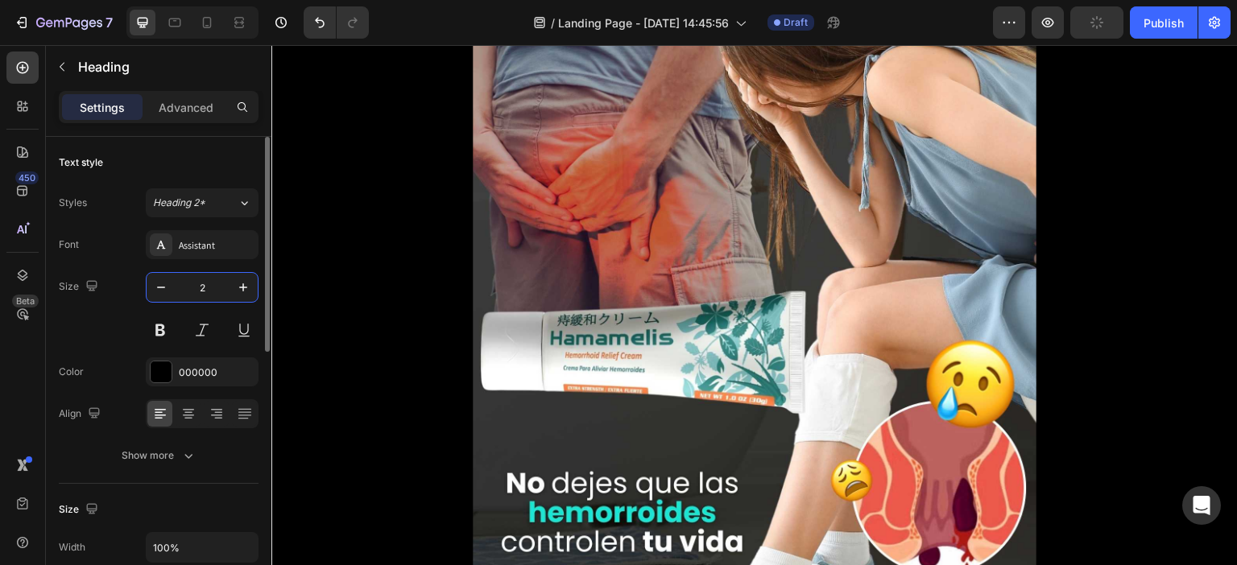
type input "25"
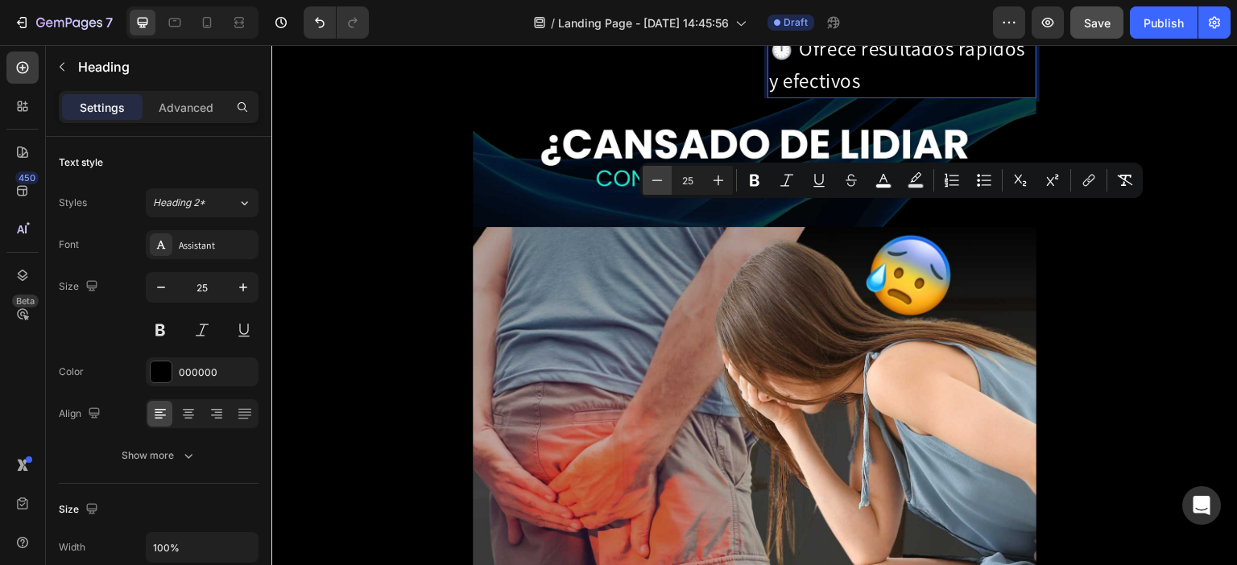
click at [663, 183] on icon "Editor contextual toolbar" at bounding box center [657, 180] width 16 height 16
type input "24"
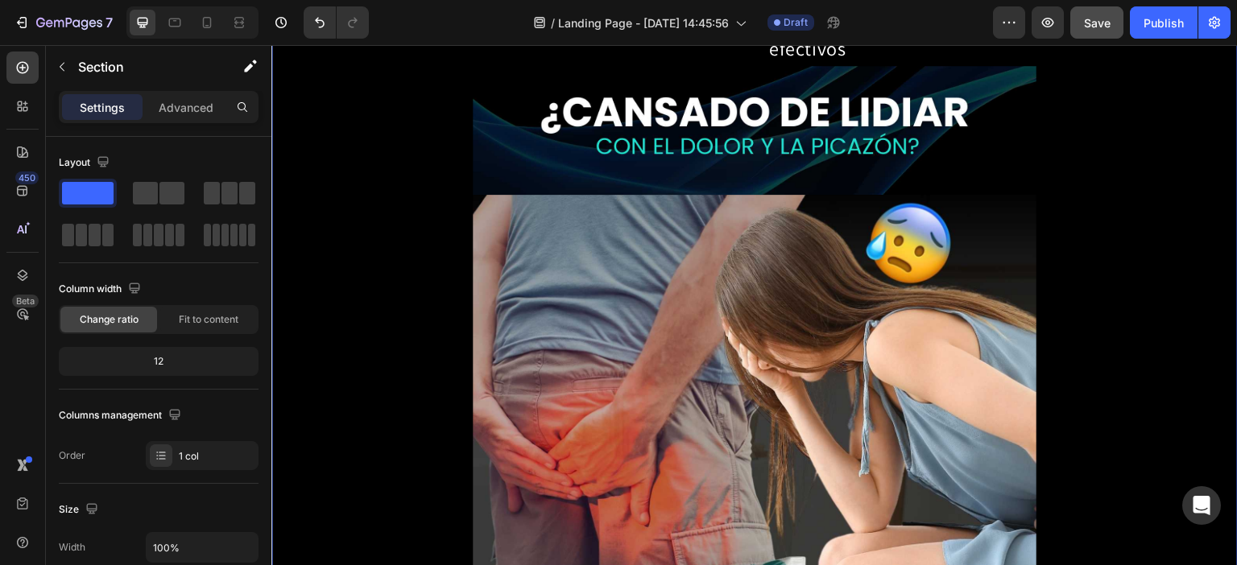
scroll to position [1932, 0]
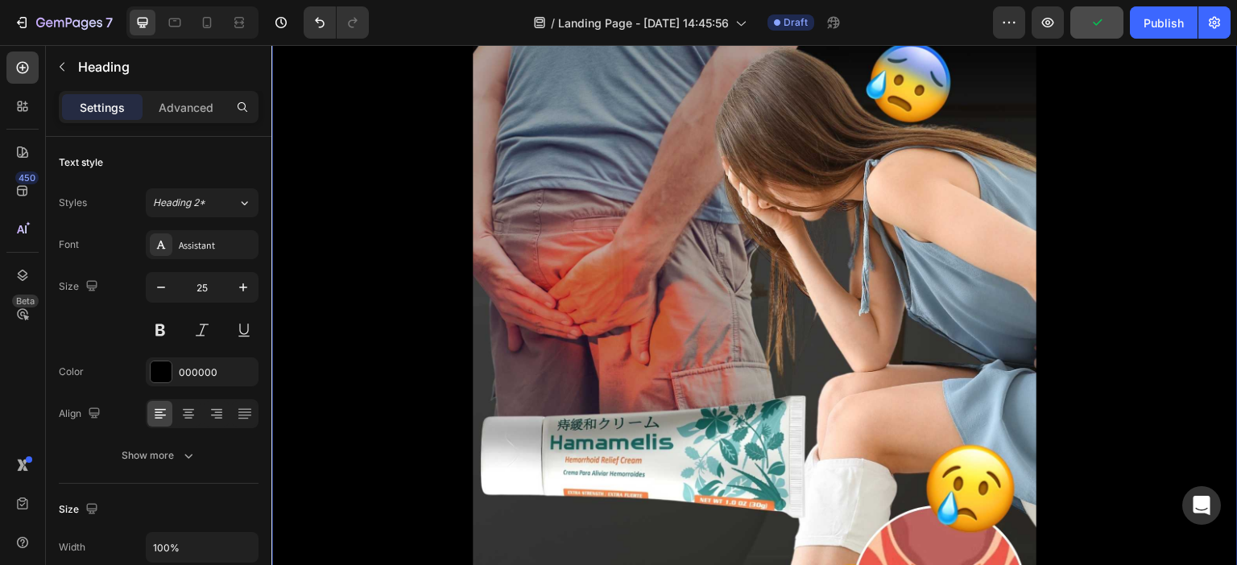
click at [1112, 250] on div "Publish the page to see the content. Custom Code PAGAS AL RECIBIR CON ENVÍO GRA…" at bounding box center [754, 531] width 966 height 4771
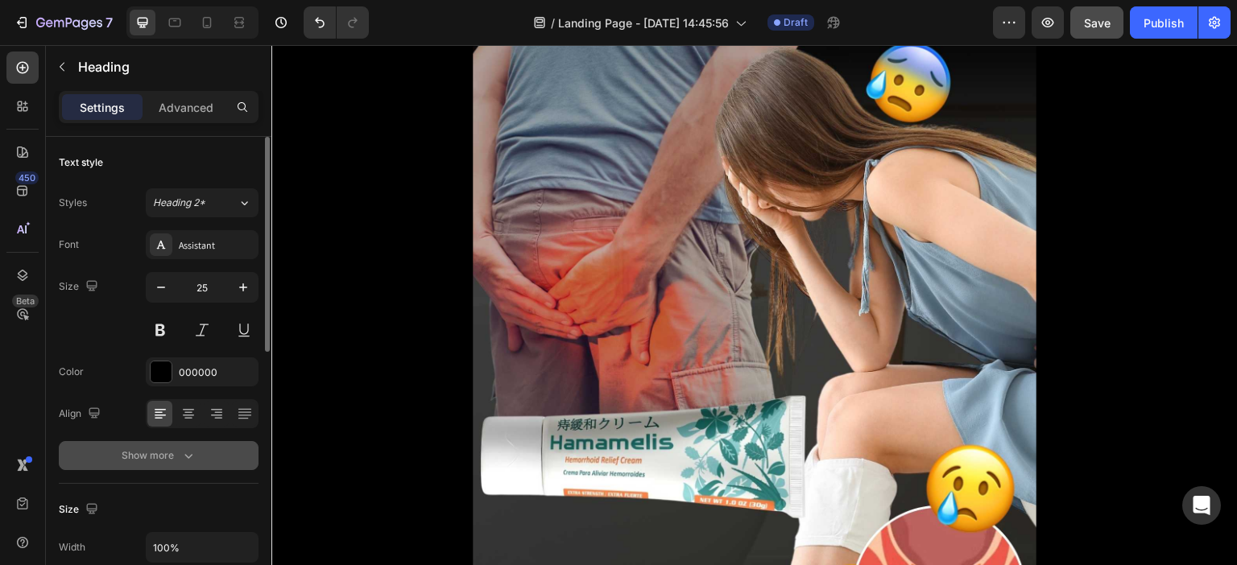
click at [162, 458] on div "Show more" at bounding box center [159, 456] width 75 height 16
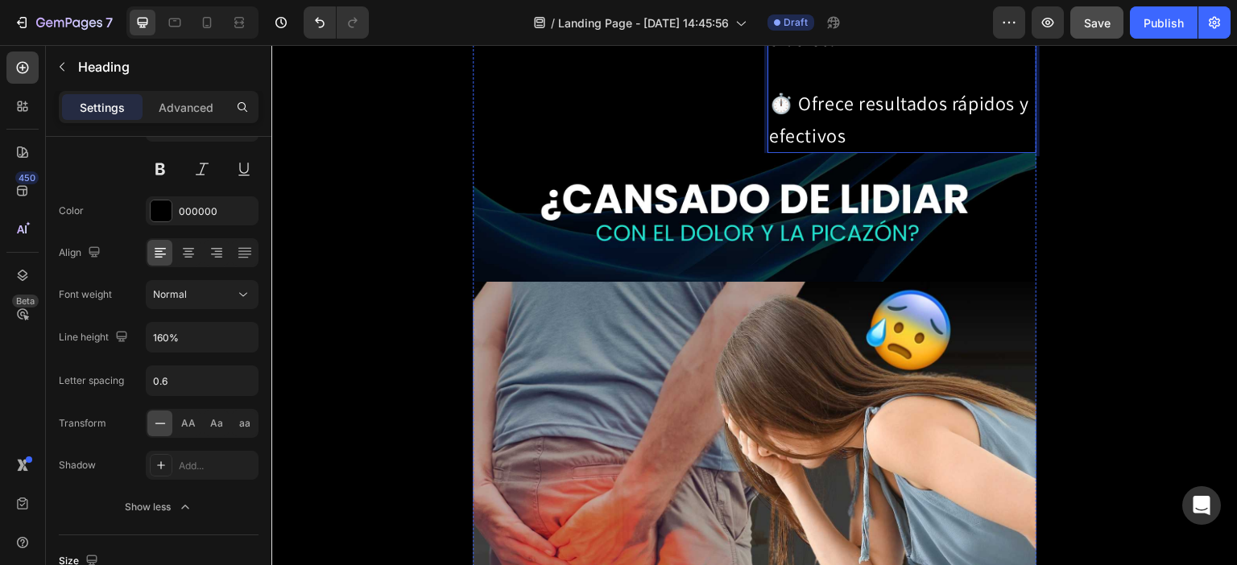
scroll to position [1845, 0]
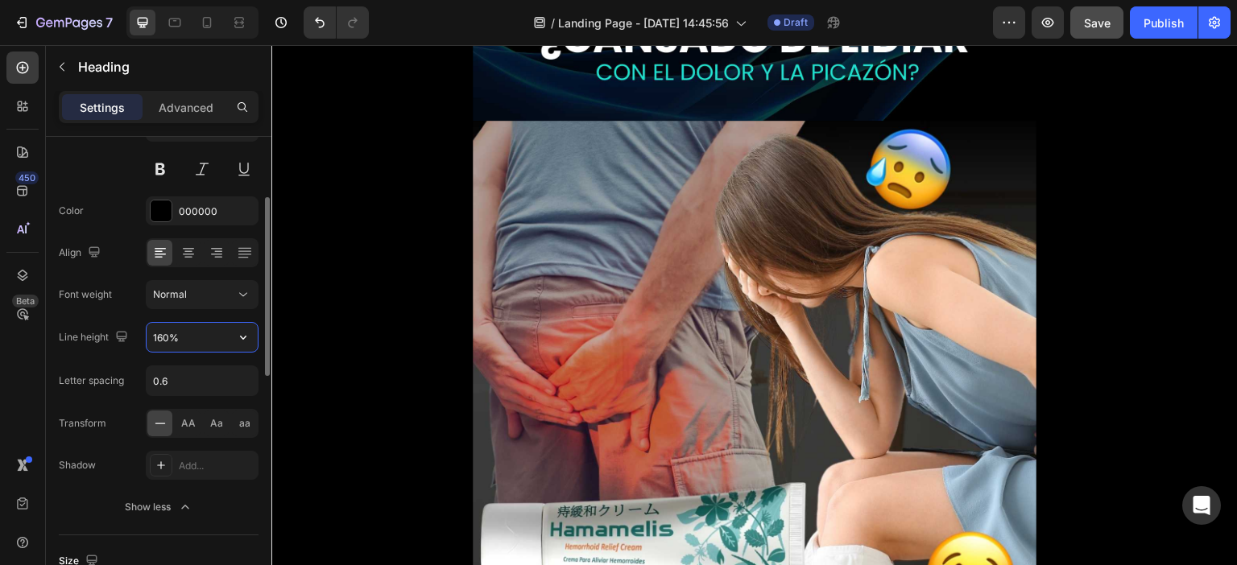
click at [160, 338] on input "160%" at bounding box center [202, 337] width 111 height 29
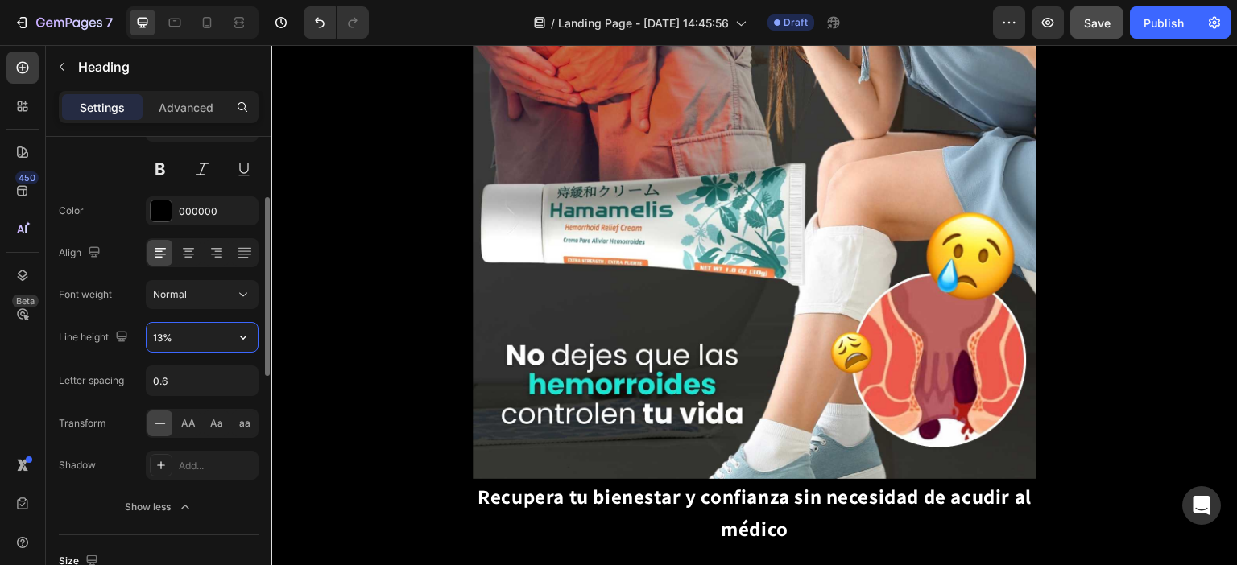
type input "130%"
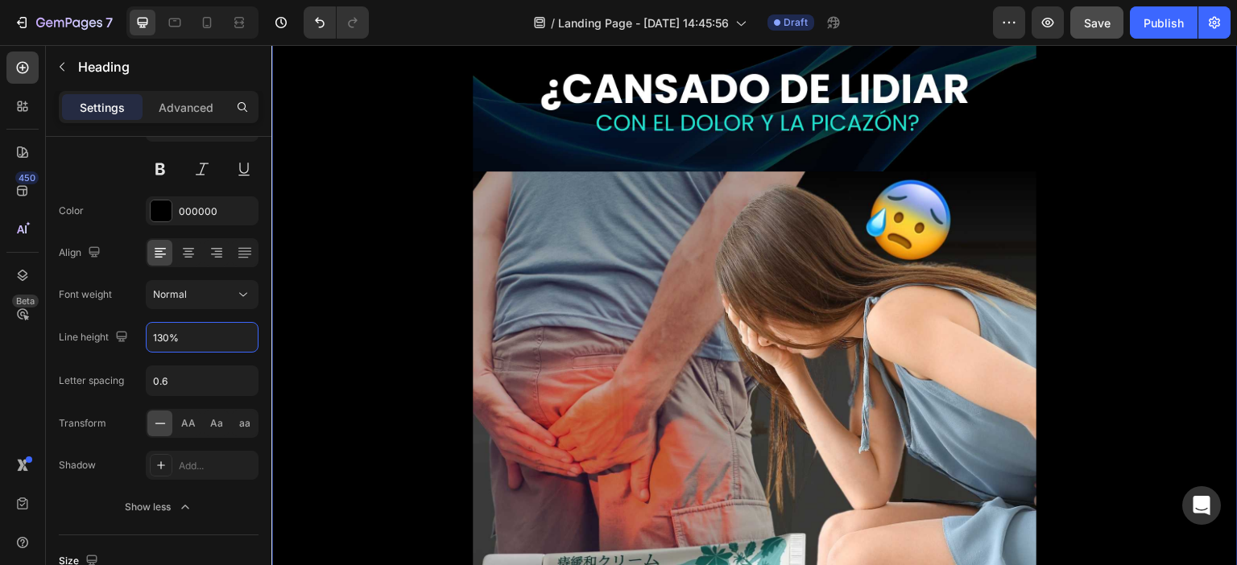
scroll to position [1684, 0]
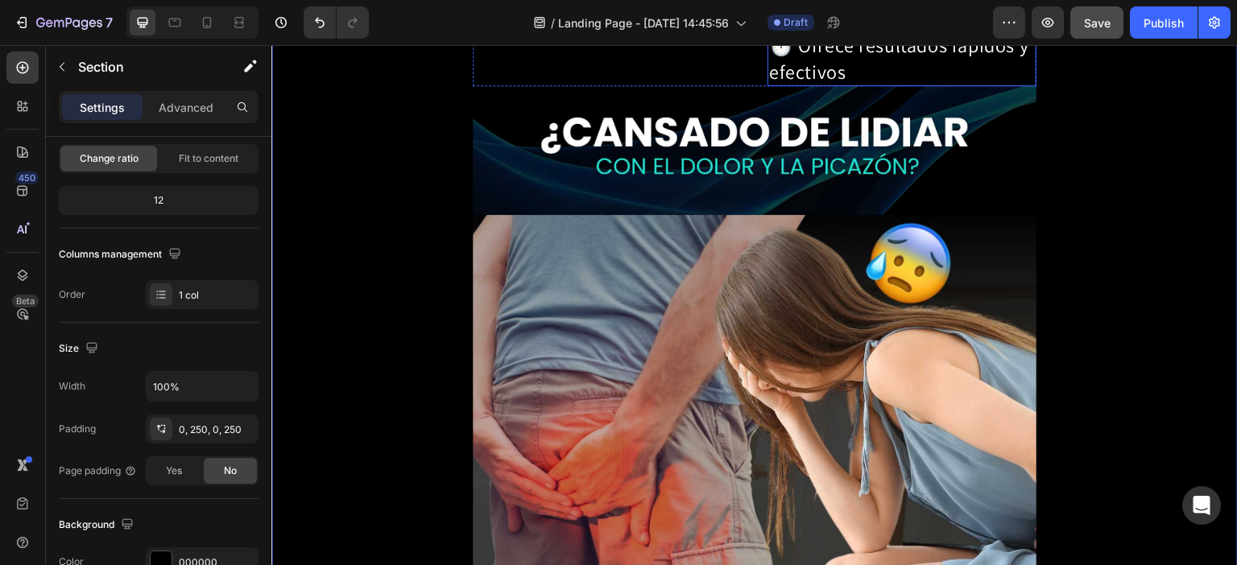
scroll to position [0, 0]
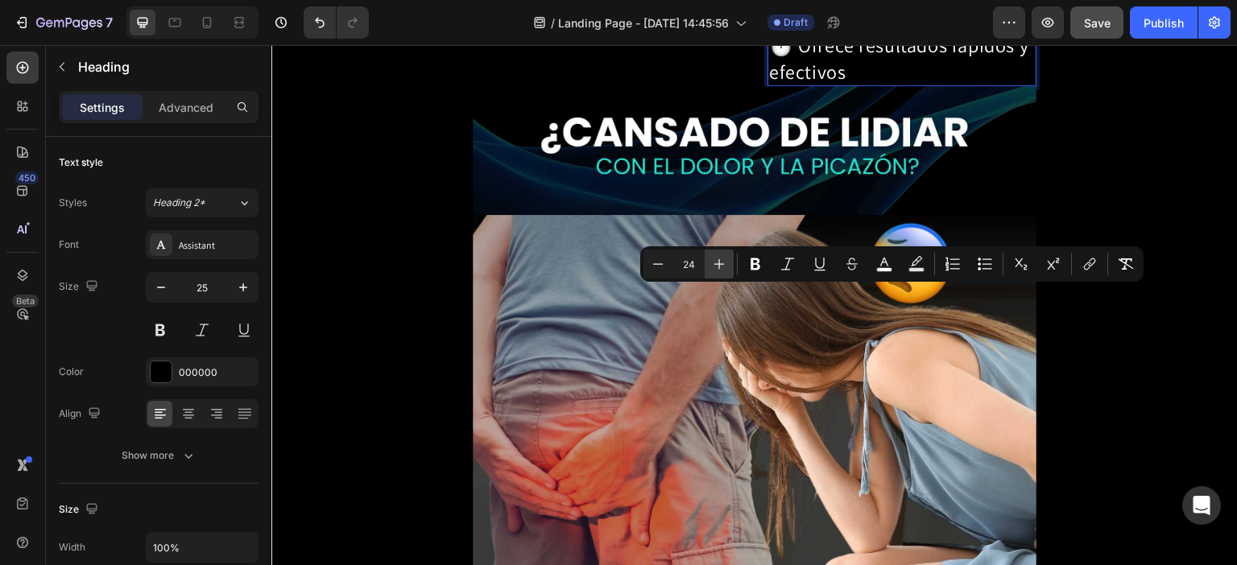
click at [723, 267] on icon "Editor contextual toolbar" at bounding box center [719, 264] width 16 height 16
type input "25"
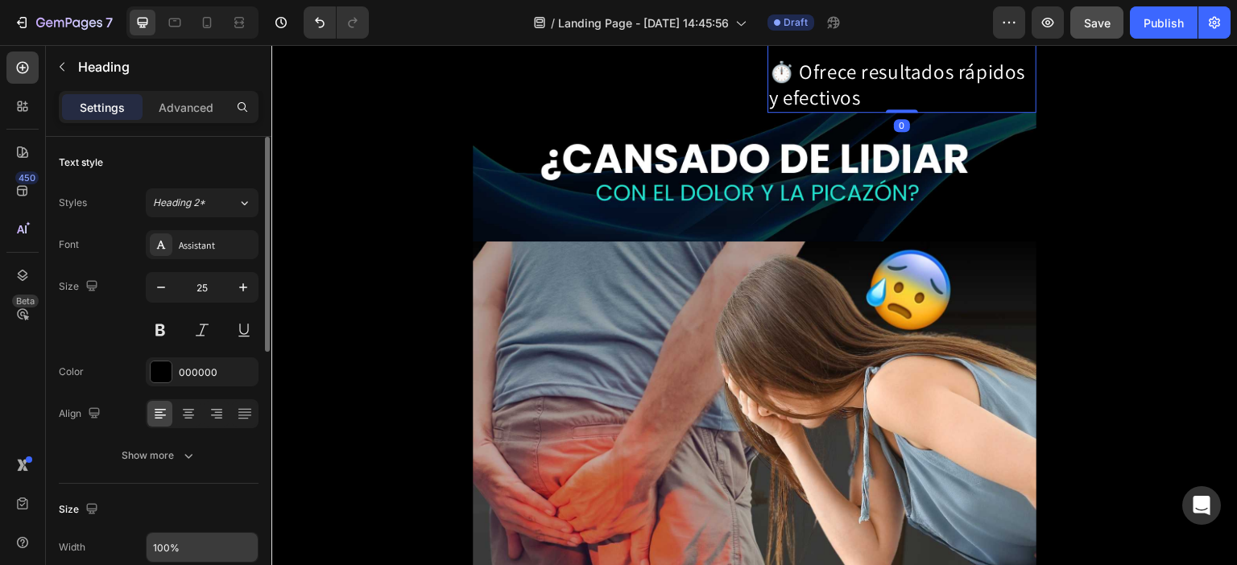
scroll to position [242, 0]
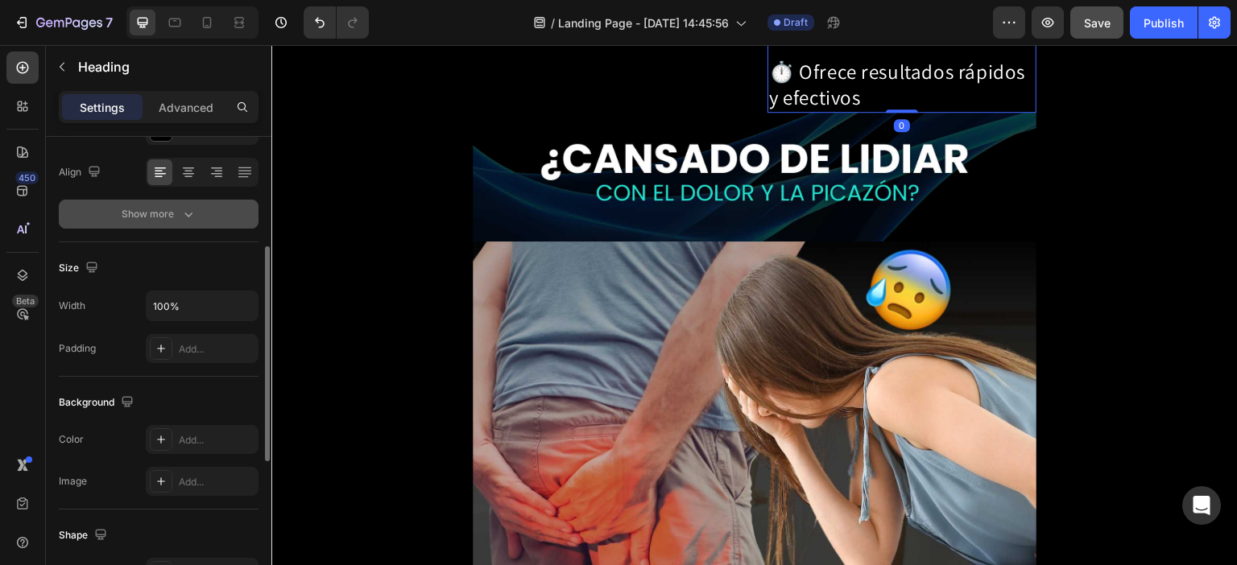
click at [182, 213] on icon "button" at bounding box center [188, 214] width 16 height 16
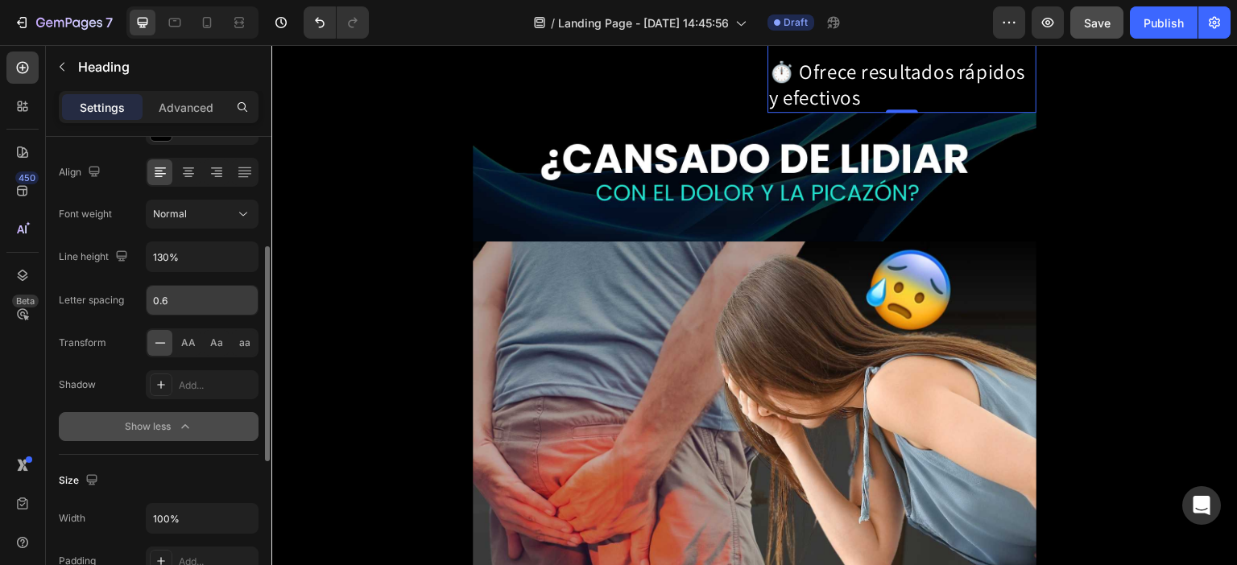
click at [196, 300] on input "0.6" at bounding box center [202, 300] width 111 height 29
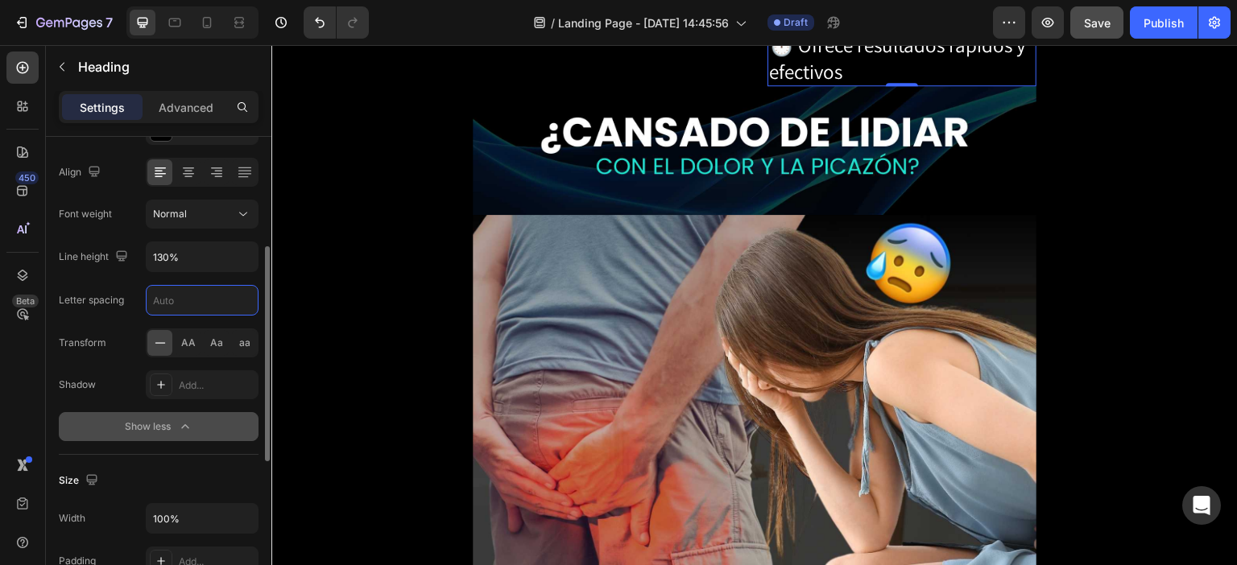
click at [196, 326] on div "Font Assistant Size 25 Color 000000 Align Font weight Normal Line height 130% L…" at bounding box center [159, 215] width 200 height 453
click at [196, 303] on input "text" at bounding box center [202, 300] width 111 height 29
click at [106, 329] on div "Transform AA Aa aa" at bounding box center [159, 343] width 200 height 29
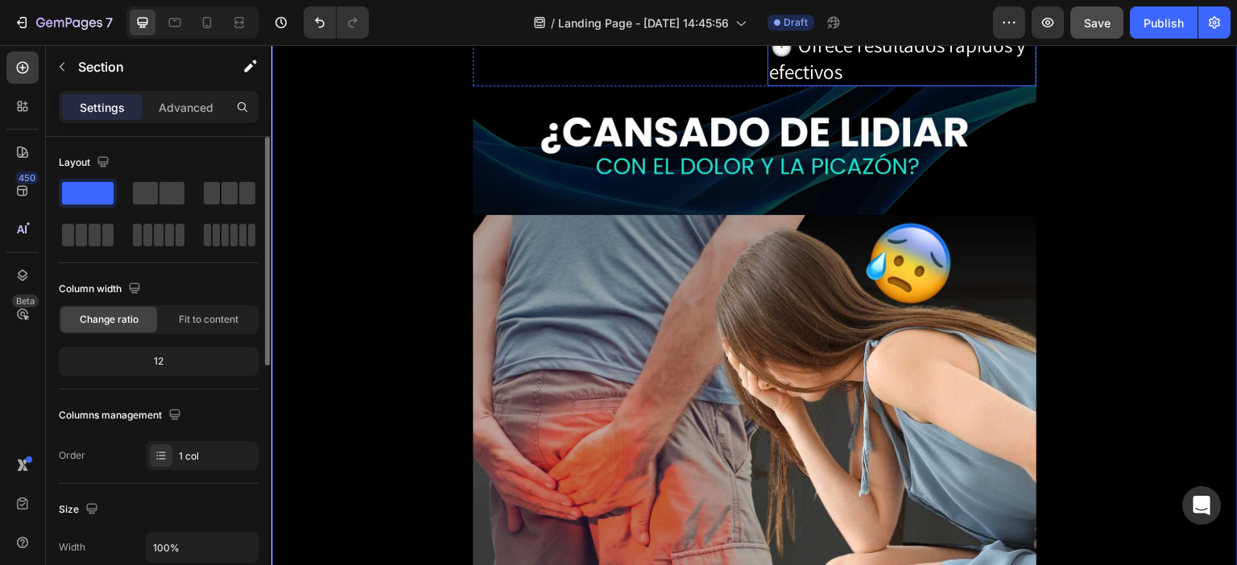
scroll to position [1765, 0]
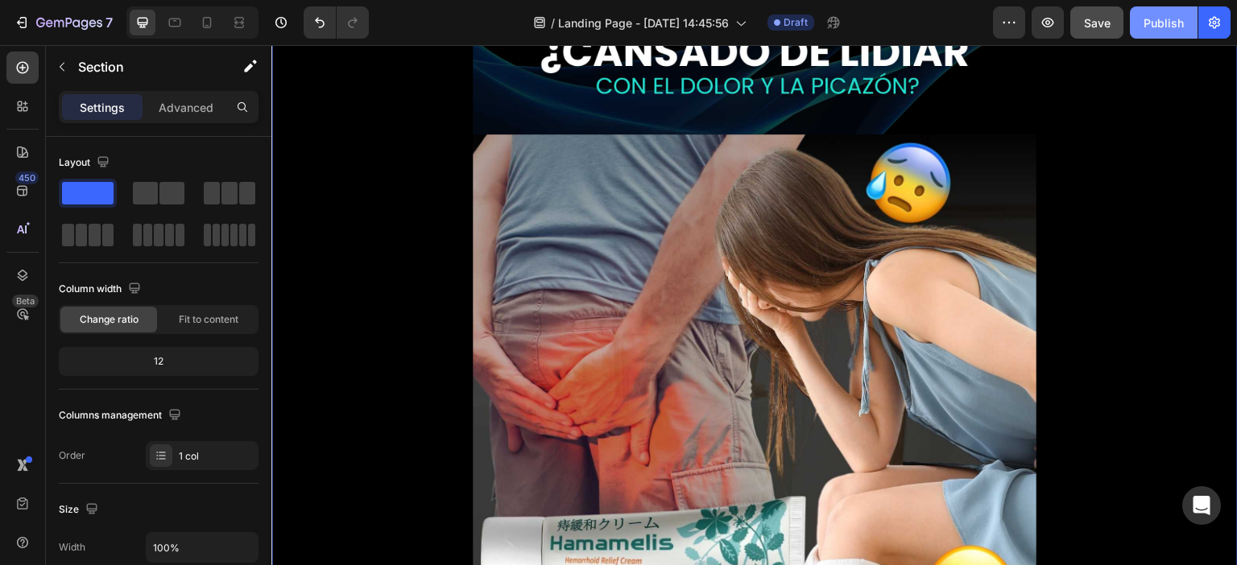
click at [1166, 20] on div "Publish" at bounding box center [1163, 22] width 40 height 17
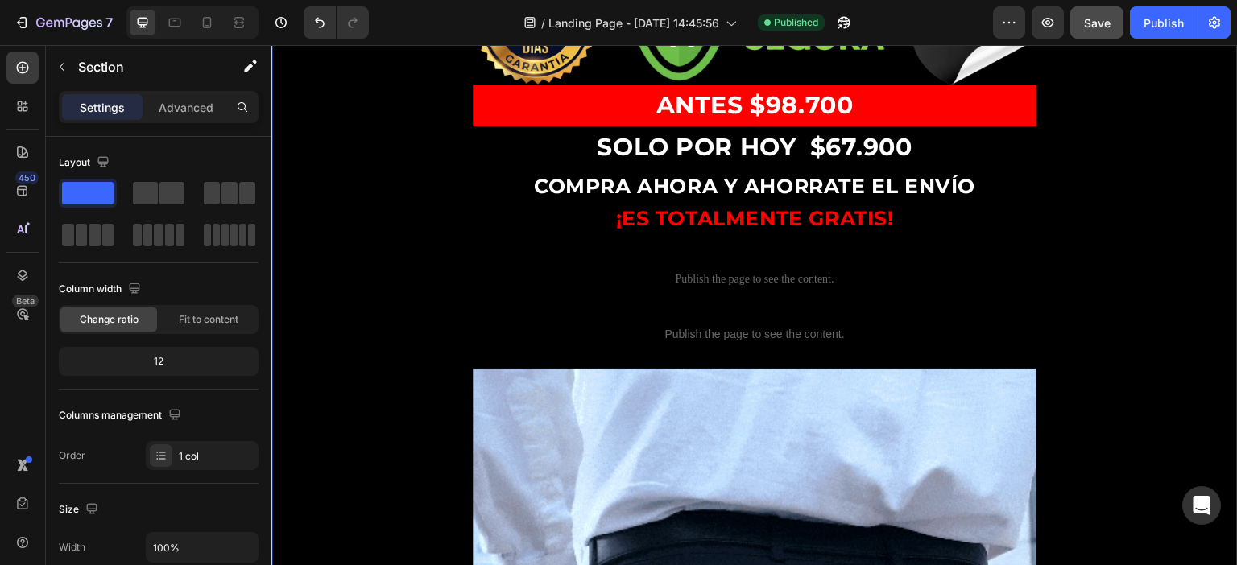
scroll to position [960, 0]
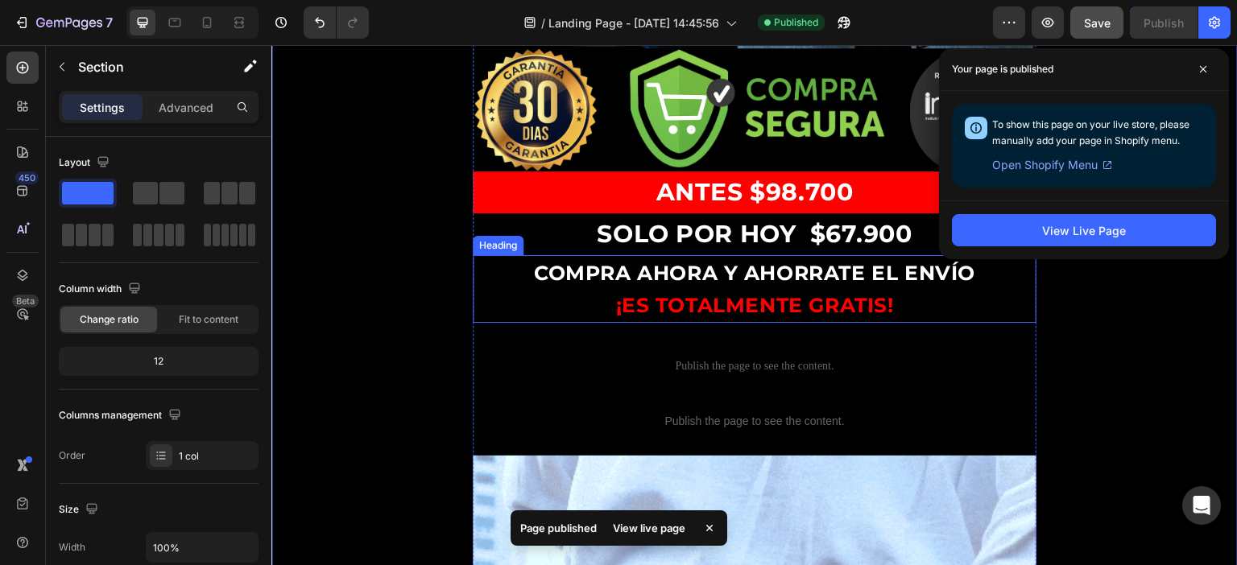
click at [837, 261] on span "COMPRA AHORA Y AHORRATE EL ENVÍO" at bounding box center [754, 273] width 441 height 24
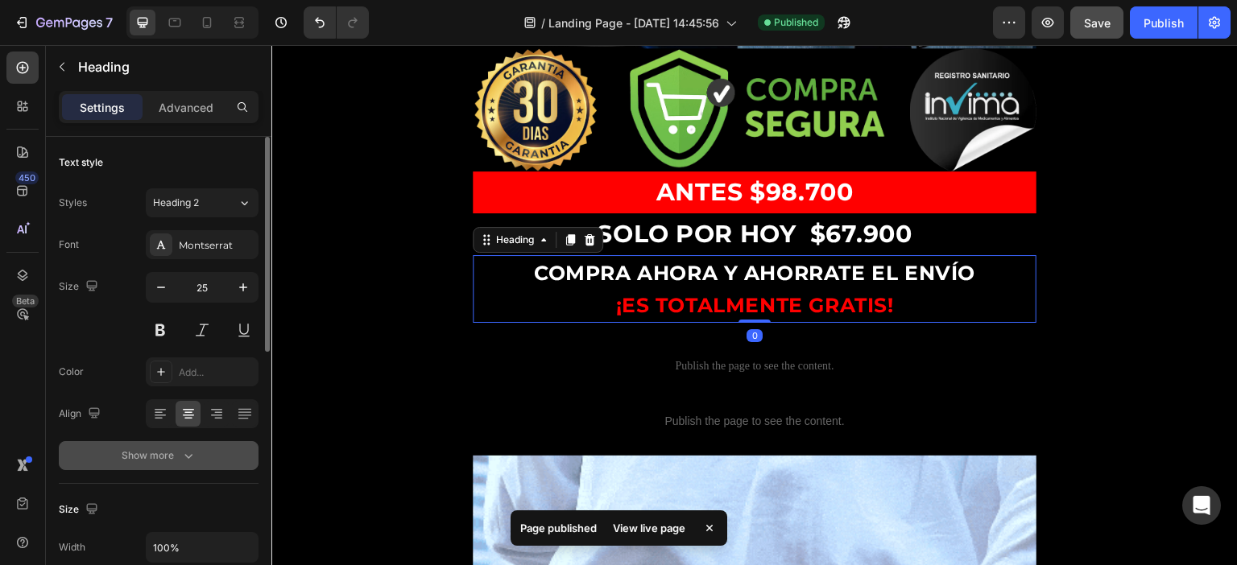
click at [165, 461] on div "Show more" at bounding box center [159, 456] width 75 height 16
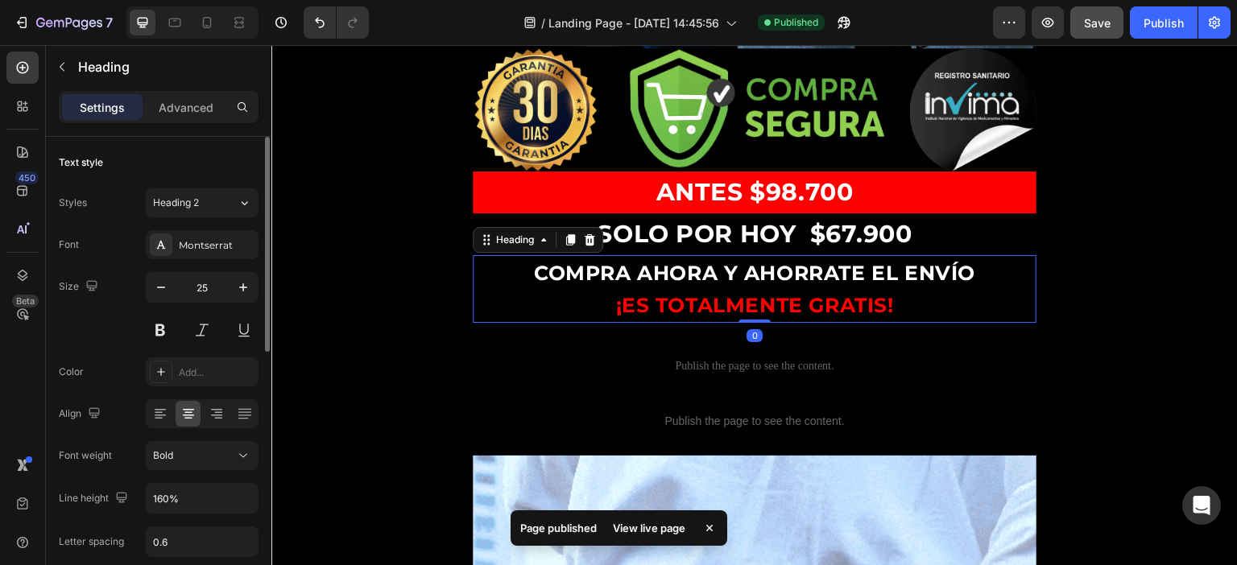
scroll to position [242, 0]
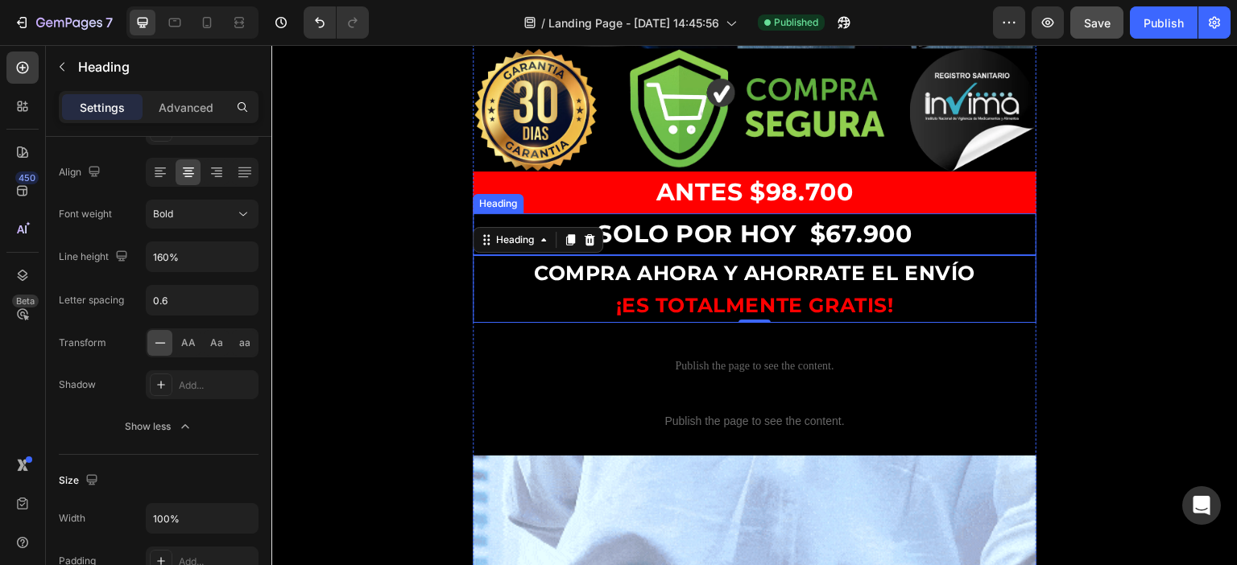
click at [774, 219] on strong "SOLO POR HOY $67" at bounding box center [726, 234] width 259 height 30
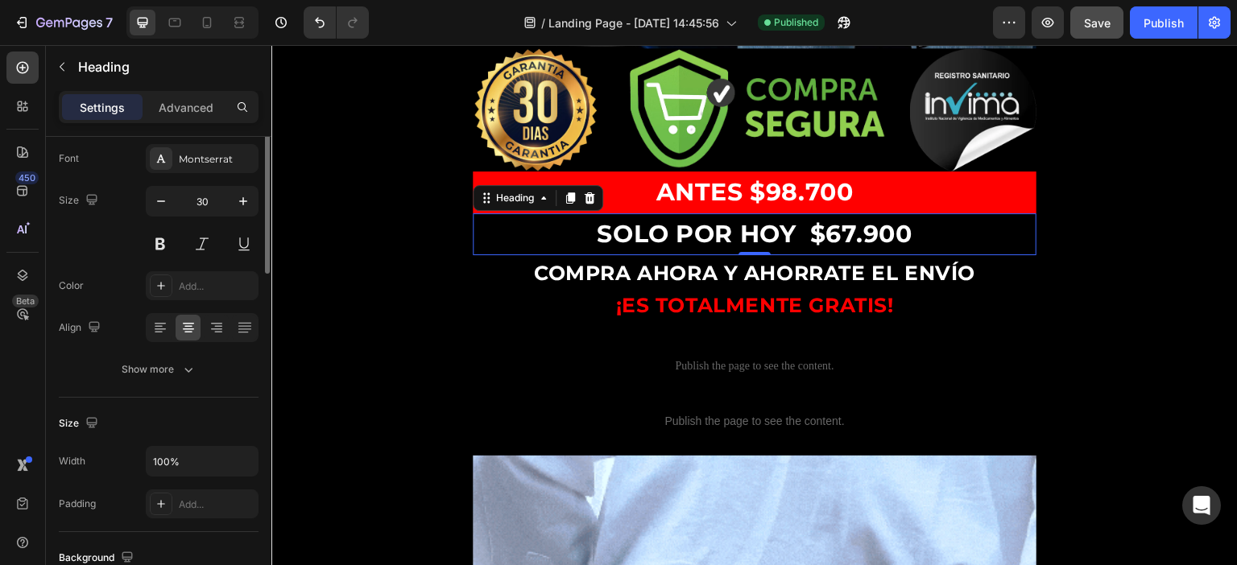
scroll to position [6, 0]
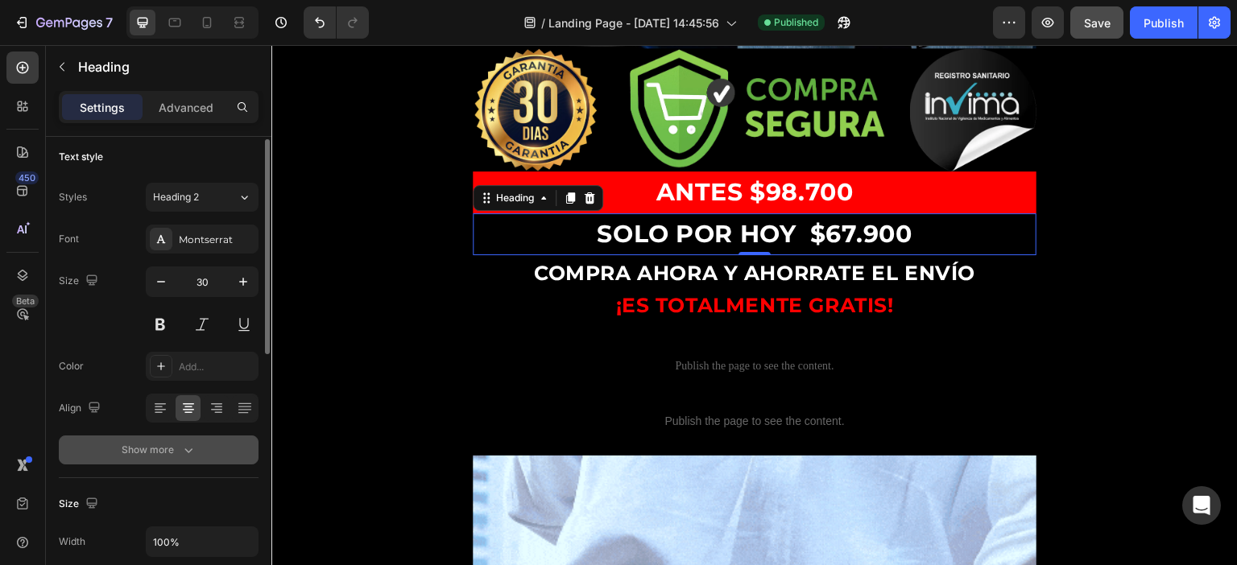
click at [151, 453] on div "Show more" at bounding box center [159, 450] width 75 height 16
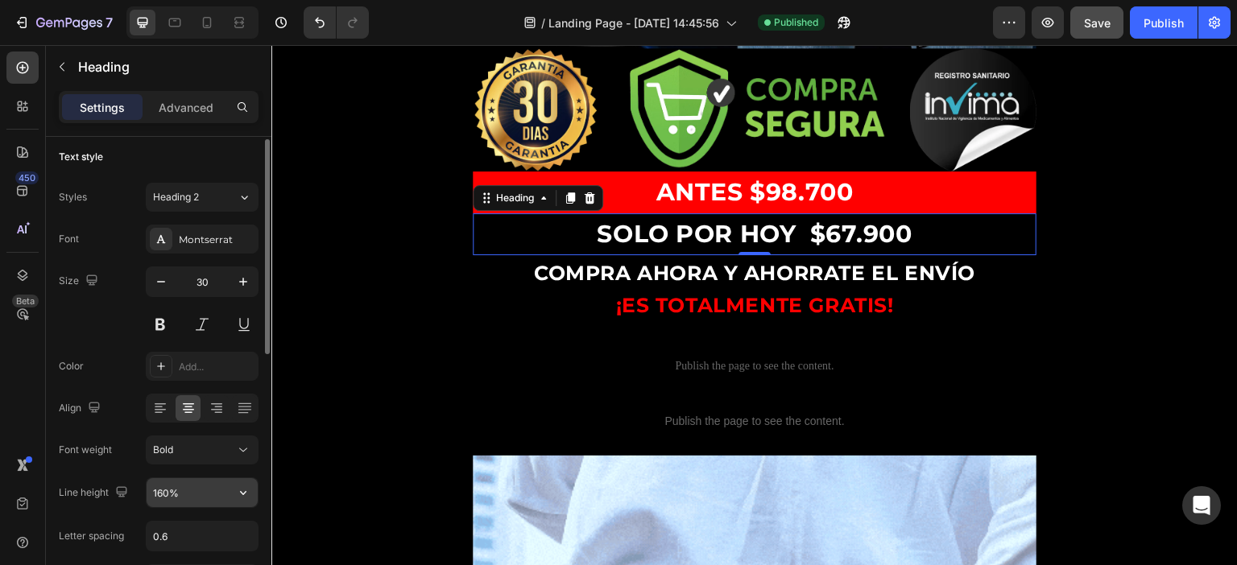
click at [188, 494] on input "160%" at bounding box center [202, 492] width 111 height 29
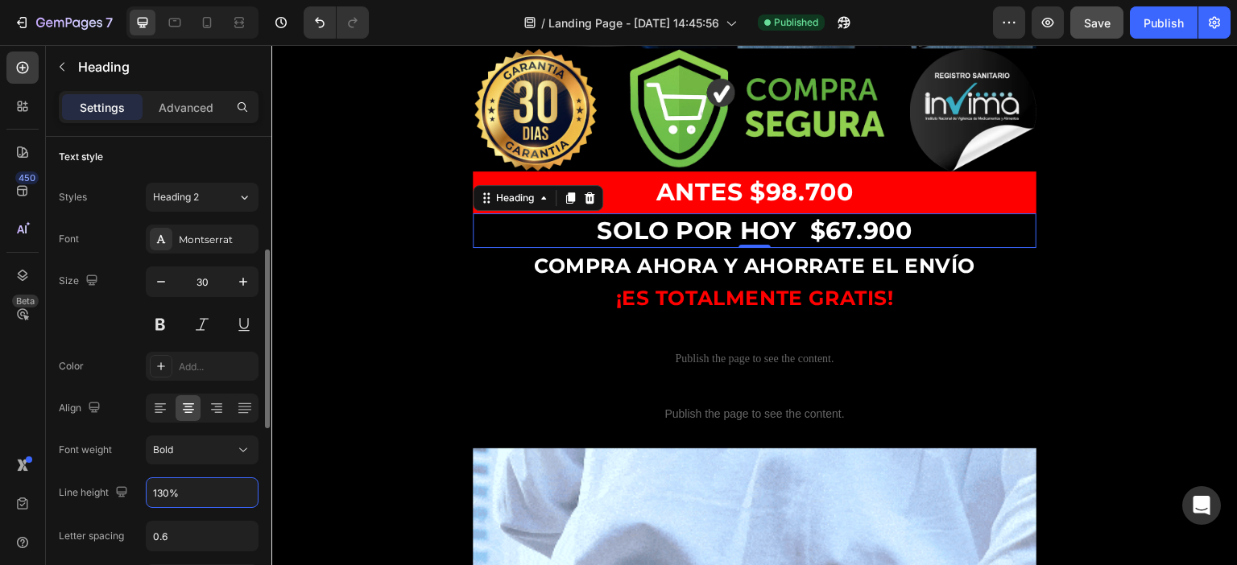
scroll to position [86, 0]
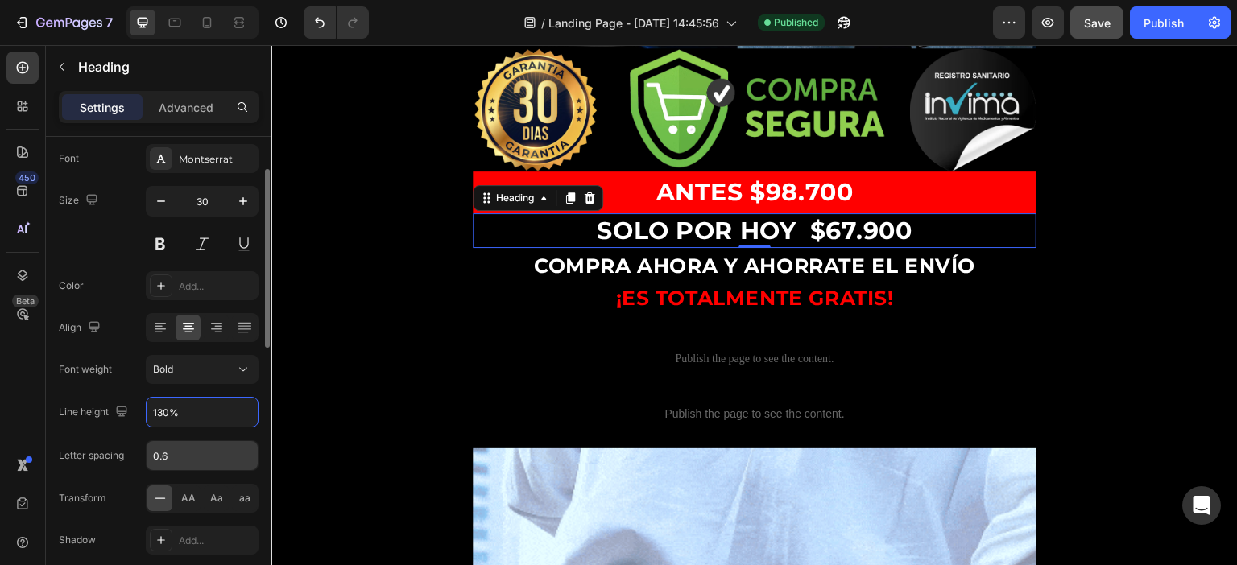
type input "130%"
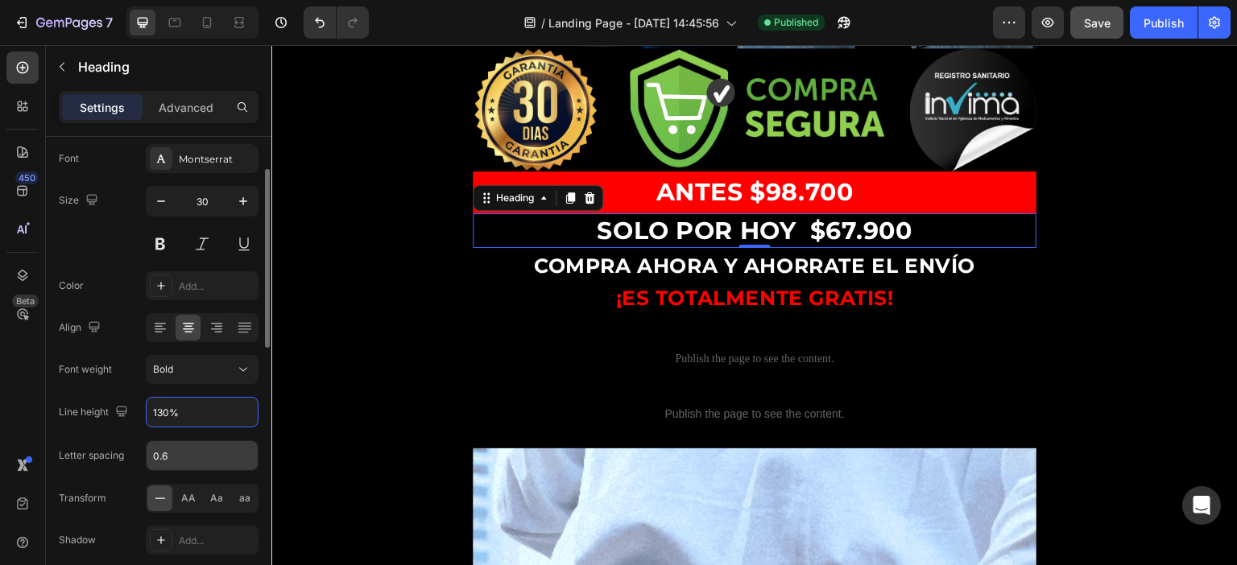
click at [180, 458] on input "0.6" at bounding box center [202, 455] width 111 height 29
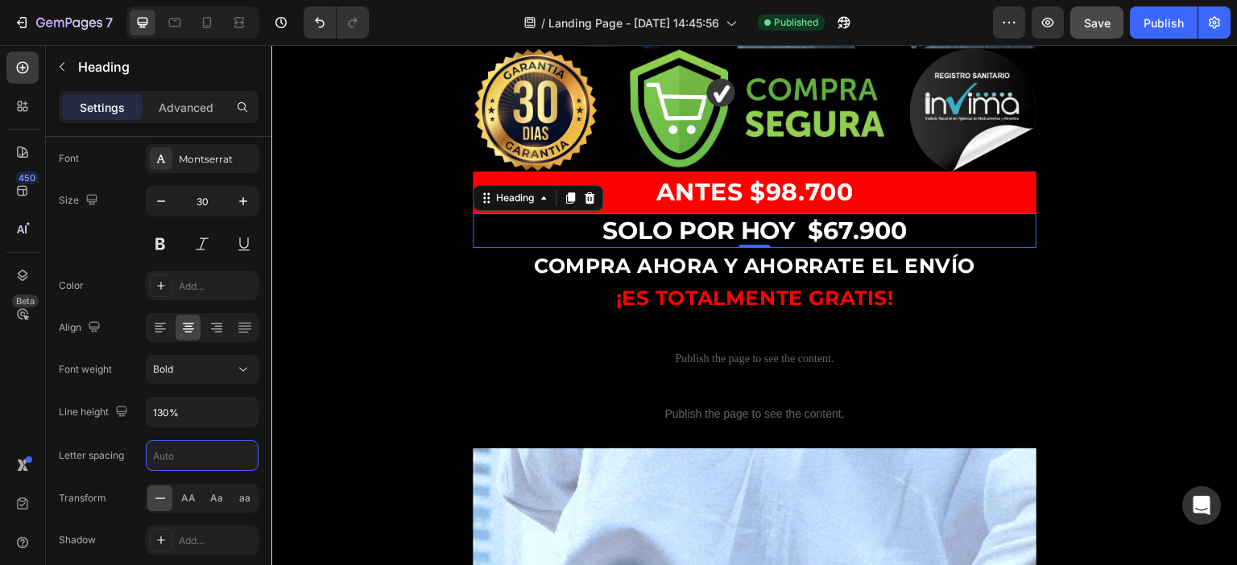
click at [749, 254] on div "0" at bounding box center [754, 260] width 16 height 13
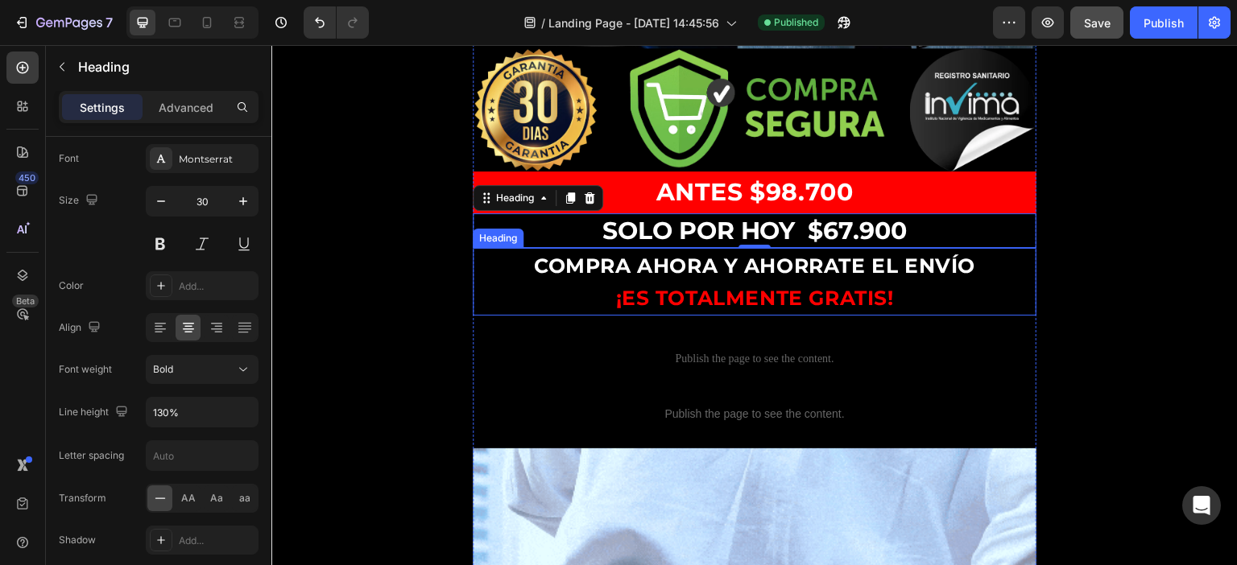
click at [784, 254] on span "COMPRA AHORA Y AHORRATE EL ENVÍO" at bounding box center [754, 266] width 441 height 24
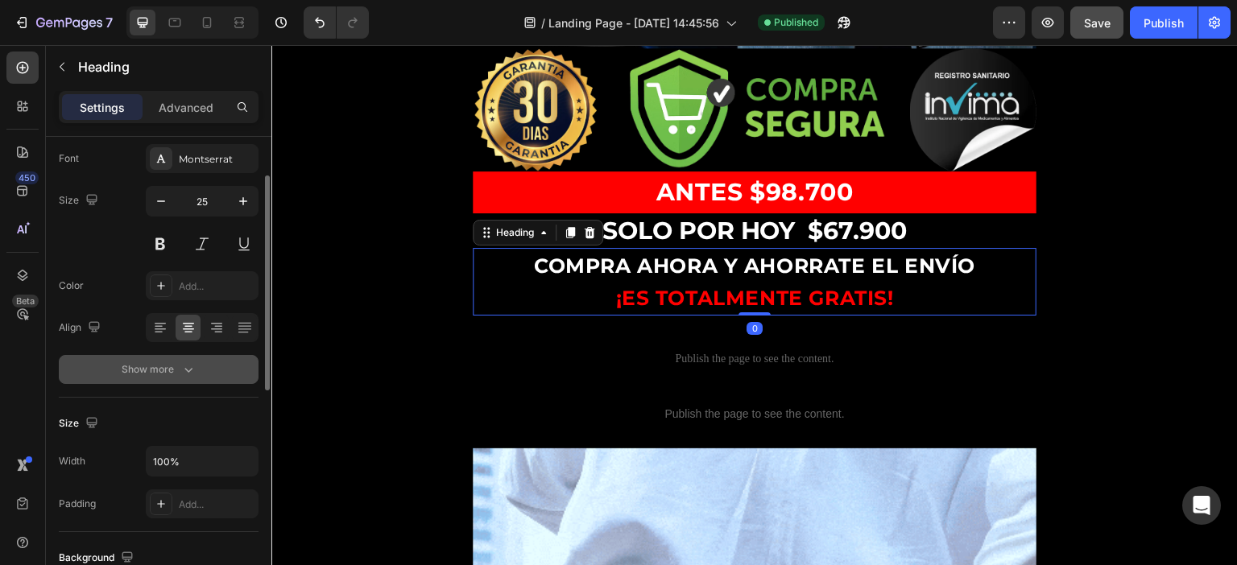
click at [175, 366] on div "Show more" at bounding box center [159, 370] width 75 height 16
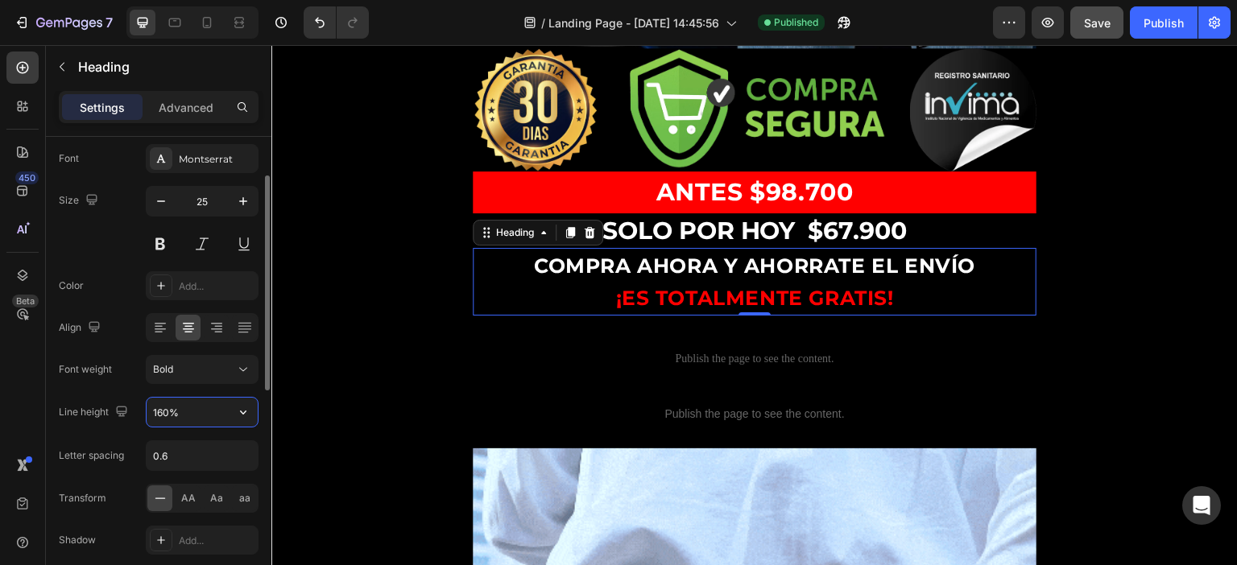
click at [180, 411] on input "160%" at bounding box center [202, 412] width 111 height 29
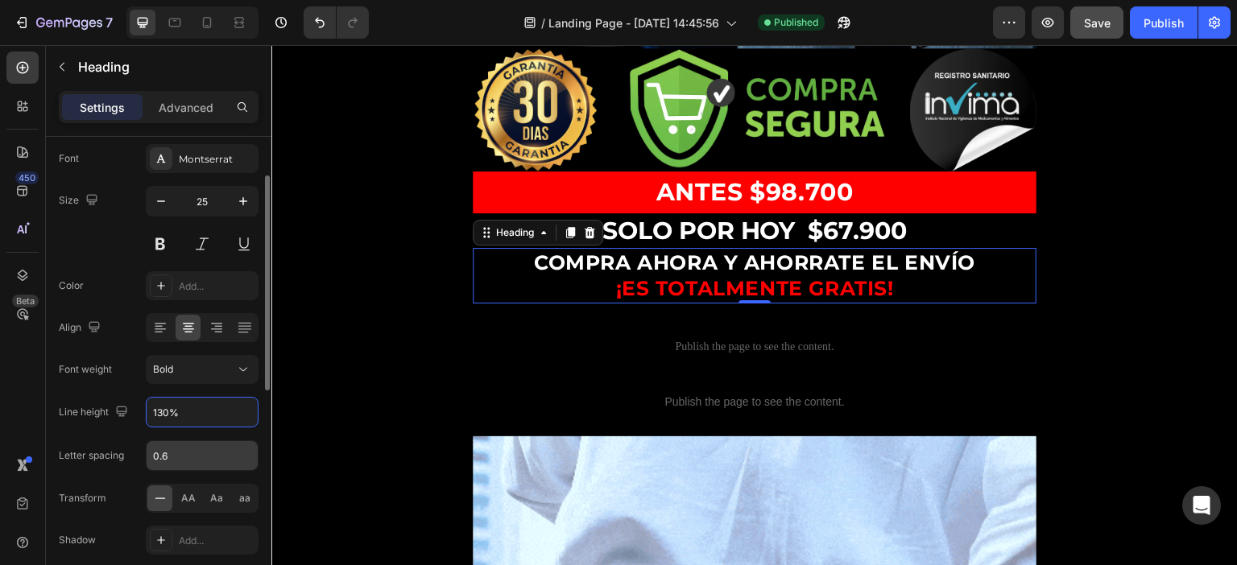
type input "130%"
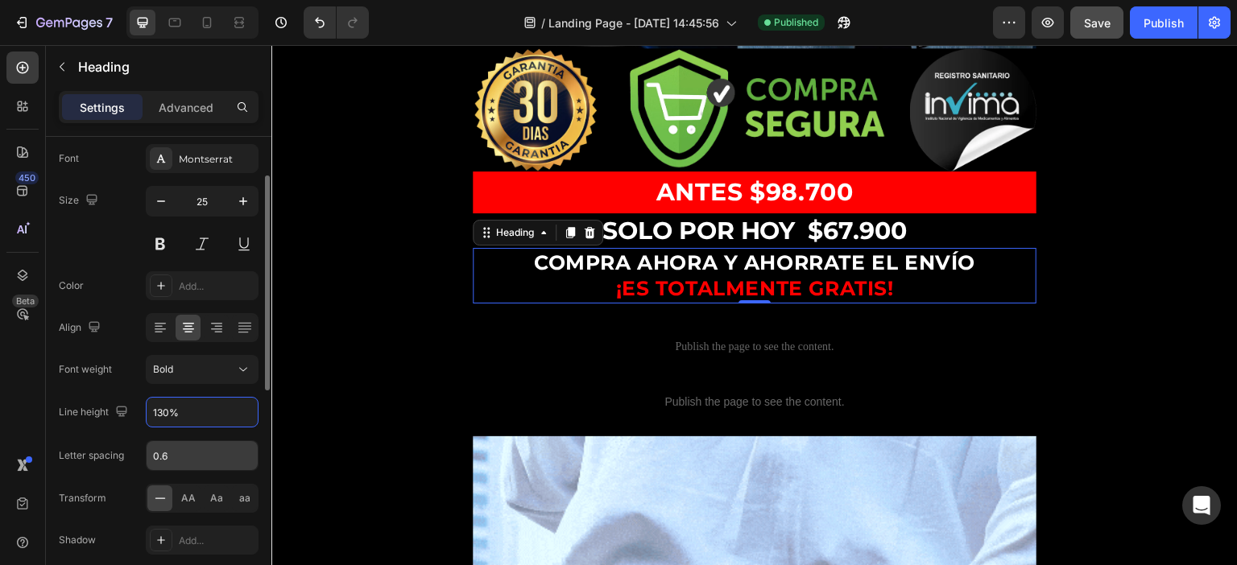
click at [184, 461] on input "0.6" at bounding box center [202, 455] width 111 height 29
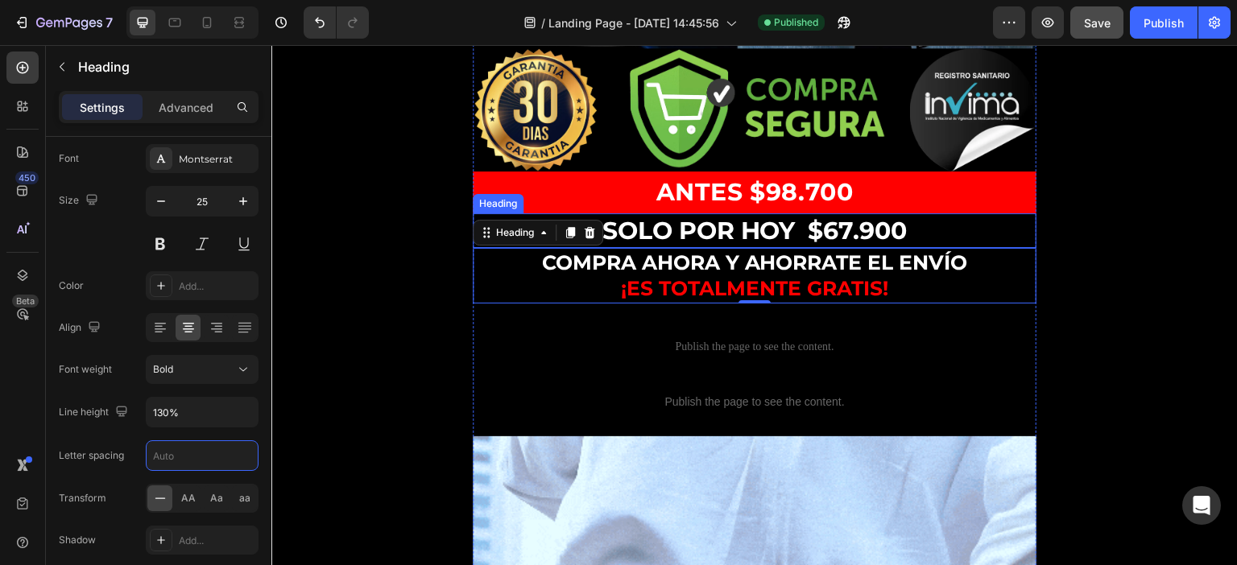
click at [775, 177] on strong "ANTES $98.700" at bounding box center [754, 192] width 197 height 30
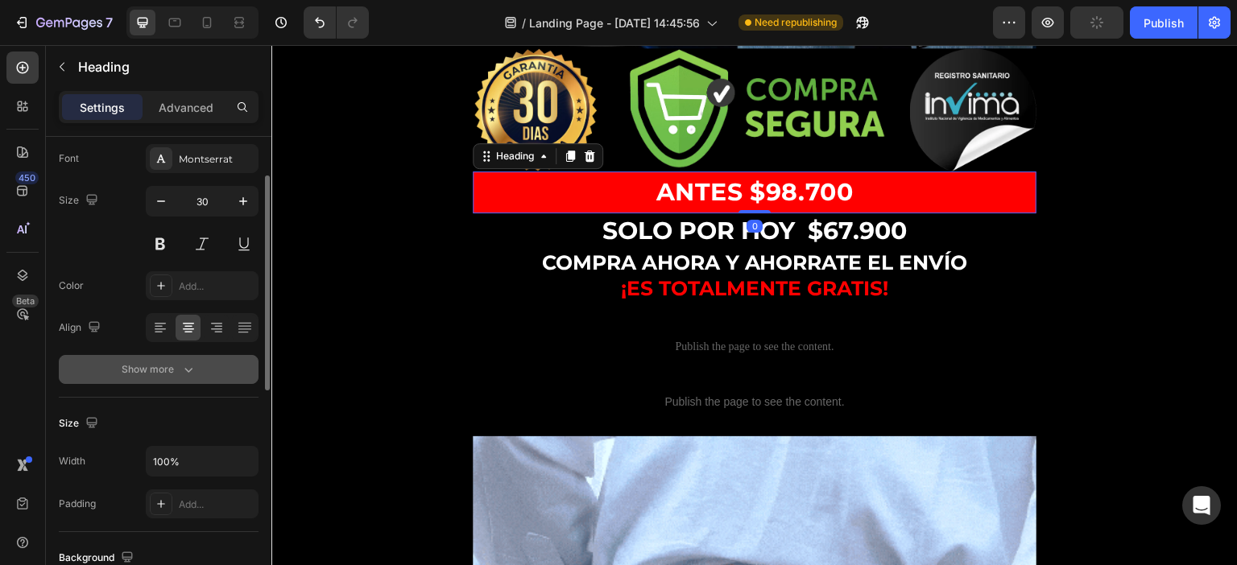
click at [160, 362] on div "Show more" at bounding box center [159, 370] width 75 height 16
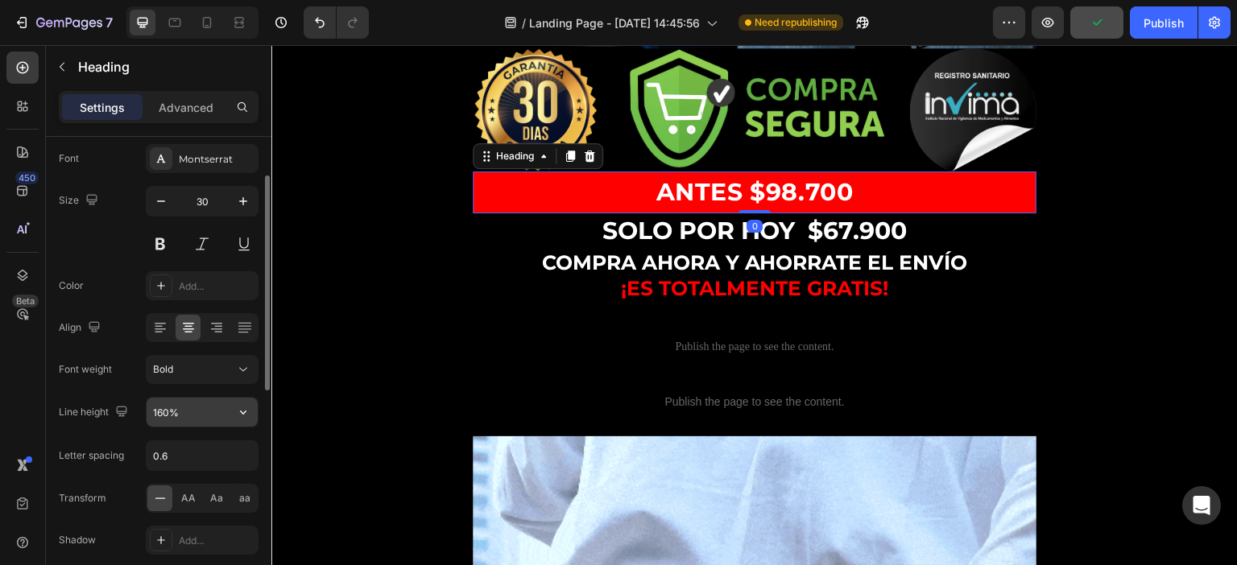
click at [203, 411] on input "160%" at bounding box center [202, 412] width 111 height 29
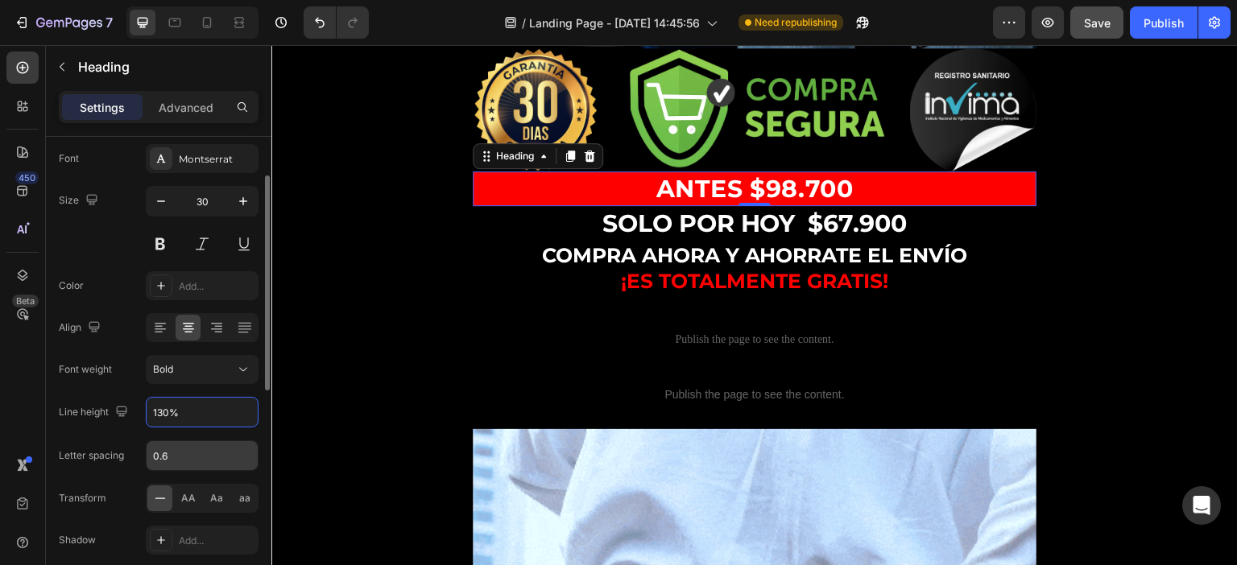
type input "130%"
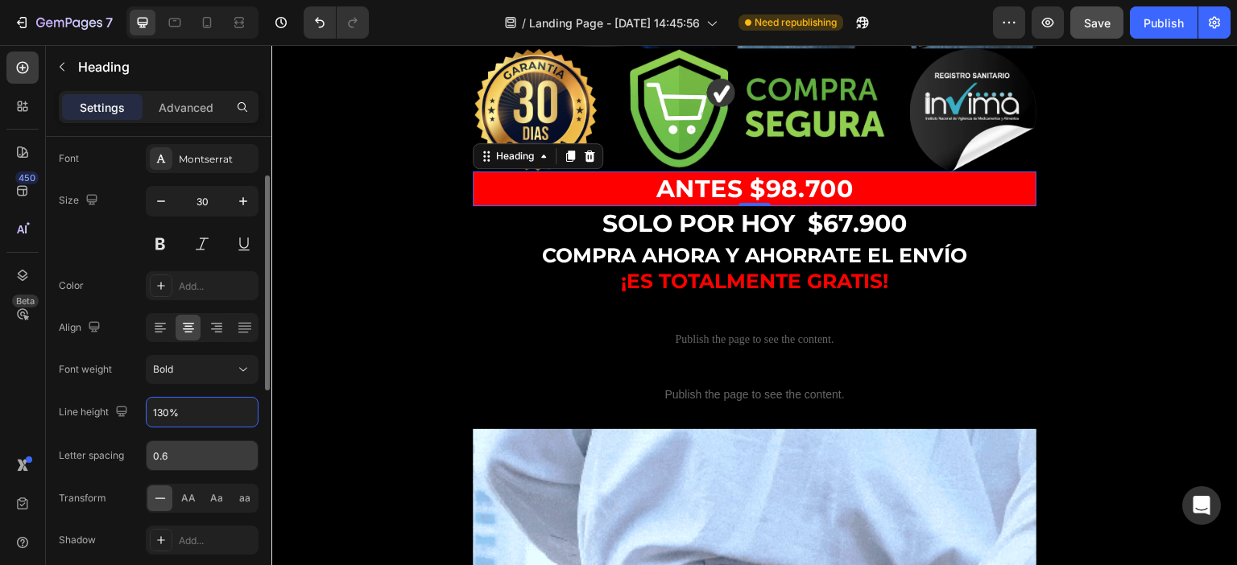
click at [203, 445] on input "0.6" at bounding box center [202, 455] width 111 height 29
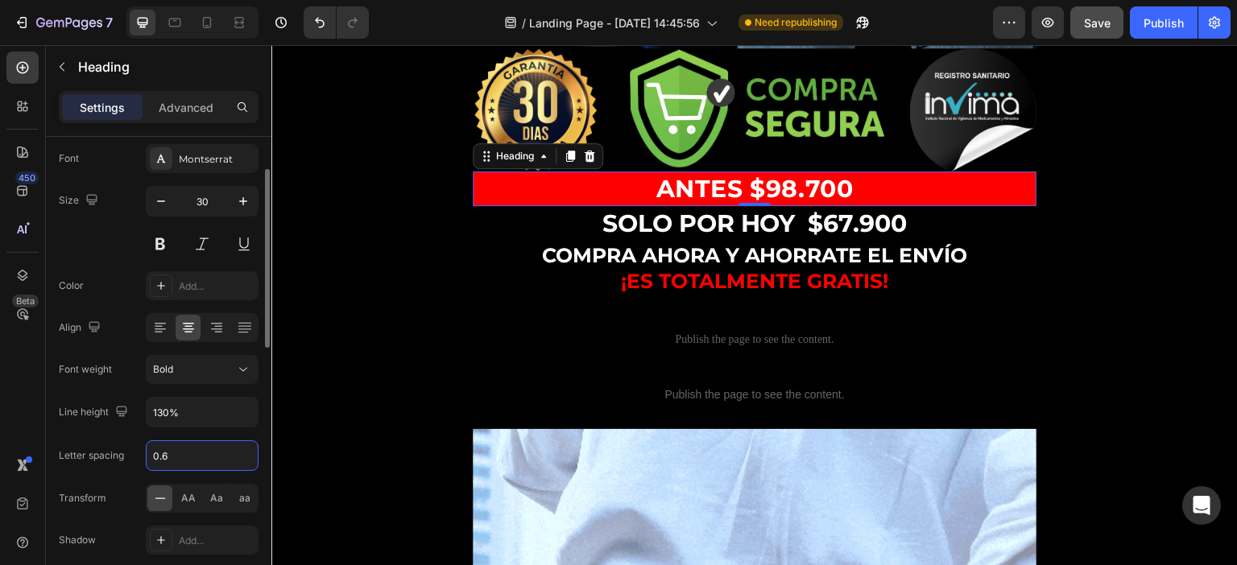
click at [203, 455] on input "0.6" at bounding box center [202, 455] width 111 height 29
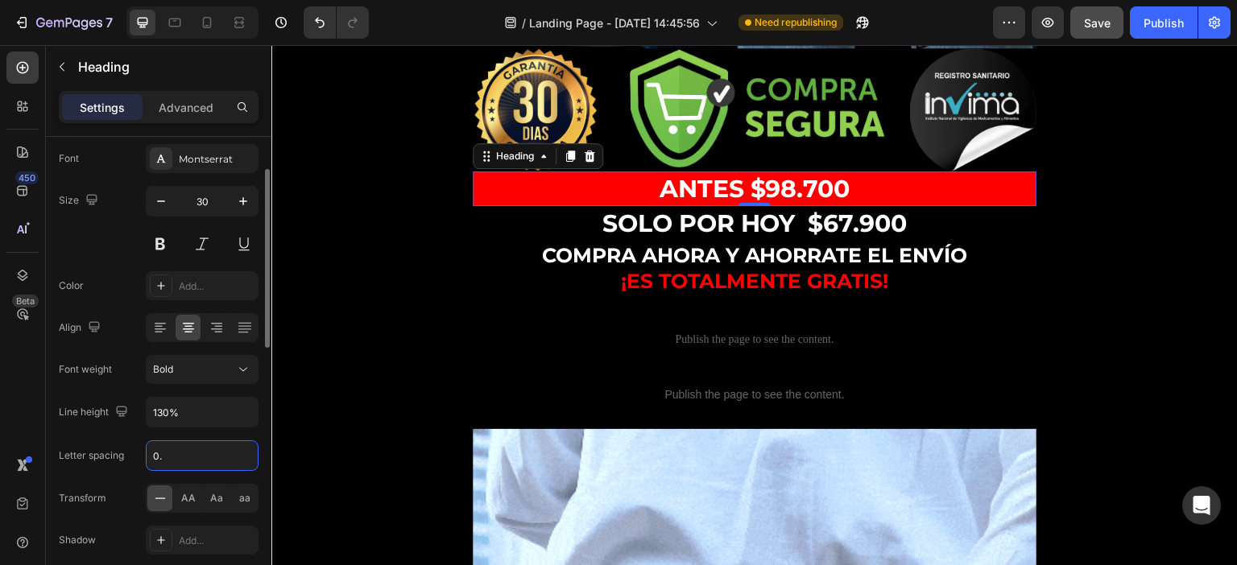
type input "0"
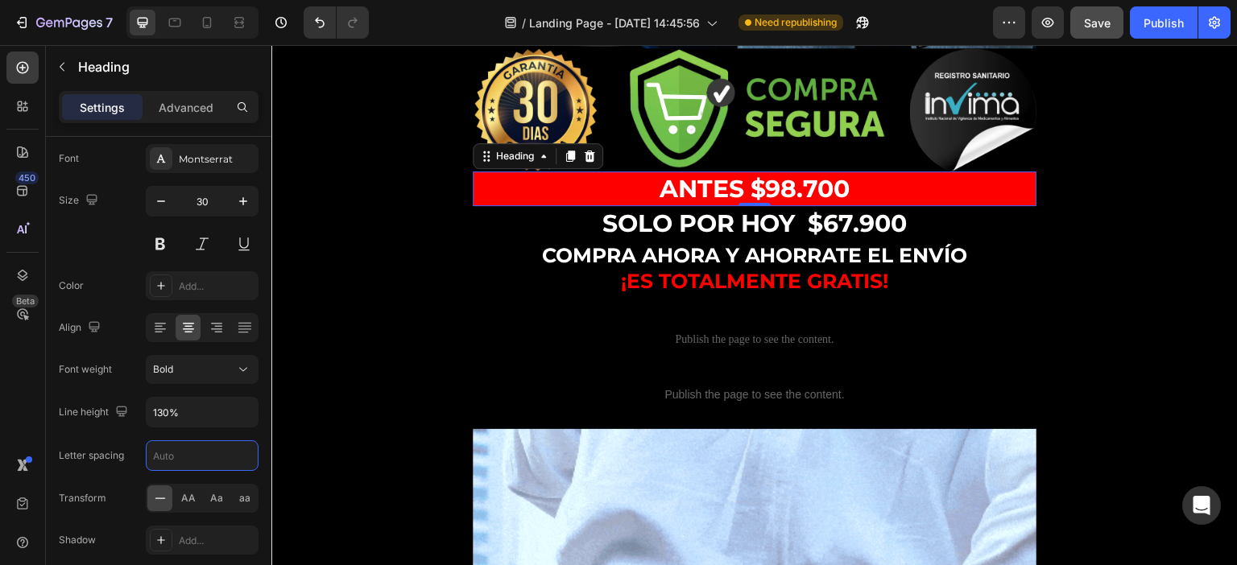
click at [807, 104] on img at bounding box center [755, 109] width 564 height 123
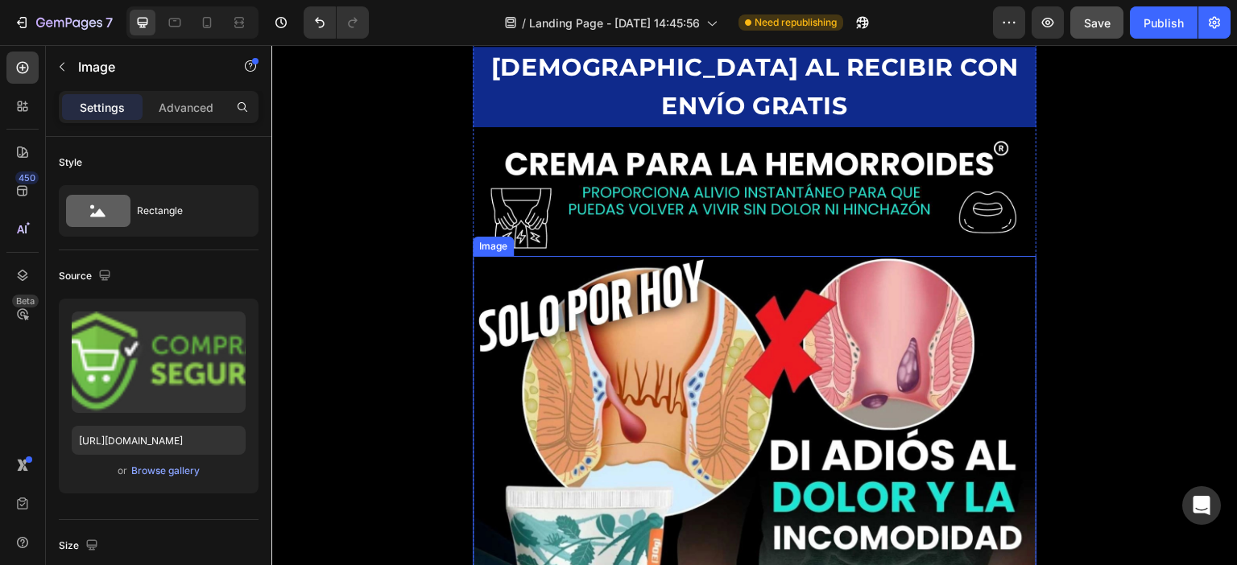
scroll to position [0, 0]
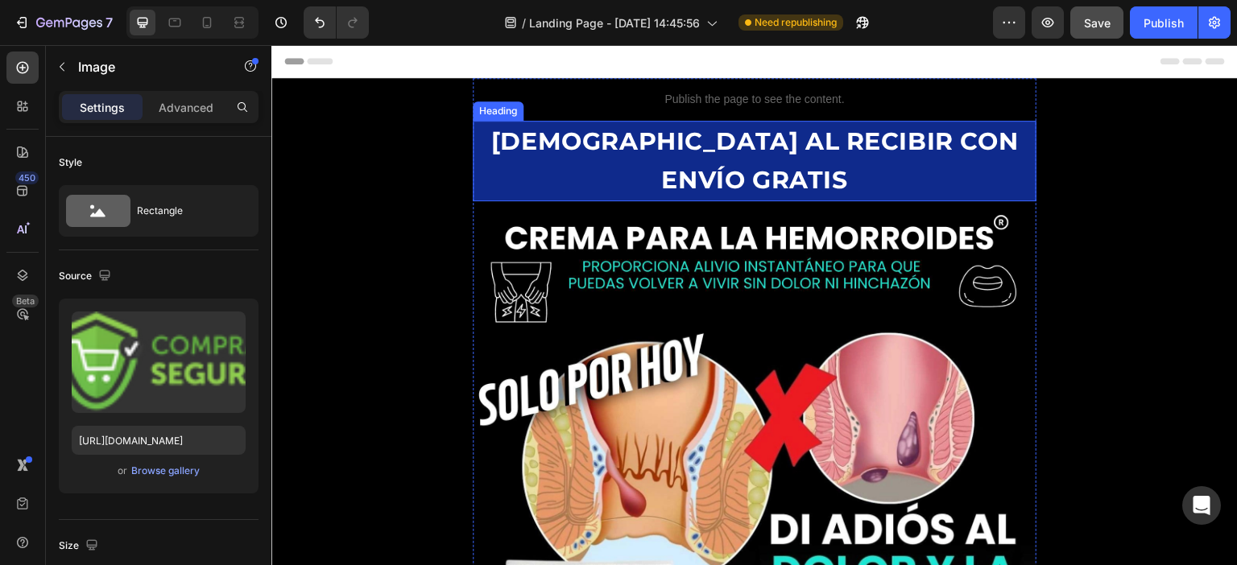
click at [763, 140] on strong "[DEMOGRAPHIC_DATA] AL RECIBIR CON ENVÍO GRATIS" at bounding box center [754, 160] width 527 height 68
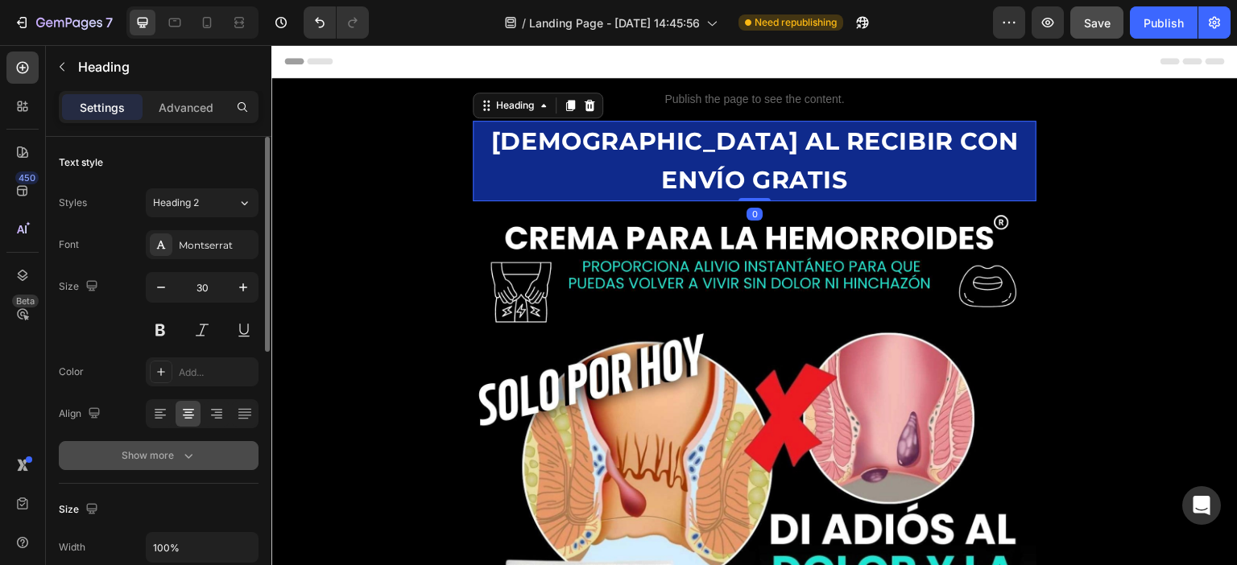
click at [177, 448] on div "Show more" at bounding box center [159, 456] width 75 height 16
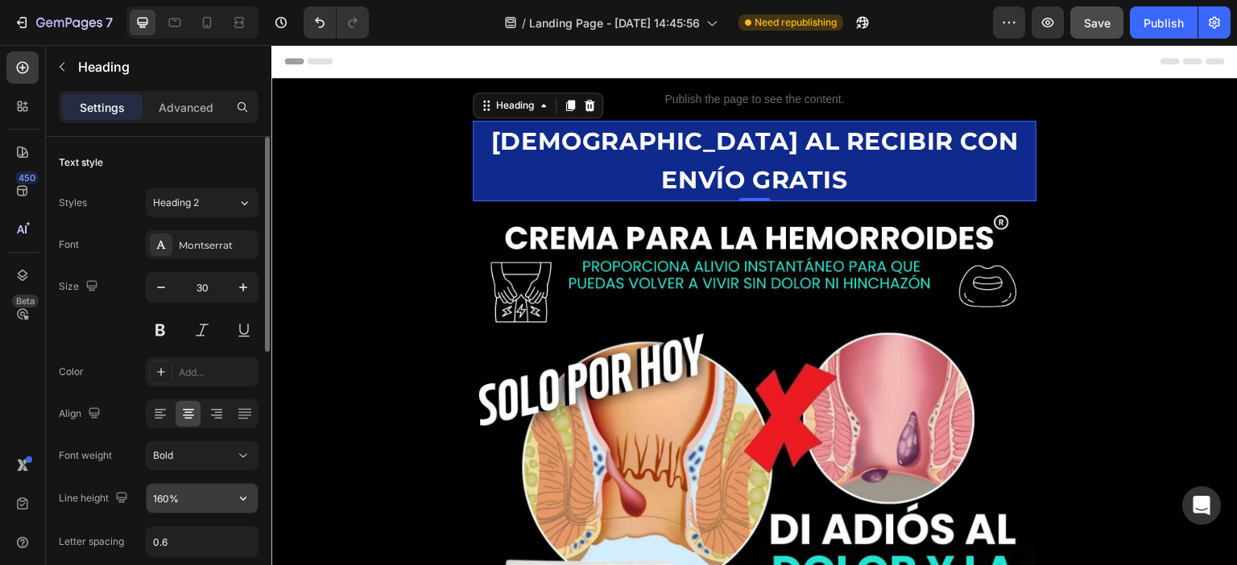
click at [176, 497] on input "160%" at bounding box center [202, 498] width 111 height 29
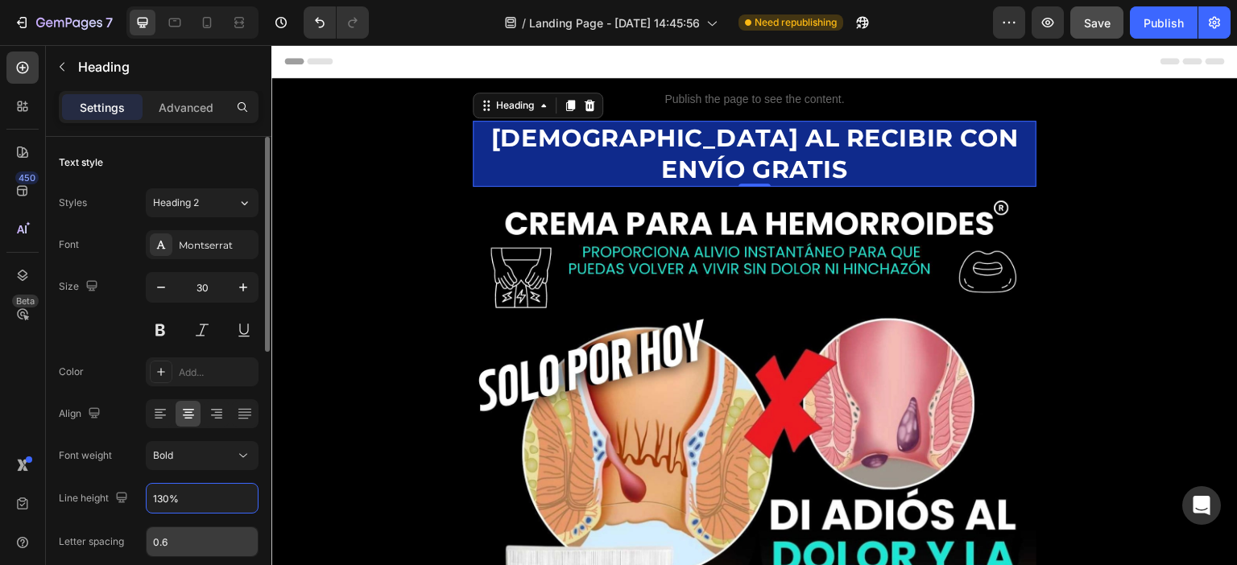
type input "130%"
click at [168, 527] on div "0.6" at bounding box center [202, 542] width 113 height 31
click at [171, 529] on input "0.6" at bounding box center [202, 541] width 111 height 29
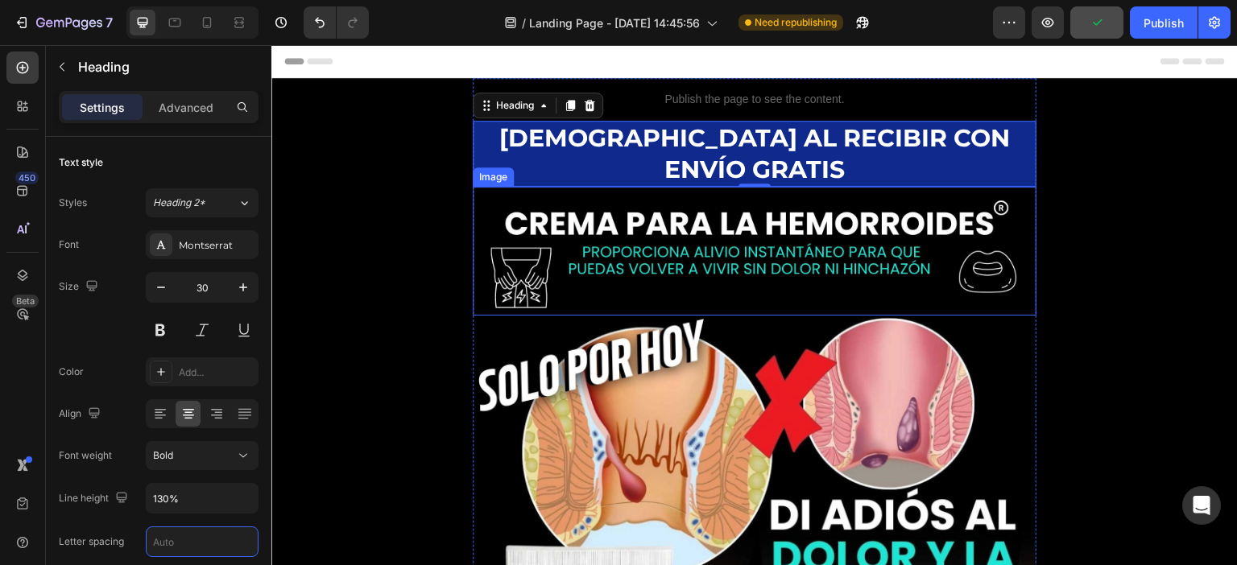
click at [836, 187] on img at bounding box center [755, 251] width 564 height 129
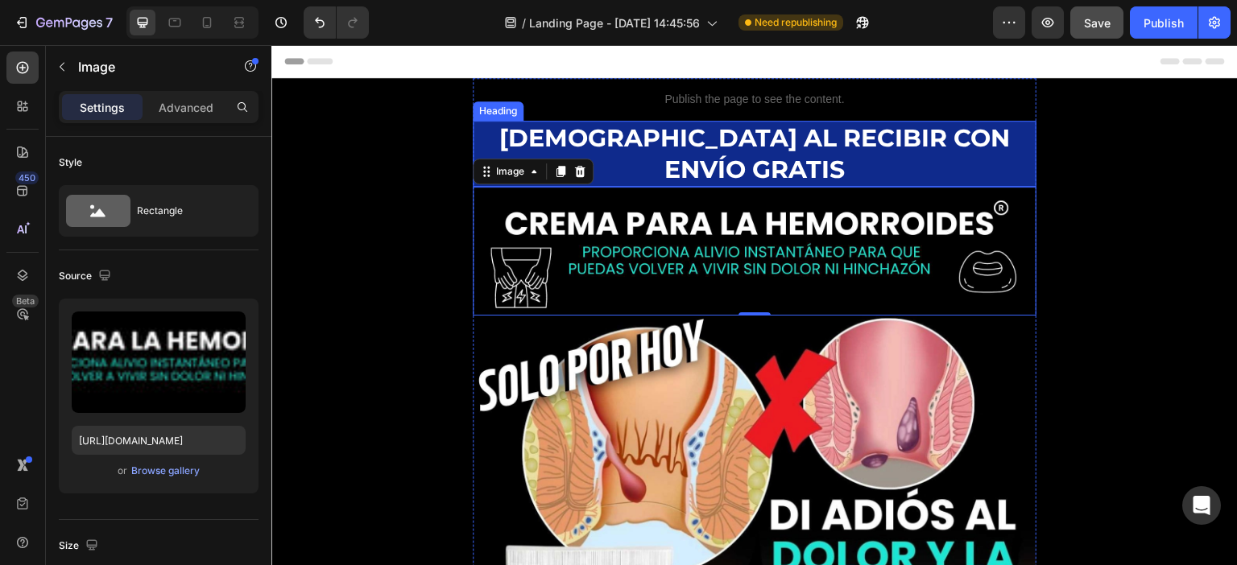
click at [766, 139] on strong "[DEMOGRAPHIC_DATA] AL RECIBIR CON ENVÍO GRATIS" at bounding box center [754, 153] width 511 height 61
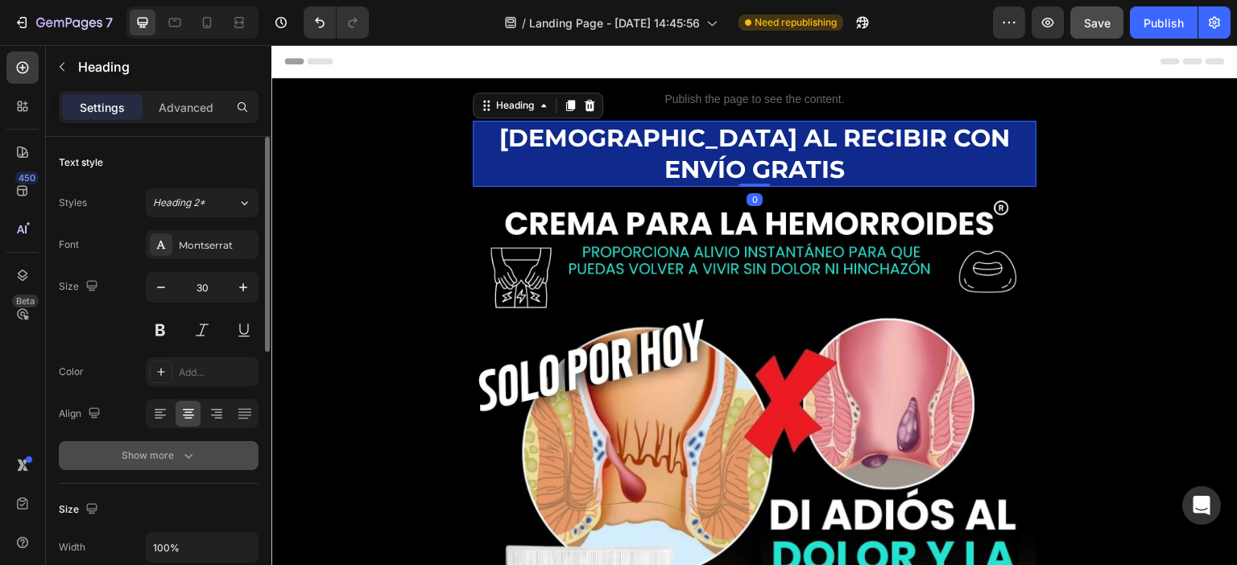
click at [167, 455] on div "Show more" at bounding box center [159, 456] width 75 height 16
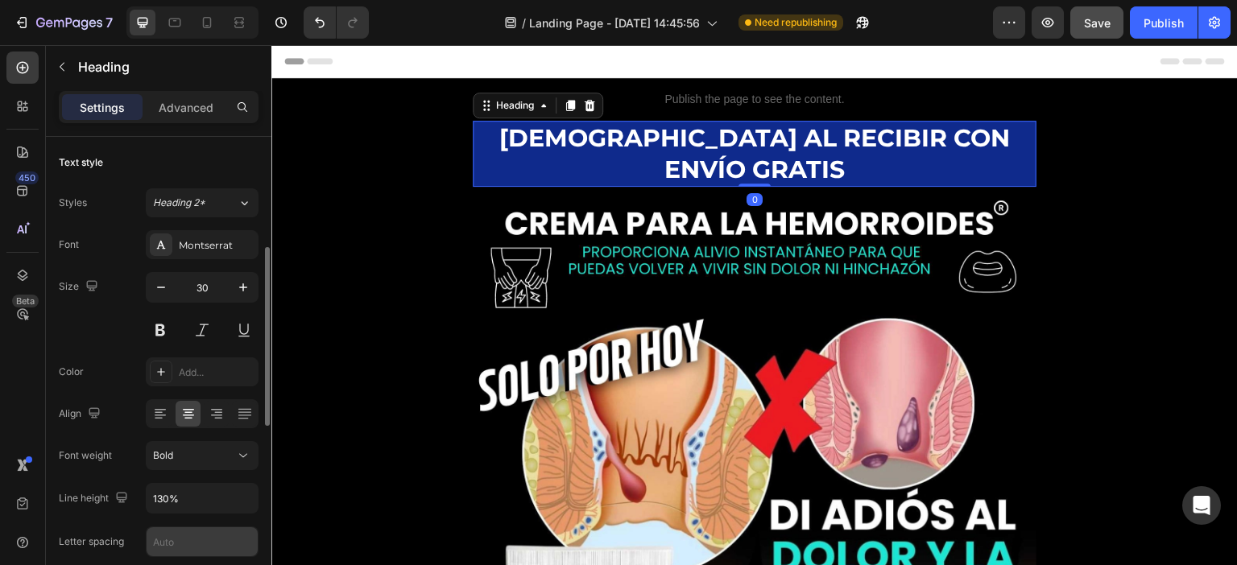
scroll to position [81, 0]
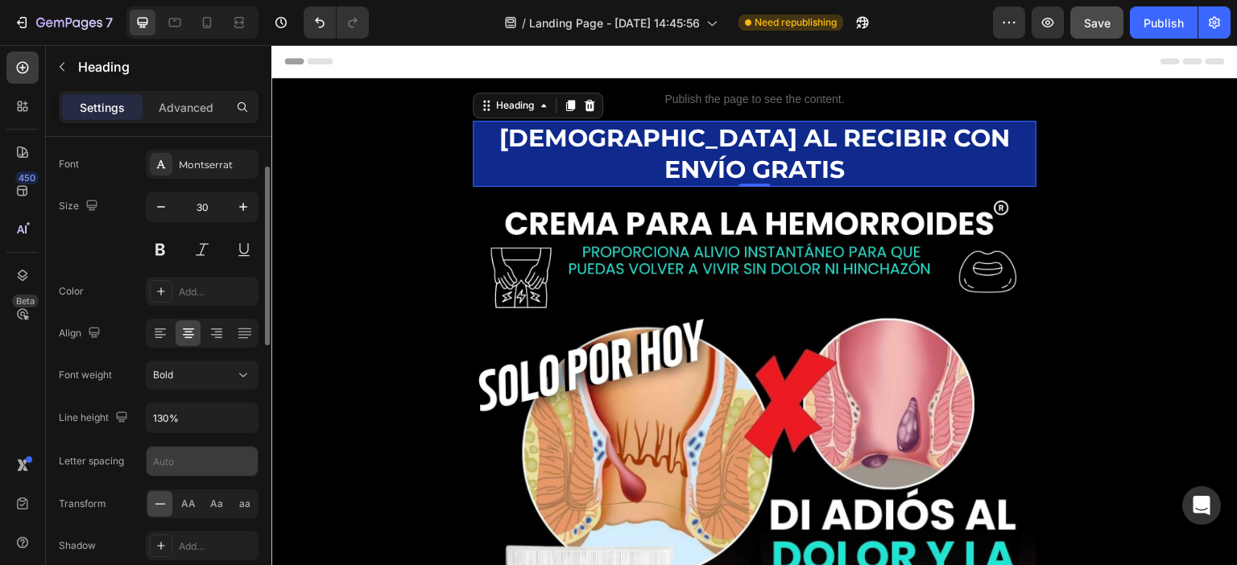
click at [177, 465] on input "text" at bounding box center [202, 461] width 111 height 29
type input "a"
type input "Auto"
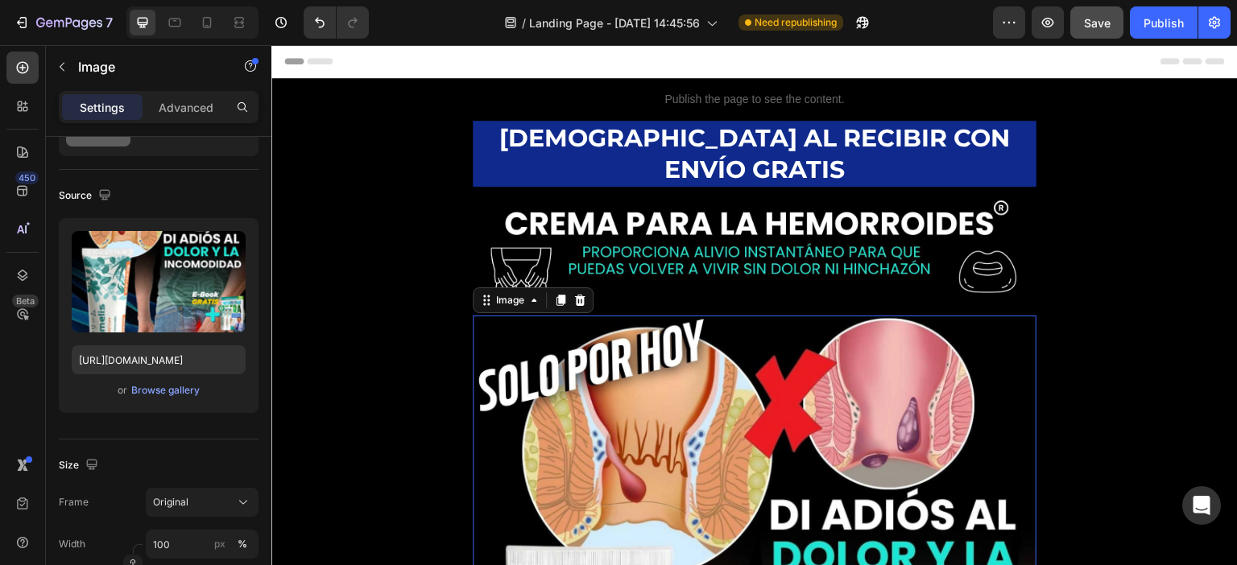
scroll to position [0, 0]
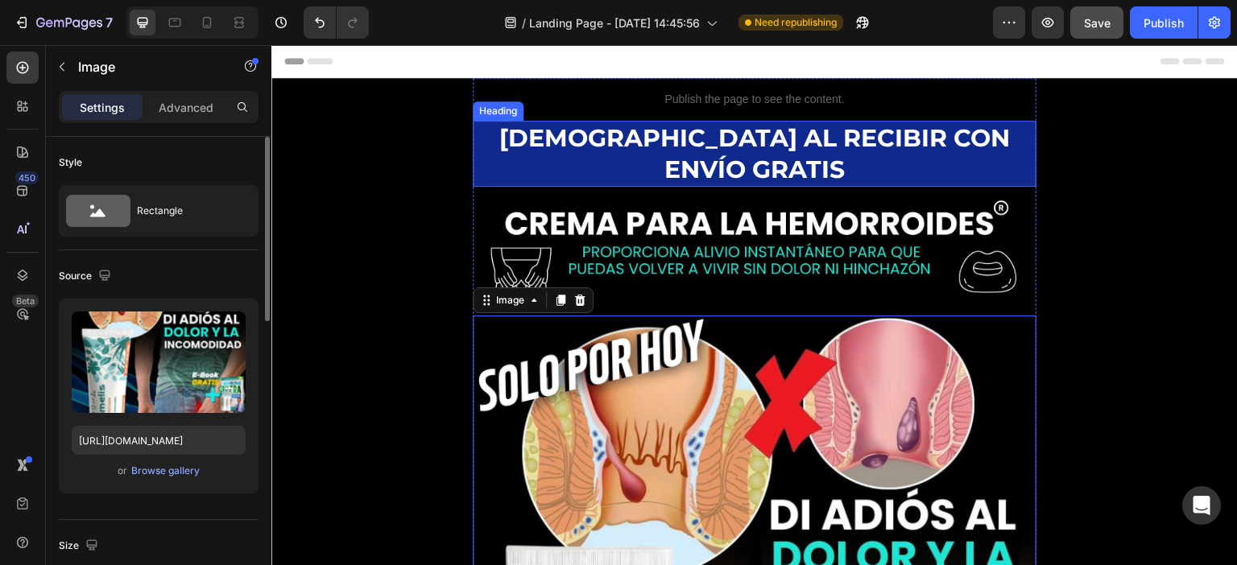
click at [713, 131] on strong "[DEMOGRAPHIC_DATA] AL RECIBIR CON ENVÍO GRATIS" at bounding box center [754, 153] width 511 height 61
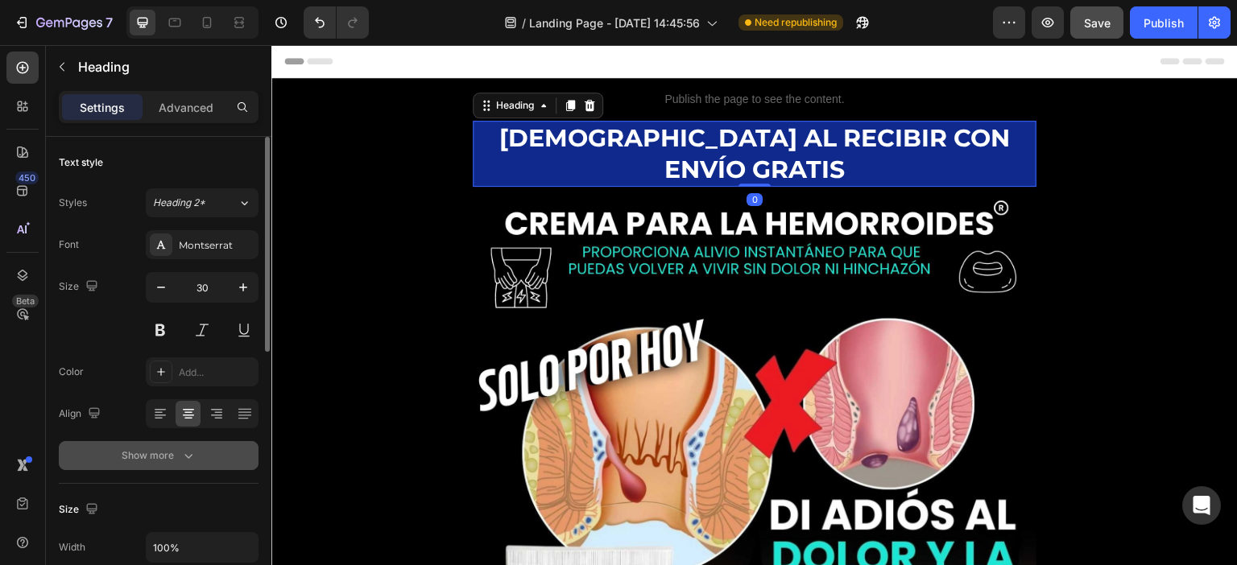
click at [167, 456] on div "Show more" at bounding box center [159, 456] width 75 height 16
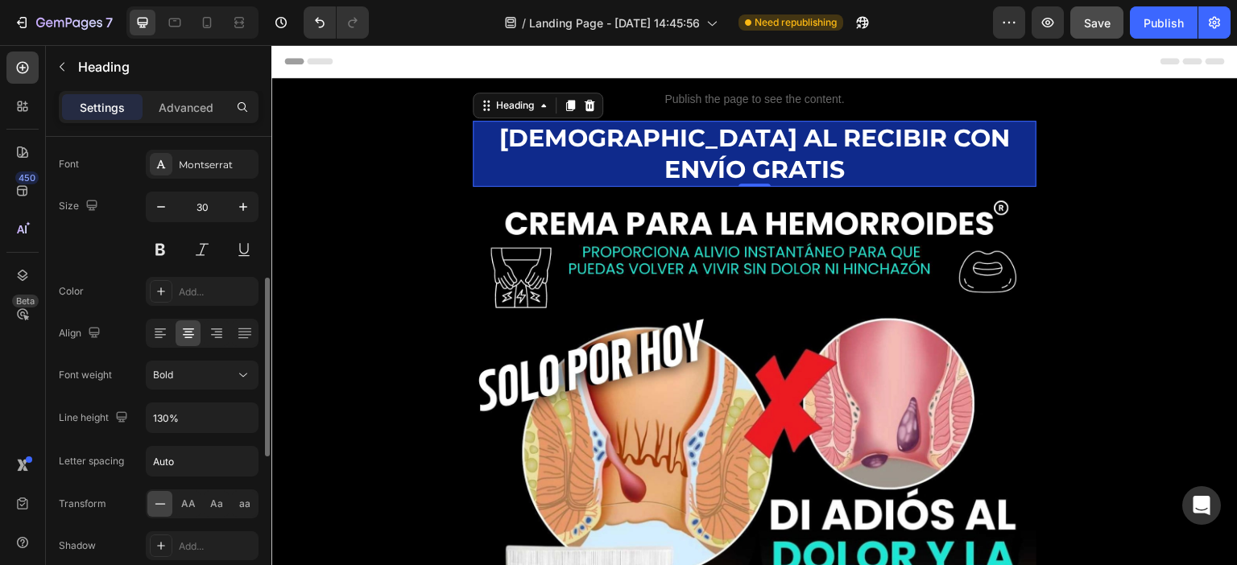
scroll to position [161, 0]
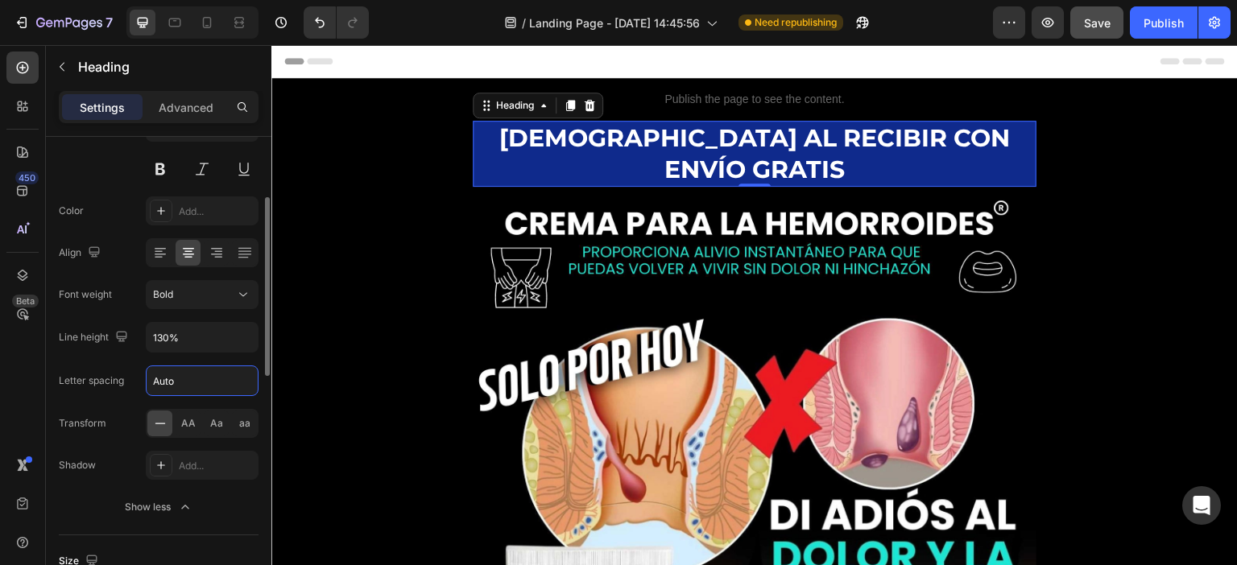
click at [184, 376] on input "Auto" at bounding box center [202, 380] width 111 height 29
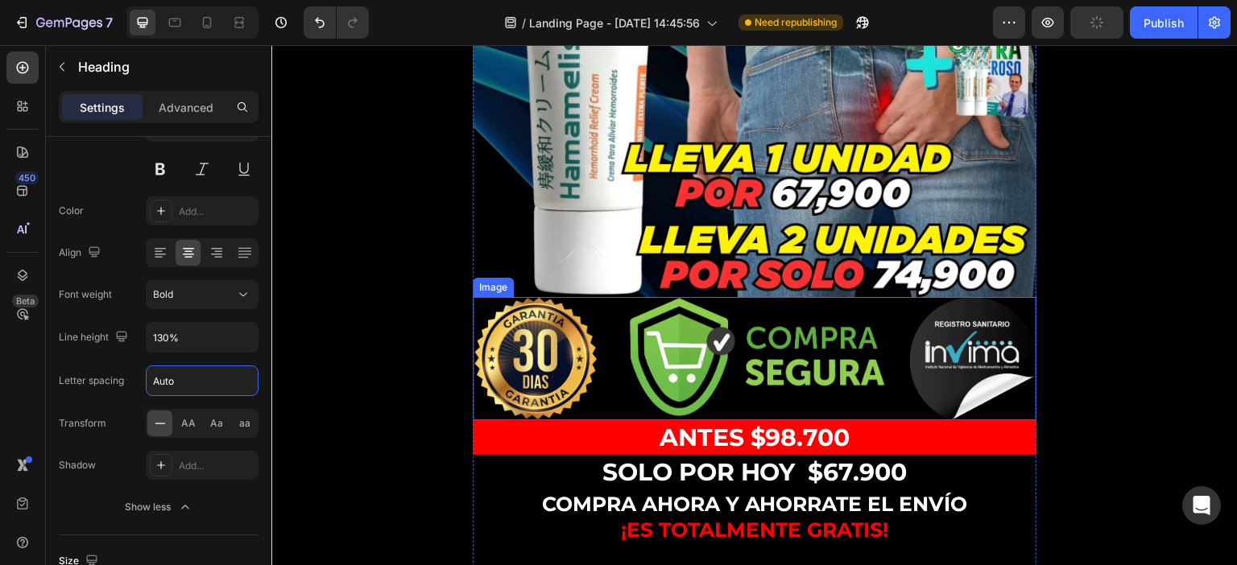
scroll to position [725, 0]
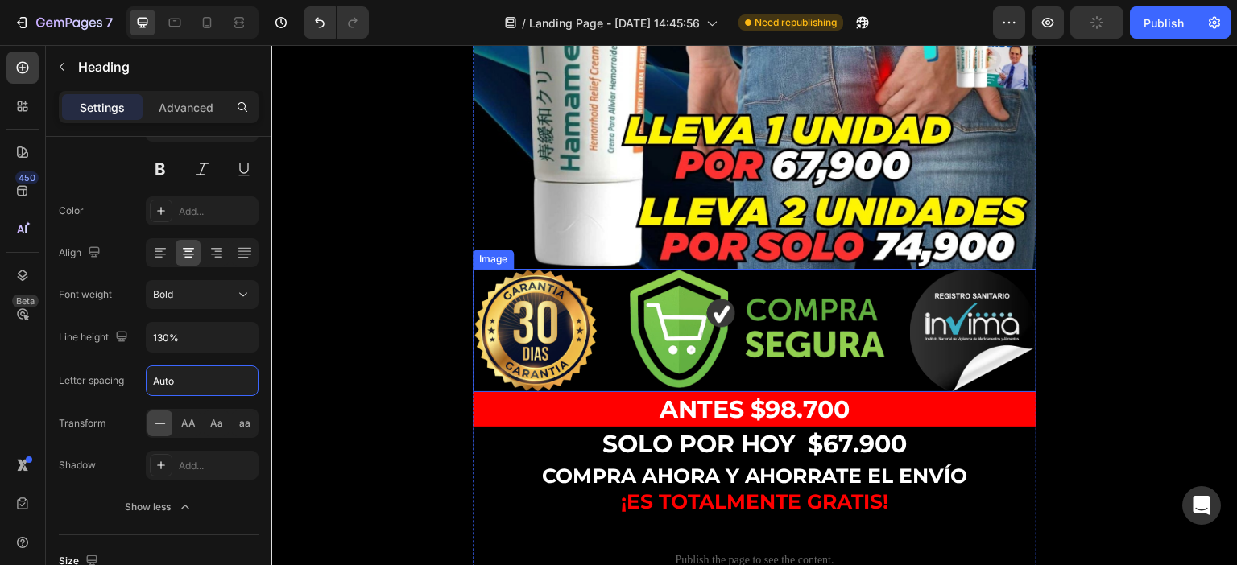
click at [746, 291] on img at bounding box center [755, 330] width 564 height 123
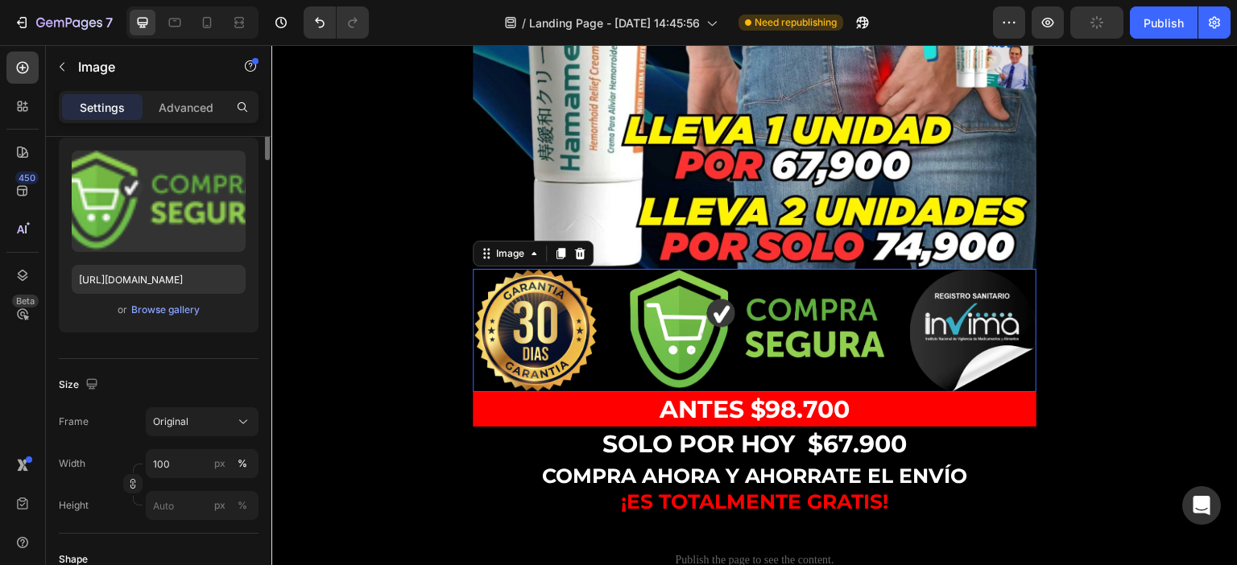
scroll to position [0, 0]
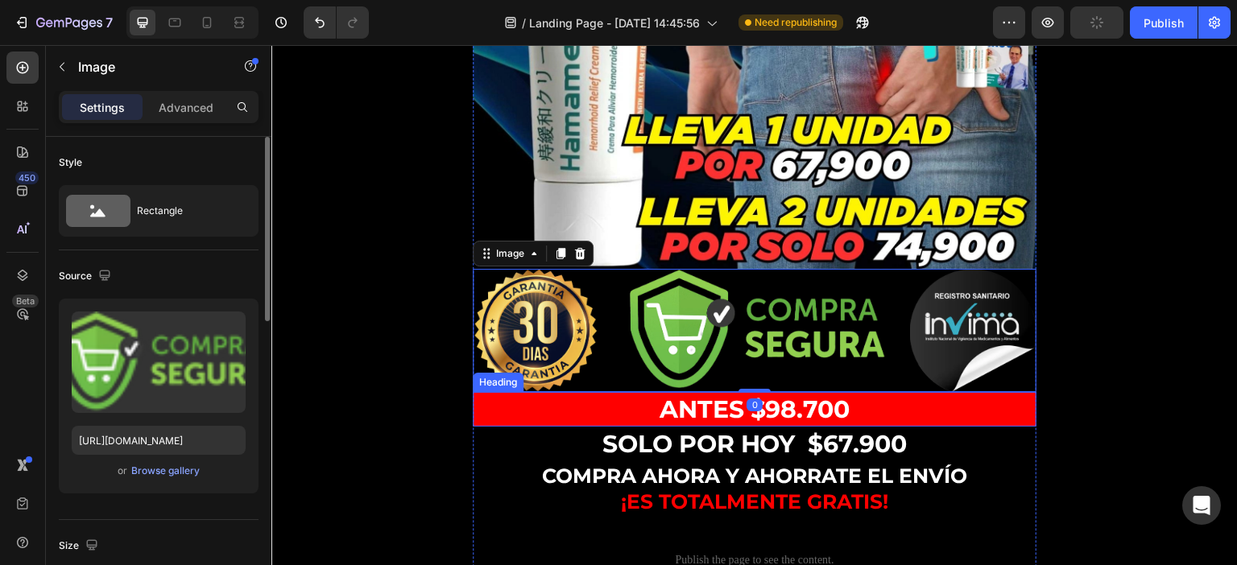
click at [743, 395] on strong "ANTES $98.700" at bounding box center [754, 410] width 191 height 30
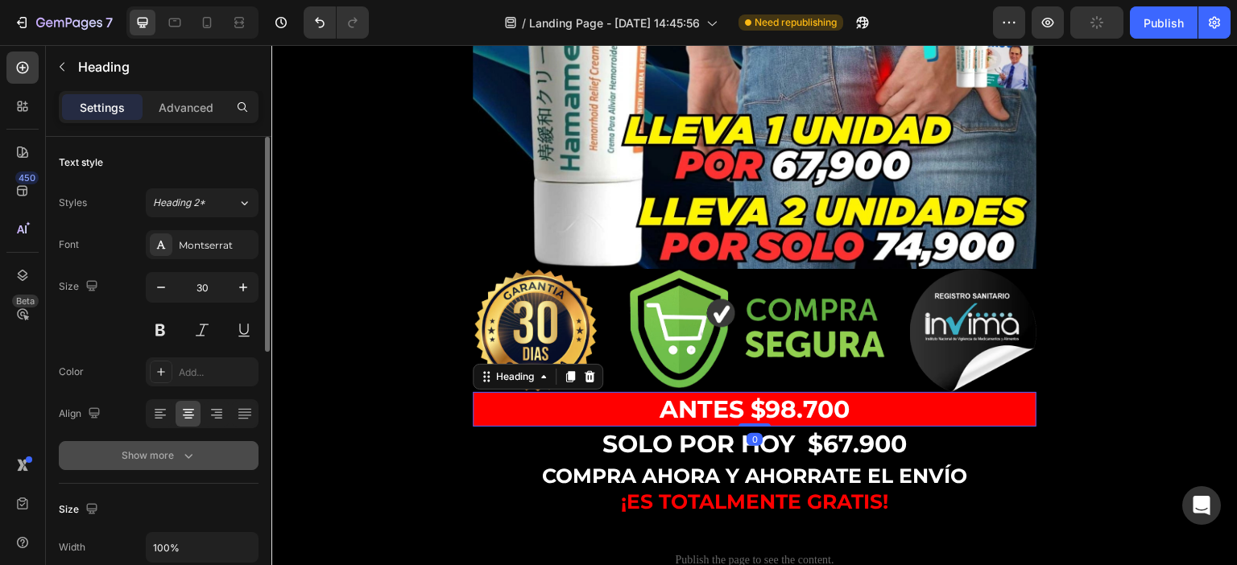
click at [190, 455] on icon "button" at bounding box center [188, 456] width 8 height 5
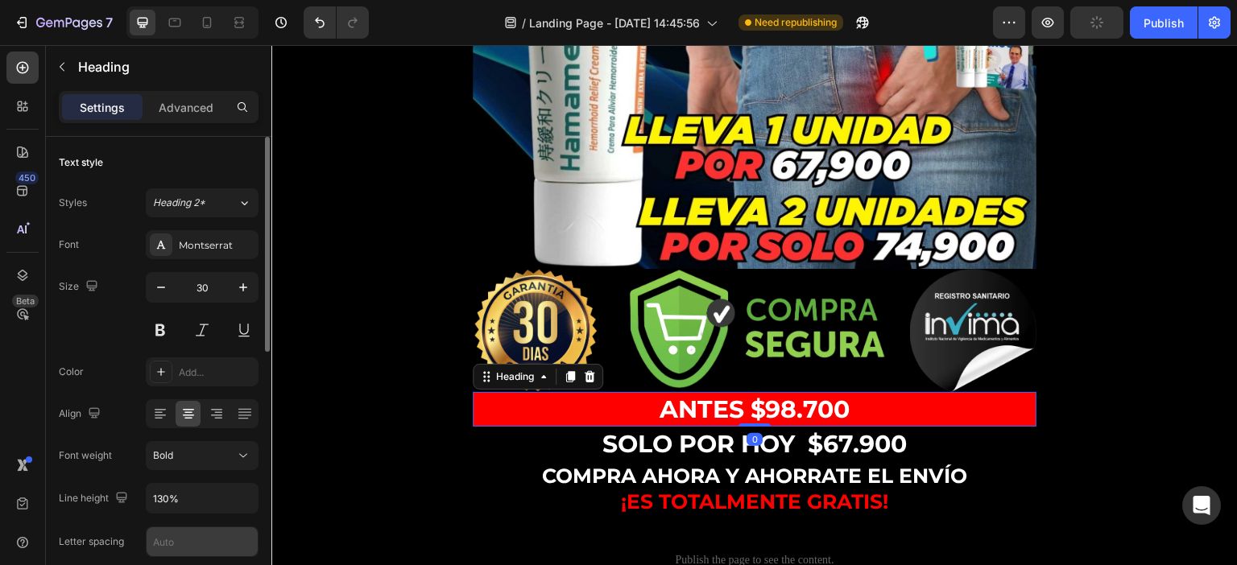
click at [166, 535] on input "text" at bounding box center [202, 541] width 111 height 29
paste input "Auto"
type input "Auto"
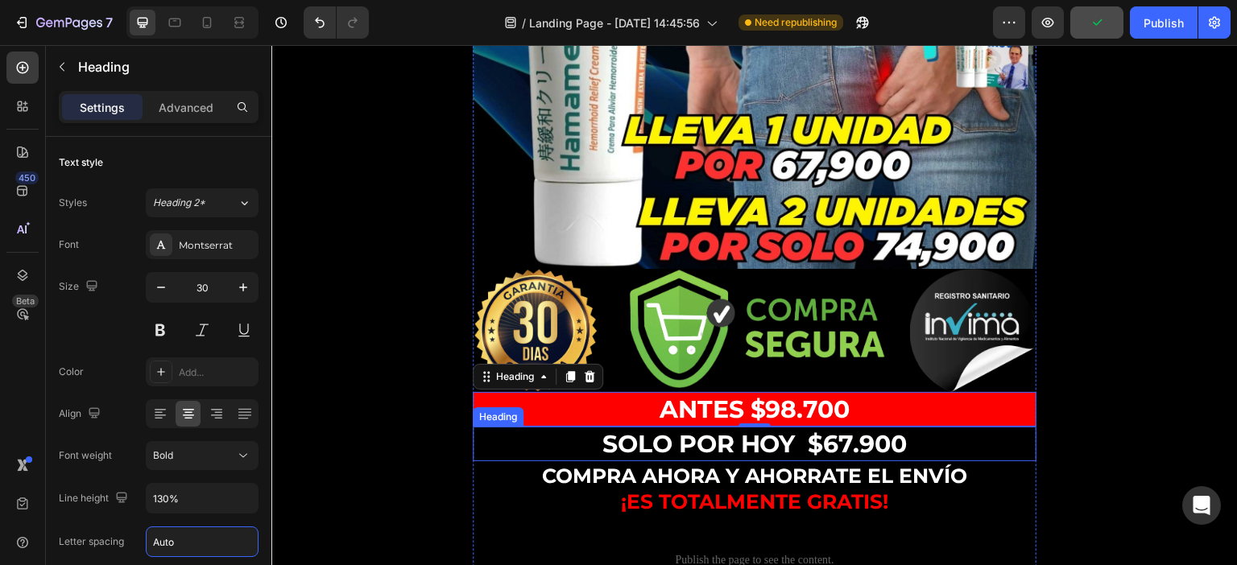
click at [684, 429] on strong "SOLO POR HOY $67" at bounding box center [727, 444] width 251 height 30
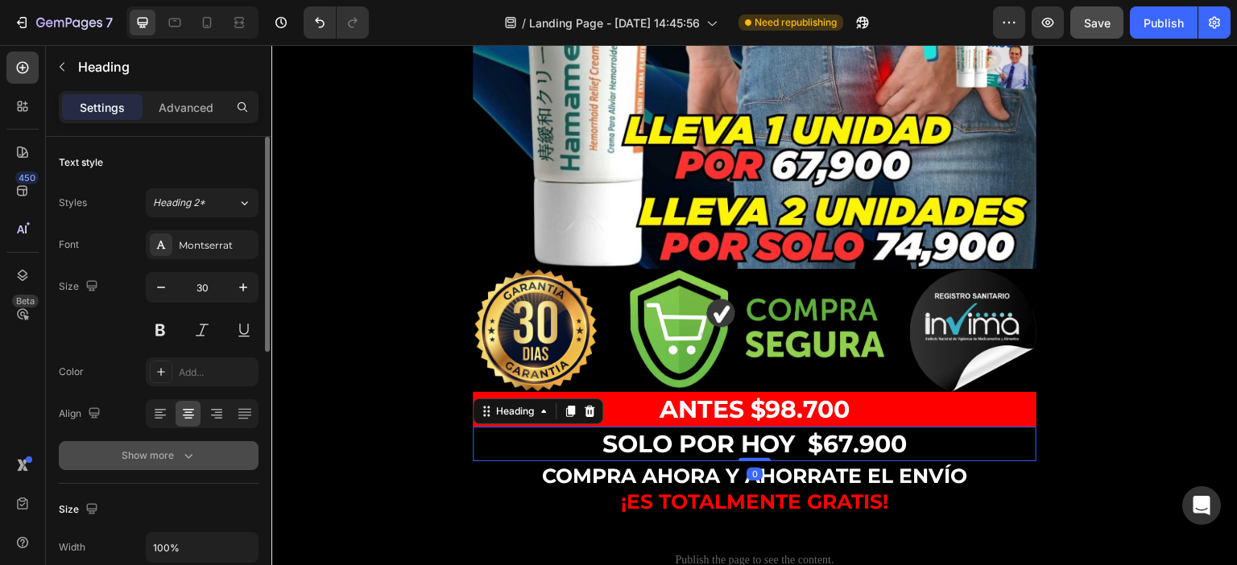
click at [181, 462] on icon "button" at bounding box center [188, 456] width 16 height 16
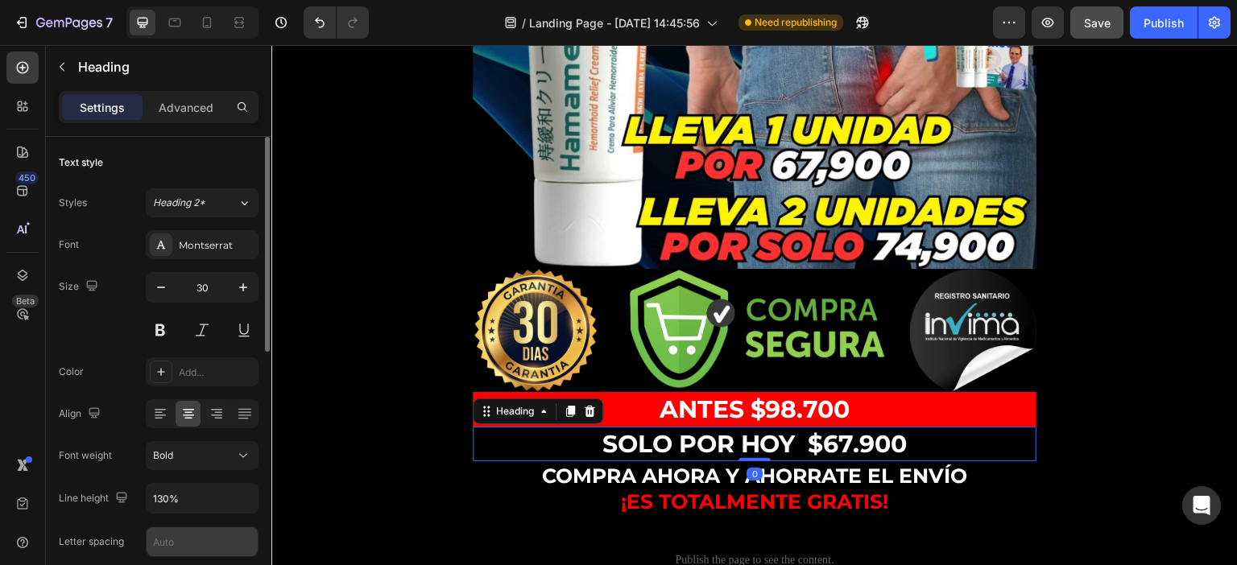
drag, startPoint x: 156, startPoint y: 528, endPoint x: 193, endPoint y: 537, distance: 38.1
click at [157, 531] on input "text" at bounding box center [202, 541] width 111 height 29
paste input "Auto"
type input "Auto"
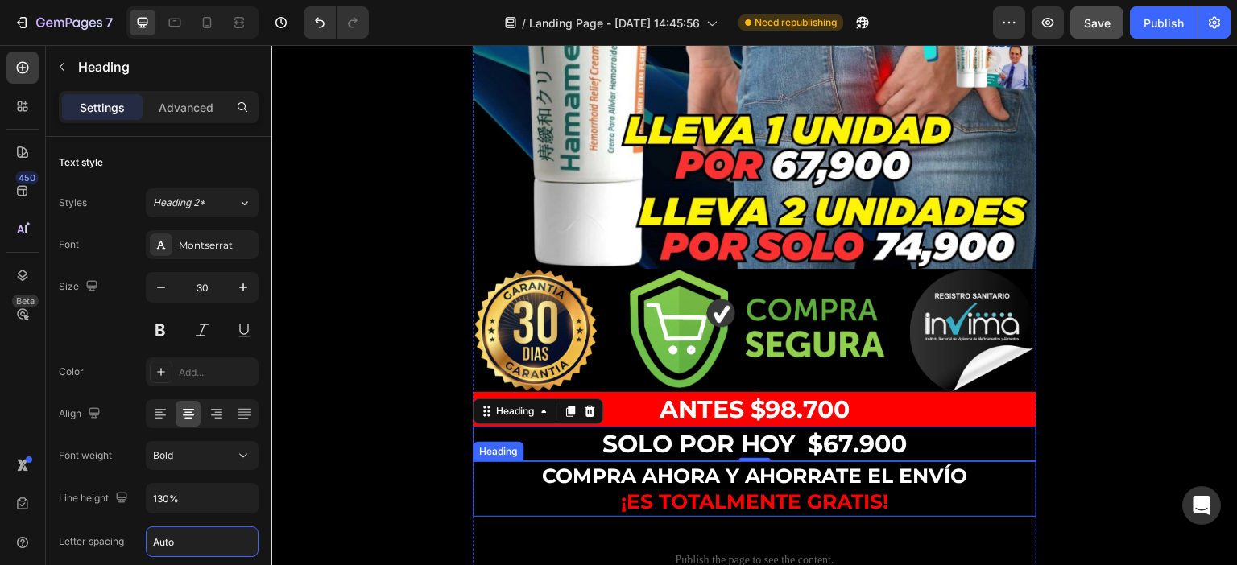
click at [671, 464] on span "COMPRA AHORA Y AHORRATE EL ENVÍO" at bounding box center [755, 476] width 426 height 24
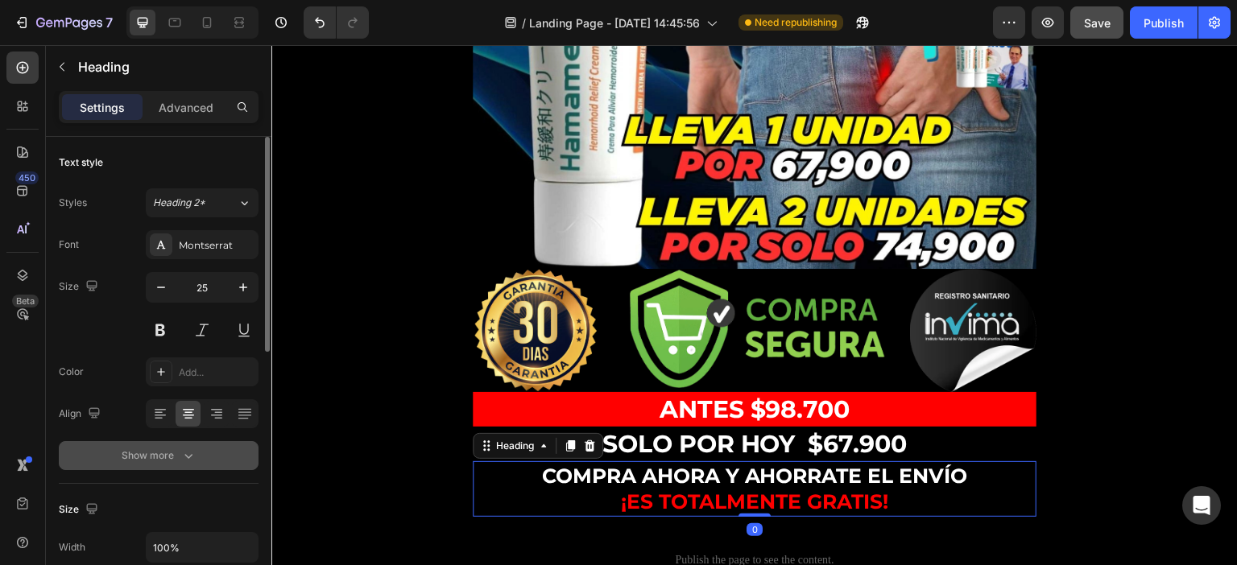
click at [199, 458] on button "Show more" at bounding box center [159, 455] width 200 height 29
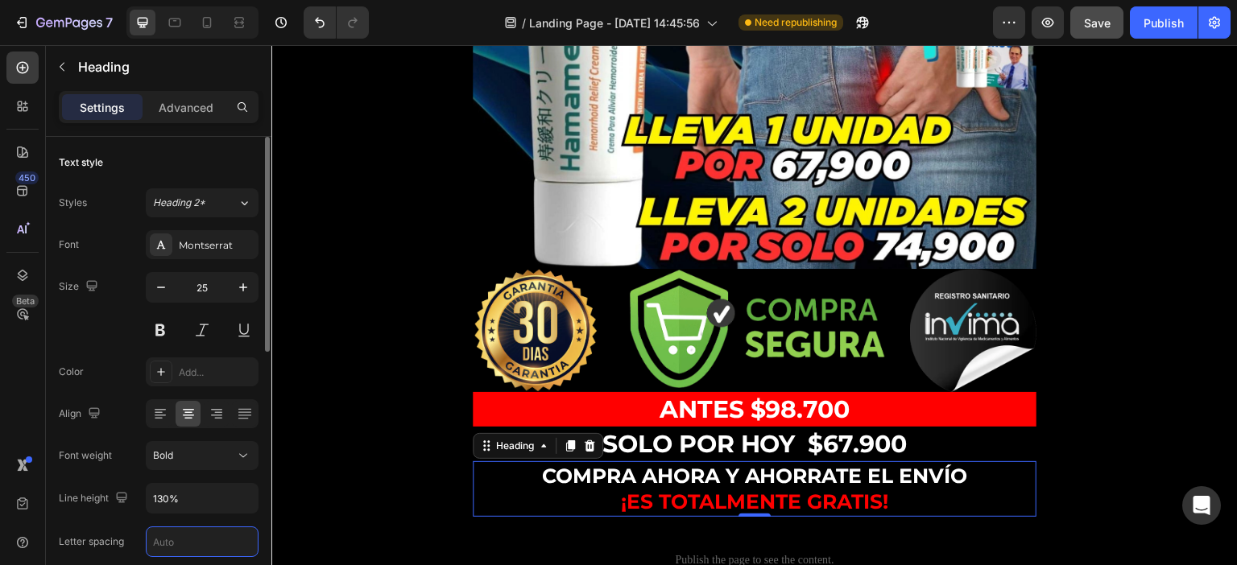
click at [171, 535] on input "text" at bounding box center [202, 541] width 111 height 29
paste input "Auto"
type input "Auto"
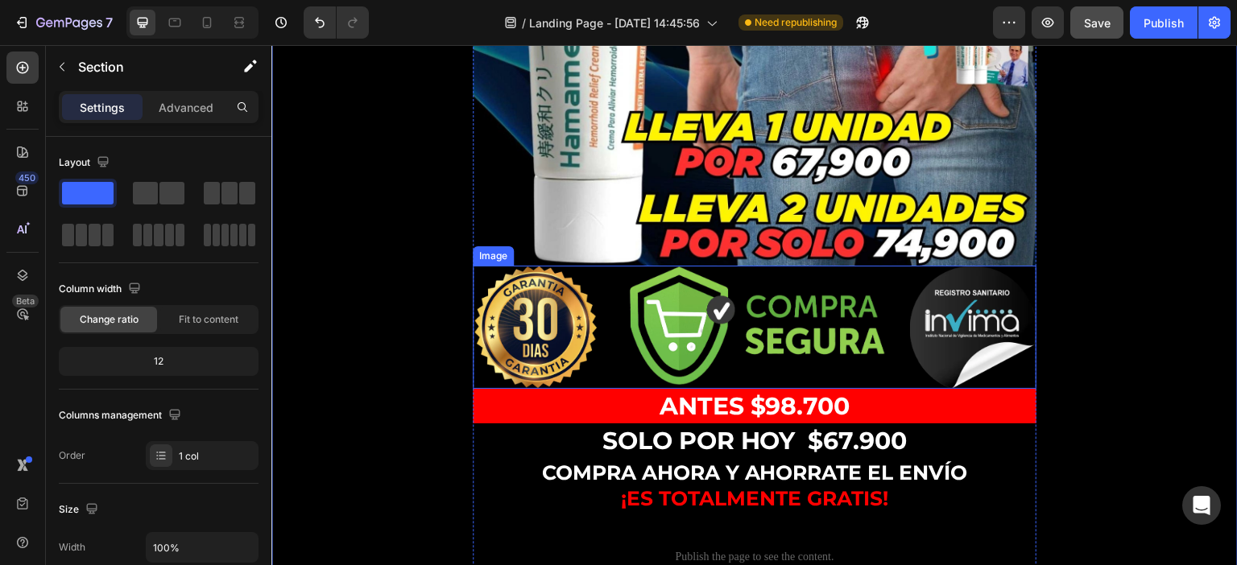
scroll to position [886, 0]
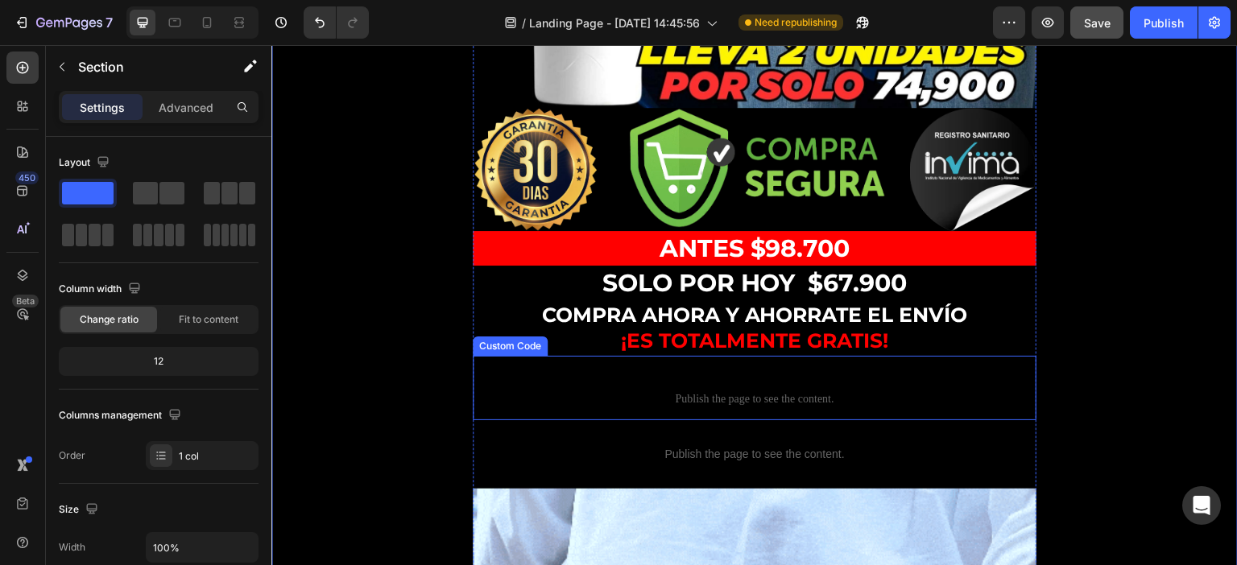
click at [739, 356] on p "Custom code Publish the page to see the content." at bounding box center [755, 388] width 564 height 64
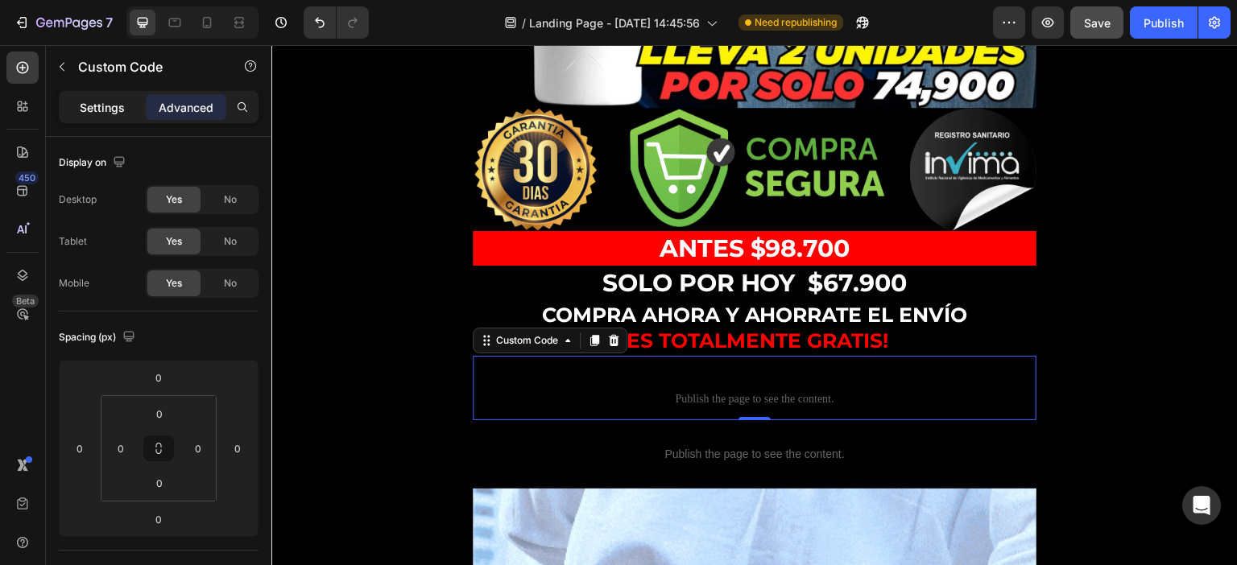
click at [89, 94] on div "Settings" at bounding box center [102, 107] width 81 height 26
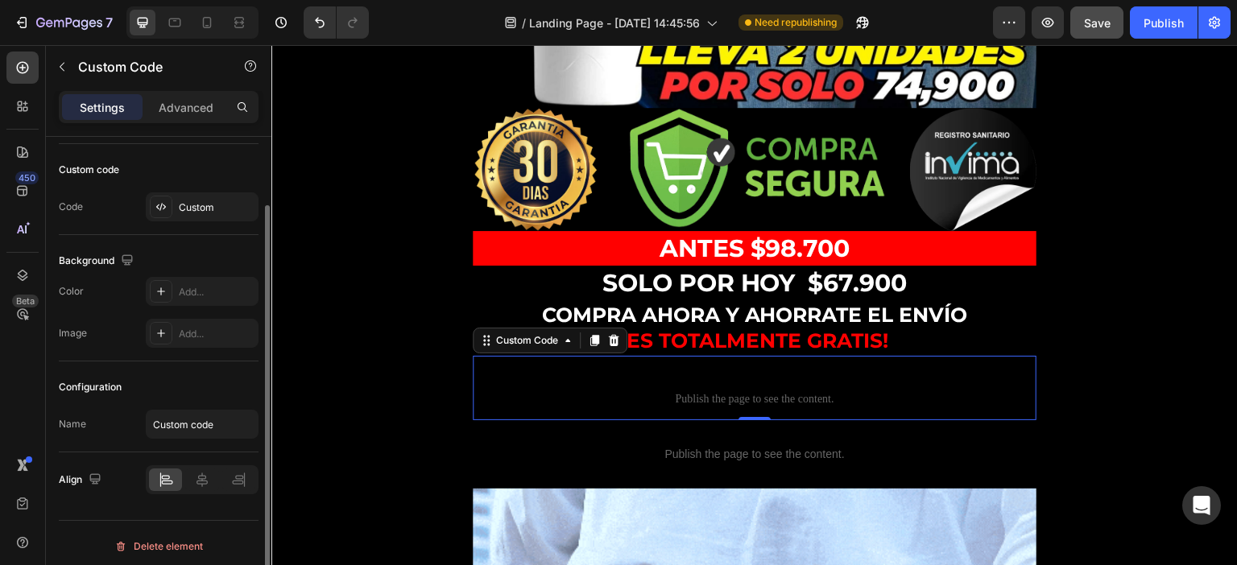
scroll to position [86, 0]
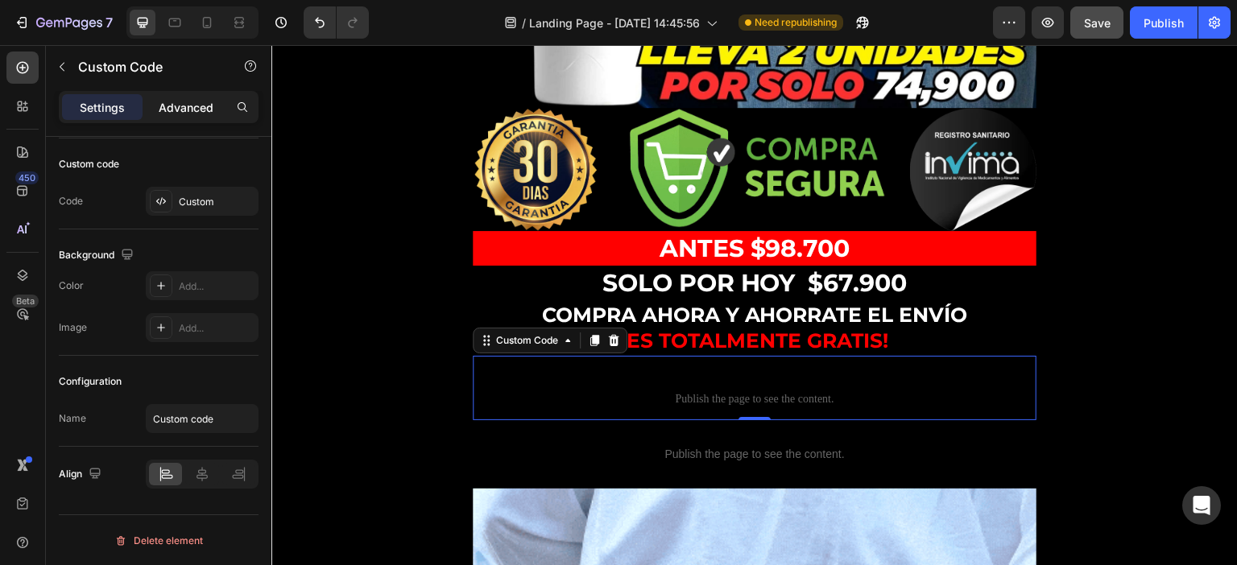
click at [184, 112] on p "Advanced" at bounding box center [186, 107] width 55 height 17
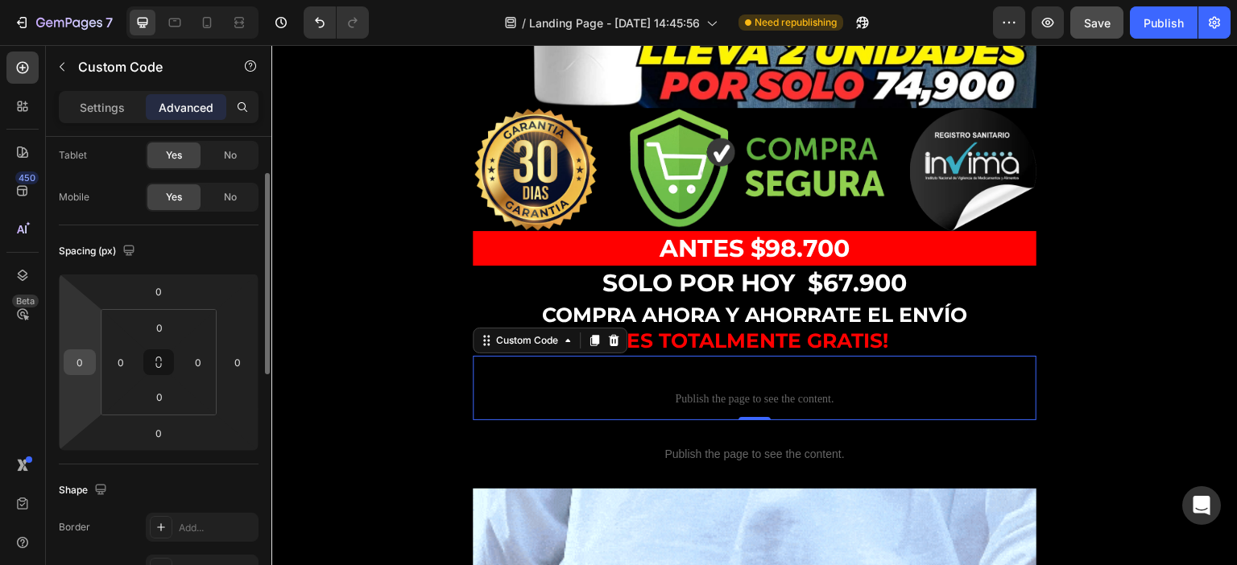
click at [83, 365] on input "0" at bounding box center [80, 362] width 24 height 24
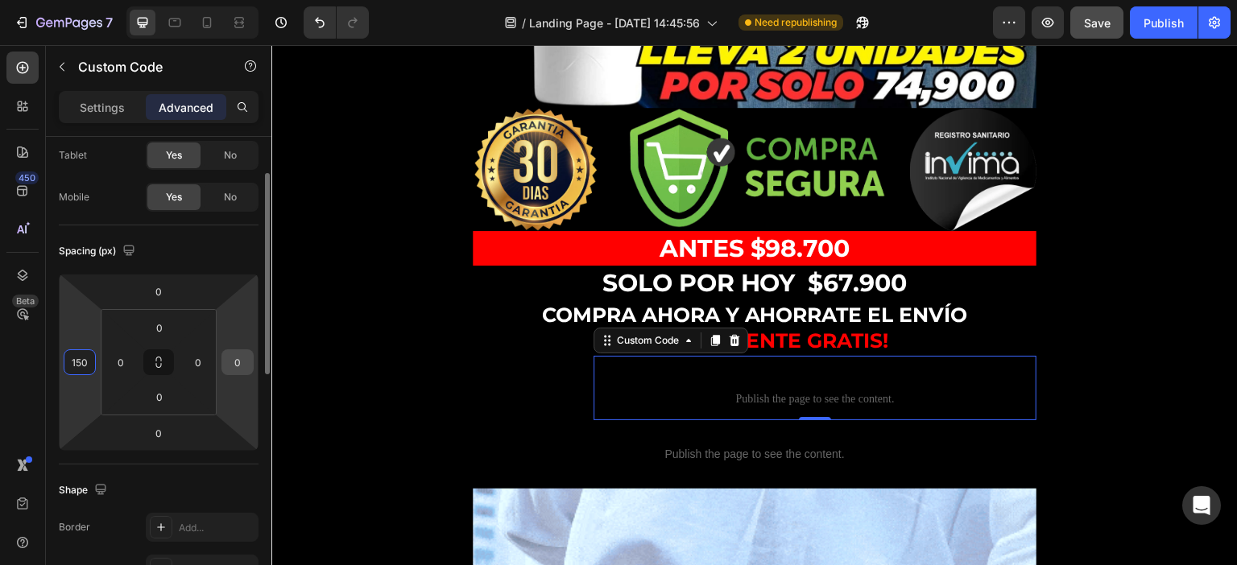
type input "150"
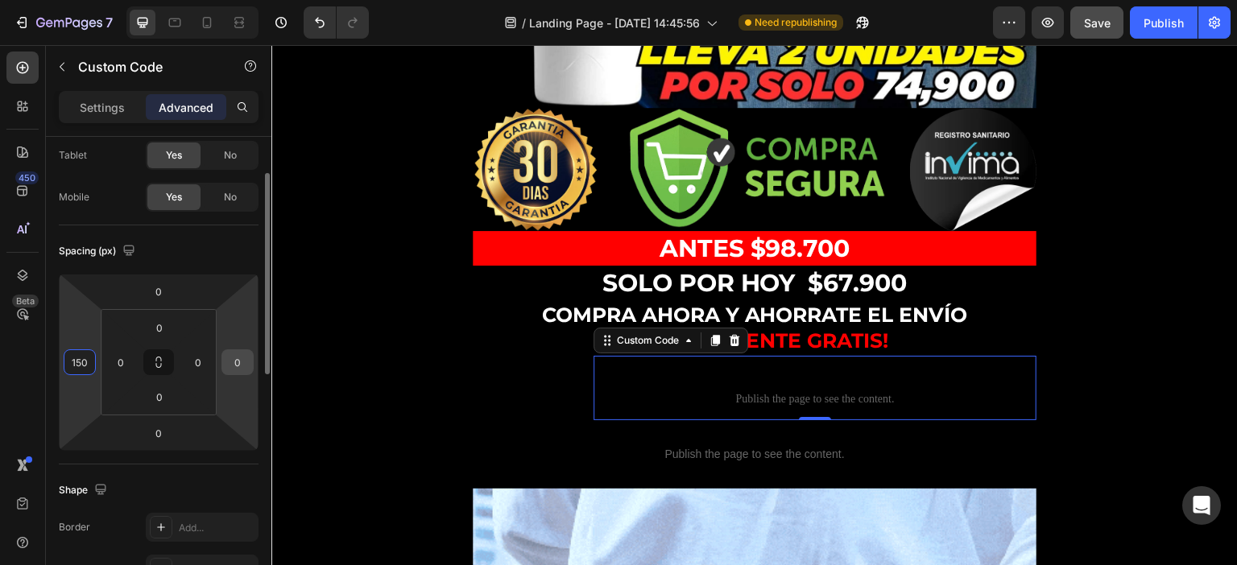
click at [229, 360] on input "0" at bounding box center [237, 362] width 24 height 24
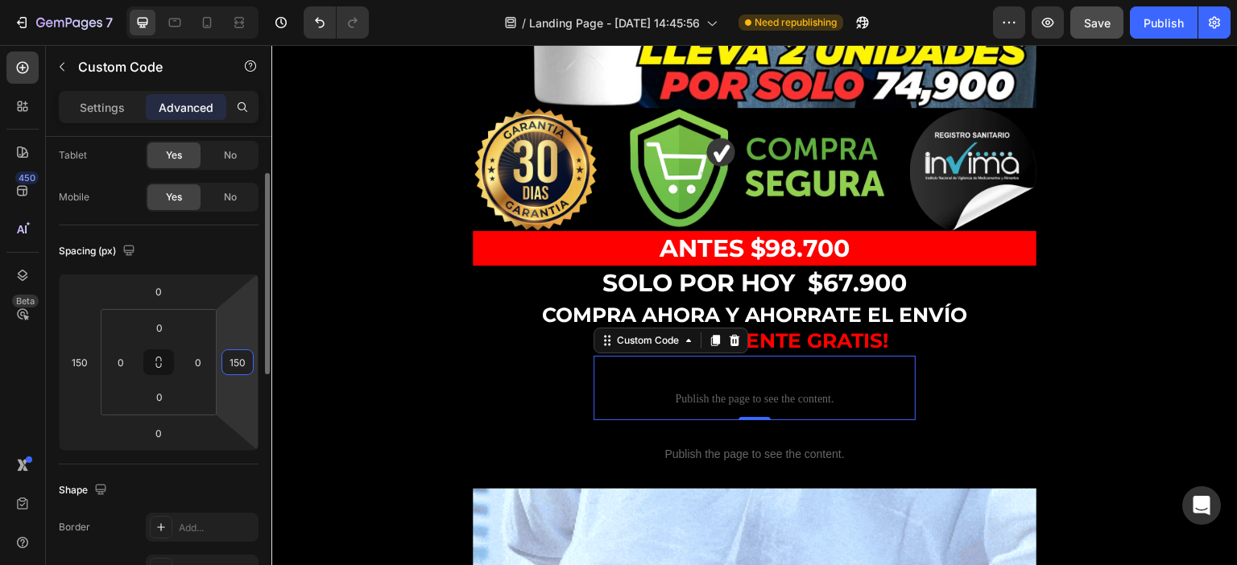
type input "150"
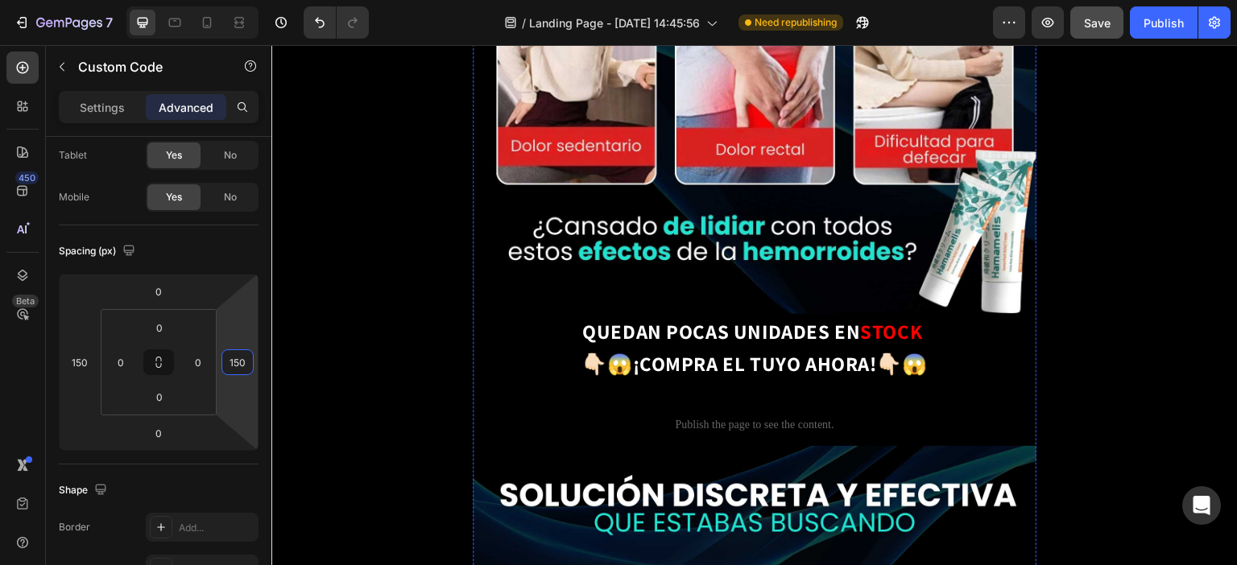
scroll to position [3623, 0]
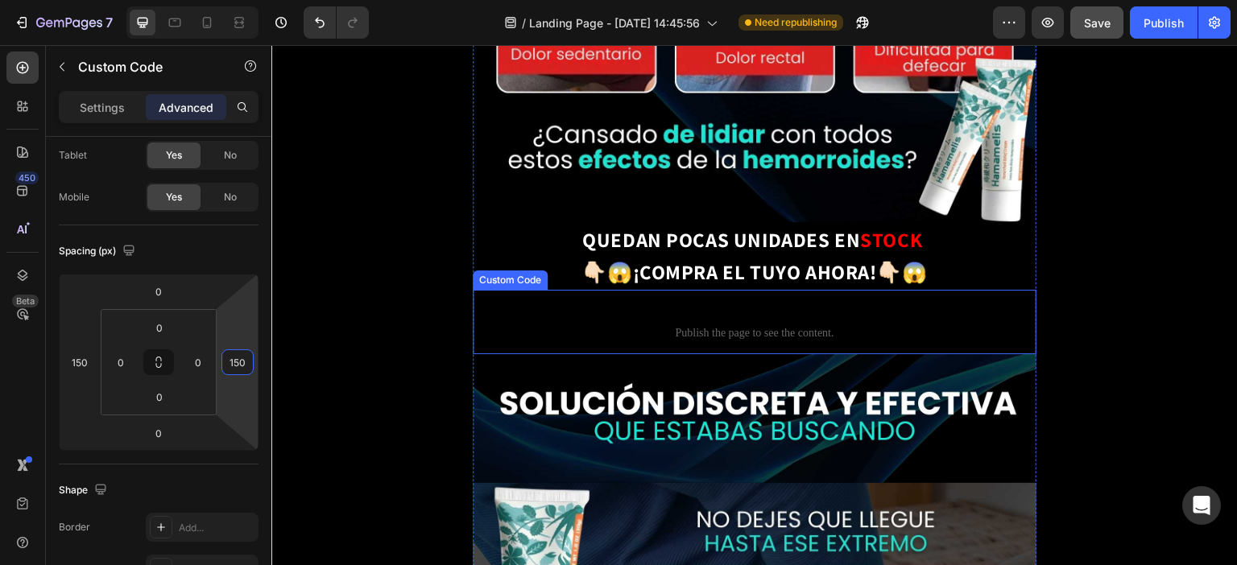
click at [815, 325] on span "Publish the page to see the content." at bounding box center [755, 333] width 564 height 16
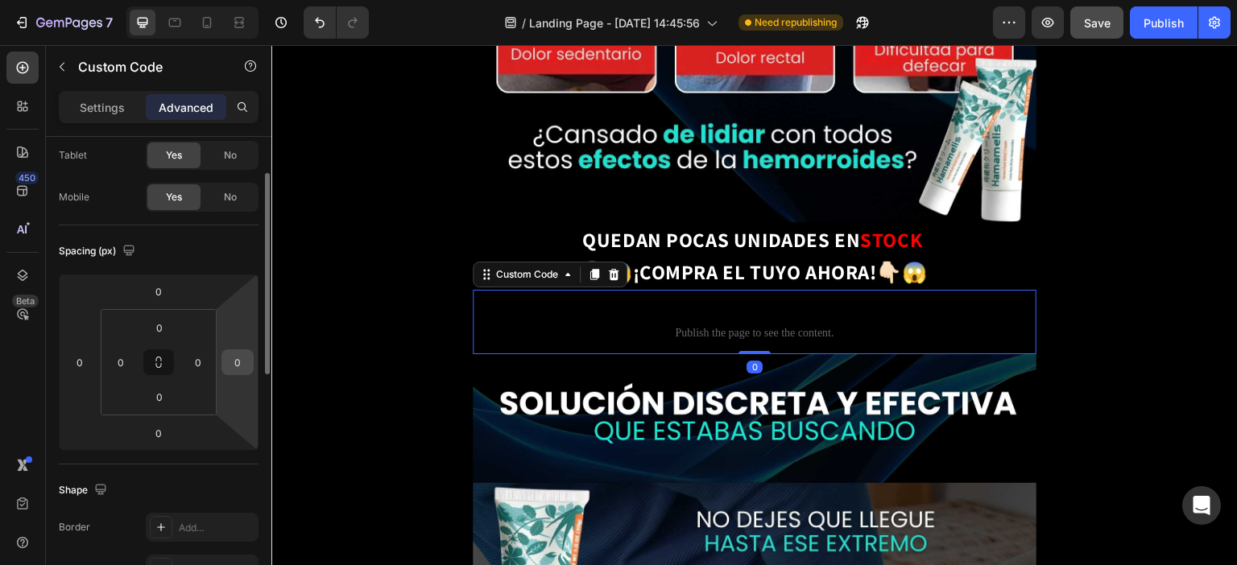
drag, startPoint x: 254, startPoint y: 362, endPoint x: 245, endPoint y: 362, distance: 9.7
click at [254, 0] on html "7 / Landing Page - Aug 26, 14:45:56 Need republishing Preview Save Publish 450 …" at bounding box center [618, 0] width 1237 height 0
click at [249, 362] on input "0" at bounding box center [237, 362] width 24 height 24
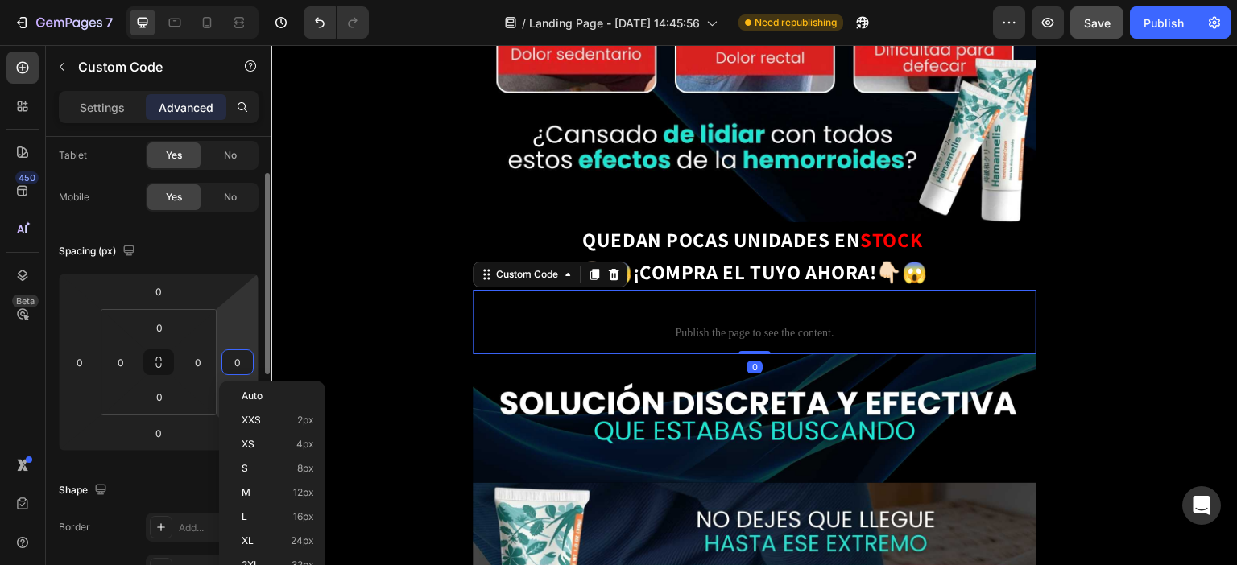
click at [243, 362] on input "0" at bounding box center [237, 362] width 24 height 24
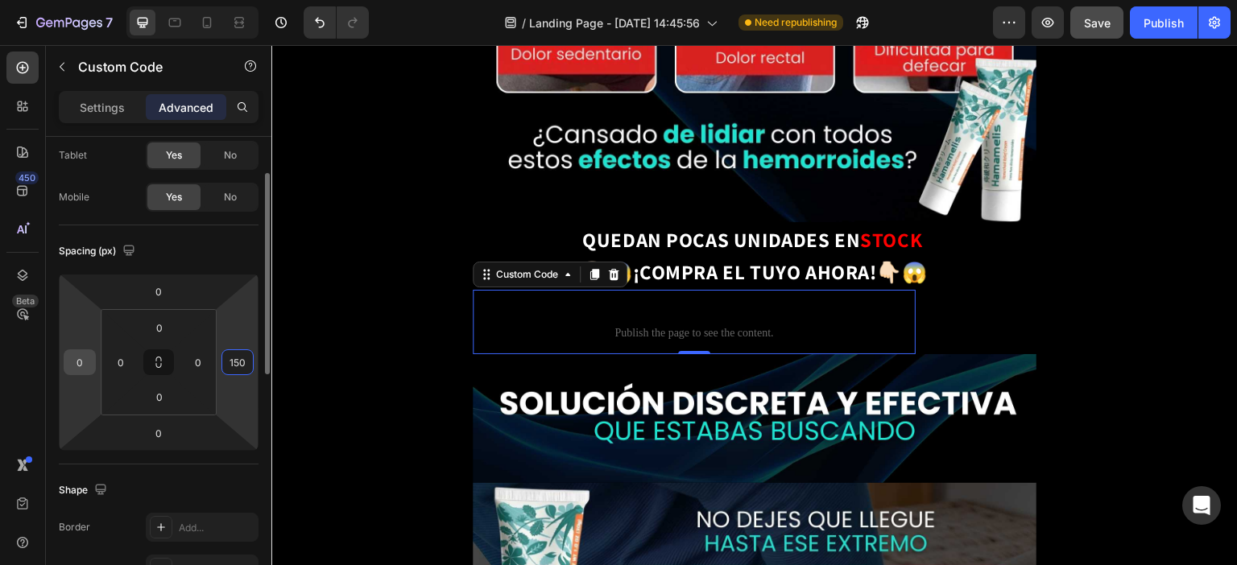
type input "150"
click at [87, 365] on input "0" at bounding box center [80, 362] width 24 height 24
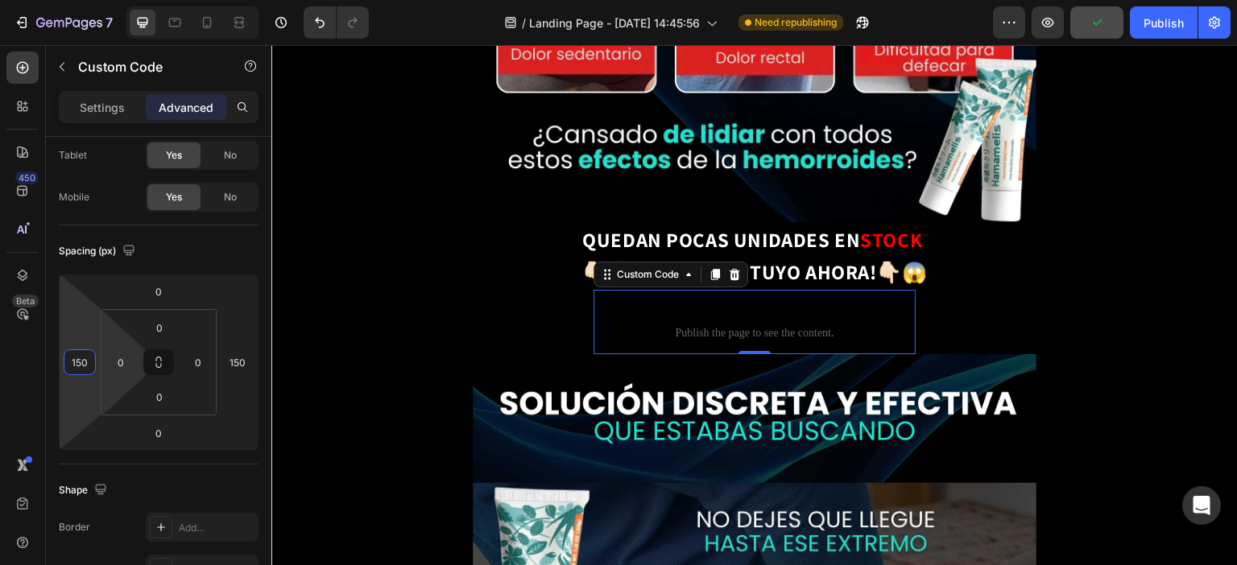
type input "150"
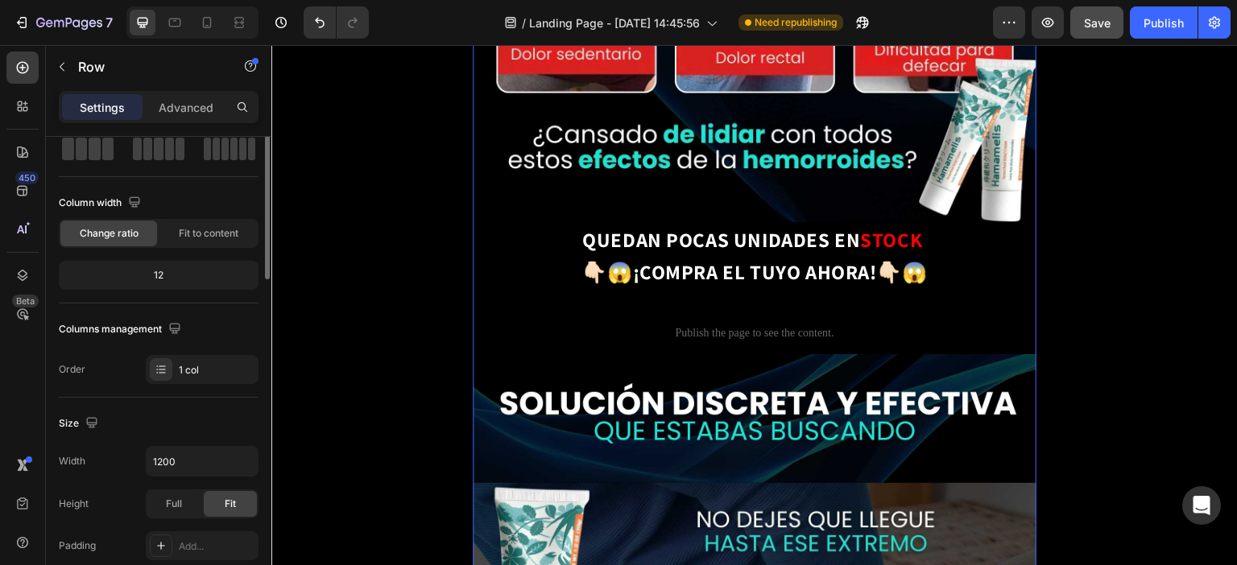
scroll to position [0, 0]
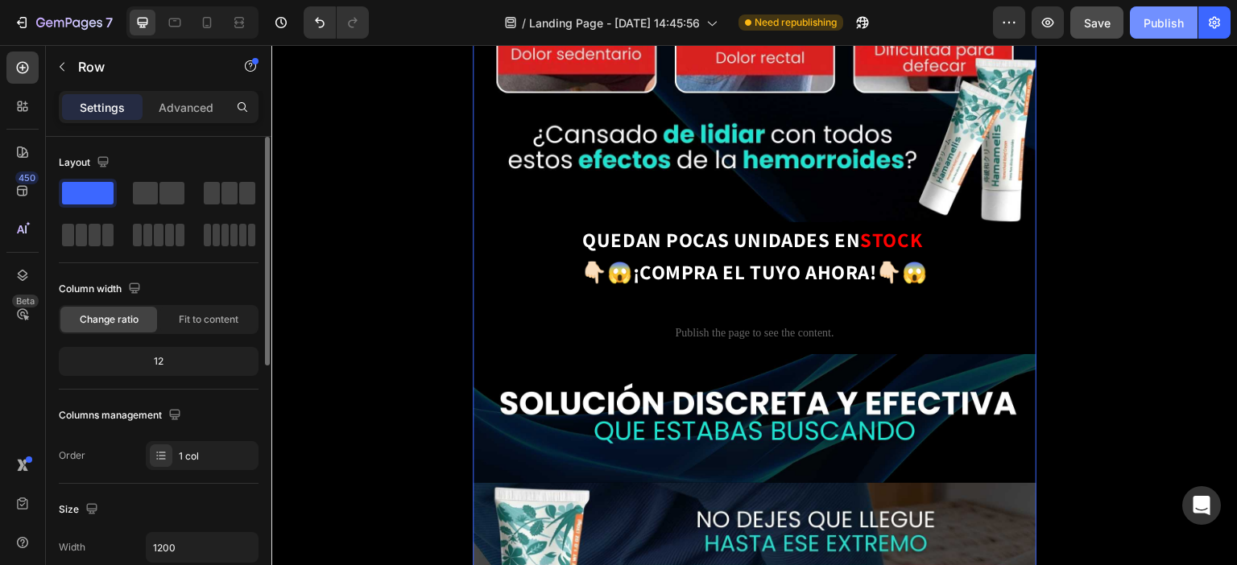
click at [1171, 26] on div "Publish" at bounding box center [1163, 22] width 40 height 17
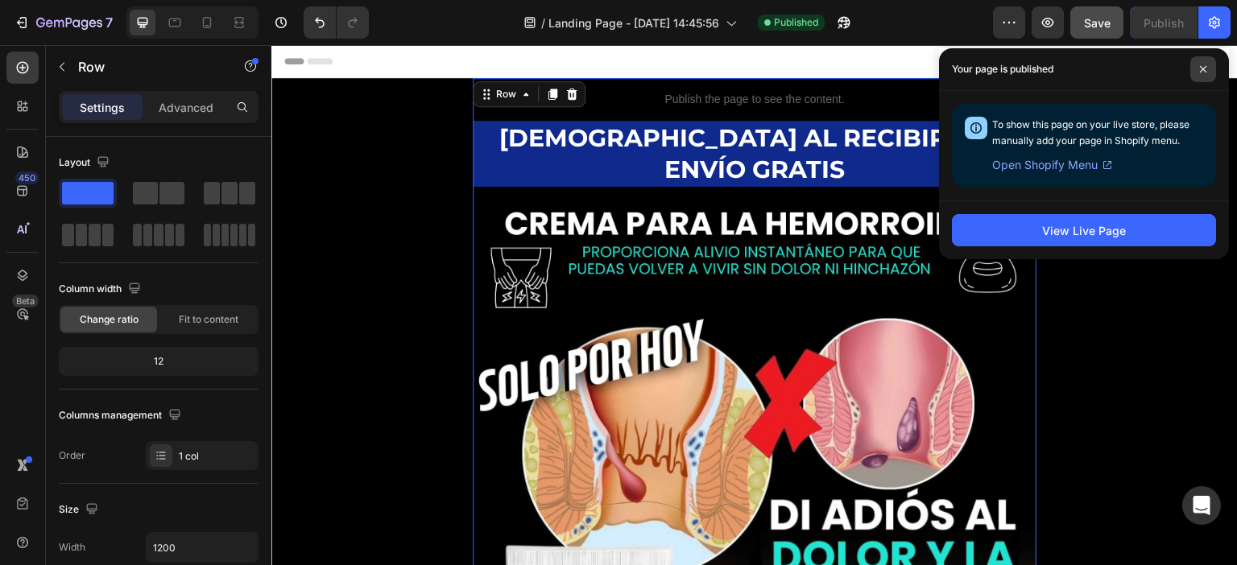
click at [1204, 69] on icon at bounding box center [1203, 69] width 6 height 6
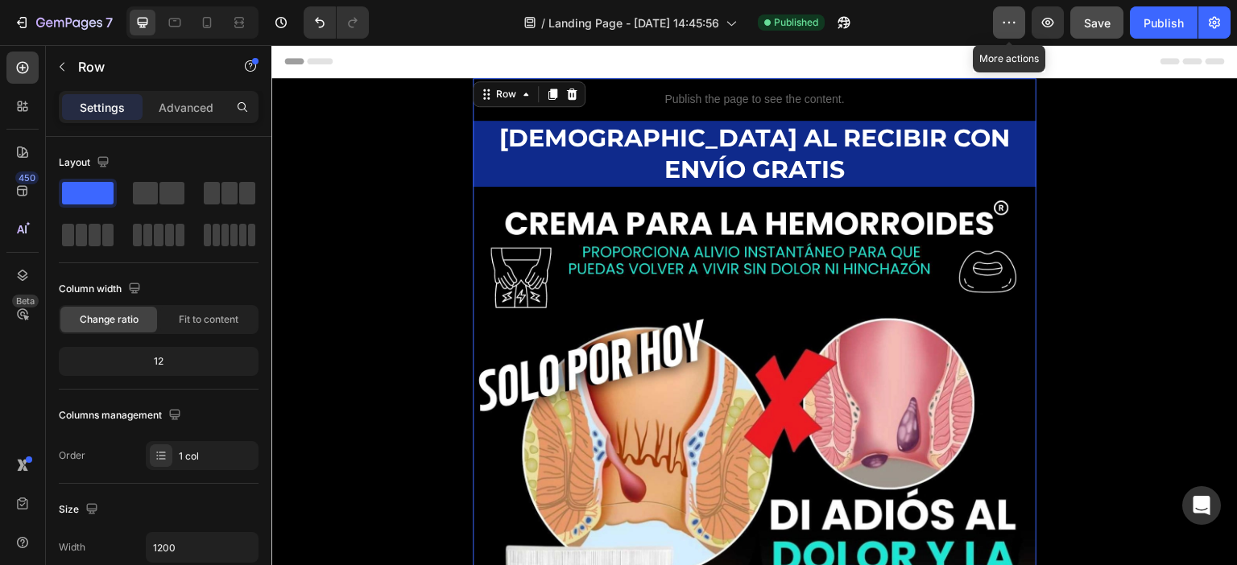
click at [1002, 19] on icon "button" at bounding box center [1009, 22] width 16 height 16
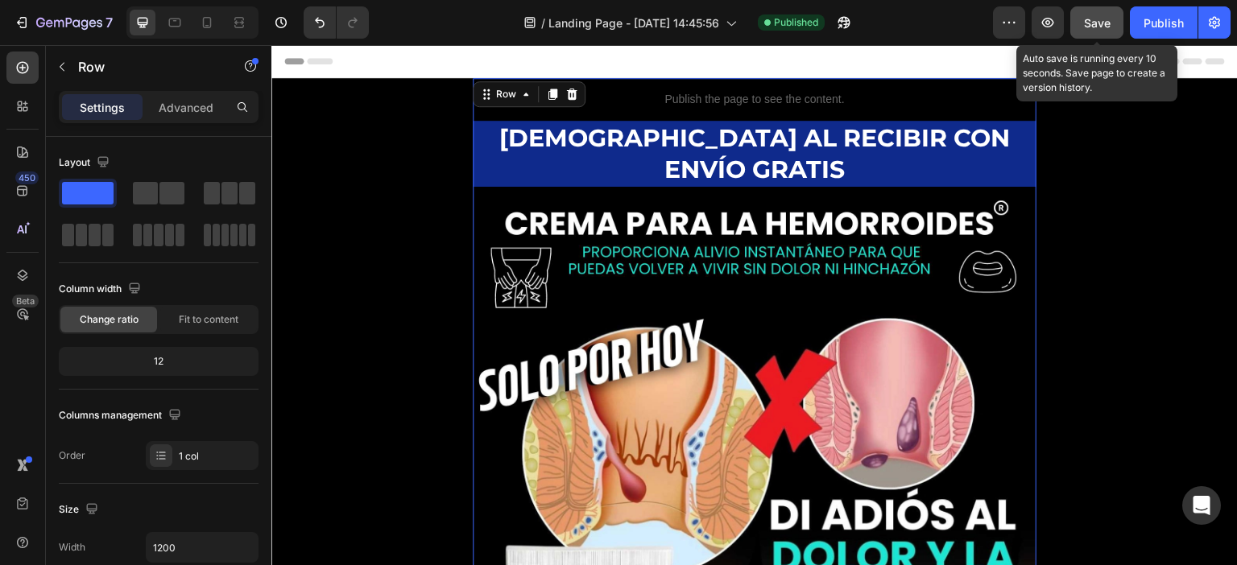
click at [1101, 21] on span "Save" at bounding box center [1097, 23] width 27 height 14
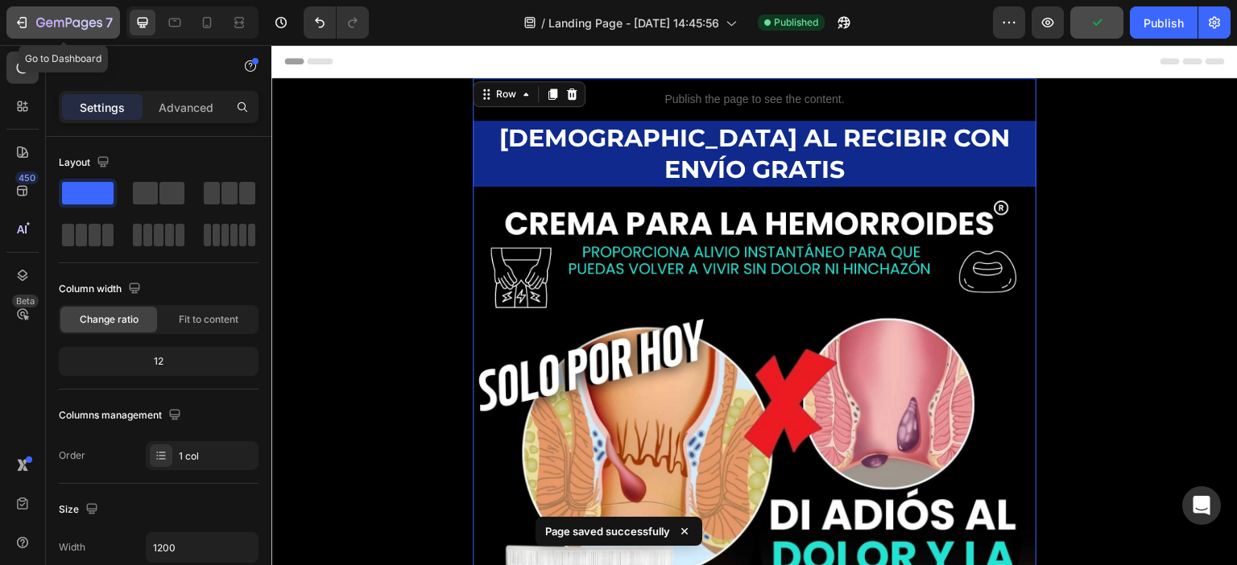
click at [52, 25] on icon "button" at bounding box center [69, 24] width 66 height 14
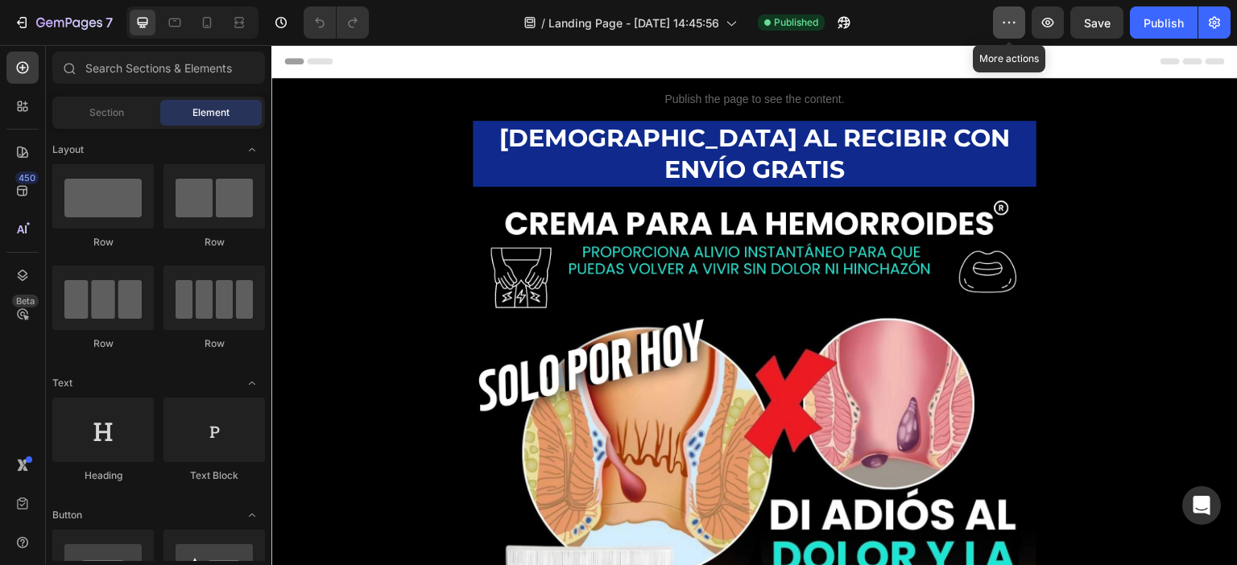
click at [1008, 20] on icon "button" at bounding box center [1009, 22] width 16 height 16
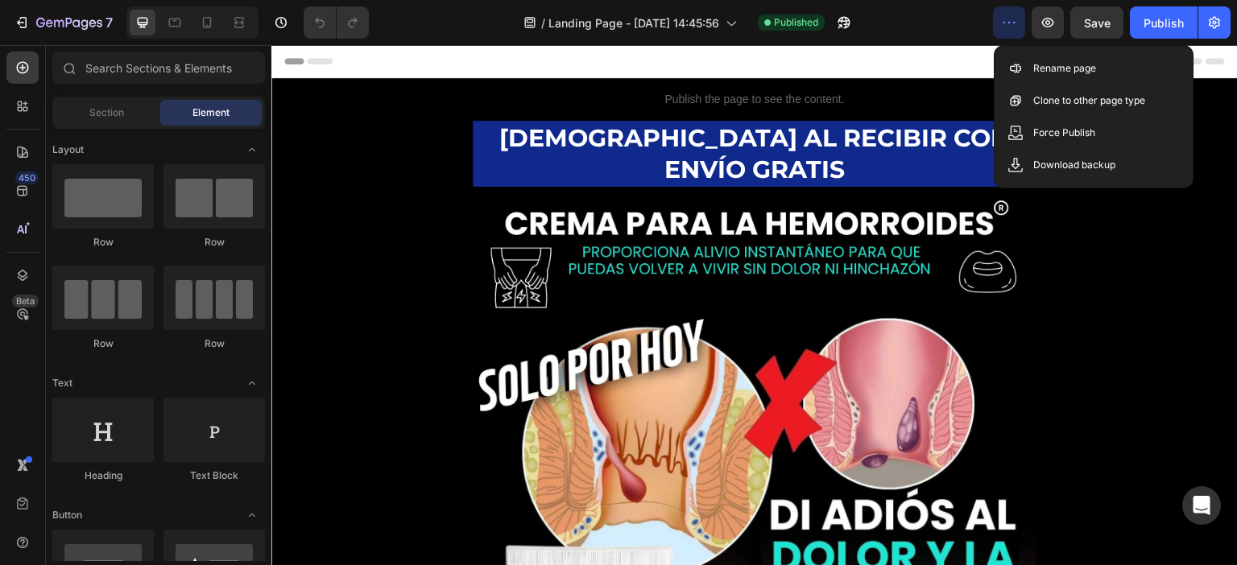
click at [912, 45] on div "Header" at bounding box center [754, 61] width 940 height 32
click at [18, 32] on button "7" at bounding box center [63, 22] width 114 height 32
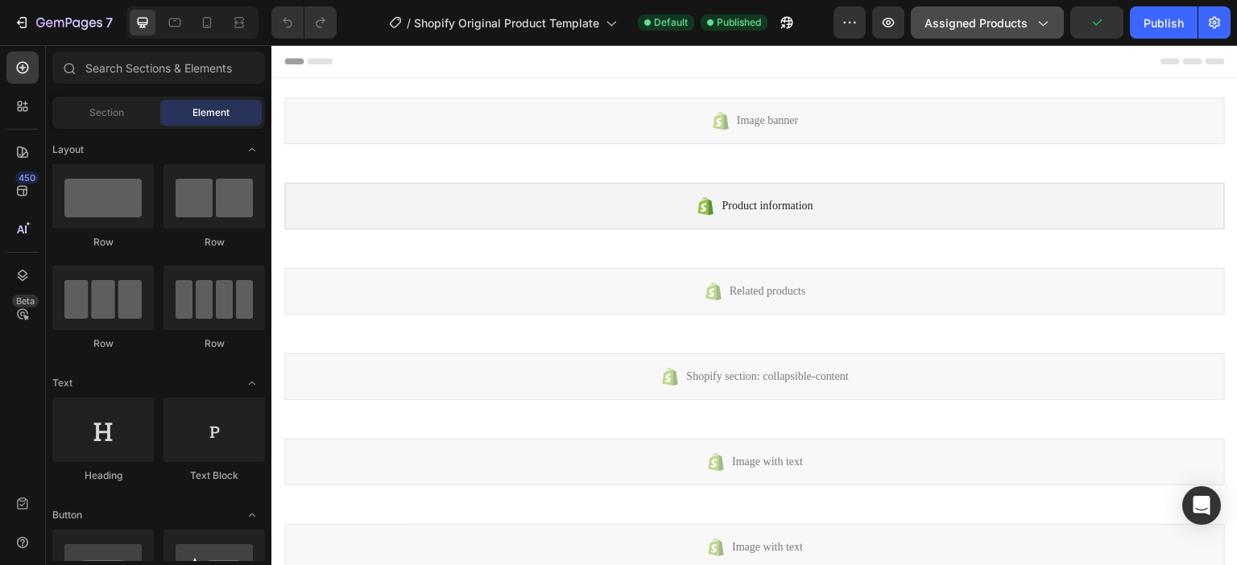
click at [1052, 23] on button "Assigned Products" at bounding box center [987, 22] width 153 height 32
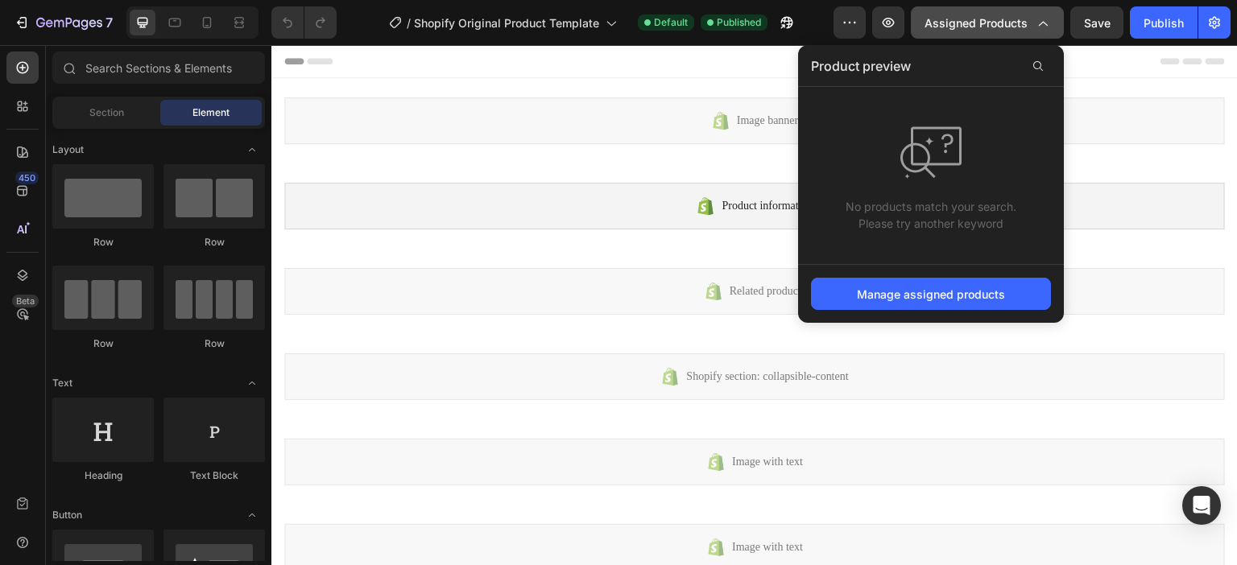
click at [1052, 23] on button "Assigned Products" at bounding box center [987, 22] width 153 height 32
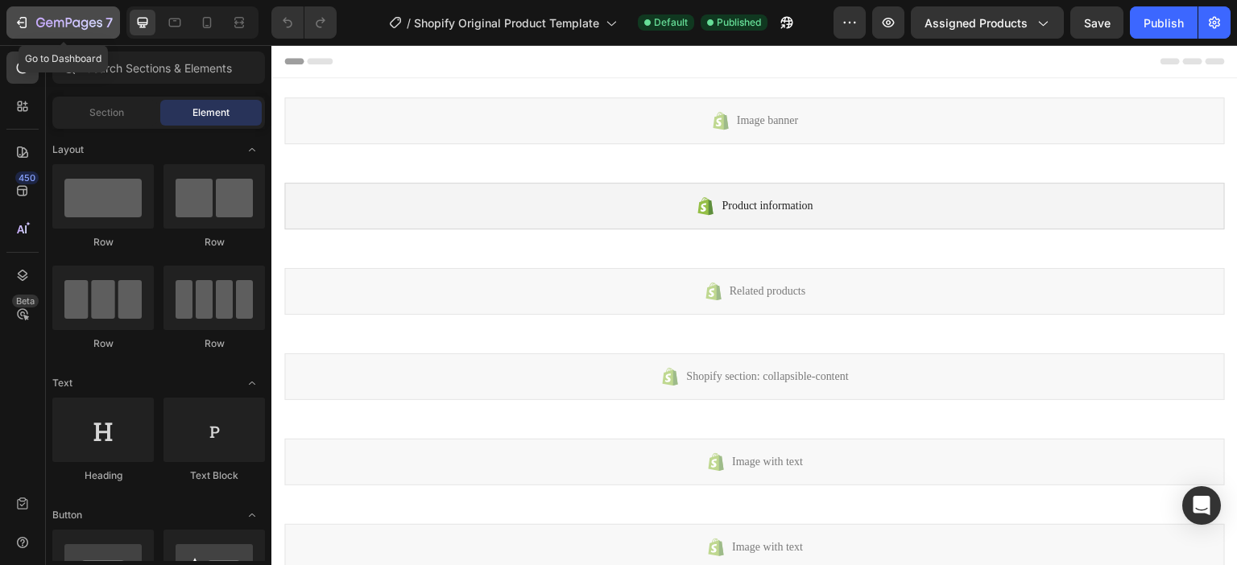
click at [36, 27] on icon "button" at bounding box center [69, 24] width 66 height 14
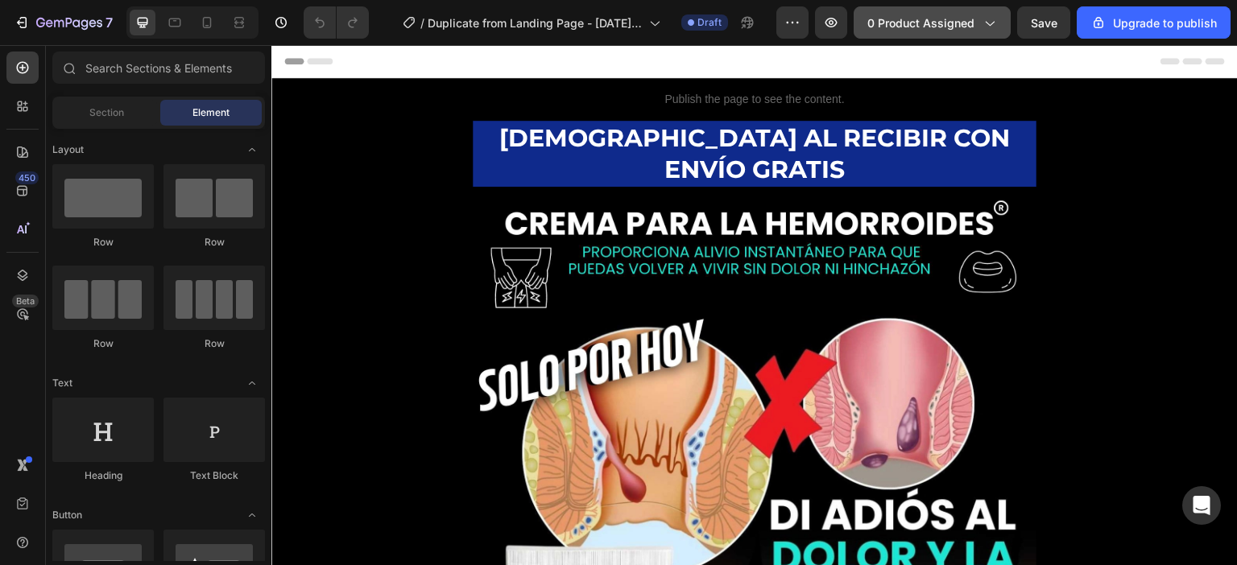
click at [977, 37] on button "0 product assigned" at bounding box center [932, 22] width 157 height 32
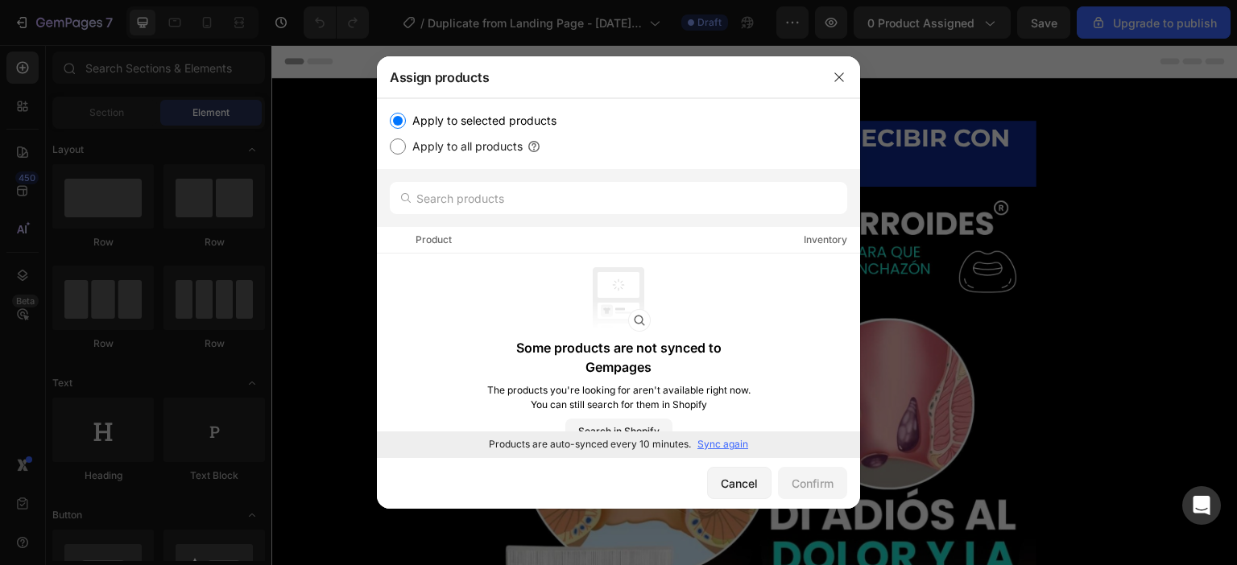
click at [717, 439] on p "Sync again" at bounding box center [722, 444] width 51 height 14
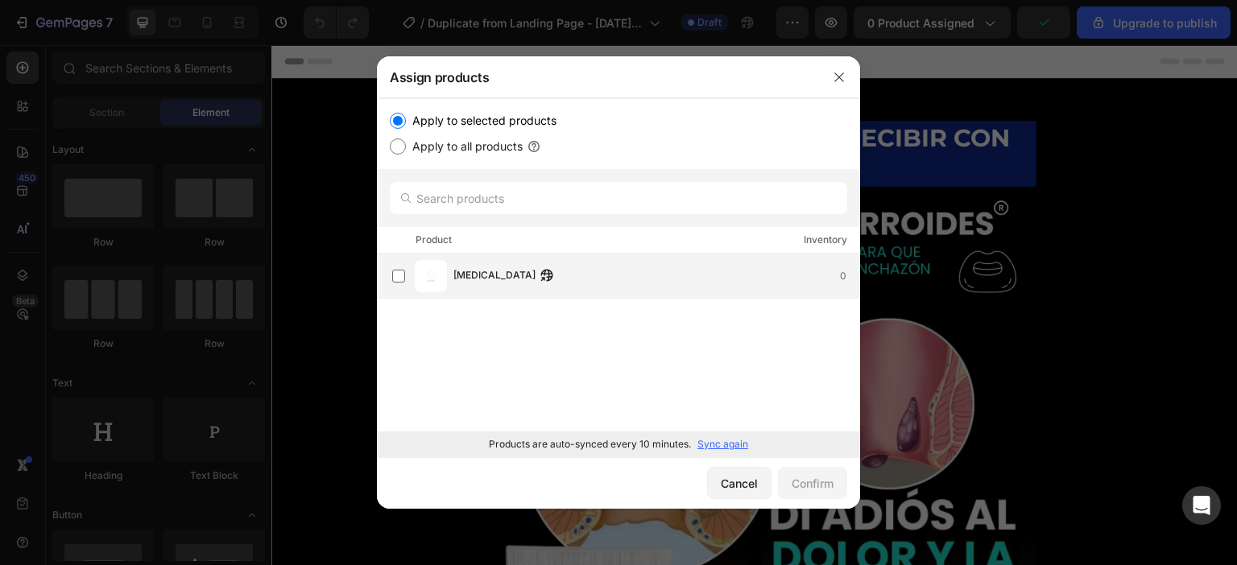
click at [413, 278] on div "[MEDICAL_DATA] 0" at bounding box center [625, 276] width 467 height 32
click at [805, 486] on div "Confirm" at bounding box center [813, 483] width 42 height 17
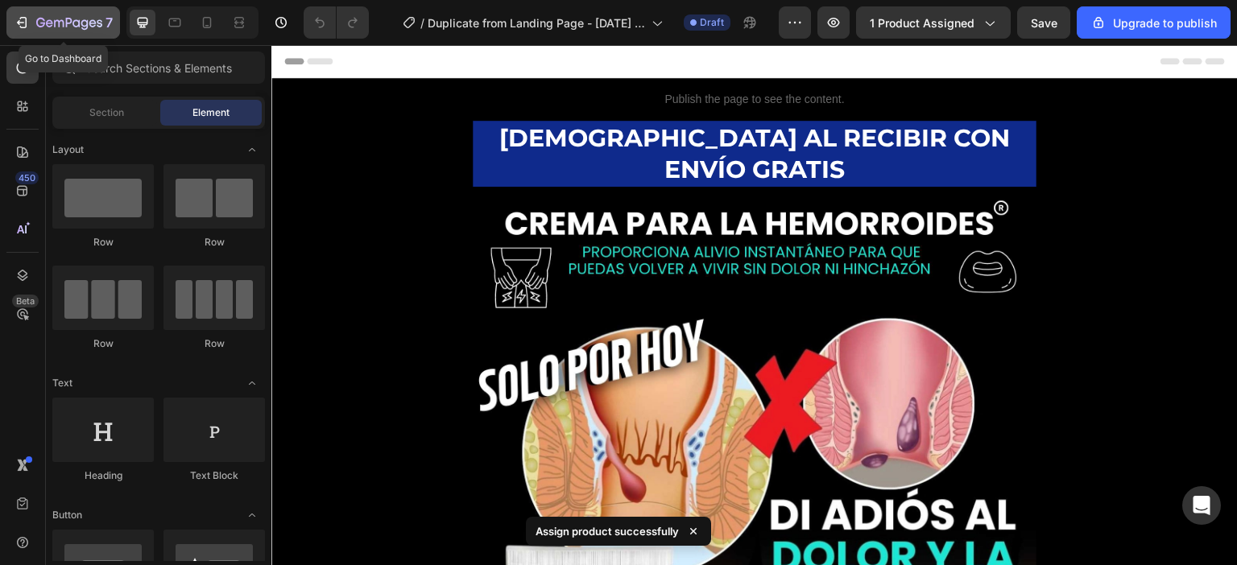
click at [67, 17] on icon "button" at bounding box center [69, 24] width 66 height 14
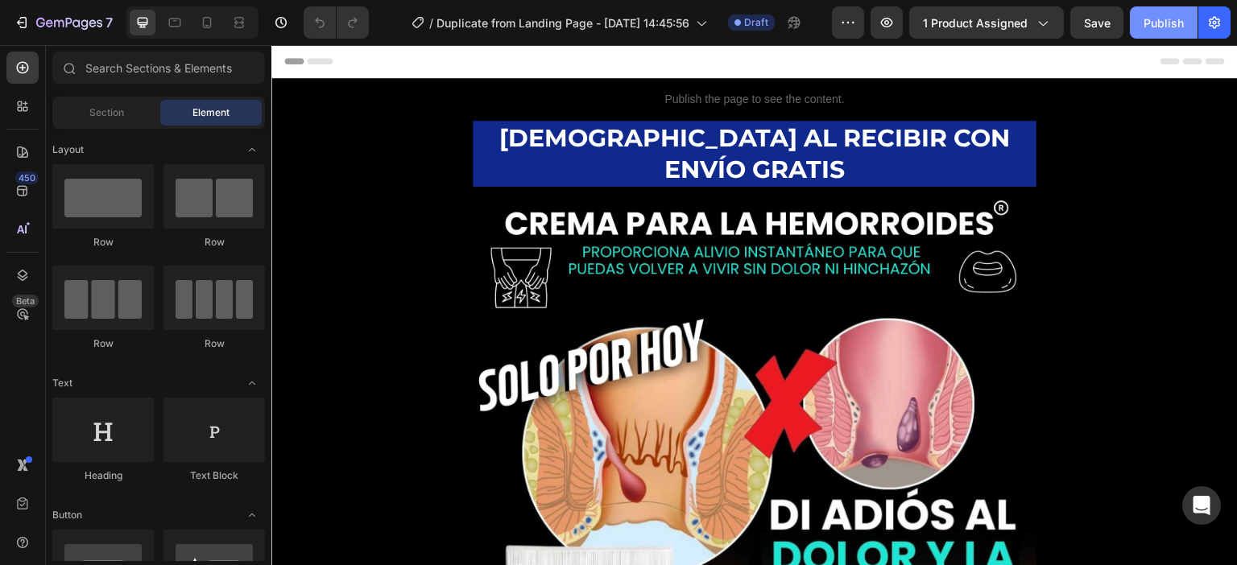
click at [1163, 23] on div "Publish" at bounding box center [1163, 22] width 40 height 17
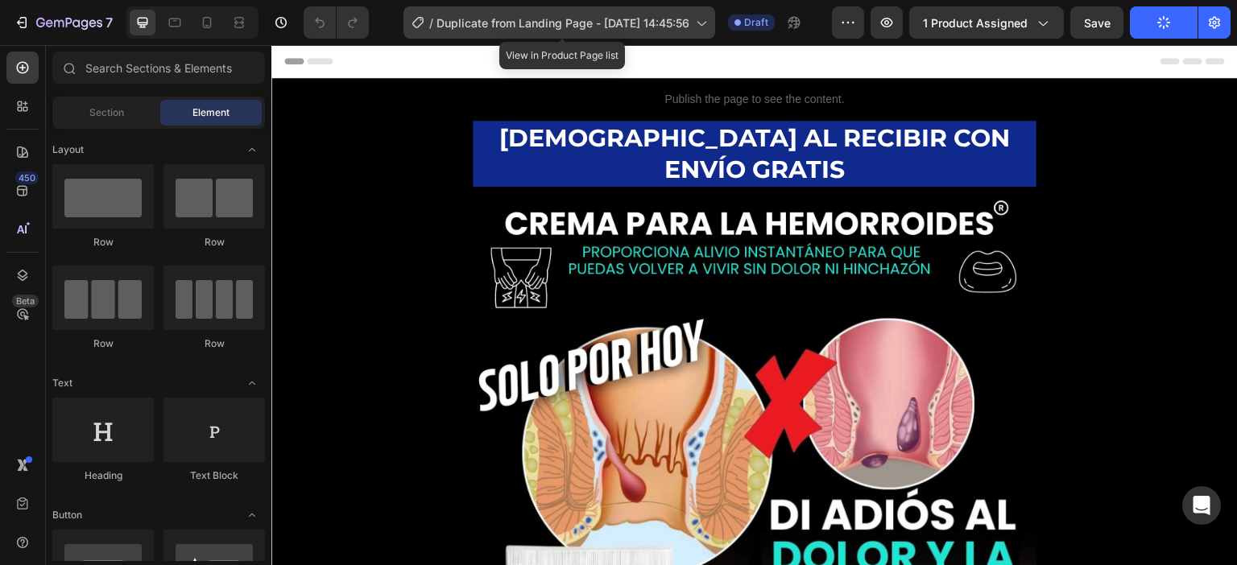
click at [698, 24] on icon at bounding box center [700, 22] width 16 height 16
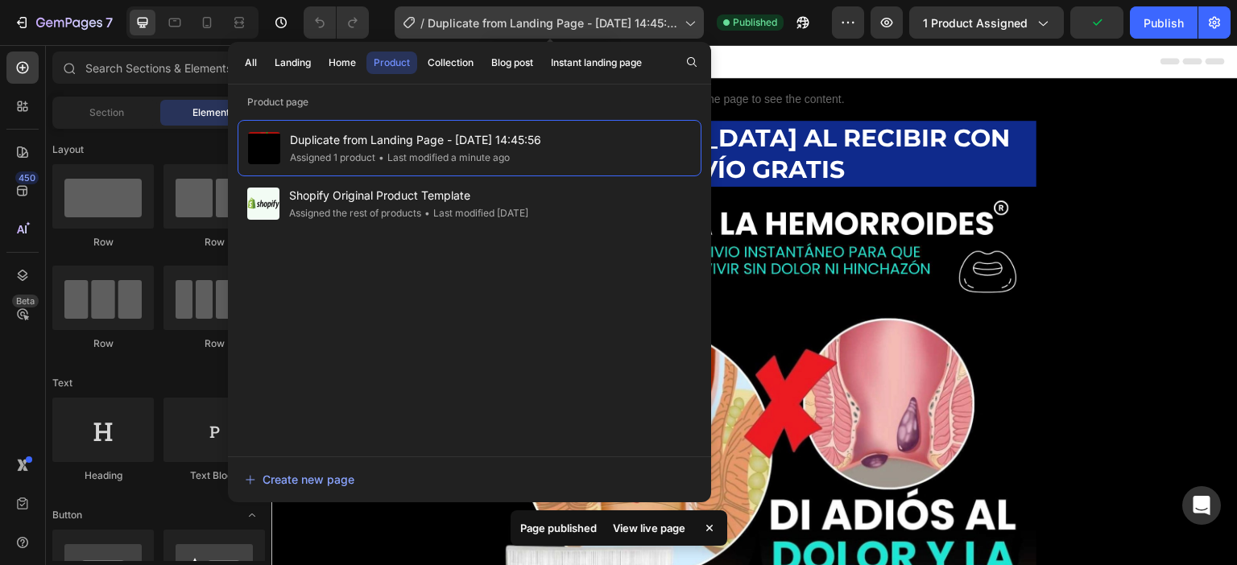
click at [688, 24] on icon at bounding box center [689, 22] width 16 height 16
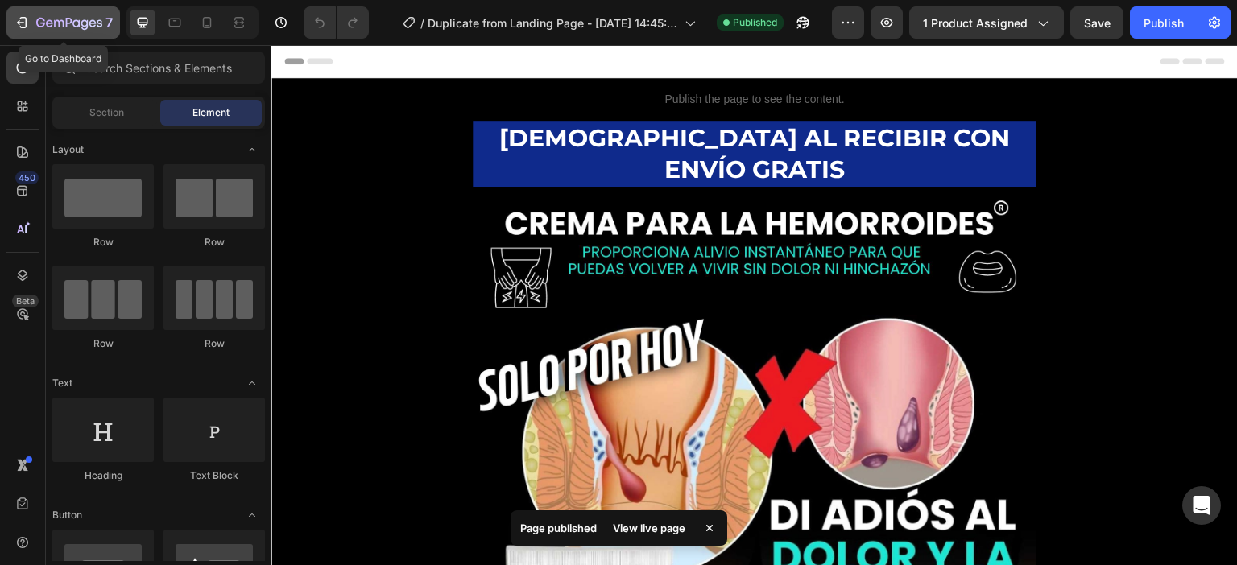
click at [59, 30] on icon "button" at bounding box center [69, 24] width 66 height 14
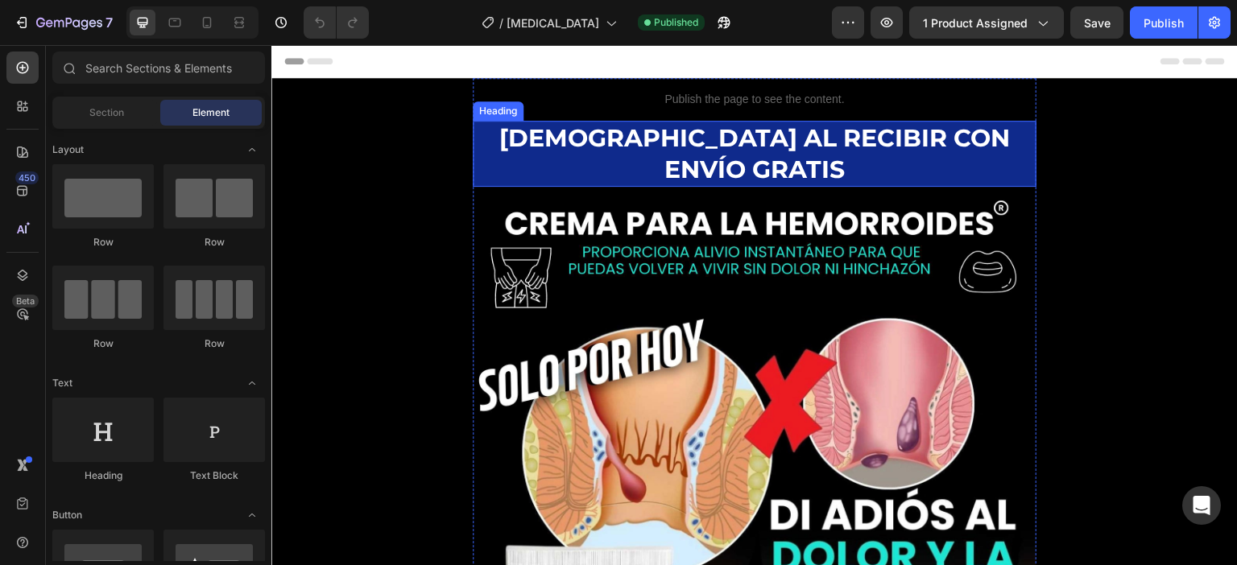
click at [698, 135] on strong "[DEMOGRAPHIC_DATA] AL RECIBIR CON ENVÍO GRATIS" at bounding box center [754, 153] width 511 height 61
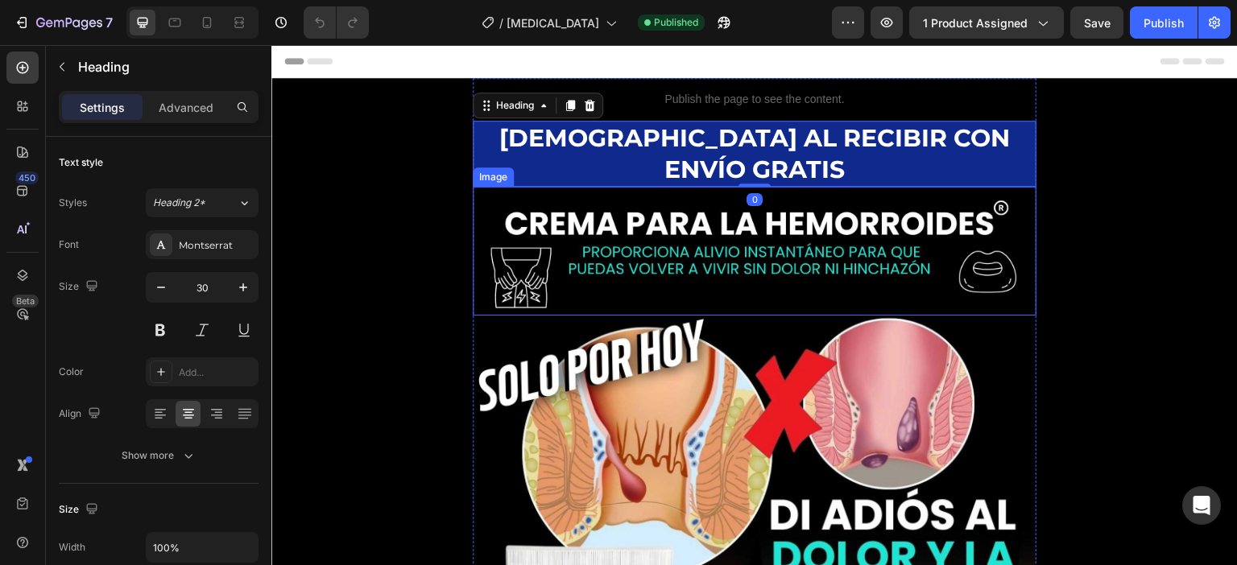
click at [662, 194] on img at bounding box center [755, 251] width 564 height 129
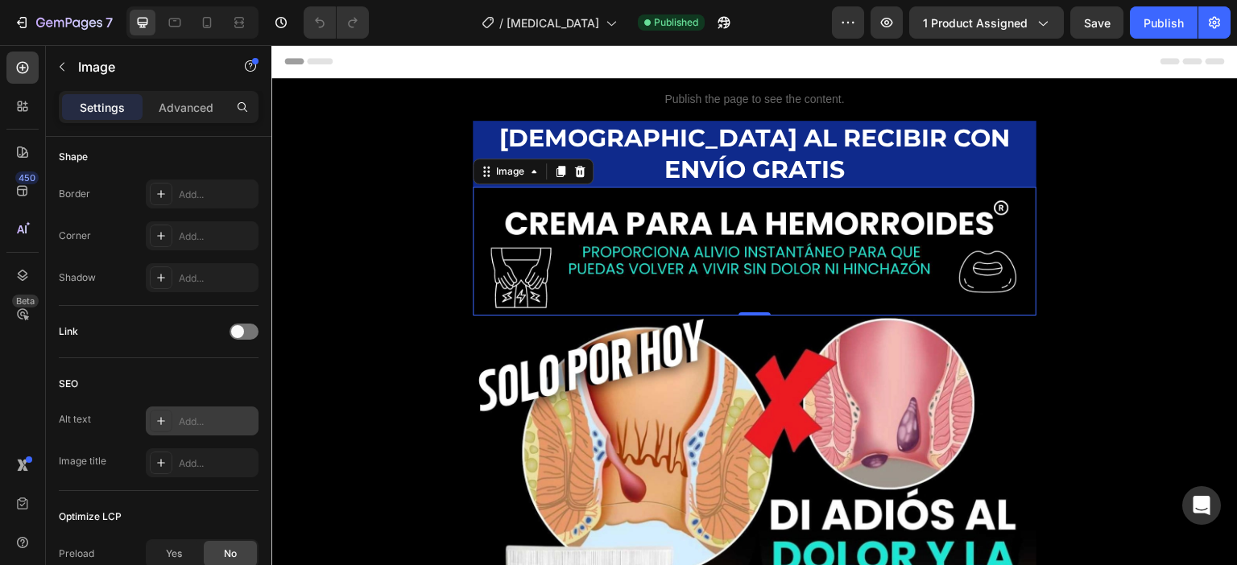
scroll to position [741, 0]
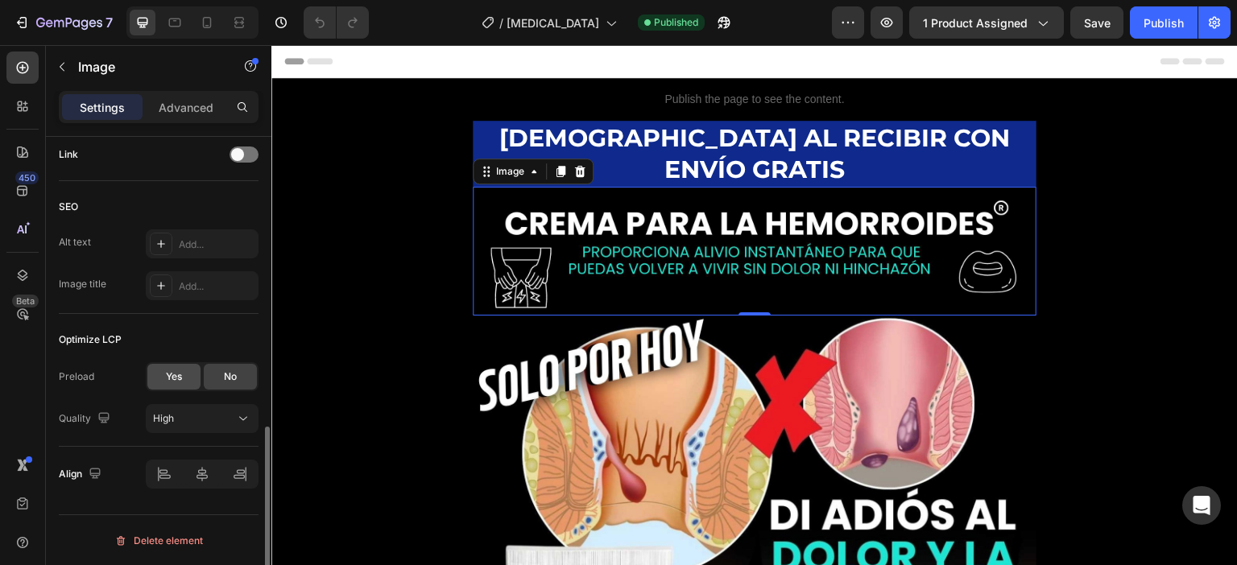
click at [172, 376] on span "Yes" at bounding box center [174, 377] width 16 height 14
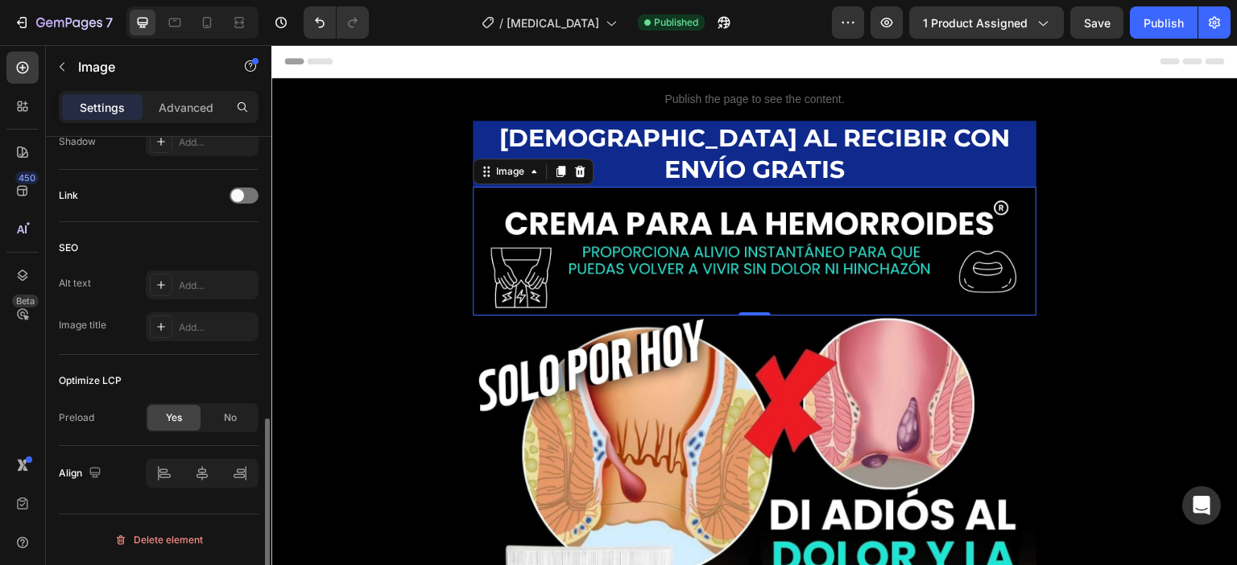
scroll to position [699, 0]
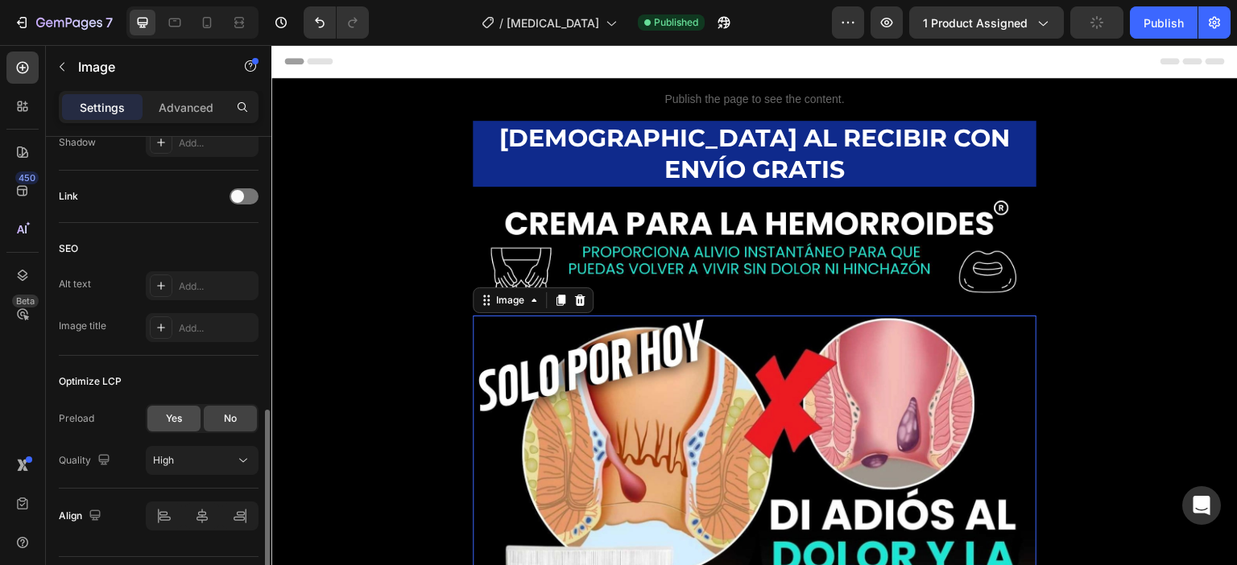
click at [170, 424] on span "Yes" at bounding box center [174, 418] width 16 height 14
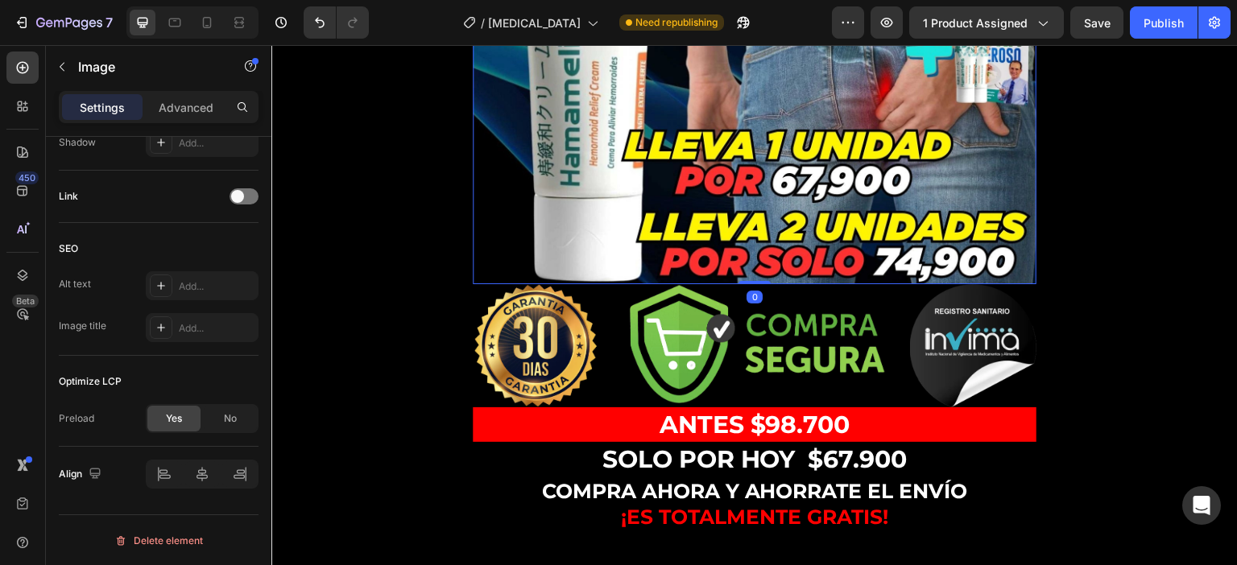
scroll to position [725, 0]
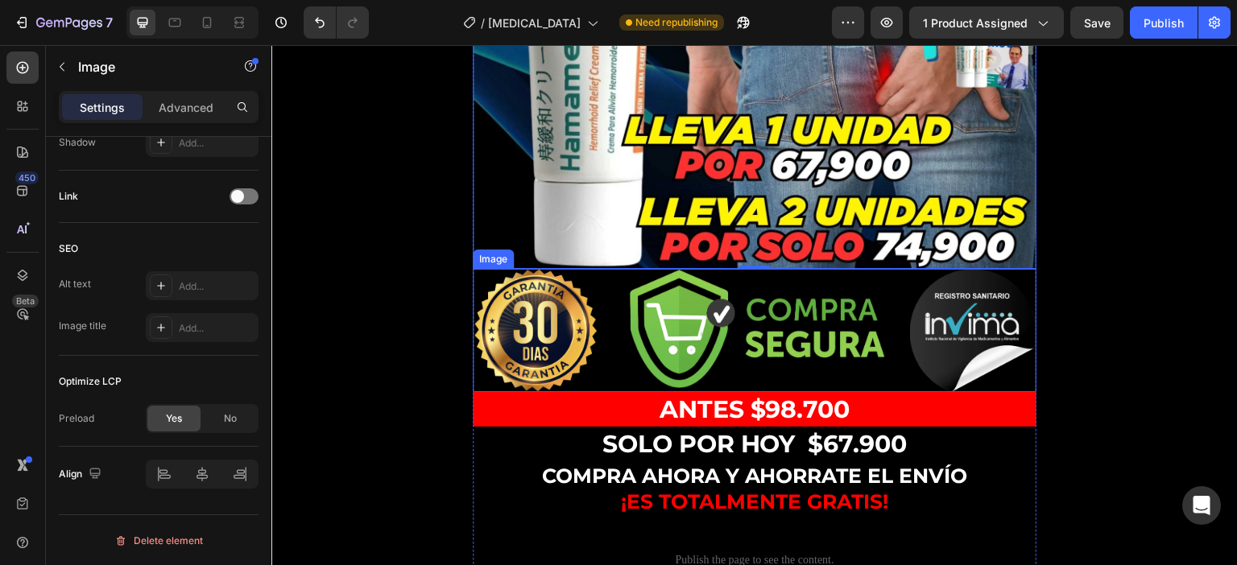
click at [634, 281] on img at bounding box center [755, 330] width 564 height 123
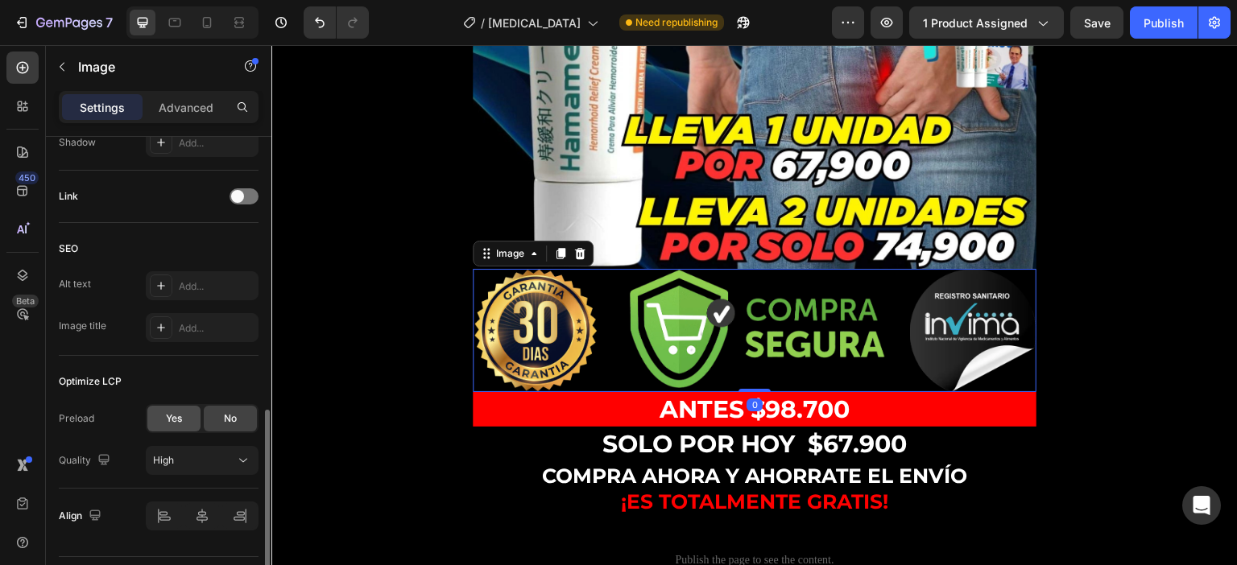
click at [174, 411] on span "Yes" at bounding box center [174, 418] width 16 height 14
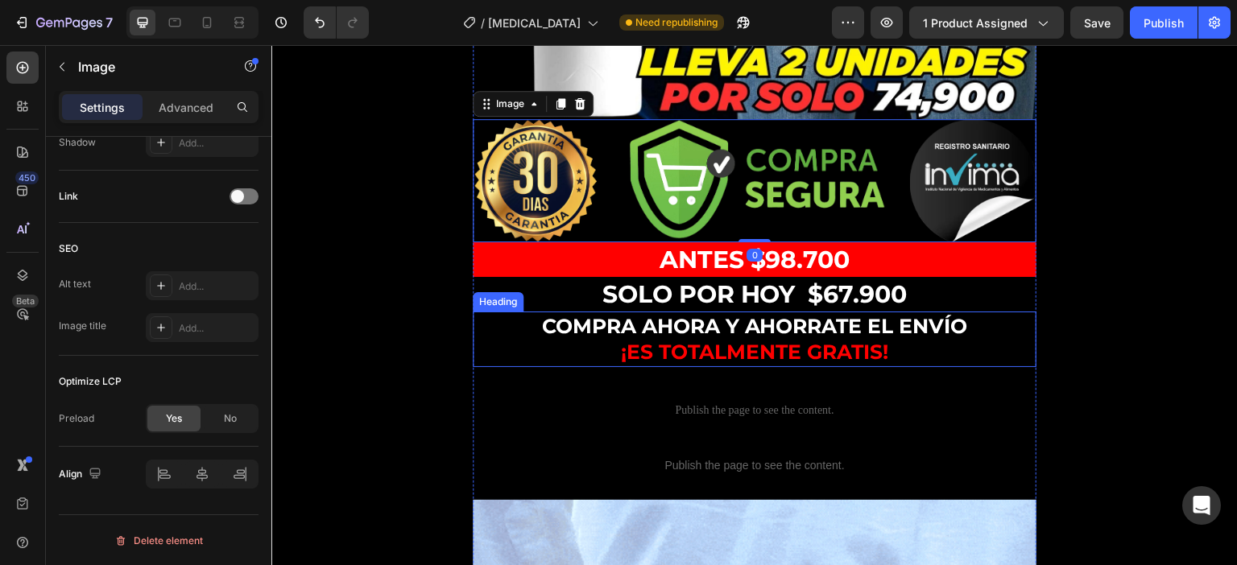
scroll to position [966, 0]
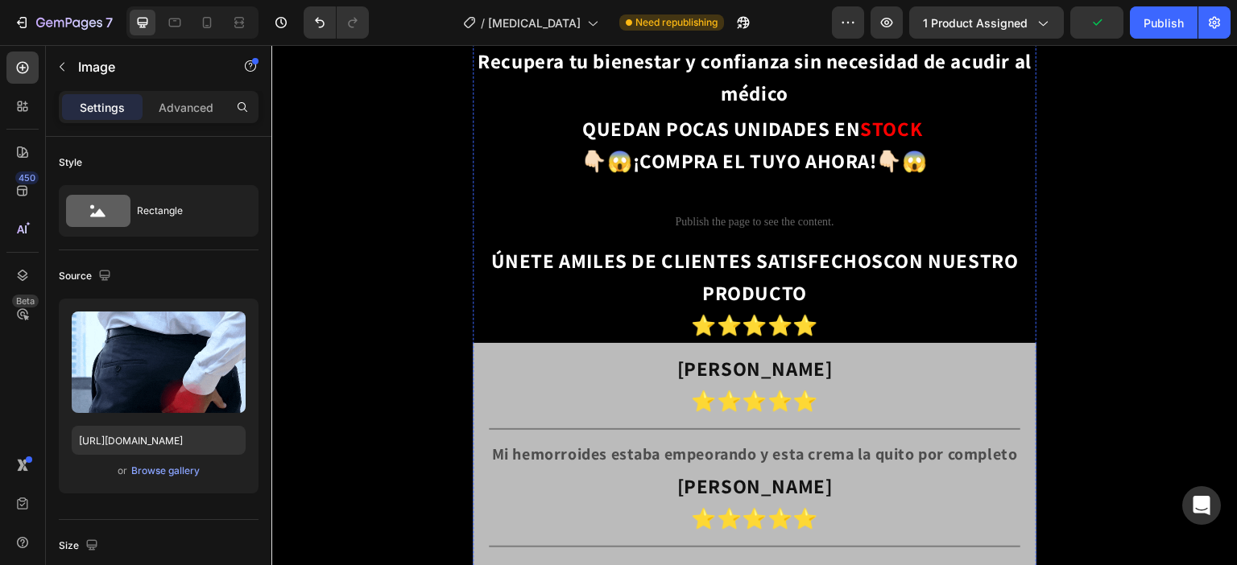
scroll to position [2255, 0]
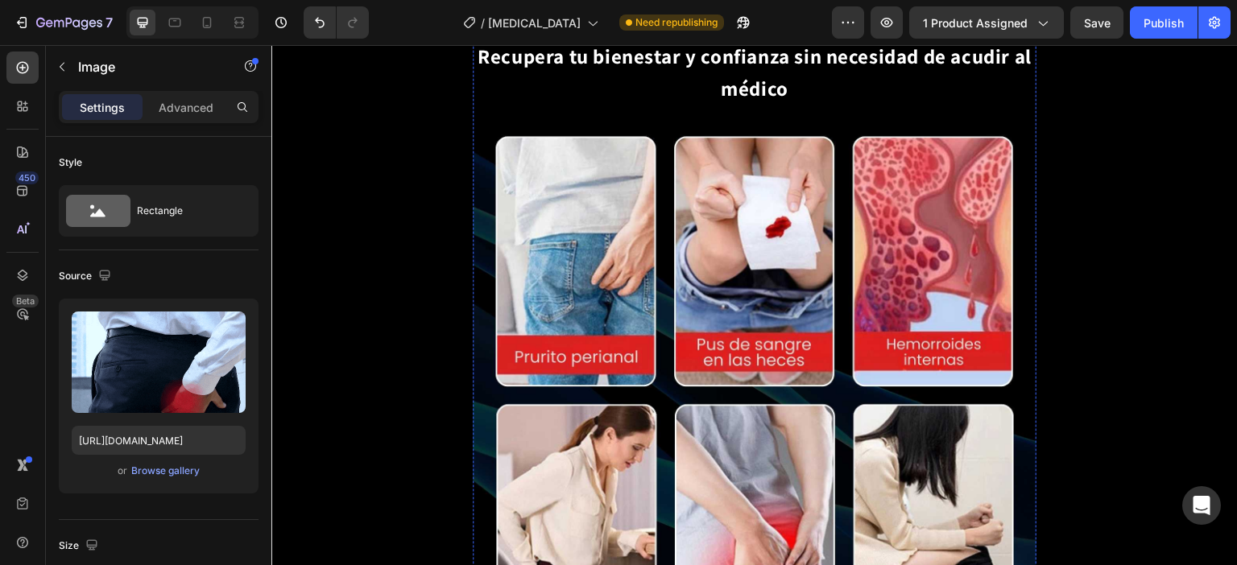
click at [659, 39] on img at bounding box center [755, 39] width 564 height 0
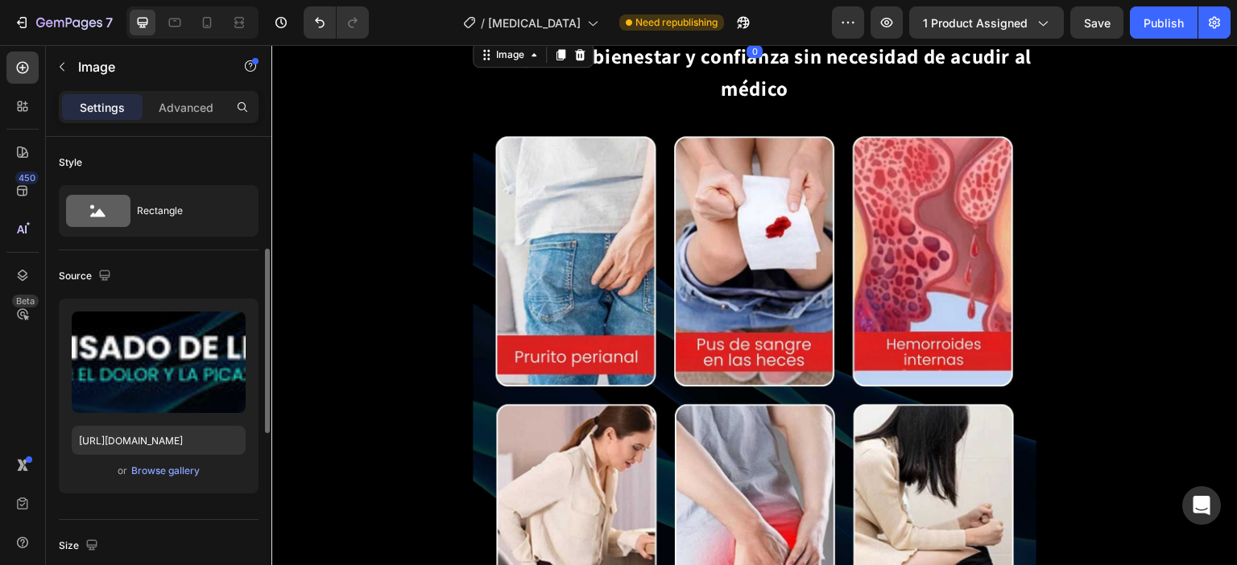
scroll to position [161, 0]
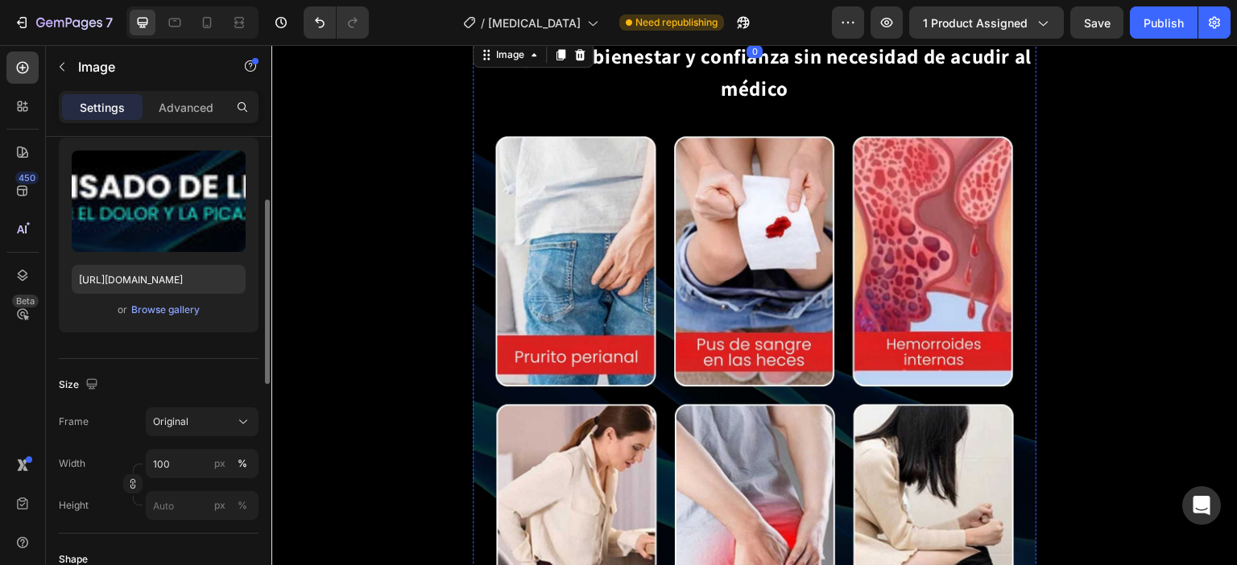
click at [694, 39] on img at bounding box center [755, 39] width 564 height 0
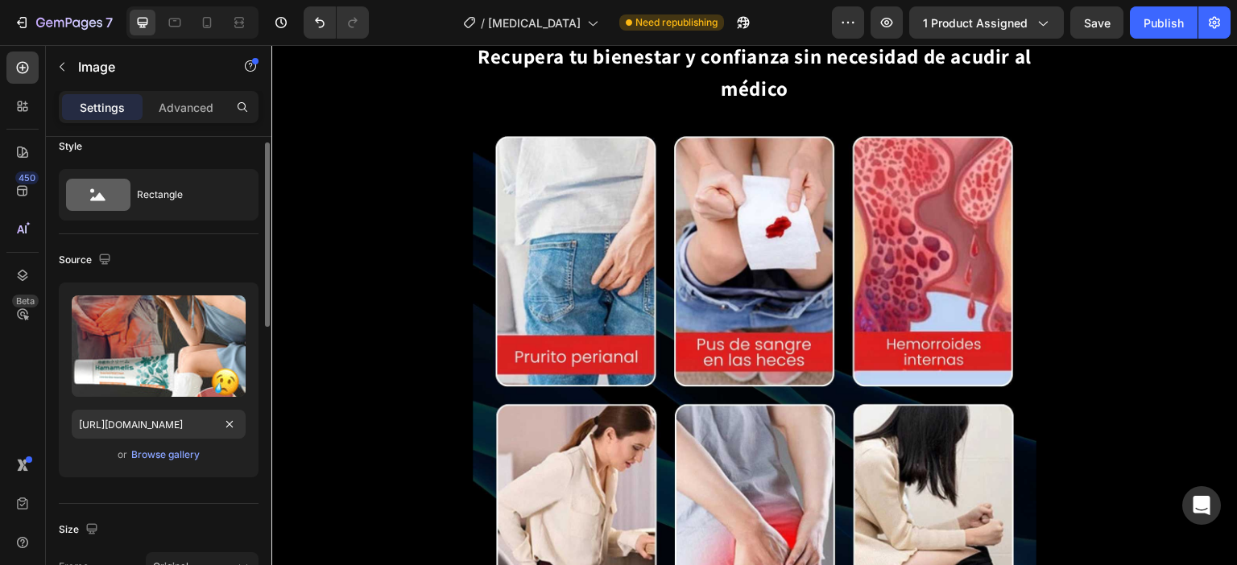
scroll to position [0, 0]
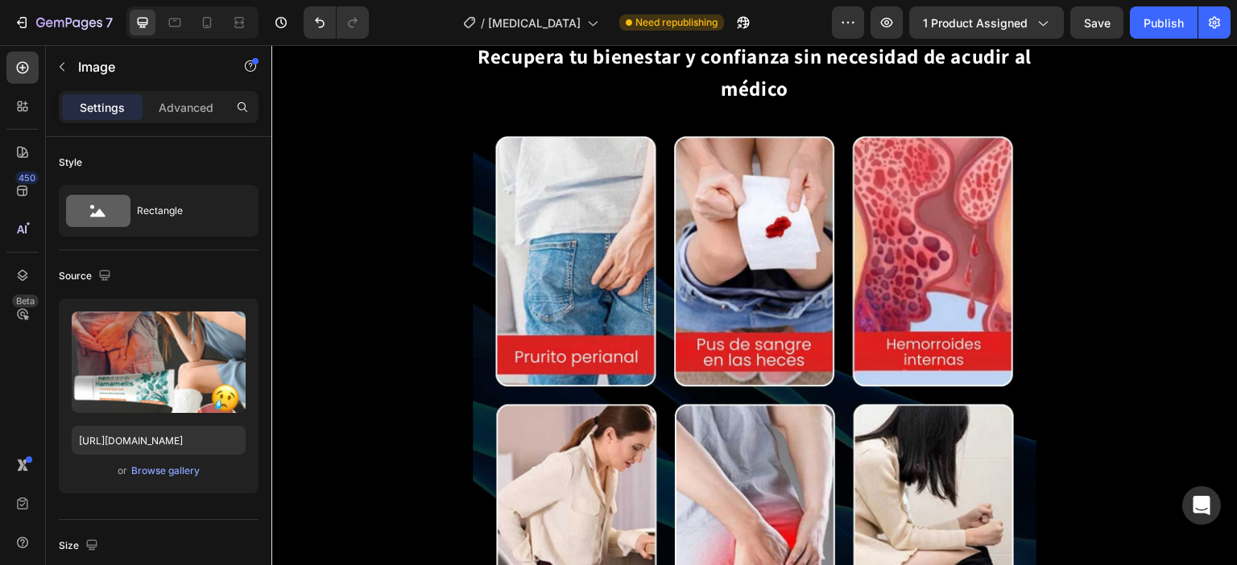
click at [704, 39] on img at bounding box center [755, 39] width 564 height 0
click at [156, 102] on div "Advanced" at bounding box center [186, 107] width 81 height 26
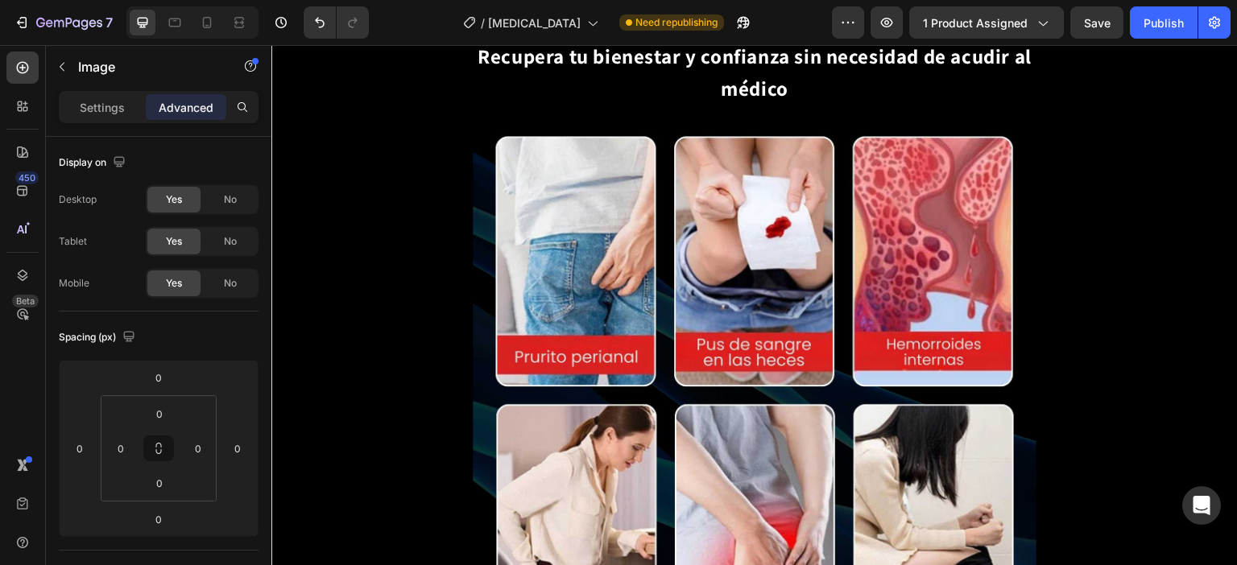
click at [134, 102] on div "Settings" at bounding box center [102, 107] width 81 height 26
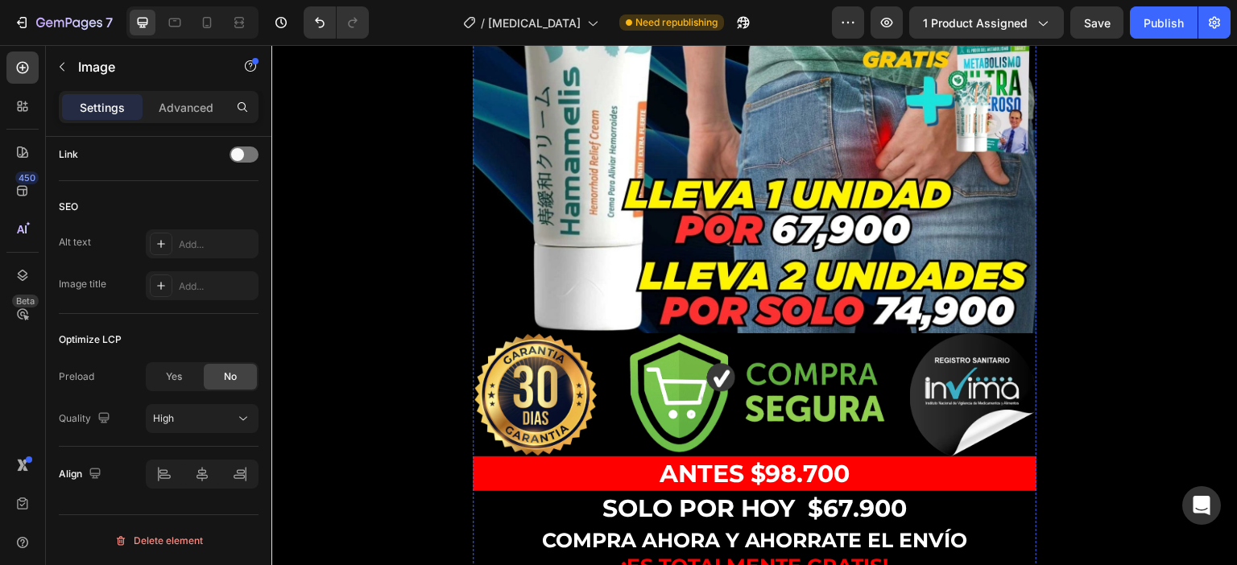
scroll to position [564, 0]
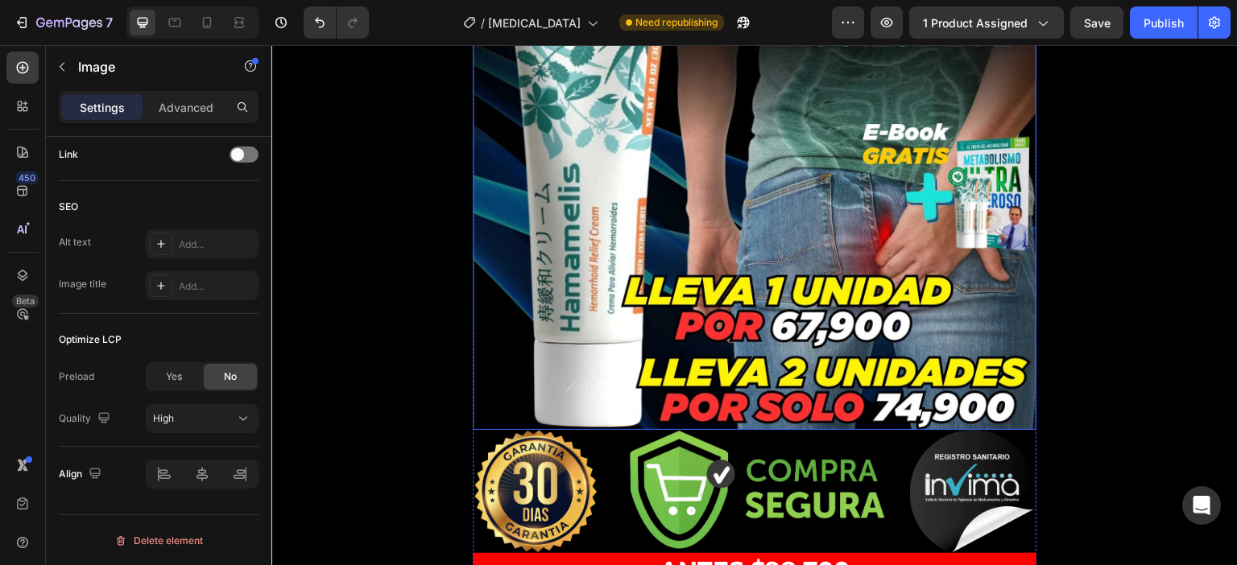
click at [659, 235] on img at bounding box center [755, 91] width 564 height 678
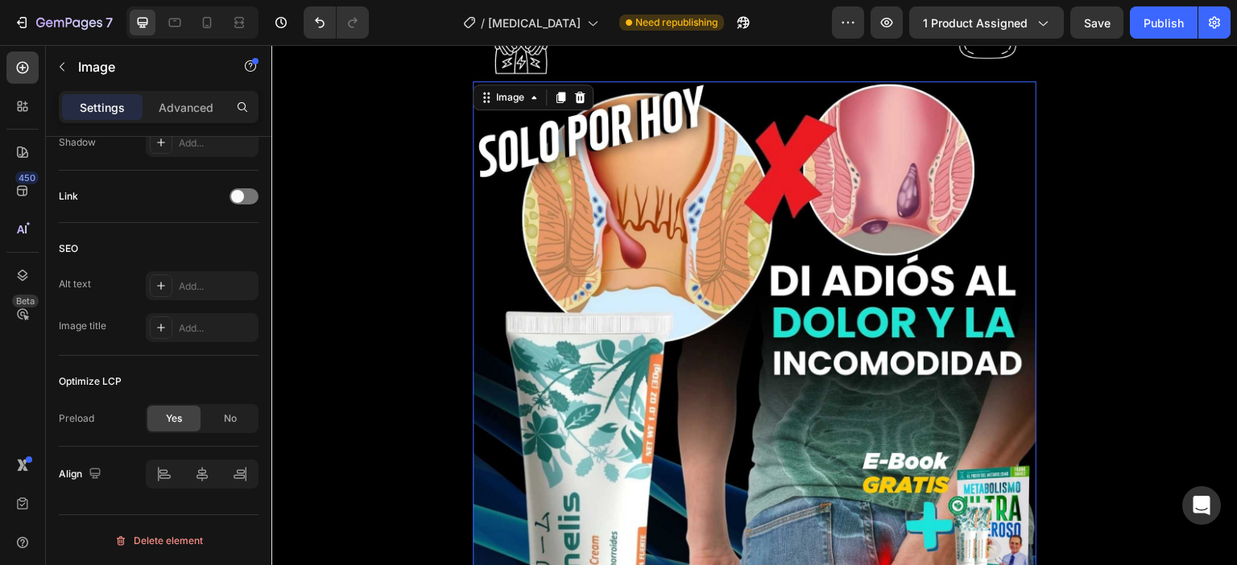
scroll to position [0, 0]
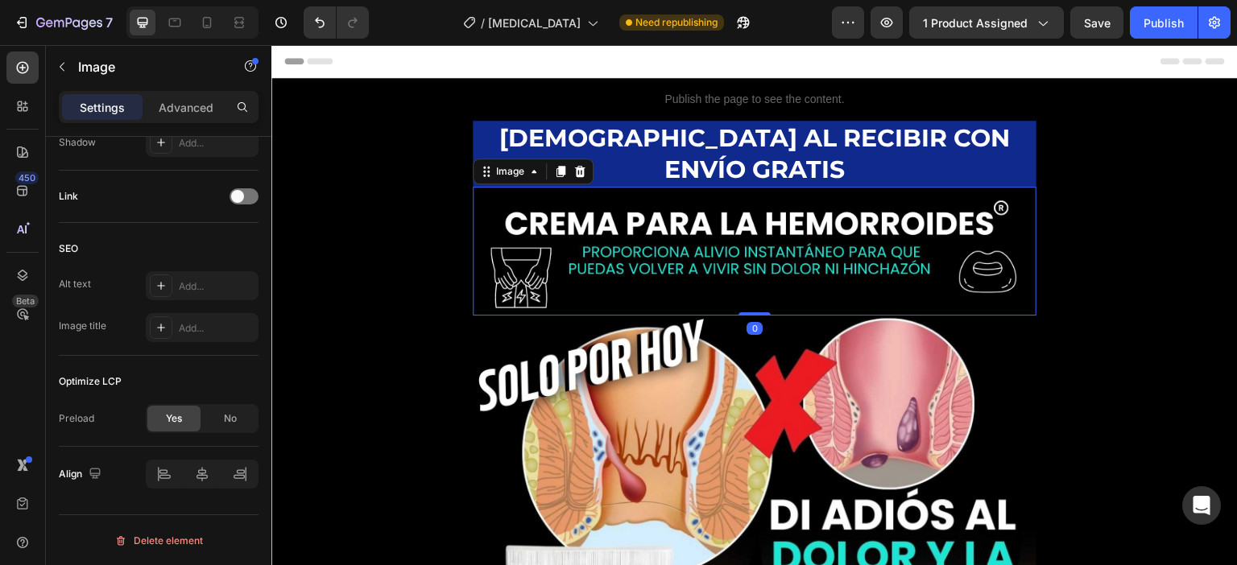
click at [652, 229] on img at bounding box center [755, 251] width 564 height 129
click at [1172, 21] on div "Publish" at bounding box center [1163, 22] width 40 height 17
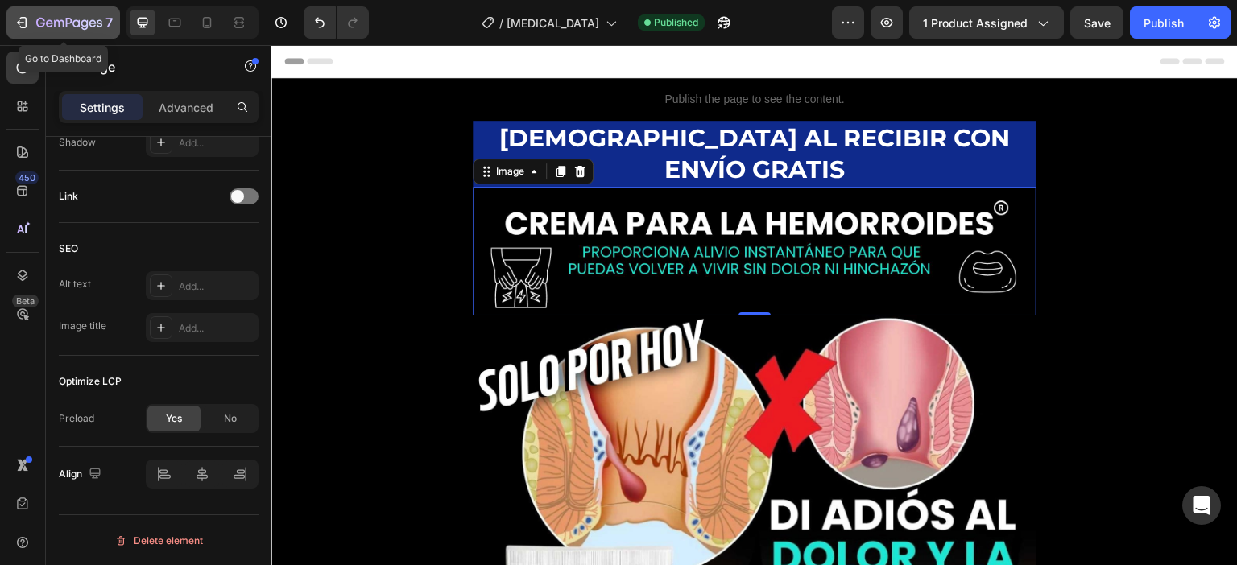
click at [9, 19] on button "7" at bounding box center [63, 22] width 114 height 32
